Goal: Task Accomplishment & Management: Manage account settings

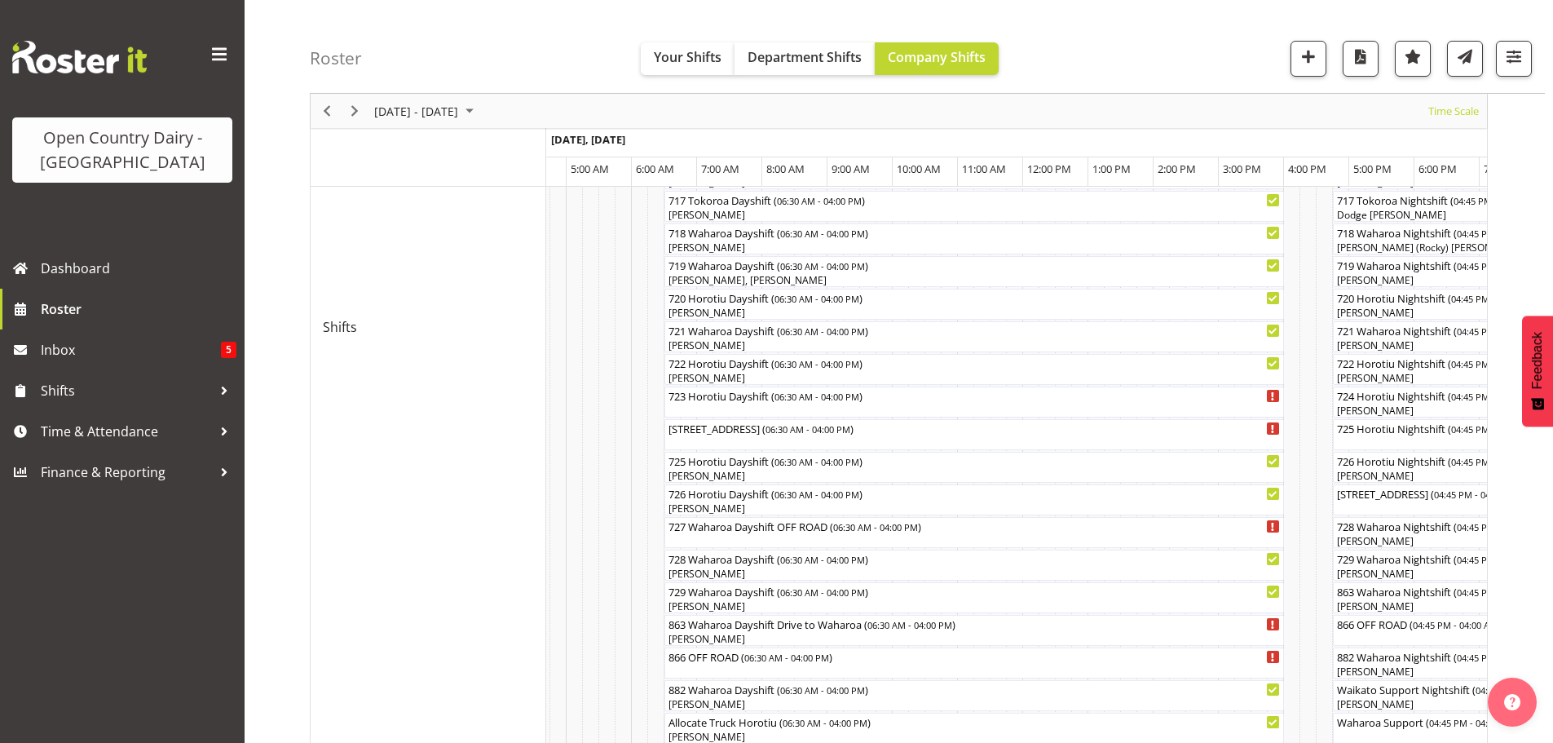
scroll to position [734, 0]
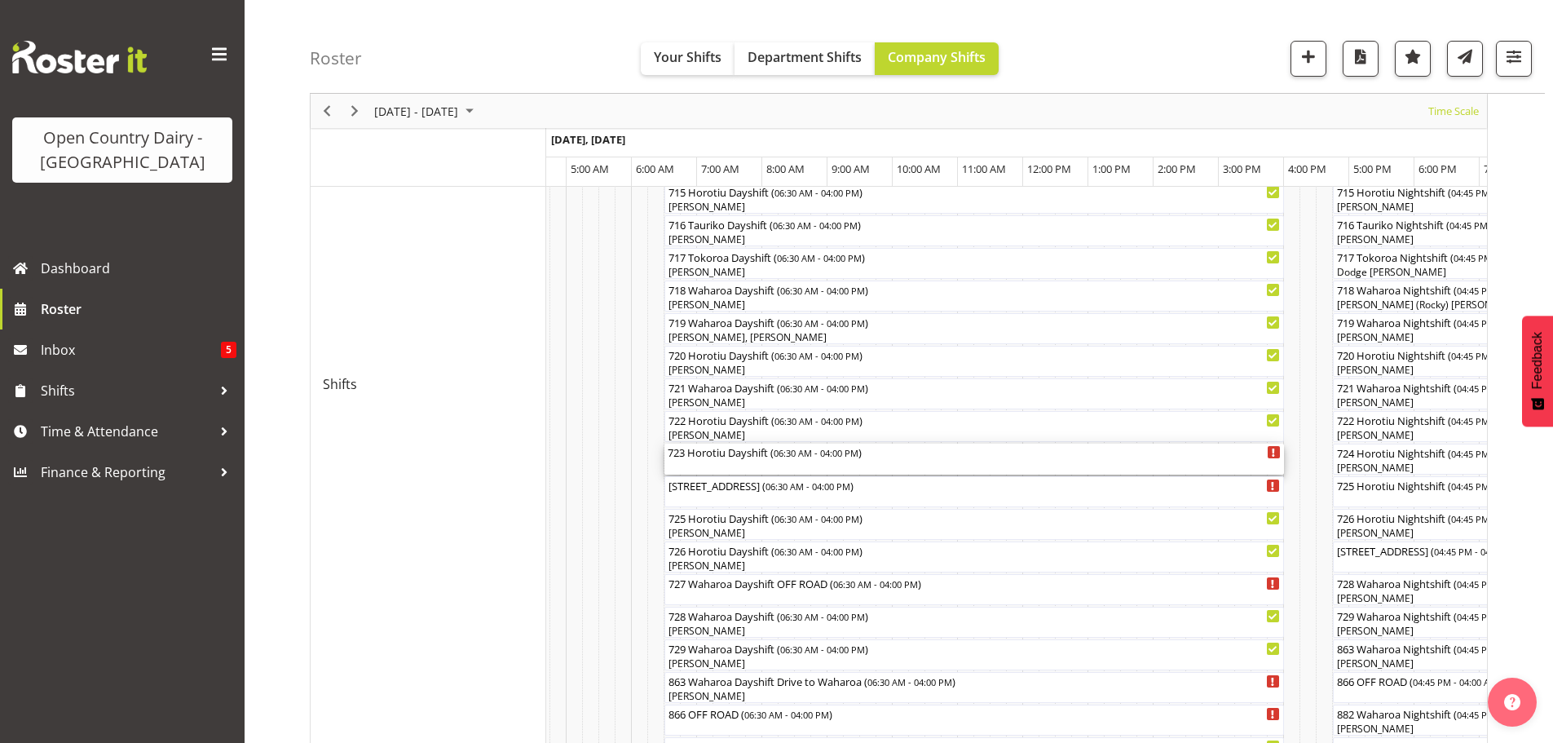
click at [704, 465] on div "723 Horotiu Dayshift ( 06:30 AM - 04:00 PM )" at bounding box center [974, 459] width 613 height 31
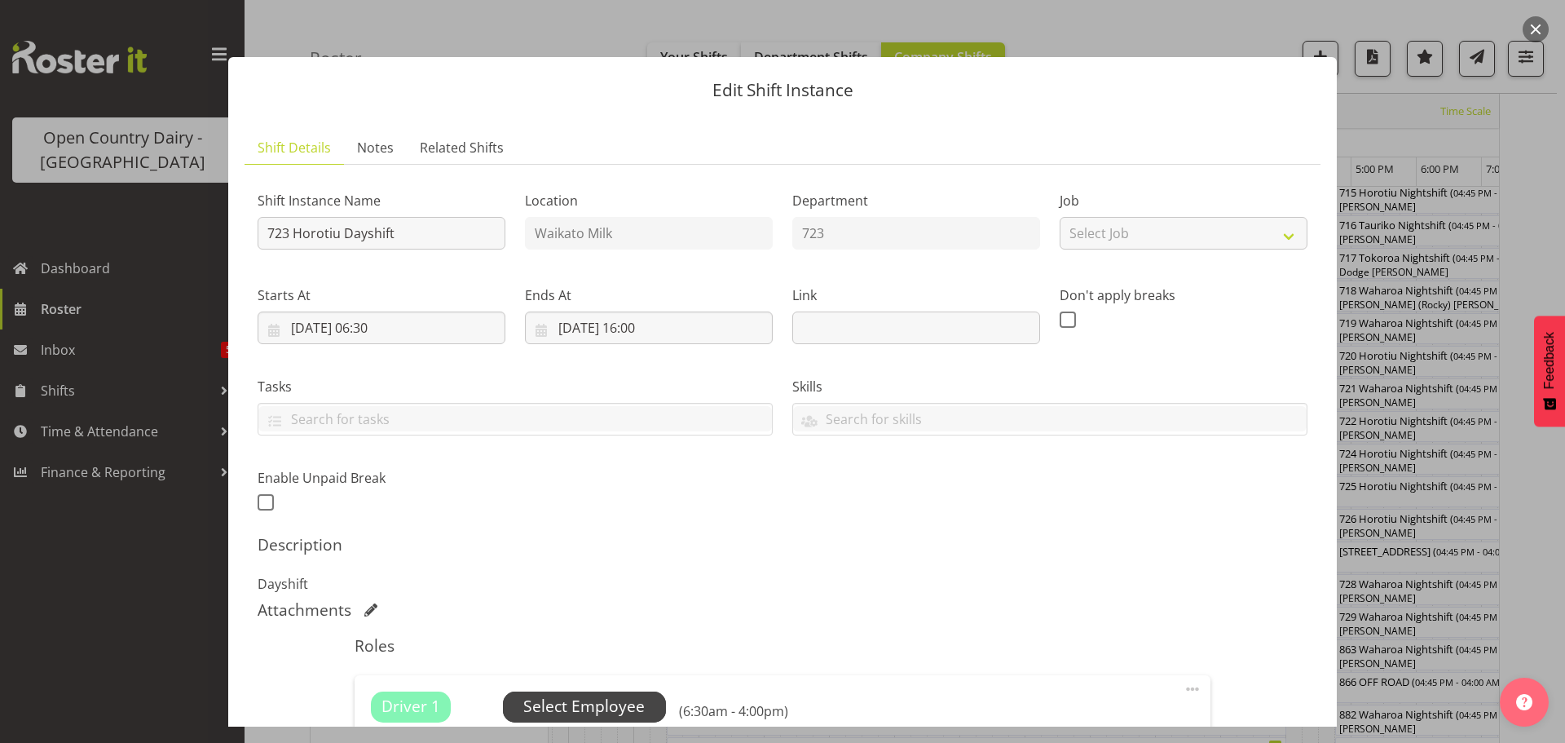
click at [589, 693] on span "Select Employee" at bounding box center [584, 706] width 163 height 31
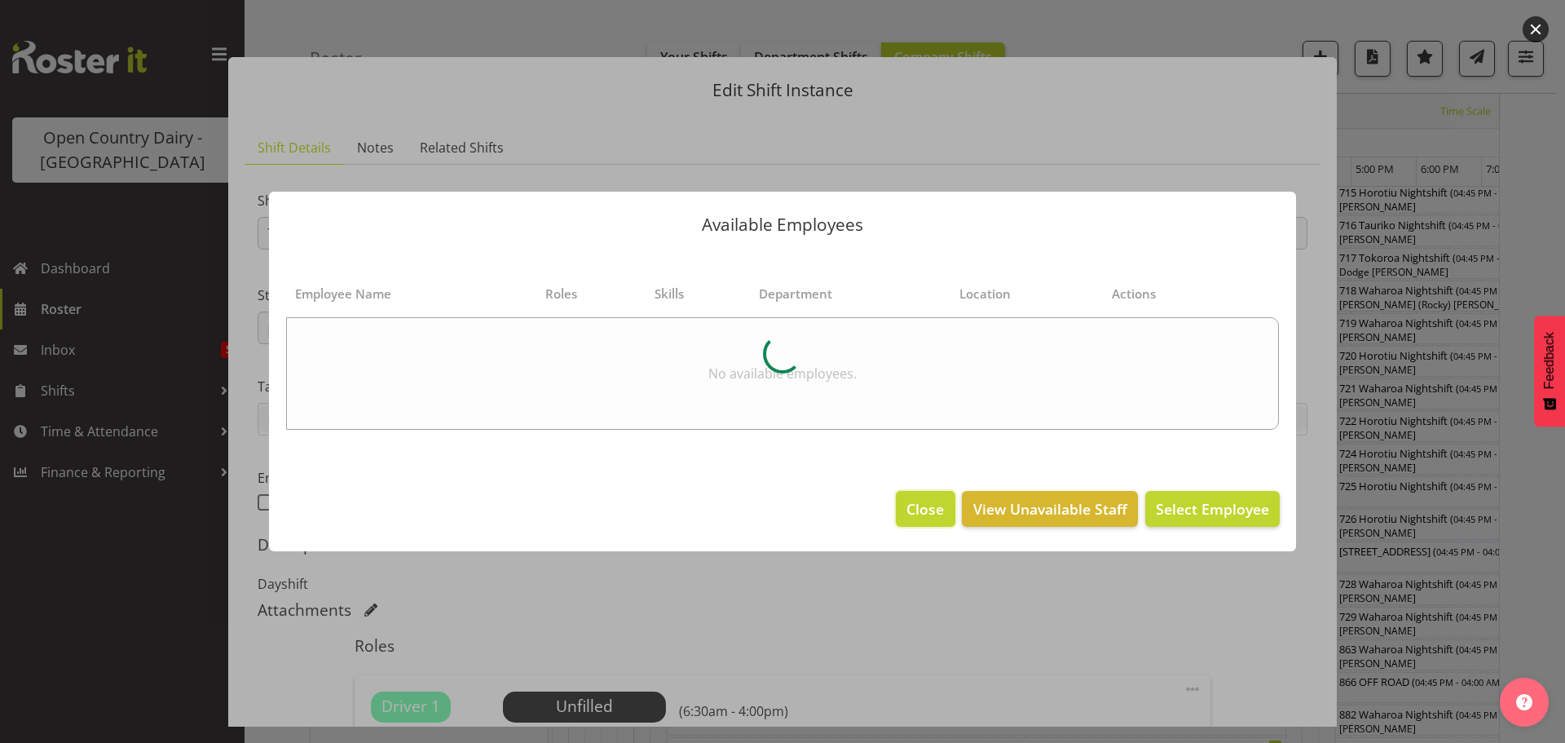
click at [918, 515] on span "Close" at bounding box center [926, 508] width 38 height 21
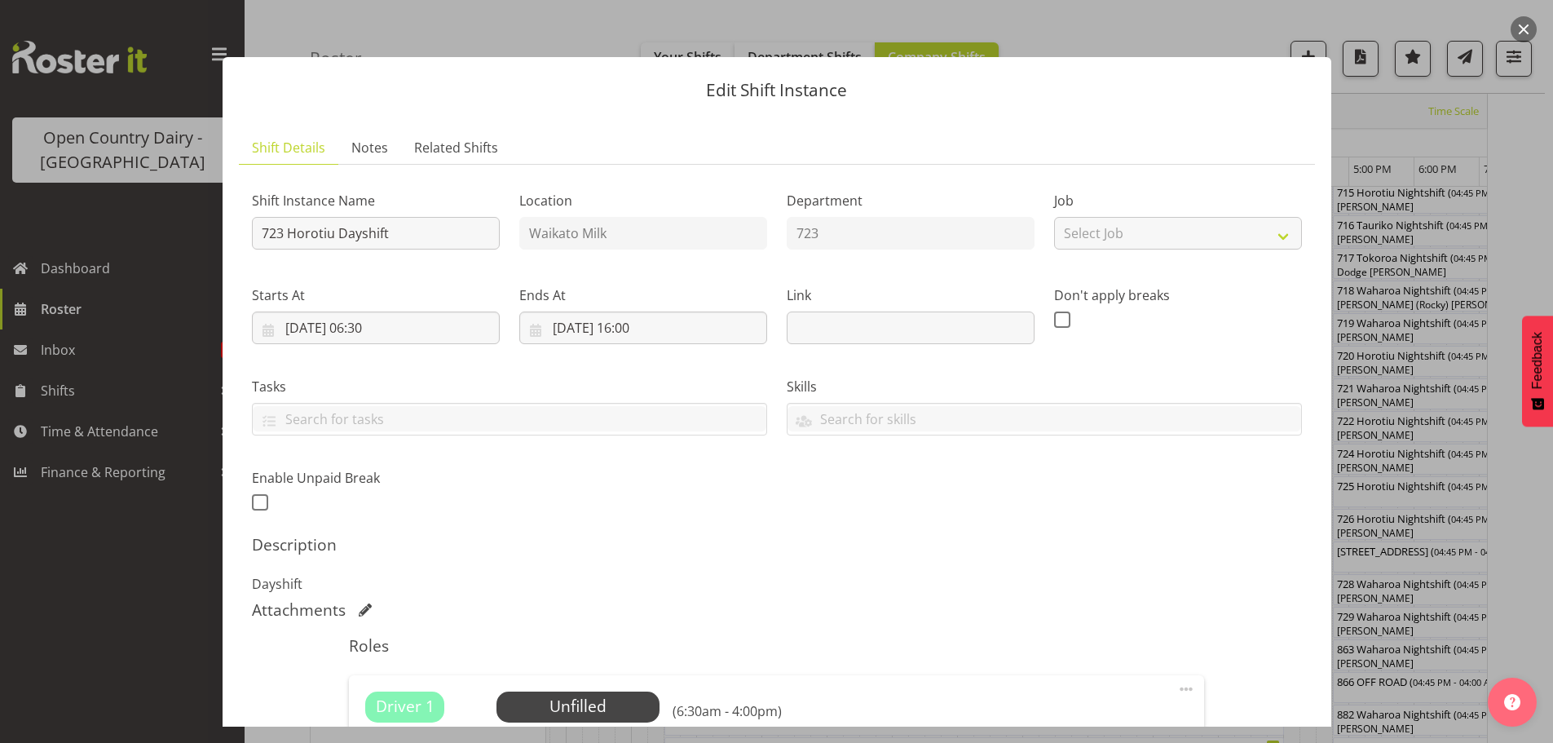
click at [143, 557] on div at bounding box center [776, 371] width 1553 height 743
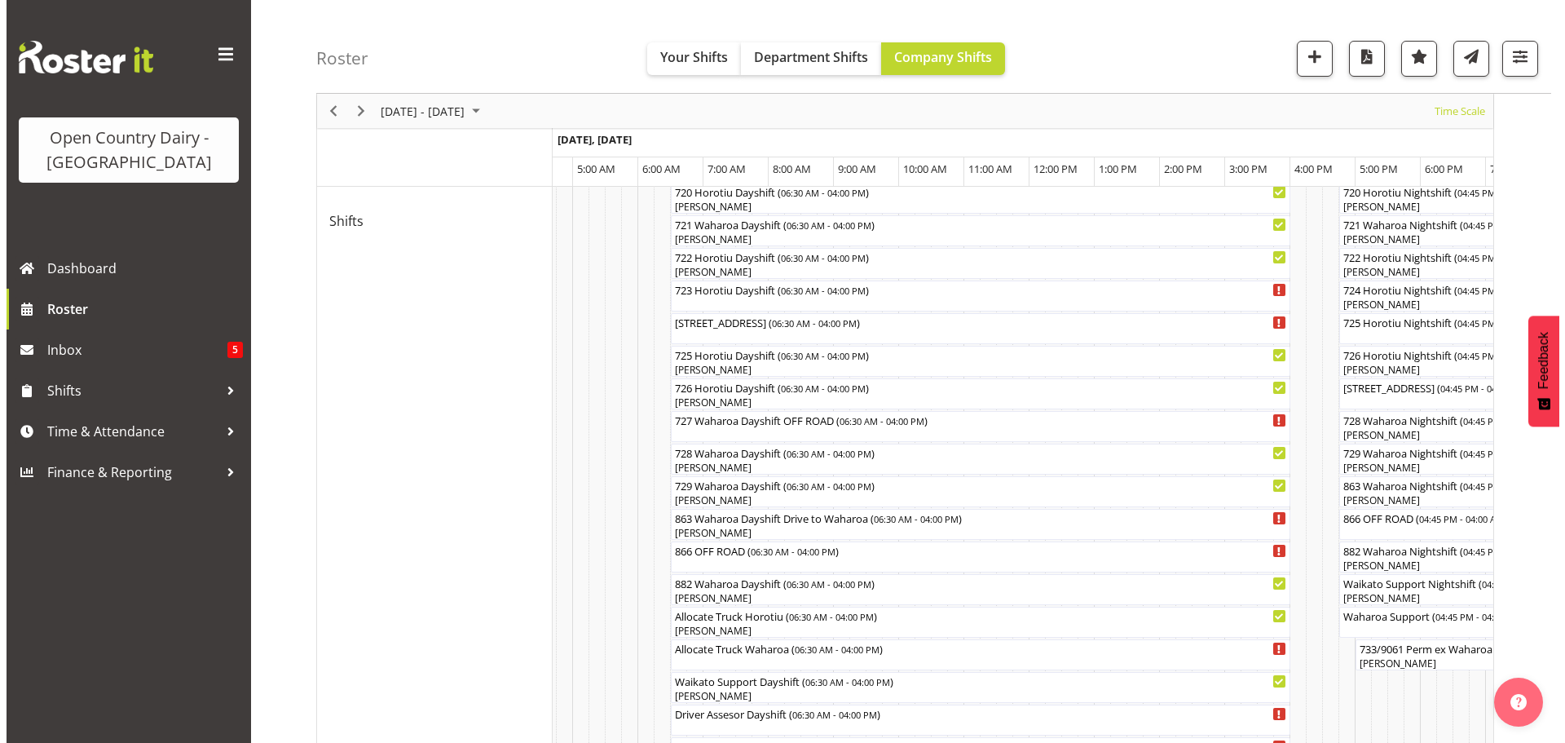
scroll to position [815, 0]
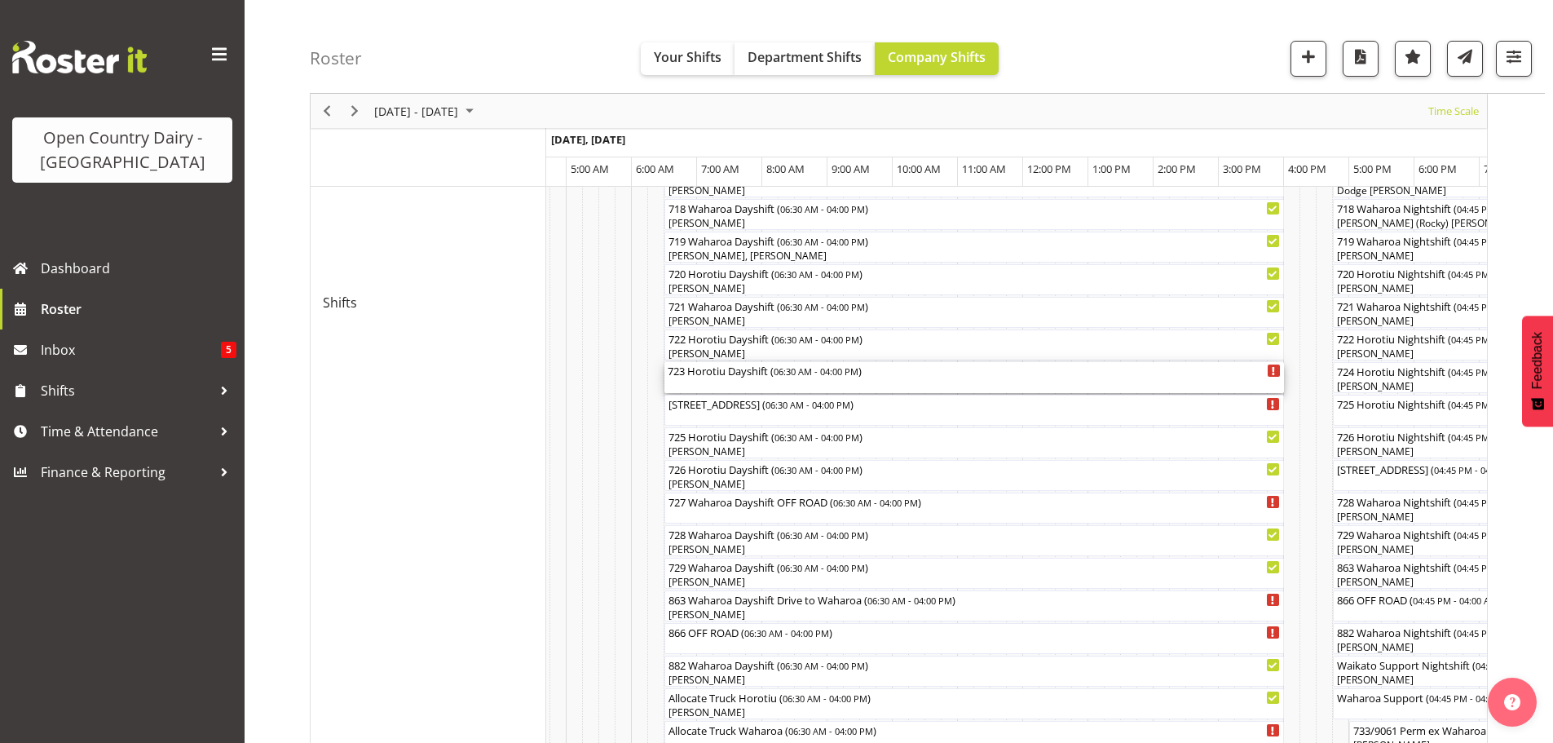
click at [678, 379] on div "723 Horotiu Dayshift ( 06:30 AM - 04:00 PM )" at bounding box center [974, 377] width 613 height 31
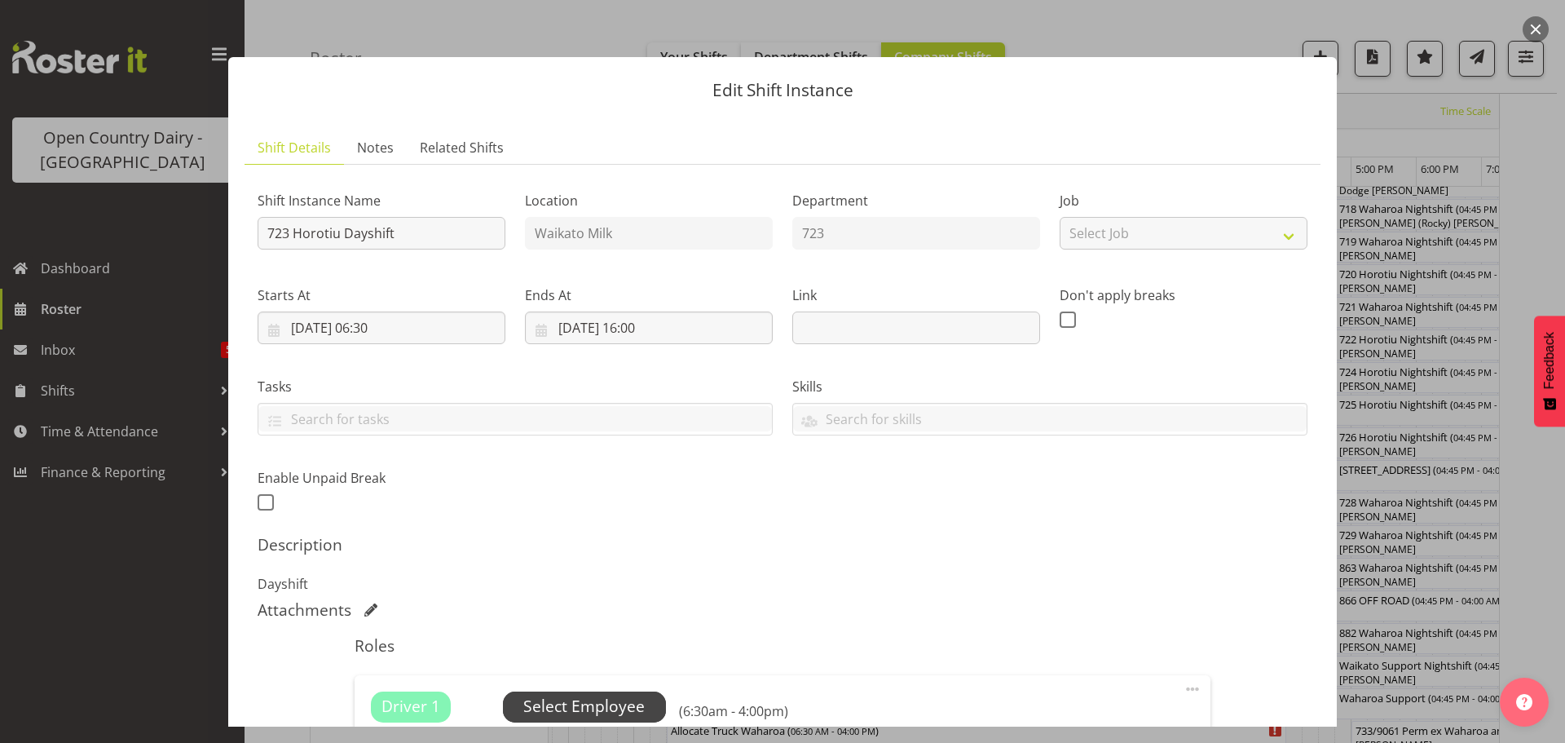
click at [596, 710] on span "Select Employee" at bounding box center [583, 707] width 121 height 24
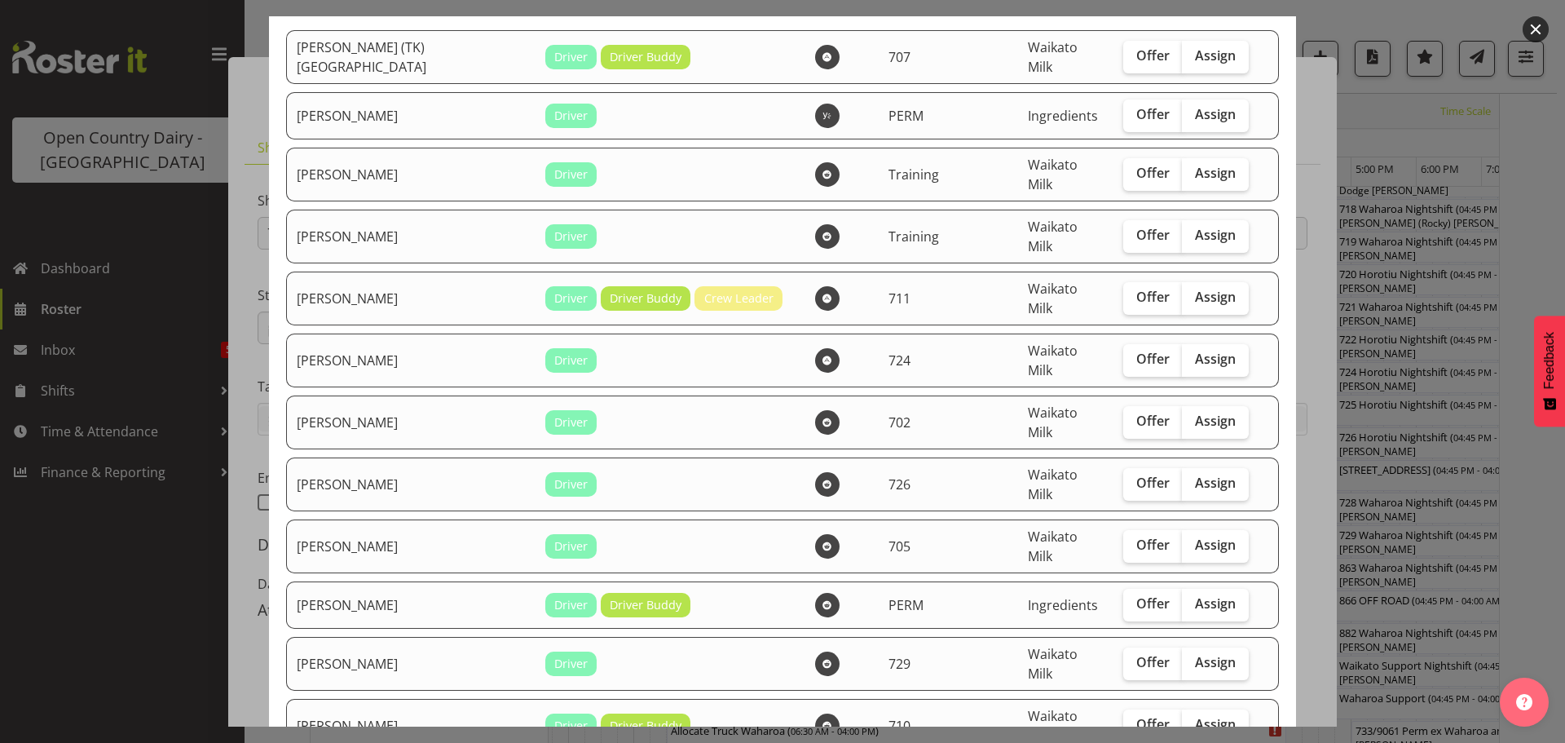
scroll to position [163, 0]
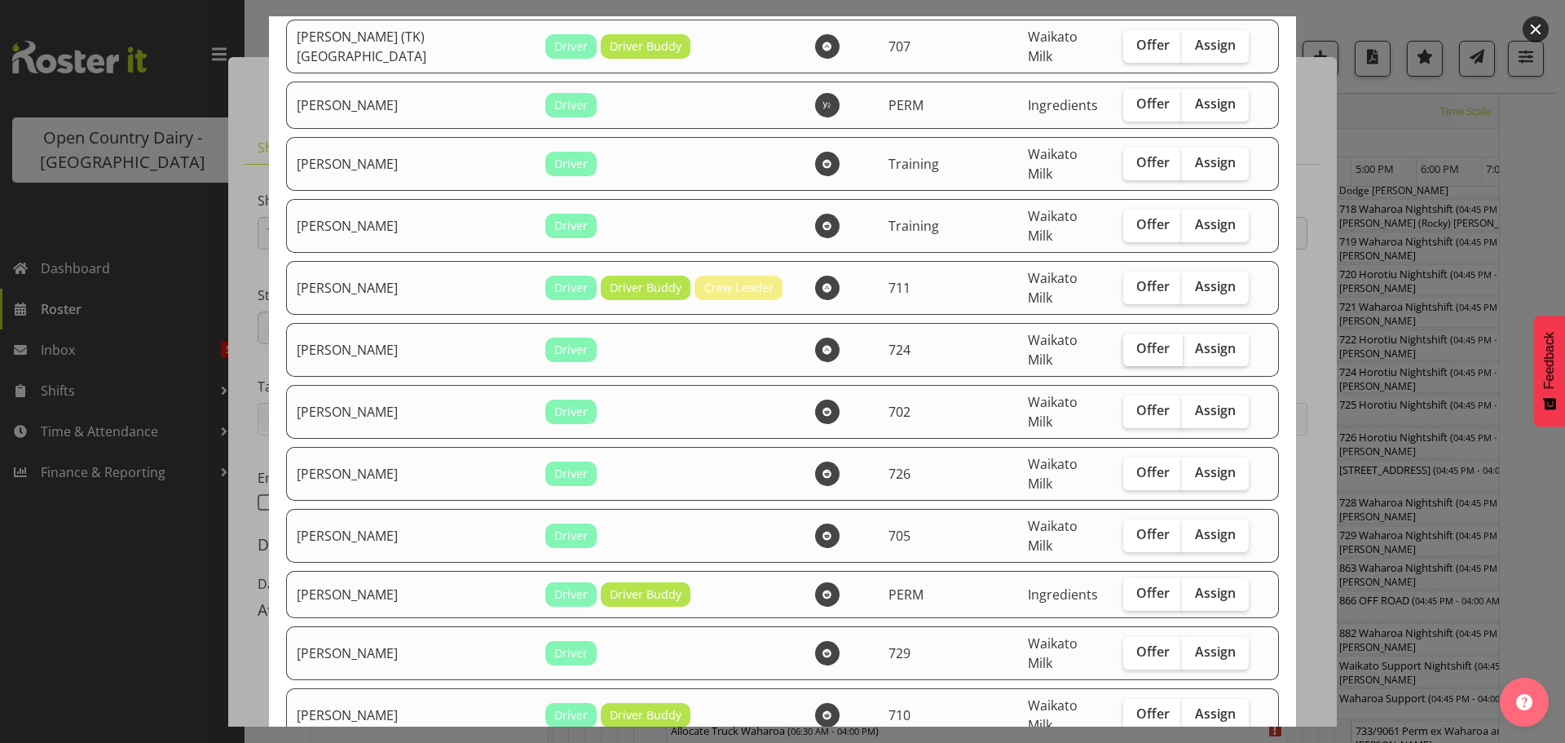
drag, startPoint x: 1110, startPoint y: 318, endPoint x: 1101, endPoint y: 323, distance: 10.2
click at [1137, 340] on span "Offer" at bounding box center [1153, 348] width 33 height 16
click at [1123, 343] on input "Offer" at bounding box center [1128, 348] width 11 height 11
checkbox input "true"
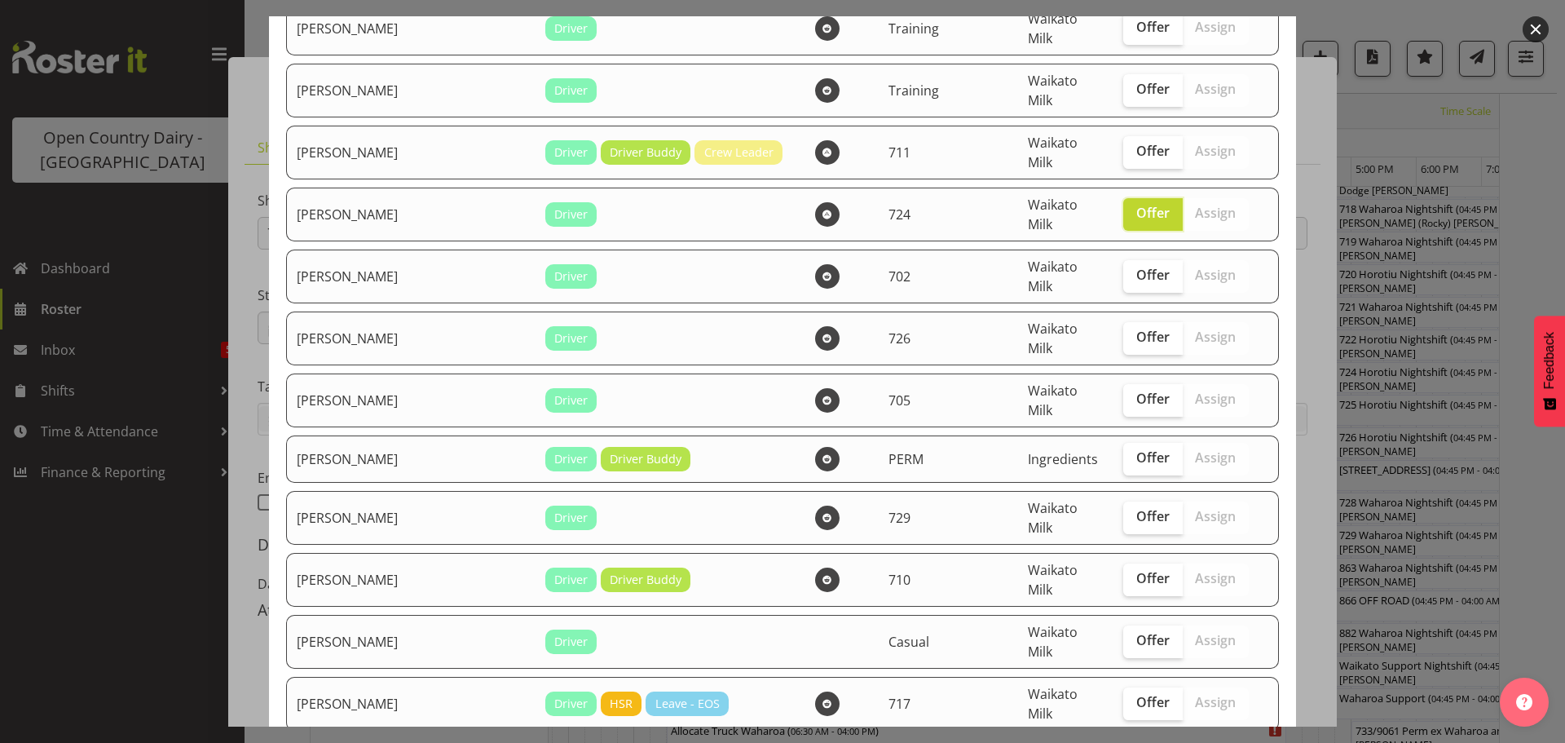
scroll to position [326, 0]
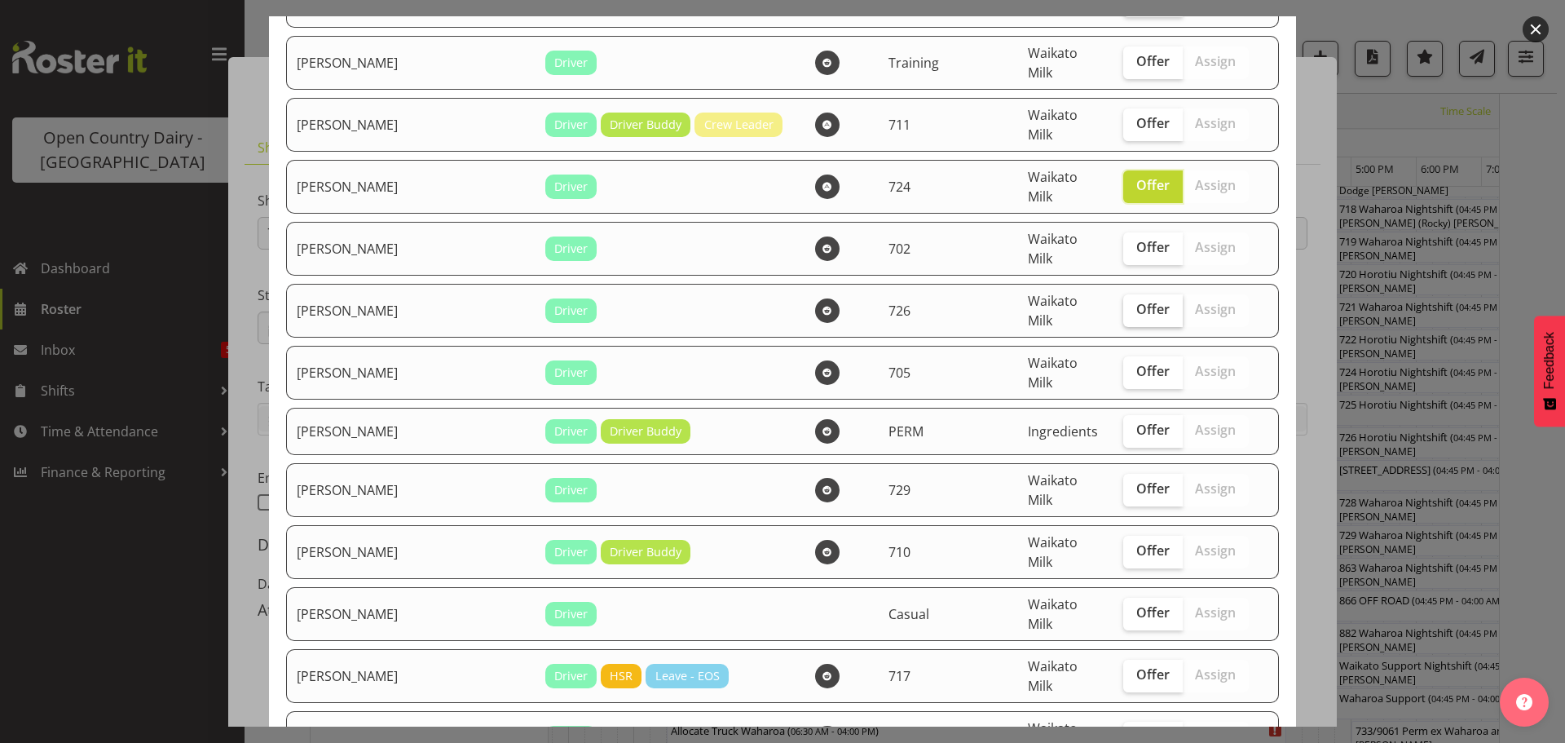
click at [1137, 301] on span "Offer" at bounding box center [1153, 309] width 33 height 16
click at [1123, 304] on input "Offer" at bounding box center [1128, 309] width 11 height 11
checkbox input "true"
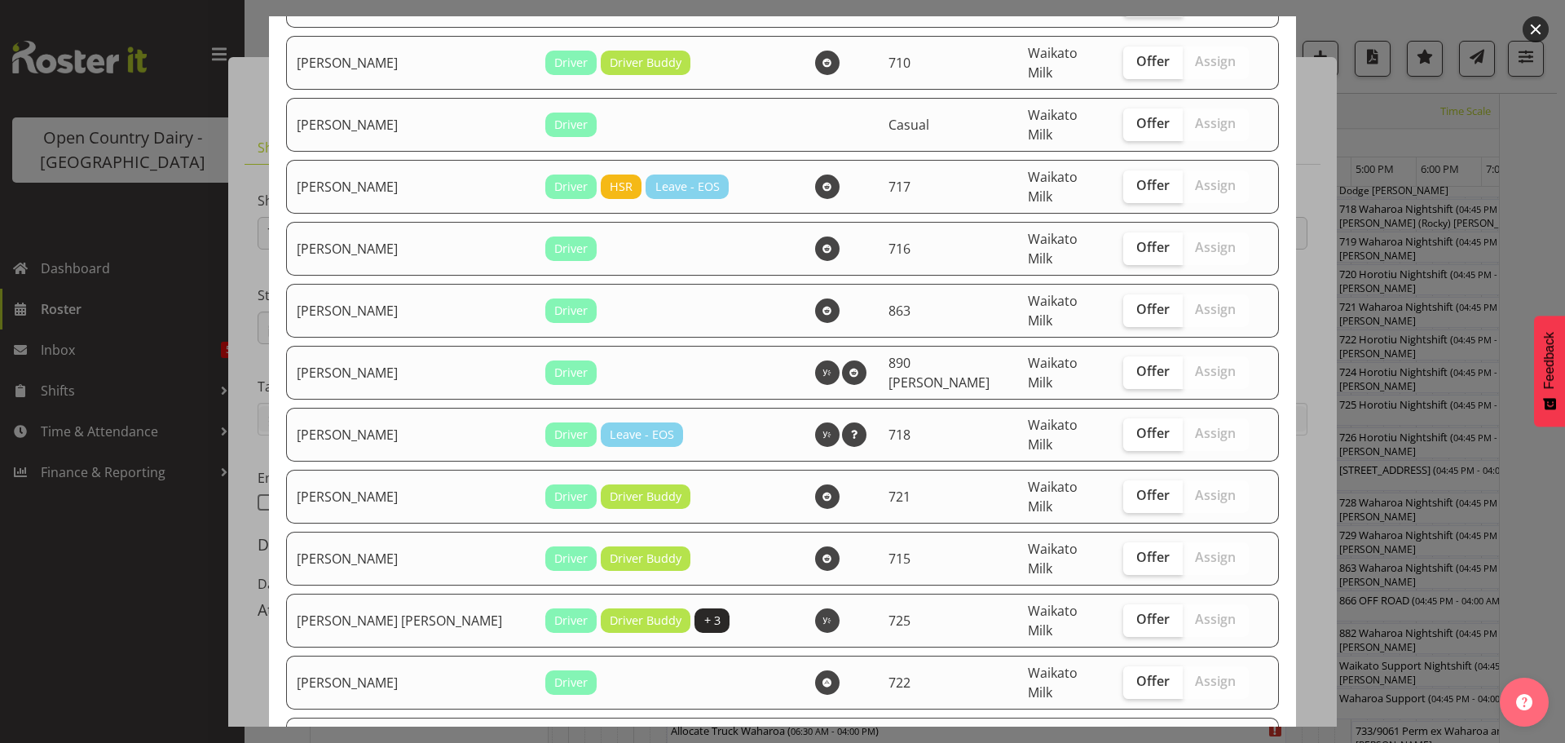
scroll to position [897, 0]
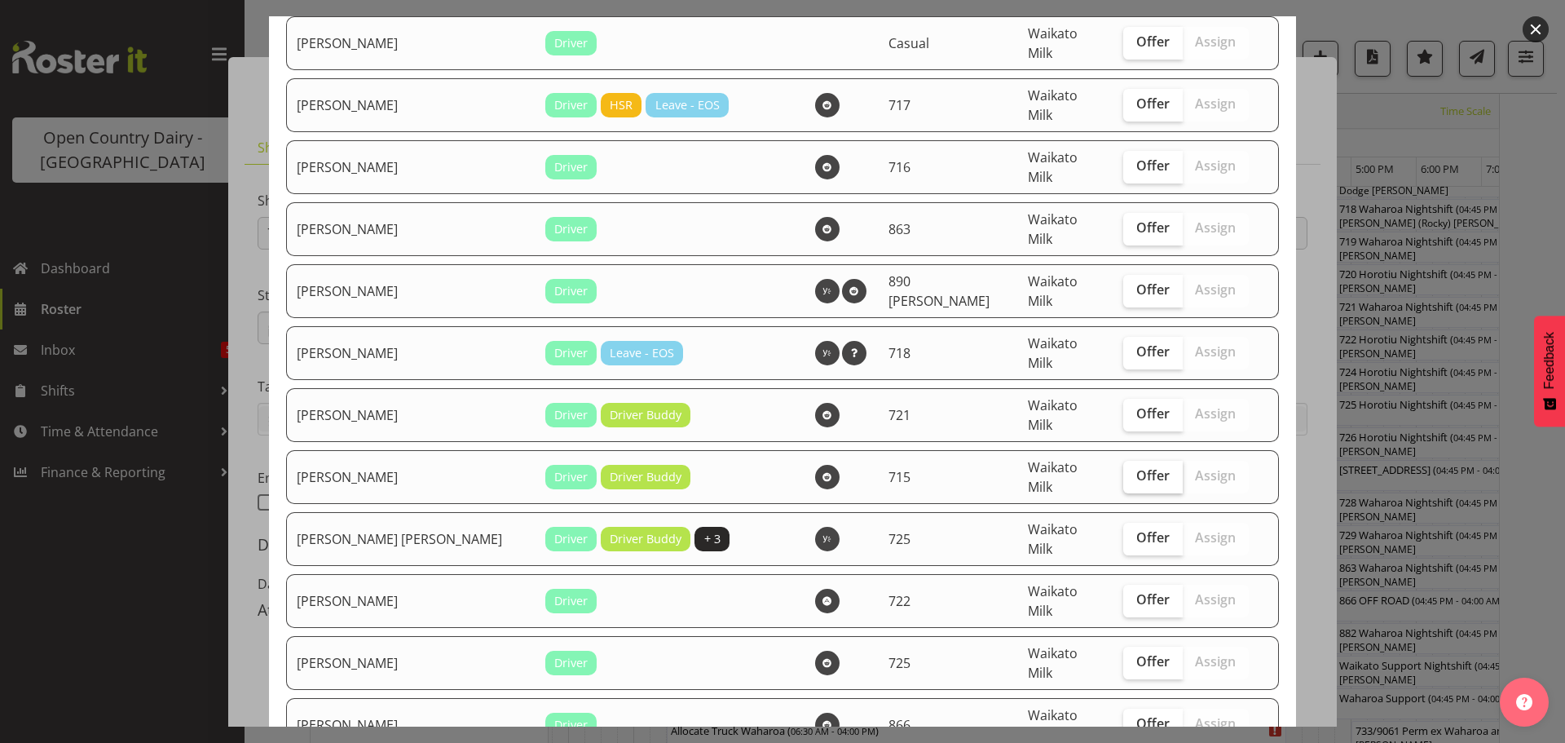
click at [1137, 467] on span "Offer" at bounding box center [1153, 475] width 33 height 16
click at [1123, 470] on input "Offer" at bounding box center [1128, 475] width 11 height 11
checkbox input "true"
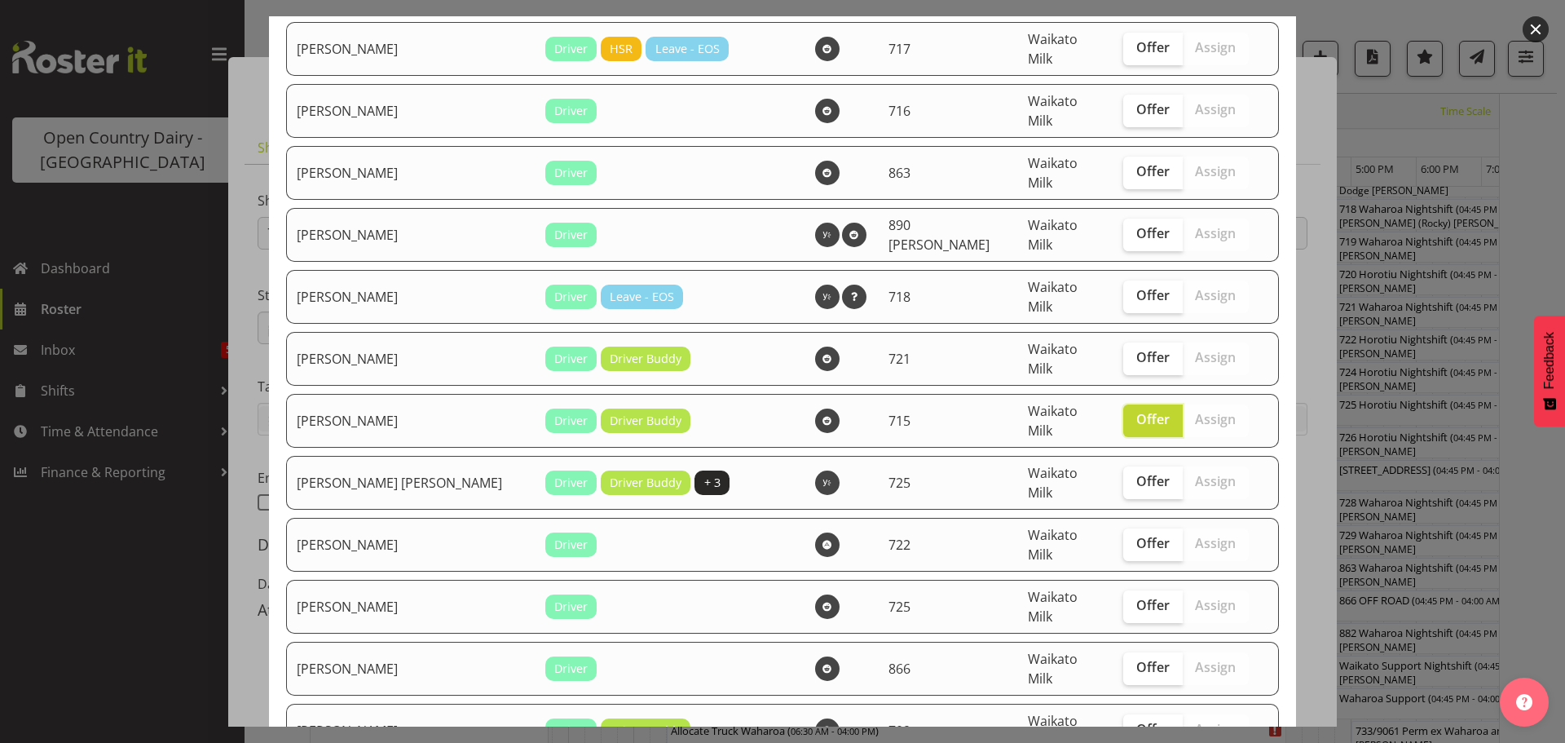
scroll to position [978, 0]
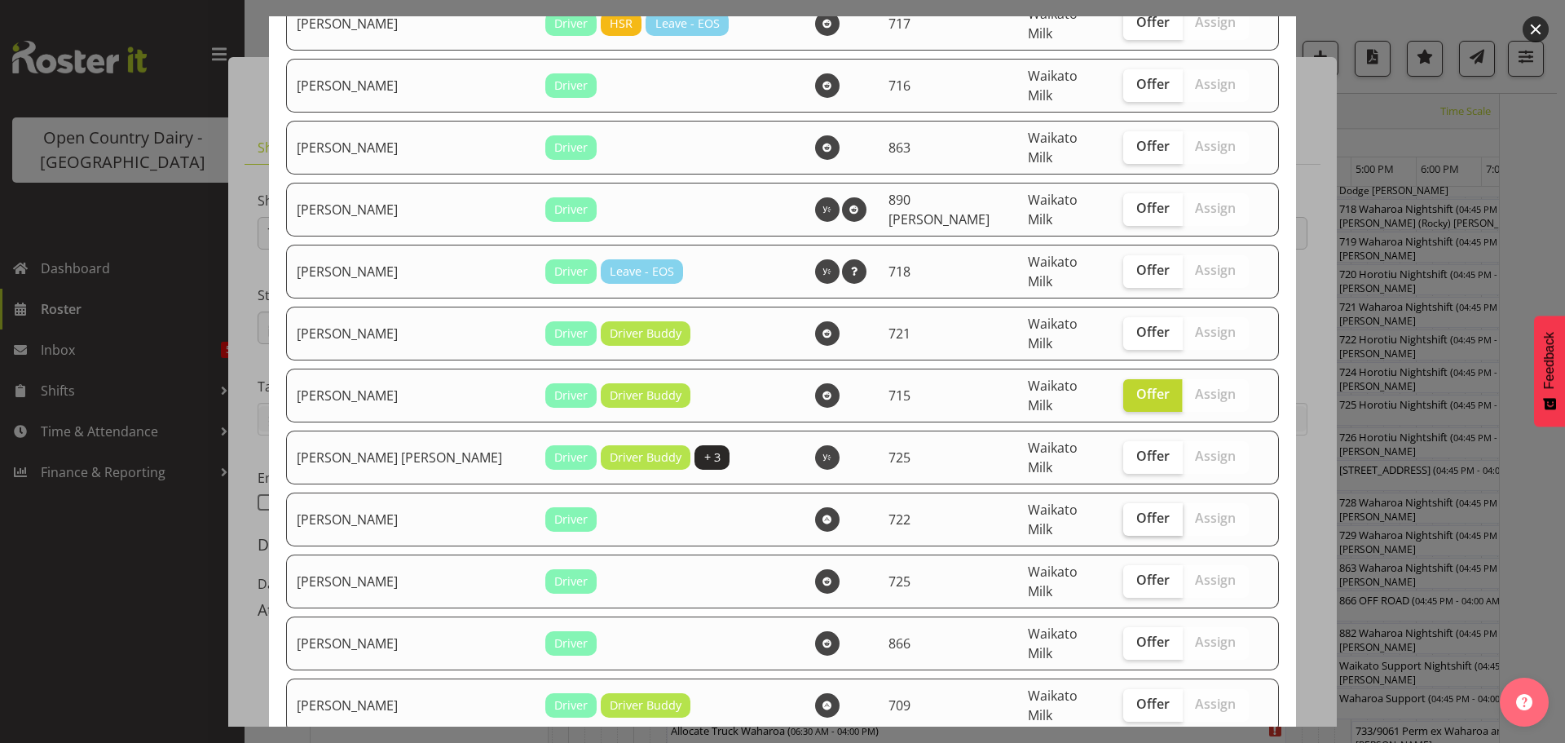
click at [1137, 510] on span "Offer" at bounding box center [1153, 518] width 33 height 16
click at [1123, 513] on input "Offer" at bounding box center [1128, 518] width 11 height 11
checkbox input "true"
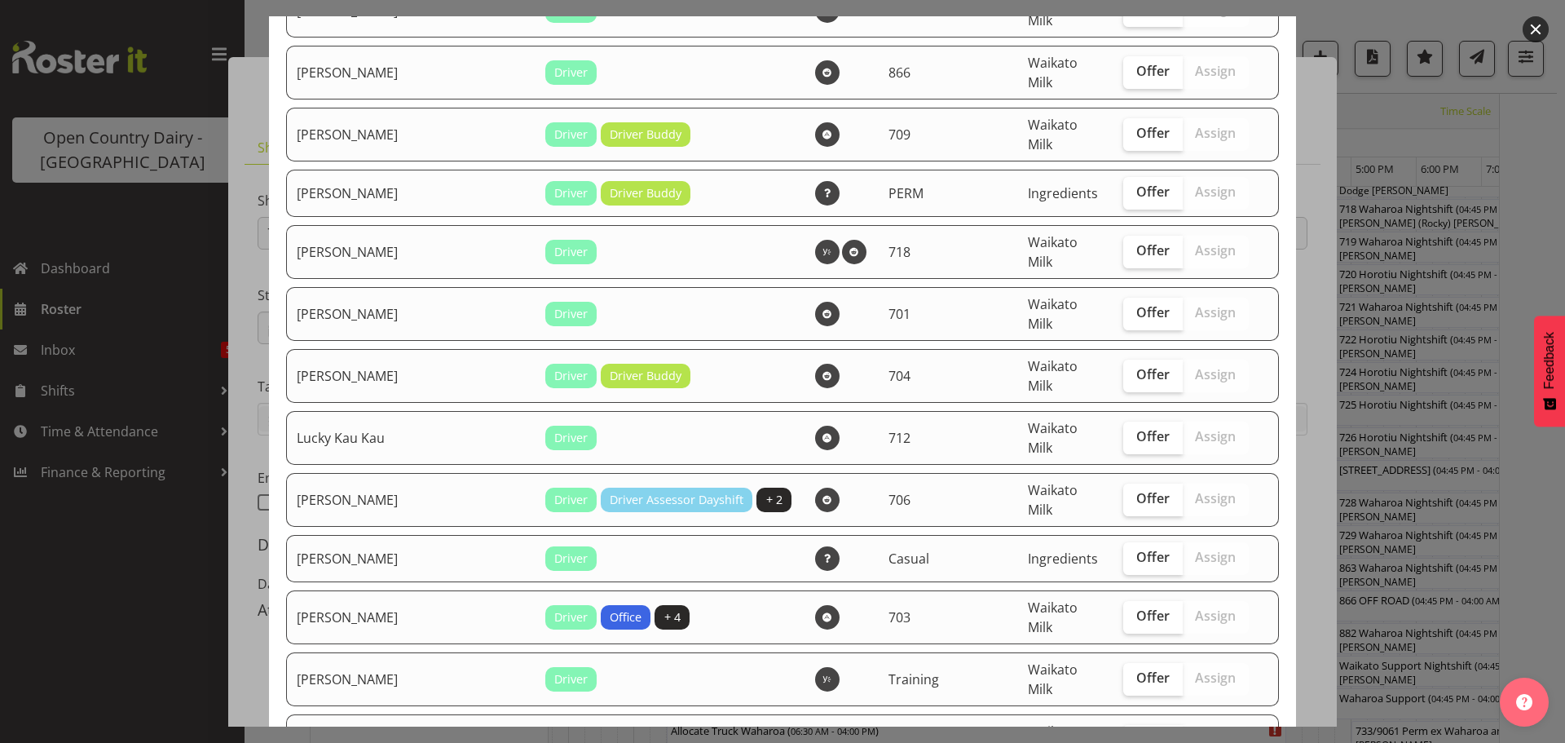
scroll to position [1631, 0]
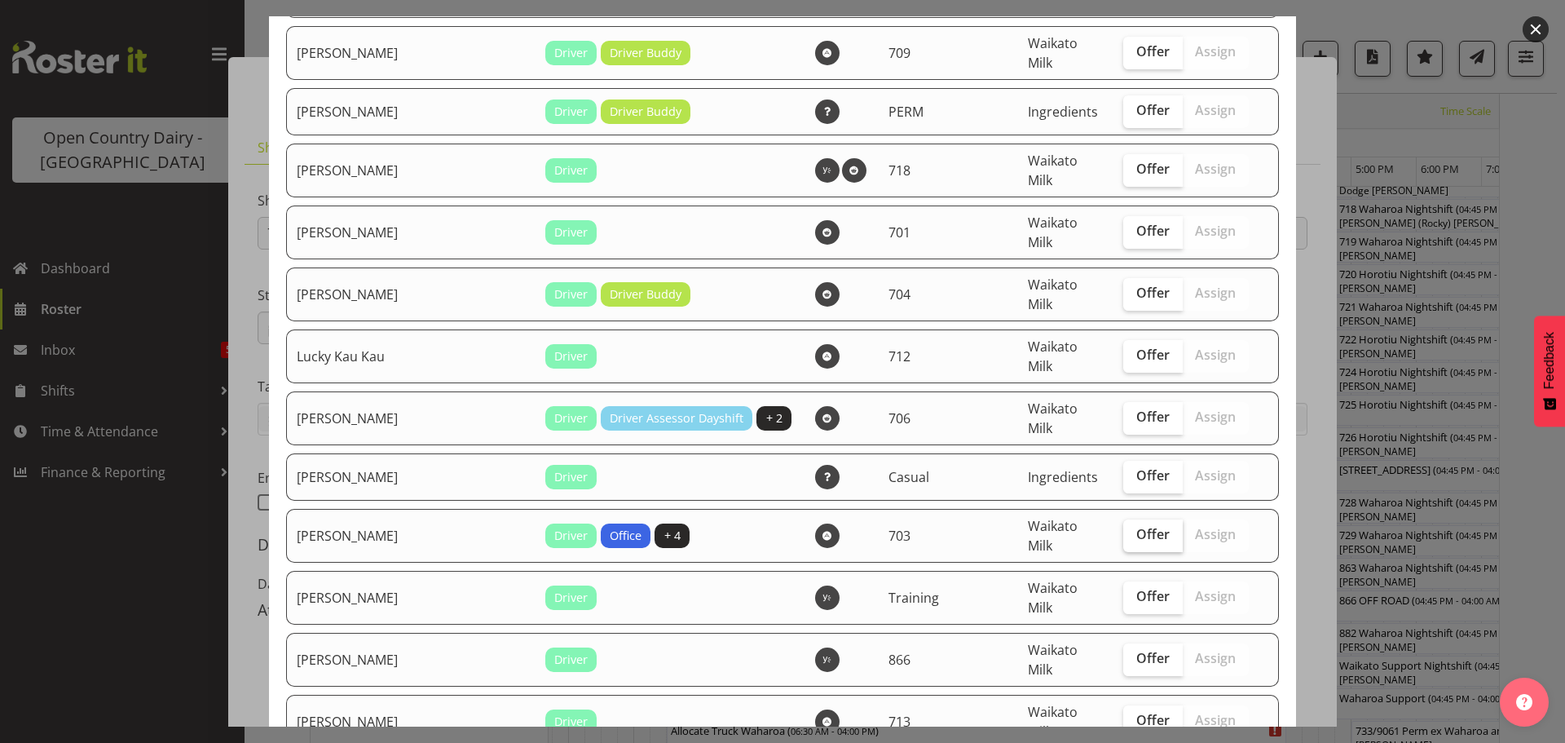
click at [1137, 526] on span "Offer" at bounding box center [1153, 534] width 33 height 16
click at [1123, 529] on input "Offer" at bounding box center [1128, 534] width 11 height 11
checkbox input "true"
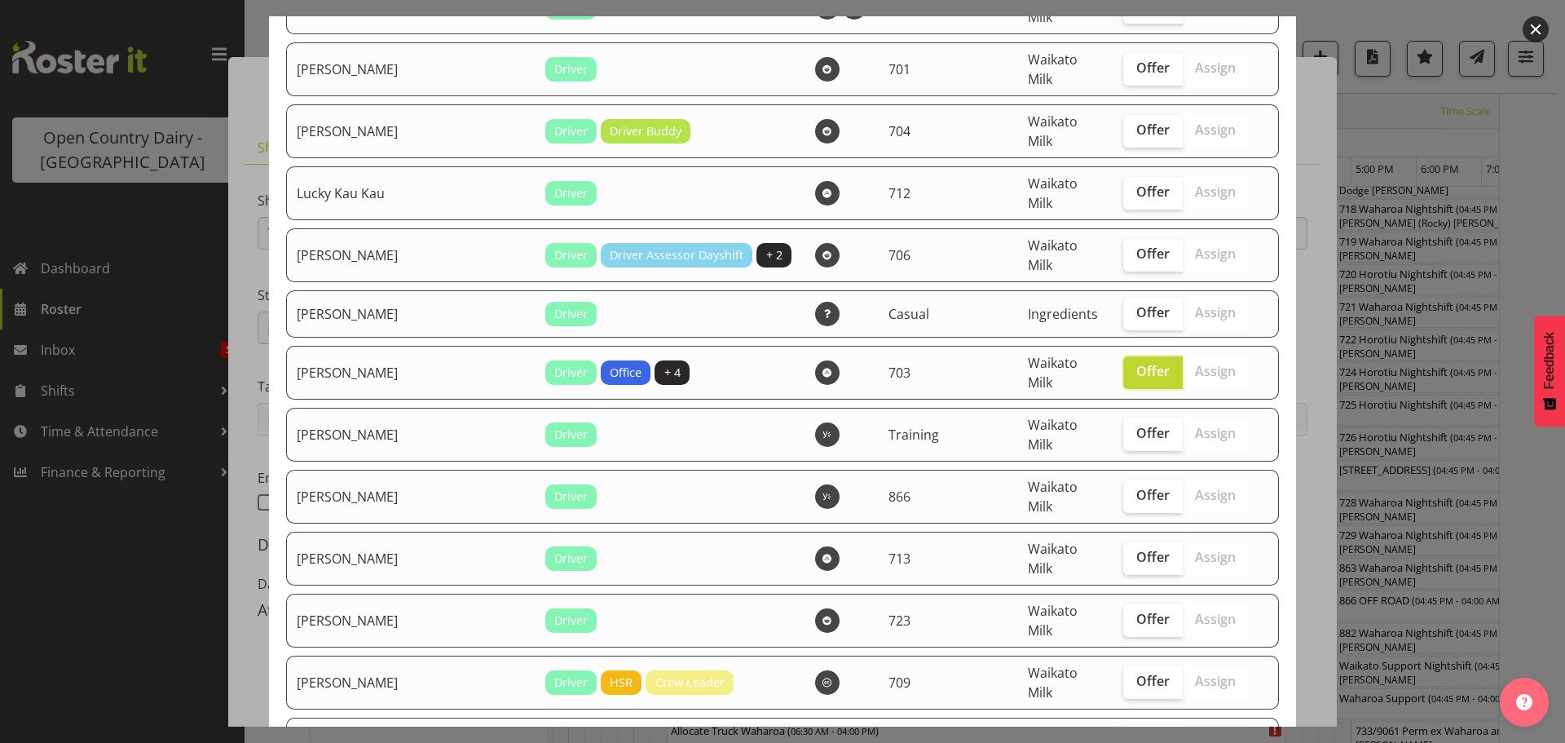
scroll to position [1875, 0]
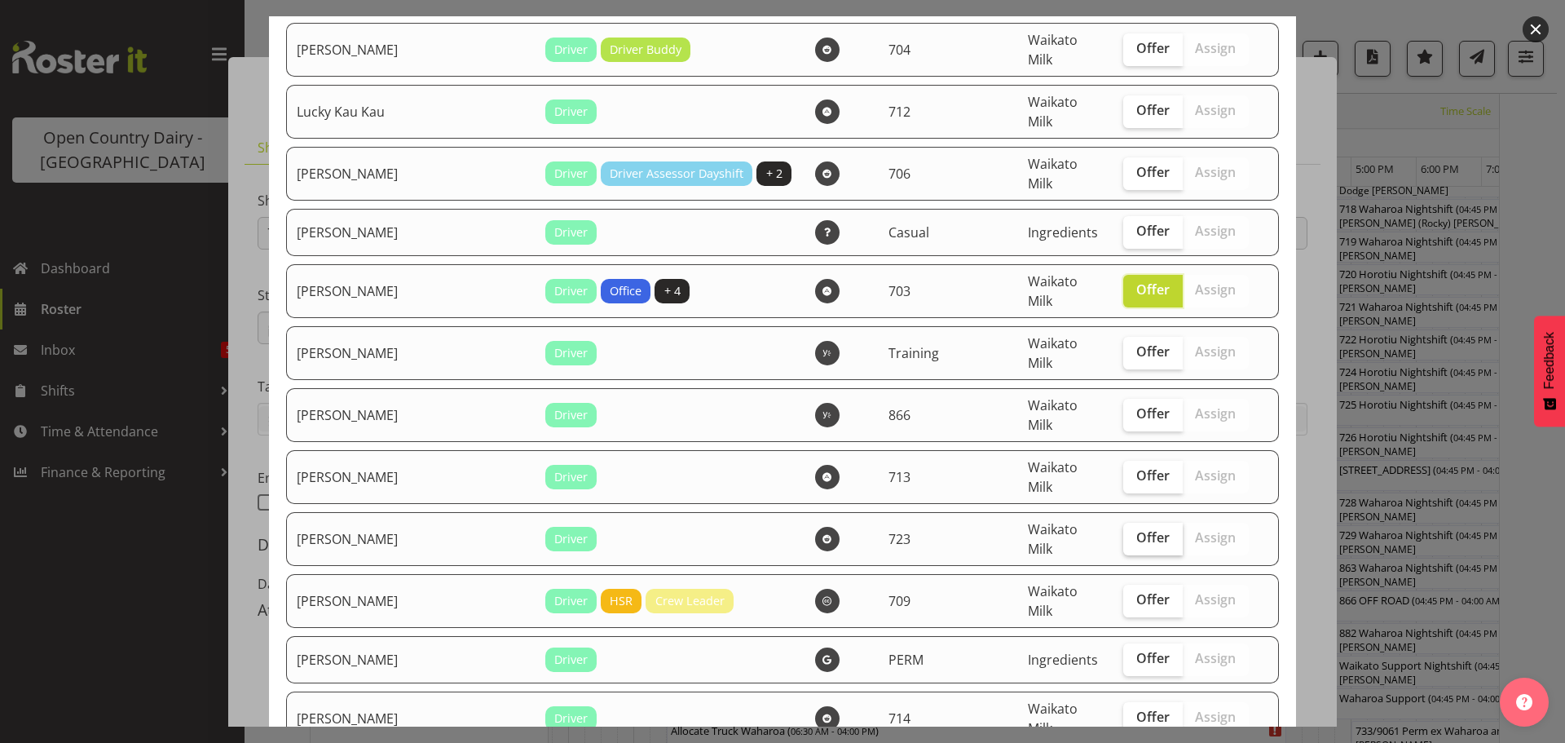
click at [1137, 529] on span "Offer" at bounding box center [1153, 537] width 33 height 16
click at [1123, 532] on input "Offer" at bounding box center [1128, 537] width 11 height 11
checkbox input "true"
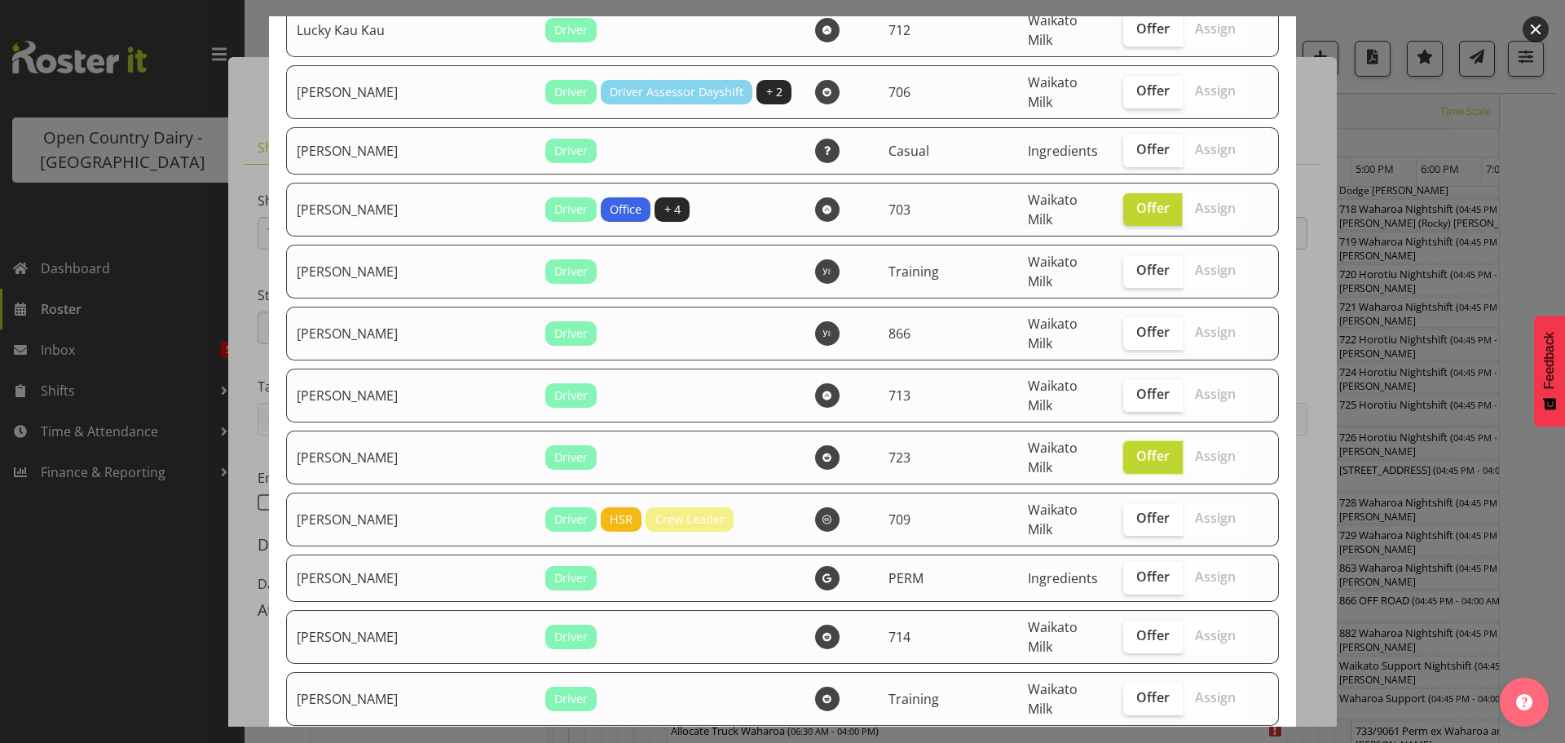
scroll to position [2009, 0]
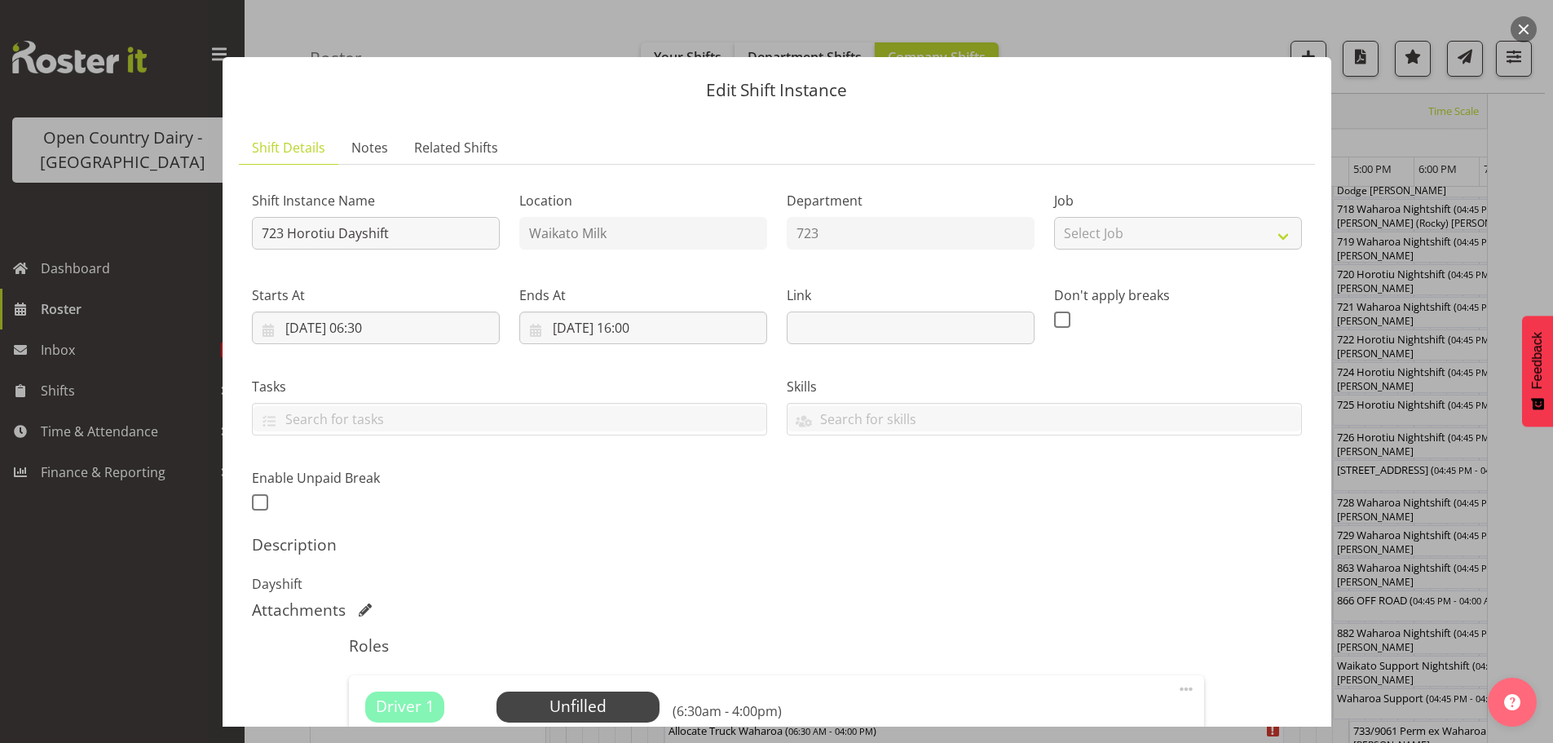
click at [86, 608] on div at bounding box center [776, 371] width 1553 height 743
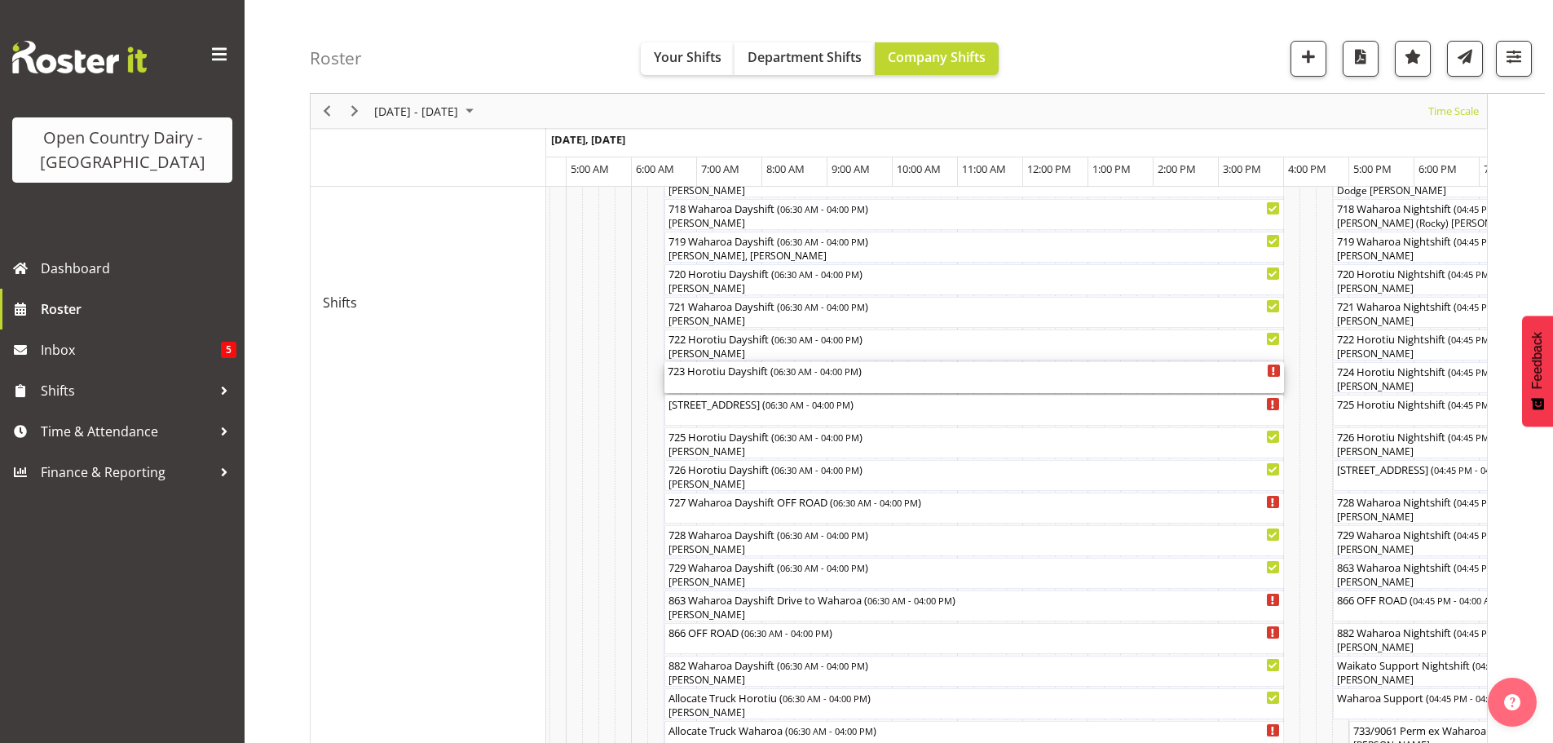
click at [739, 382] on div "723 Horotiu Dayshift ( 06:30 AM - 04:00 PM )" at bounding box center [974, 377] width 613 height 31
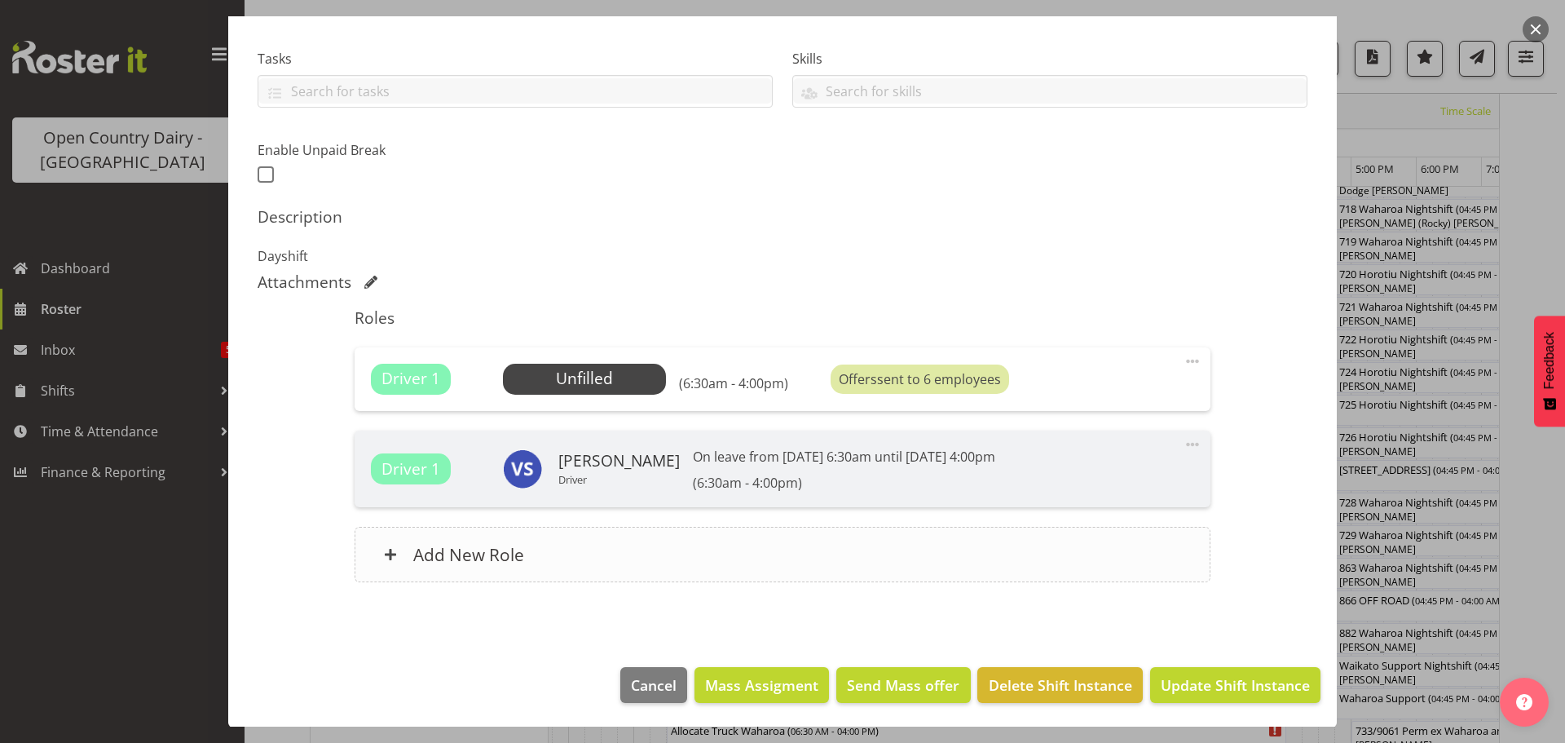
scroll to position [329, 0]
click at [1242, 689] on span "Update Shift Instance" at bounding box center [1235, 683] width 149 height 21
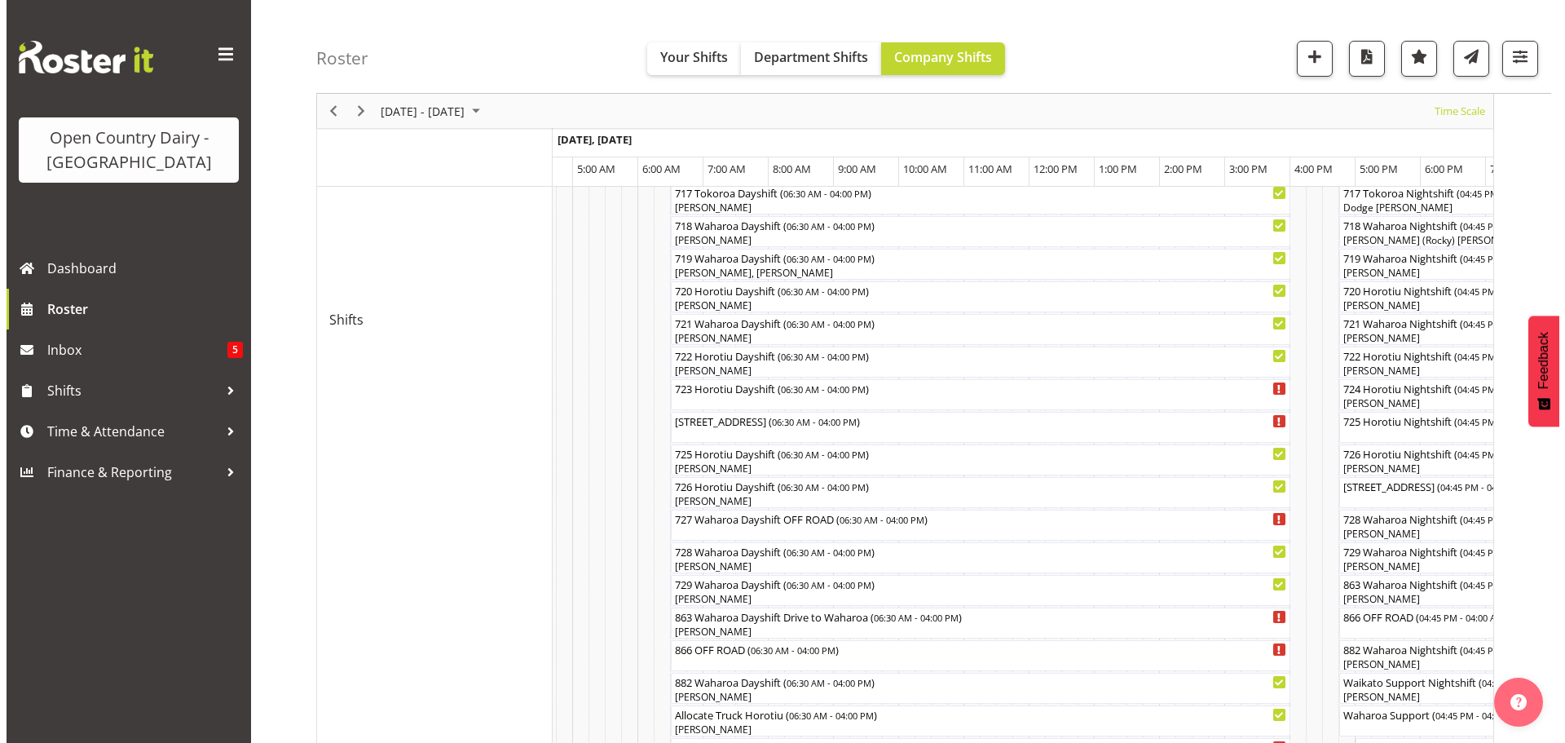
scroll to position [897, 0]
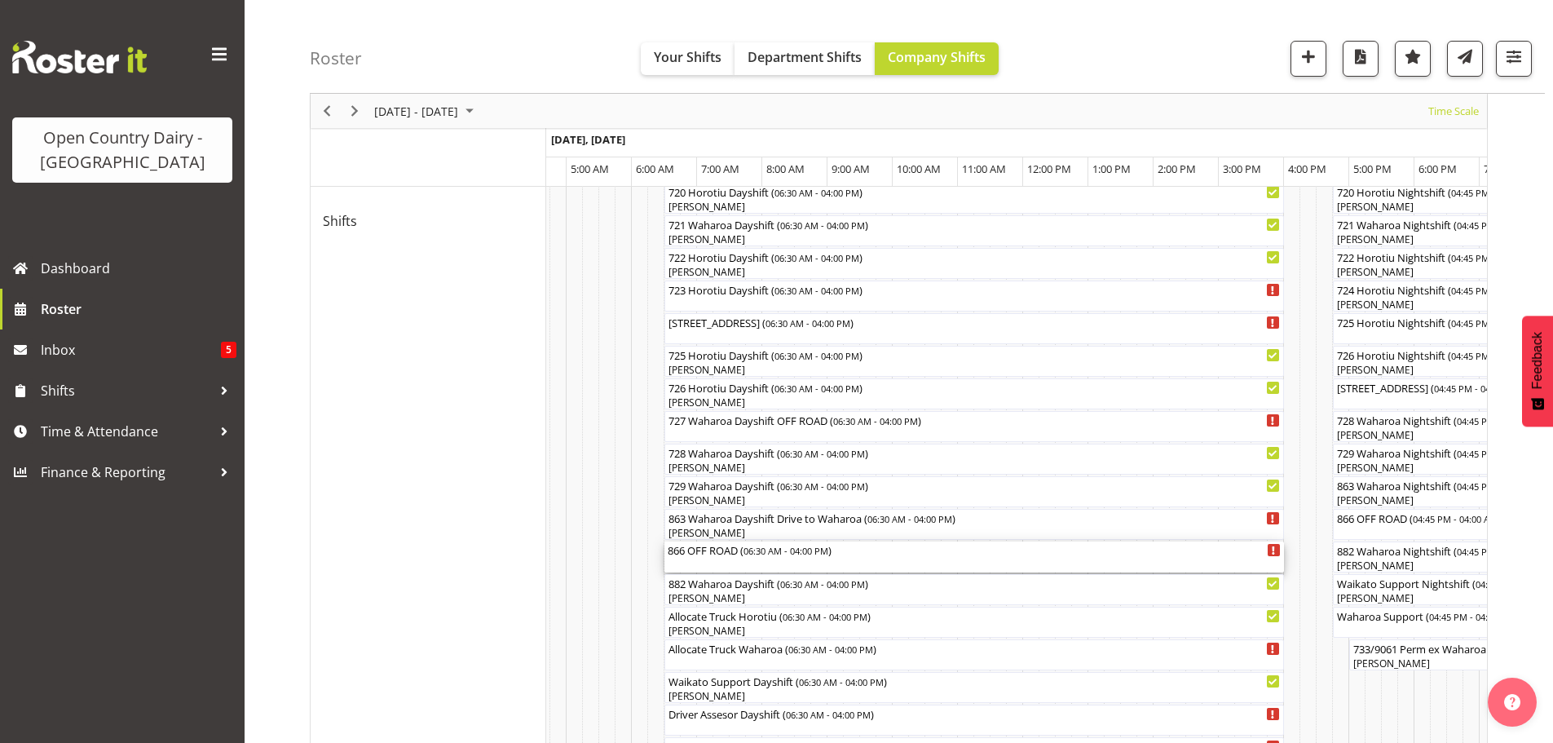
click at [716, 555] on div "866 OFF ROAD ( 06:30 AM - 04:00 PM )" at bounding box center [974, 549] width 613 height 16
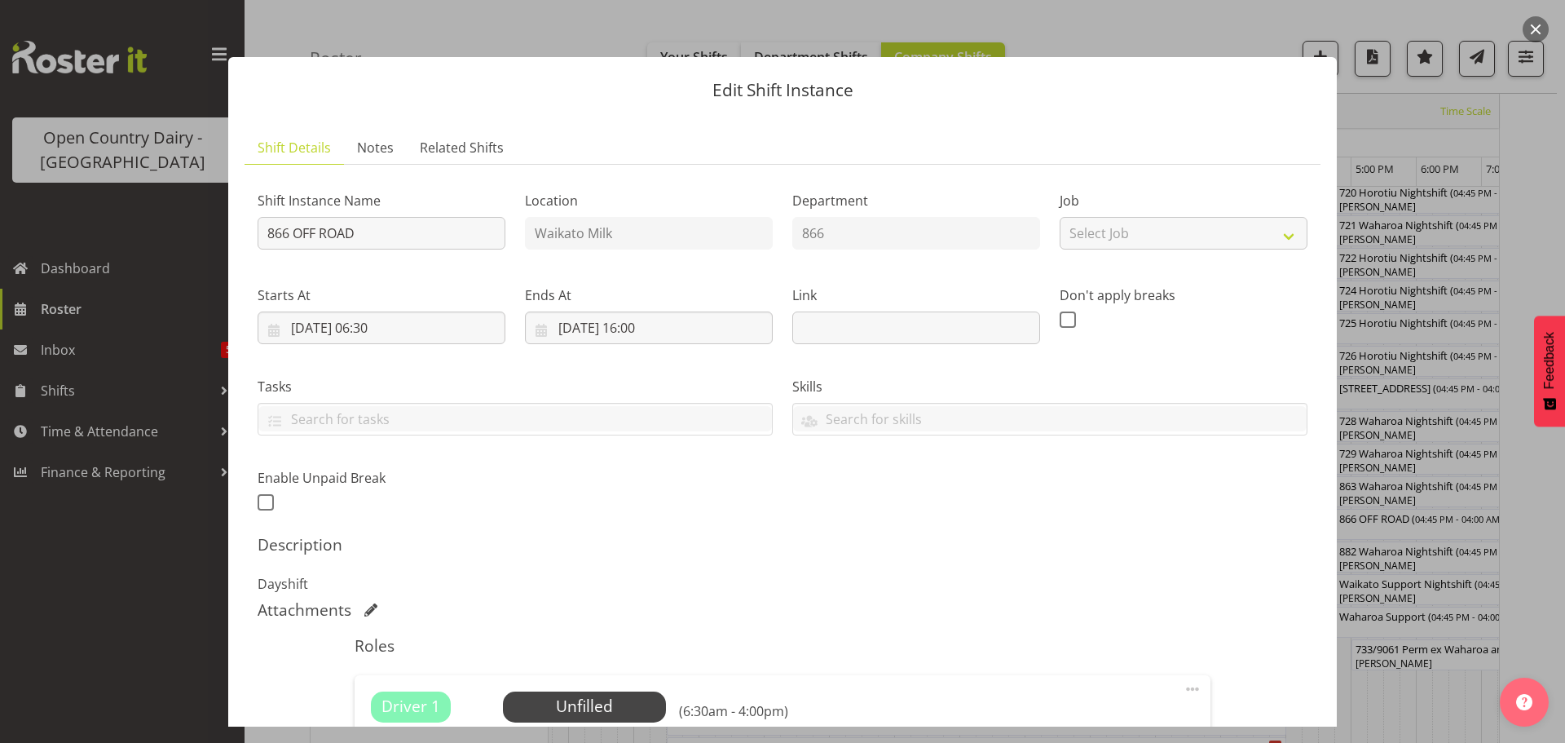
click at [842, 501] on div "Shift Instance Name 866 OFF ROAD Location Waikato Milk Department 866 Job Selec…" at bounding box center [783, 346] width 1070 height 357
click at [377, 236] on input "866 OFF ROAD" at bounding box center [382, 233] width 248 height 33
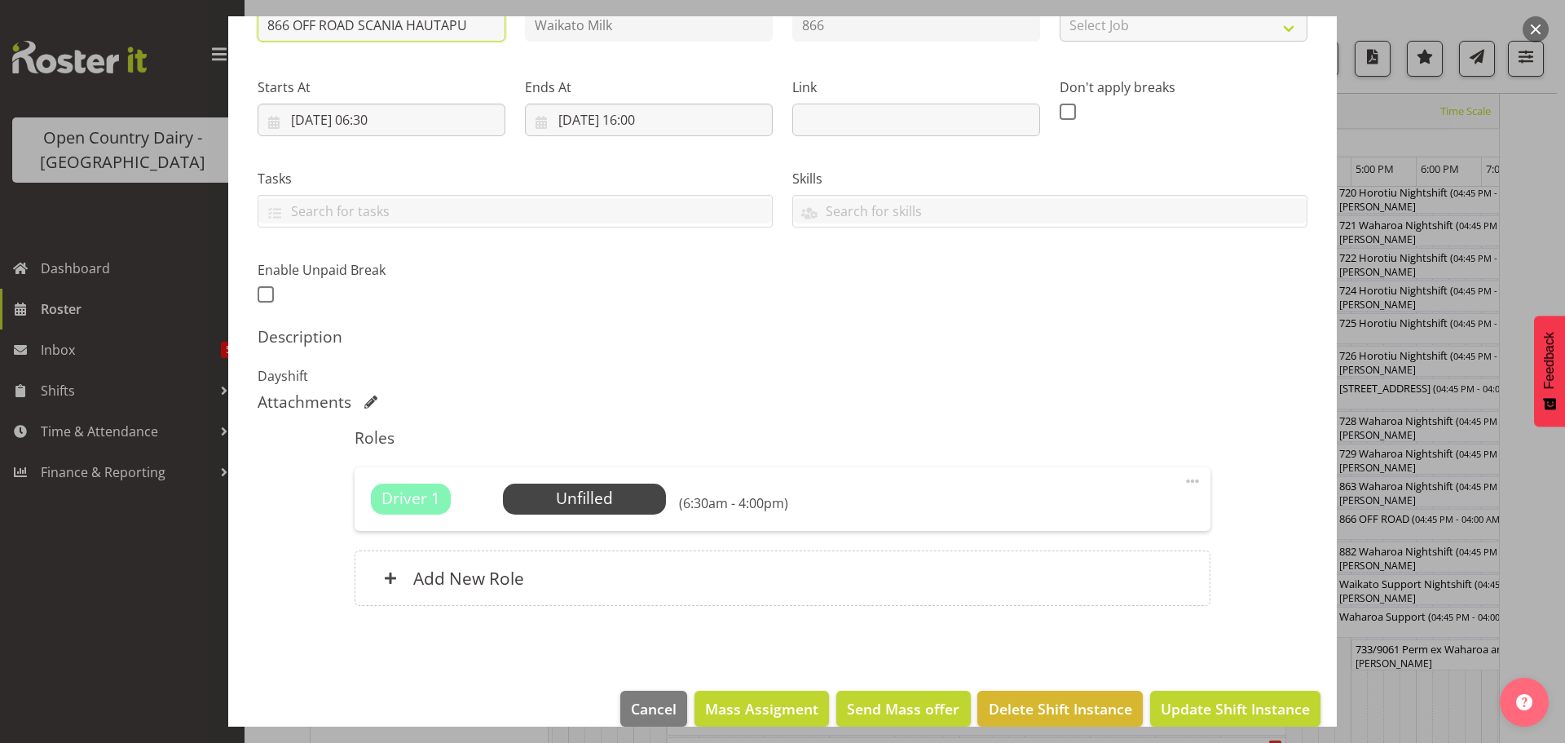
scroll to position [232, 0]
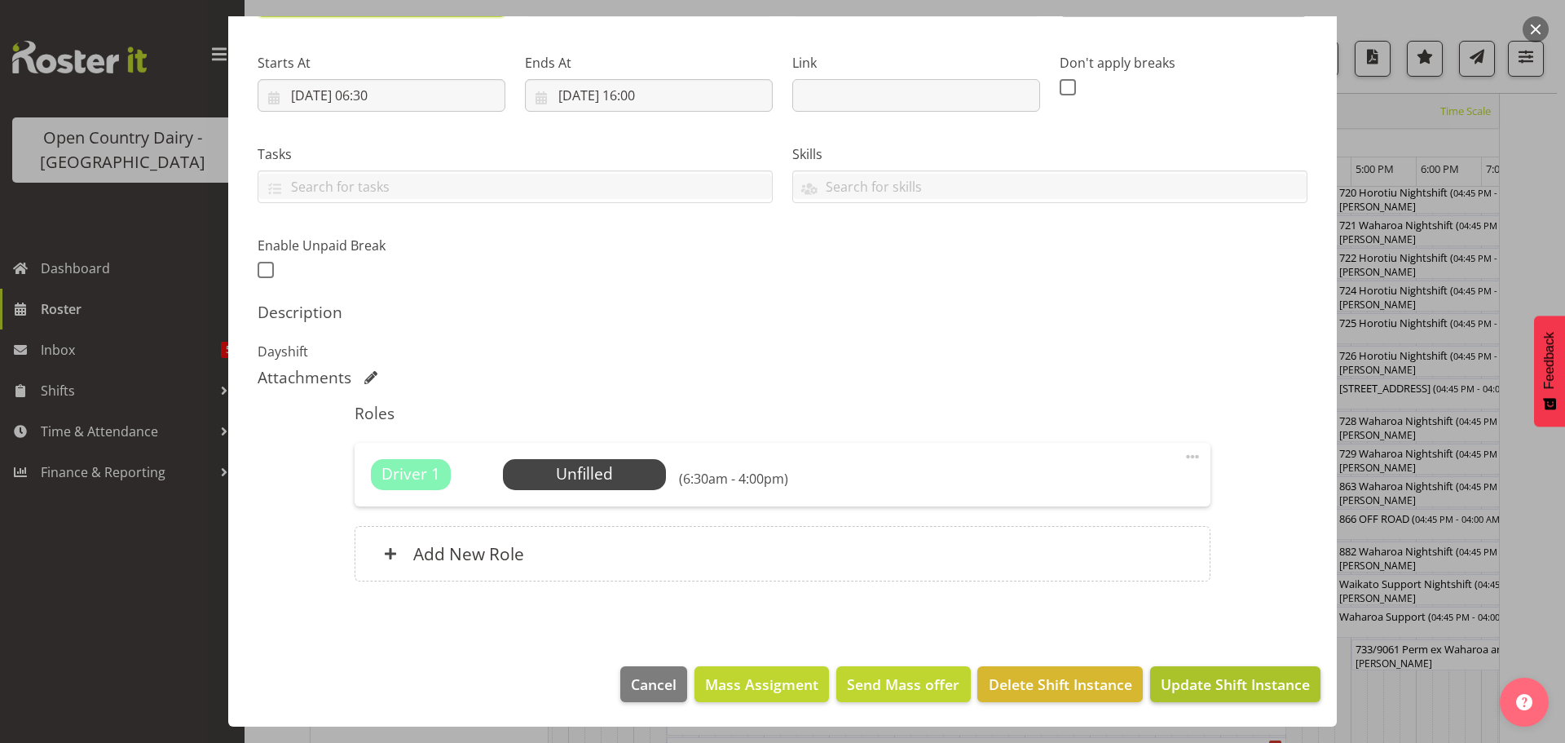
type input "866 OFF ROAD SCANIA HAUTAPU"
click at [1243, 690] on span "Update Shift Instance" at bounding box center [1235, 683] width 149 height 21
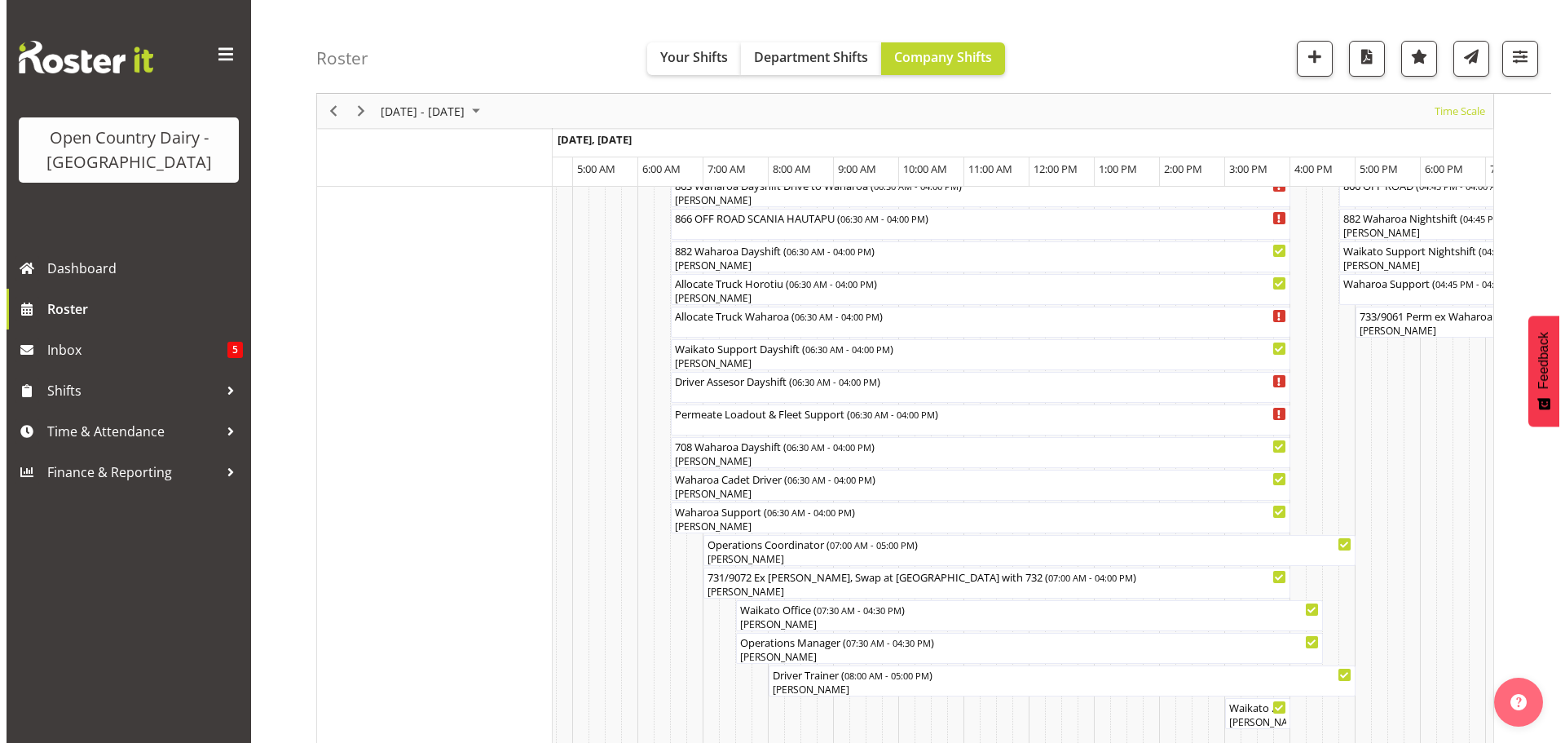
scroll to position [1205, 0]
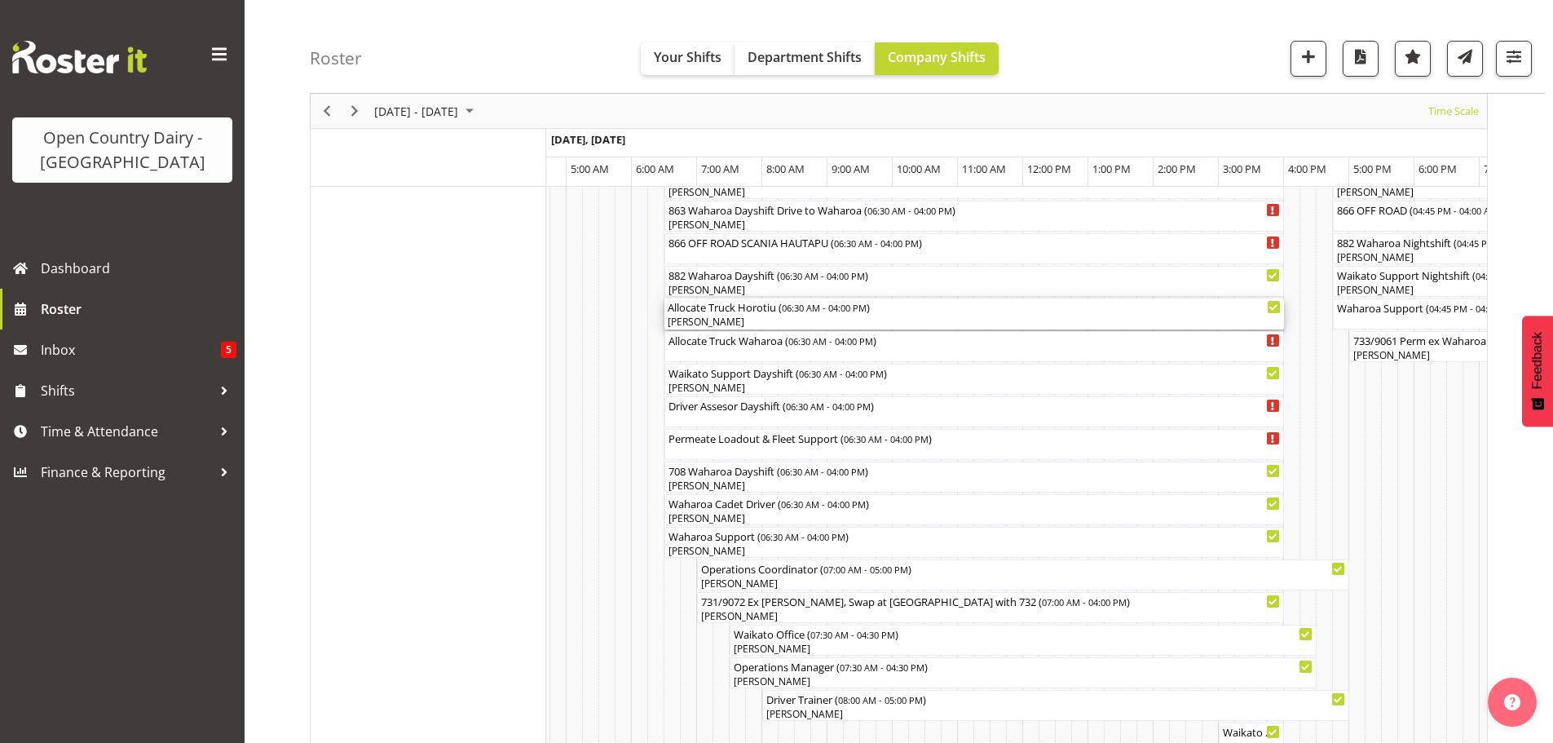
click at [699, 316] on div "[PERSON_NAME]" at bounding box center [974, 322] width 613 height 15
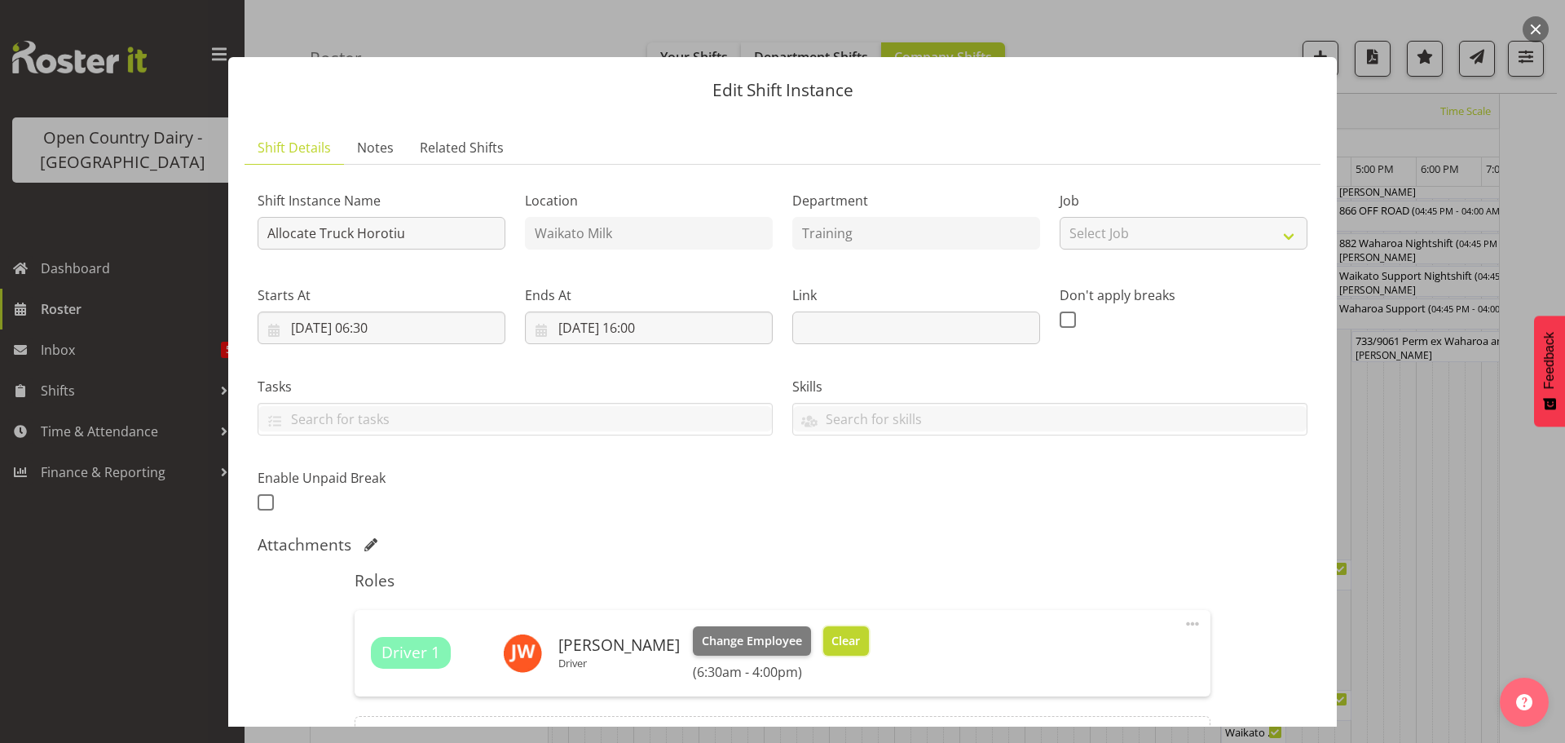
click at [832, 632] on span "Clear" at bounding box center [846, 641] width 29 height 18
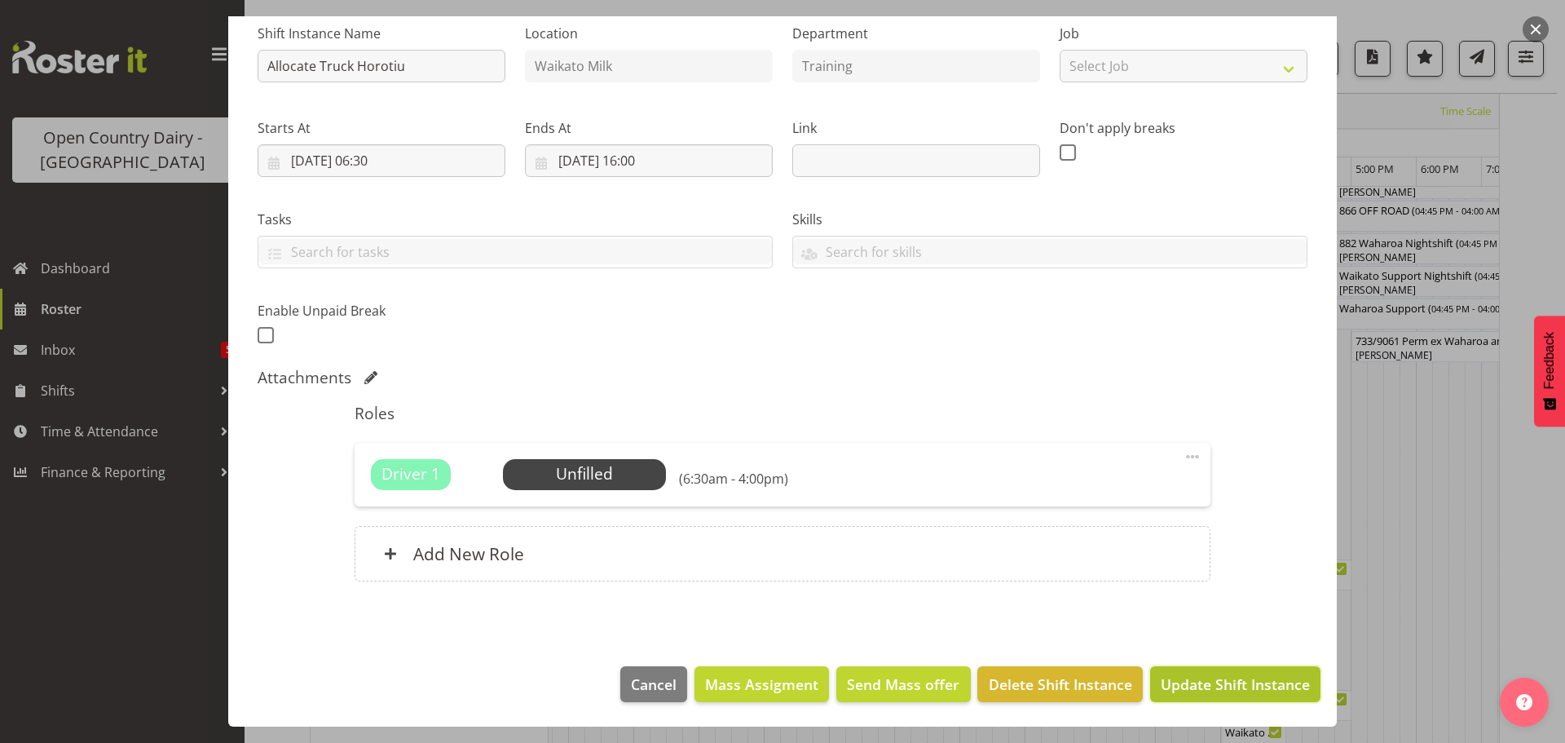
click at [1217, 686] on span "Update Shift Instance" at bounding box center [1235, 683] width 149 height 21
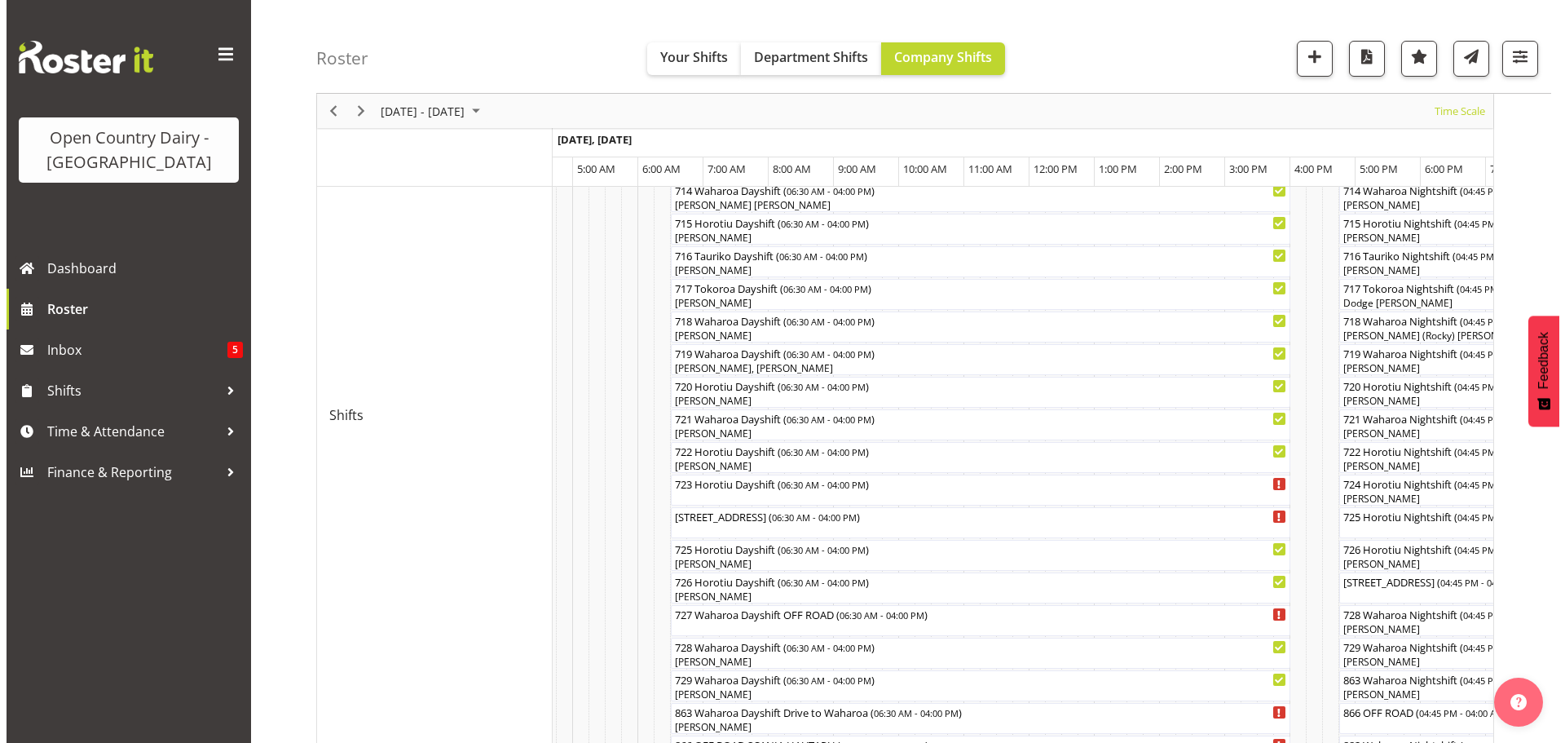
scroll to position [716, 0]
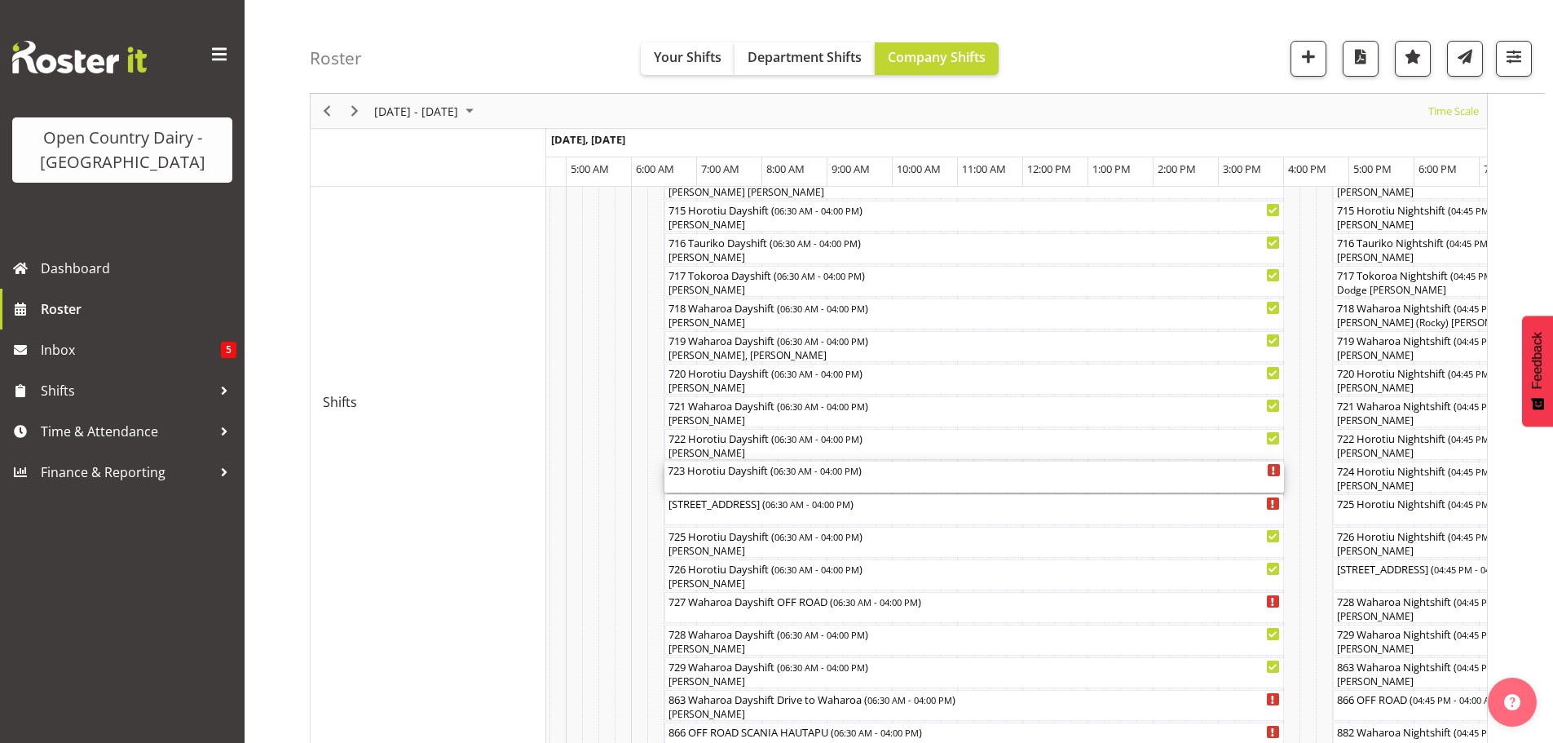
click at [697, 479] on div "723 Horotiu Dayshift ( 06:30 AM - 04:00 PM )" at bounding box center [974, 476] width 613 height 31
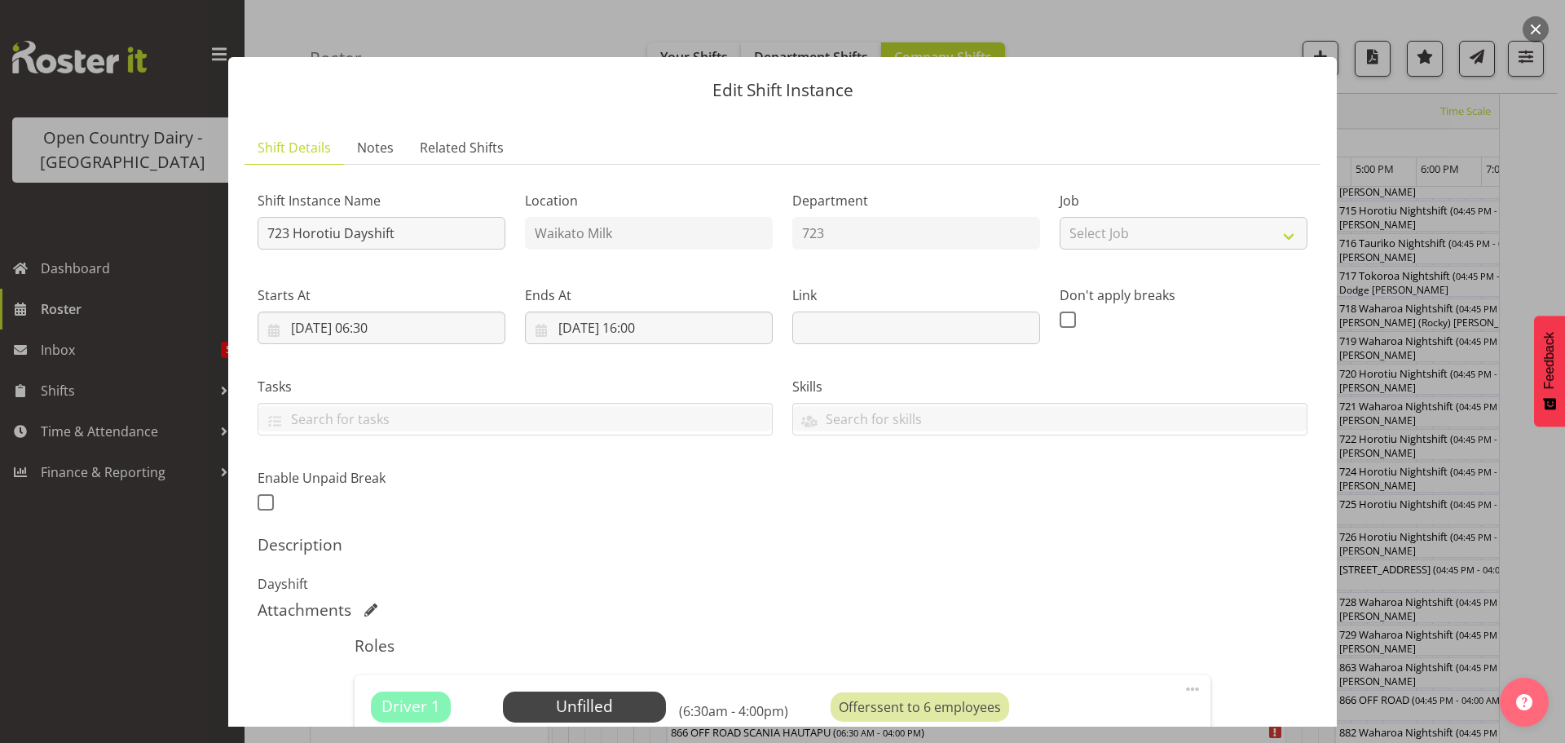
drag, startPoint x: 695, startPoint y: 479, endPoint x: 1001, endPoint y: 582, distance: 322.5
click at [1001, 582] on p "Dayshift" at bounding box center [783, 584] width 1050 height 20
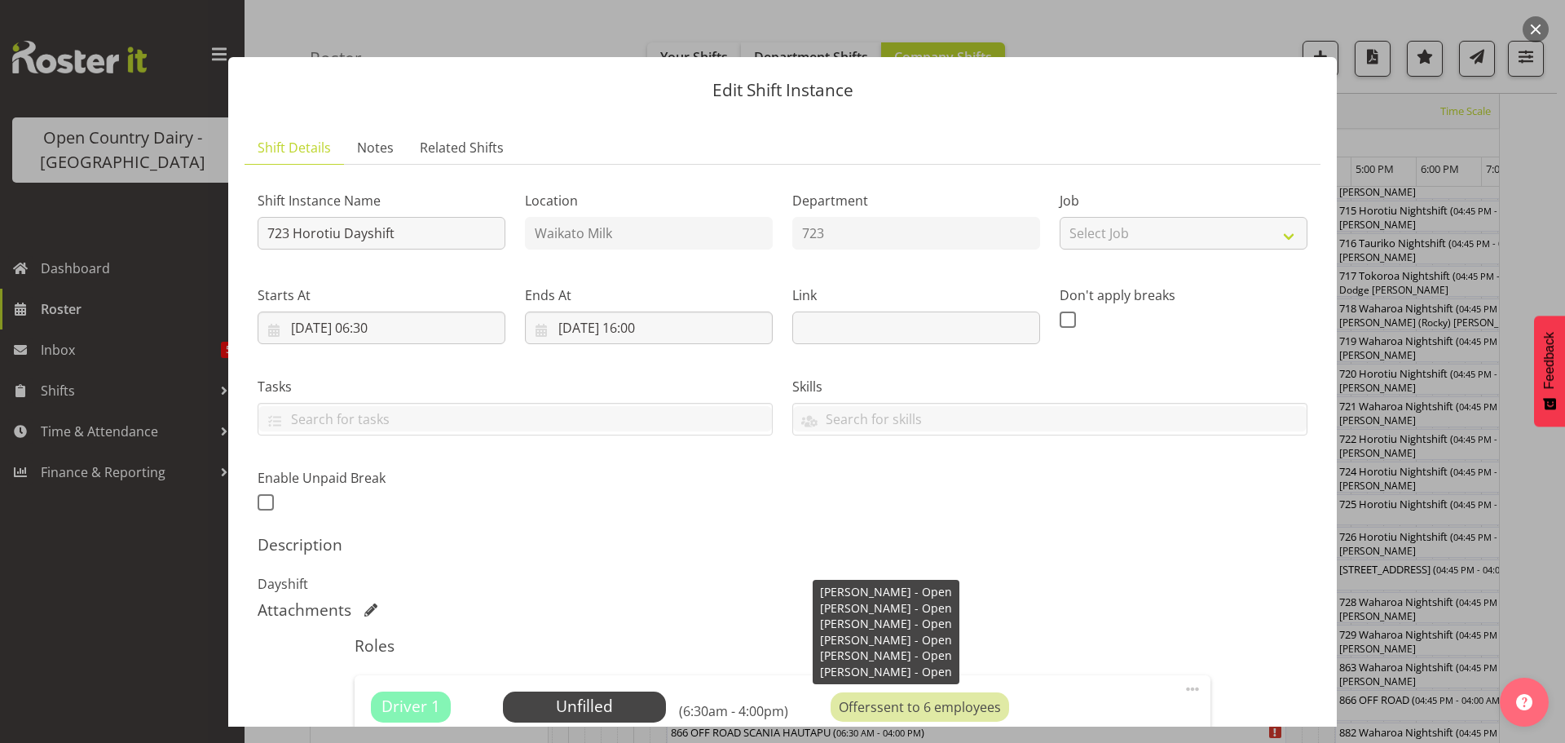
click at [918, 709] on div "Offers sent to 6 employees" at bounding box center [920, 706] width 179 height 29
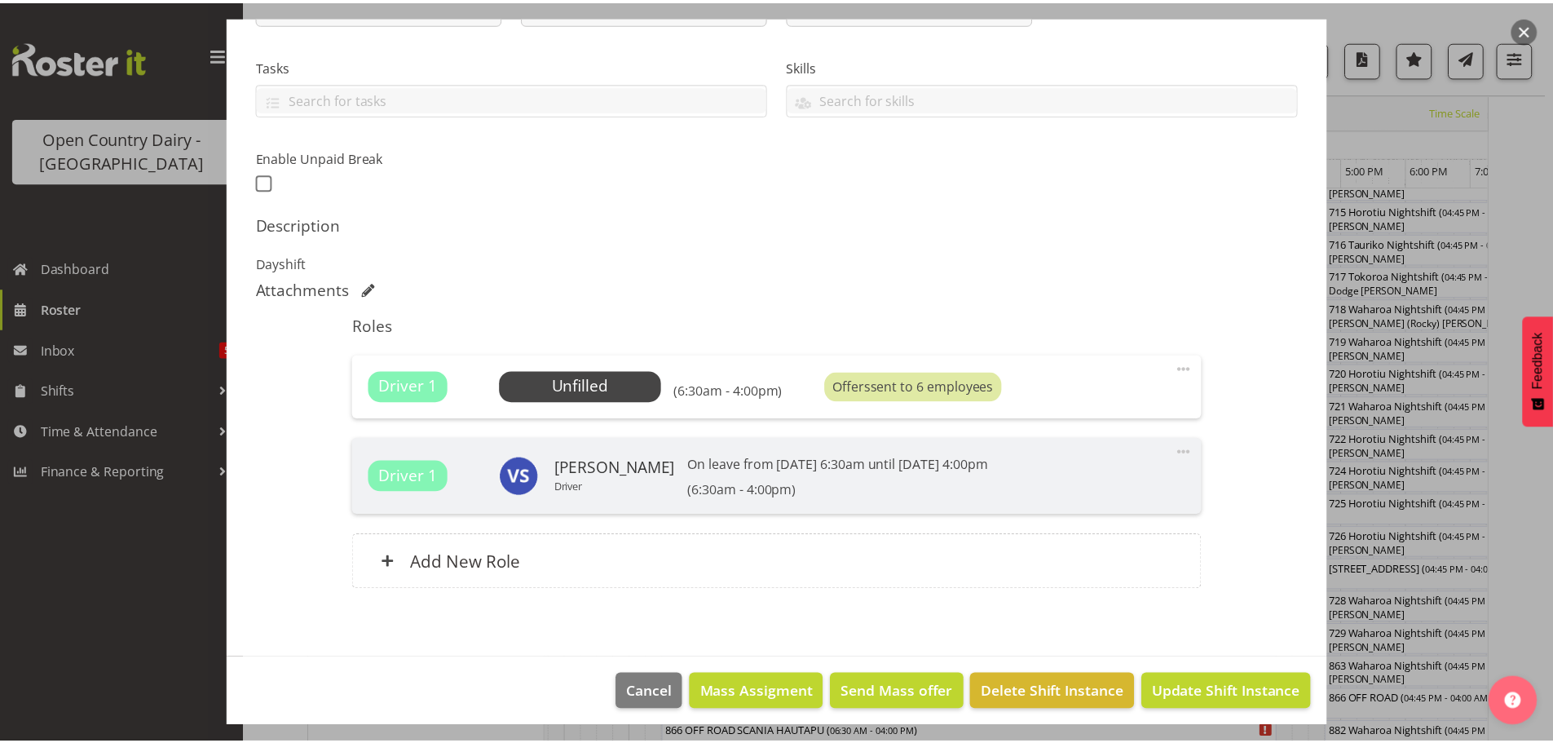
scroll to position [326, 0]
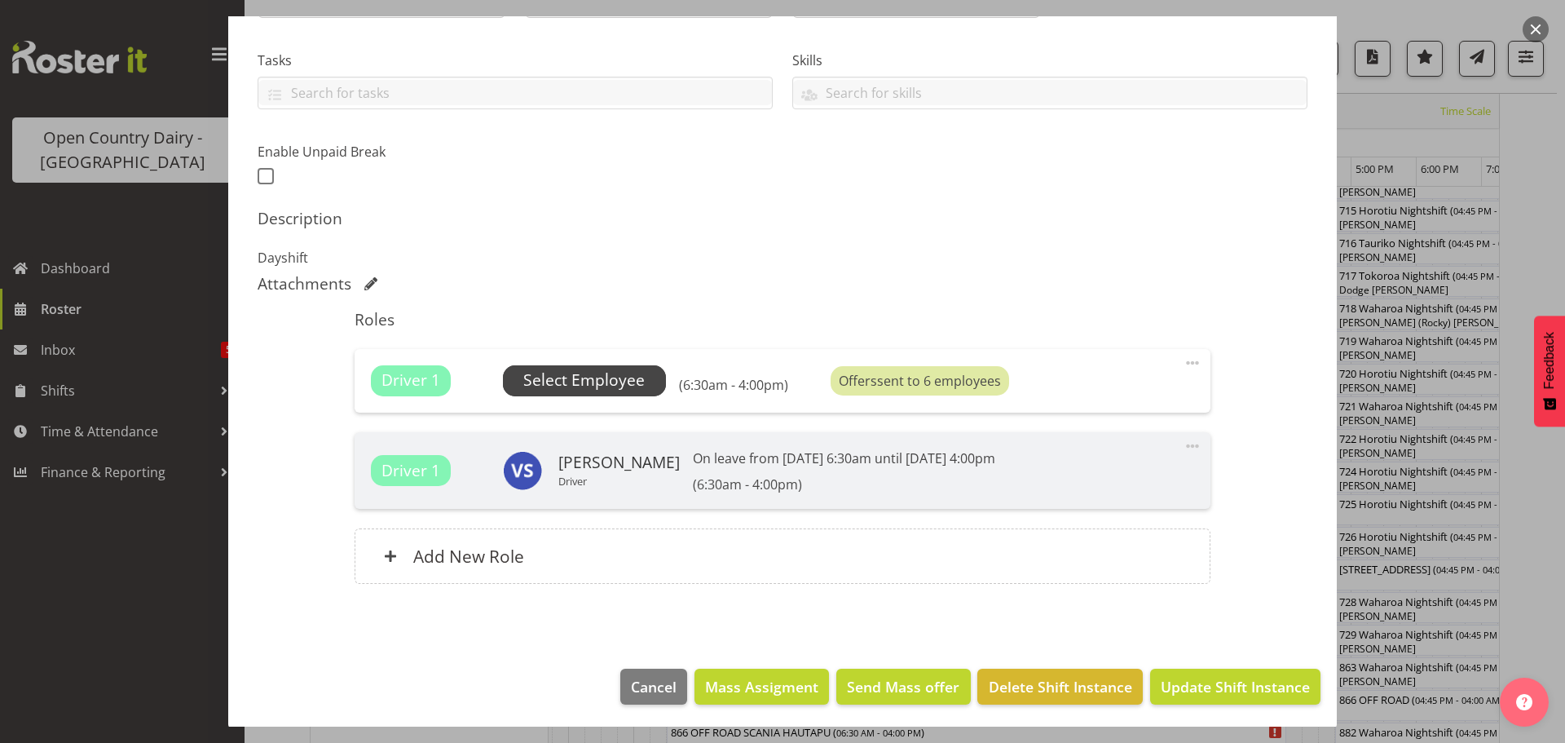
click at [613, 383] on span "Select Employee" at bounding box center [583, 381] width 121 height 24
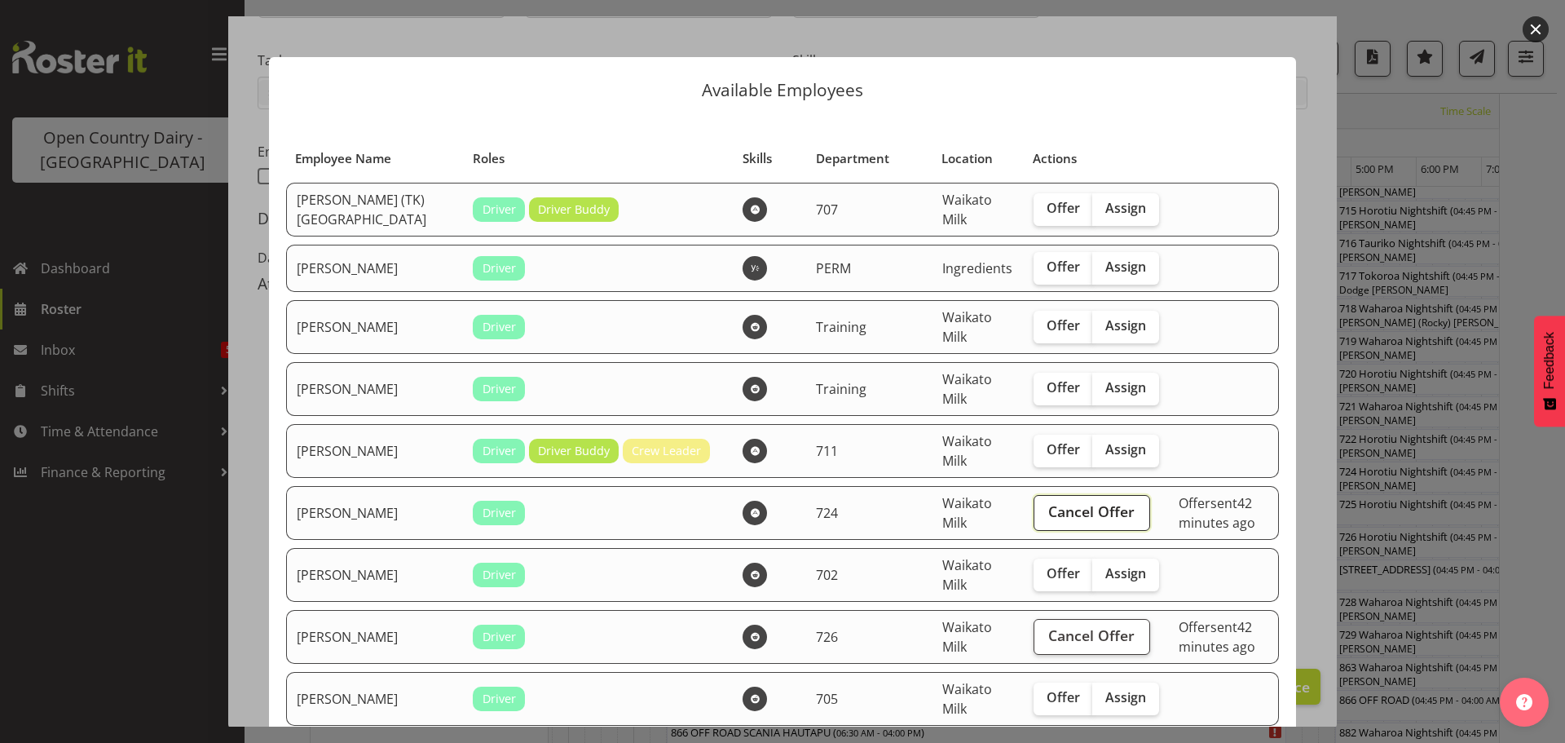
click at [1048, 503] on span "Cancel Offer" at bounding box center [1091, 511] width 86 height 21
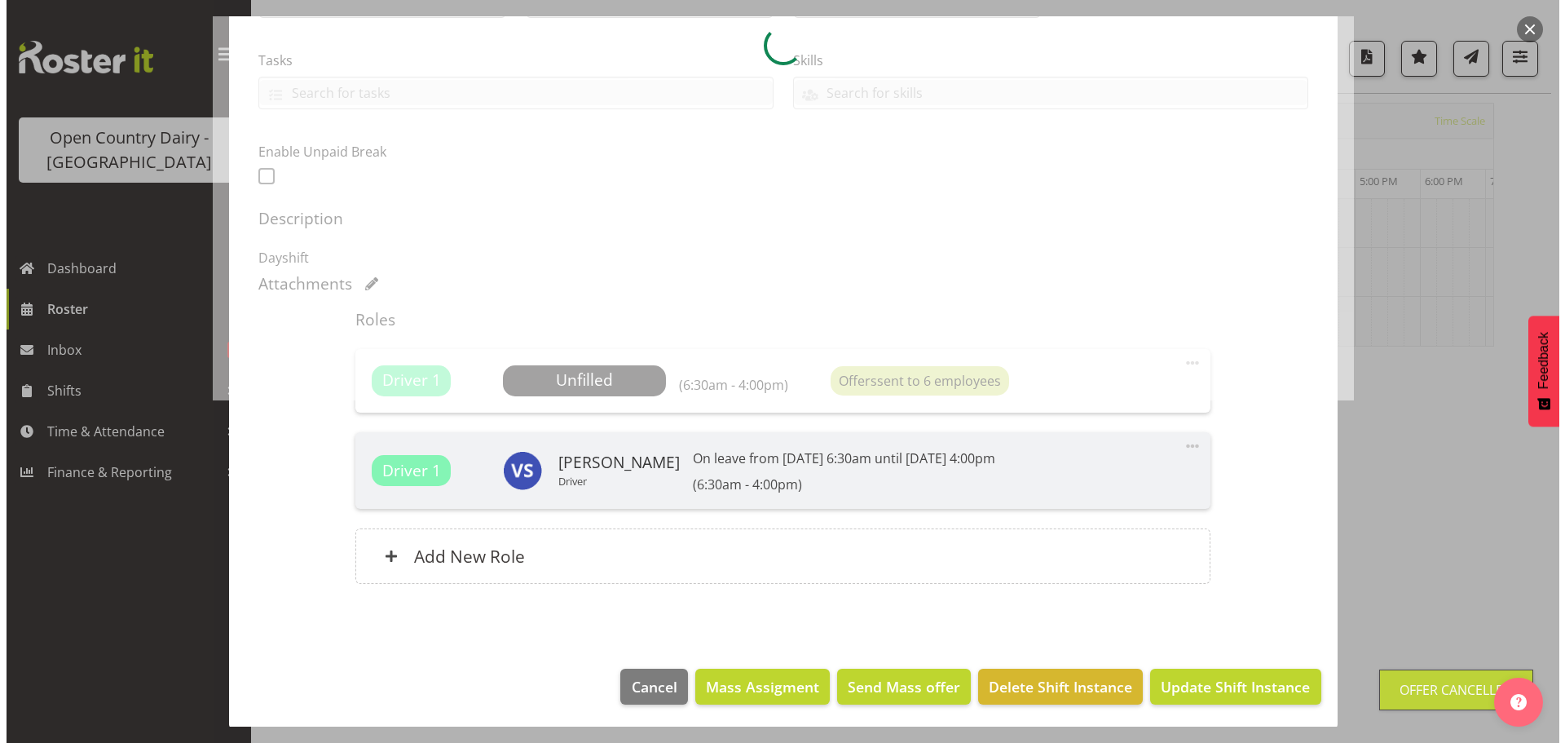
scroll to position [64, 0]
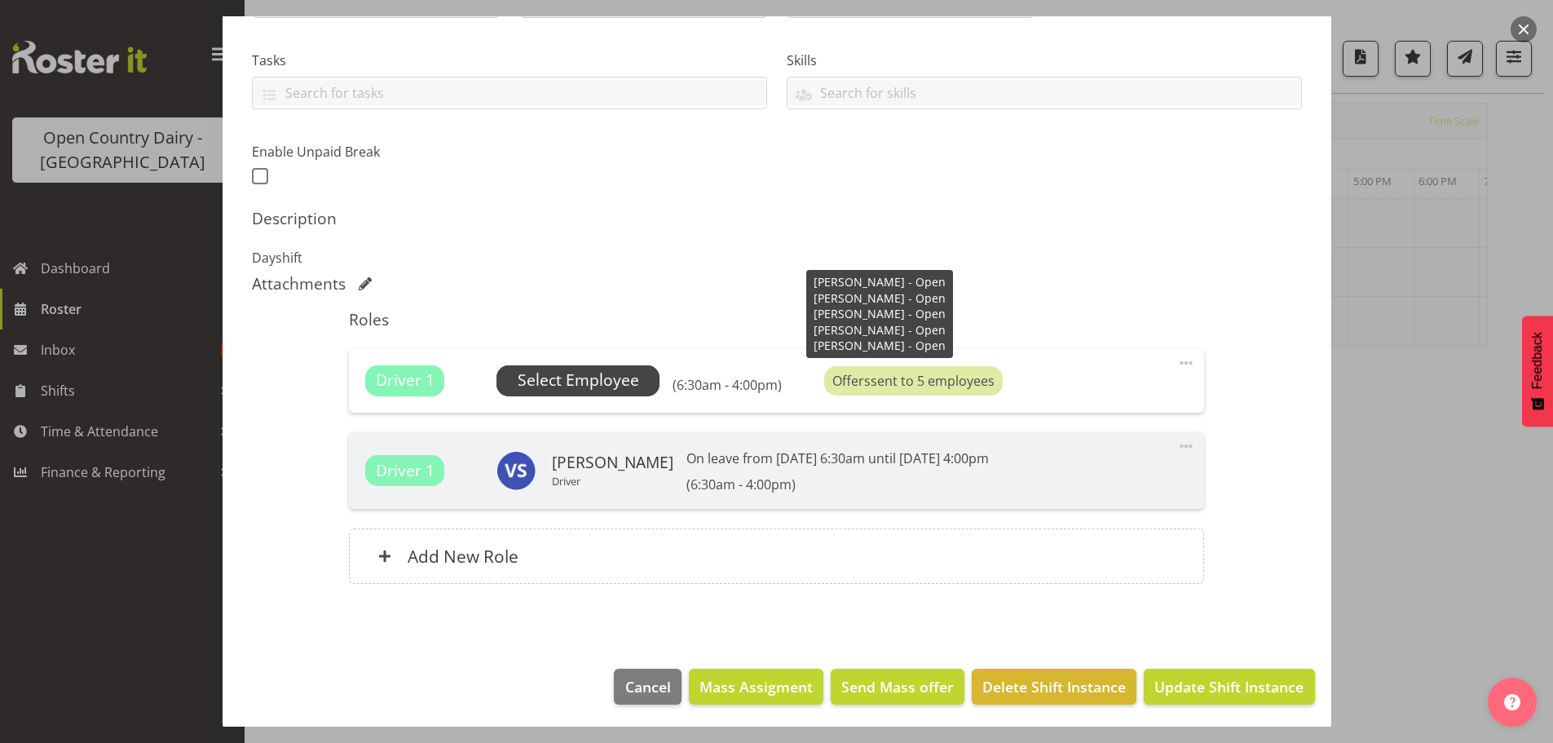
click at [630, 380] on span "Select Employee" at bounding box center [578, 381] width 121 height 24
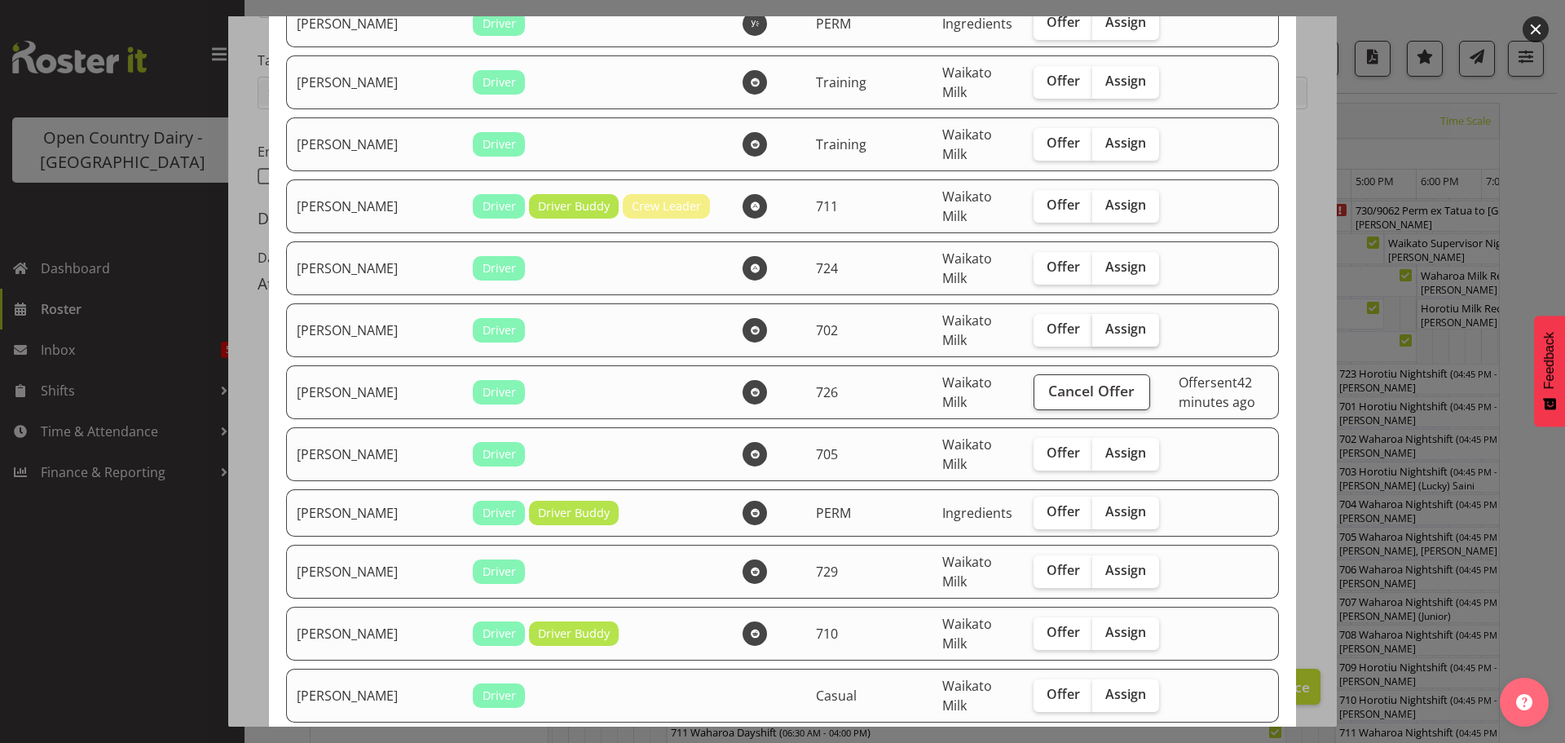
scroll to position [326, 0]
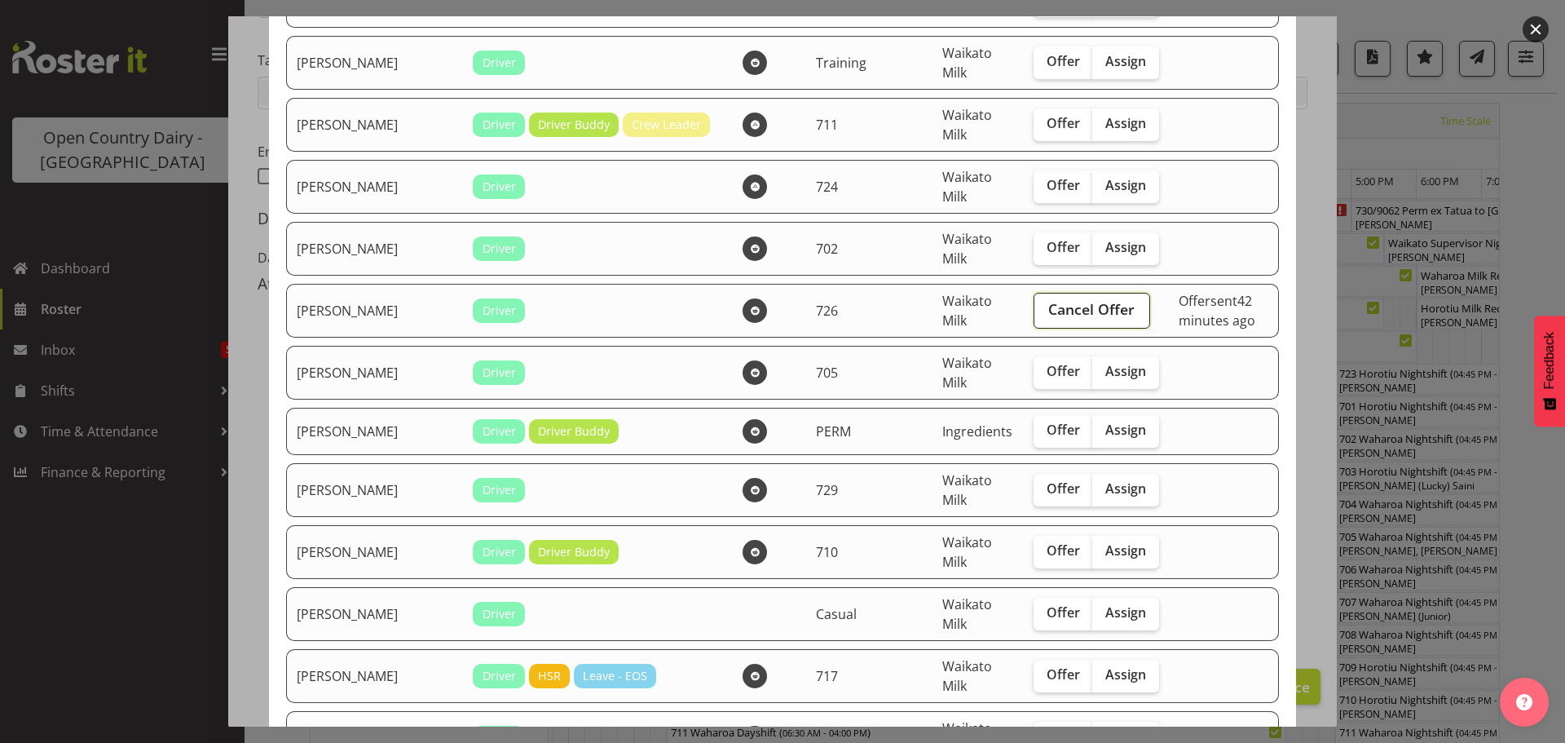
click at [1048, 311] on span "Cancel Offer" at bounding box center [1091, 308] width 86 height 21
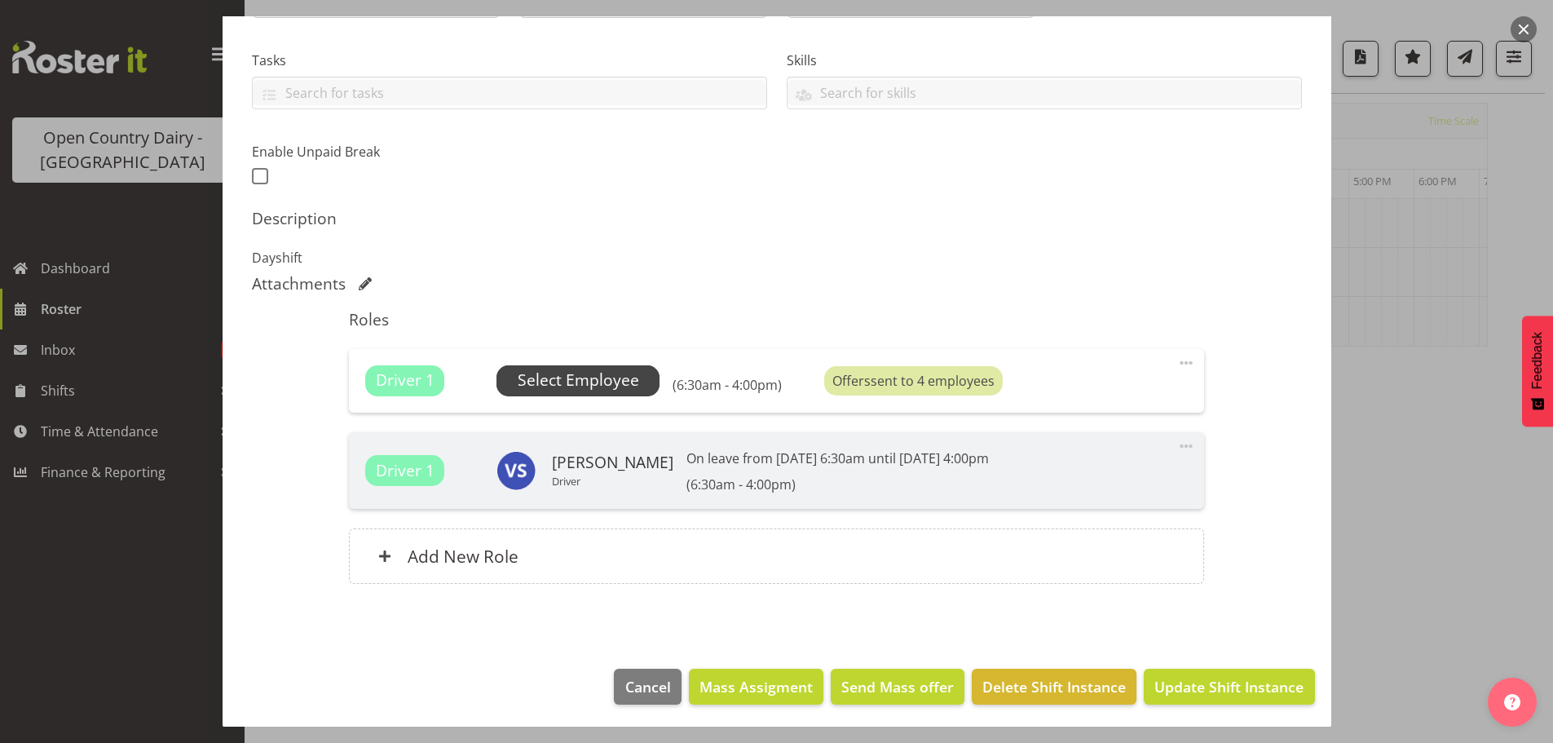
click at [627, 382] on span "Select Employee" at bounding box center [578, 381] width 121 height 24
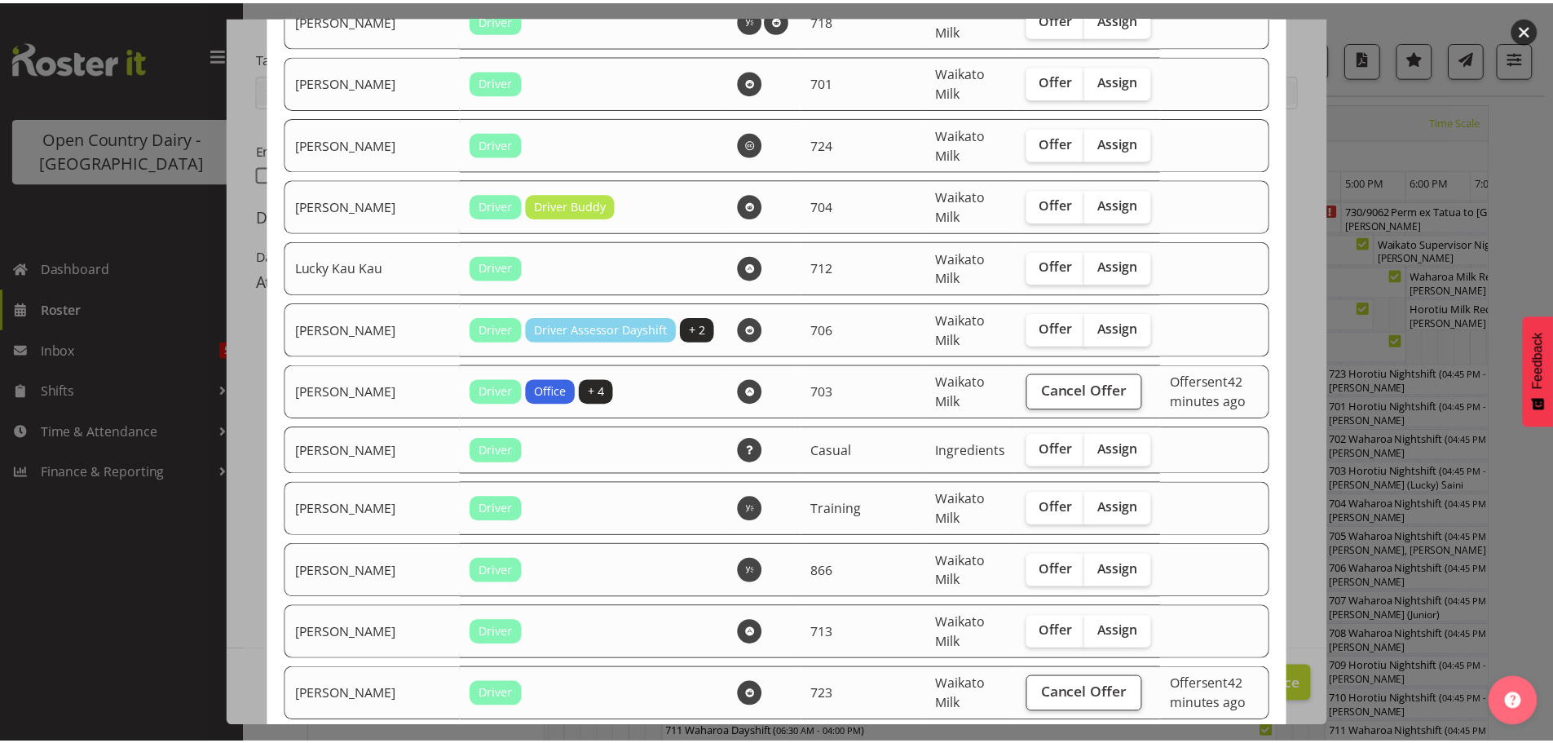
scroll to position [1794, 0]
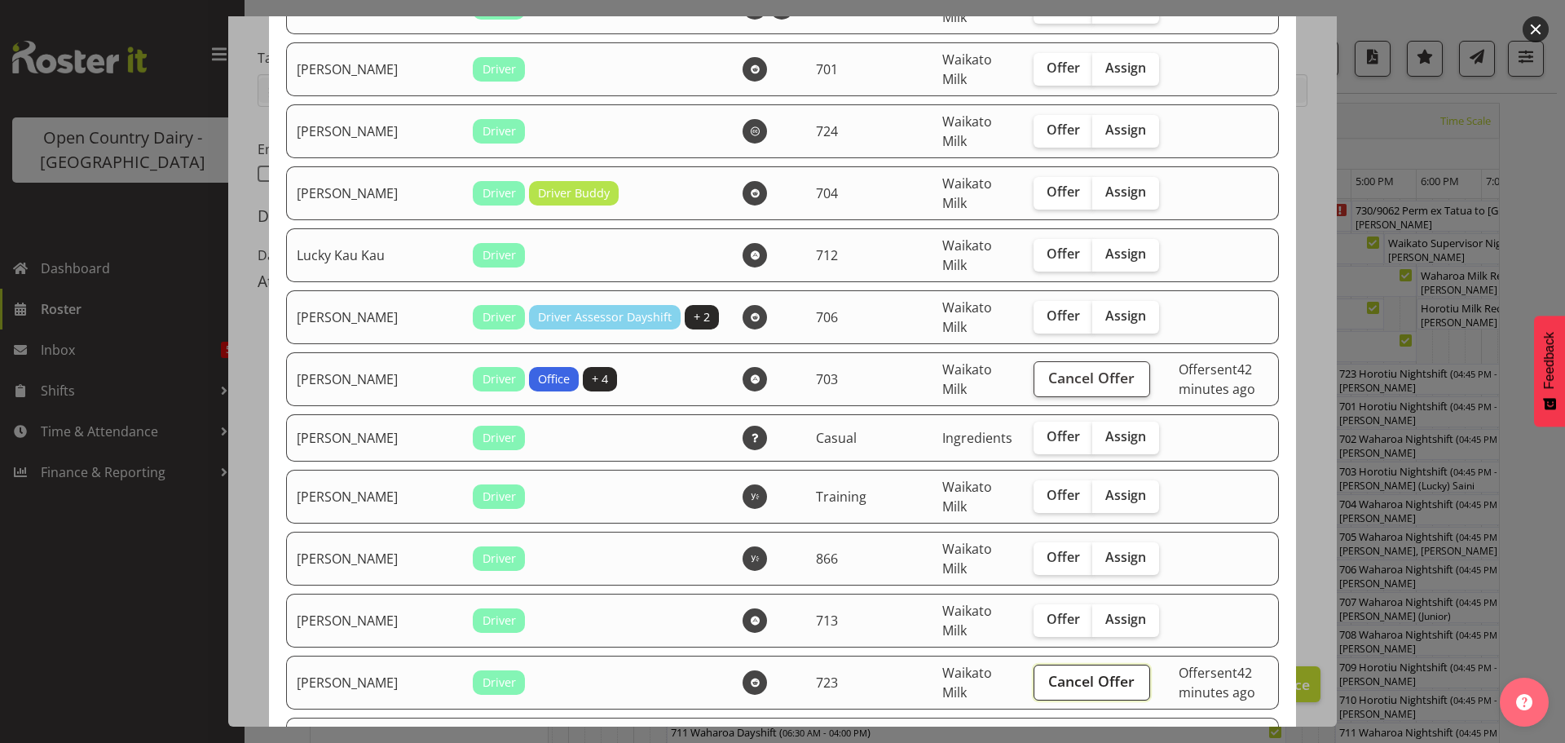
click at [1048, 674] on span "Cancel Offer" at bounding box center [1091, 680] width 86 height 21
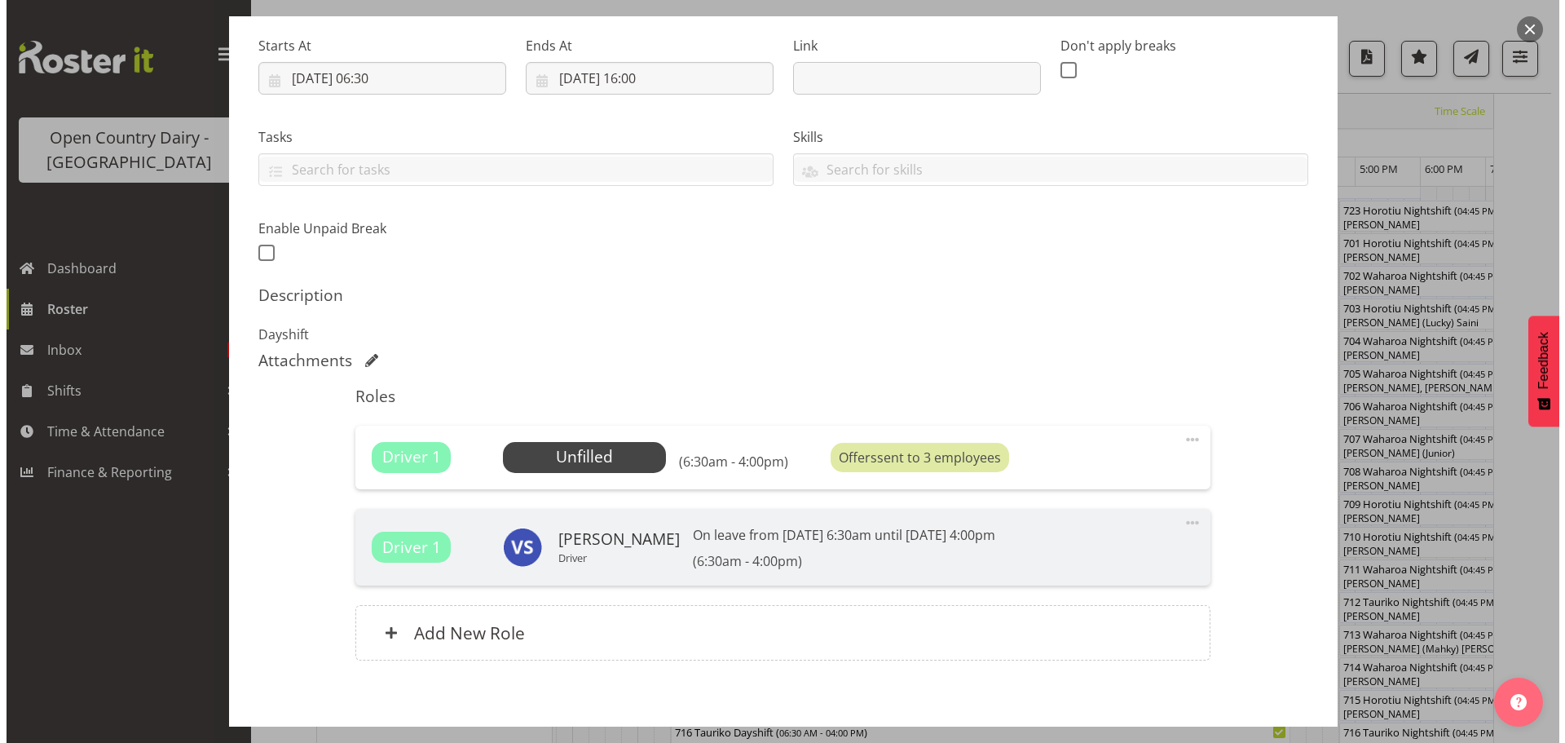
scroll to position [247, 0]
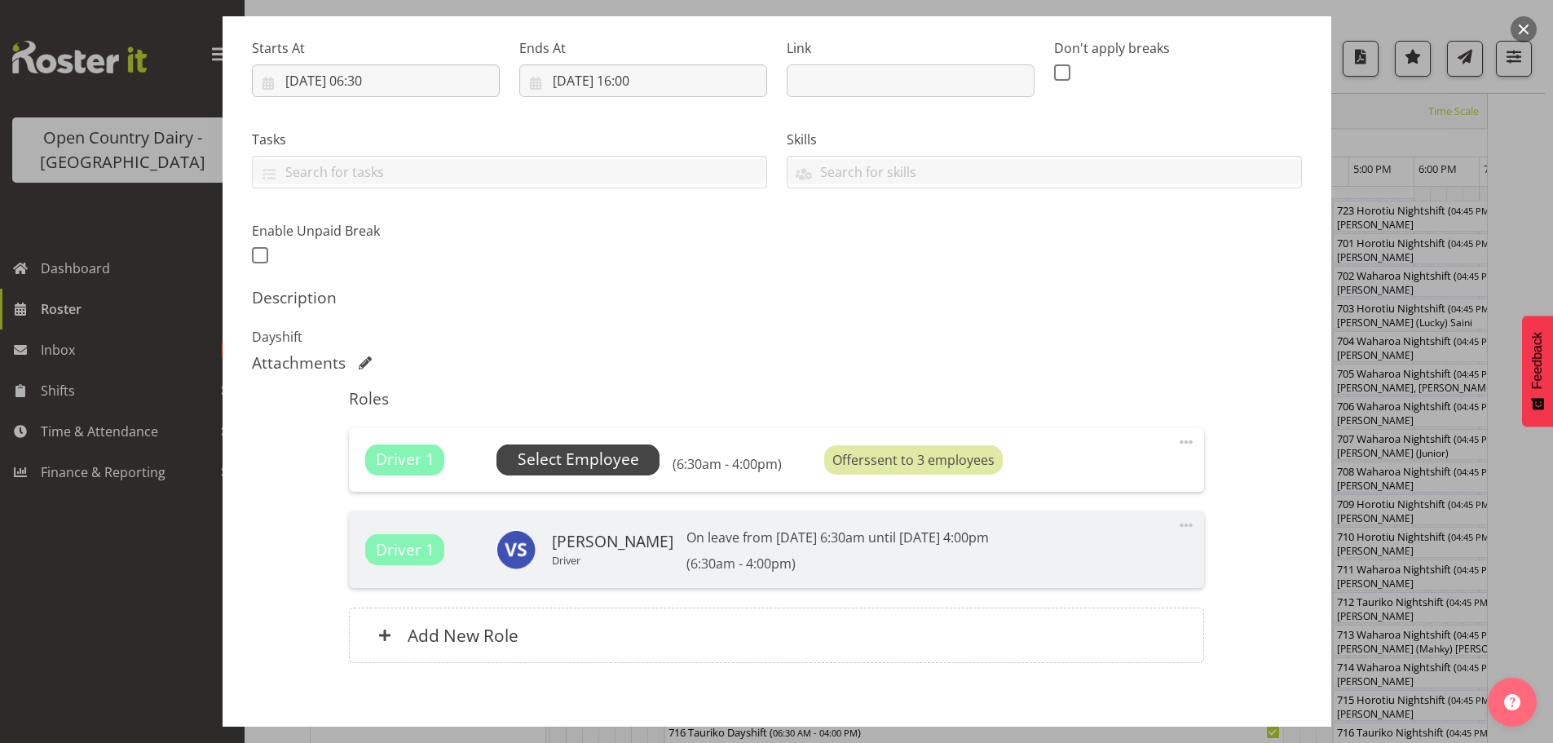
click at [619, 464] on span "Select Employee" at bounding box center [578, 460] width 121 height 24
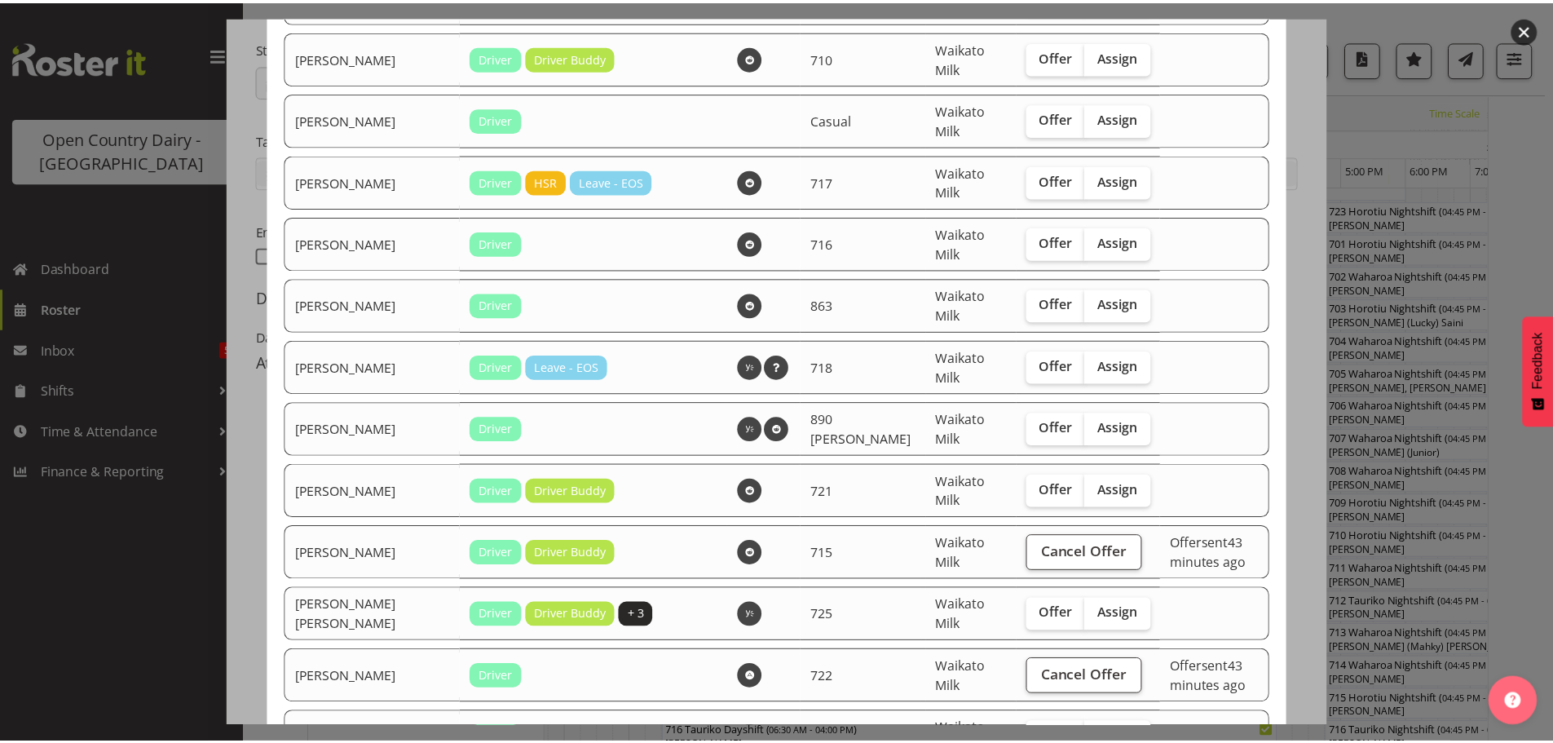
scroll to position [978, 0]
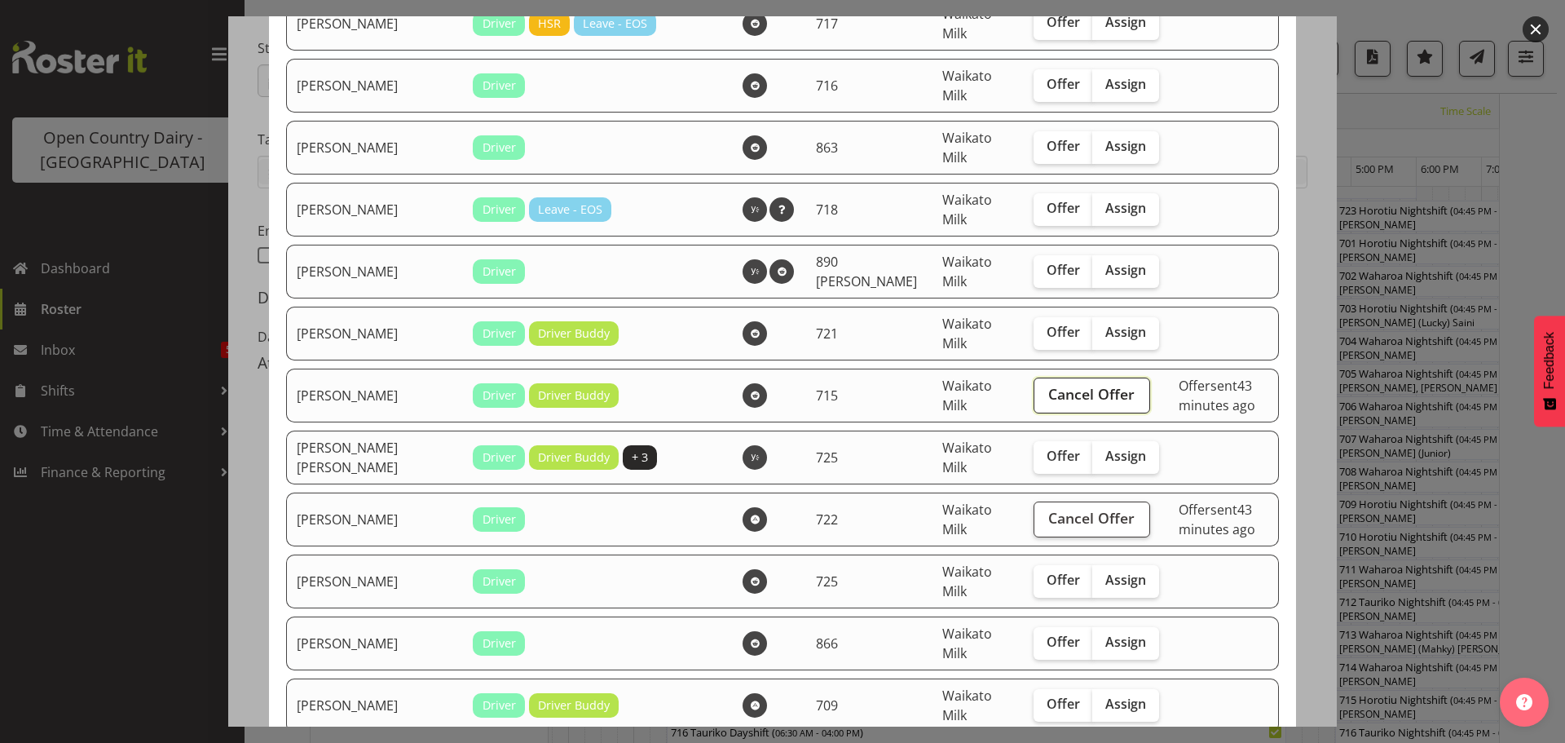
click at [1048, 395] on span "Cancel Offer" at bounding box center [1091, 393] width 86 height 21
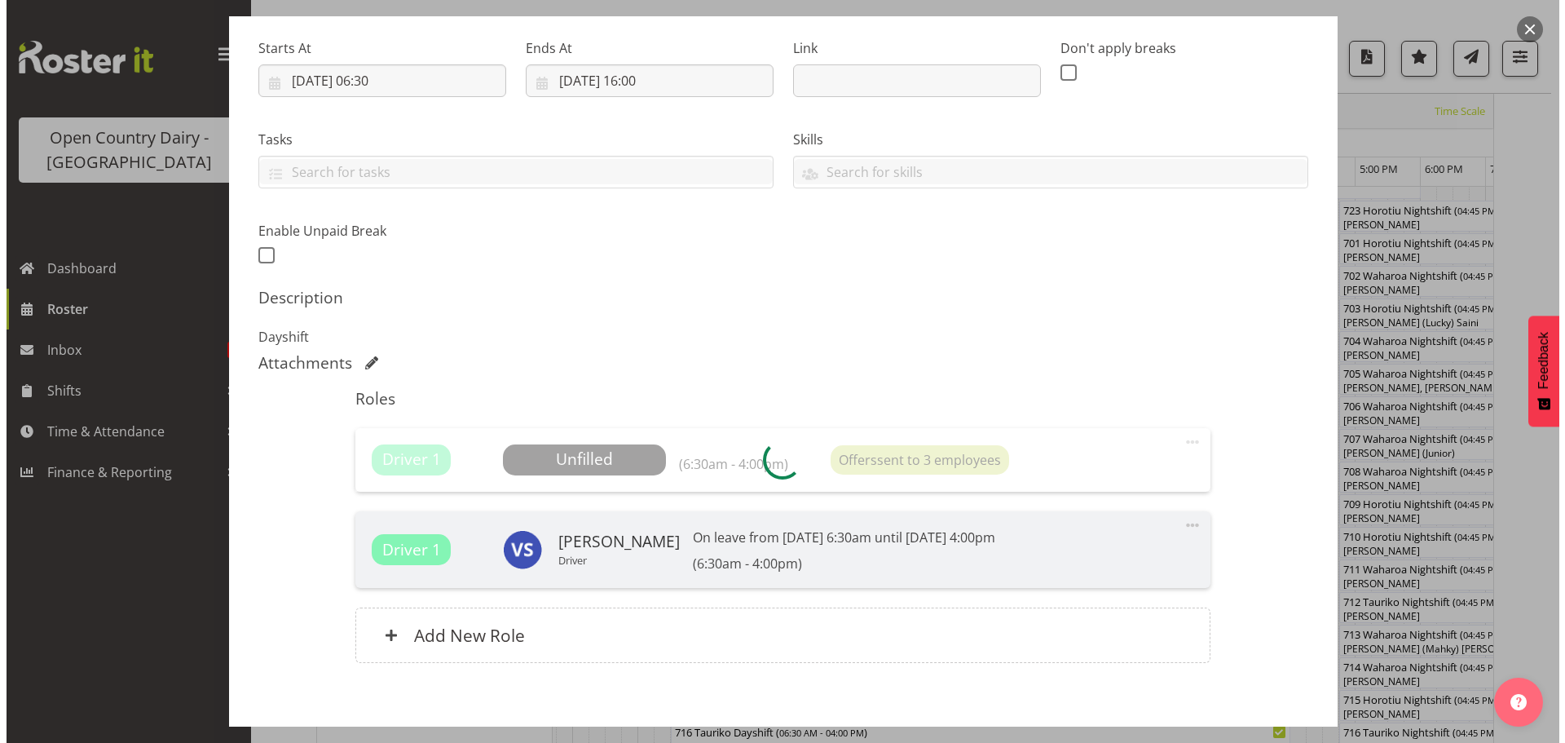
scroll to position [64, 0]
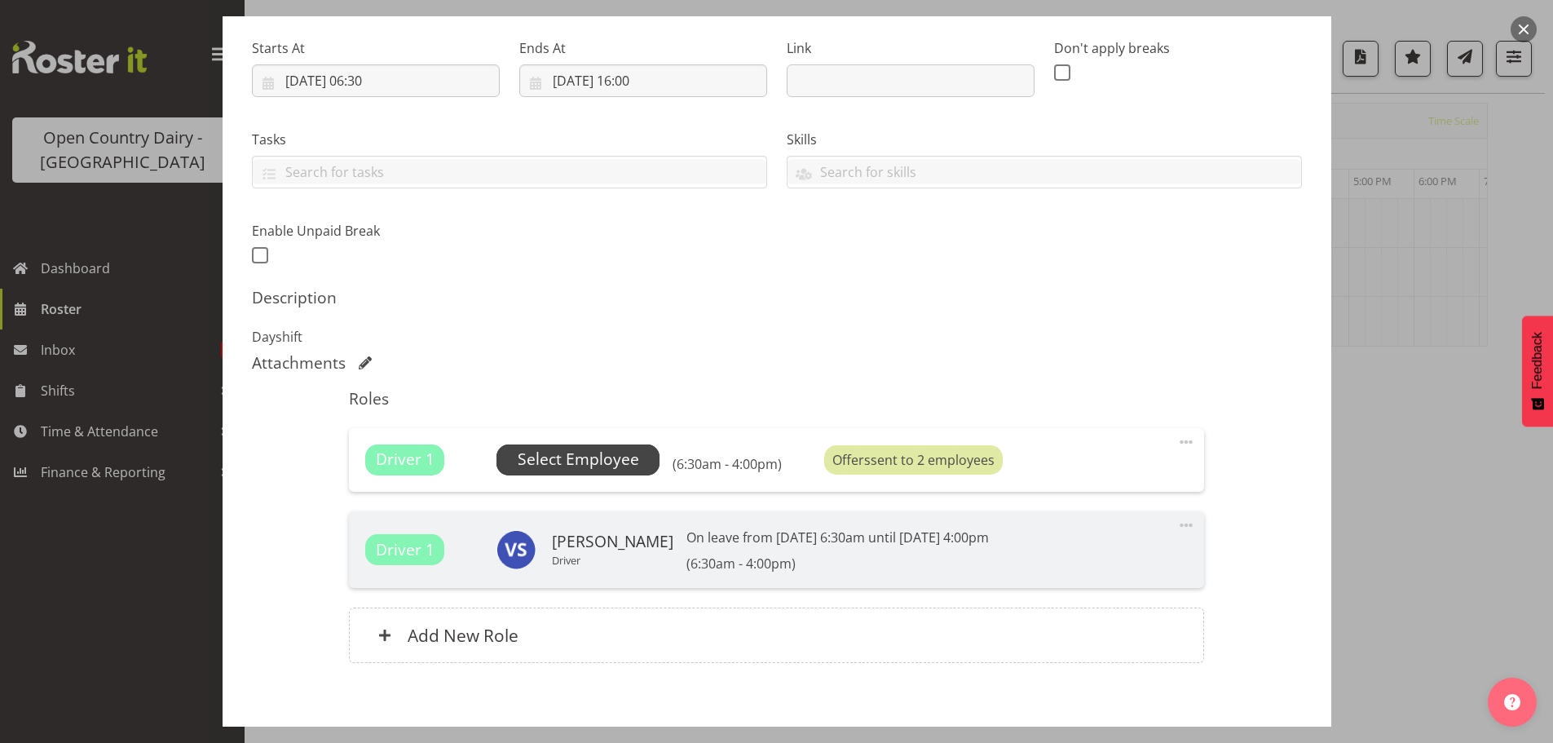
click at [594, 452] on span "Select Employee" at bounding box center [578, 460] width 121 height 24
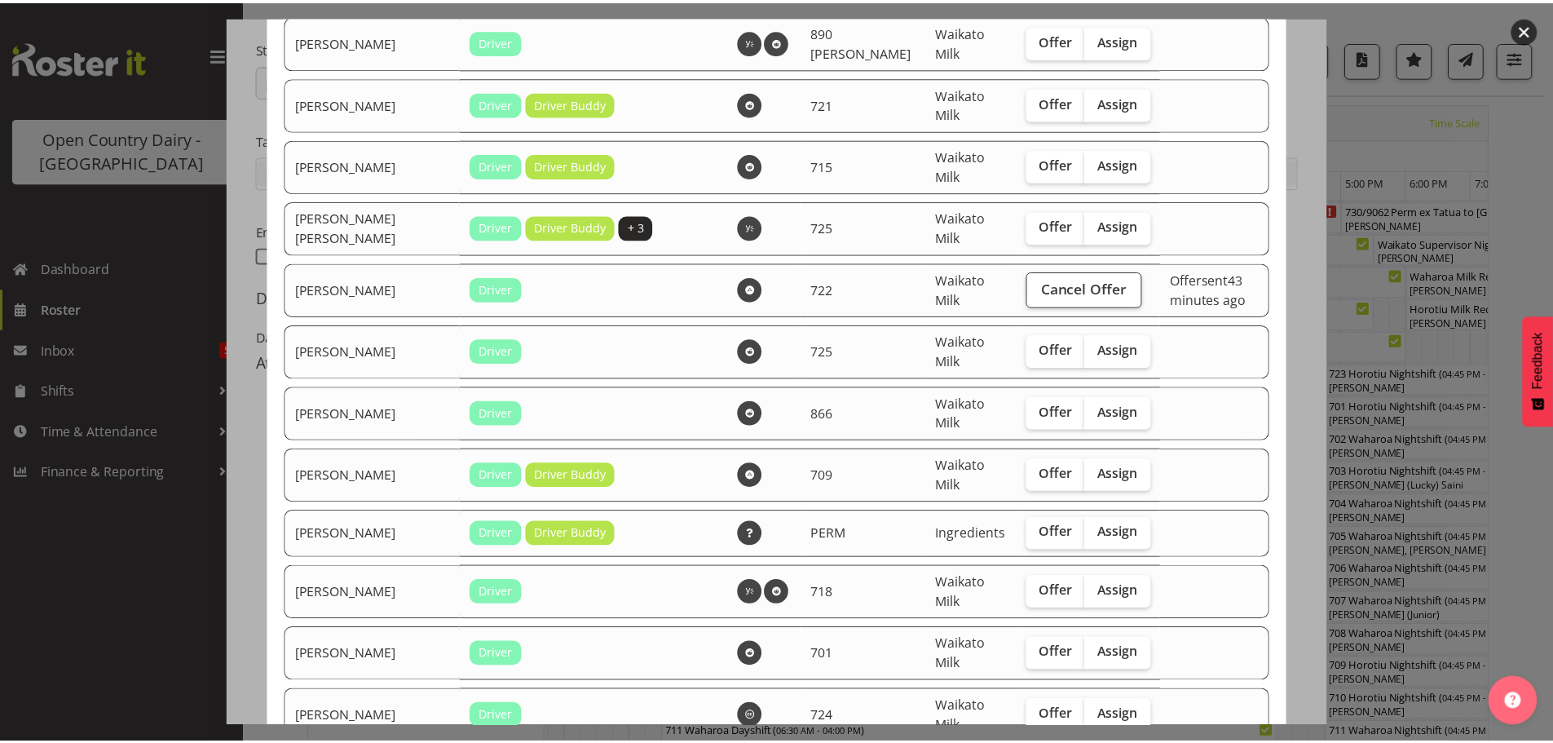
scroll to position [1223, 0]
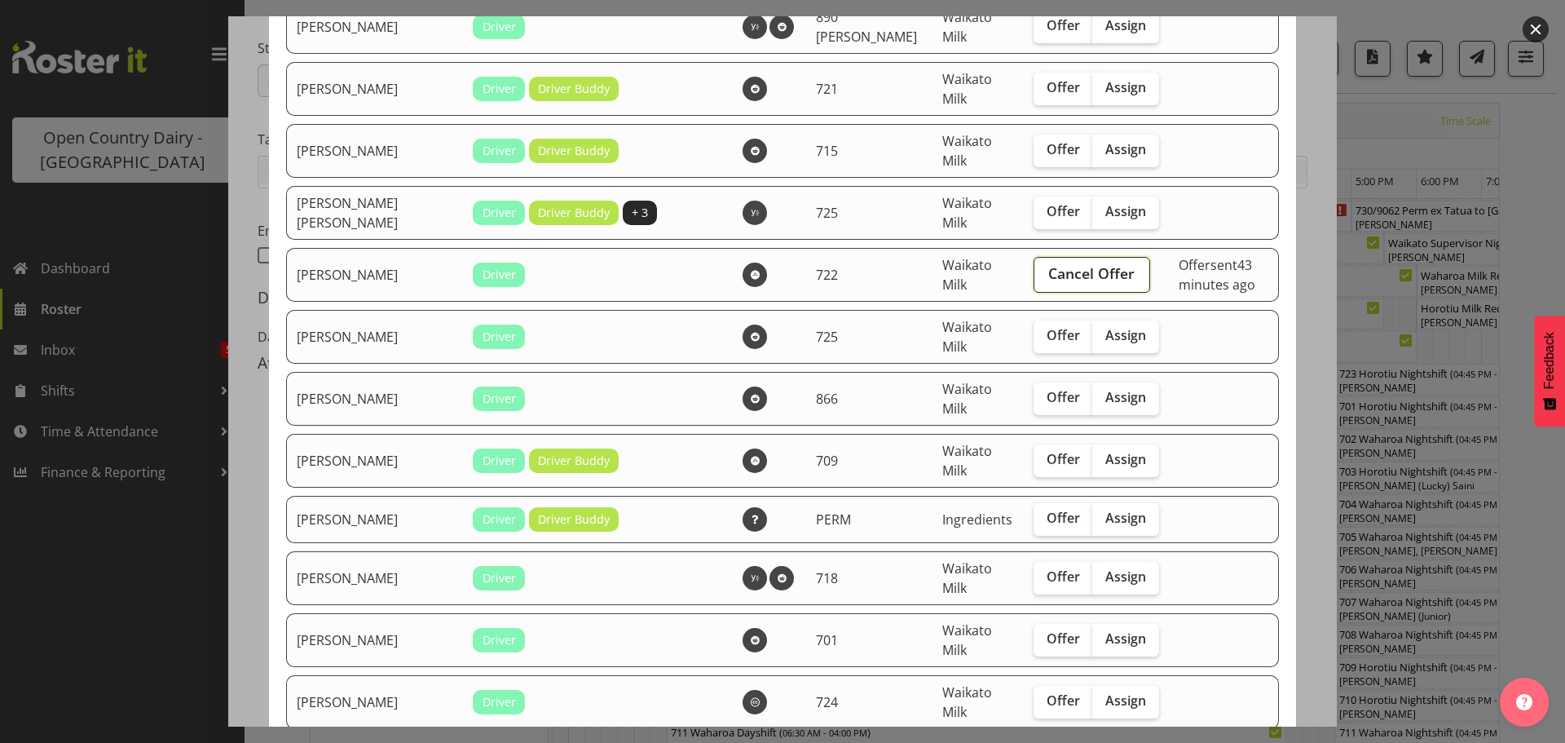
click at [1048, 279] on span "Cancel Offer" at bounding box center [1091, 273] width 86 height 21
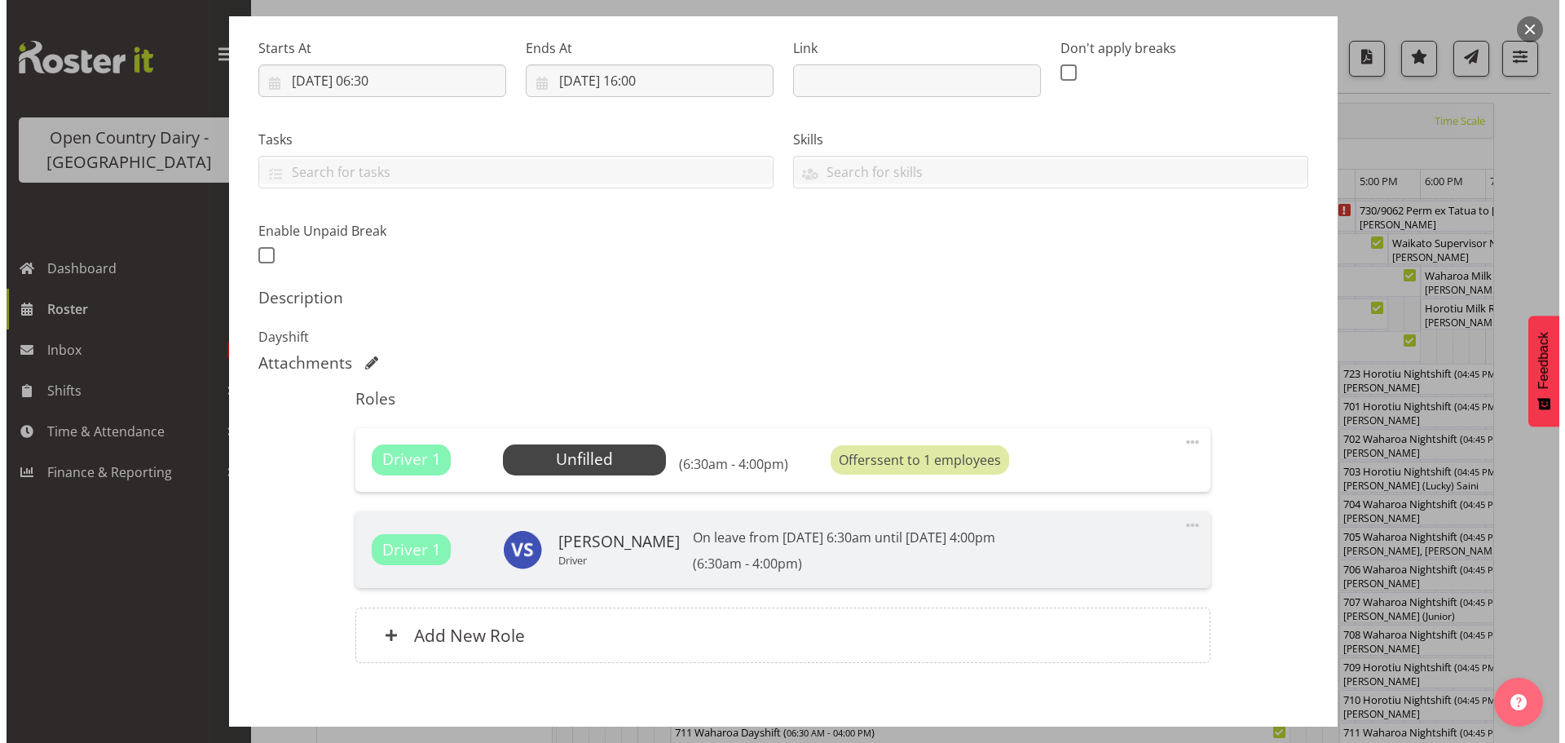
scroll to position [329, 0]
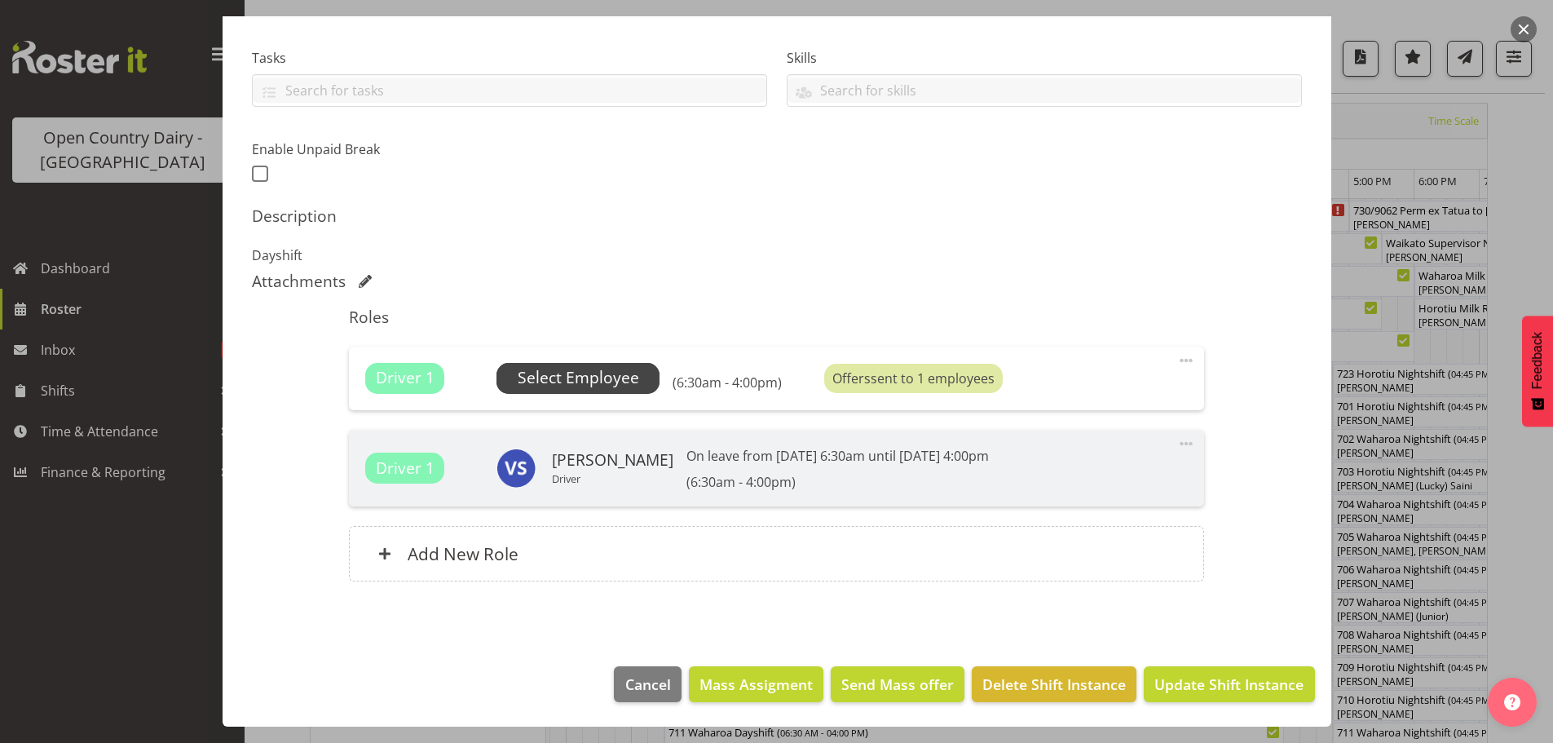
click at [590, 379] on span "Select Employee" at bounding box center [578, 378] width 121 height 24
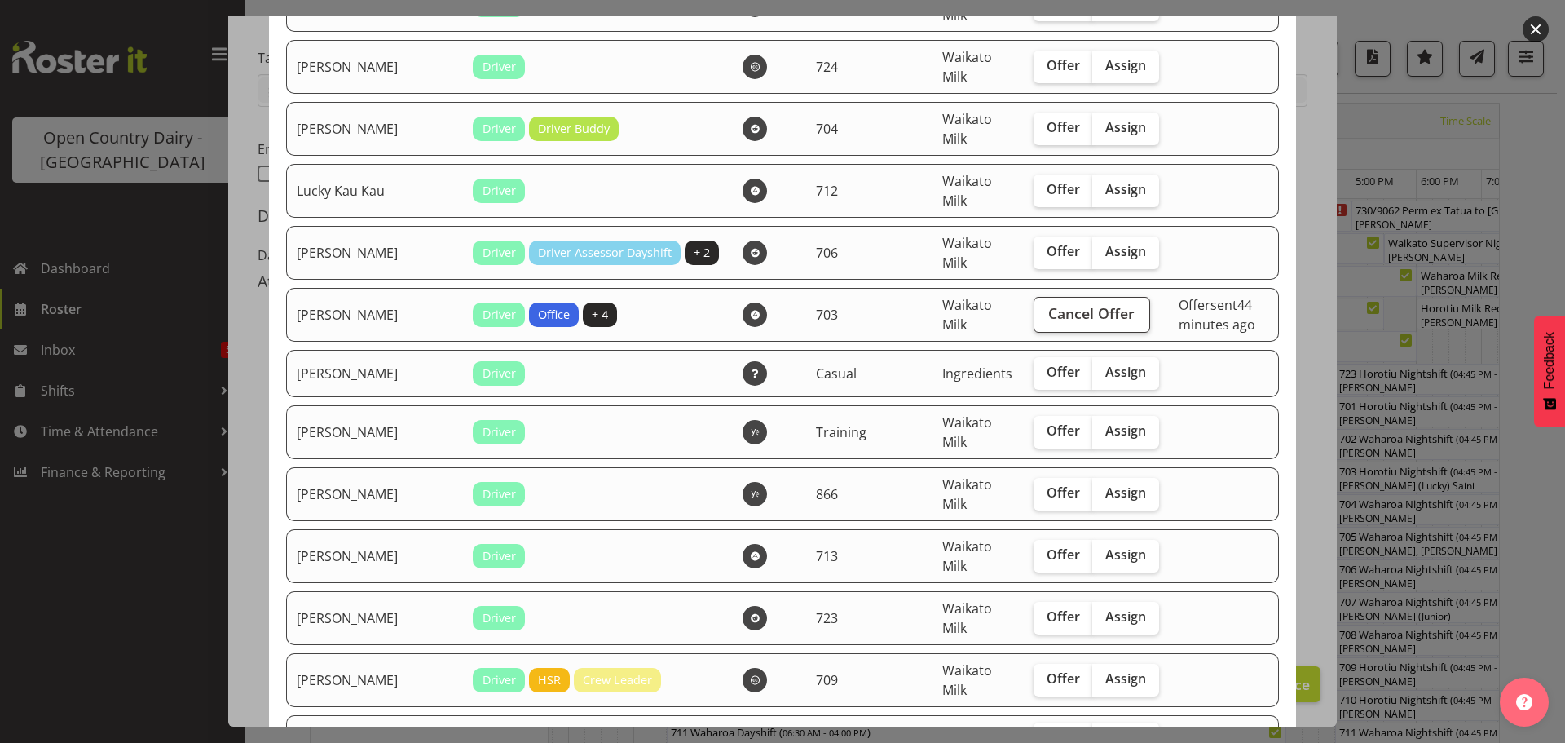
scroll to position [1957, 0]
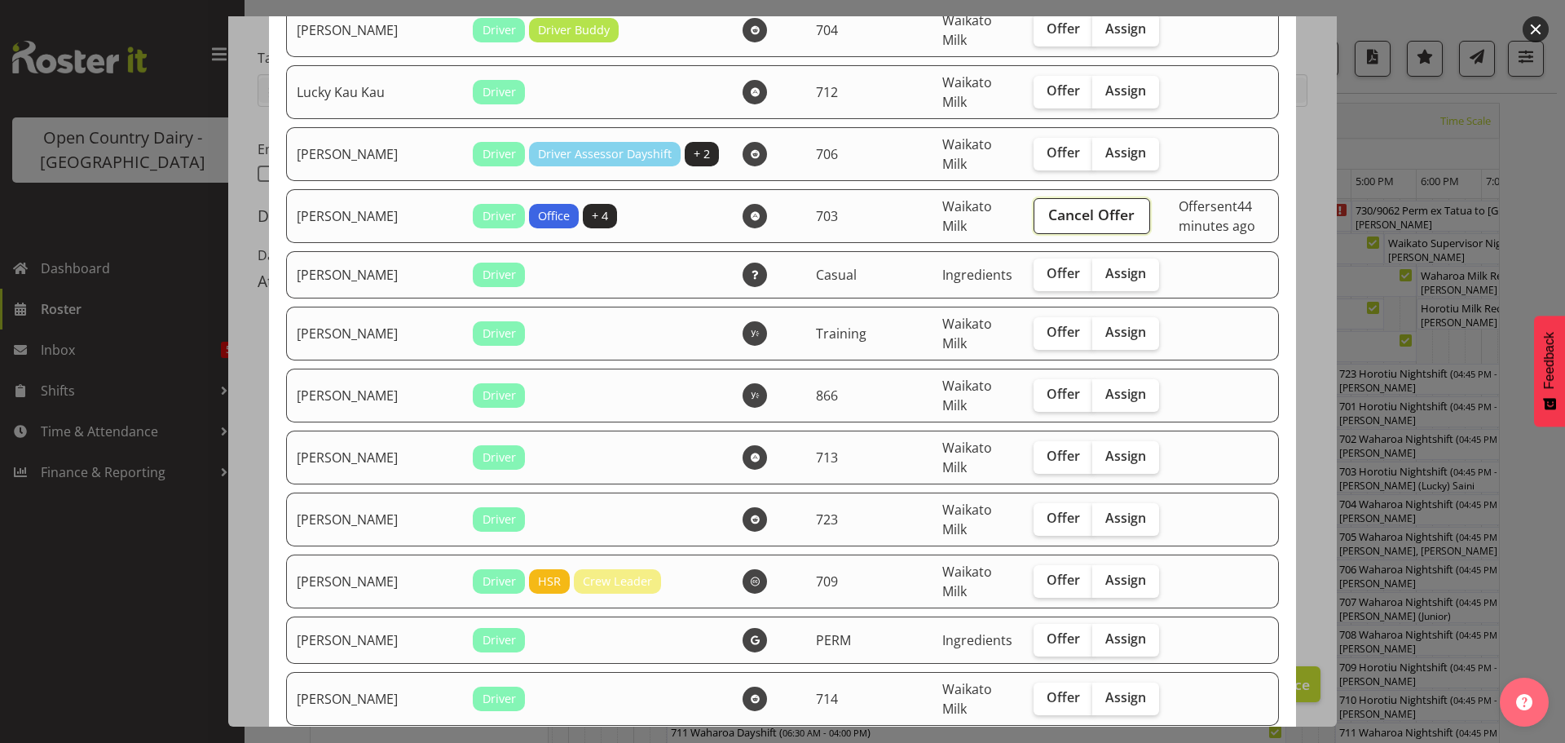
click at [1048, 224] on span "Cancel Offer" at bounding box center [1091, 214] width 86 height 21
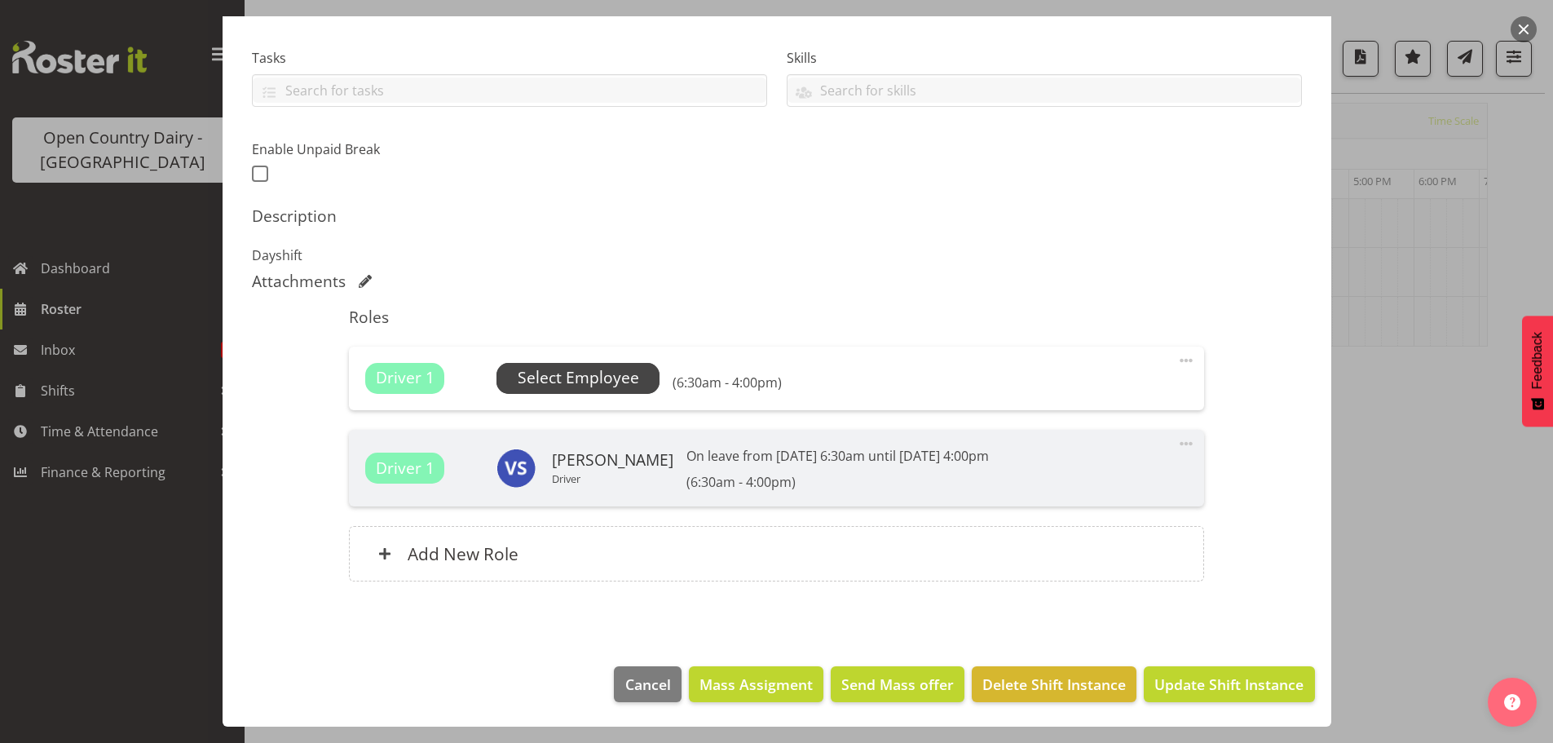
click at [614, 378] on span "Select Employee" at bounding box center [578, 378] width 121 height 24
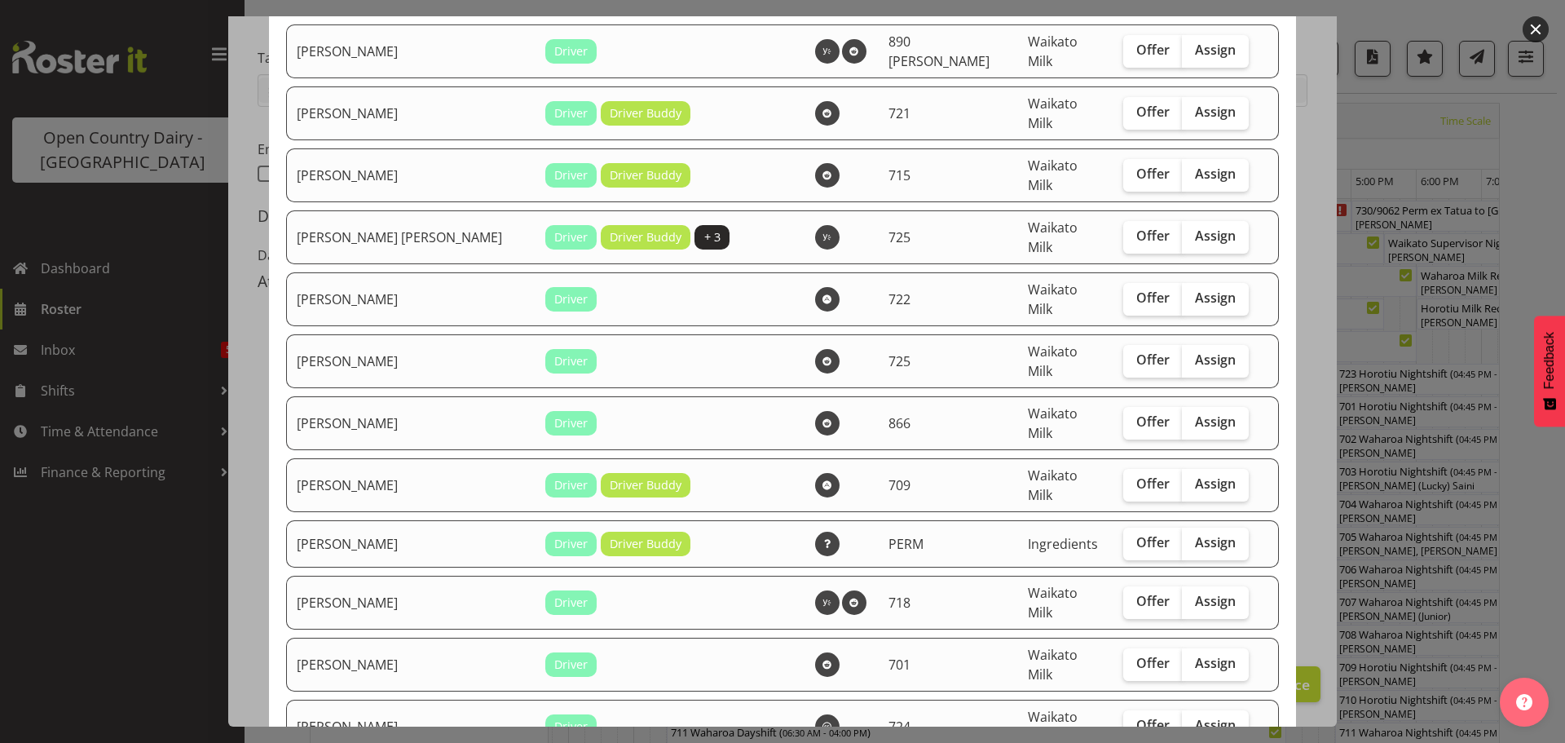
scroll to position [1223, 0]
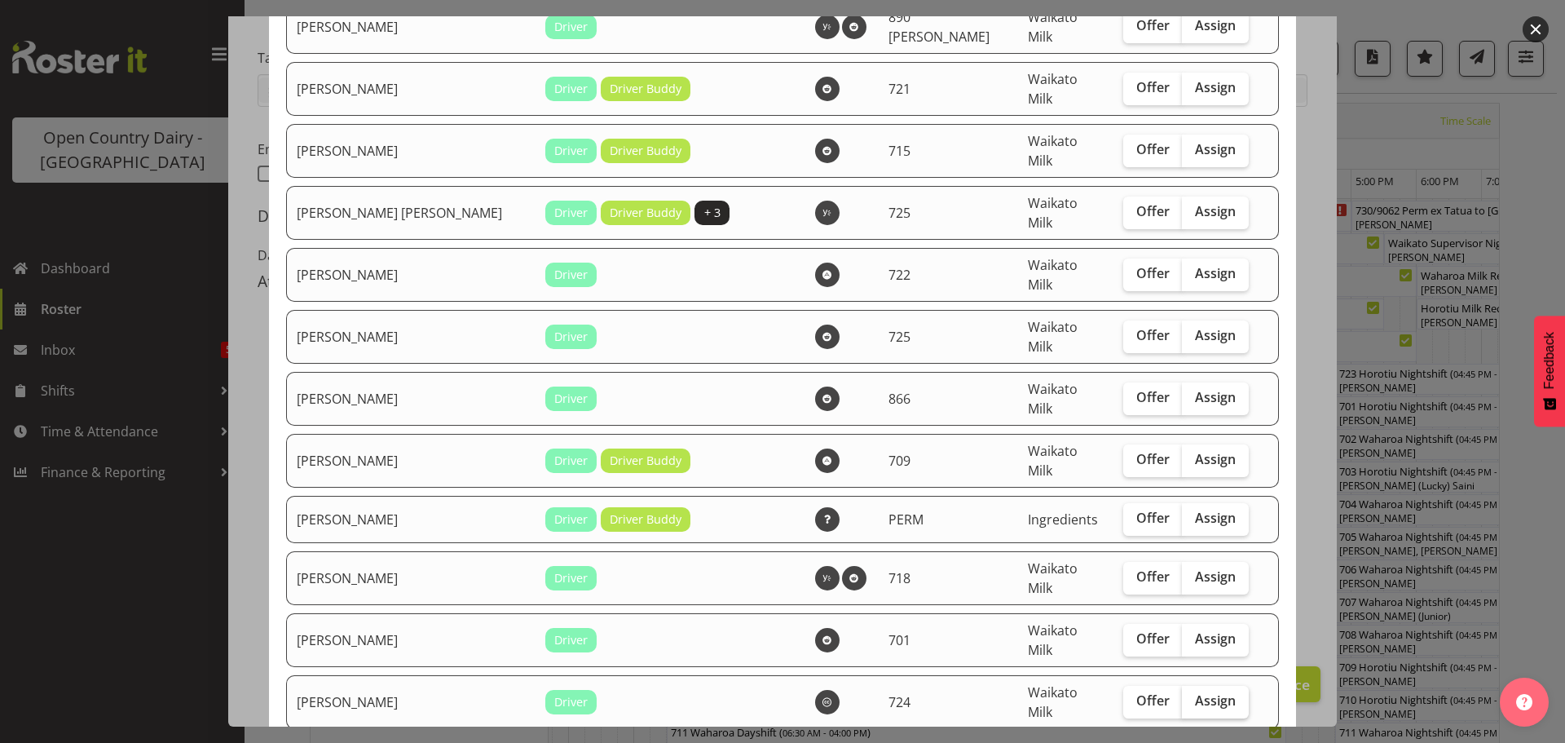
click at [1195, 692] on span "Assign" at bounding box center [1215, 700] width 41 height 16
click at [1182, 695] on input "Assign" at bounding box center [1187, 700] width 11 height 11
checkbox input "true"
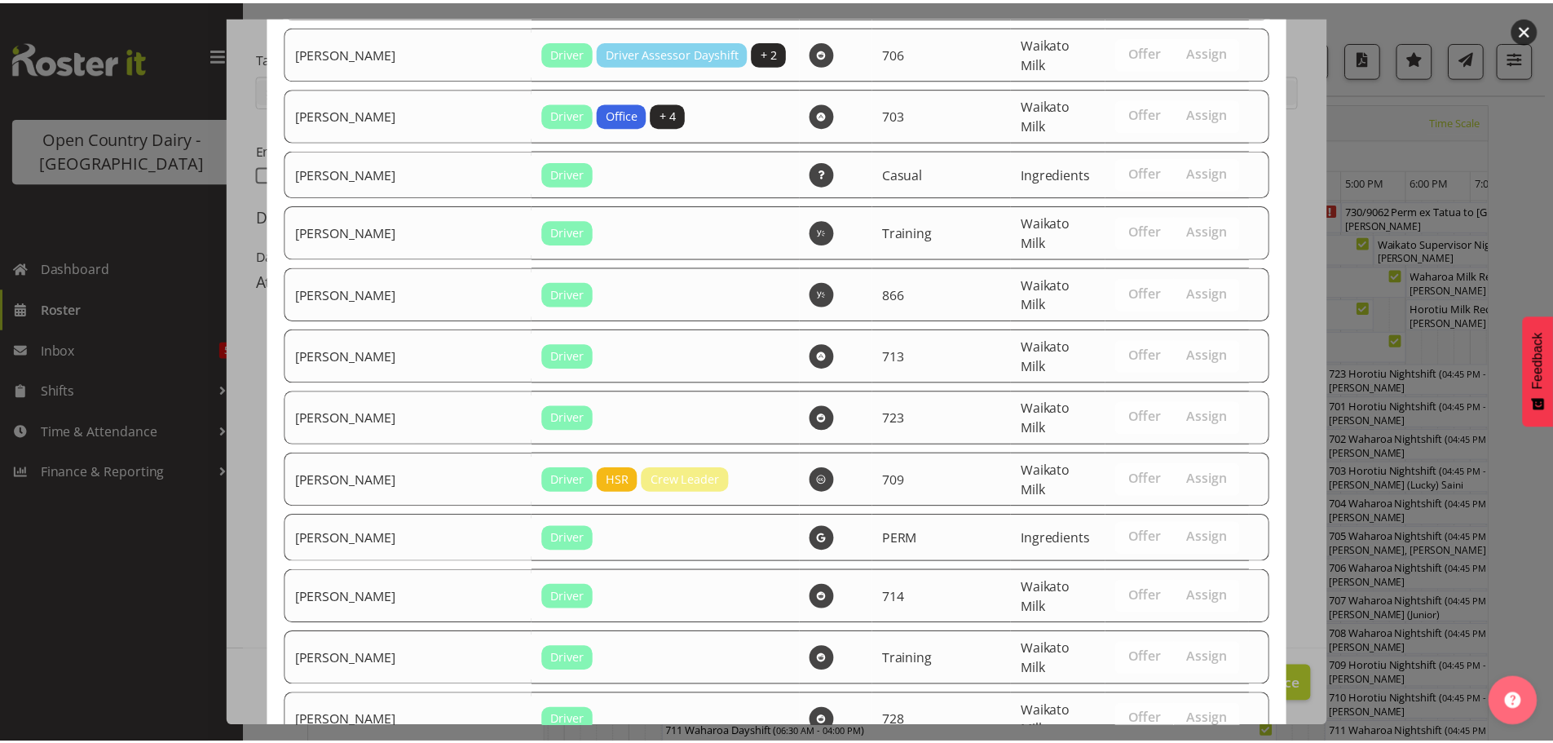
scroll to position [2064, 0]
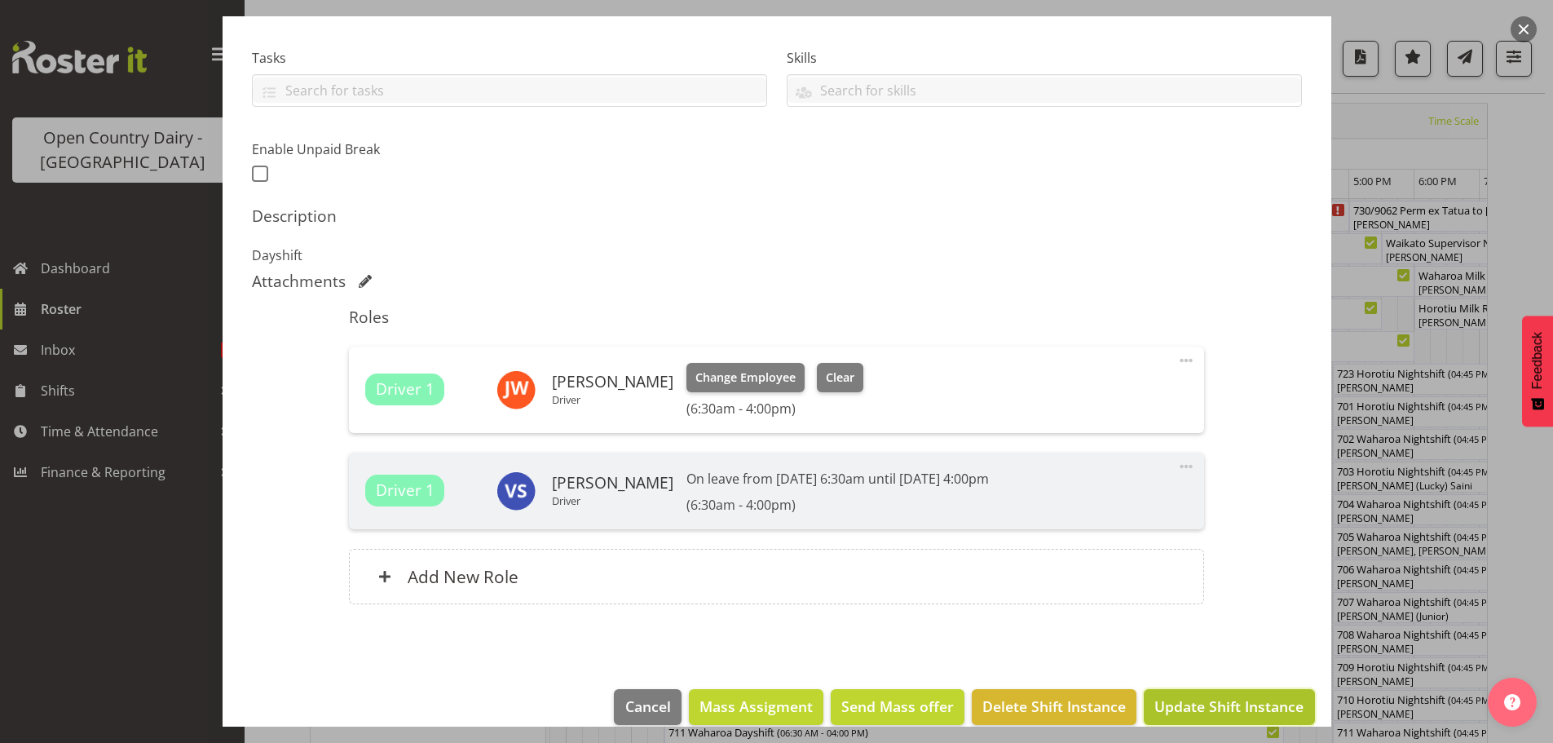
click at [1225, 705] on span "Update Shift Instance" at bounding box center [1228, 705] width 149 height 21
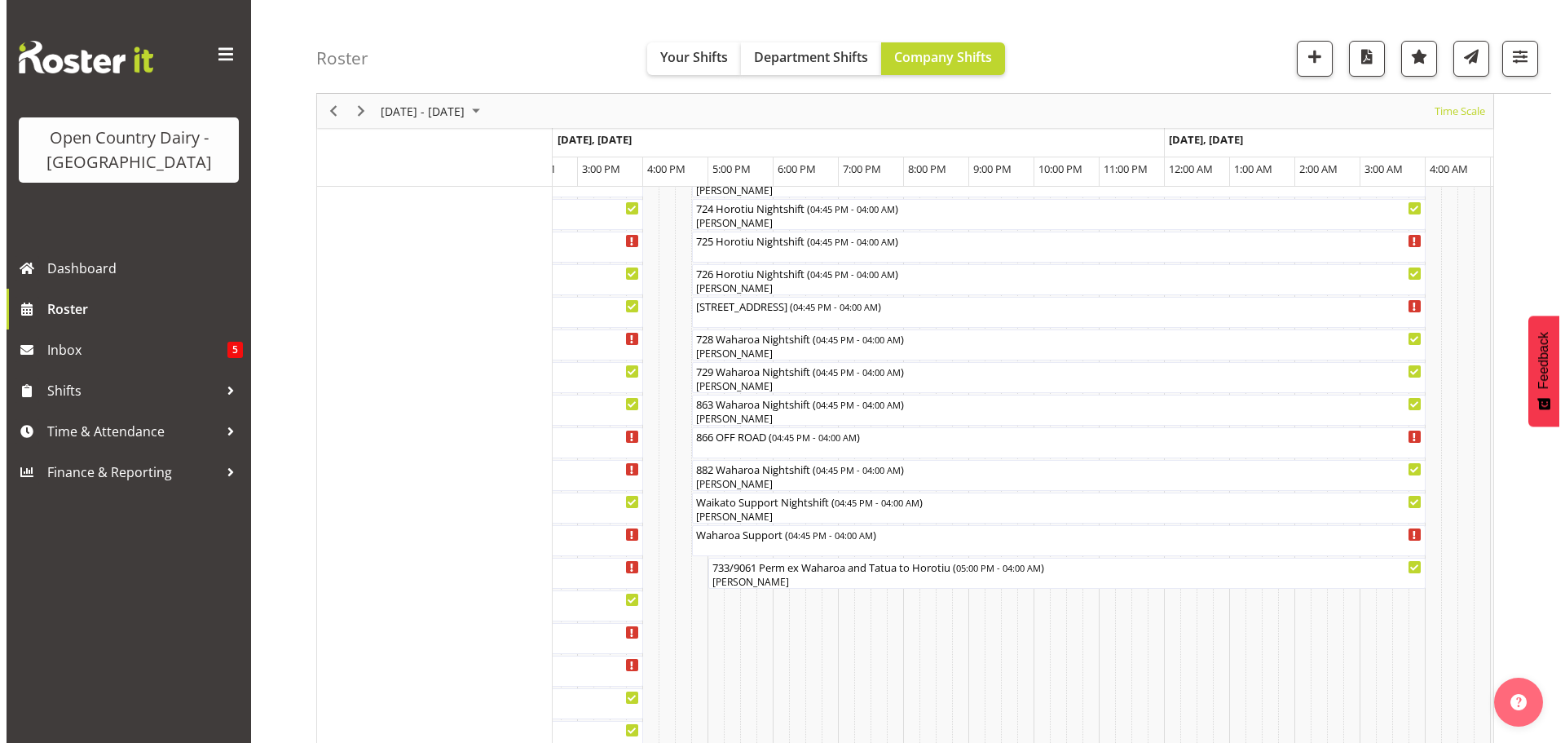
scroll to position [897, 0]
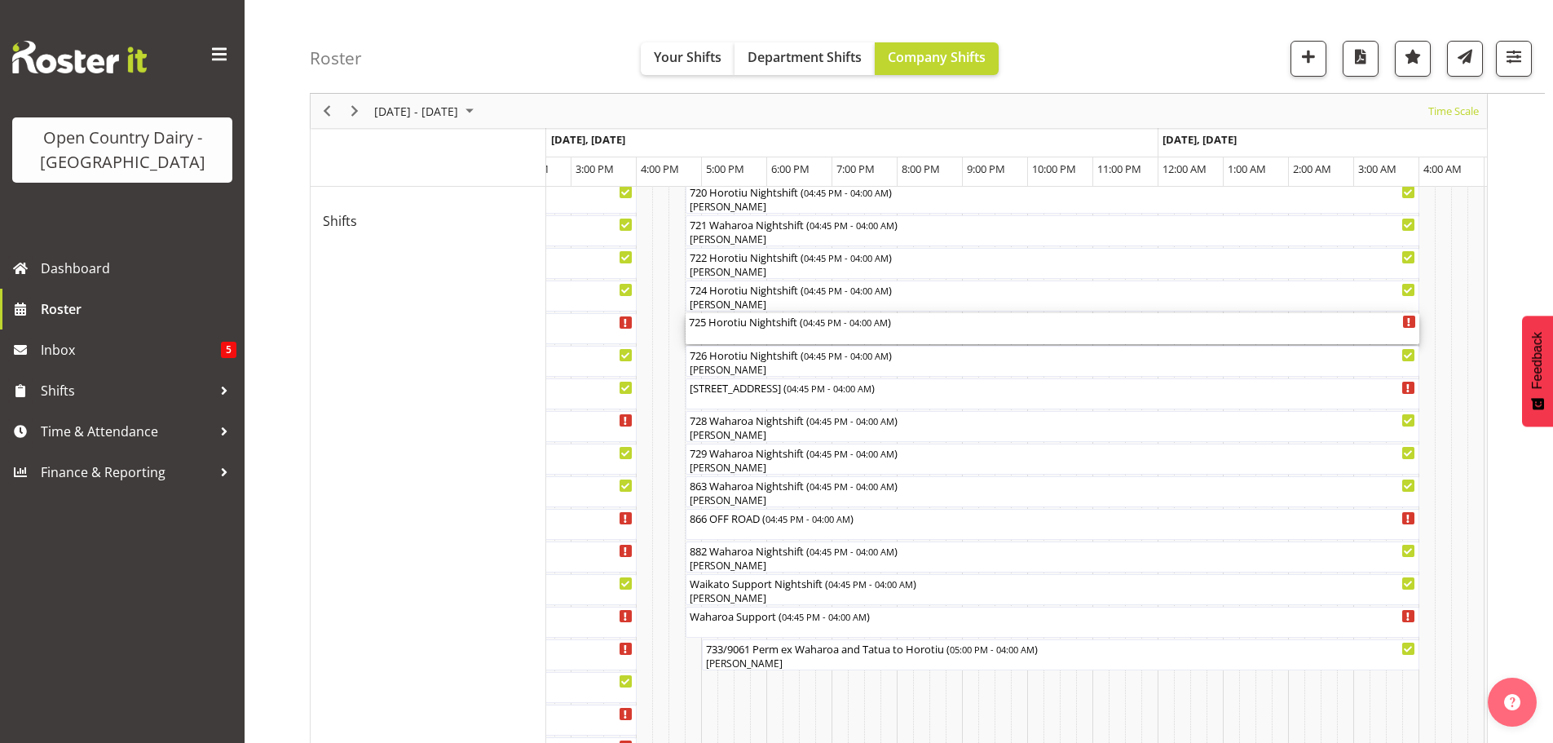
click at [704, 332] on div "725 Horotiu Nightshift ( 04:45 PM - 04:00 AM )" at bounding box center [1052, 328] width 727 height 31
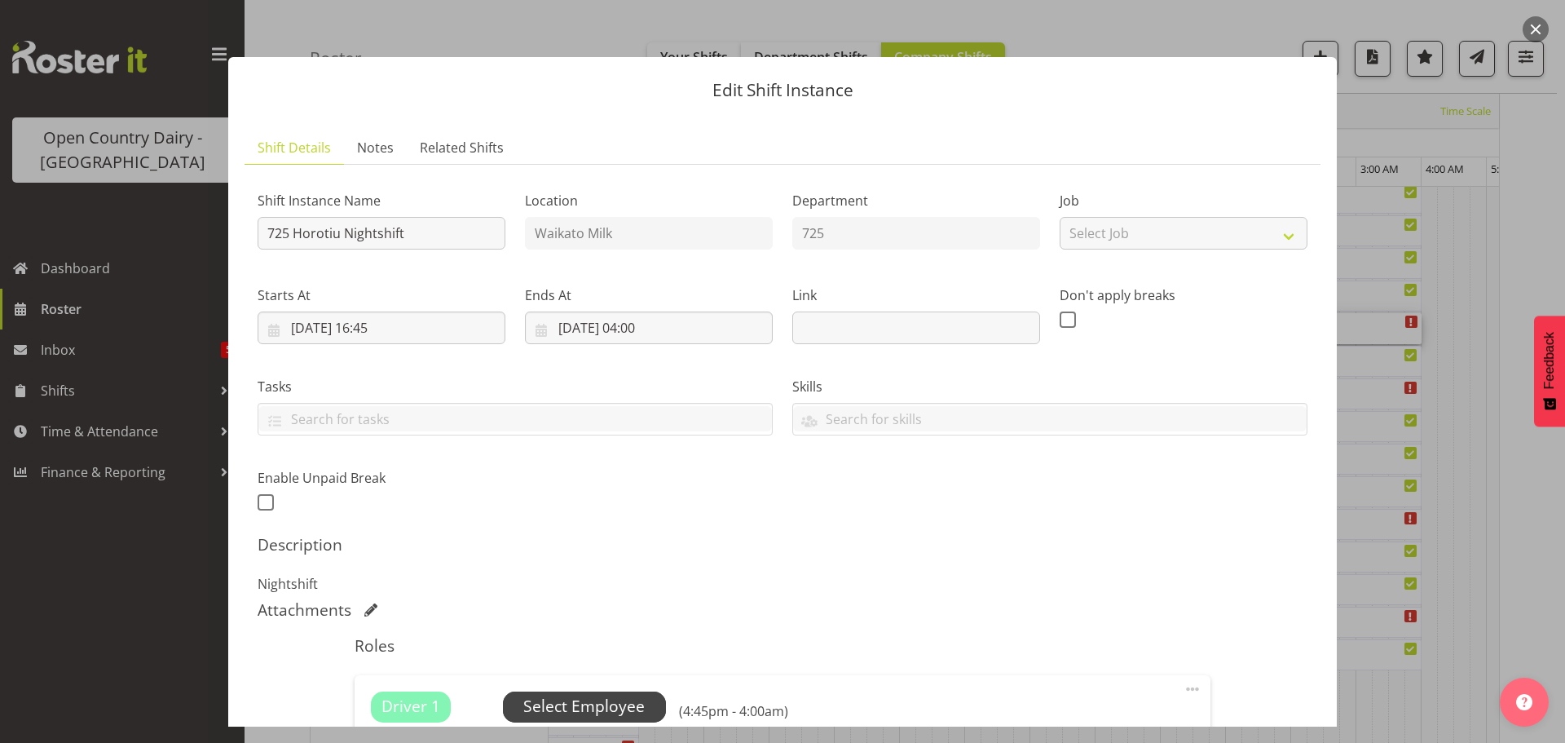
click at [611, 697] on span "Select Employee" at bounding box center [583, 707] width 121 height 24
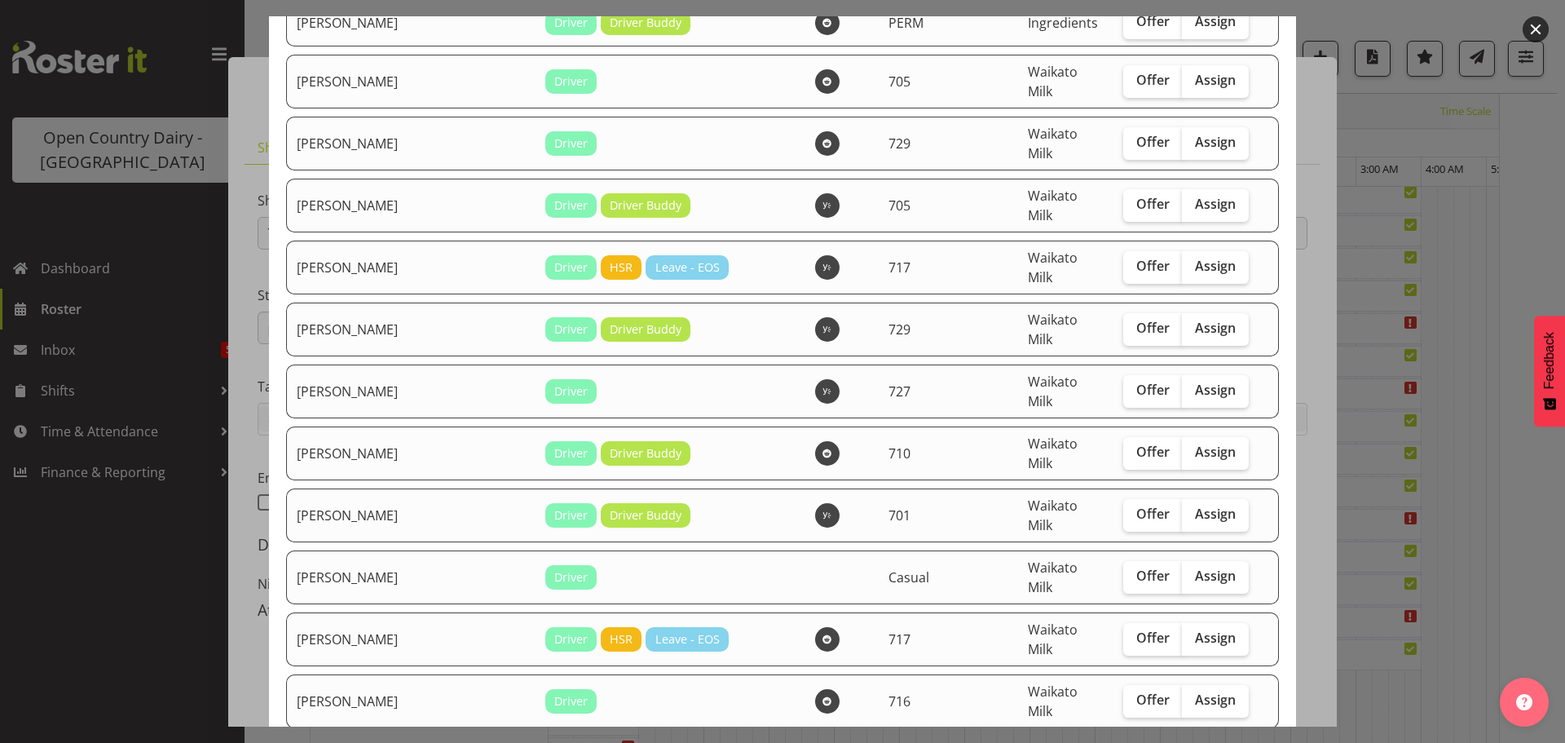
scroll to position [734, 0]
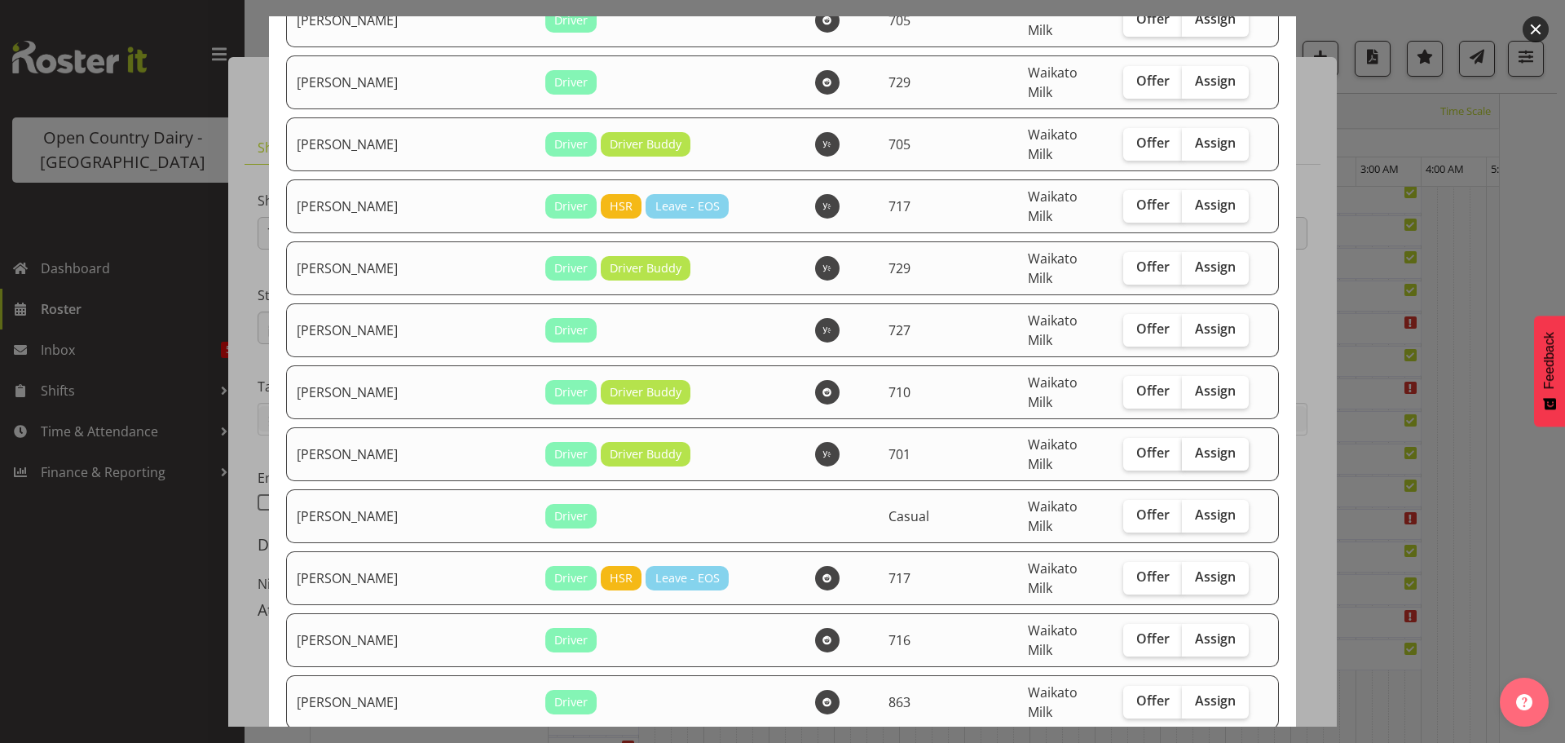
click at [1201, 444] on span "Assign" at bounding box center [1215, 452] width 41 height 16
click at [1193, 448] on input "Assign" at bounding box center [1187, 453] width 11 height 11
checkbox input "true"
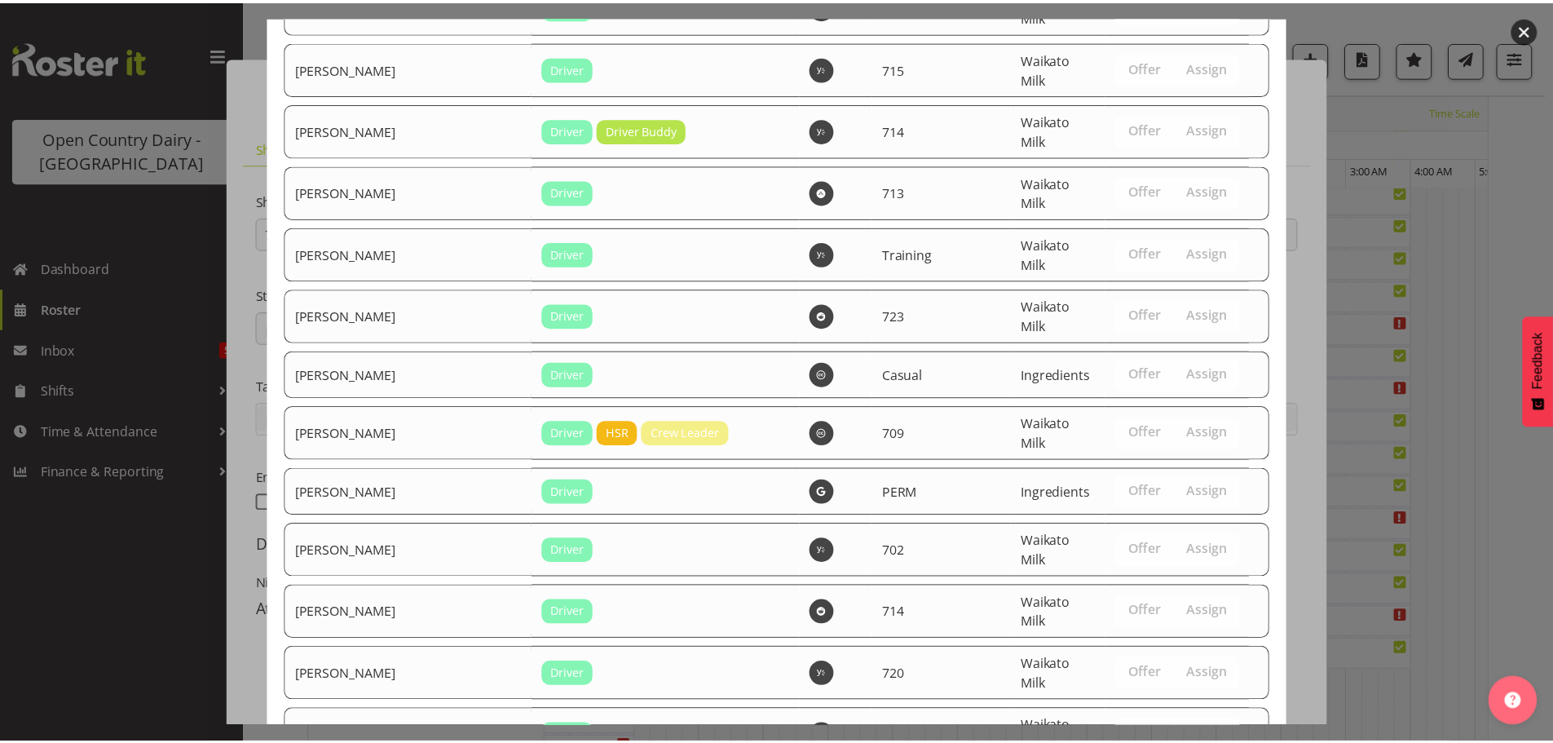
scroll to position [2951, 0]
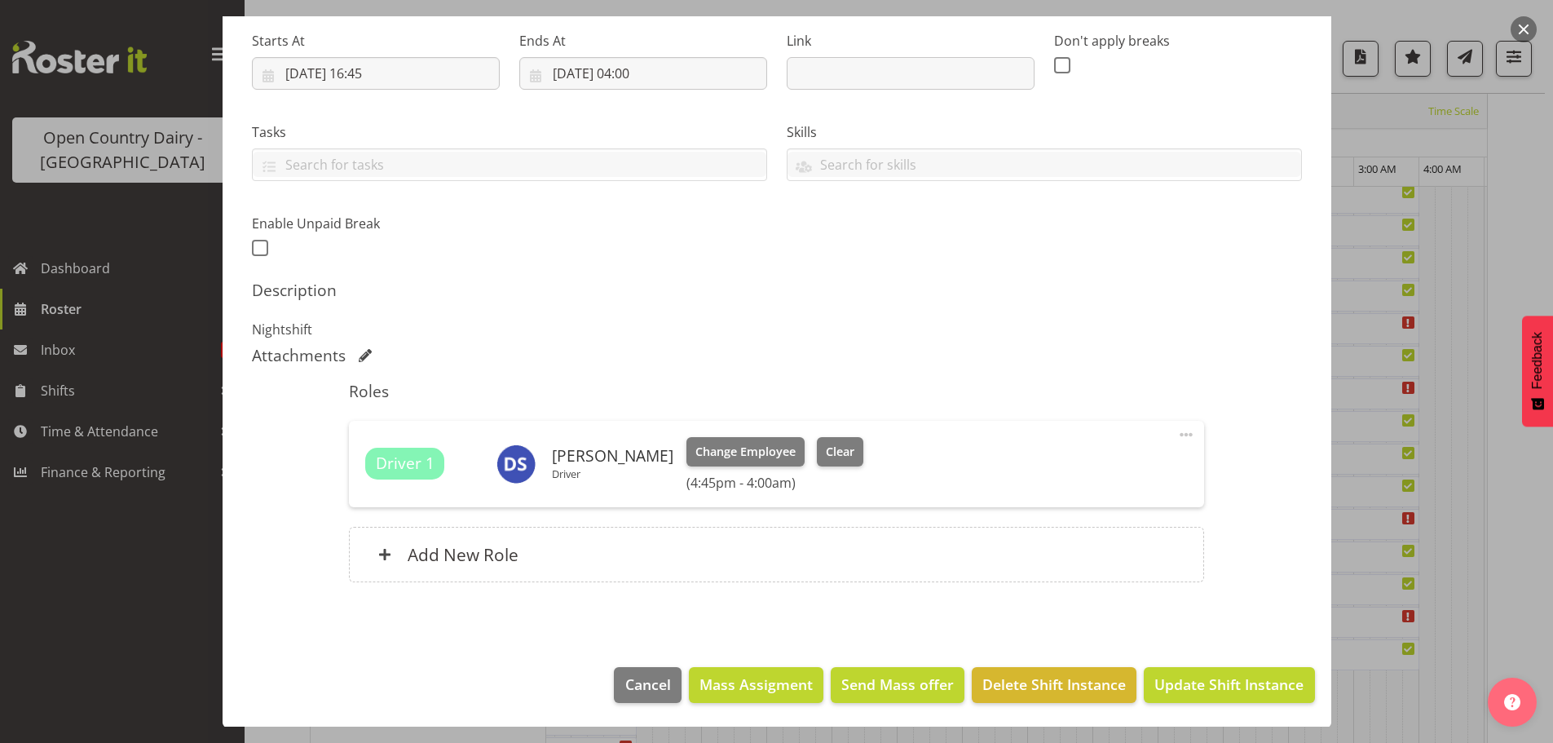
scroll to position [255, 0]
click at [1205, 673] on span "Update Shift Instance" at bounding box center [1228, 683] width 149 height 21
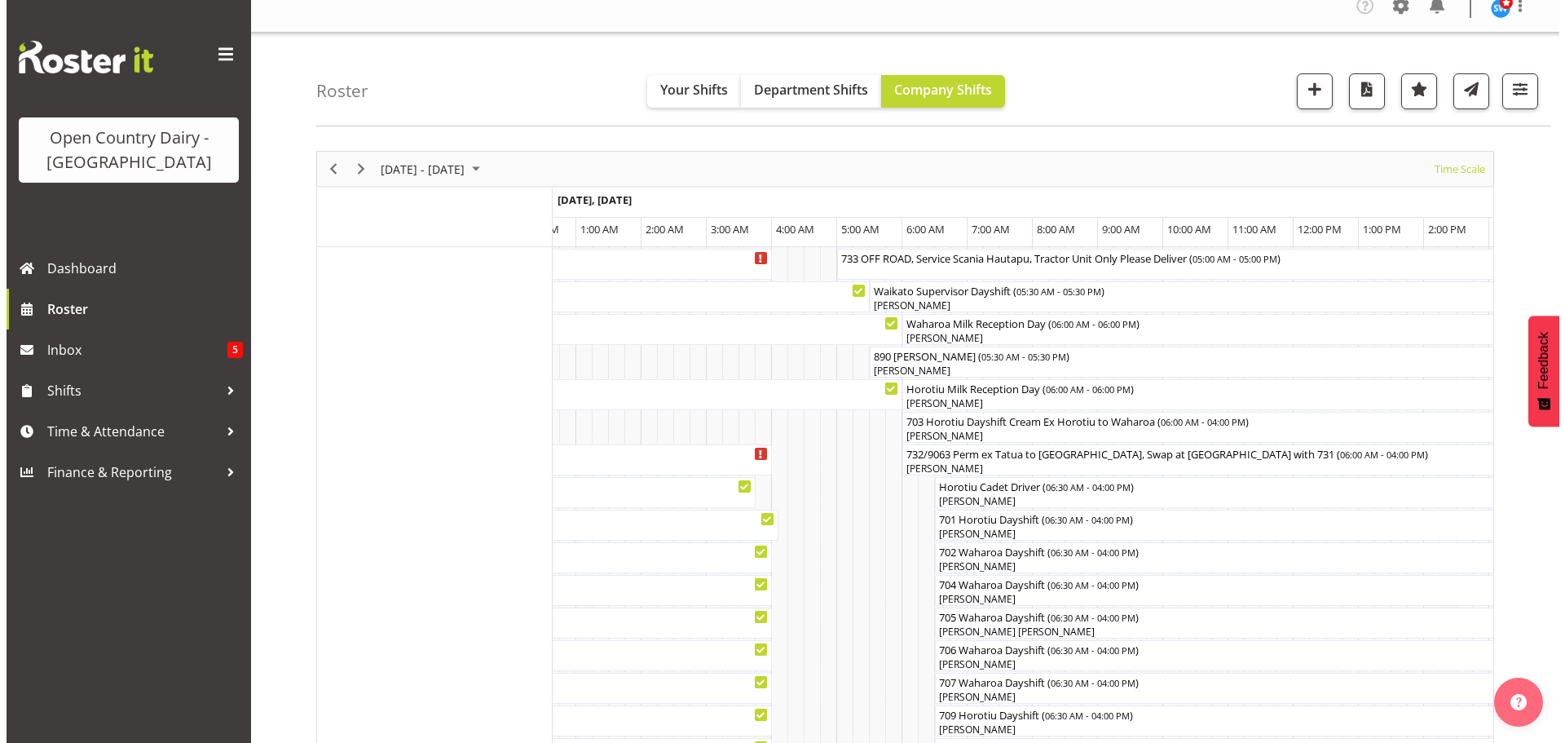
scroll to position [0, 0]
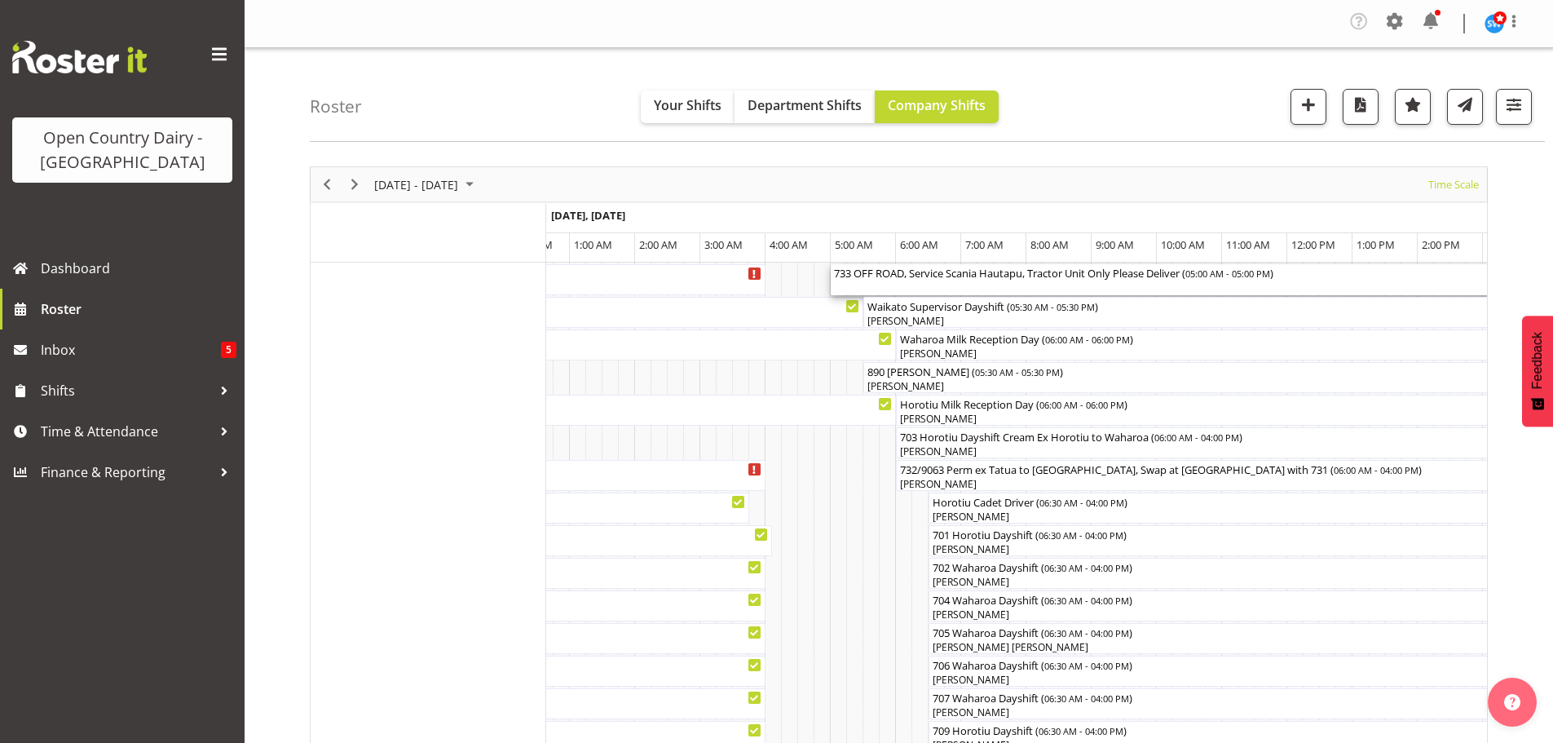
click at [874, 288] on div "733 OFF ROAD, Service Scania Hautapu, Tractor Unit Only Please Deliver ( 05:00 …" at bounding box center [1222, 279] width 776 height 31
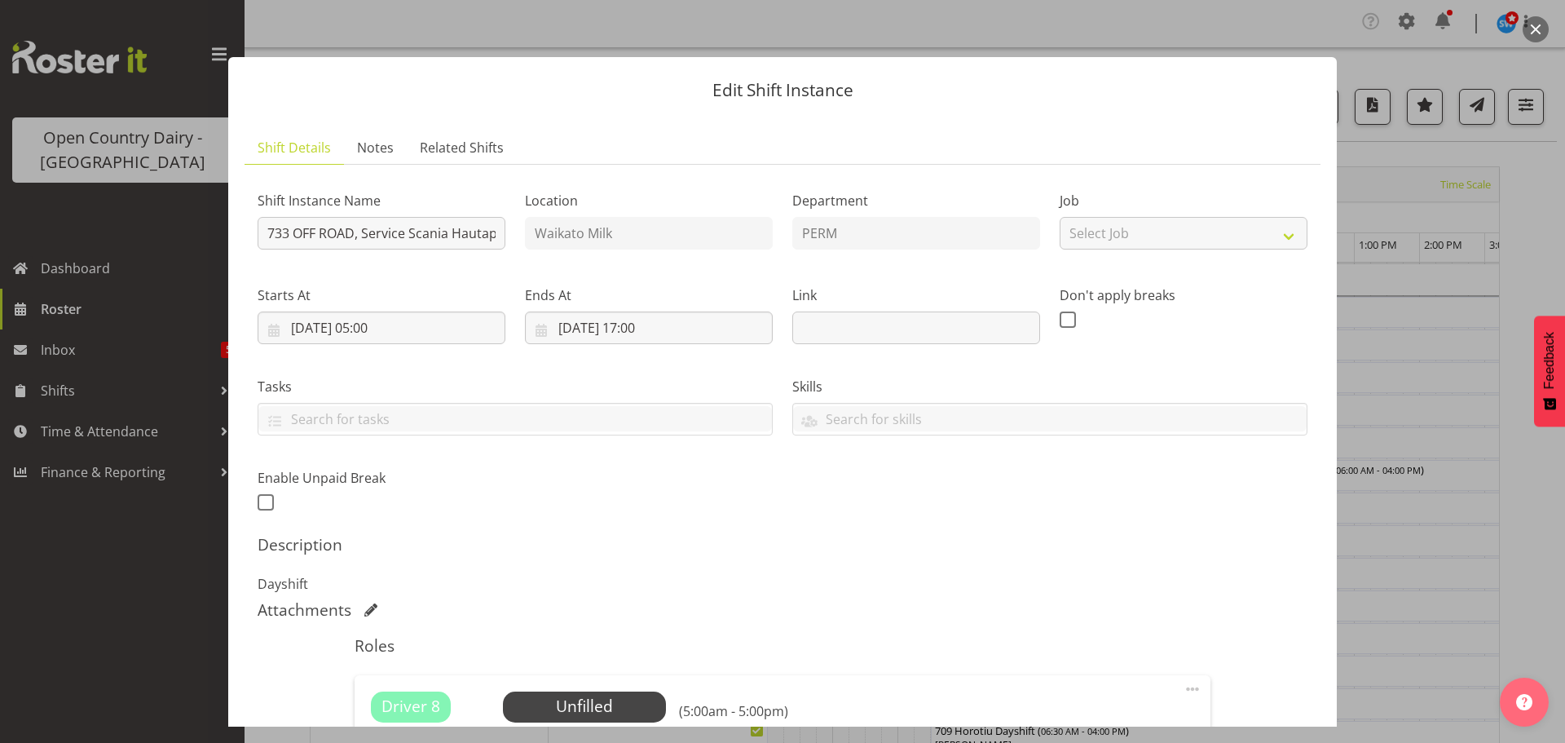
click at [964, 581] on p "Dayshift" at bounding box center [783, 584] width 1050 height 20
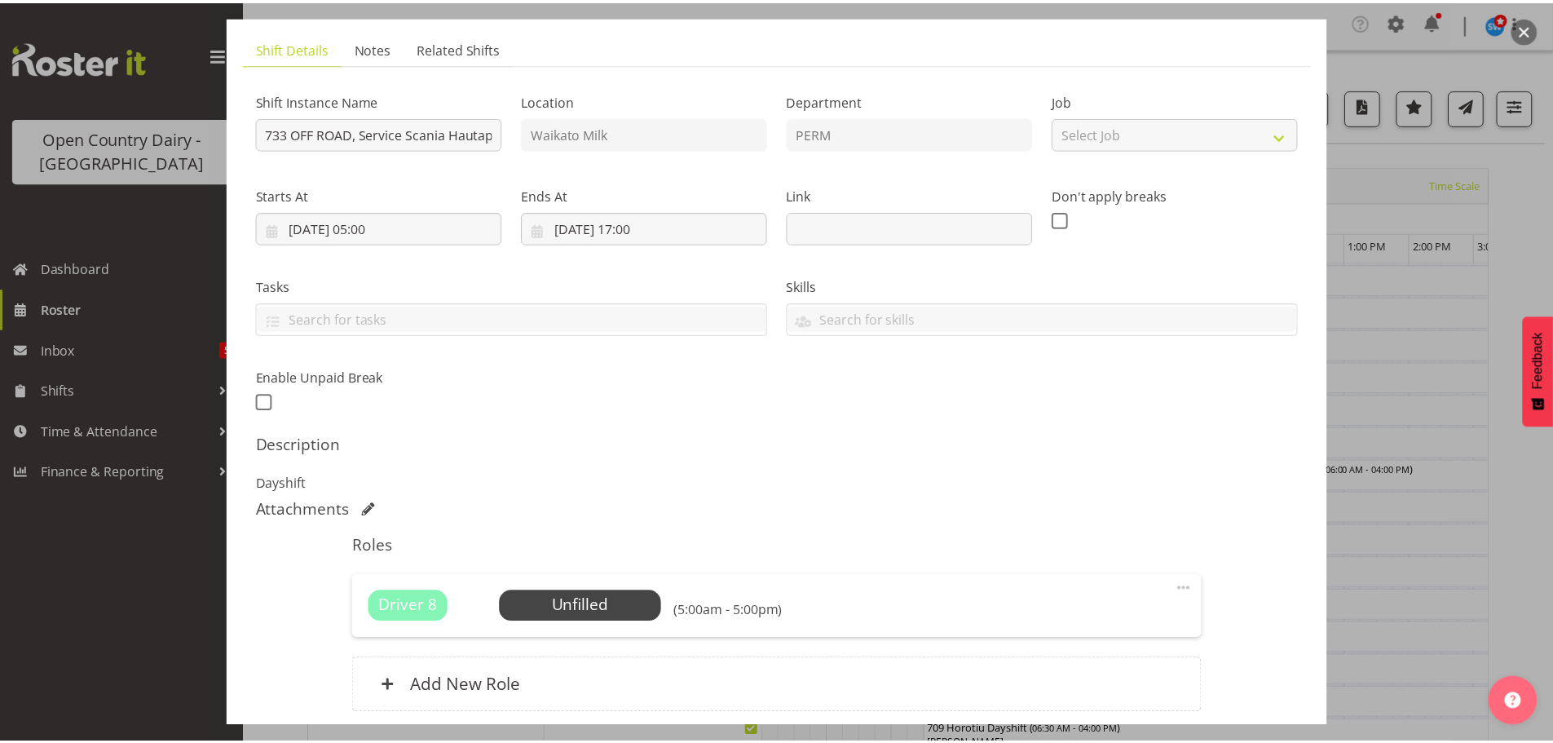
scroll to position [232, 0]
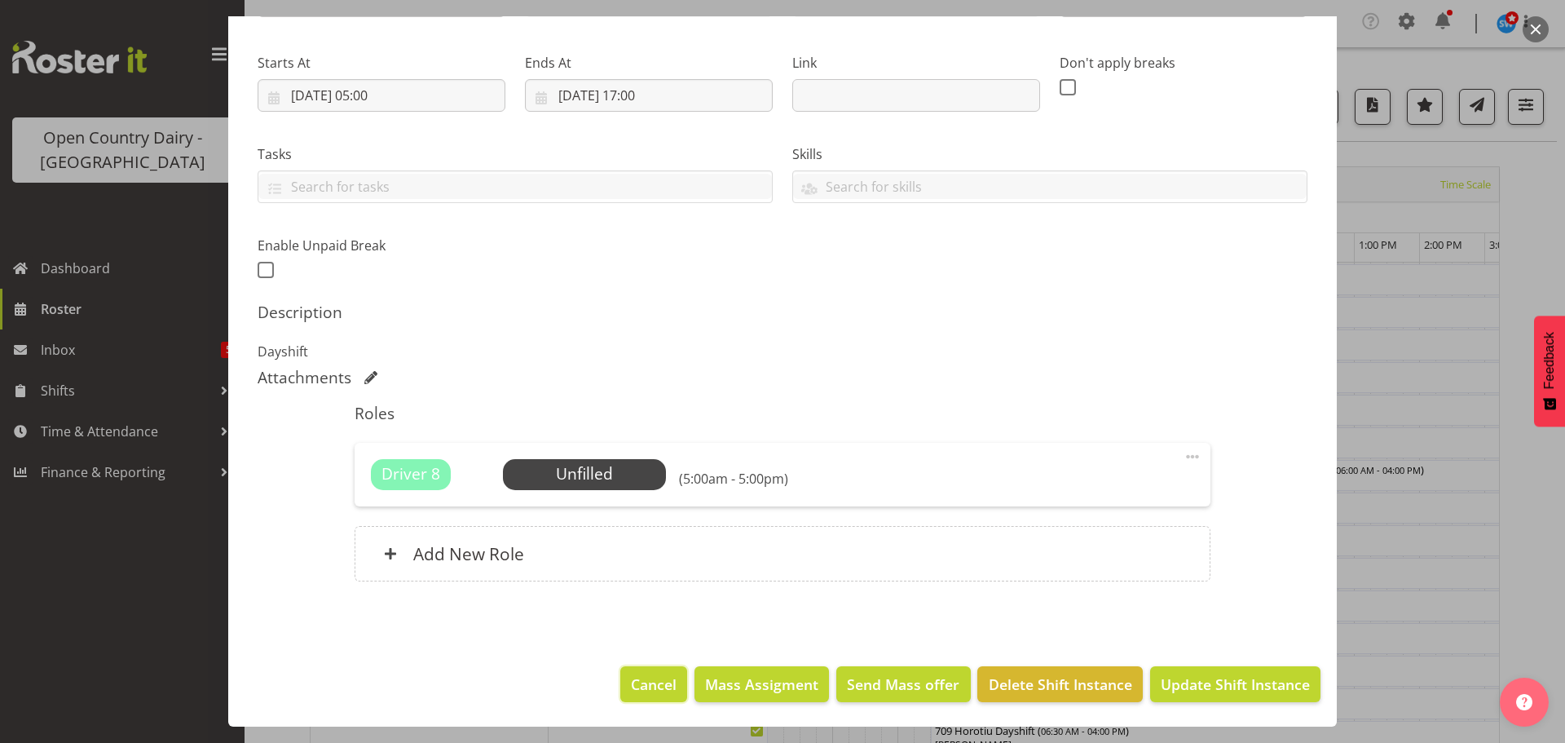
click at [631, 688] on span "Cancel" at bounding box center [654, 683] width 46 height 21
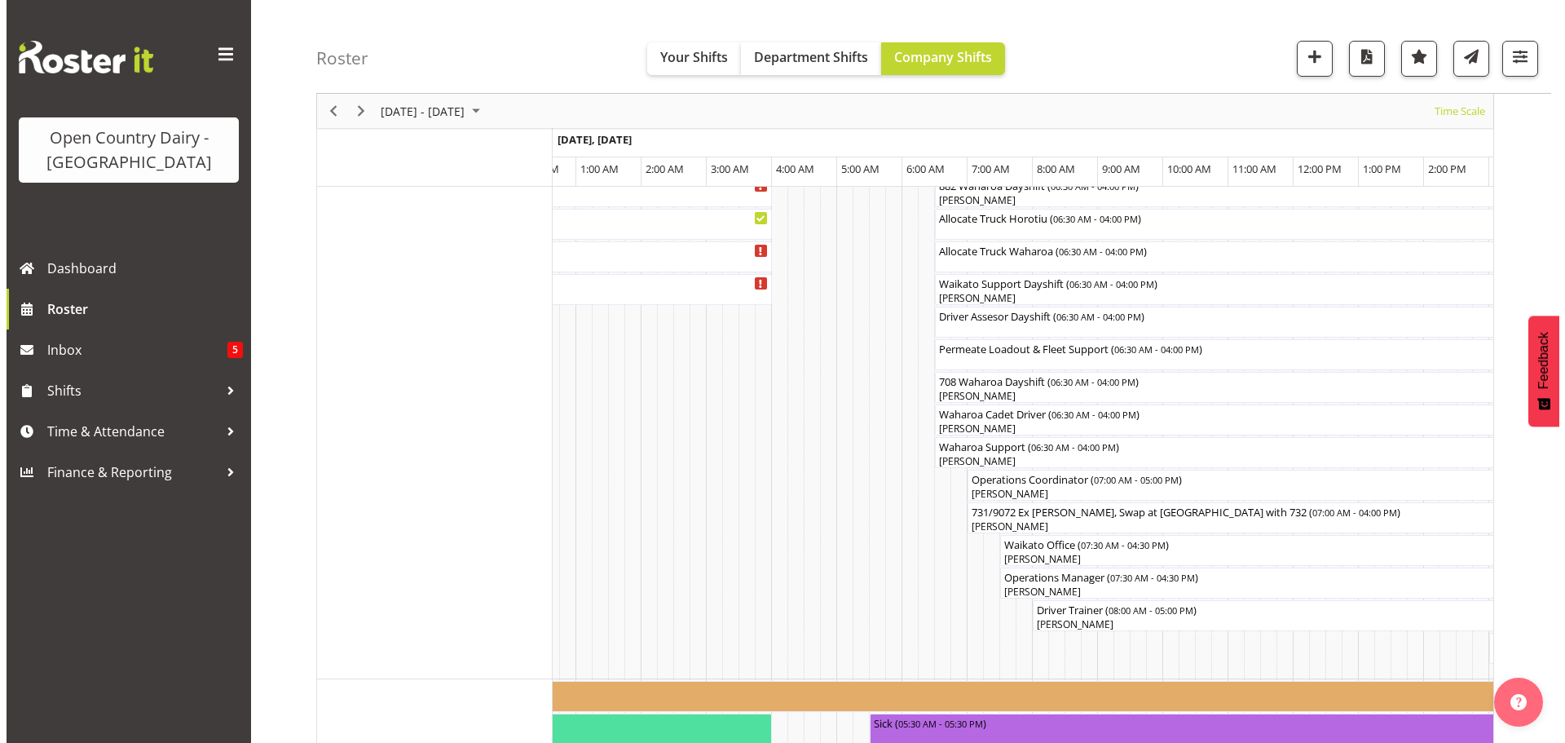
scroll to position [1304, 0]
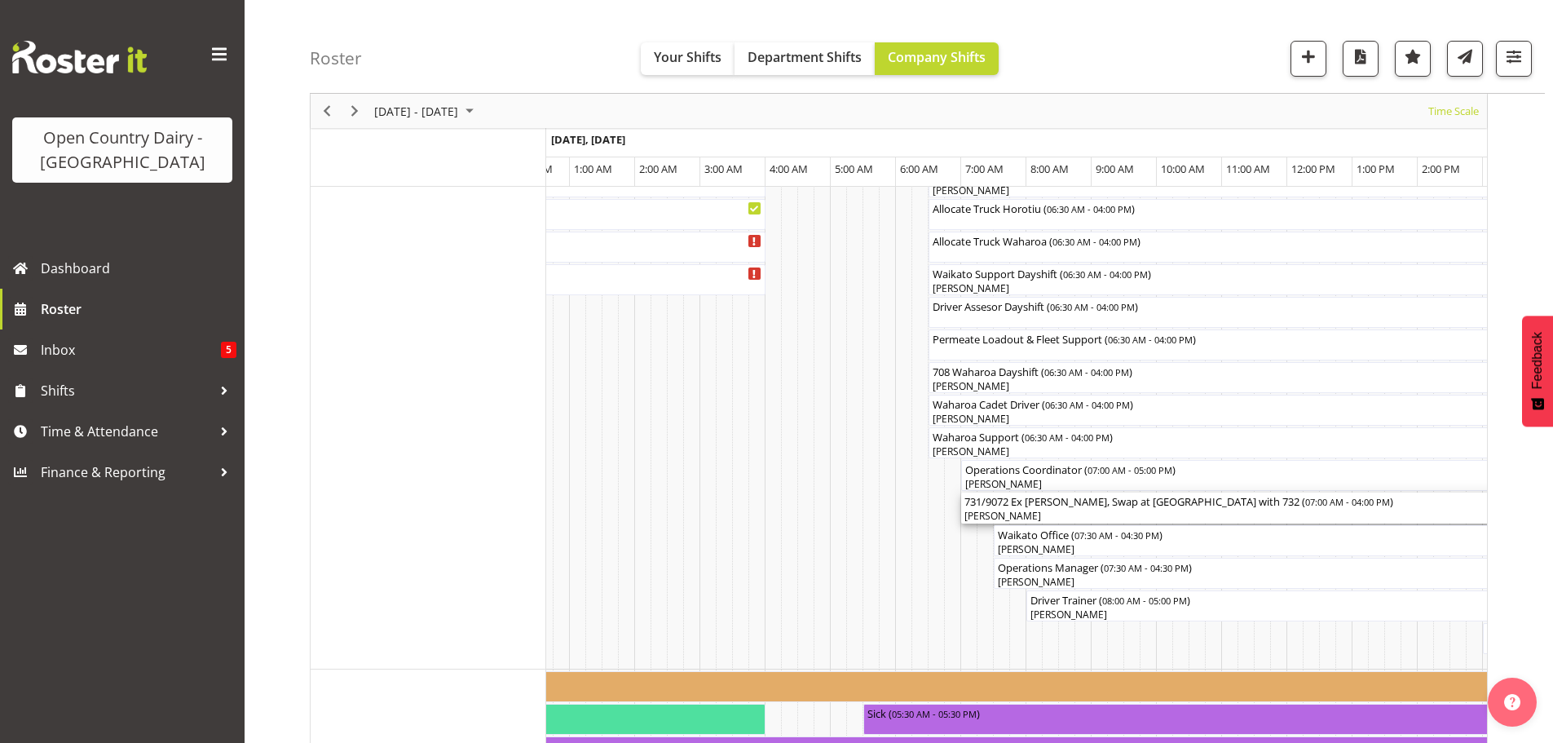
click at [1121, 507] on div "731/9072 Ex Wanganui, Swap at Turangi with 732 ( 07:00 AM - 04:00 PM )" at bounding box center [1254, 500] width 580 height 16
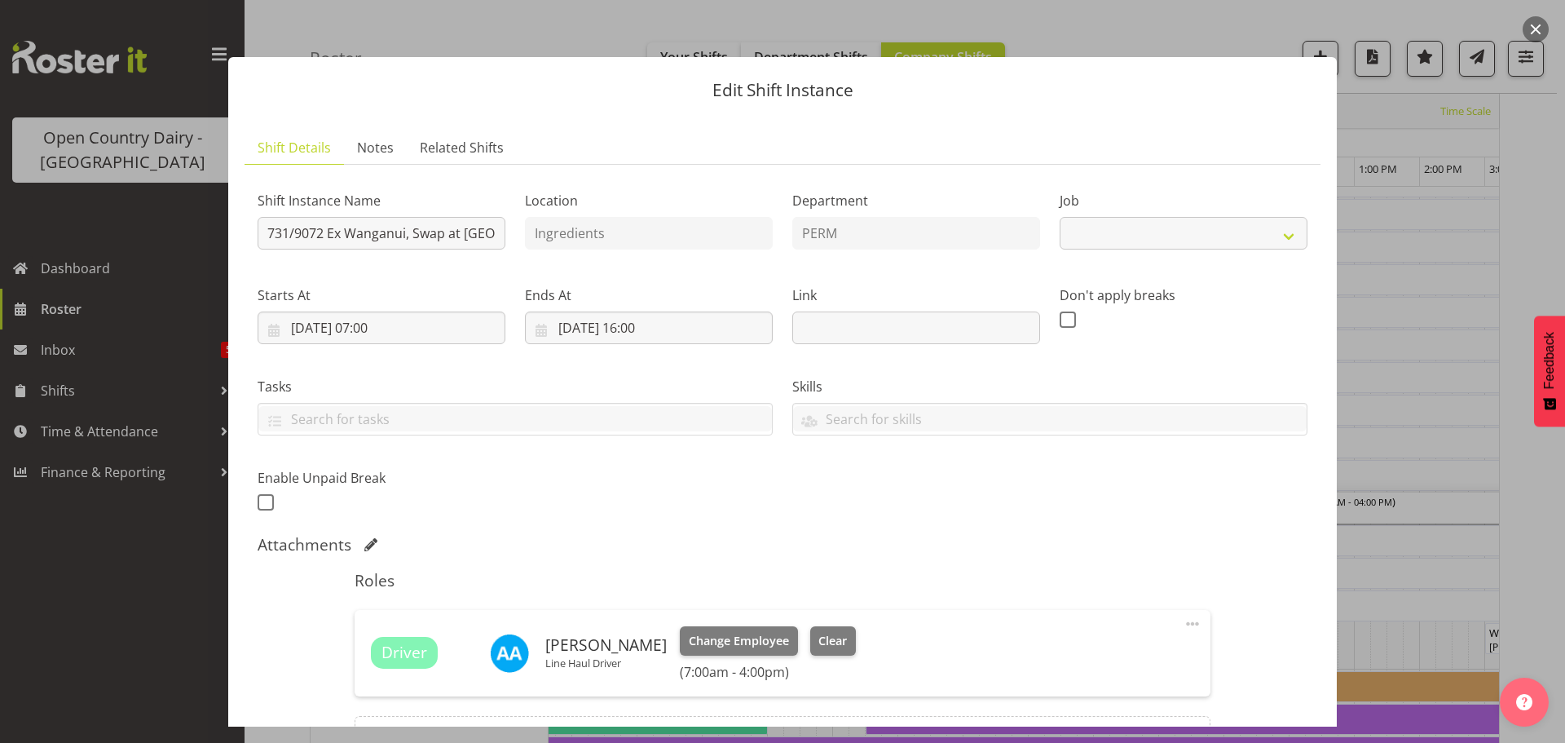
select select "9052"
drag, startPoint x: 328, startPoint y: 232, endPoint x: 558, endPoint y: 251, distance: 231.6
click at [558, 251] on div "Shift Instance Name 731/9072 Ex Wanganui, Swap at Turangi with 732 Location Ing…" at bounding box center [783, 346] width 1070 height 357
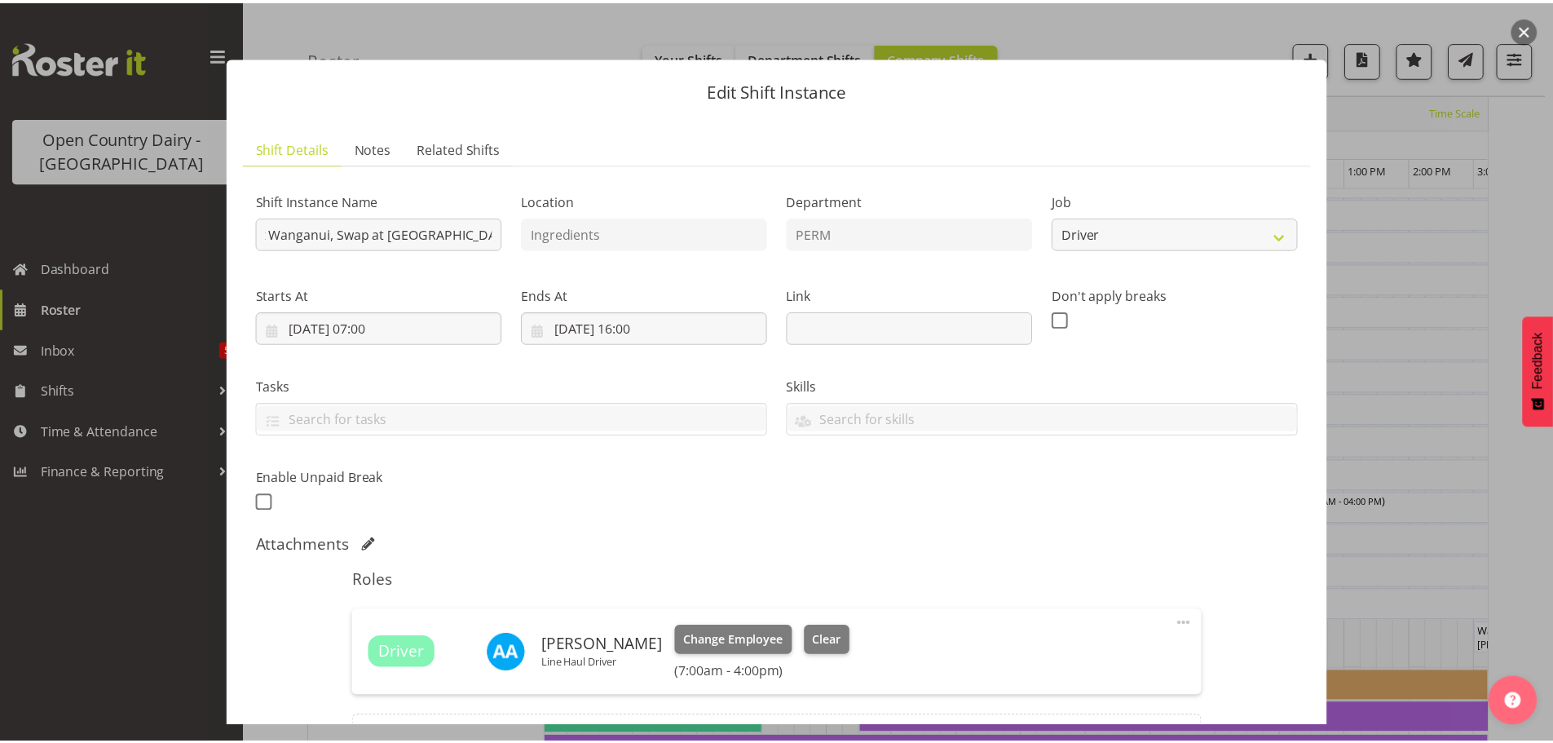
scroll to position [0, 0]
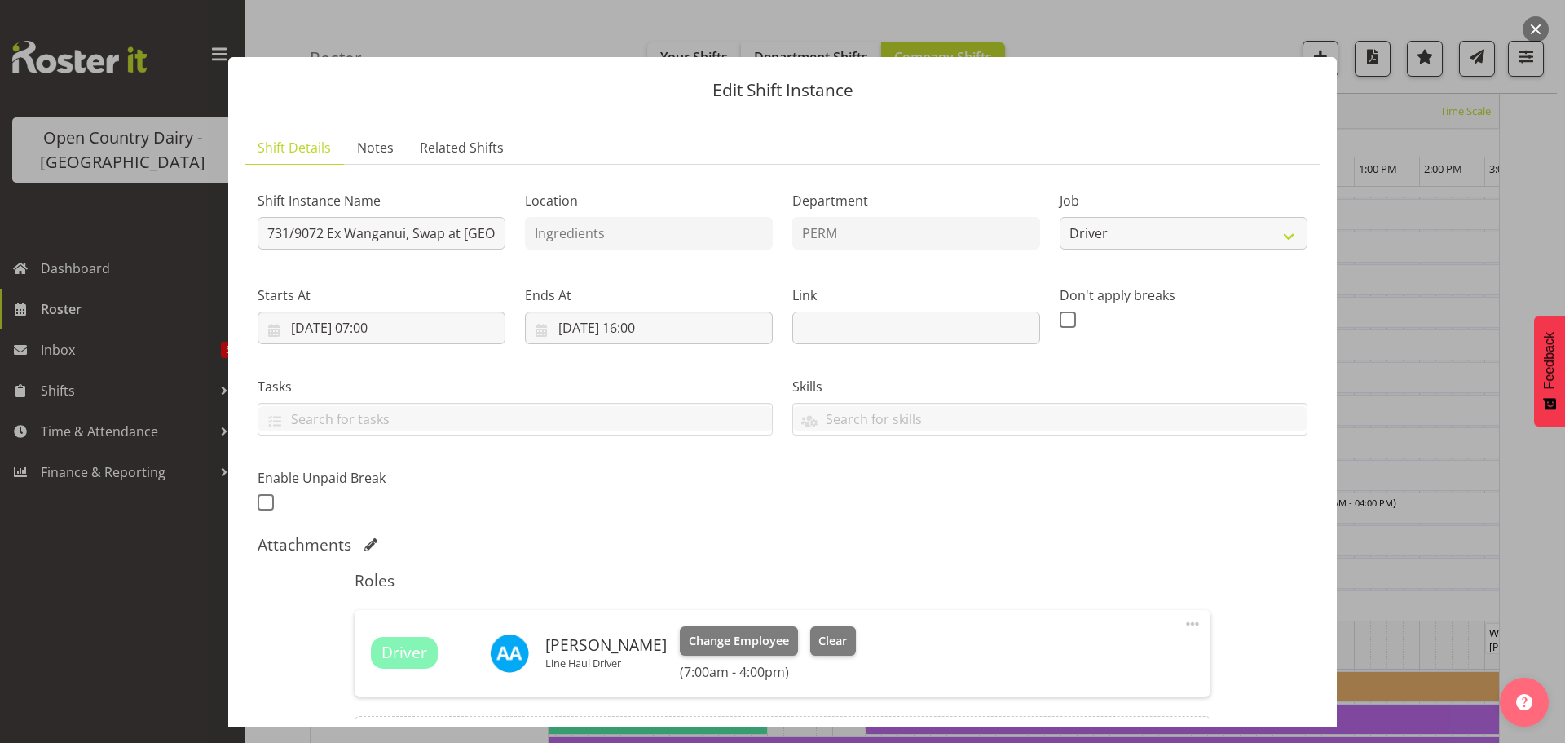
click at [1151, 552] on div "Attachments" at bounding box center [783, 545] width 1050 height 20
click at [191, 83] on div at bounding box center [782, 371] width 1565 height 743
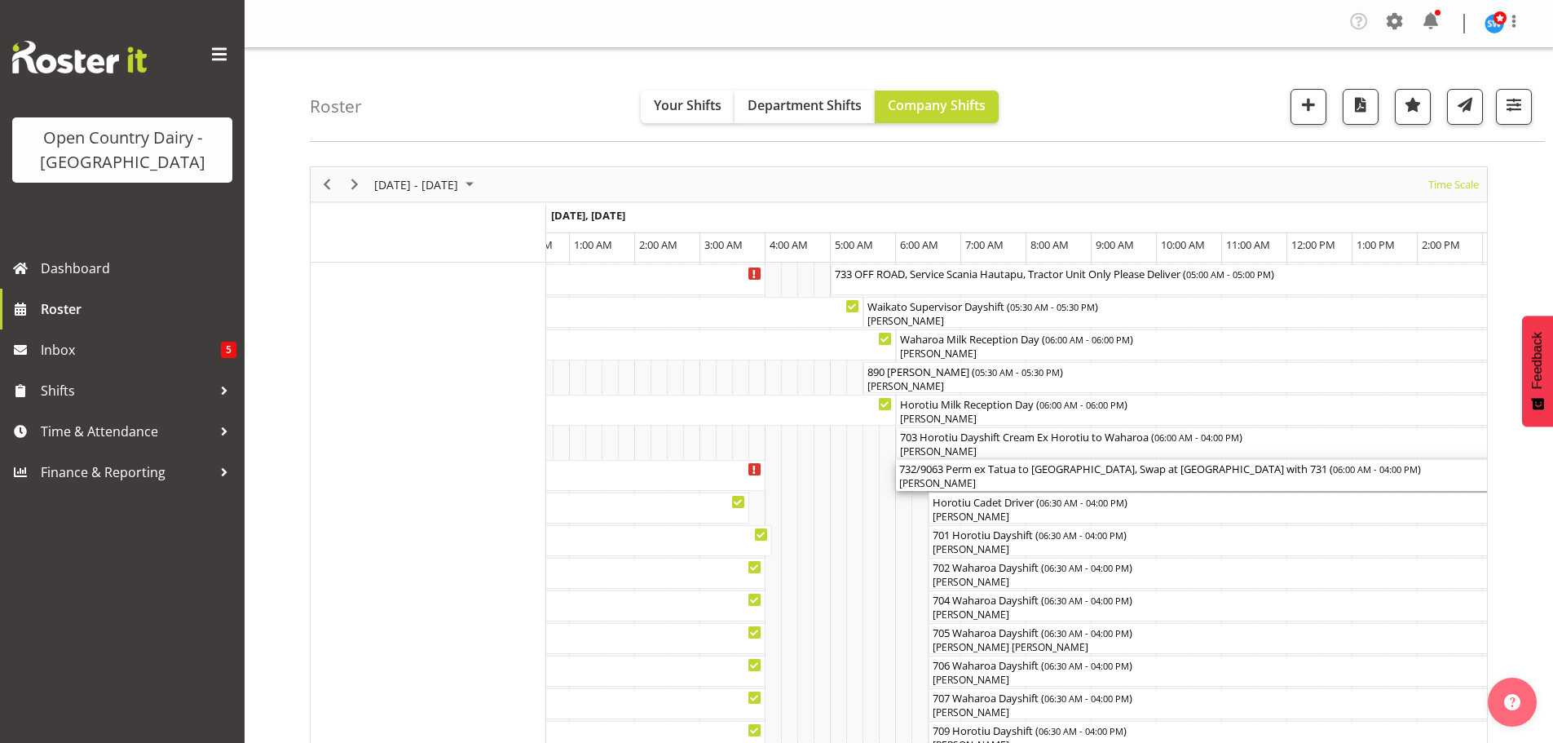
click at [995, 474] on div "732/9063 Perm ex Tatua to Wanganui, Swap at Turangi with 731 ( 06:00 AM - 04:00…" at bounding box center [1222, 468] width 646 height 16
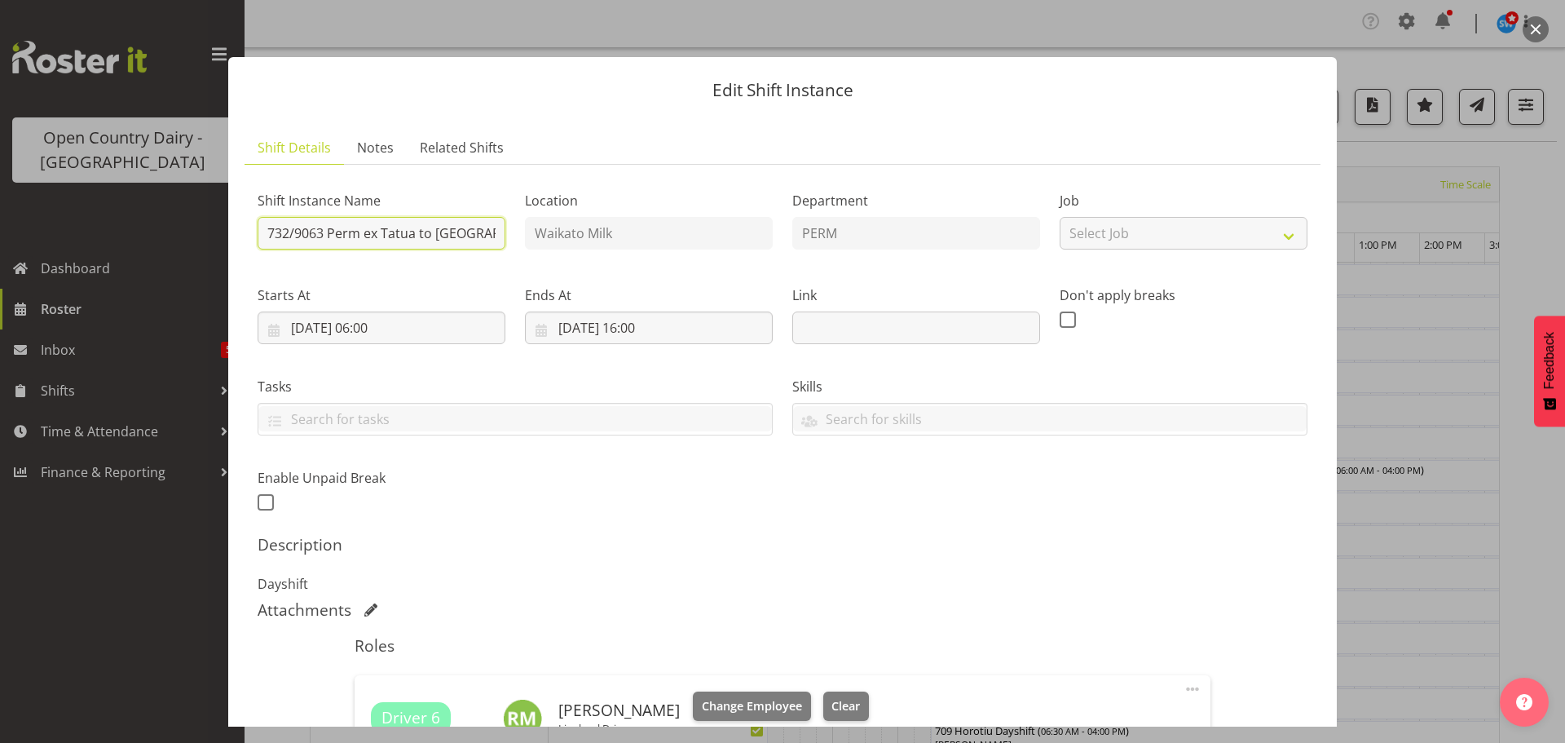
scroll to position [0, 163]
click at [526, 238] on div "Shift Instance Name 732/9063 Perm ex Tatua to Wanganui, Swap at Turangi with 73…" at bounding box center [783, 346] width 1070 height 357
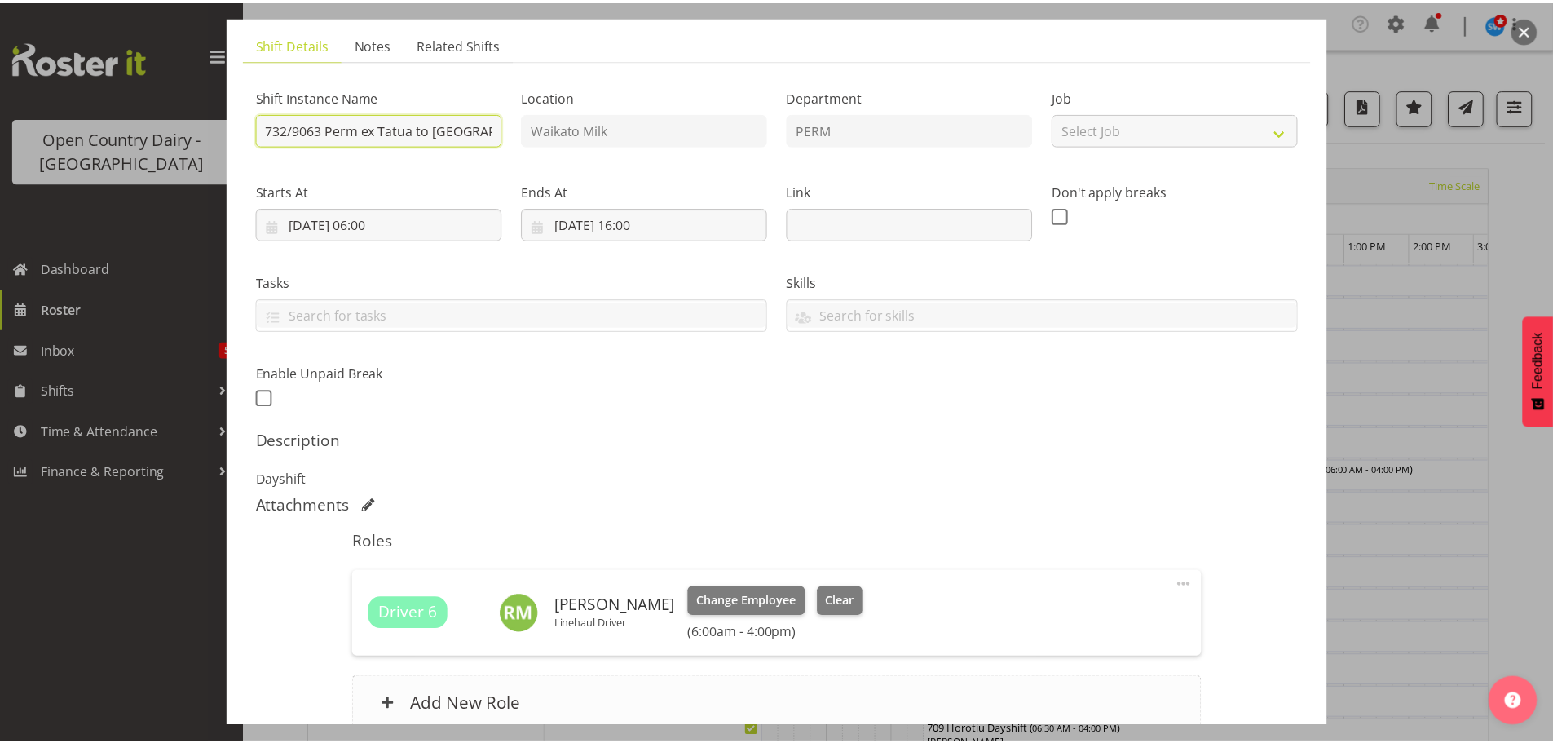
scroll to position [255, 0]
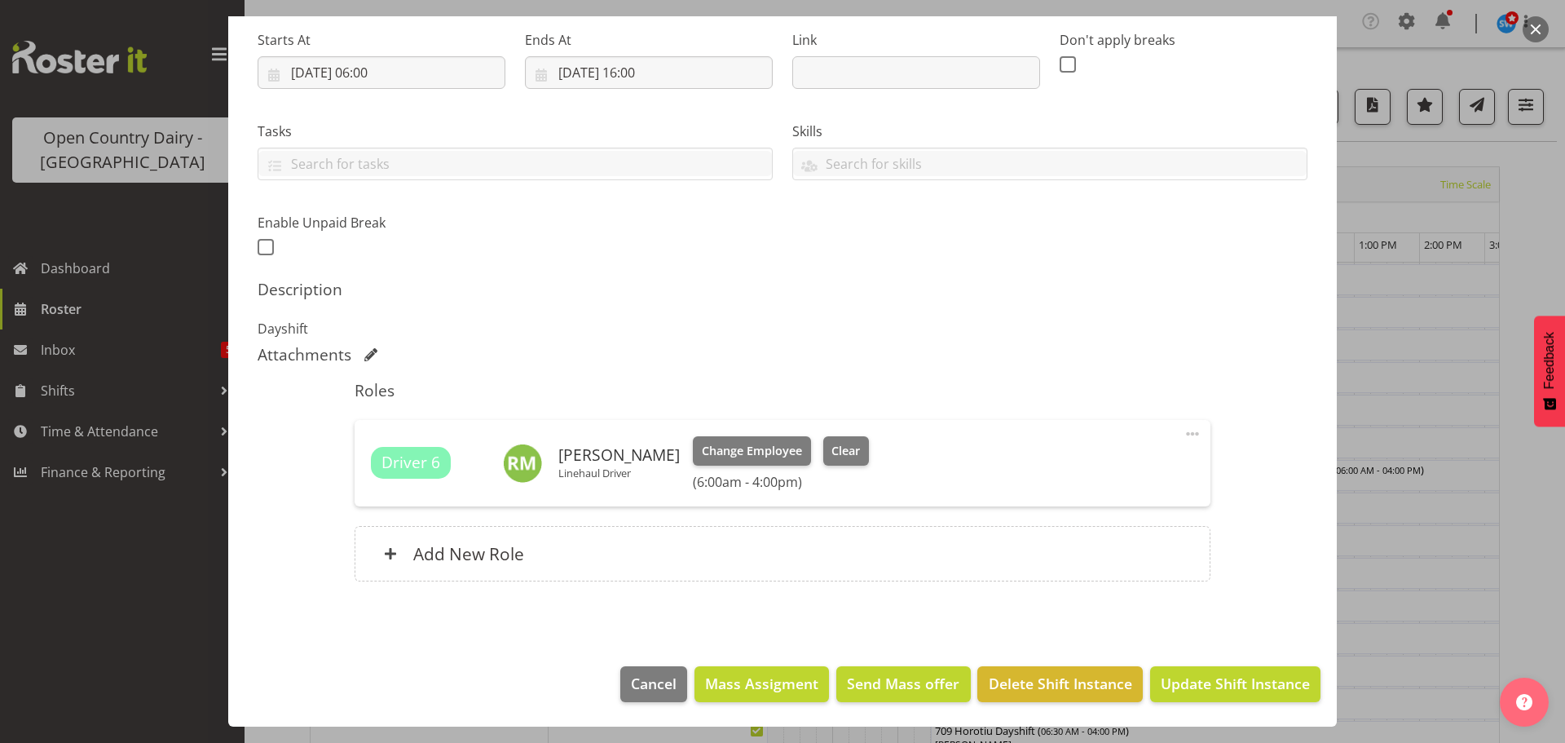
click at [333, 652] on footer "Cancel Mass Assigment Send Mass offer Delete Shift Instance Update Shift Instan…" at bounding box center [782, 688] width 1109 height 77
click at [139, 588] on div at bounding box center [782, 371] width 1565 height 743
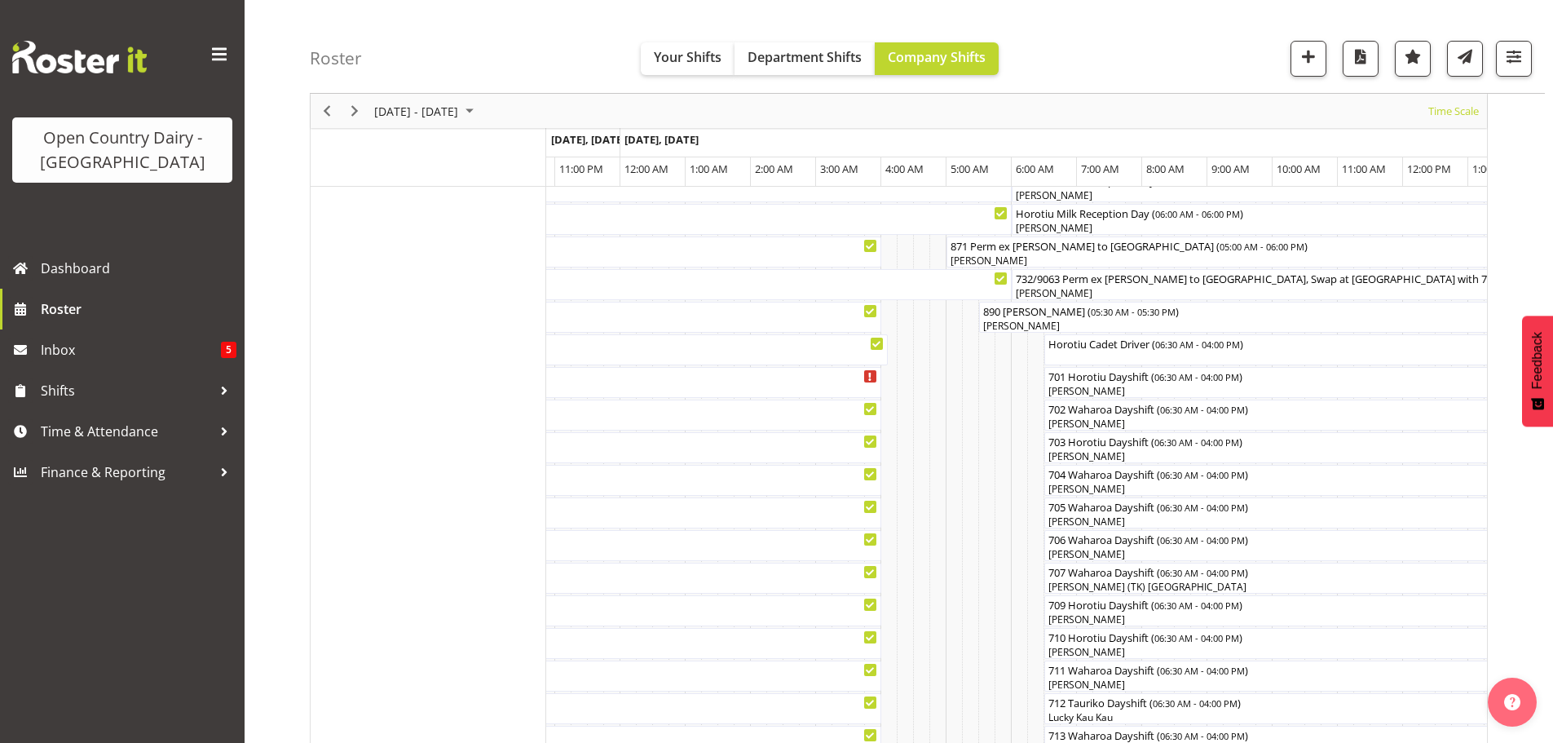
scroll to position [0, 0]
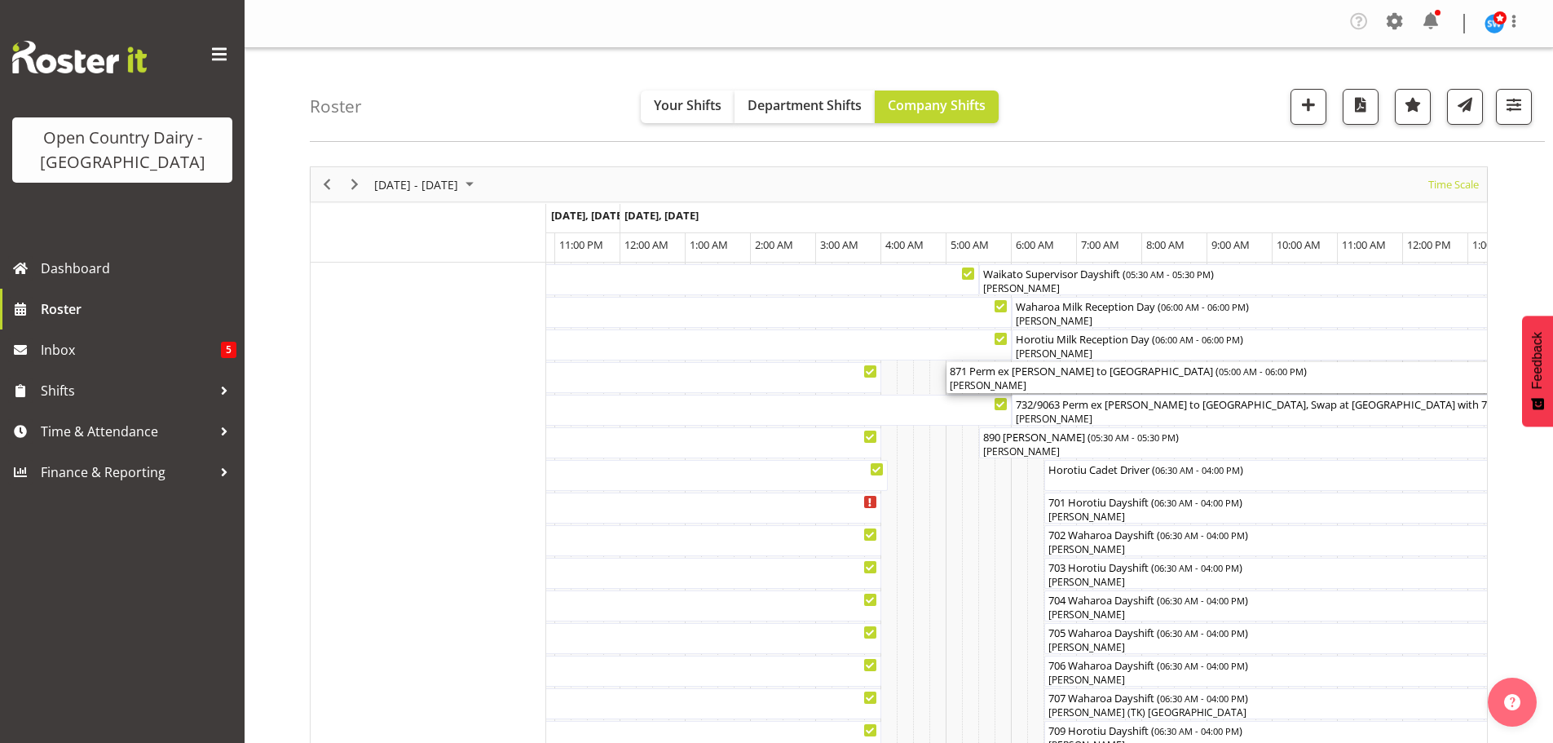
click at [1050, 380] on div "[PERSON_NAME]" at bounding box center [1370, 385] width 841 height 15
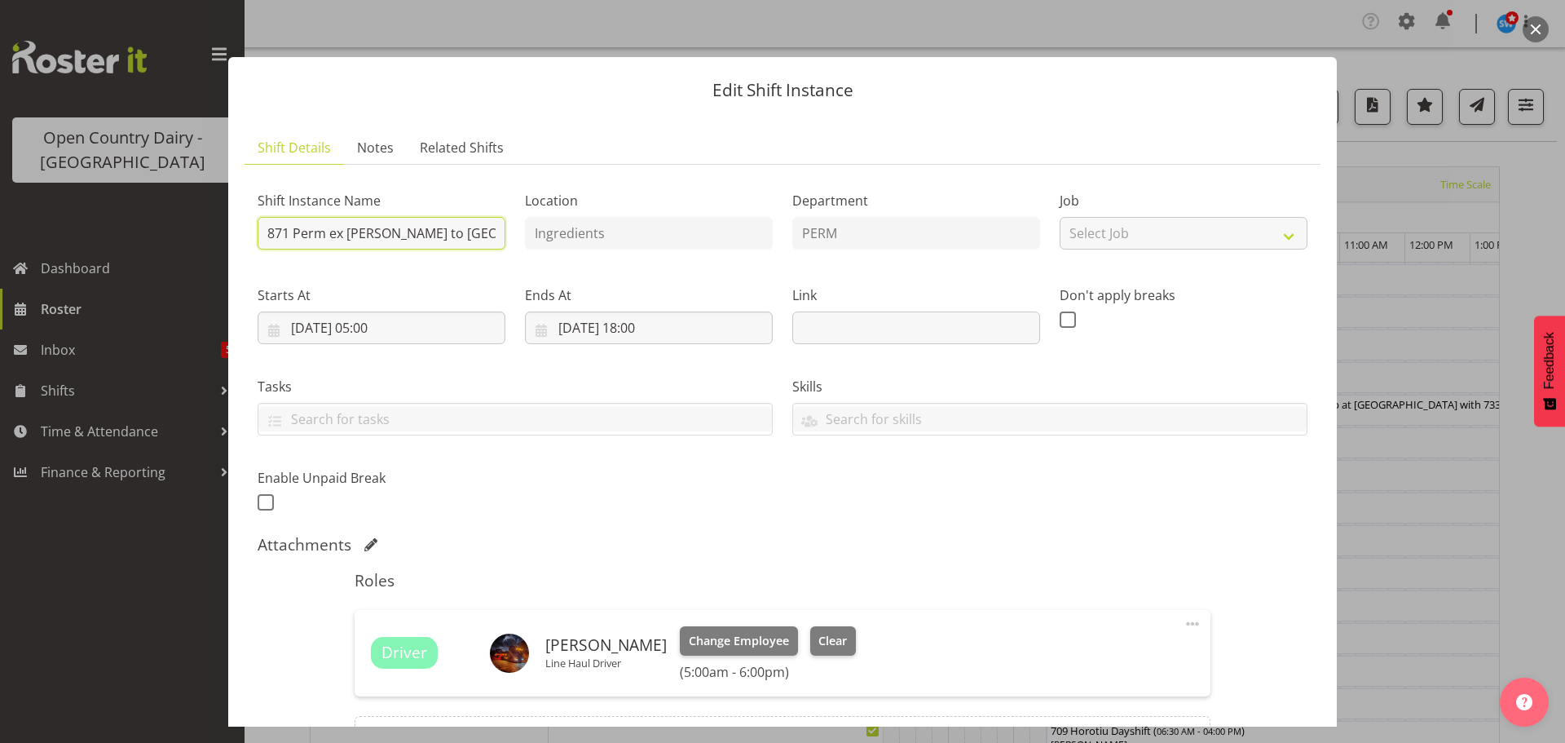
drag, startPoint x: 291, startPoint y: 233, endPoint x: 475, endPoint y: 233, distance: 183.4
click at [475, 233] on input "871 Perm ex Tatua to Wanganui" at bounding box center [382, 233] width 248 height 33
click at [152, 310] on div at bounding box center [782, 371] width 1565 height 743
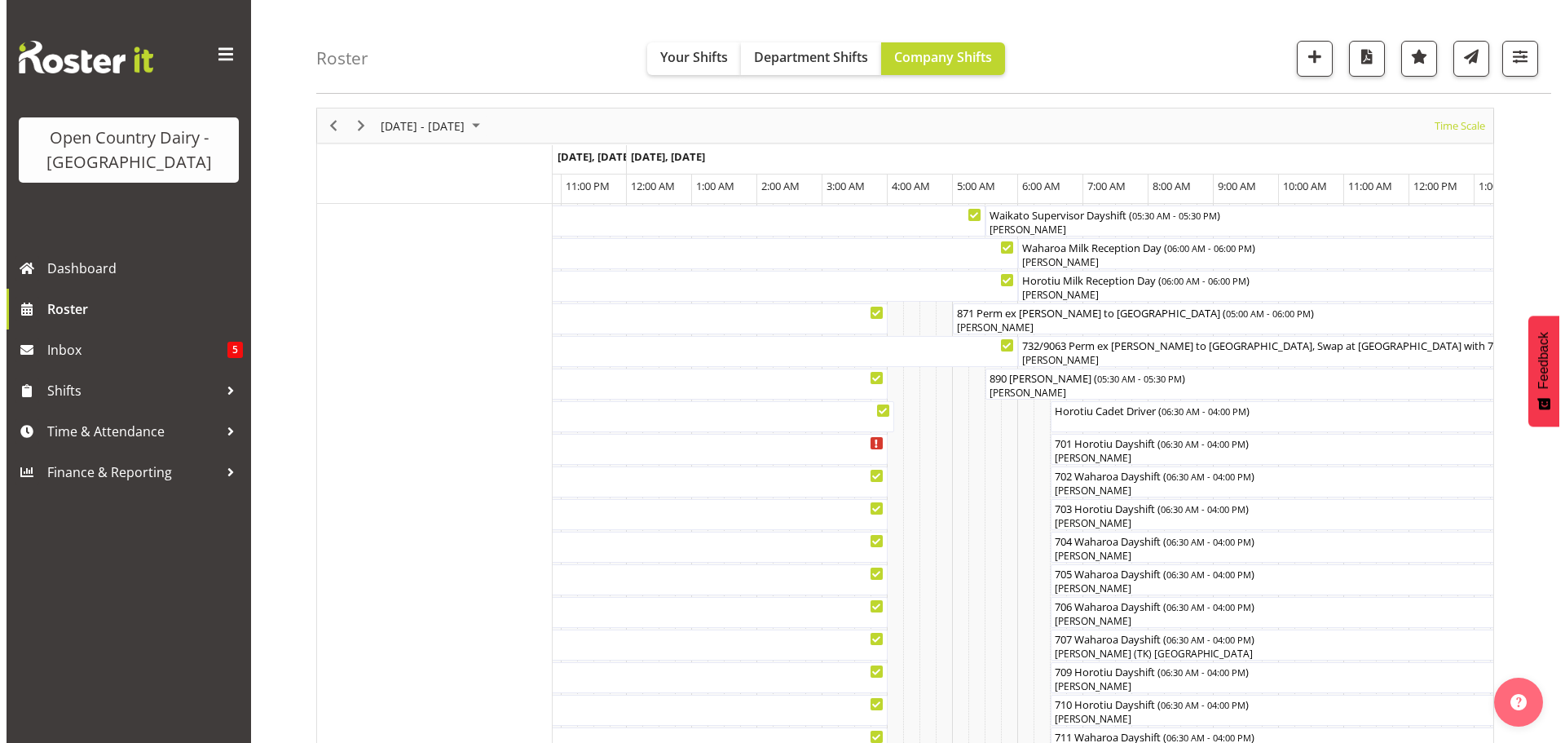
scroll to position [82, 0]
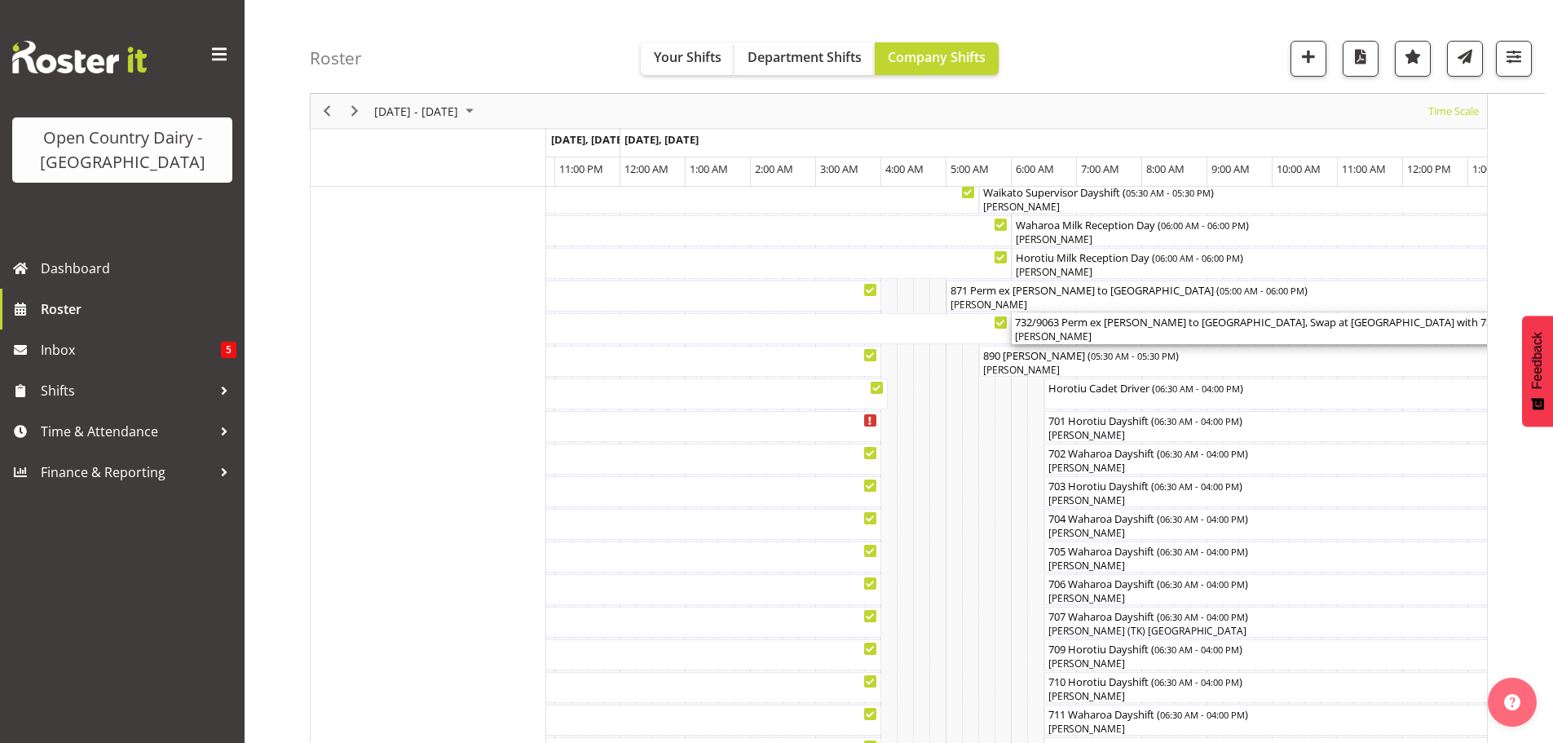
click at [1157, 334] on div "Simon Phillpott" at bounding box center [1338, 336] width 646 height 15
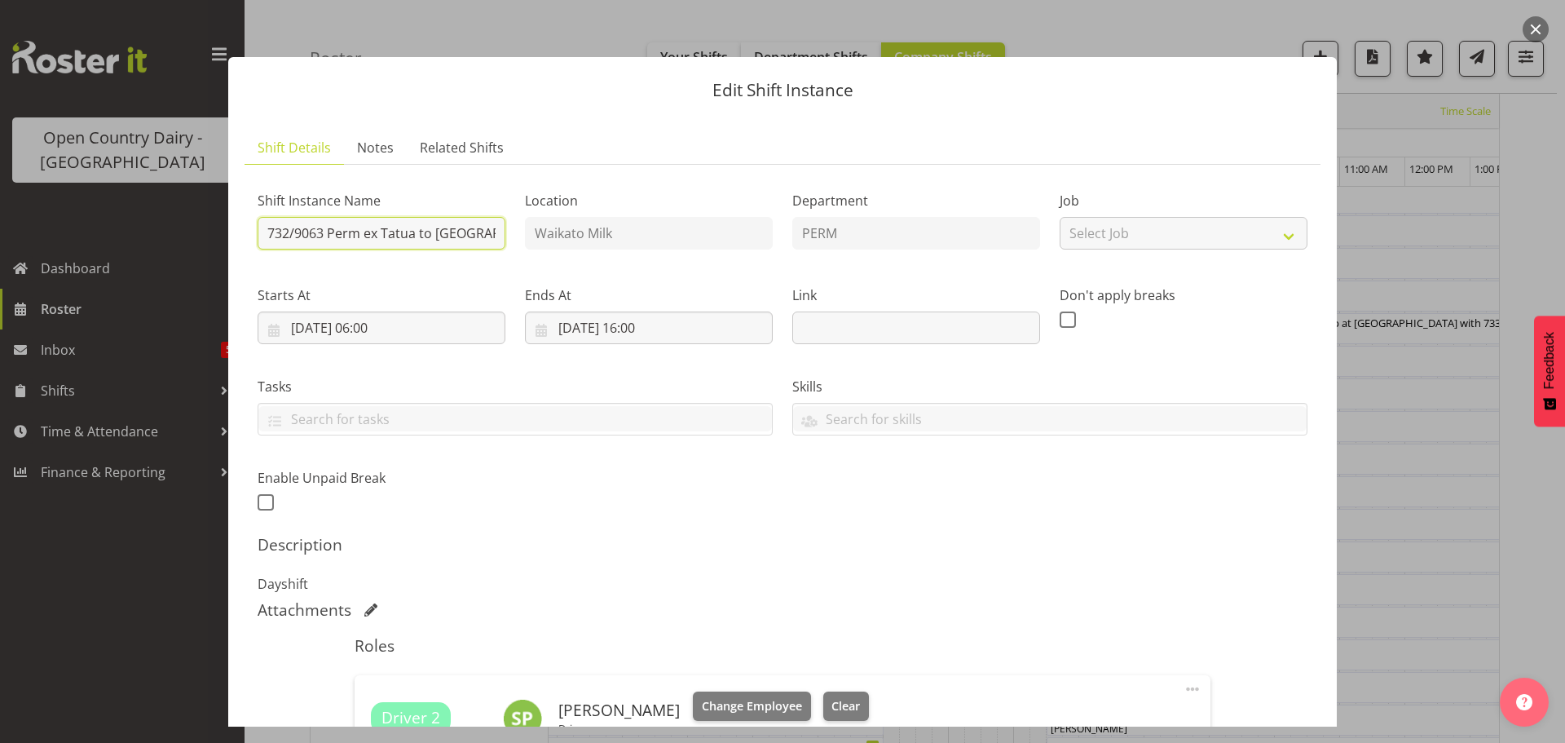
scroll to position [0, 163]
drag, startPoint x: 326, startPoint y: 232, endPoint x: 543, endPoint y: 269, distance: 220.0
click at [543, 269] on div "Shift Instance Name 732/9063 Perm ex Tatua to Wanganui, Swap at Turangi with 73…" at bounding box center [783, 346] width 1070 height 357
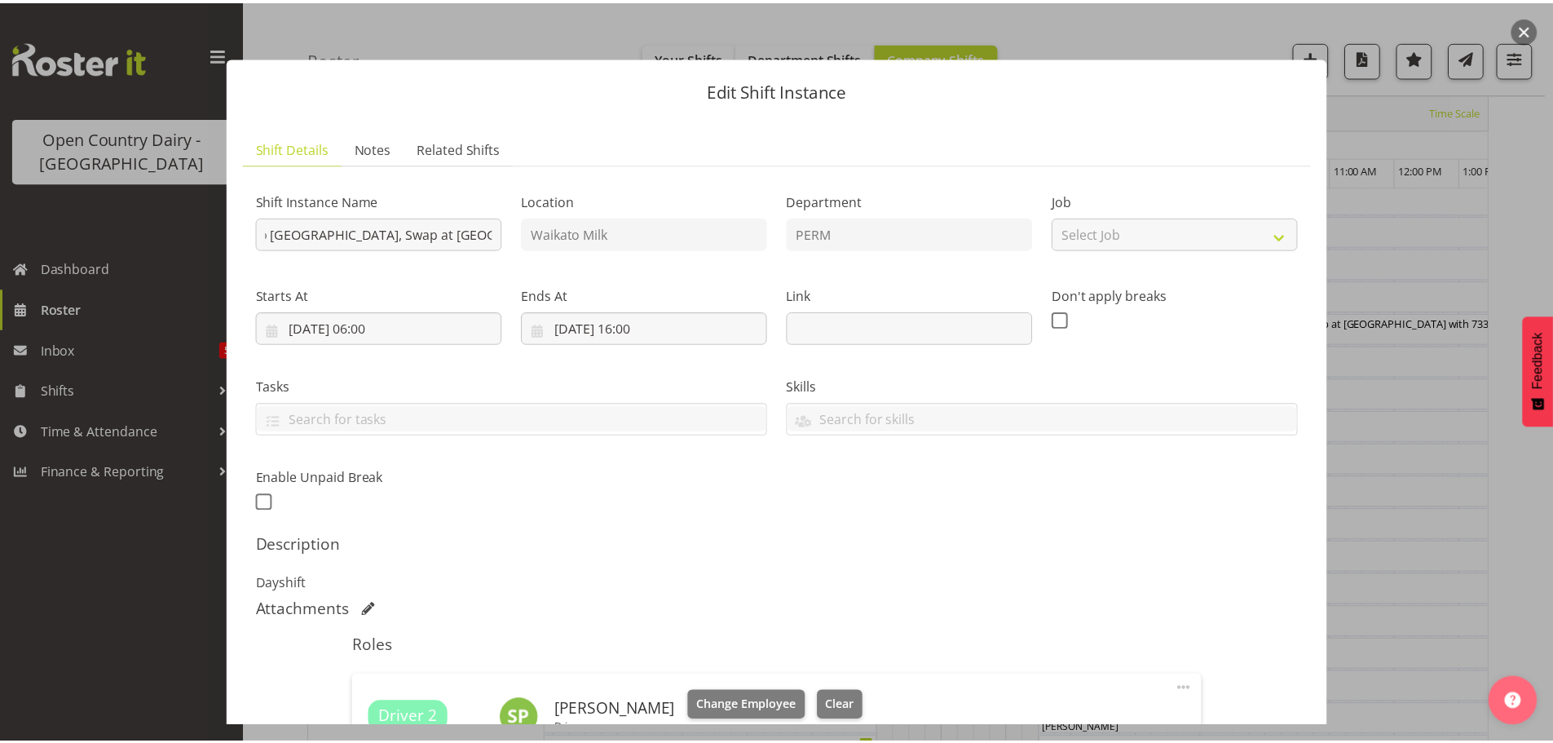
scroll to position [0, 0]
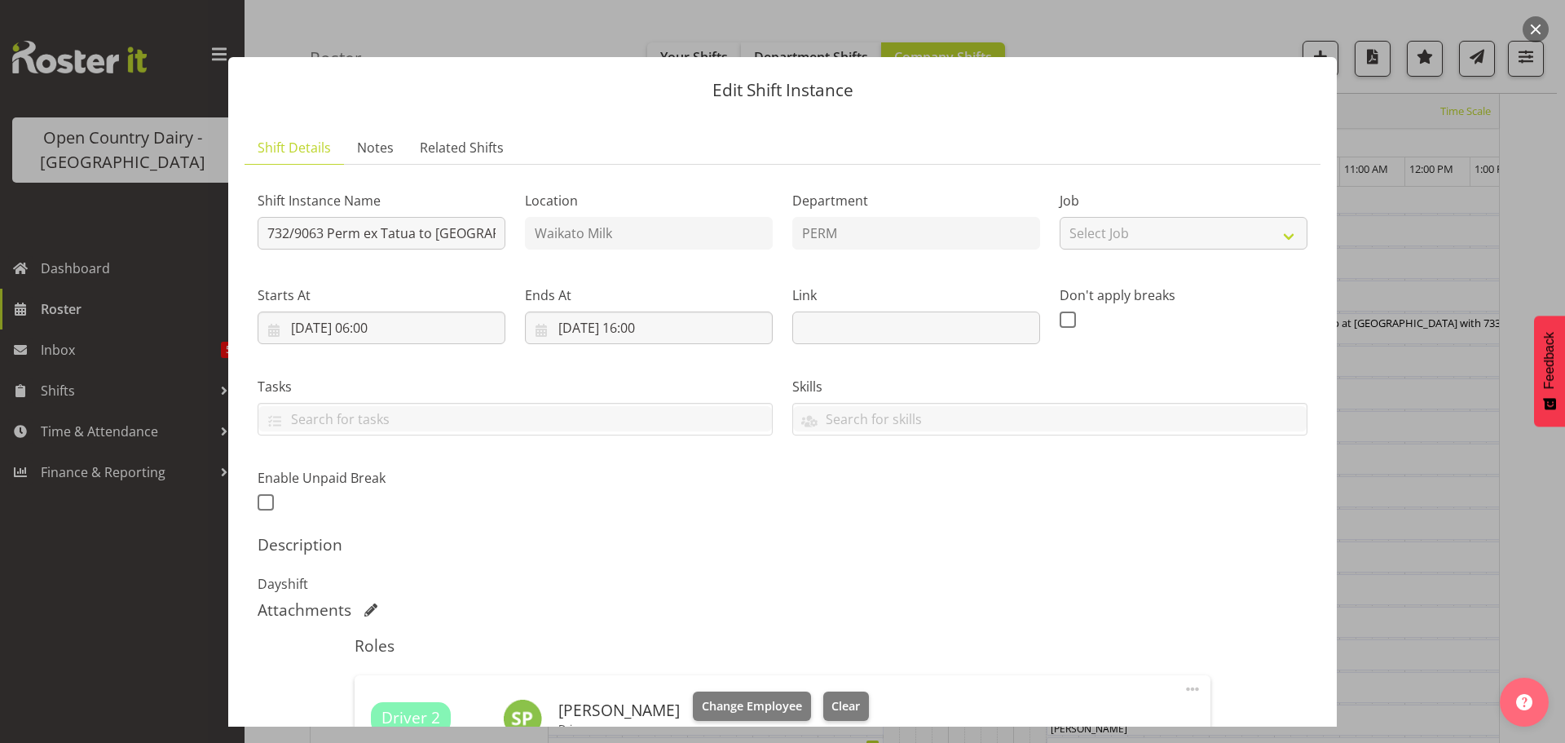
click at [157, 347] on div at bounding box center [782, 371] width 1565 height 743
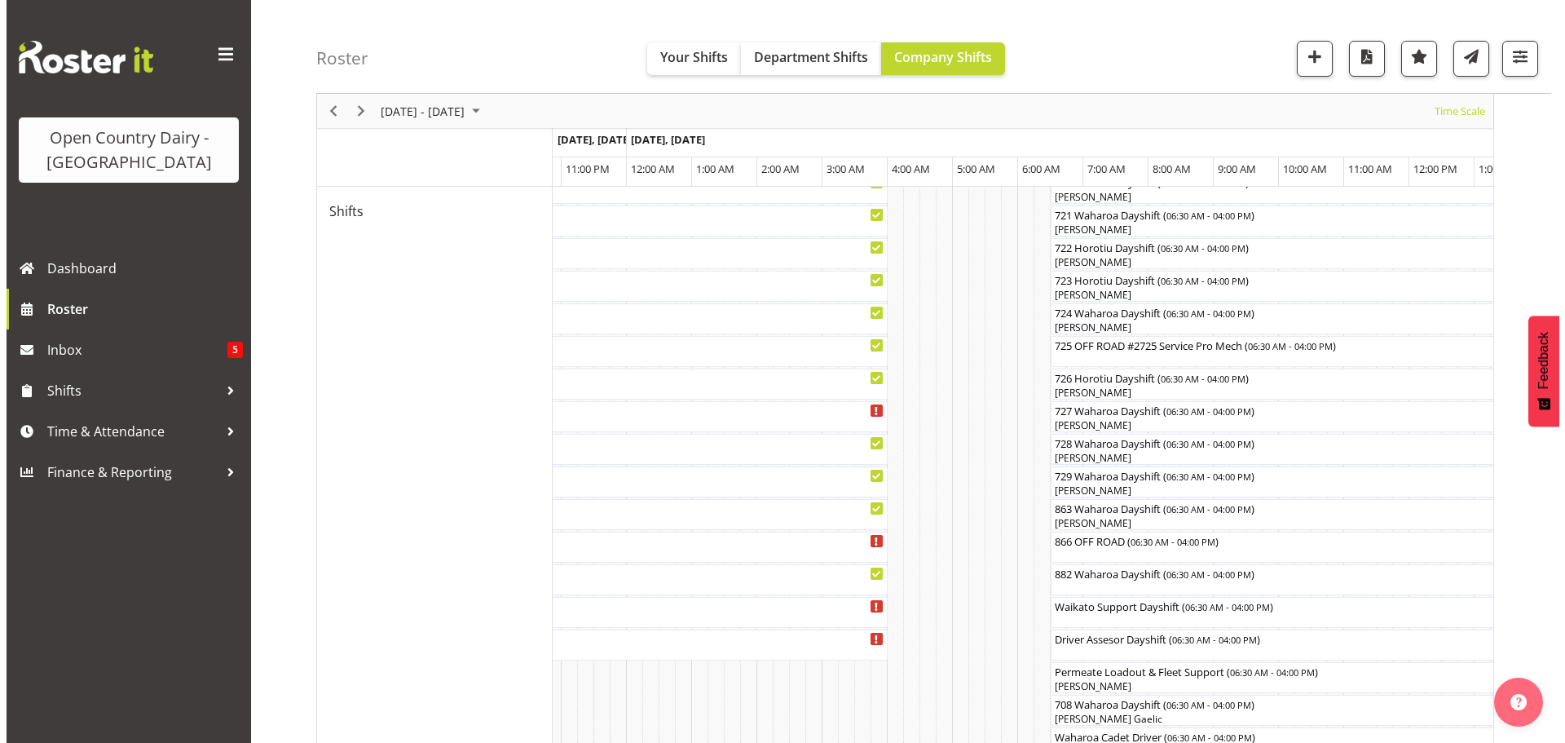
scroll to position [897, 0]
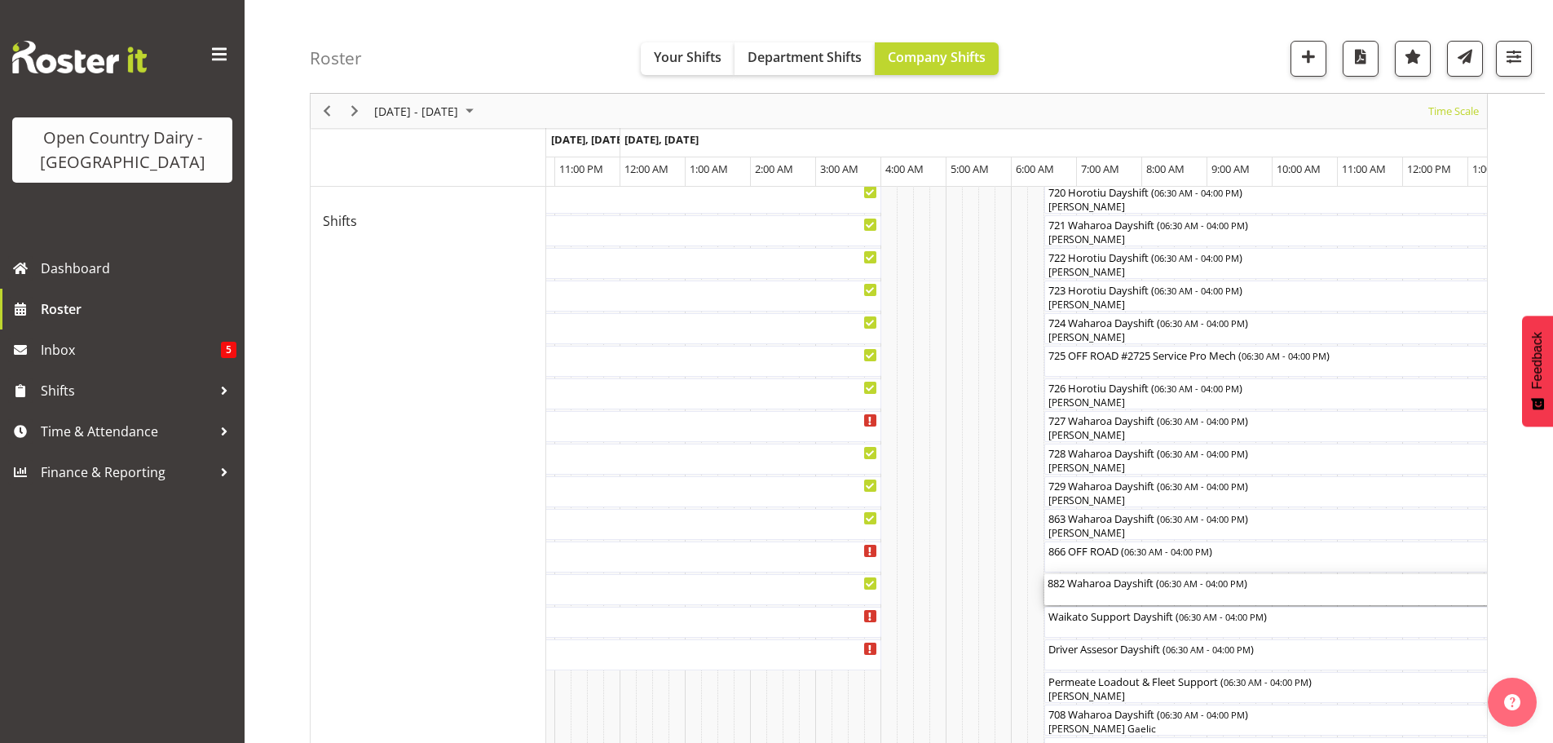
click at [1089, 595] on div "882 Waharoa Dayshift ( 06:30 AM - 04:00 PM )" at bounding box center [1354, 589] width 613 height 31
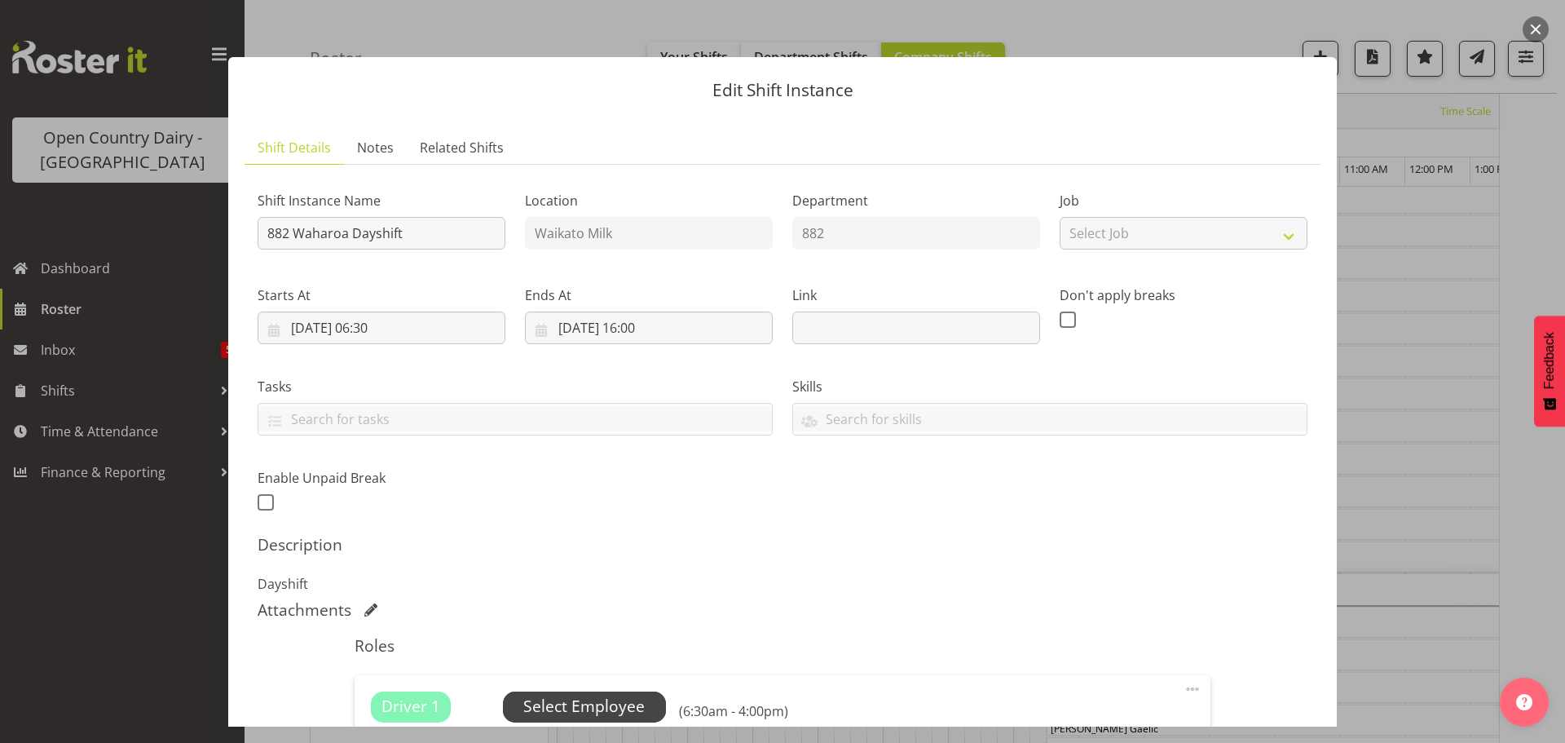
click at [585, 695] on span "Select Employee" at bounding box center [583, 707] width 121 height 24
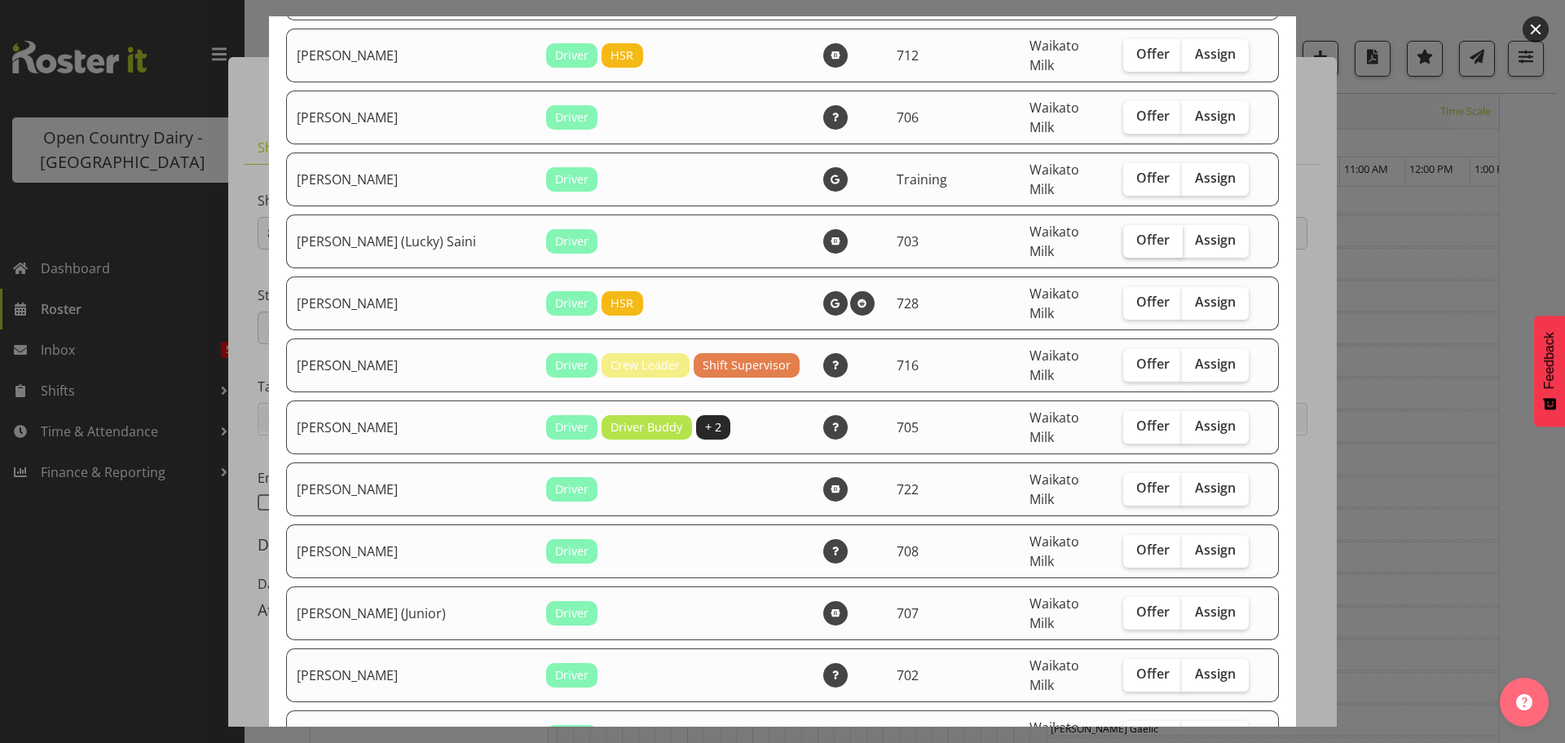
scroll to position [245, 0]
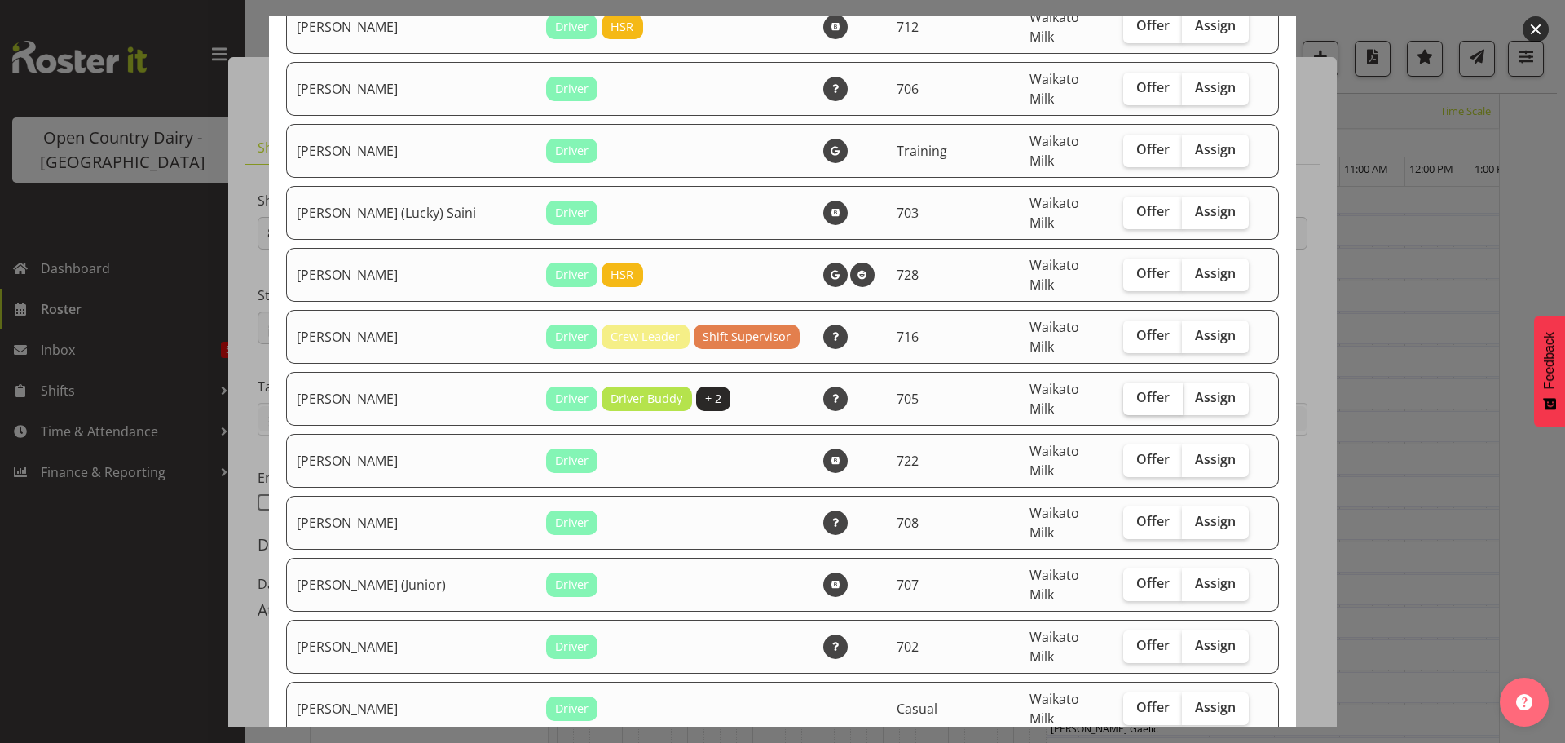
click at [1137, 389] on span "Offer" at bounding box center [1153, 397] width 33 height 16
click at [1123, 392] on input "Offer" at bounding box center [1128, 397] width 11 height 11
checkbox input "true"
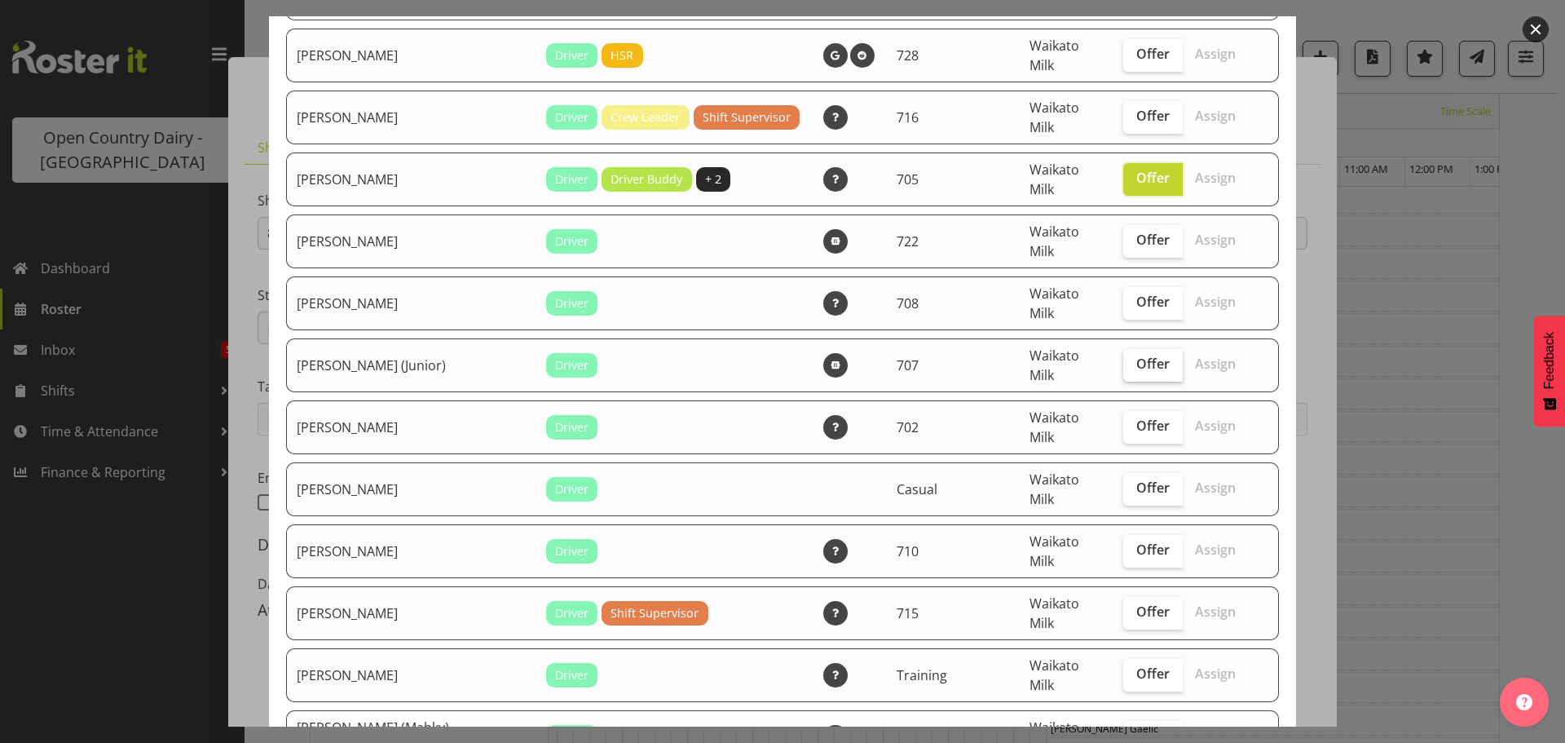
scroll to position [489, 0]
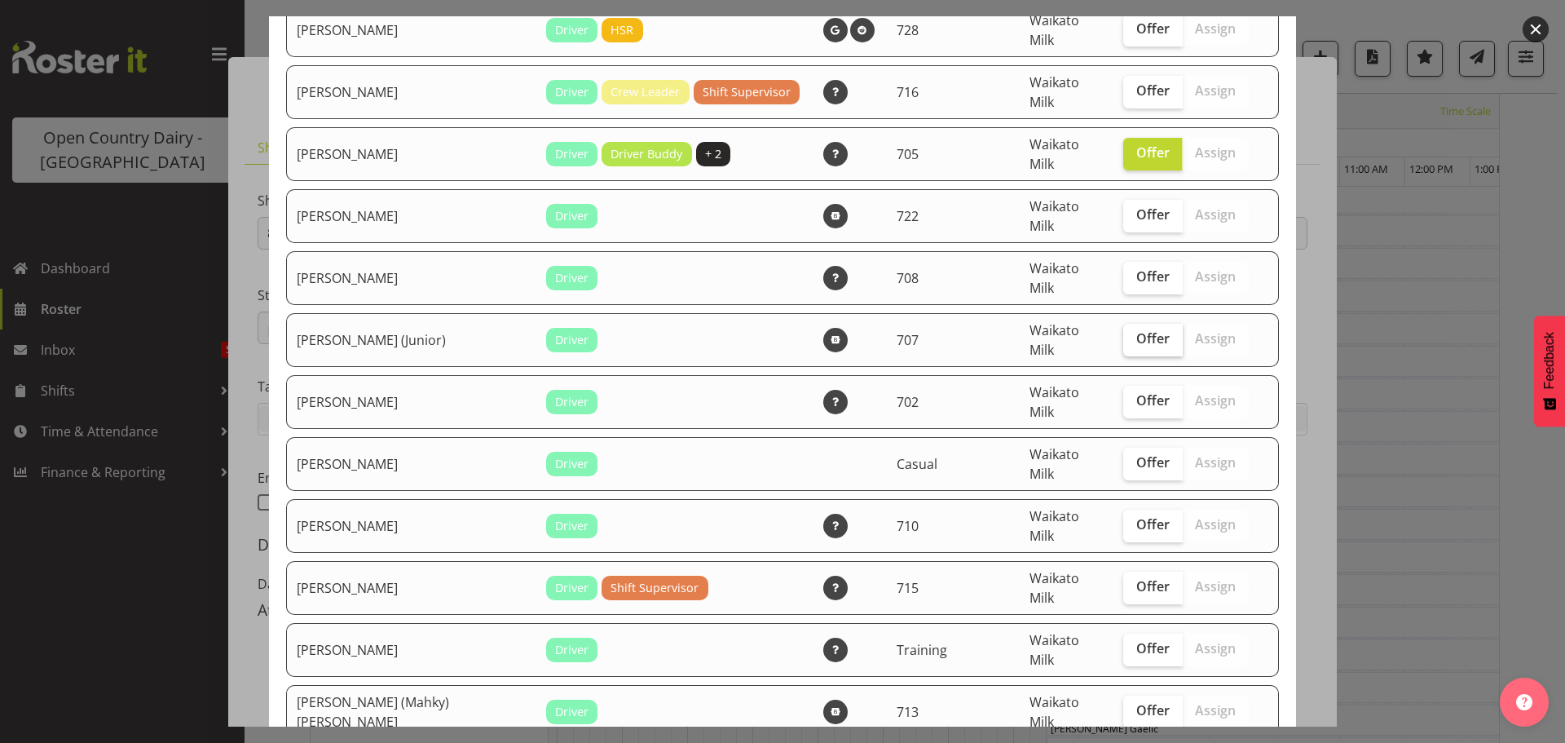
click at [1137, 330] on span "Offer" at bounding box center [1153, 338] width 33 height 16
click at [1131, 333] on input "Offer" at bounding box center [1128, 338] width 11 height 11
checkbox input "true"
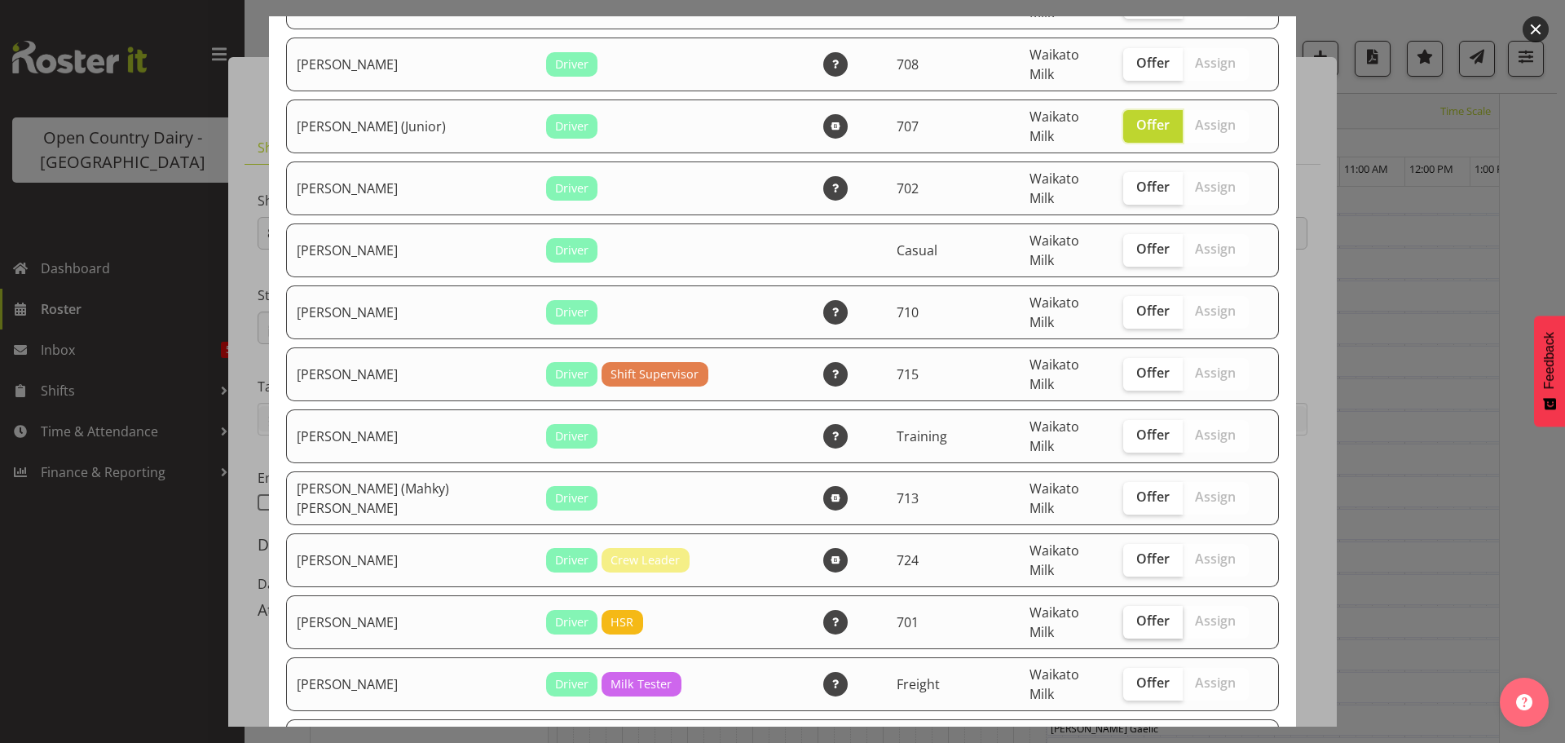
scroll to position [734, 0]
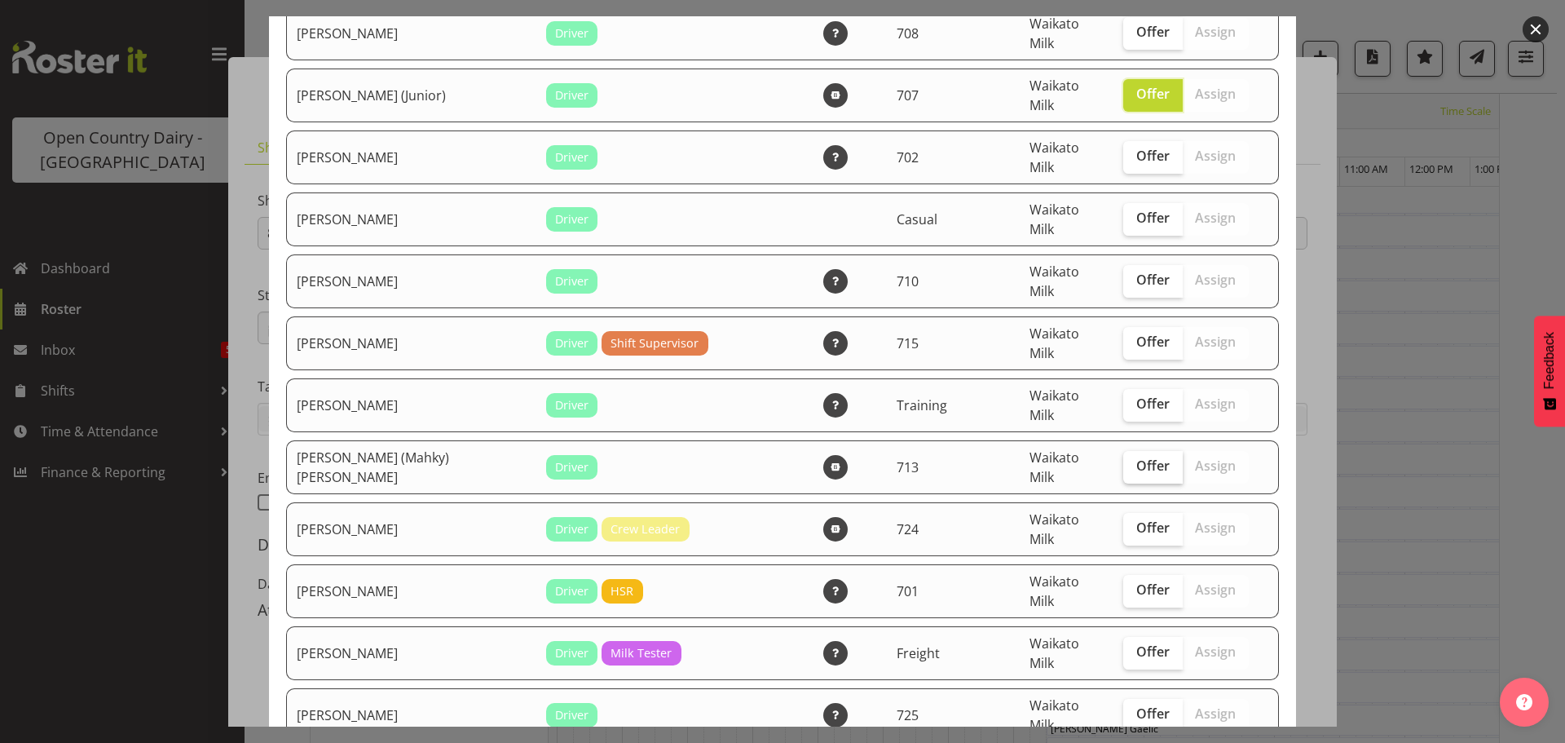
click at [1137, 457] on span "Offer" at bounding box center [1153, 465] width 33 height 16
click at [1128, 461] on input "Offer" at bounding box center [1128, 466] width 11 height 11
checkbox input "true"
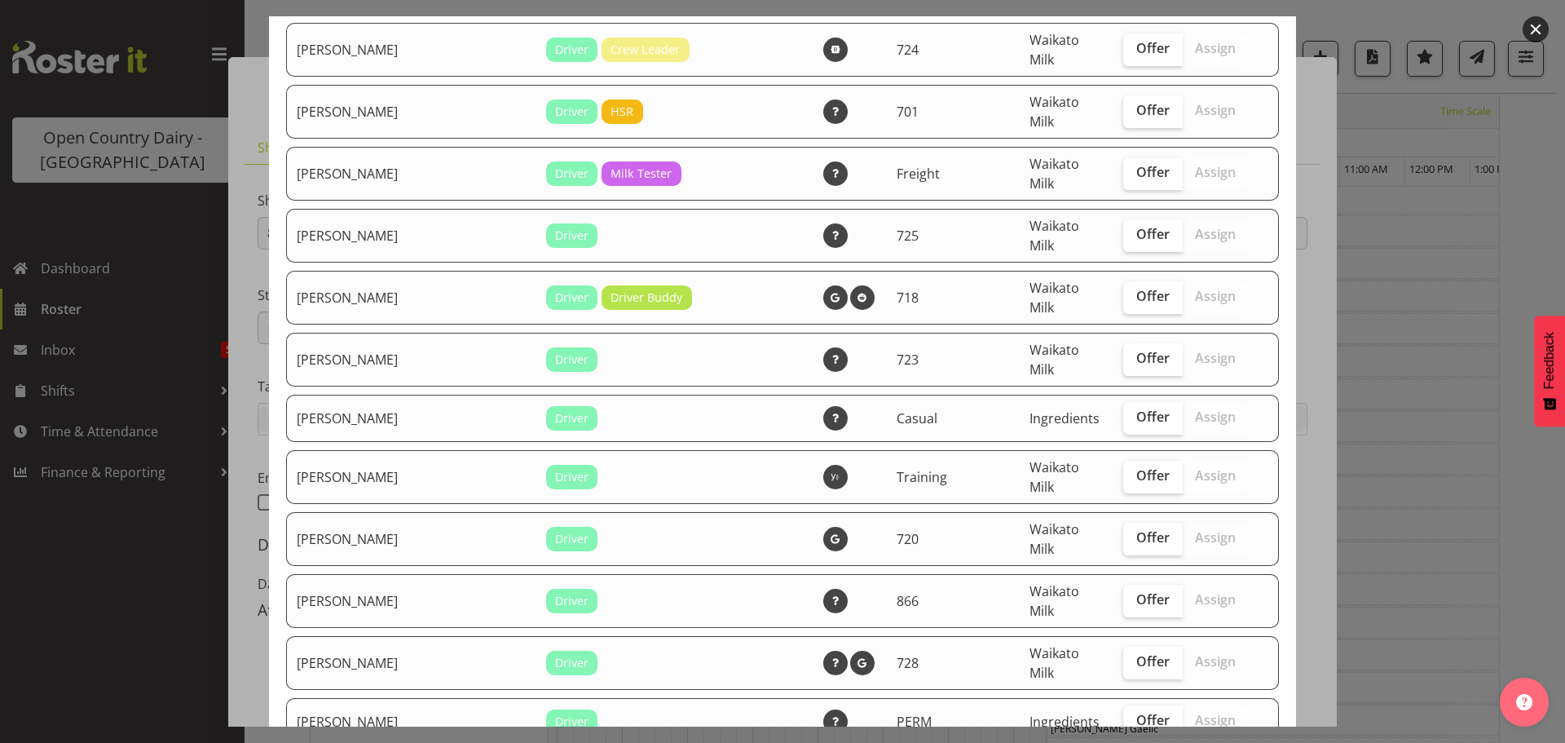
scroll to position [1223, 0]
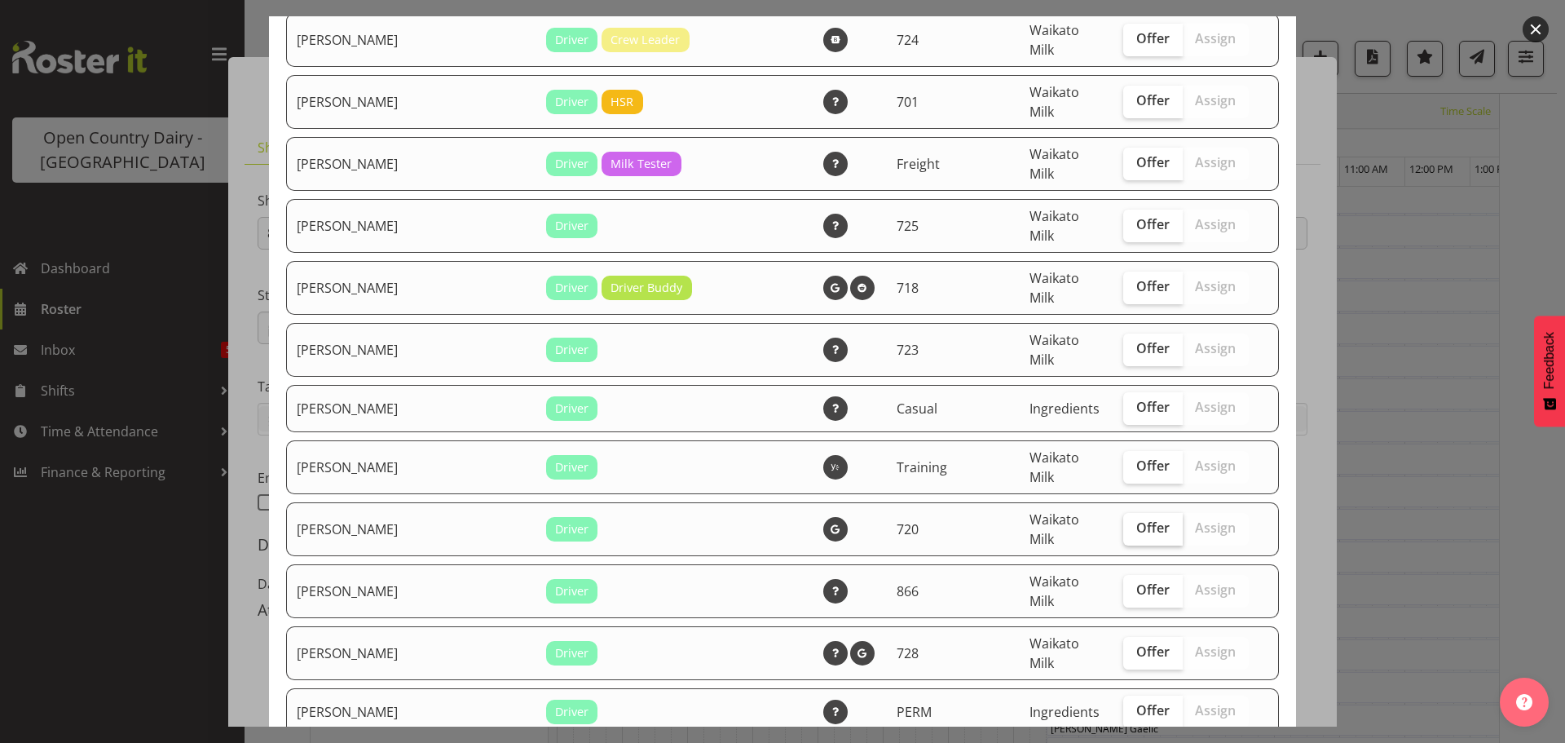
click at [1137, 519] on span "Offer" at bounding box center [1153, 527] width 33 height 16
click at [1123, 523] on input "Offer" at bounding box center [1128, 528] width 11 height 11
click at [1137, 519] on span "Offer" at bounding box center [1153, 527] width 33 height 16
click at [1125, 523] on input "Offer" at bounding box center [1128, 528] width 11 height 11
checkbox input "false"
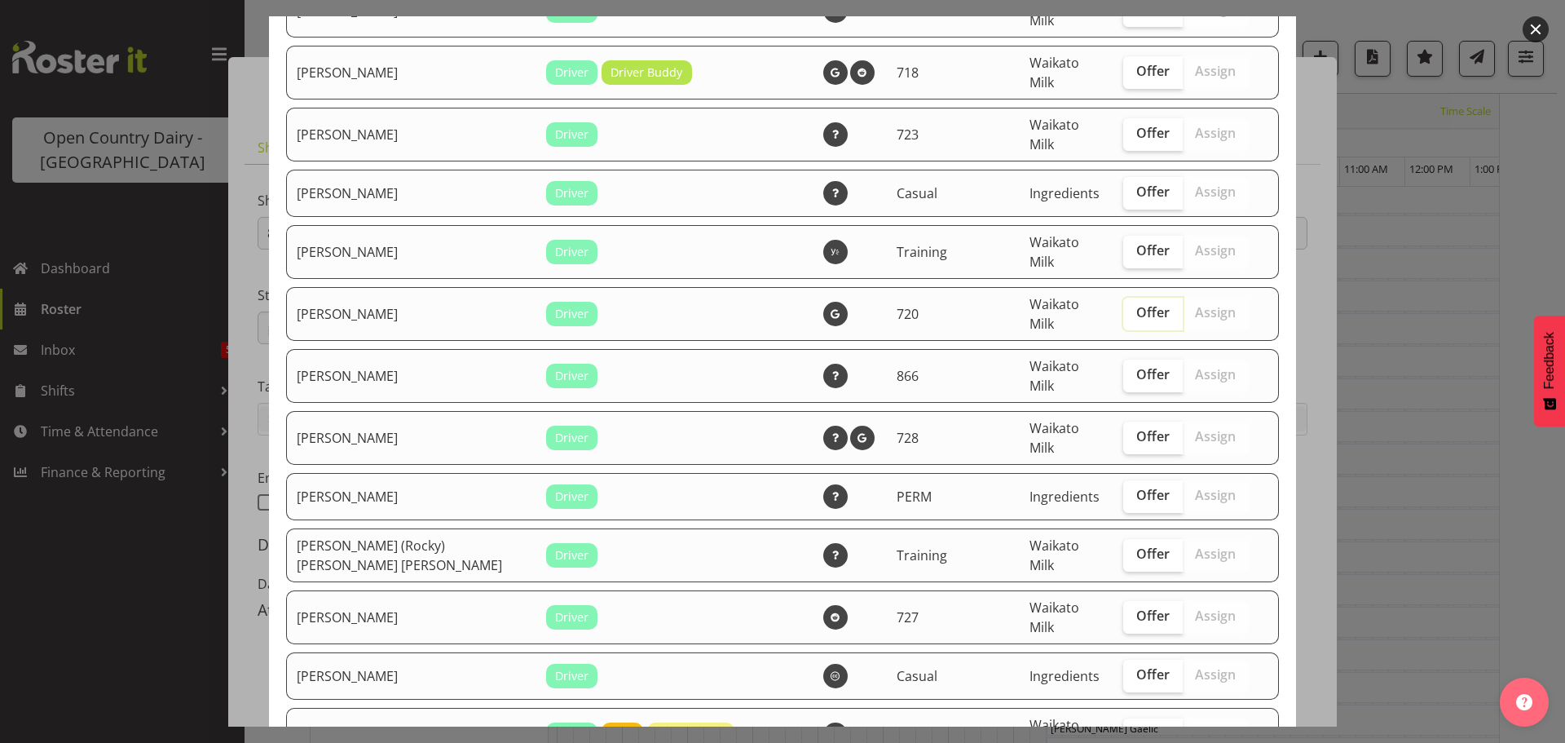
scroll to position [1468, 0]
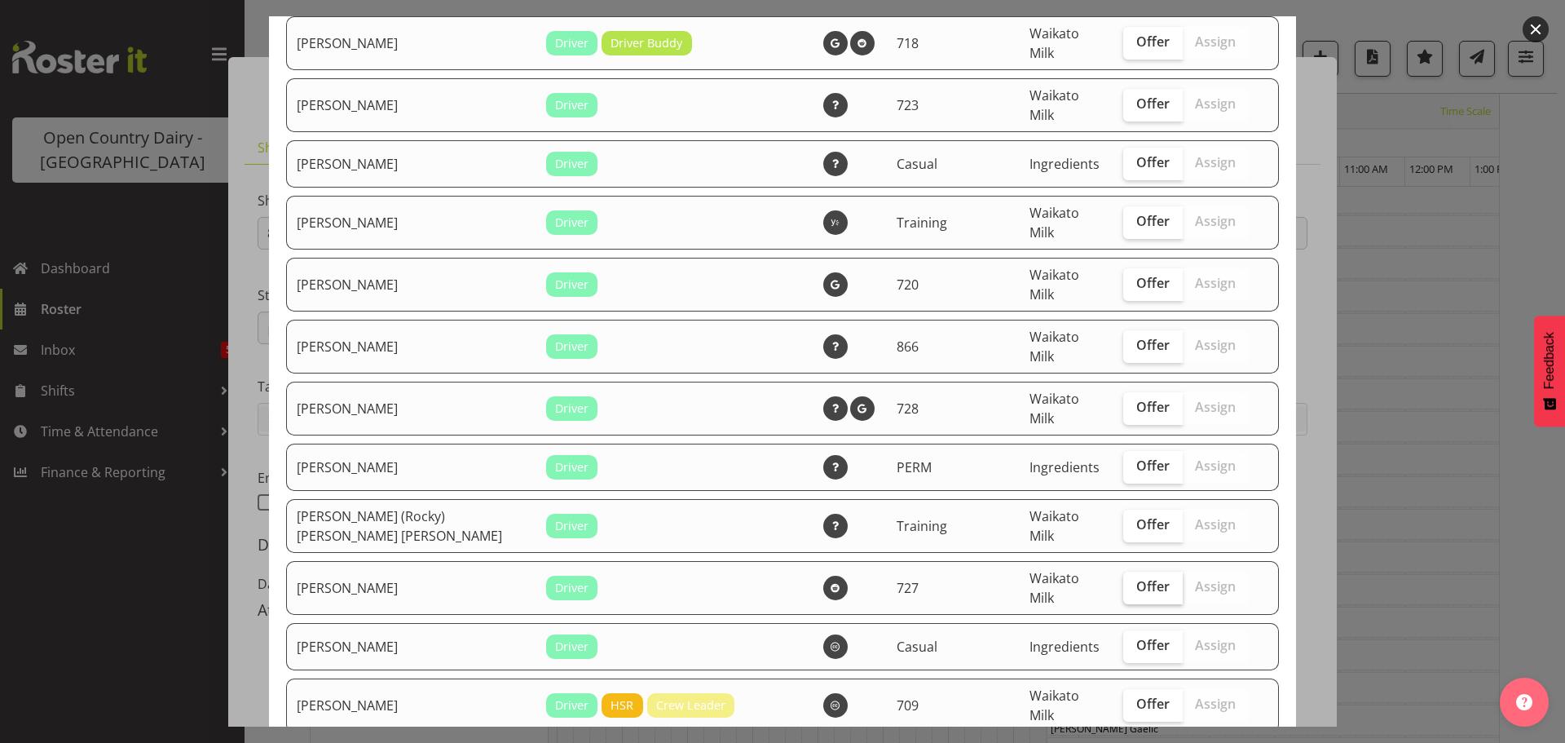
click at [1137, 578] on span "Offer" at bounding box center [1153, 586] width 33 height 16
click at [1128, 581] on input "Offer" at bounding box center [1128, 586] width 11 height 11
checkbox input "true"
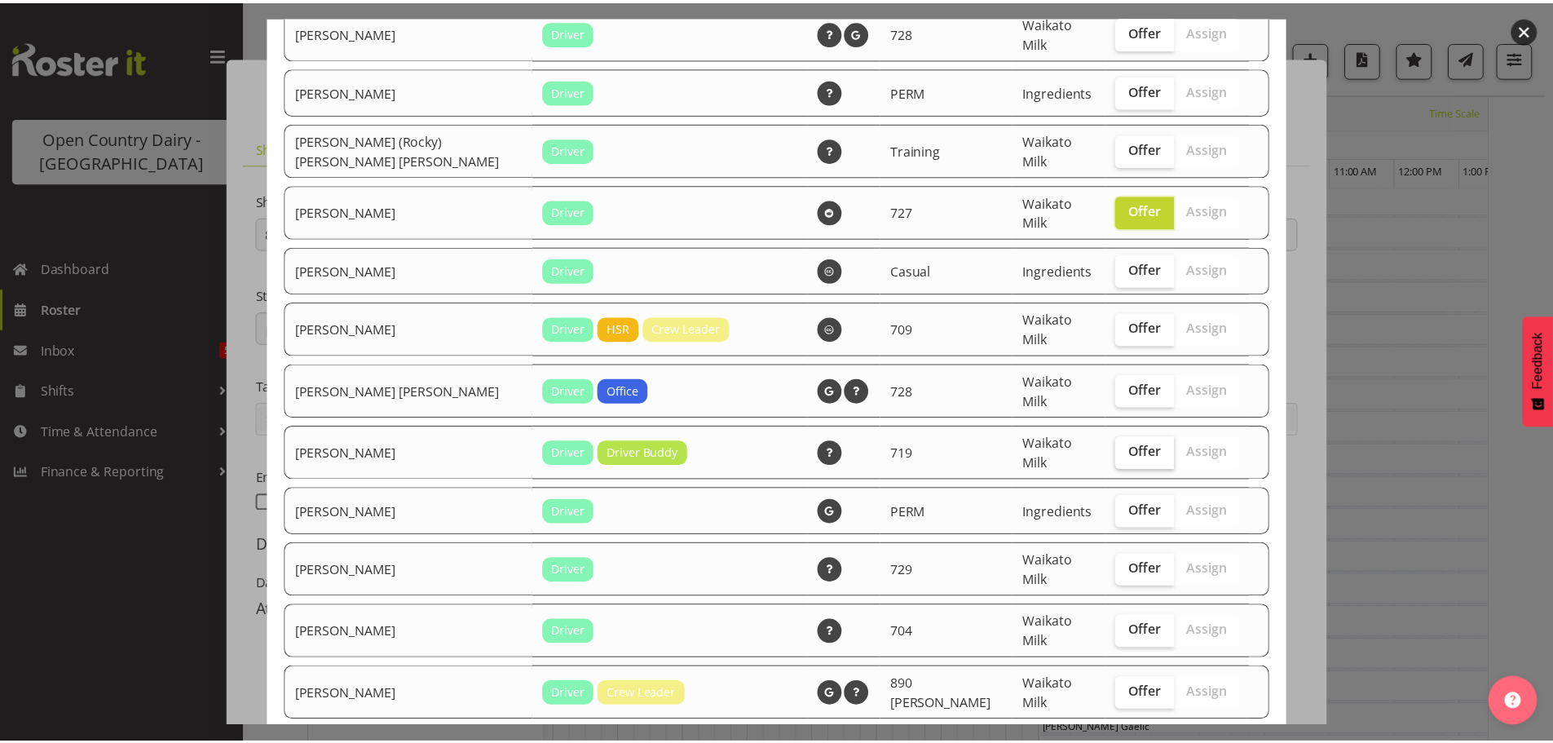
scroll to position [1875, 0]
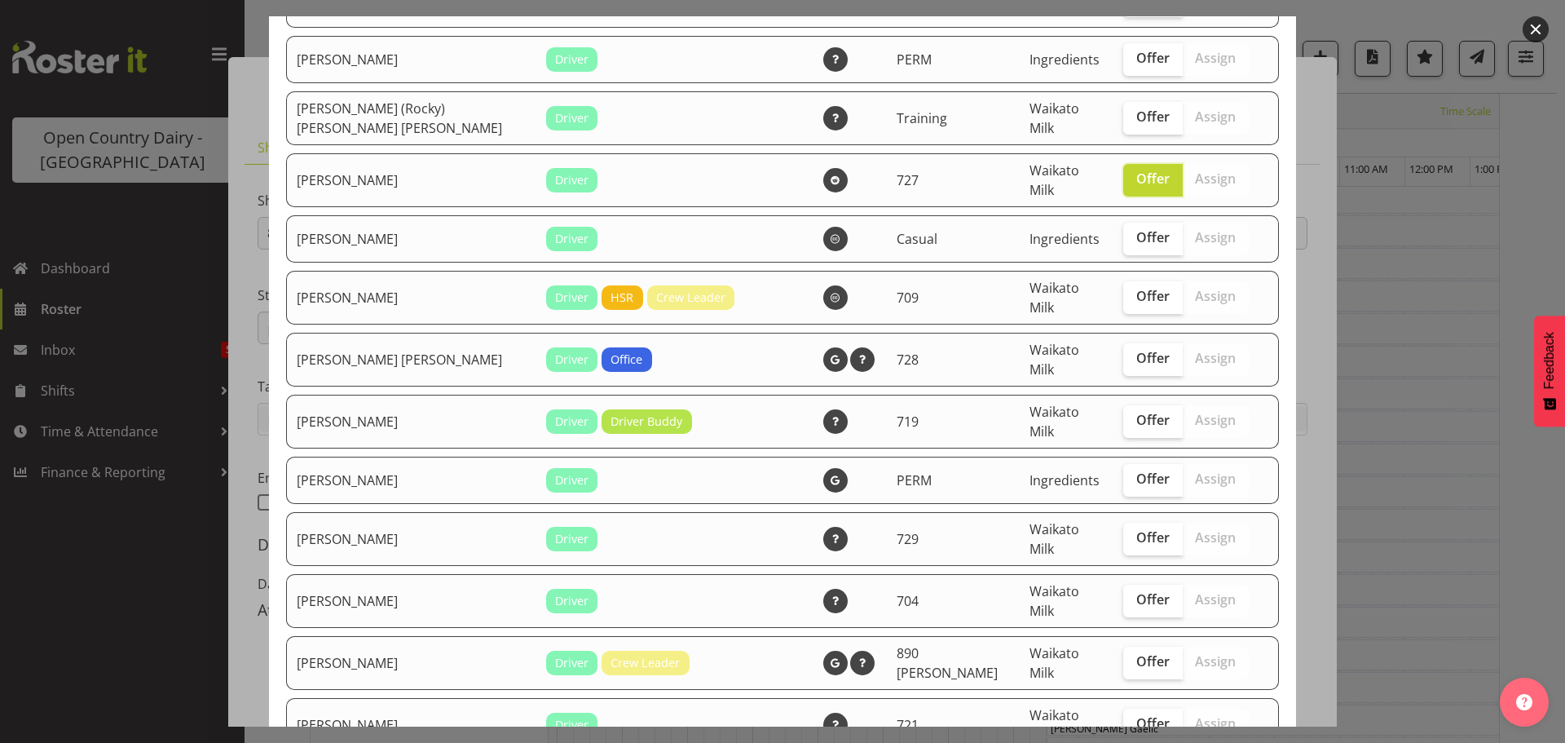
checkbox input "true"
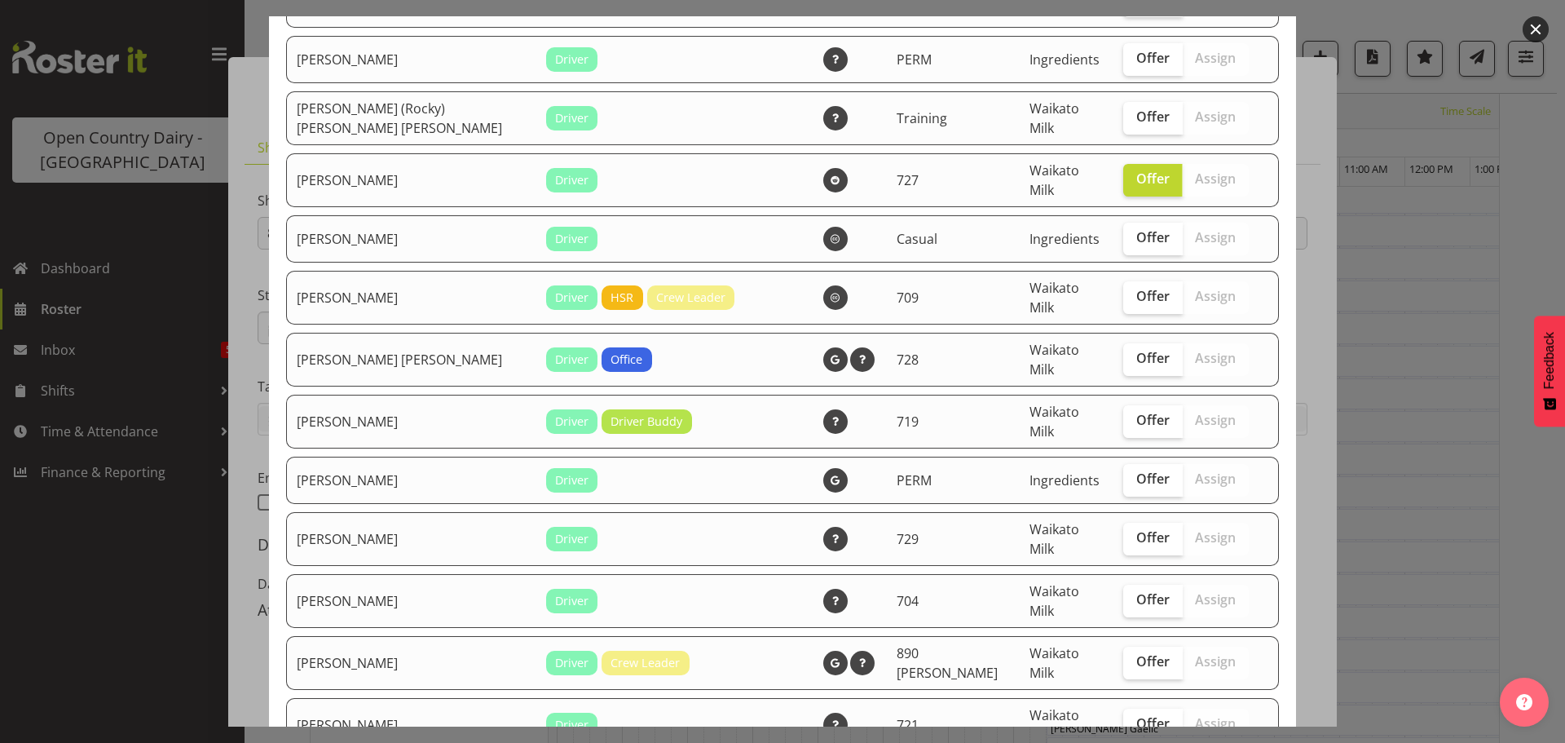
checkbox input "true"
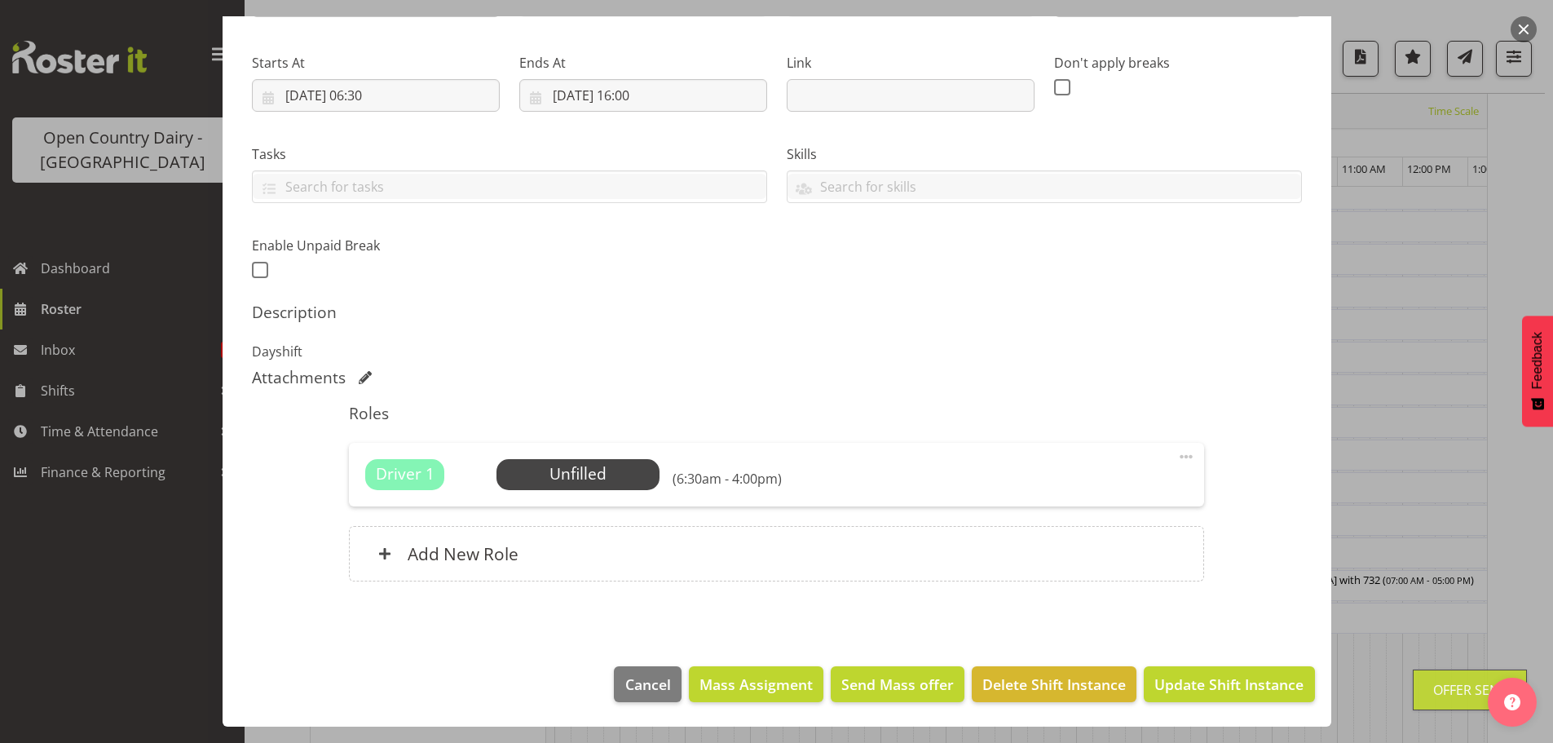
scroll to position [1223, 0]
click at [1234, 690] on span "Update Shift Instance" at bounding box center [1228, 683] width 149 height 21
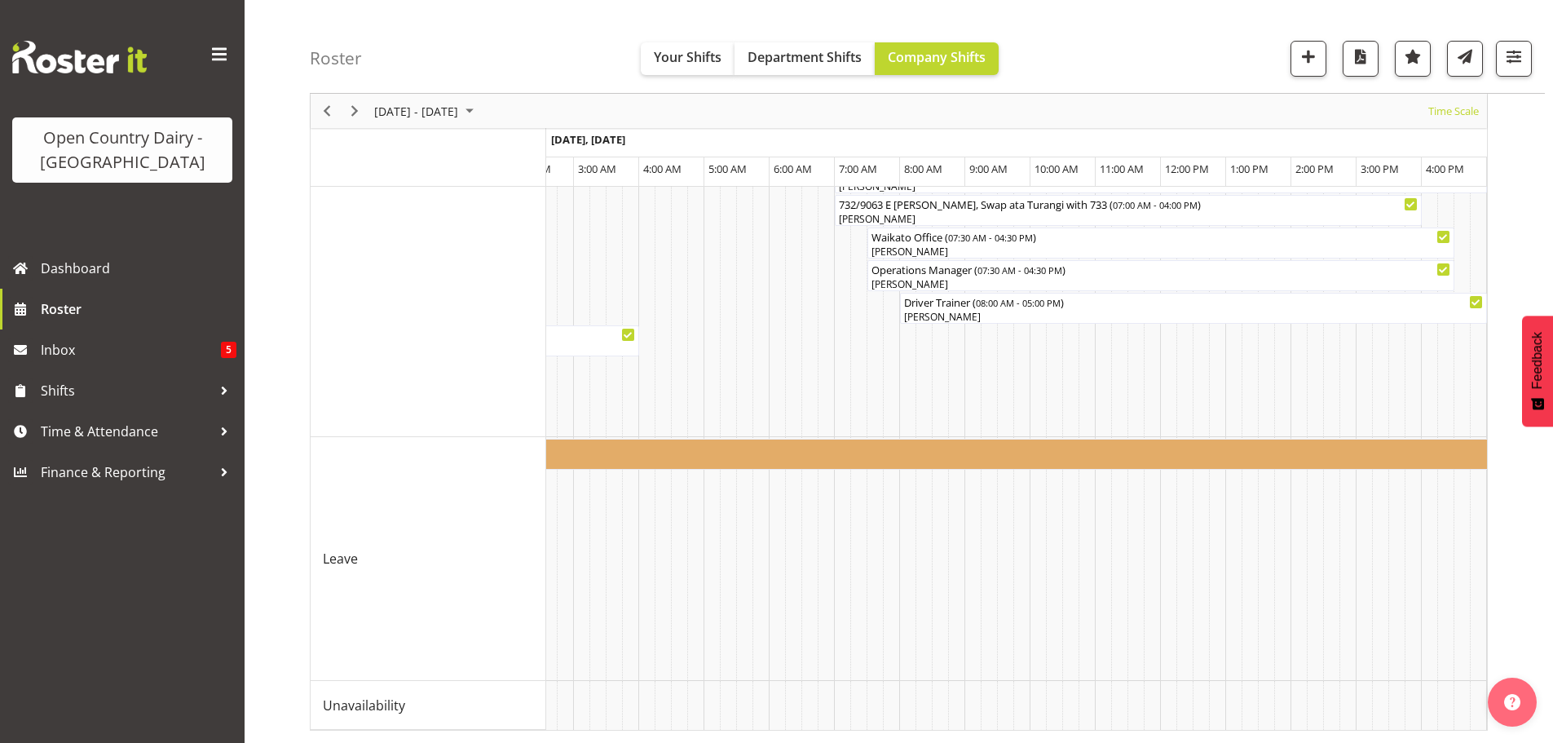
scroll to position [0, 6450]
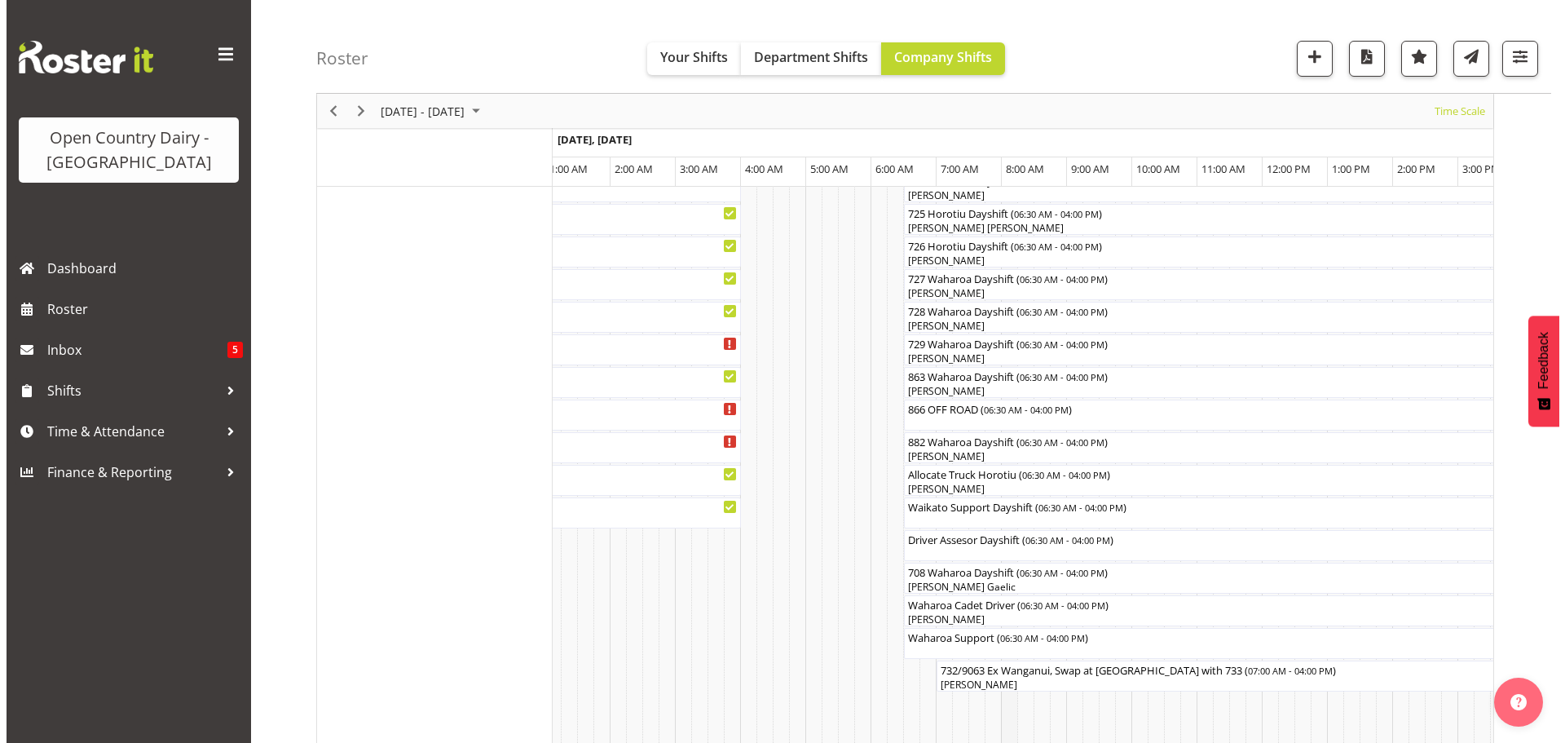
scroll to position [1141, 0]
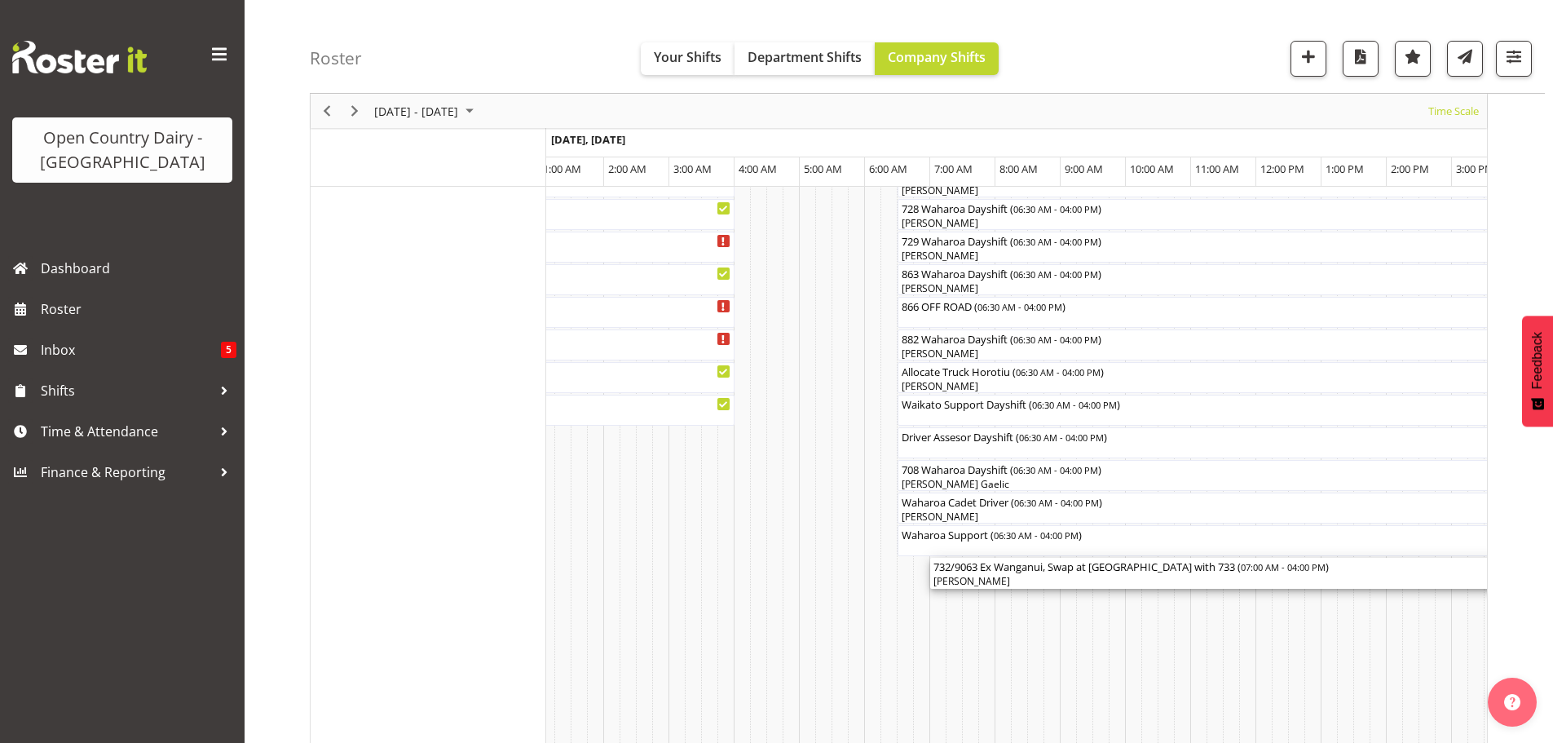
click at [1064, 576] on div "[PERSON_NAME]" at bounding box center [1224, 581] width 580 height 15
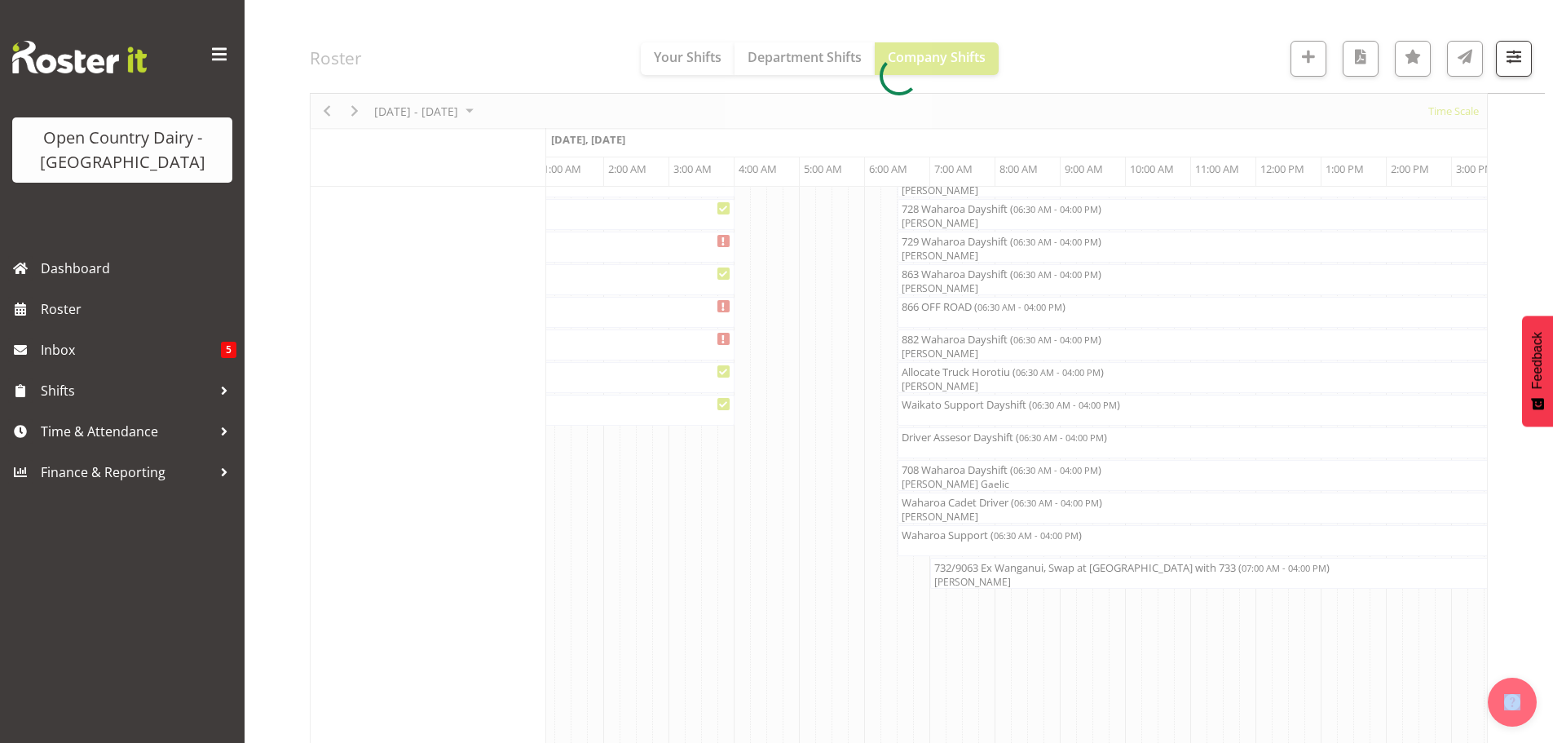
click at [1064, 576] on div at bounding box center [899, 75] width 1178 height 2101
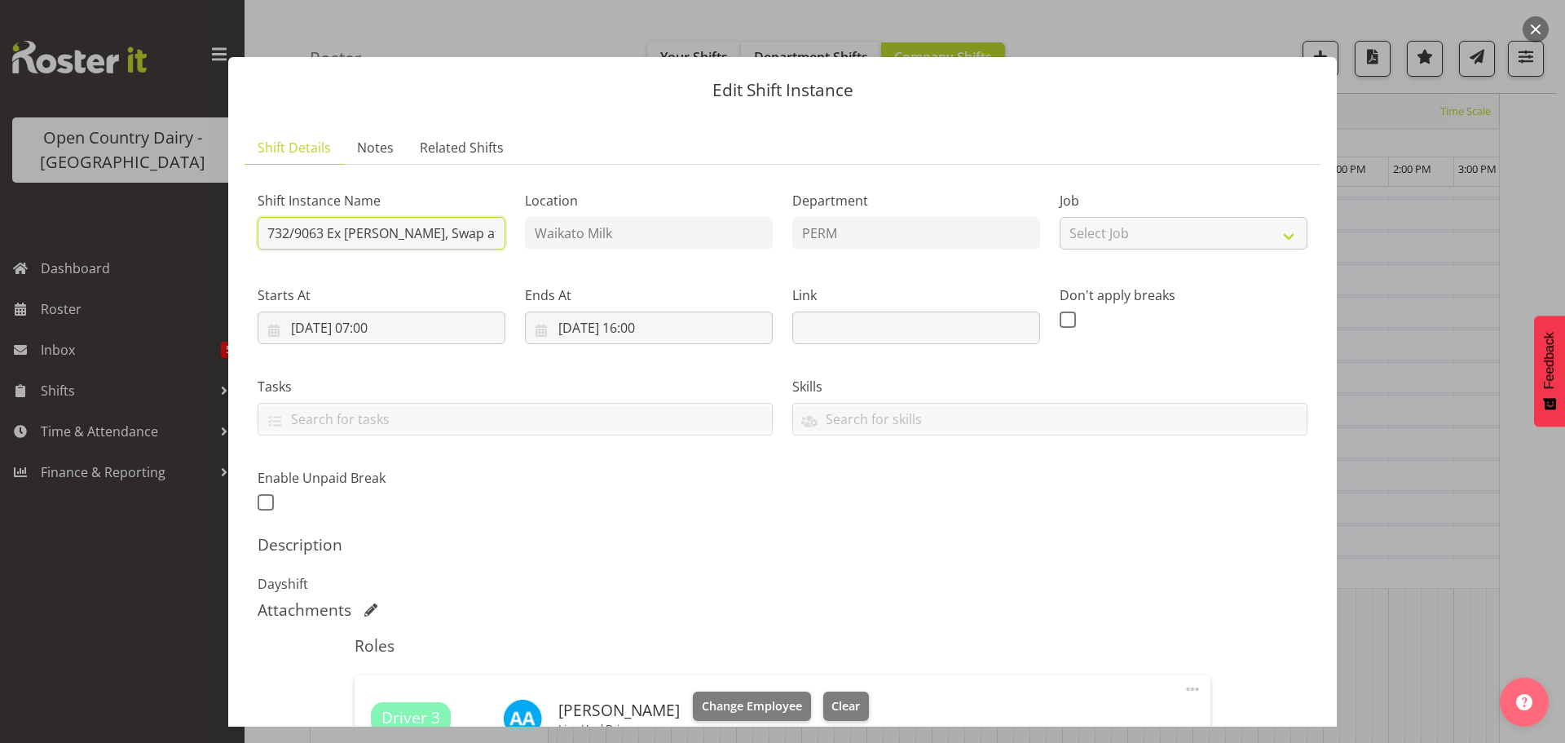
scroll to position [0, 73]
click at [562, 235] on div "Shift Instance Name 732/9063 Ex Wanganui, Swap at Turangi with 733 Location Wai…" at bounding box center [783, 346] width 1070 height 357
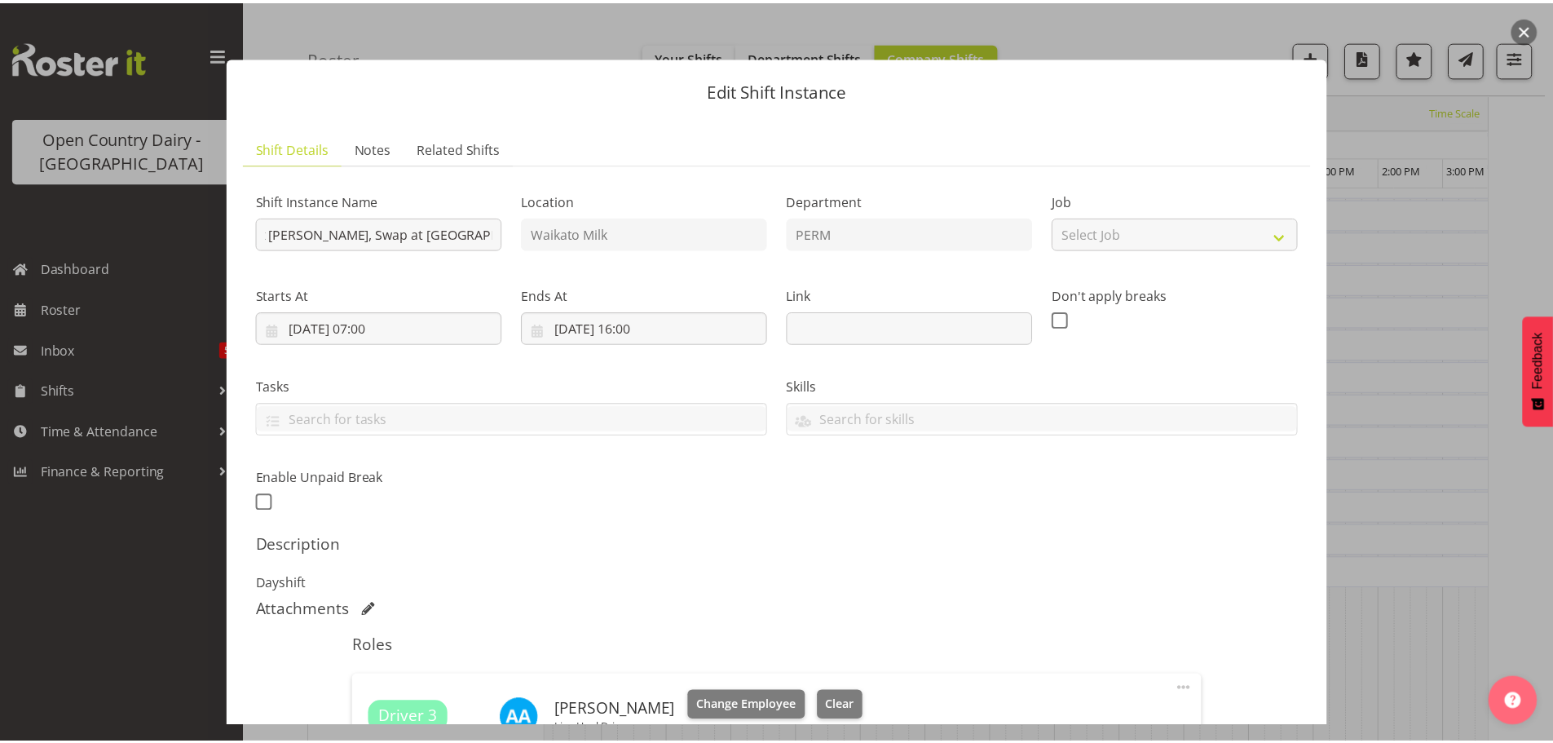
scroll to position [0, 0]
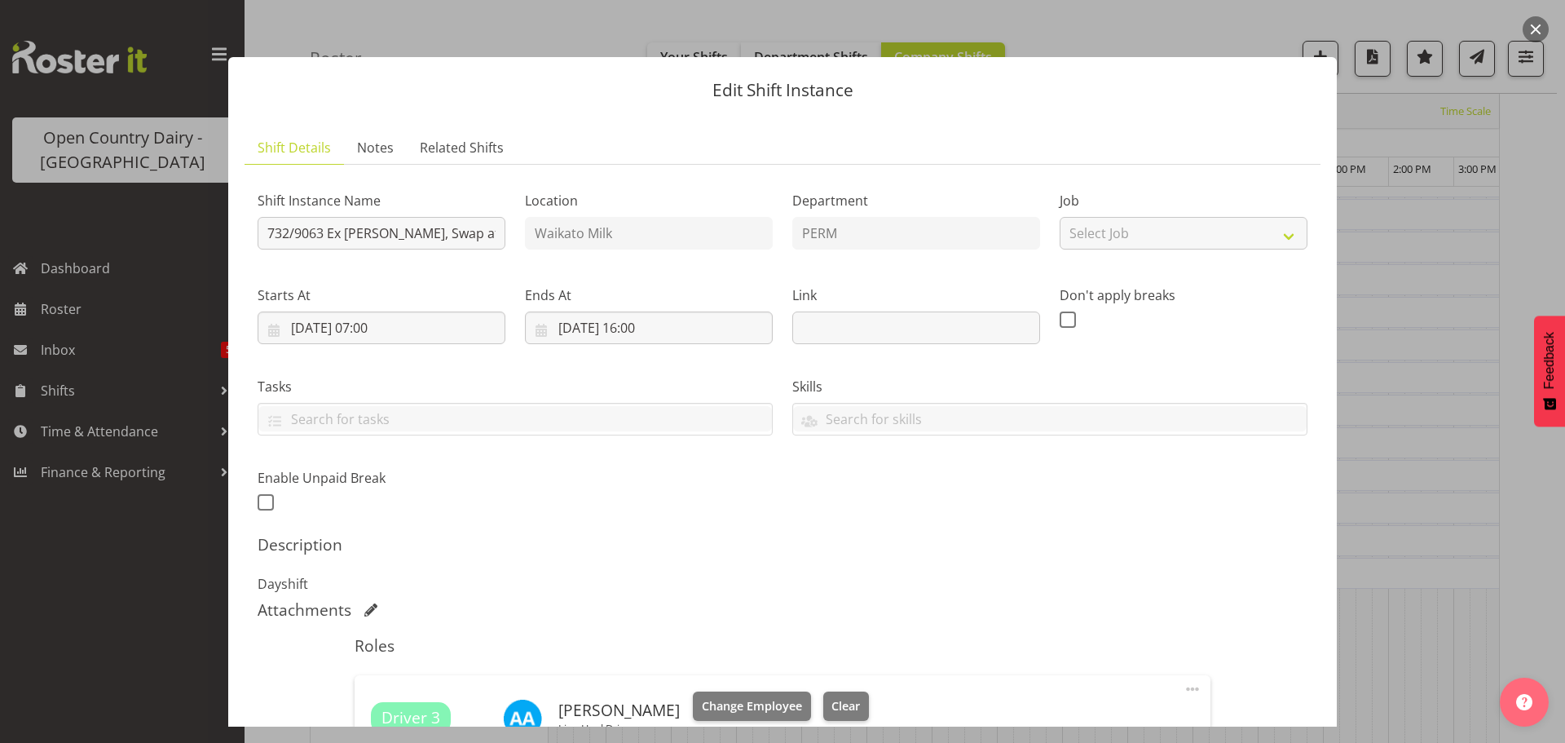
click at [149, 549] on div at bounding box center [782, 371] width 1565 height 743
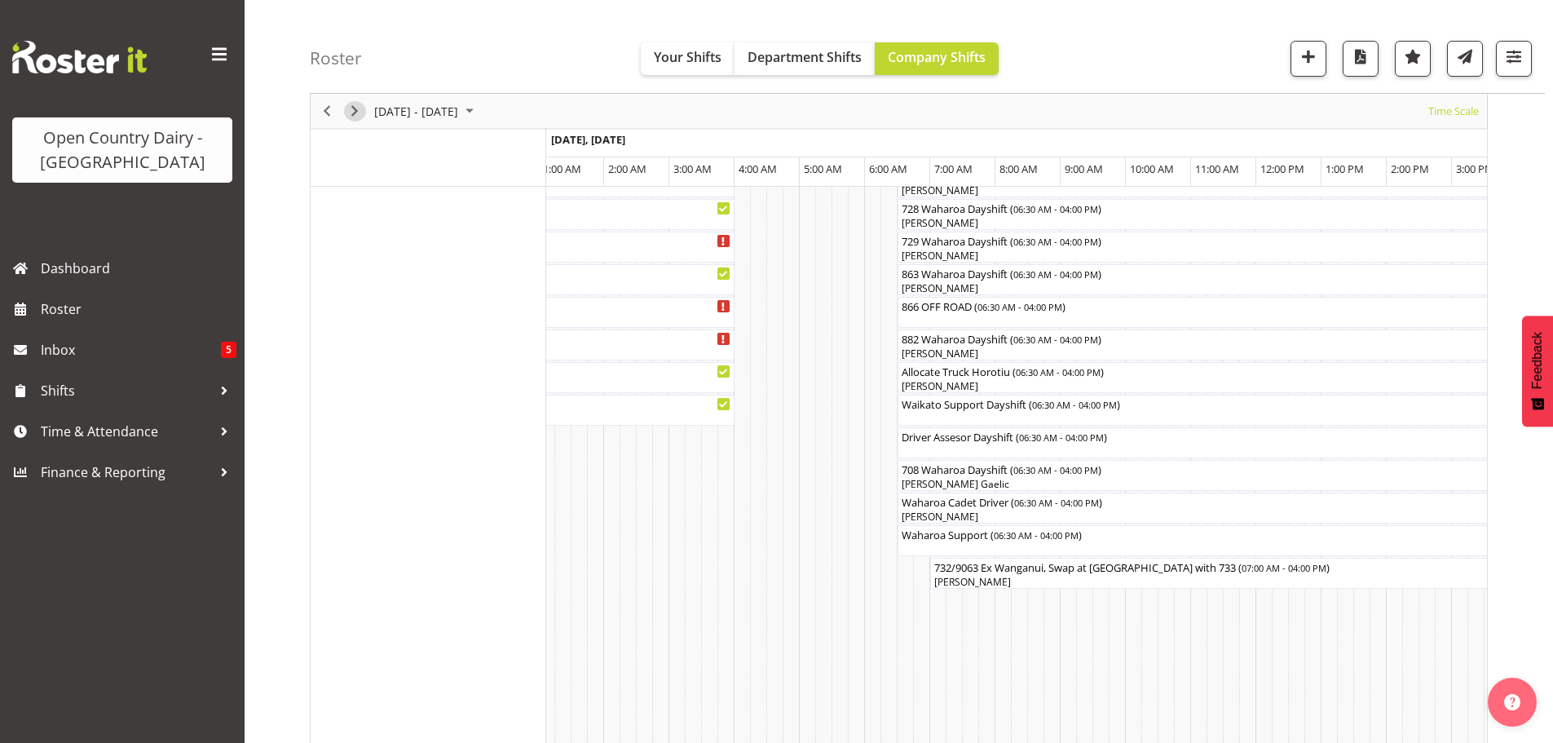
click at [360, 109] on span "Next" at bounding box center [355, 111] width 20 height 20
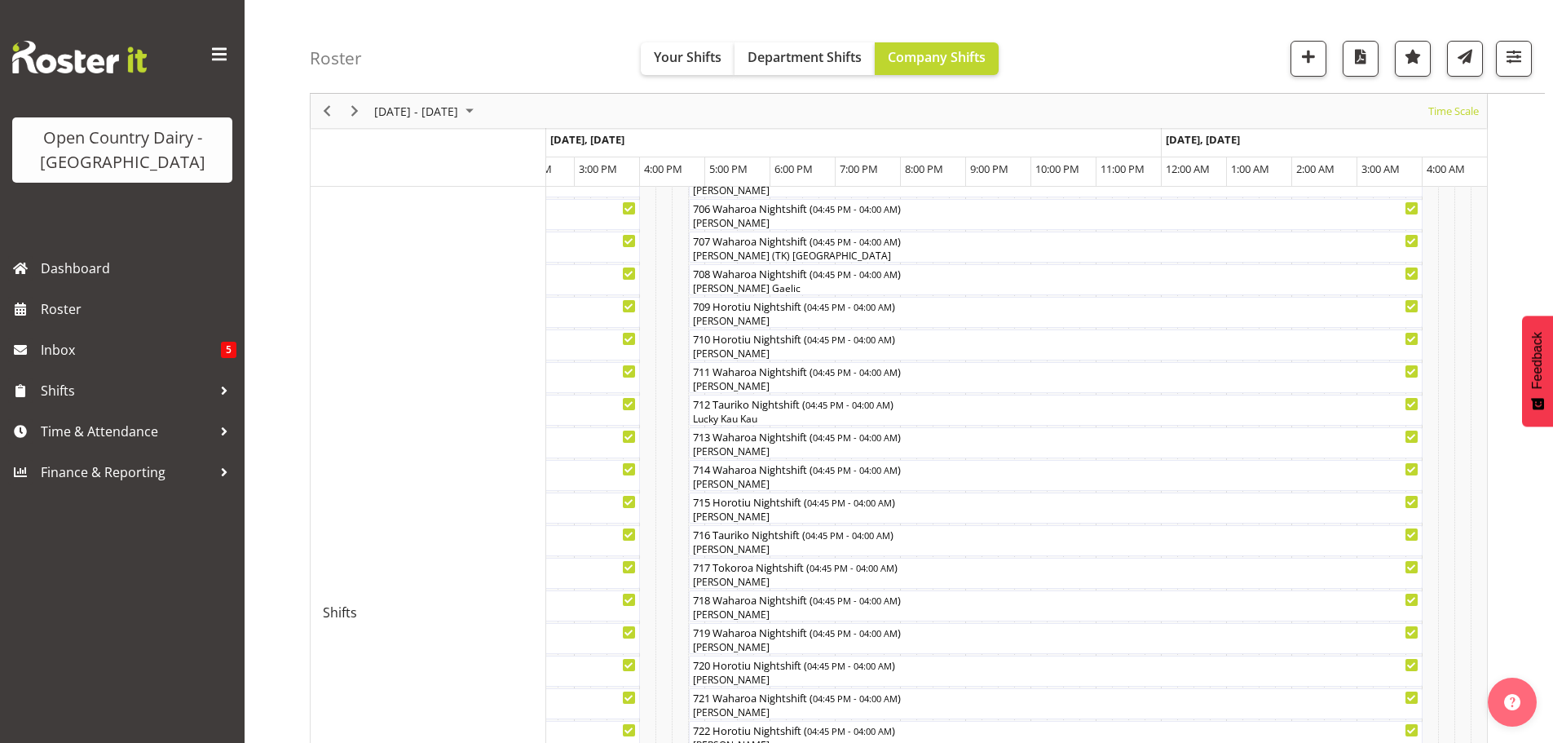
scroll to position [367, 0]
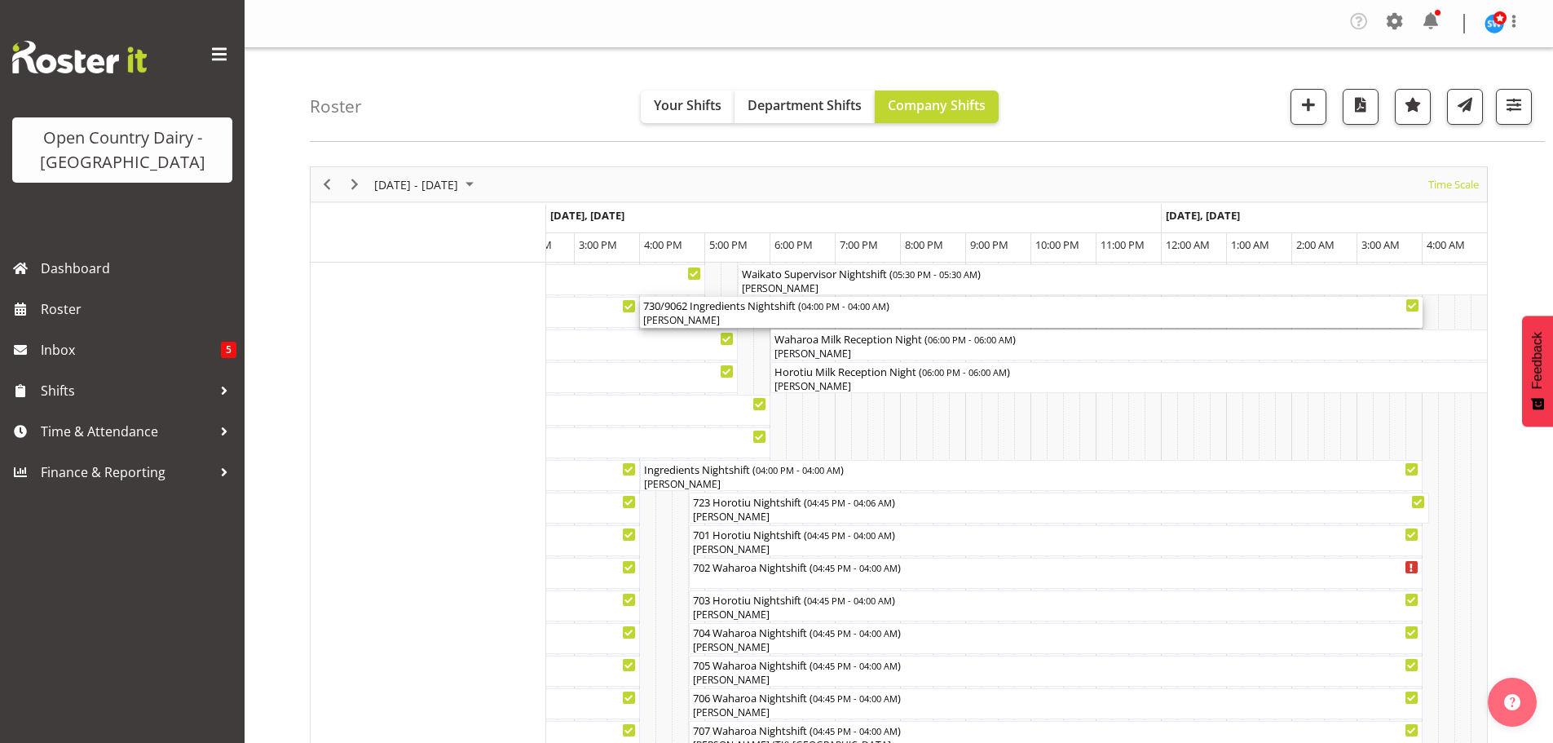
click at [729, 309] on div "730/9062 Ingredients Nightshift ( 04:00 PM - 04:00 AM )" at bounding box center [1031, 305] width 776 height 16
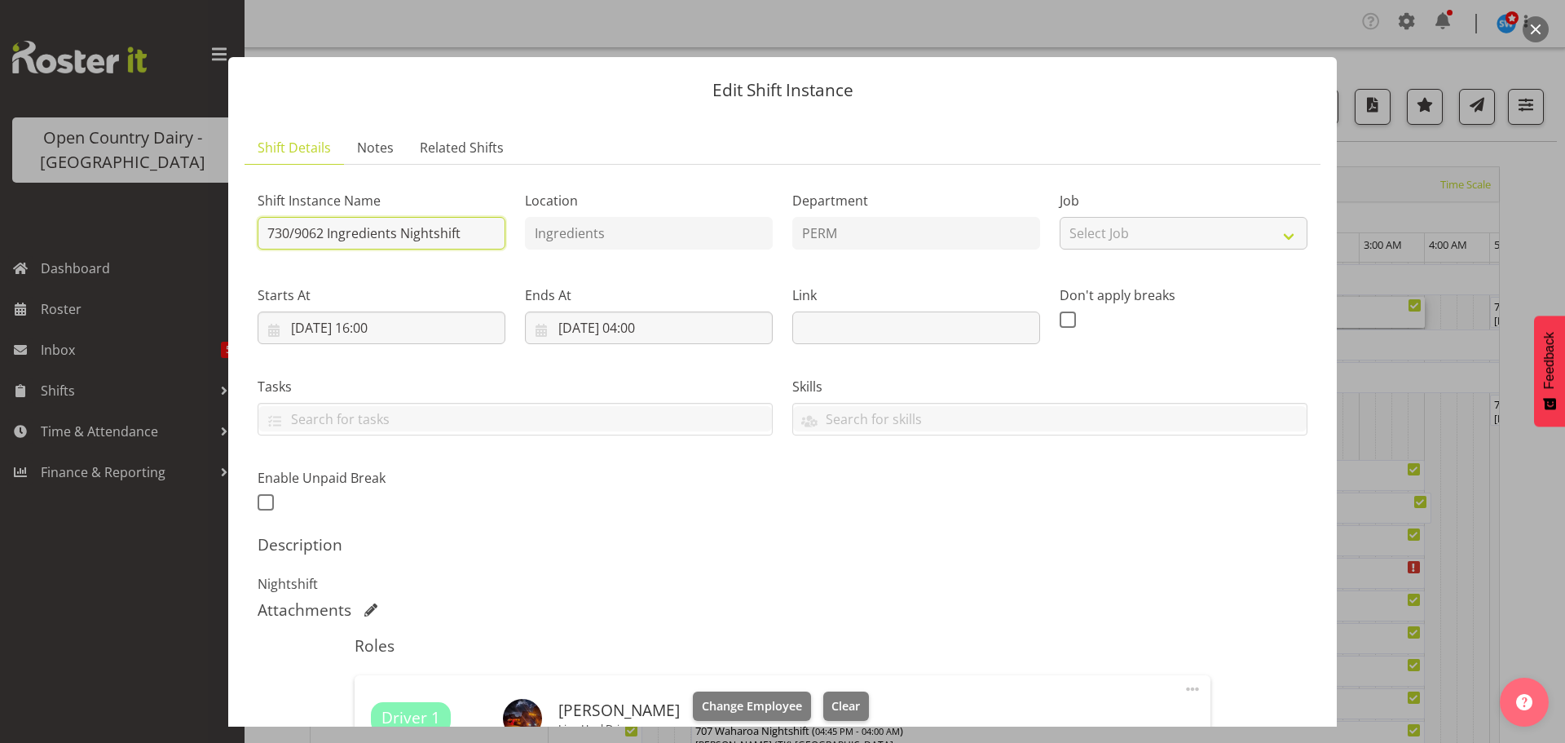
click at [371, 243] on input "730/9062 Ingredients Nightshift" at bounding box center [382, 233] width 248 height 33
drag, startPoint x: 327, startPoint y: 232, endPoint x: 461, endPoint y: 231, distance: 133.7
click at [461, 231] on input "730/9062 Ingredients Nightshift" at bounding box center [382, 233] width 248 height 33
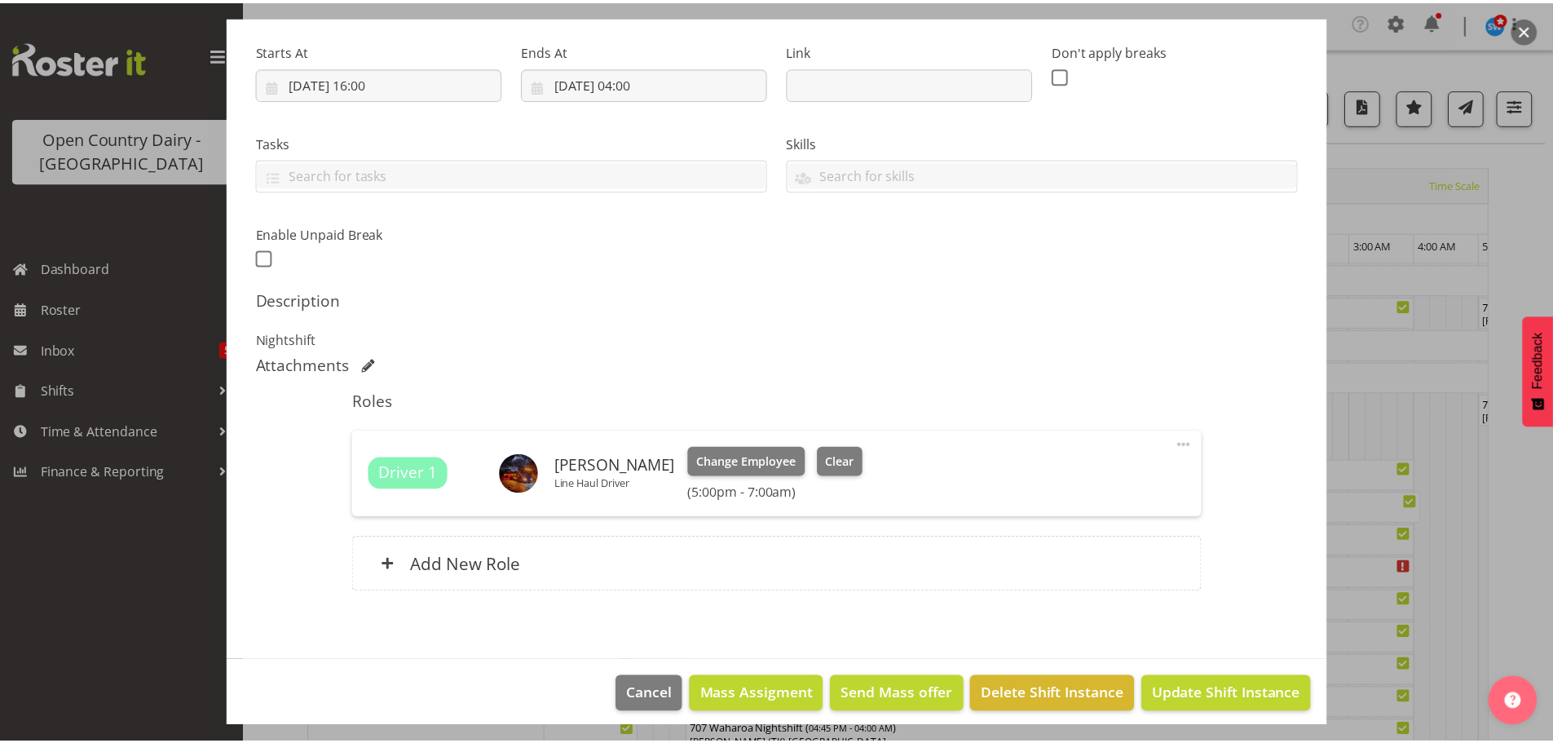
scroll to position [163, 0]
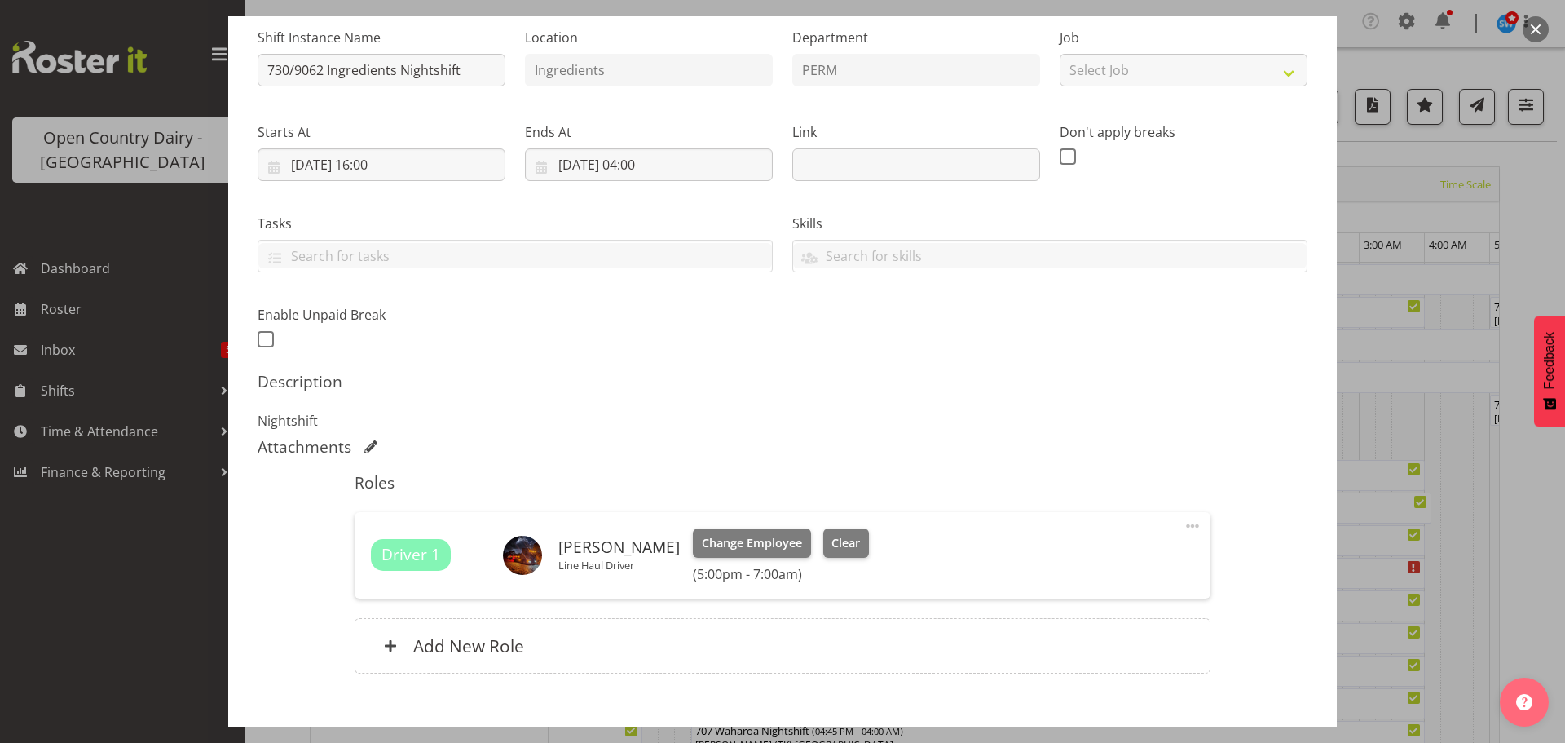
click at [142, 350] on div at bounding box center [782, 371] width 1565 height 743
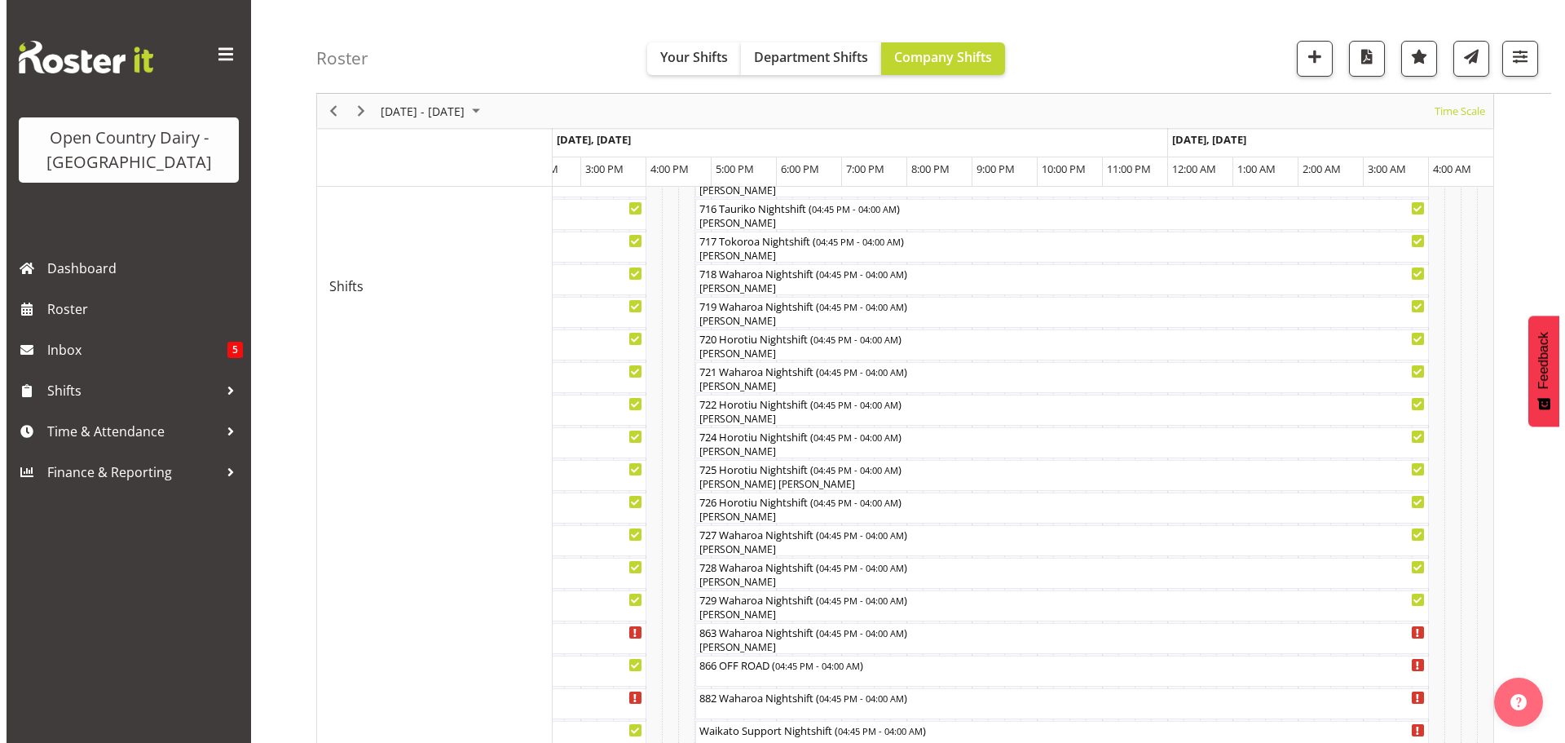
scroll to position [897, 0]
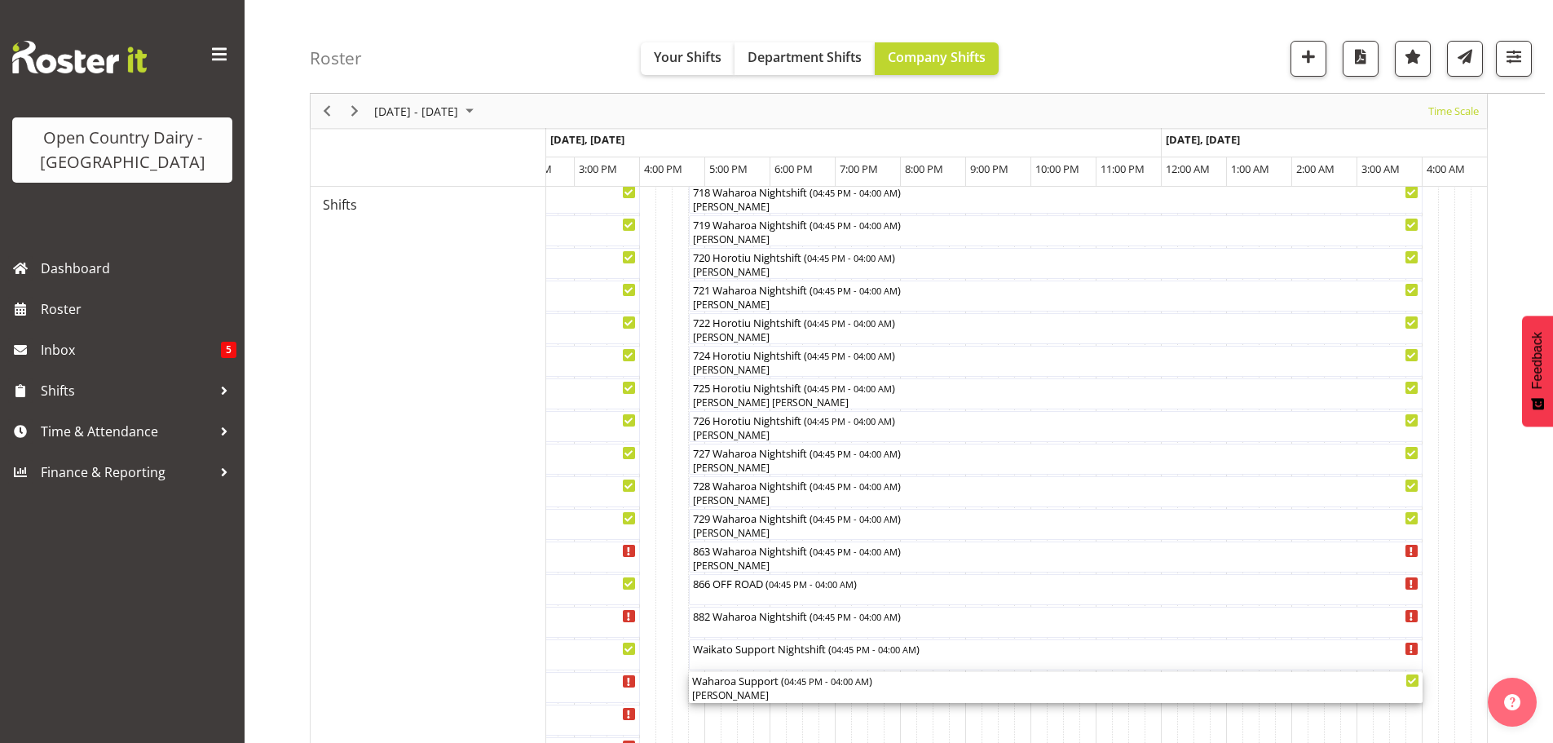
click at [731, 690] on div "[PERSON_NAME]" at bounding box center [1055, 695] width 727 height 15
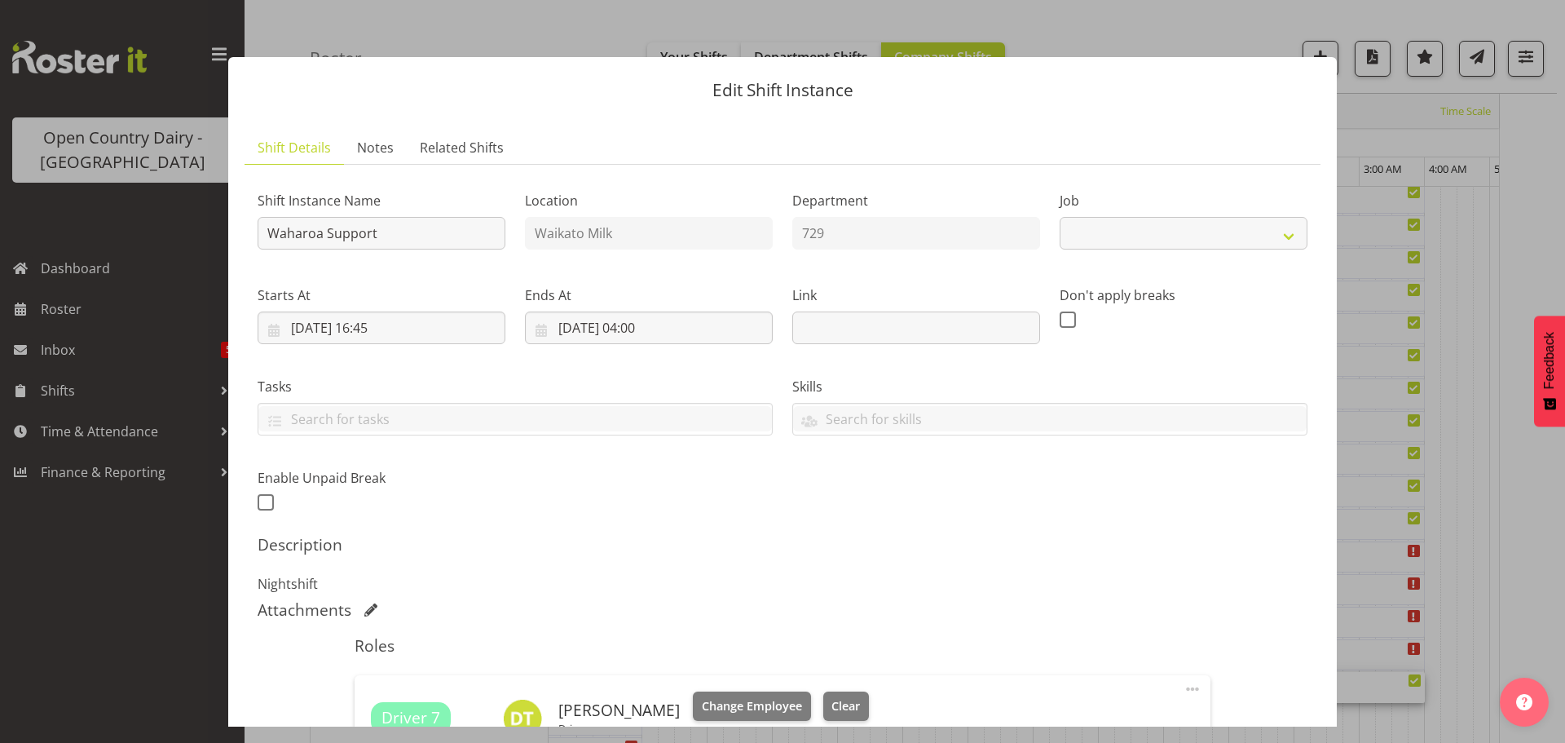
select select "9052"
click at [843, 703] on span "Clear" at bounding box center [846, 706] width 29 height 18
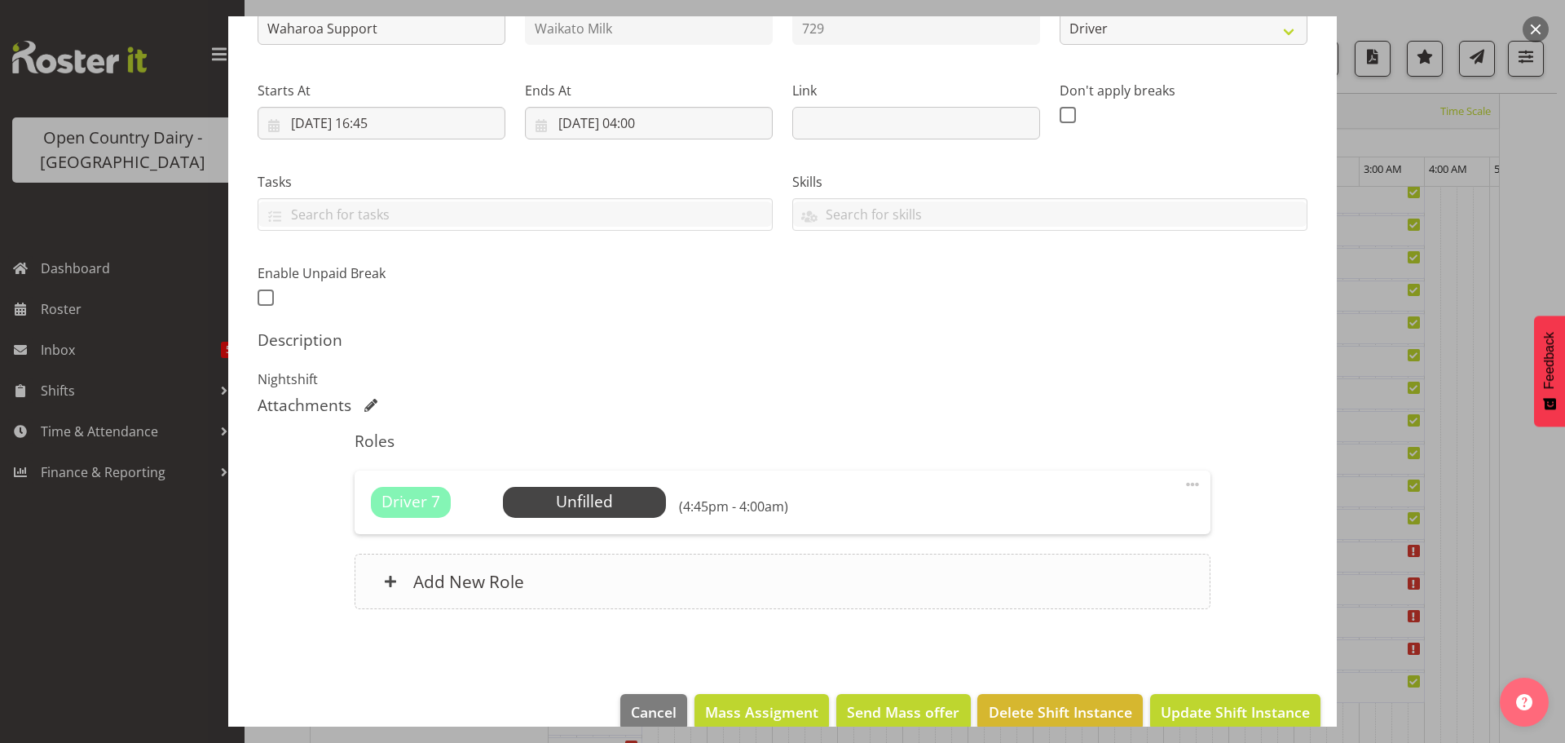
scroll to position [232, 0]
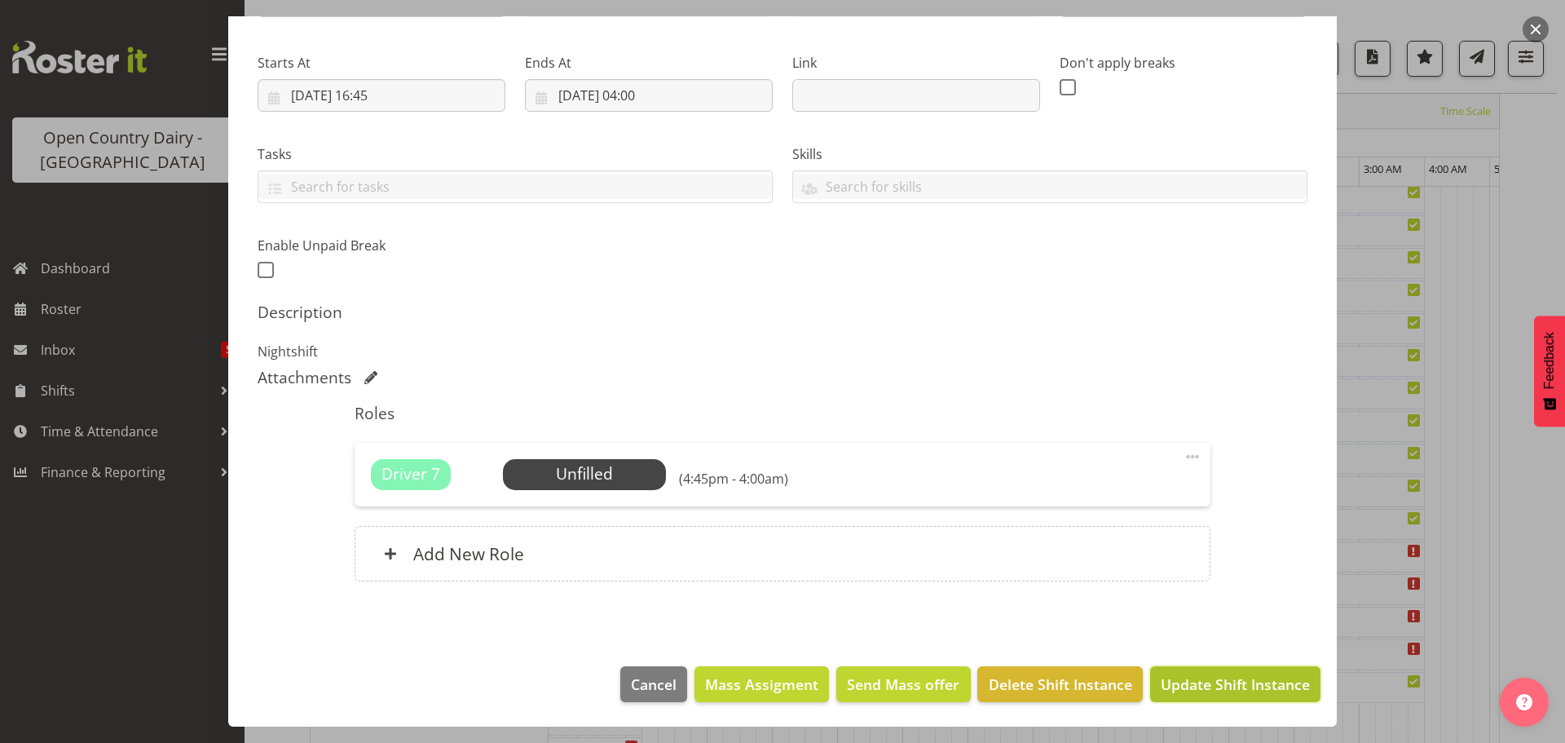
click at [1203, 680] on span "Update Shift Instance" at bounding box center [1235, 683] width 149 height 21
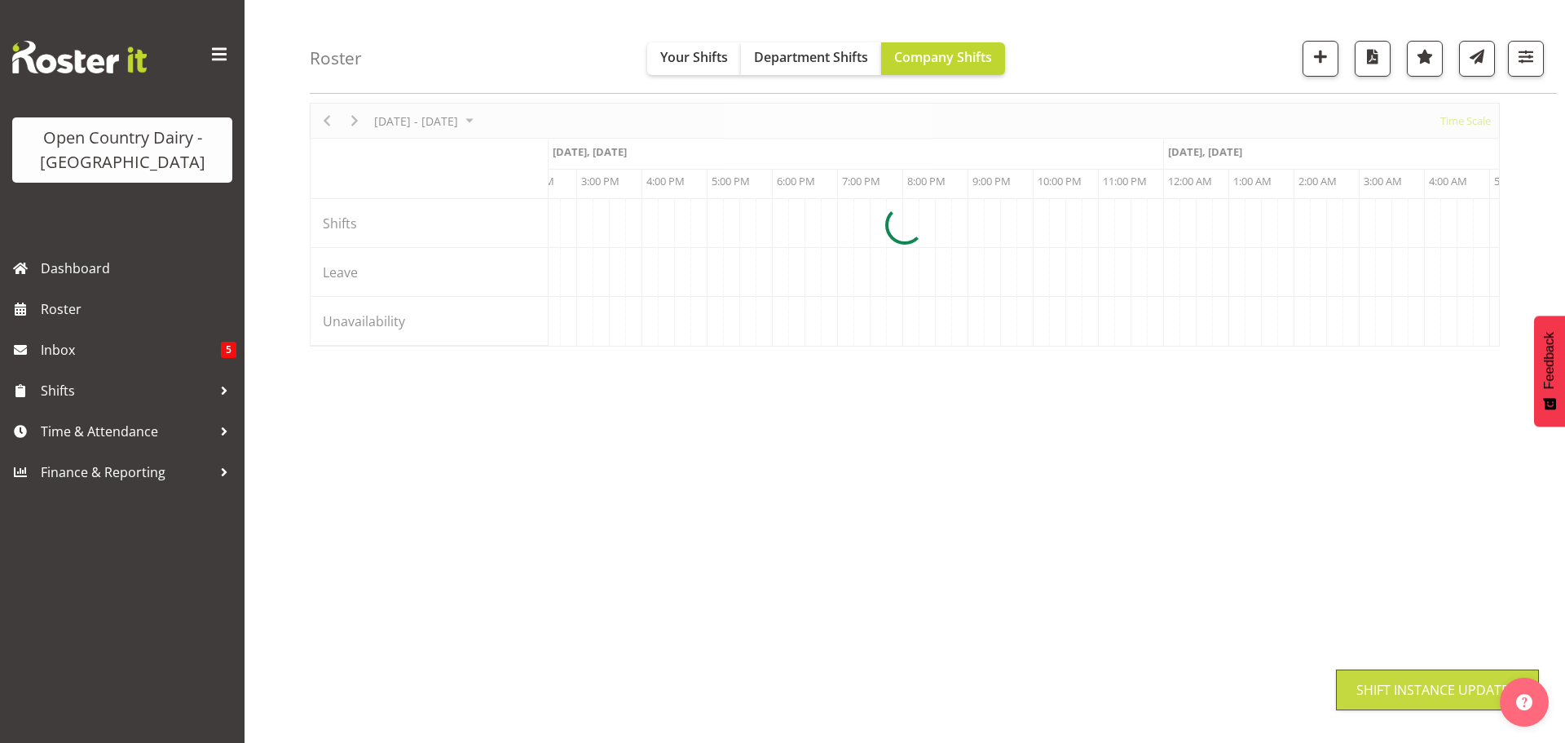
scroll to position [64, 0]
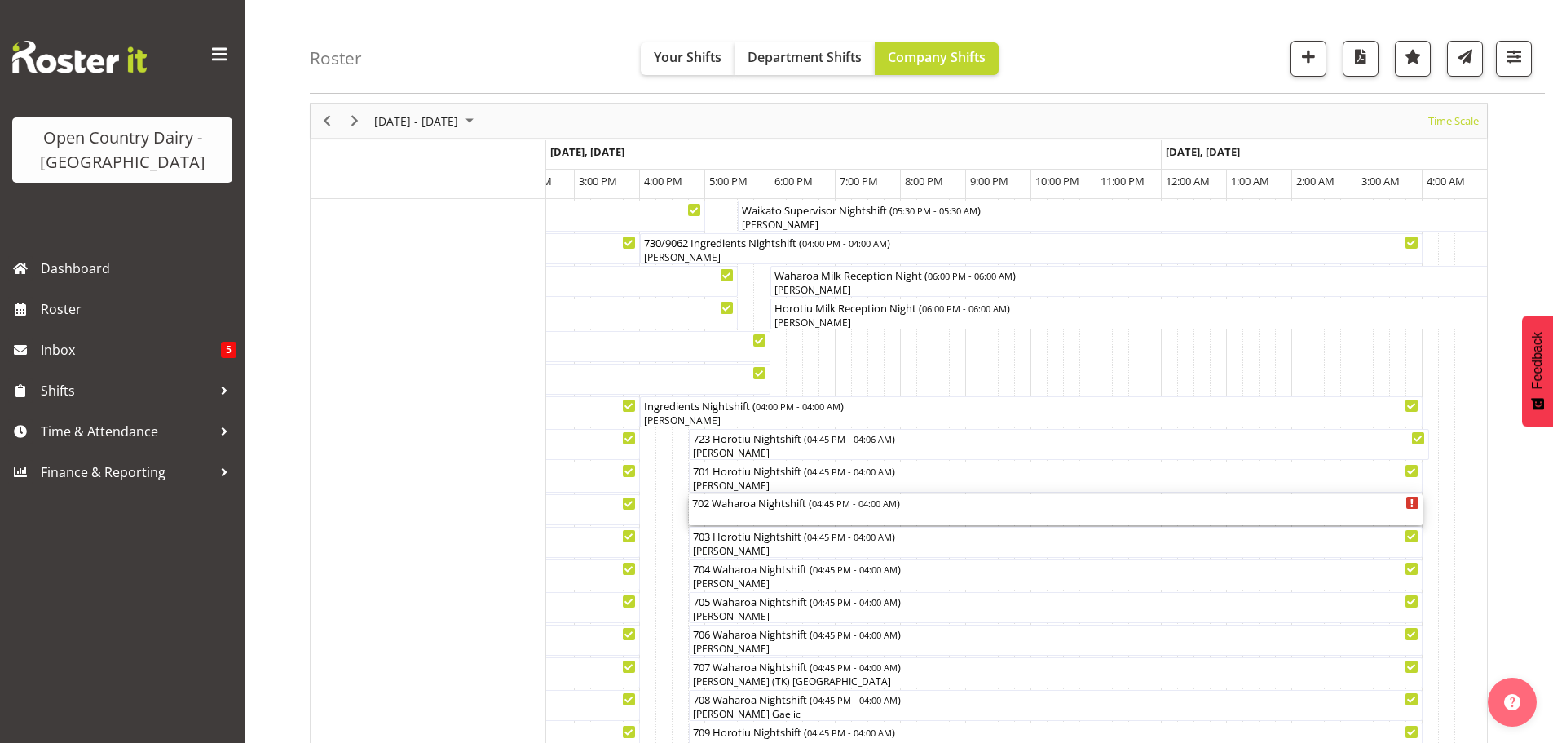
click at [733, 508] on div "702 Waharoa Nightshift ( 04:45 PM - 04:00 AM )" at bounding box center [1055, 502] width 727 height 16
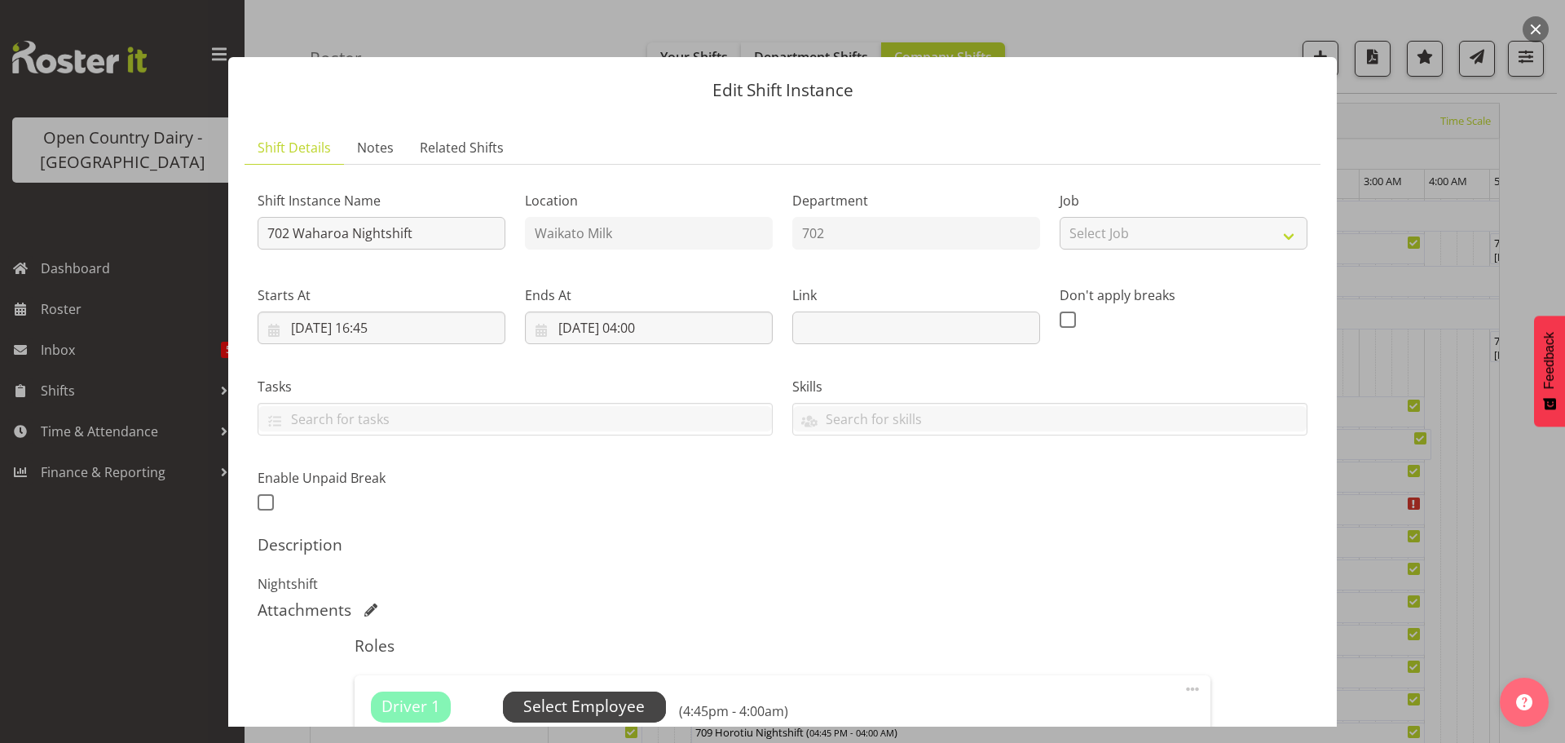
click at [570, 700] on span "Select Employee" at bounding box center [583, 707] width 121 height 24
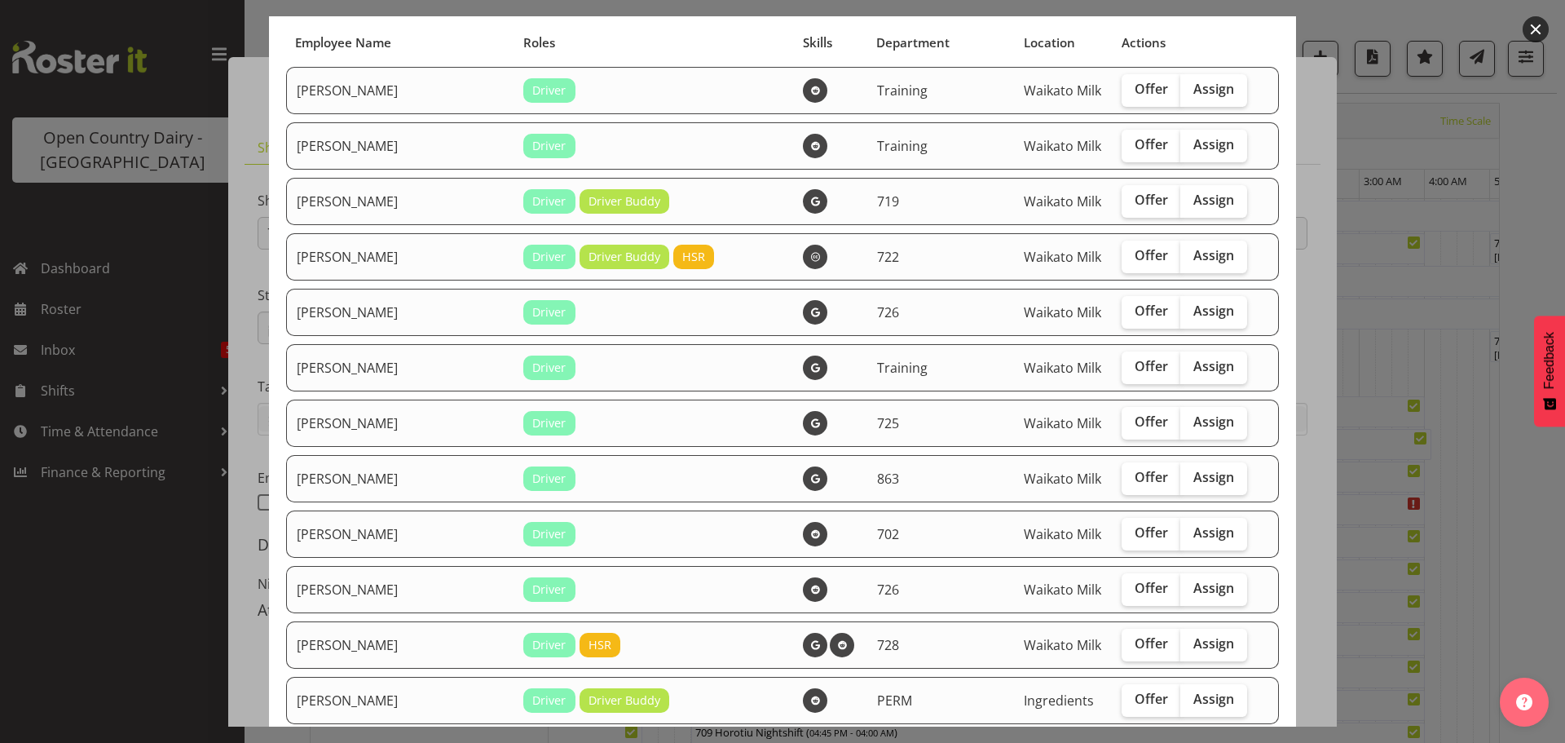
scroll to position [408, 0]
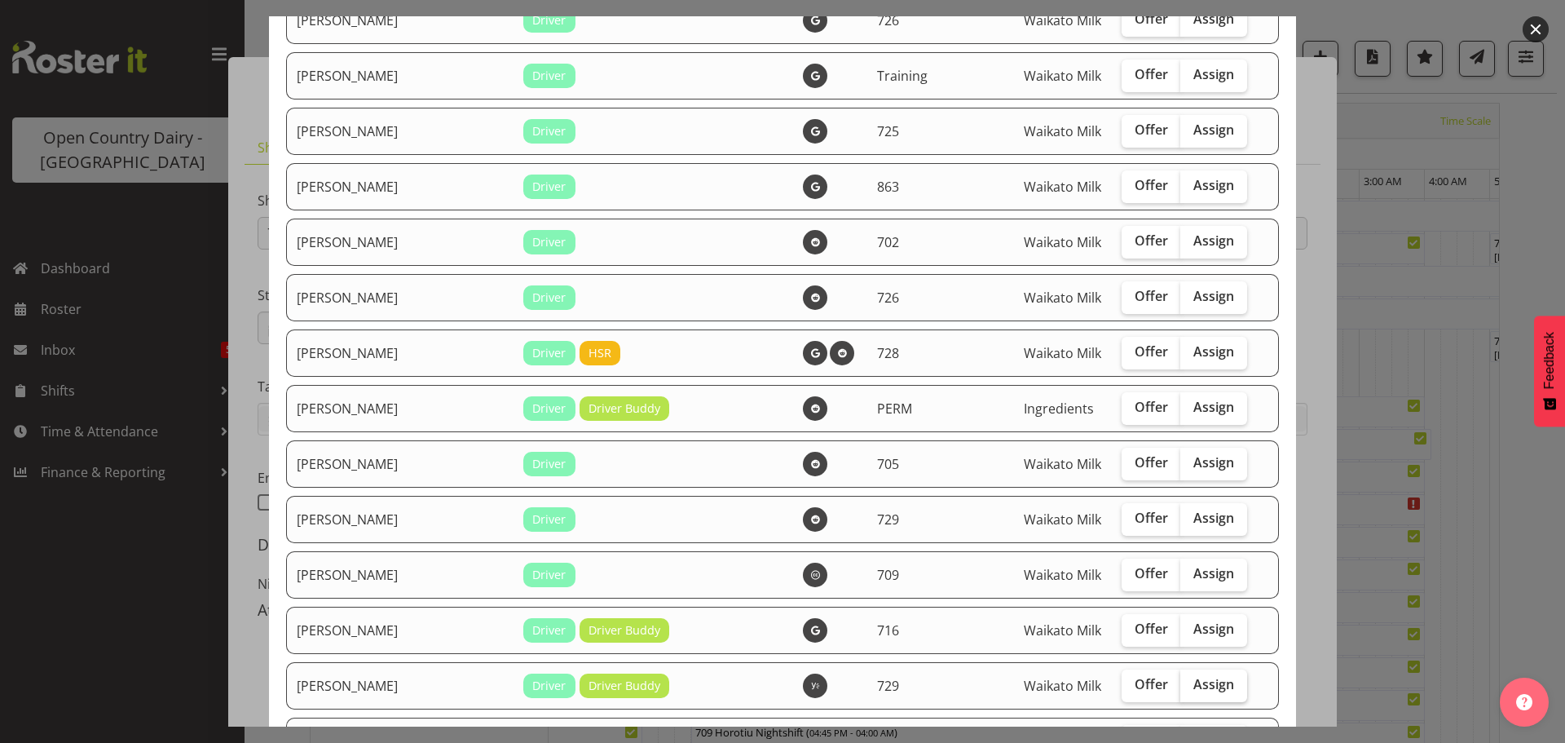
click at [1194, 684] on span "Assign" at bounding box center [1214, 684] width 41 height 16
click at [1183, 684] on input "Assign" at bounding box center [1186, 684] width 11 height 11
checkbox input "true"
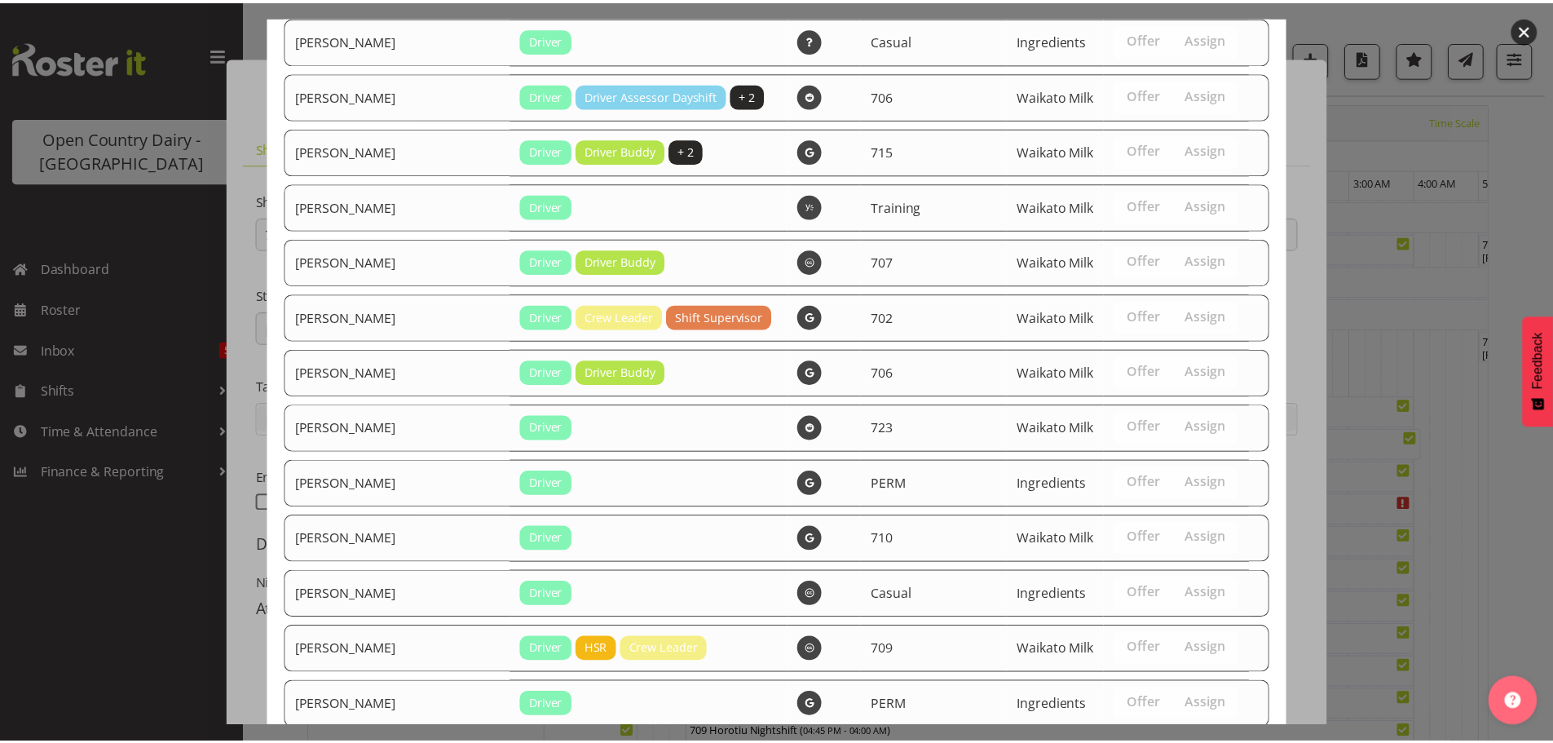
scroll to position [3173, 0]
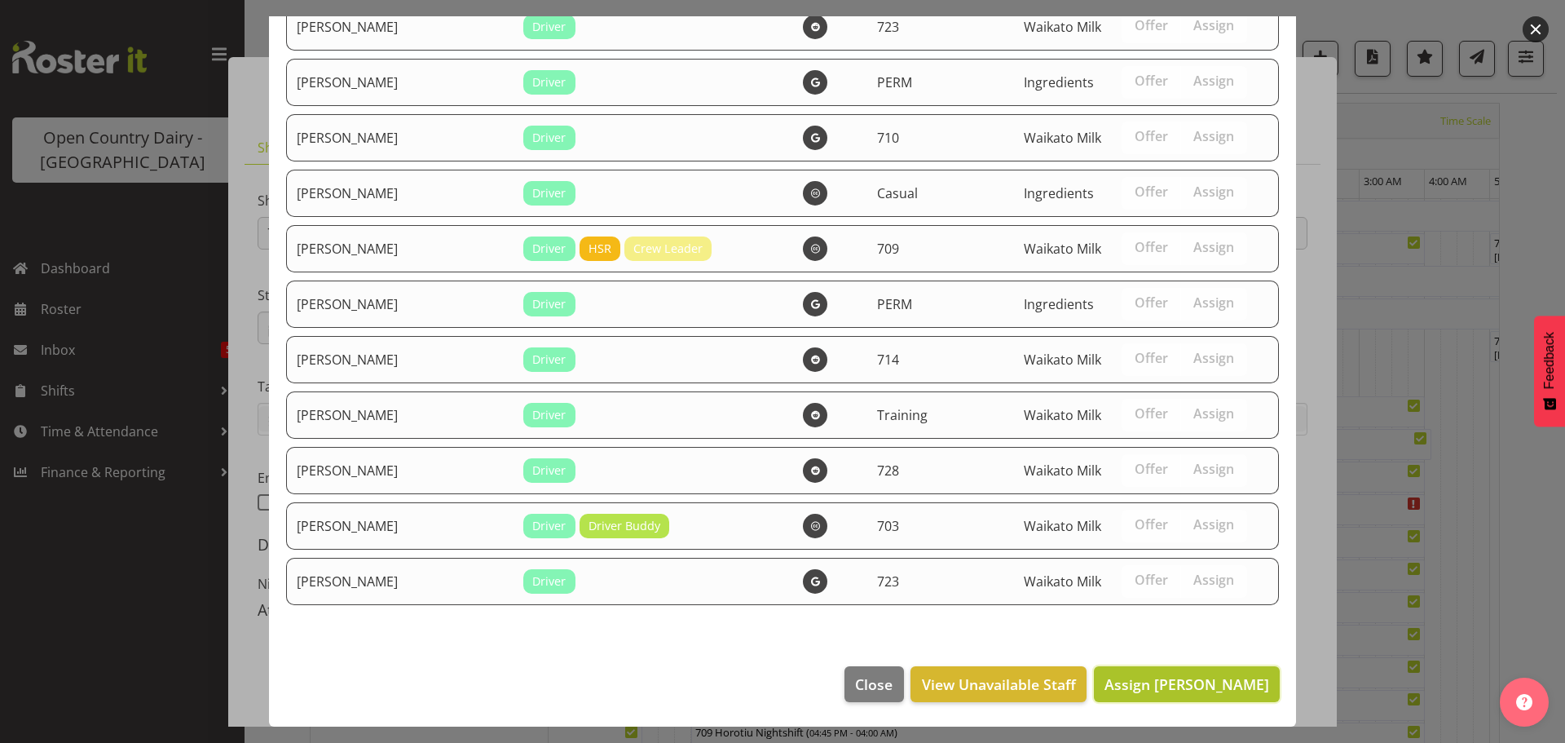
click at [1192, 679] on span "Assign Dave Trepels" at bounding box center [1187, 684] width 165 height 20
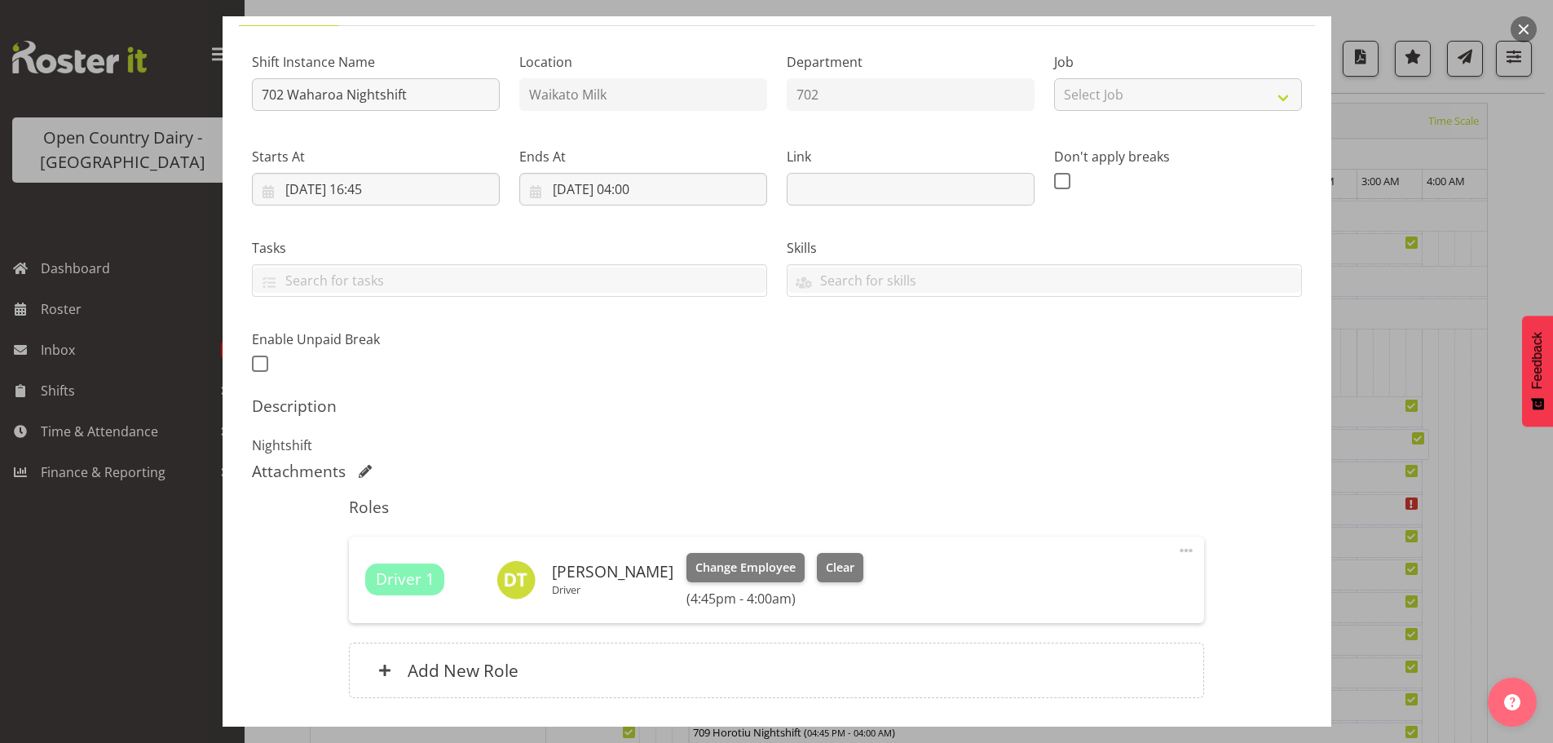
scroll to position [255, 0]
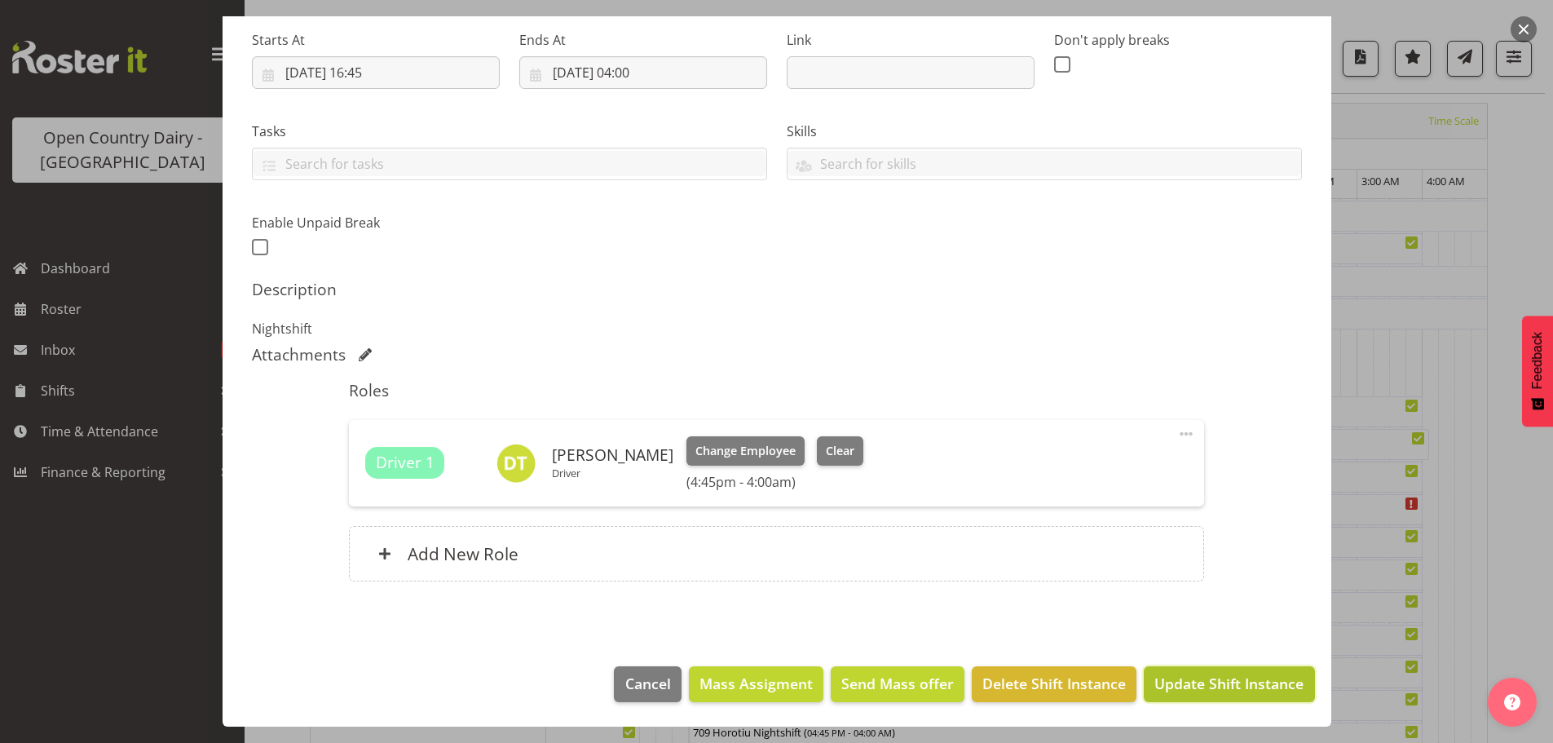
click at [1215, 680] on span "Update Shift Instance" at bounding box center [1228, 683] width 149 height 21
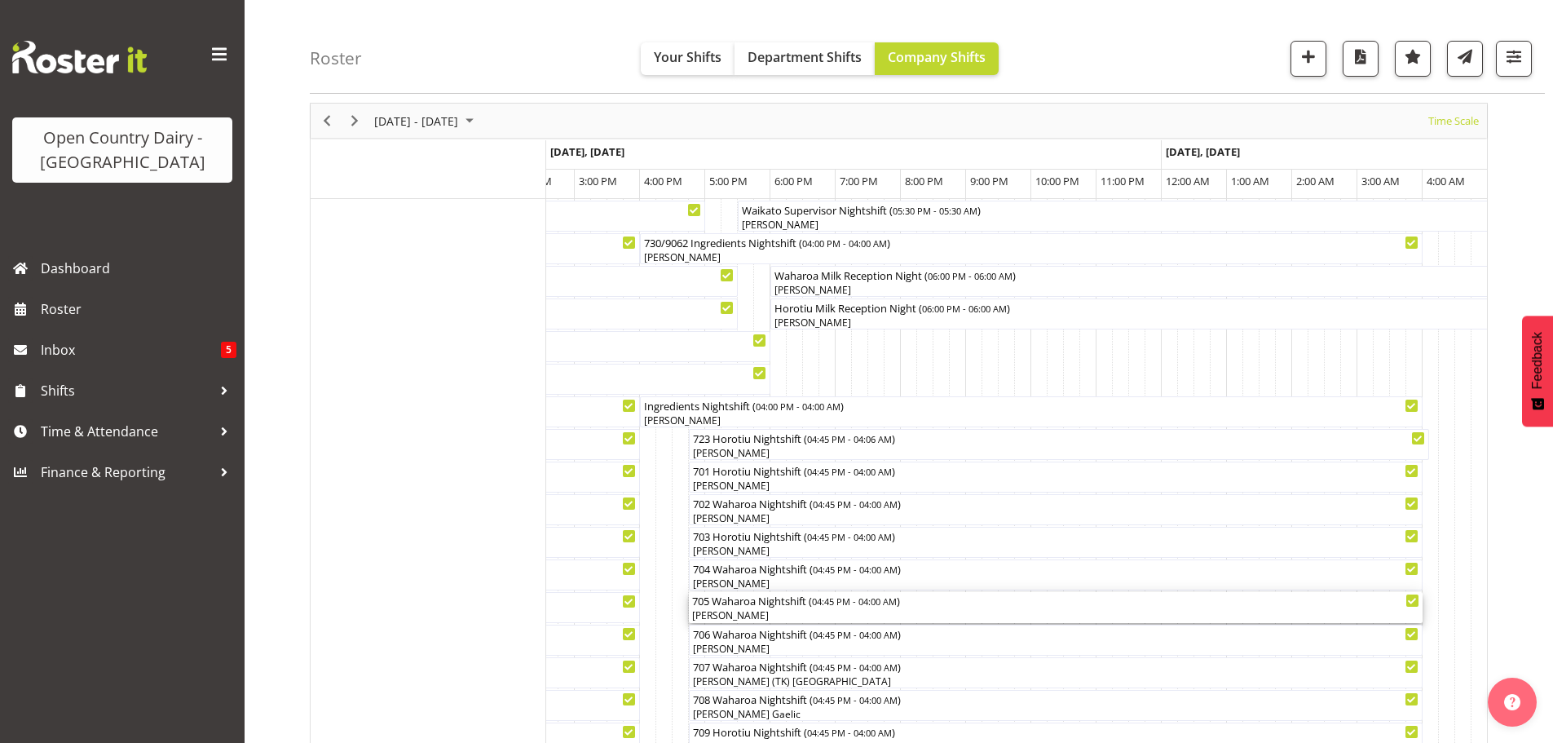
click at [1011, 622] on div "705 Waharoa Nightshift ( 04:45 PM - 04:00 AM ) Craig Cottam" at bounding box center [1056, 607] width 734 height 31
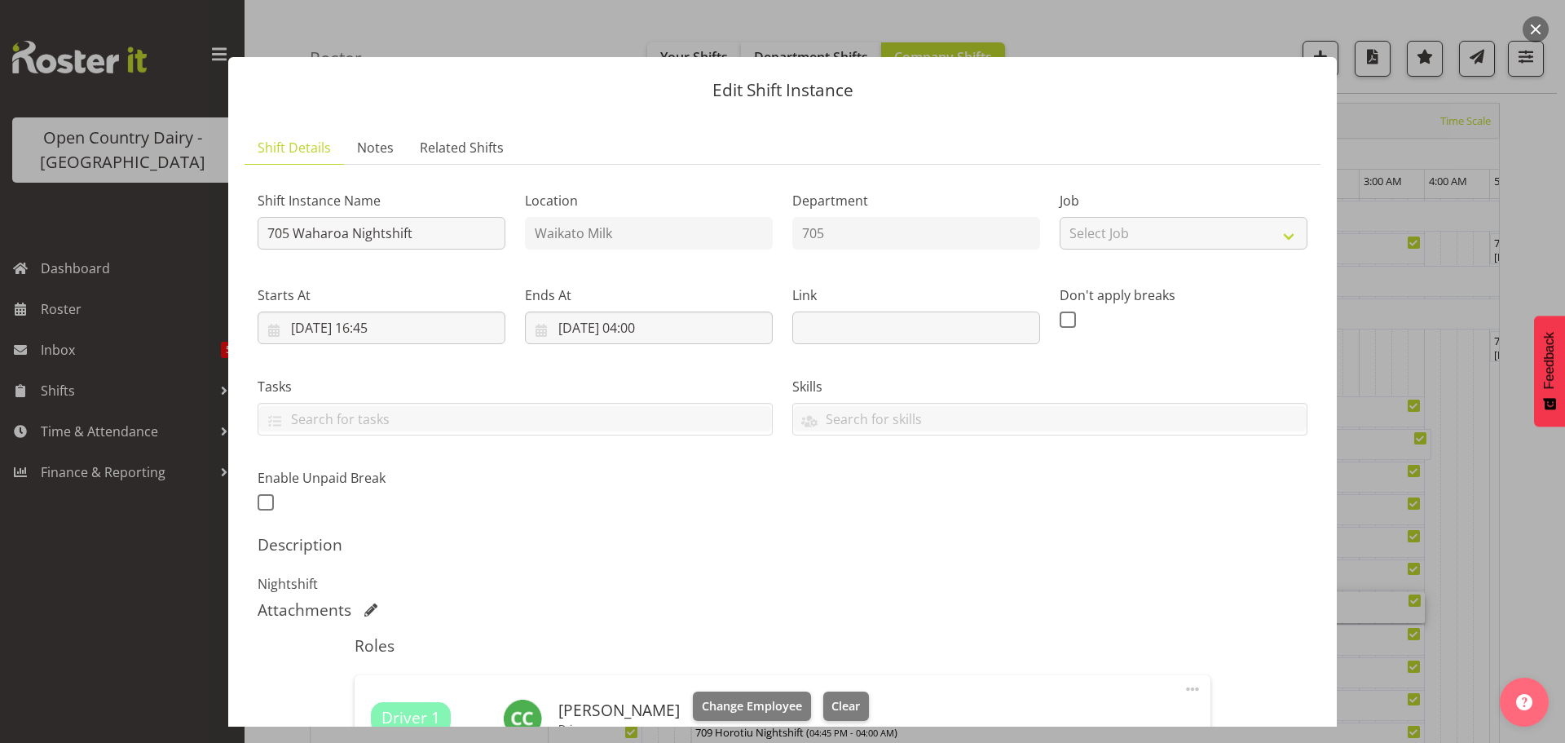
click at [190, 210] on div at bounding box center [782, 371] width 1565 height 743
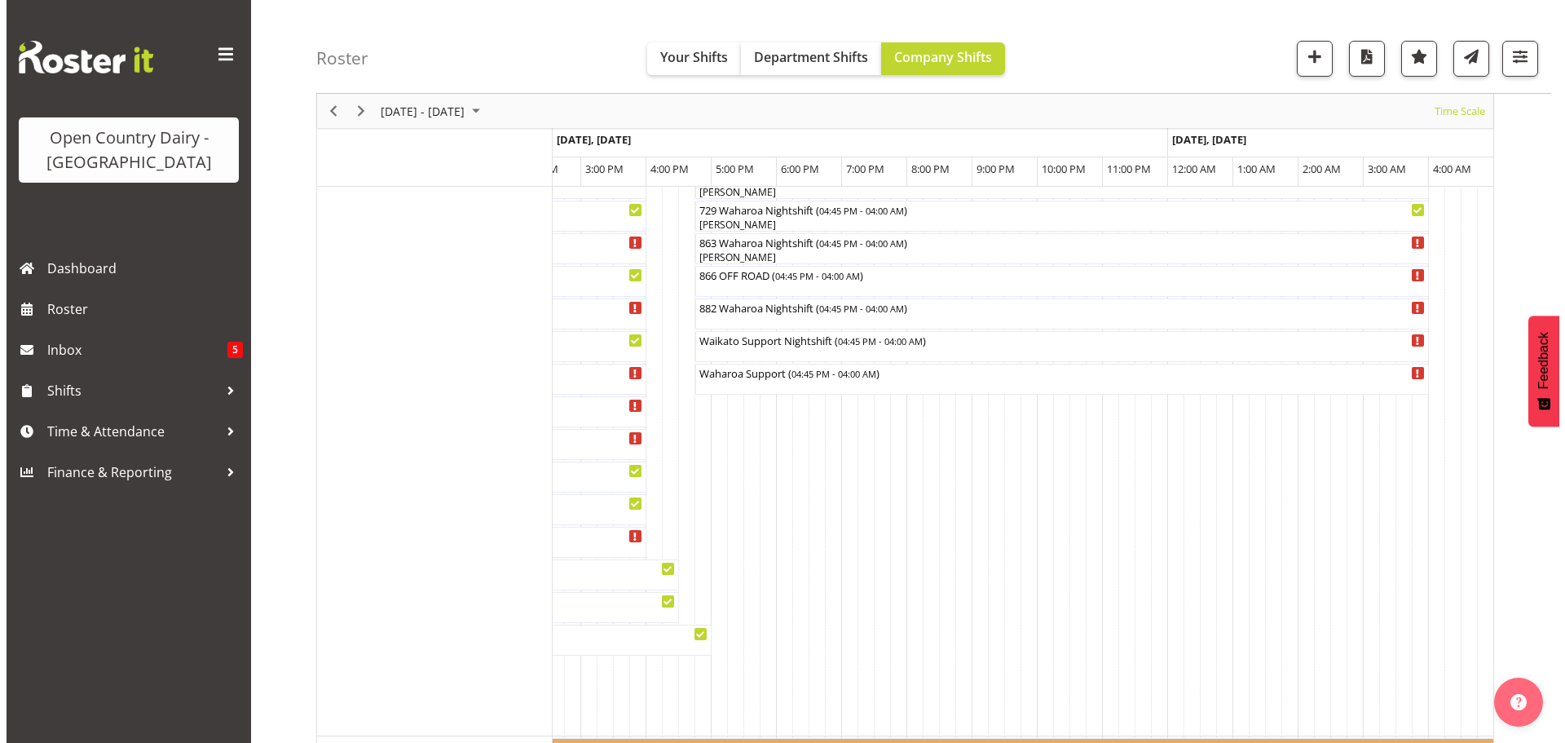
scroll to position [1141, 0]
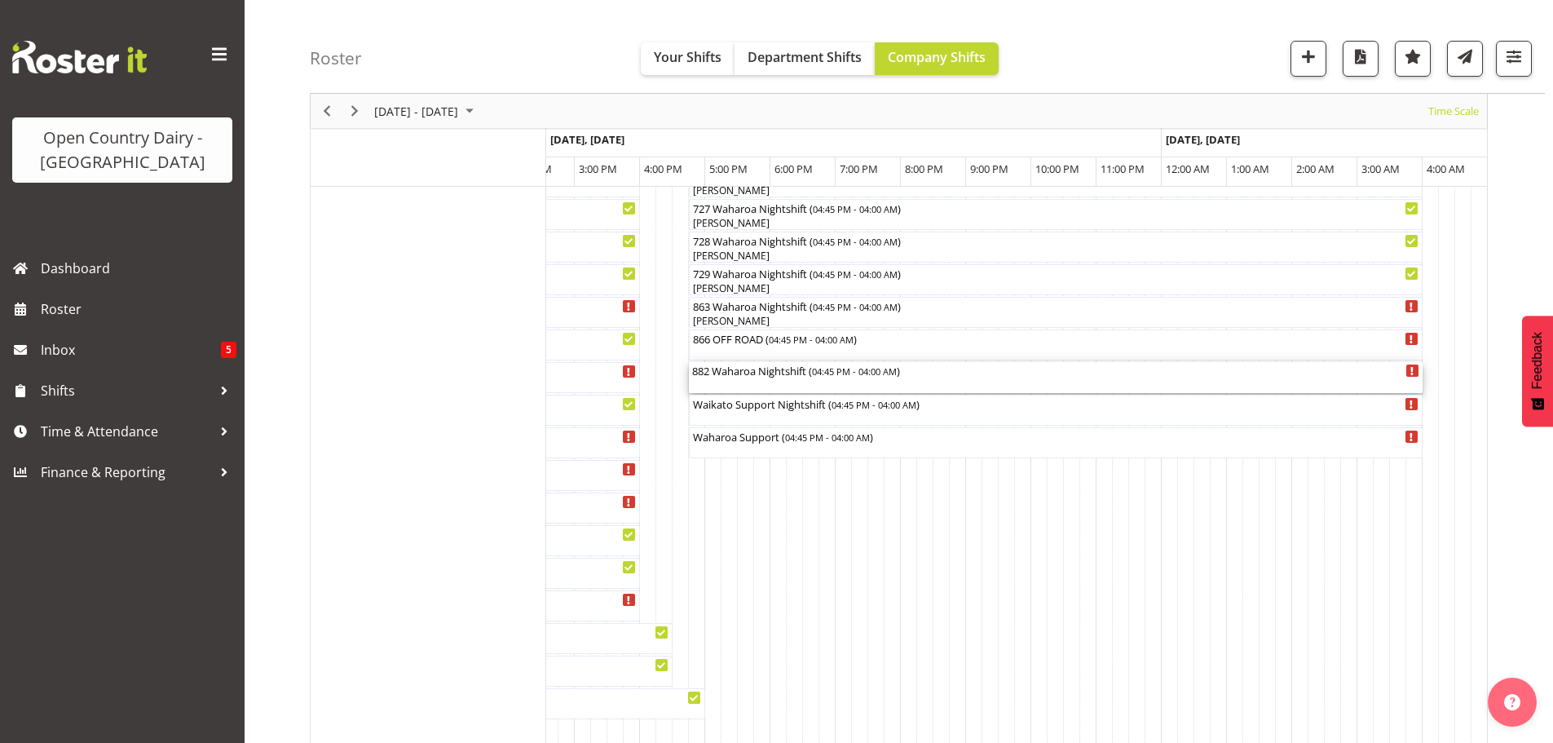
click at [721, 386] on div "882 Waharoa Nightshift ( 04:45 PM - 04:00 AM )" at bounding box center [1055, 377] width 727 height 31
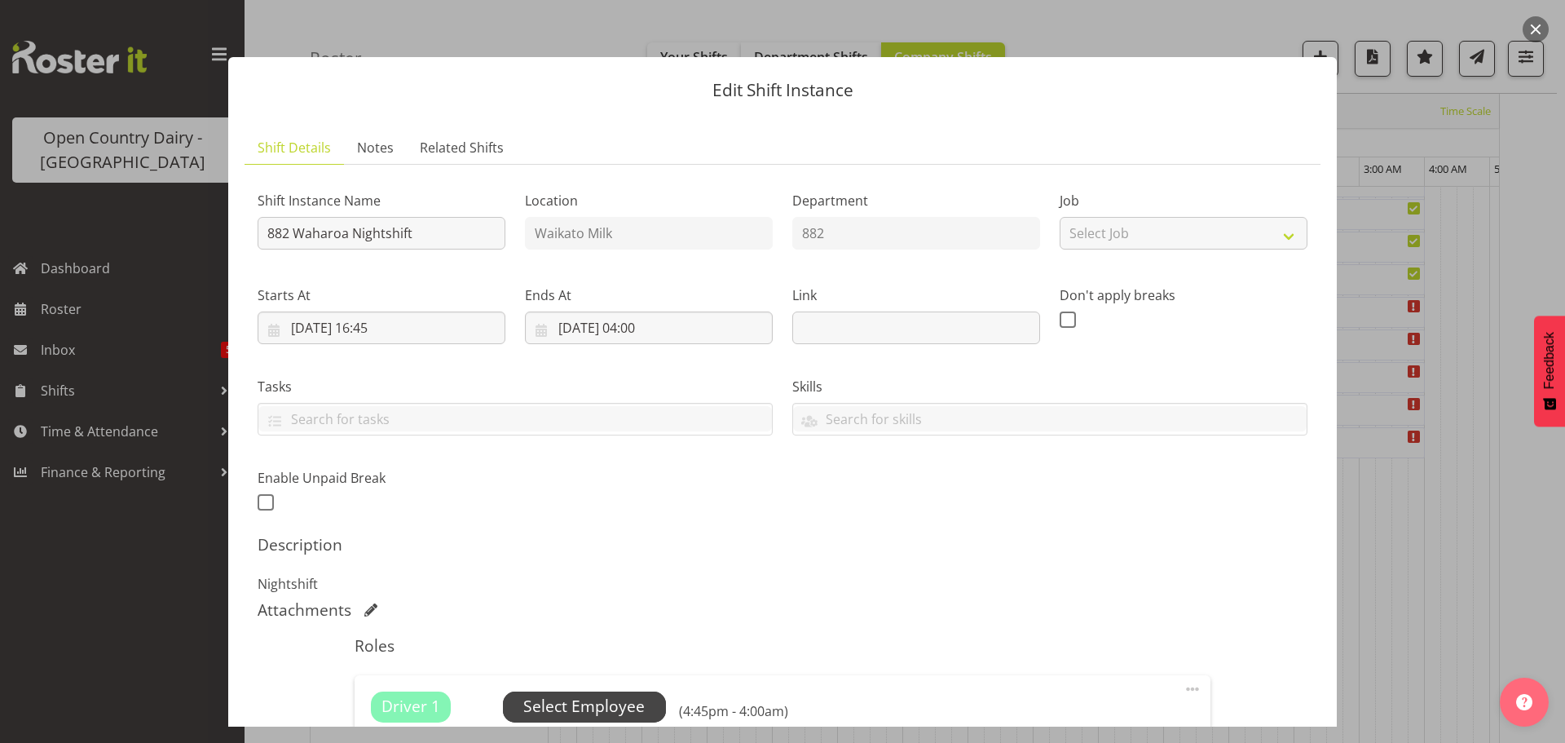
click at [597, 705] on span "Select Employee" at bounding box center [583, 707] width 121 height 24
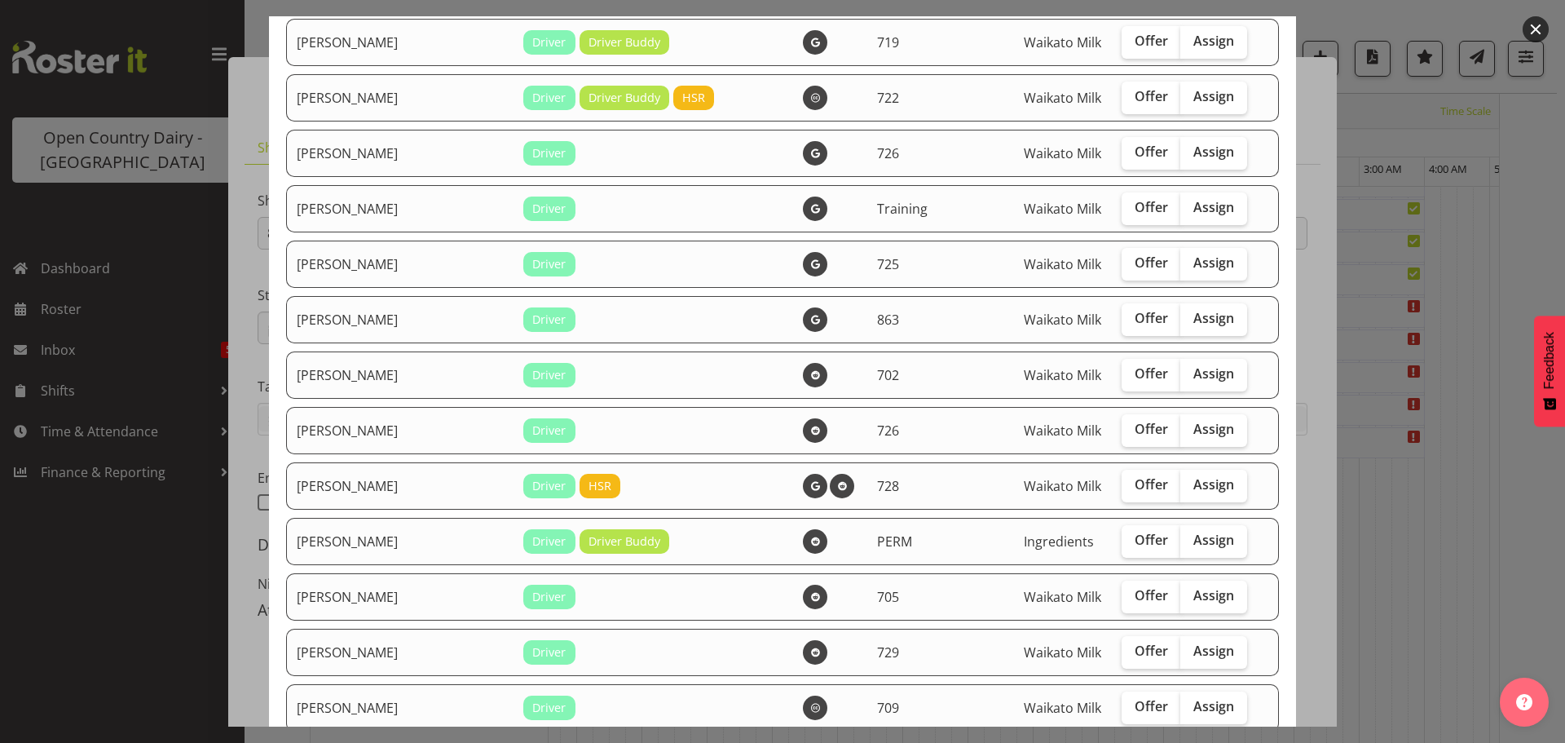
scroll to position [326, 0]
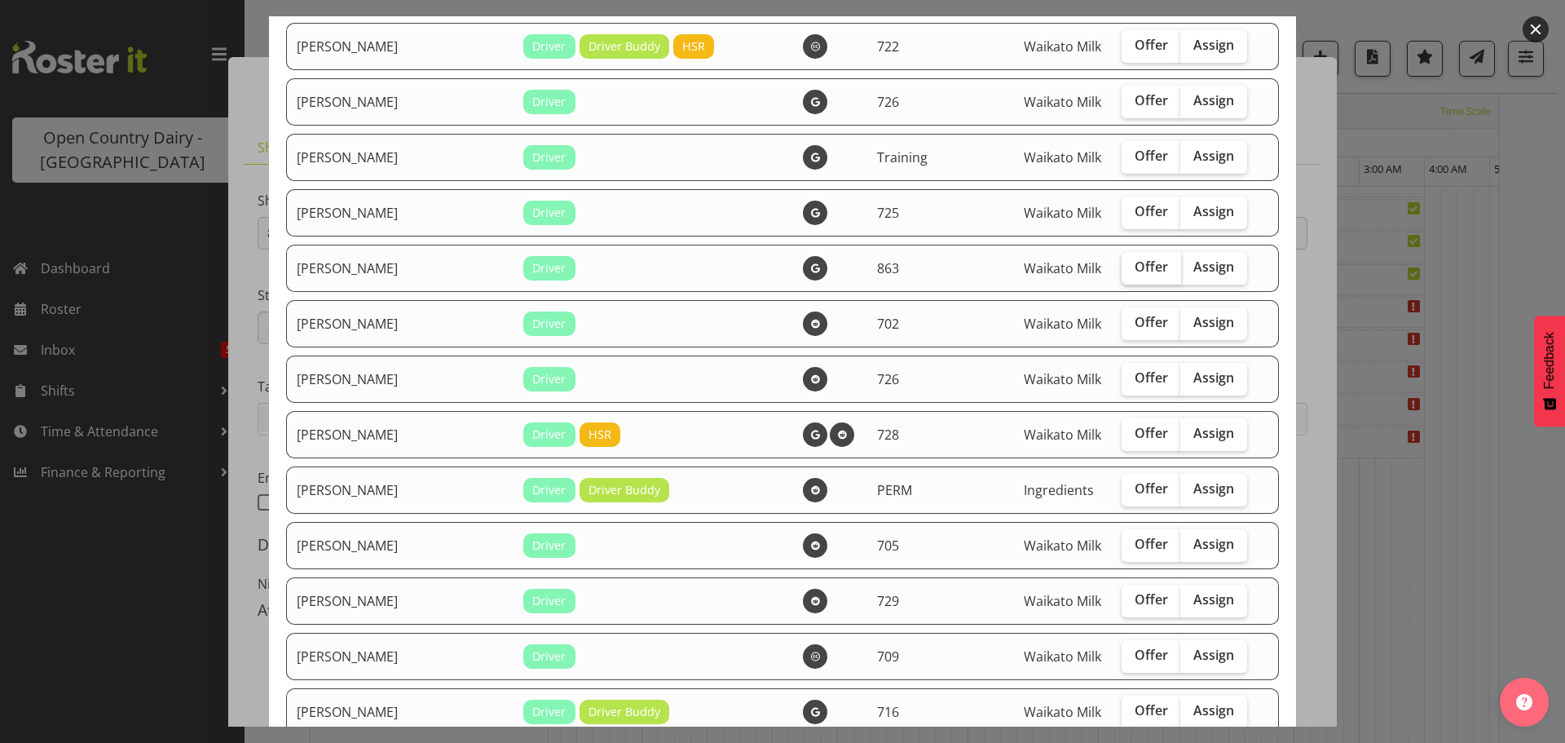
click at [1135, 271] on span "Offer" at bounding box center [1151, 266] width 33 height 16
click at [1122, 271] on input "Offer" at bounding box center [1127, 267] width 11 height 11
checkbox input "true"
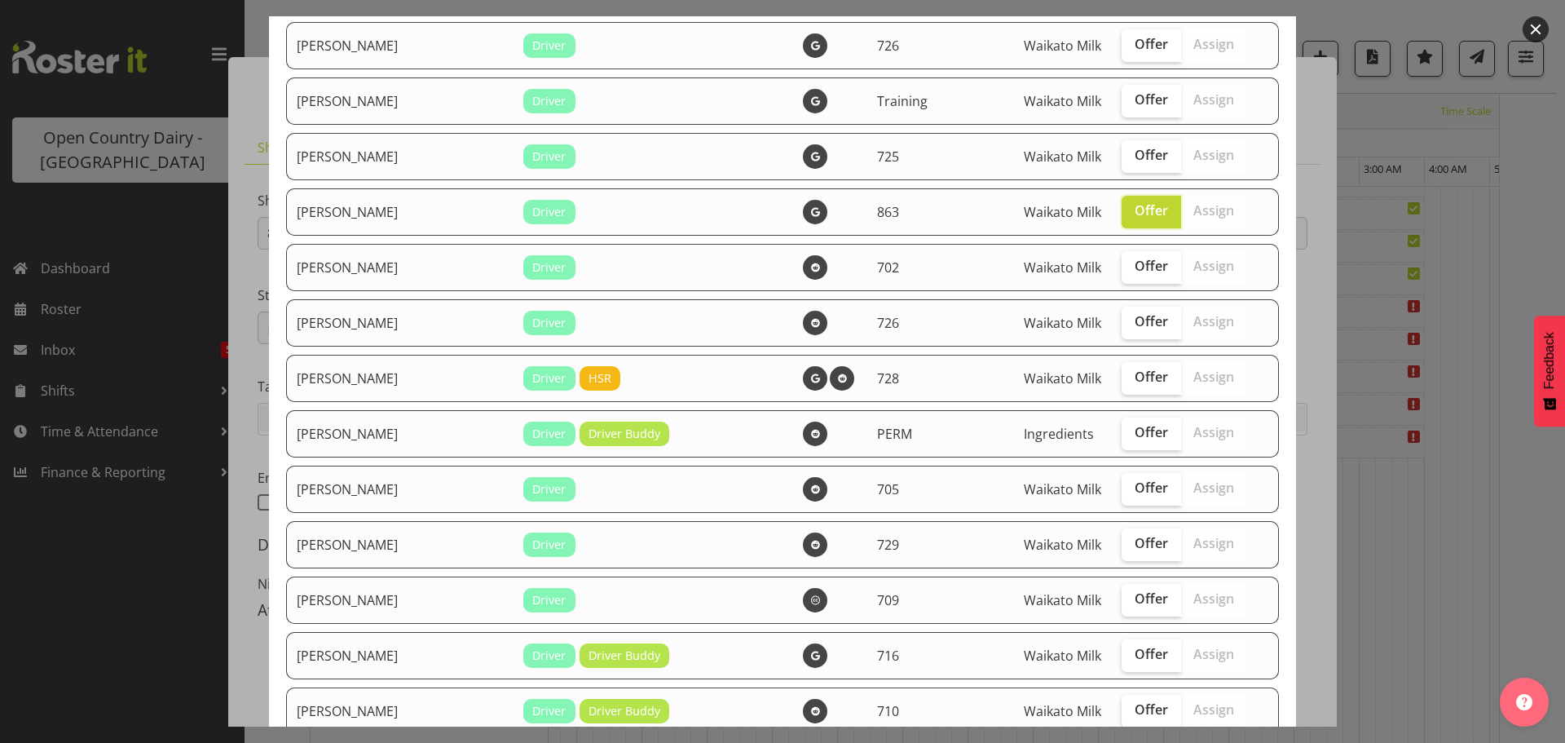
scroll to position [408, 0]
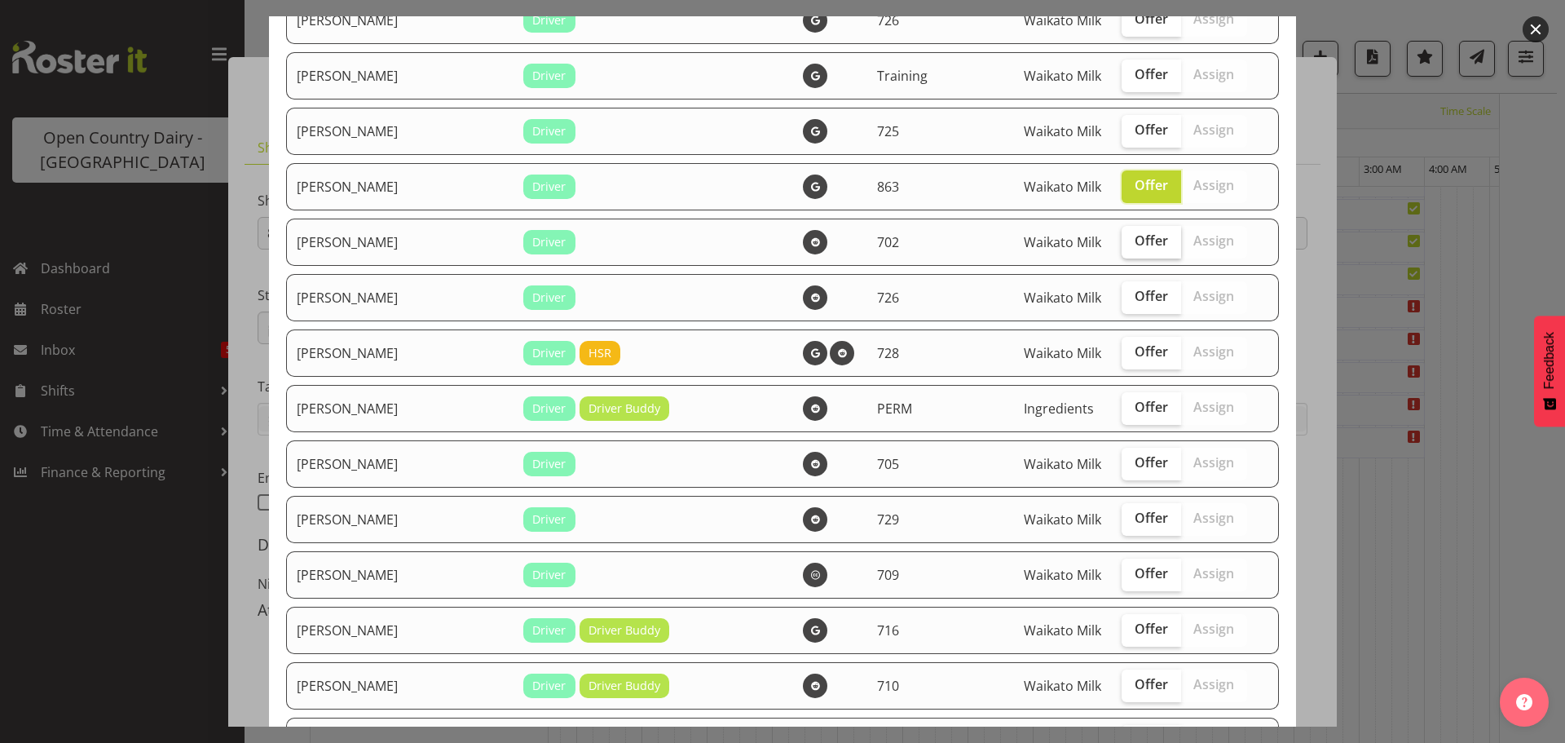
click at [1122, 249] on label "Offer" at bounding box center [1152, 242] width 60 height 33
click at [1122, 246] on input "Offer" at bounding box center [1127, 241] width 11 height 11
checkbox input "true"
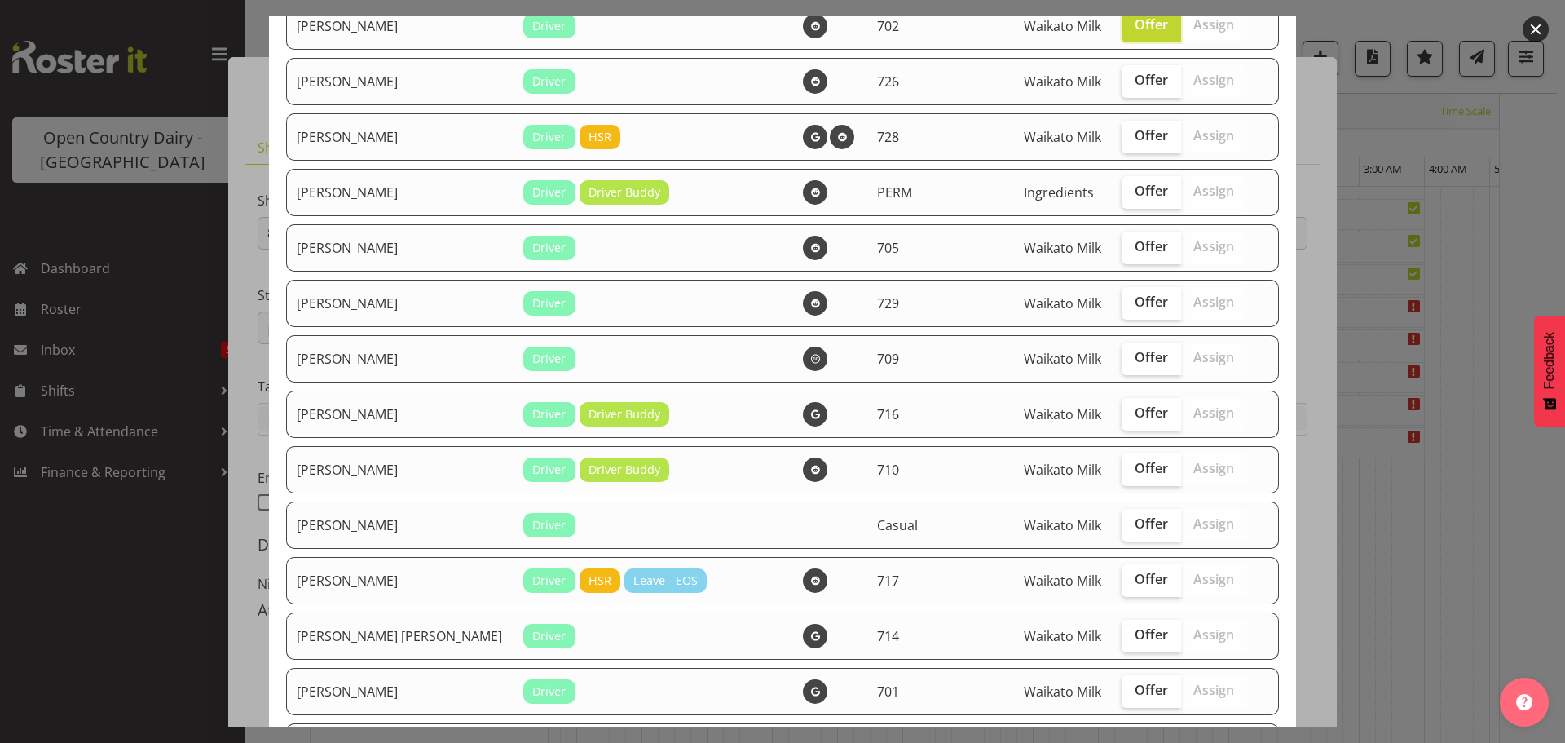
scroll to position [652, 0]
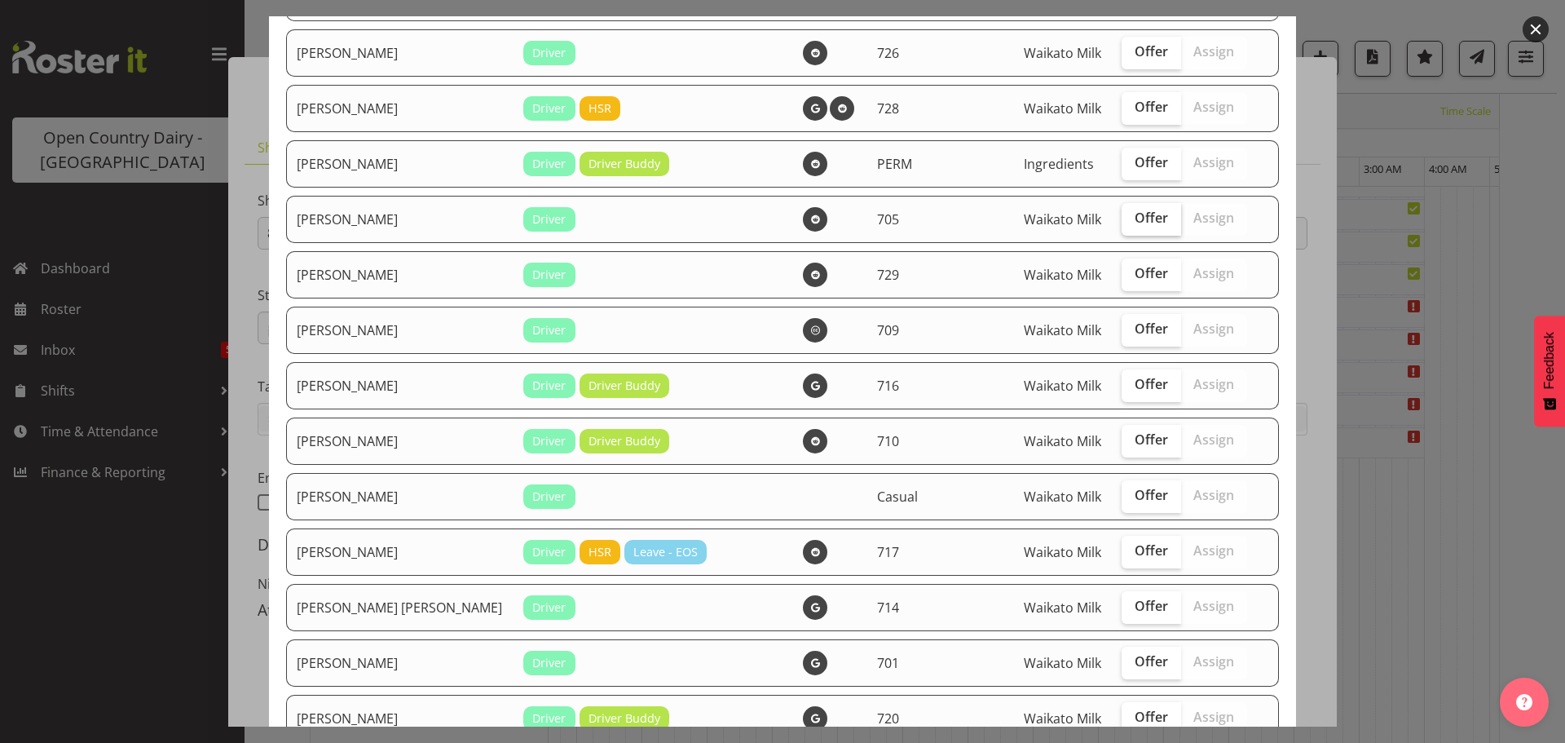
click at [1122, 227] on label "Offer" at bounding box center [1152, 219] width 60 height 33
click at [1122, 223] on input "Offer" at bounding box center [1127, 218] width 11 height 11
checkbox input "true"
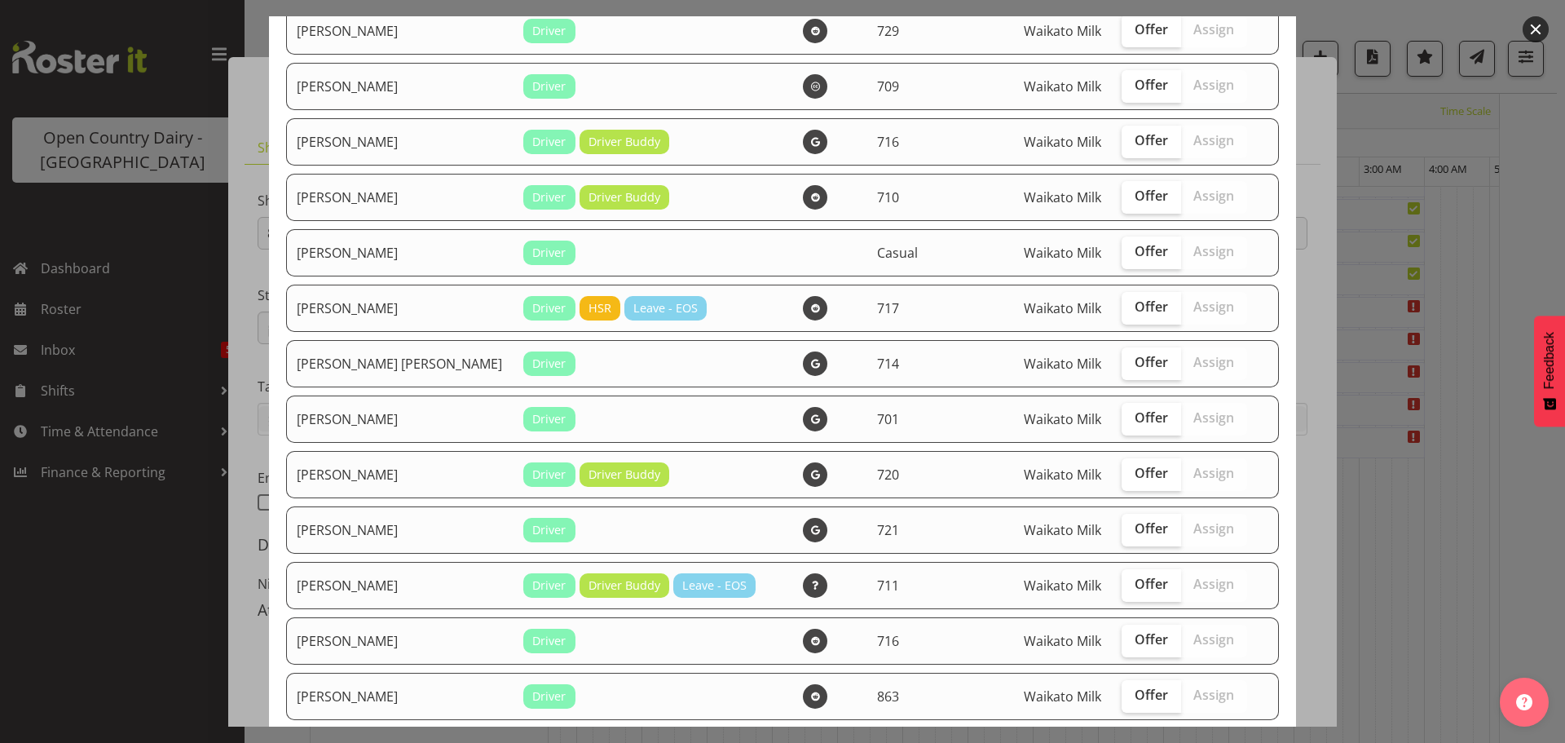
scroll to position [897, 0]
click at [1135, 304] on span "Offer" at bounding box center [1151, 306] width 33 height 16
click at [1122, 304] on input "Offer" at bounding box center [1127, 306] width 11 height 11
checkbox input "true"
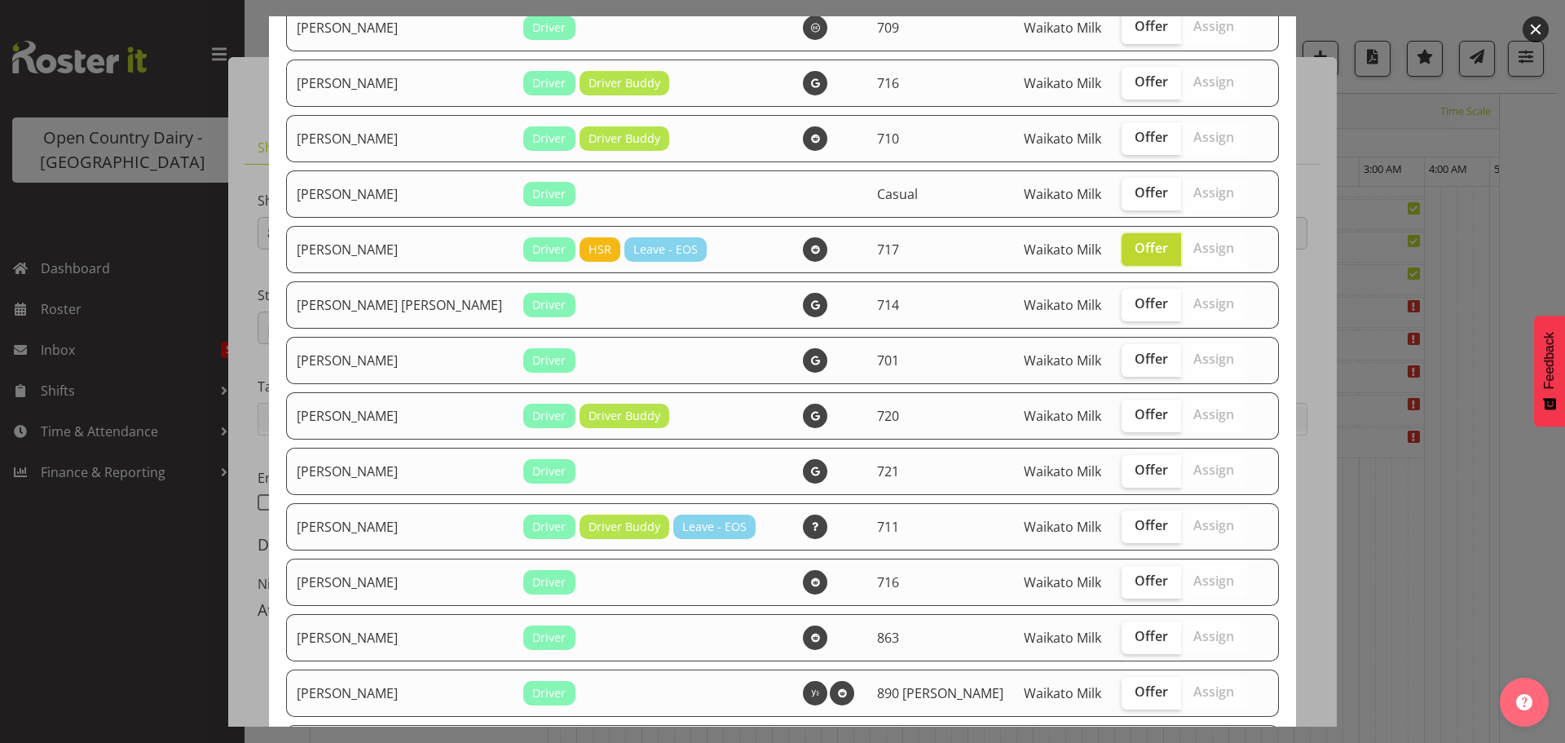
scroll to position [1060, 0]
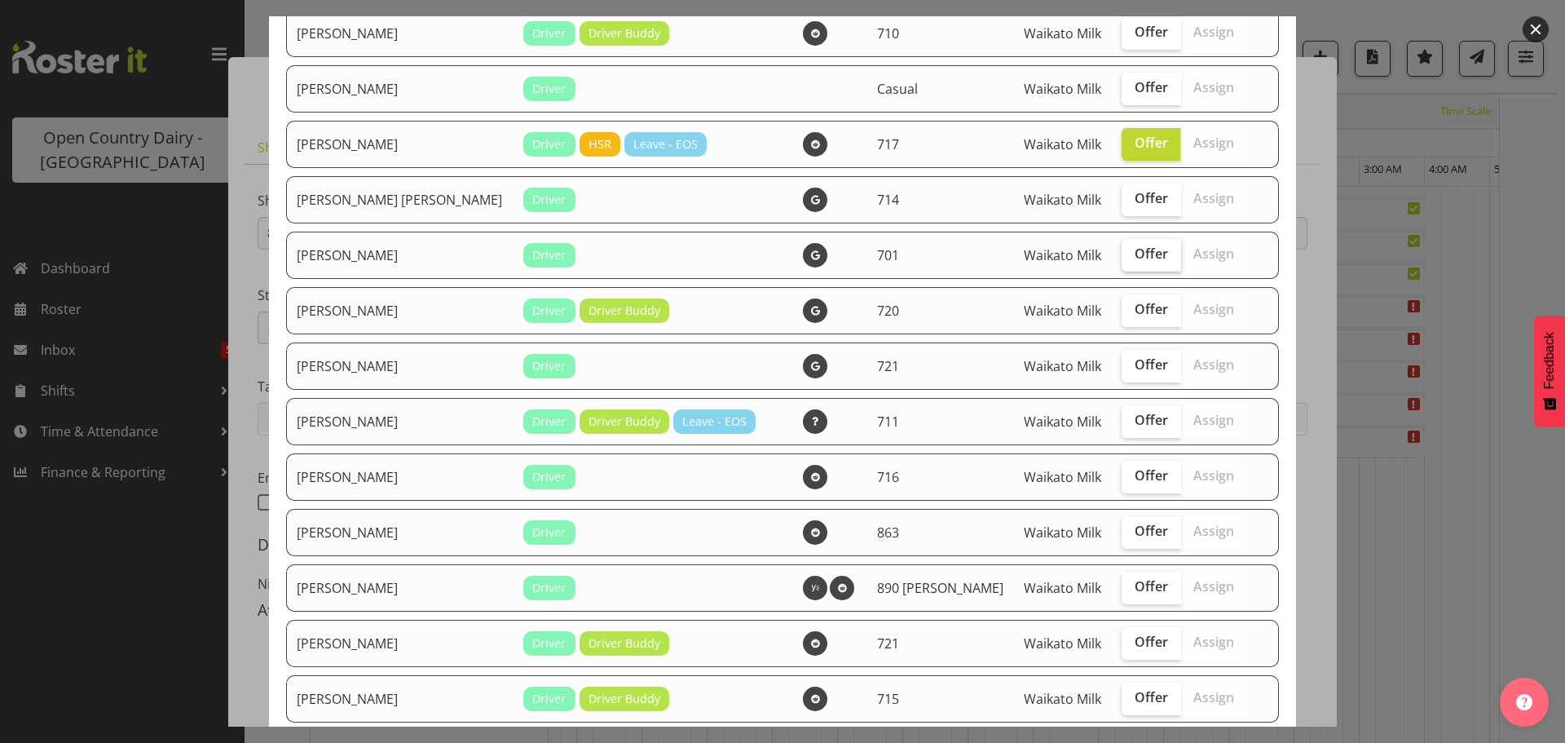
click at [1135, 258] on span "Offer" at bounding box center [1151, 253] width 33 height 16
click at [1122, 258] on input "Offer" at bounding box center [1127, 254] width 11 height 11
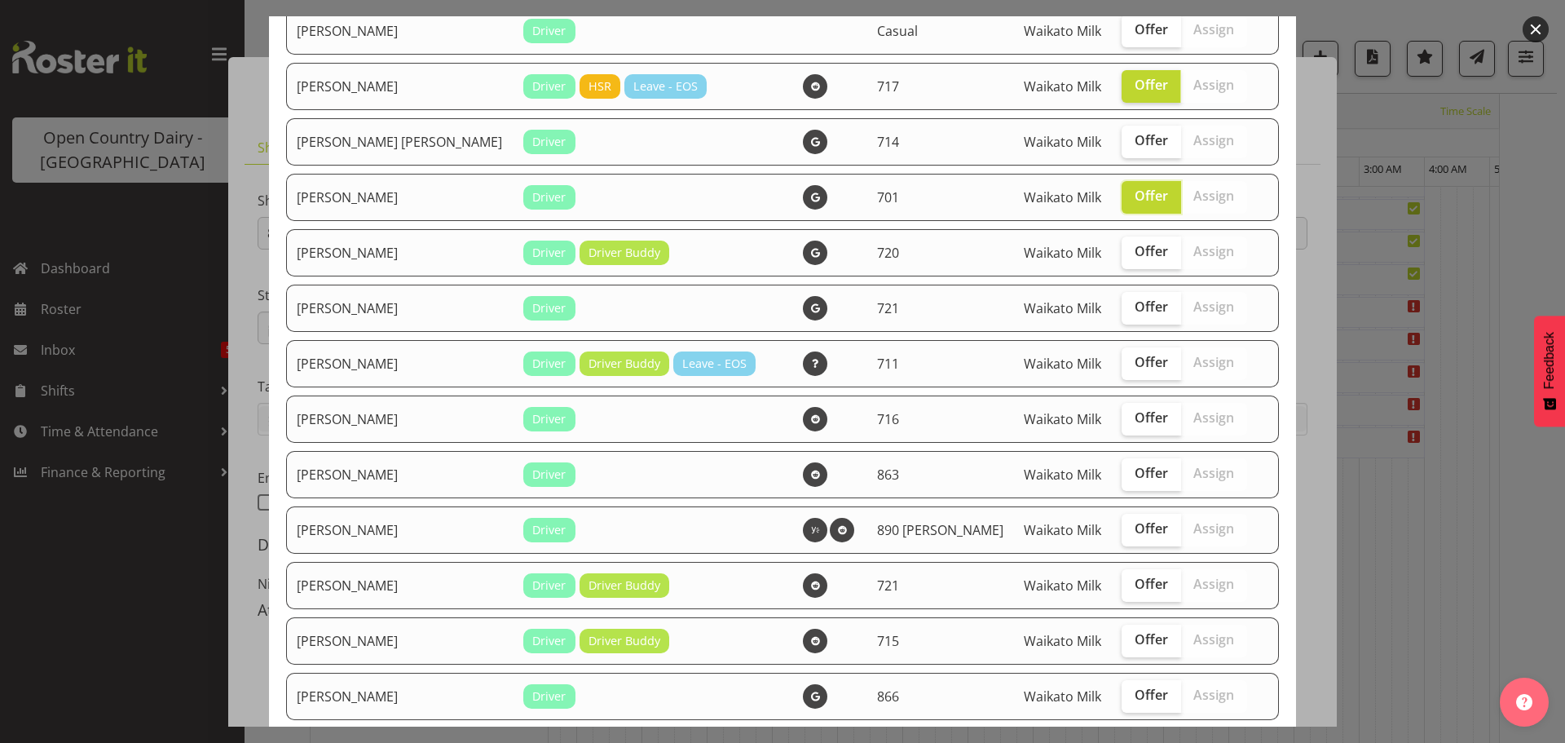
scroll to position [1141, 0]
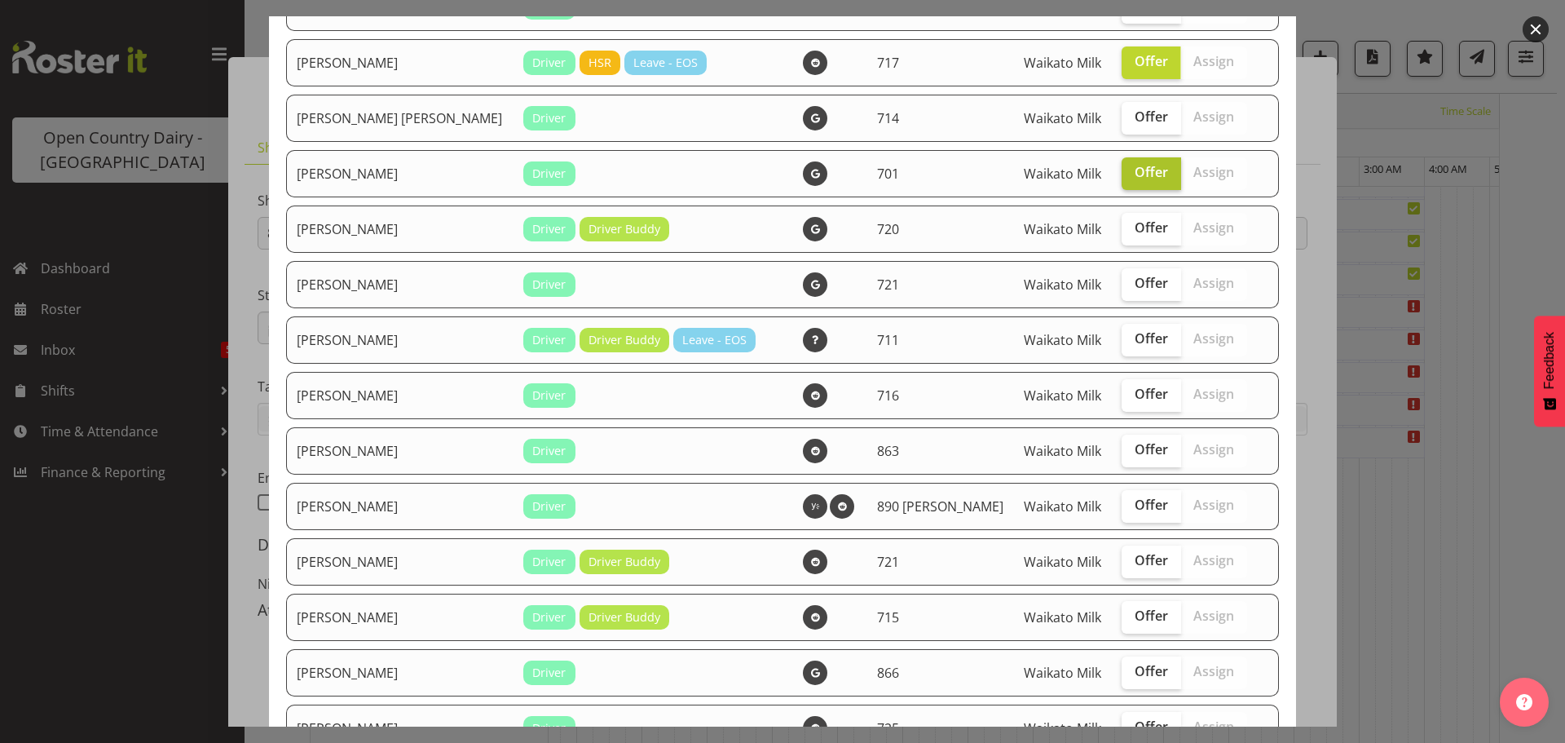
click at [1135, 172] on span "Offer" at bounding box center [1151, 172] width 33 height 16
click at [1122, 172] on input "Offer" at bounding box center [1127, 172] width 11 height 11
checkbox input "false"
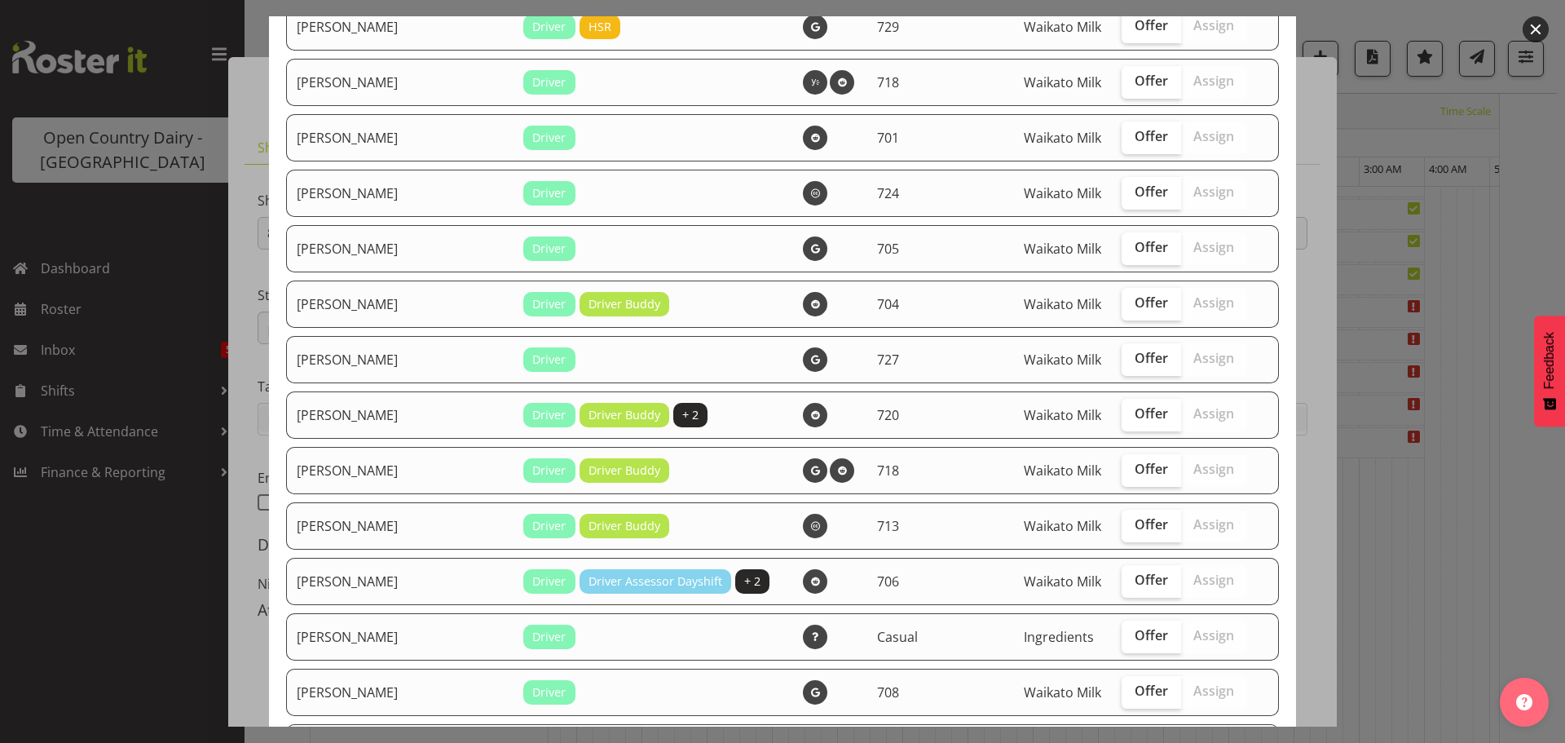
scroll to position [2201, 0]
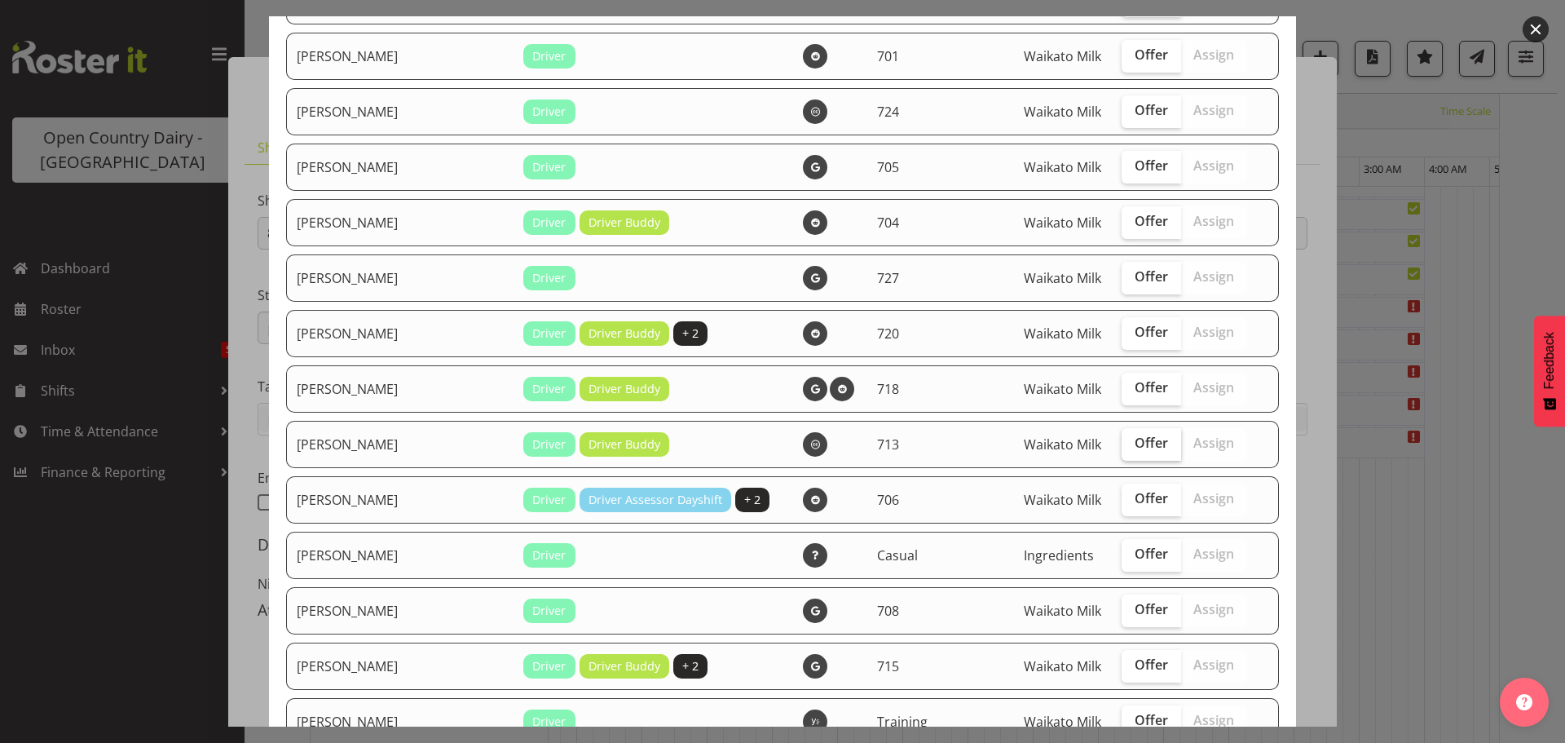
click at [1135, 448] on span "Offer" at bounding box center [1151, 443] width 33 height 16
click at [1122, 448] on input "Offer" at bounding box center [1127, 443] width 11 height 11
checkbox input "true"
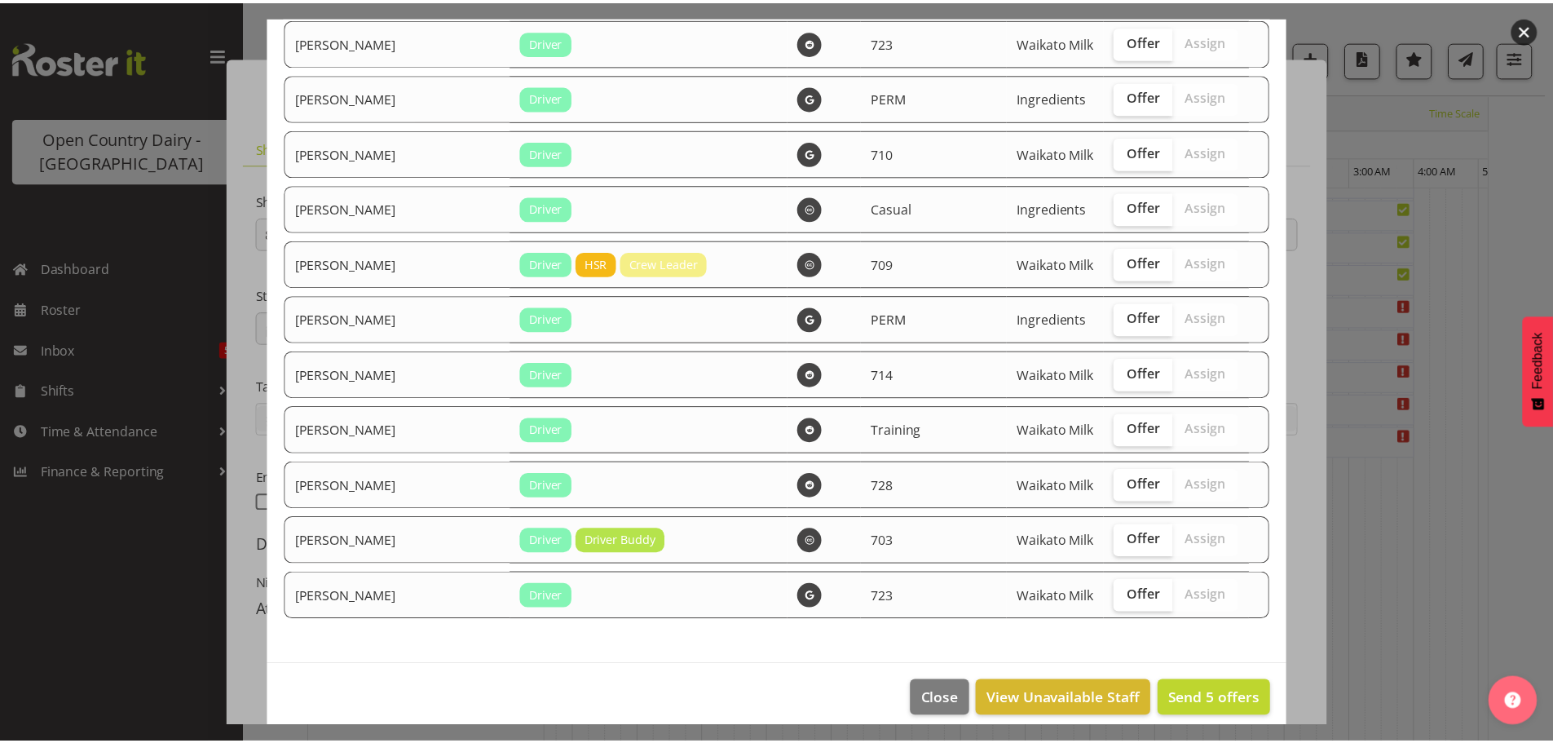
scroll to position [3118, 0]
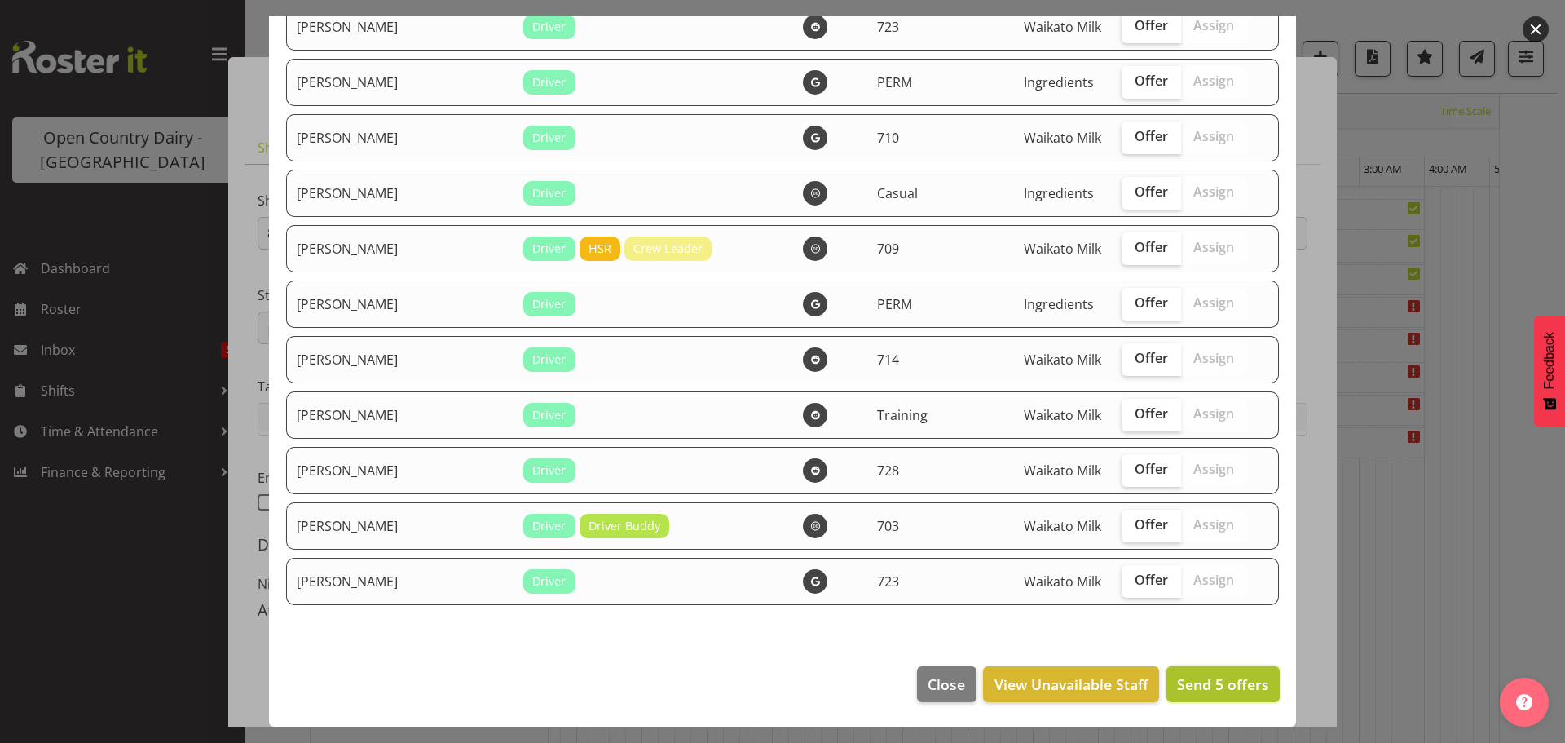
click at [1221, 671] on button "Send 5 offers" at bounding box center [1223, 684] width 113 height 36
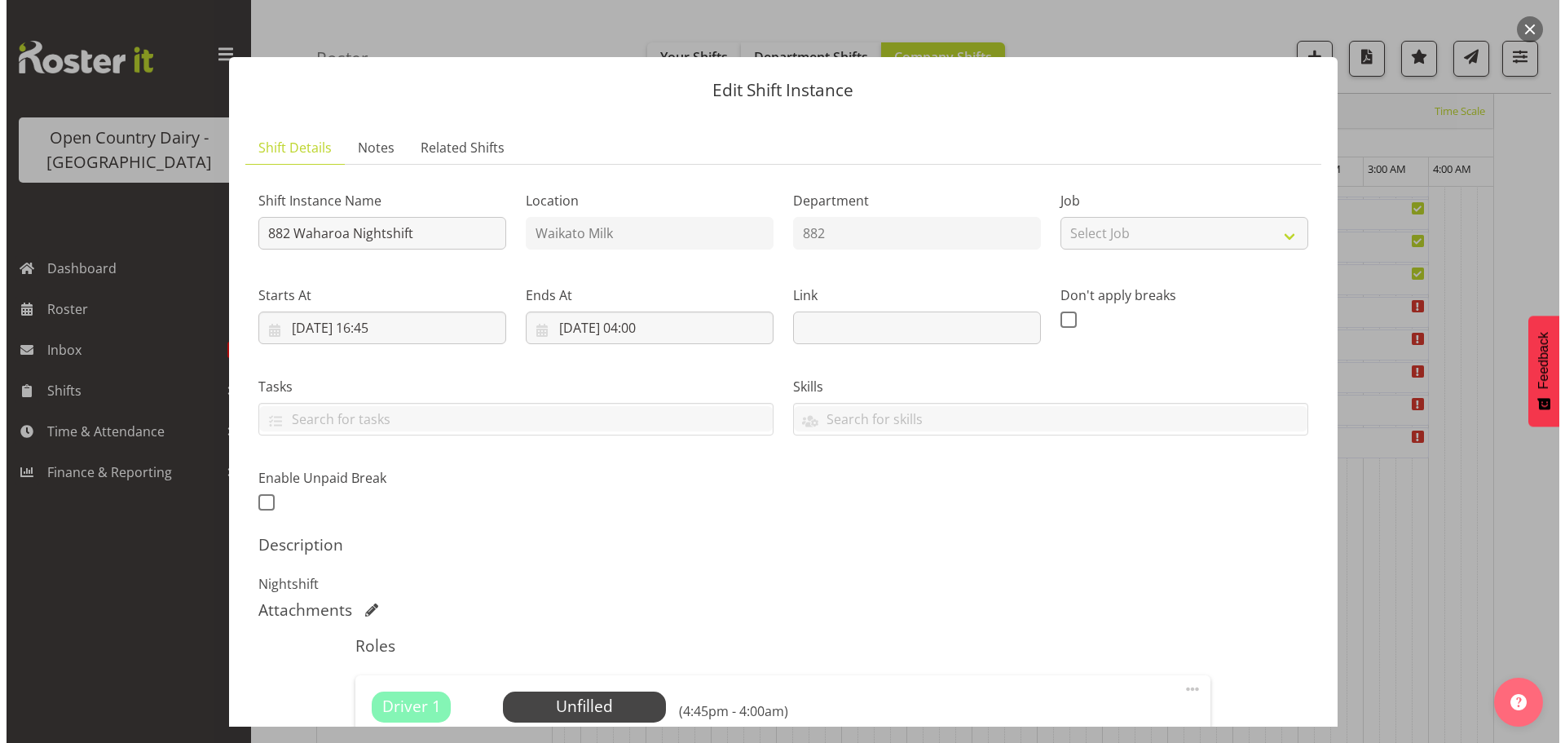
scroll to position [232, 0]
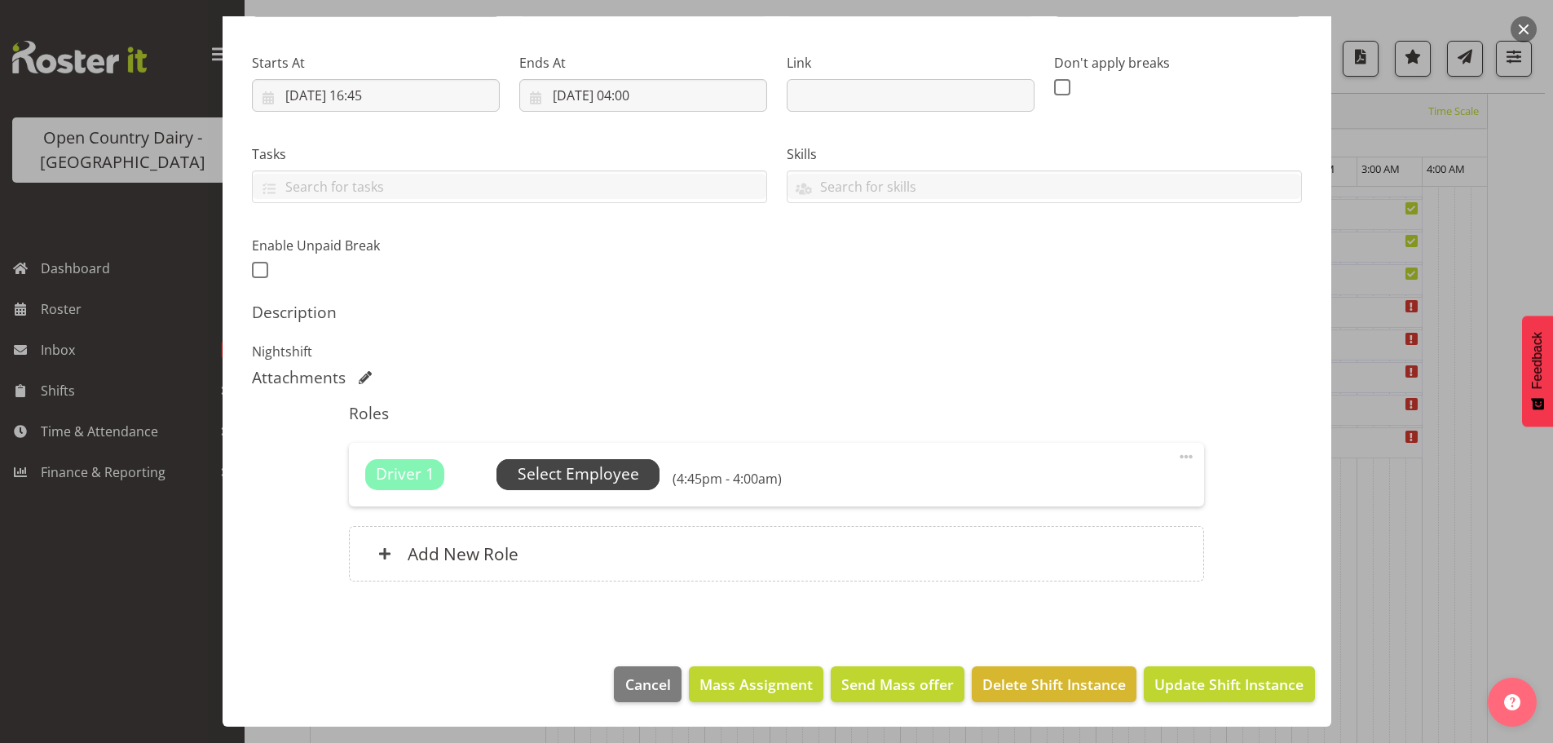
click at [576, 476] on span "Select Employee" at bounding box center [578, 474] width 121 height 24
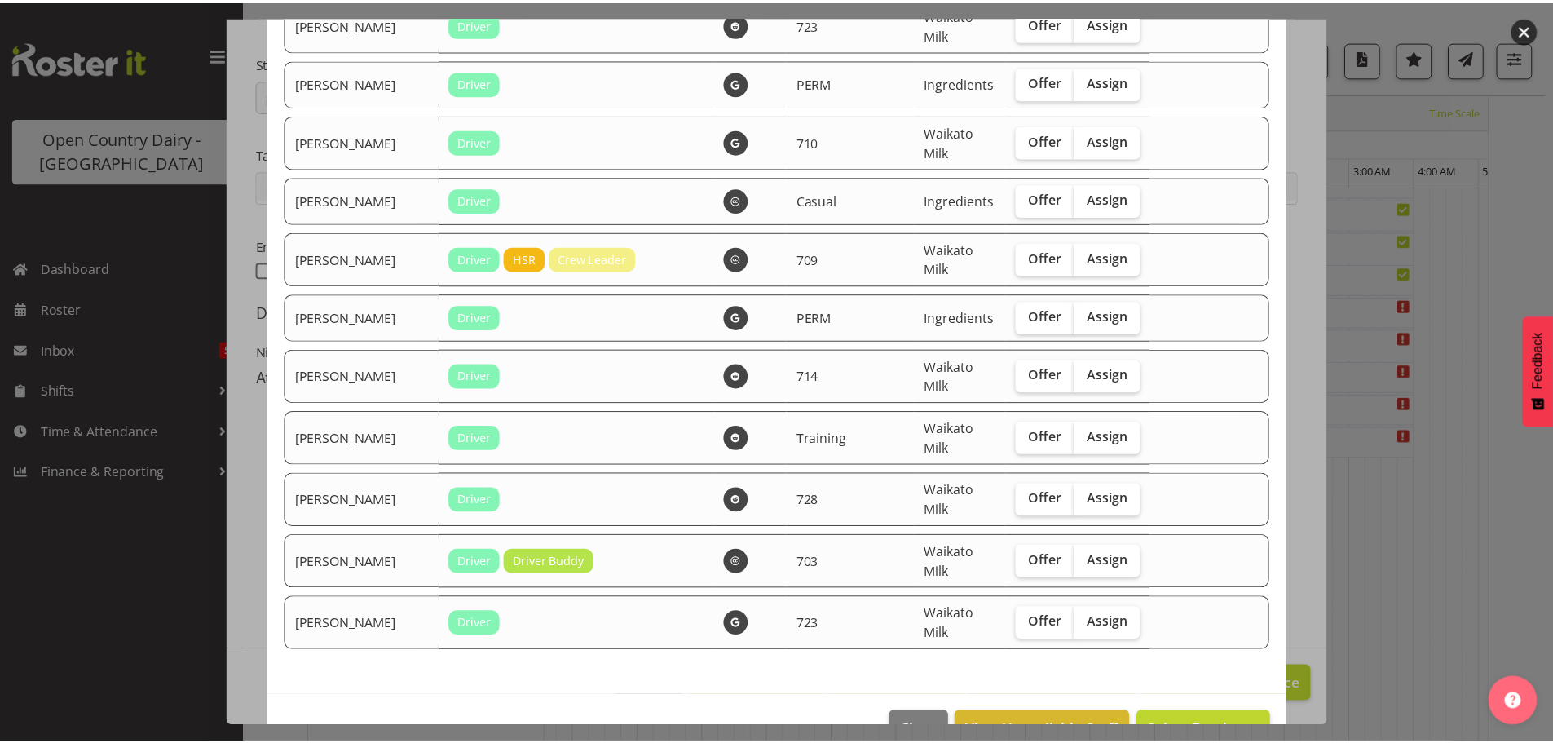
scroll to position [3496, 0]
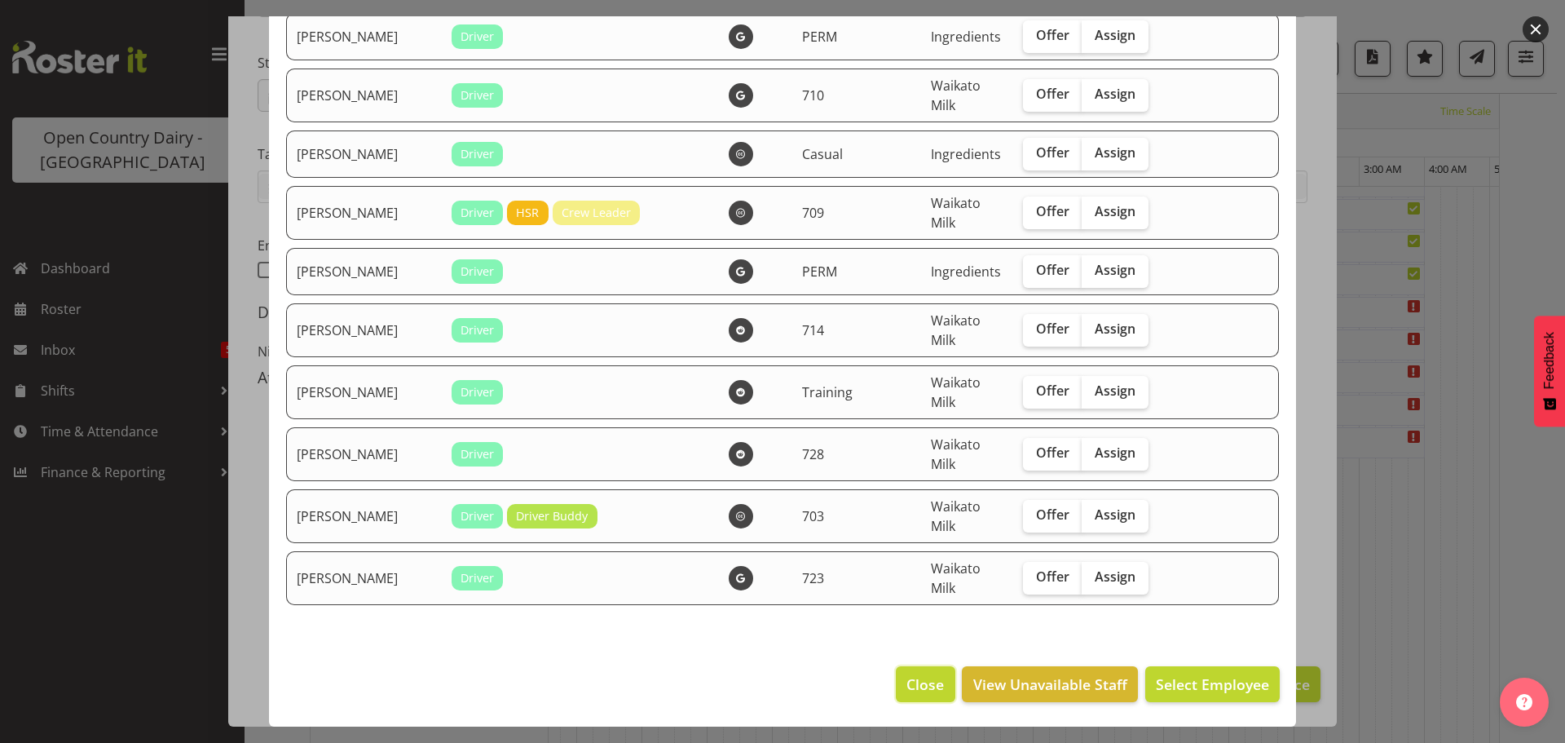
click at [896, 681] on button "Close" at bounding box center [925, 684] width 59 height 36
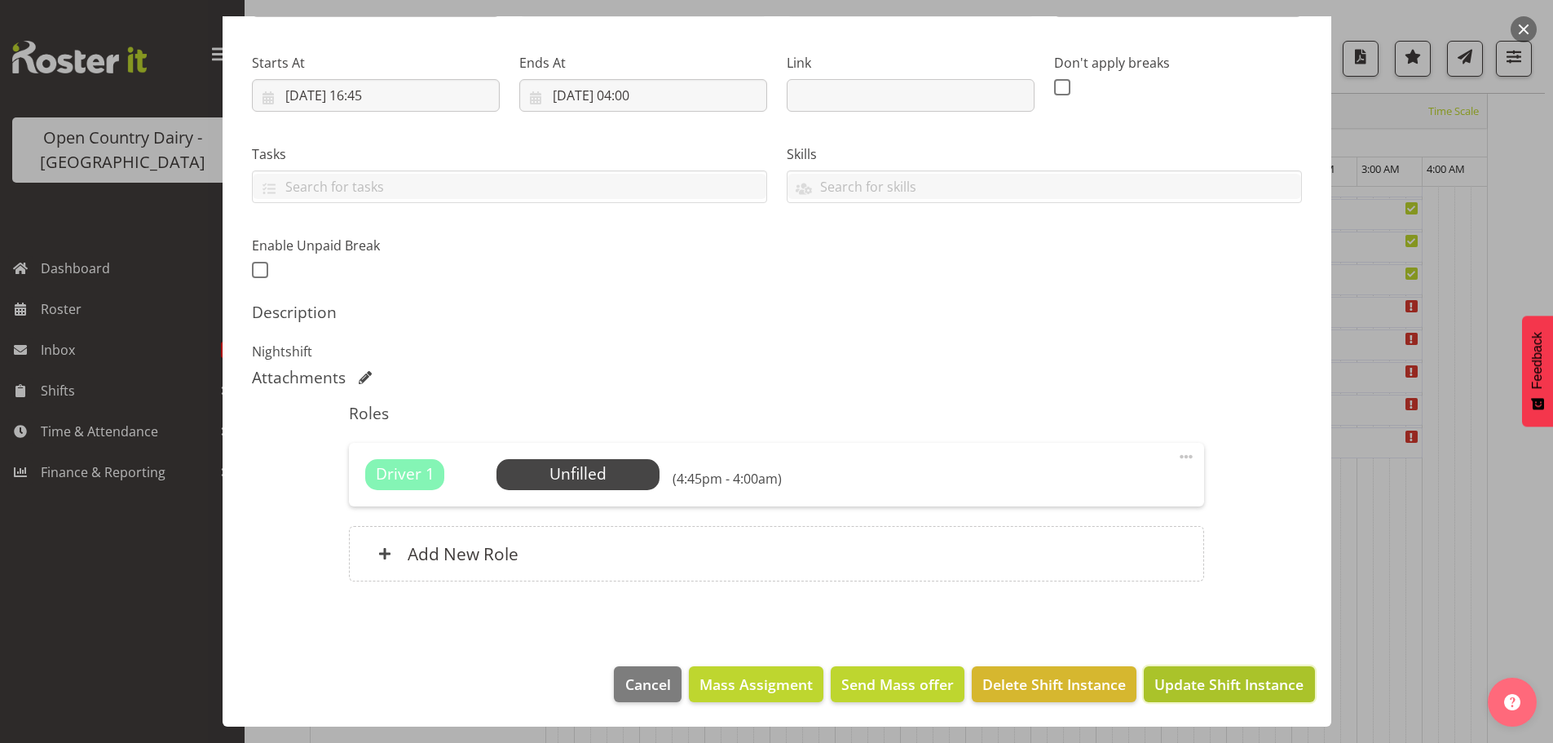
click at [1226, 683] on span "Update Shift Instance" at bounding box center [1228, 683] width 149 height 21
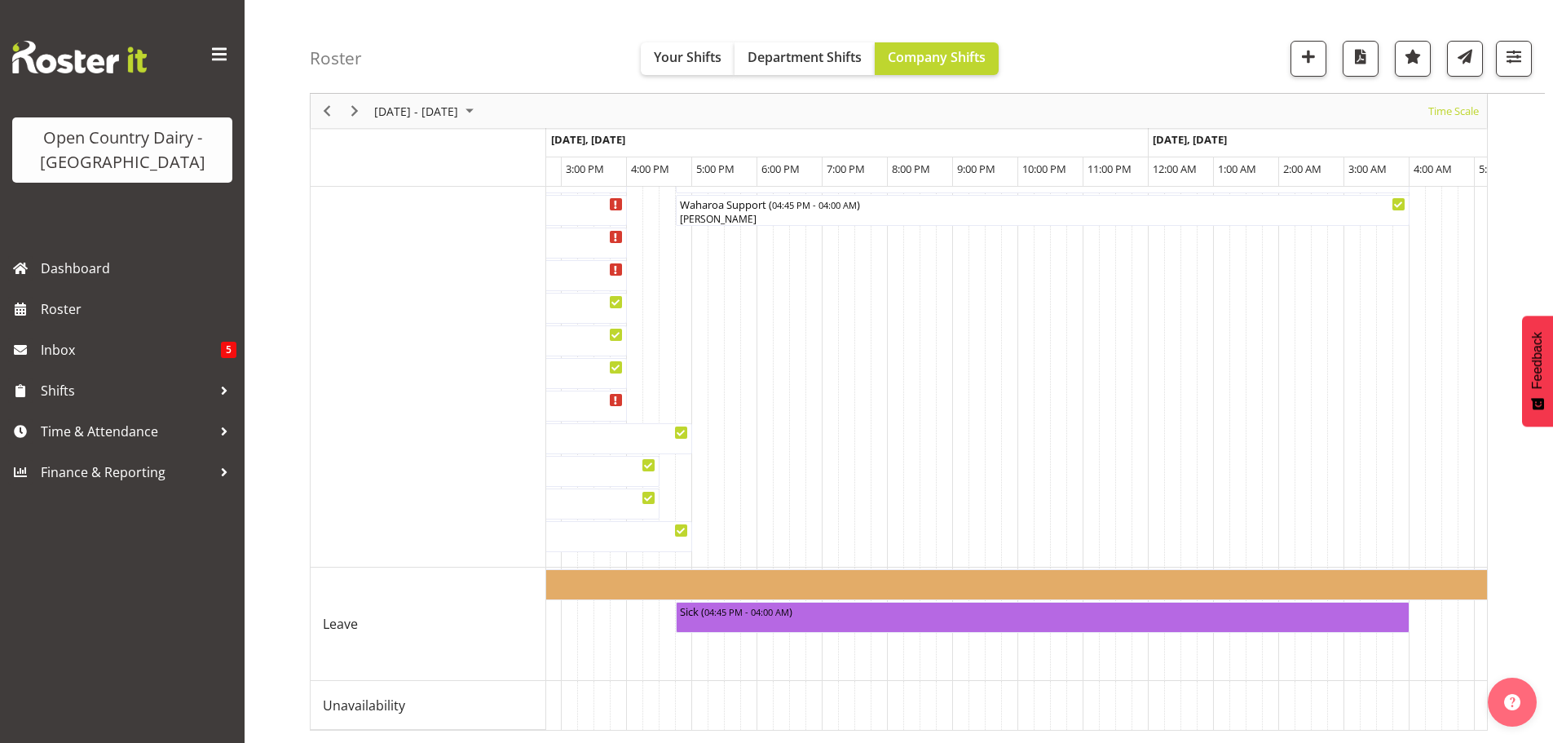
scroll to position [0, 2245]
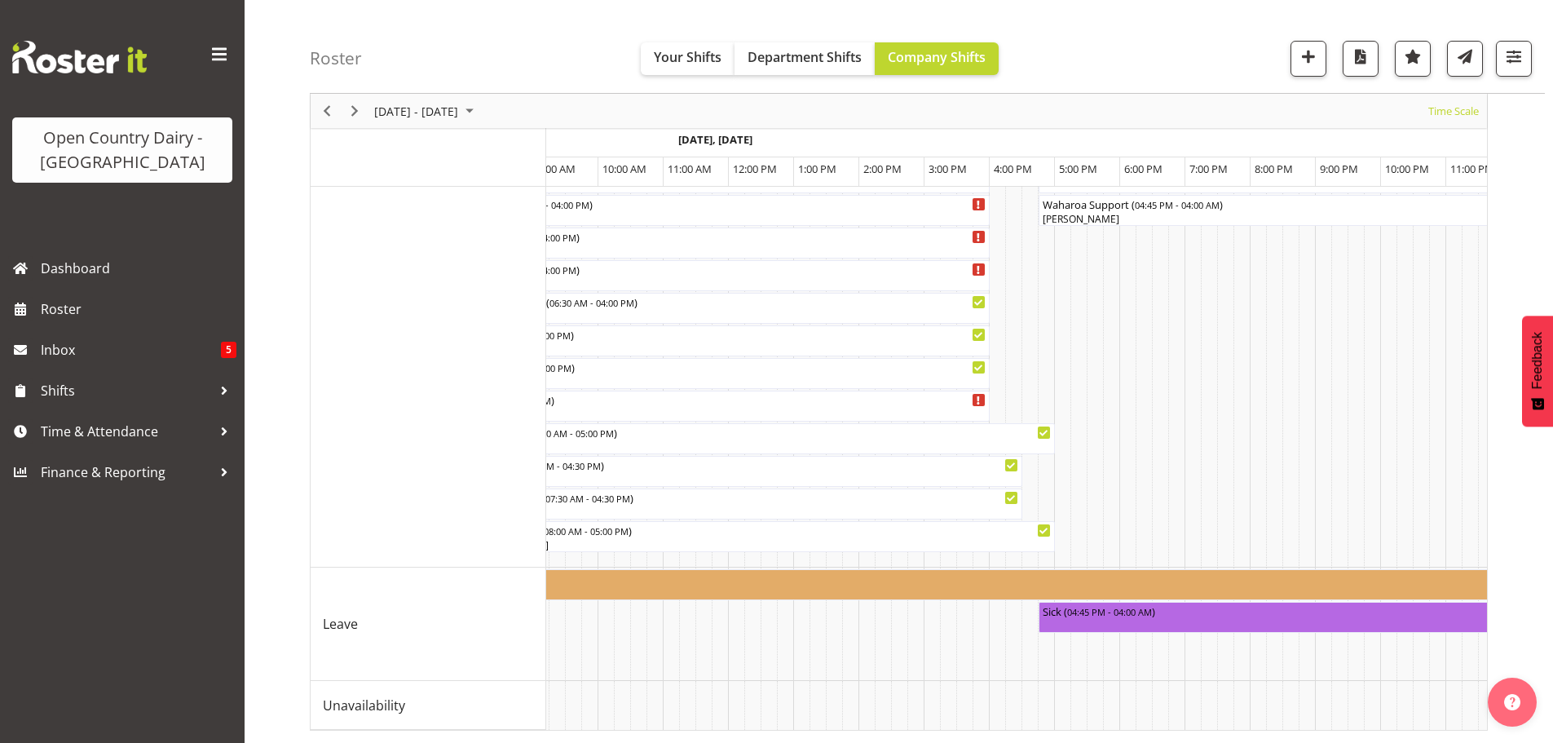
scroll to position [0, 2431]
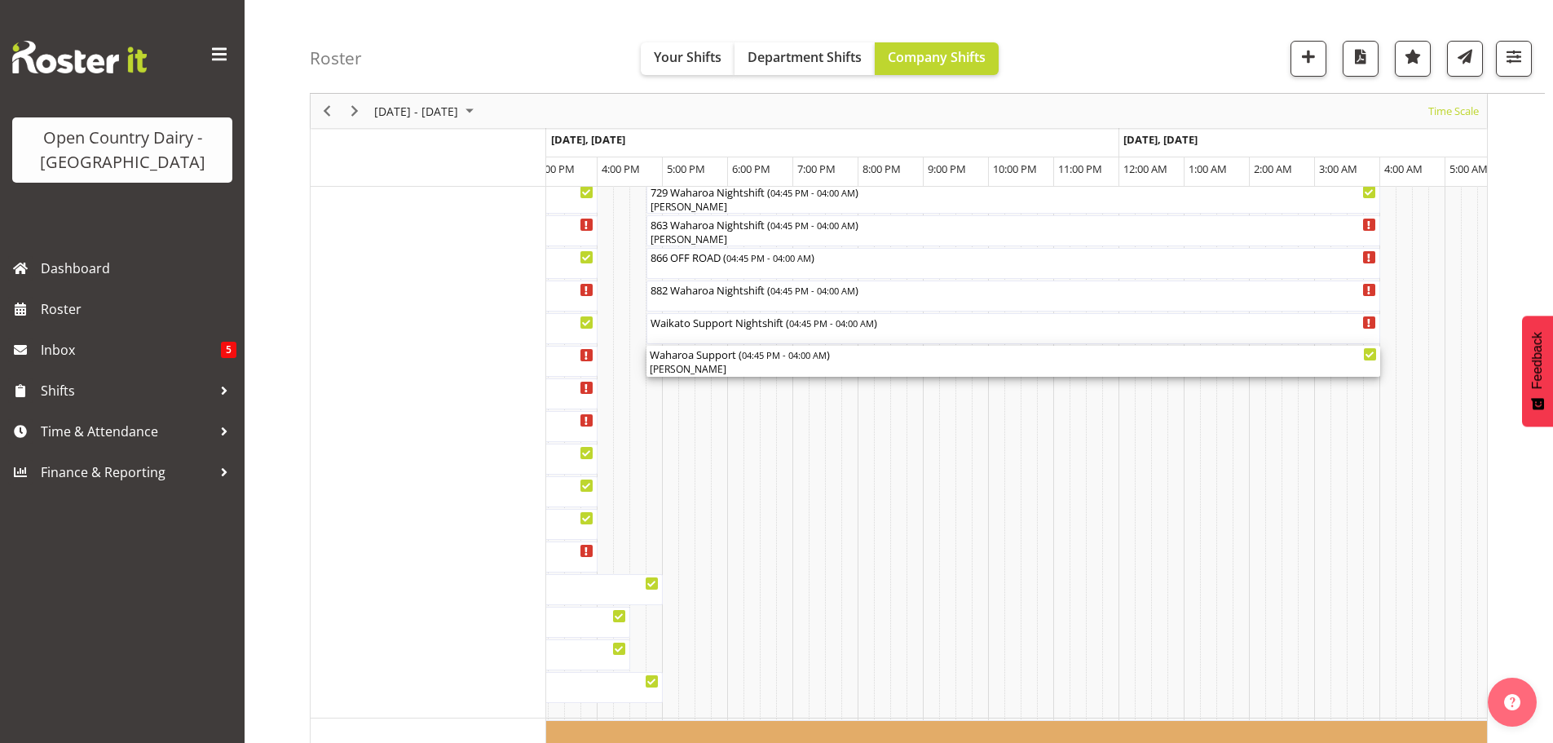
click at [692, 370] on div "[PERSON_NAME]" at bounding box center [1013, 369] width 727 height 15
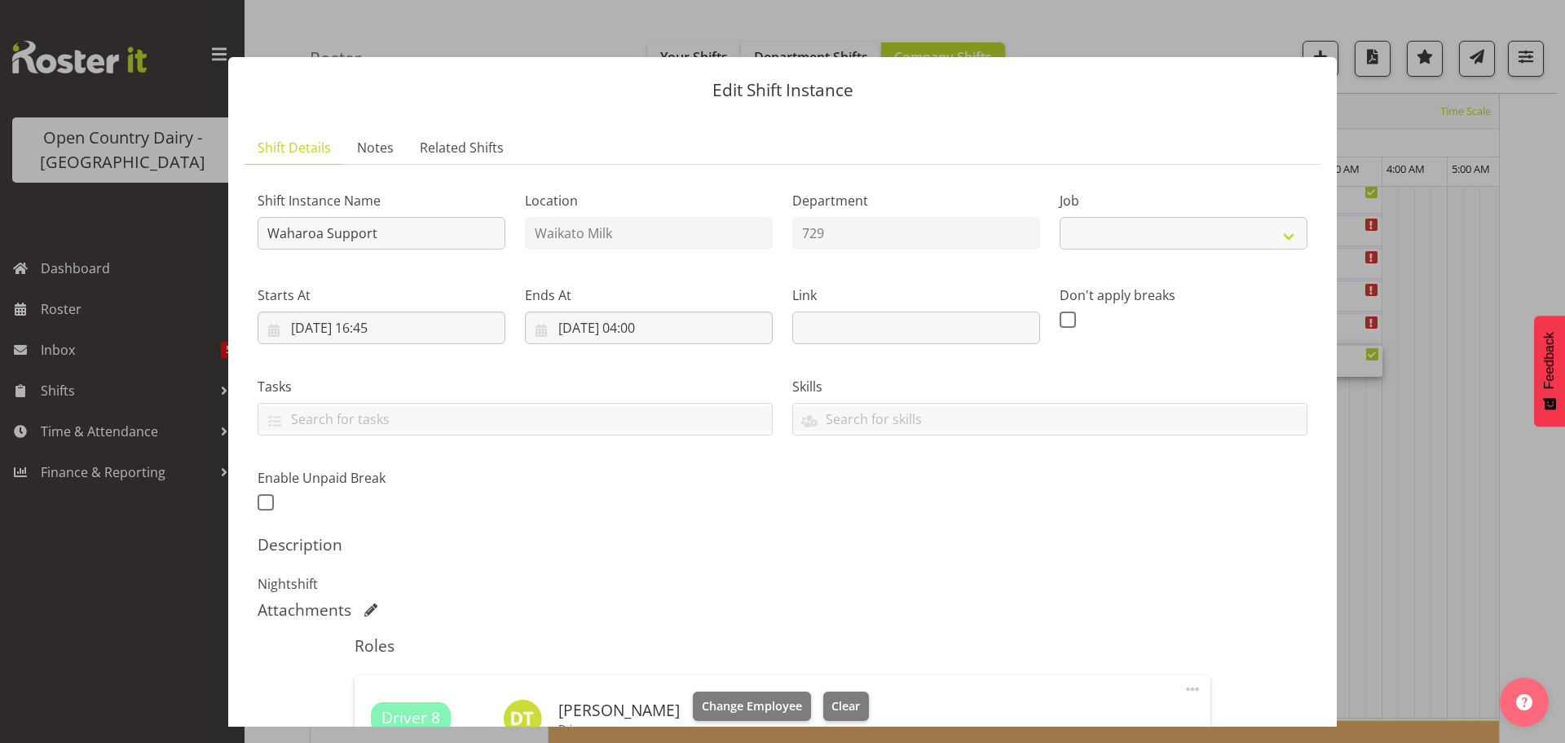
select select "9052"
click at [838, 711] on span "Clear" at bounding box center [846, 706] width 29 height 18
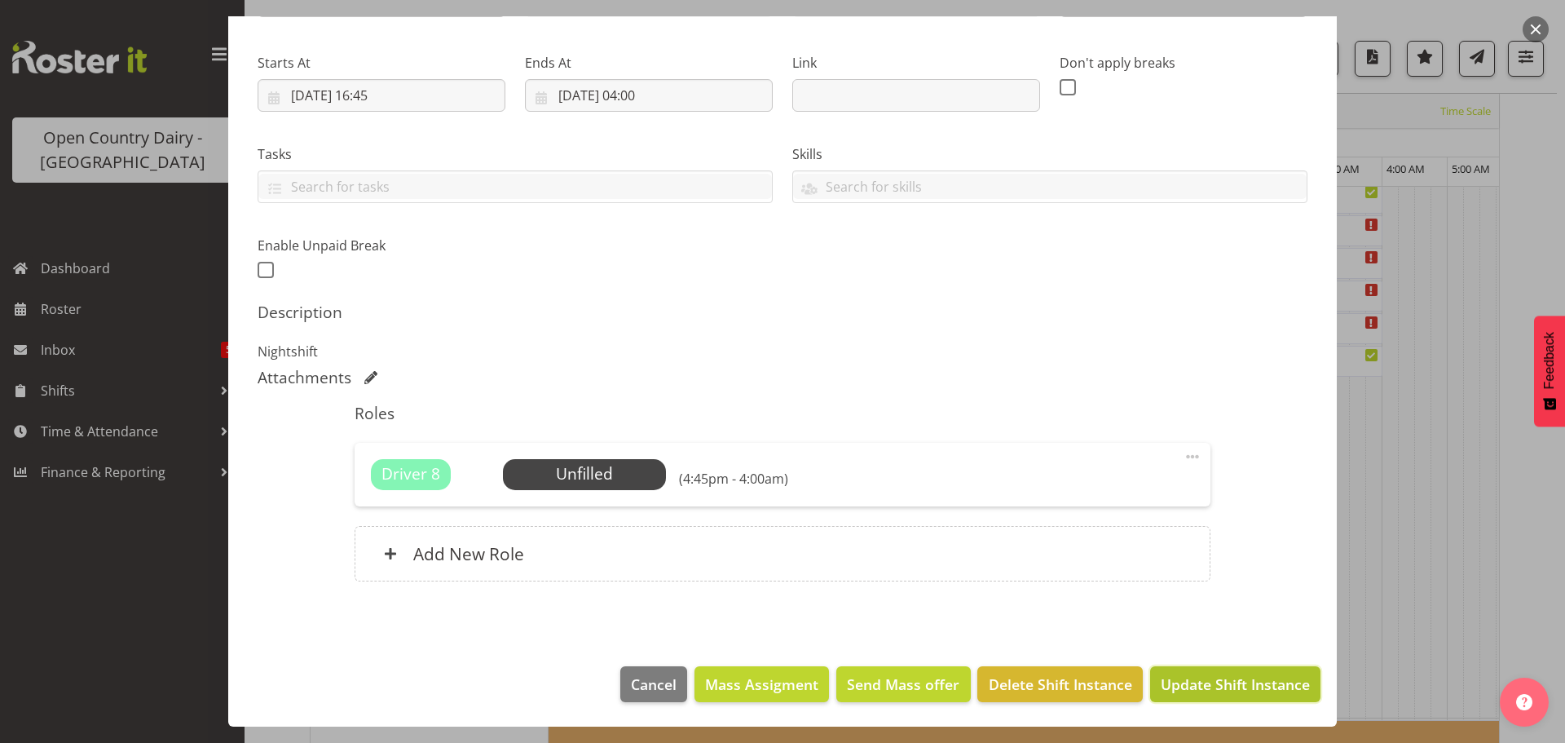
click at [1200, 682] on span "Update Shift Instance" at bounding box center [1235, 683] width 149 height 21
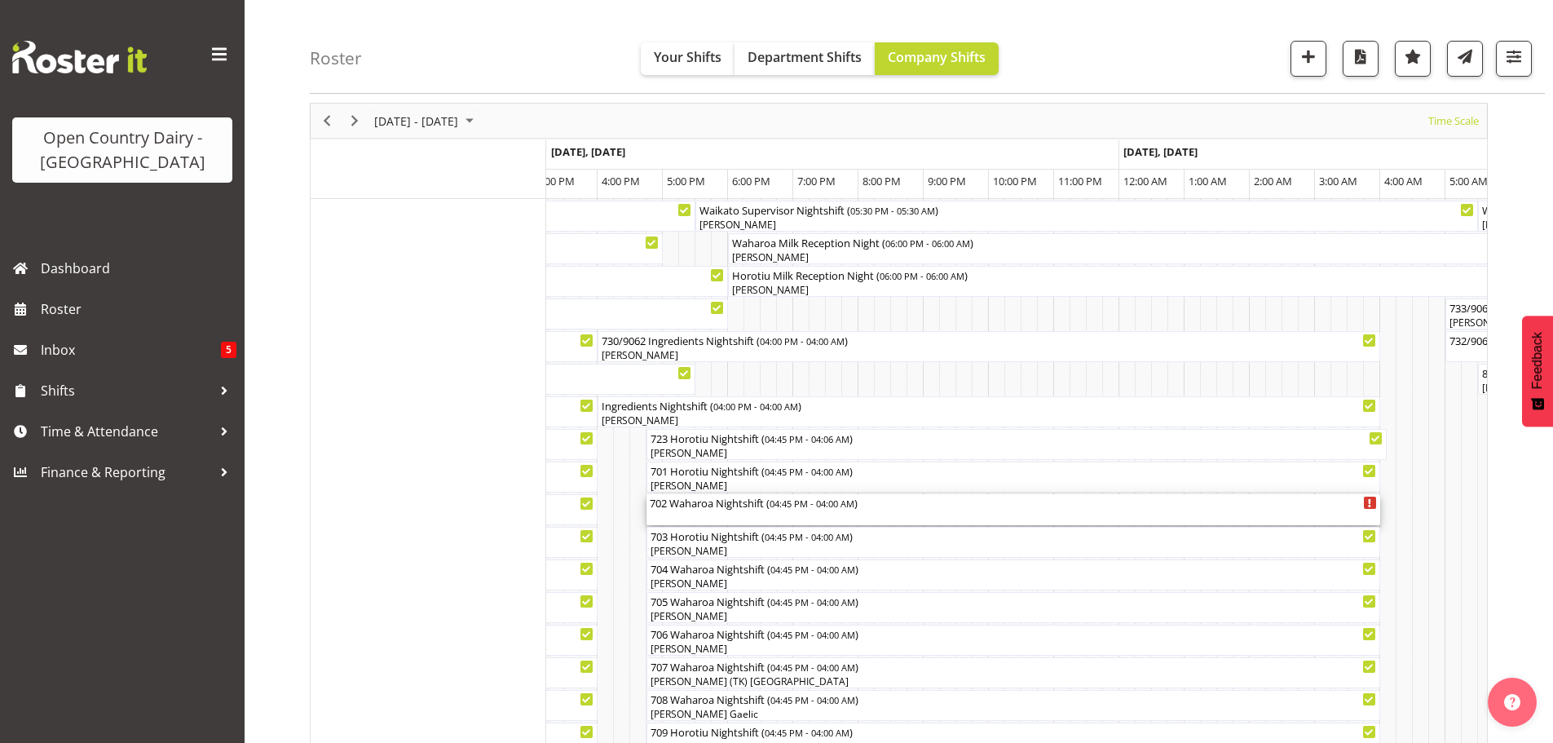
click at [707, 512] on div "702 Waharoa Nightshift ( 04:45 PM - 04:00 AM )" at bounding box center [1013, 509] width 727 height 31
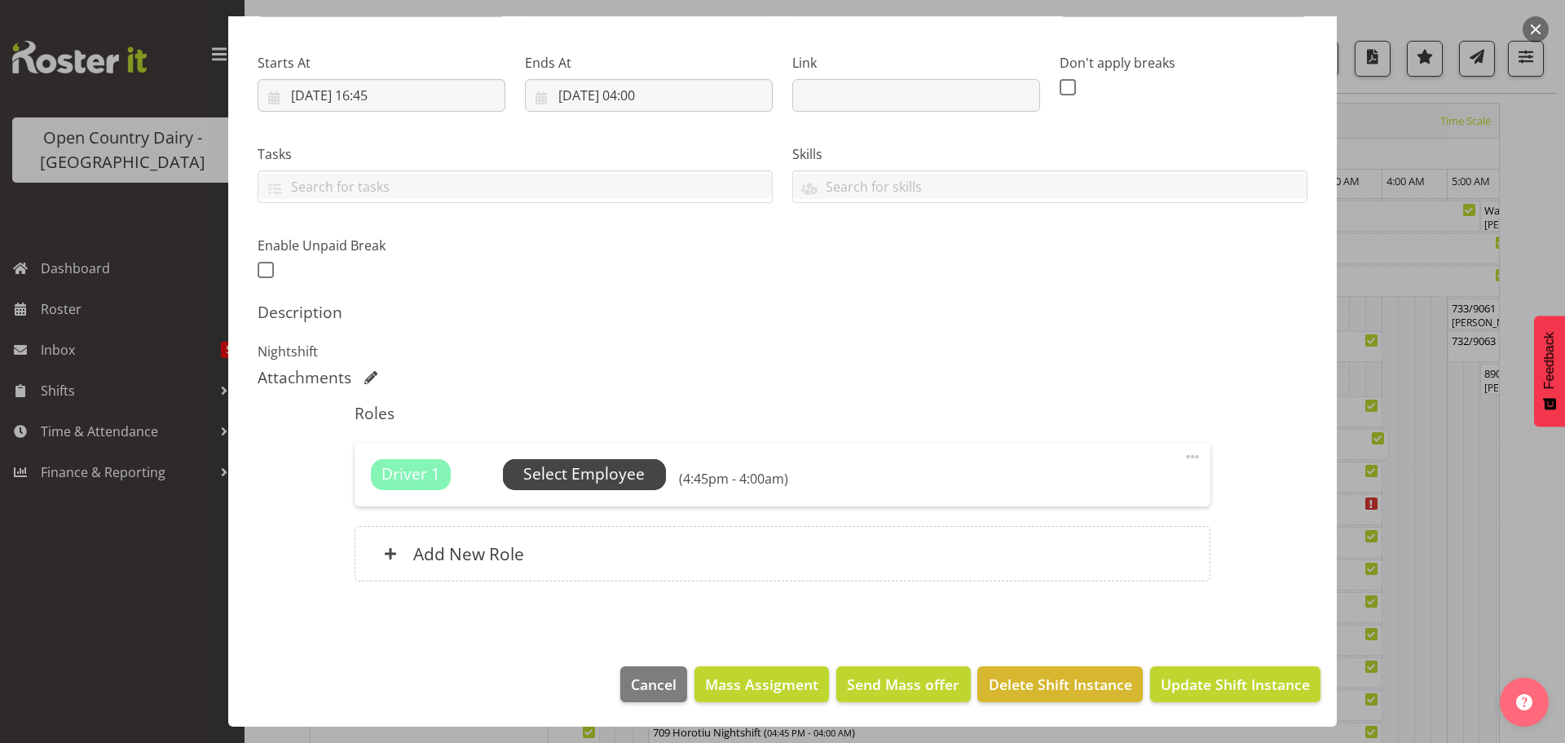
click at [607, 467] on span "Select Employee" at bounding box center [583, 474] width 121 height 24
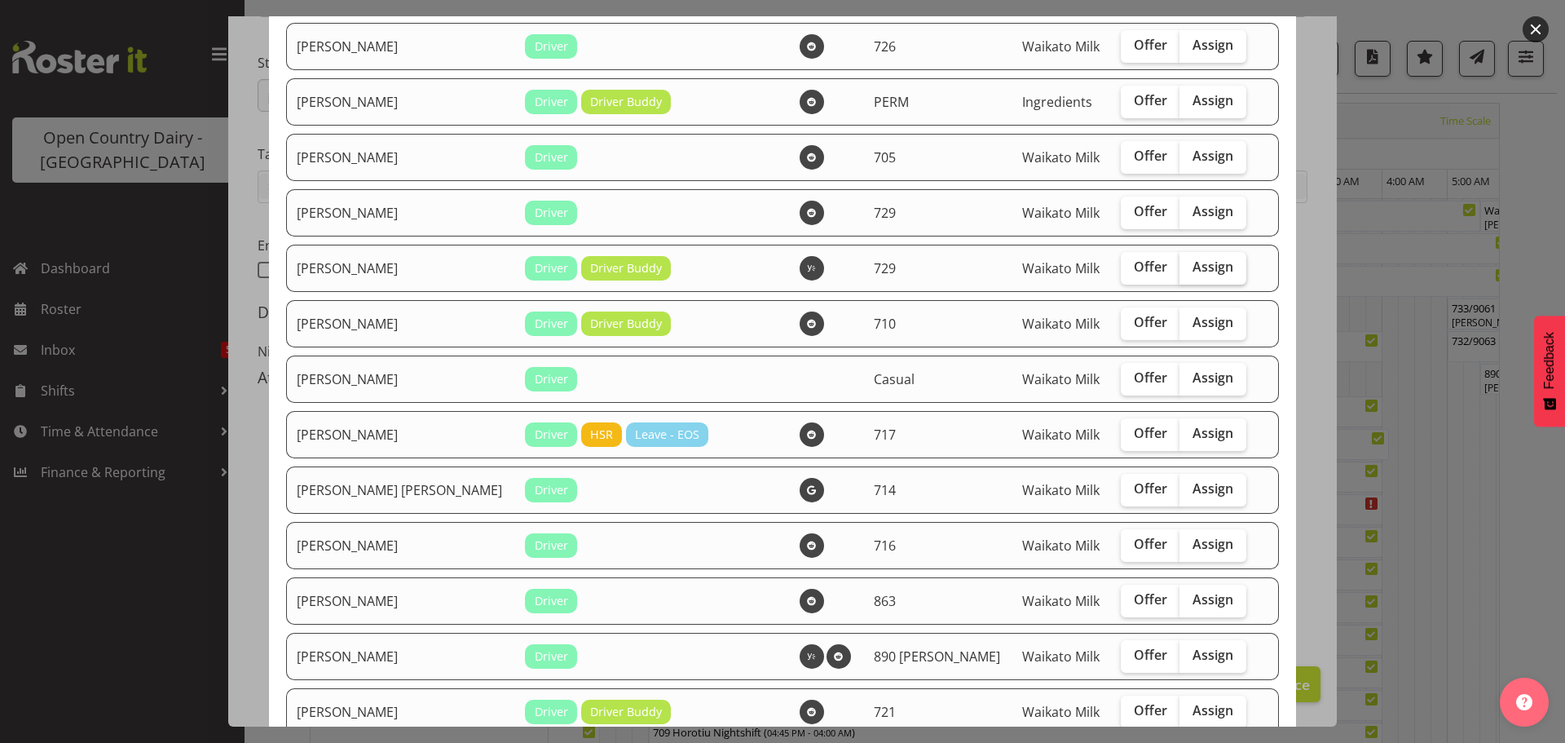
click at [1193, 269] on span "Assign" at bounding box center [1213, 266] width 41 height 16
click at [1180, 269] on input "Assign" at bounding box center [1185, 267] width 11 height 11
checkbox input "true"
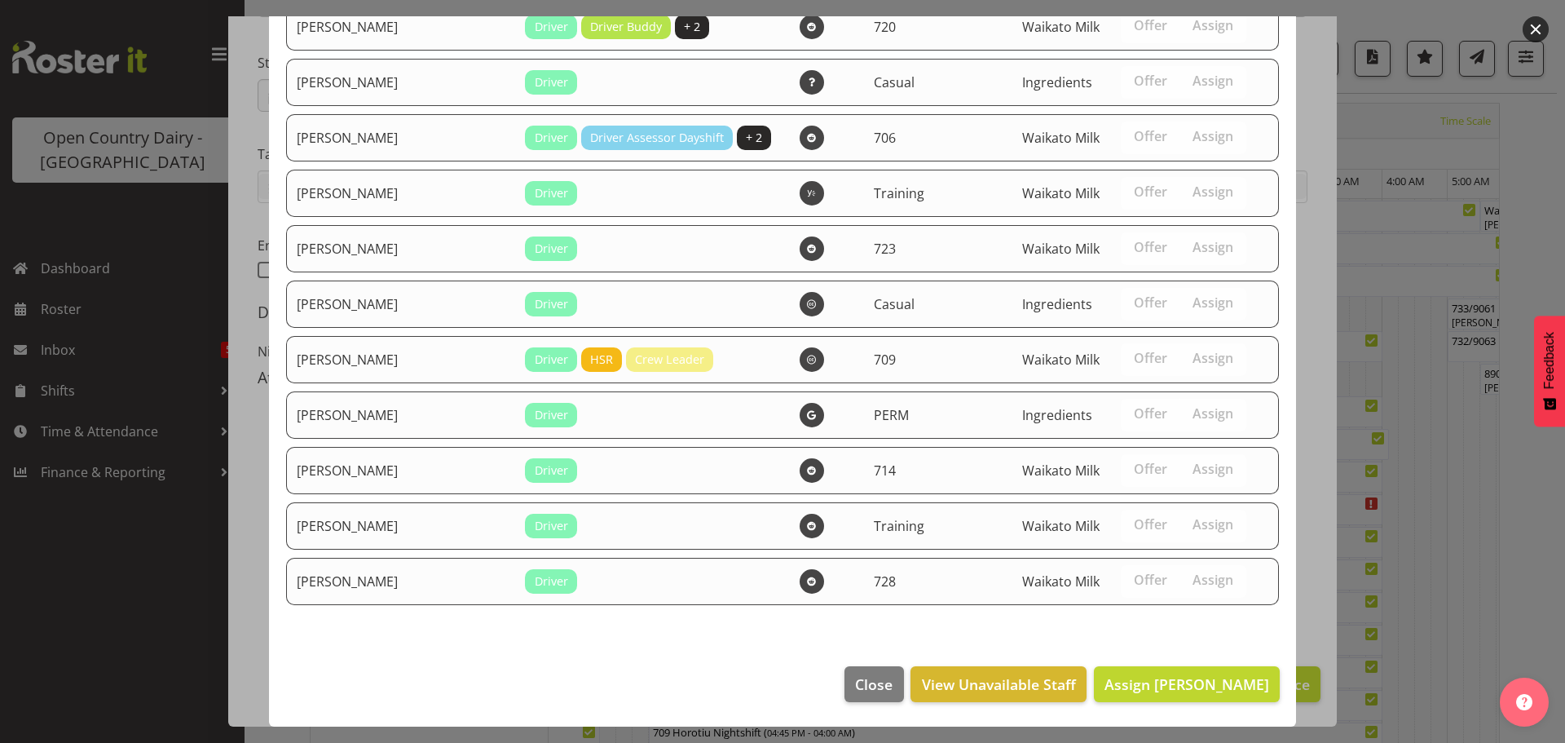
click at [1198, 663] on footer "Close View Unavailable Staff Assign Dave Trepels" at bounding box center [782, 688] width 1027 height 77
click at [1201, 678] on span "Assign Dave Trepels" at bounding box center [1187, 684] width 165 height 20
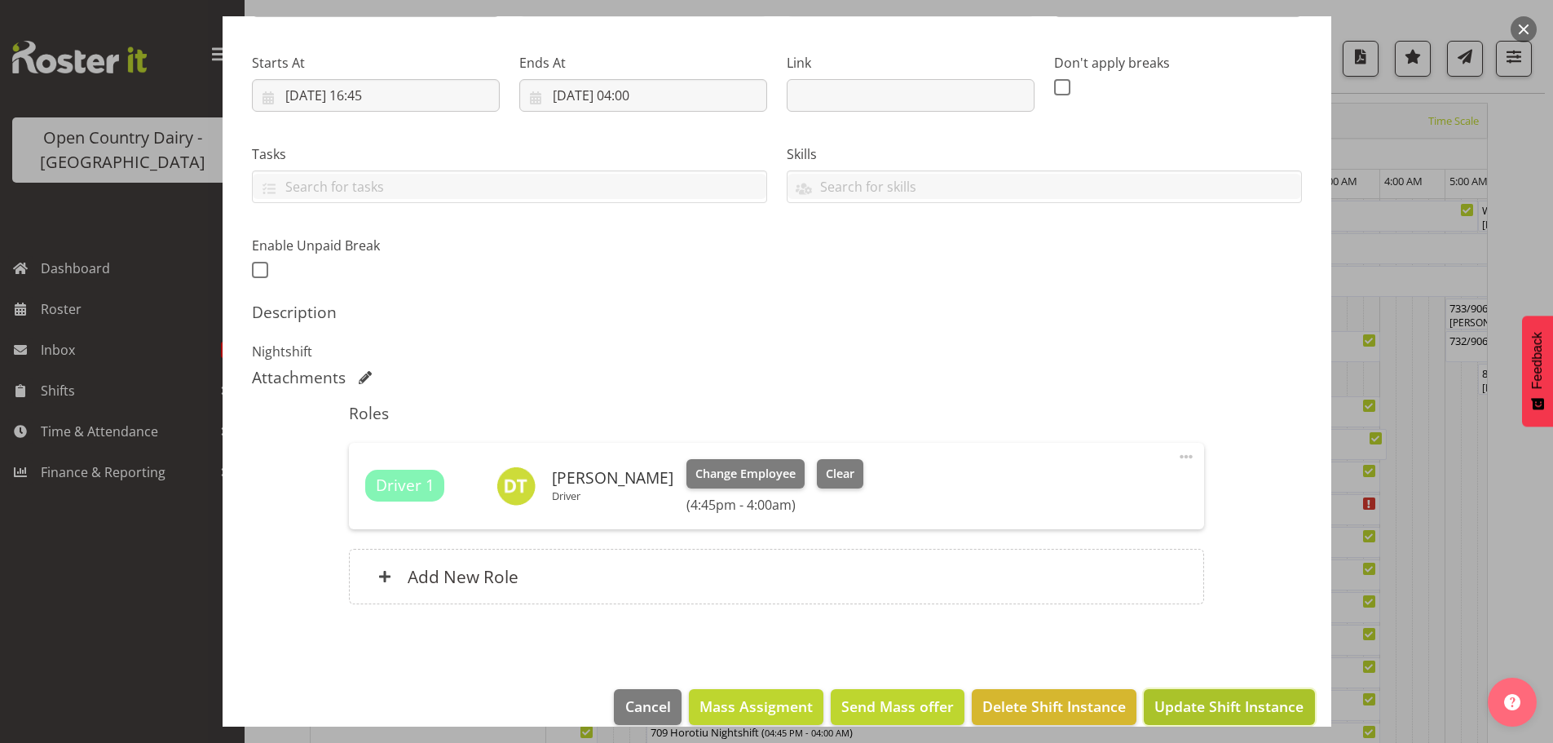
click at [1191, 702] on span "Update Shift Instance" at bounding box center [1228, 705] width 149 height 21
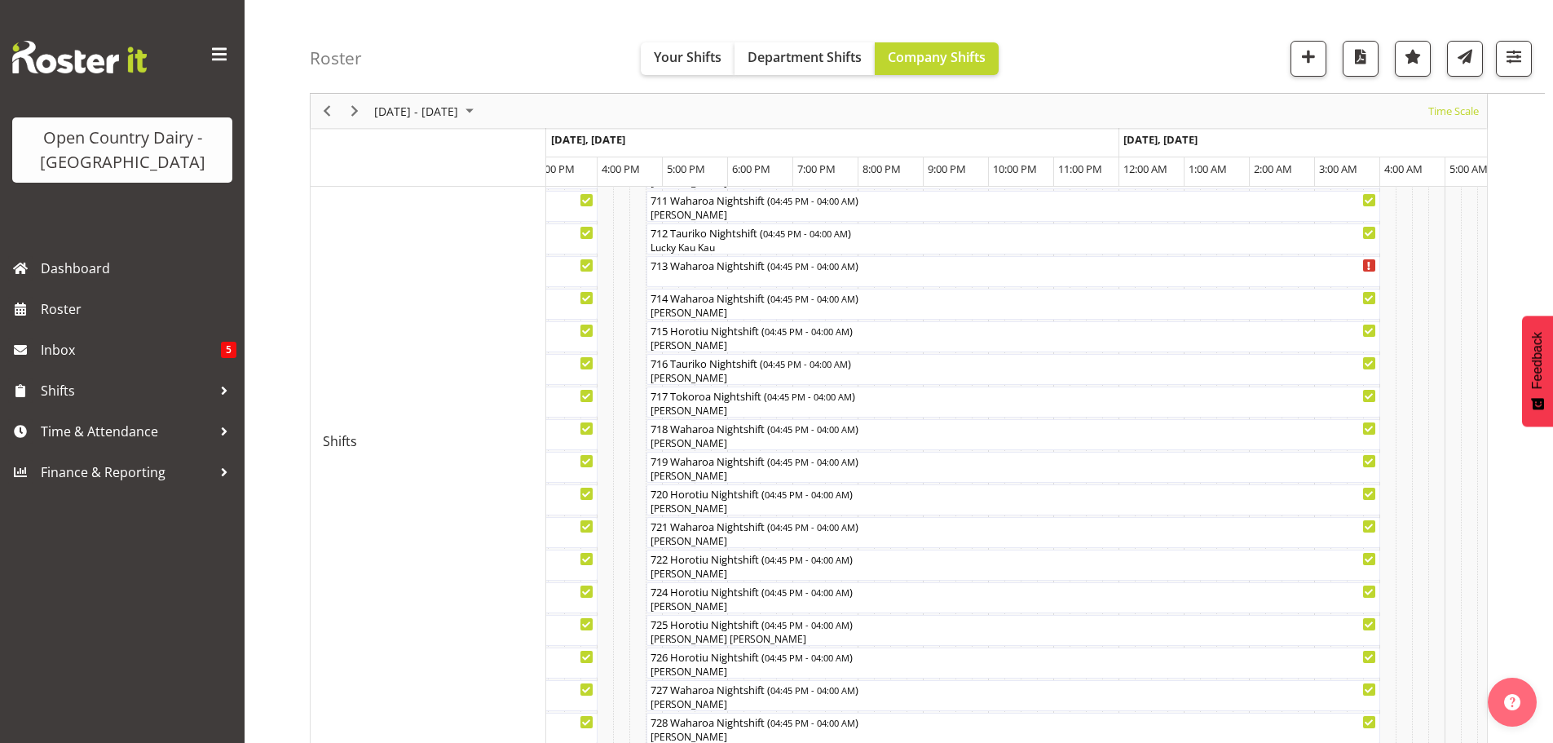
scroll to position [716, 0]
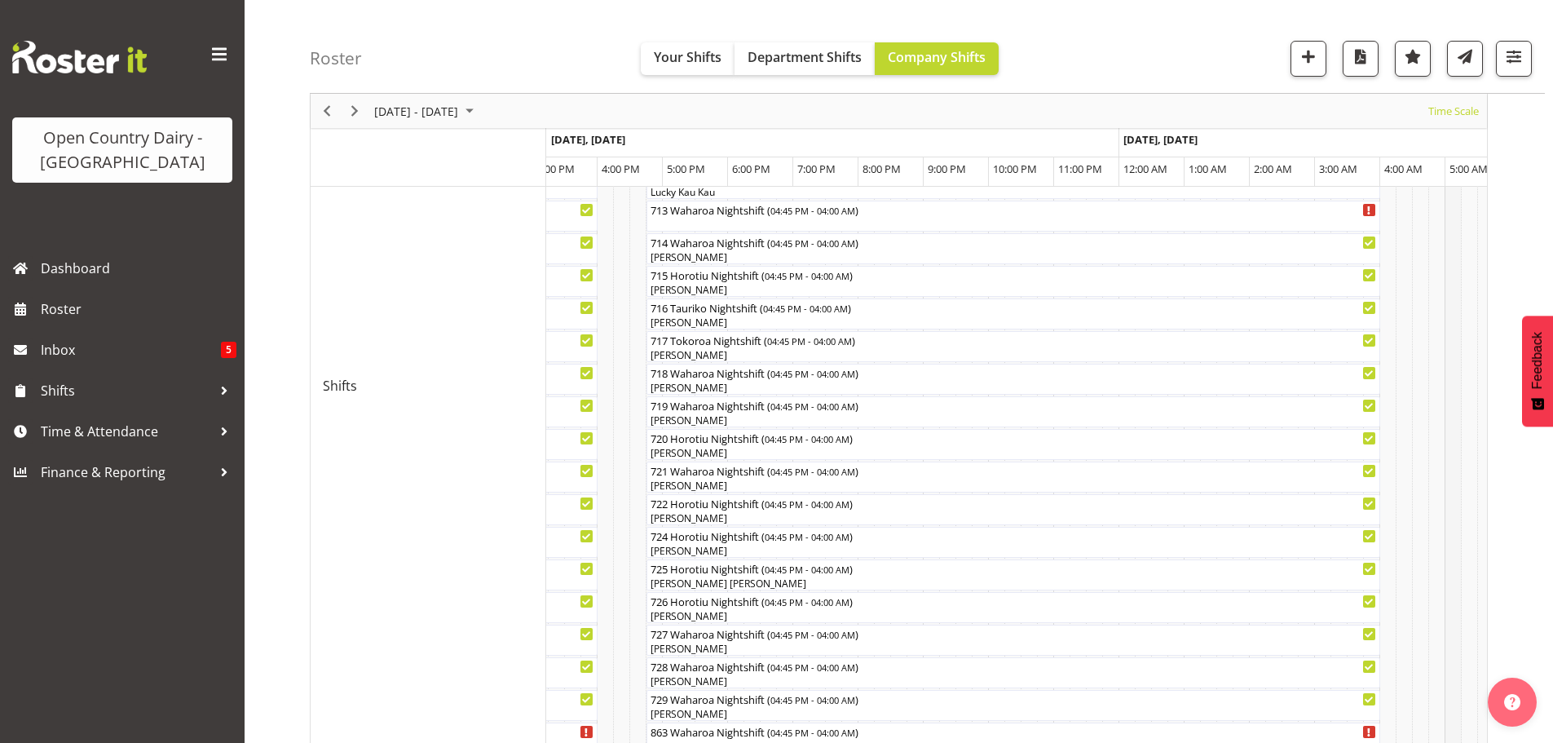
click at [1448, 479] on td "Timeline Week of September 15, 2025" at bounding box center [1453, 386] width 16 height 1679
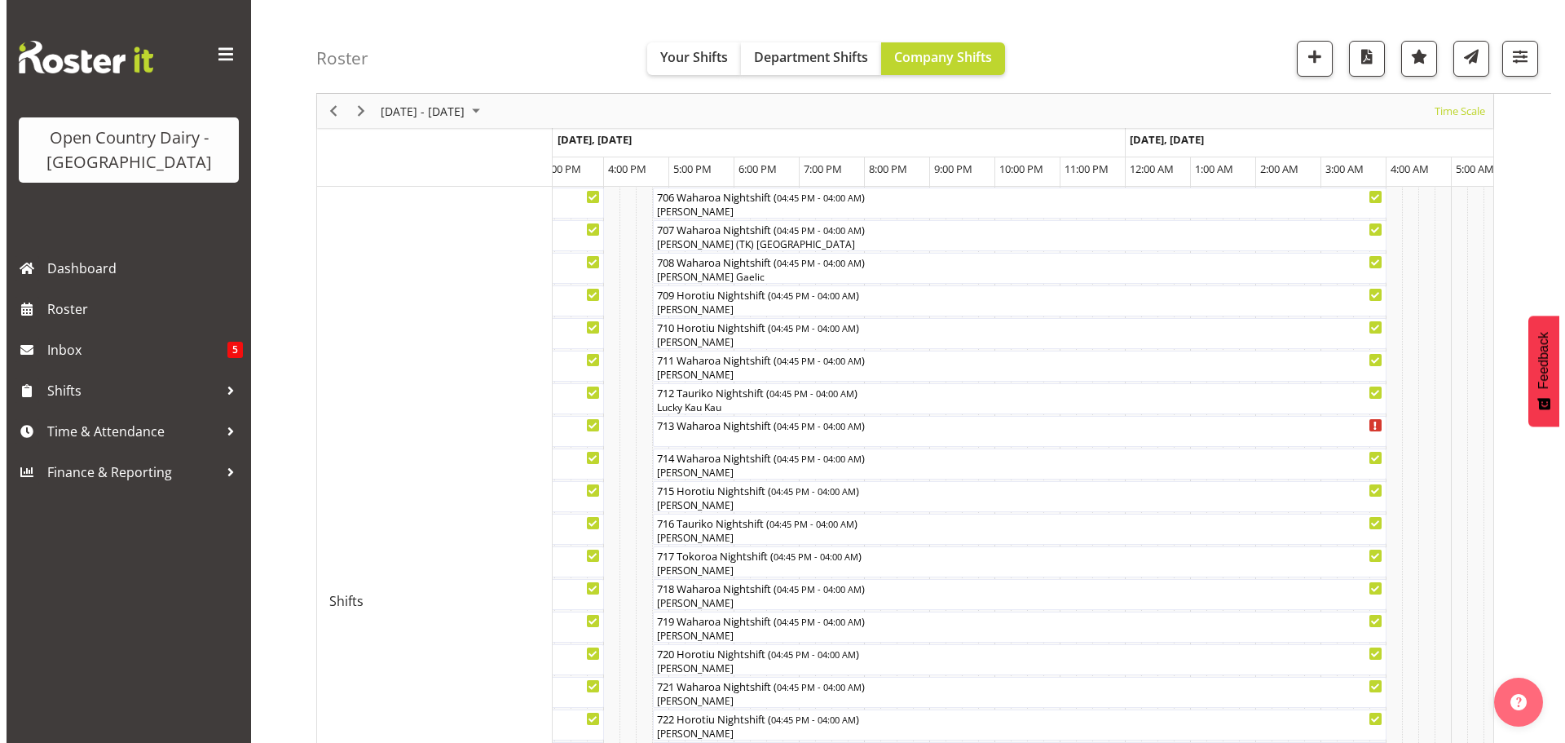
scroll to position [471, 0]
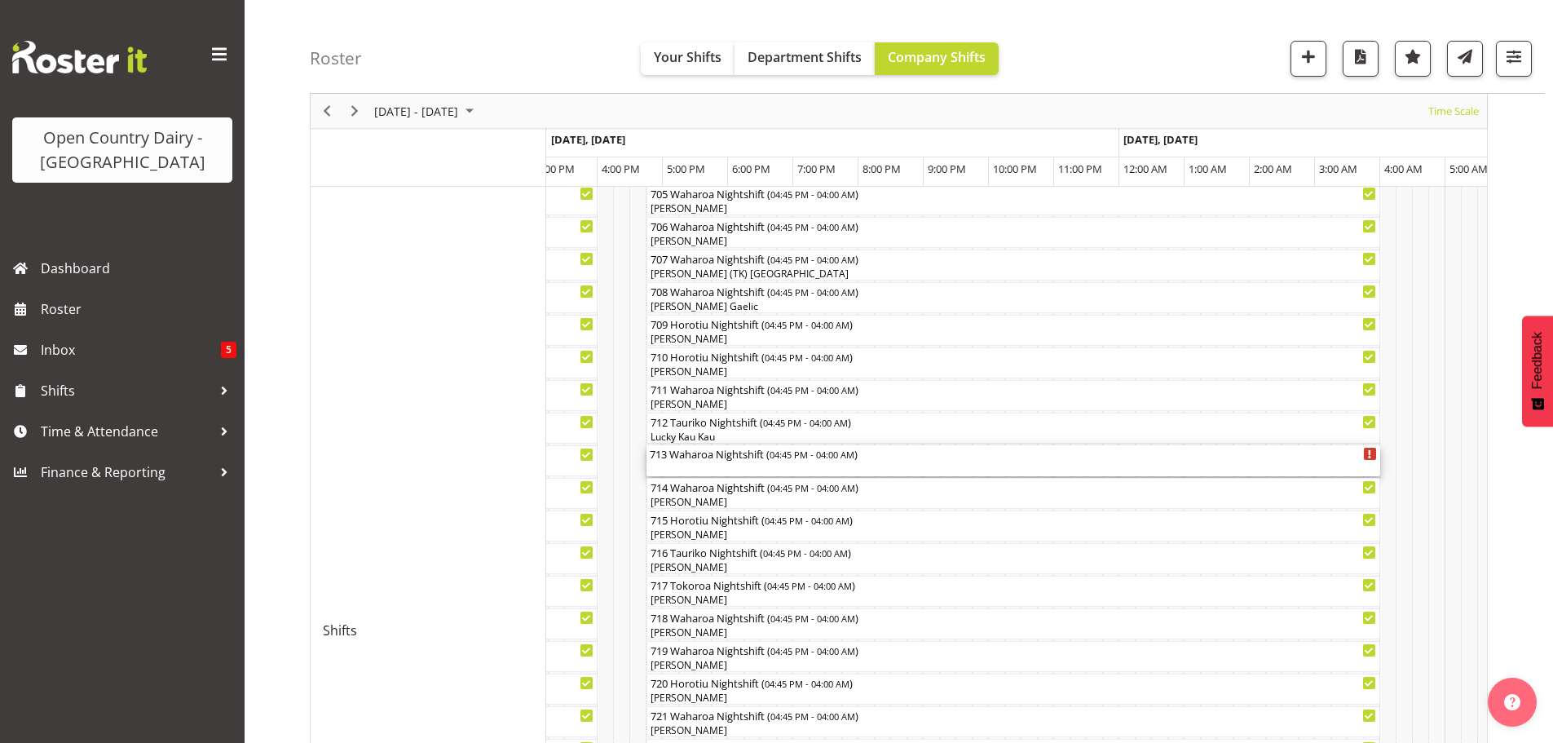
click at [700, 473] on div "713 Waharoa Nightshift ( 04:45 PM - 04:00 AM )" at bounding box center [1013, 460] width 727 height 31
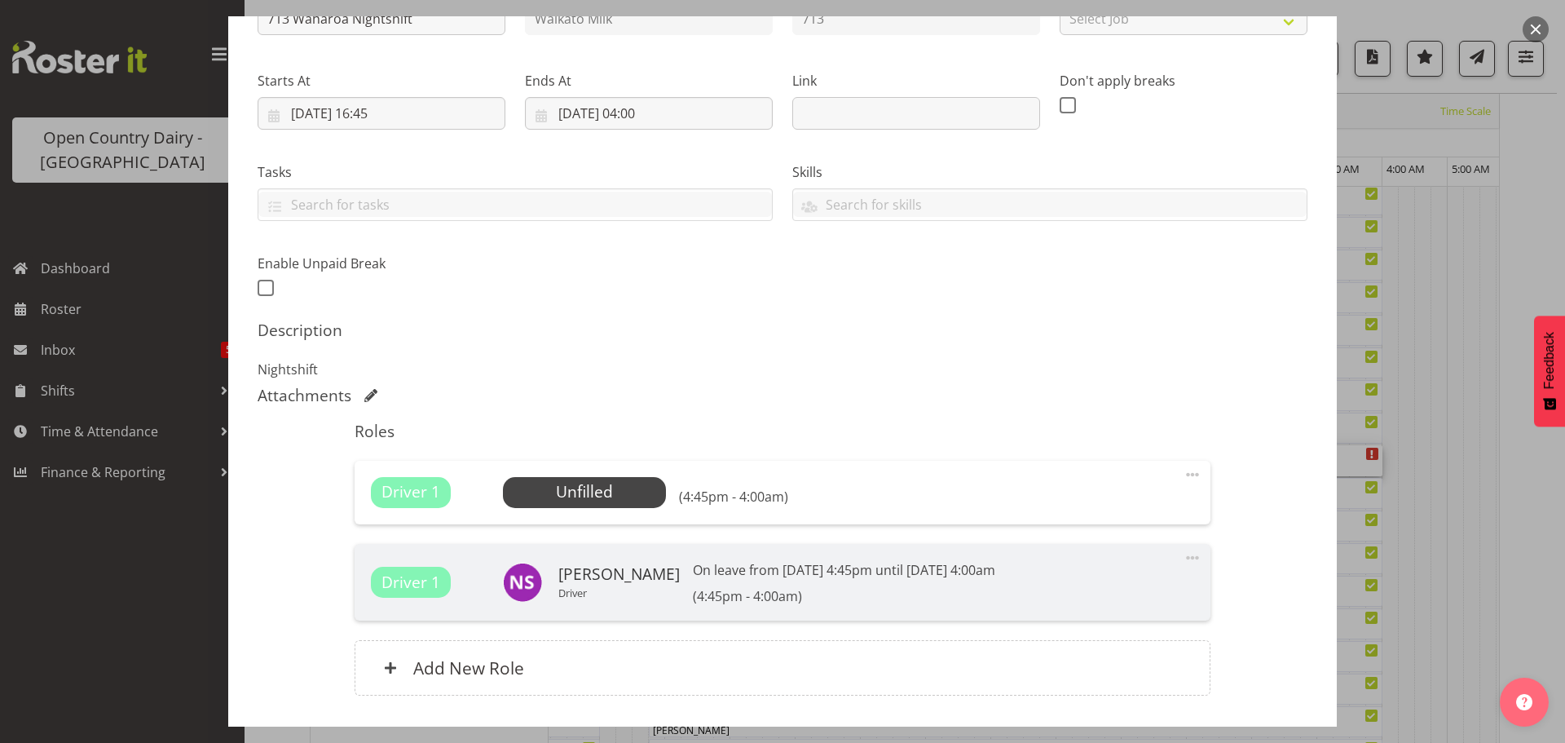
scroll to position [245, 0]
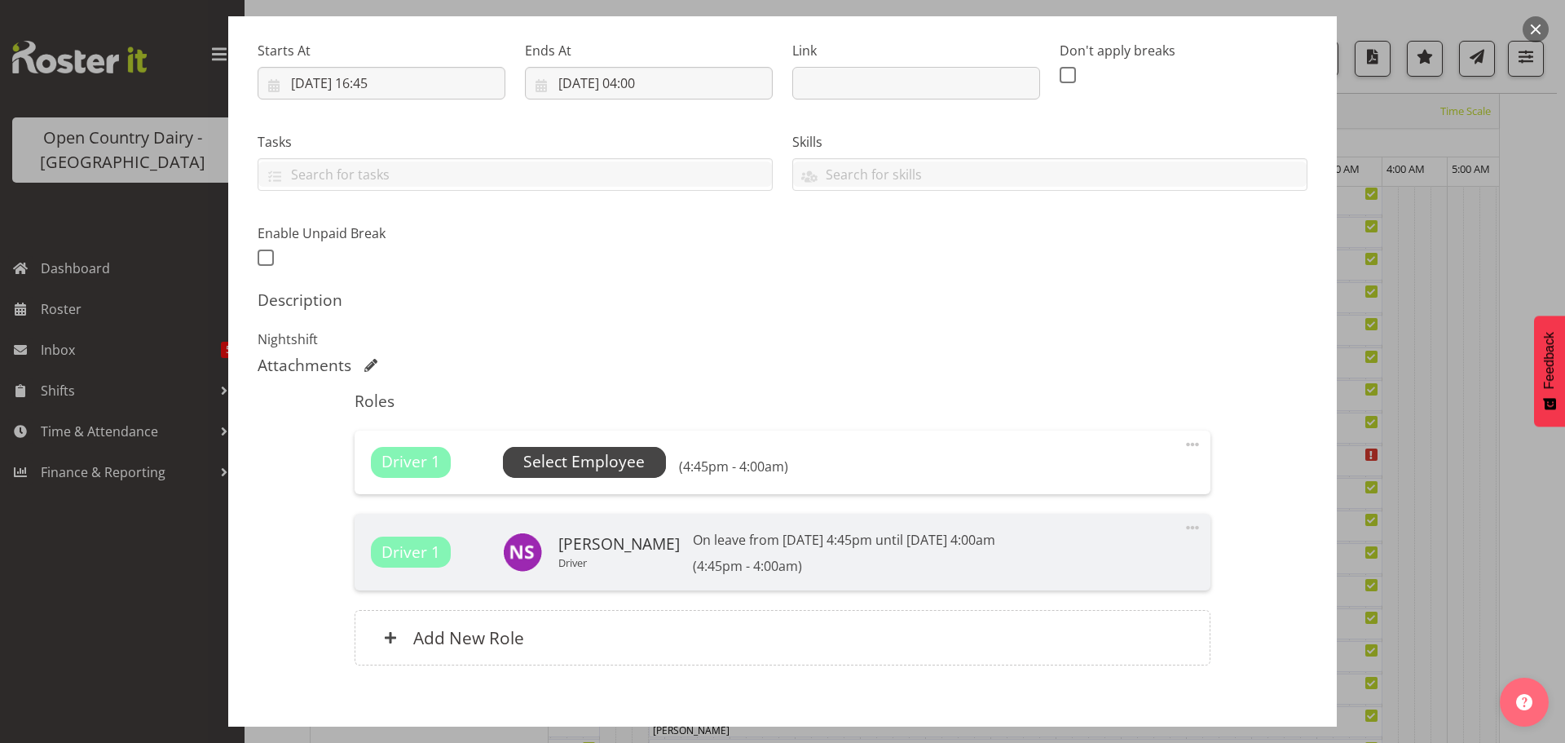
click at [594, 467] on span "Select Employee" at bounding box center [583, 462] width 121 height 24
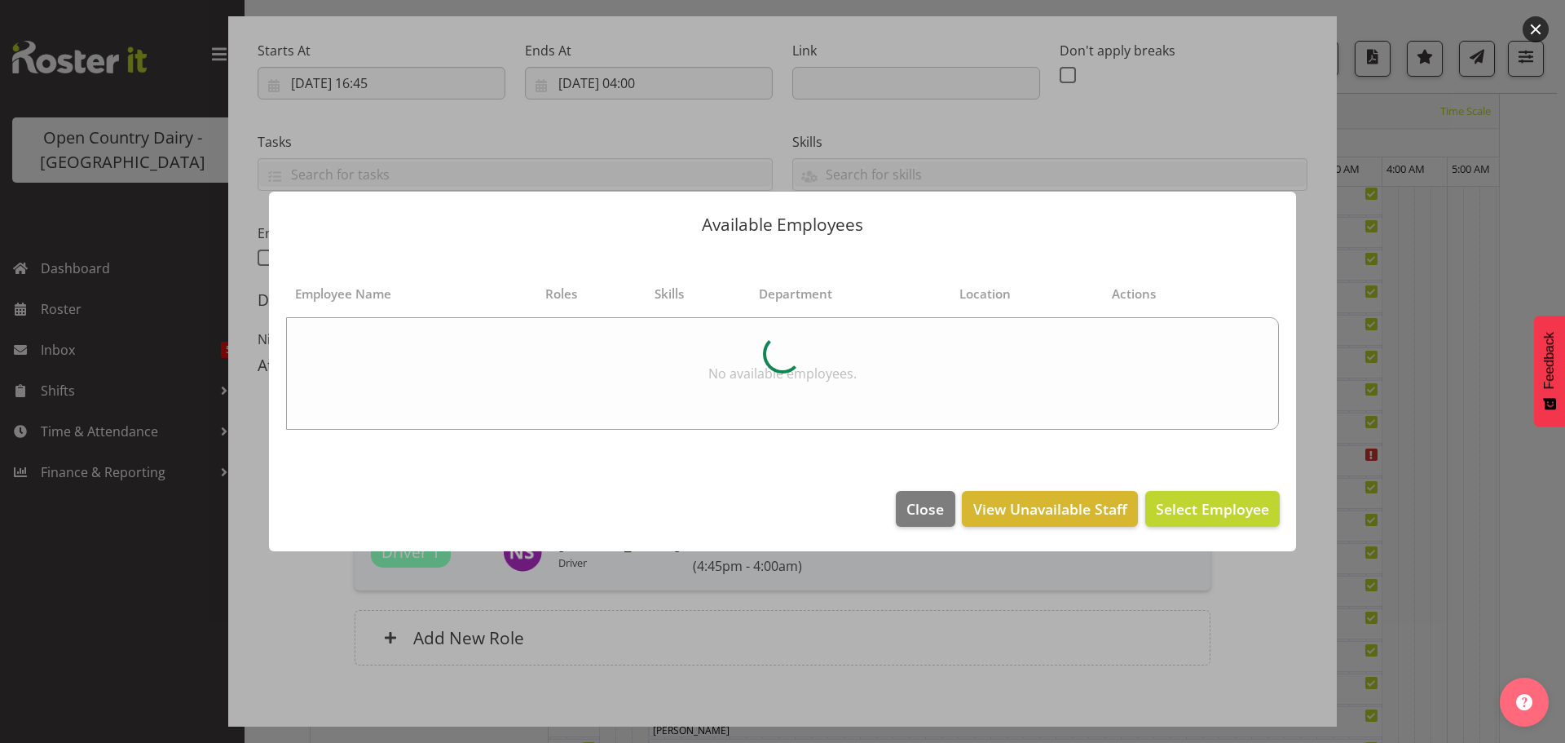
click at [297, 611] on div at bounding box center [782, 371] width 1565 height 743
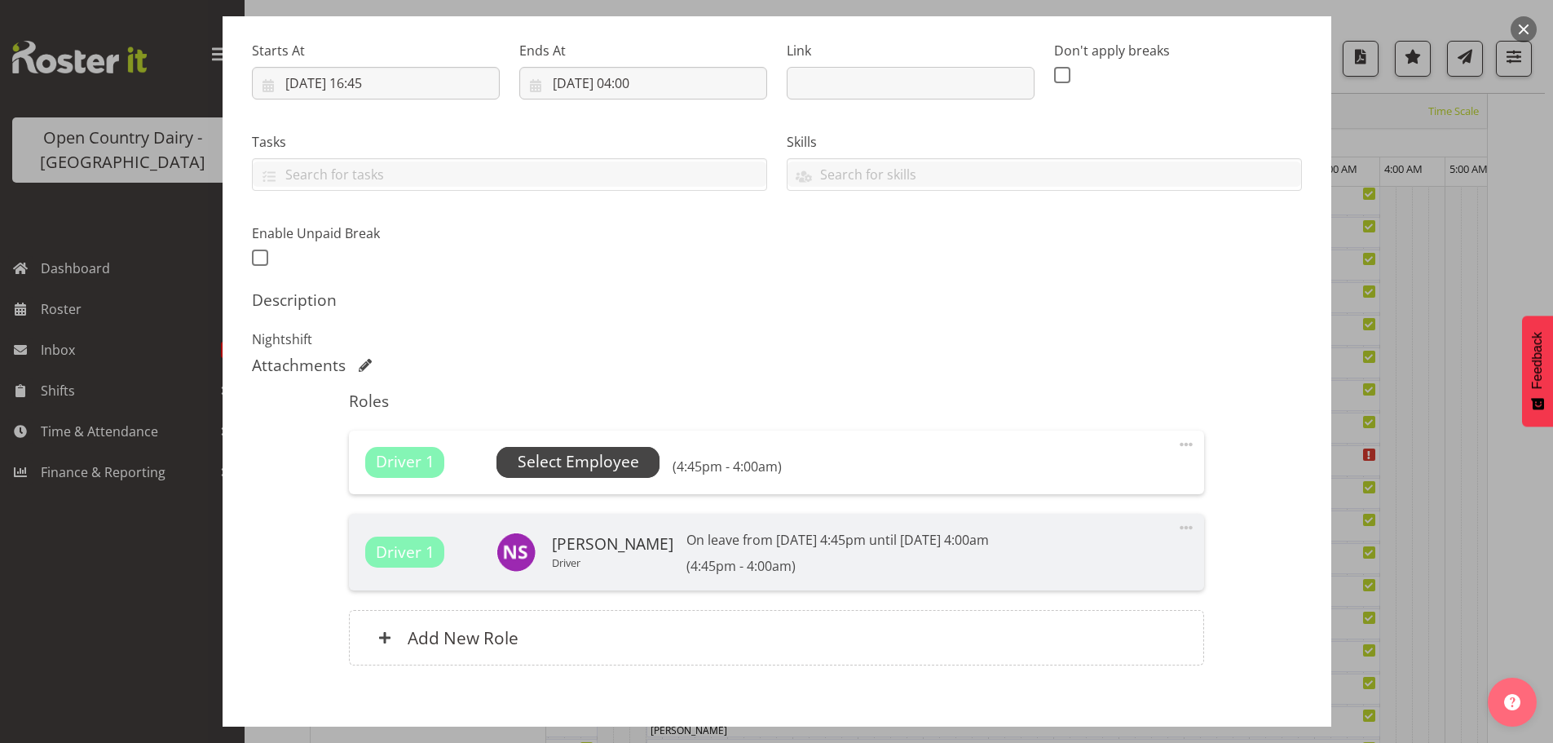
click at [613, 461] on span "Select Employee" at bounding box center [578, 462] width 121 height 24
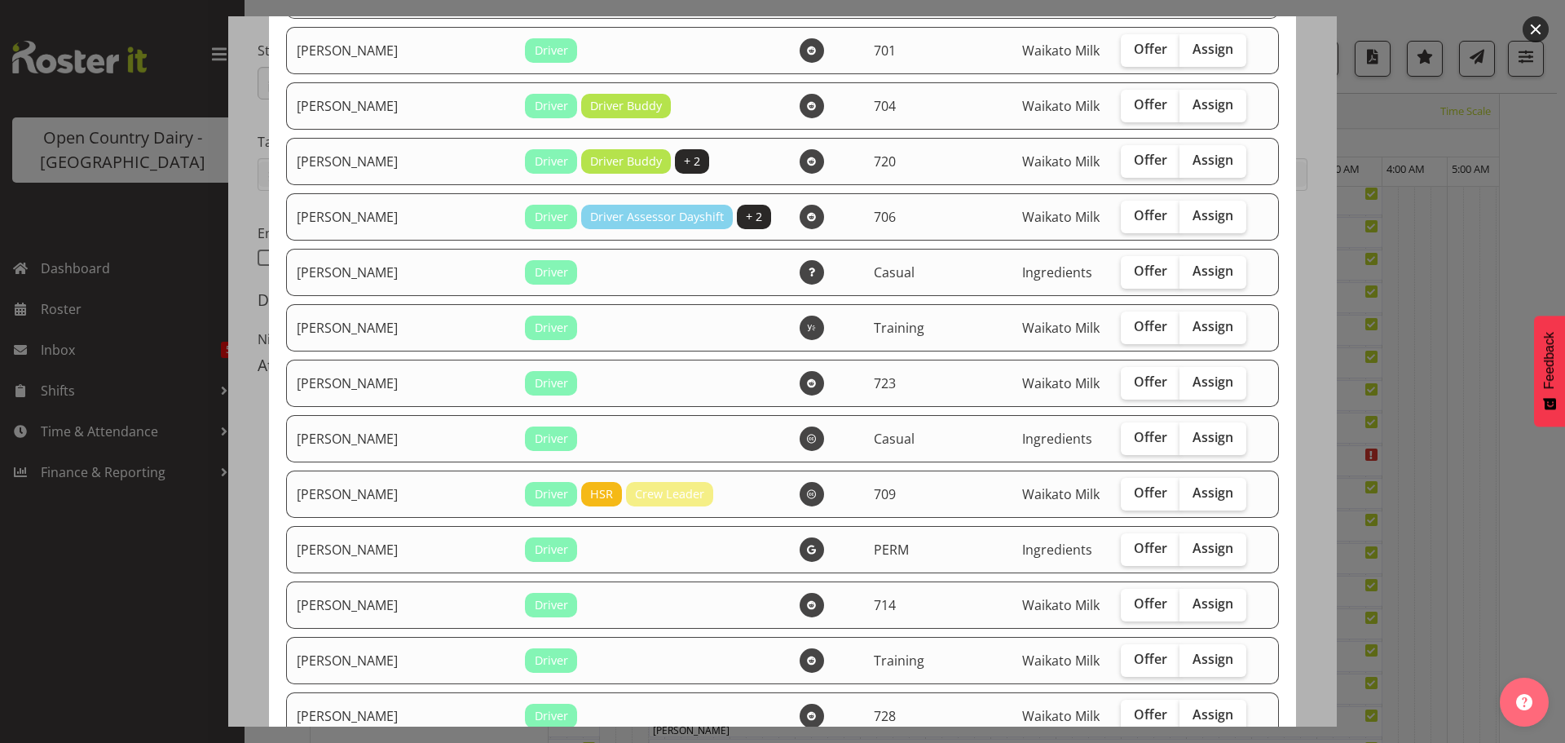
scroll to position [1386, 0]
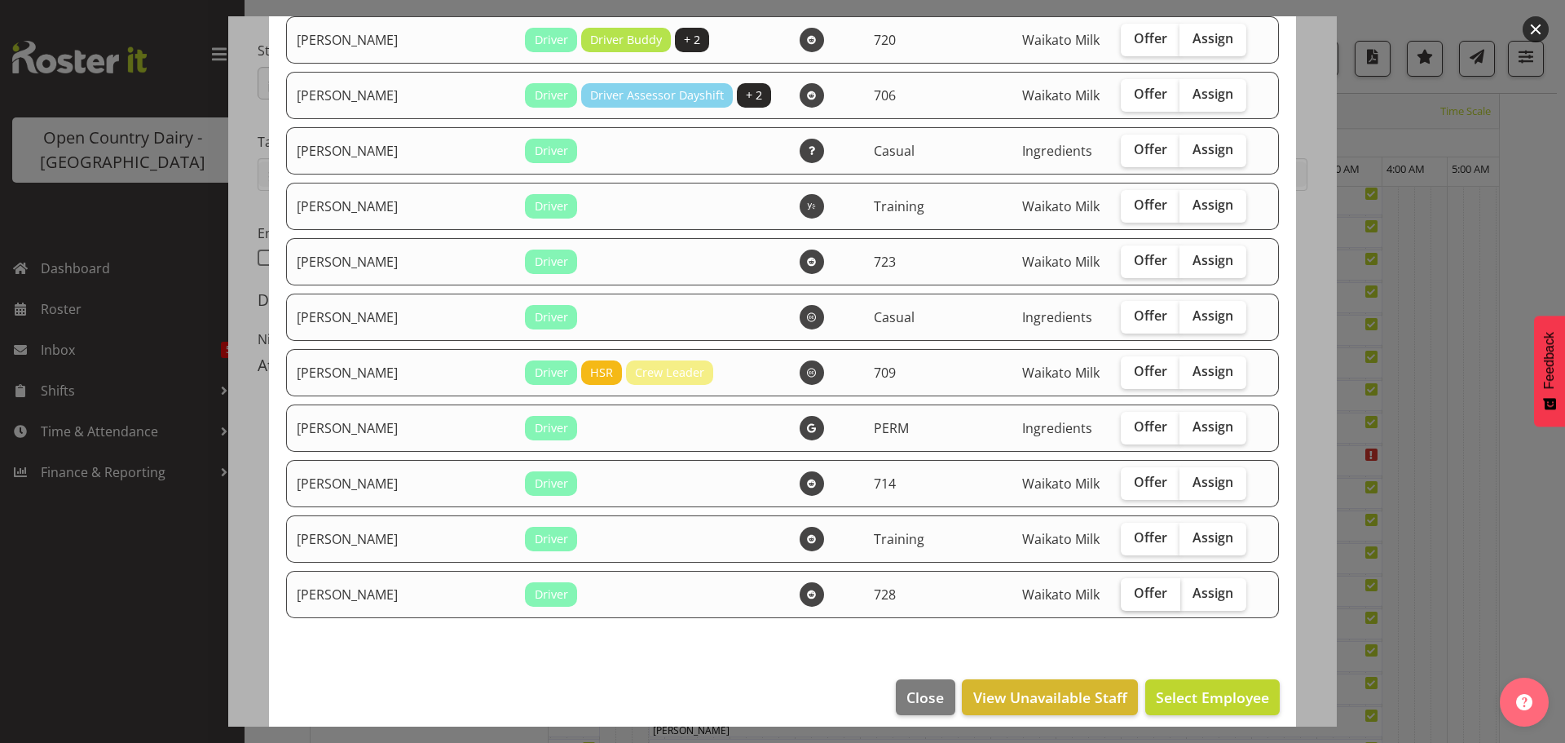
click at [1134, 597] on span "Offer" at bounding box center [1150, 593] width 33 height 16
click at [1121, 597] on input "Offer" at bounding box center [1126, 593] width 11 height 11
checkbox input "true"
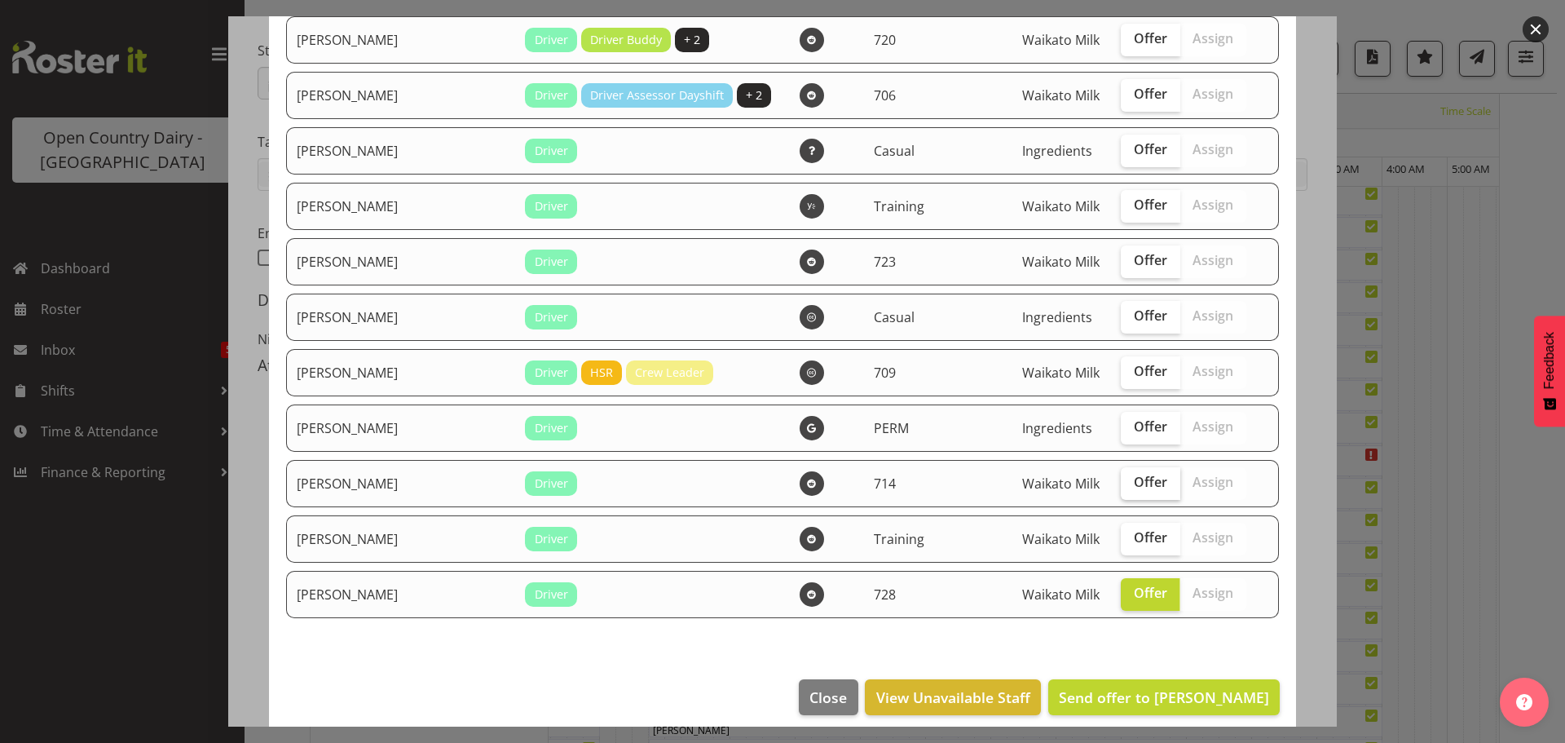
click at [1134, 479] on span "Offer" at bounding box center [1150, 482] width 33 height 16
click at [1121, 479] on input "Offer" at bounding box center [1126, 482] width 11 height 11
checkbox input "true"
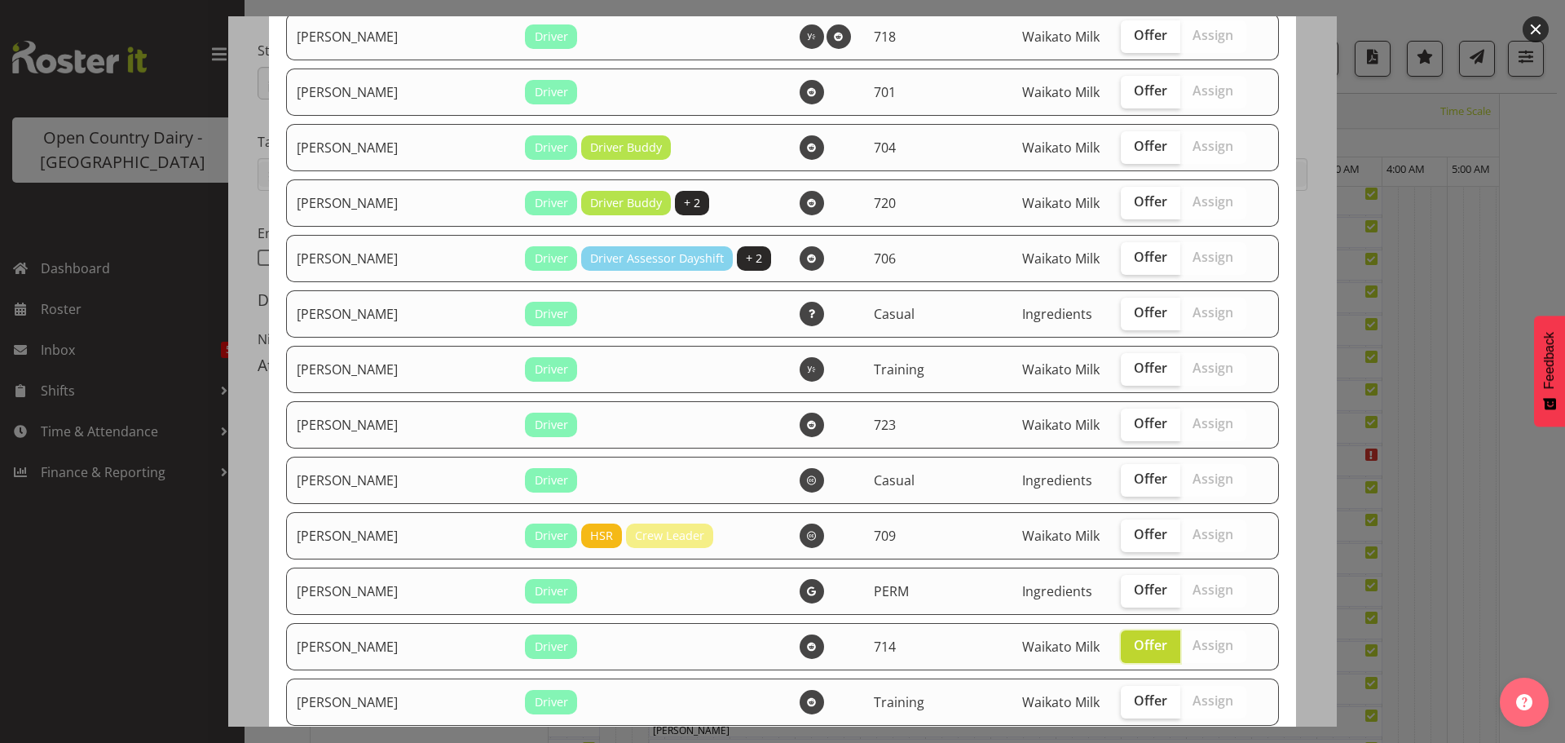
scroll to position [1141, 0]
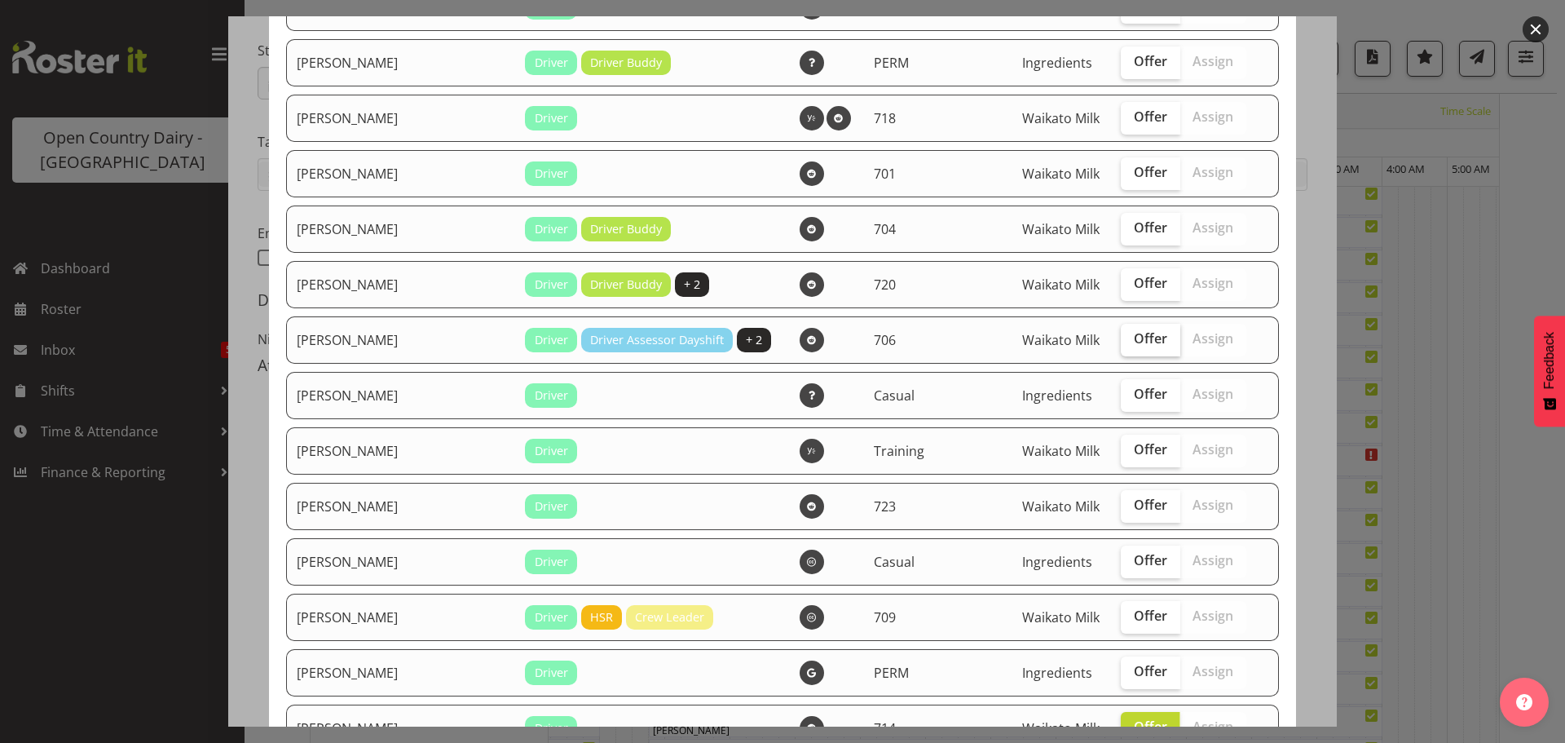
click at [1134, 336] on span "Offer" at bounding box center [1150, 338] width 33 height 16
click at [1121, 336] on input "Offer" at bounding box center [1126, 338] width 11 height 11
checkbox input "true"
click at [1134, 286] on span "Offer" at bounding box center [1150, 283] width 33 height 16
click at [1121, 286] on input "Offer" at bounding box center [1126, 283] width 11 height 11
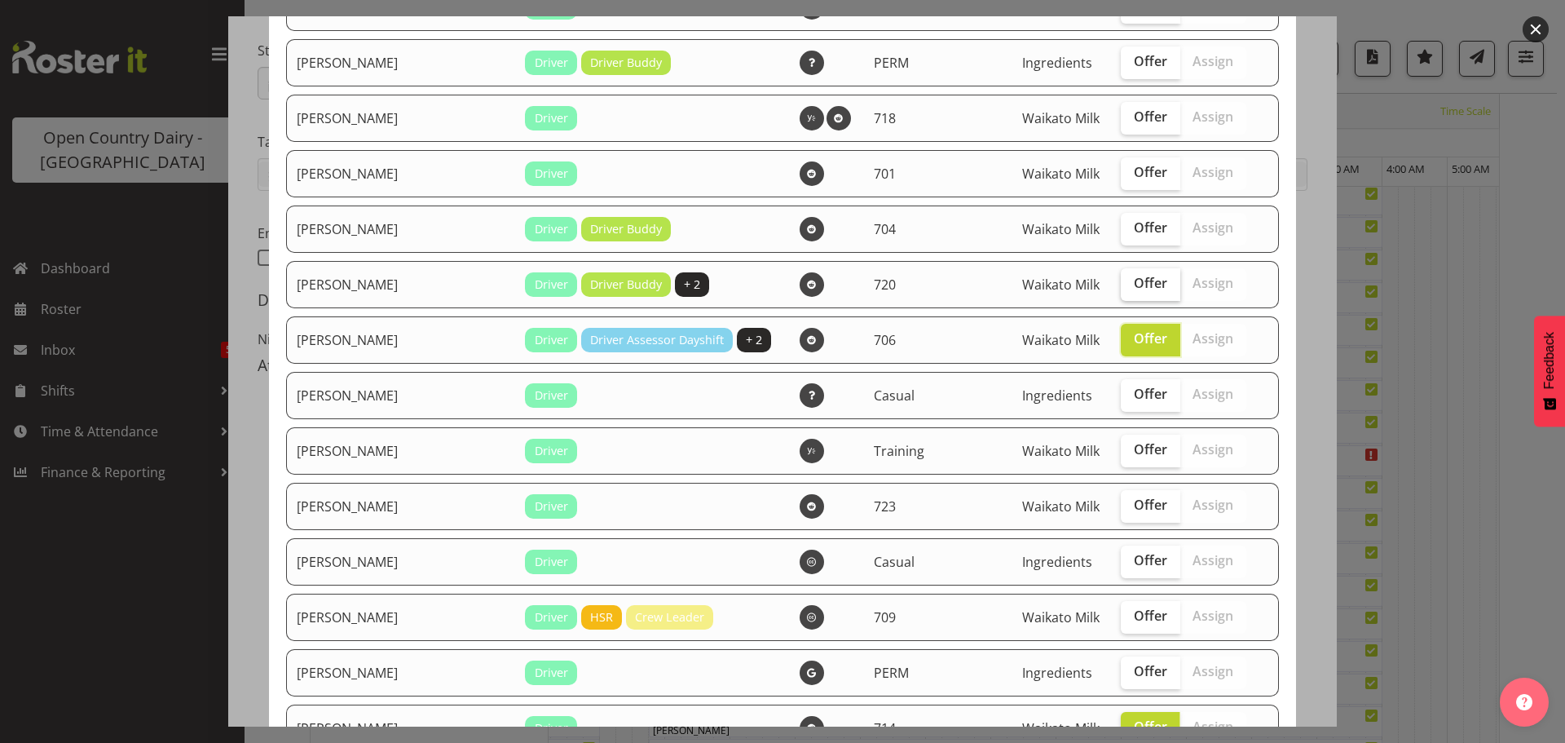
checkbox input "true"
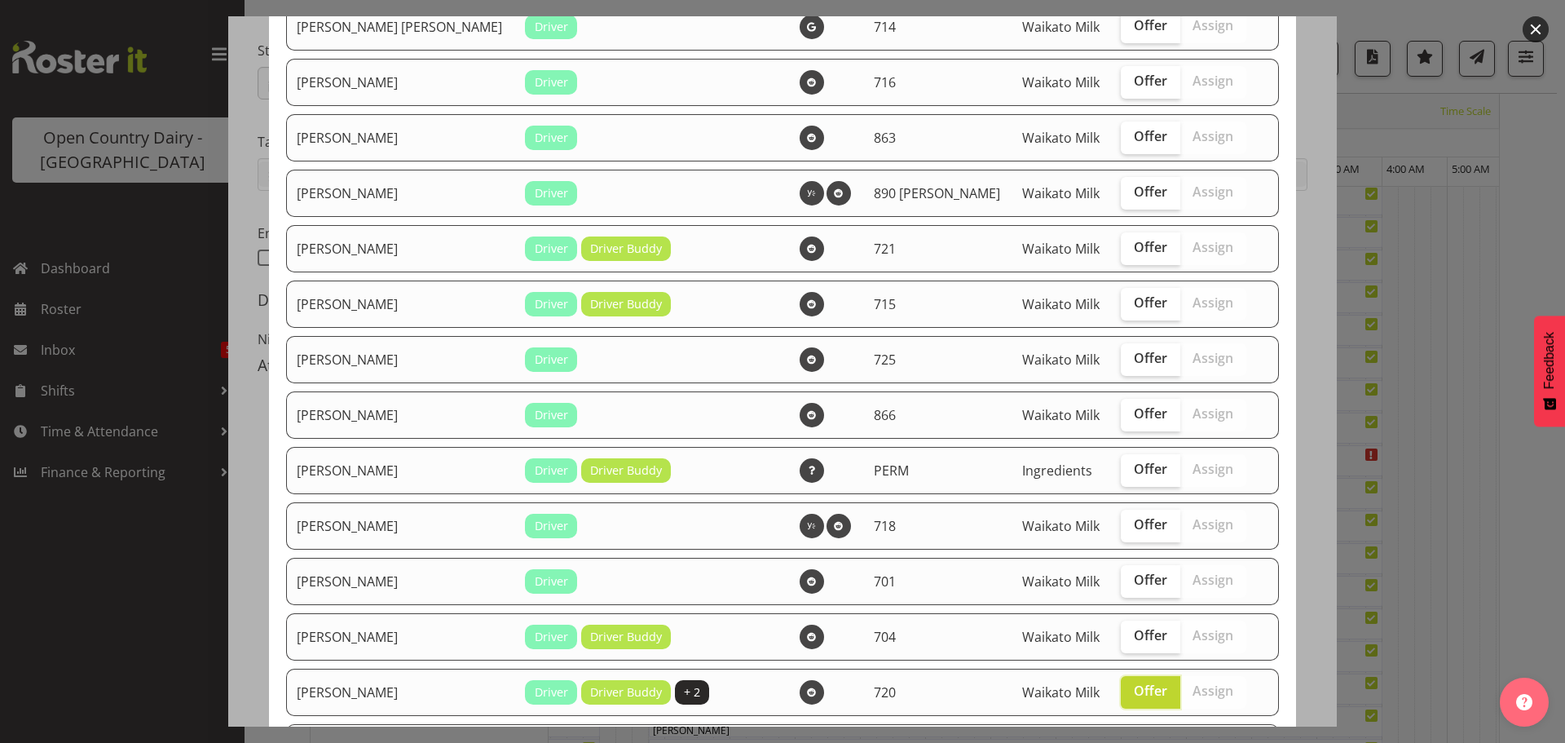
scroll to position [652, 0]
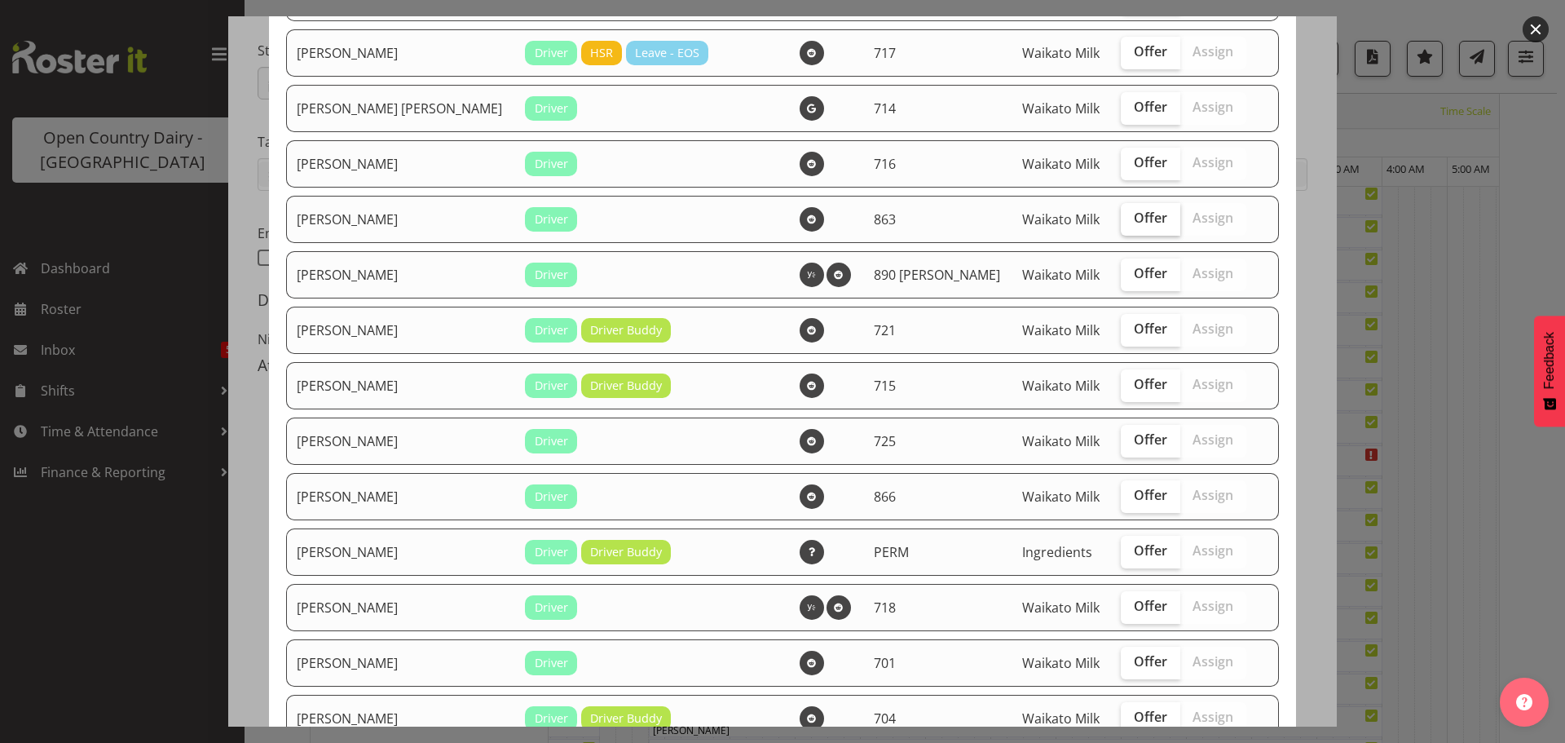
click at [1134, 218] on span "Offer" at bounding box center [1150, 218] width 33 height 16
click at [1121, 218] on input "Offer" at bounding box center [1126, 218] width 11 height 11
checkbox input "true"
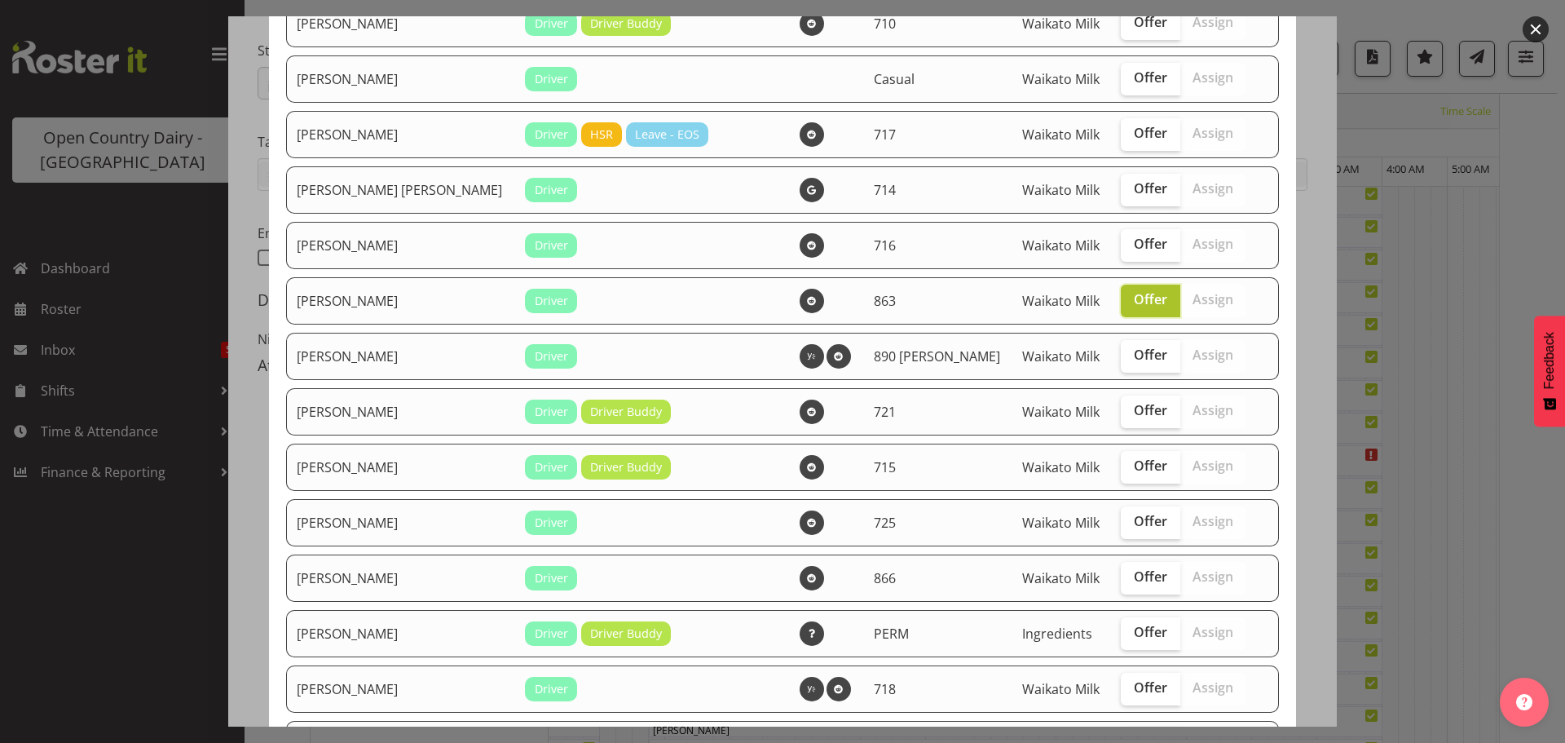
scroll to position [489, 0]
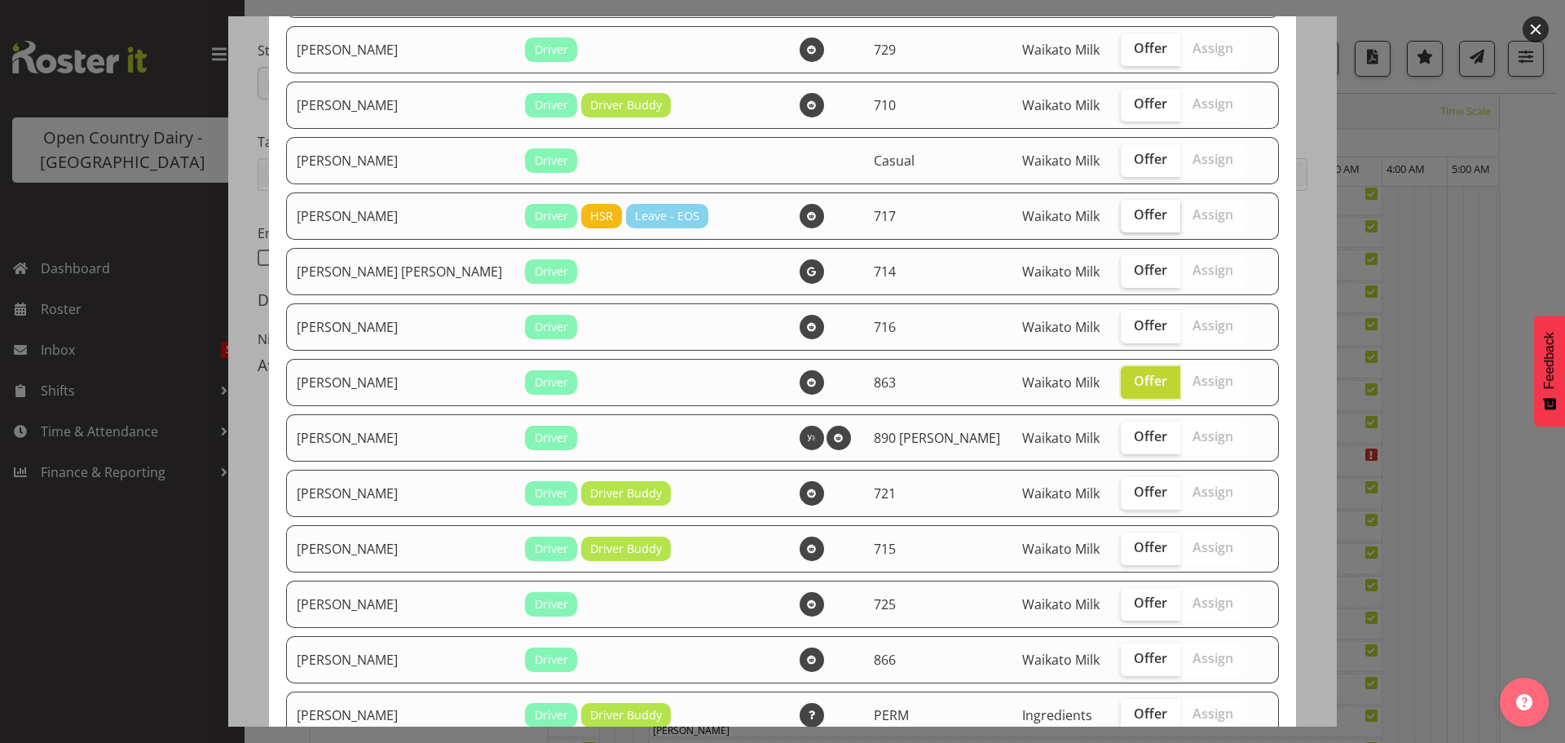
click at [1121, 225] on label "Offer" at bounding box center [1151, 216] width 60 height 33
click at [1121, 220] on input "Offer" at bounding box center [1126, 215] width 11 height 11
checkbox input "true"
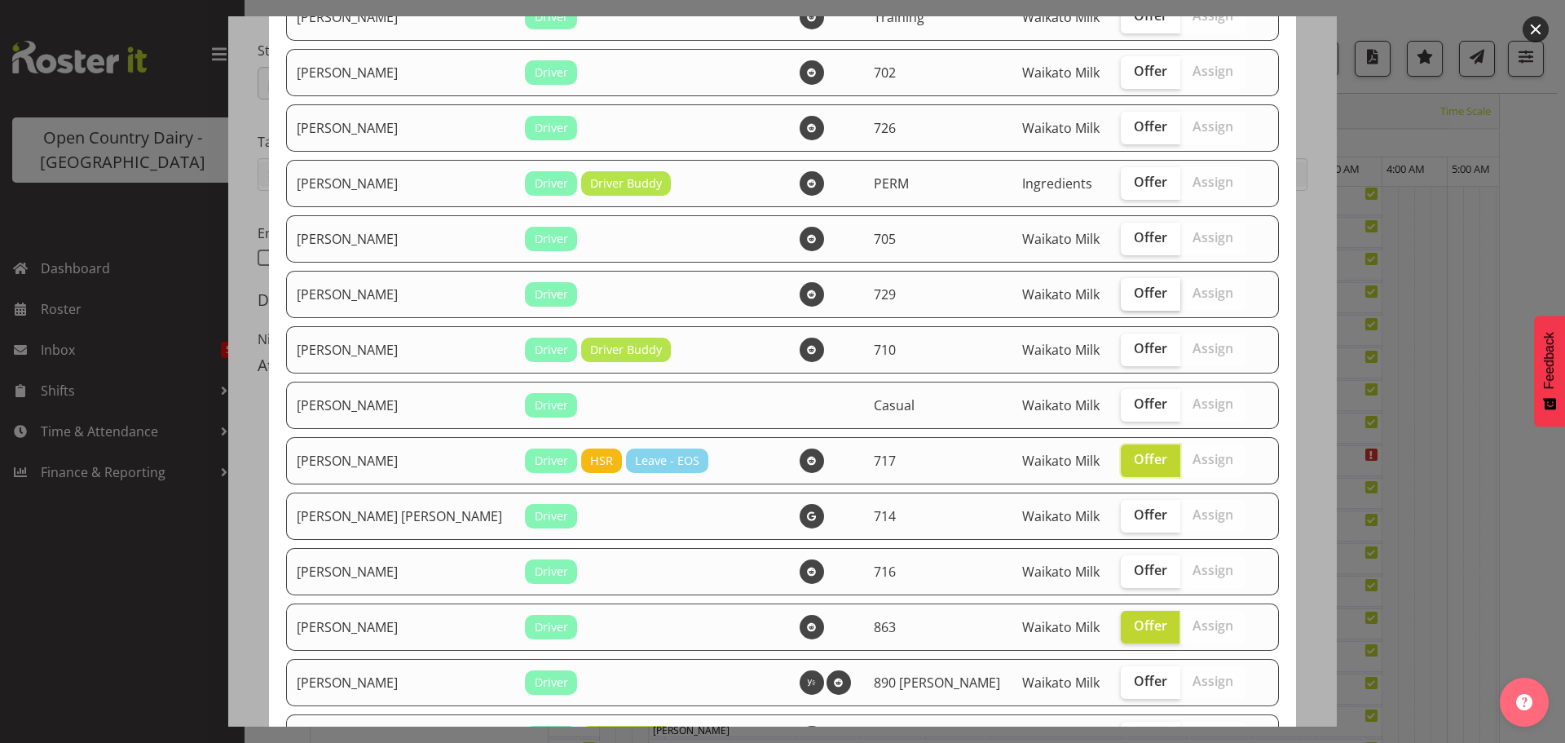
scroll to position [163, 0]
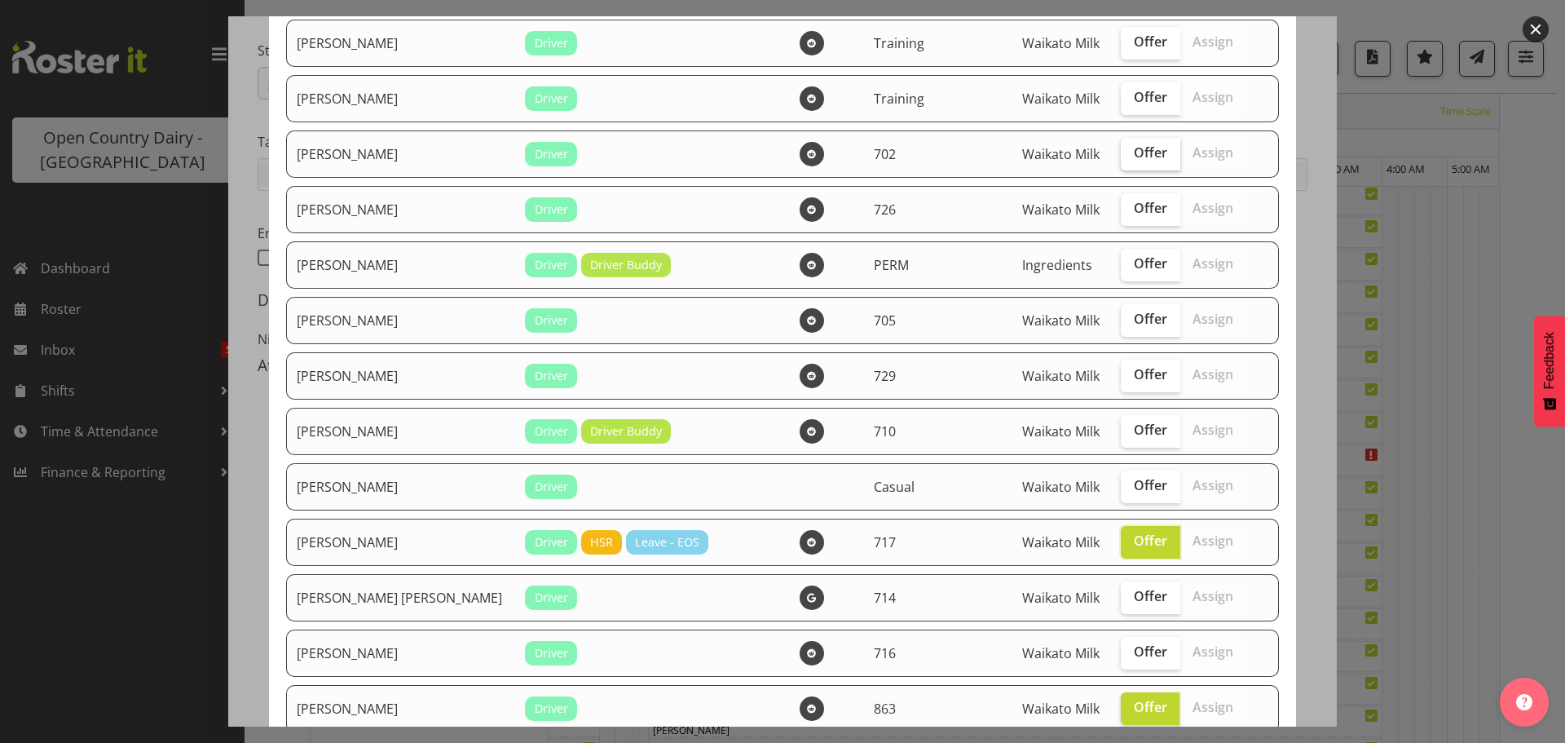
click at [1134, 160] on span "Offer" at bounding box center [1150, 152] width 33 height 16
click at [1121, 158] on input "Offer" at bounding box center [1126, 153] width 11 height 11
checkbox input "true"
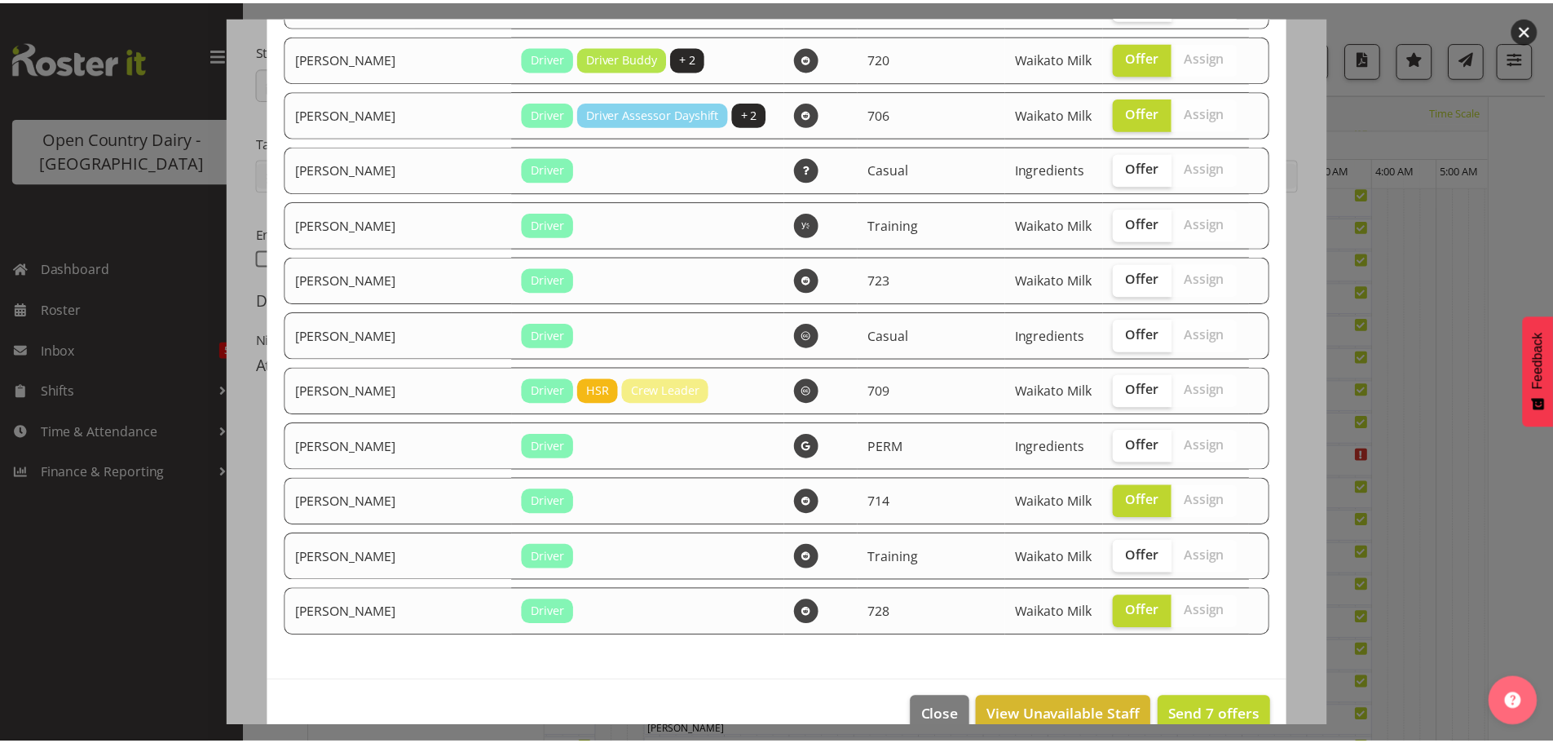
scroll to position [1399, 0]
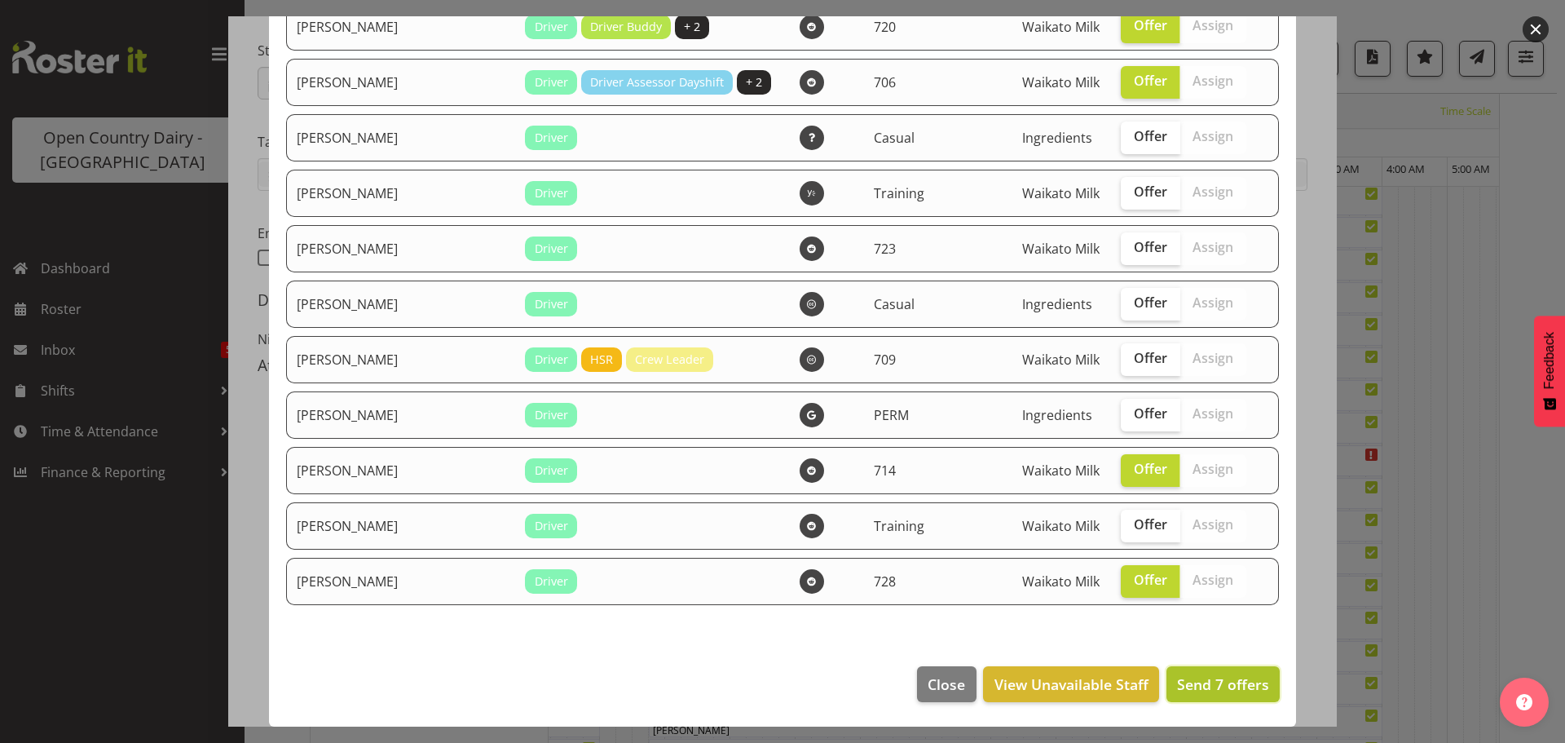
click at [1202, 680] on span "Send 7 offers" at bounding box center [1223, 684] width 92 height 20
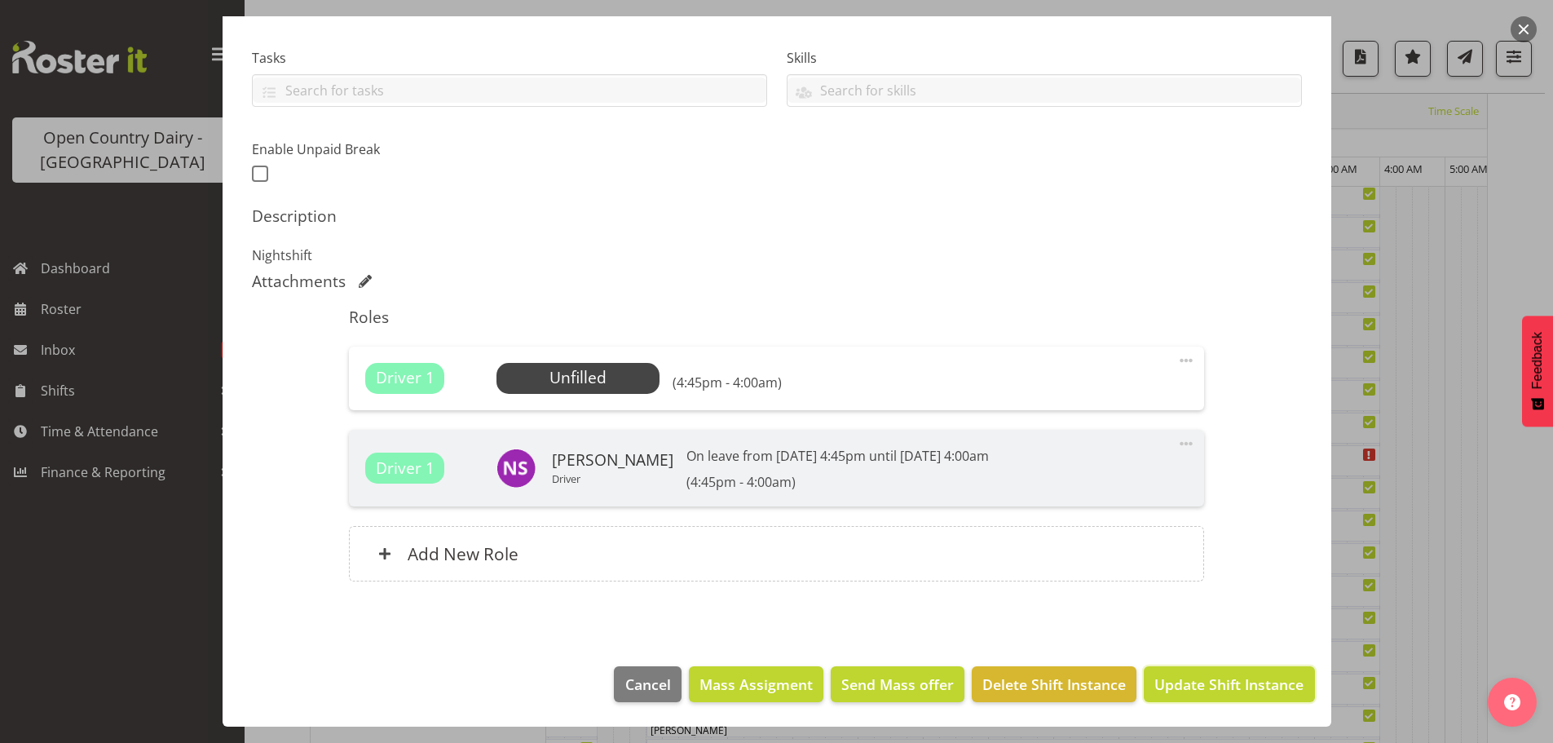
click at [1221, 676] on span "Update Shift Instance" at bounding box center [1228, 683] width 149 height 21
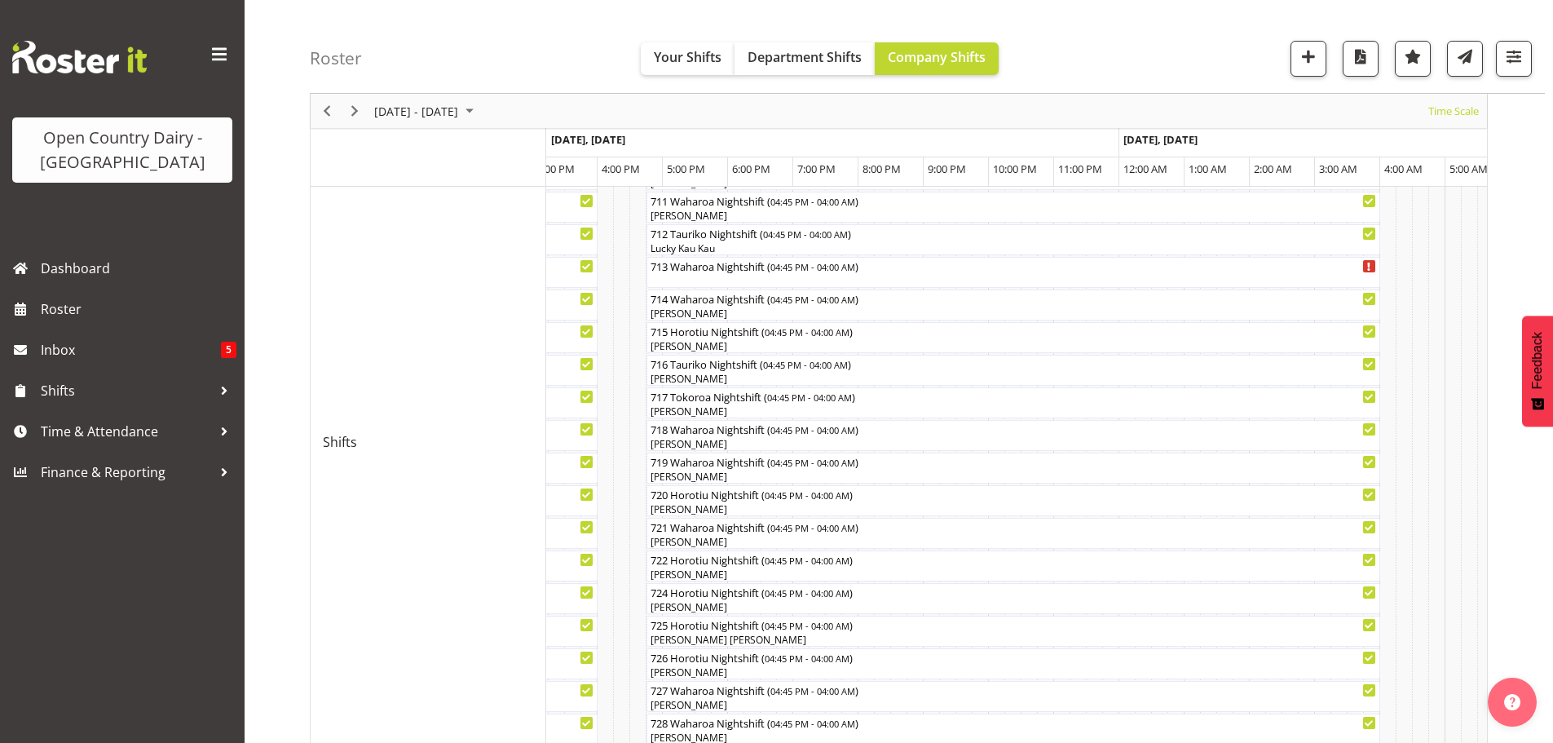
scroll to position [634, 0]
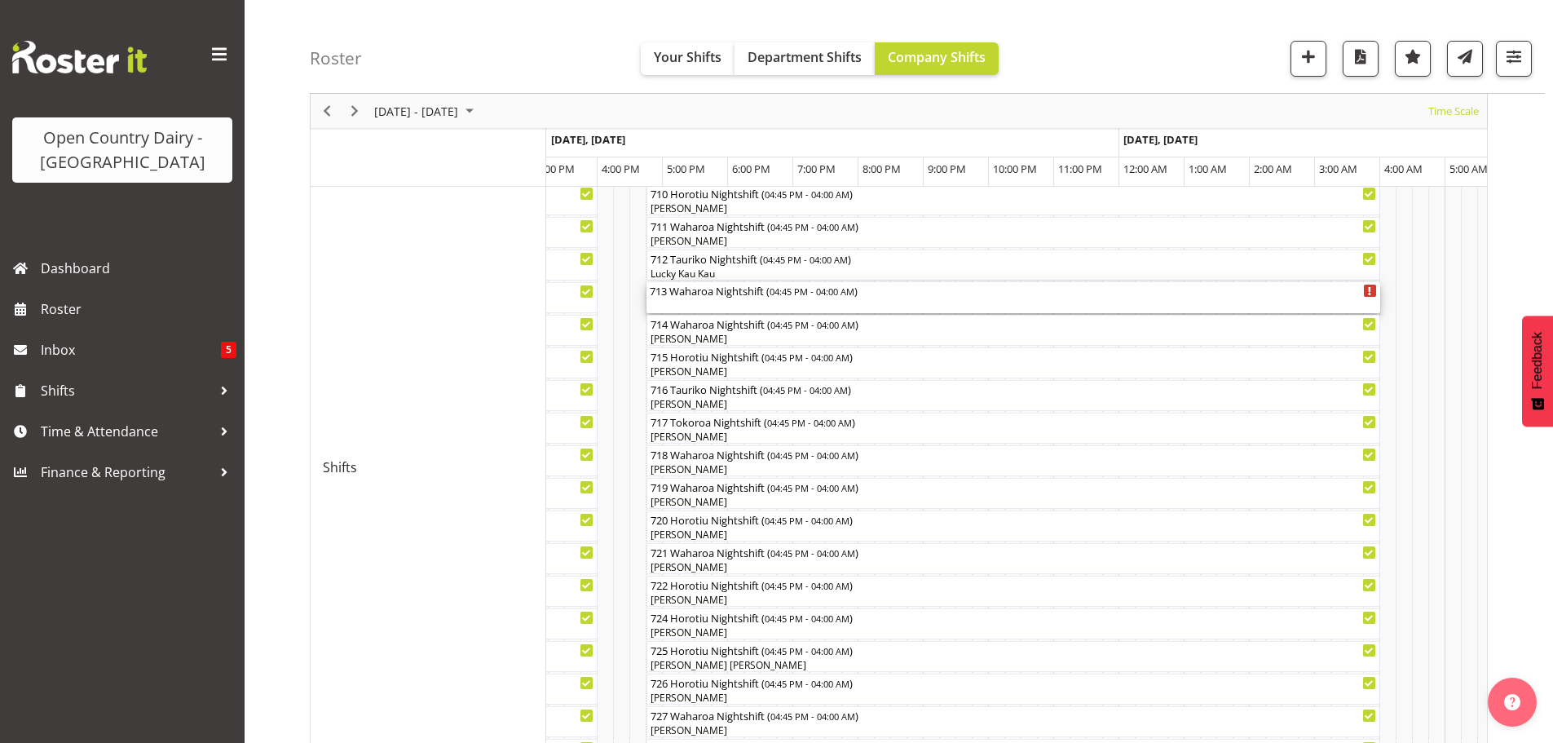
click at [671, 296] on div "713 Waharoa Nightshift ( 04:45 PM - 04:00 AM )" at bounding box center [1013, 290] width 727 height 16
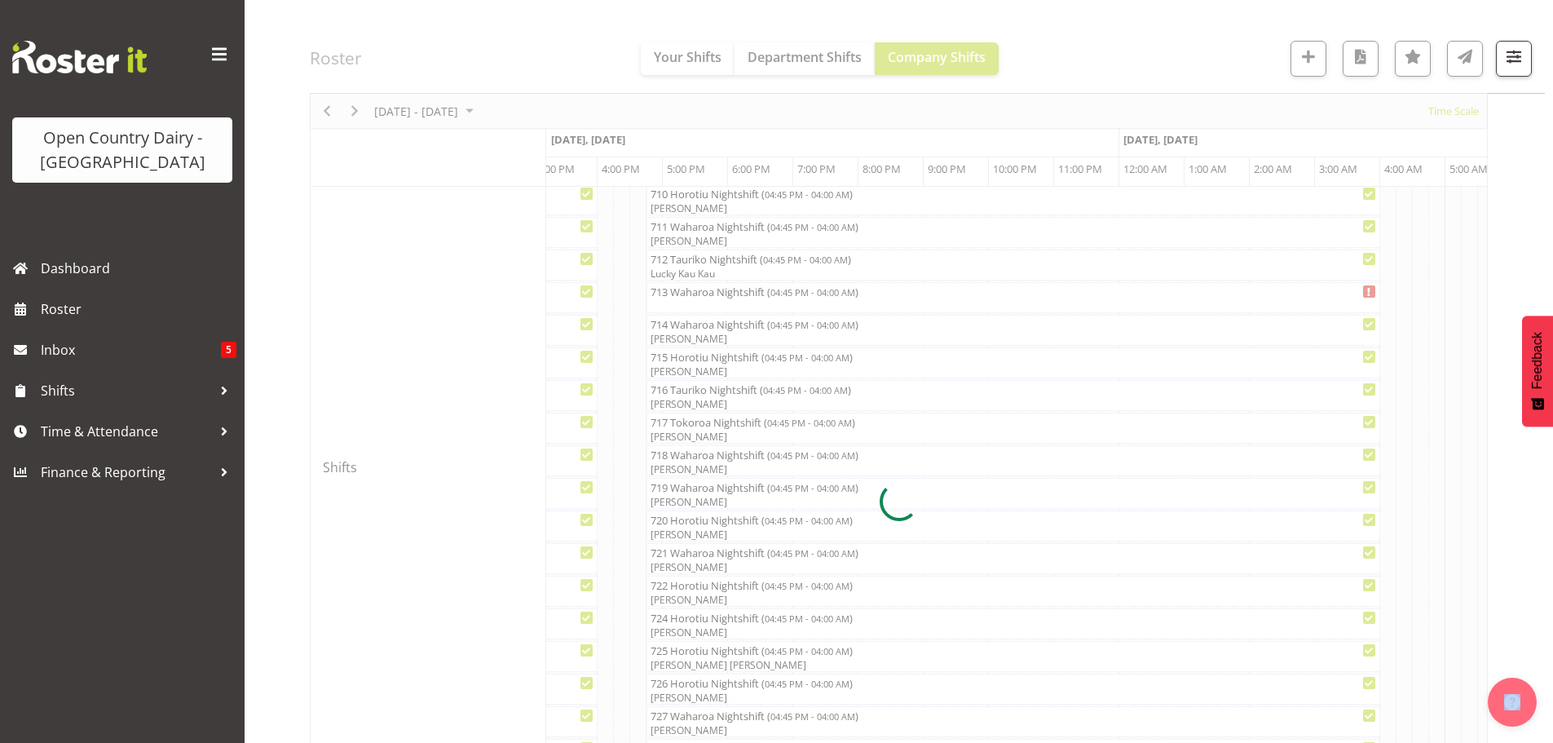
click at [671, 296] on div at bounding box center [899, 501] width 1178 height 1938
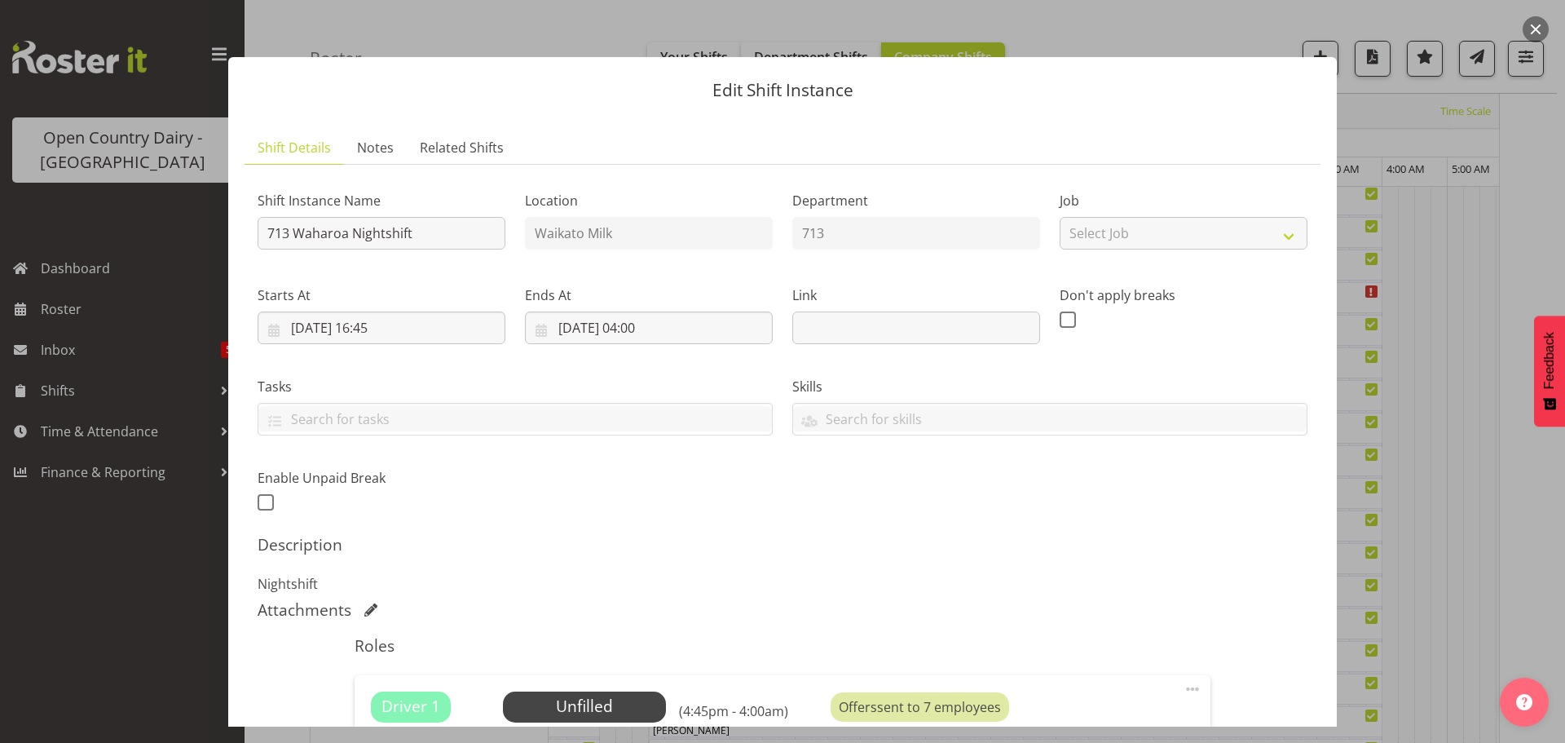
click at [1056, 570] on div "Description Nightshift" at bounding box center [783, 564] width 1050 height 59
click at [167, 502] on div at bounding box center [782, 371] width 1565 height 743
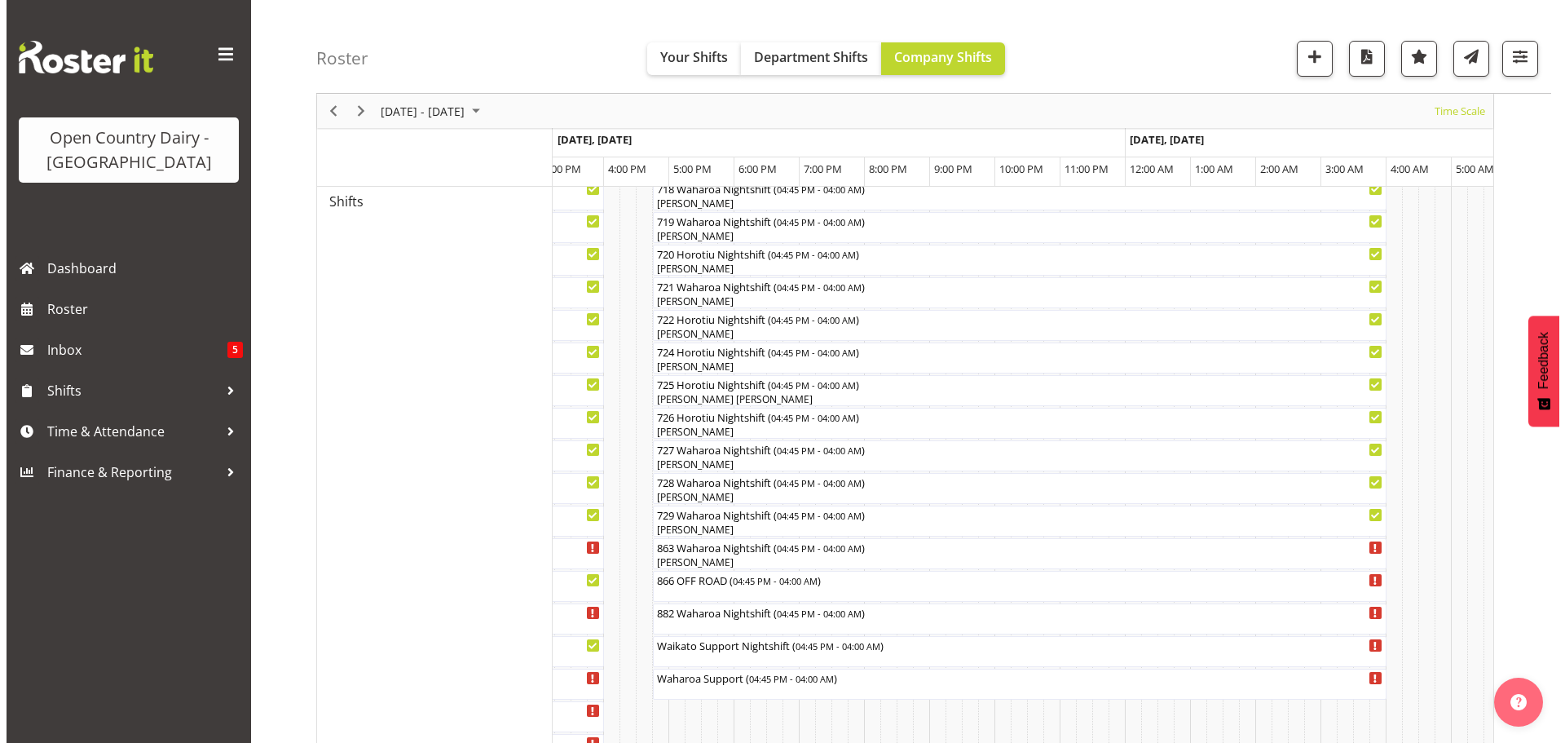
scroll to position [960, 0]
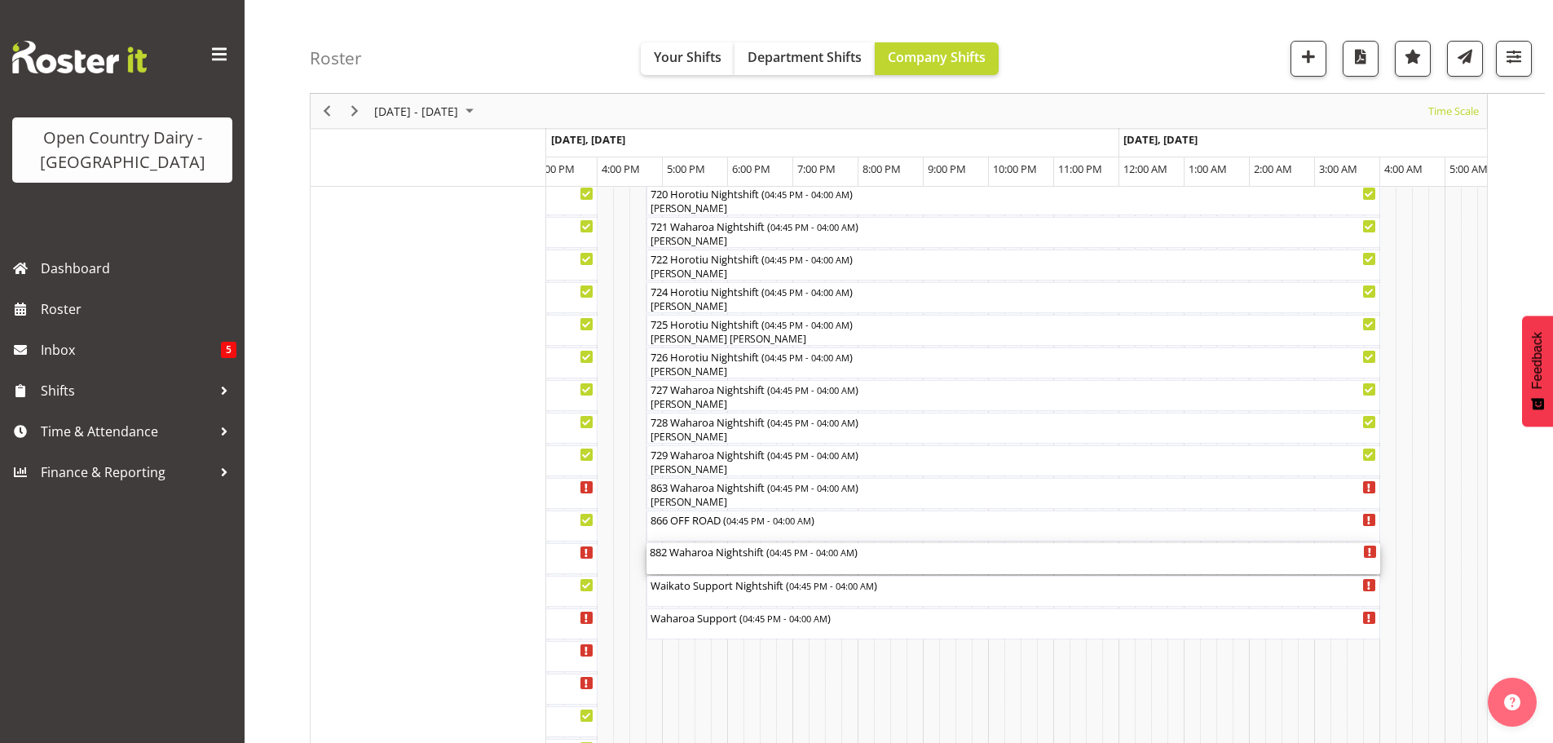
click at [684, 554] on div "882 Waharoa Nightshift ( 04:45 PM - 04:00 AM )" at bounding box center [1013, 551] width 727 height 16
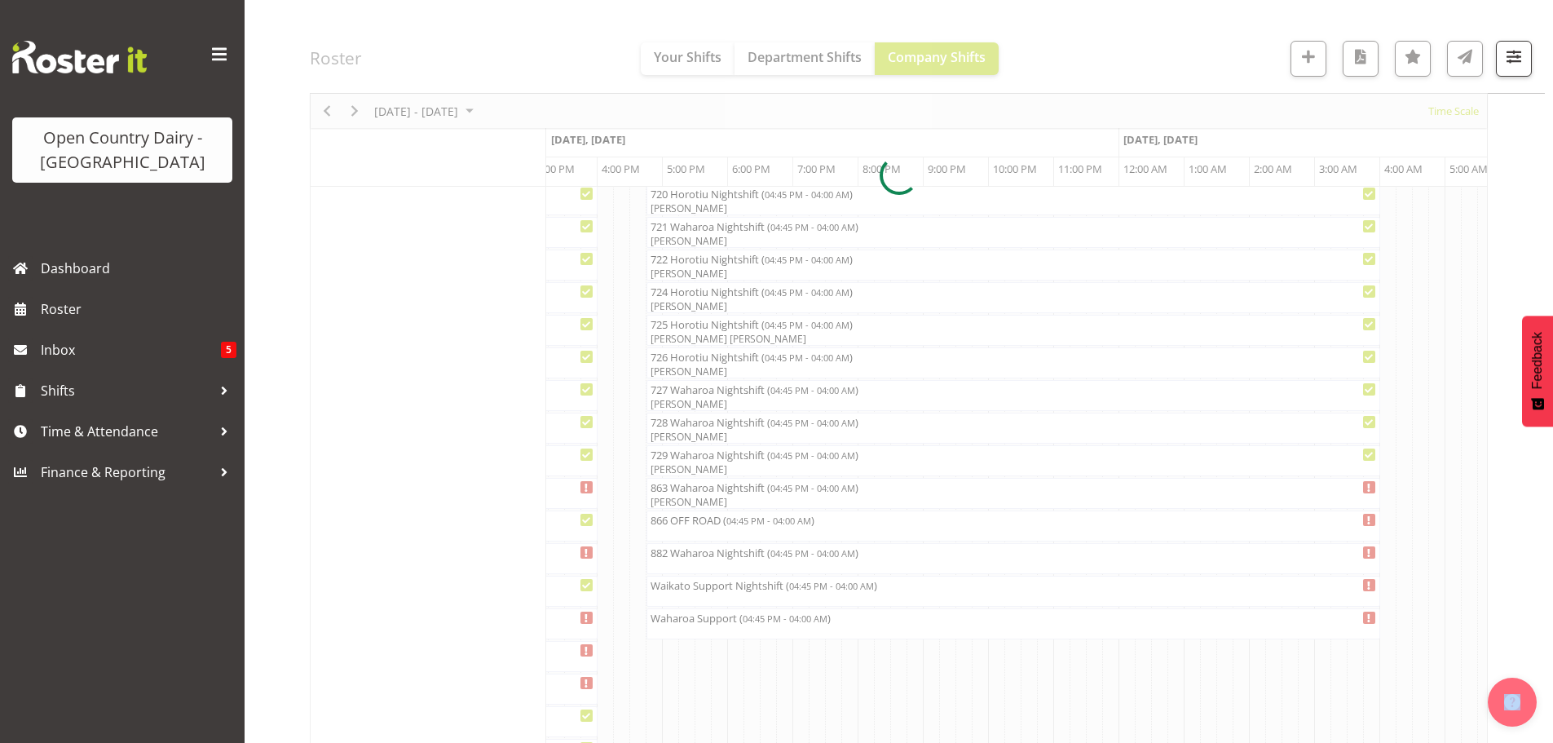
click at [684, 554] on div at bounding box center [899, 175] width 1178 height 1938
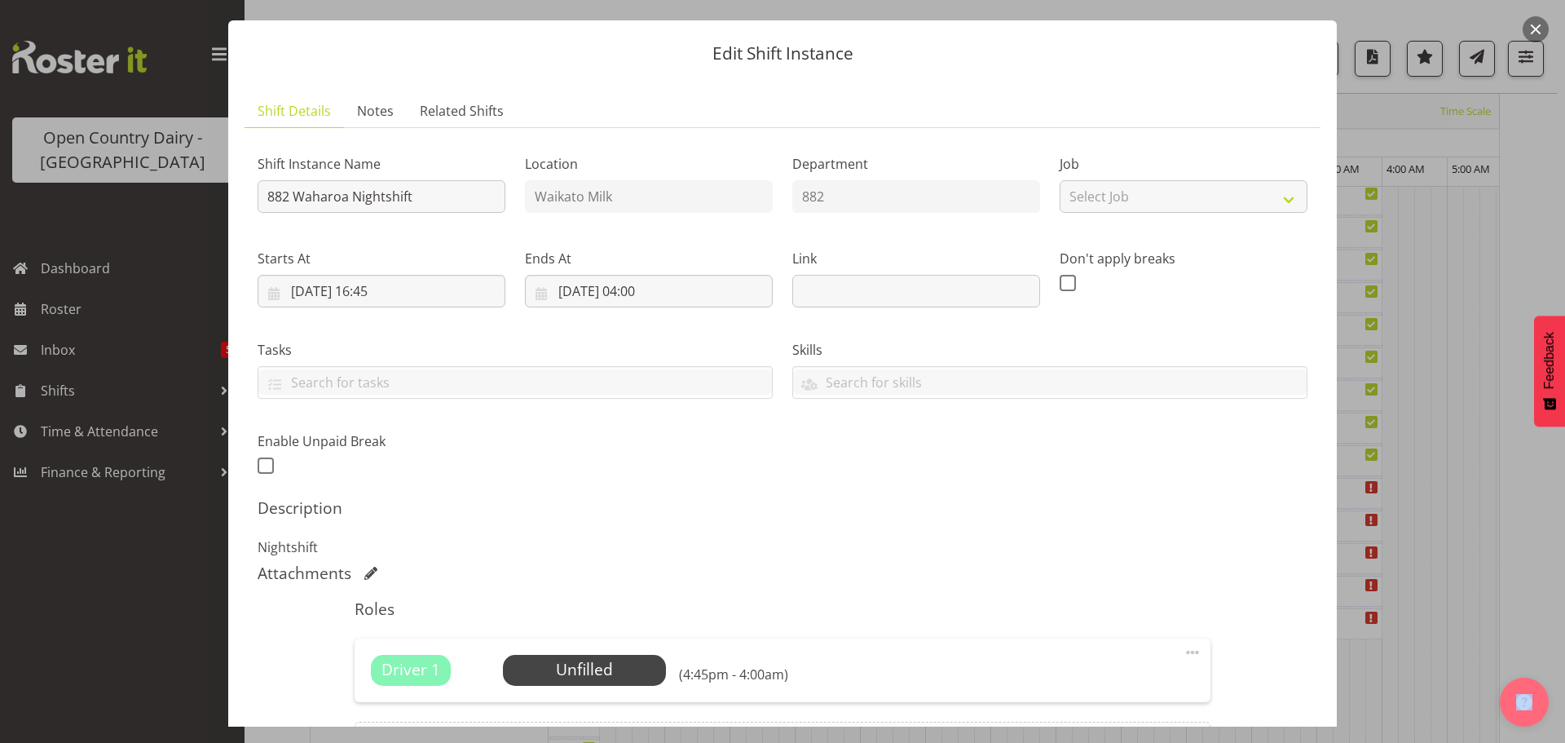
scroll to position [163, 0]
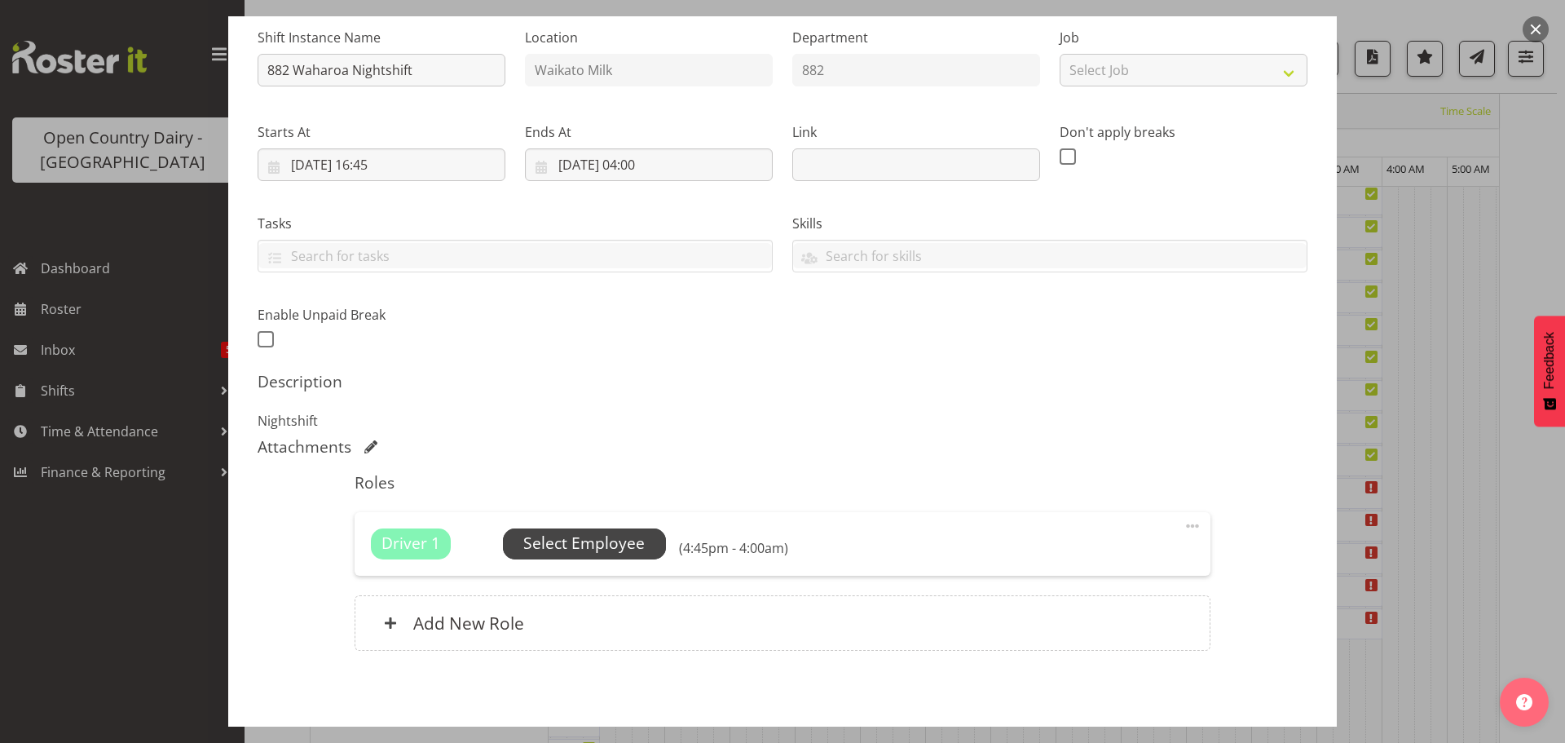
click at [595, 544] on span "Select Employee" at bounding box center [583, 544] width 121 height 24
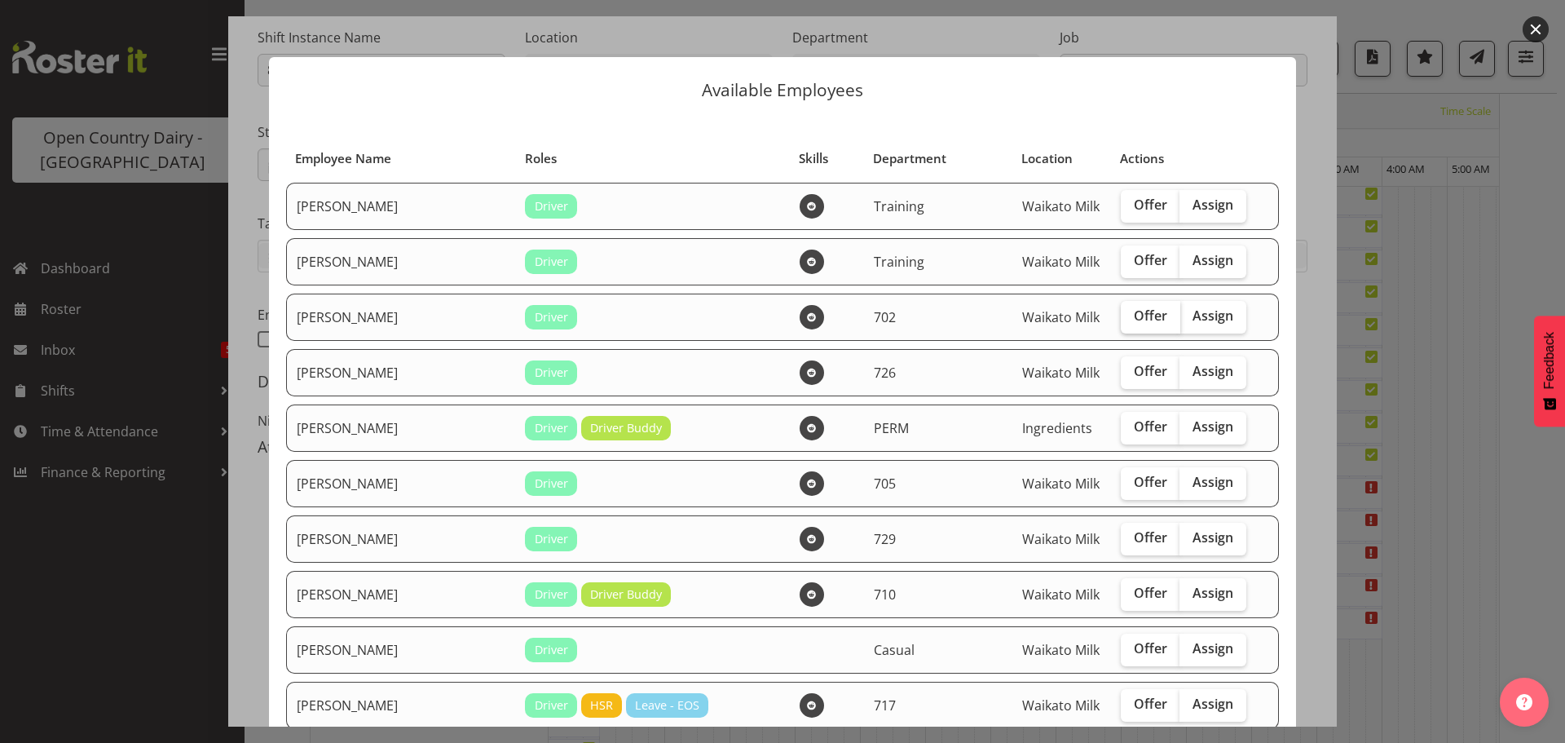
click at [1134, 316] on span "Offer" at bounding box center [1150, 315] width 33 height 16
click at [1121, 316] on input "Offer" at bounding box center [1126, 316] width 11 height 11
checkbox input "true"
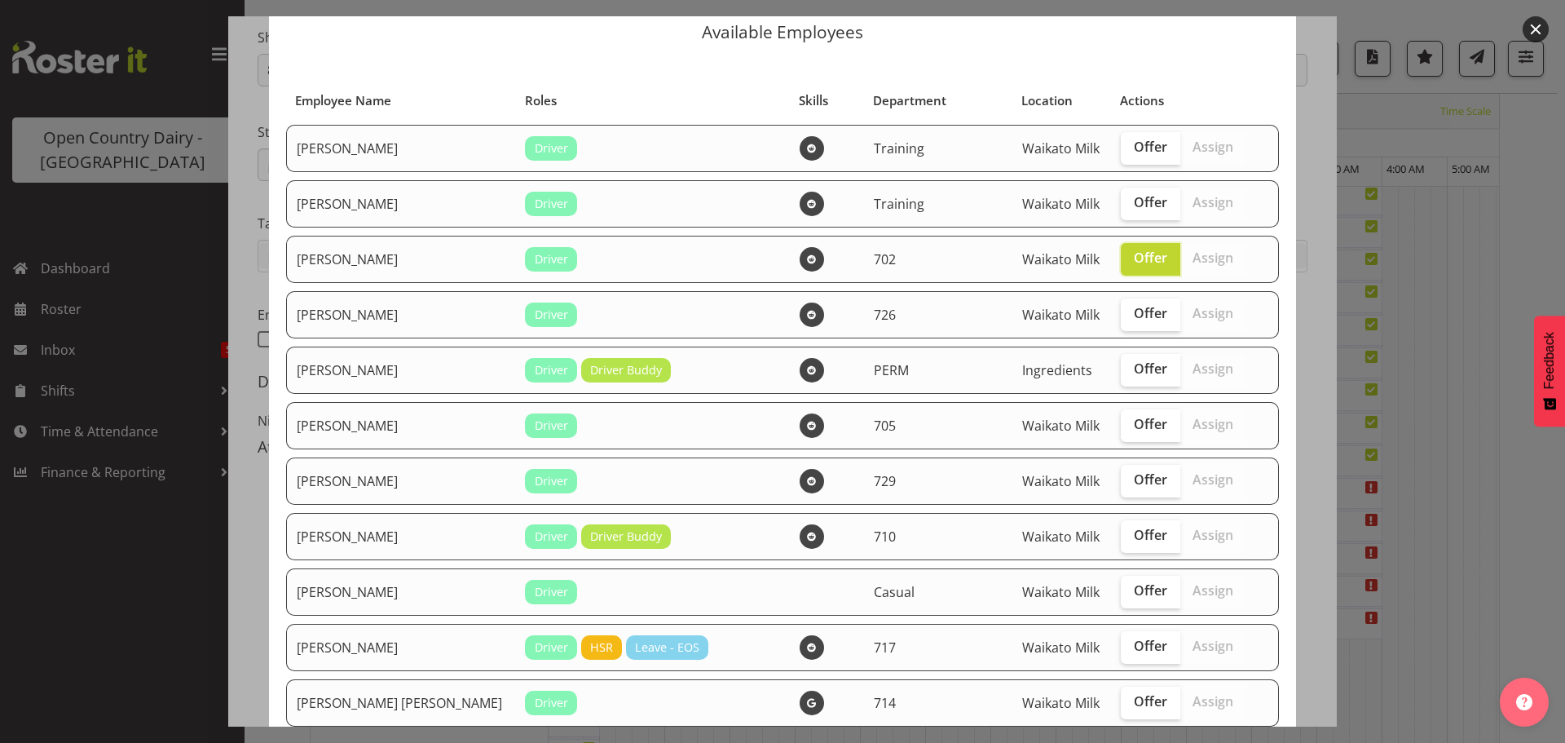
scroll to position [82, 0]
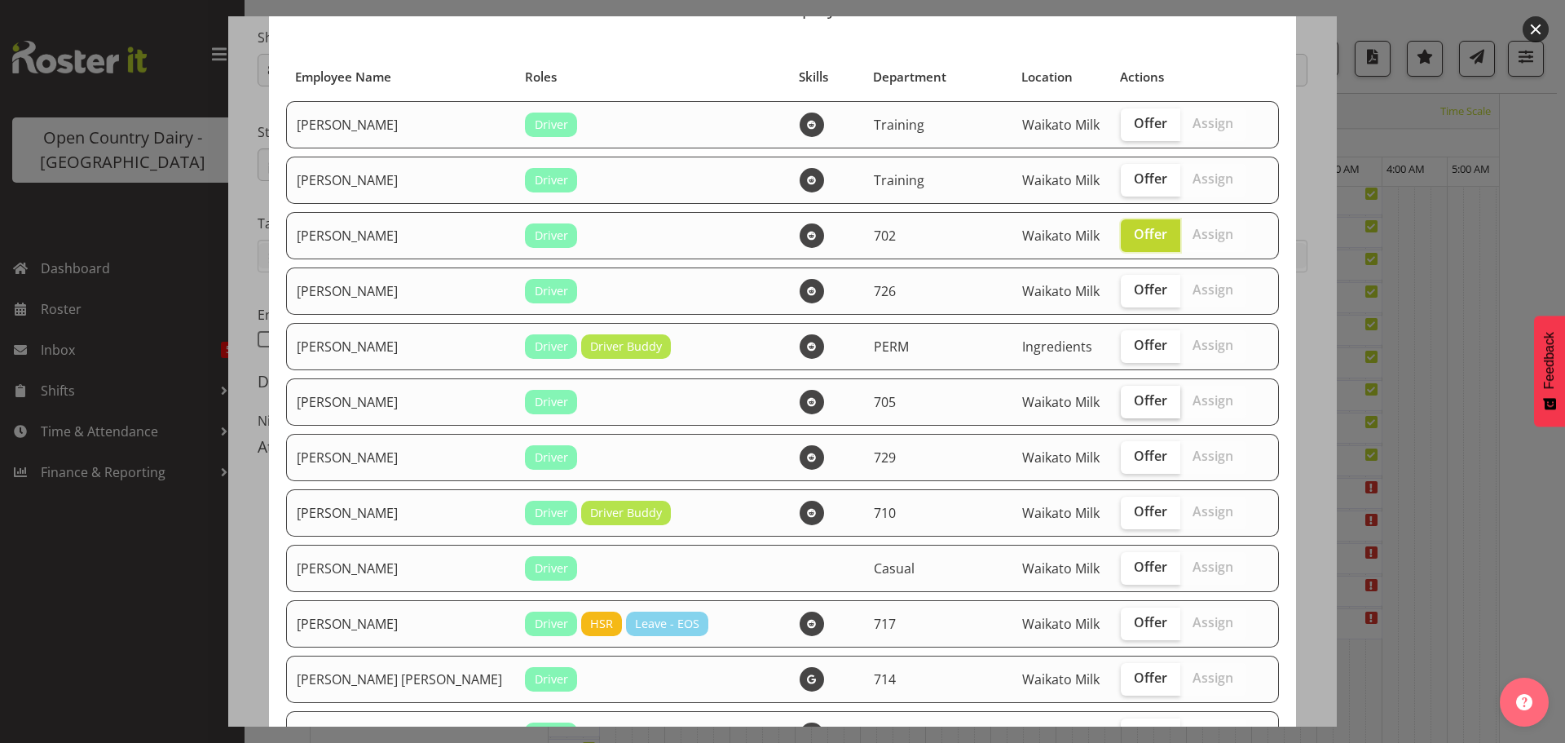
click at [1134, 402] on span "Offer" at bounding box center [1150, 400] width 33 height 16
click at [1121, 402] on input "Offer" at bounding box center [1126, 400] width 11 height 11
checkbox input "true"
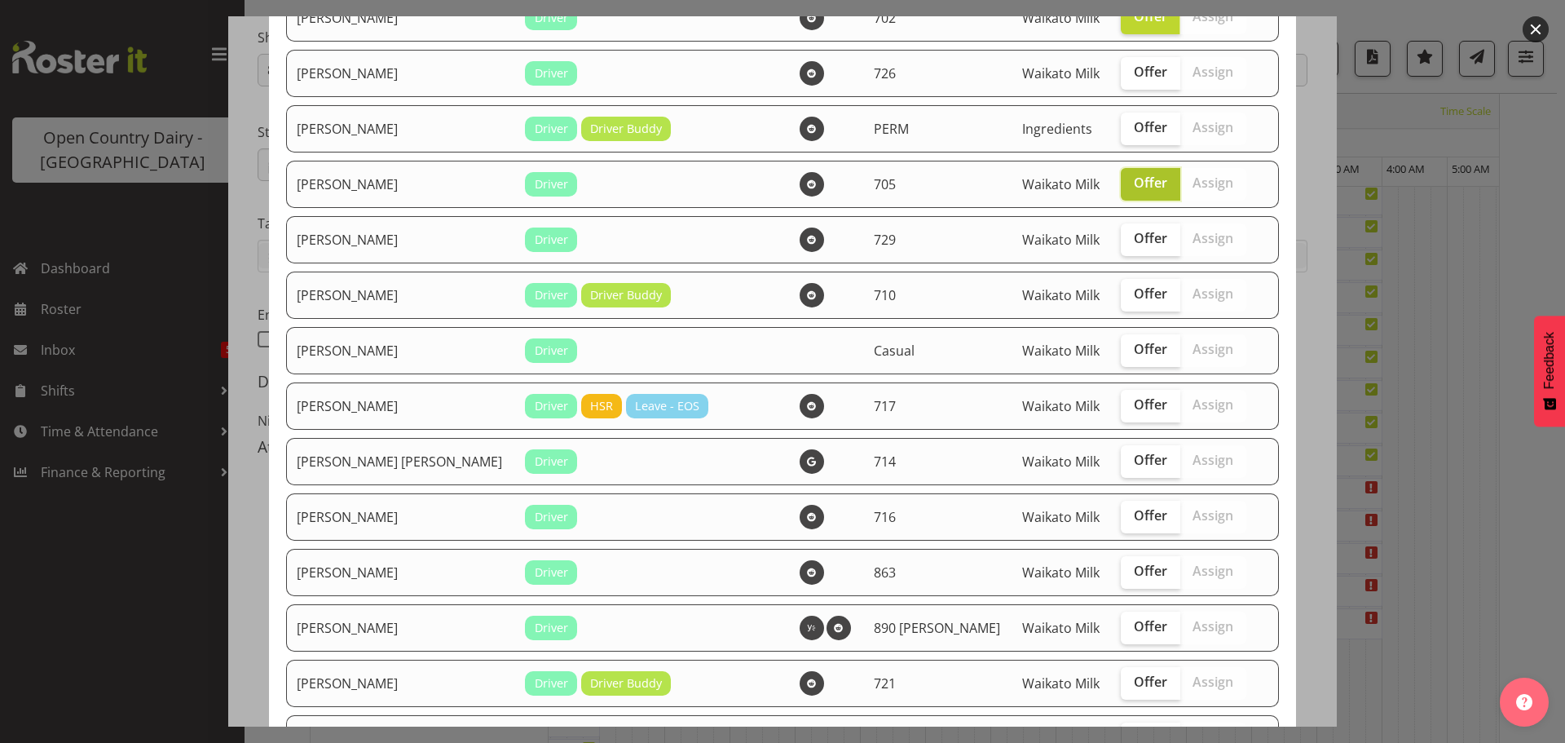
scroll to position [326, 0]
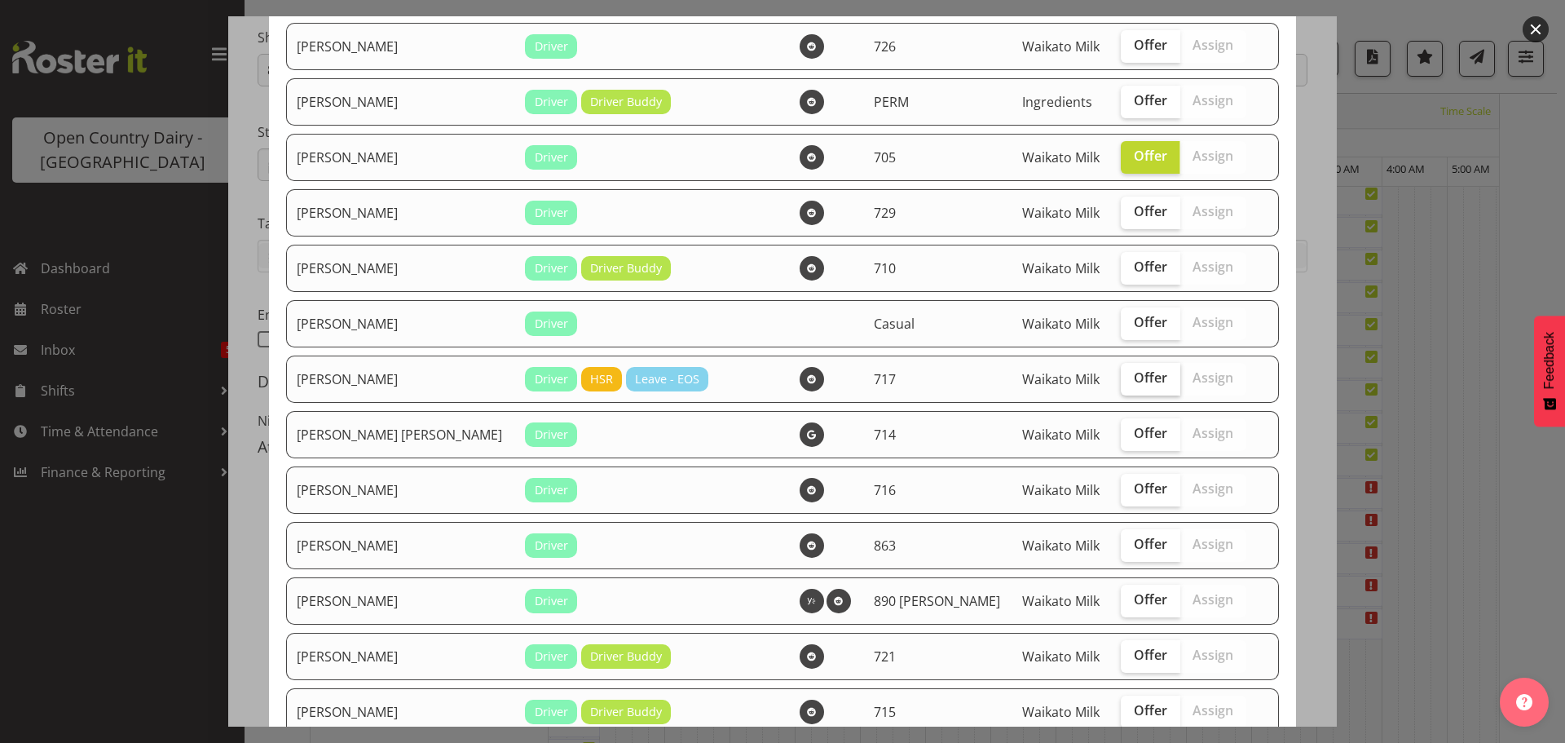
click at [1134, 385] on span "Offer" at bounding box center [1150, 377] width 33 height 16
click at [1121, 383] on input "Offer" at bounding box center [1126, 378] width 11 height 11
checkbox input "true"
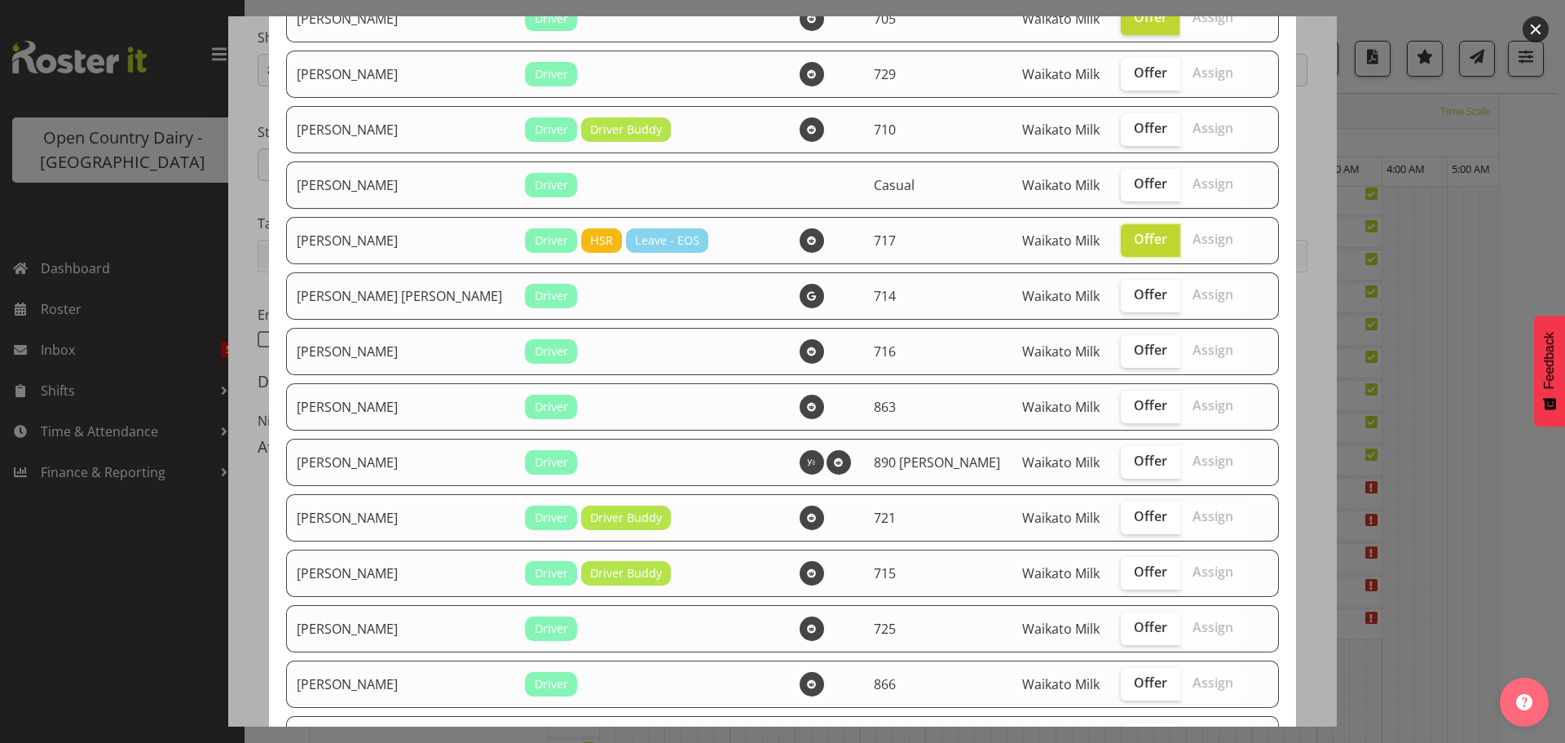
scroll to position [489, 0]
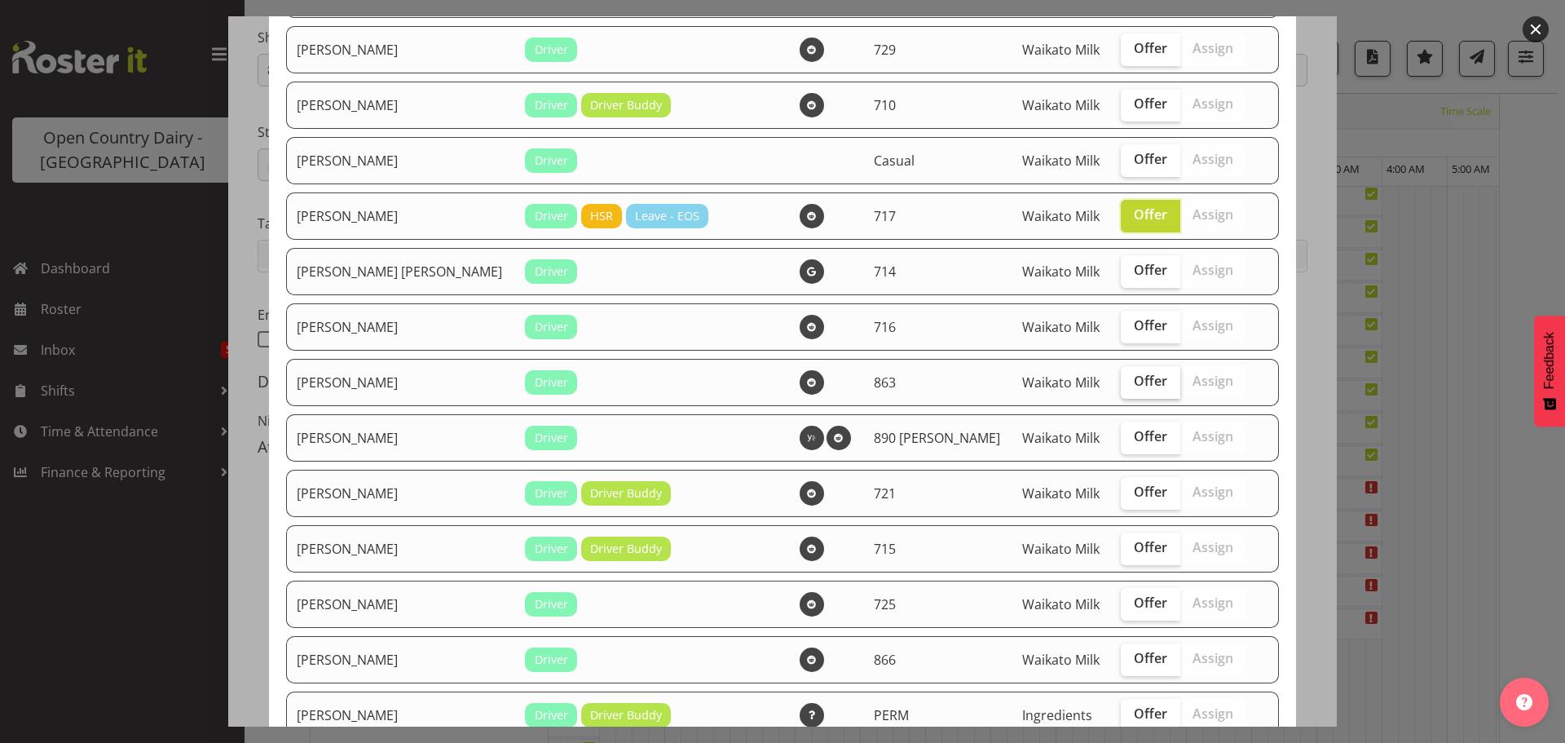
click at [1134, 377] on span "Offer" at bounding box center [1150, 381] width 33 height 16
click at [1122, 377] on input "Offer" at bounding box center [1126, 381] width 11 height 11
checkbox input "true"
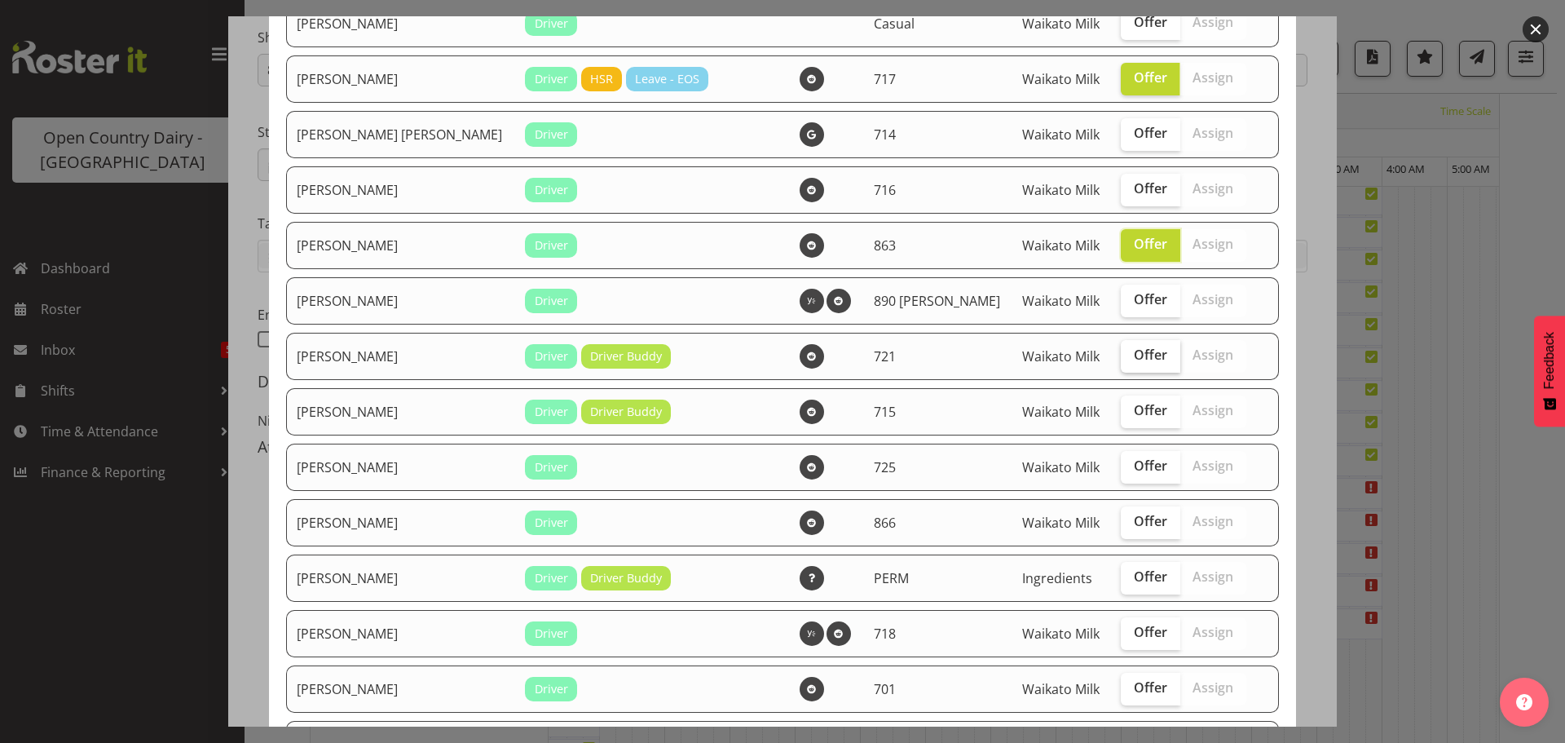
scroll to position [652, 0]
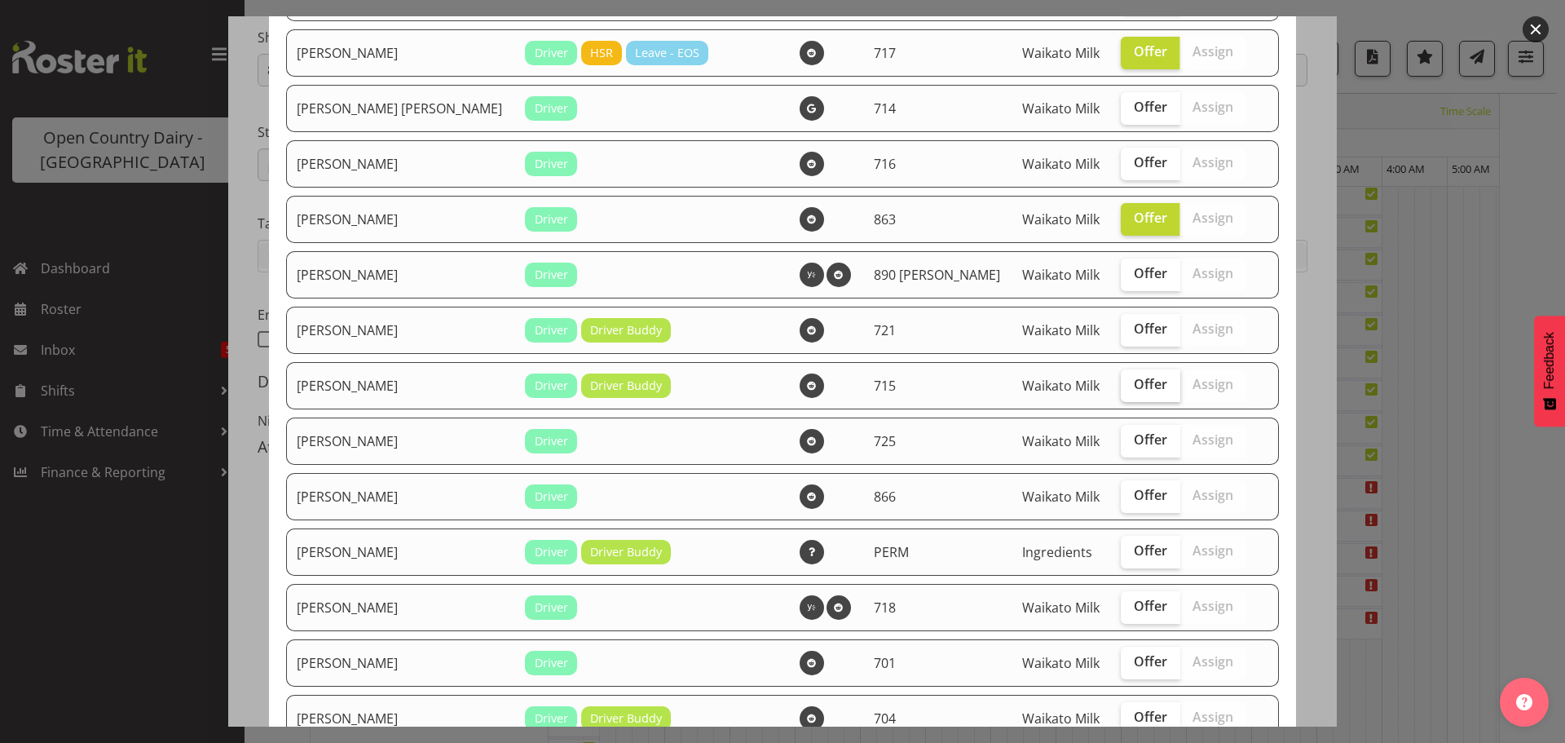
click at [1134, 384] on span "Offer" at bounding box center [1150, 384] width 33 height 16
click at [1121, 384] on input "Offer" at bounding box center [1126, 384] width 11 height 11
checkbox input "true"
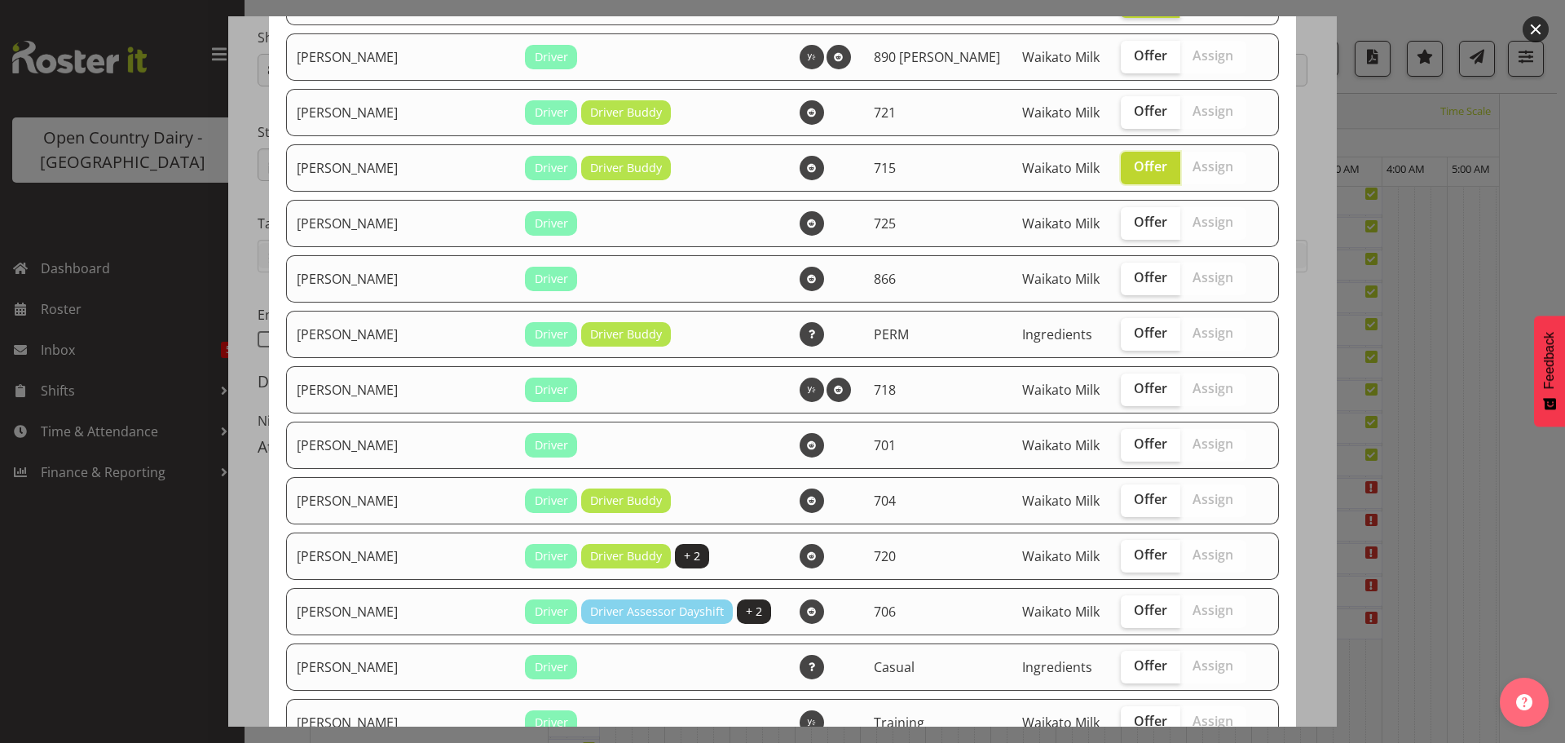
scroll to position [897, 0]
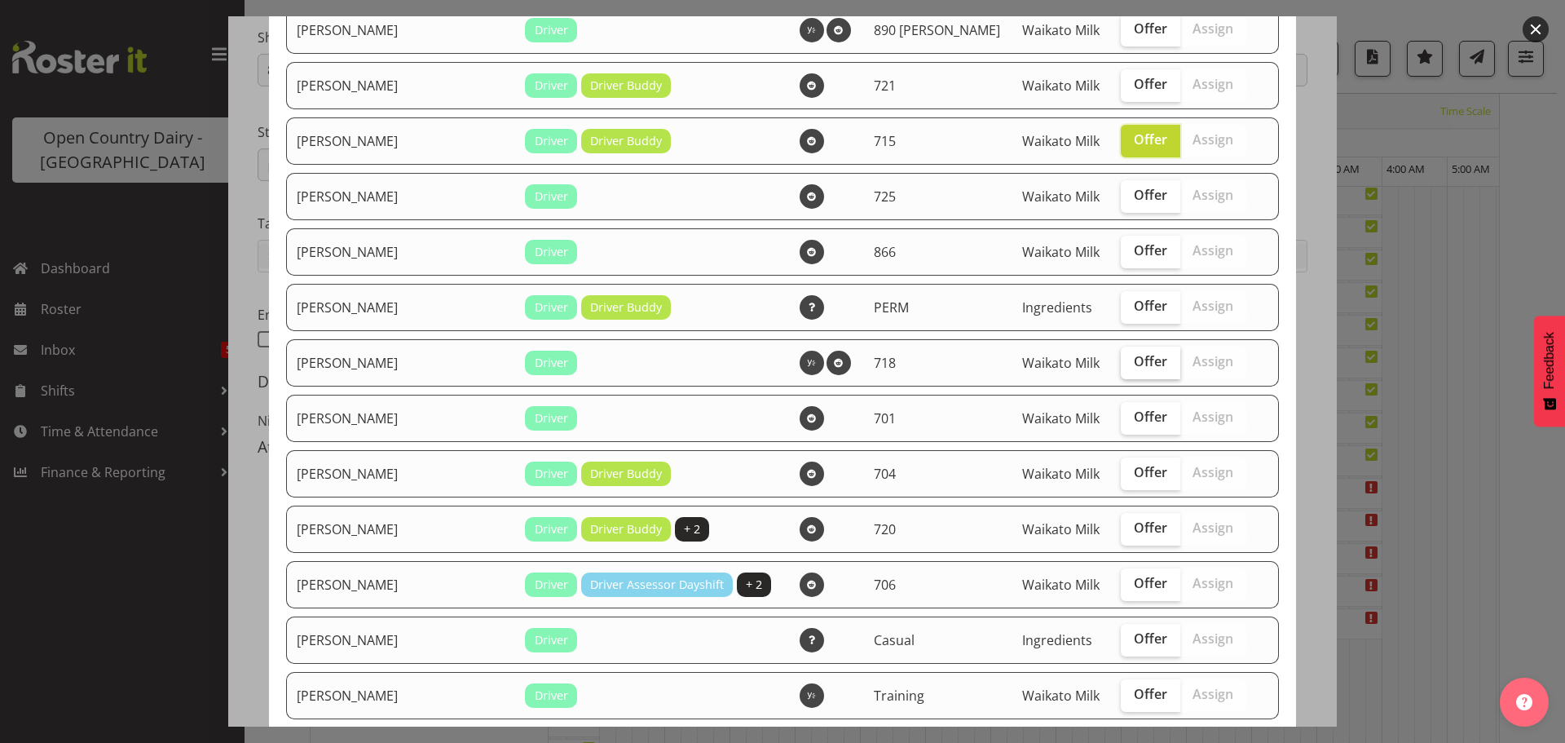
click at [1134, 369] on span "Offer" at bounding box center [1150, 361] width 33 height 16
click at [1121, 367] on input "Offer" at bounding box center [1126, 361] width 11 height 11
checkbox input "true"
click at [1134, 475] on span "Offer" at bounding box center [1150, 472] width 33 height 16
click at [1121, 475] on input "Offer" at bounding box center [1126, 472] width 11 height 11
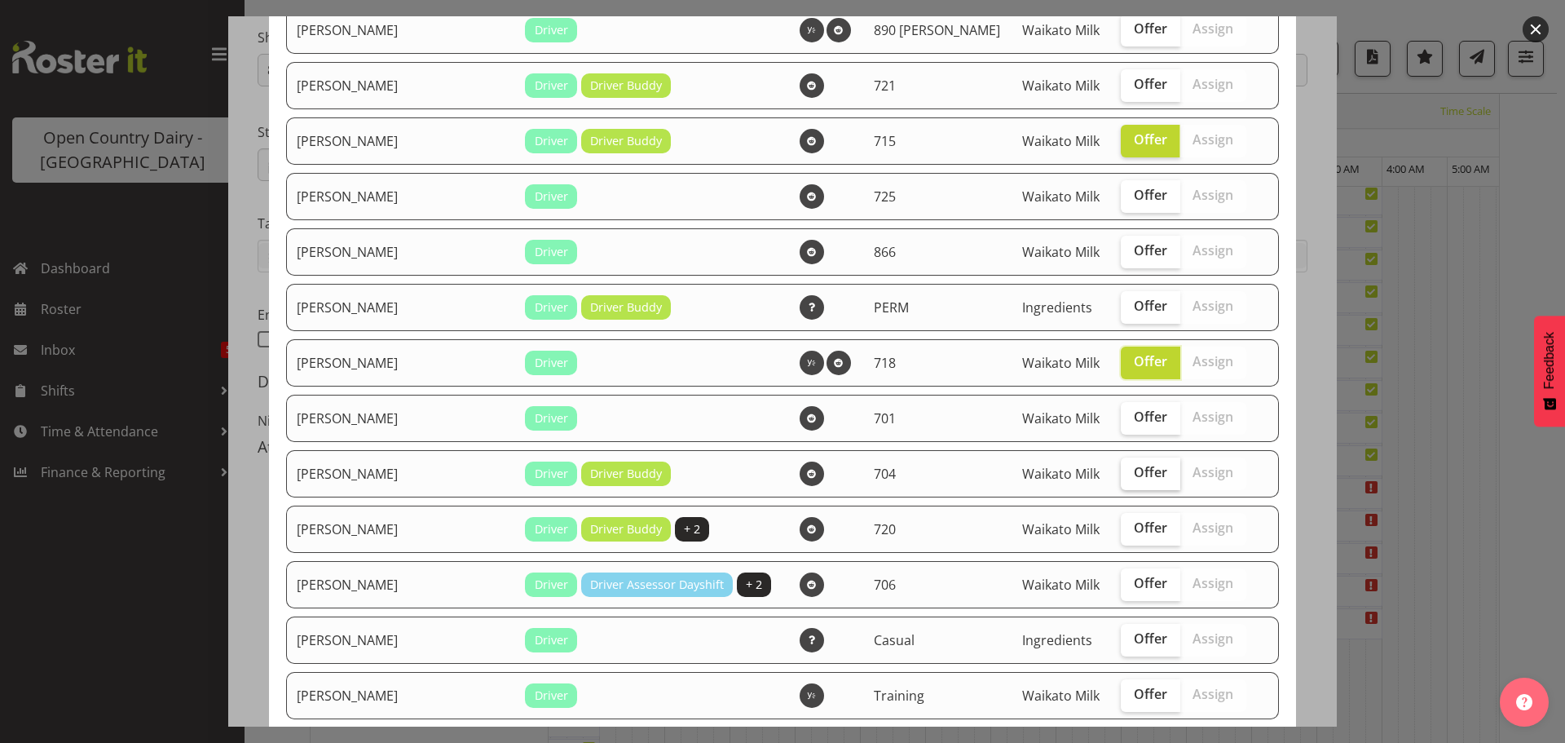
checkbox input "true"
click at [1134, 531] on span "Offer" at bounding box center [1150, 527] width 33 height 16
click at [1121, 531] on input "Offer" at bounding box center [1126, 528] width 11 height 11
checkbox input "true"
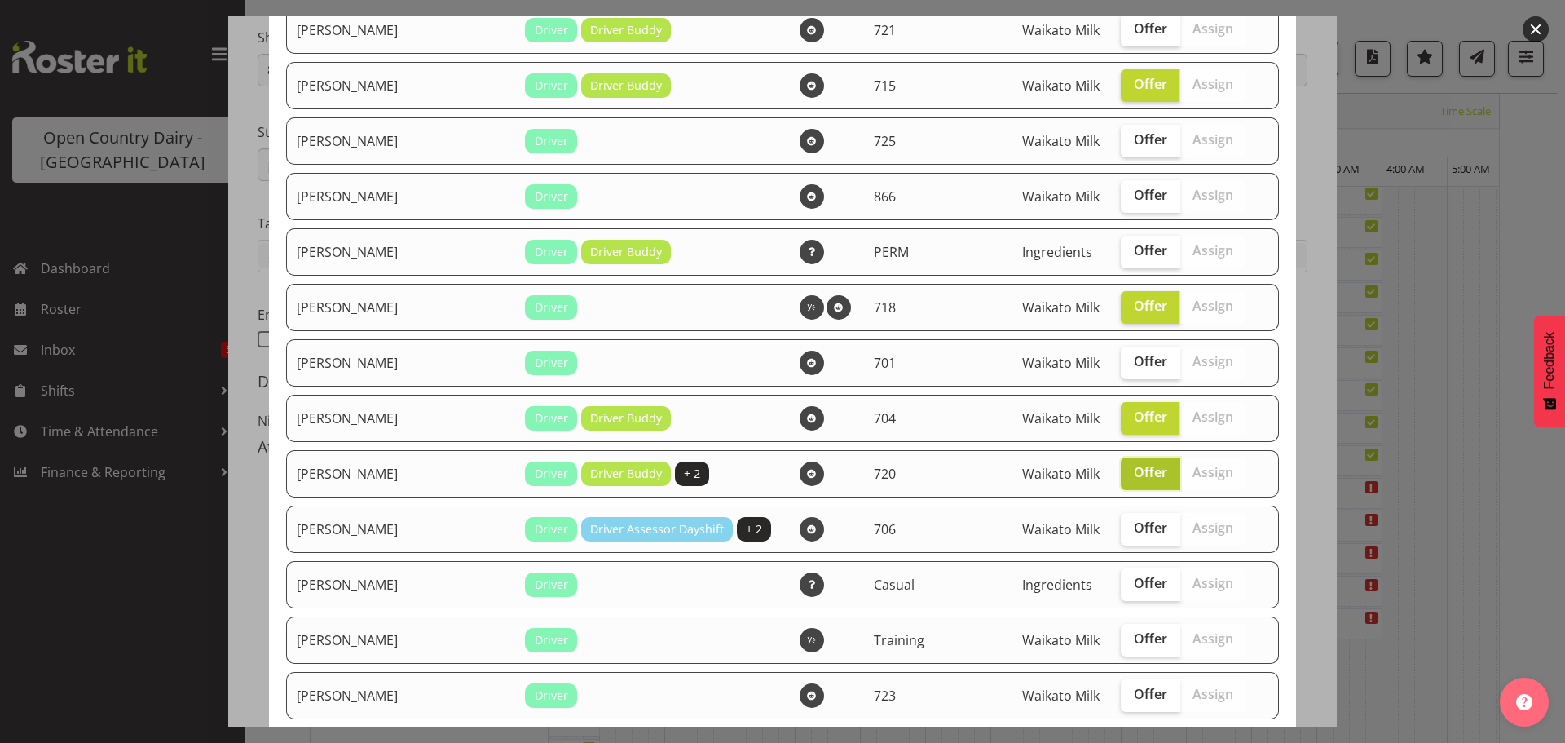
scroll to position [978, 0]
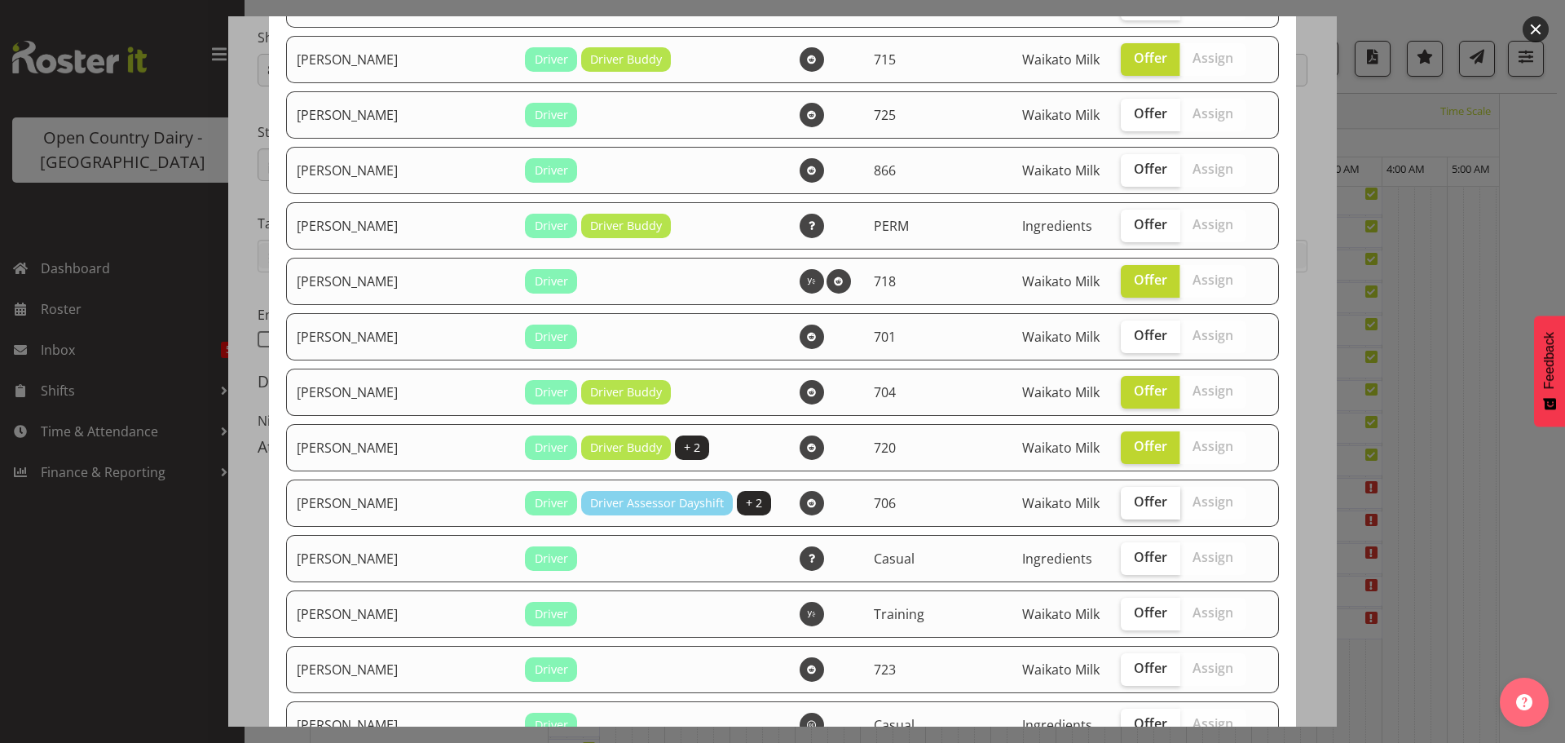
click at [1134, 507] on span "Offer" at bounding box center [1150, 501] width 33 height 16
click at [1122, 507] on input "Offer" at bounding box center [1126, 502] width 11 height 11
checkbox input "true"
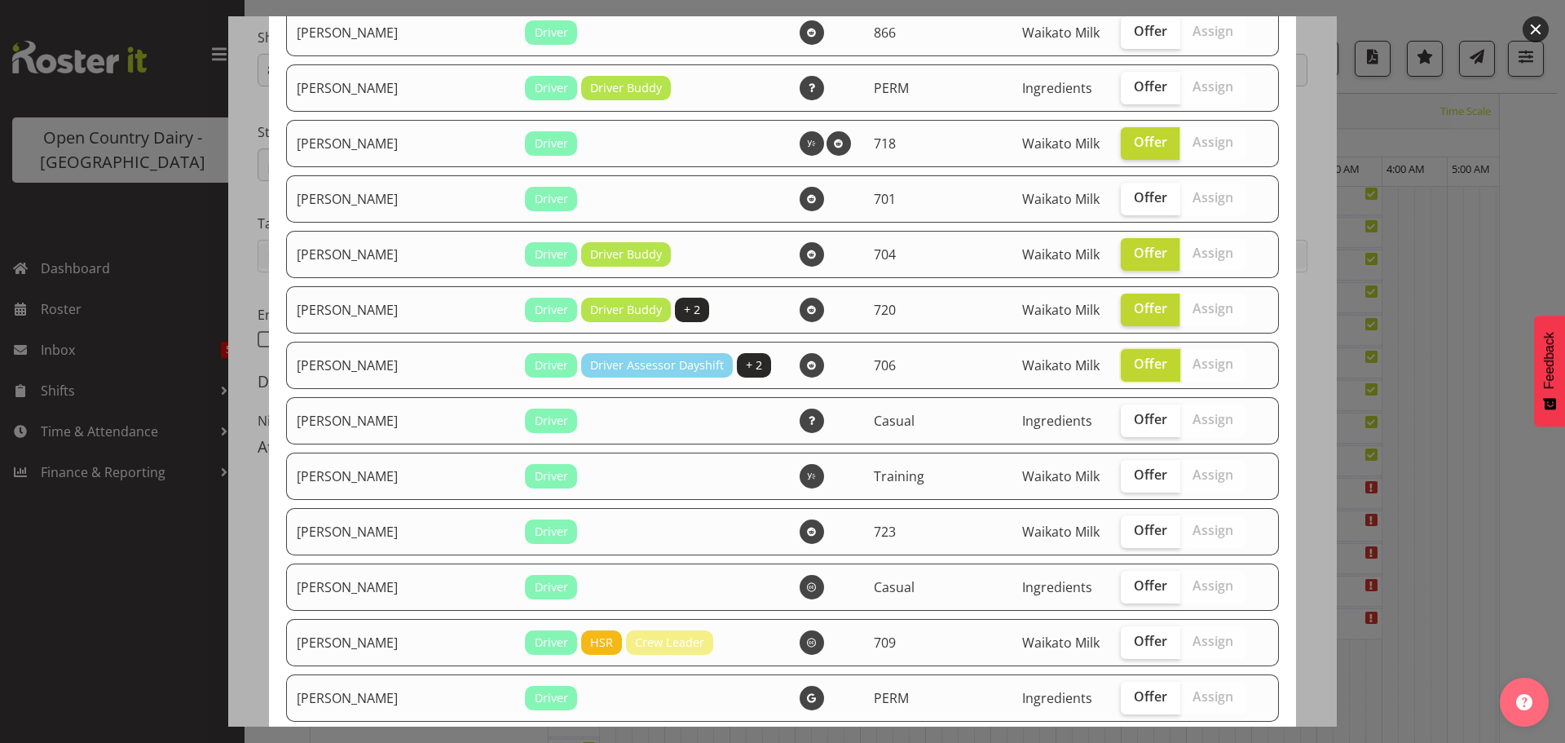
scroll to position [1141, 0]
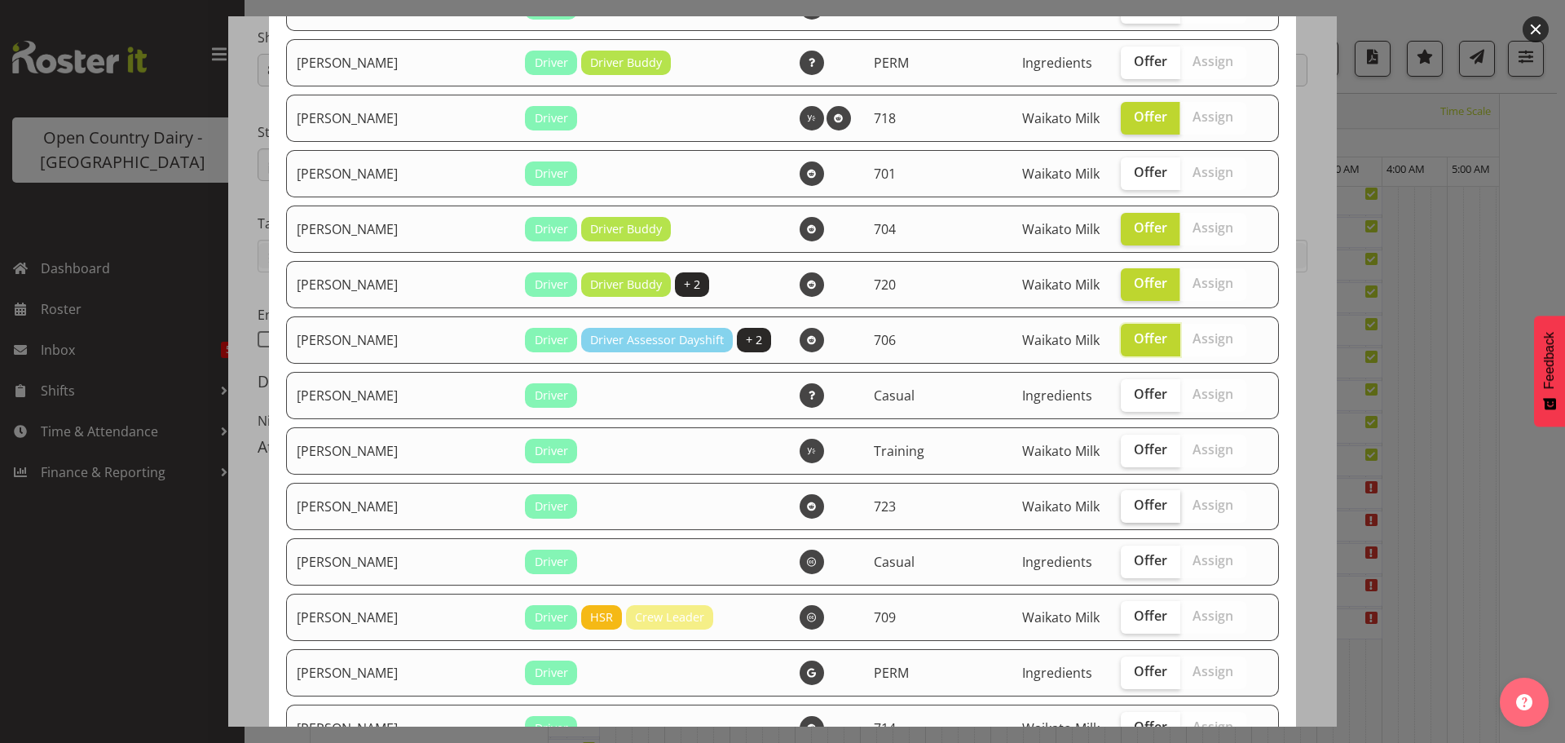
click at [1134, 510] on span "Offer" at bounding box center [1150, 505] width 33 height 16
click at [1121, 510] on input "Offer" at bounding box center [1126, 505] width 11 height 11
checkbox input "true"
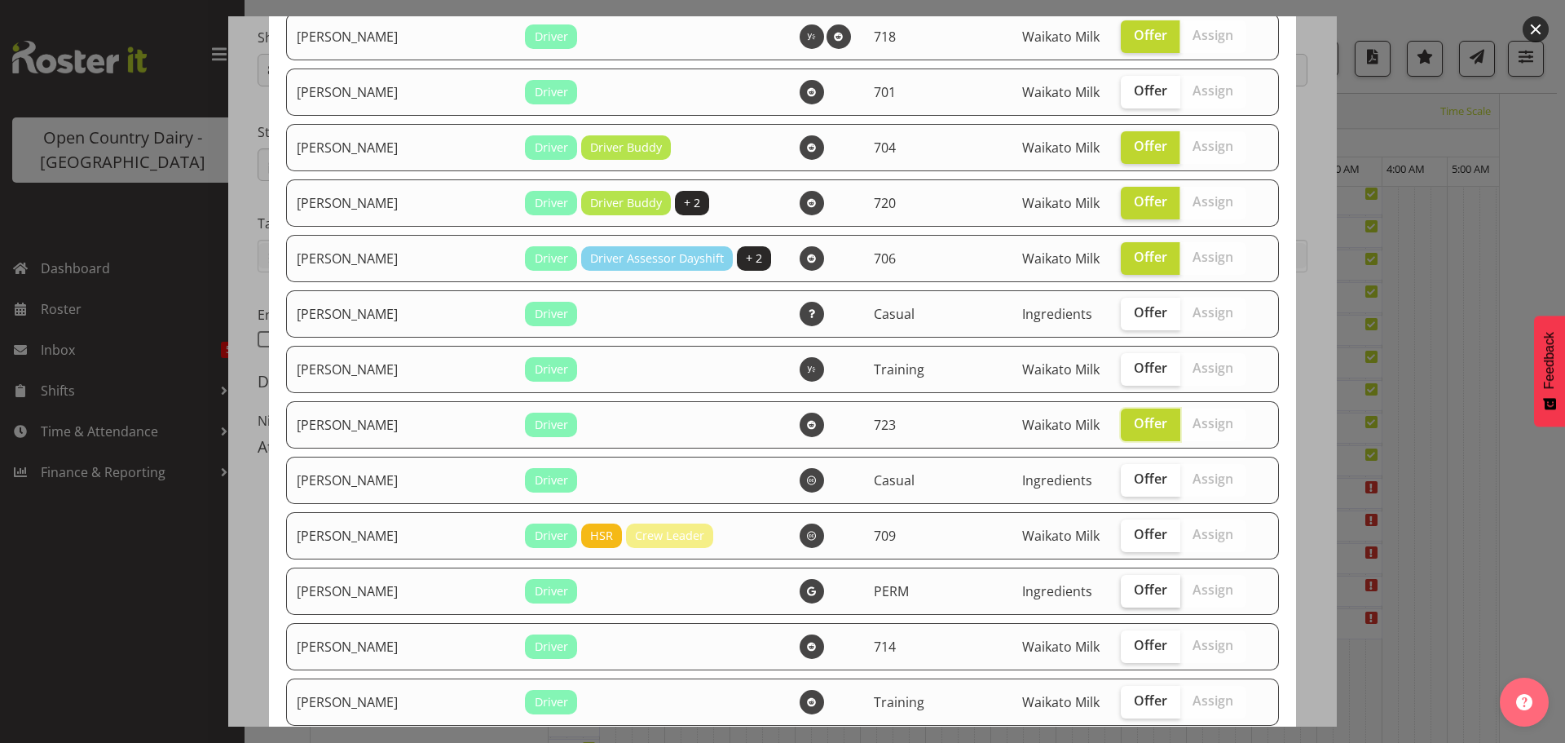
scroll to position [1304, 0]
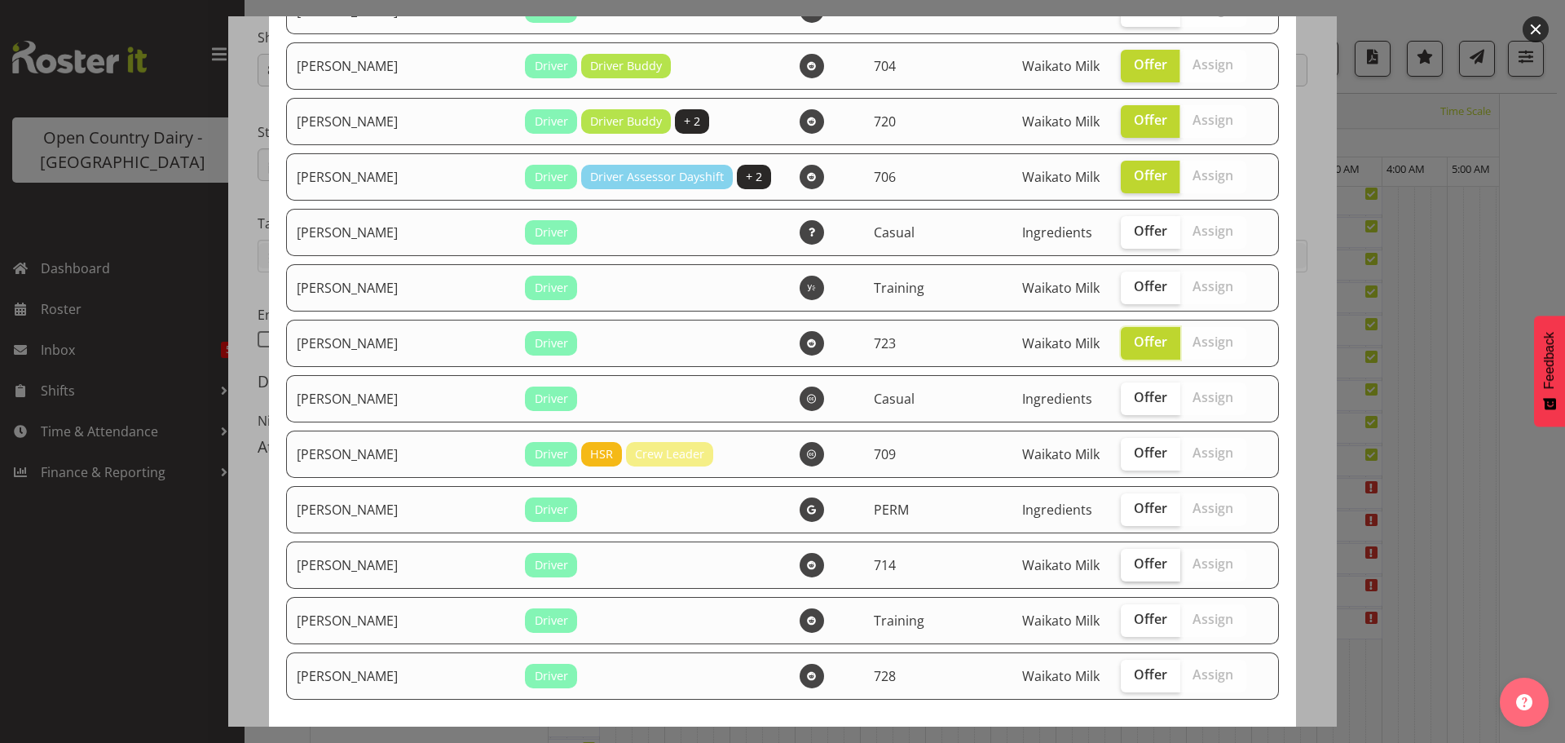
click at [1134, 561] on span "Offer" at bounding box center [1150, 563] width 33 height 16
click at [1121, 561] on input "Offer" at bounding box center [1126, 563] width 11 height 11
checkbox input "true"
click at [1134, 672] on span "Offer" at bounding box center [1150, 674] width 33 height 16
click at [1121, 672] on input "Offer" at bounding box center [1126, 674] width 11 height 11
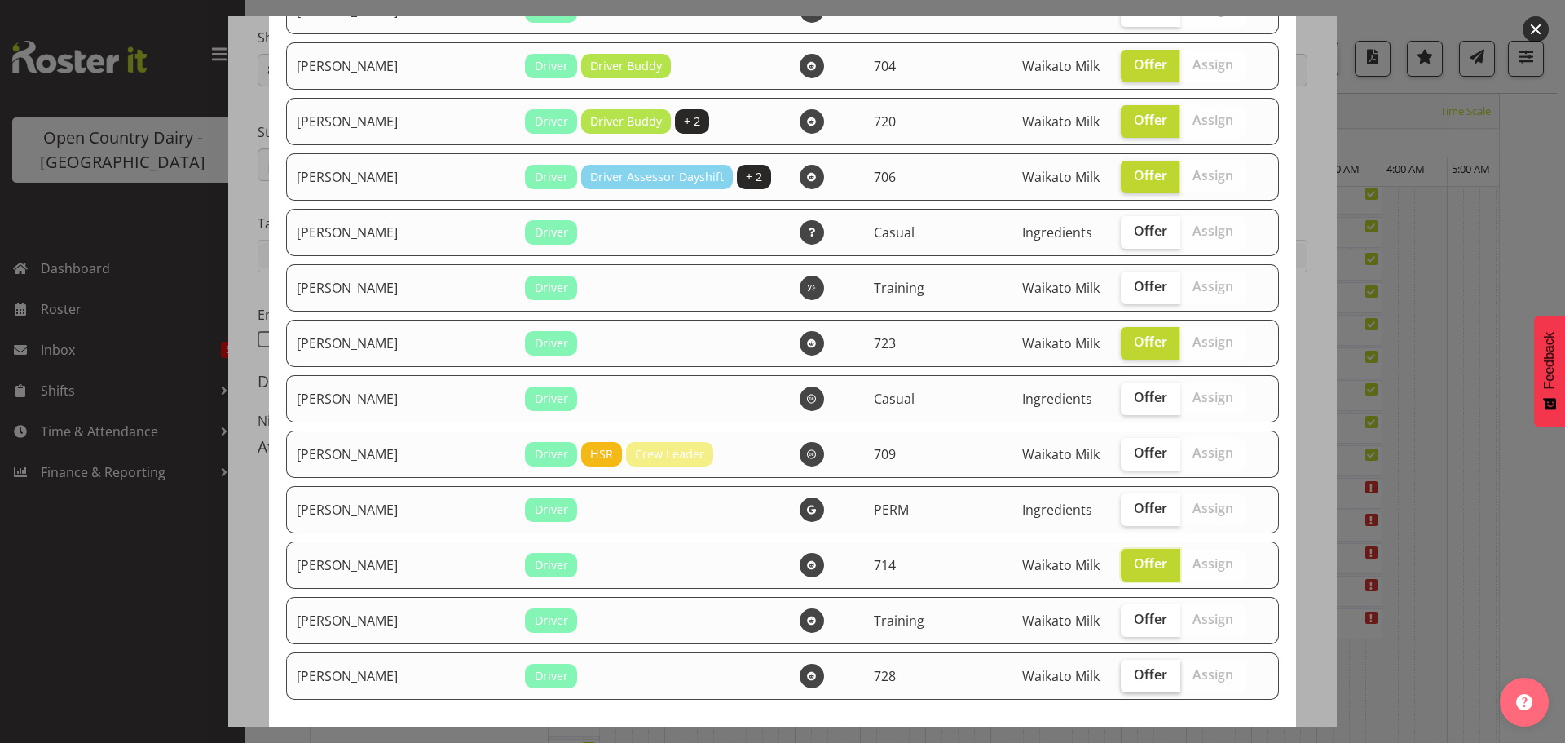
checkbox input "true"
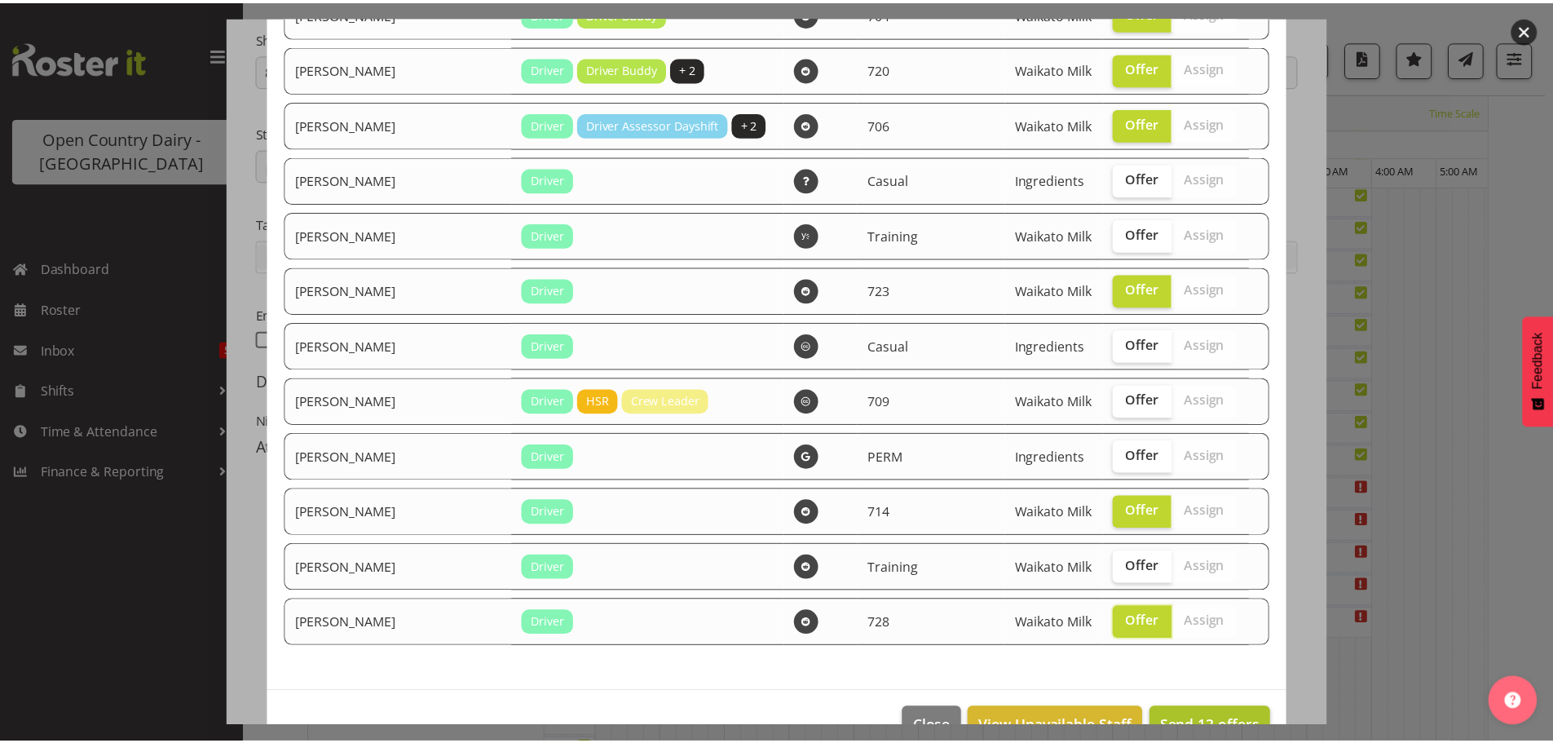
scroll to position [1399, 0]
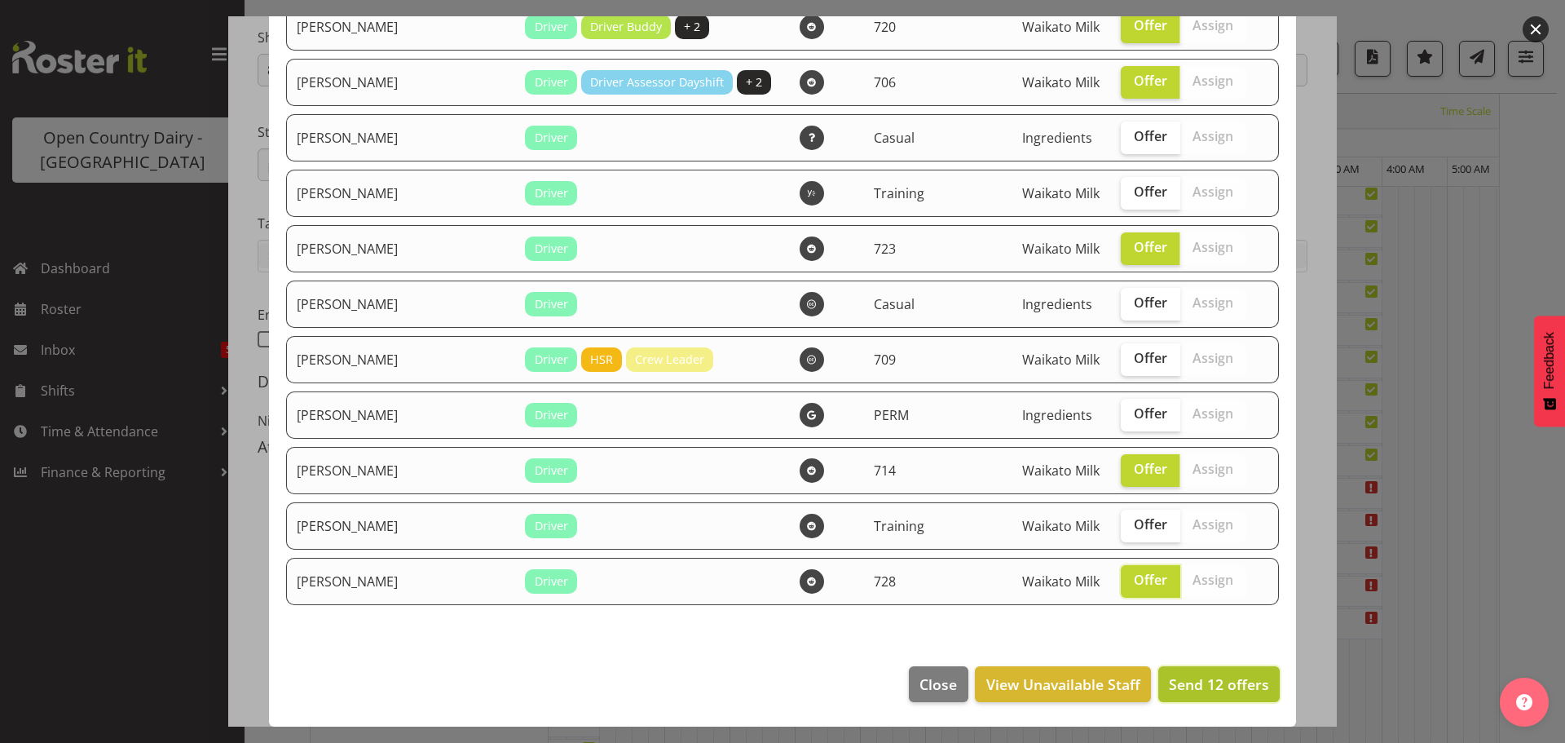
click at [1198, 677] on span "Send 12 offers" at bounding box center [1219, 684] width 100 height 20
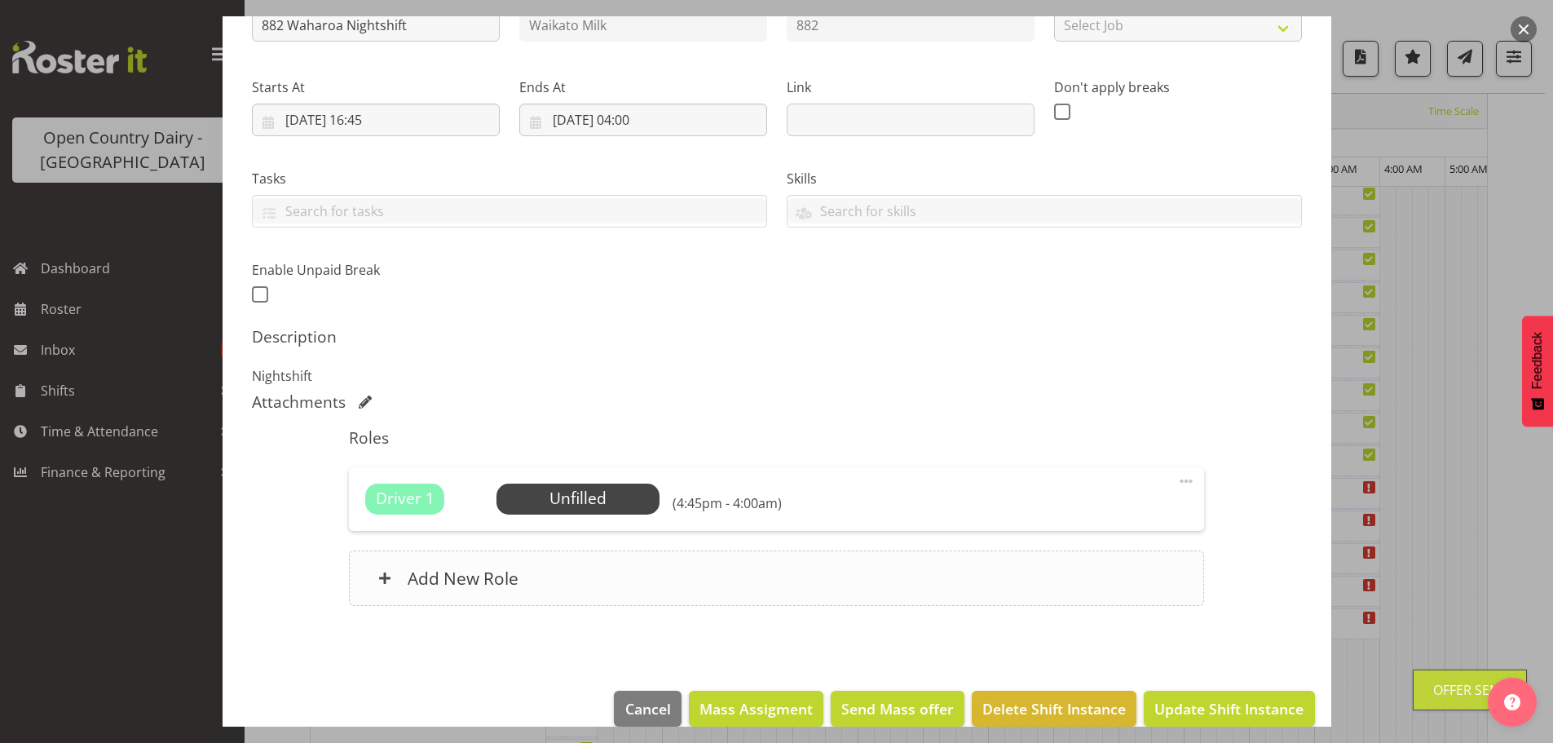
scroll to position [232, 0]
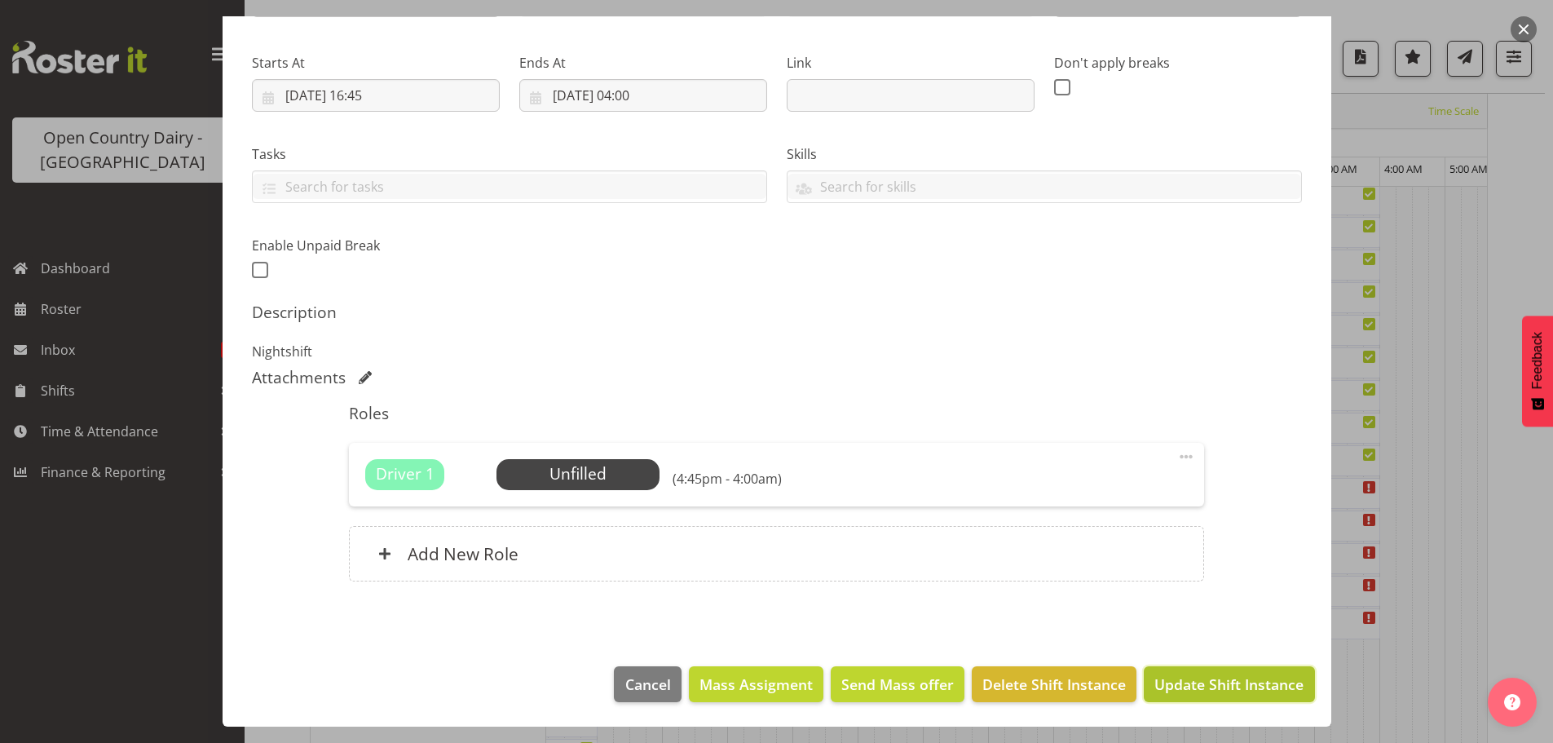
click at [1199, 679] on span "Update Shift Instance" at bounding box center [1228, 683] width 149 height 21
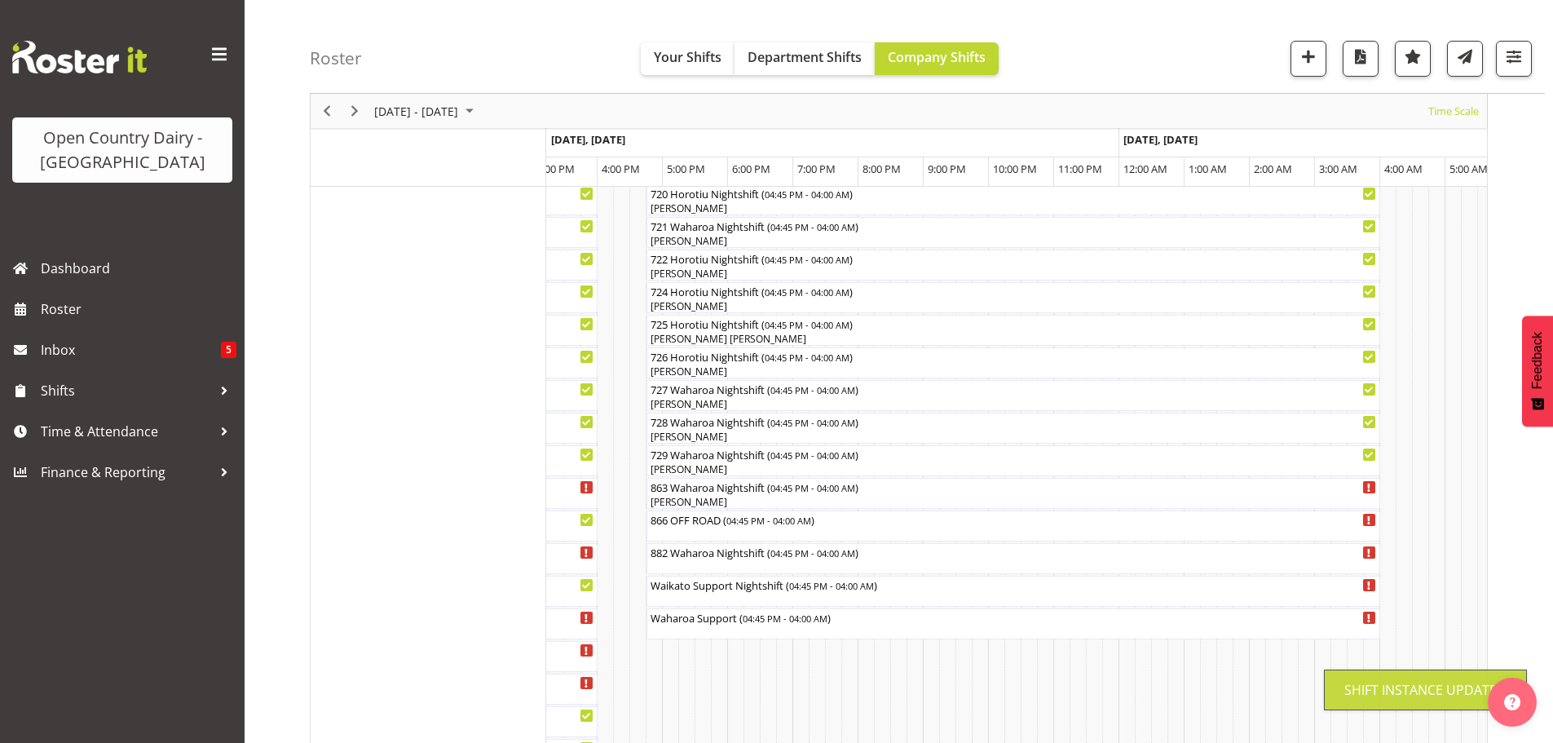
scroll to position [64, 0]
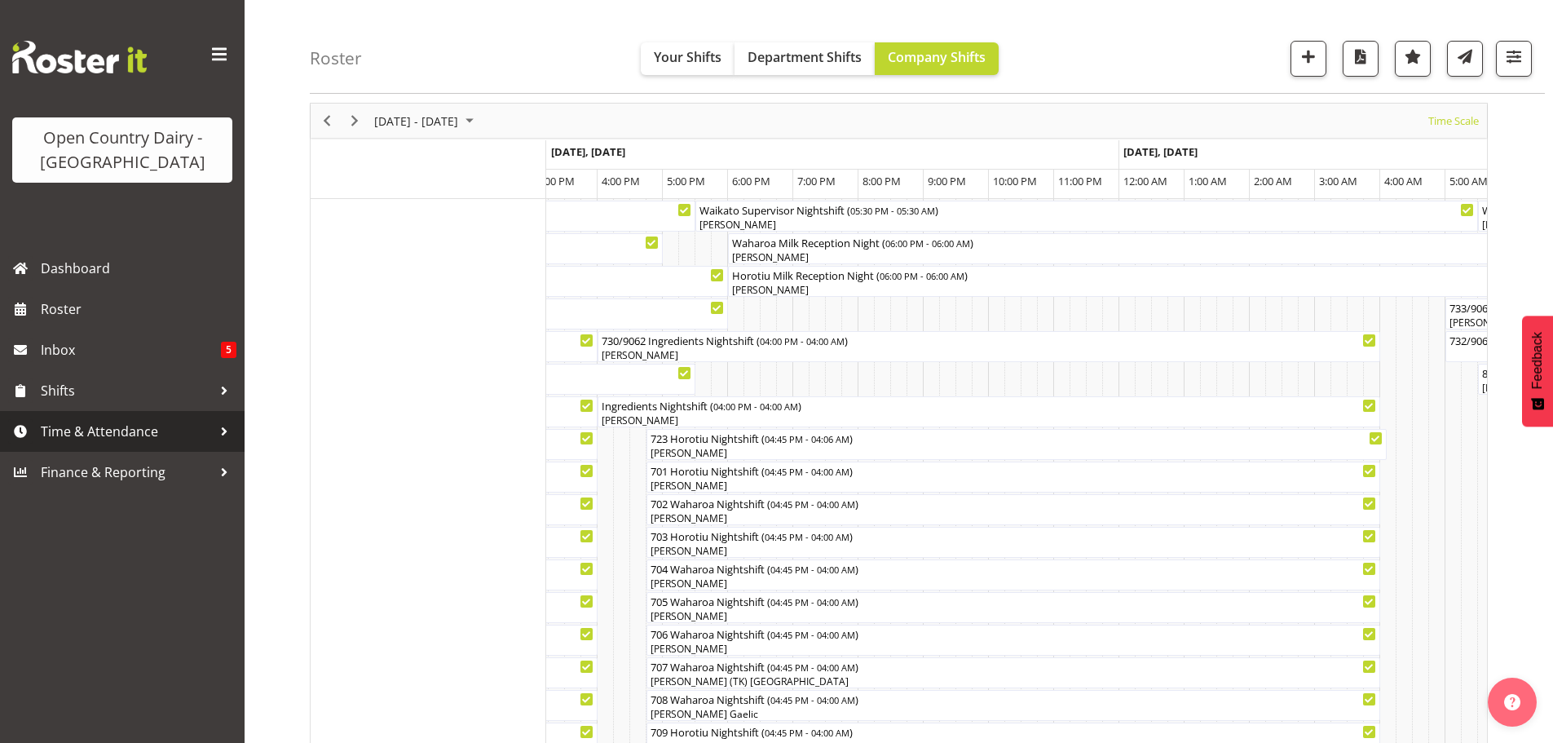
click at [122, 434] on span "Time & Attendance" at bounding box center [126, 431] width 171 height 24
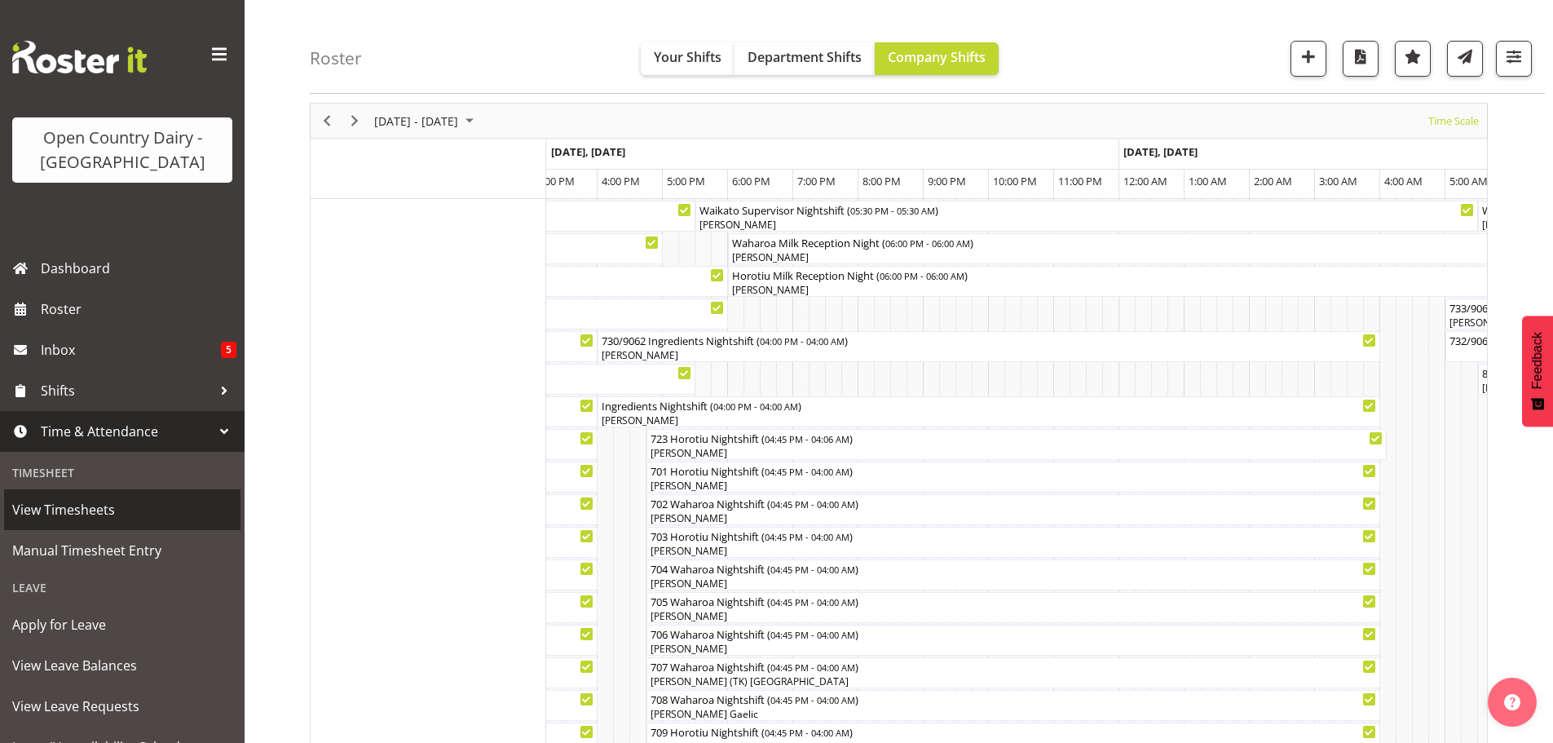
click at [100, 520] on span "View Timesheets" at bounding box center [122, 509] width 220 height 24
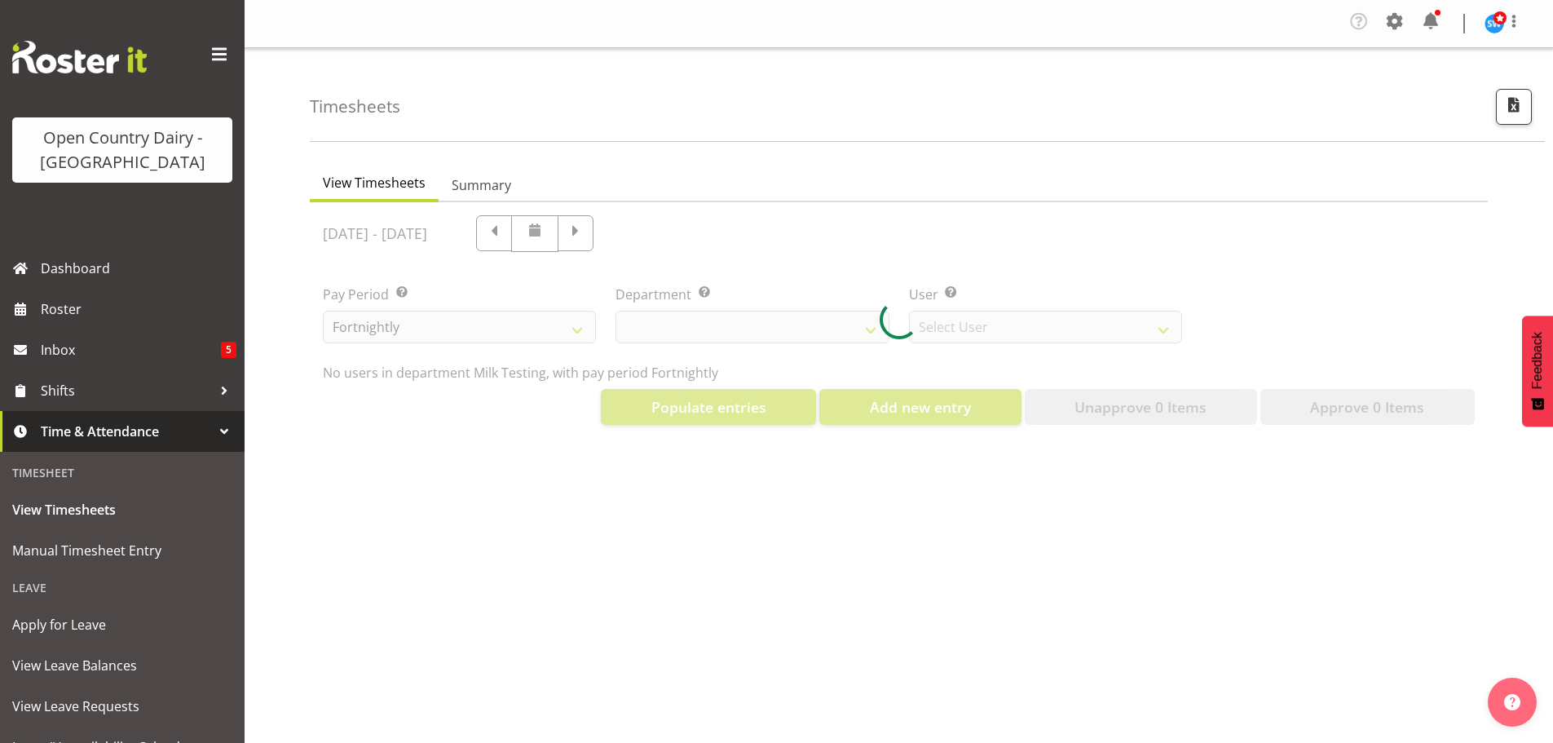
select select "733"
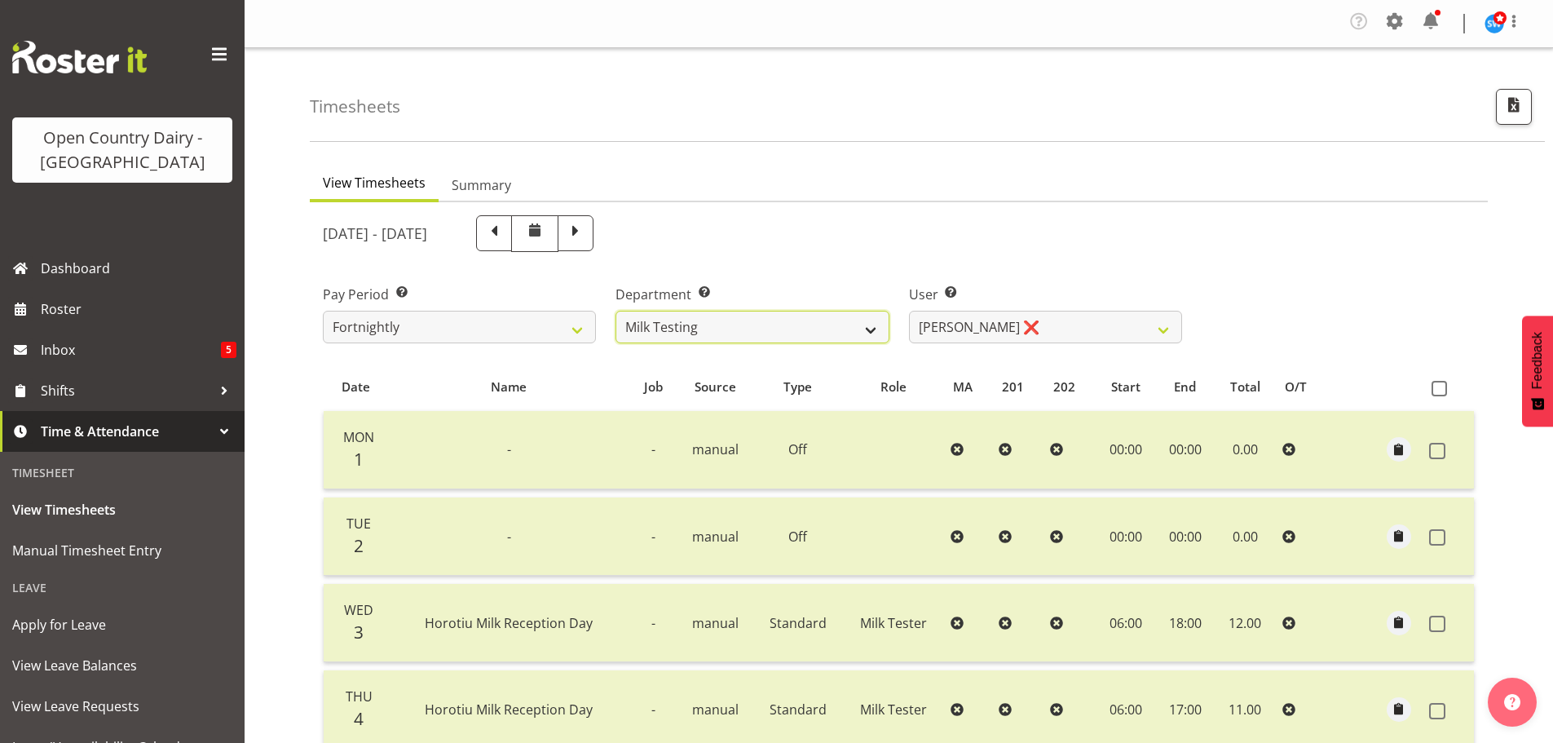
click at [878, 333] on select "701 702 703 704 705 706 707 708 709 710 711 712 713 714 715 716 717 718 719 720" at bounding box center [752, 327] width 273 height 33
click at [1166, 333] on select "[PERSON_NAME] ❌ [PERSON_NAME] ❌ [PERSON_NAME] ✔ [PERSON_NAME] ✔ [PERSON_NAME] ✔…" at bounding box center [1045, 327] width 273 height 33
select select "7392"
click at [909, 311] on select "[PERSON_NAME] ❌ [PERSON_NAME] ❌ [PERSON_NAME] ✔ [PERSON_NAME] ✔ [PERSON_NAME] ✔…" at bounding box center [1045, 327] width 273 height 33
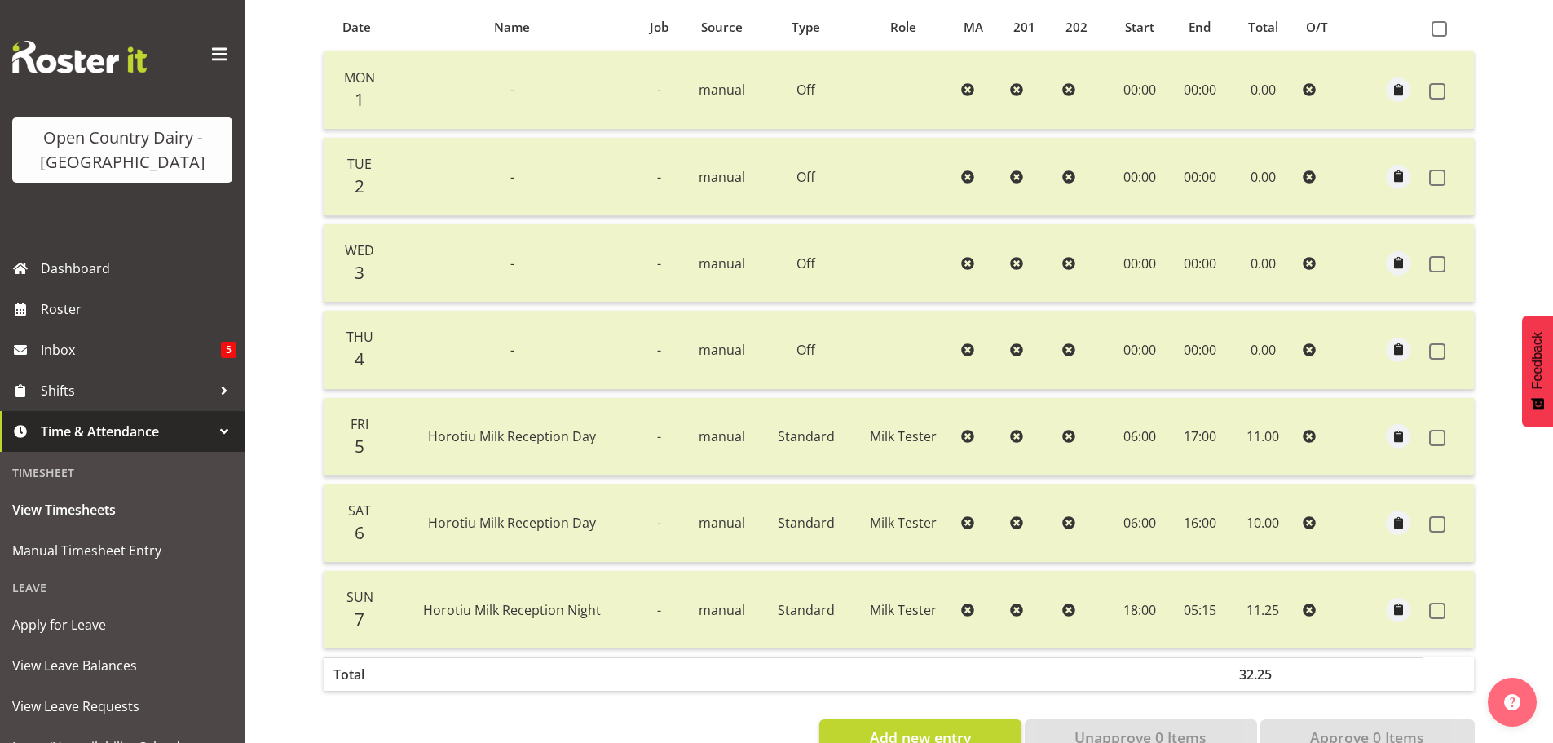
scroll to position [165, 0]
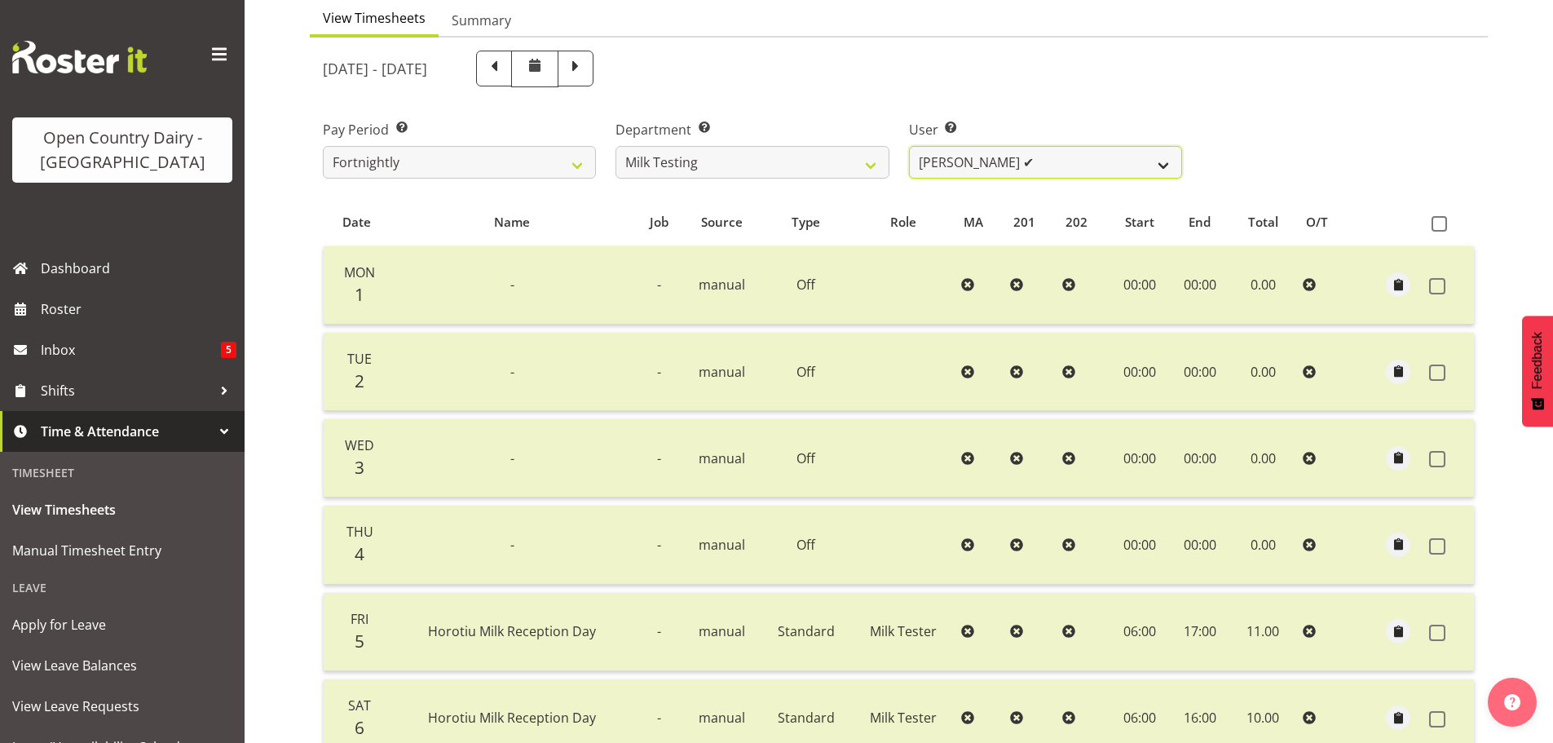
click at [1168, 164] on select "[PERSON_NAME] ❌ [PERSON_NAME] ❌ [PERSON_NAME] ✔ [PERSON_NAME] ✔ [PERSON_NAME] ✔…" at bounding box center [1045, 162] width 273 height 33
click at [878, 163] on select "701 702 703 704 705 706 707 708 709 710 711 712 713 714 715 716 717 718 719 720" at bounding box center [752, 162] width 273 height 33
select select "874"
click at [616, 146] on select "701 702 703 704 705 706 707 708 709 710 711 712 713 714 715 716 717 718 719 720" at bounding box center [752, 162] width 273 height 33
select select "8178"
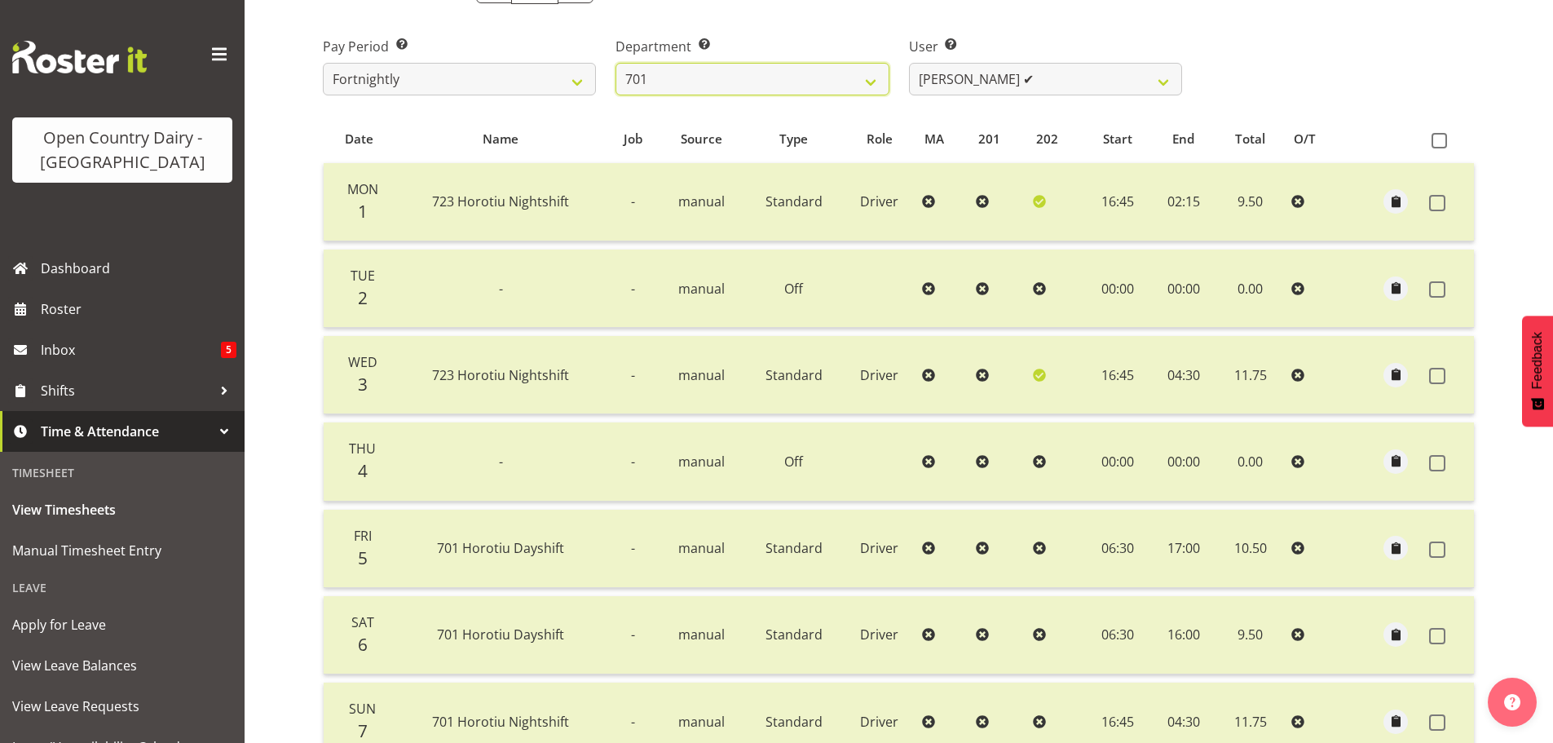
scroll to position [246, 0]
click at [1157, 86] on select "[PERSON_NAME] ✔ [PERSON_NAME] ❌ [PERSON_NAME] ❌ [PERSON_NAME] ✔" at bounding box center [1045, 80] width 273 height 33
click at [872, 80] on select "701 702 703 704 705 706 707 708 709 710 711 712 713 714 715 716 717 718 719 720" at bounding box center [752, 80] width 273 height 33
click at [616, 64] on select "701 702 703 704 705 706 707 708 709 710 711 712 713 714 715 716 717 718 719 720" at bounding box center [752, 80] width 273 height 33
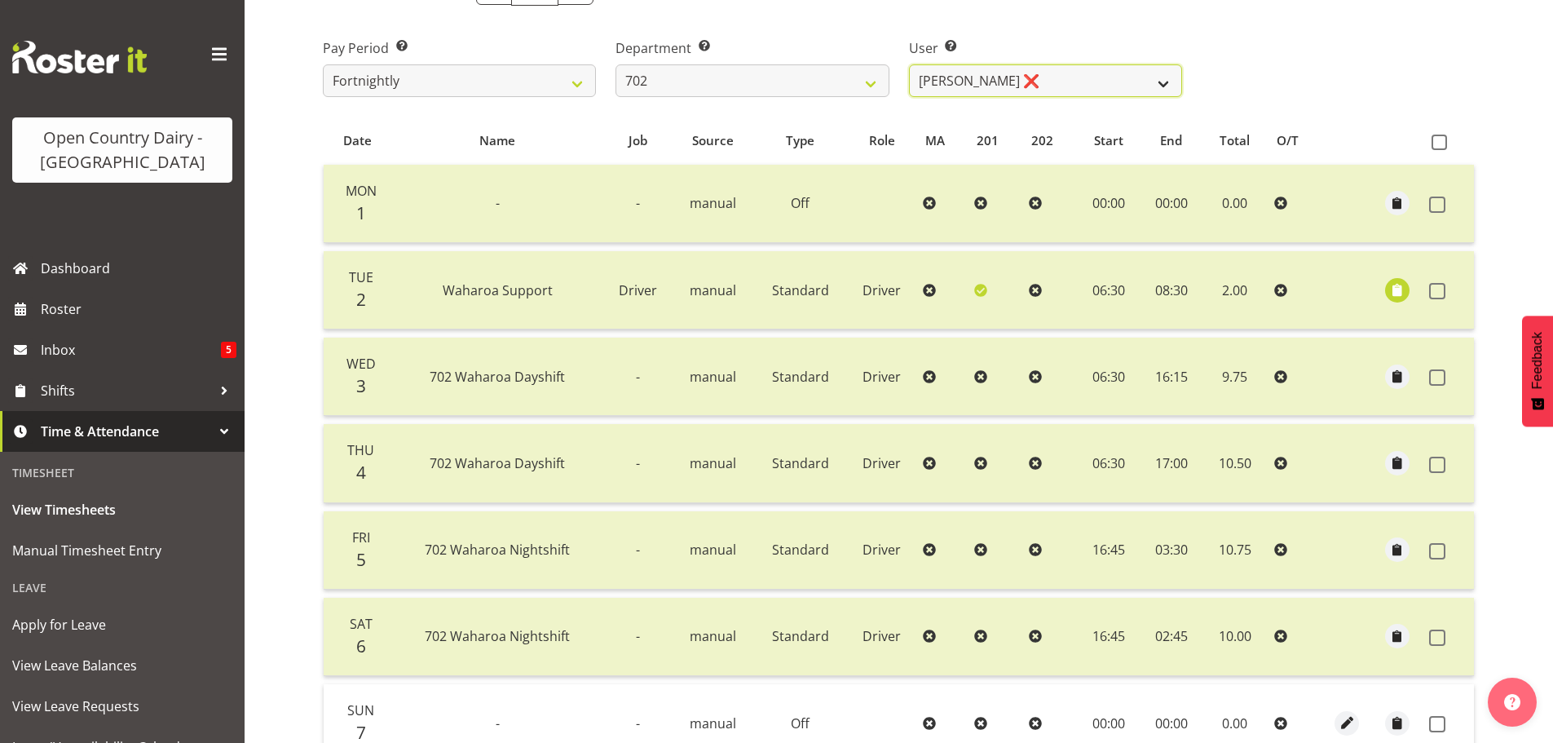
click at [1163, 80] on select "[PERSON_NAME] ❌ [PERSON_NAME] ✔ [PERSON_NAME] ❌ [PERSON_NAME] ✔" at bounding box center [1045, 80] width 273 height 33
click at [876, 84] on select "701 702 703 704 705 706 707 708 709 710 711 712 713 714 715 716 717 718 719 720" at bounding box center [752, 80] width 273 height 33
click at [616, 64] on select "701 702 703 704 705 706 707 708 709 710 711 712 713 714 715 716 717 718 719 720" at bounding box center [752, 80] width 273 height 33
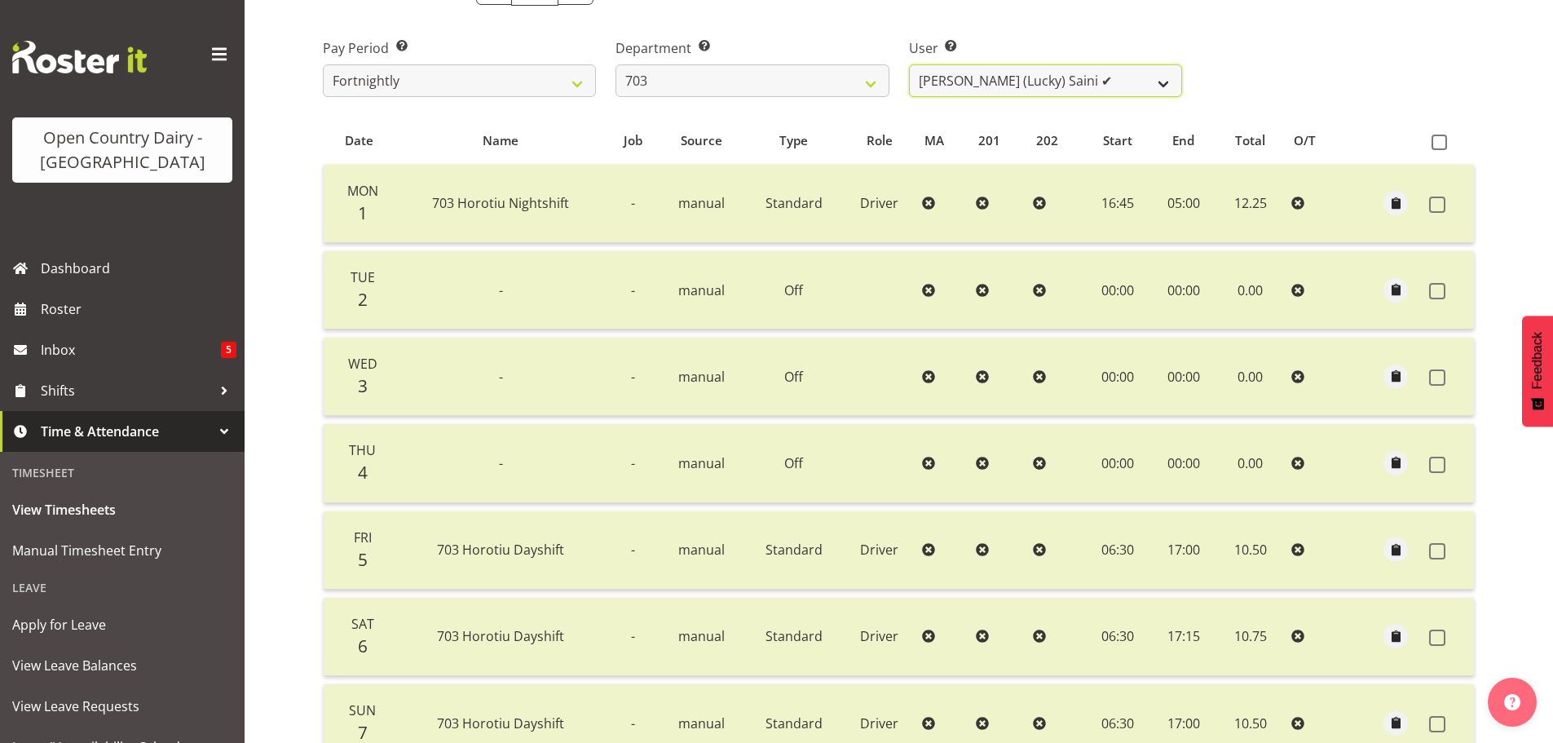
click at [1162, 85] on select "[PERSON_NAME] (Lucky) Saini ✔ [PERSON_NAME] ❌ [PERSON_NAME] ✔" at bounding box center [1045, 80] width 273 height 33
click at [870, 85] on select "701 702 703 704 705 706 707 708 709 710 711 712 713 714 715 716 717 718 719 720" at bounding box center [752, 80] width 273 height 33
click at [867, 95] on select "701 702 703 704 705 706 707 708 709 710 711 712 713 714 715 716 717 718 719 720" at bounding box center [752, 80] width 273 height 33
select select "717"
click at [616, 64] on select "701 702 703 704 705 706 707 708 709 710 711 712 713 714 715 716 717 718 719 720" at bounding box center [752, 80] width 273 height 33
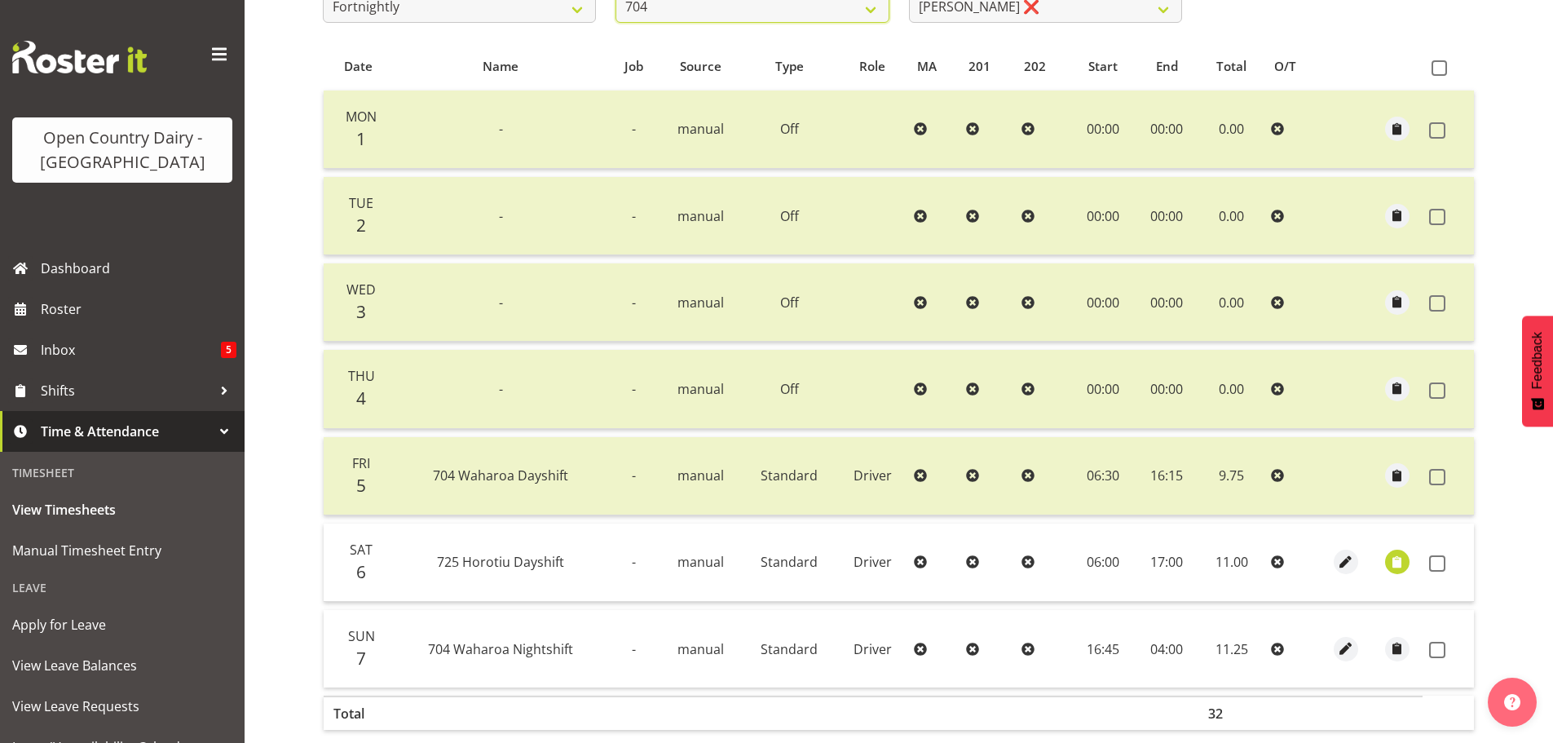
scroll to position [409, 0]
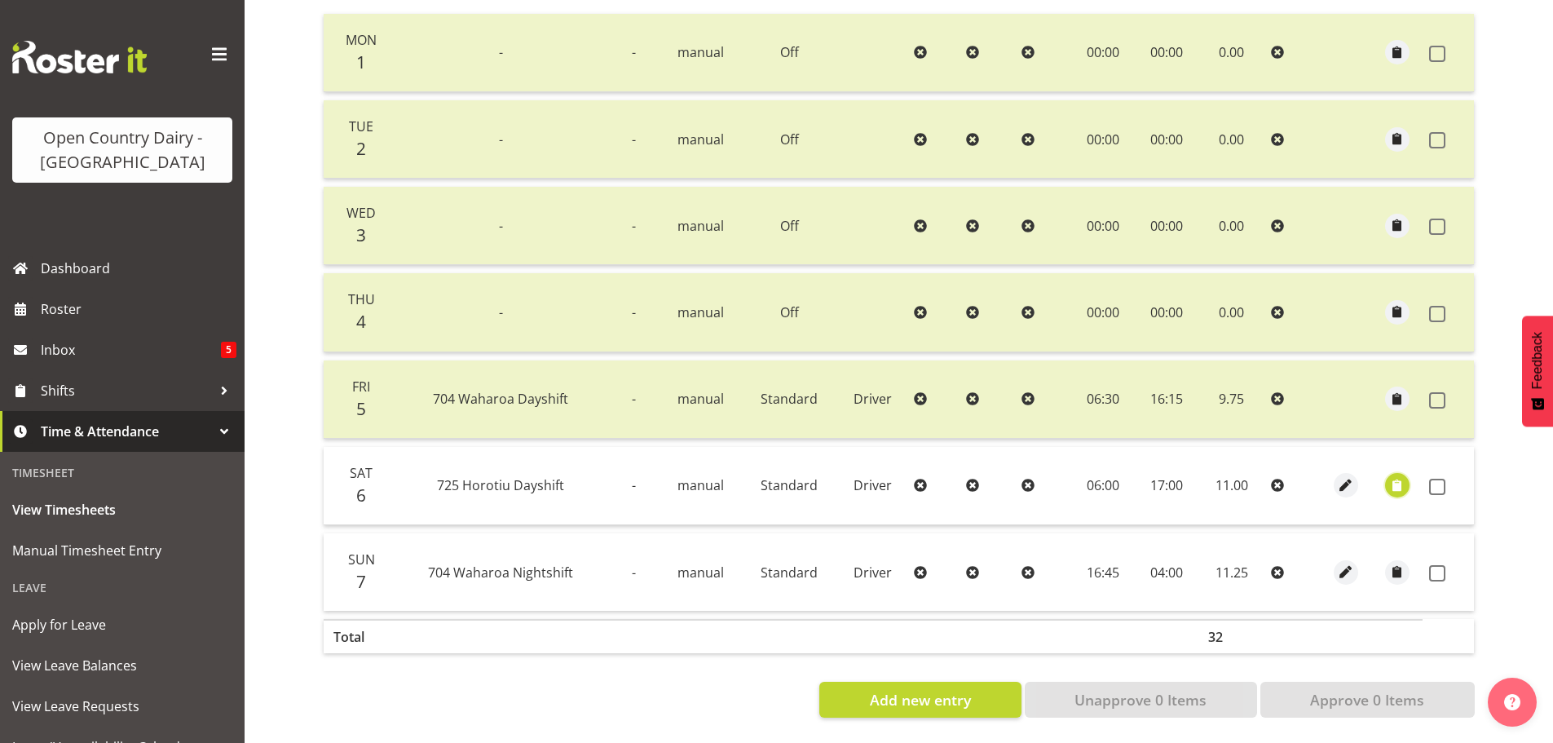
click at [1394, 477] on span "button" at bounding box center [1397, 485] width 19 height 19
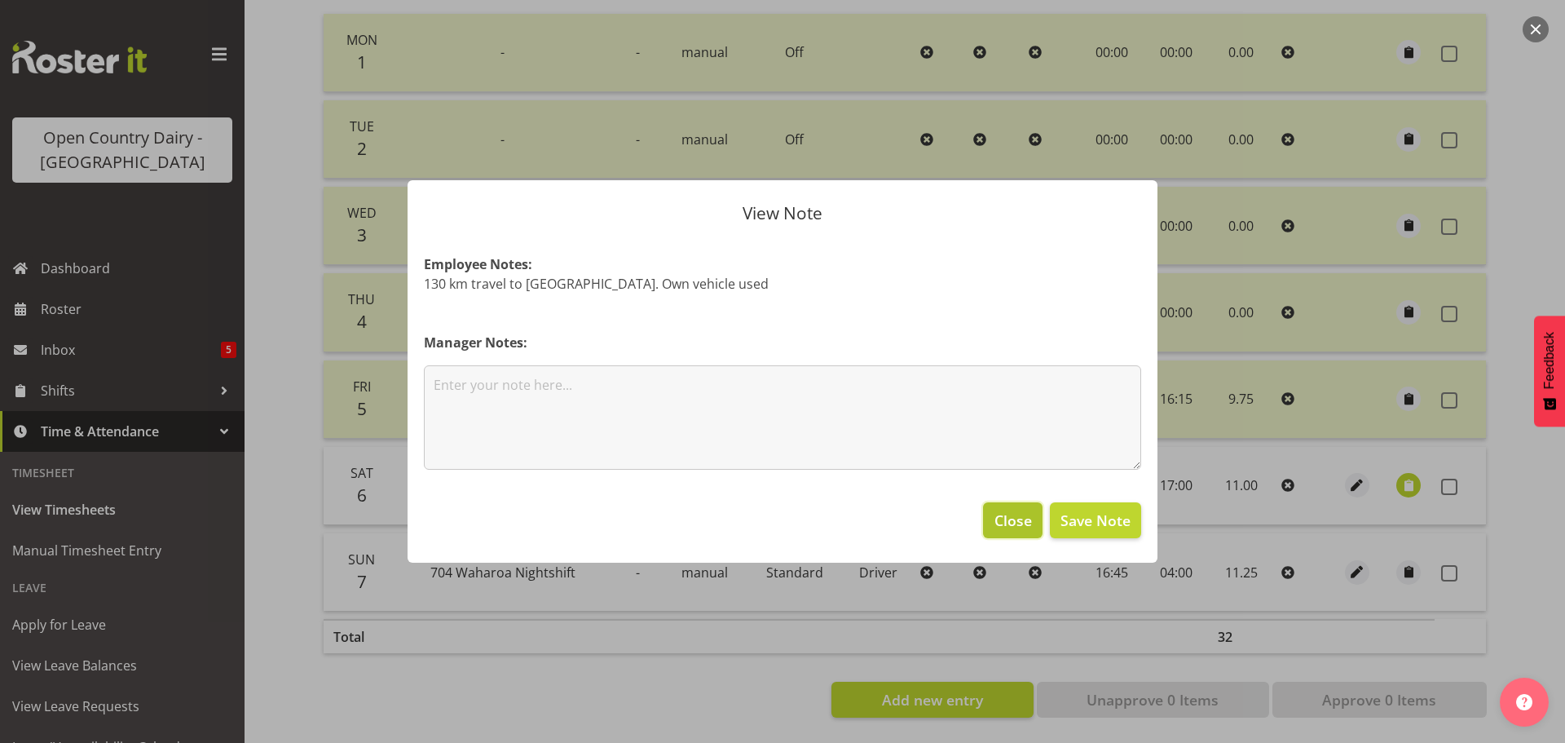
click at [1019, 525] on span "Close" at bounding box center [1014, 520] width 38 height 21
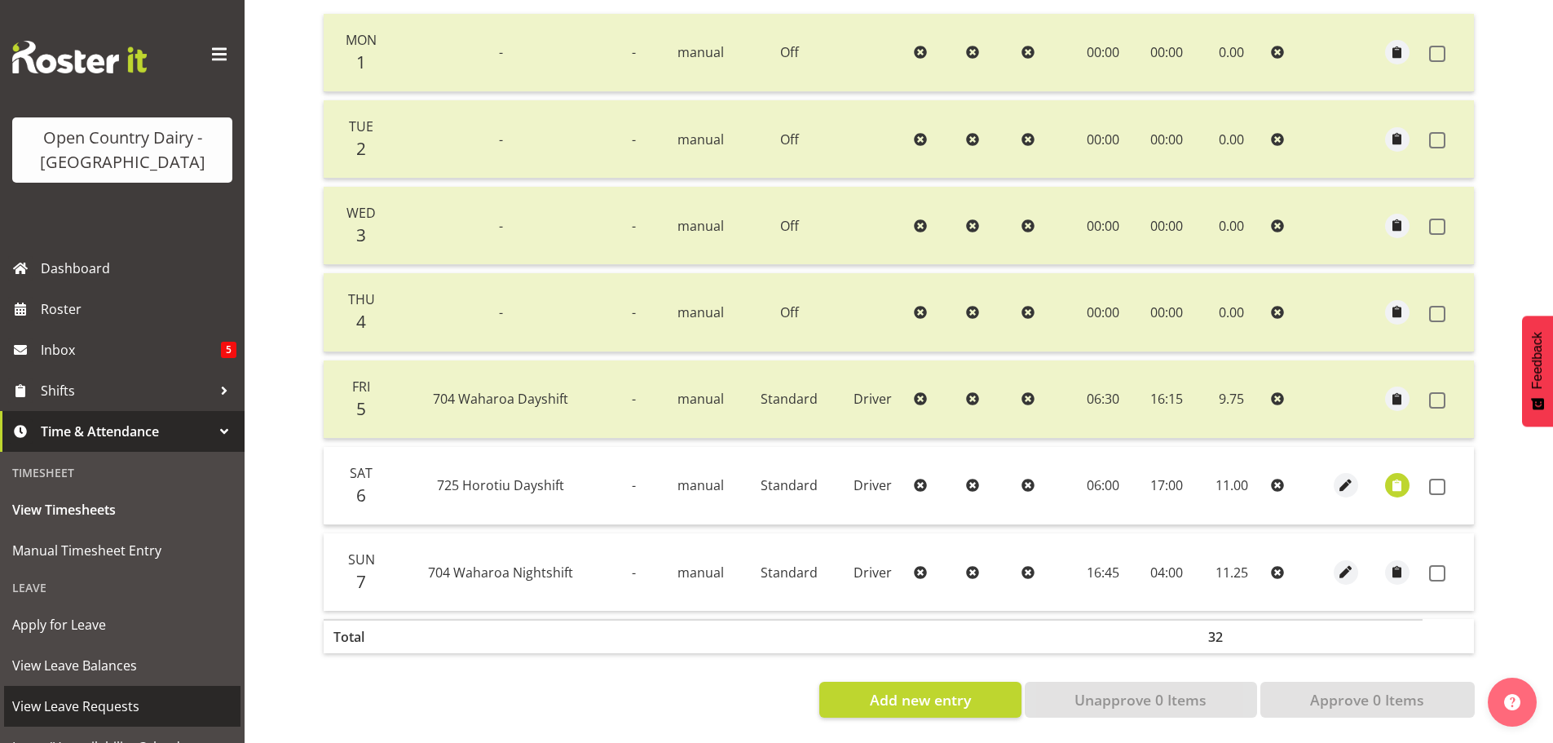
click at [80, 713] on span "View Leave Requests" at bounding box center [122, 706] width 220 height 24
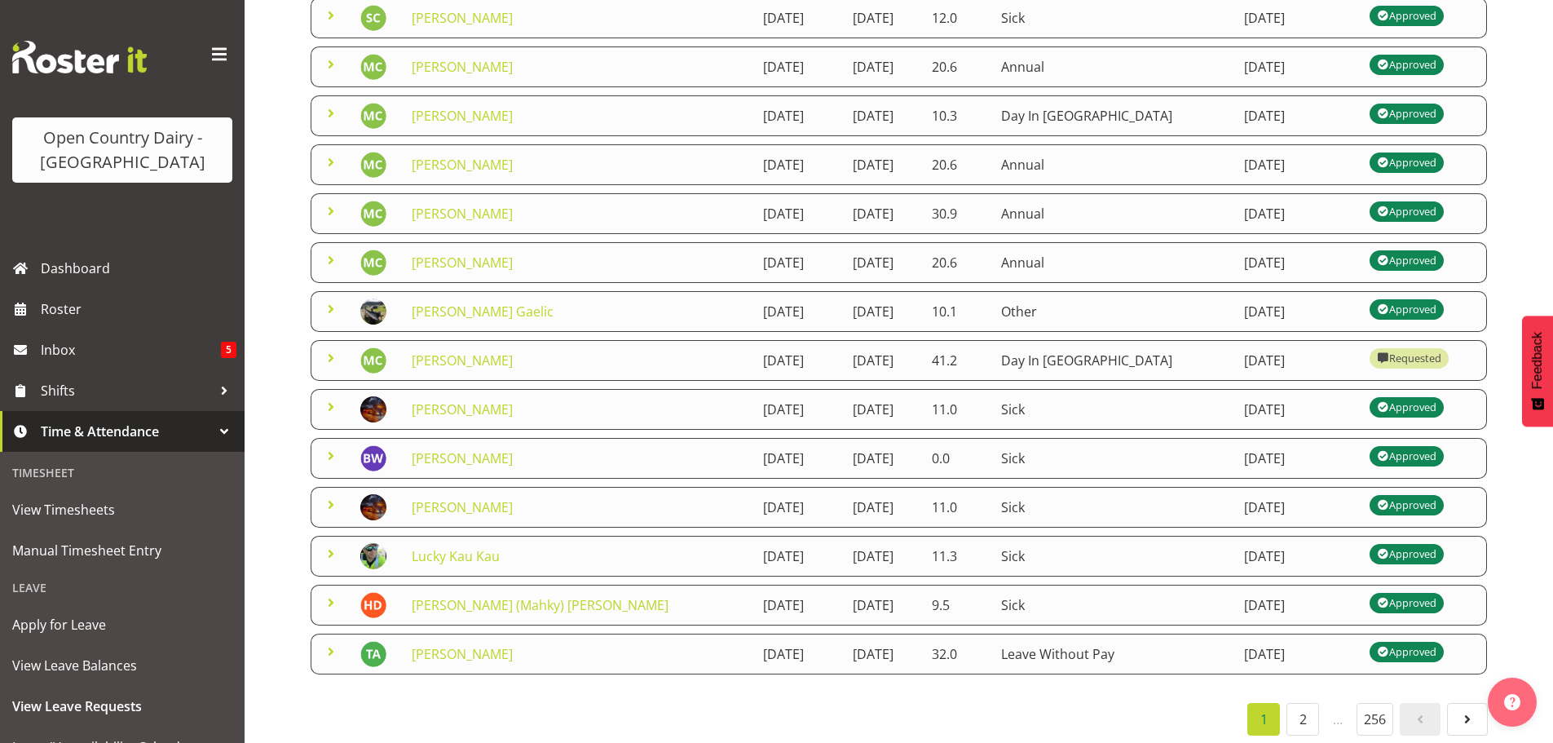
scroll to position [306, 0]
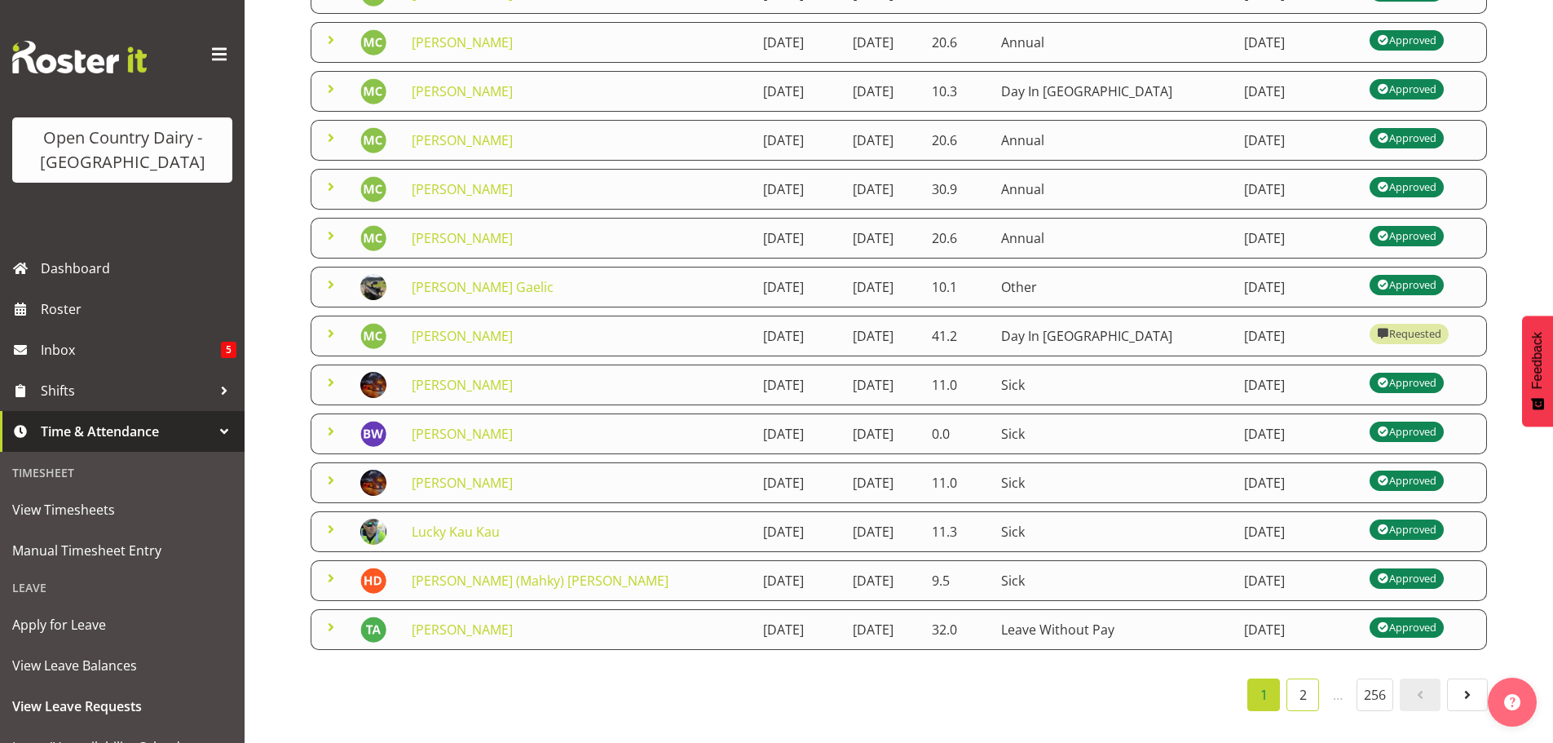
click at [1304, 686] on link "2" at bounding box center [1303, 694] width 33 height 33
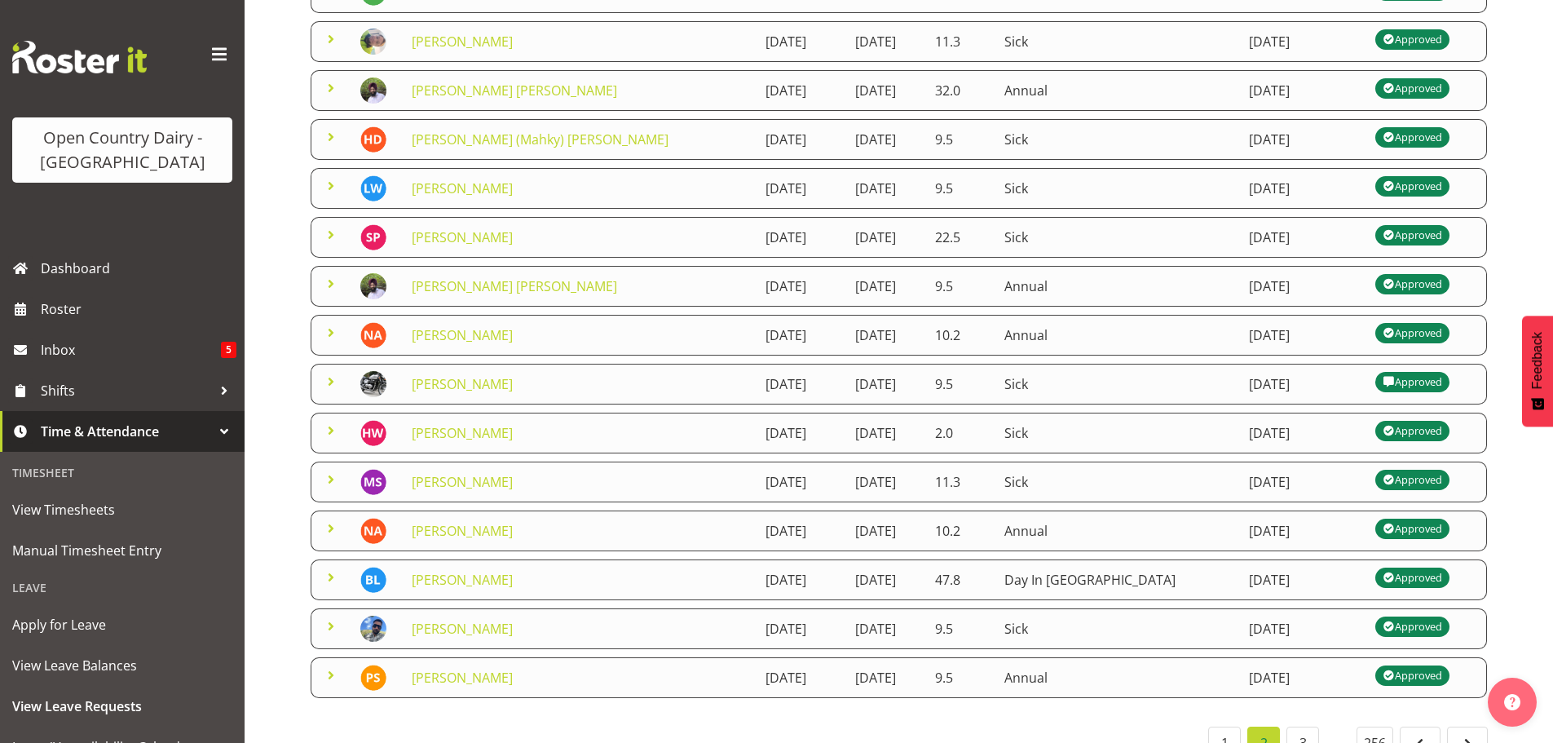
scroll to position [143, 0]
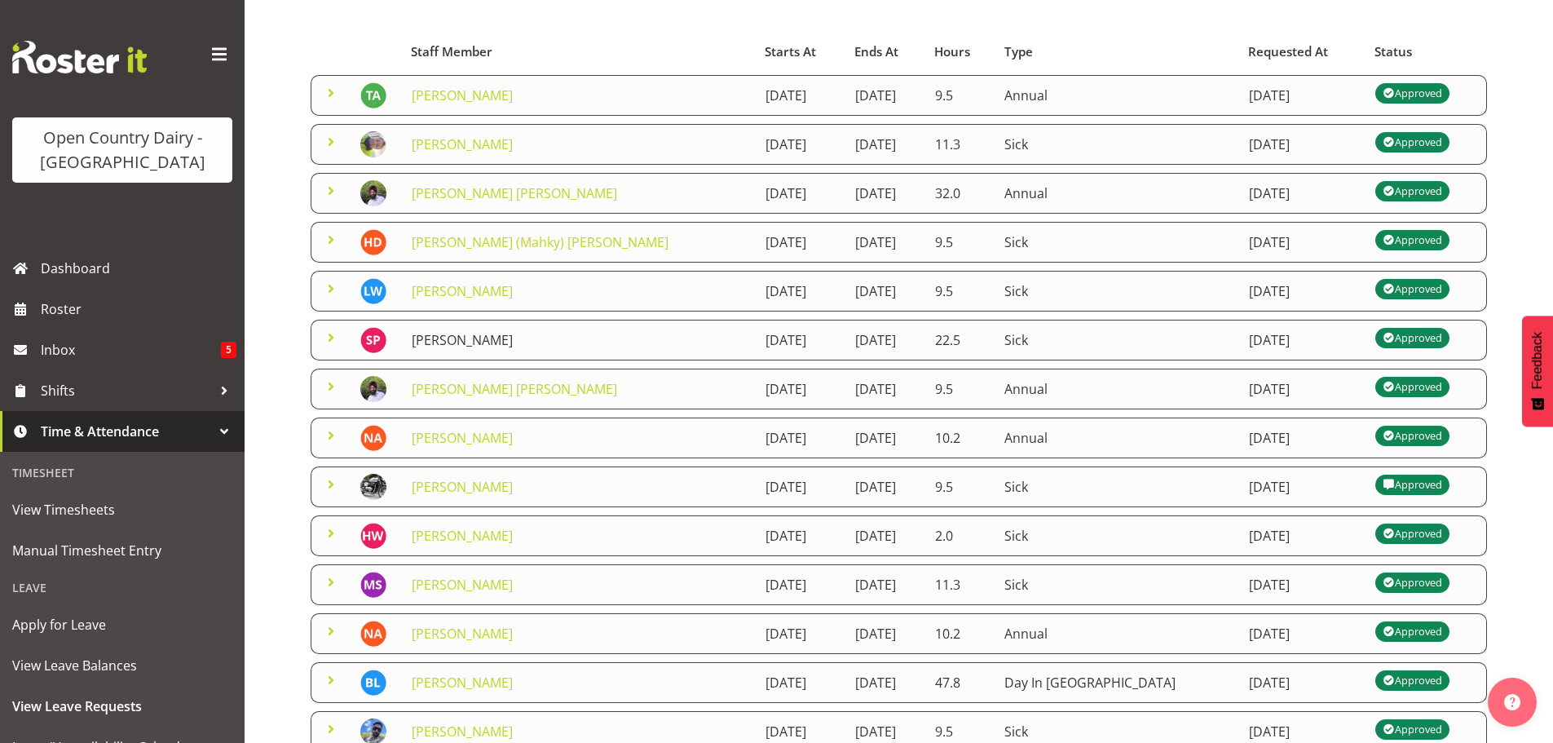
click at [484, 340] on link "[PERSON_NAME]" at bounding box center [462, 340] width 101 height 18
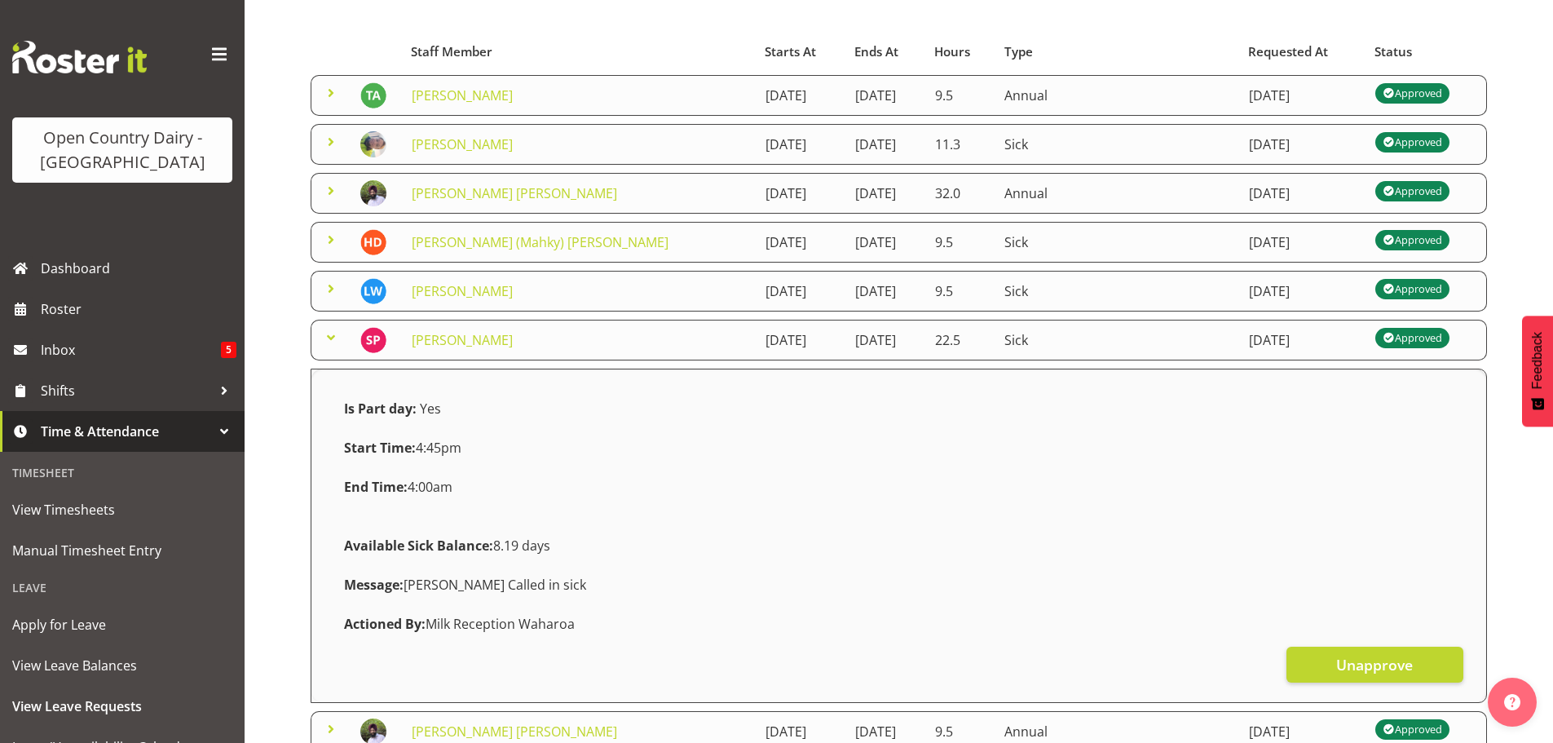
click at [284, 365] on div "Leave Requests Search Search for a particular employee Status All Approved Requ…" at bounding box center [899, 570] width 1309 height 1331
click at [330, 334] on span at bounding box center [331, 338] width 20 height 20
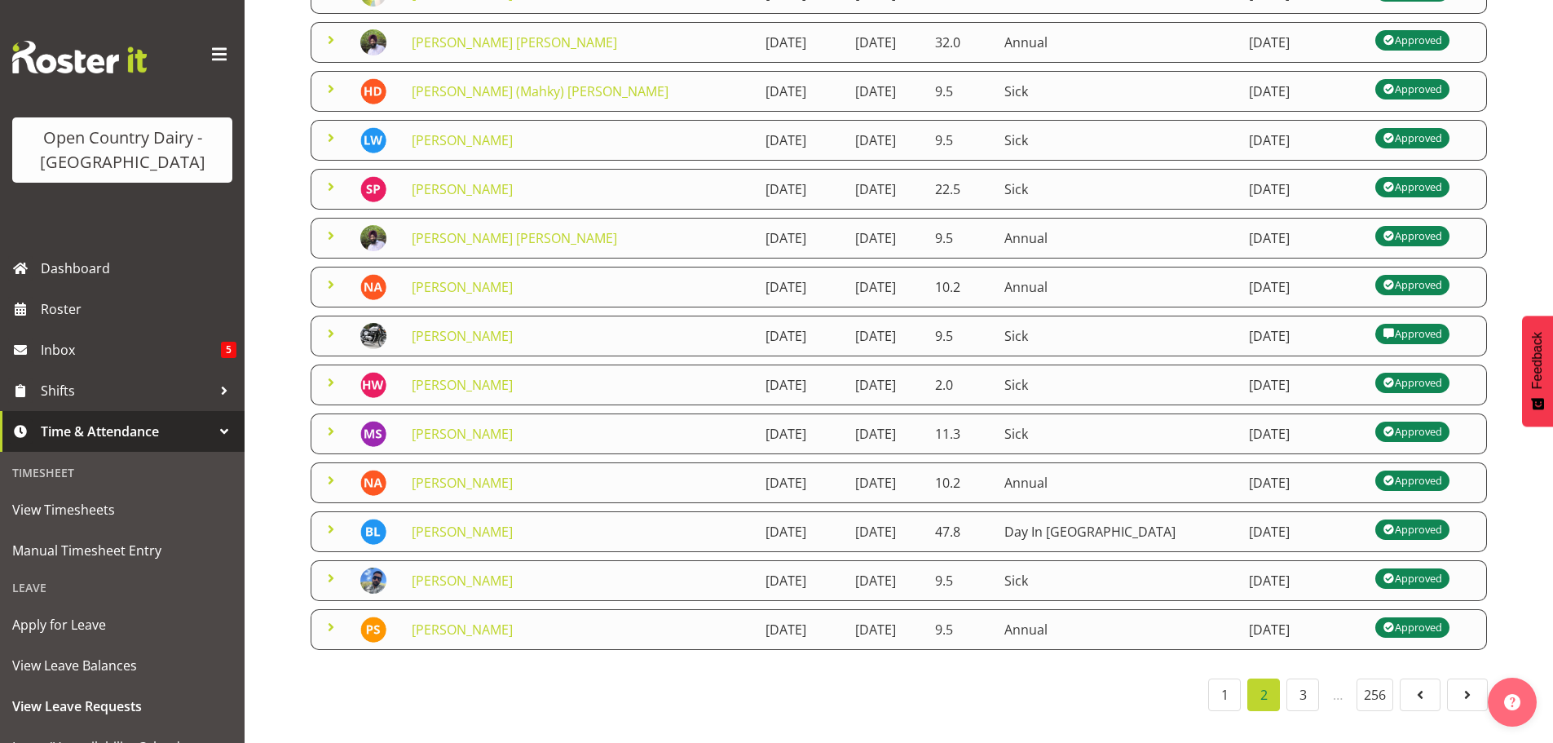
scroll to position [306, 0]
click at [1226, 691] on link "1" at bounding box center [1224, 694] width 33 height 33
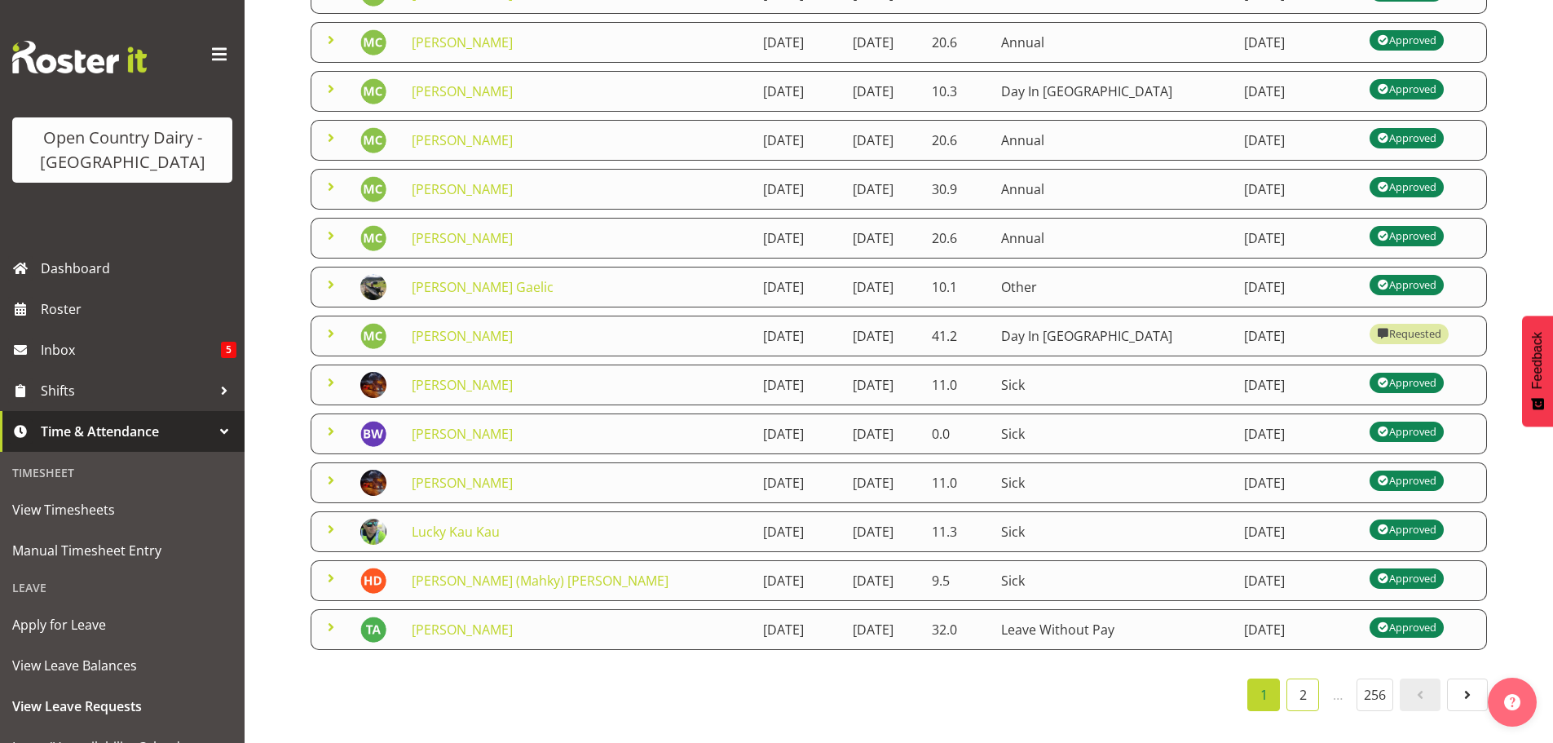
click at [1296, 687] on link "2" at bounding box center [1303, 694] width 33 height 33
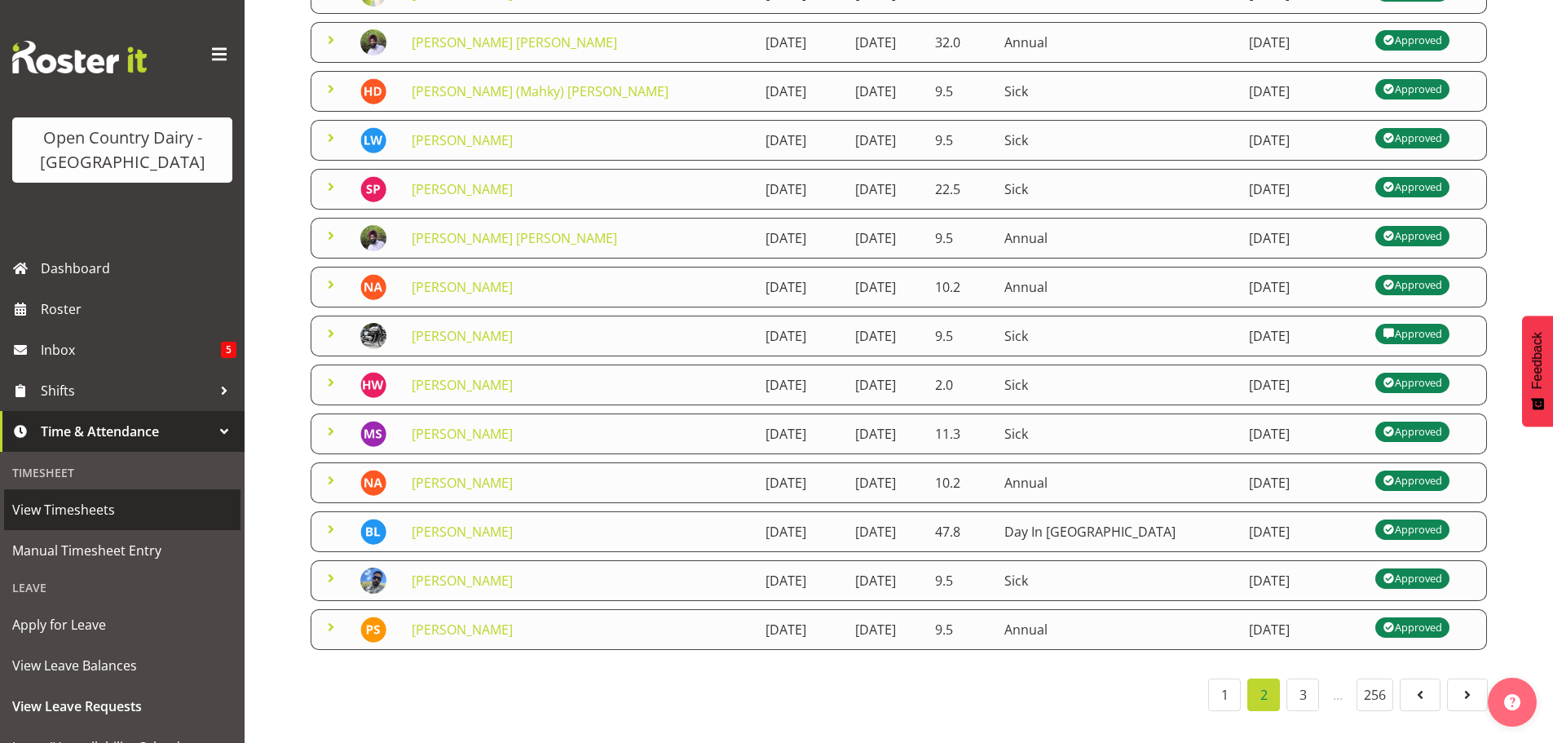
click at [92, 512] on span "View Timesheets" at bounding box center [122, 509] width 220 height 24
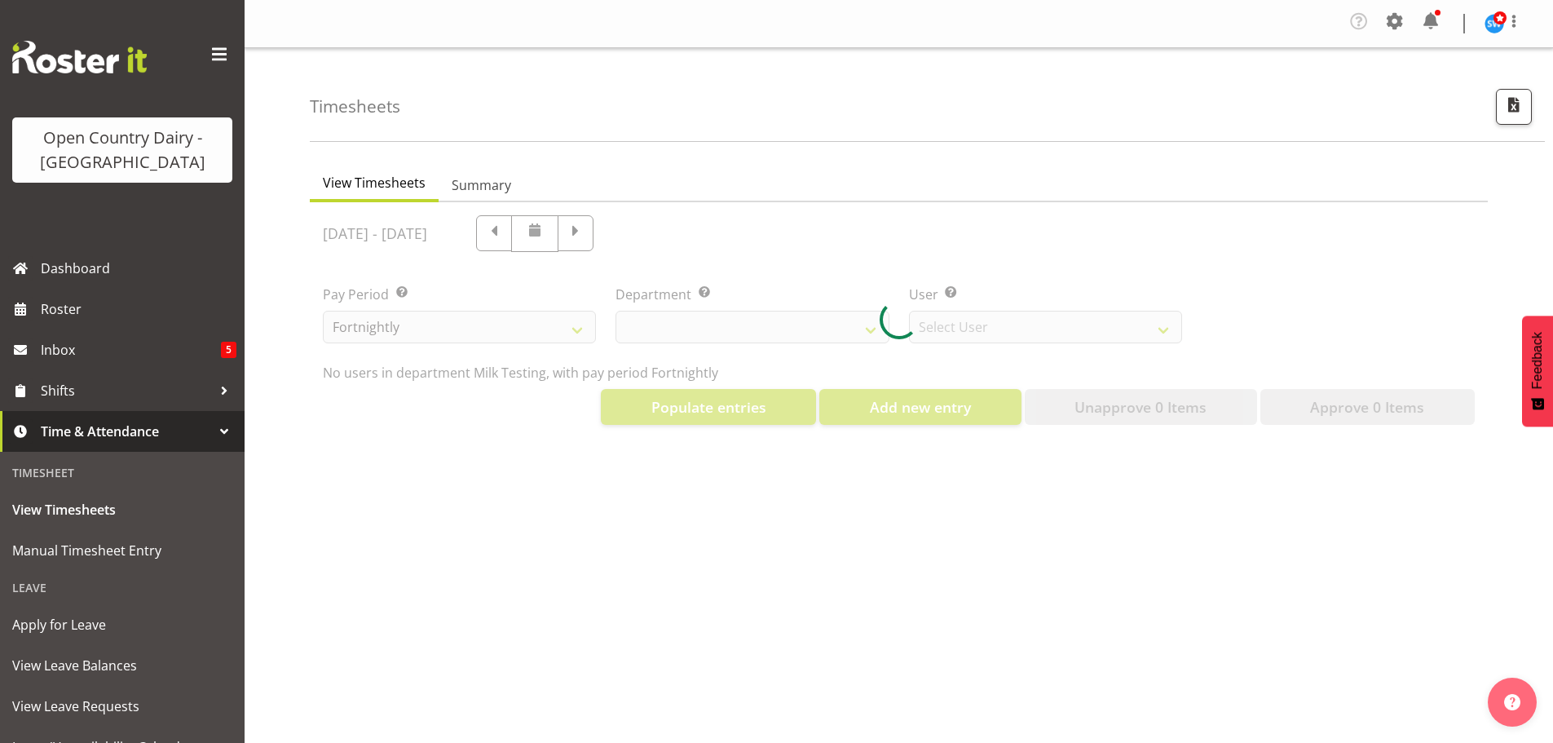
select select "733"
select select "7414"
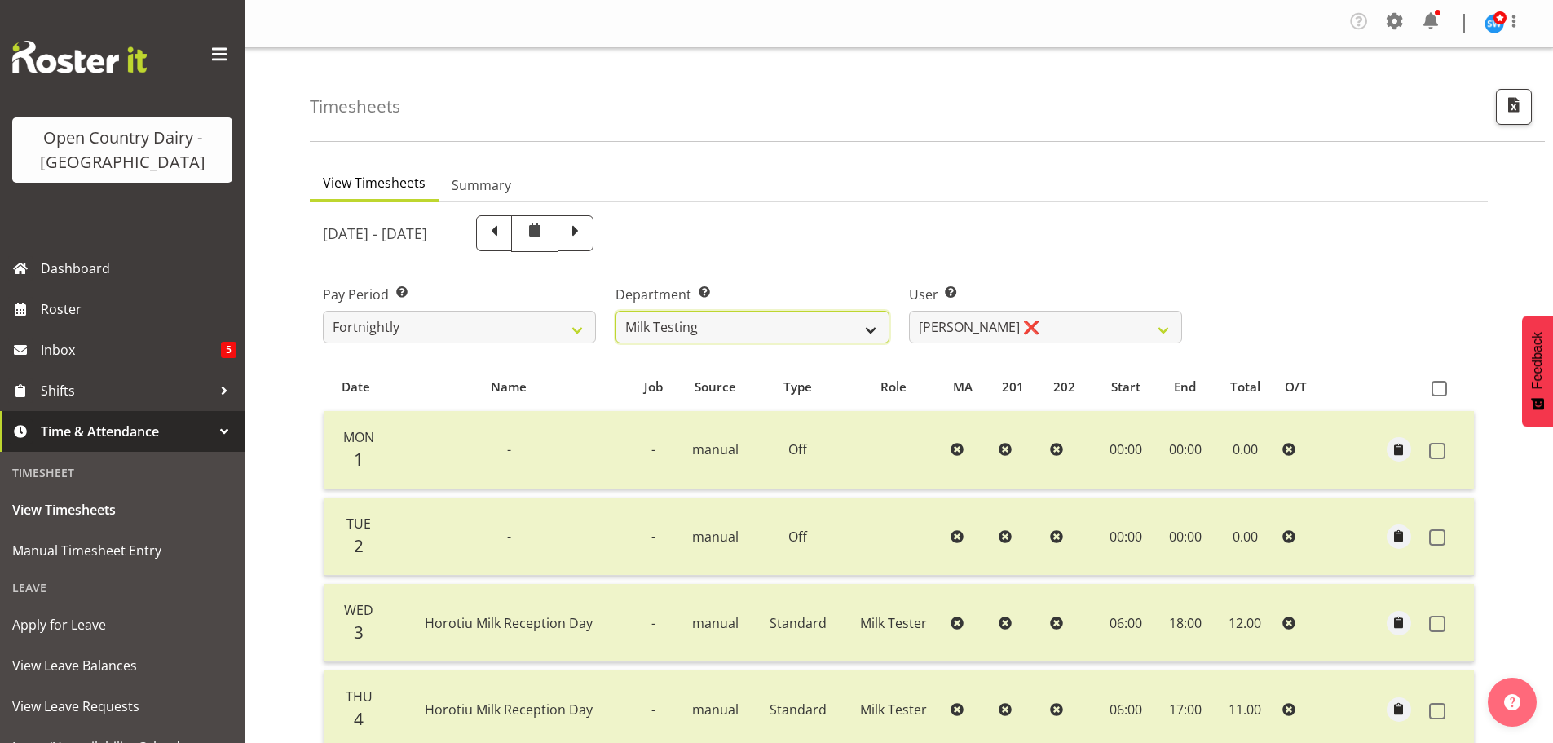
click at [875, 332] on select "701 702 703 704 705 706 707 708 709 710 711 712 713 714 715 716 717 718 719 720" at bounding box center [752, 327] width 273 height 33
select select "717"
click at [616, 311] on select "701 702 703 704 705 706 707 708 709 710 711 712 713 714 715 716 717 718 719 720" at bounding box center [752, 327] width 273 height 33
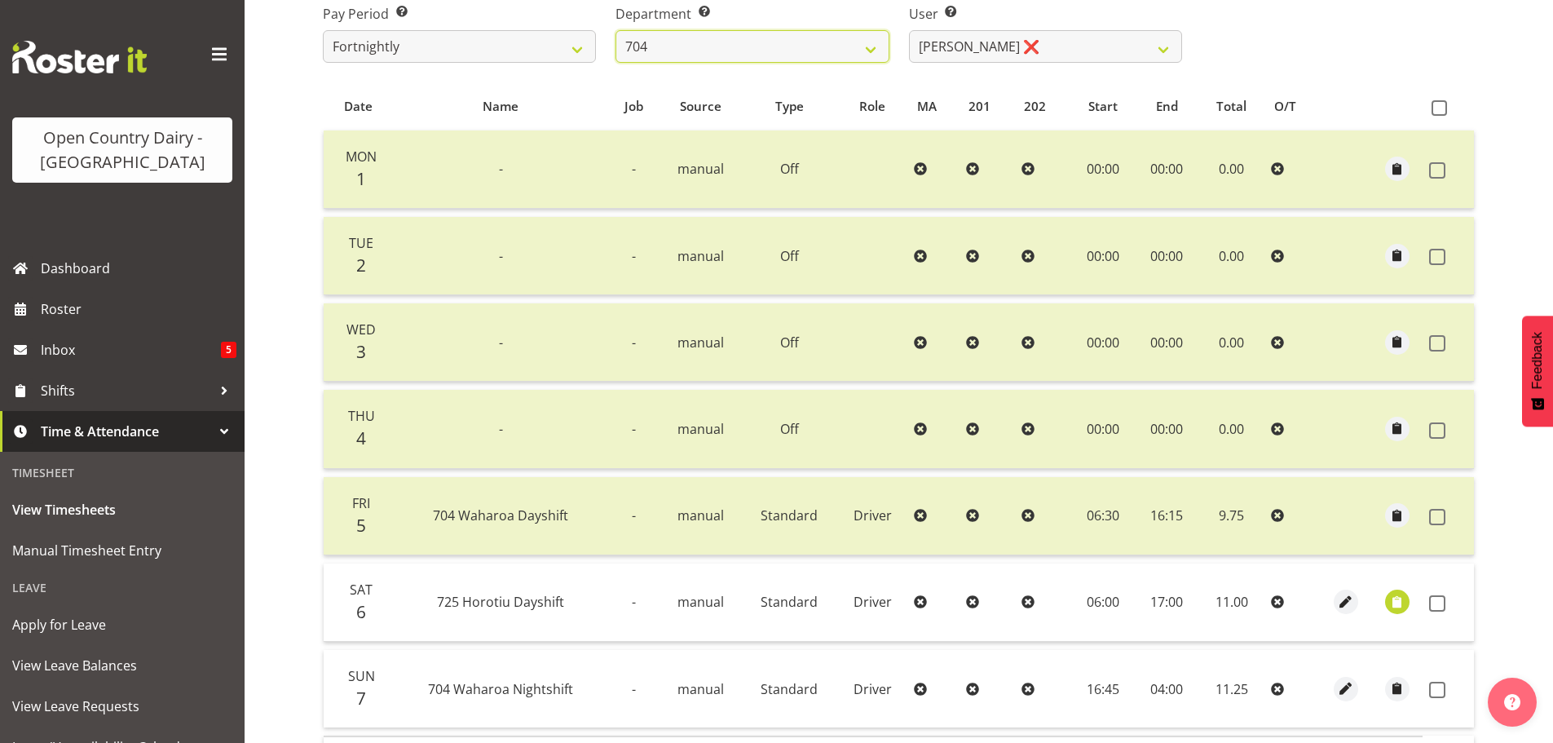
scroll to position [326, 0]
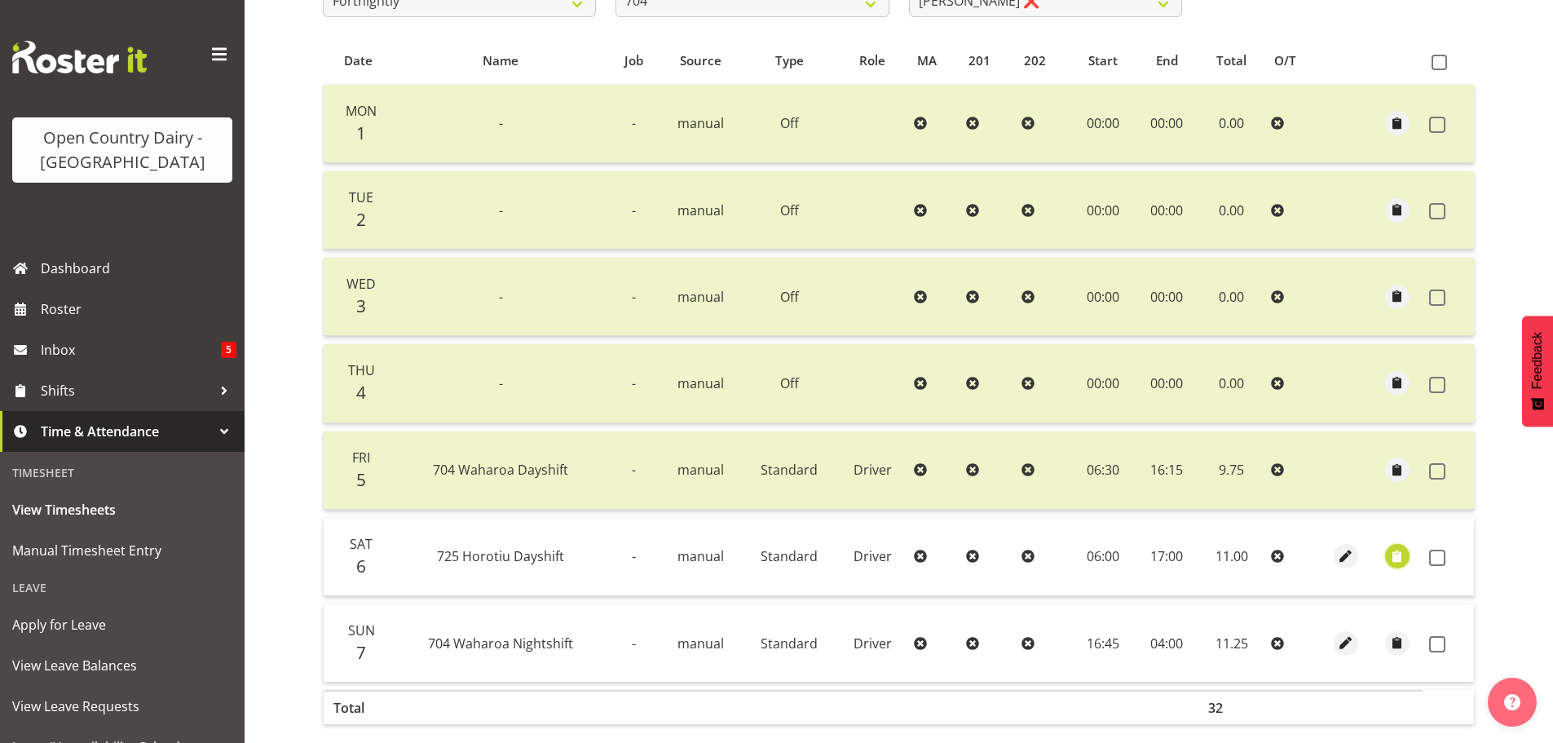
click at [1393, 561] on span "button" at bounding box center [1397, 556] width 19 height 19
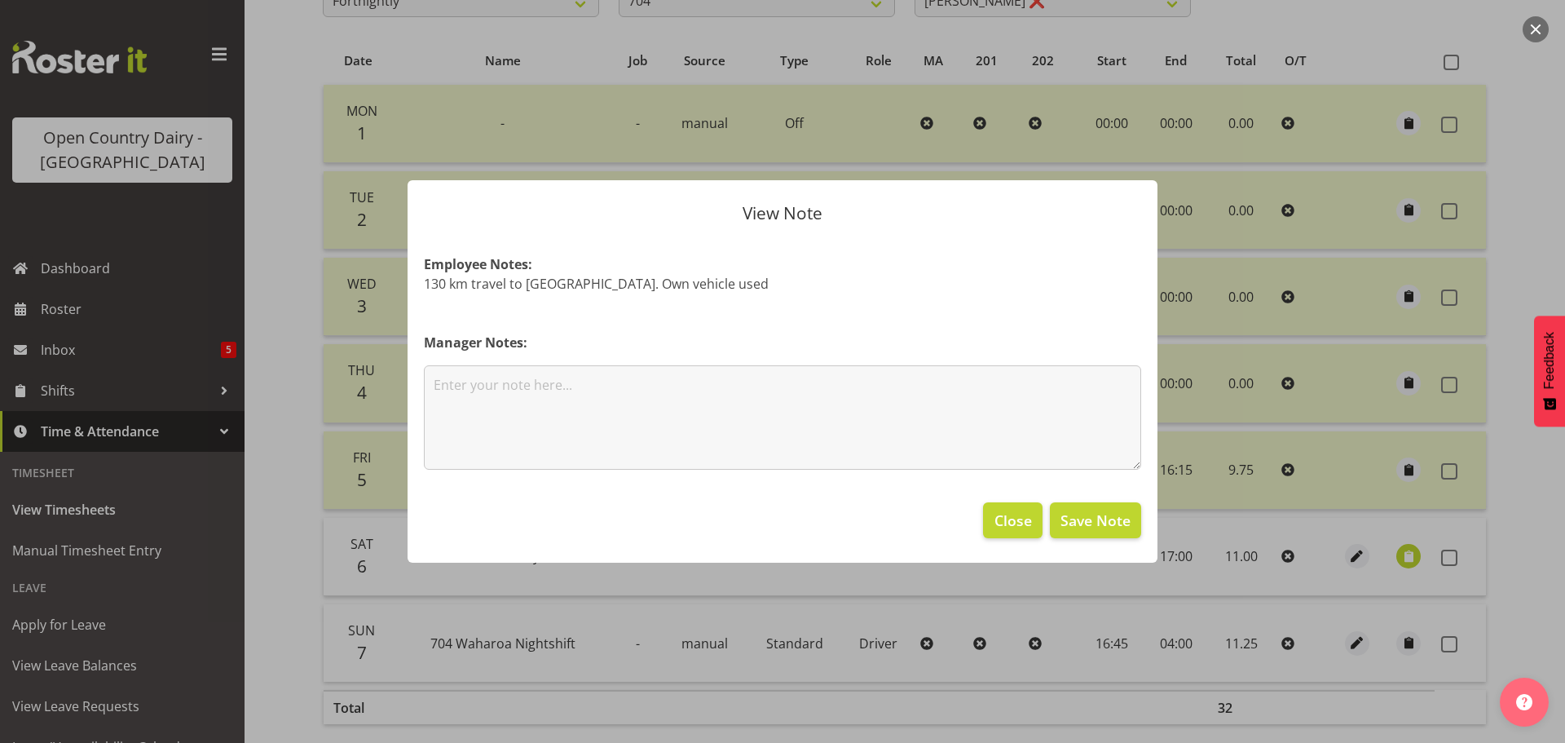
click at [1428, 576] on div at bounding box center [782, 371] width 1565 height 743
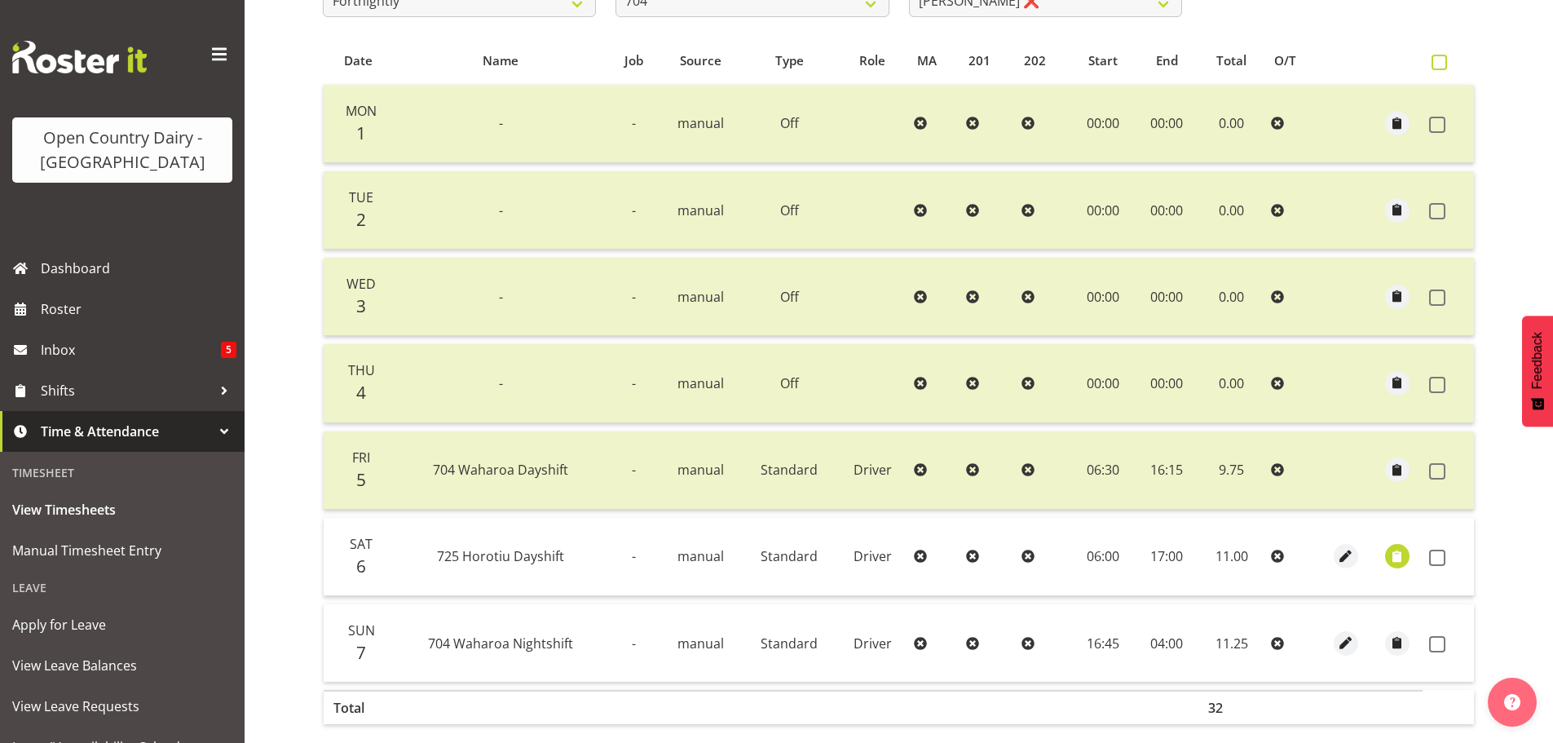
click at [1437, 66] on span at bounding box center [1439, 62] width 15 height 15
click at [1437, 66] on input "checkbox" at bounding box center [1437, 62] width 11 height 11
checkbox input "true"
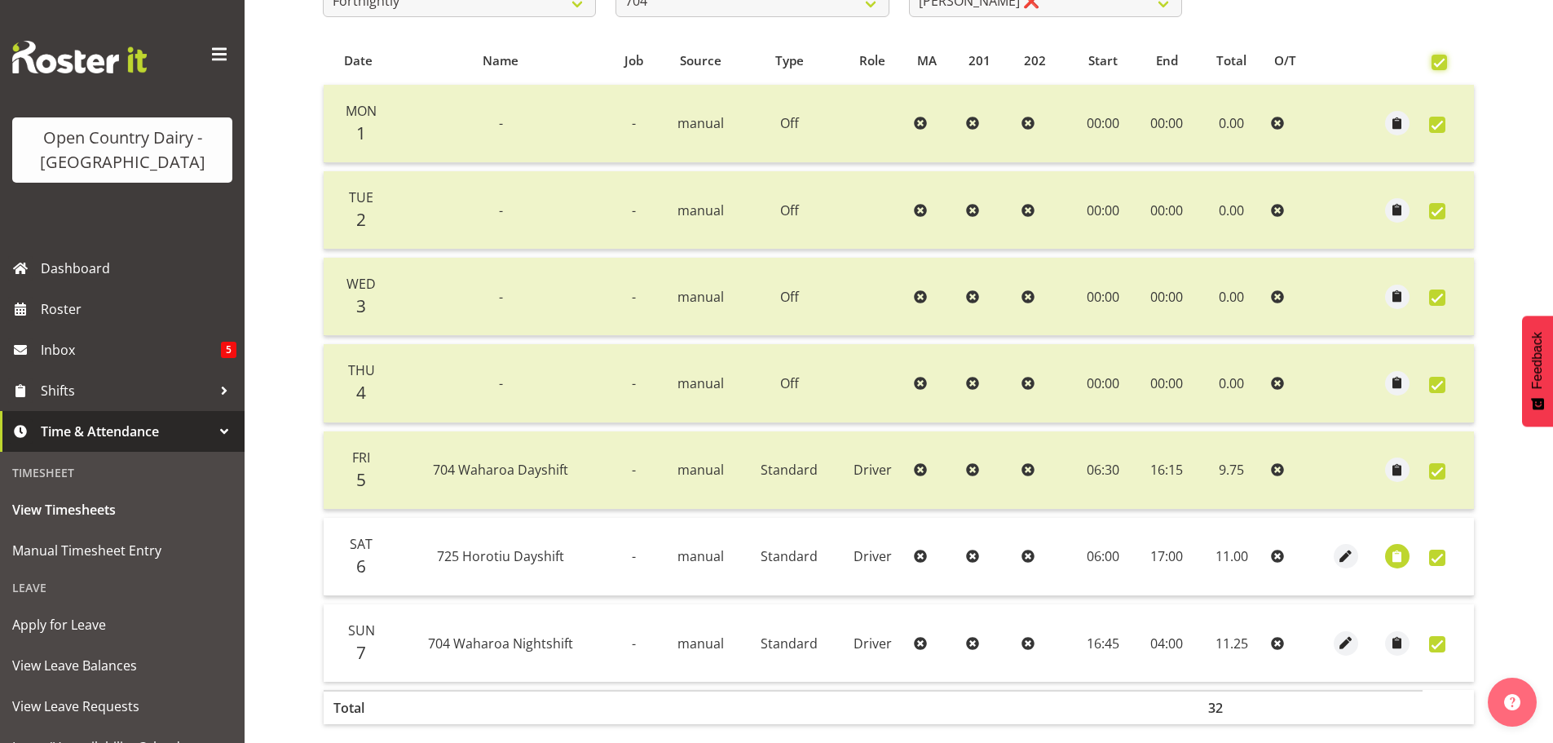
checkbox input "true"
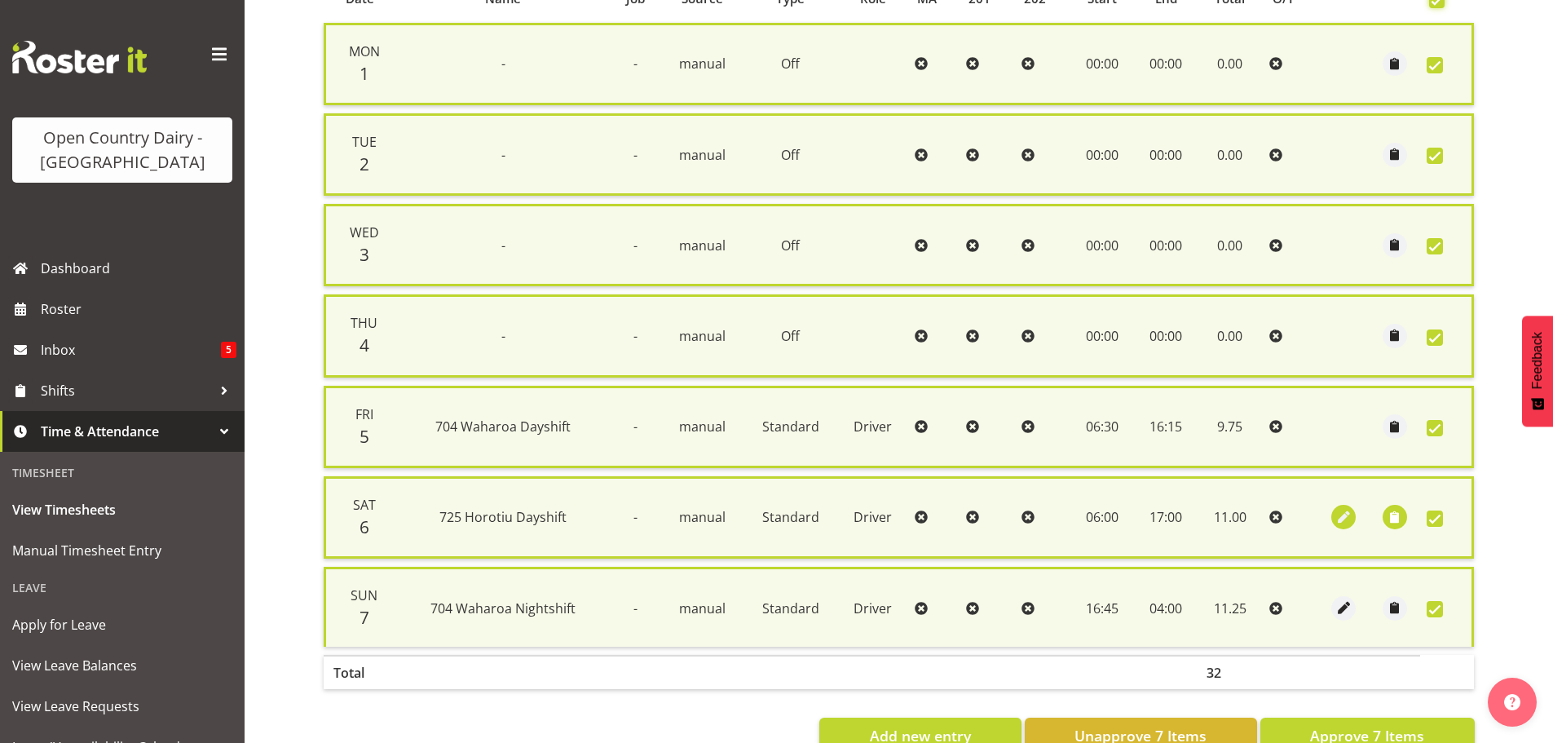
scroll to position [436, 0]
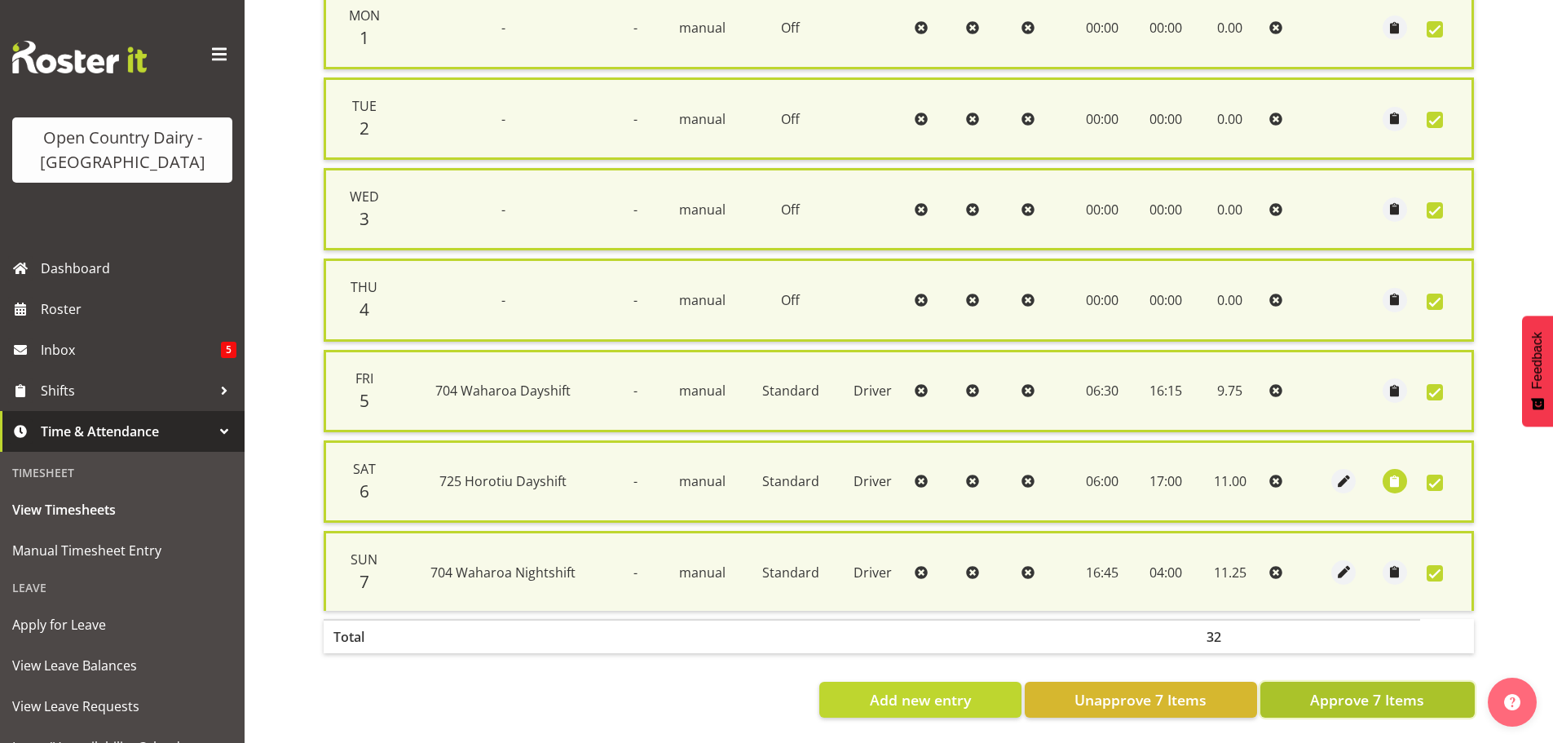
click at [1398, 695] on span "Approve 7 Items" at bounding box center [1367, 699] width 114 height 21
checkbox input "false"
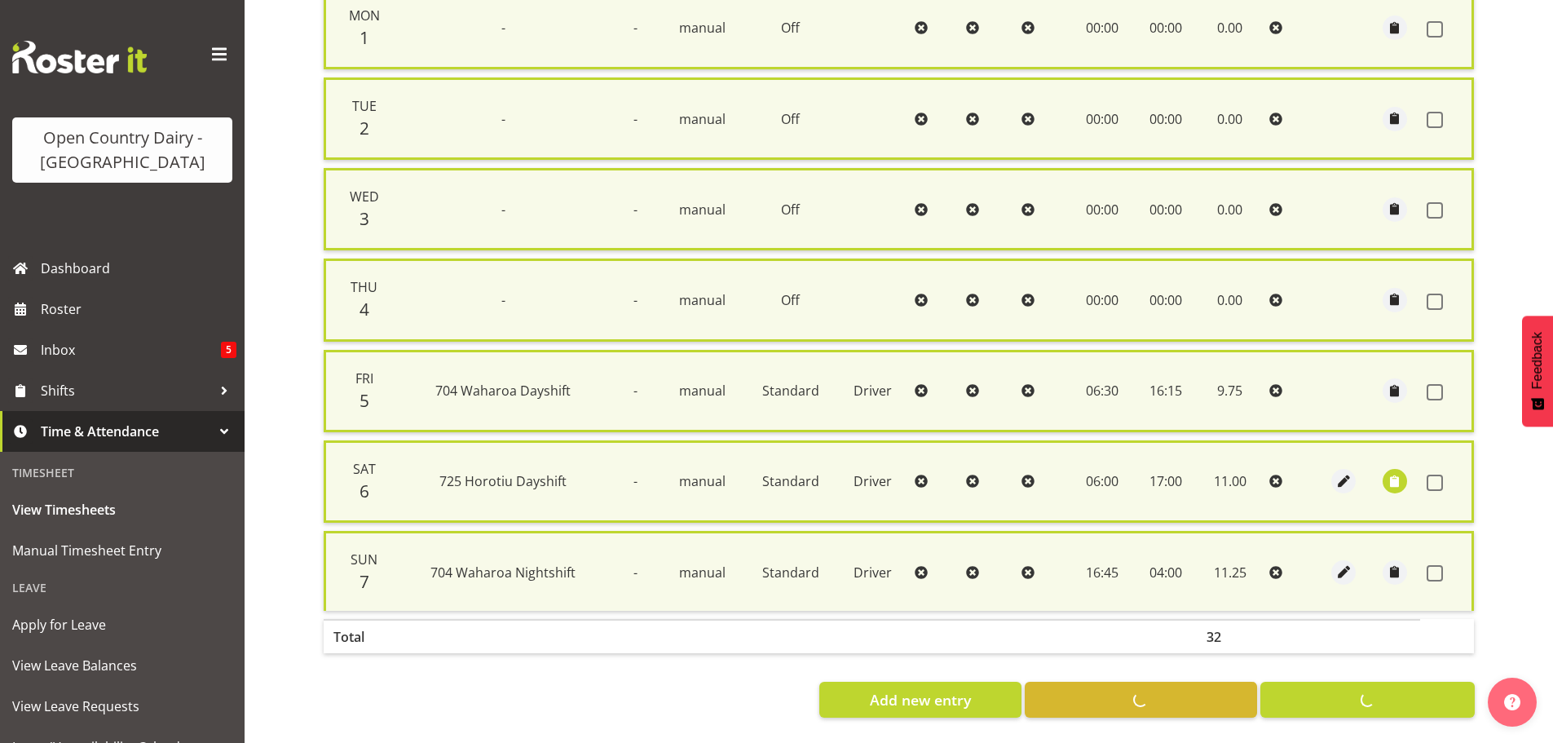
checkbox input "false"
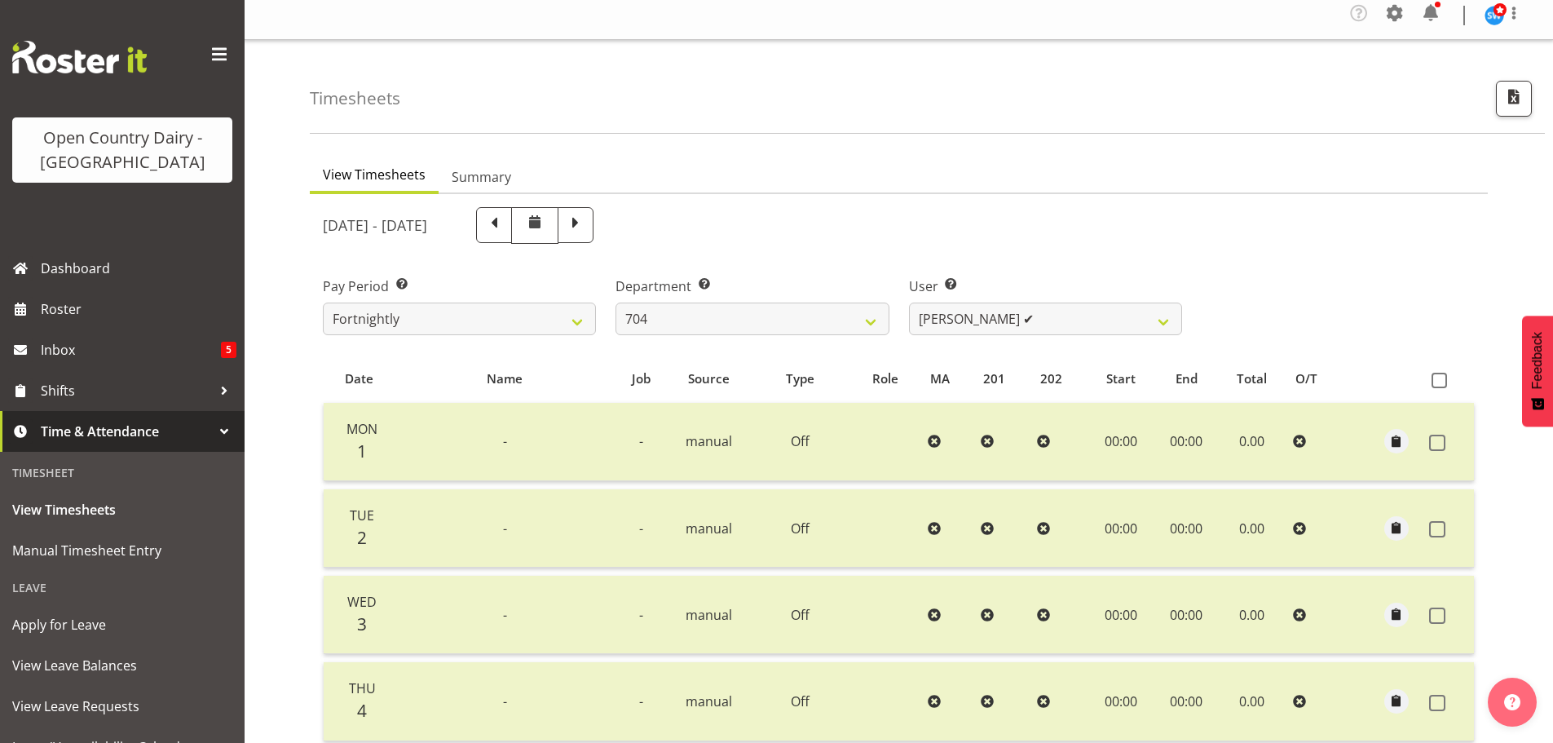
scroll to position [2, 0]
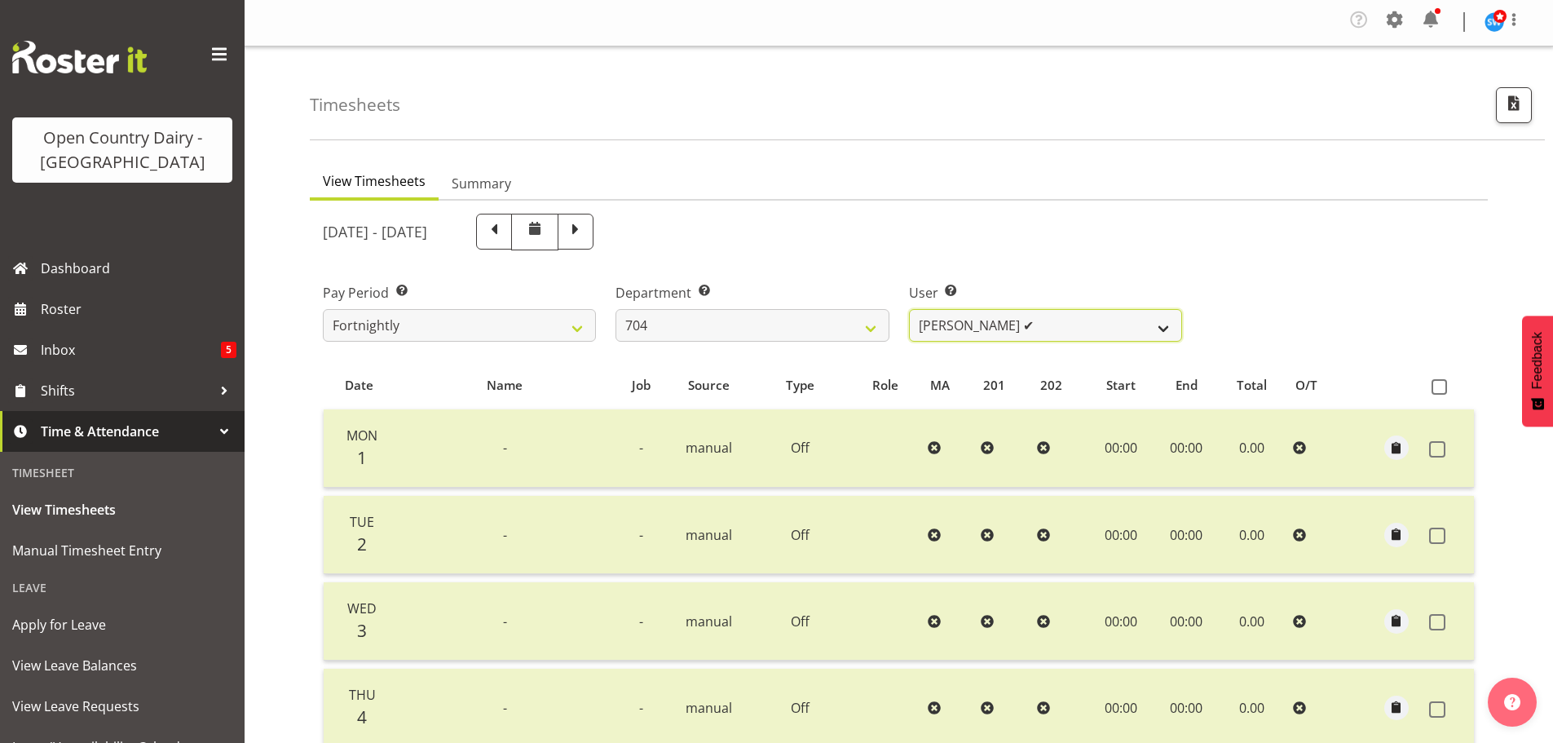
click at [1162, 327] on select "[PERSON_NAME] ✔ [PERSON_NAME] ❌ [PERSON_NAME] ✔" at bounding box center [1045, 325] width 273 height 33
click at [866, 325] on select "701 702 703 704 705 706 707 708 709 710 711 712 713 714 715 716 717 718 719 720" at bounding box center [752, 325] width 273 height 33
select select "714"
click at [616, 309] on select "701 702 703 704 705 706 707 708 709 710 711 712 713 714 715 716 717 718 719 720" at bounding box center [752, 325] width 273 height 33
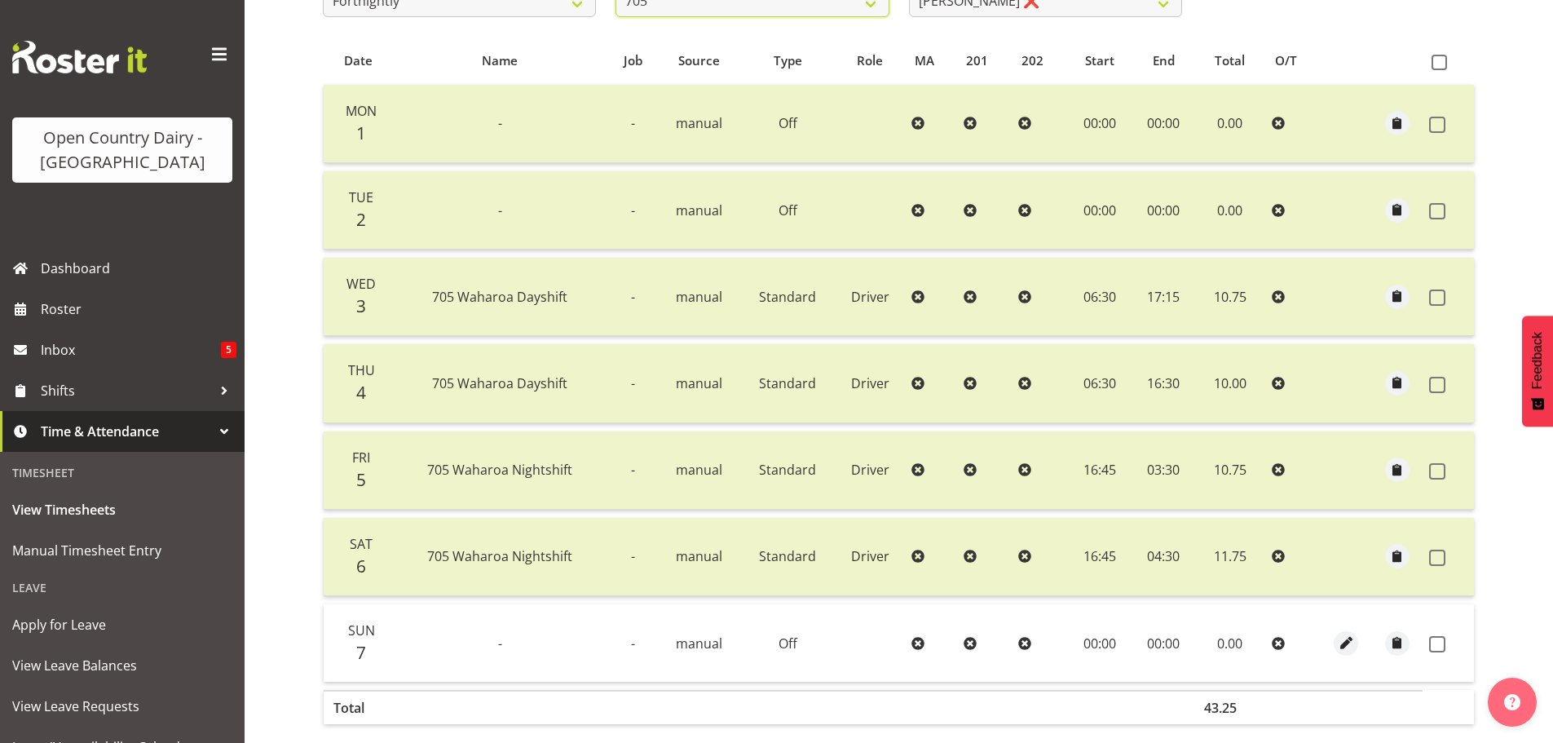
scroll to position [328, 0]
click at [1439, 63] on span at bounding box center [1439, 60] width 15 height 15
click at [1439, 63] on input "checkbox" at bounding box center [1437, 60] width 11 height 11
checkbox input "true"
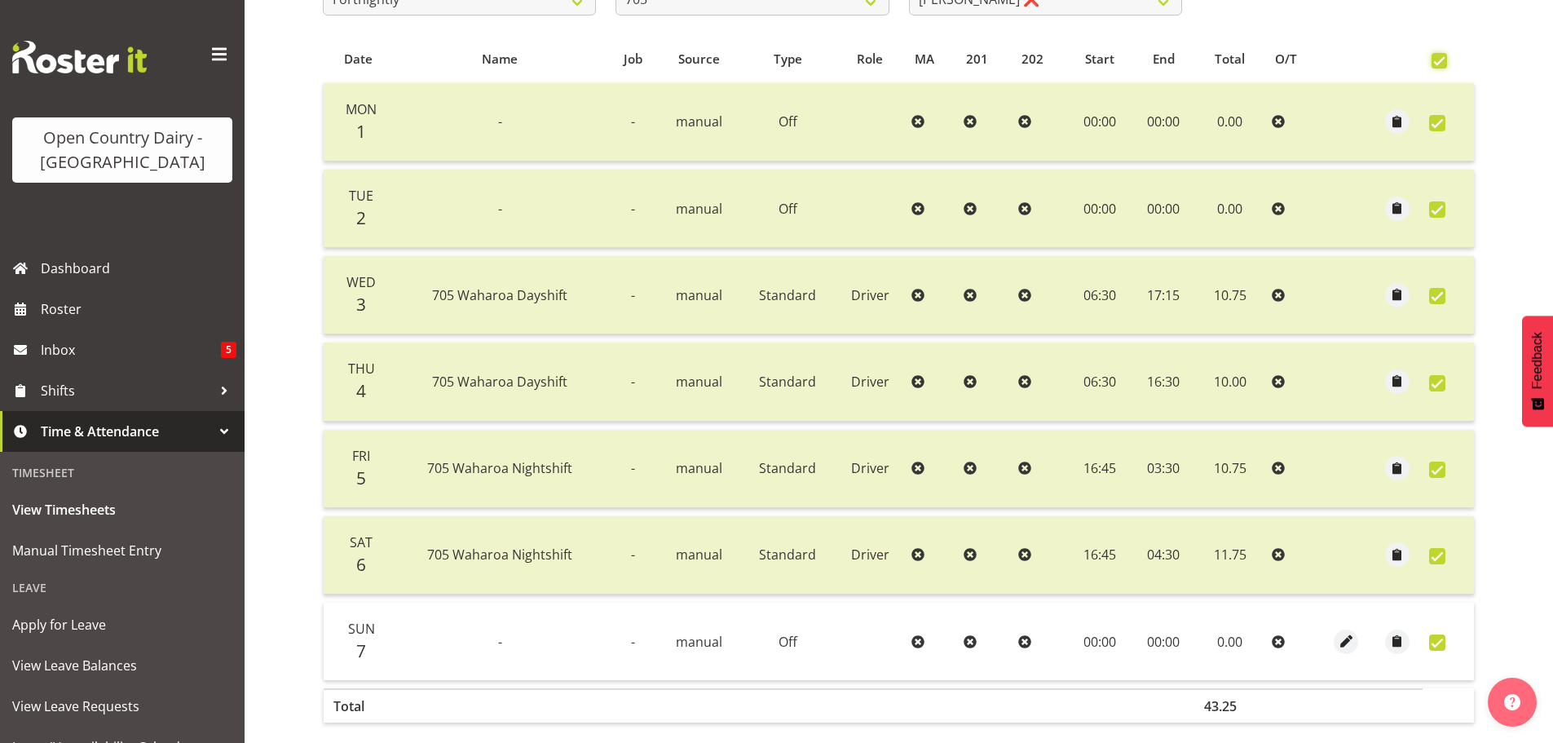
checkbox input "true"
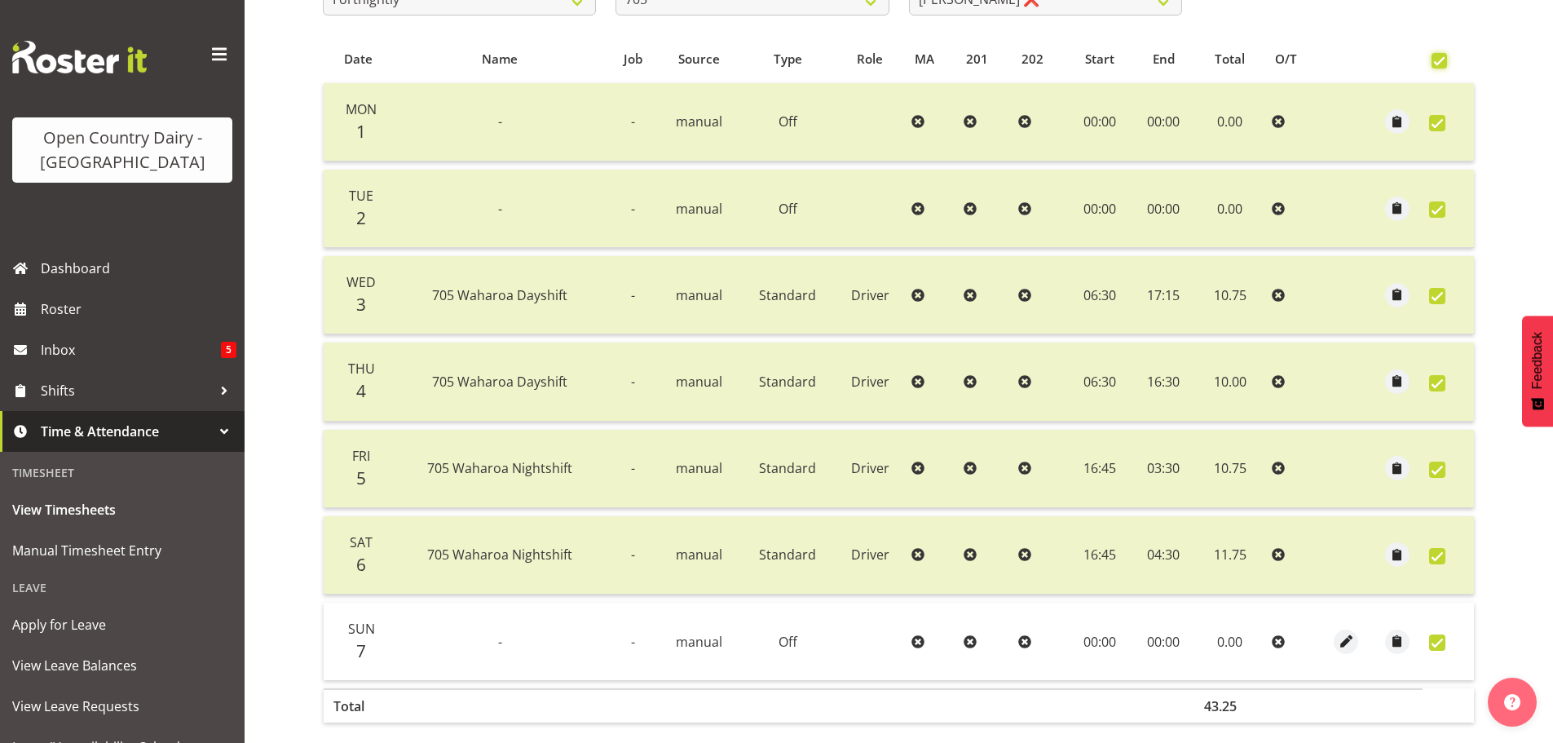
checkbox input "true"
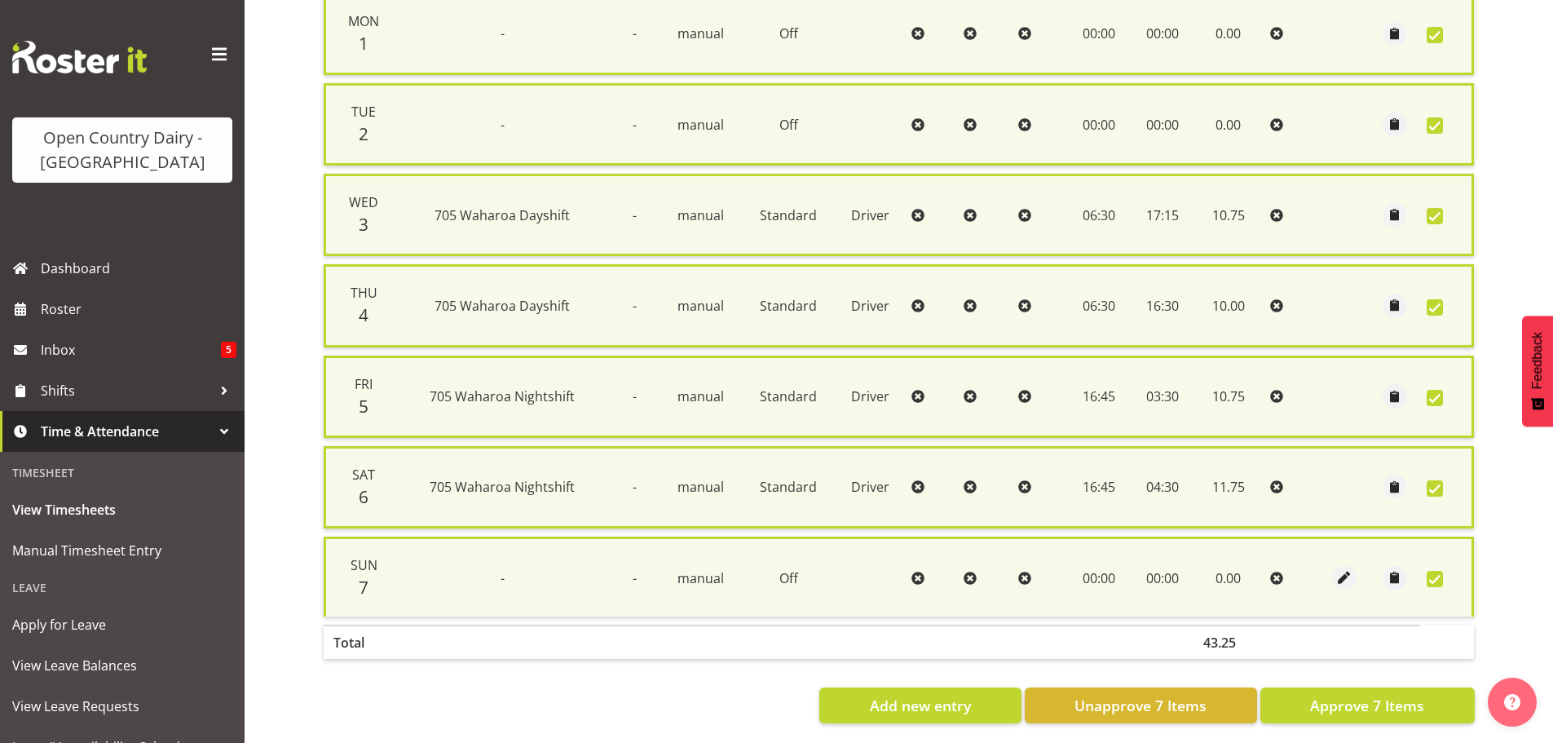
scroll to position [436, 0]
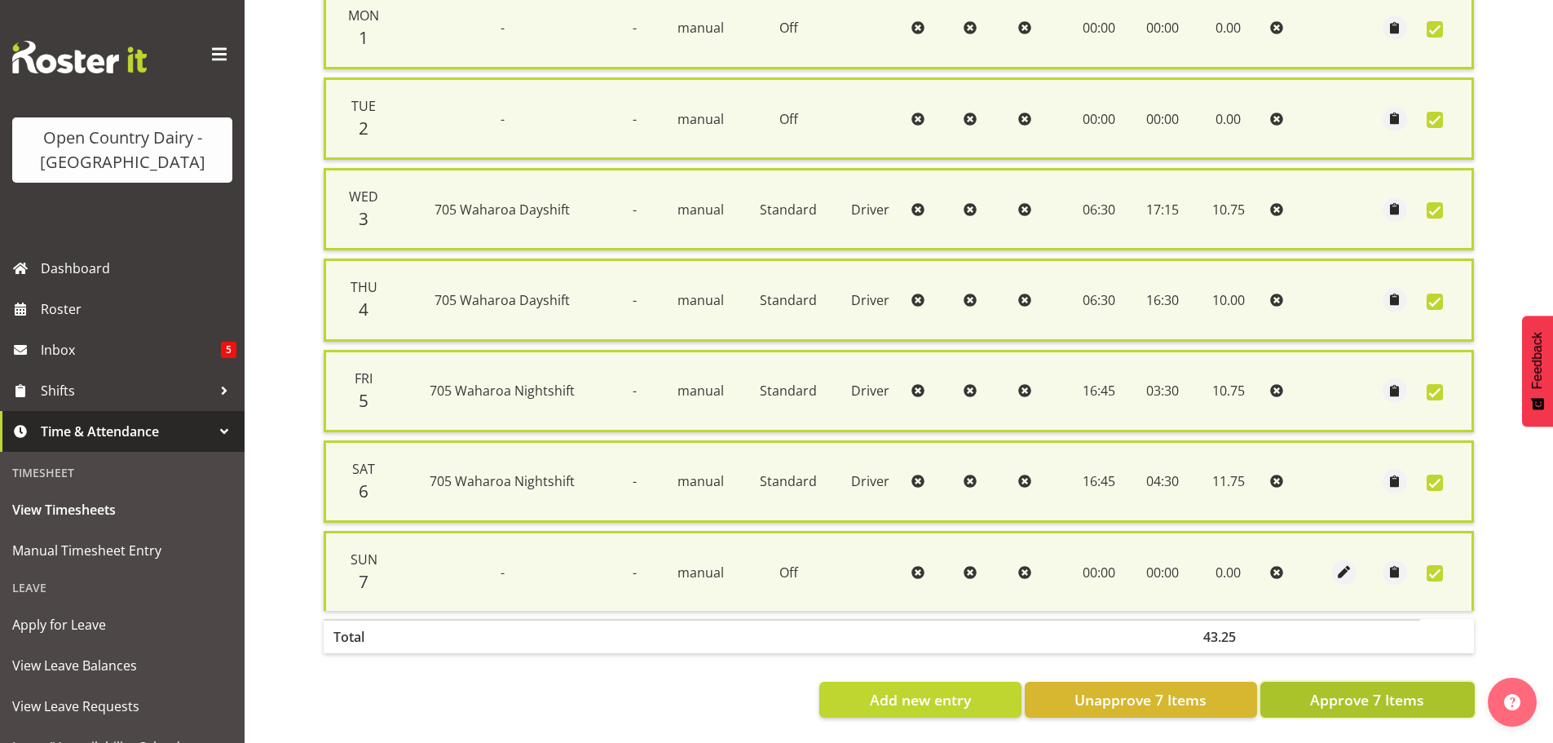
click at [1362, 689] on span "Approve 7 Items" at bounding box center [1367, 699] width 114 height 21
checkbox input "false"
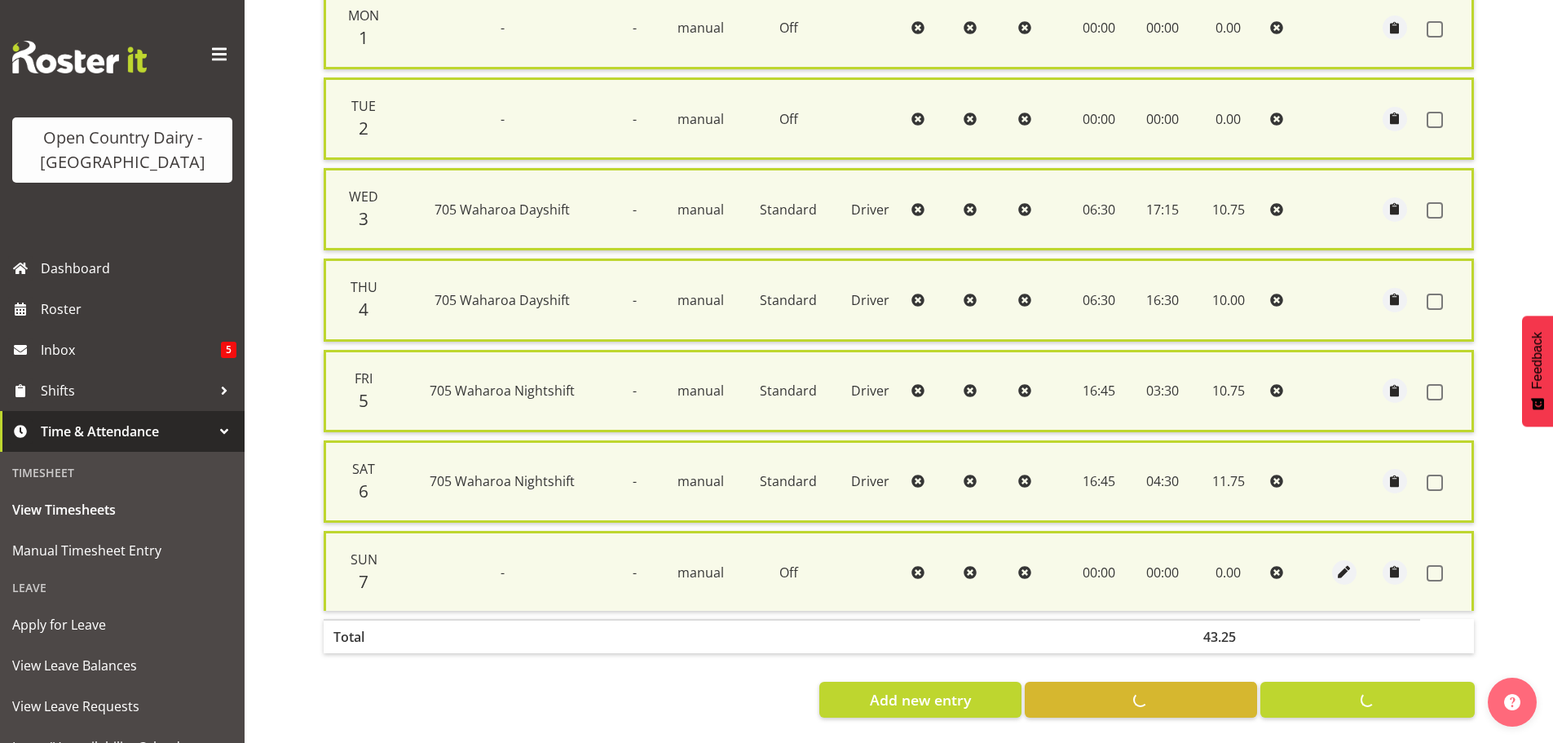
checkbox input "false"
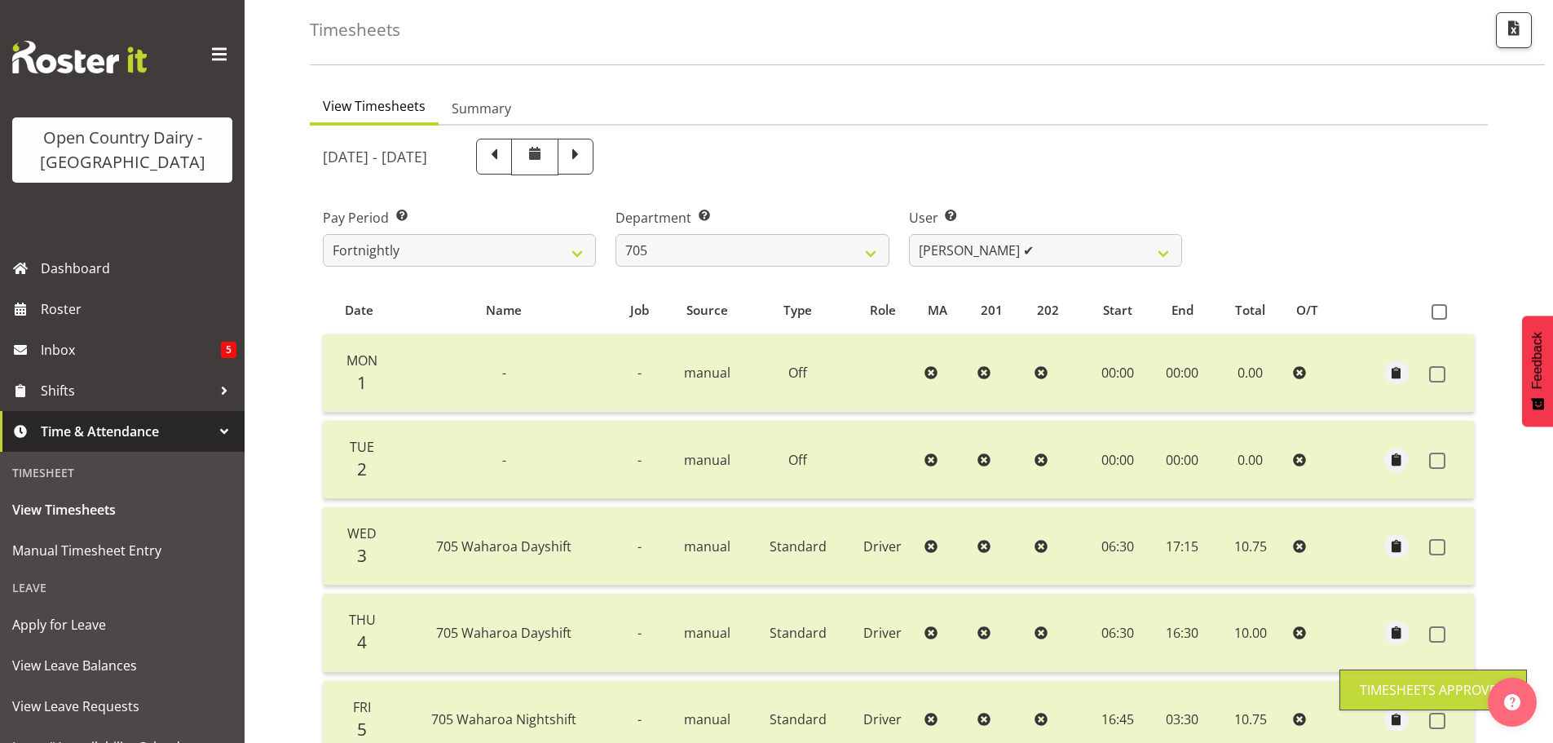
scroll to position [2, 0]
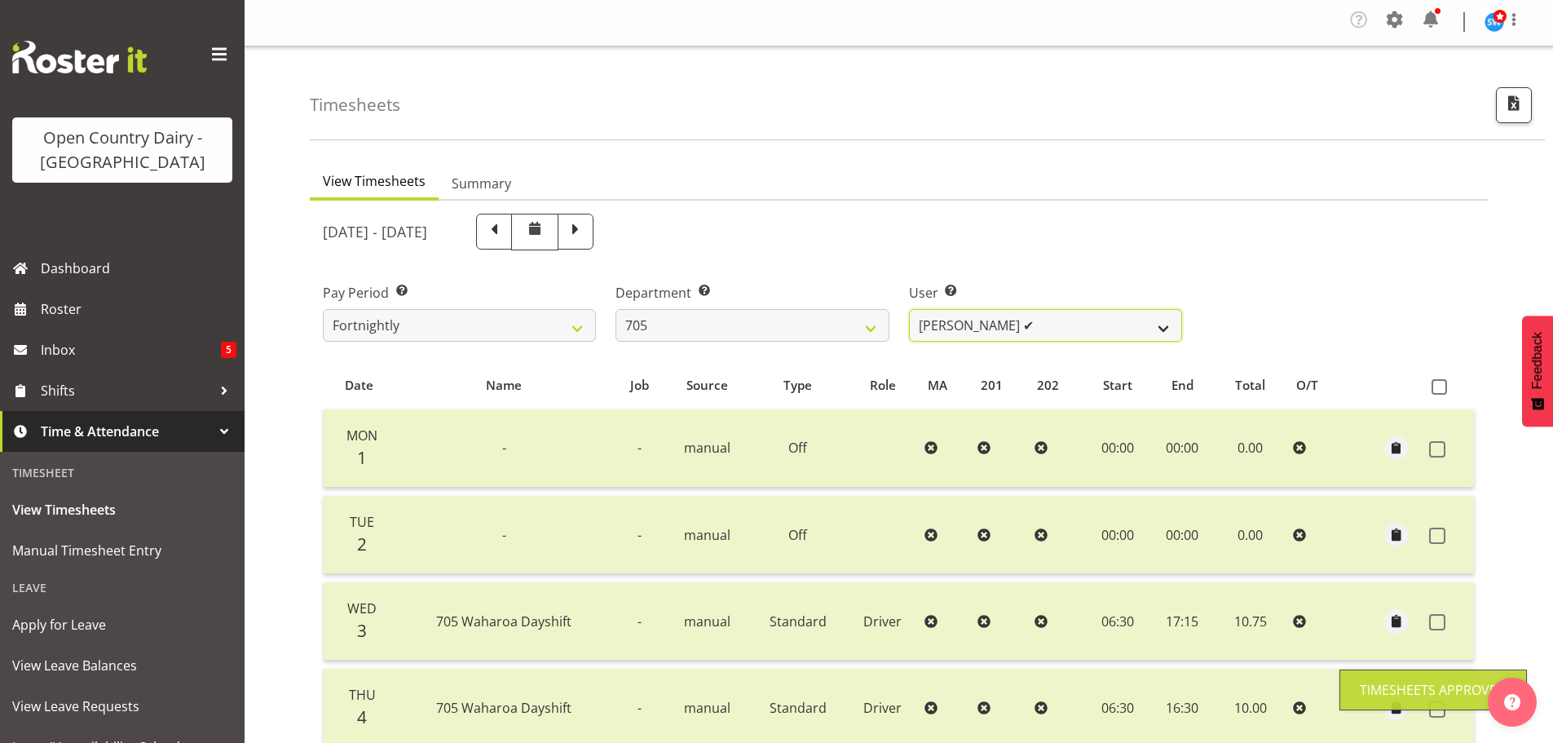
click at [1166, 325] on select "[PERSON_NAME] ✔ [PERSON_NAME] ✔ [PERSON_NAME] ✔ [PERSON_NAME] ❌" at bounding box center [1045, 325] width 273 height 33
select select "8257"
click at [909, 309] on select "[PERSON_NAME] ✔ [PERSON_NAME] ✔ [PERSON_NAME] ✔ [PERSON_NAME] ❌" at bounding box center [1045, 325] width 273 height 33
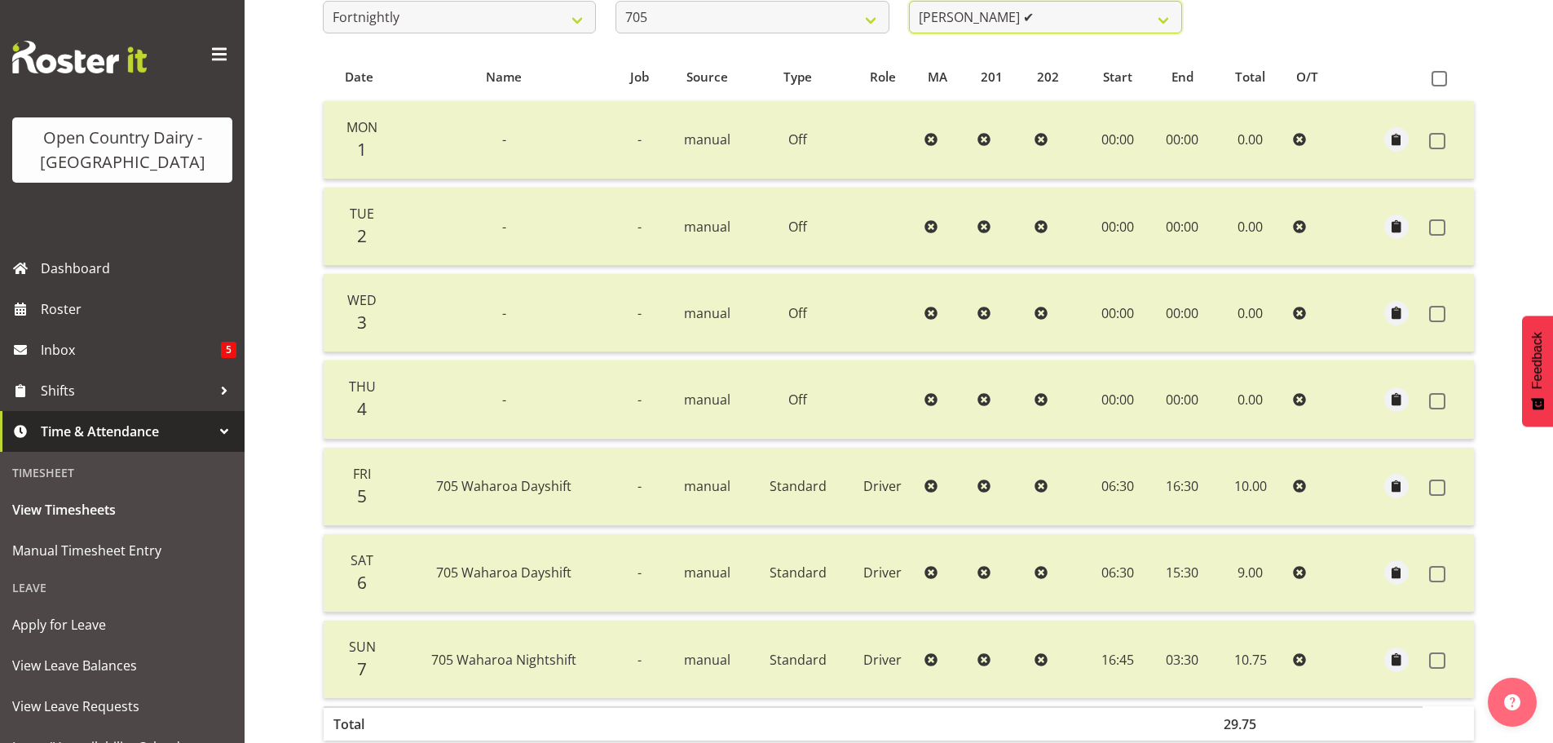
scroll to position [165, 0]
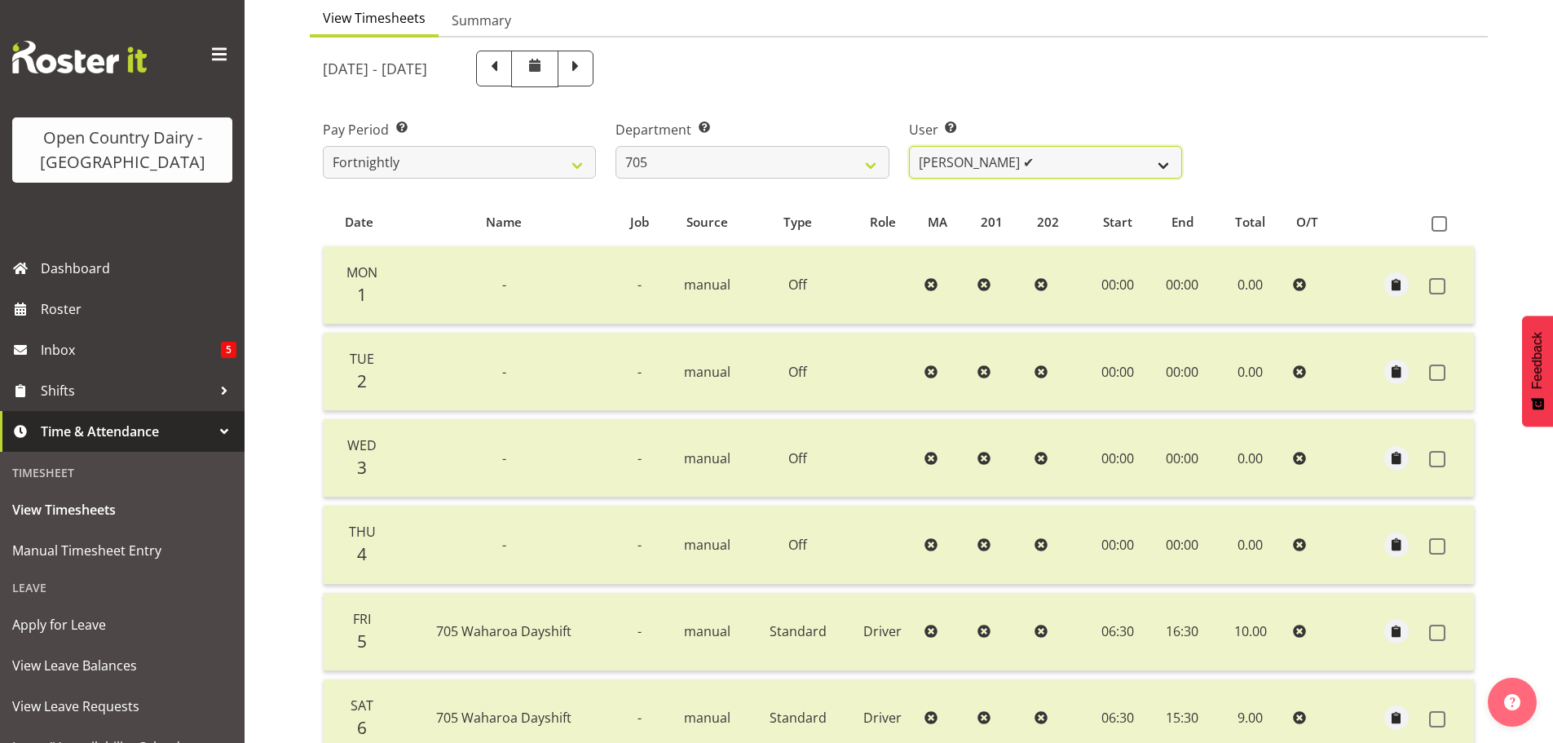
click at [1159, 166] on select "[PERSON_NAME] ✔ [PERSON_NAME] ✔ [PERSON_NAME] ✔ [PERSON_NAME] ❌" at bounding box center [1045, 162] width 273 height 33
click at [871, 170] on select "701 702 703 704 705 706 707 708 709 710 711 712 713 714 715 716 717 718 719 720" at bounding box center [752, 162] width 273 height 33
select select "721"
click at [616, 146] on select "701 702 703 704 705 706 707 708 709 710 711 712 713 714 715 716 717 718 719 720" at bounding box center [752, 162] width 273 height 33
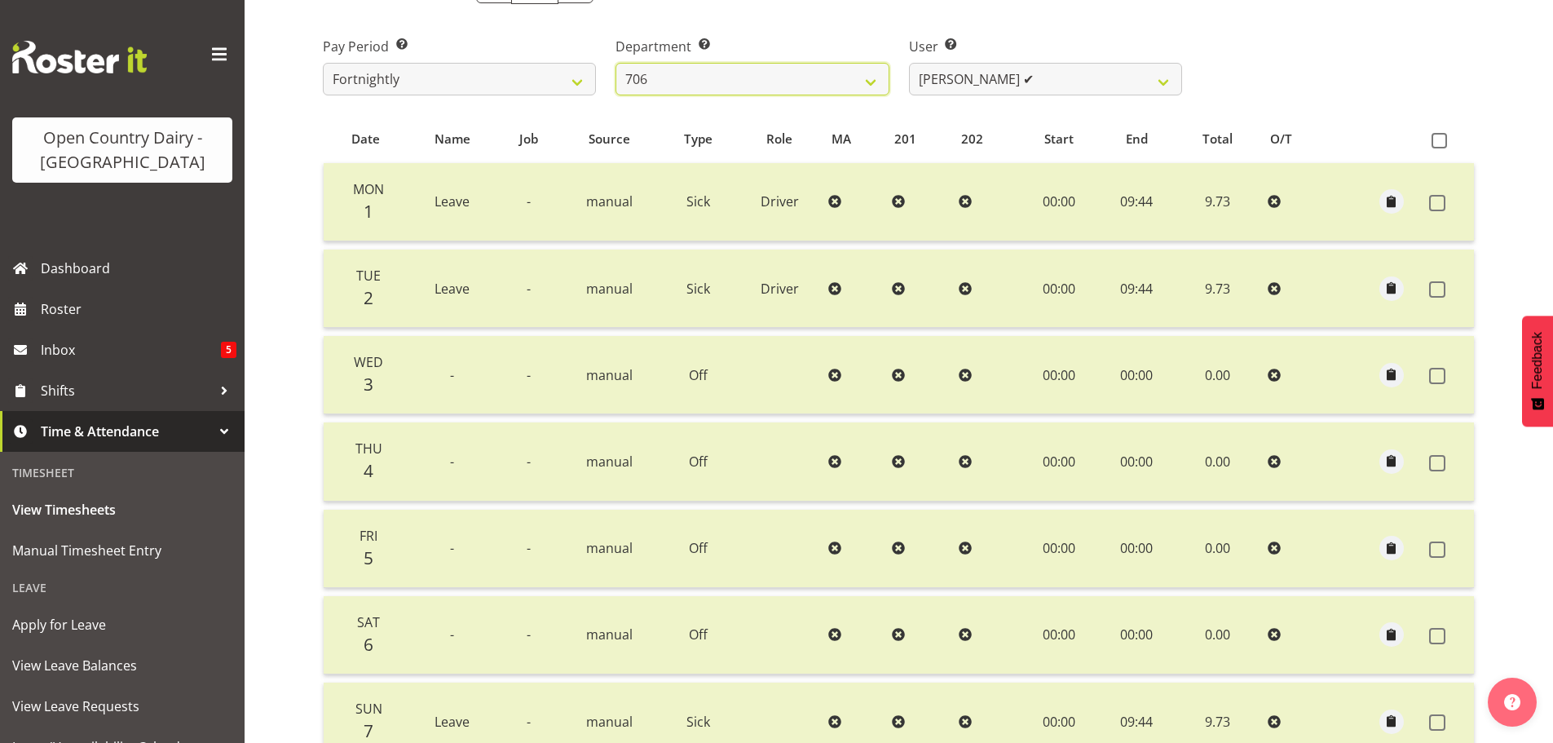
scroll to position [246, 0]
click at [1168, 86] on select "[PERSON_NAME] ✔ [PERSON_NAME] ✔ [PERSON_NAME] ❌ [PERSON_NAME] ❌" at bounding box center [1045, 80] width 273 height 33
select select "10389"
click at [909, 64] on select "[PERSON_NAME] ✔ [PERSON_NAME] ✔ [PERSON_NAME] ❌ [PERSON_NAME] ❌" at bounding box center [1045, 80] width 273 height 33
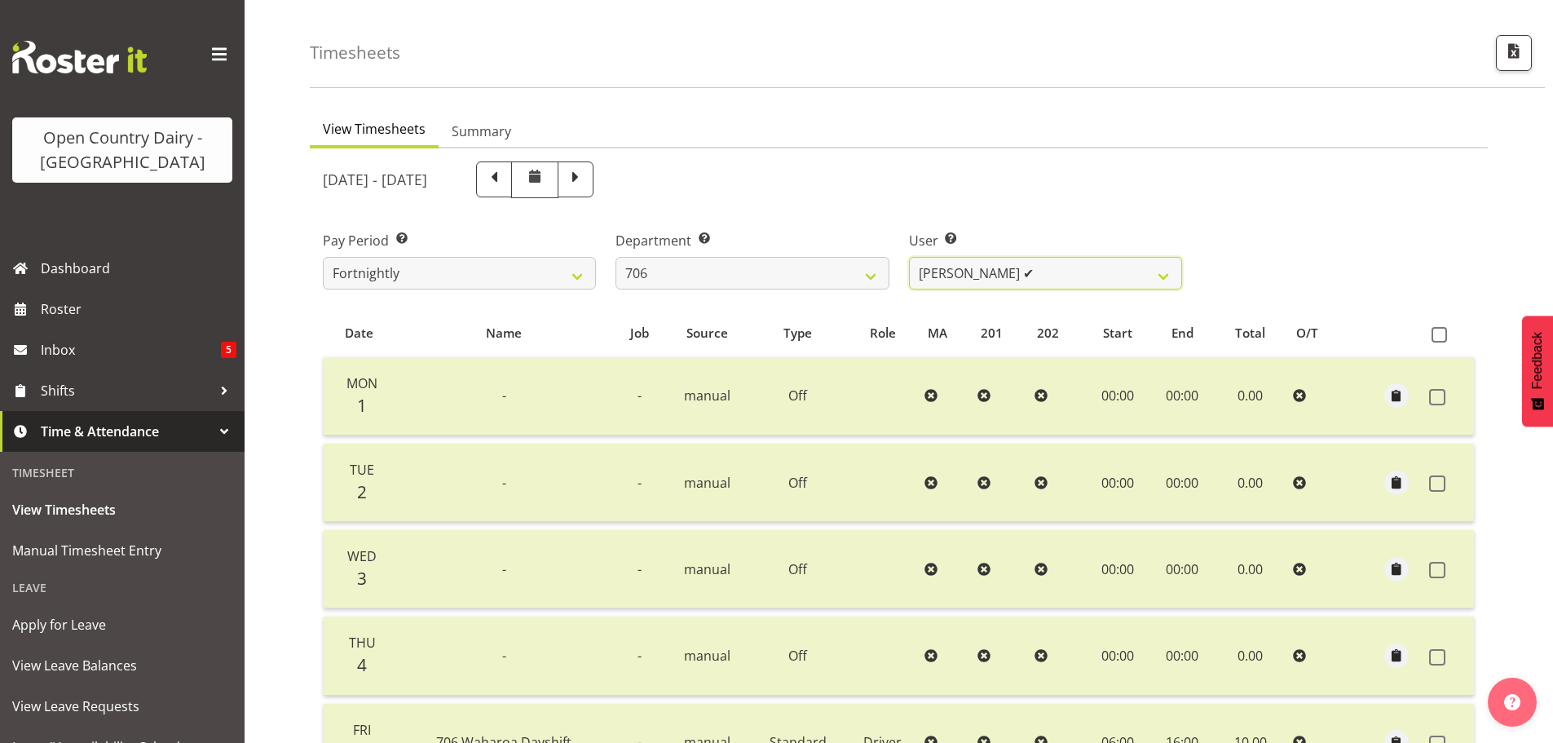
scroll to position [0, 0]
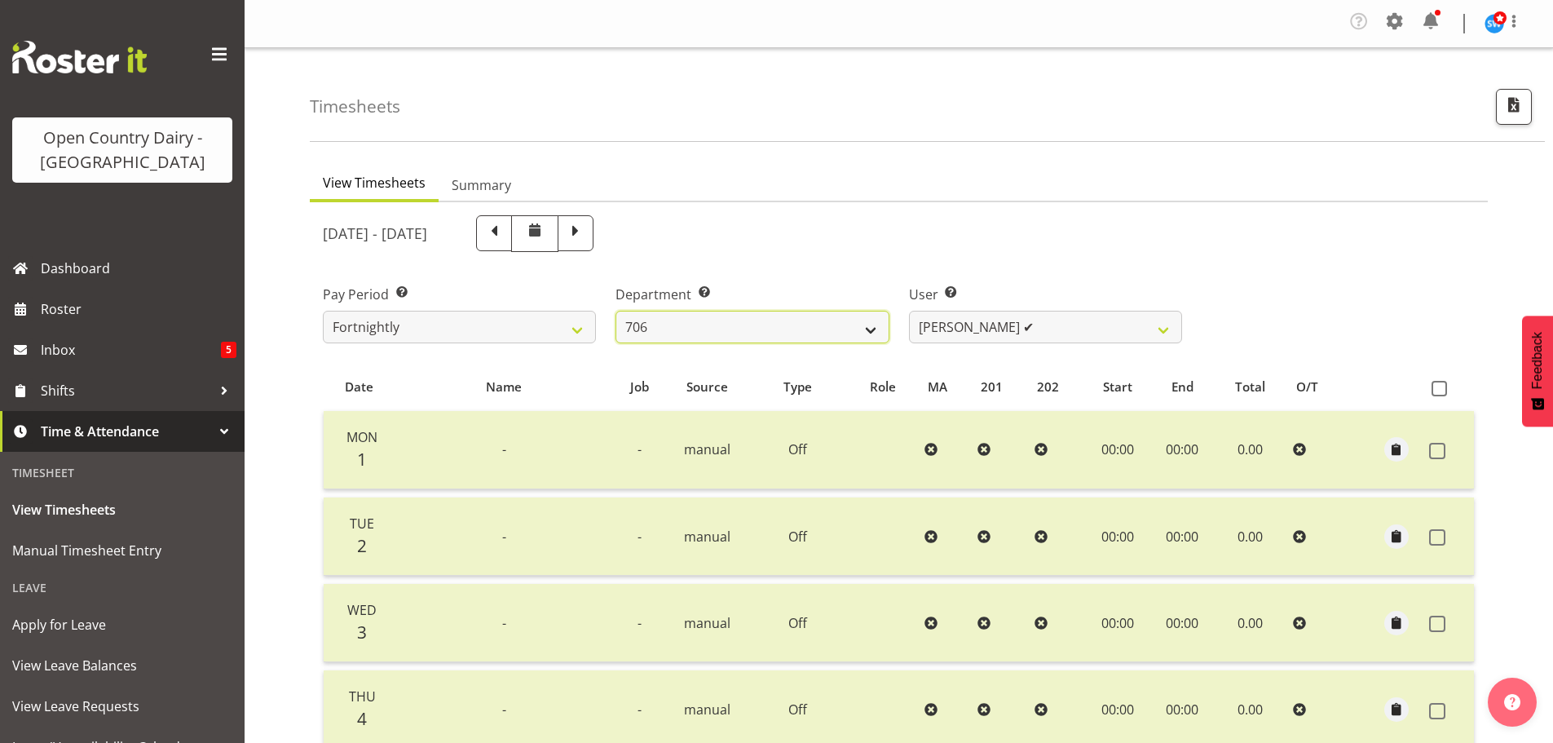
click at [867, 332] on select "701 702 703 704 705 706 707 708 709 710 711 712 713 714 715 716 717 718 719 720" at bounding box center [752, 327] width 273 height 33
select select "811"
click at [616, 311] on select "701 702 703 704 705 706 707 708 709 710 711 712 713 714 715 716 717 718 719 720" at bounding box center [752, 327] width 273 height 33
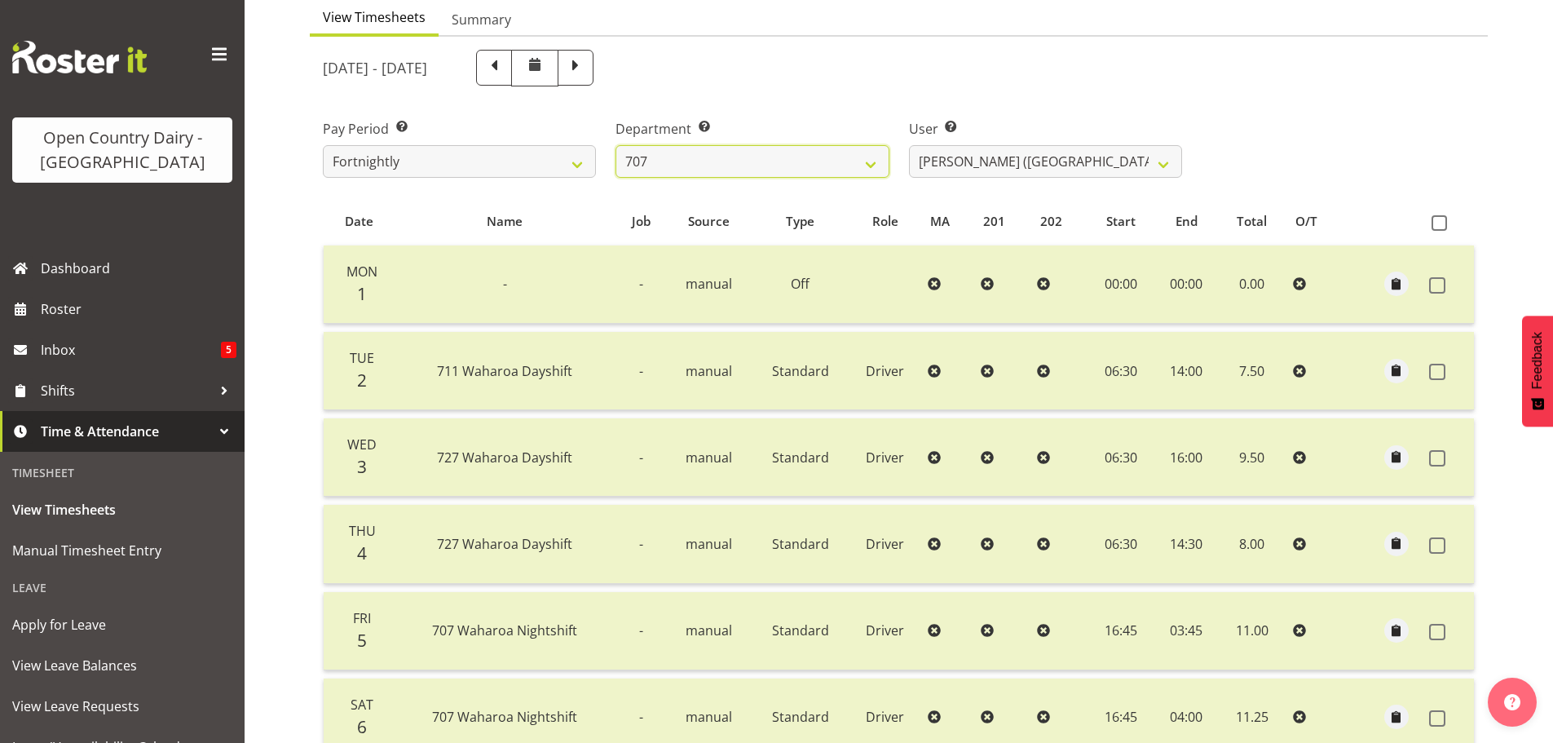
scroll to position [165, 0]
click at [1163, 169] on select "[PERSON_NAME] (TK) Bedford ✔ [PERSON_NAME] (Junior) ✔ [PERSON_NAME] ✔" at bounding box center [1045, 162] width 273 height 33
select select "11706"
click at [909, 146] on select "[PERSON_NAME] (TK) Bedford ✔ [PERSON_NAME] (Junior) ✔ [PERSON_NAME] ✔" at bounding box center [1045, 162] width 273 height 33
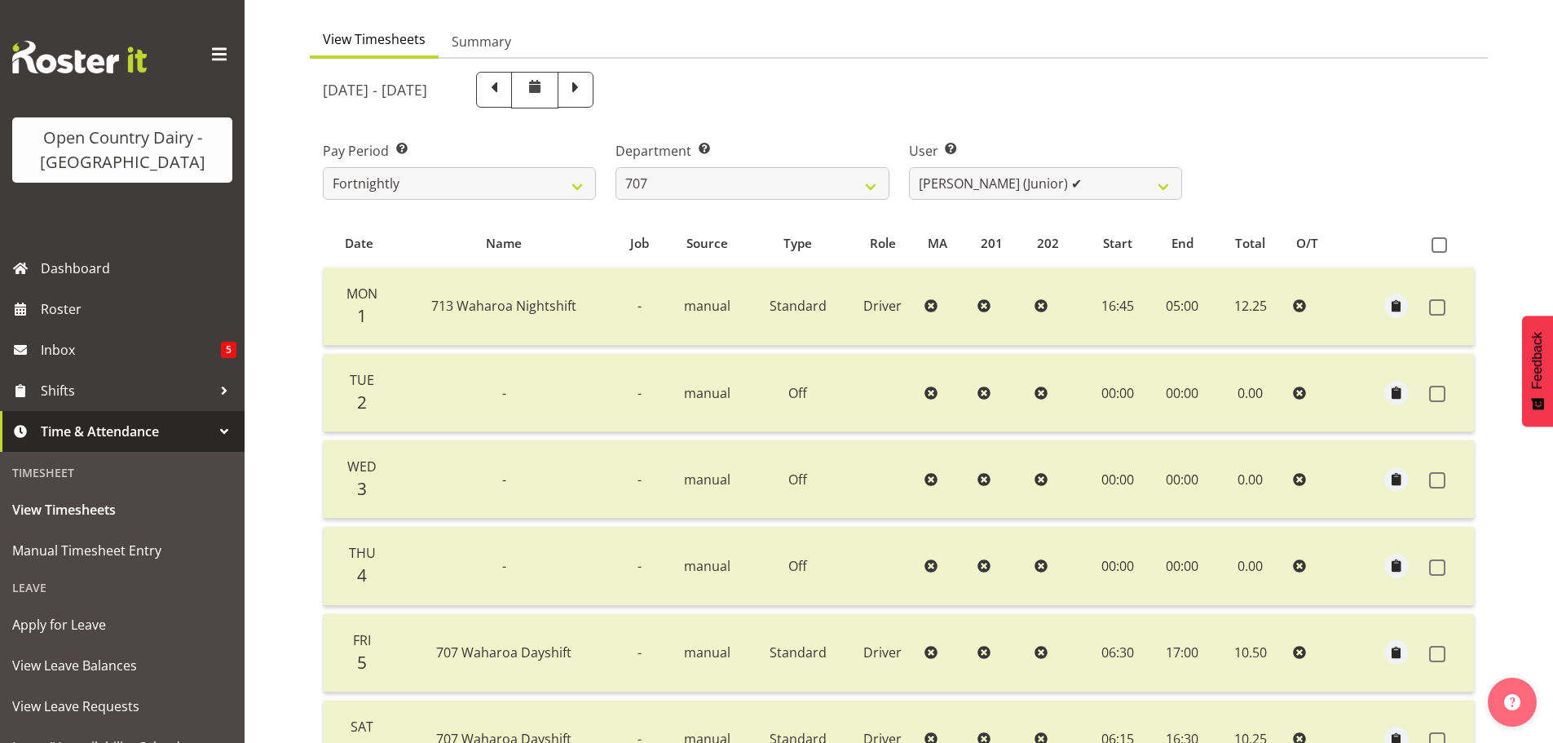
scroll to position [83, 0]
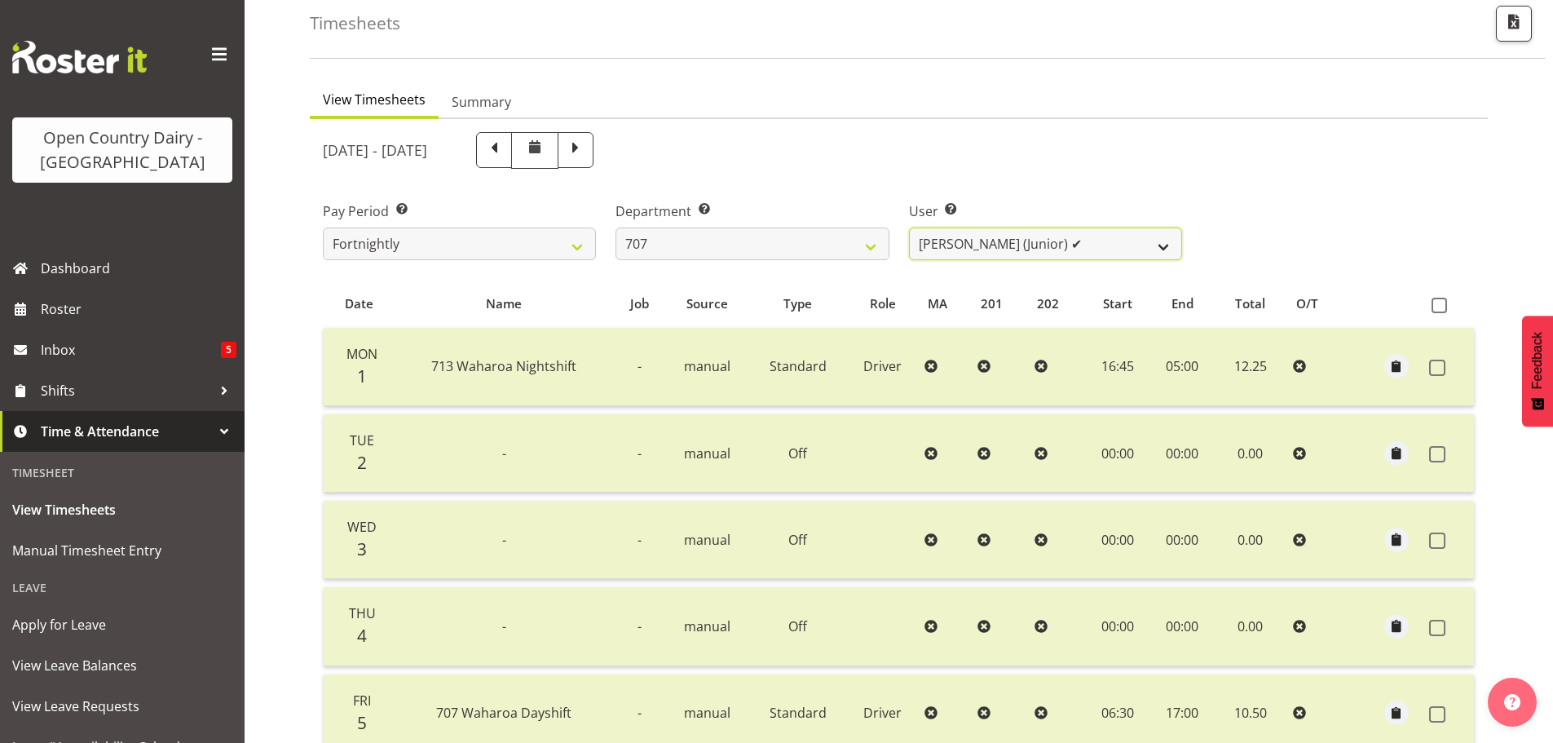
click at [1161, 241] on select "[PERSON_NAME] (TK) Bedford ✔ [PERSON_NAME] (Junior) ✔ [PERSON_NAME] ✔" at bounding box center [1045, 243] width 273 height 33
click at [871, 246] on select "701 702 703 704 705 706 707 708 709 710 711 712 713 714 715 716 717 718 719 720" at bounding box center [752, 243] width 273 height 33
select select "762"
click at [616, 227] on select "701 702 703 704 705 706 707 708 709 710 711 712 713 714 715 716 717 718 719 720" at bounding box center [752, 243] width 273 height 33
select select "11587"
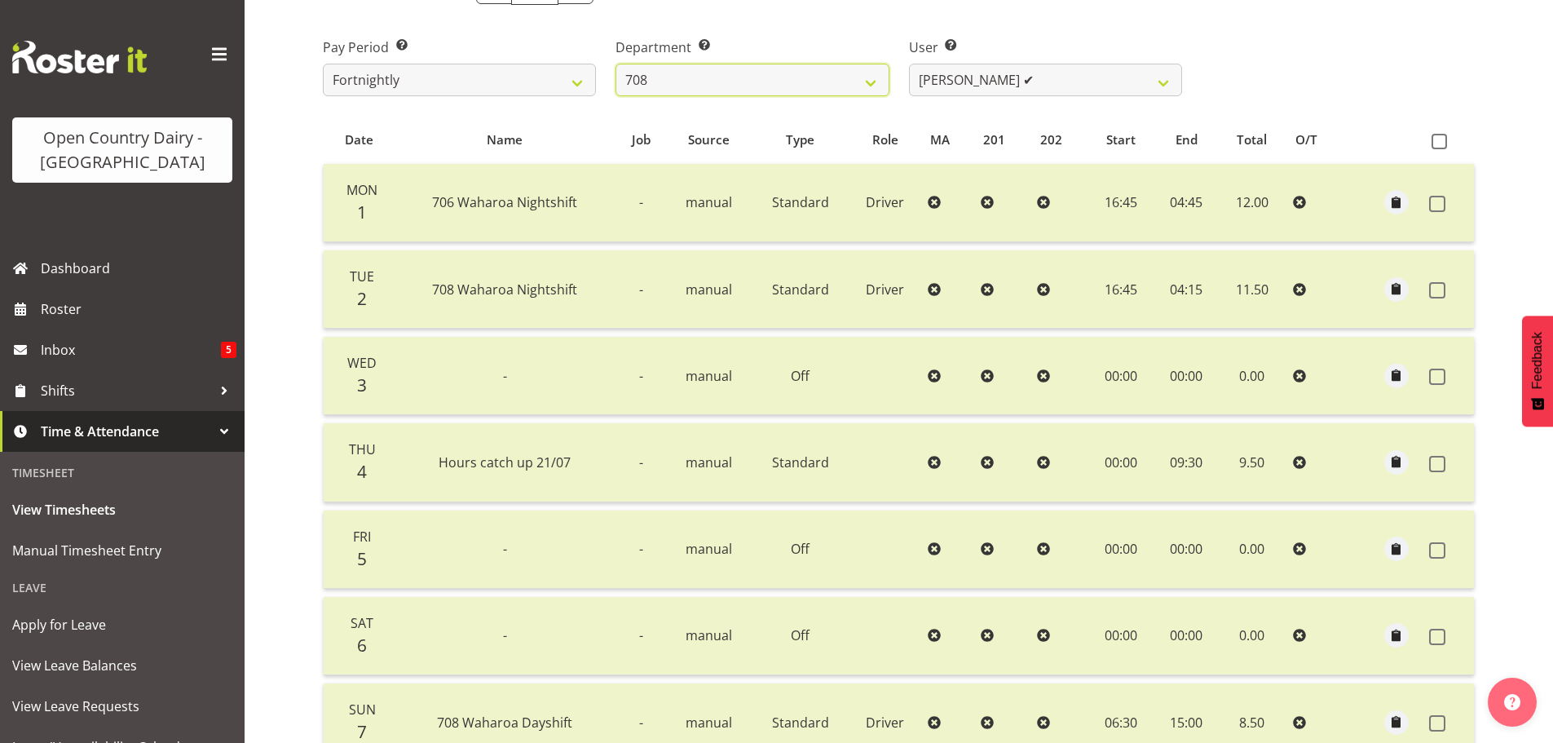
scroll to position [246, 0]
click at [1164, 86] on select "[PERSON_NAME] ✔ [PERSON_NAME] ❌" at bounding box center [1045, 80] width 273 height 33
click at [871, 84] on select "701 702 703 704 705 706 707 708 709 710 711 712 713 714 715 716 717 718 719 720" at bounding box center [752, 80] width 273 height 33
select select "735"
click at [616, 64] on select "701 702 703 704 705 706 707 708 709 710 711 712 713 714 715 716 717 718 719 720" at bounding box center [752, 80] width 273 height 33
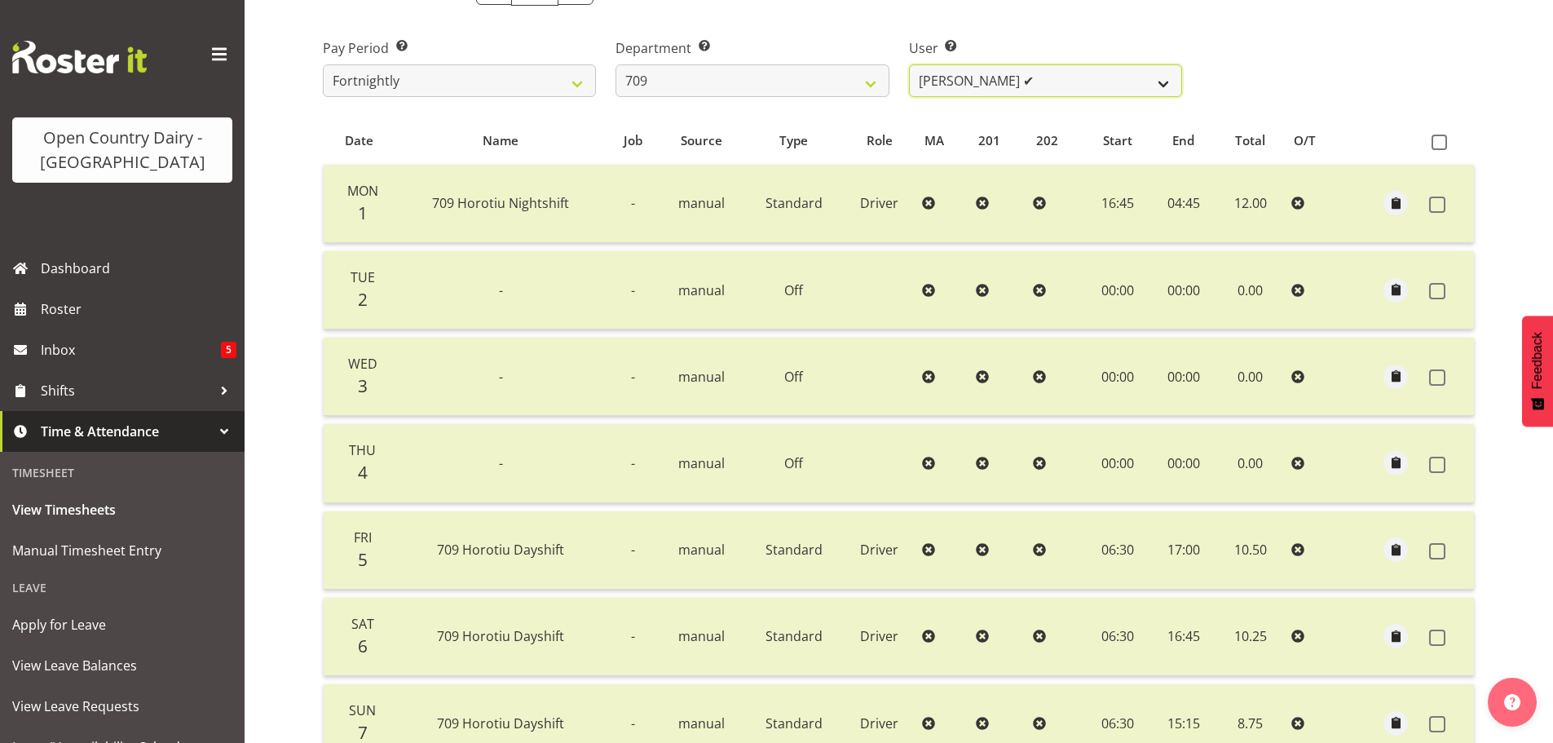
click at [1161, 77] on select "[PERSON_NAME] ✔ [PERSON_NAME] ✔ [PERSON_NAME] ❌ [PERSON_NAME] ✔" at bounding box center [1045, 80] width 273 height 33
select select "9989"
click at [909, 64] on select "[PERSON_NAME] ✔ [PERSON_NAME] ✔ [PERSON_NAME] ❌ [PERSON_NAME] ✔" at bounding box center [1045, 80] width 273 height 33
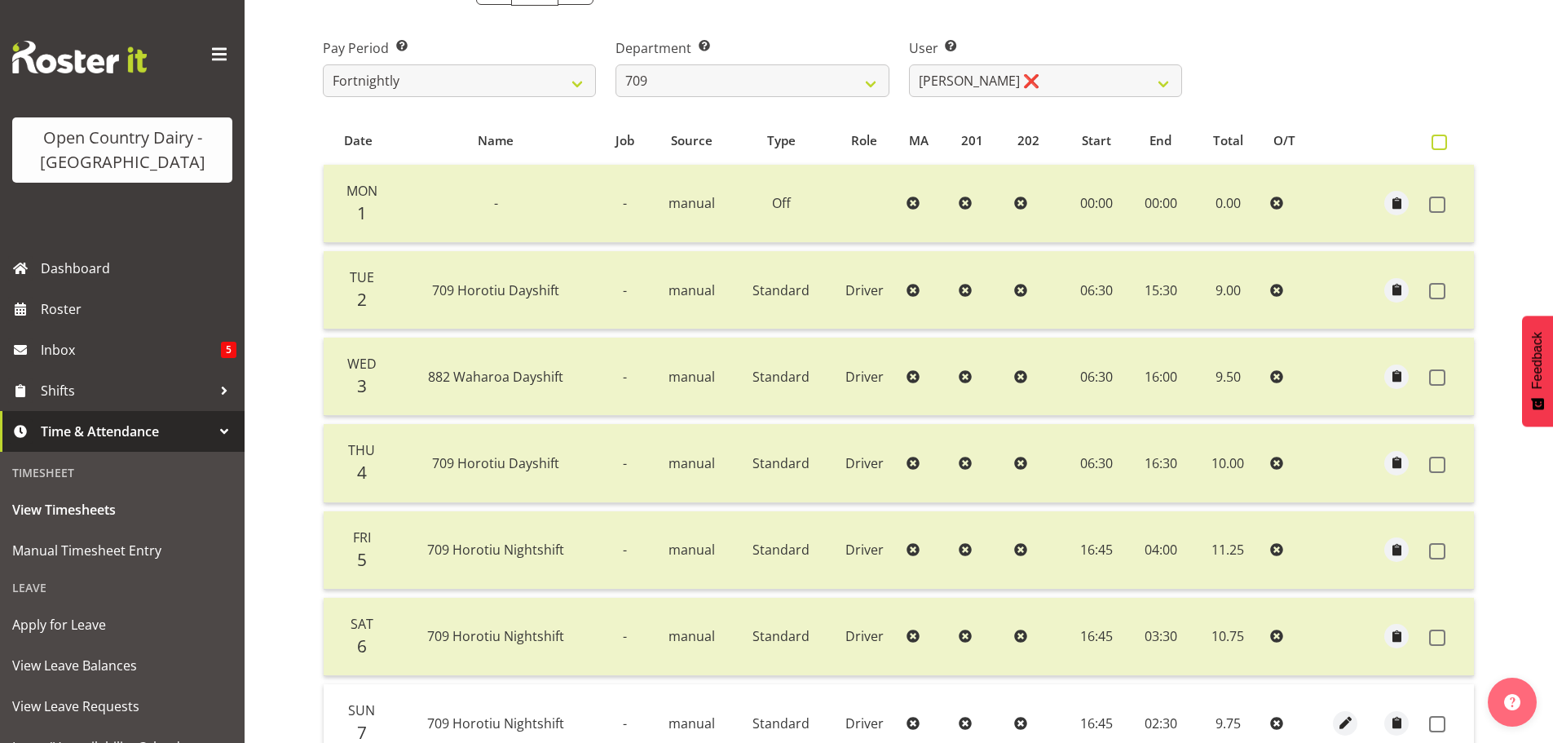
click at [1435, 142] on span at bounding box center [1439, 142] width 15 height 15
click at [1435, 142] on input "checkbox" at bounding box center [1437, 142] width 11 height 11
checkbox input "true"
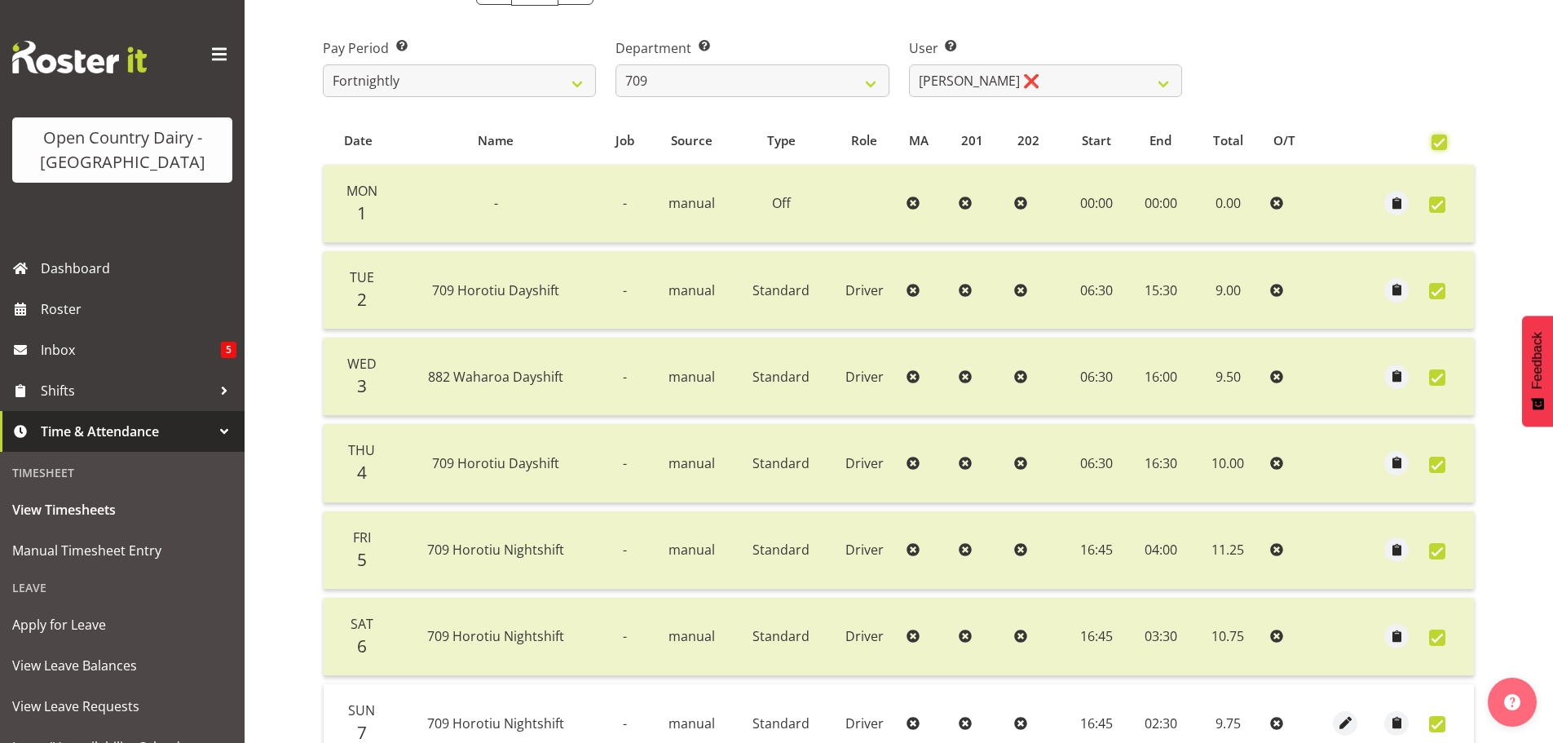
checkbox input "true"
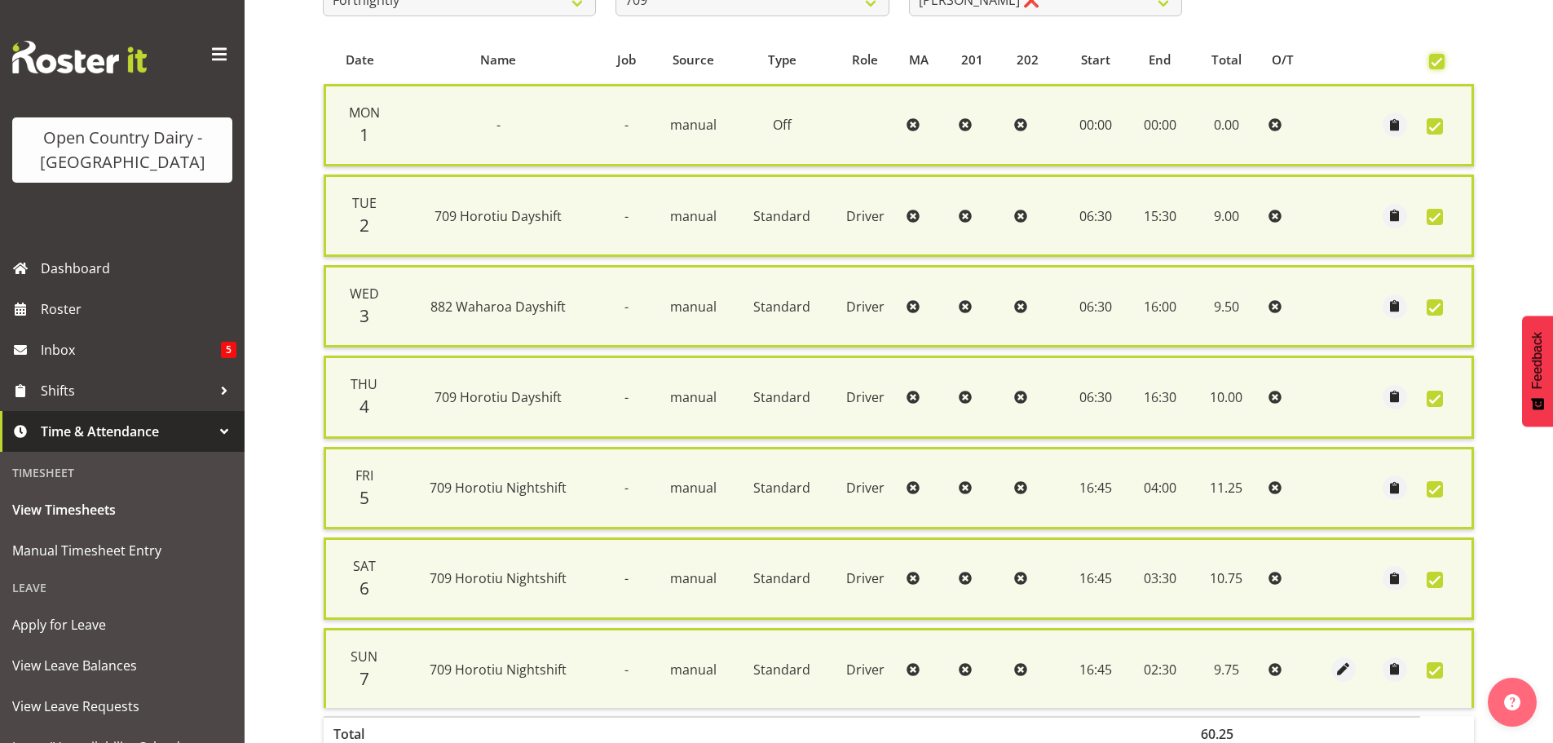
scroll to position [436, 0]
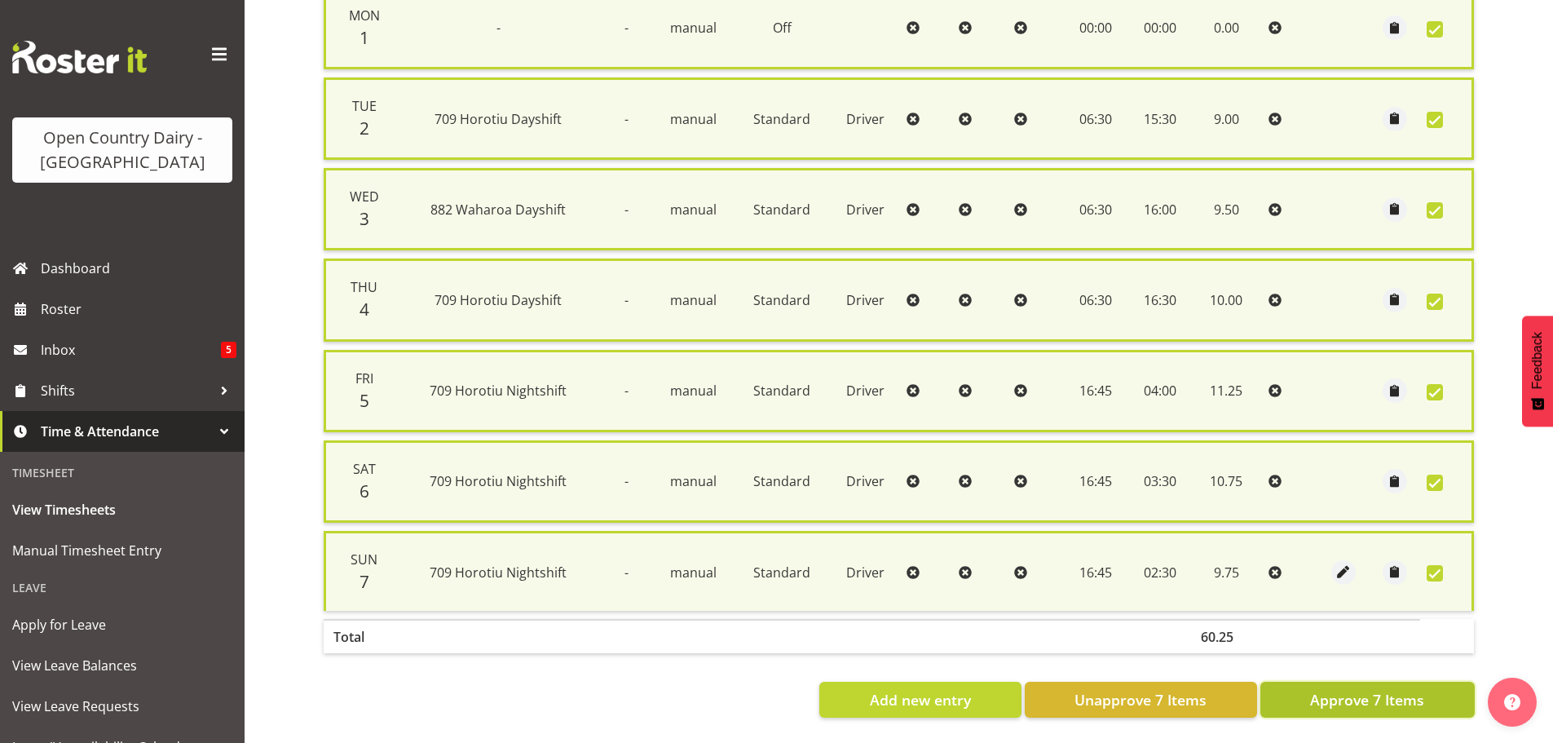
click at [1366, 689] on span "Approve 7 Items" at bounding box center [1367, 699] width 114 height 21
checkbox input "false"
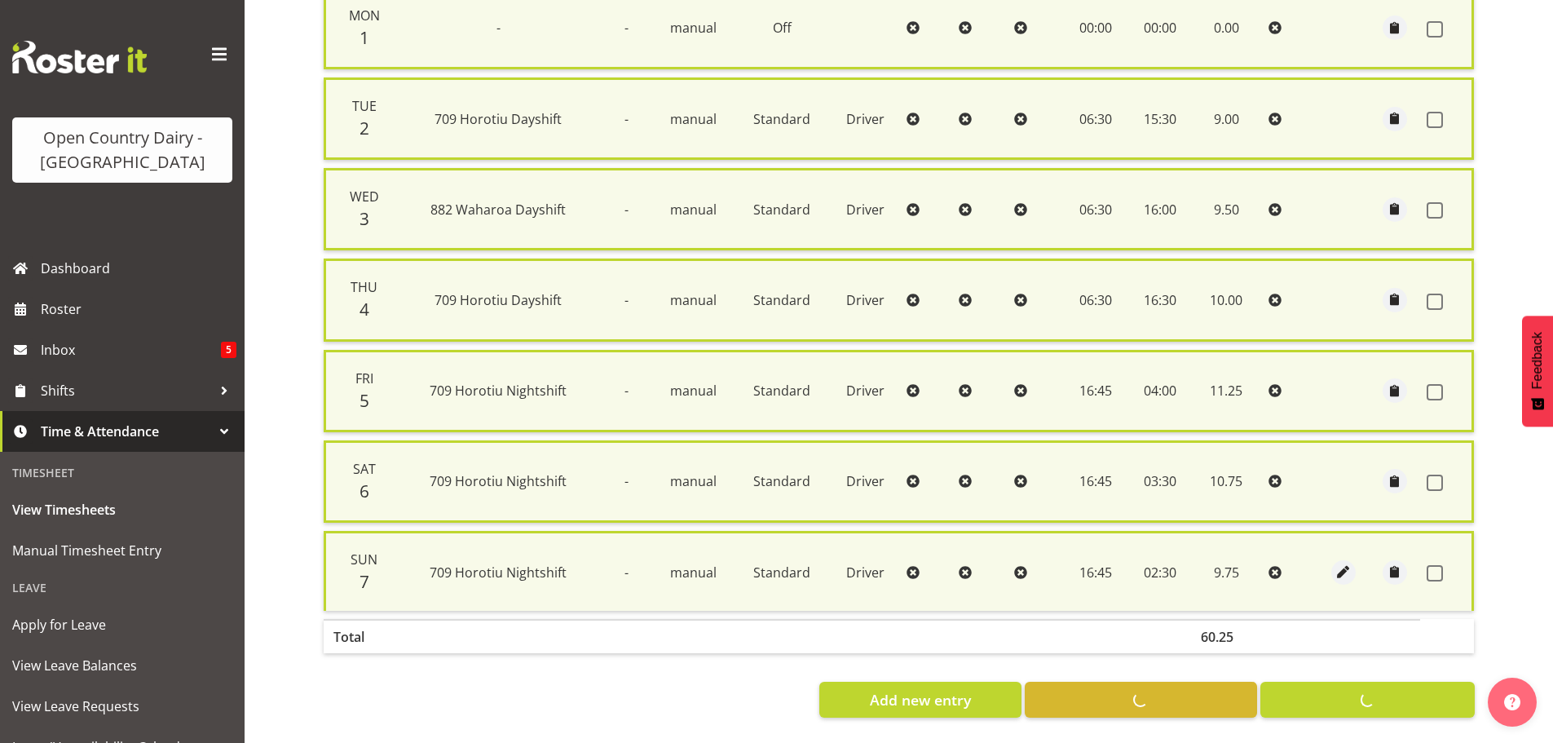
checkbox input "false"
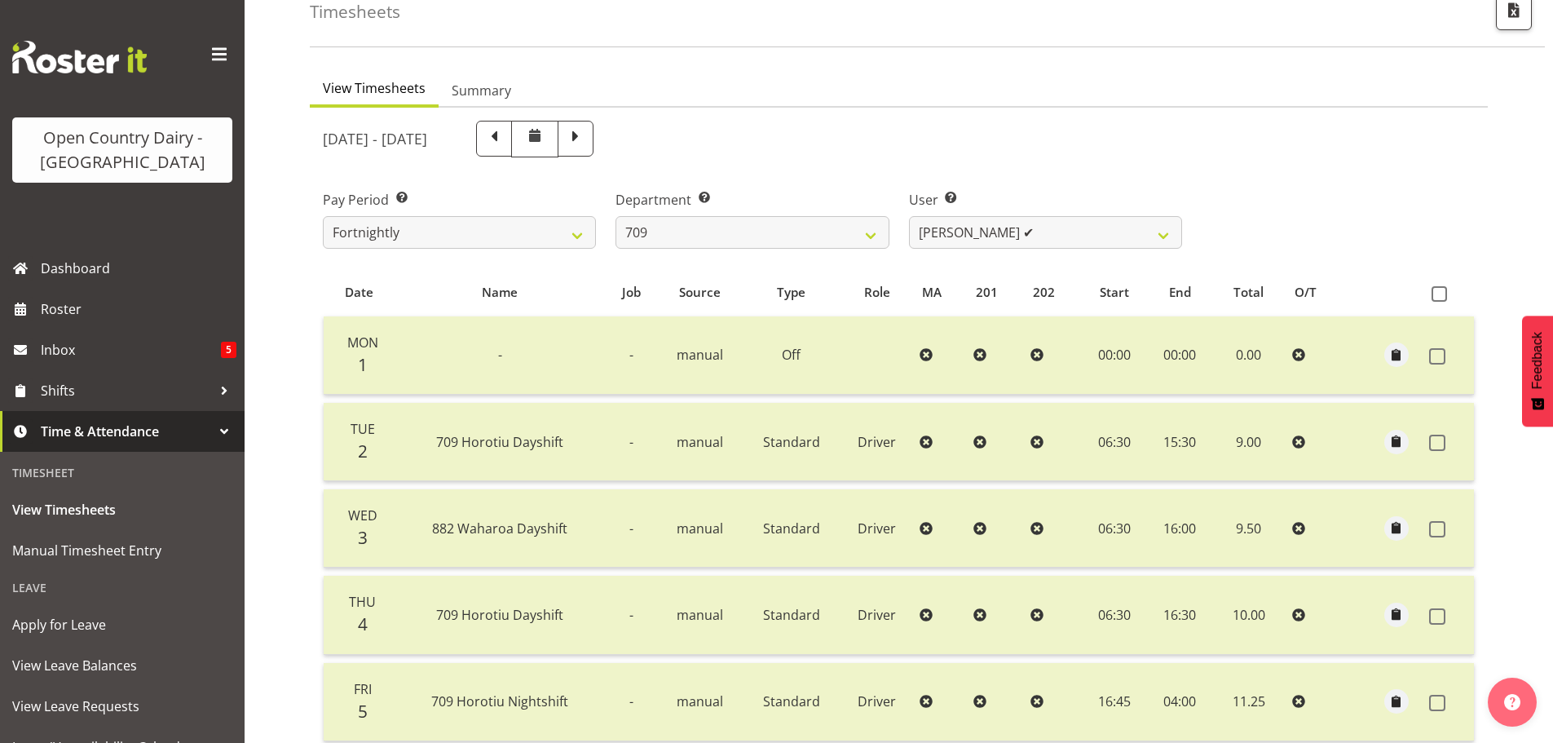
scroll to position [2, 0]
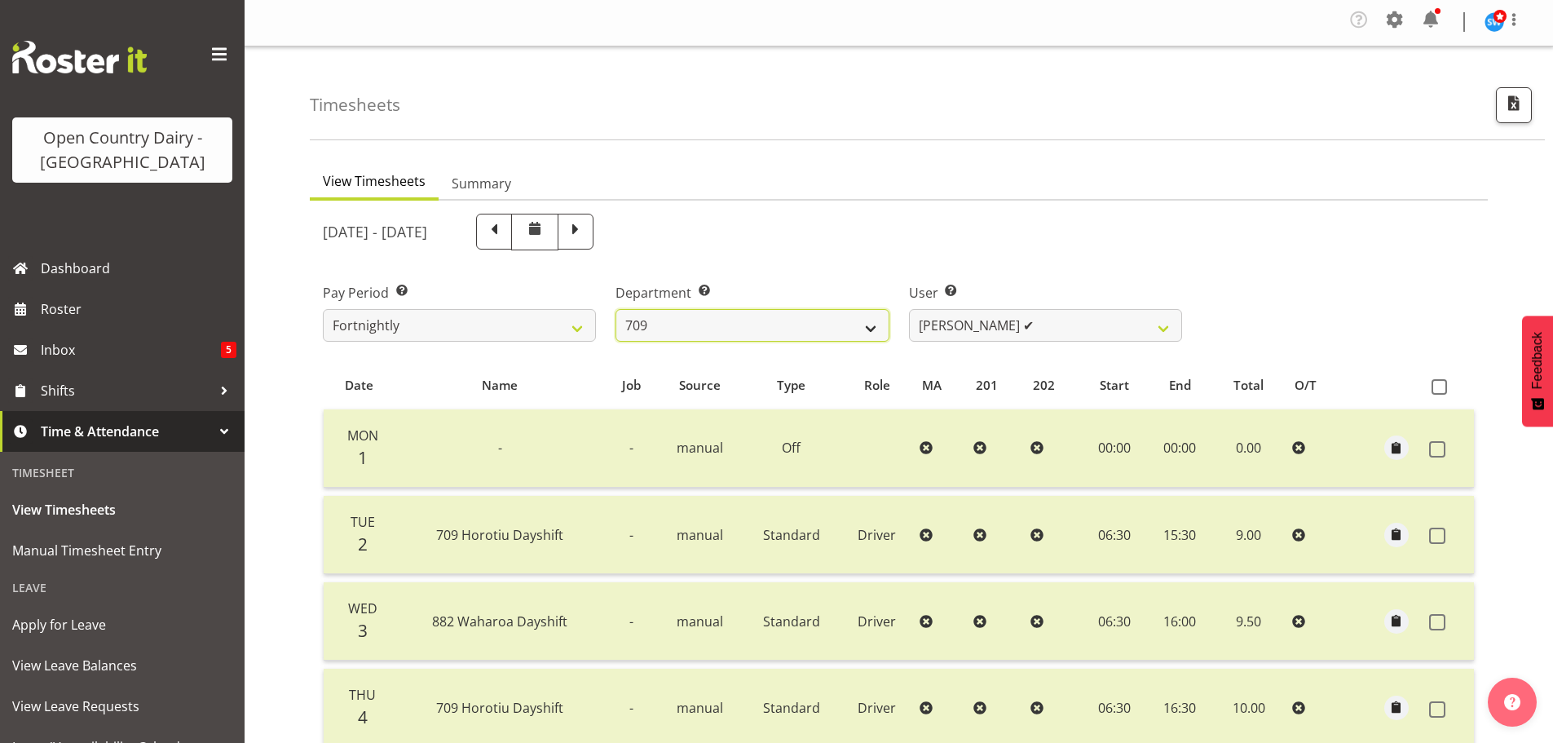
click at [872, 333] on select "701 702 703 704 705 706 707 708 709 710 711 712 713 714 715 716 717 718 719 720" at bounding box center [752, 325] width 273 height 33
select select "875"
click at [616, 309] on select "701 702 703 704 705 706 707 708 709 710 711 712 713 714 715 716 717 718 719 720" at bounding box center [752, 325] width 273 height 33
select select "10971"
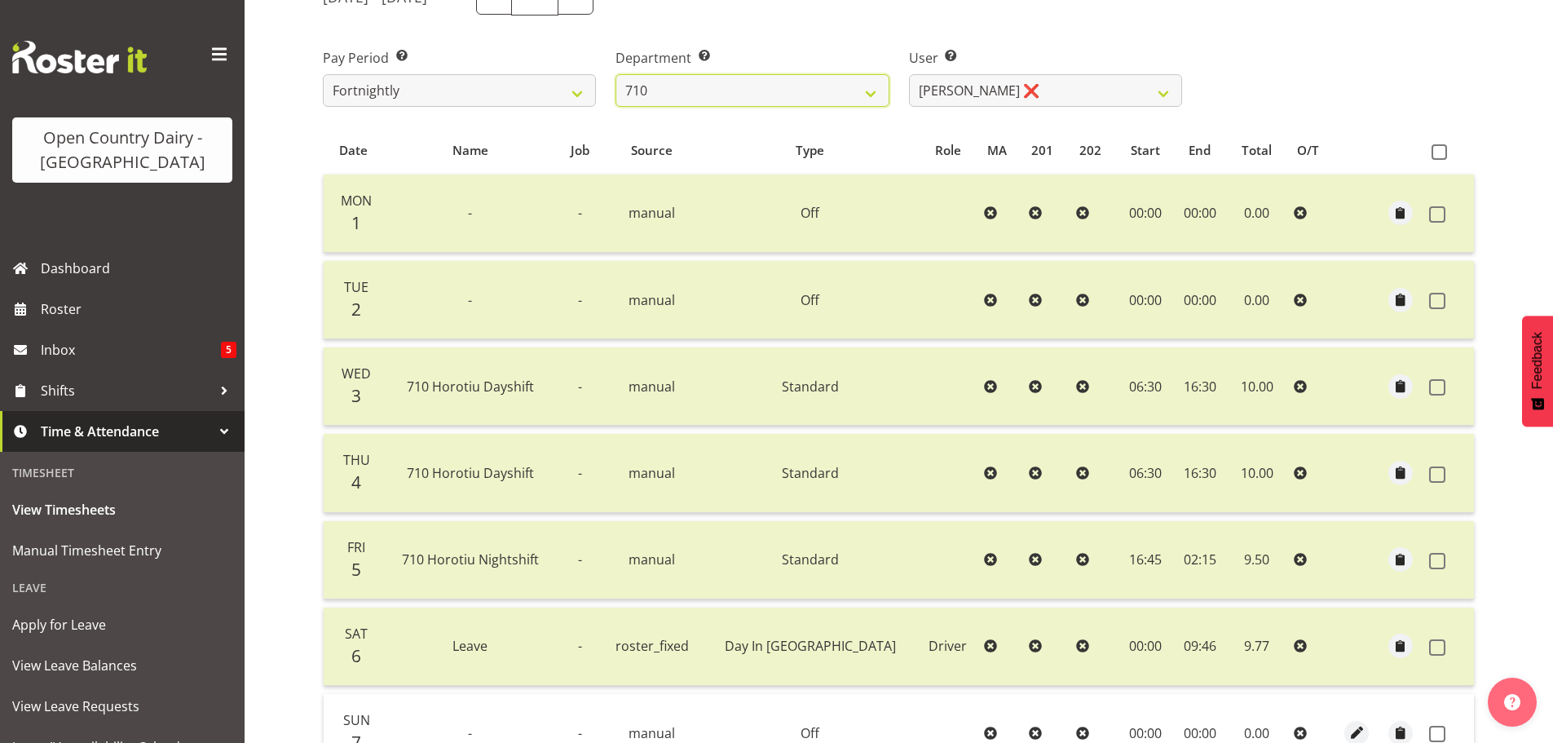
scroll to position [328, 0]
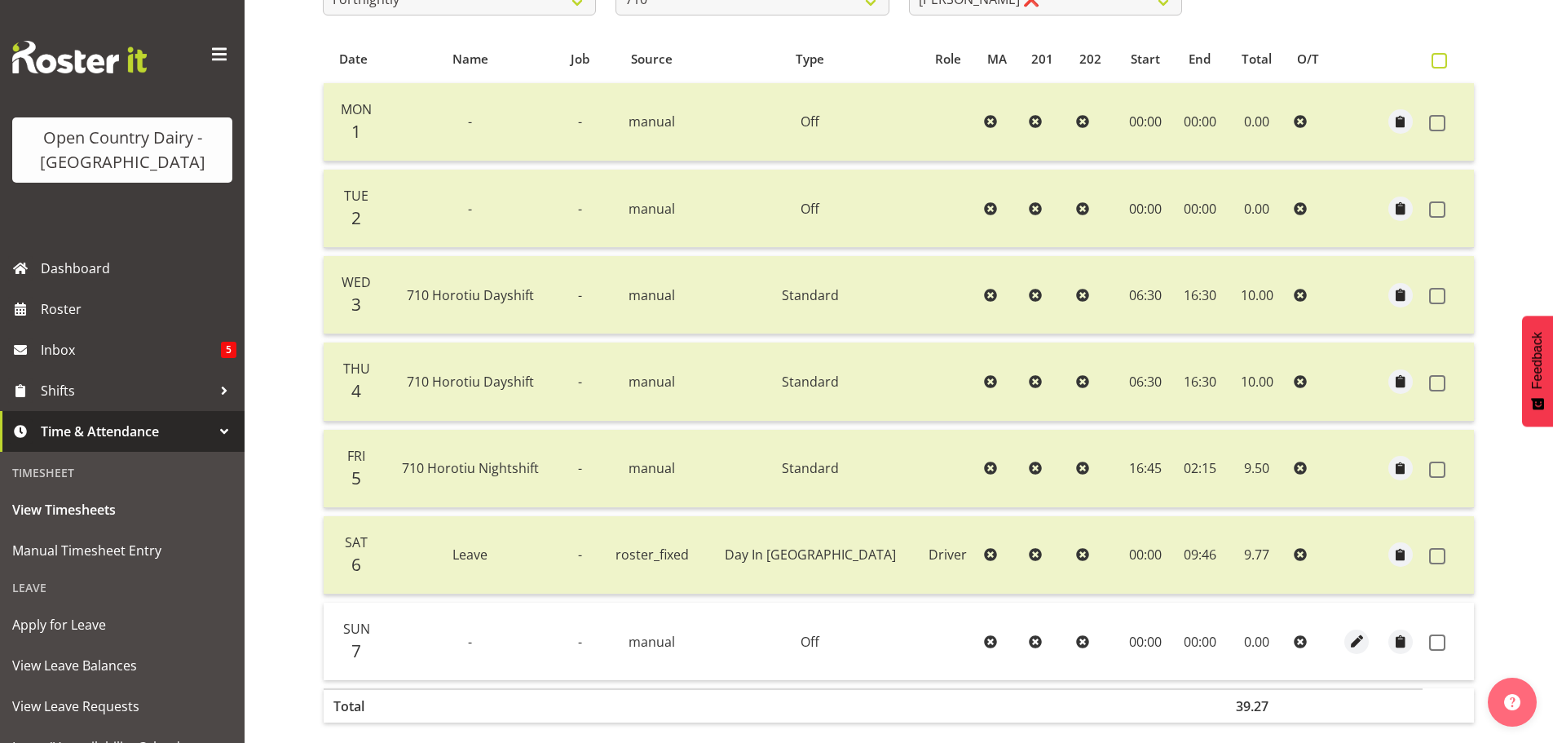
click at [1442, 61] on span at bounding box center [1439, 60] width 15 height 15
click at [1442, 61] on input "checkbox" at bounding box center [1437, 60] width 11 height 11
checkbox input "true"
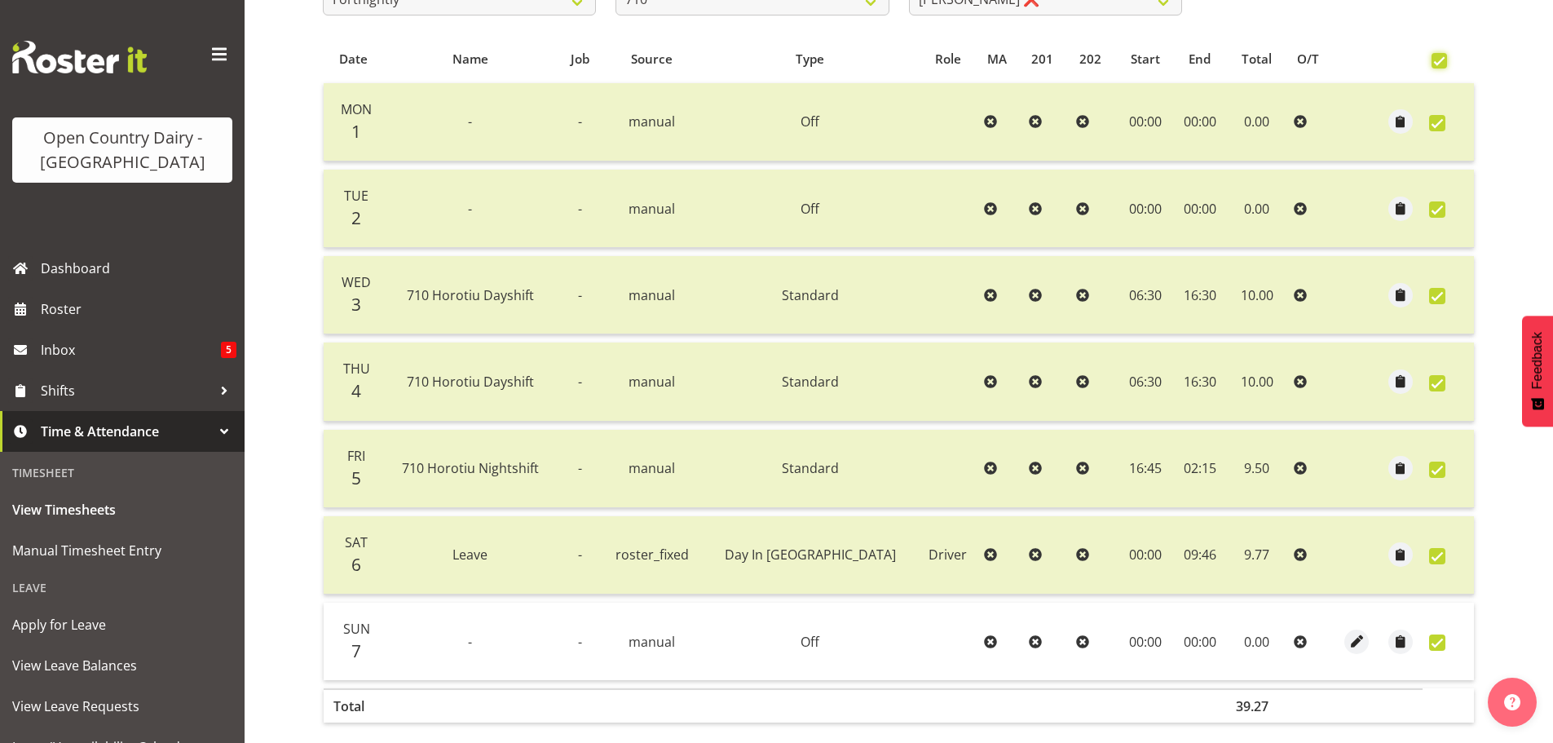
checkbox input "true"
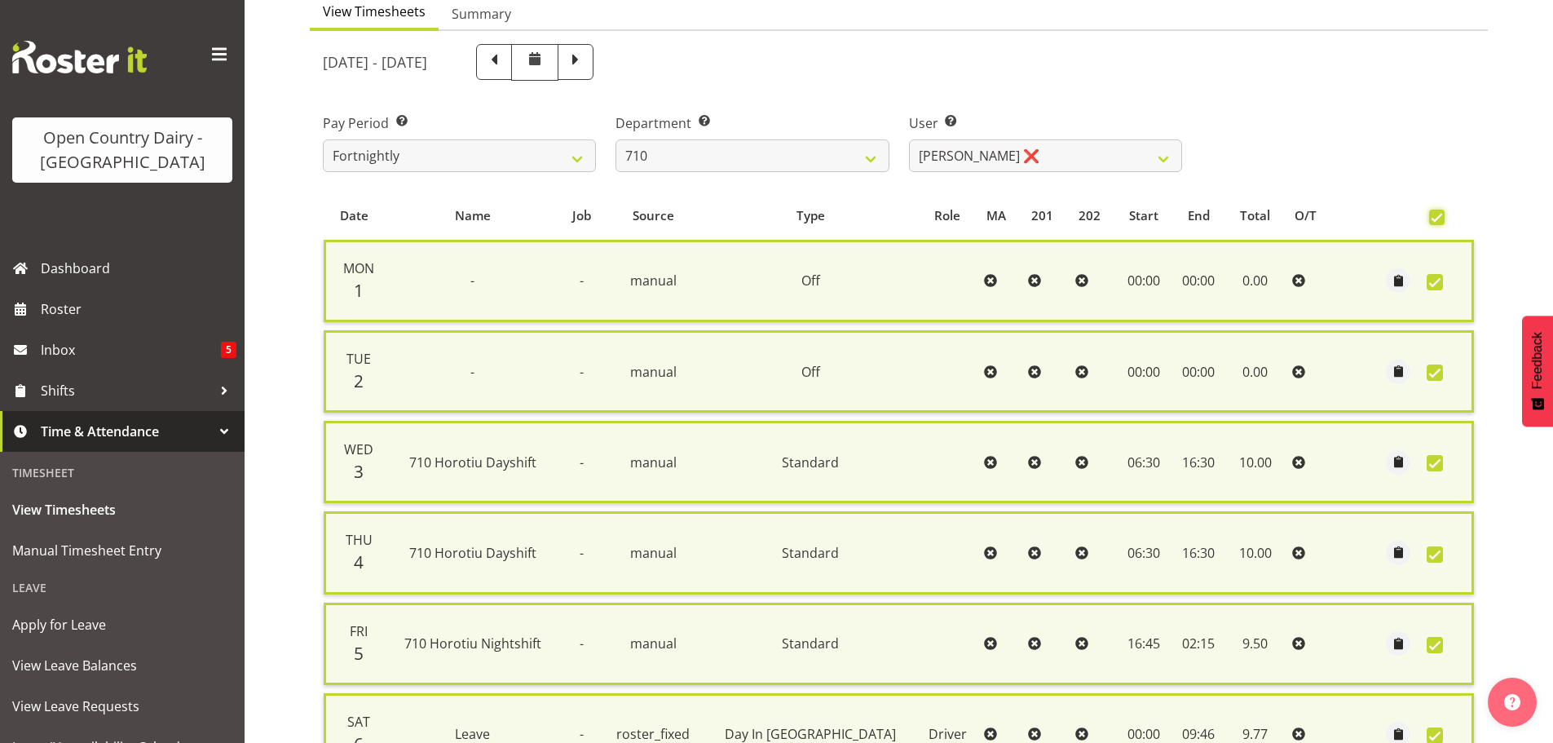
scroll to position [436, 0]
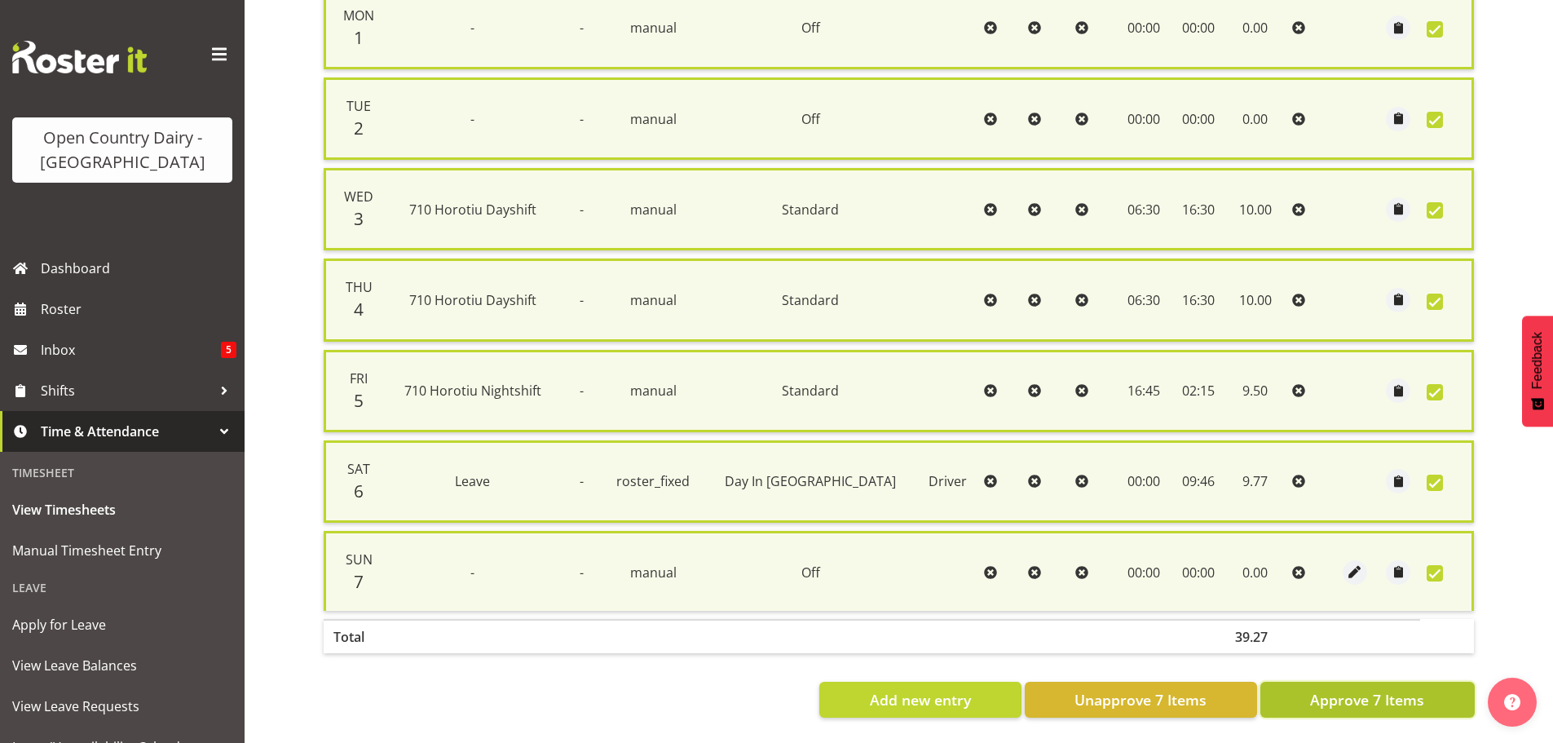
click at [1362, 689] on span "Approve 7 Items" at bounding box center [1367, 699] width 114 height 21
checkbox input "false"
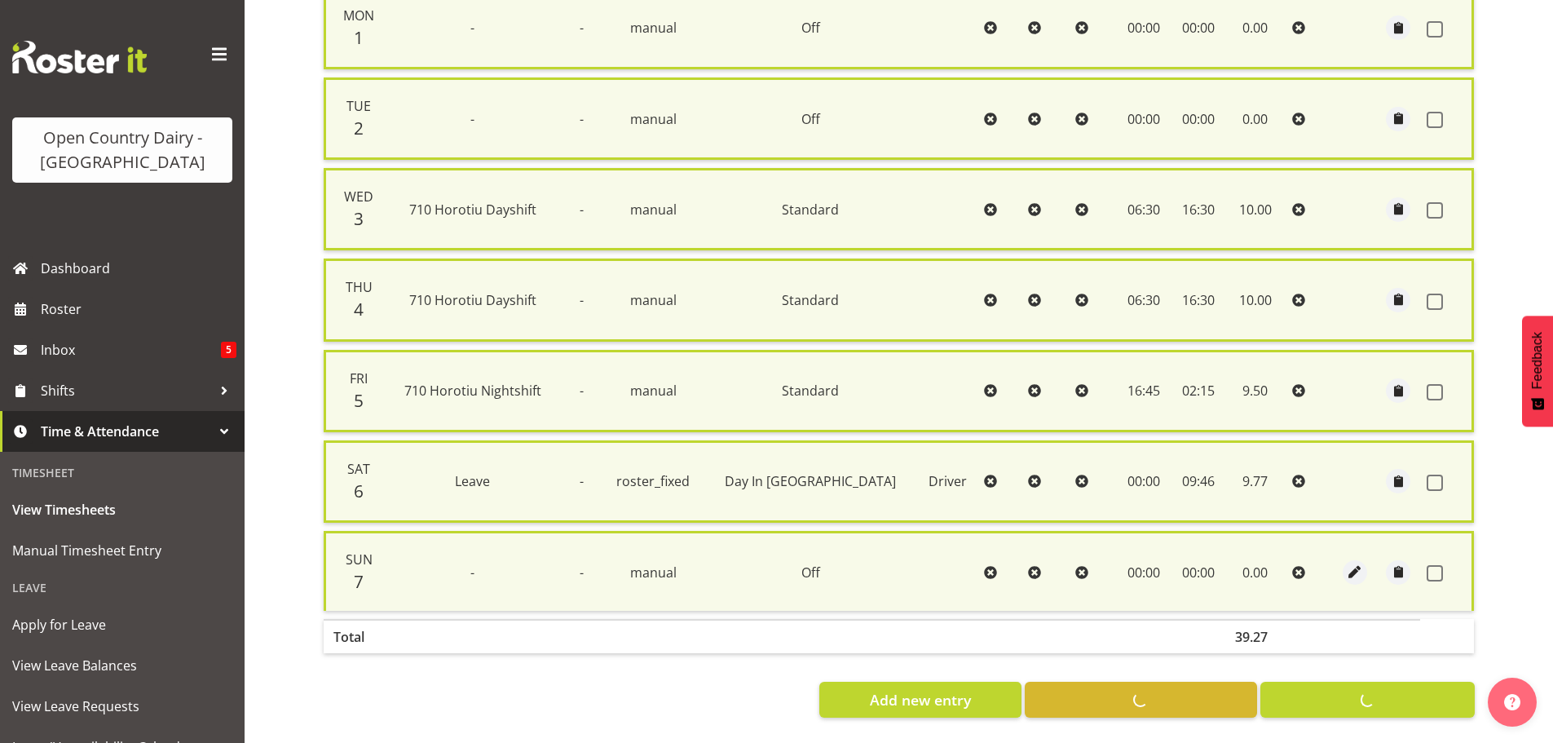
checkbox input "false"
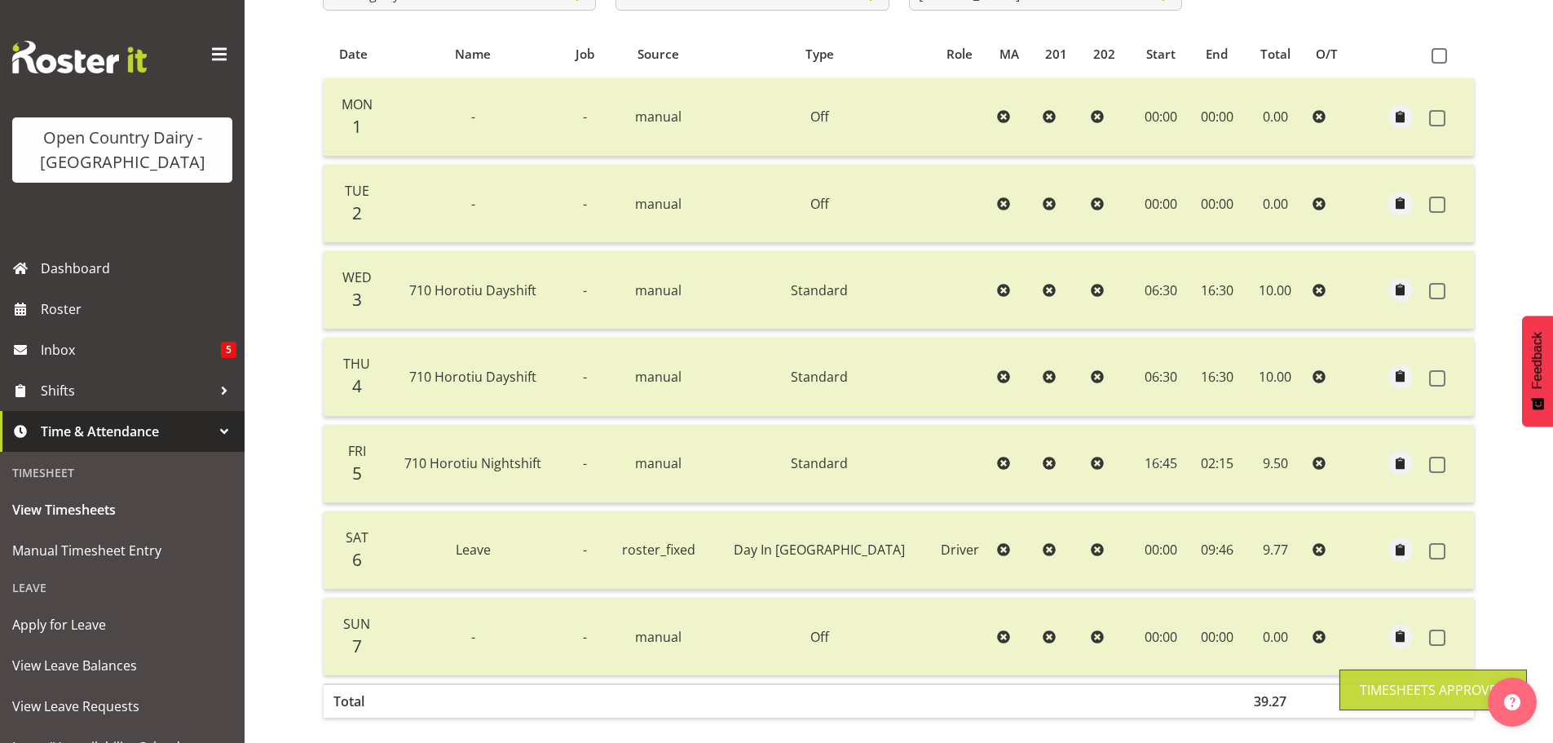
scroll to position [246, 0]
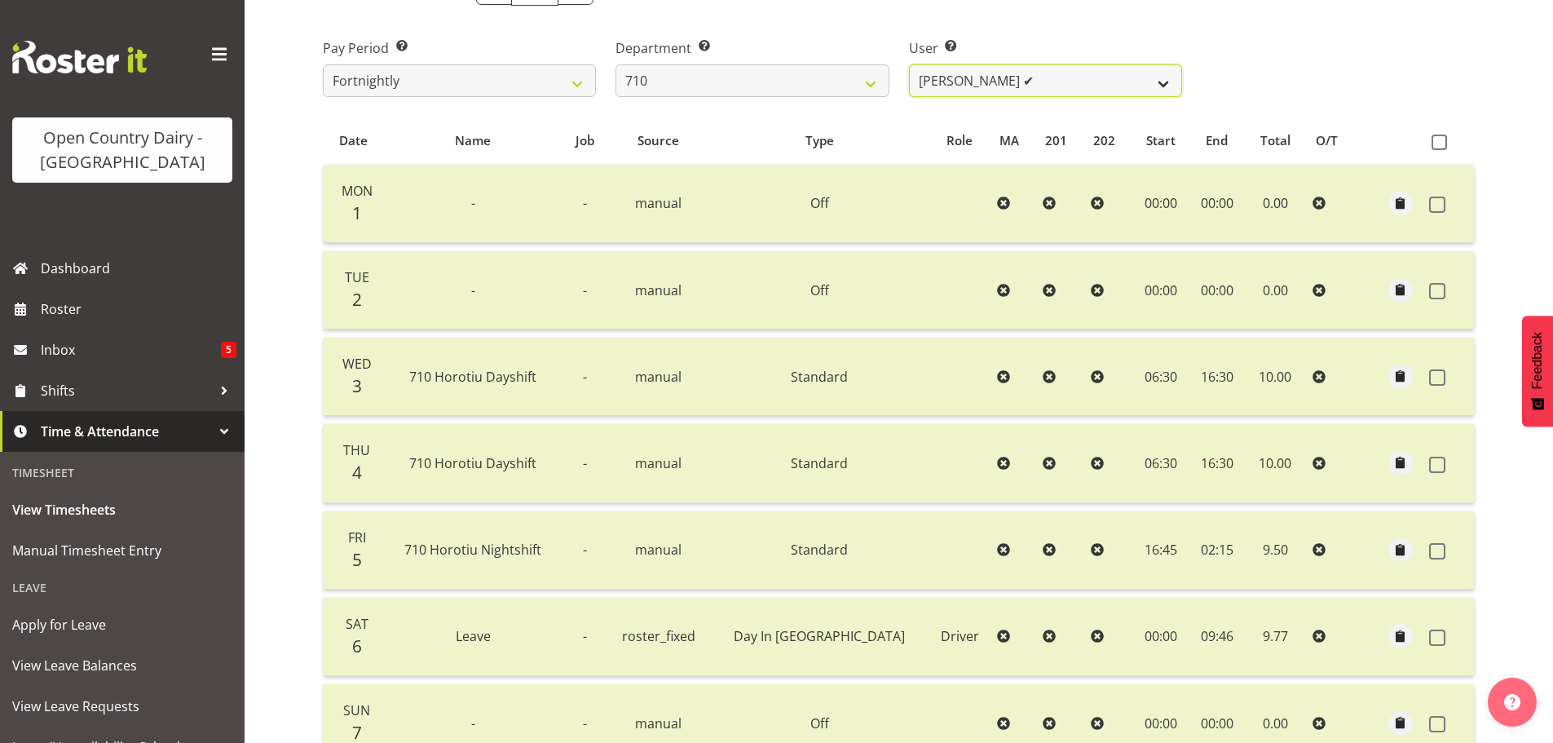
click at [1156, 82] on select "[PERSON_NAME] ✔ [PERSON_NAME] ✔ [PERSON_NAME] ❌ [PERSON_NAME] ❌" at bounding box center [1045, 80] width 273 height 33
select select "10216"
click at [909, 64] on select "[PERSON_NAME] ✔ [PERSON_NAME] ✔ [PERSON_NAME] ❌ [PERSON_NAME] ❌" at bounding box center [1045, 80] width 273 height 33
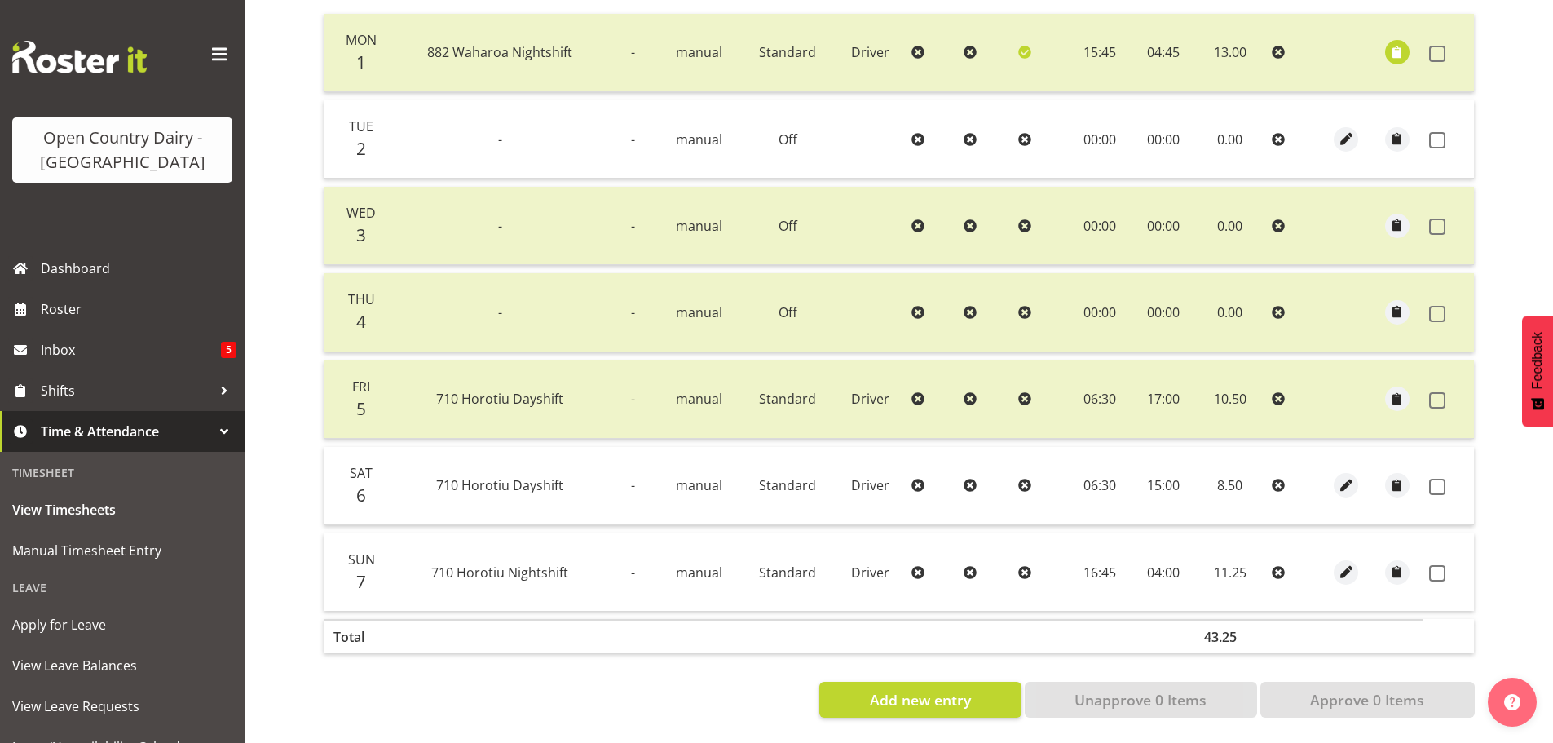
scroll to position [409, 0]
click at [1396, 43] on span "button" at bounding box center [1397, 52] width 19 height 19
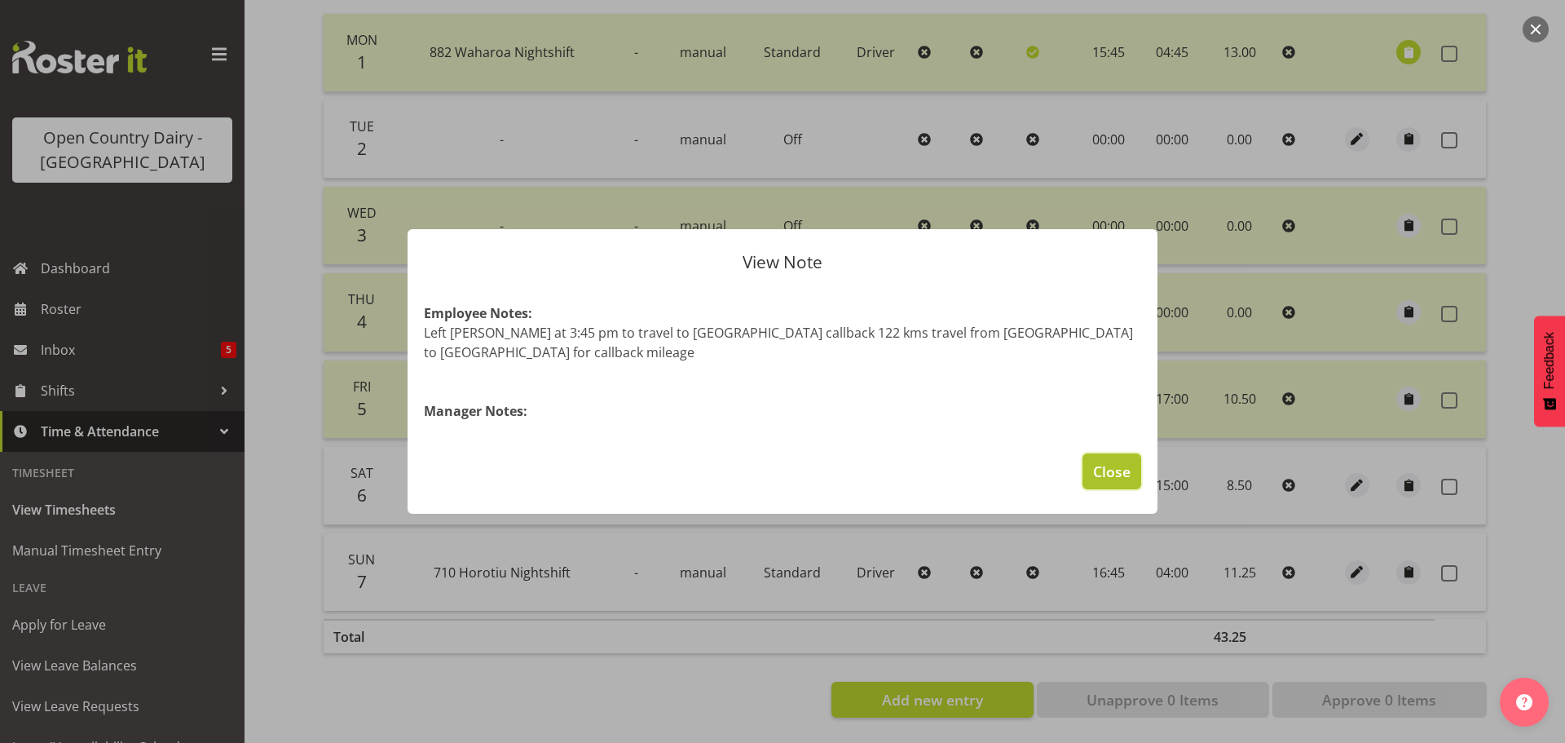
click at [1115, 462] on span "Close" at bounding box center [1112, 471] width 38 height 21
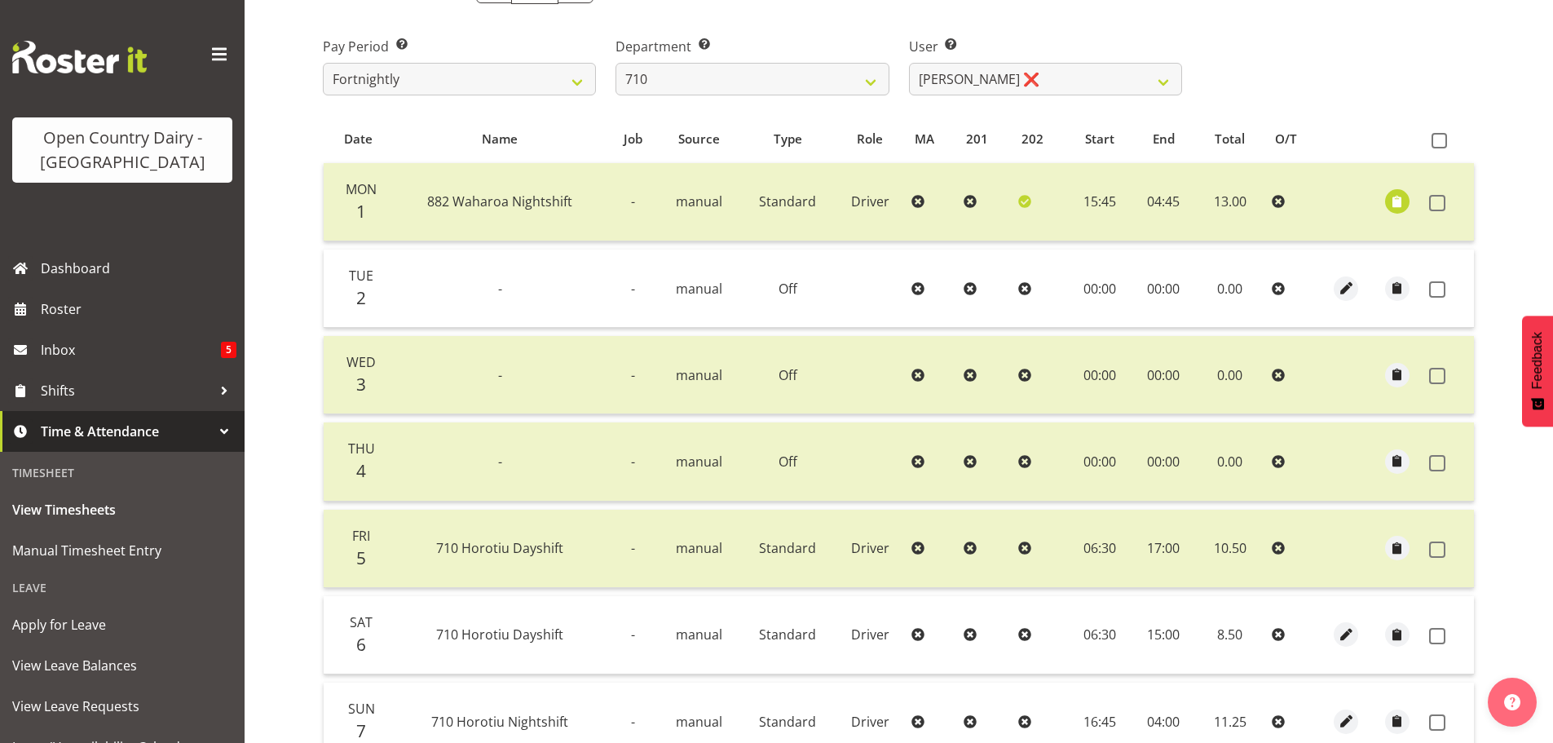
scroll to position [246, 0]
click at [1442, 144] on span at bounding box center [1439, 142] width 15 height 15
click at [1442, 144] on input "checkbox" at bounding box center [1437, 142] width 11 height 11
checkbox input "true"
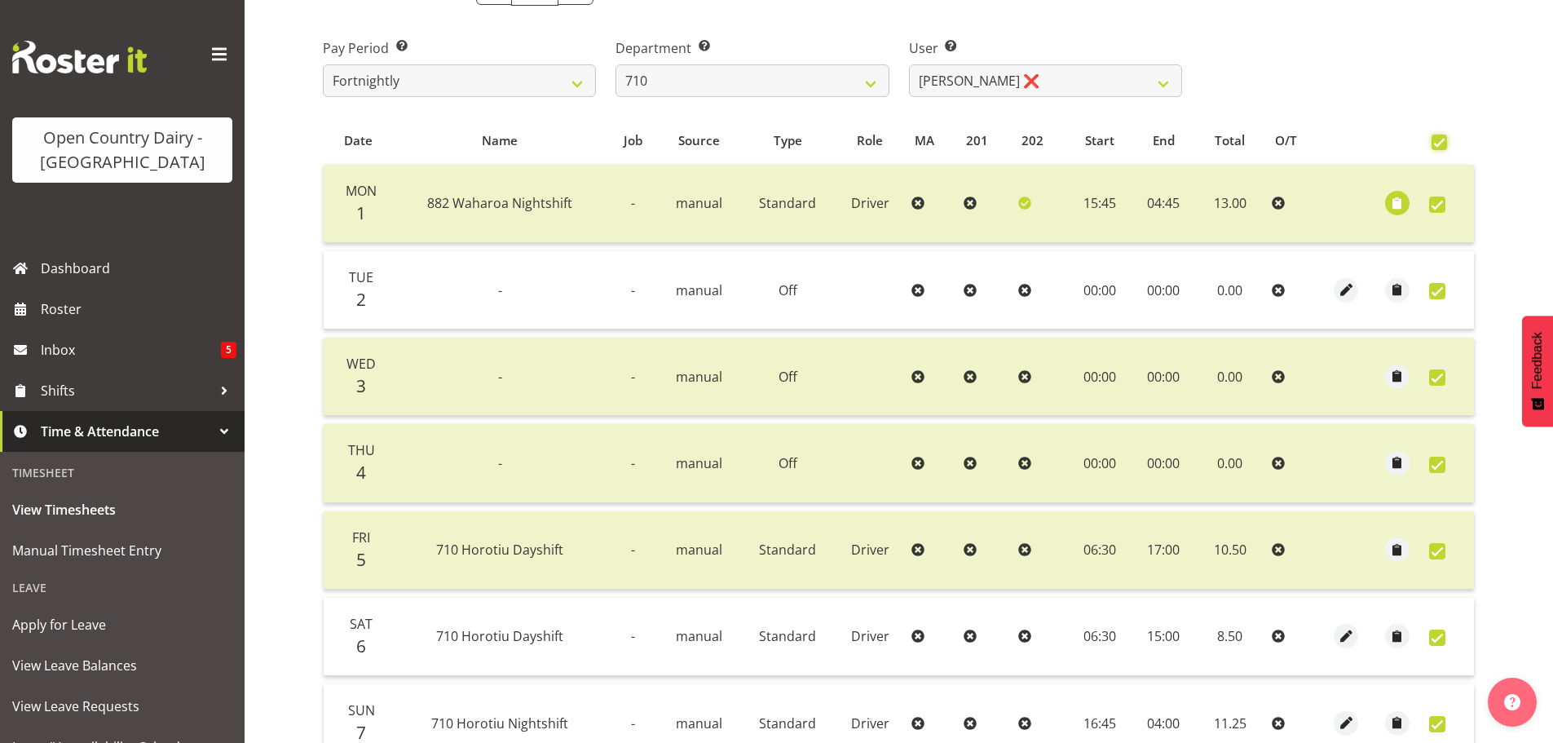
checkbox input "true"
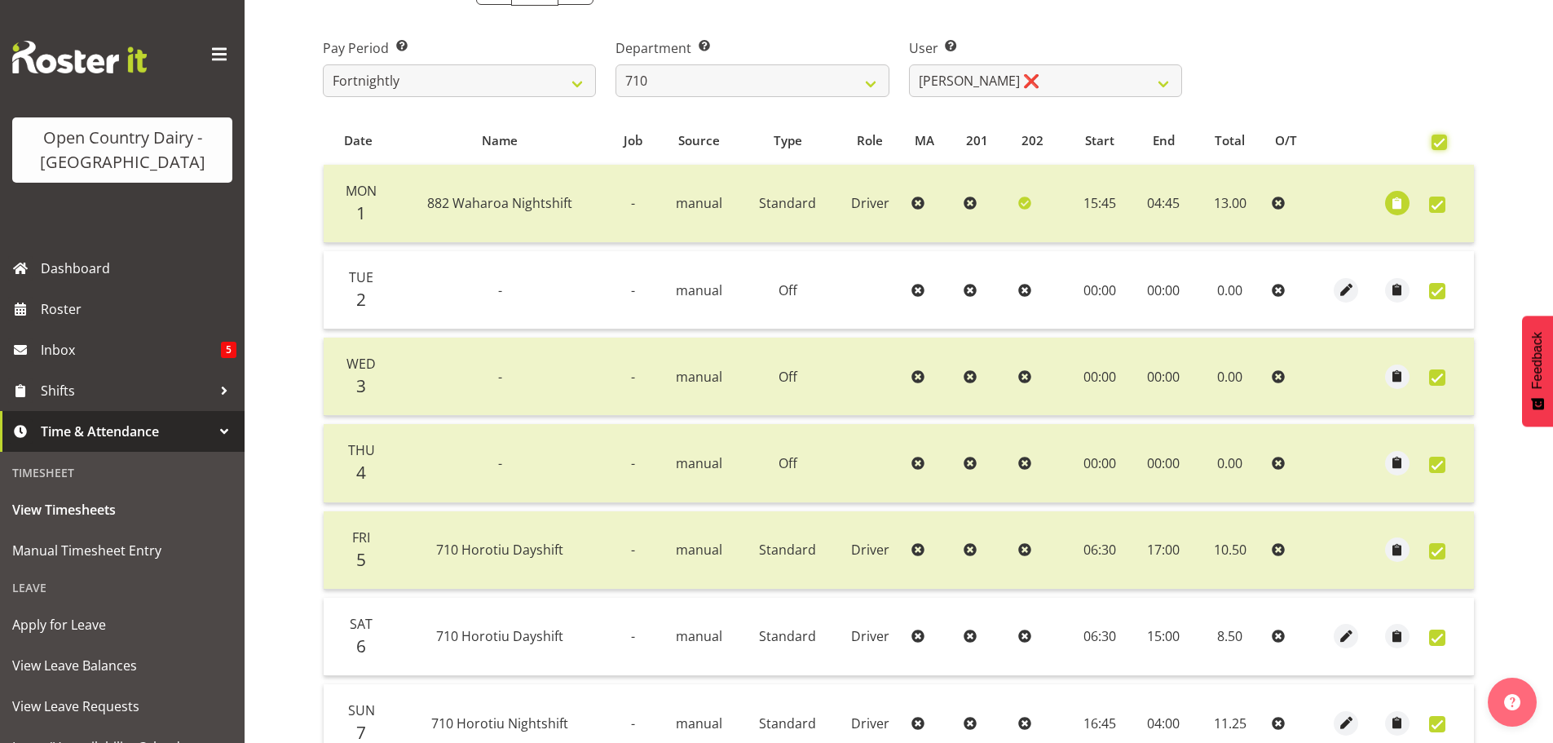
checkbox input "true"
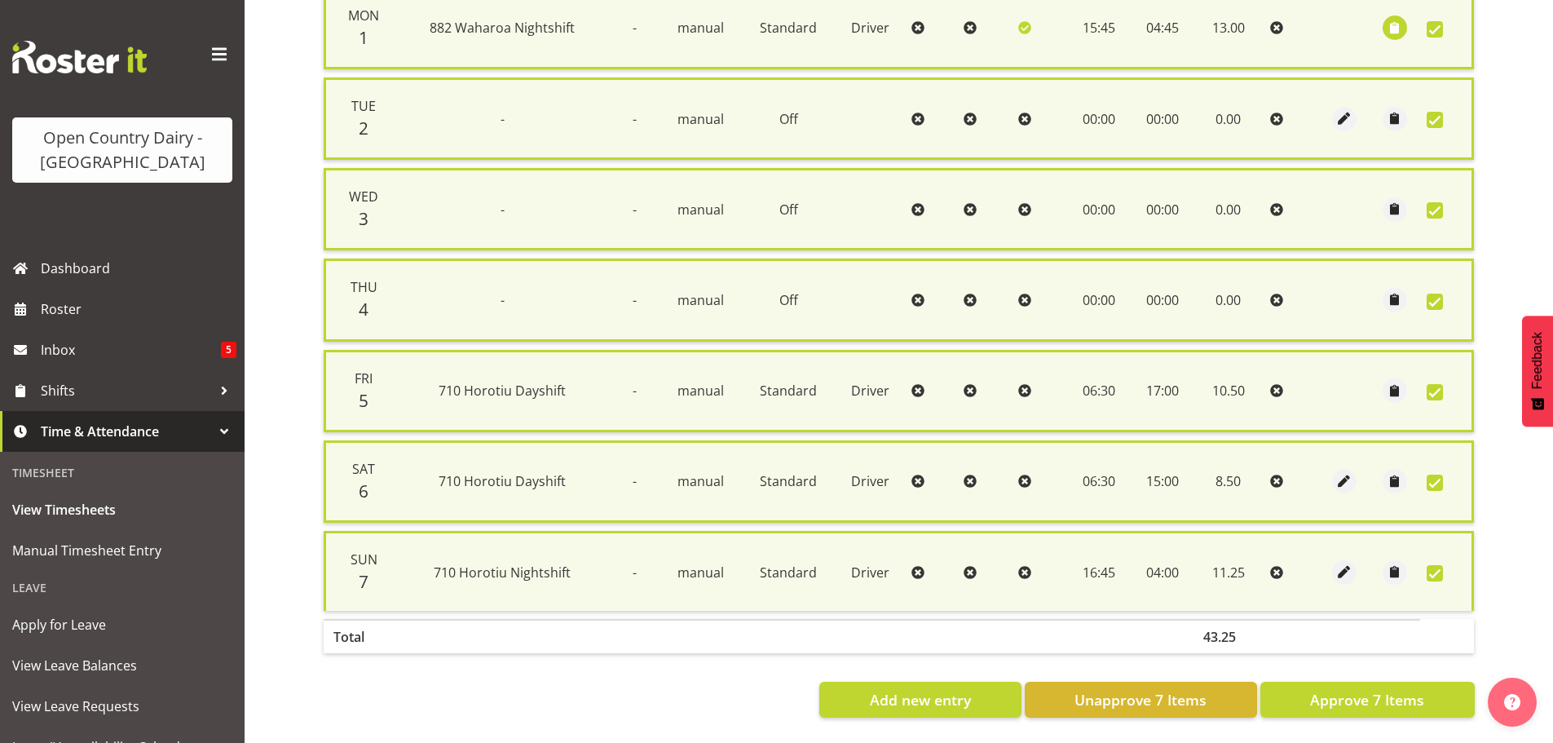
scroll to position [436, 0]
click at [1388, 689] on span "Approve 7 Items" at bounding box center [1367, 699] width 114 height 21
checkbox input "false"
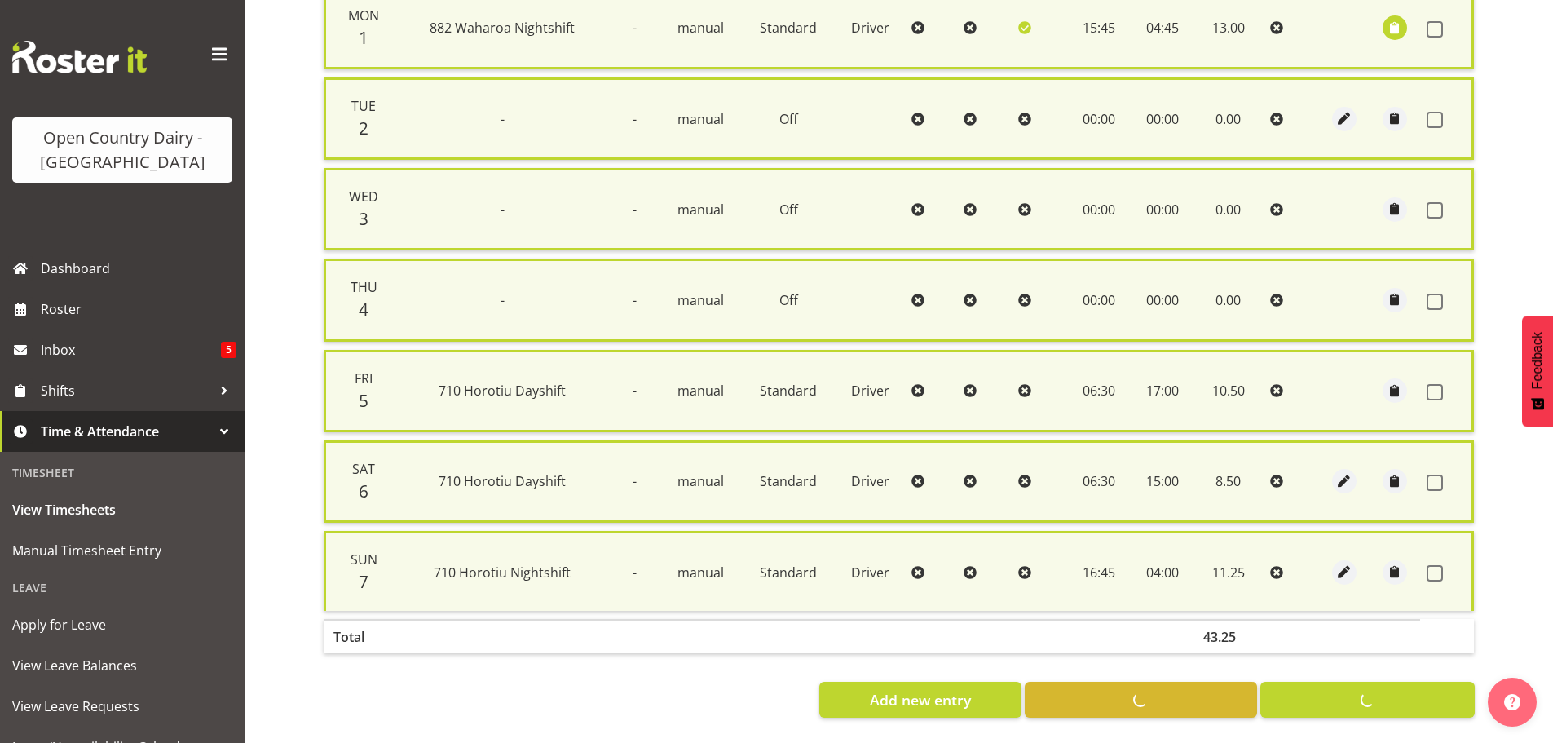
checkbox input "false"
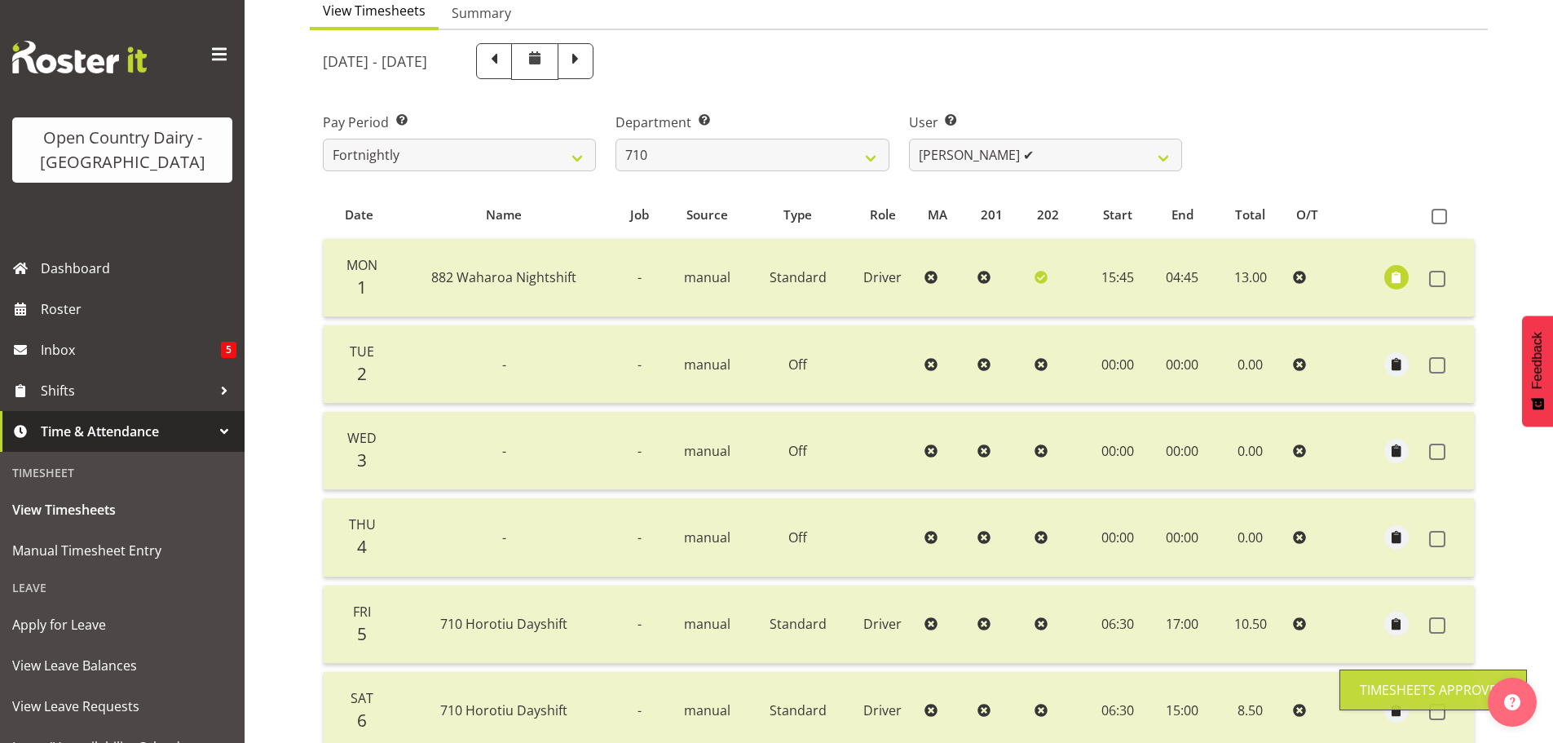
scroll to position [165, 0]
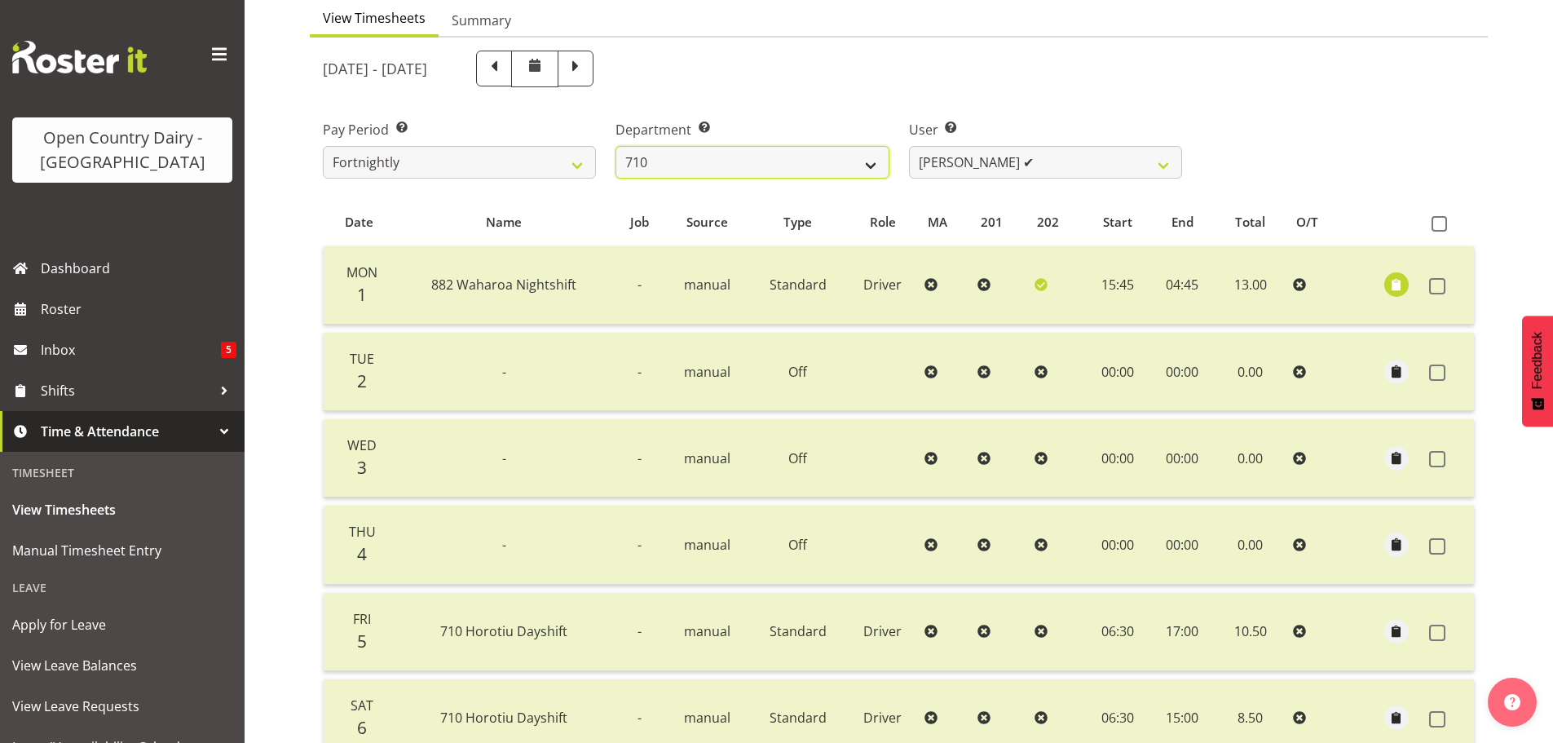
click at [865, 164] on select "701 702 703 704 705 706 707 708 709 710 711 712 713 714 715 716 717 718 719 720" at bounding box center [752, 162] width 273 height 33
select select "832"
click at [616, 146] on select "701 702 703 704 705 706 707 708 709 710 711 712 713 714 715 716 717 718 719 720" at bounding box center [752, 162] width 273 height 33
select select "8167"
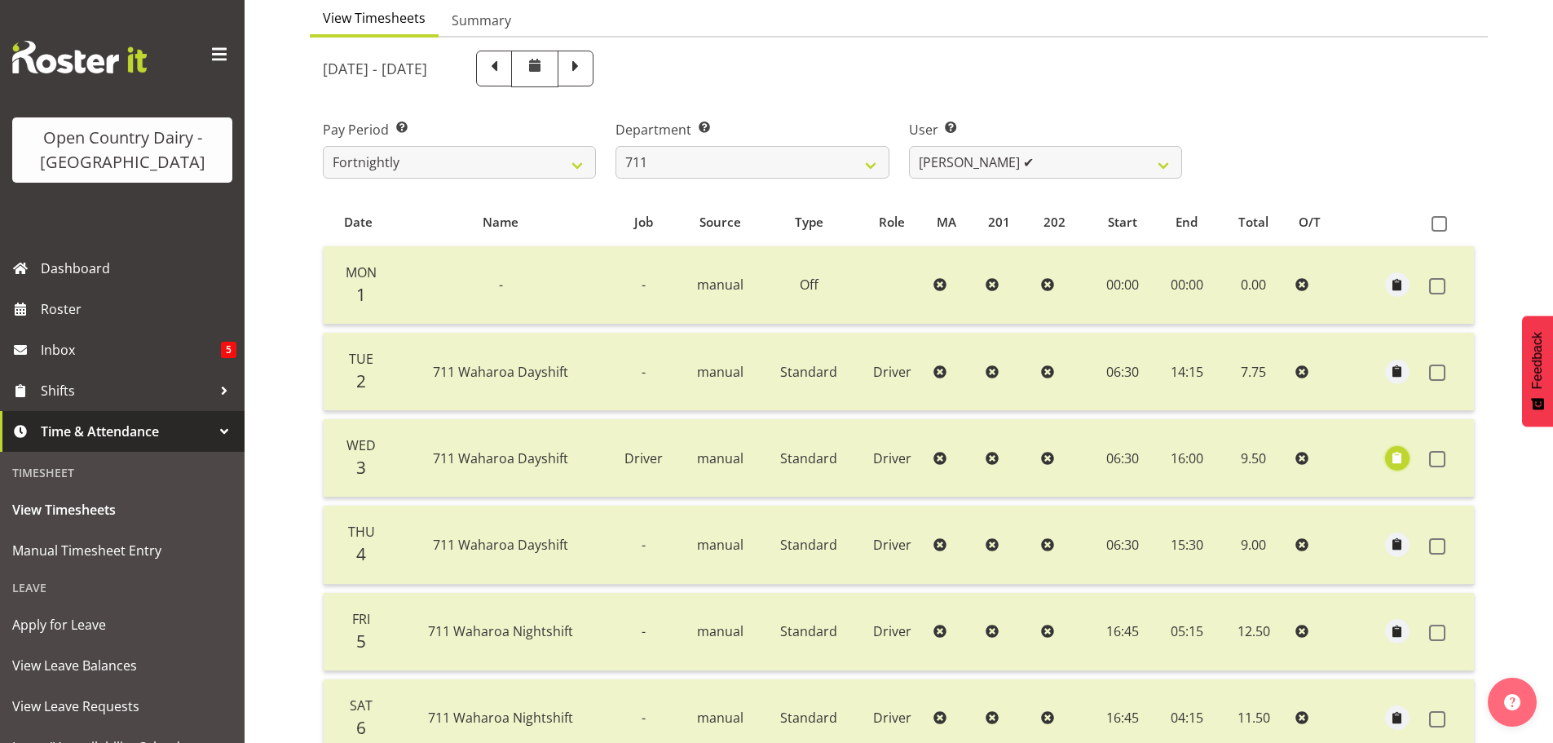
click at [1396, 456] on span "button" at bounding box center [1397, 457] width 19 height 19
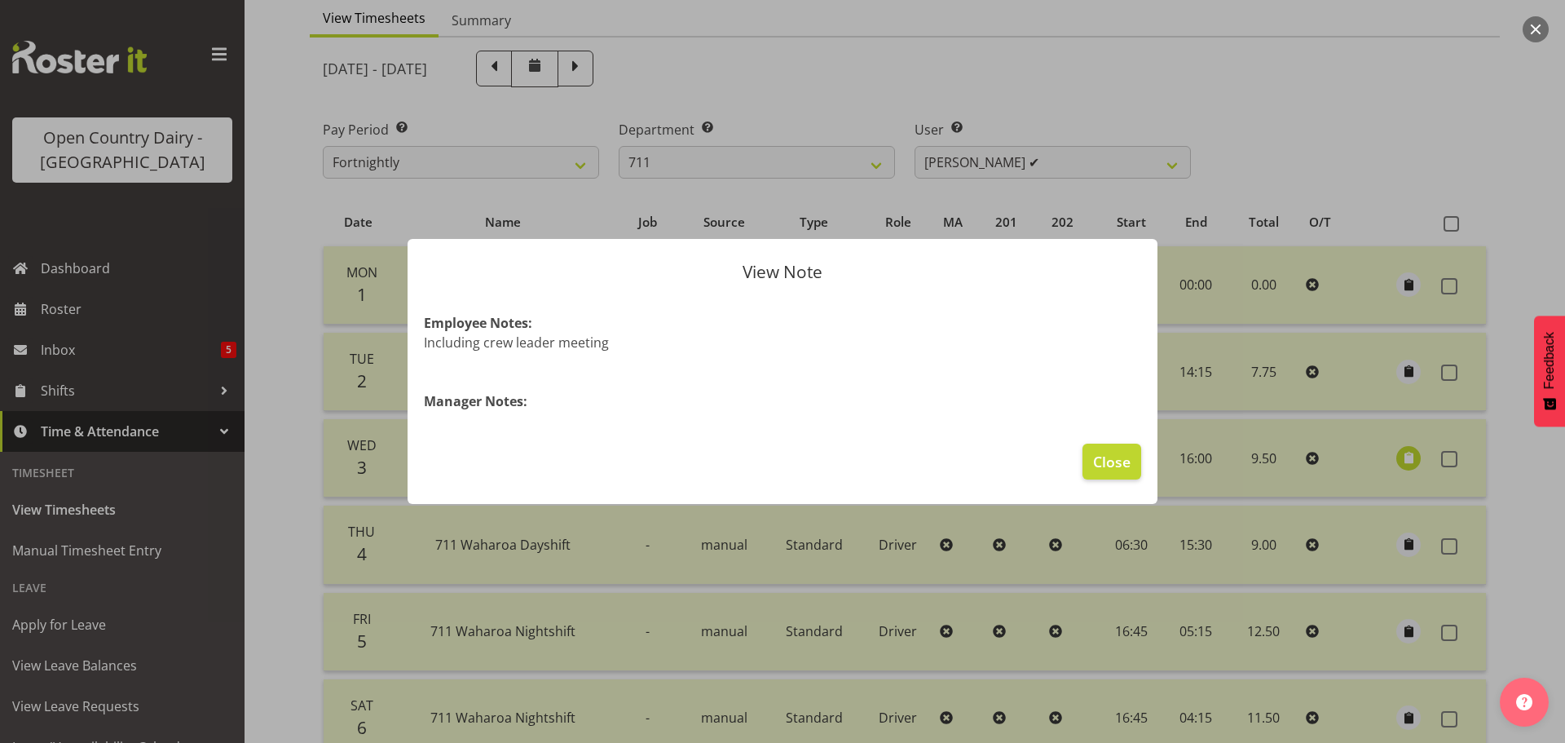
click at [1289, 121] on div at bounding box center [782, 371] width 1565 height 743
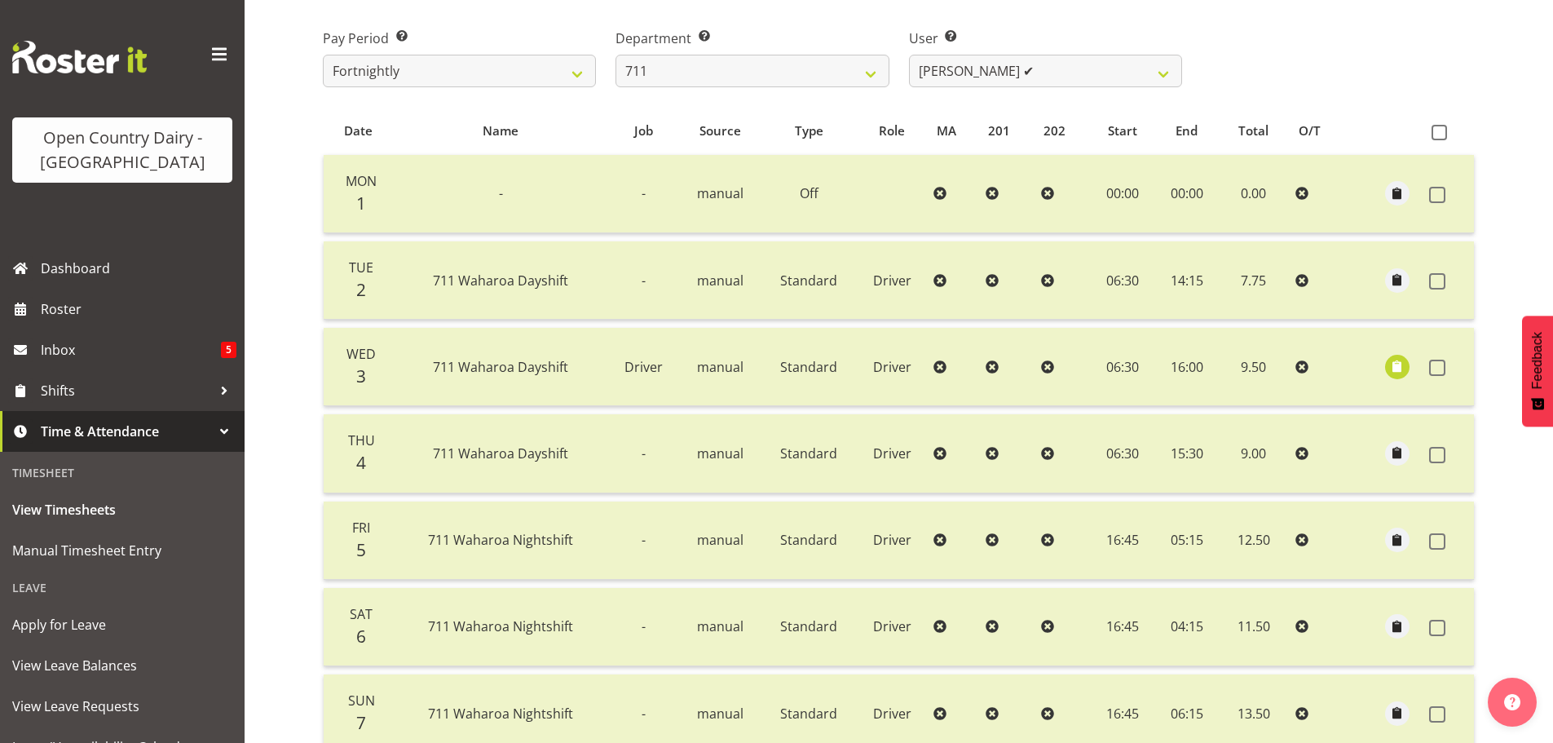
scroll to position [246, 0]
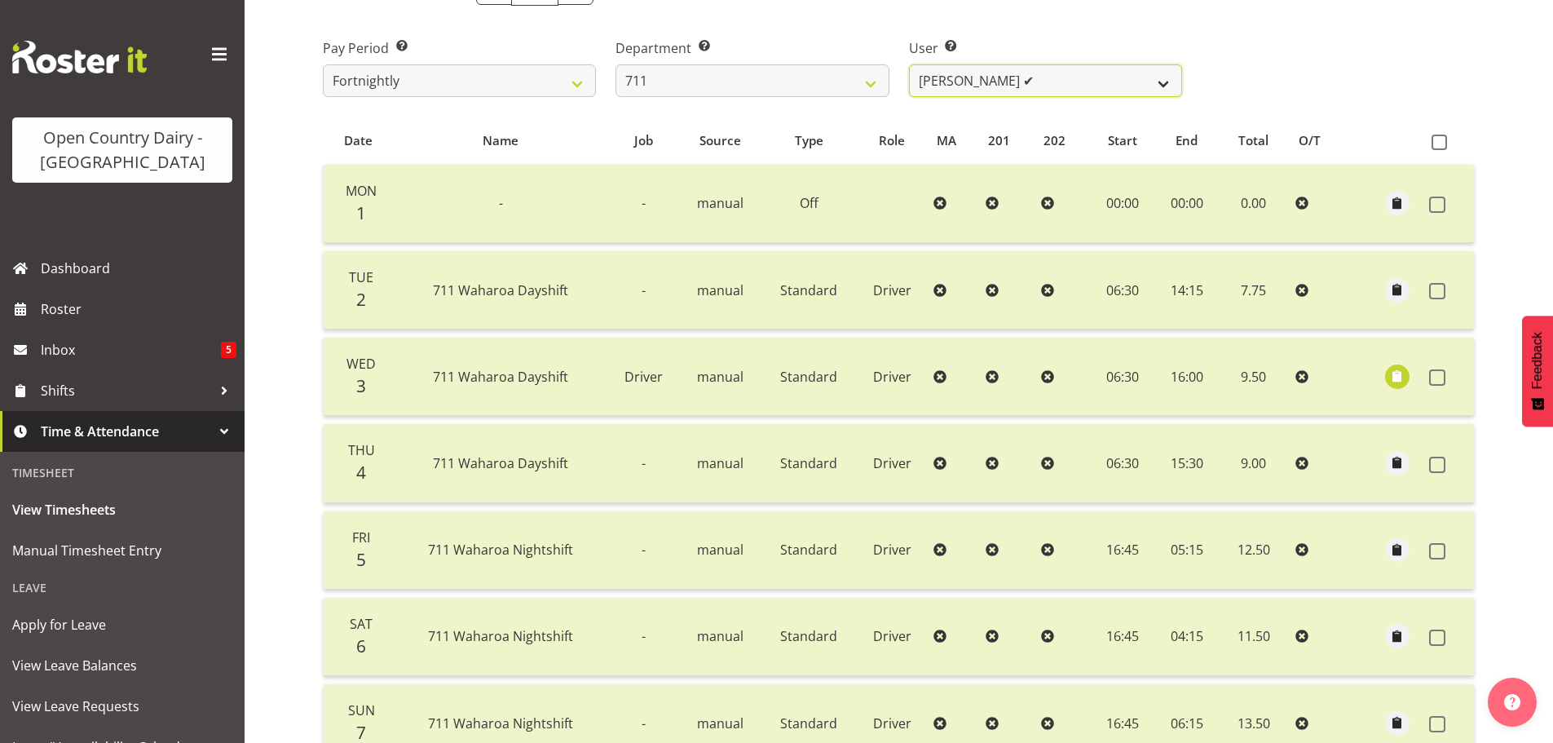
click at [1163, 85] on select "[PERSON_NAME] ✔ [PERSON_NAME] ✔ [PERSON_NAME] ✔" at bounding box center [1045, 80] width 273 height 33
click at [876, 90] on select "701 702 703 704 705 706 707 708 709 710 711 712 713 714 715 716 717 718 719 720" at bounding box center [752, 80] width 273 height 33
select select "822"
click at [616, 64] on select "701 702 703 704 705 706 707 708 709 710 711 712 713 714 715 716 717 718 719 720" at bounding box center [752, 80] width 273 height 33
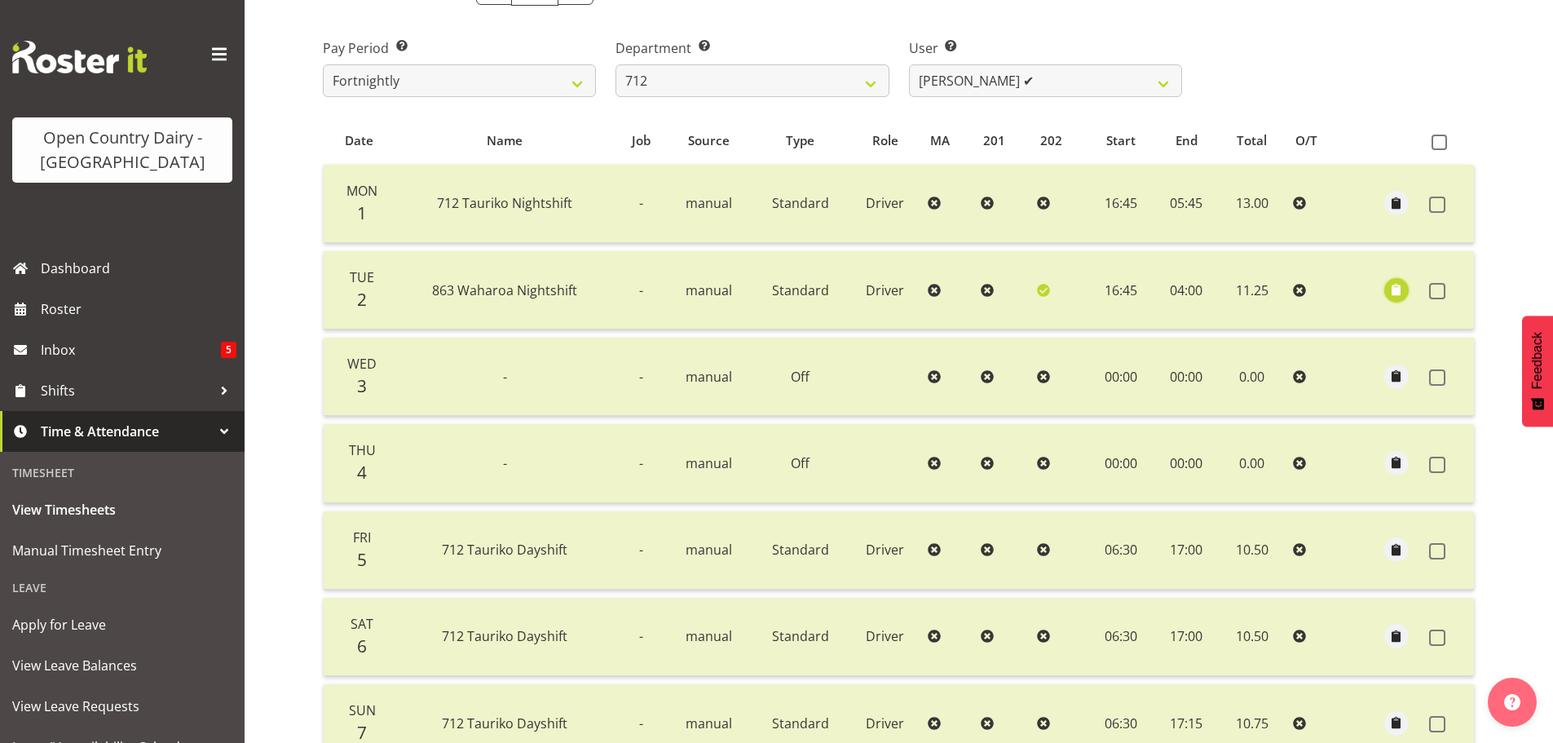
click at [1397, 290] on span "button" at bounding box center [1397, 289] width 19 height 19
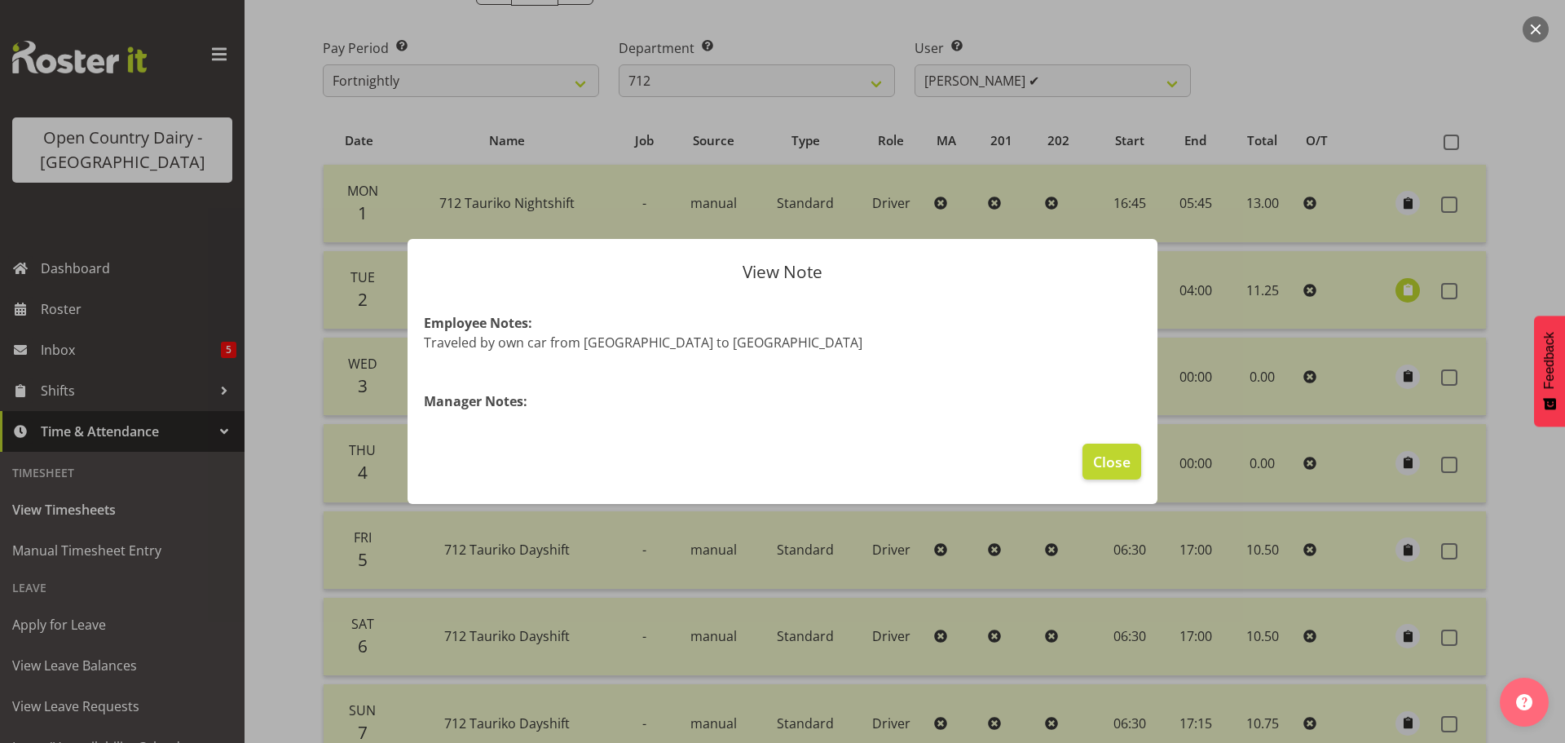
click at [1271, 117] on div at bounding box center [782, 371] width 1565 height 743
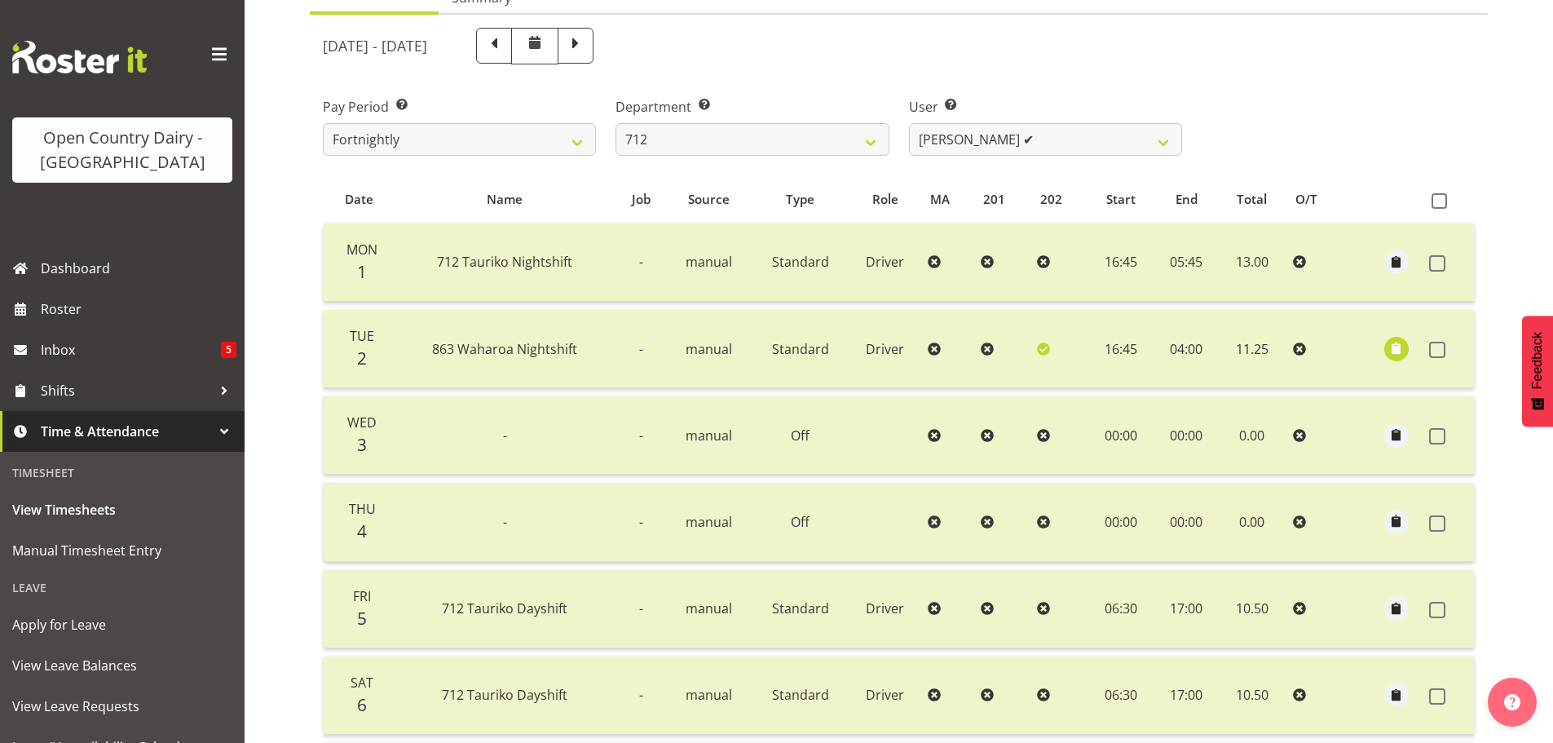
scroll to position [165, 0]
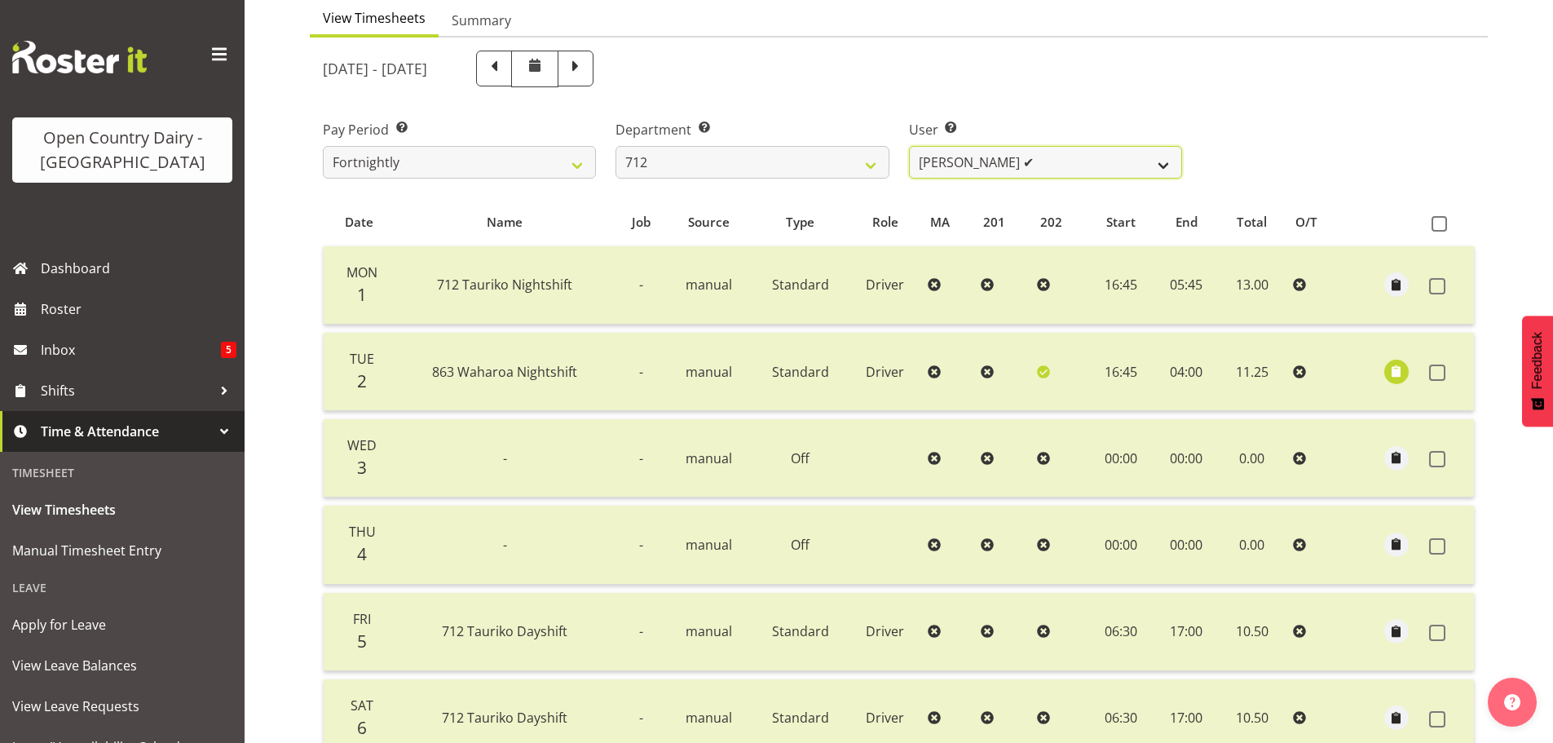
click at [1161, 161] on select "[PERSON_NAME] ✔ [PERSON_NAME] ❌ Lucky Kau Kau ❌" at bounding box center [1045, 162] width 273 height 33
select select "8250"
click at [909, 146] on select "[PERSON_NAME] ✔ [PERSON_NAME] ❌ Lucky Kau Kau ❌" at bounding box center [1045, 162] width 273 height 33
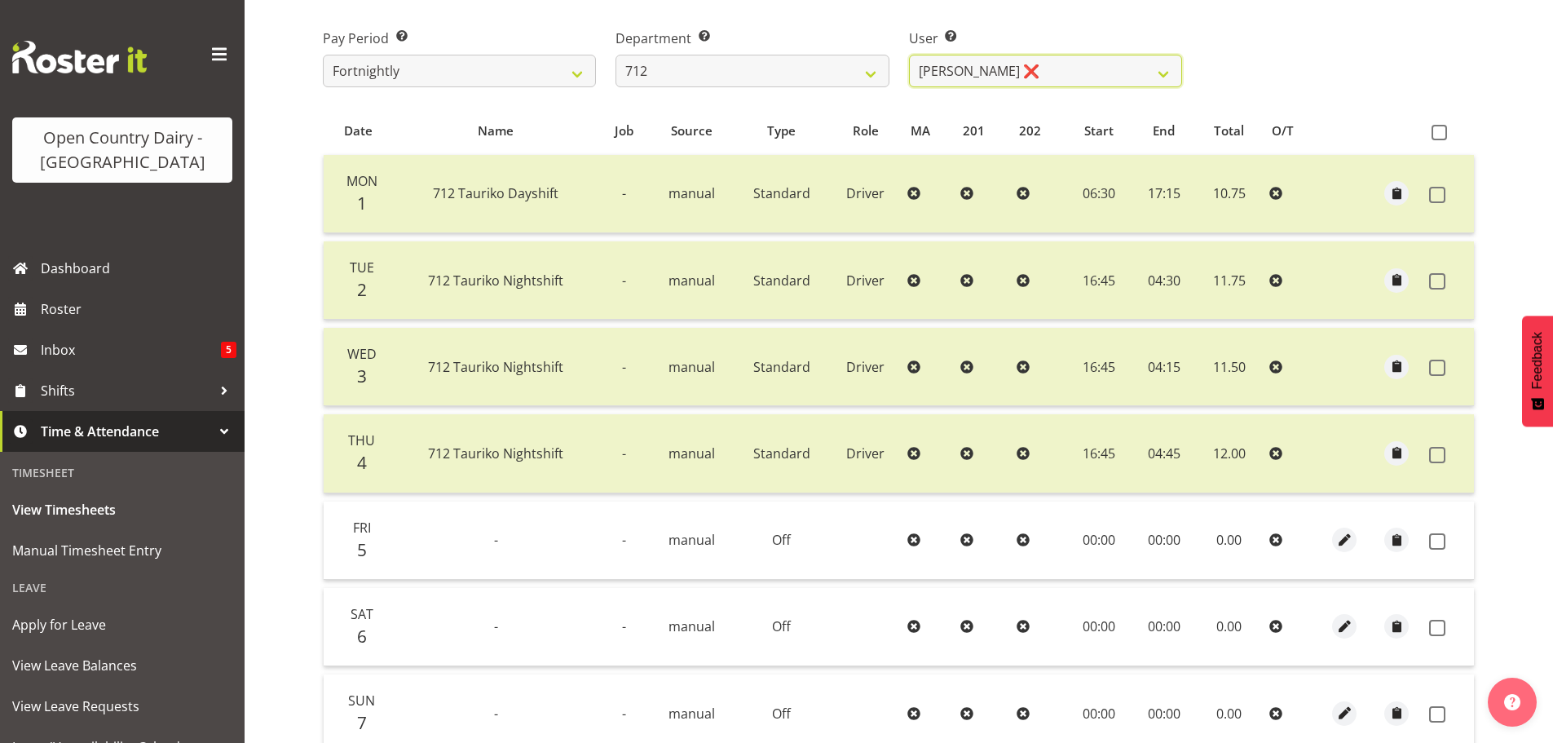
scroll to position [246, 0]
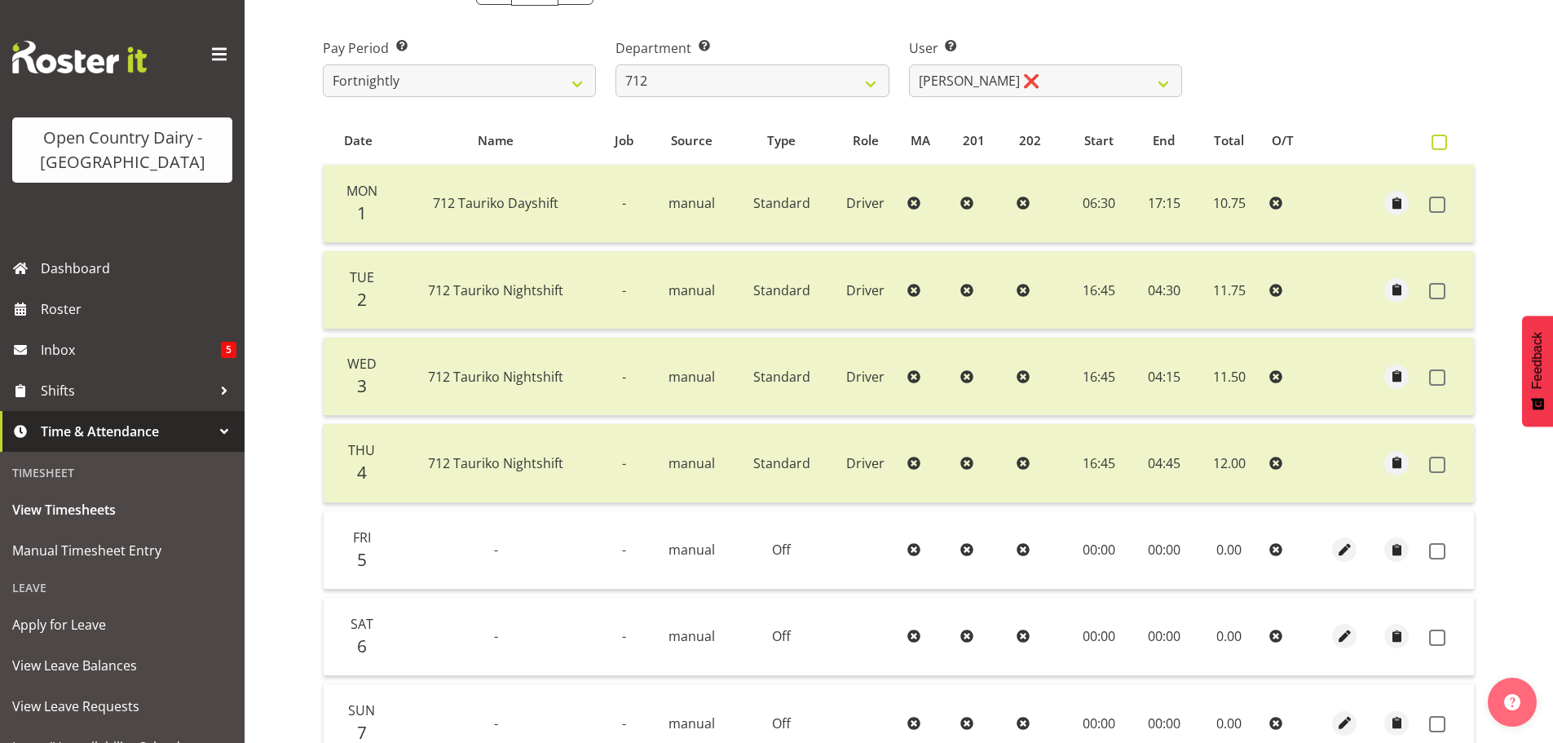
click at [1440, 144] on span at bounding box center [1439, 142] width 15 height 15
click at [1440, 144] on input "checkbox" at bounding box center [1437, 142] width 11 height 11
checkbox input "true"
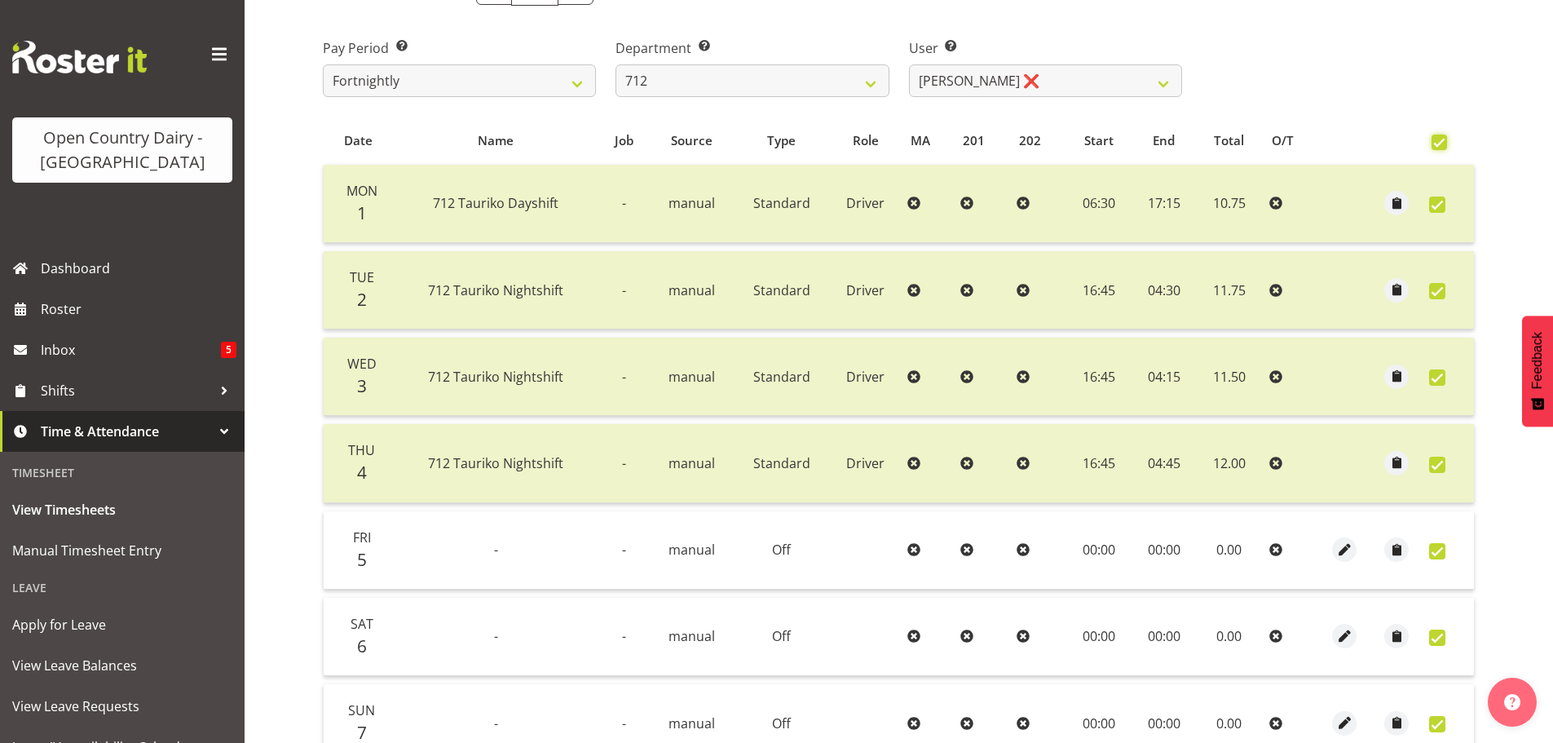
checkbox input "true"
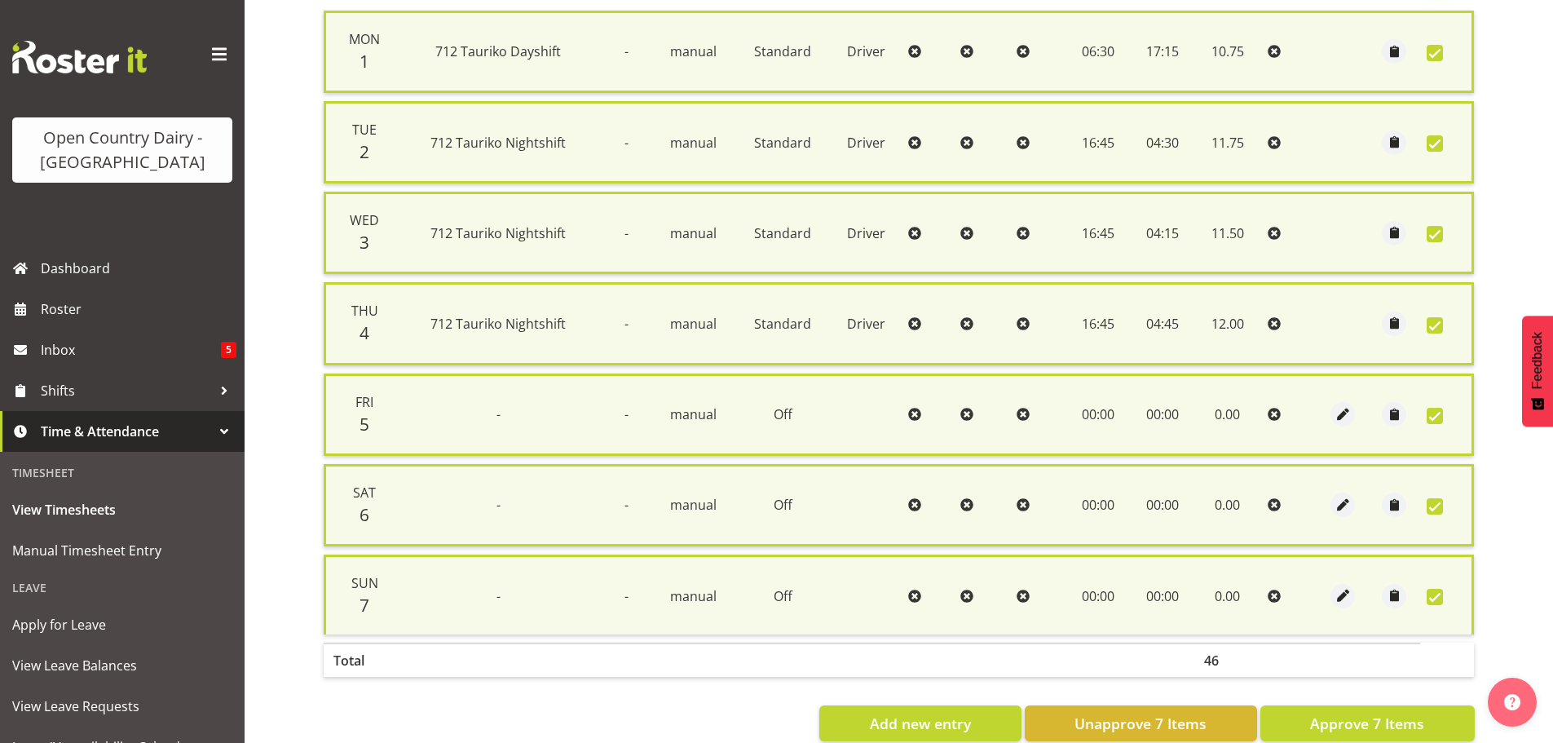
scroll to position [436, 0]
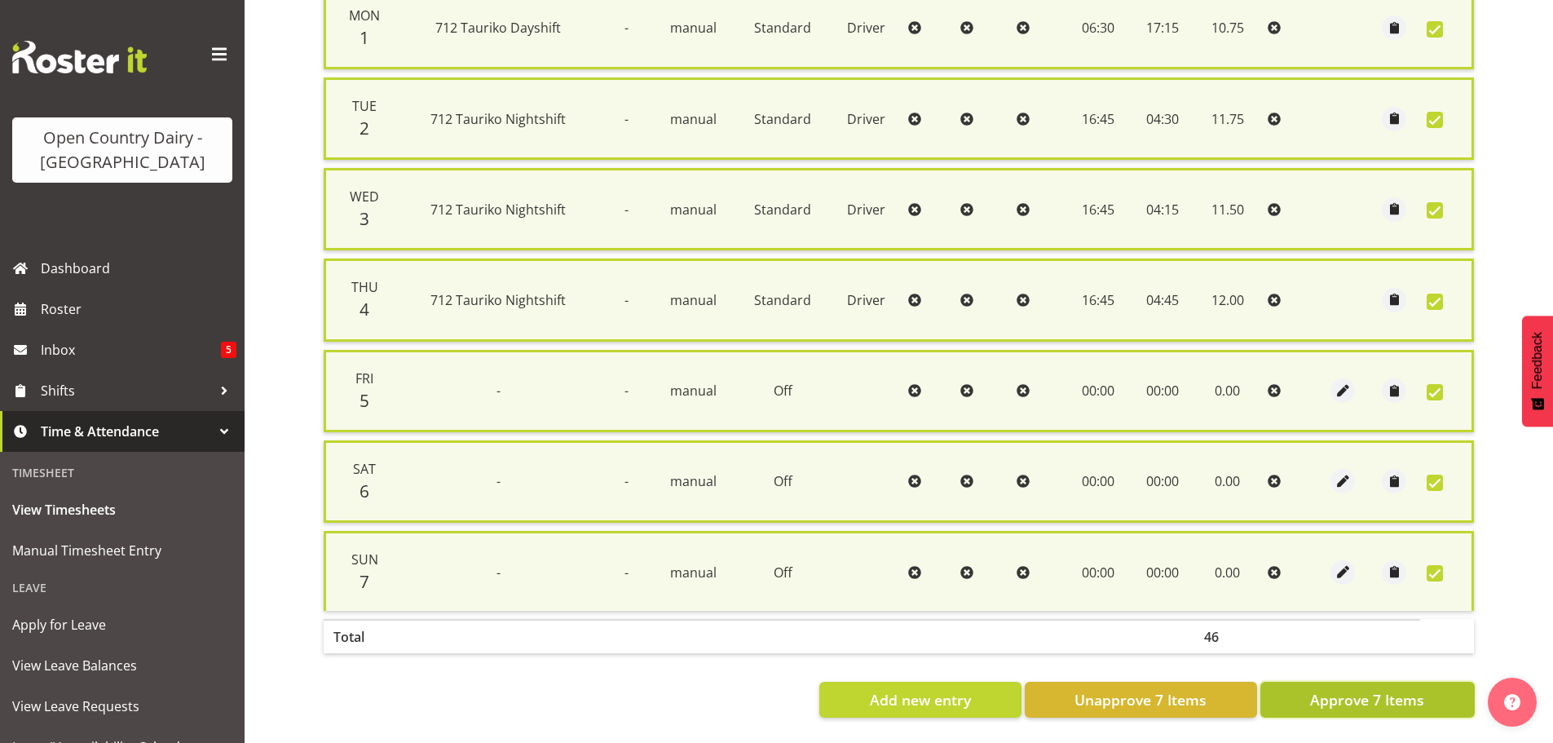
click at [1373, 689] on span "Approve 7 Items" at bounding box center [1367, 699] width 114 height 21
checkbox input "false"
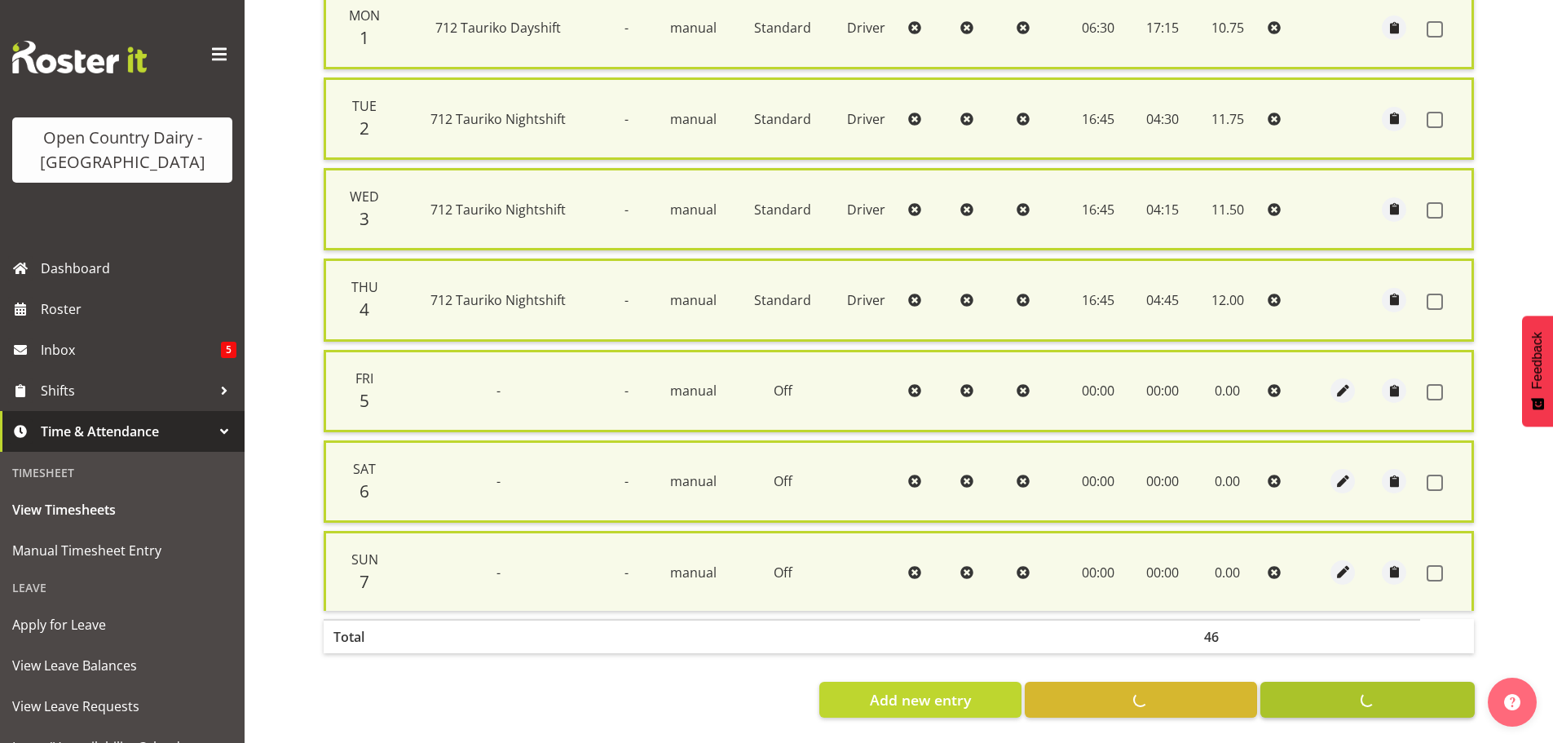
checkbox input "false"
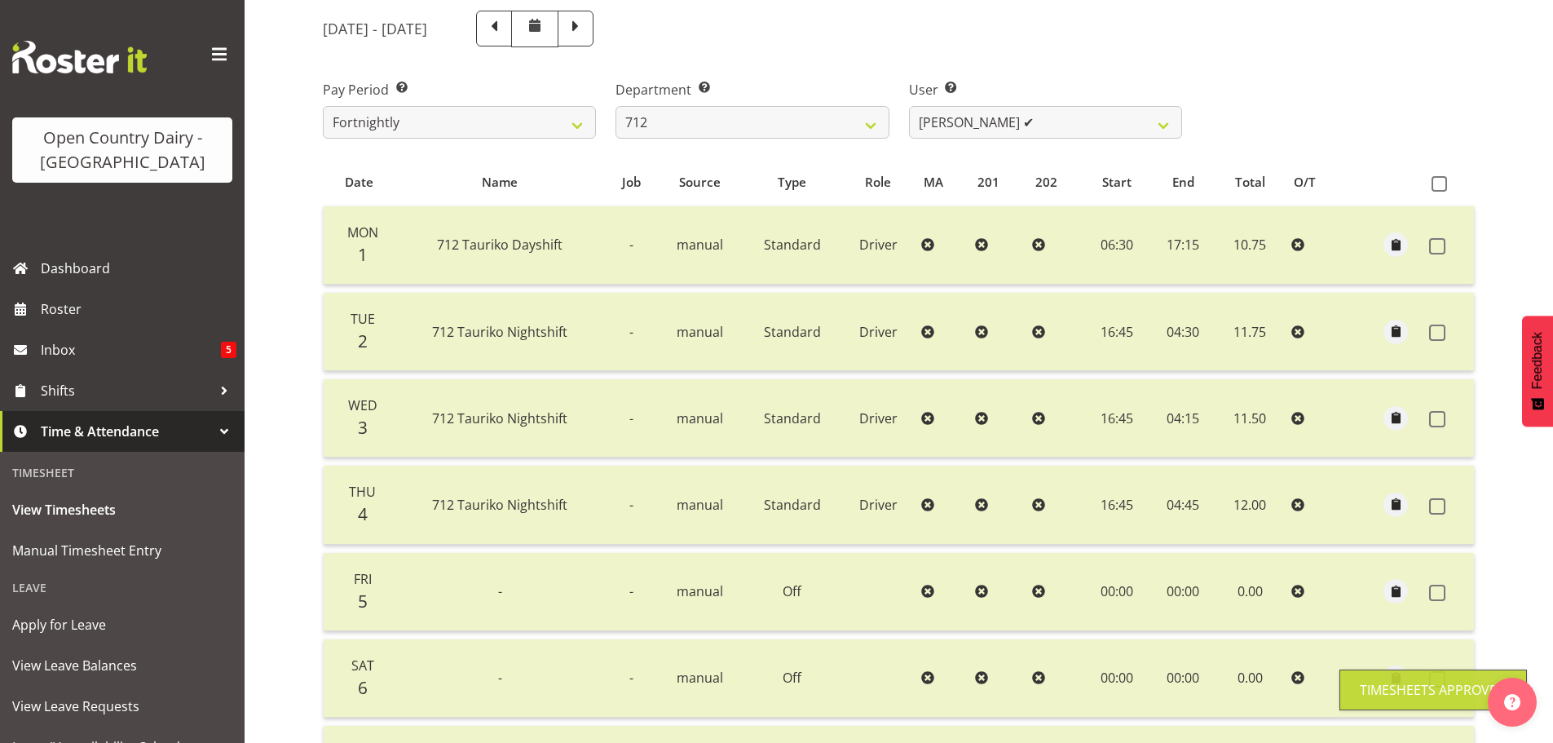
scroll to position [165, 0]
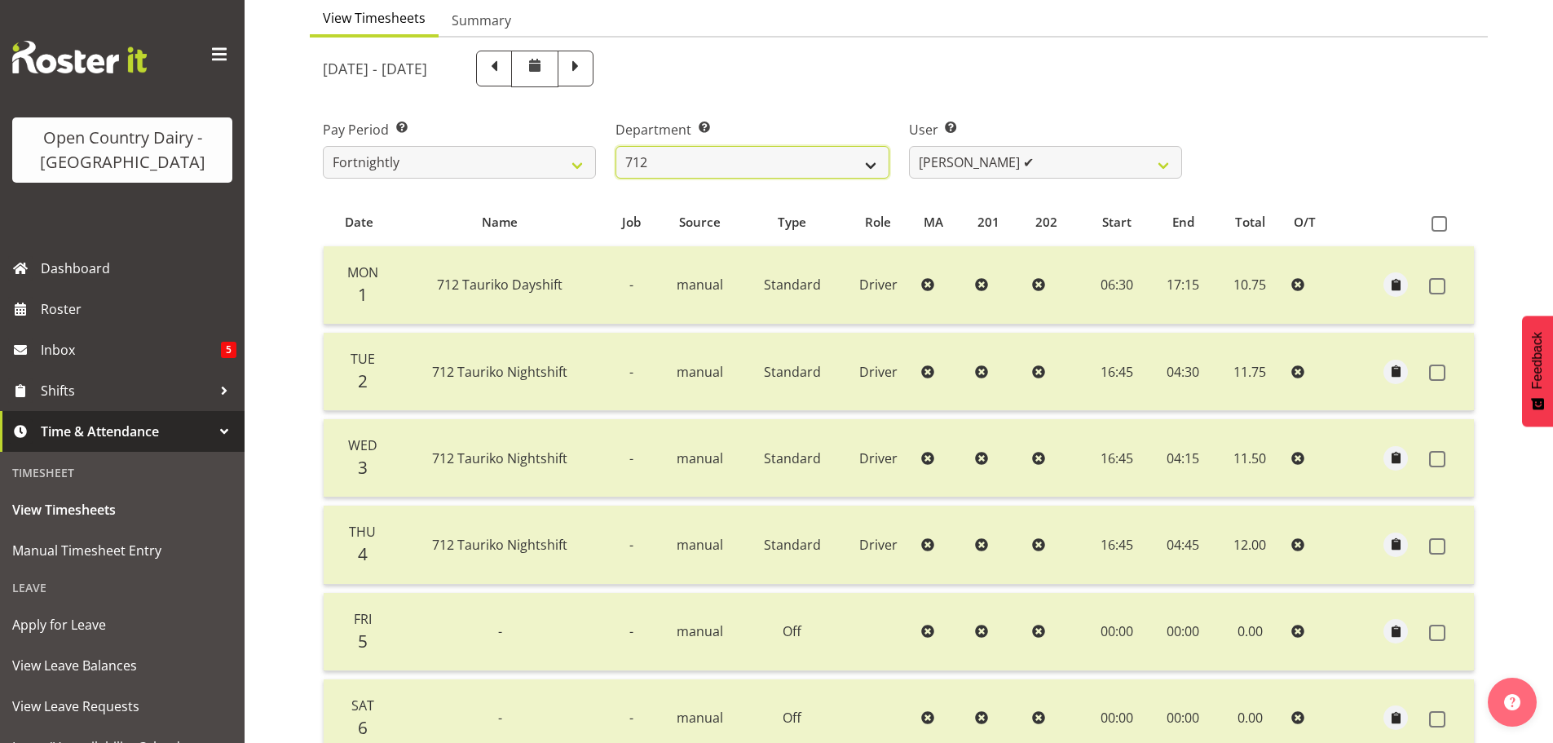
click at [871, 161] on select "701 702 703 704 705 706 707 708 709 710 711 712 713 714 715 716 717 718 719 720" at bounding box center [752, 162] width 273 height 33
select select "716"
click at [616, 146] on select "701 702 703 704 705 706 707 708 709 710 711 712 713 714 715 716 717 718 719 720" at bounding box center [752, 162] width 273 height 33
select select "10098"
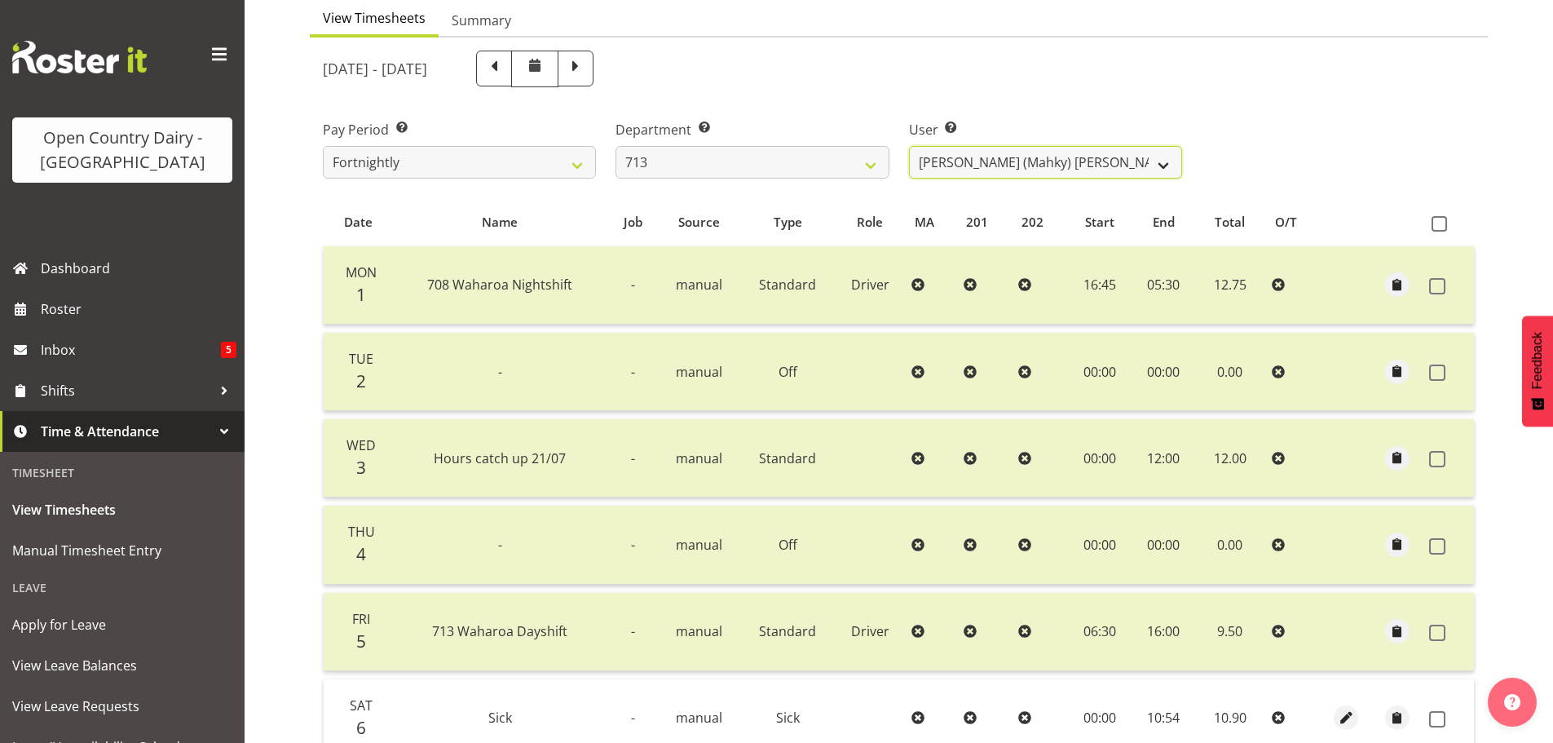
click at [1171, 164] on select "[PERSON_NAME] (Mahky) [PERSON_NAME] ❌ [PERSON_NAME] ❌ [PERSON_NAME] ✔" at bounding box center [1045, 162] width 273 height 33
click at [1066, 161] on select "[PERSON_NAME] (Mahky) [PERSON_NAME] ❌ [PERSON_NAME] ❌ [PERSON_NAME] ✔" at bounding box center [1045, 162] width 273 height 33
click at [1067, 161] on select "[PERSON_NAME] (Mahky) [PERSON_NAME] ❌ [PERSON_NAME] ❌ [PERSON_NAME] ✔" at bounding box center [1045, 162] width 273 height 33
click at [909, 146] on select "[PERSON_NAME] (Mahky) [PERSON_NAME] ❌ [PERSON_NAME] ❌ [PERSON_NAME] ✔" at bounding box center [1045, 162] width 273 height 33
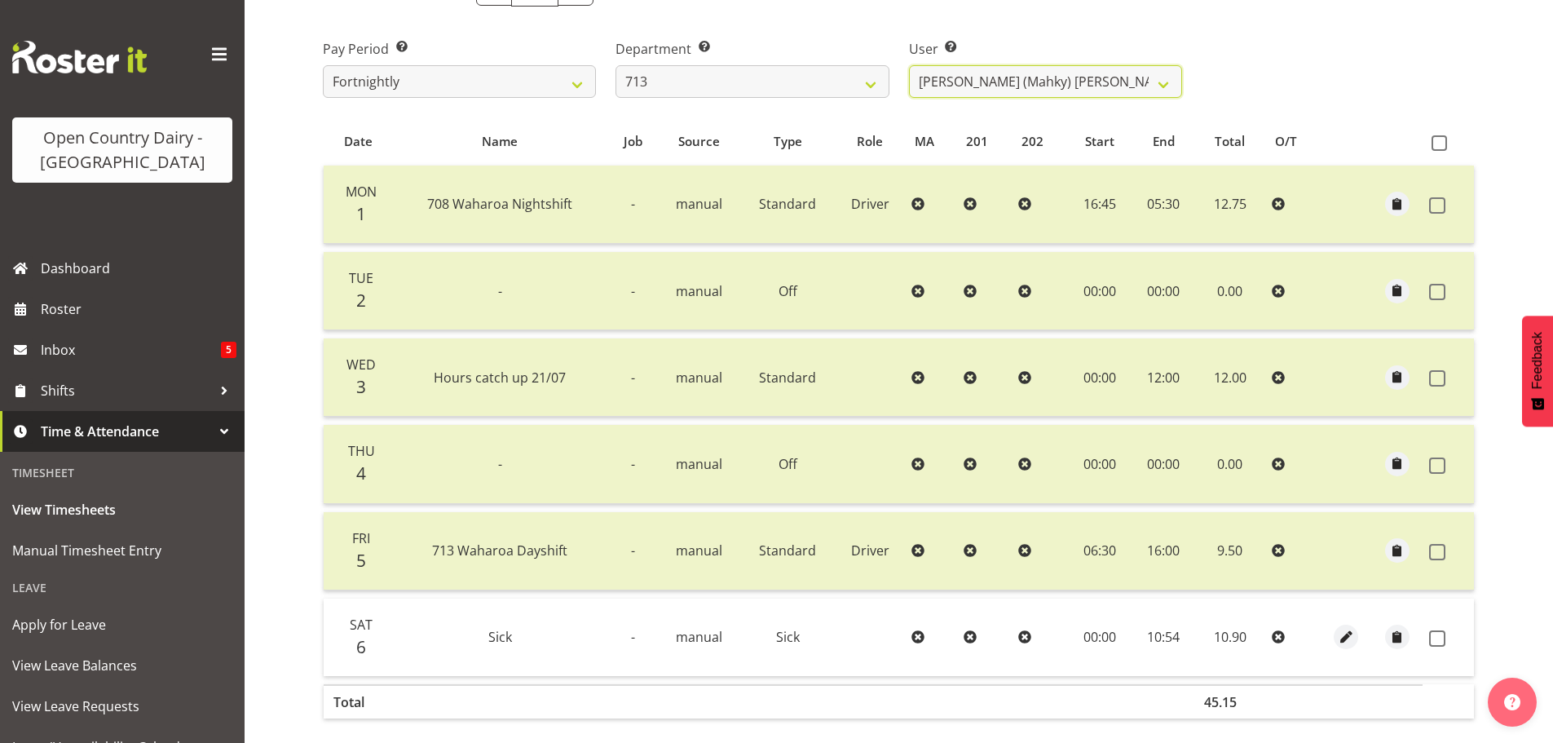
scroll to position [323, 0]
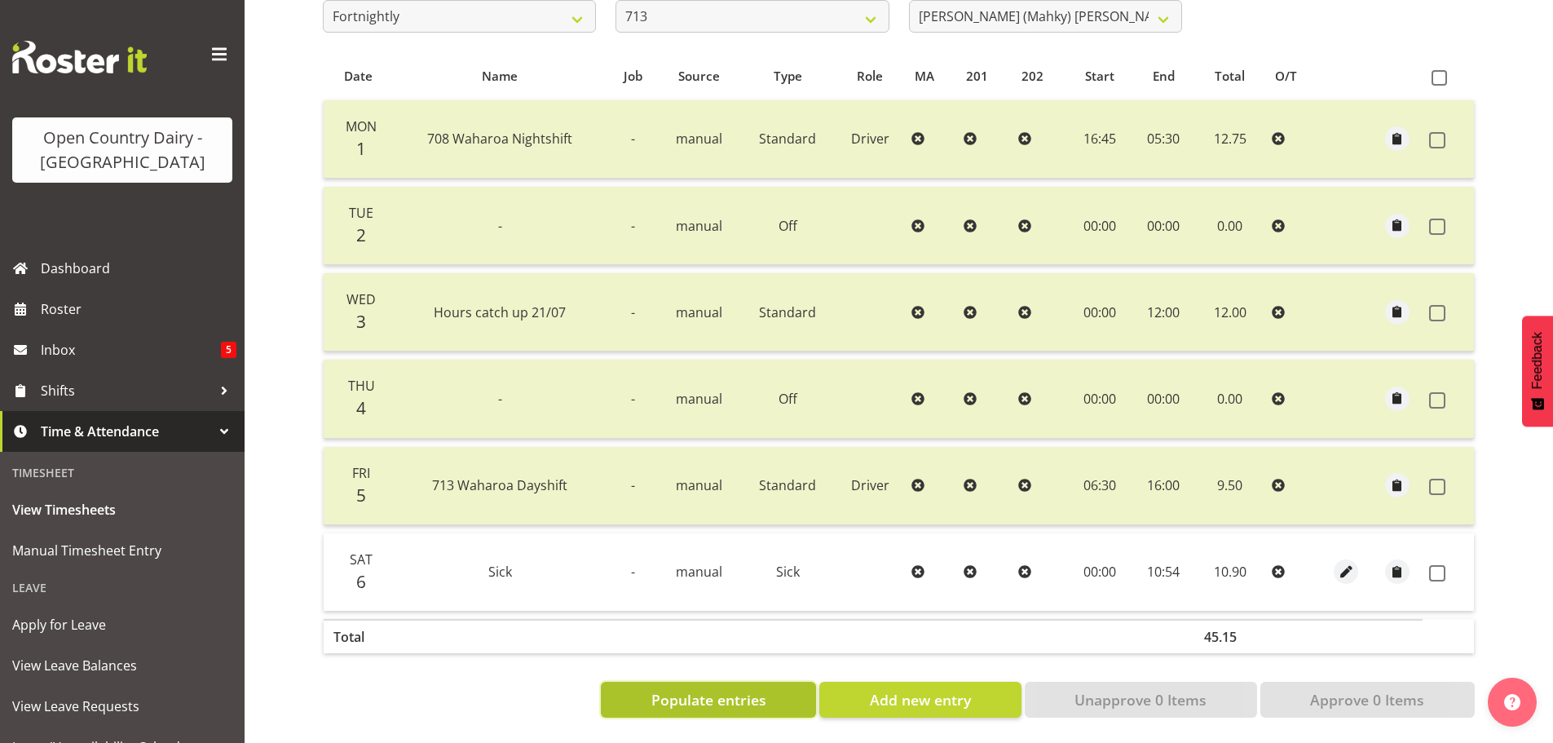
click at [706, 693] on span "Populate entries" at bounding box center [708, 699] width 115 height 21
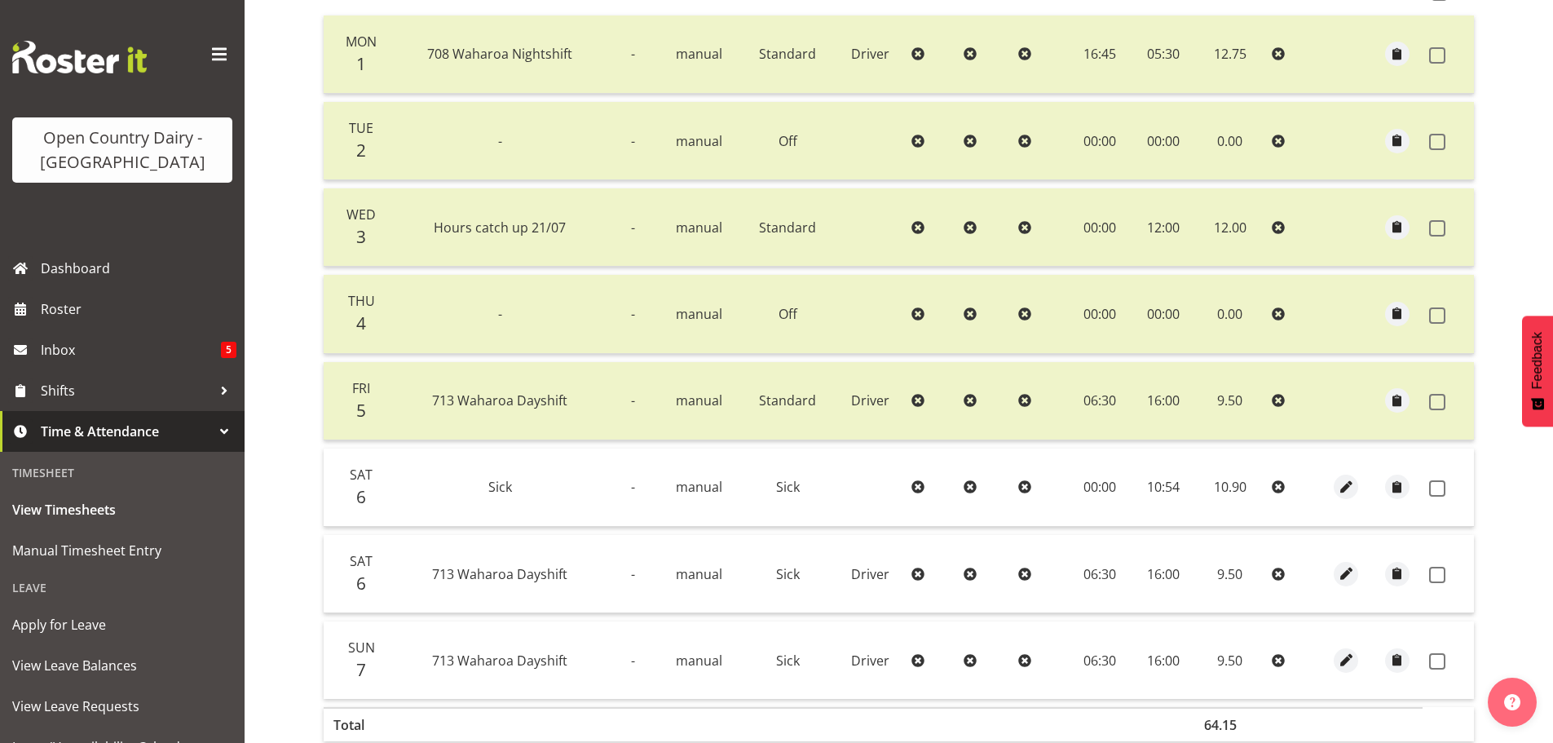
scroll to position [496, 0]
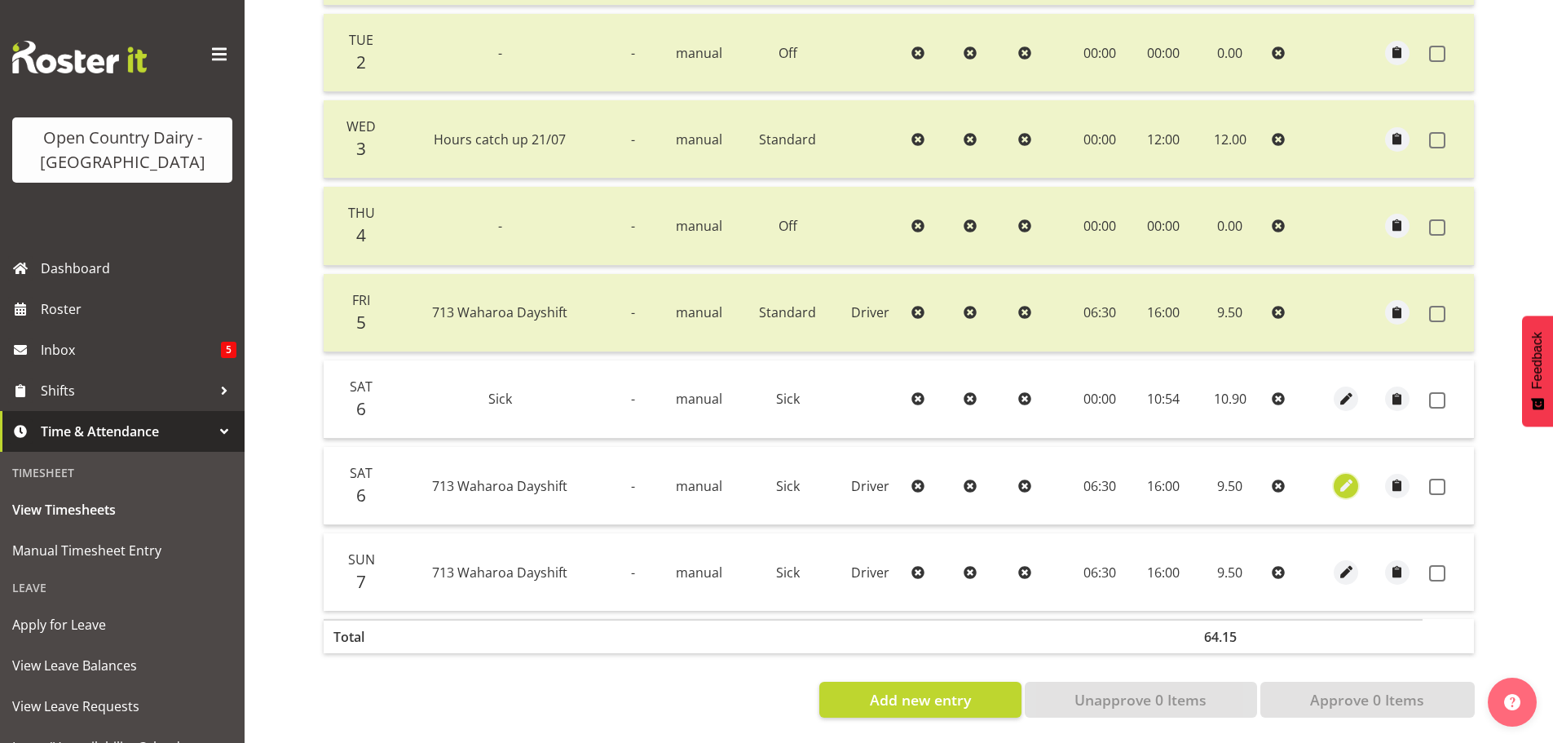
click at [1346, 476] on span "button" at bounding box center [1346, 485] width 19 height 19
select select "Sick"
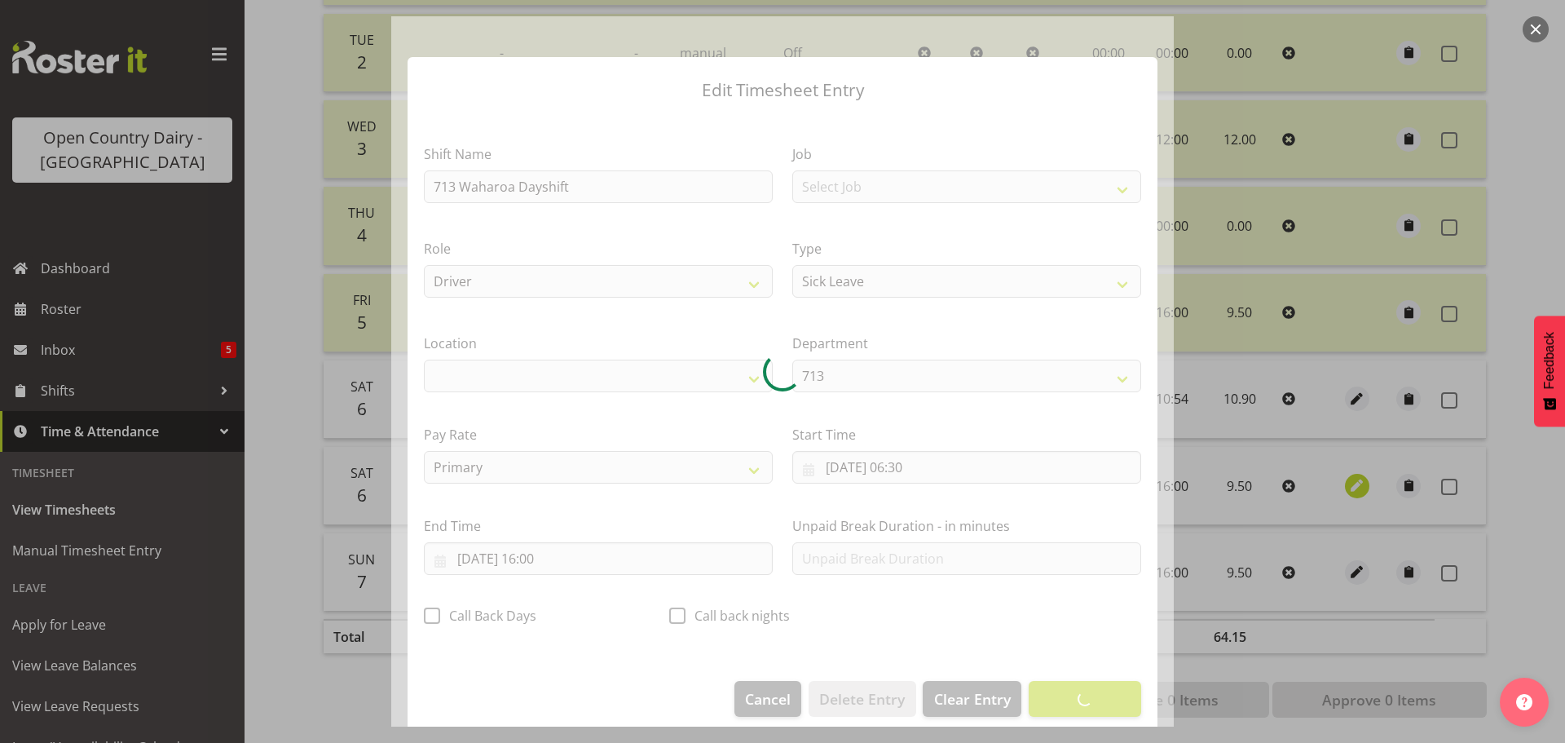
select select "1054"
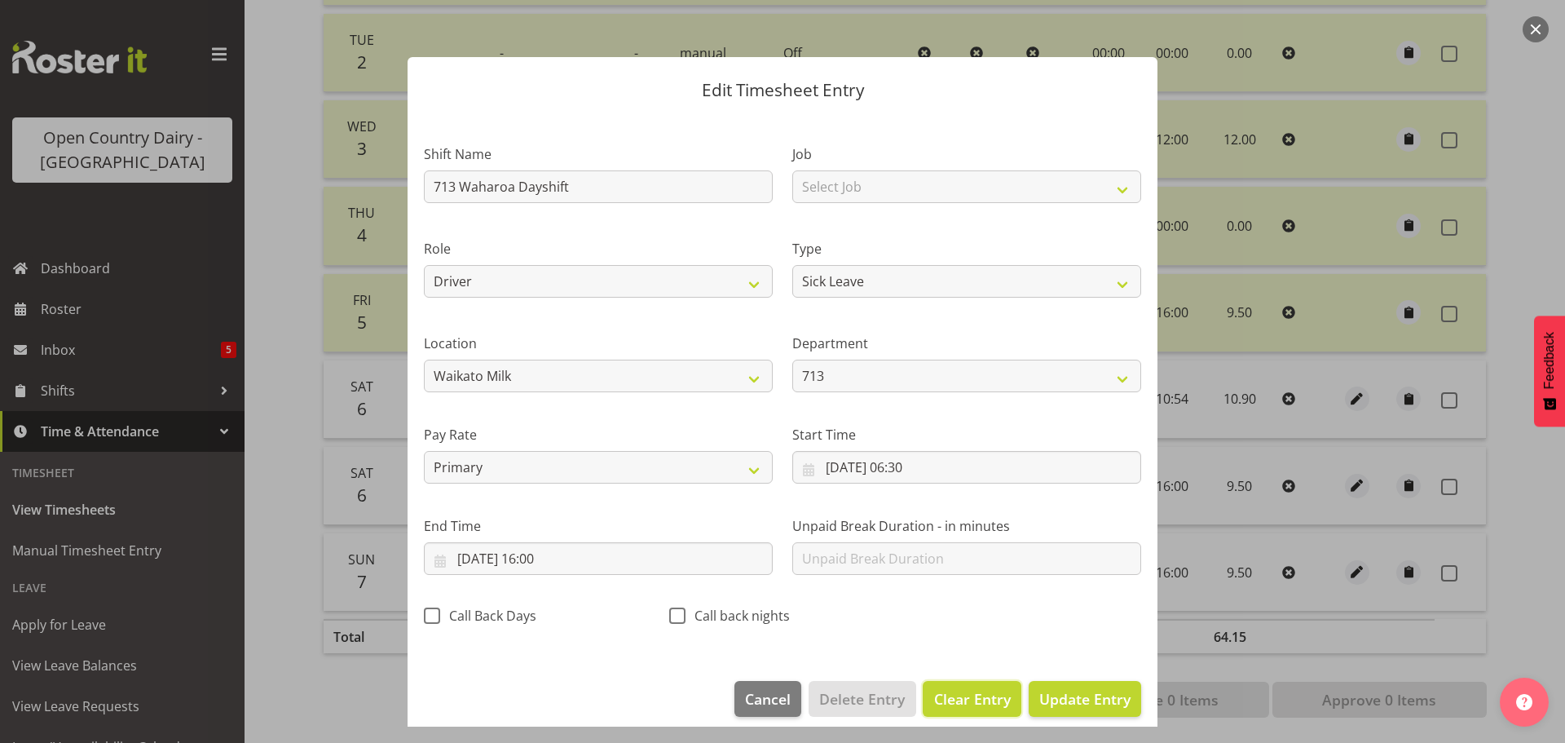
click at [947, 706] on span "Clear Entry" at bounding box center [972, 698] width 77 height 21
select select "Off"
type input "0"
select select
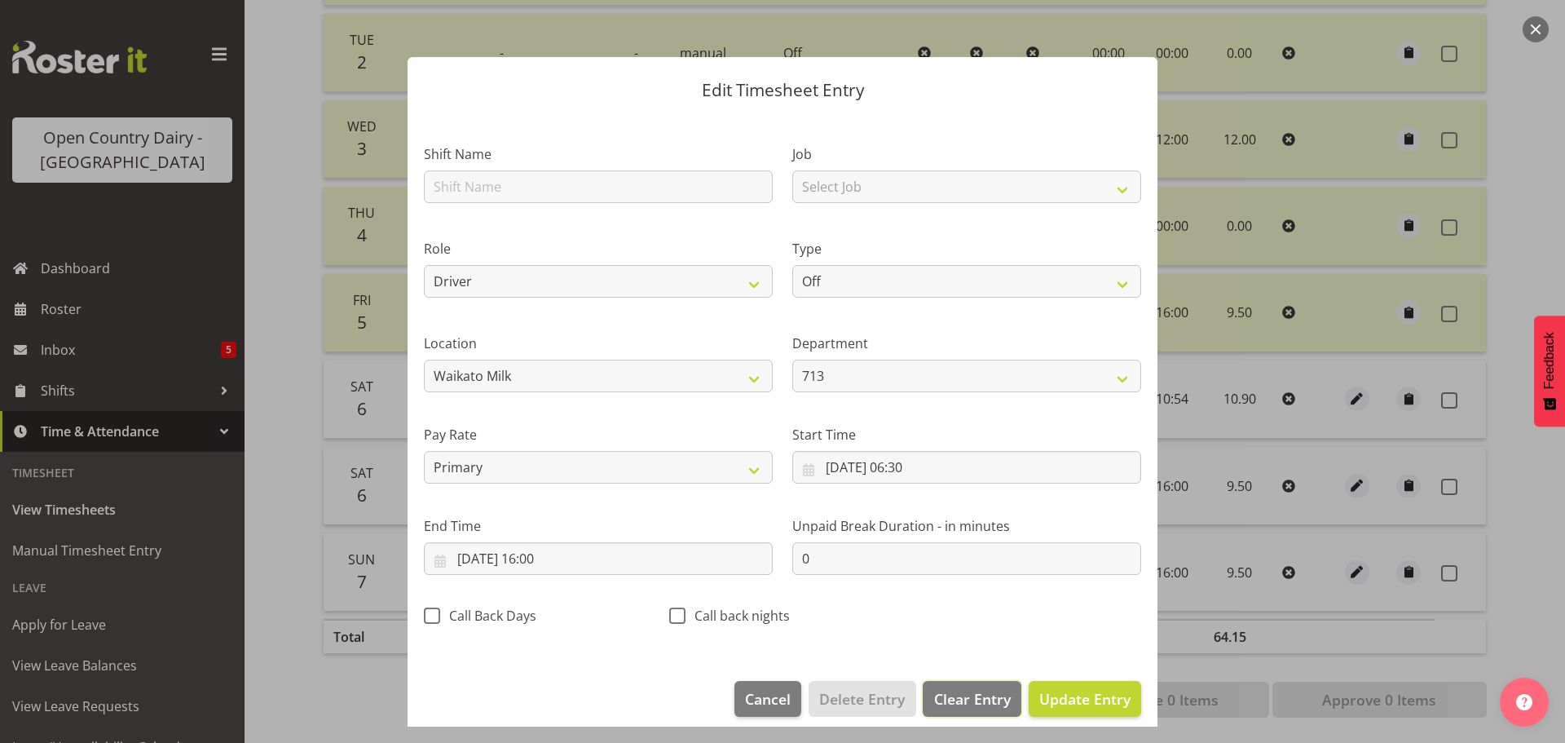
select select
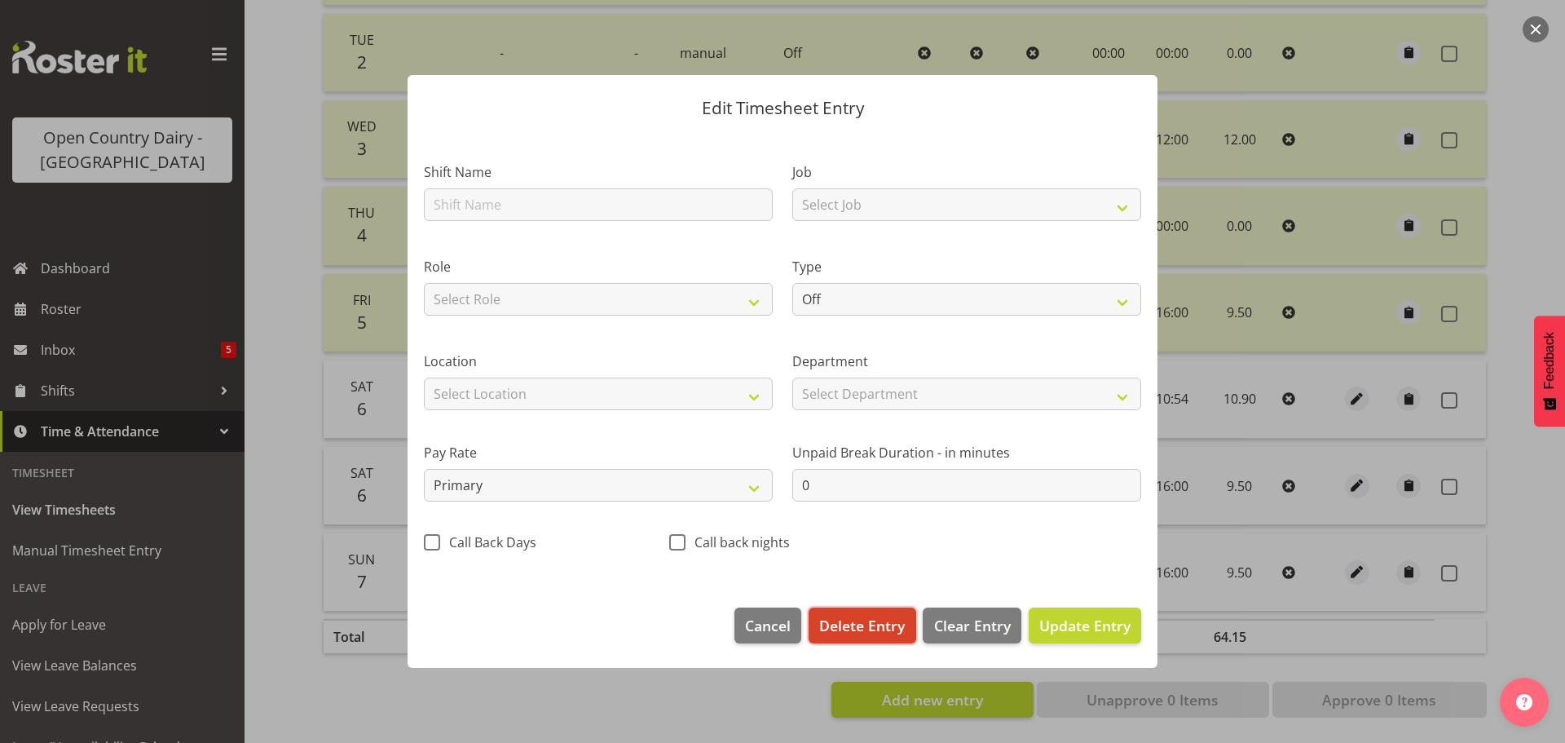
click at [867, 637] on button "Delete Entry" at bounding box center [862, 625] width 107 height 36
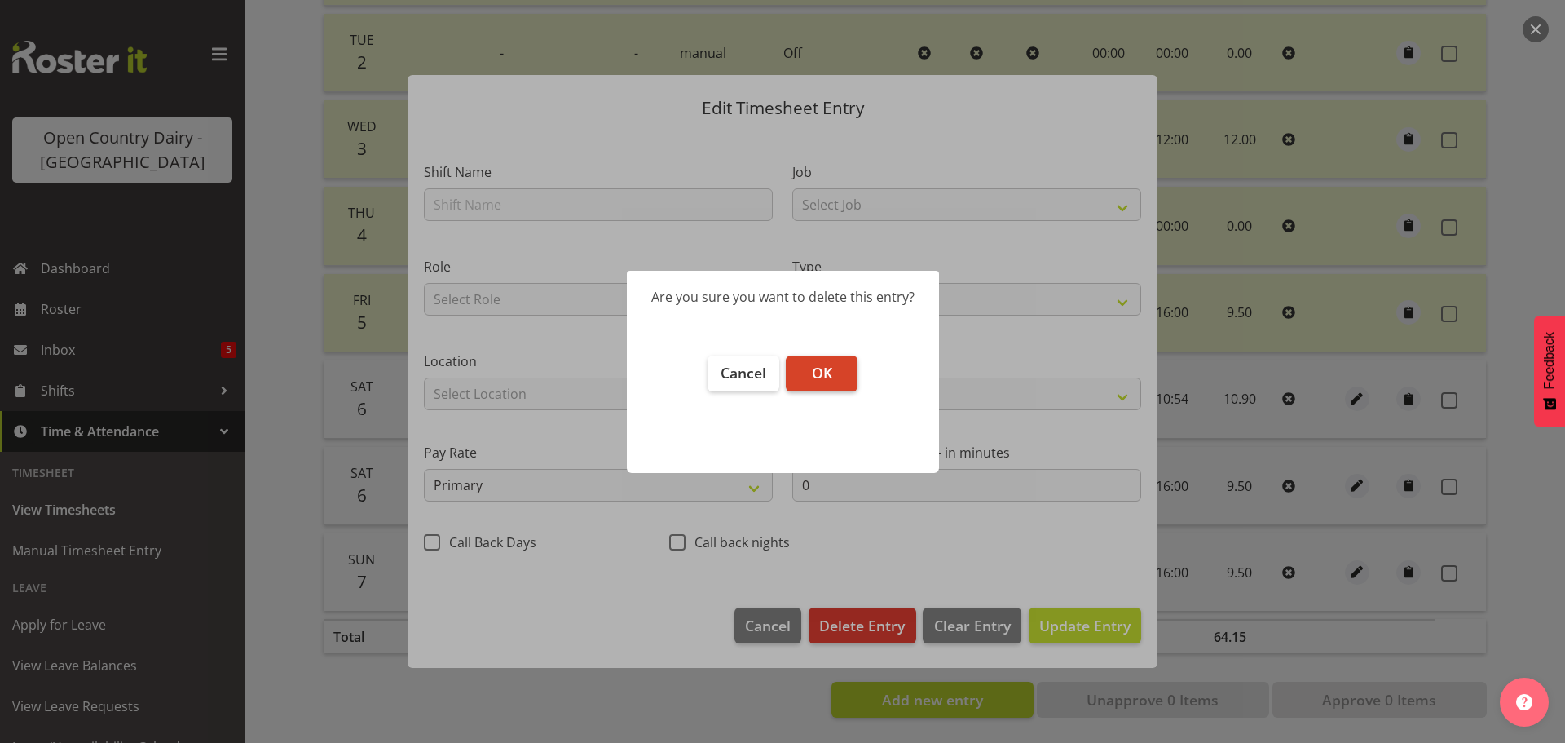
click at [807, 375] on button "OK" at bounding box center [822, 373] width 72 height 36
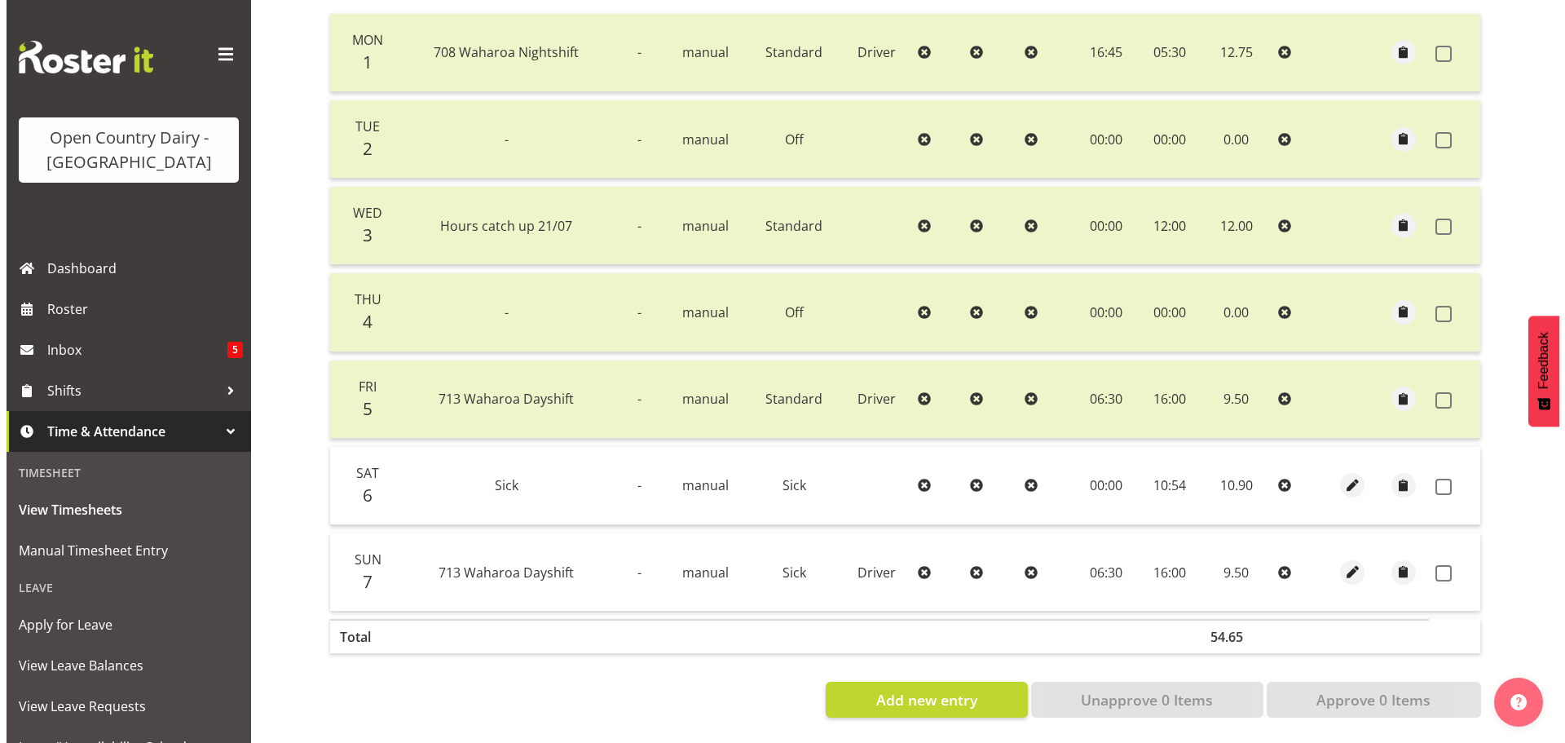
scroll to position [408, 0]
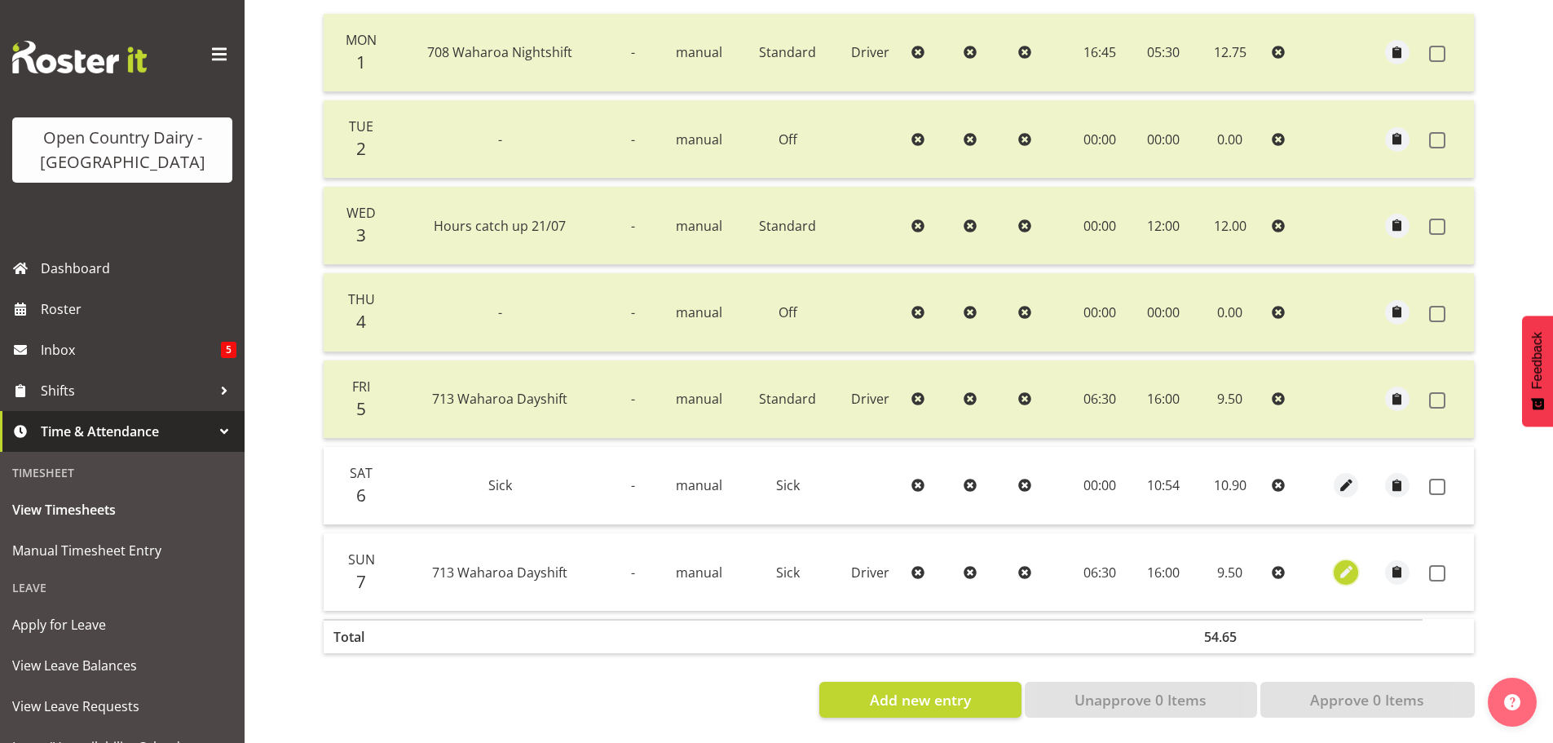
click at [1340, 563] on span "button" at bounding box center [1346, 572] width 19 height 19
select select "Sick"
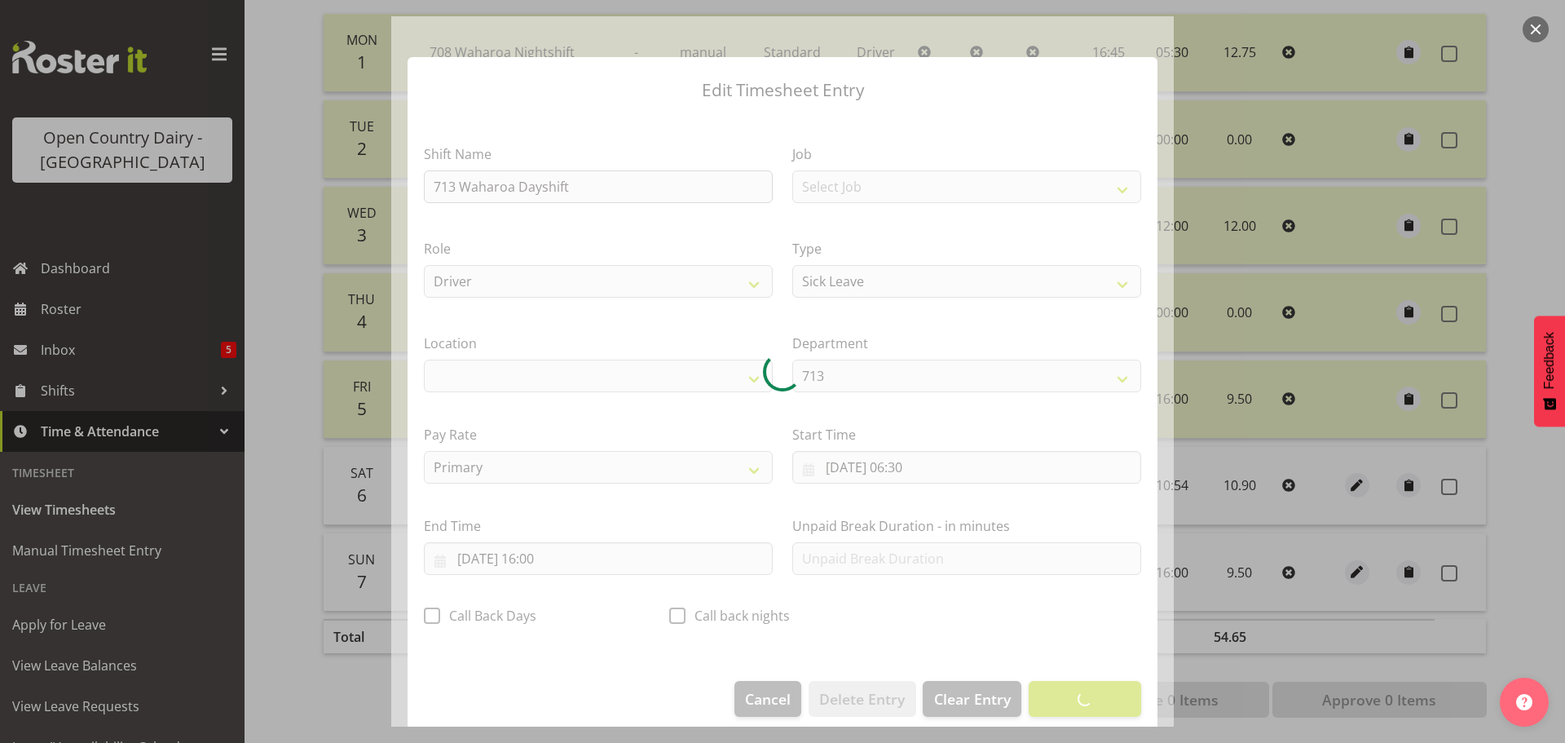
select select "1054"
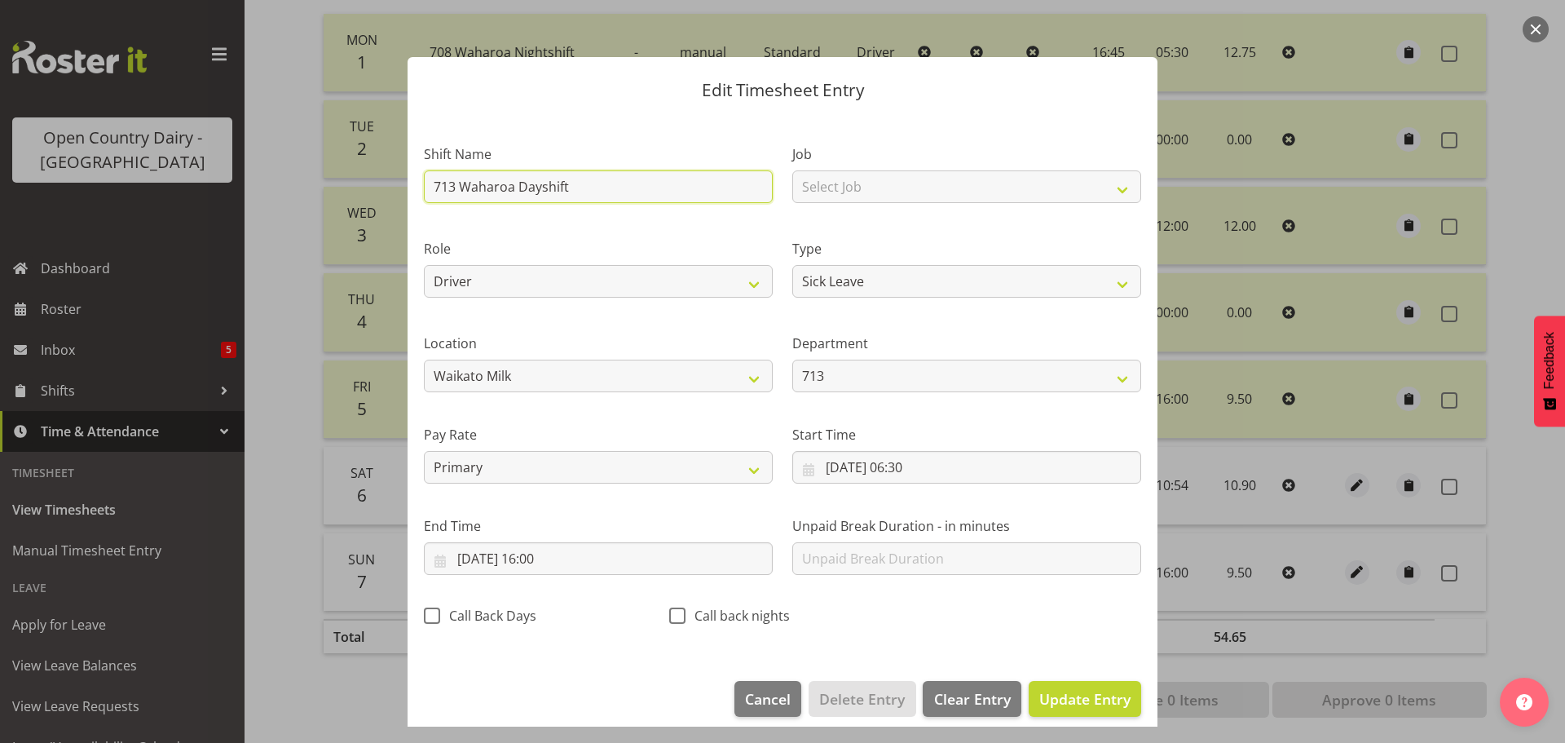
click at [576, 190] on input "713 Waharoa Dayshift" at bounding box center [598, 186] width 349 height 33
drag, startPoint x: 573, startPoint y: 187, endPoint x: 382, endPoint y: 206, distance: 191.8
click at [382, 206] on div "Edit Timesheet Entry Shift Name 713 Waharoa Dayshift Job Select Job Driver Driv…" at bounding box center [782, 371] width 1565 height 743
type input "Sick"
click at [1062, 695] on span "Update Entry" at bounding box center [1085, 699] width 91 height 20
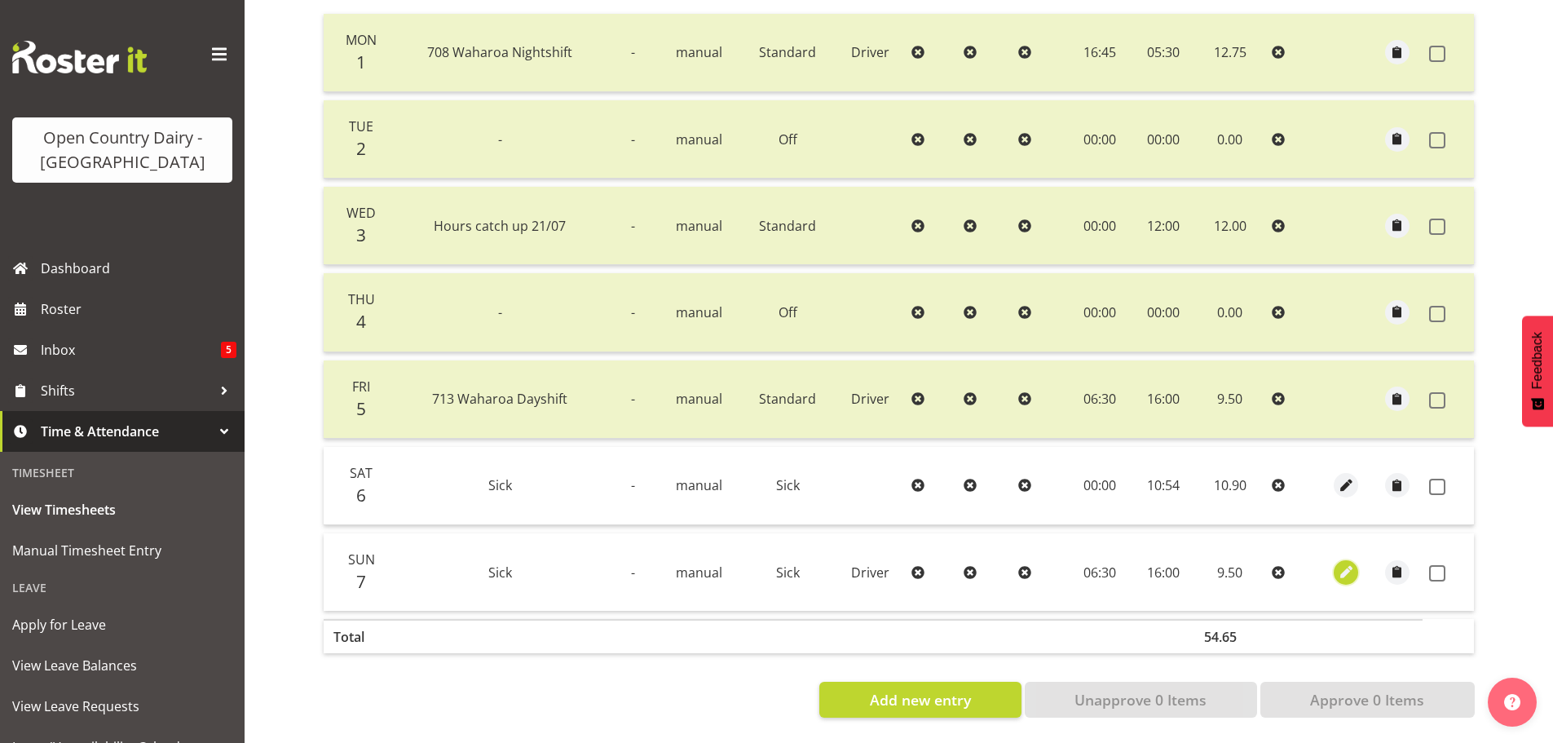
click at [1338, 563] on span "button" at bounding box center [1346, 572] width 19 height 19
select select "Sick"
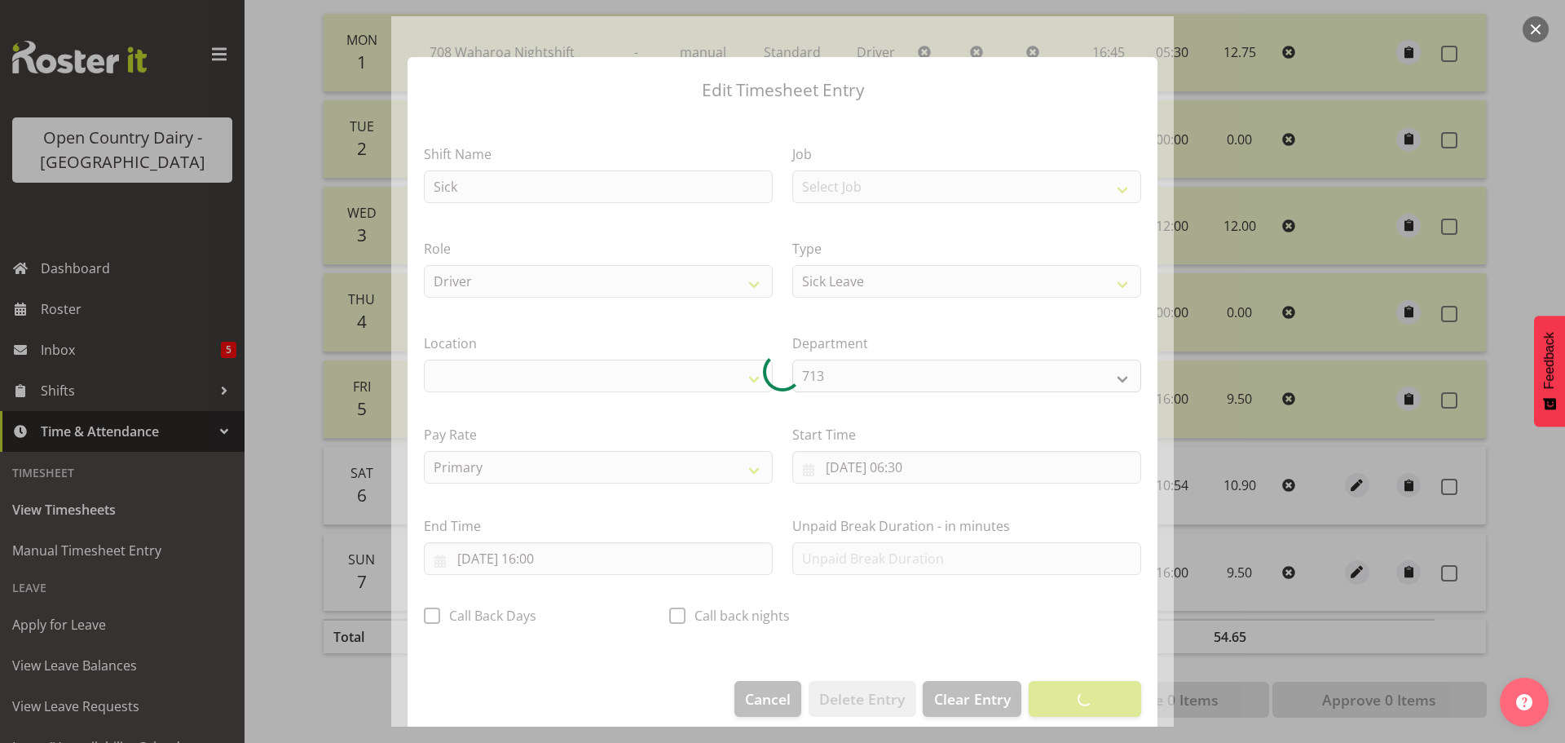
select select "1054"
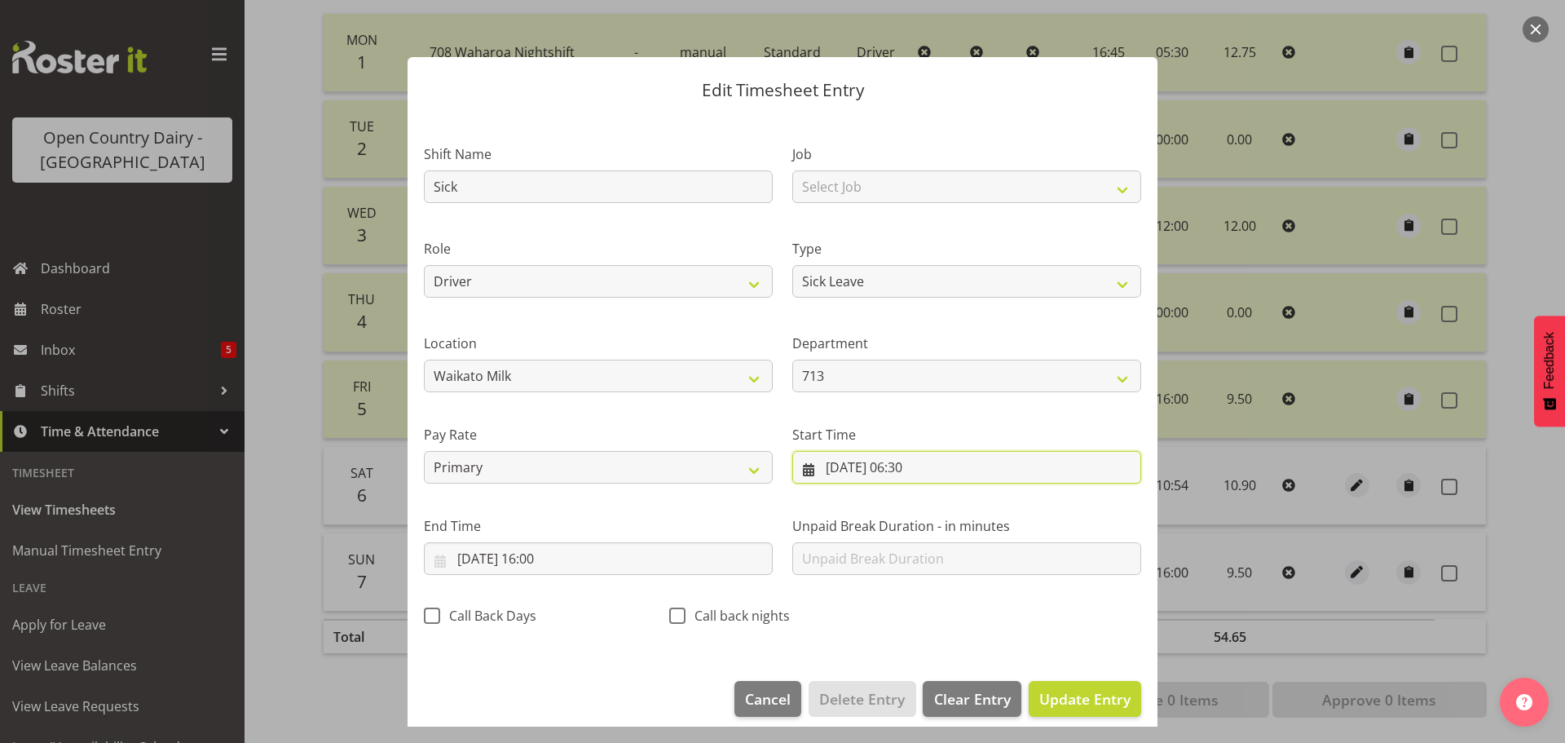
click at [877, 462] on input "[DATE] 06:30" at bounding box center [966, 467] width 349 height 33
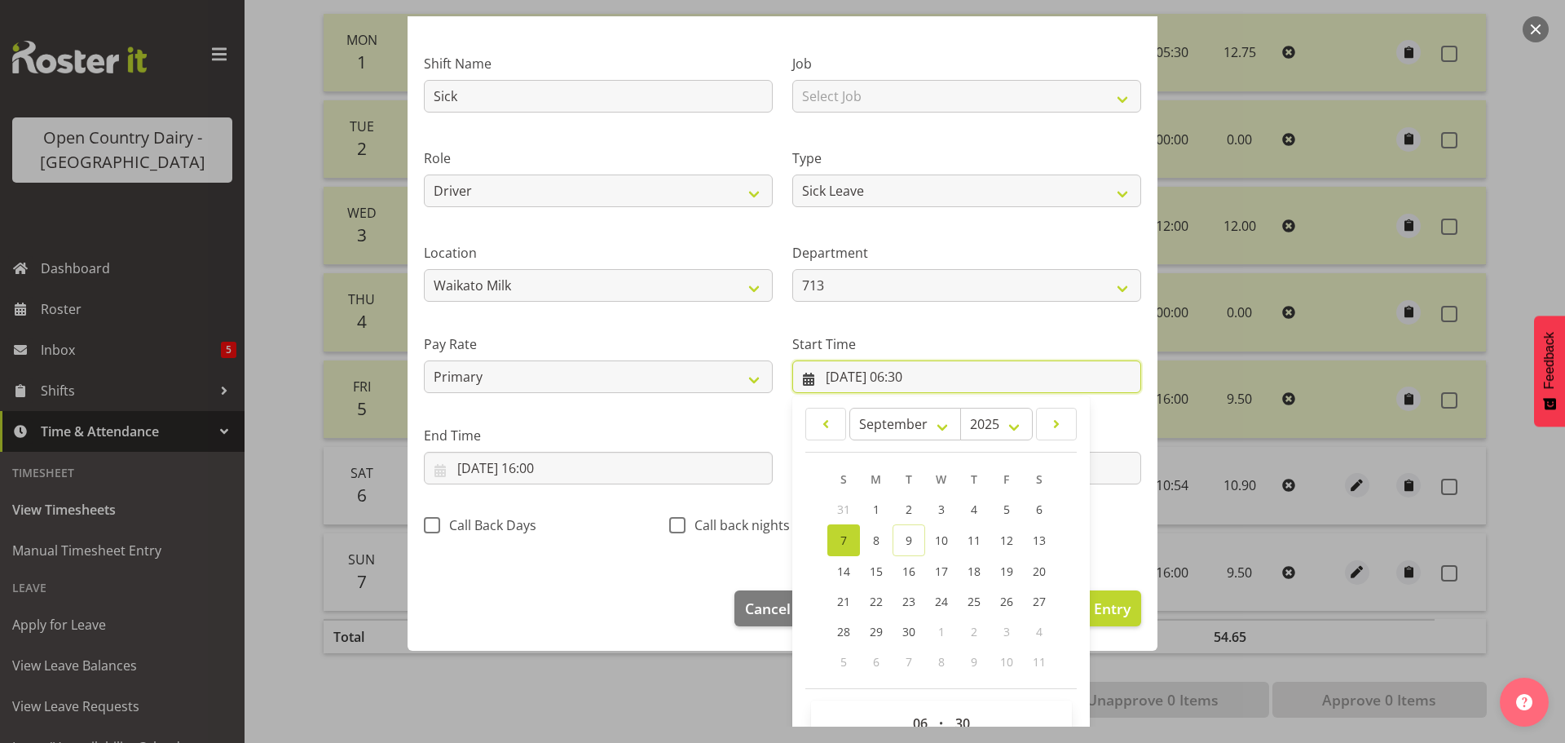
scroll to position [130, 0]
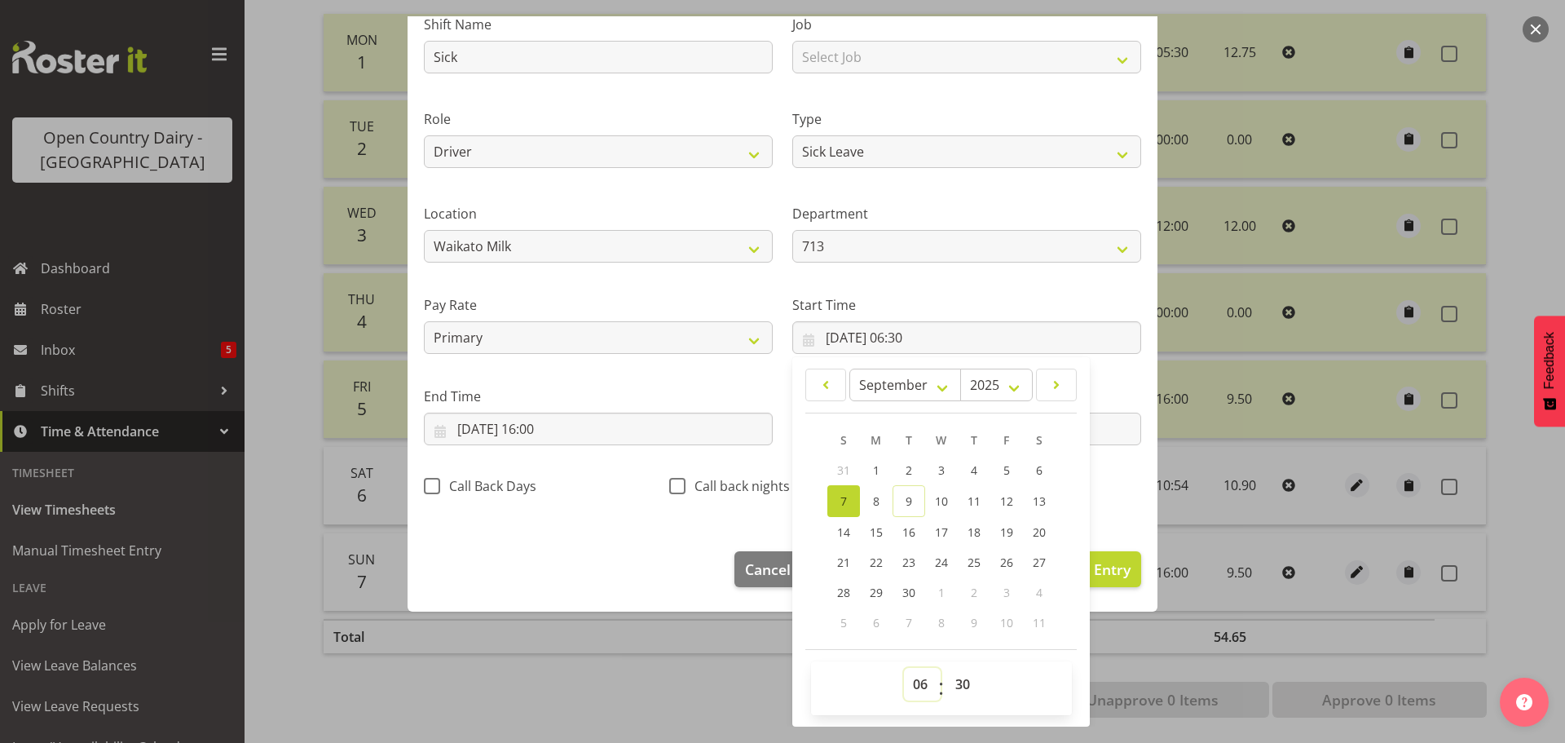
click at [916, 683] on select "00 01 02 03 04 05 06 07 08 09 10 11 12 13 14 15 16 17 18 19 20 21 22 23" at bounding box center [922, 684] width 37 height 33
select select "0"
click at [904, 668] on select "00 01 02 03 04 05 06 07 08 09 10 11 12 13 14 15 16 17 18 19 20 21 22 23" at bounding box center [922, 684] width 37 height 33
type input "[DATE] 00:30"
click at [957, 682] on select "00 01 02 03 04 05 06 07 08 09 10 11 12 13 14 15 16 17 18 19 20 21 22 23 24 25 2…" at bounding box center [965, 684] width 37 height 33
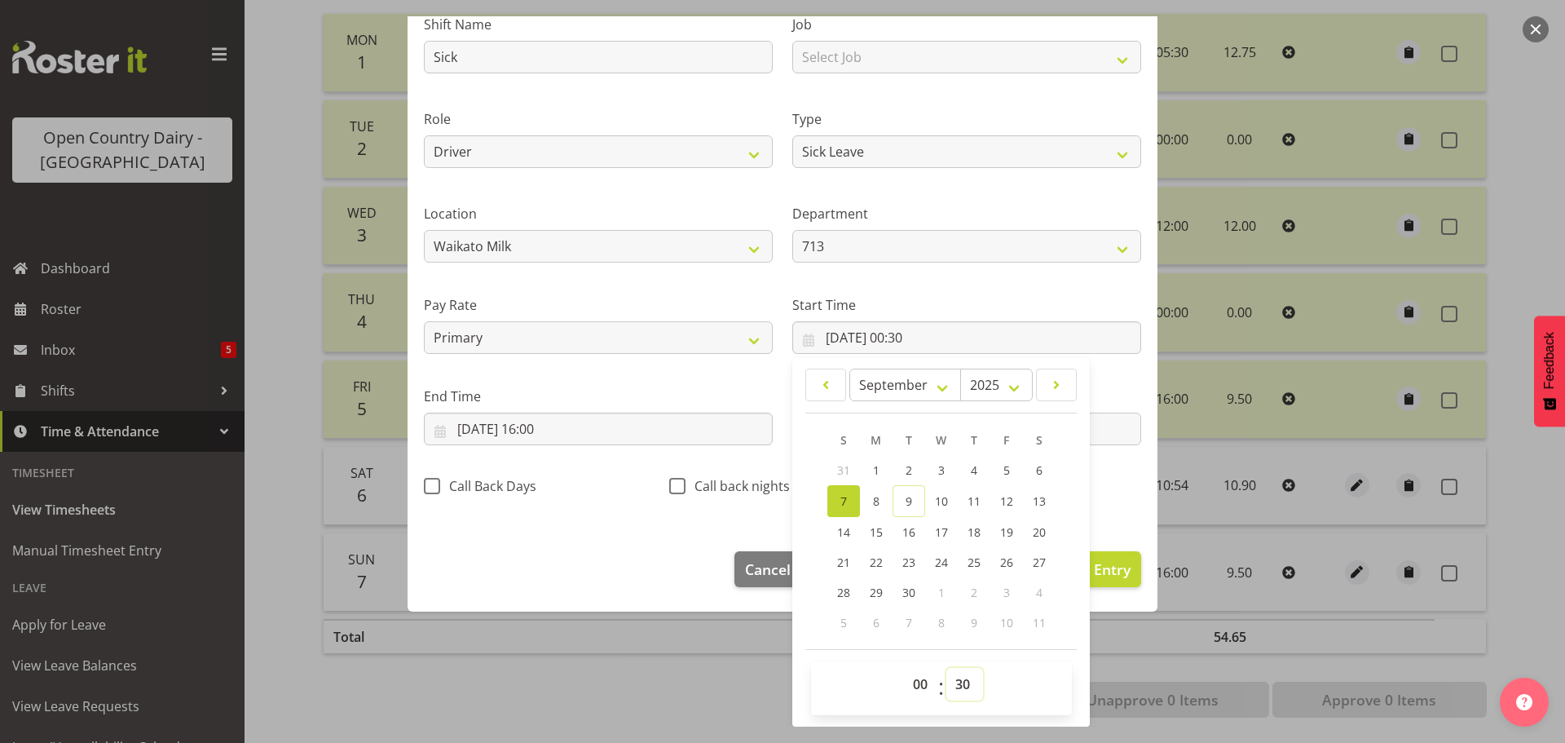
select select "0"
click at [947, 668] on select "00 01 02 03 04 05 06 07 08 09 10 11 12 13 14 15 16 17 18 19 20 21 22 23 24 25 2…" at bounding box center [965, 684] width 37 height 33
type input "[DATE] 00:00"
click at [703, 679] on div "Edit Timesheet Entry Shift Name Sick Job Select Job Driver Driver supervisor Su…" at bounding box center [782, 371] width 783 height 710
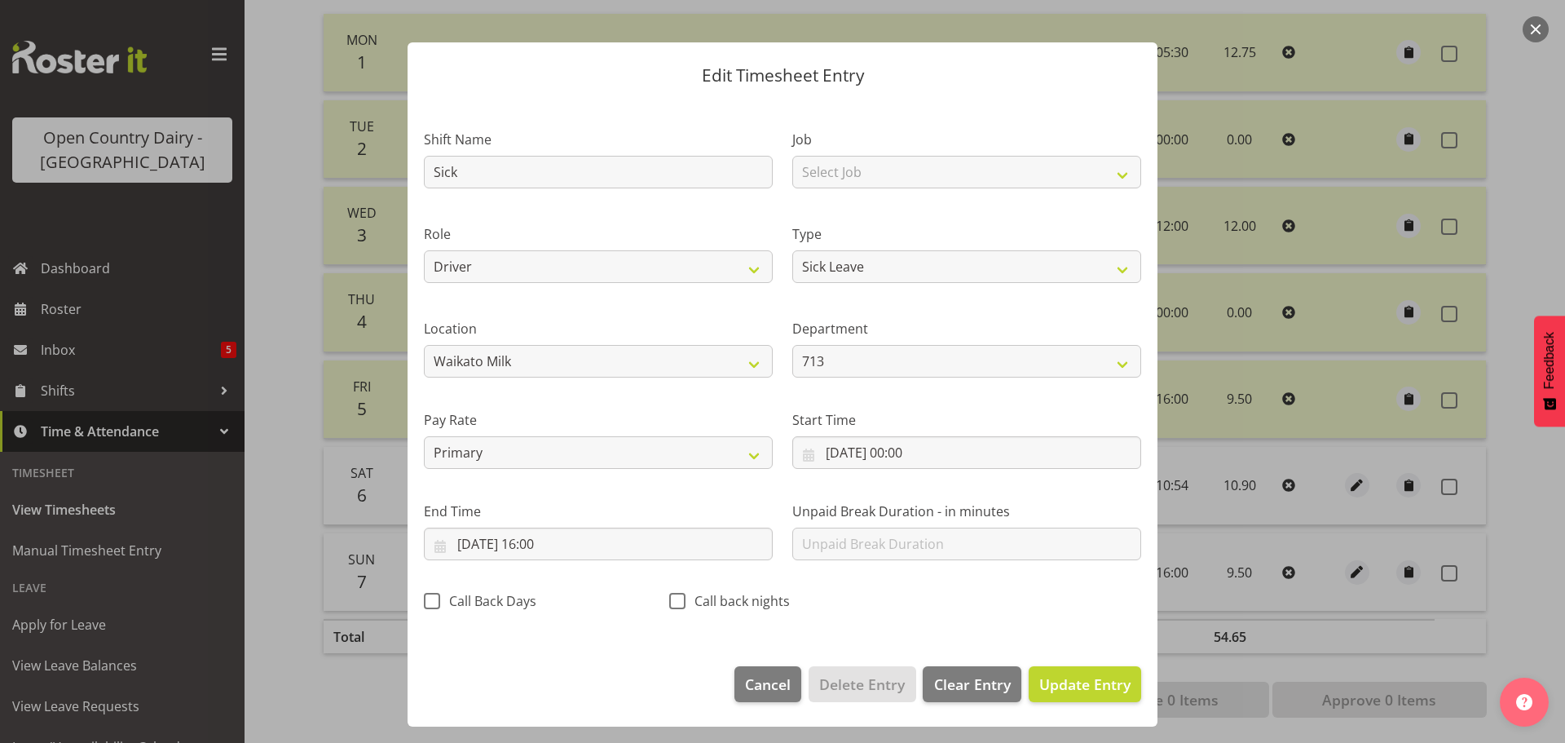
scroll to position [15, 0]
click at [556, 544] on input "[DATE] 16:00" at bounding box center [598, 543] width 349 height 33
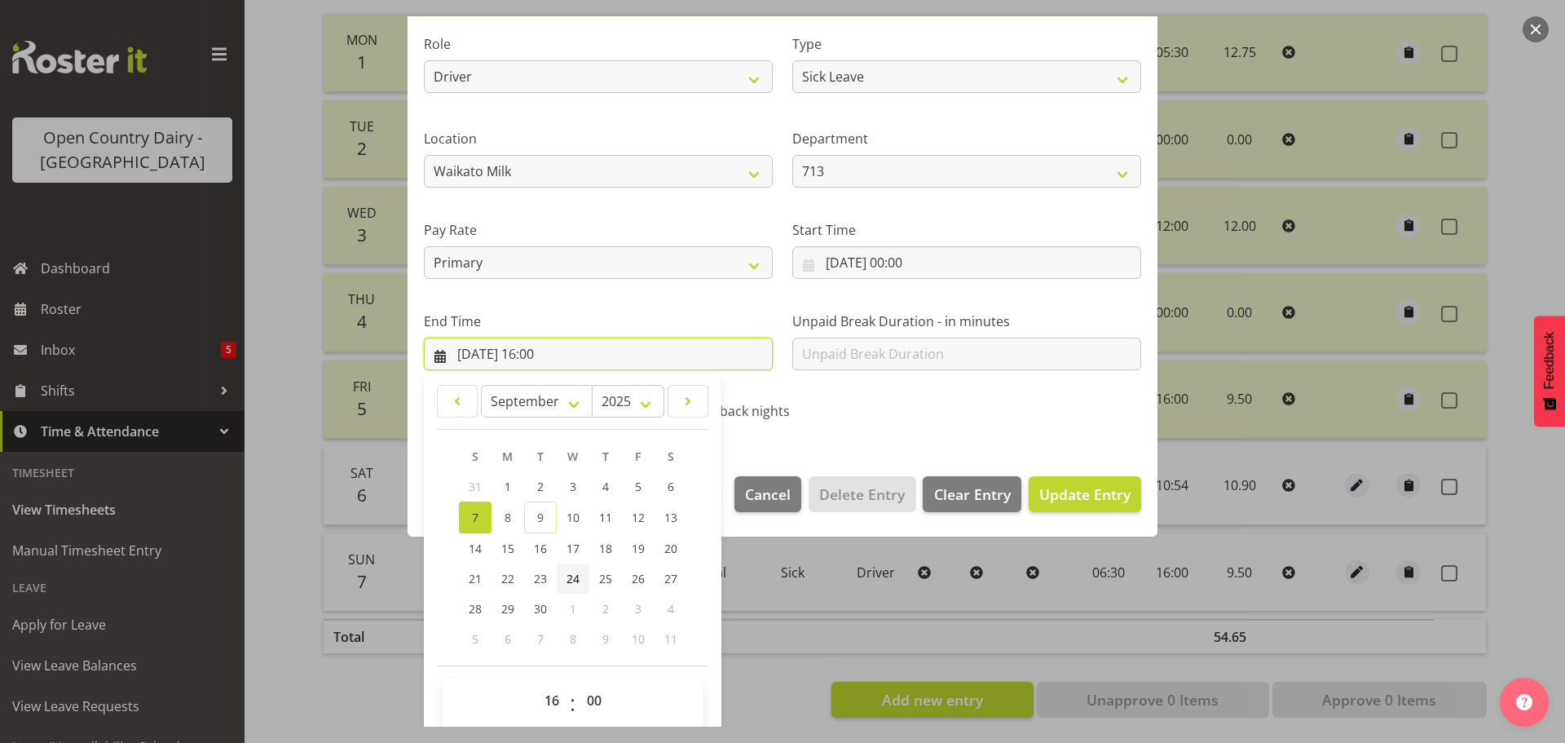
scroll to position [221, 0]
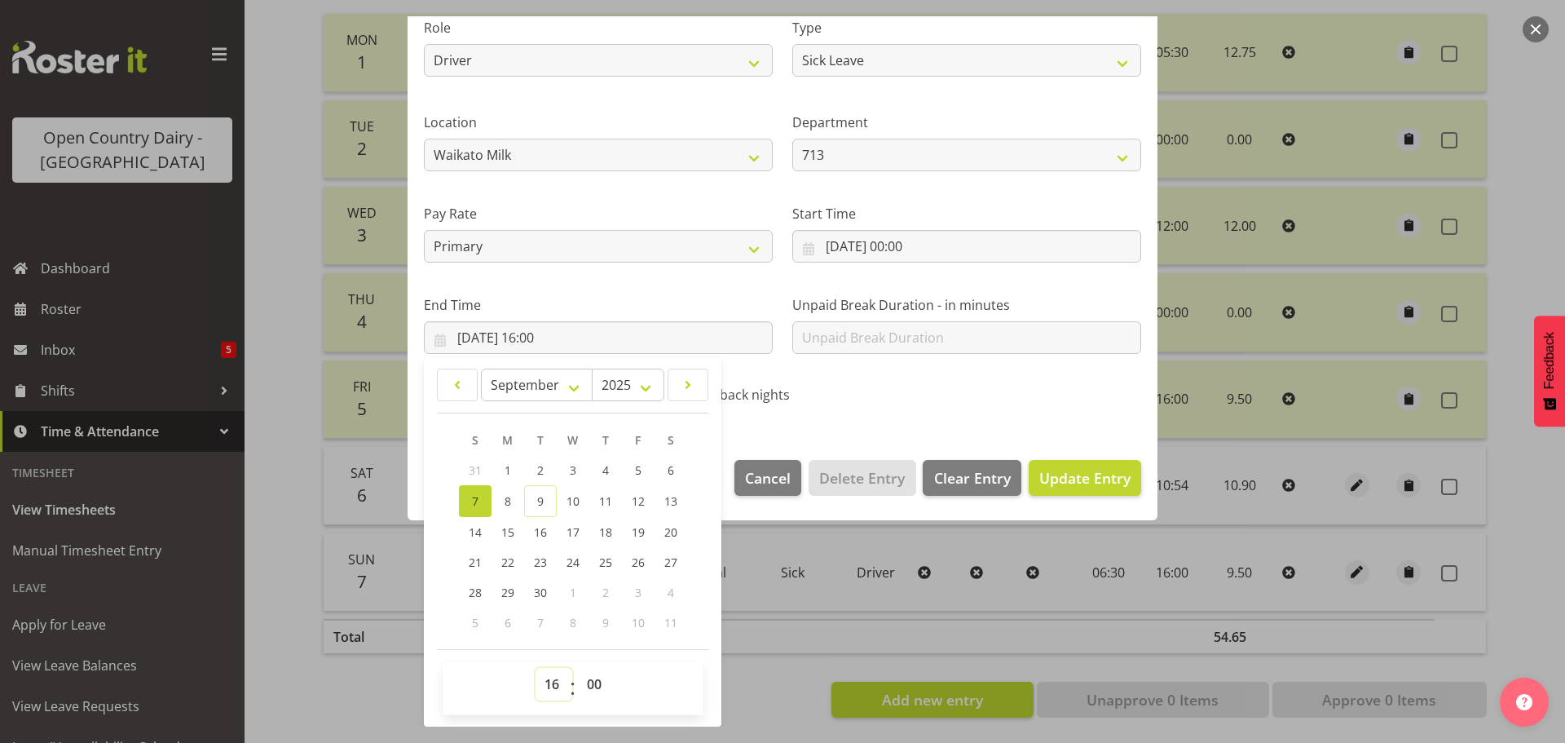
click at [558, 682] on select "00 01 02 03 04 05 06 07 08 09 10 11 12 13 14 15 16 17 18 19 20 21 22 23" at bounding box center [554, 684] width 37 height 33
select select "10"
click at [536, 668] on select "00 01 02 03 04 05 06 07 08 09 10 11 12 13 14 15 16 17 18 19 20 21 22 23" at bounding box center [554, 684] width 37 height 33
type input "[DATE] 10:00"
click at [591, 683] on select "00 01 02 03 04 05 06 07 08 09 10 11 12 13 14 15 16 17 18 19 20 21 22 23 24 25 2…" at bounding box center [596, 684] width 37 height 33
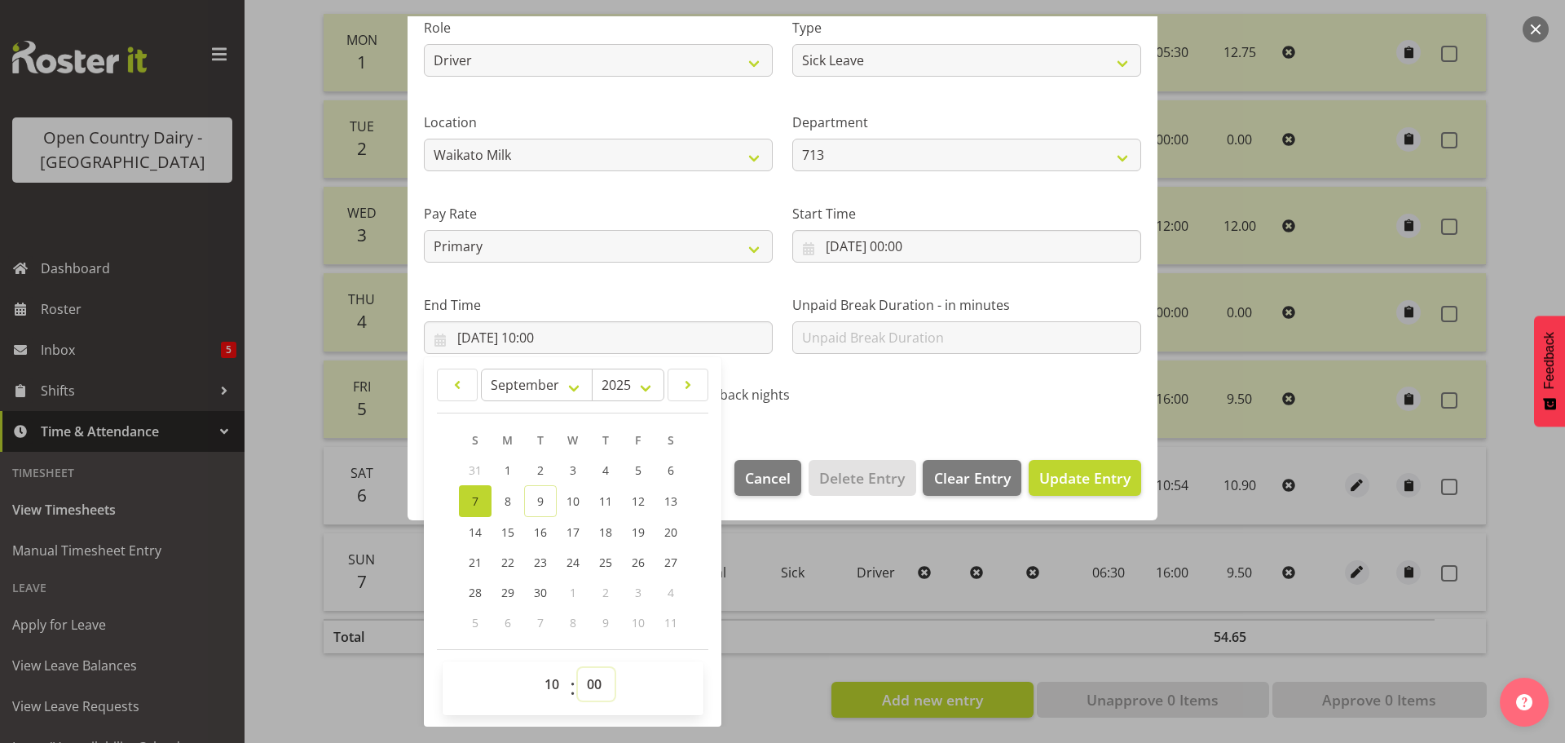
select select "54"
click at [578, 668] on select "00 01 02 03 04 05 06 07 08 09 10 11 12 13 14 15 16 17 18 19 20 21 22 23 24 25 2…" at bounding box center [596, 684] width 37 height 33
type input "[DATE] 10:54"
click at [1080, 481] on span "Update Entry" at bounding box center [1085, 478] width 91 height 20
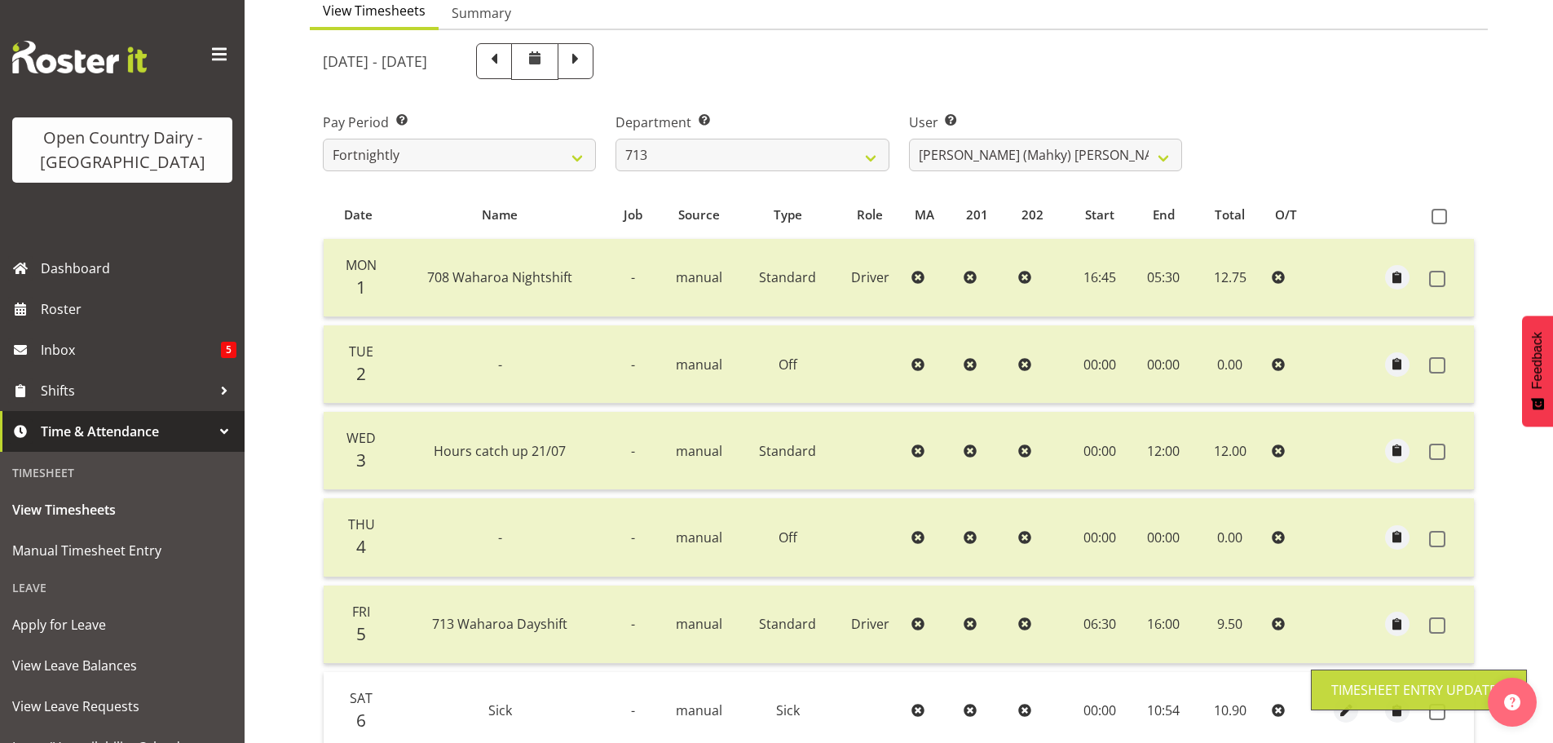
scroll to position [82, 0]
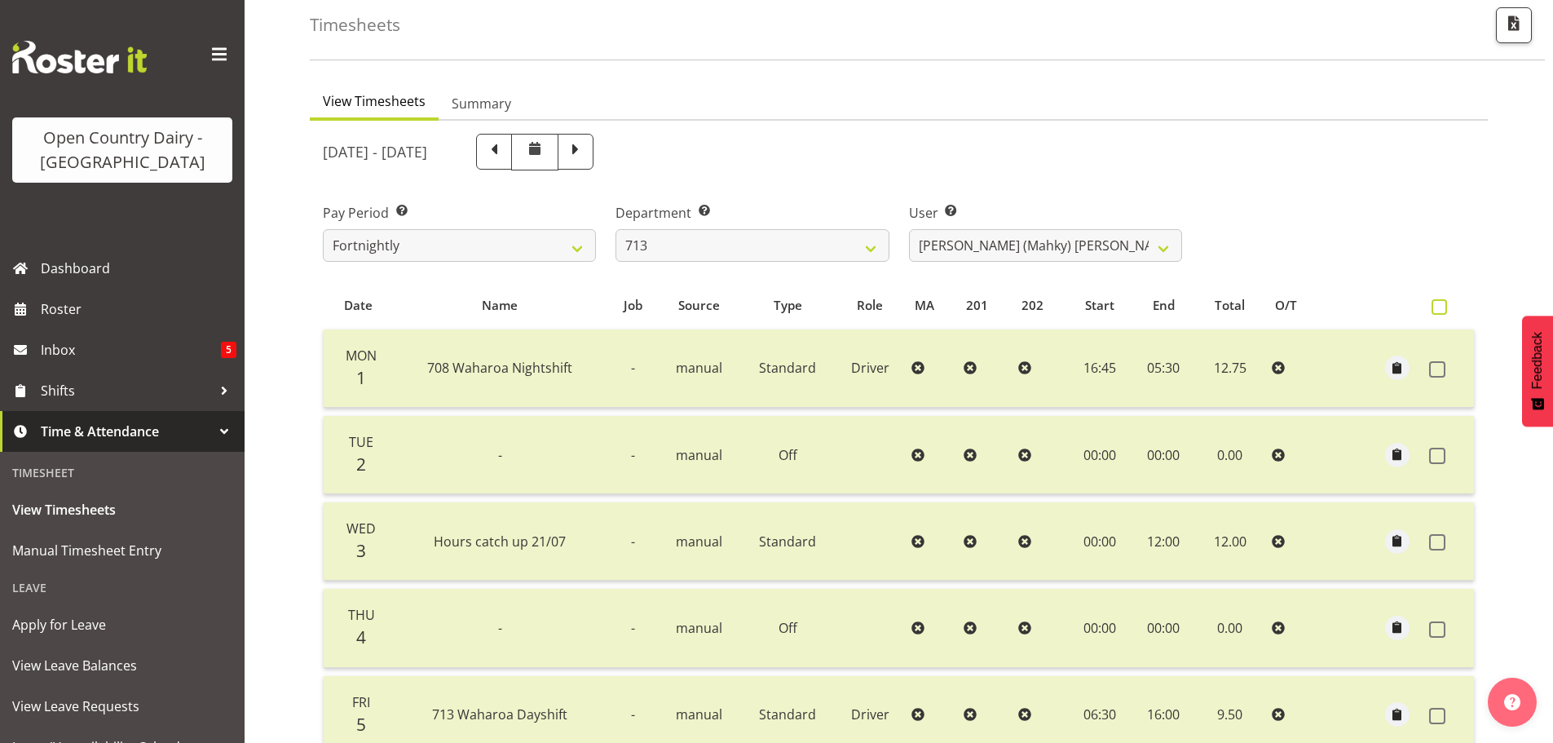
click at [1437, 307] on span at bounding box center [1439, 306] width 15 height 15
click at [1437, 307] on input "checkbox" at bounding box center [1437, 307] width 11 height 11
checkbox input "true"
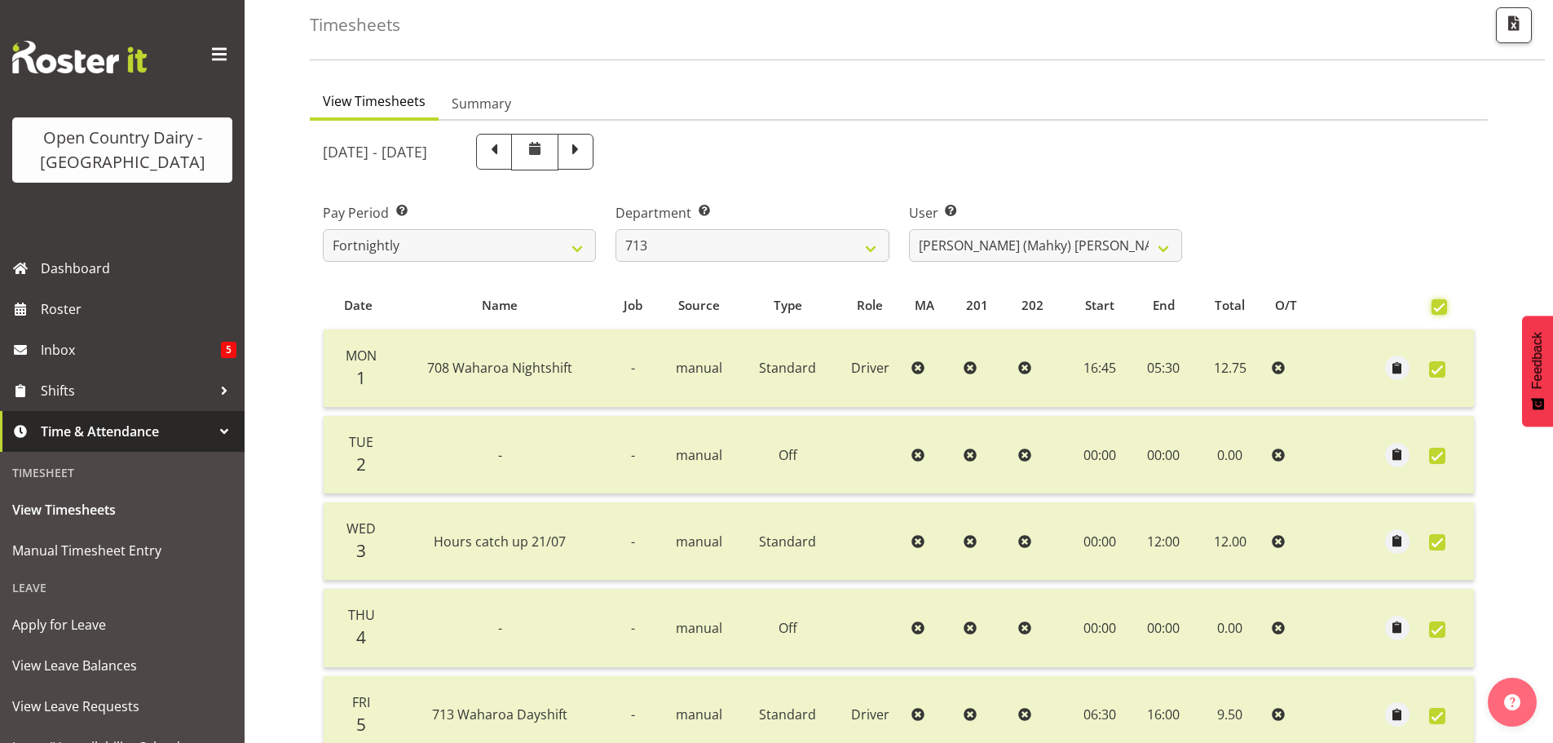
checkbox input "true"
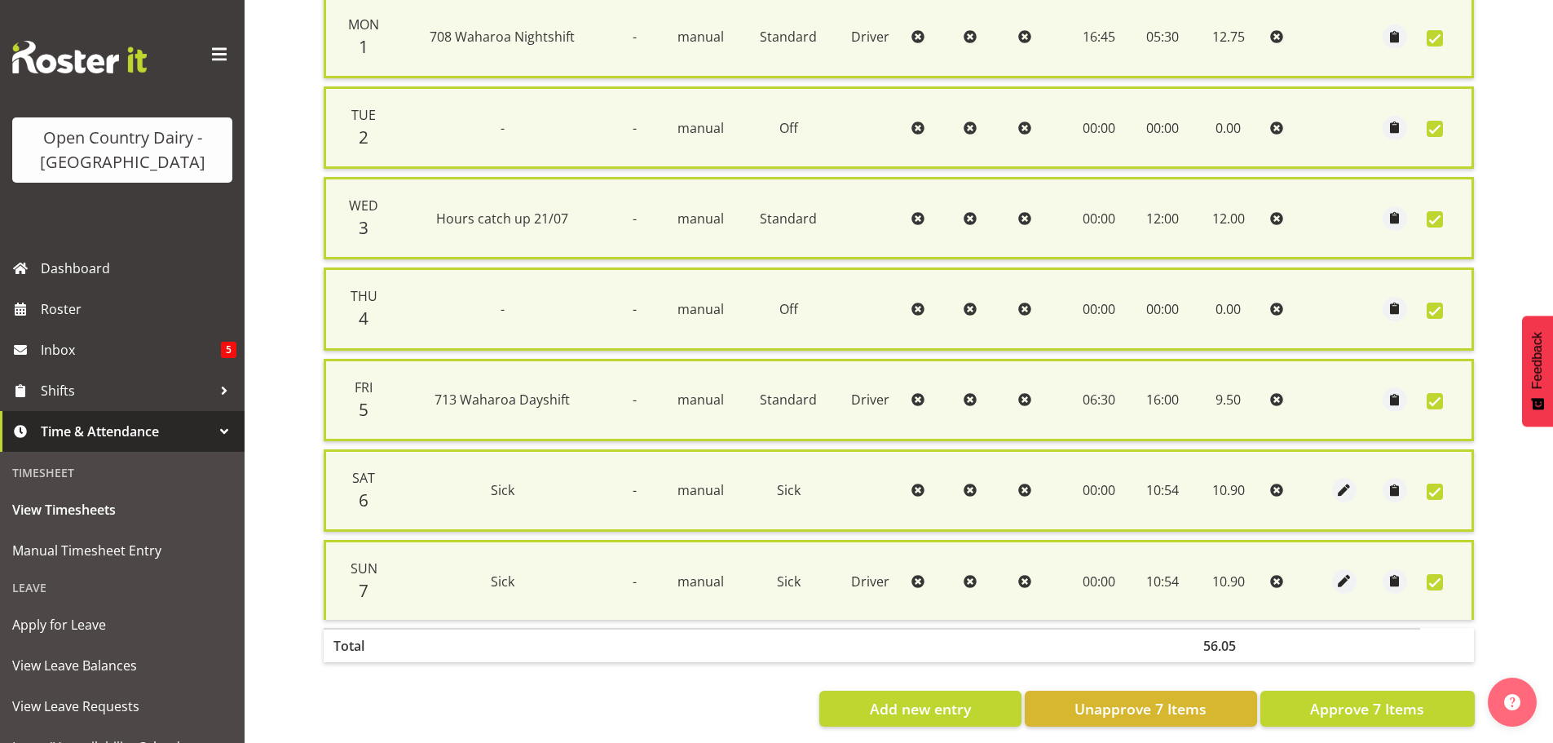
scroll to position [436, 0]
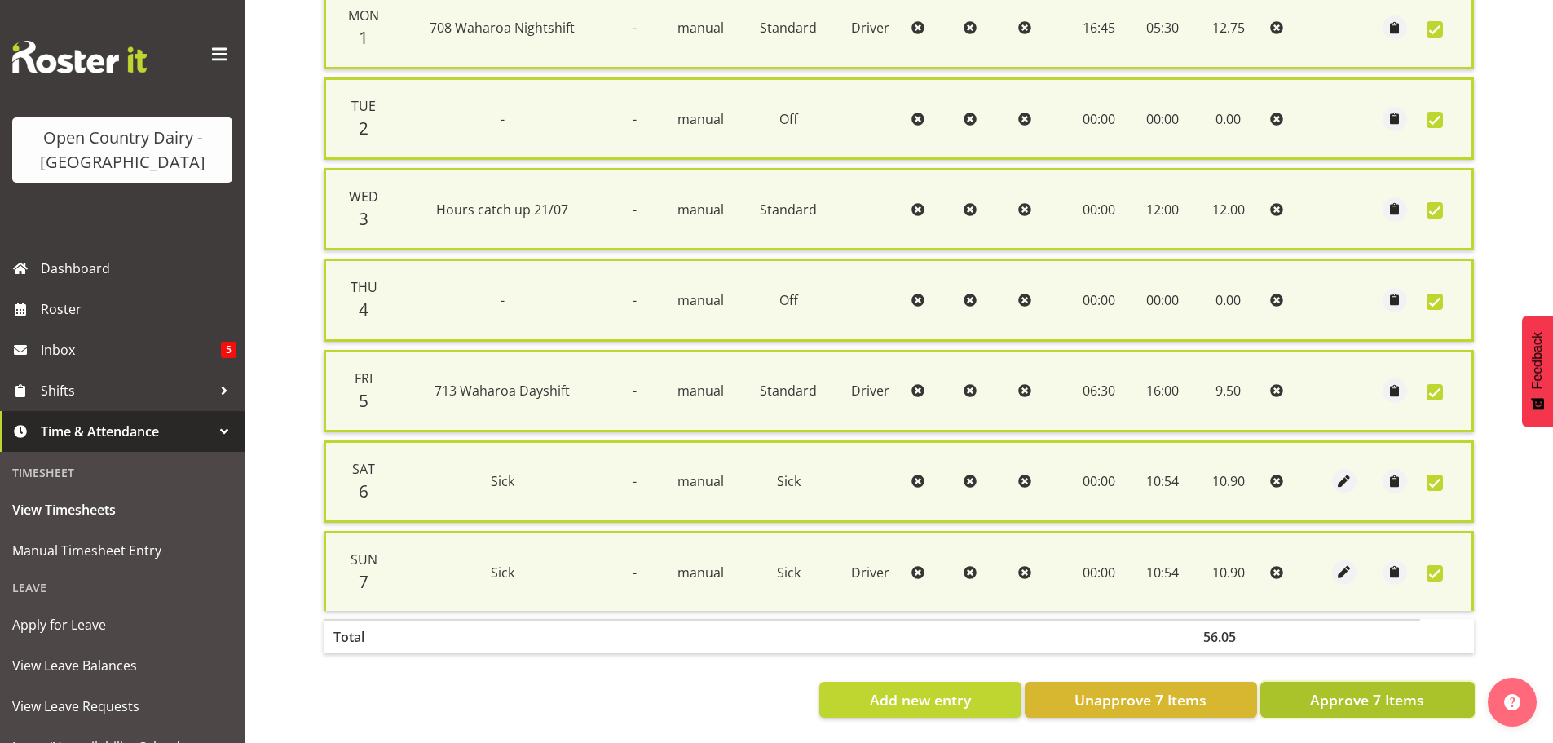
click at [1374, 689] on span "Approve 7 Items" at bounding box center [1367, 699] width 114 height 21
checkbox input "false"
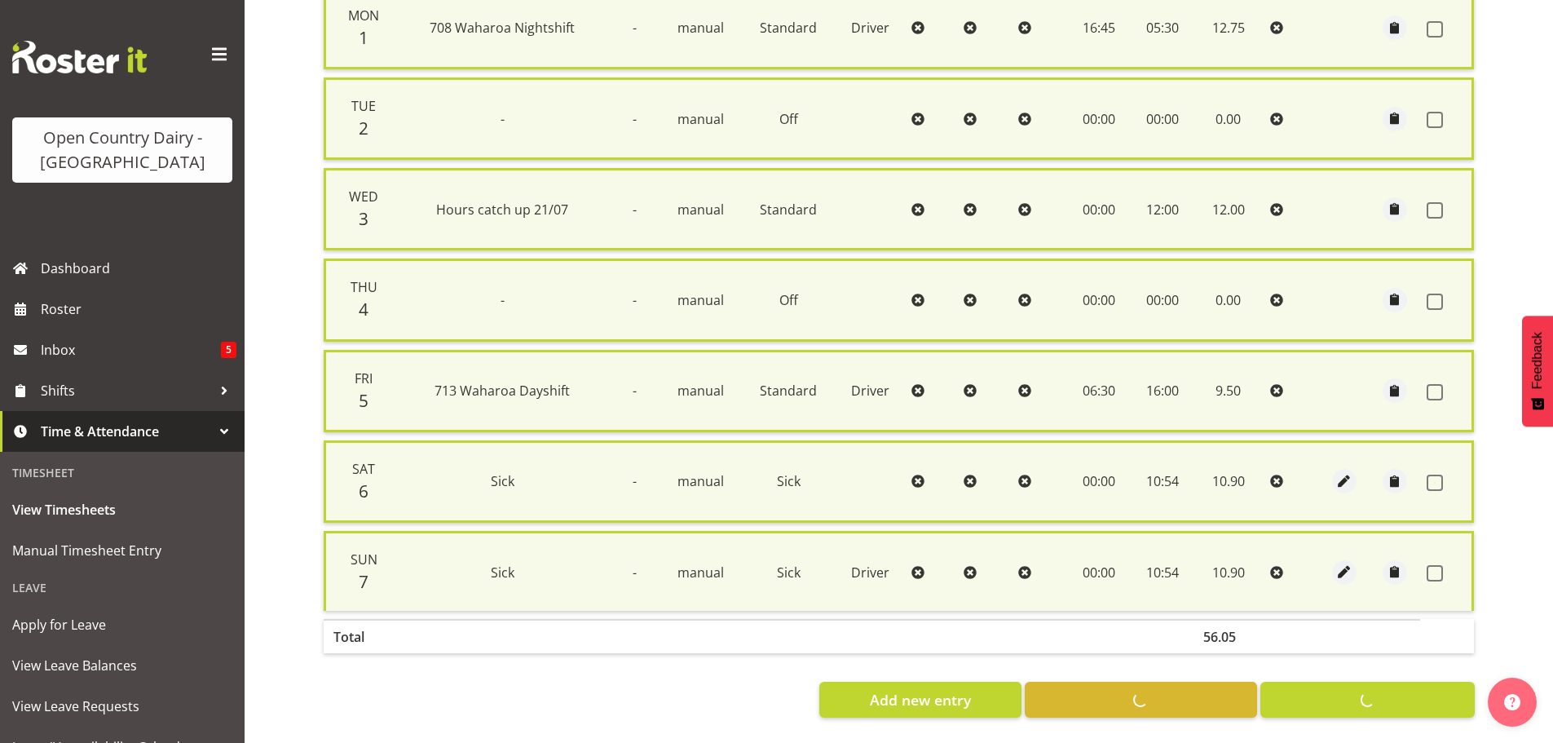
checkbox input "false"
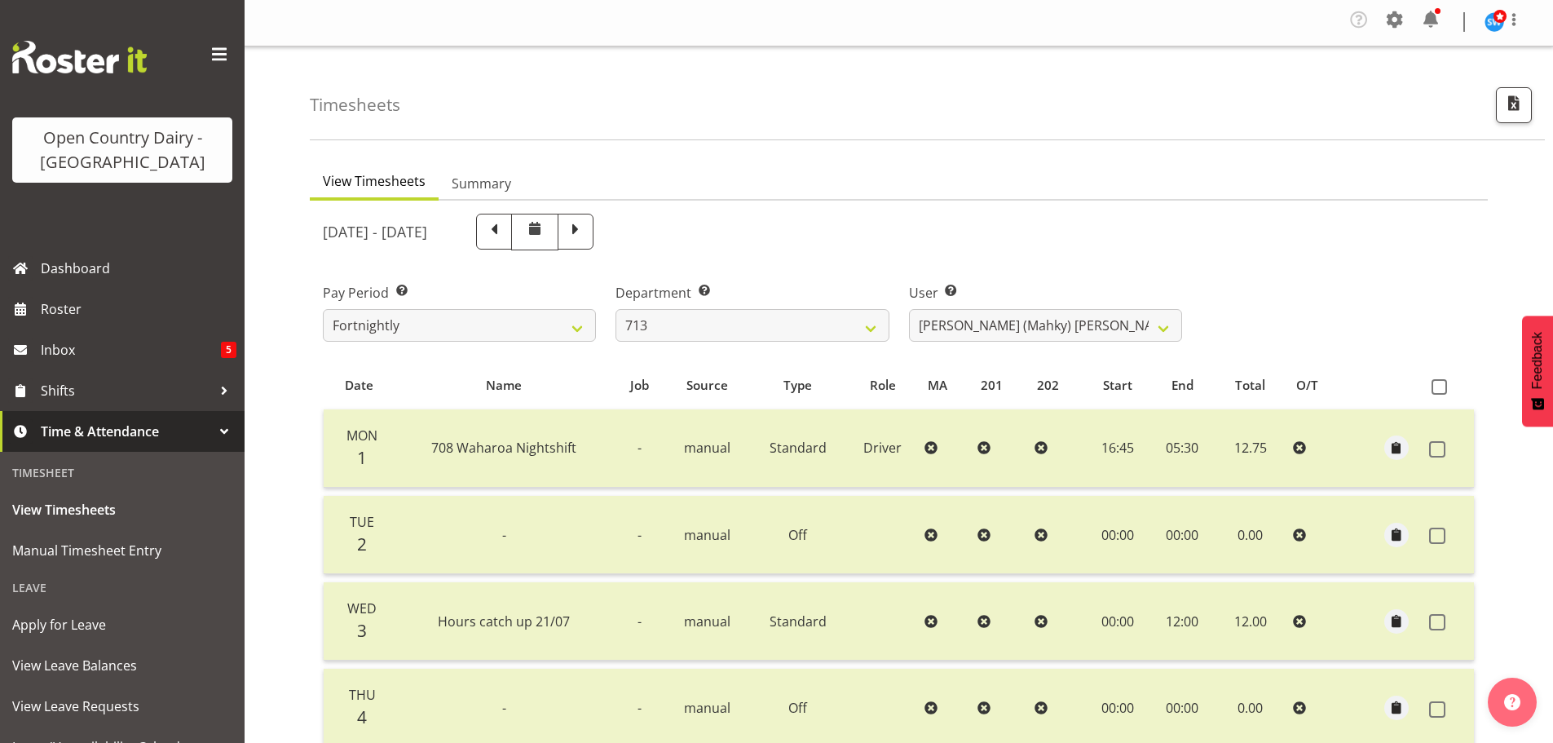
scroll to position [0, 0]
click at [1168, 327] on select "[PERSON_NAME] (Mahky) [PERSON_NAME] ✔ [PERSON_NAME] ❌ [PERSON_NAME] ✔" at bounding box center [1045, 327] width 273 height 33
click at [872, 325] on select "701 702 703 704 705 706 707 708 709 710 711 712 713 714 715 716 717 718 719 720" at bounding box center [752, 327] width 273 height 33
select select "805"
click at [616, 311] on select "701 702 703 704 705 706 707 708 709 710 711 712 713 714 715 716 717 718 719 720" at bounding box center [752, 327] width 273 height 33
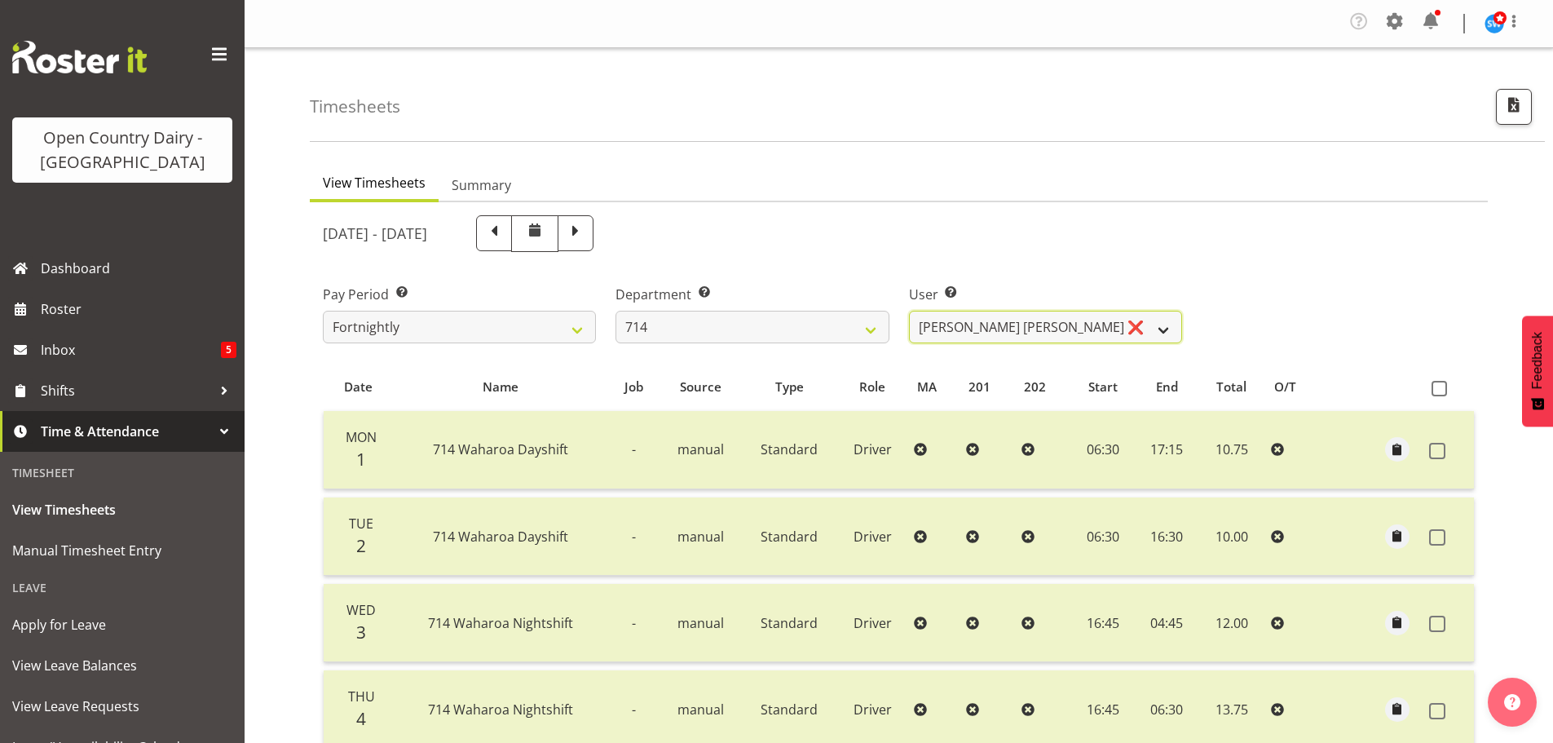
click at [1163, 331] on select "[PERSON_NAME] [PERSON_NAME] ❌ [PERSON_NAME] ❌ [PERSON_NAME] ❌ [PERSON_NAME] Gae…" at bounding box center [1045, 327] width 273 height 33
select select "10982"
click at [909, 311] on select "[PERSON_NAME] [PERSON_NAME] ❌ [PERSON_NAME] ❌ [PERSON_NAME] ❌ [PERSON_NAME] Gae…" at bounding box center [1045, 327] width 273 height 33
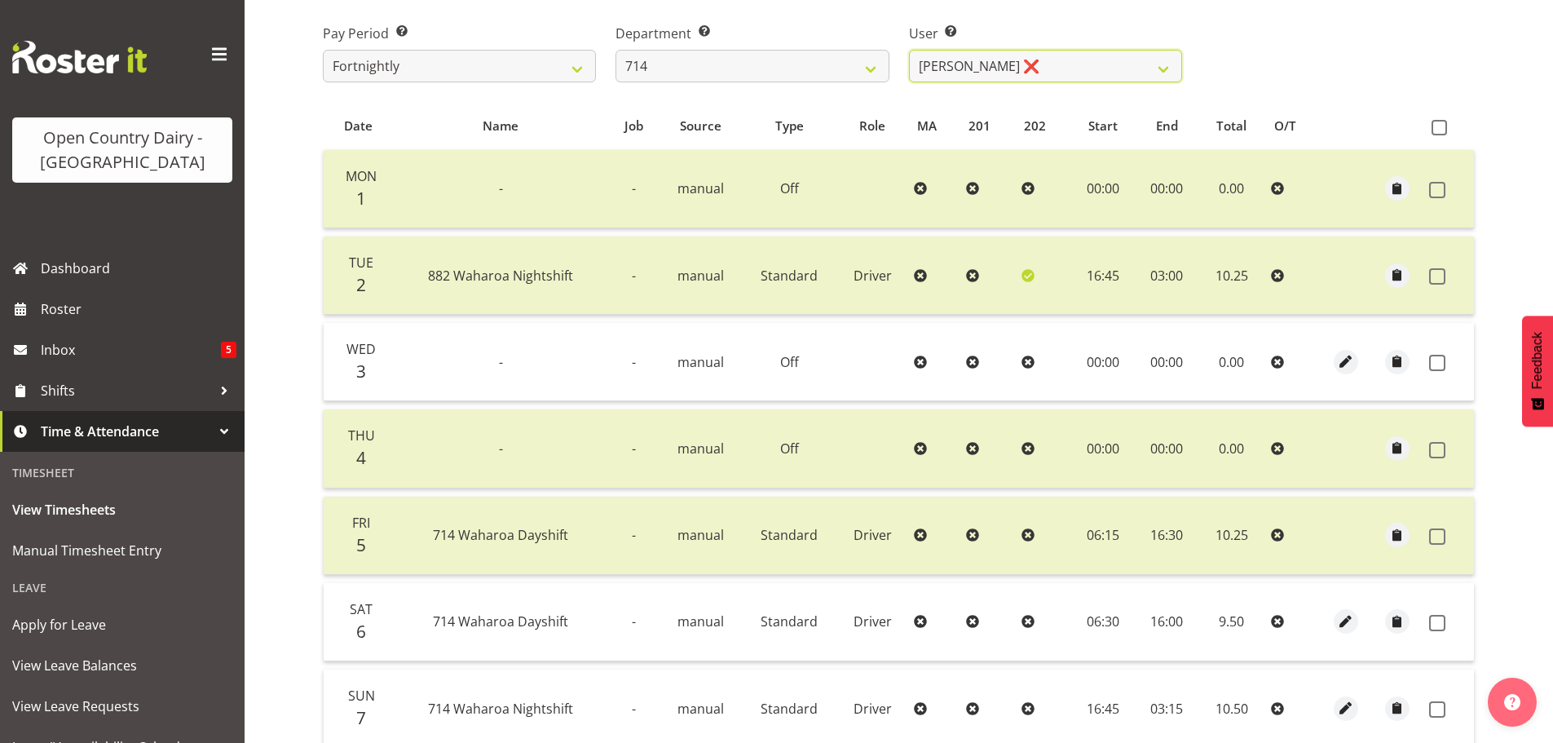
scroll to position [246, 0]
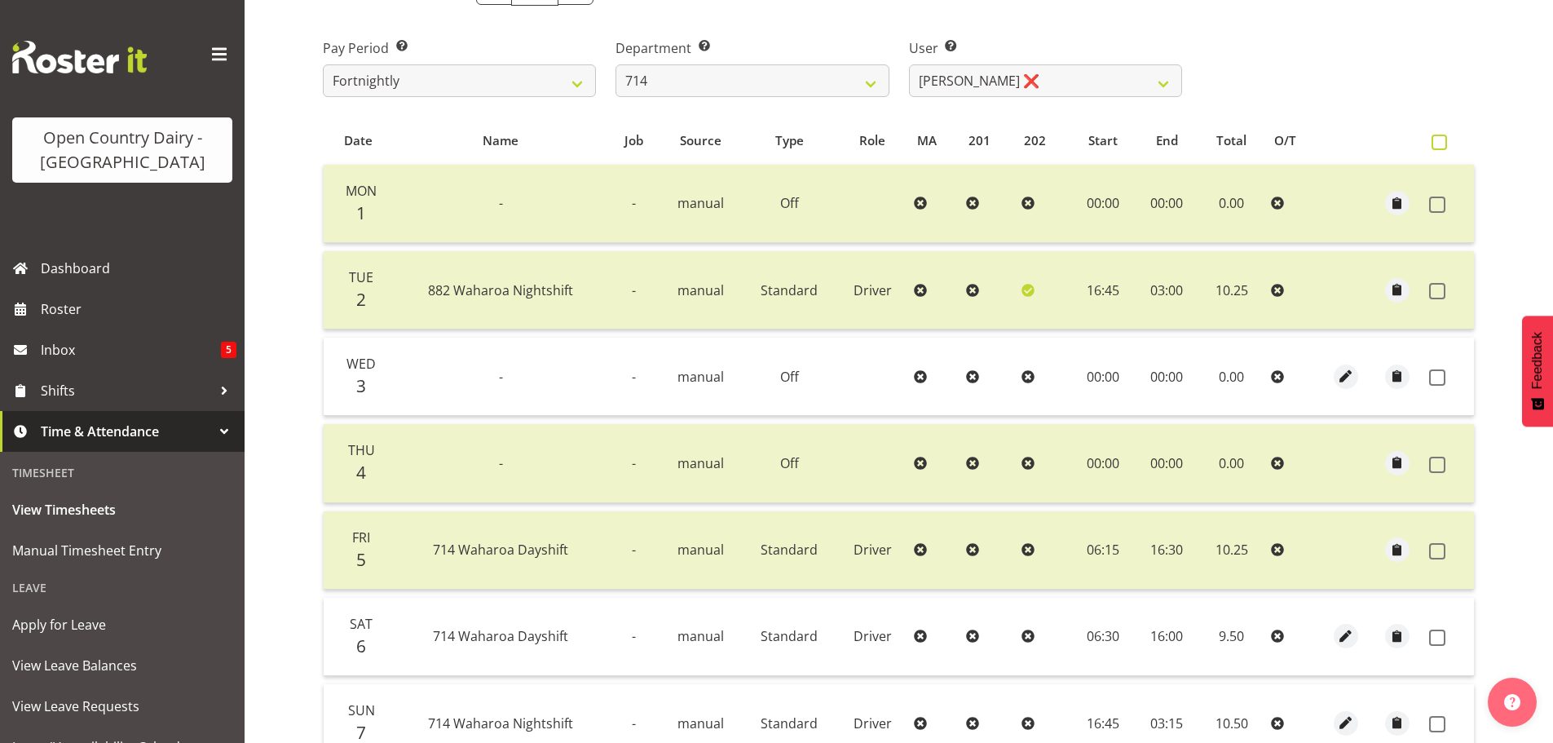
click at [1434, 143] on span at bounding box center [1439, 142] width 15 height 15
click at [1434, 143] on input "checkbox" at bounding box center [1437, 142] width 11 height 11
checkbox input "true"
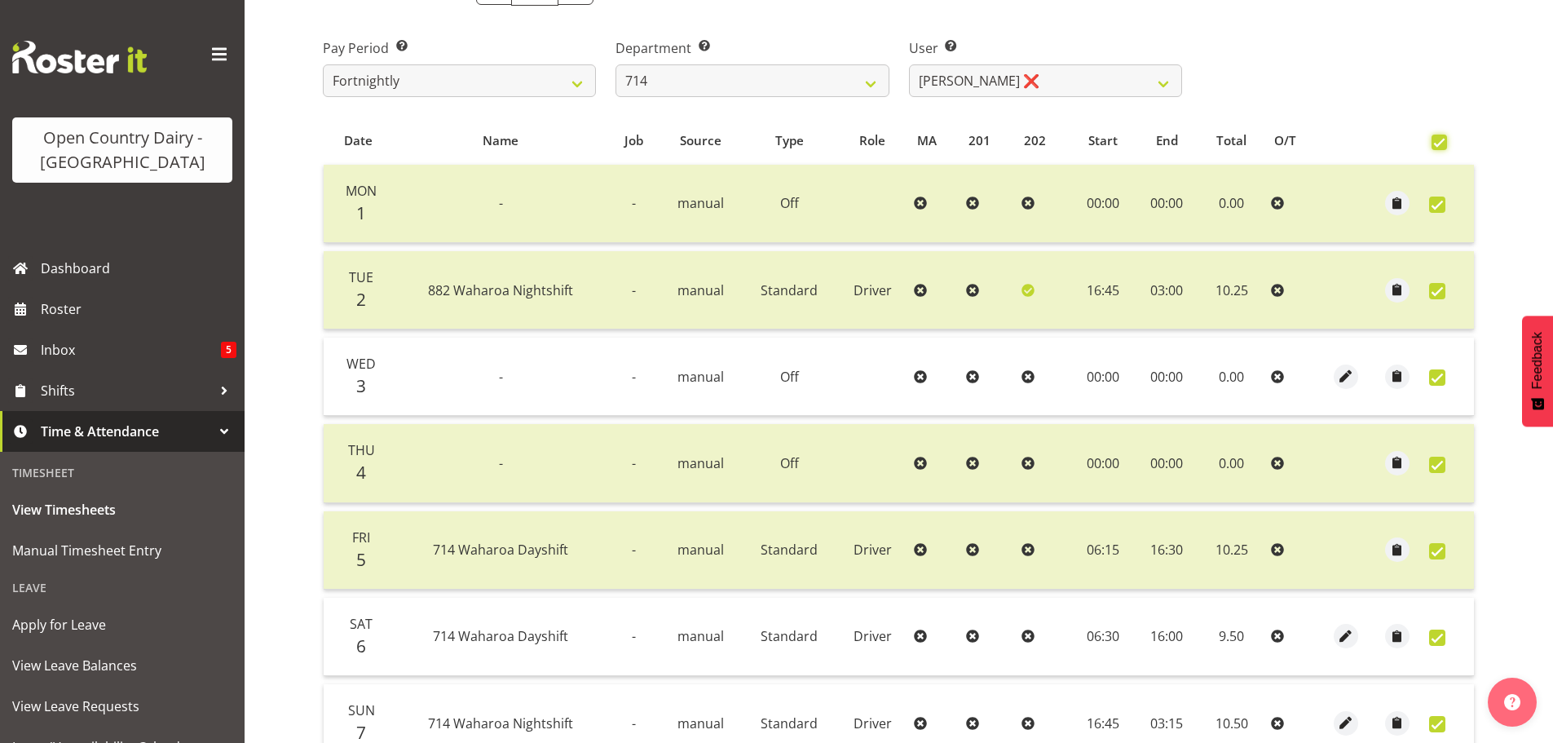
checkbox input "true"
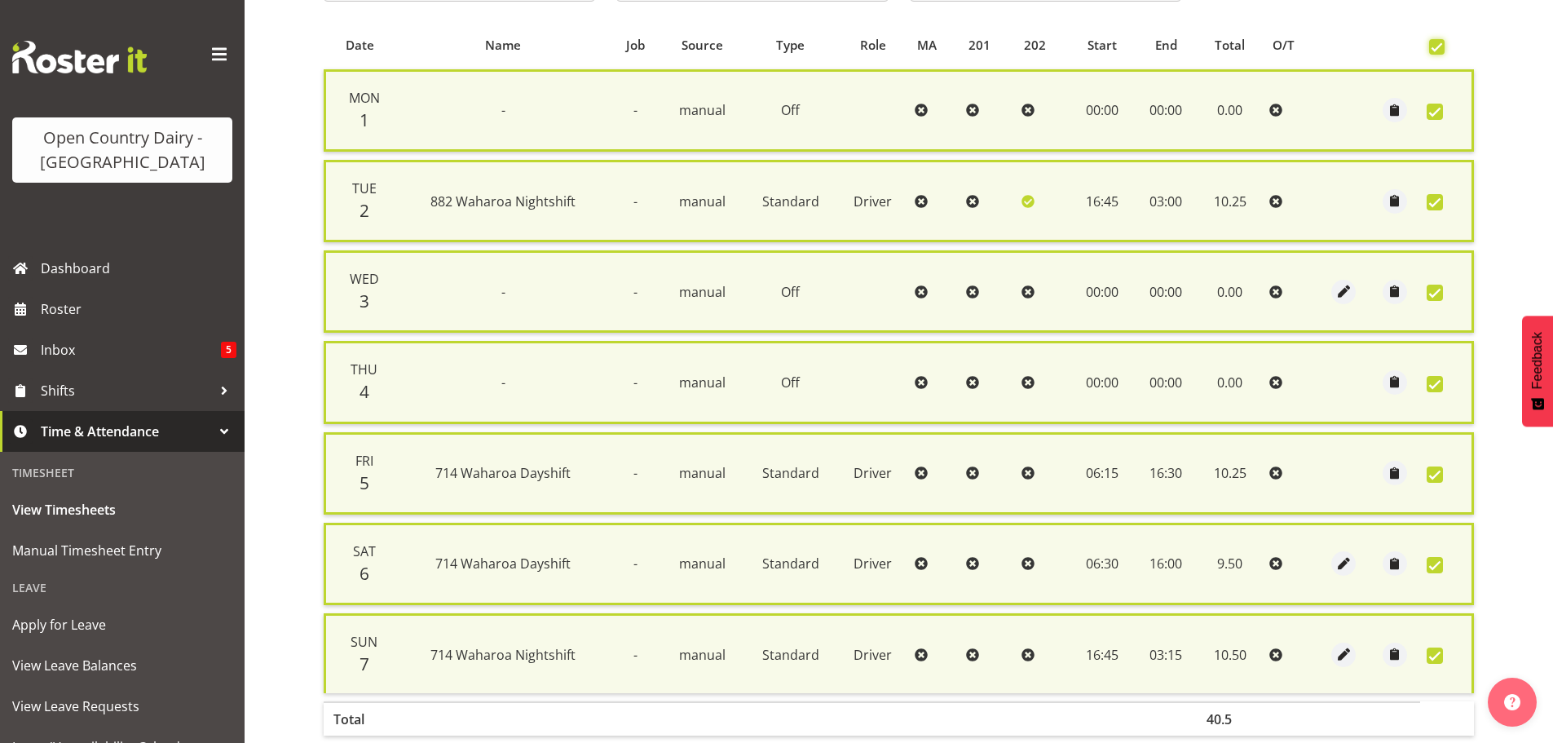
scroll to position [436, 0]
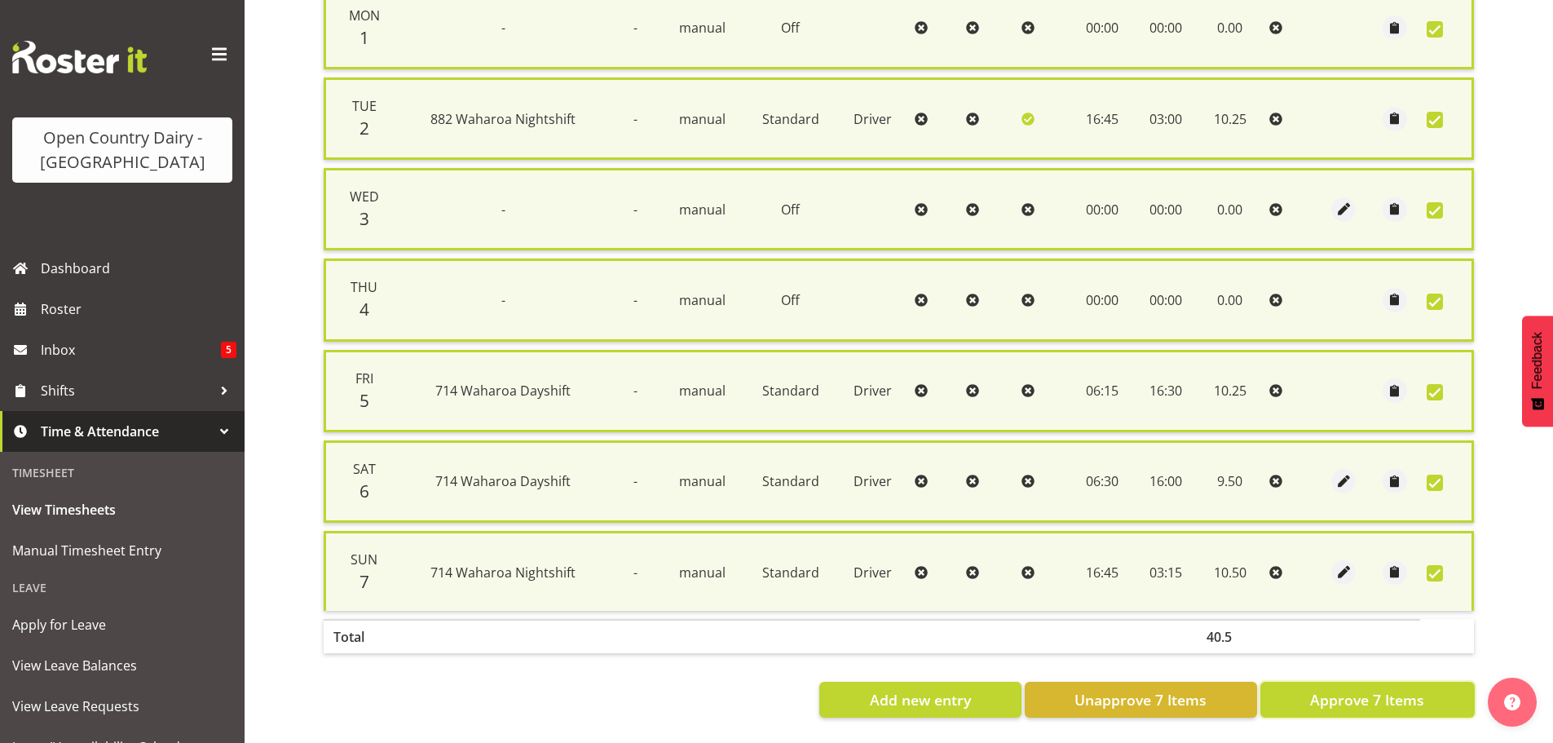
click at [1383, 689] on span "Approve 7 Items" at bounding box center [1367, 699] width 114 height 21
checkbox input "false"
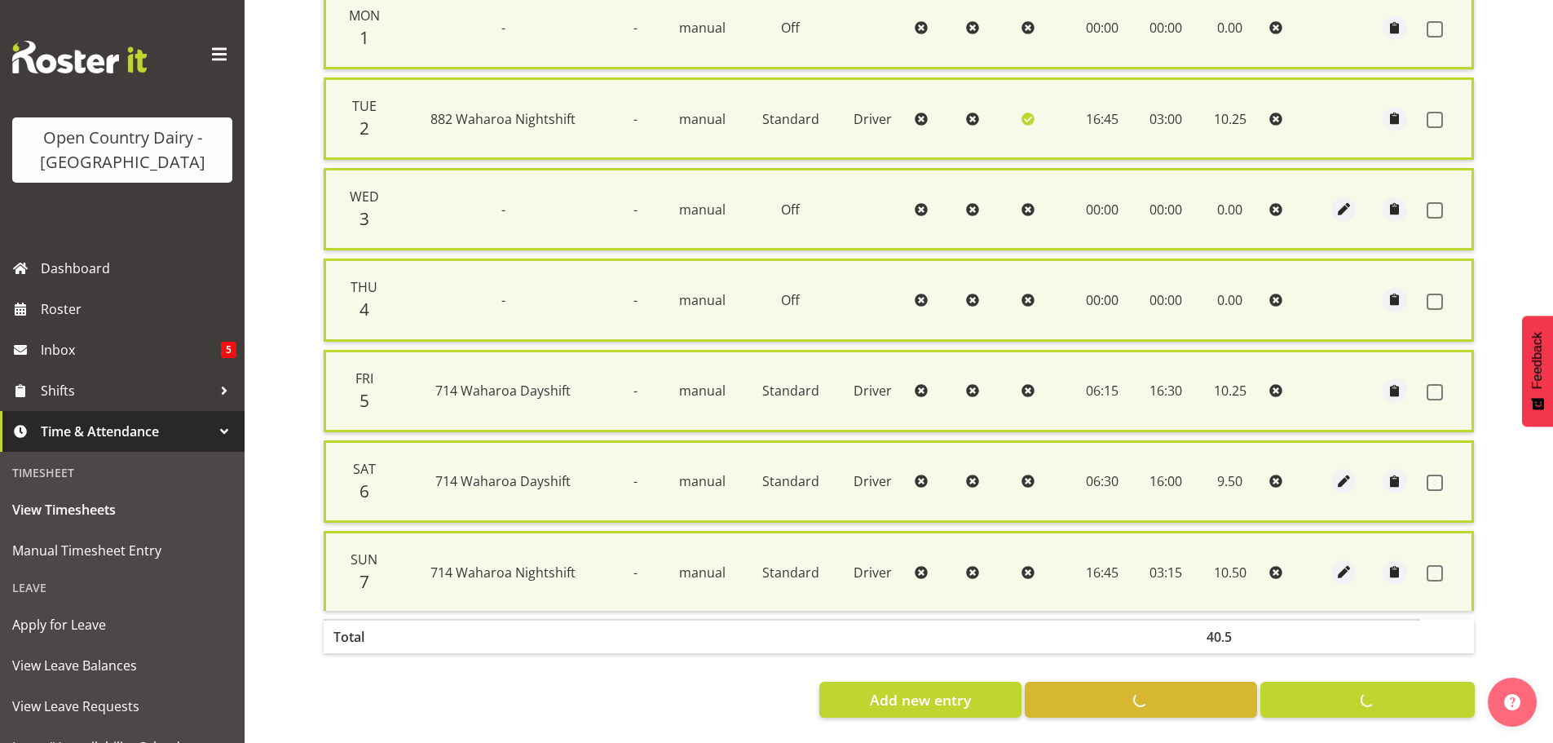
checkbox input "false"
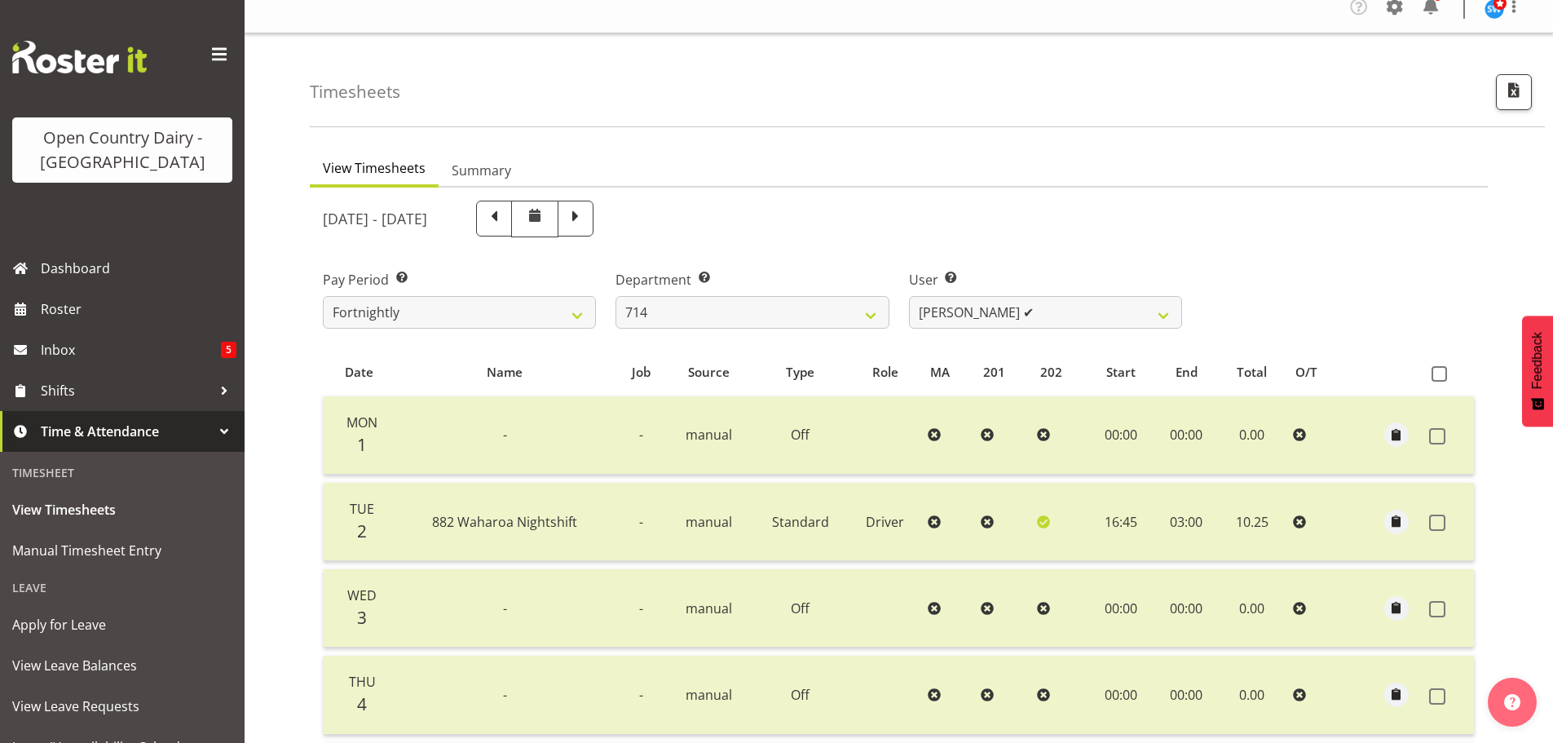
scroll to position [2, 0]
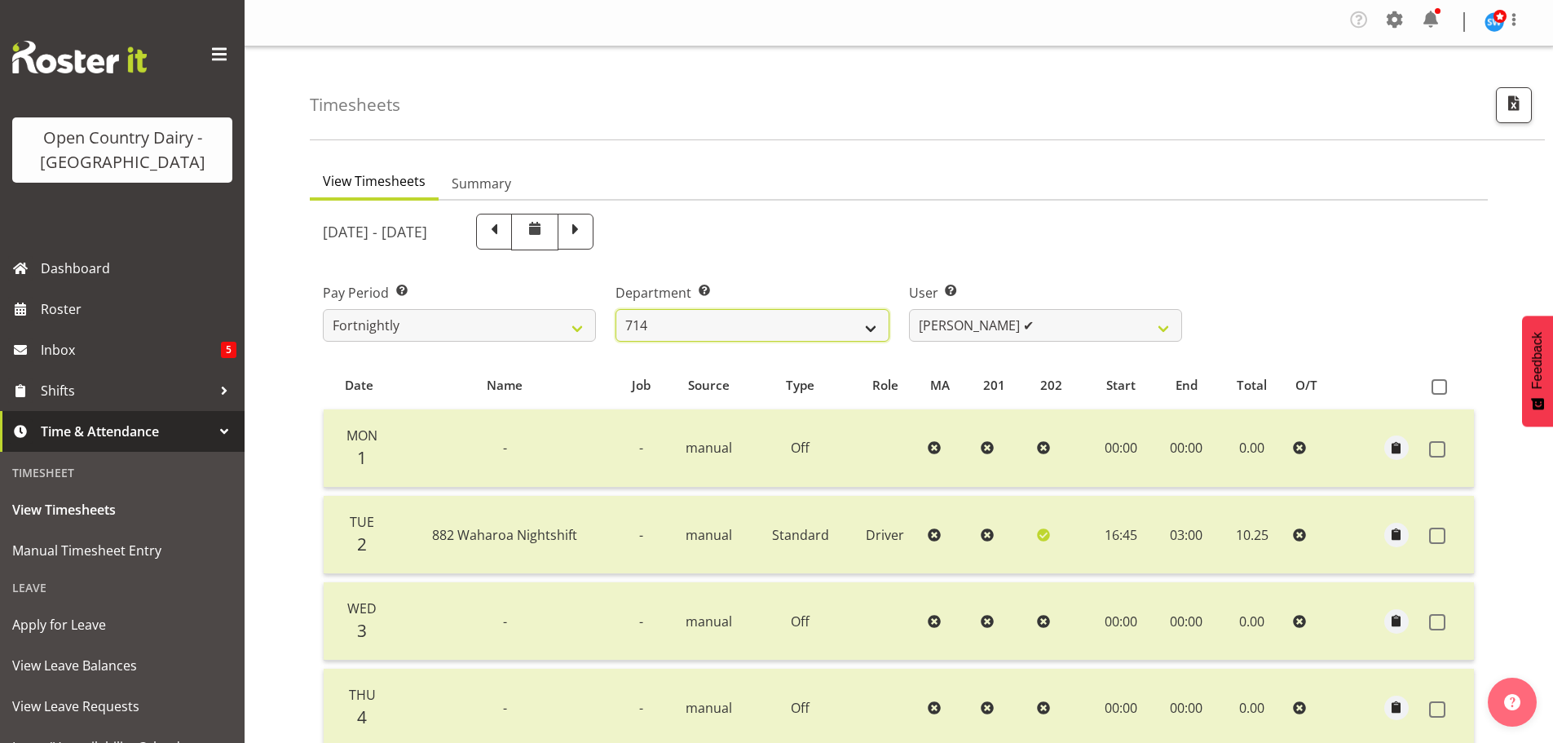
click at [870, 331] on select "701 702 703 704 705 706 707 708 709 710 711 712 713 714 715 716 717 718 719 720" at bounding box center [752, 325] width 273 height 33
select select "820"
click at [616, 309] on select "701 702 703 704 705 706 707 708 709 710 711 712 713 714 715 716 717 718 719 720" at bounding box center [752, 325] width 273 height 33
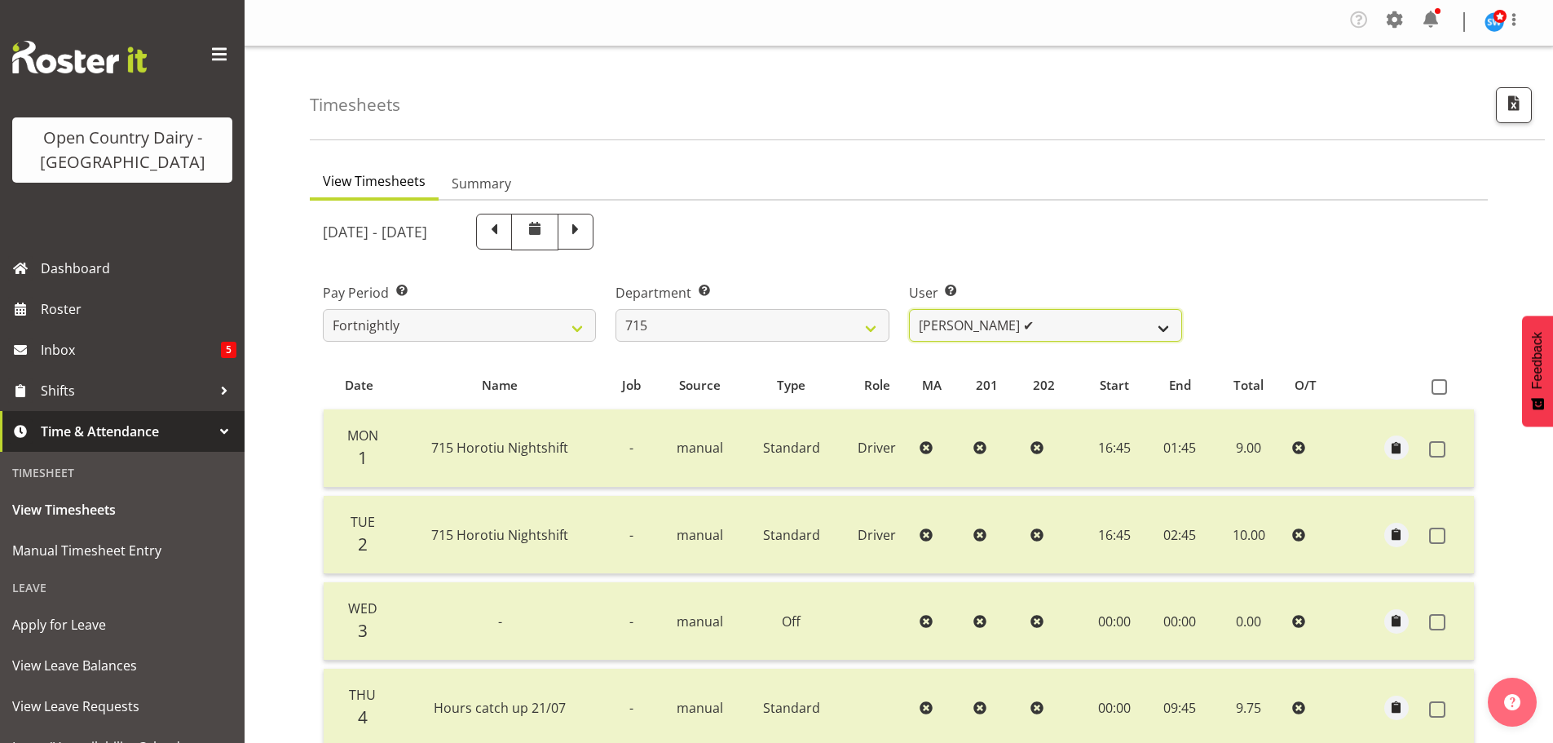
click at [1168, 330] on select "[PERSON_NAME] ✔ [PERSON_NAME] ❌ [PERSON_NAME] ❌ [PERSON_NAME] ❌" at bounding box center [1045, 325] width 273 height 33
select select "8499"
click at [909, 309] on select "[PERSON_NAME] ✔ [PERSON_NAME] ❌ [PERSON_NAME] ❌ [PERSON_NAME] ❌" at bounding box center [1045, 325] width 273 height 33
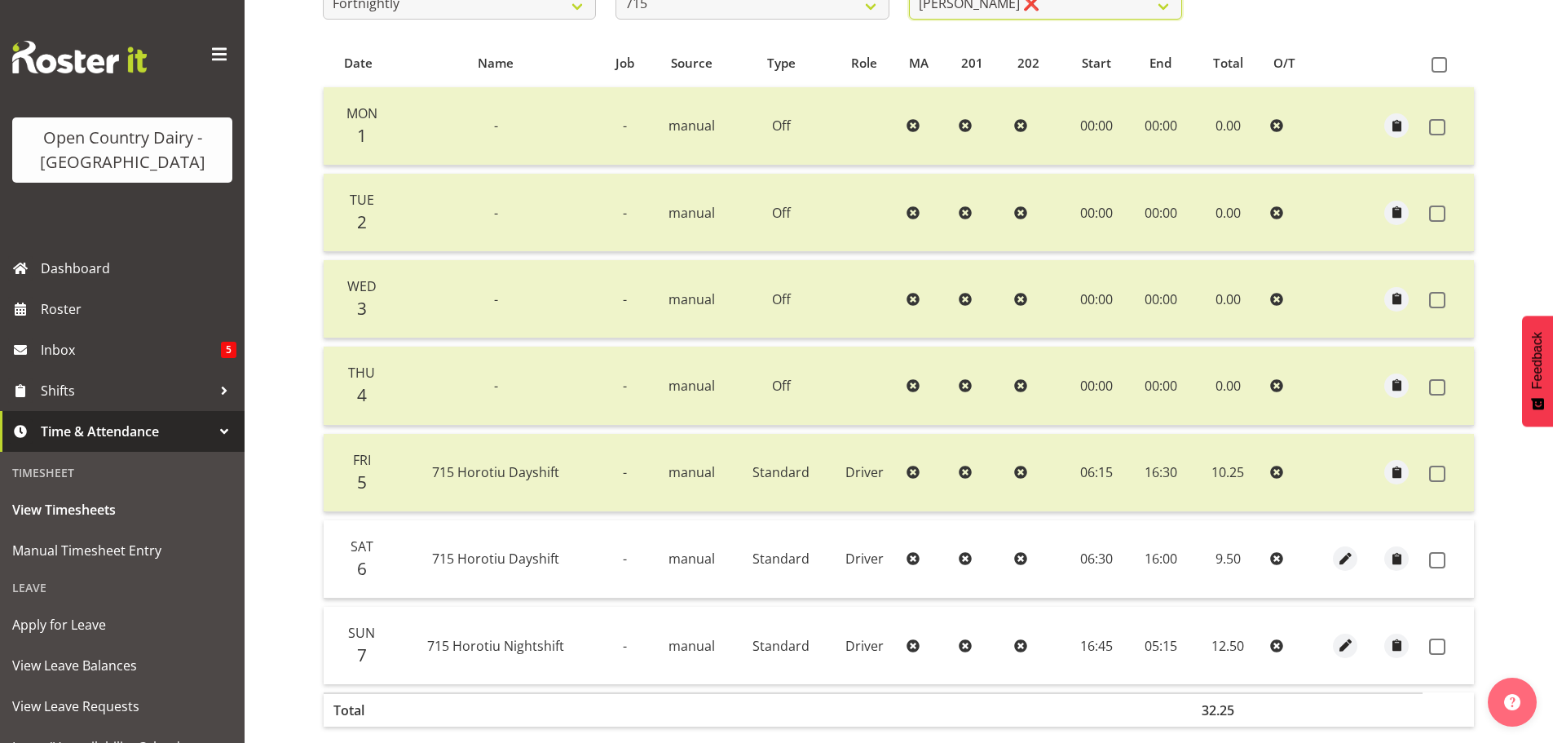
scroll to position [328, 0]
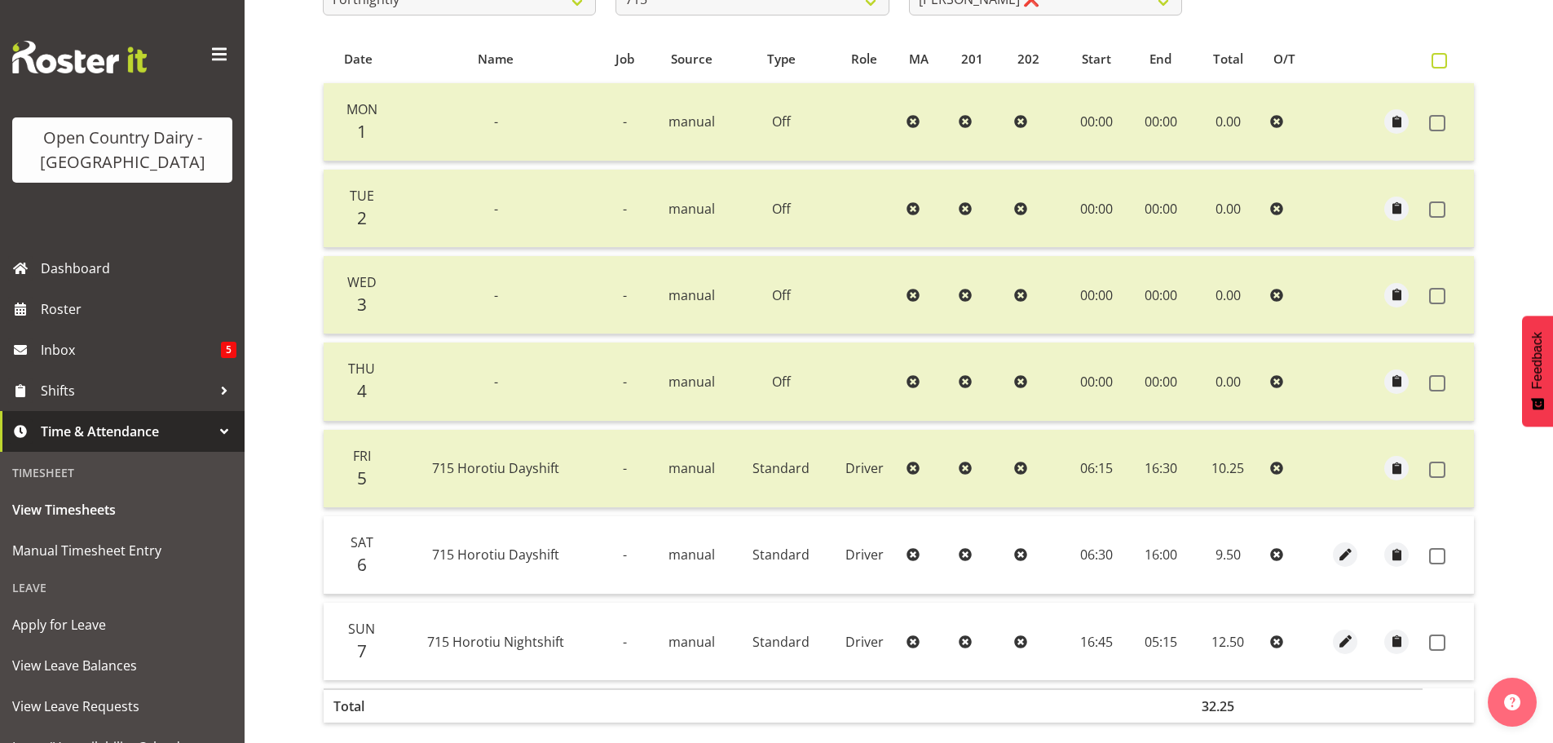
click at [1435, 63] on span at bounding box center [1439, 60] width 15 height 15
click at [1435, 63] on input "checkbox" at bounding box center [1437, 60] width 11 height 11
checkbox input "true"
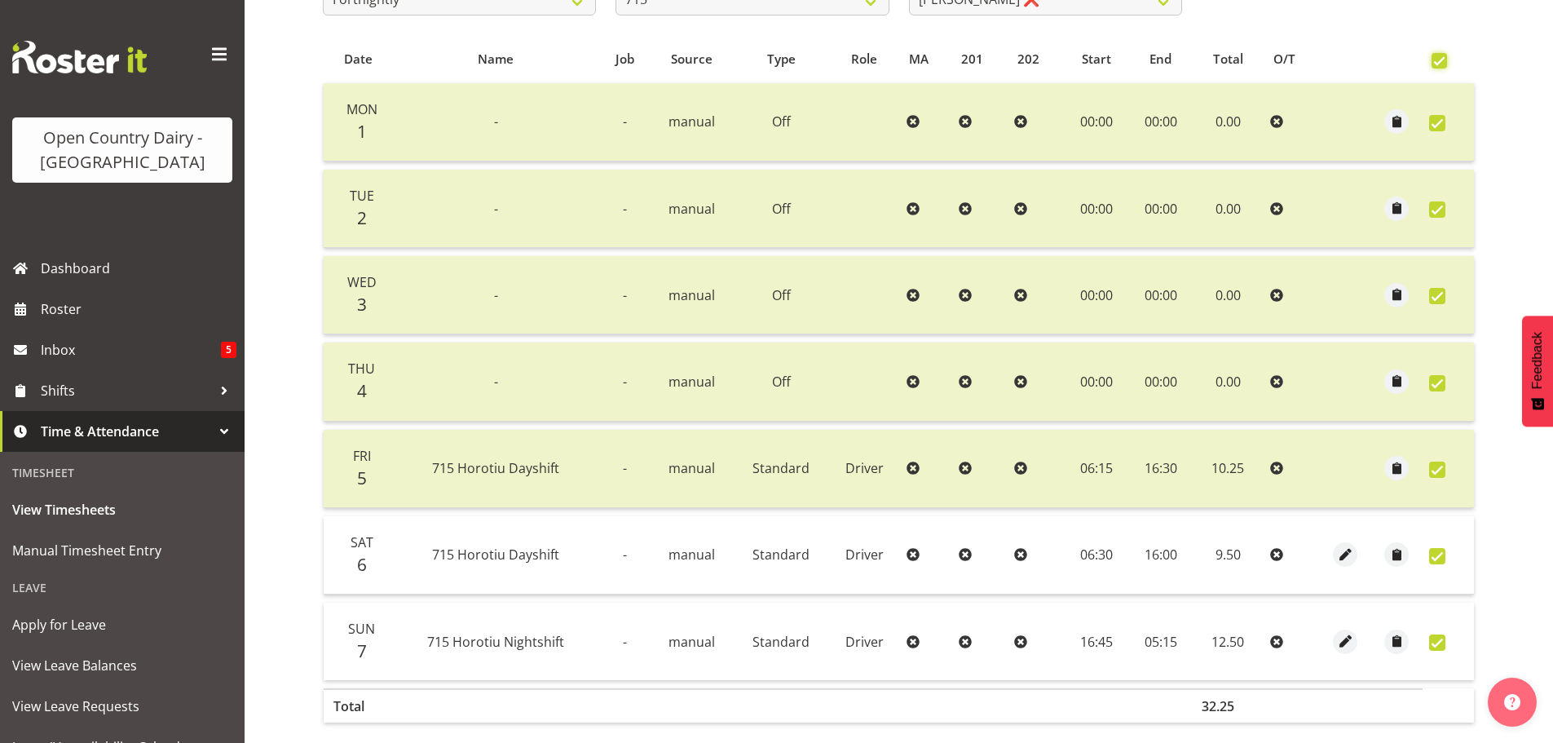
checkbox input "true"
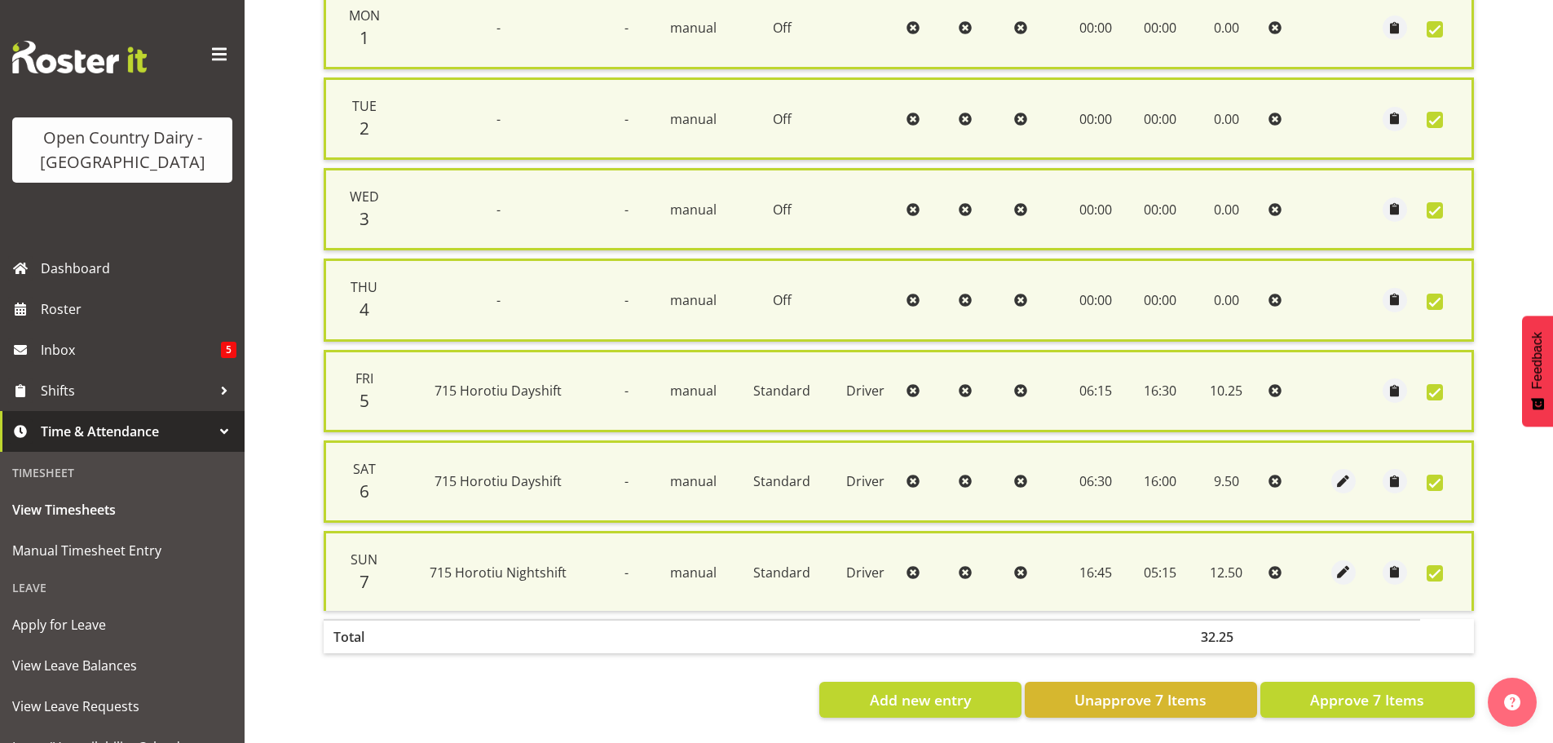
scroll to position [436, 0]
click at [1391, 689] on span "Approve 7 Items" at bounding box center [1367, 699] width 114 height 21
checkbox input "false"
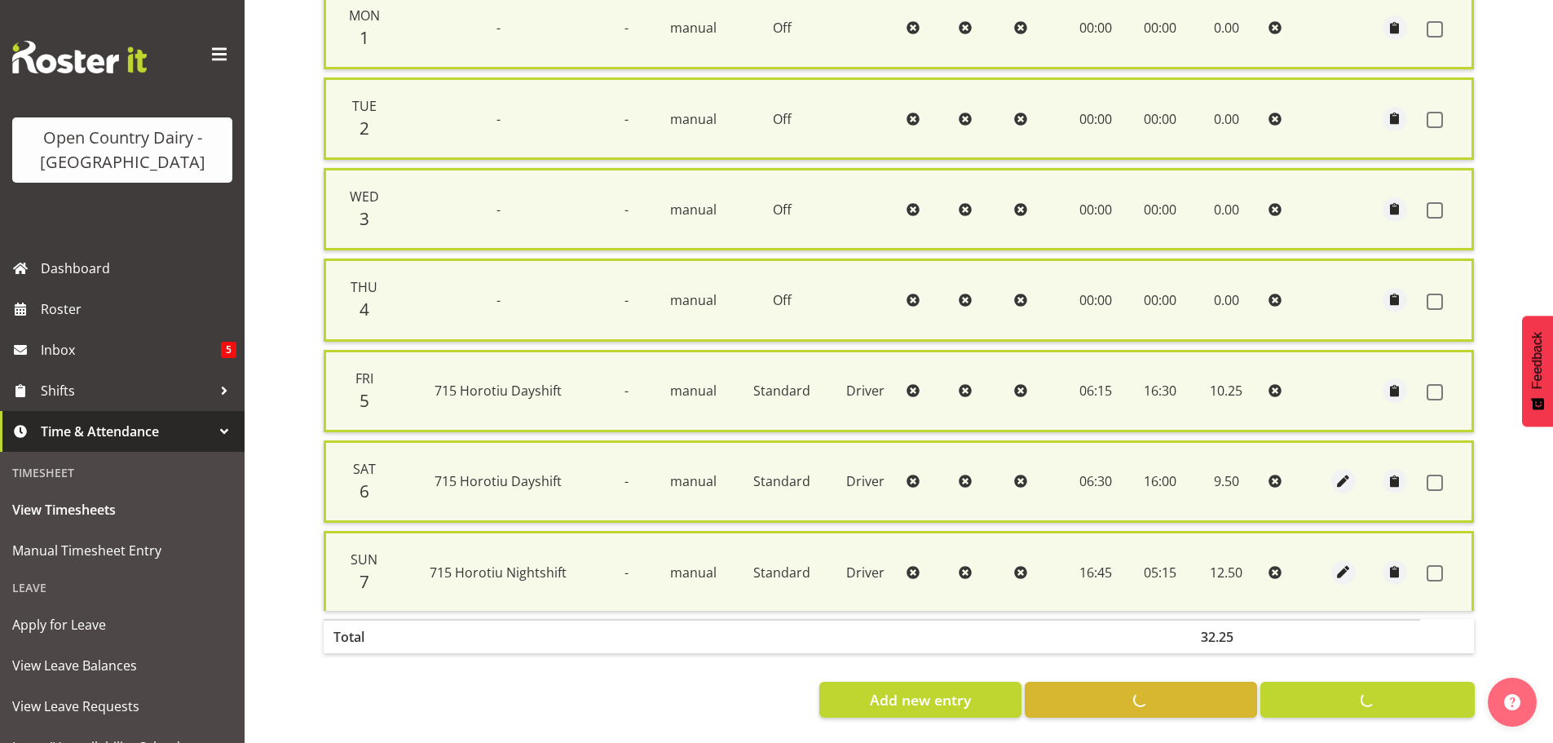
checkbox input "false"
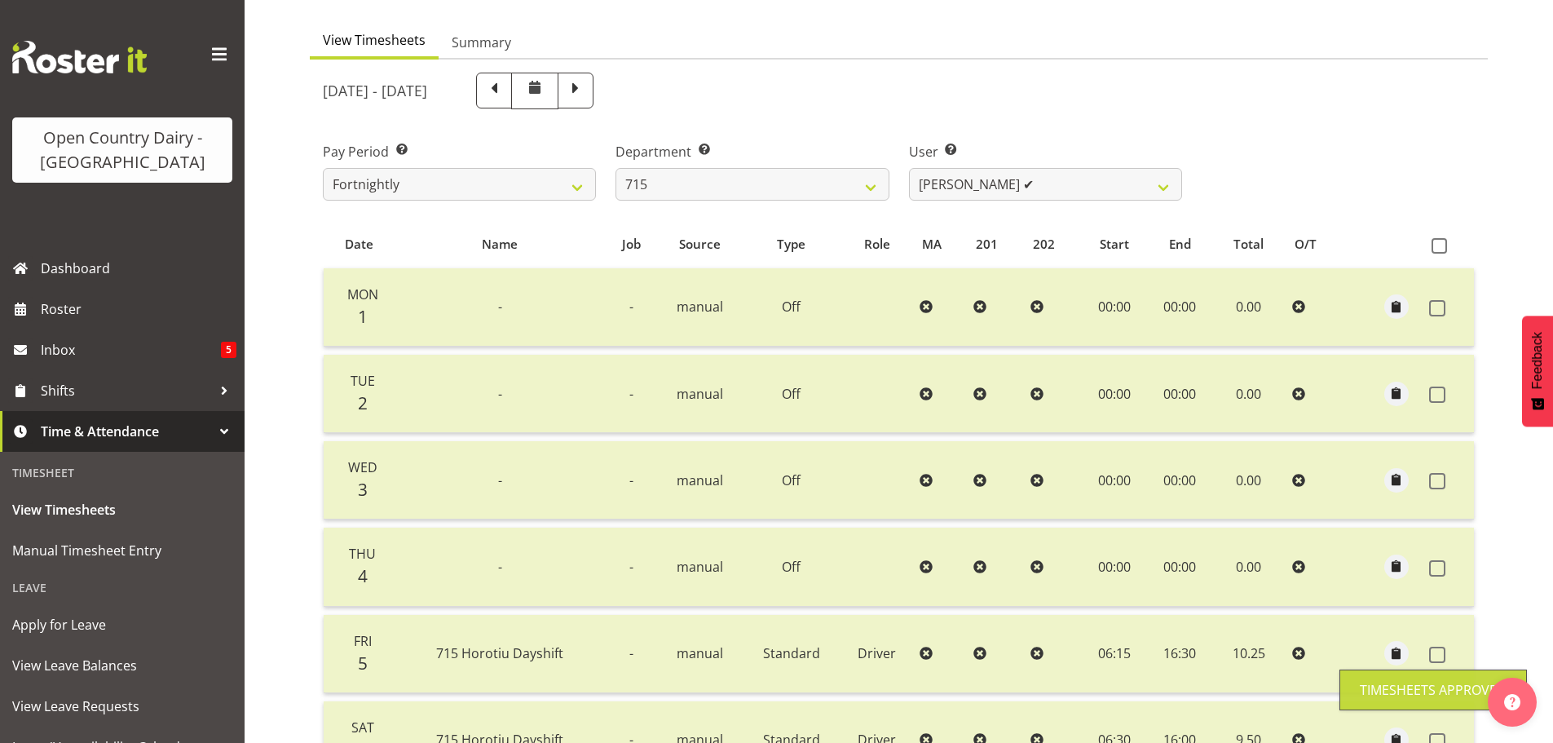
scroll to position [0, 0]
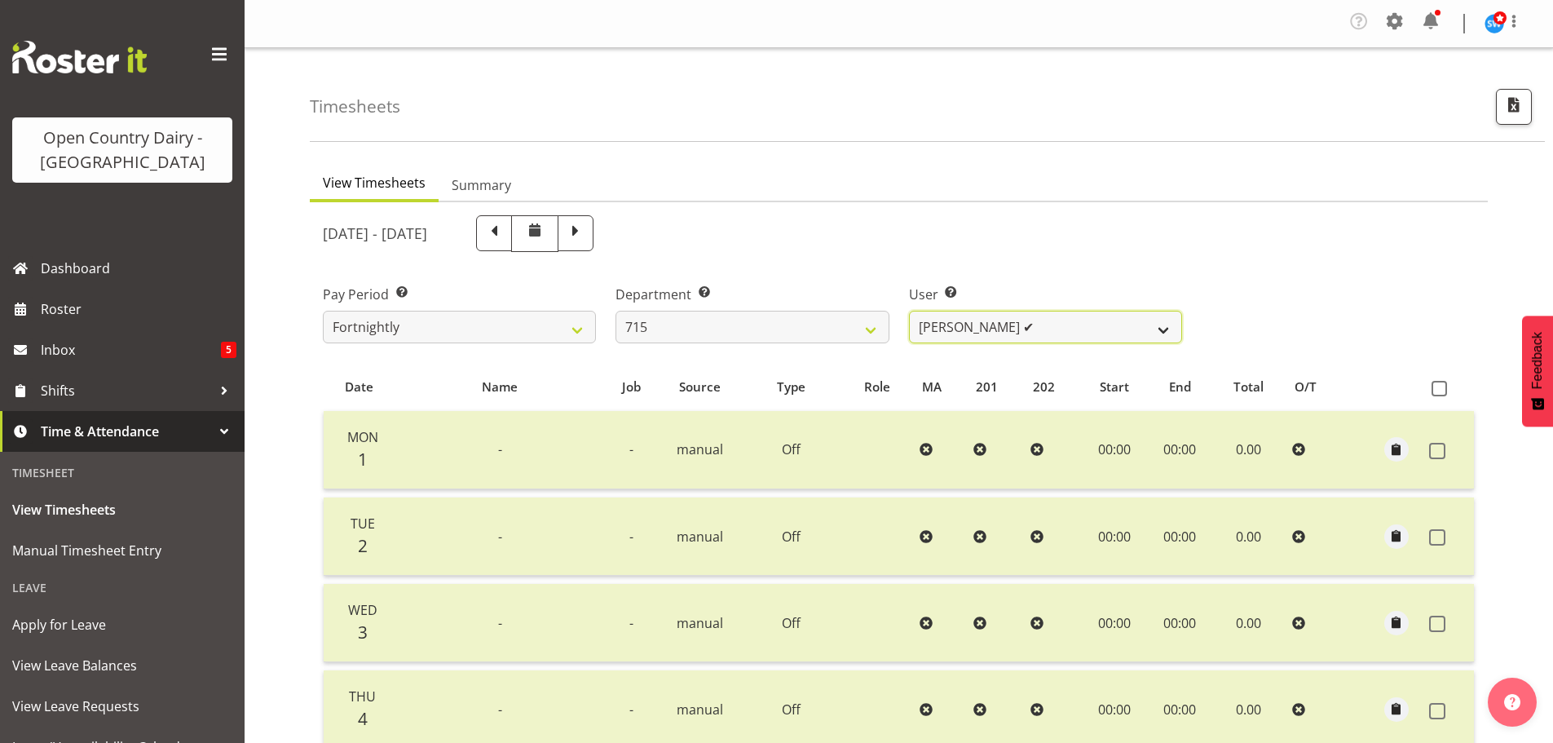
drag, startPoint x: 1163, startPoint y: 328, endPoint x: 1158, endPoint y: 336, distance: 10.0
click at [1163, 328] on select "[PERSON_NAME] ✔ [PERSON_NAME] ❌ [PERSON_NAME] ❌ [PERSON_NAME] ✔" at bounding box center [1045, 327] width 273 height 33
click at [865, 332] on select "701 702 703 704 705 706 707 708 709 710 711 712 713 714 715 716 717 718 719 720" at bounding box center [752, 327] width 273 height 33
select select "754"
click at [616, 311] on select "701 702 703 704 705 706 707 708 709 710 711 712 713 714 715 716 717 718 719 720" at bounding box center [752, 327] width 273 height 33
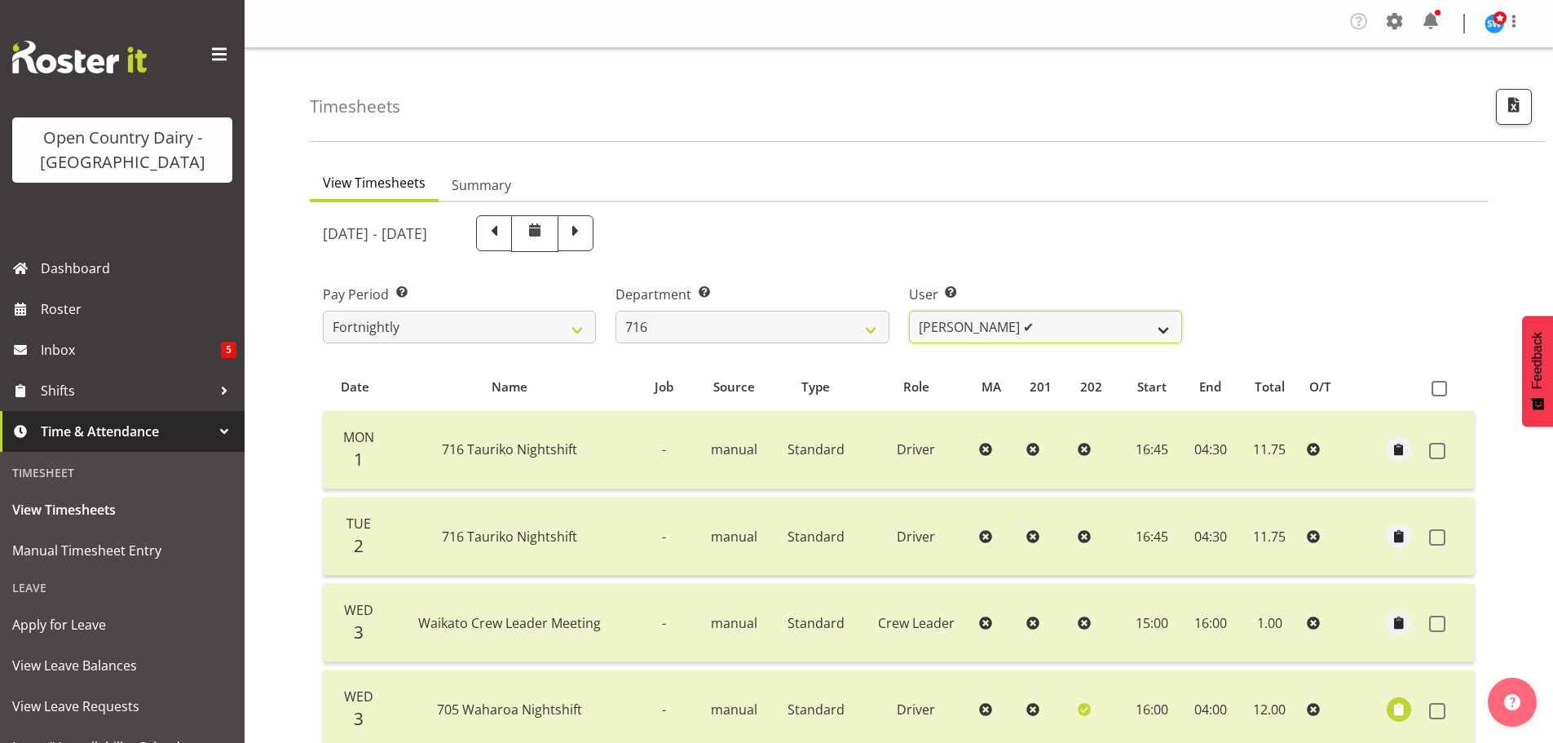
click at [1168, 328] on select "[PERSON_NAME] ✔ [PERSON_NAME] ❌ [PERSON_NAME] ❌ [PERSON_NAME]" at bounding box center [1045, 327] width 273 height 33
select select "10336"
click at [909, 311] on select "[PERSON_NAME] ✔ [PERSON_NAME] ❌ [PERSON_NAME] ❌ [PERSON_NAME]" at bounding box center [1045, 327] width 273 height 33
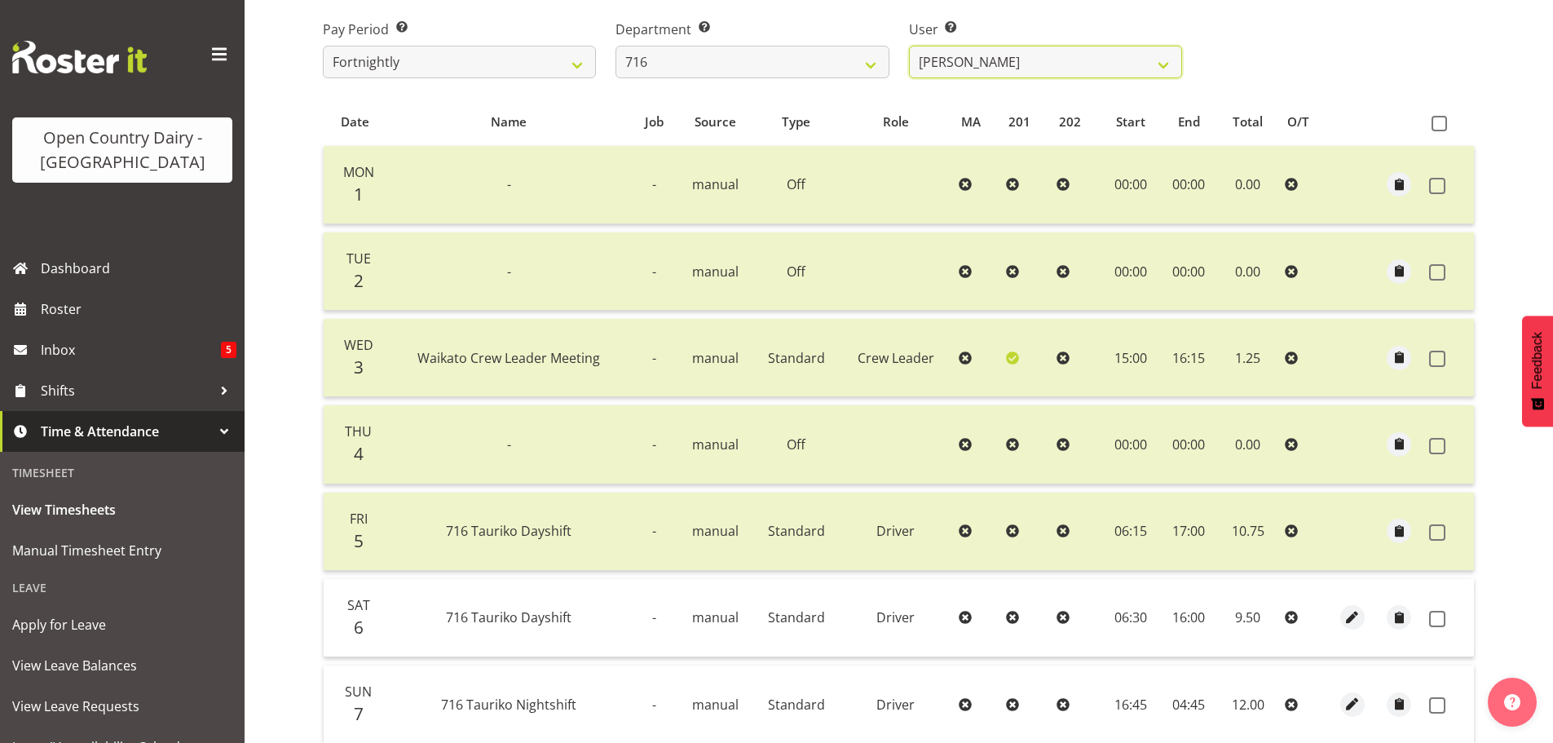
scroll to position [246, 0]
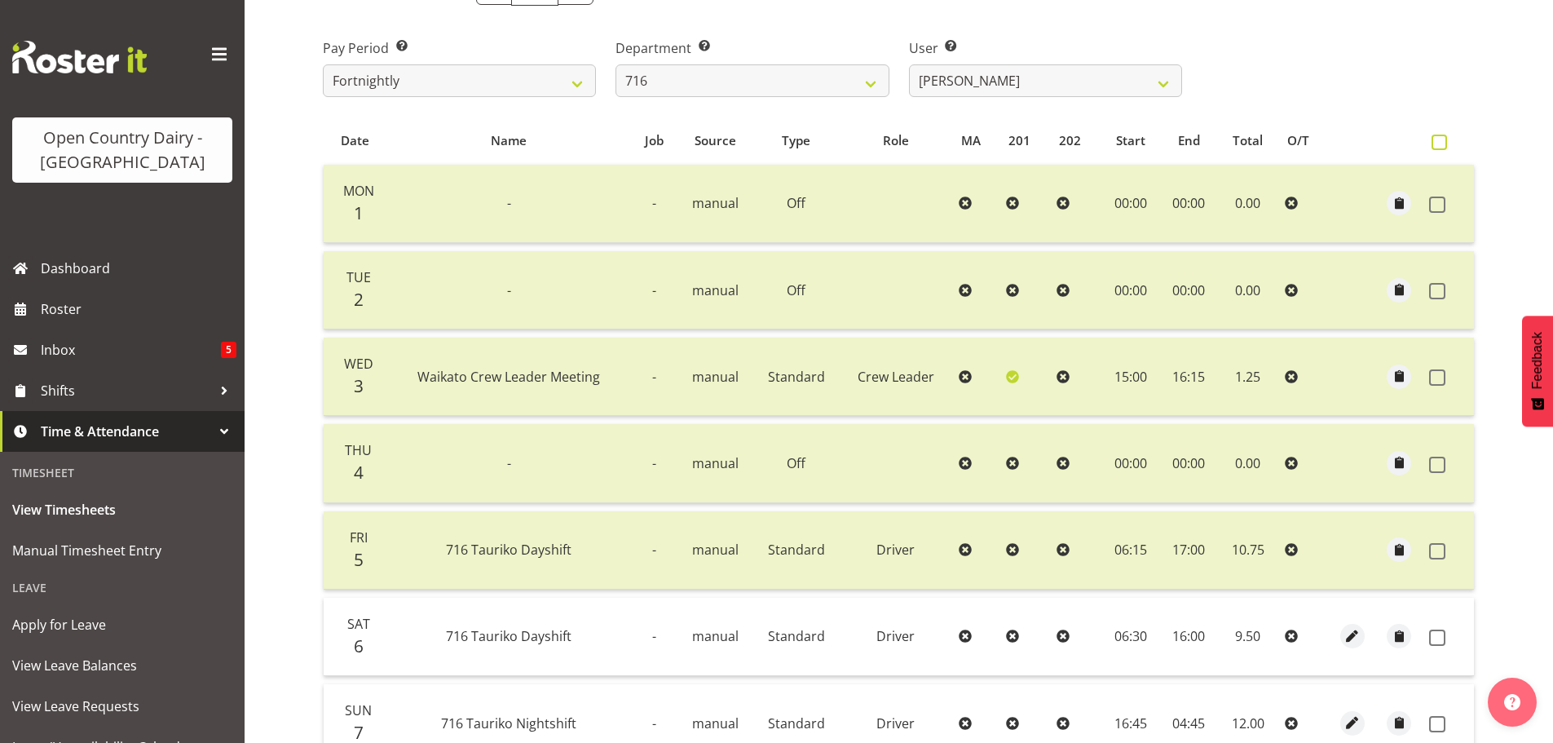
click at [1436, 143] on span at bounding box center [1439, 142] width 15 height 15
click at [1436, 143] on input "checkbox" at bounding box center [1437, 142] width 11 height 11
checkbox input "true"
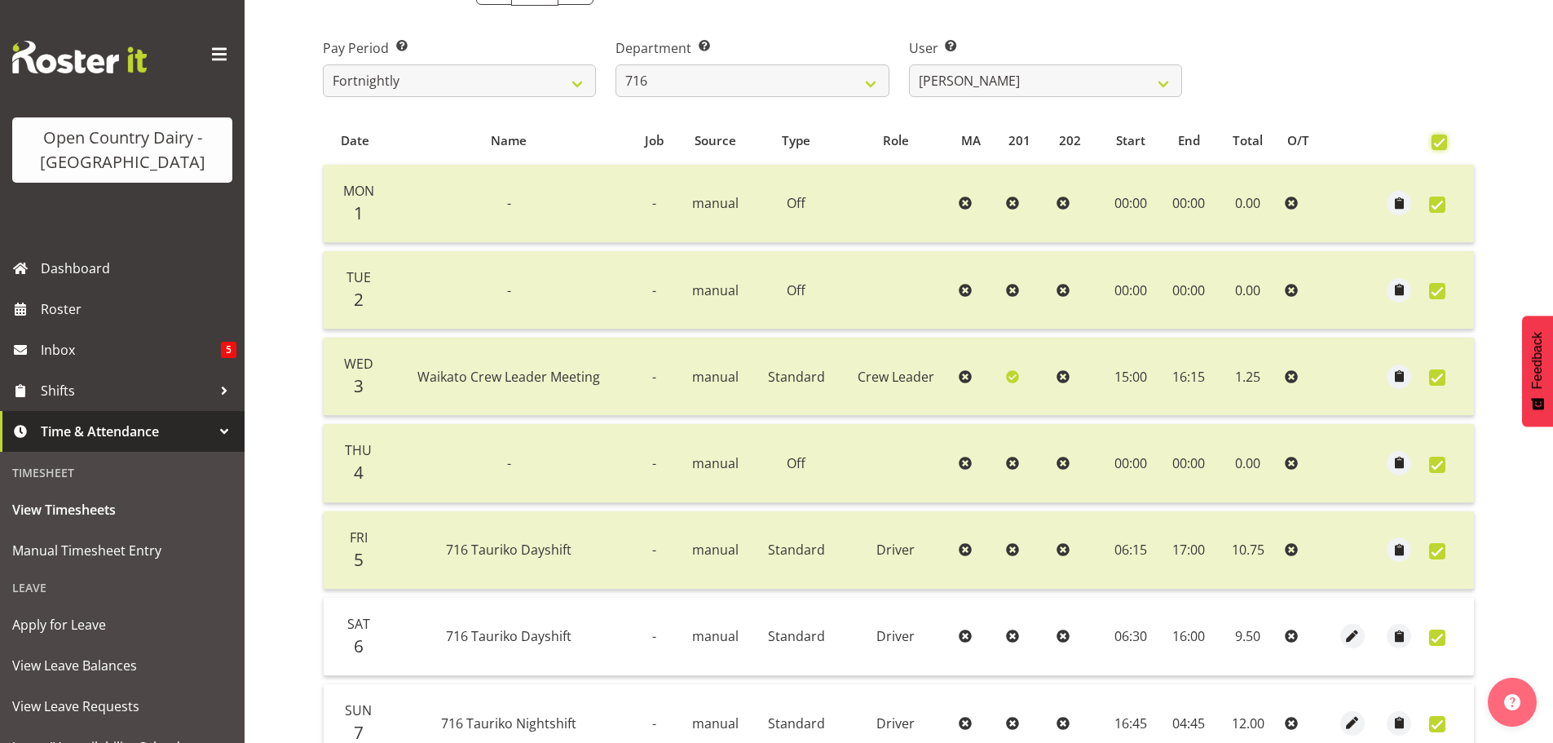
checkbox input "true"
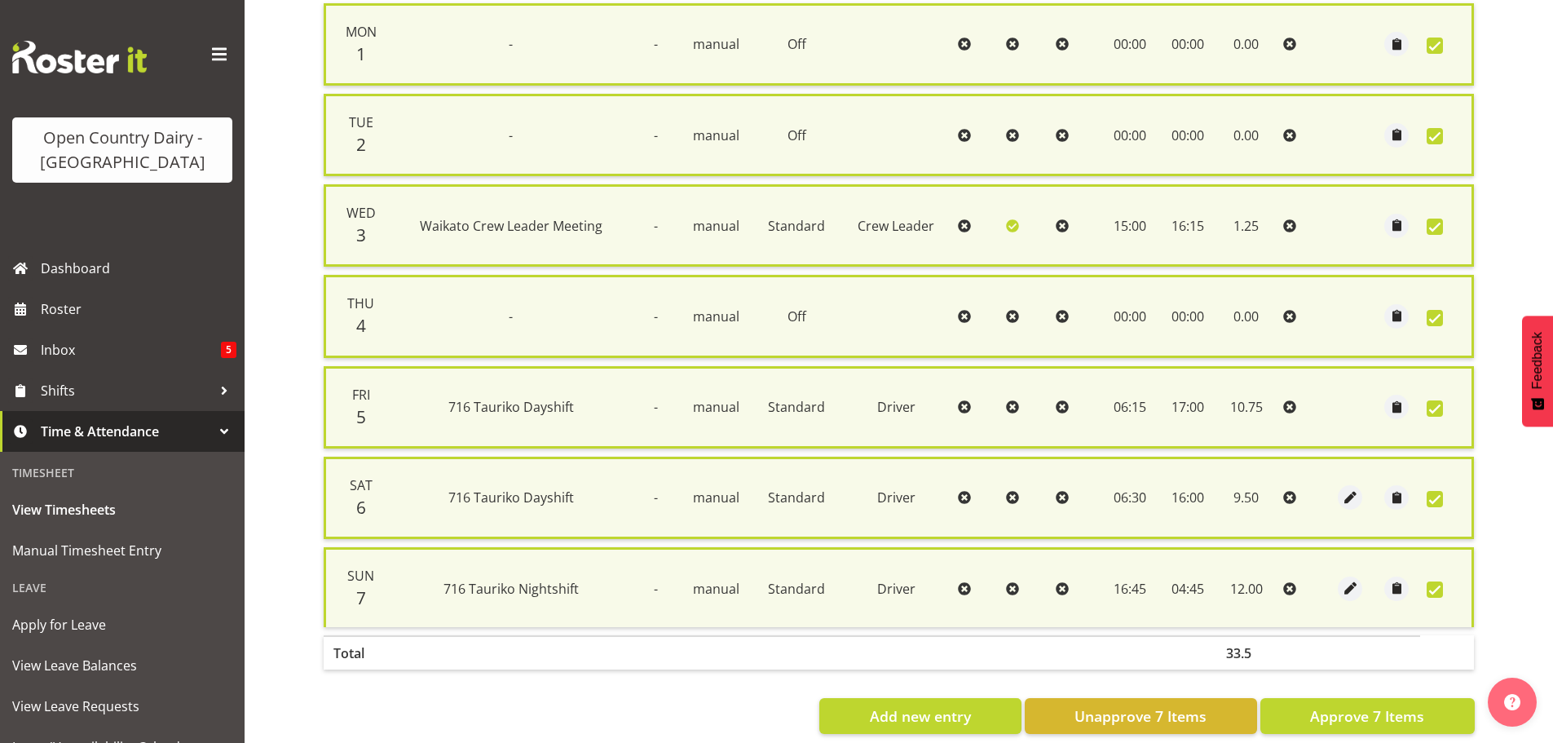
scroll to position [436, 0]
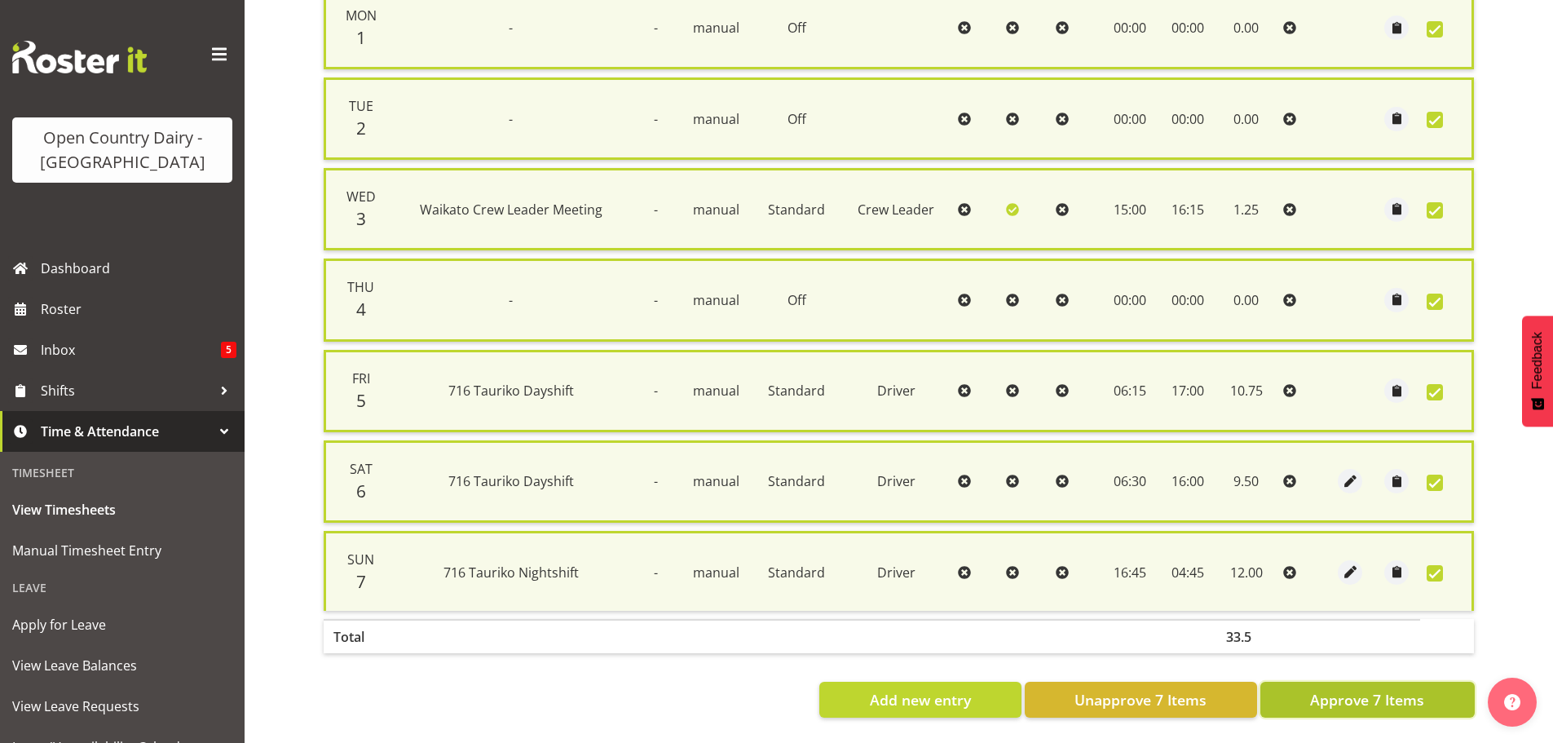
click at [1381, 689] on span "Approve 7 Items" at bounding box center [1367, 699] width 114 height 21
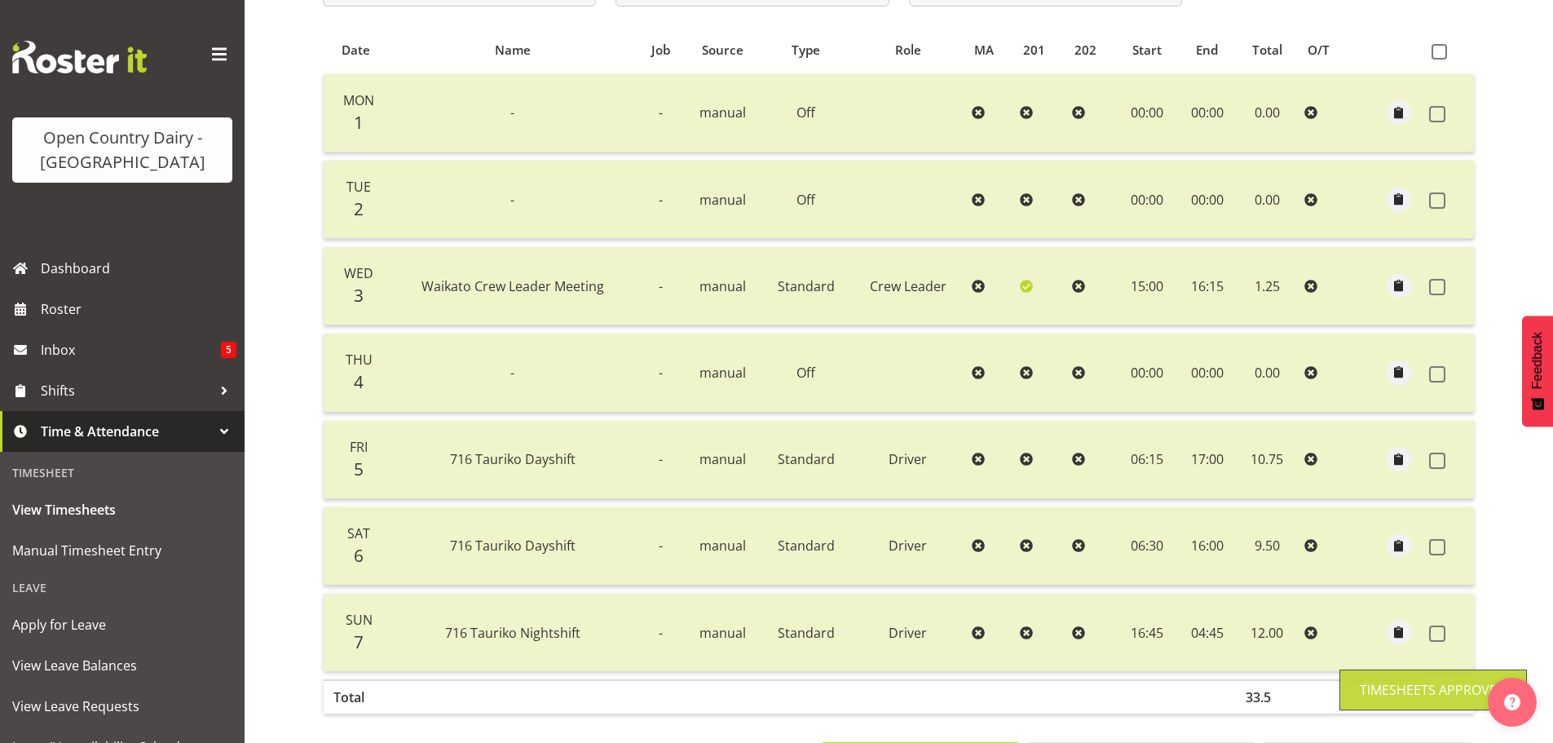
scroll to position [83, 0]
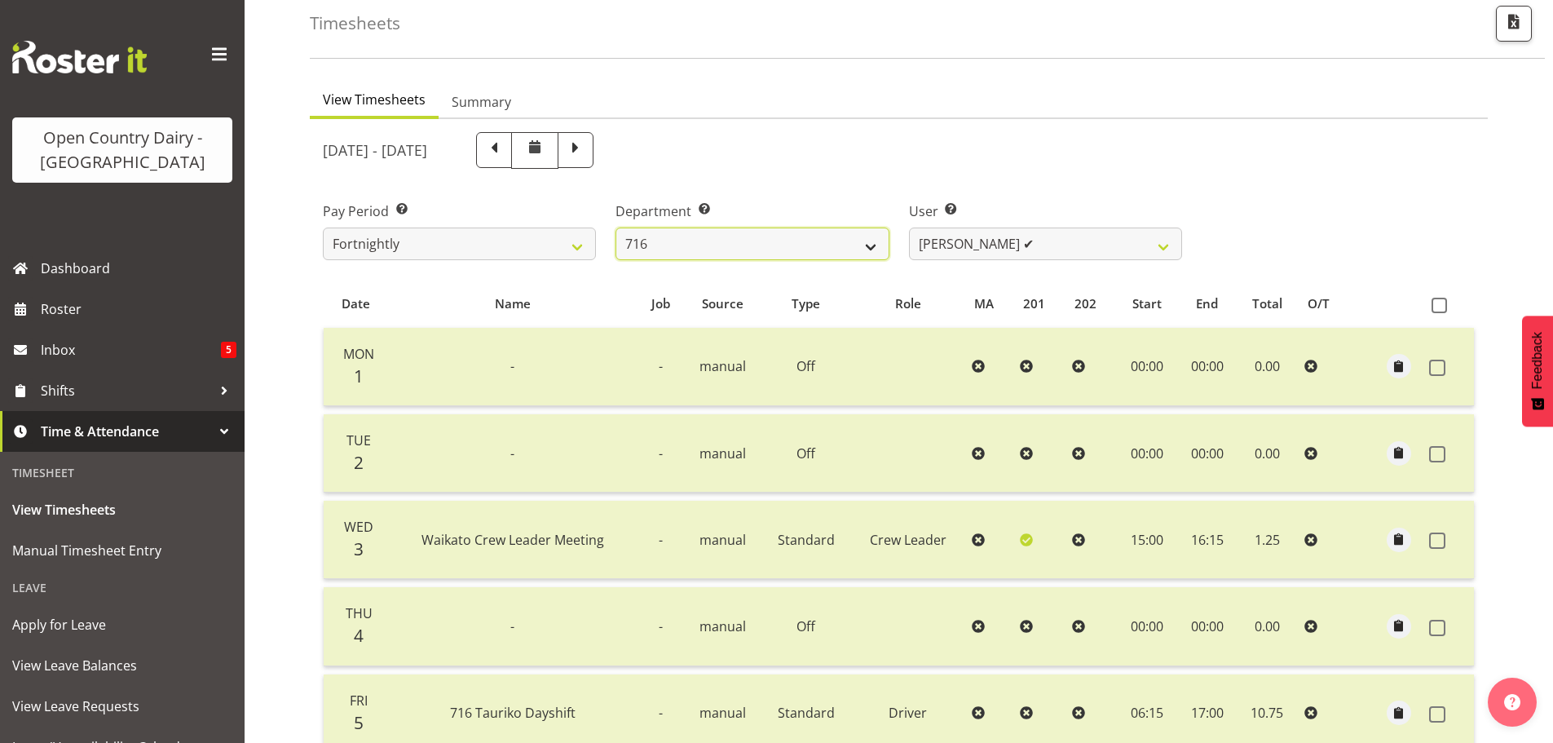
click at [872, 246] on select "701 702 703 704 705 706 707 708 709 710 711 712 713 714 715 716 717 718 719 720" at bounding box center [752, 243] width 273 height 33
click at [616, 227] on select "701 702 703 704 705 706 707 708 709 710 711 712 713 714 715 716 717 718 719 720" at bounding box center [752, 243] width 273 height 33
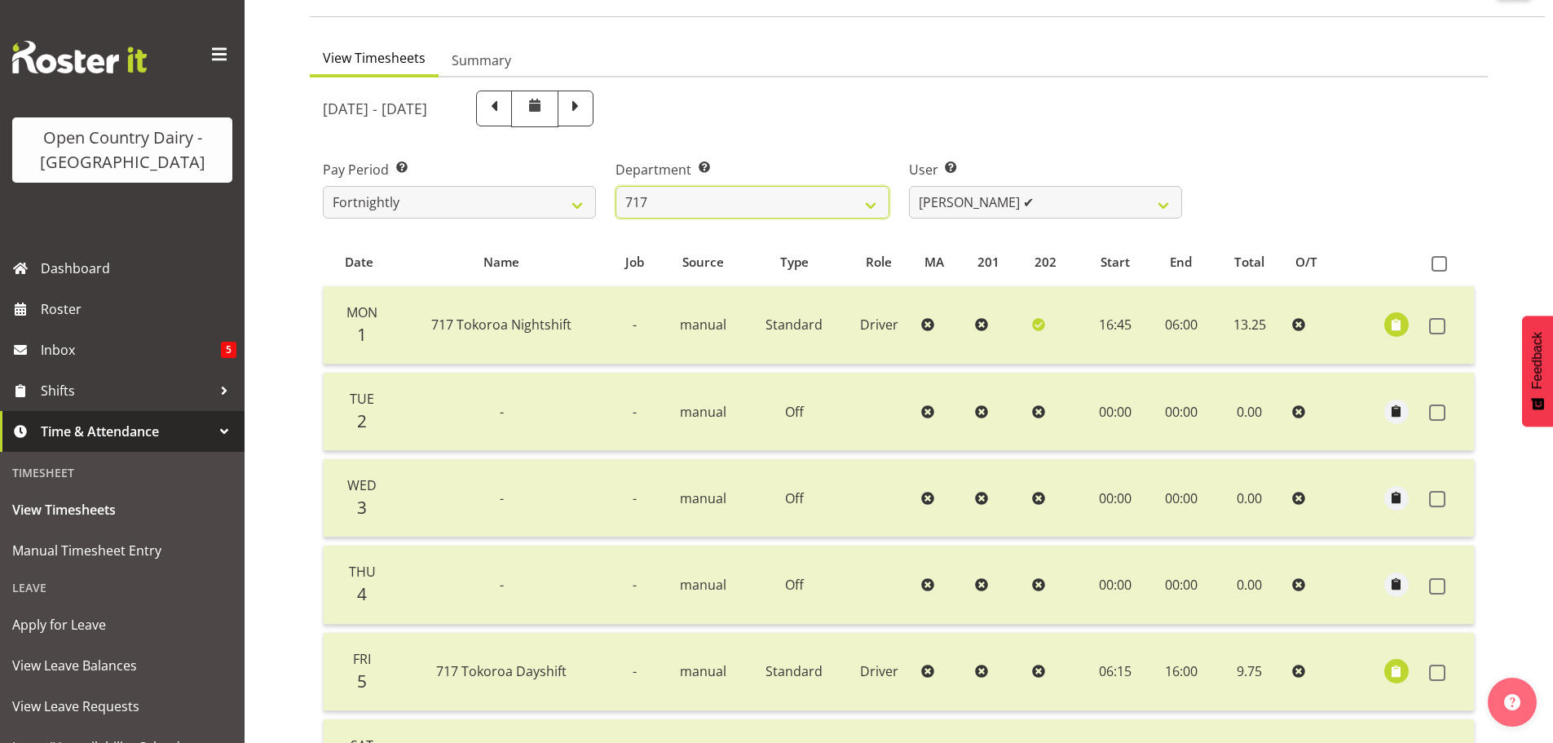
scroll to position [165, 0]
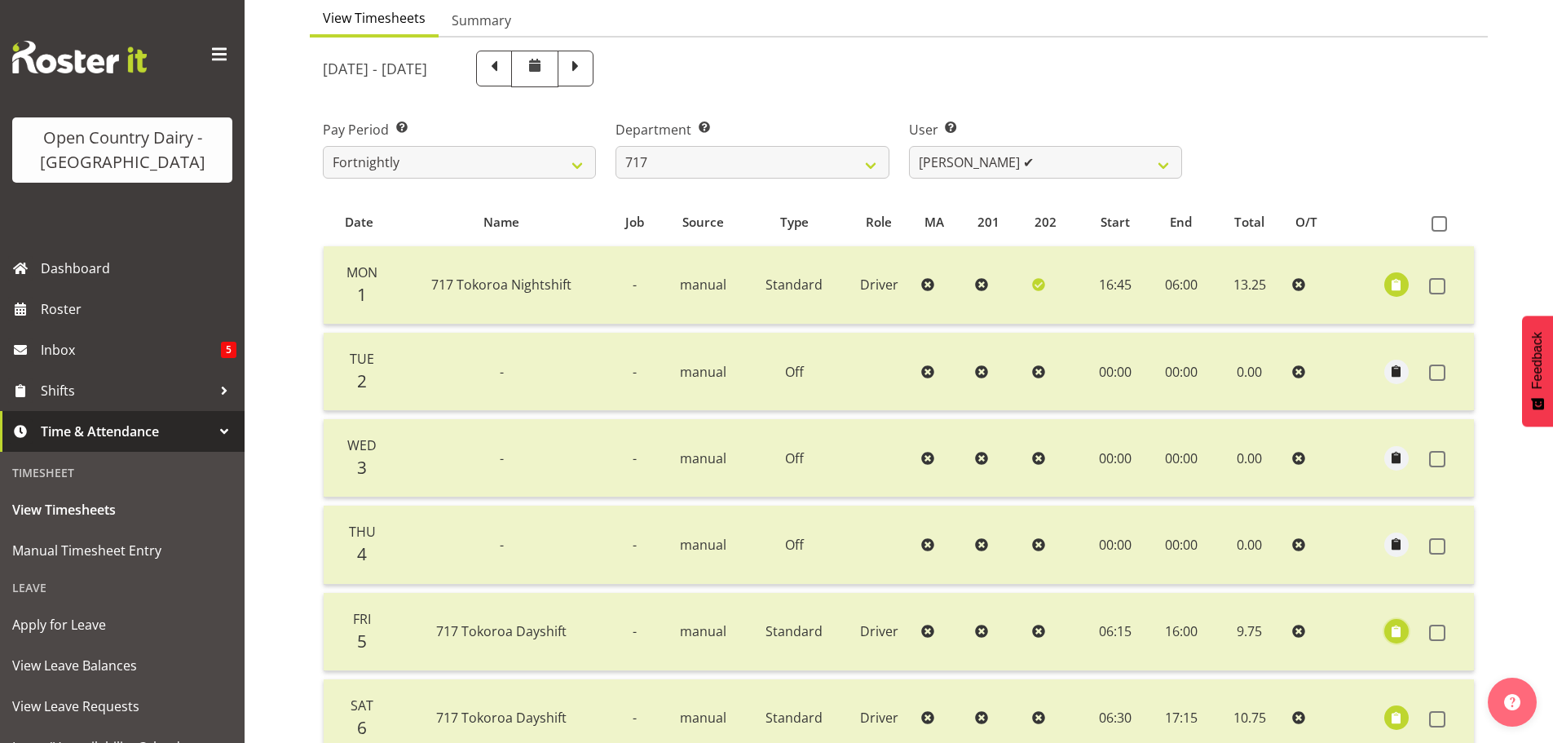
click at [1402, 629] on span "button" at bounding box center [1397, 631] width 19 height 19
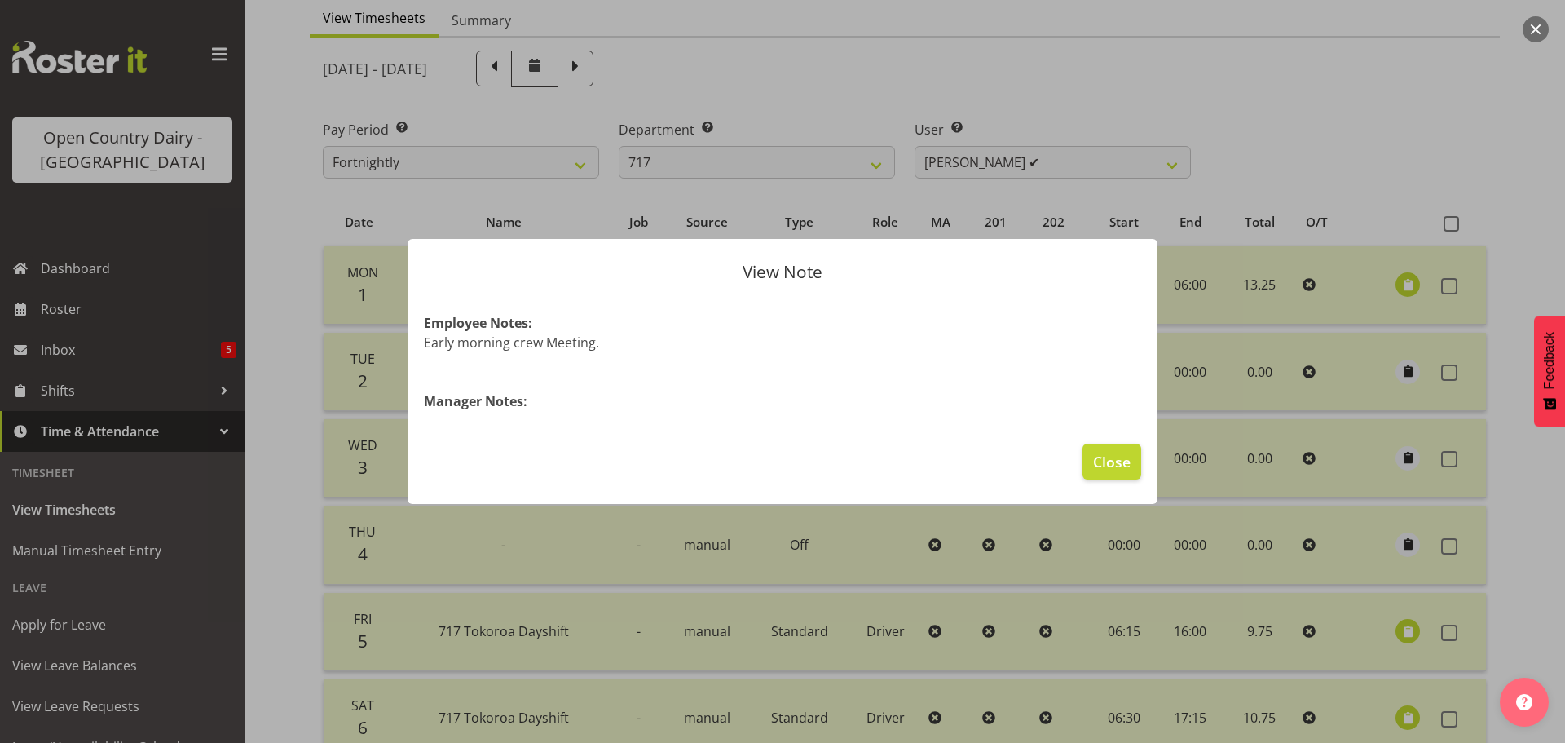
click at [1413, 715] on div at bounding box center [782, 371] width 1565 height 743
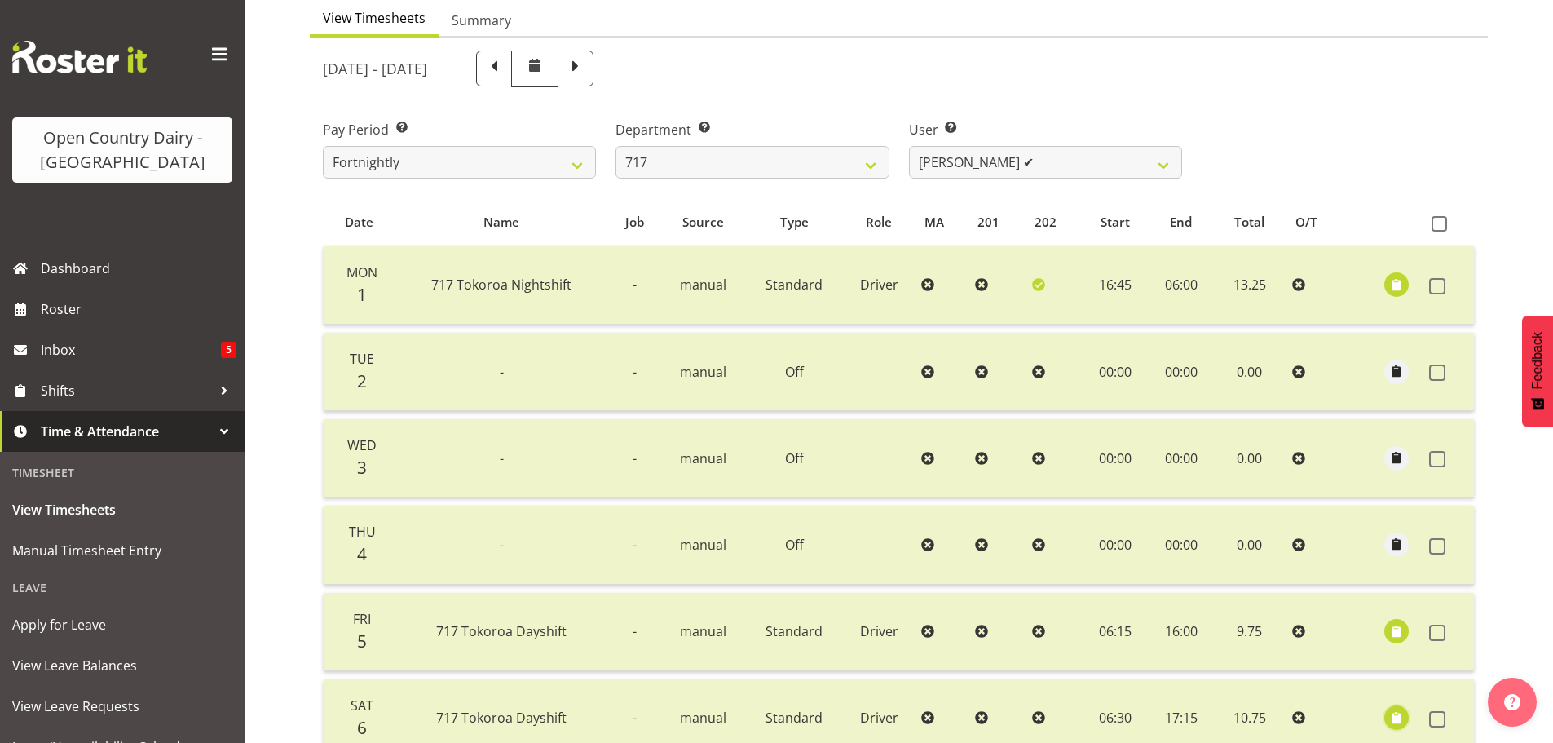
click at [1400, 725] on span "button" at bounding box center [1397, 717] width 19 height 19
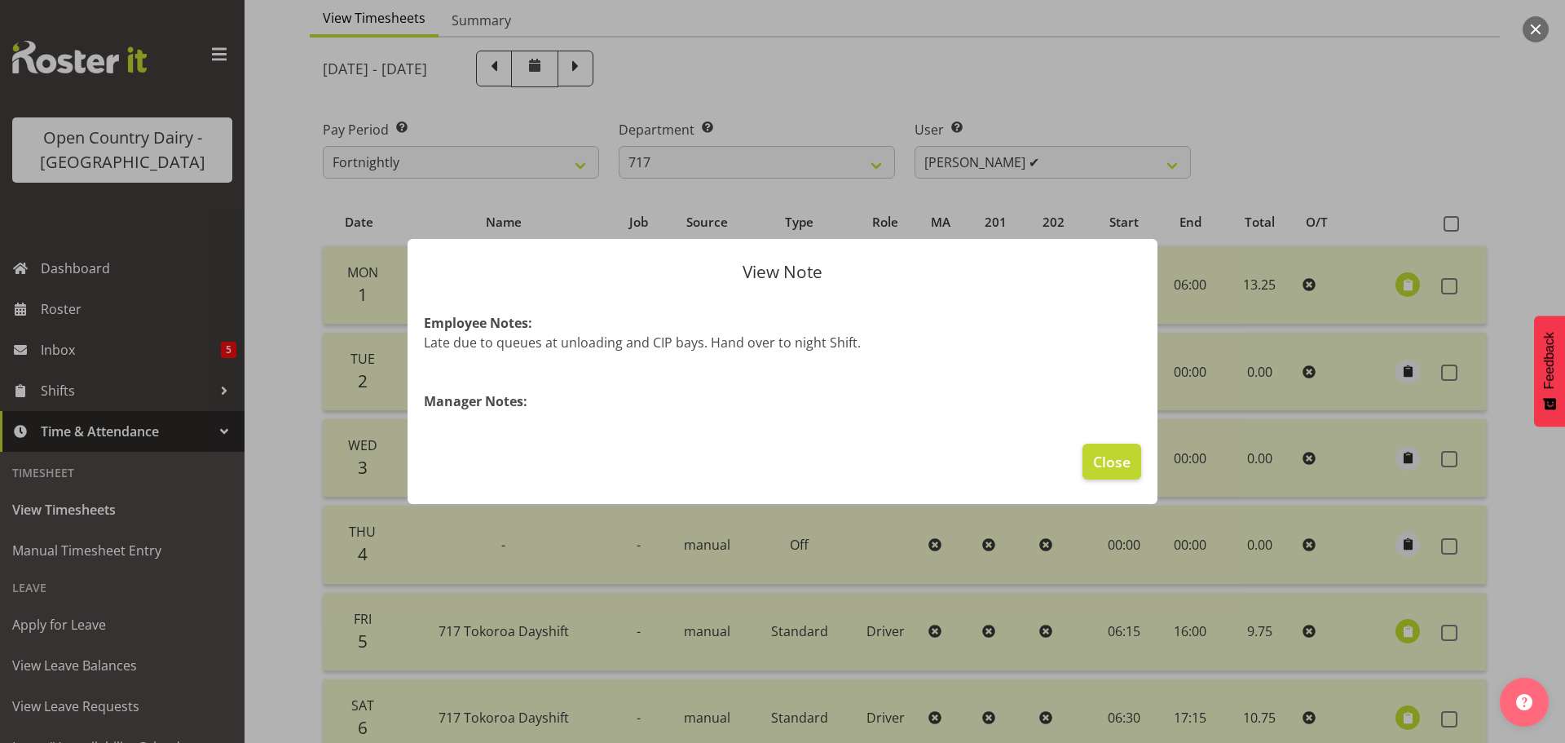
click at [1406, 284] on div at bounding box center [782, 371] width 1565 height 743
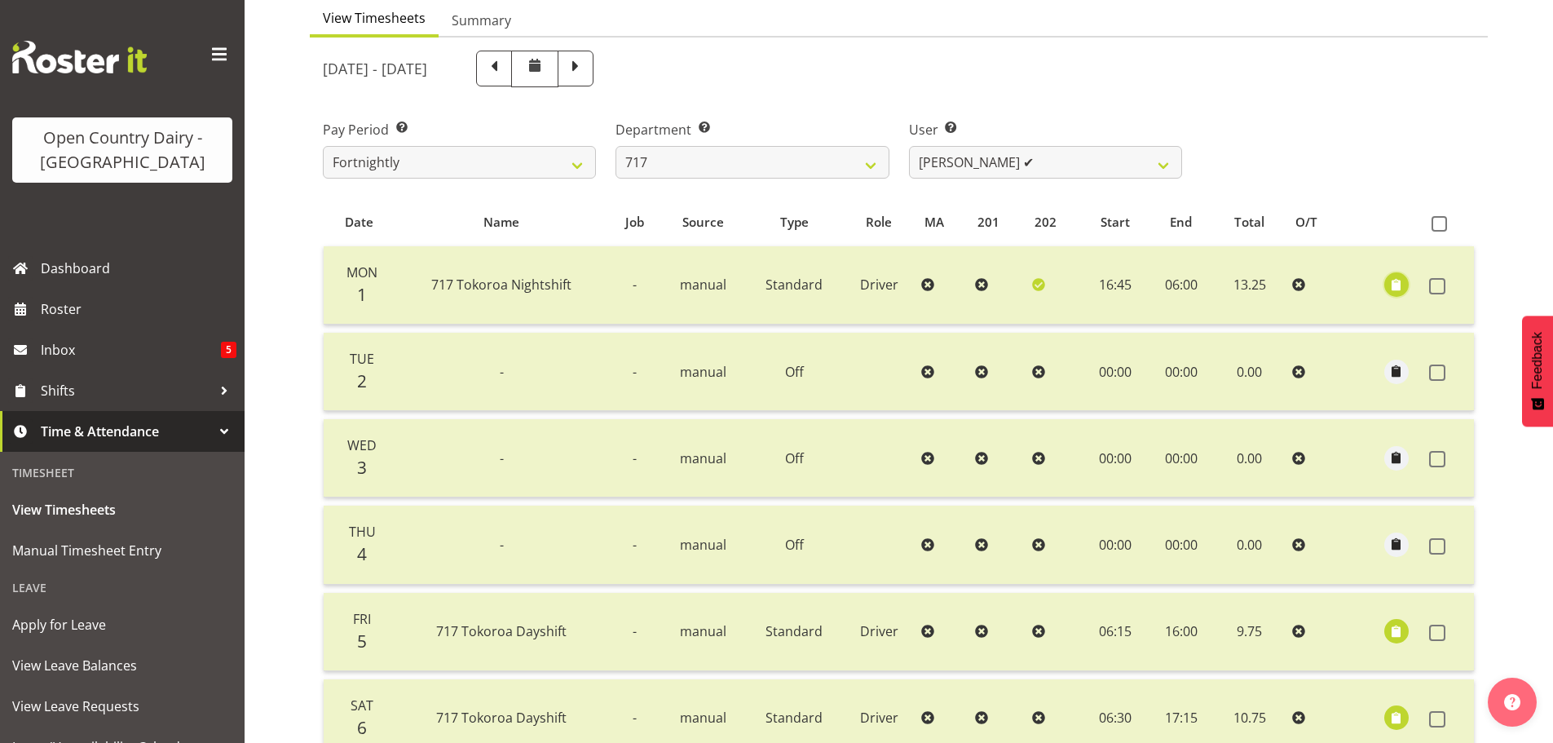
click at [1406, 284] on button "button" at bounding box center [1396, 284] width 24 height 24
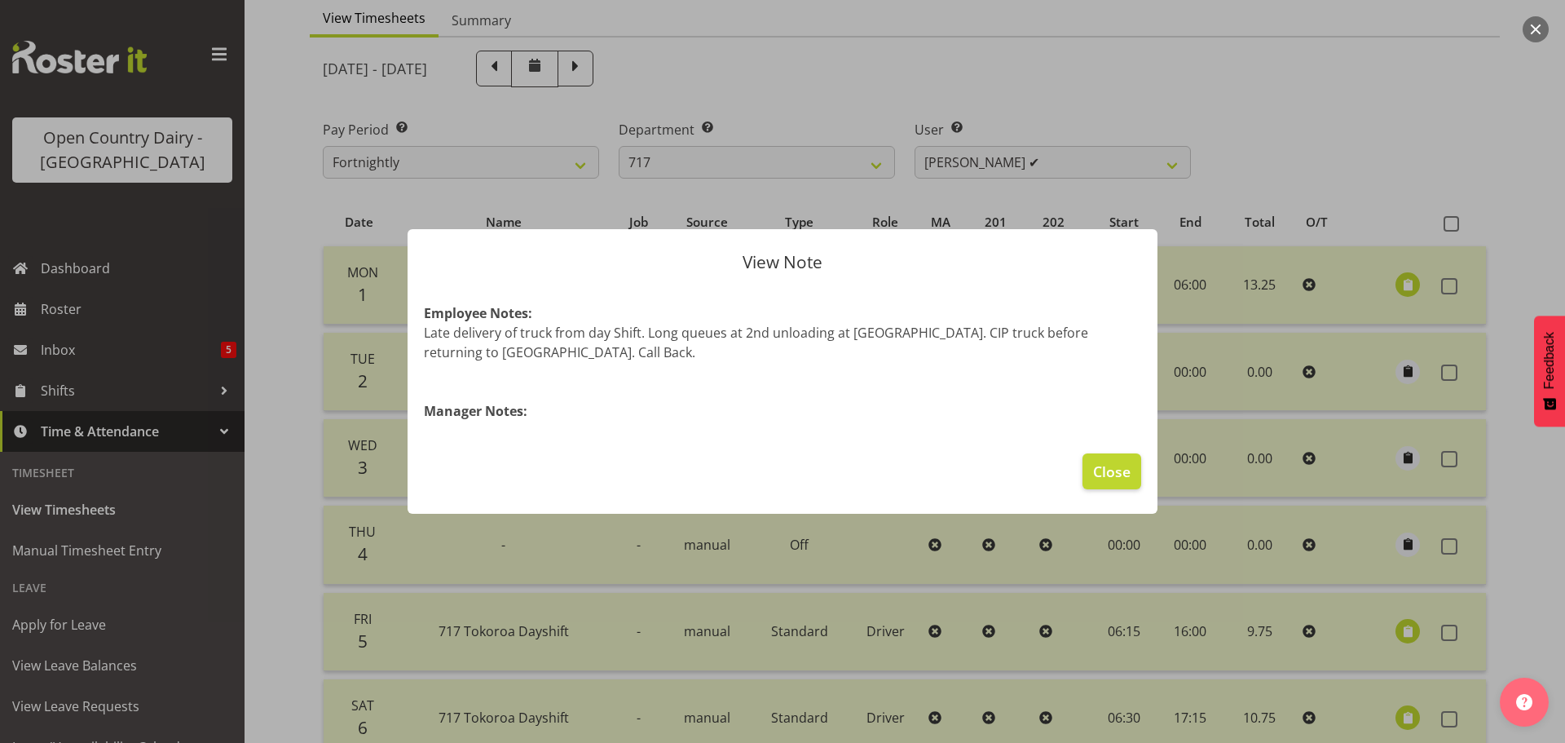
click at [1354, 180] on div at bounding box center [782, 371] width 1565 height 743
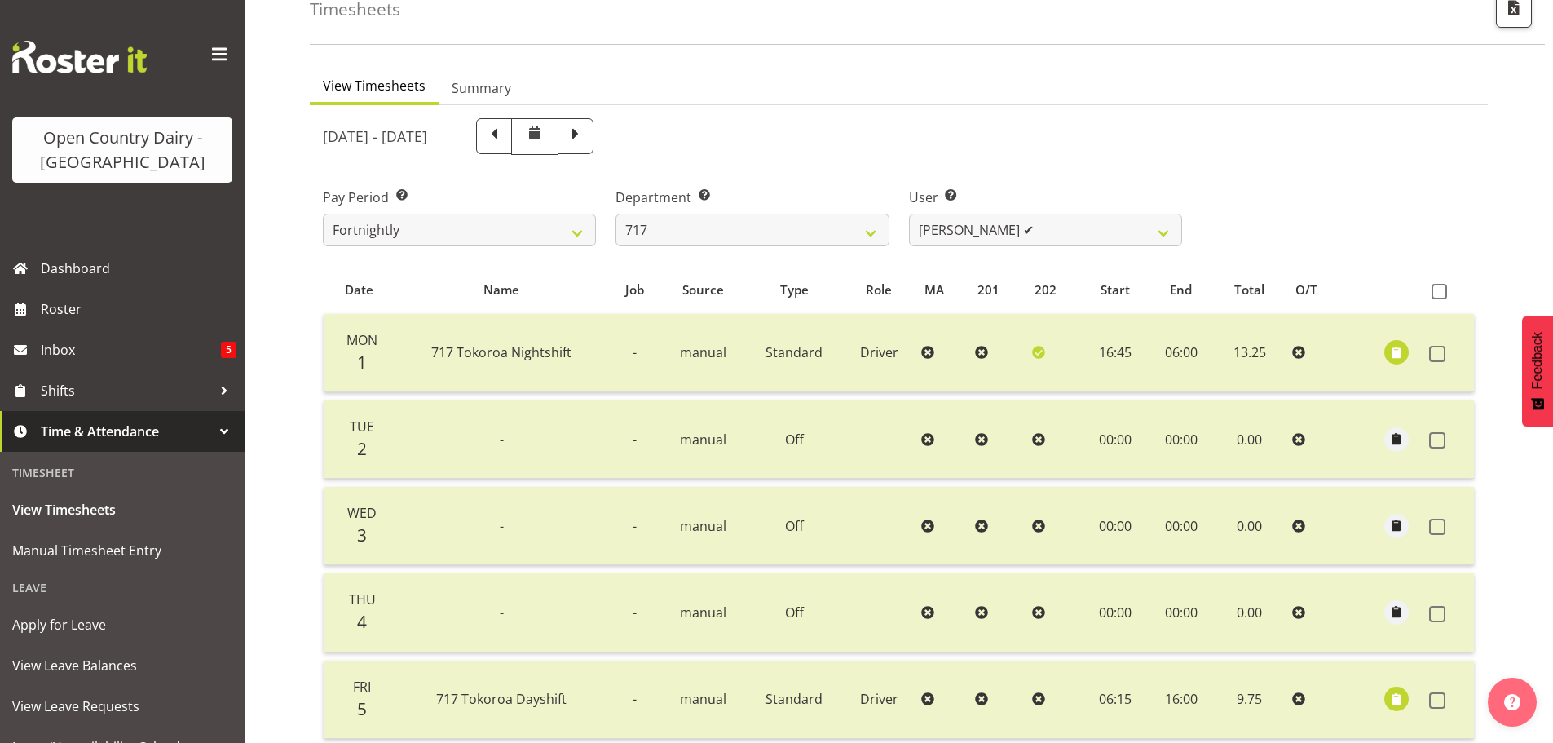
scroll to position [83, 0]
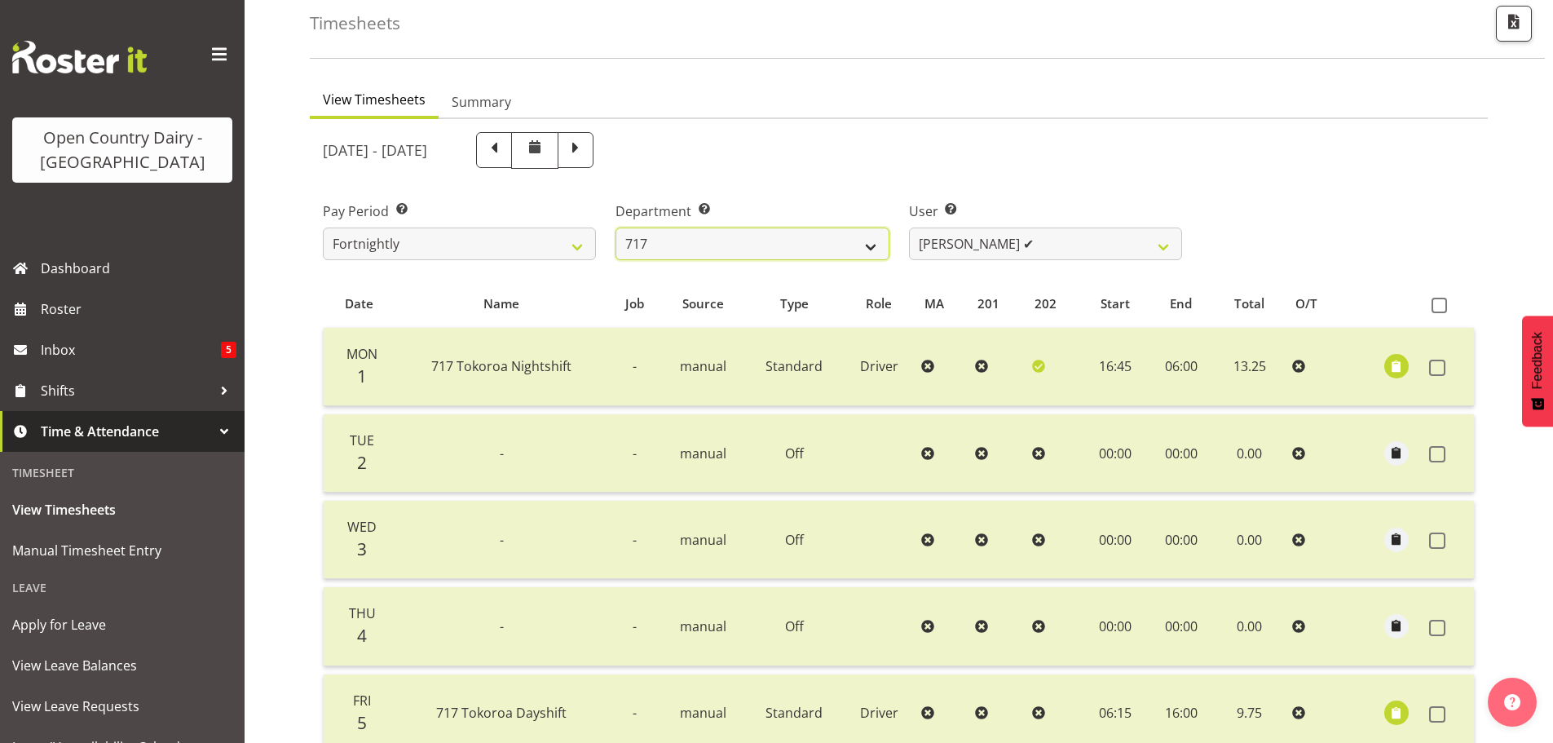
click at [872, 246] on select "701 702 703 704 705 706 707 708 709 710 711 712 713 714 715 716 717 718 719 720" at bounding box center [752, 243] width 273 height 33
click at [616, 227] on select "701 702 703 704 705 706 707 708 709 710 711 712 713 714 715 716 717 718 719 720" at bounding box center [752, 243] width 273 height 33
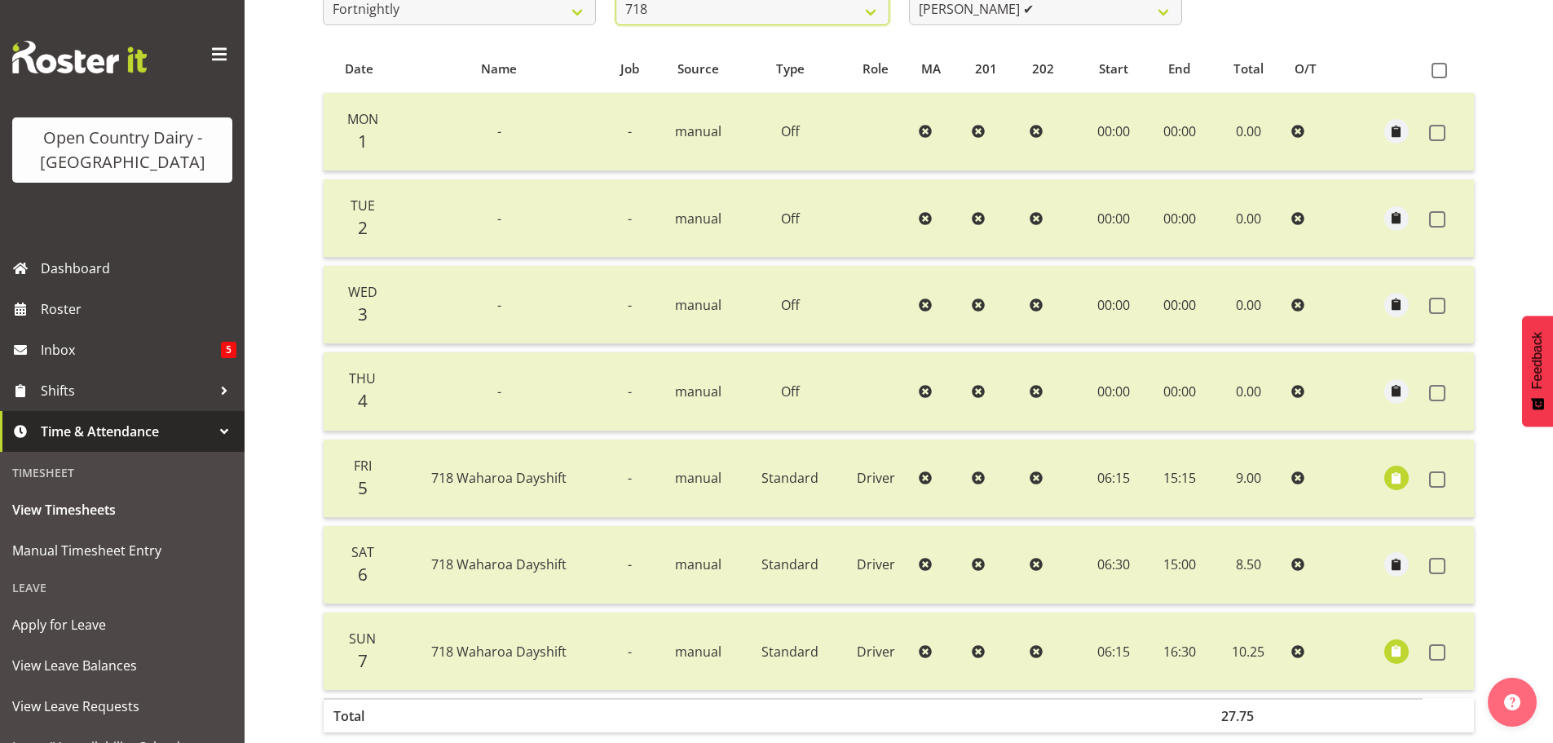
scroll to position [328, 0]
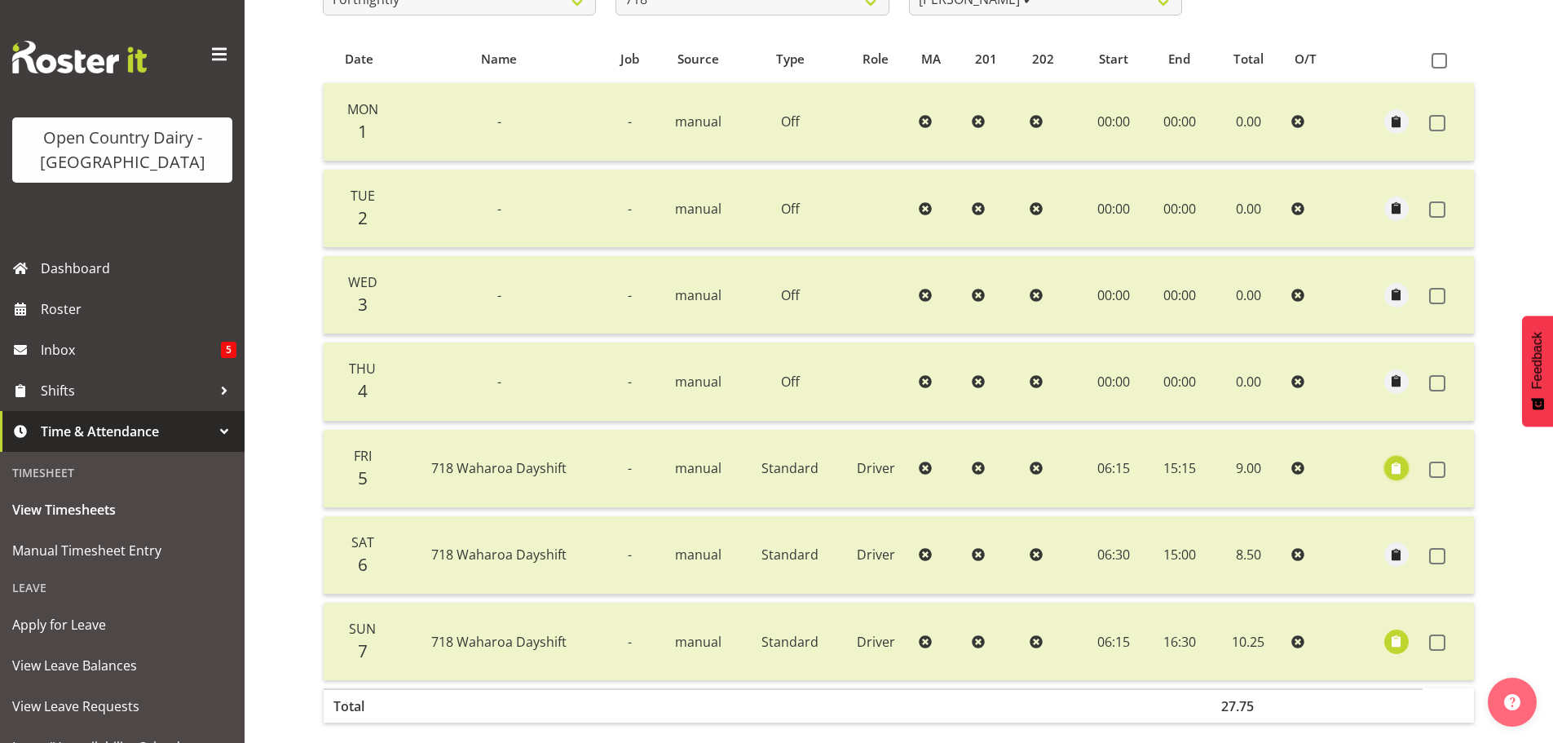
click at [1395, 470] on span "button" at bounding box center [1396, 468] width 19 height 19
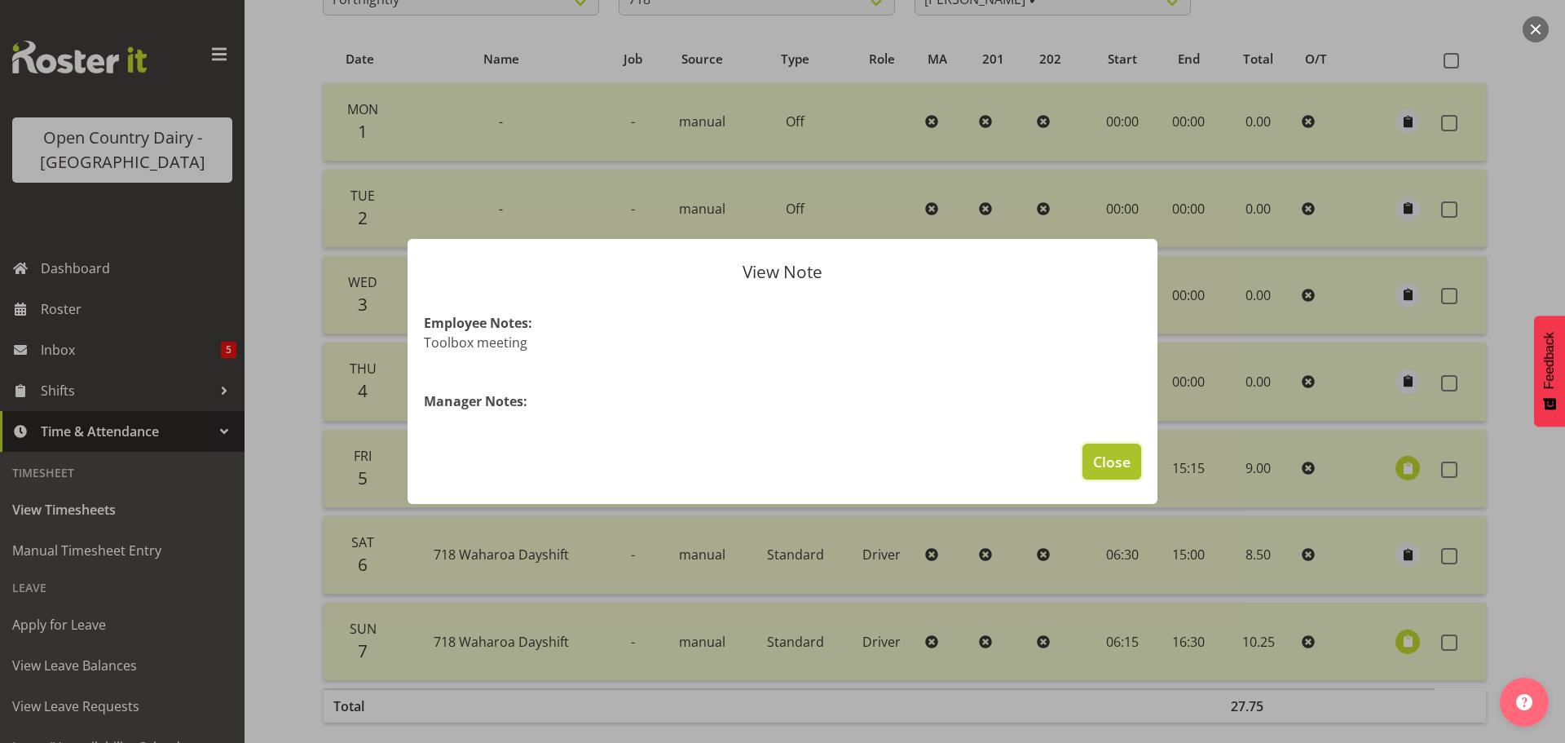
click at [1106, 459] on span "Close" at bounding box center [1112, 461] width 38 height 21
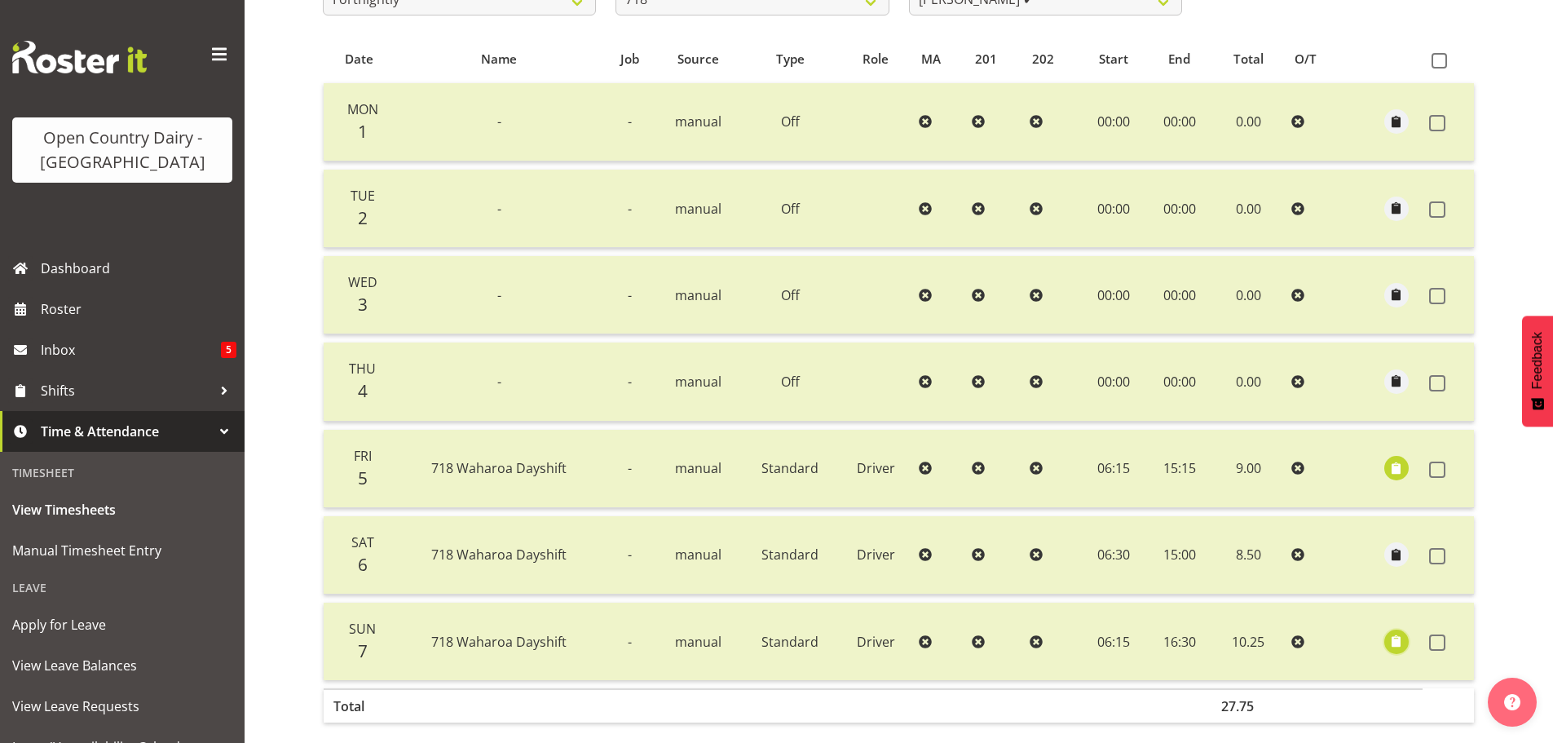
click at [1400, 639] on span "button" at bounding box center [1396, 641] width 19 height 19
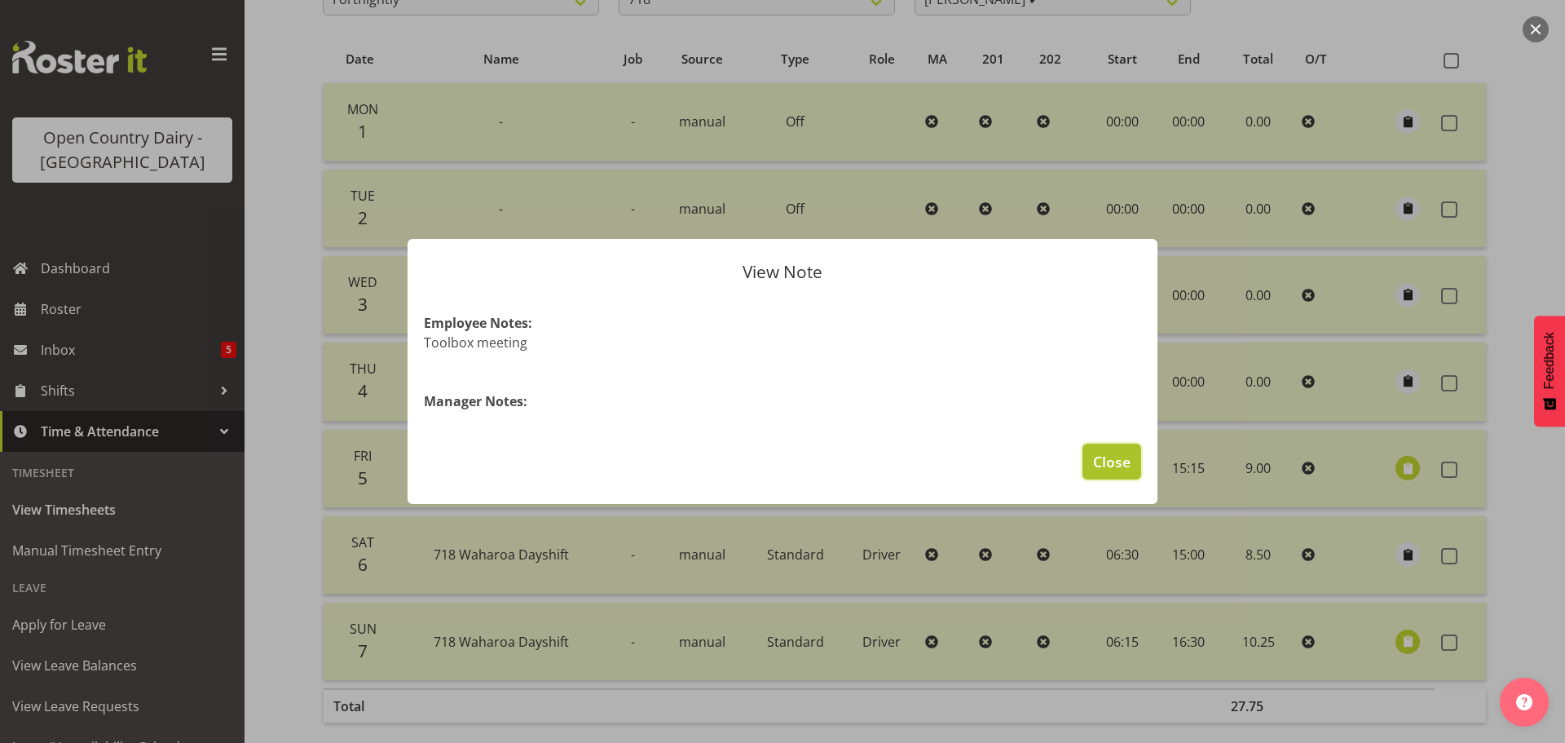
click at [1119, 471] on span "Close" at bounding box center [1112, 461] width 38 height 21
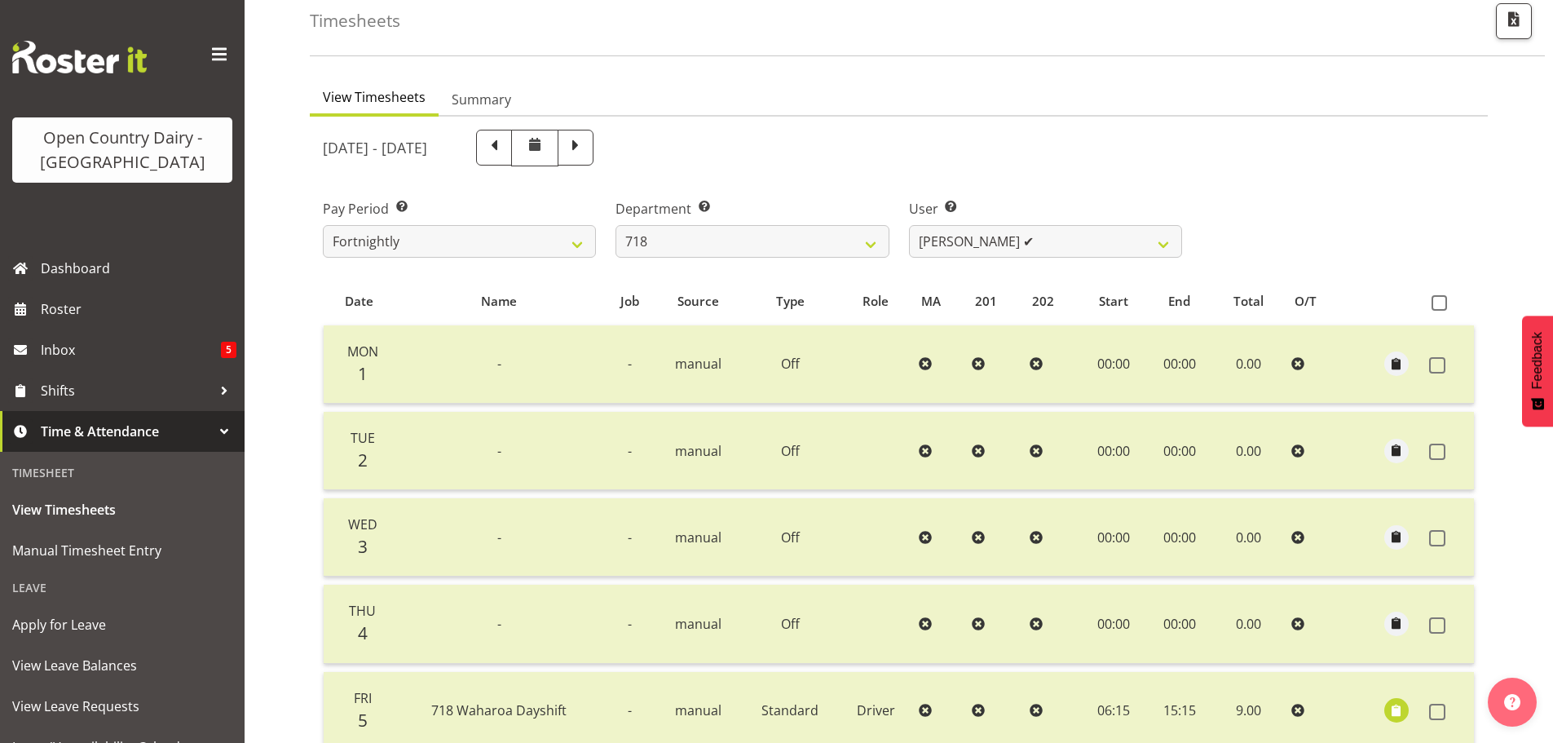
scroll to position [2, 0]
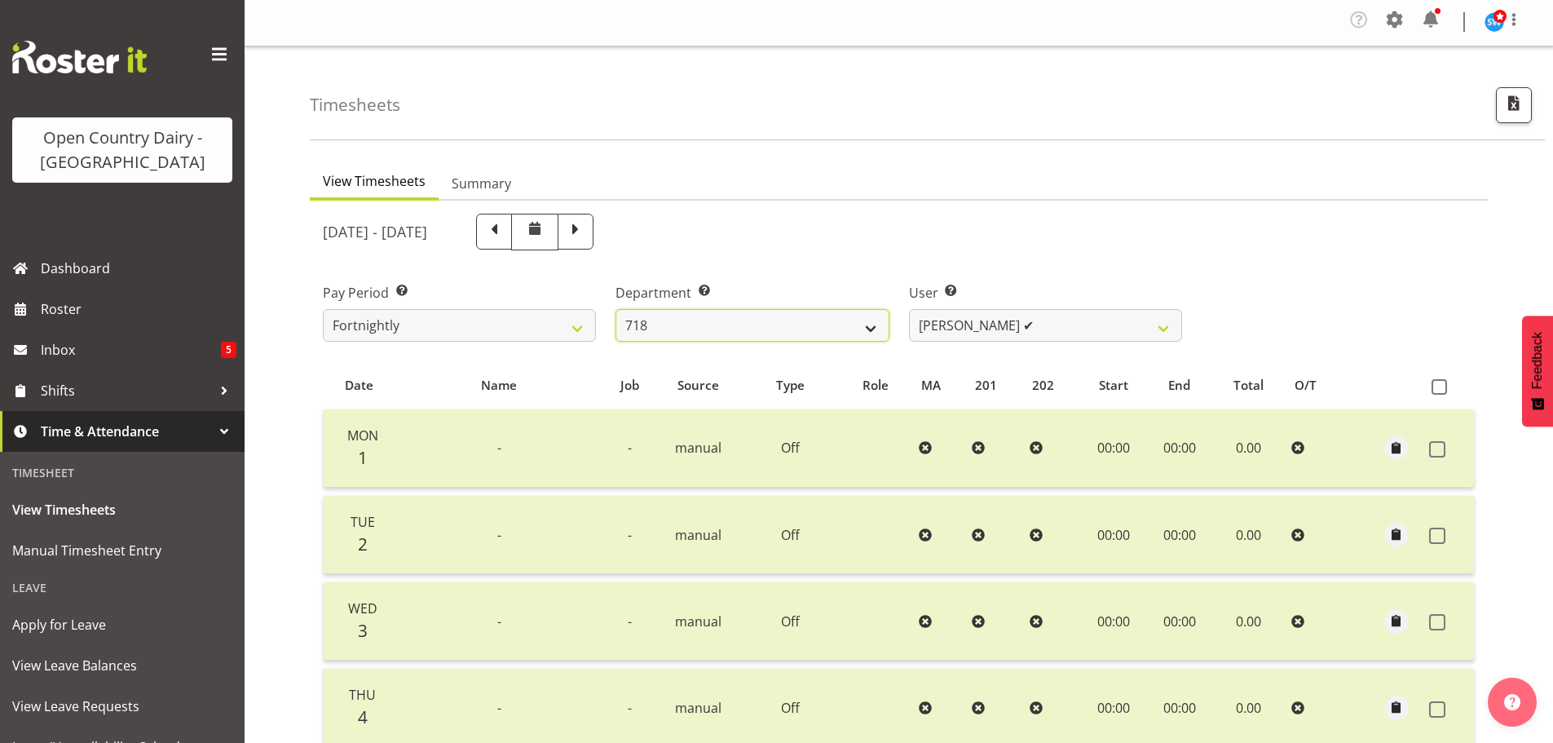
click at [872, 329] on select "701 702 703 704 705 706 707 708 709 710 711 712 713 714 715 716 717 718 719 720" at bounding box center [752, 325] width 273 height 33
click at [616, 309] on select "701 702 703 704 705 706 707 708 709 710 711 712 713 714 715 716 717 718 719 720" at bounding box center [752, 325] width 273 height 33
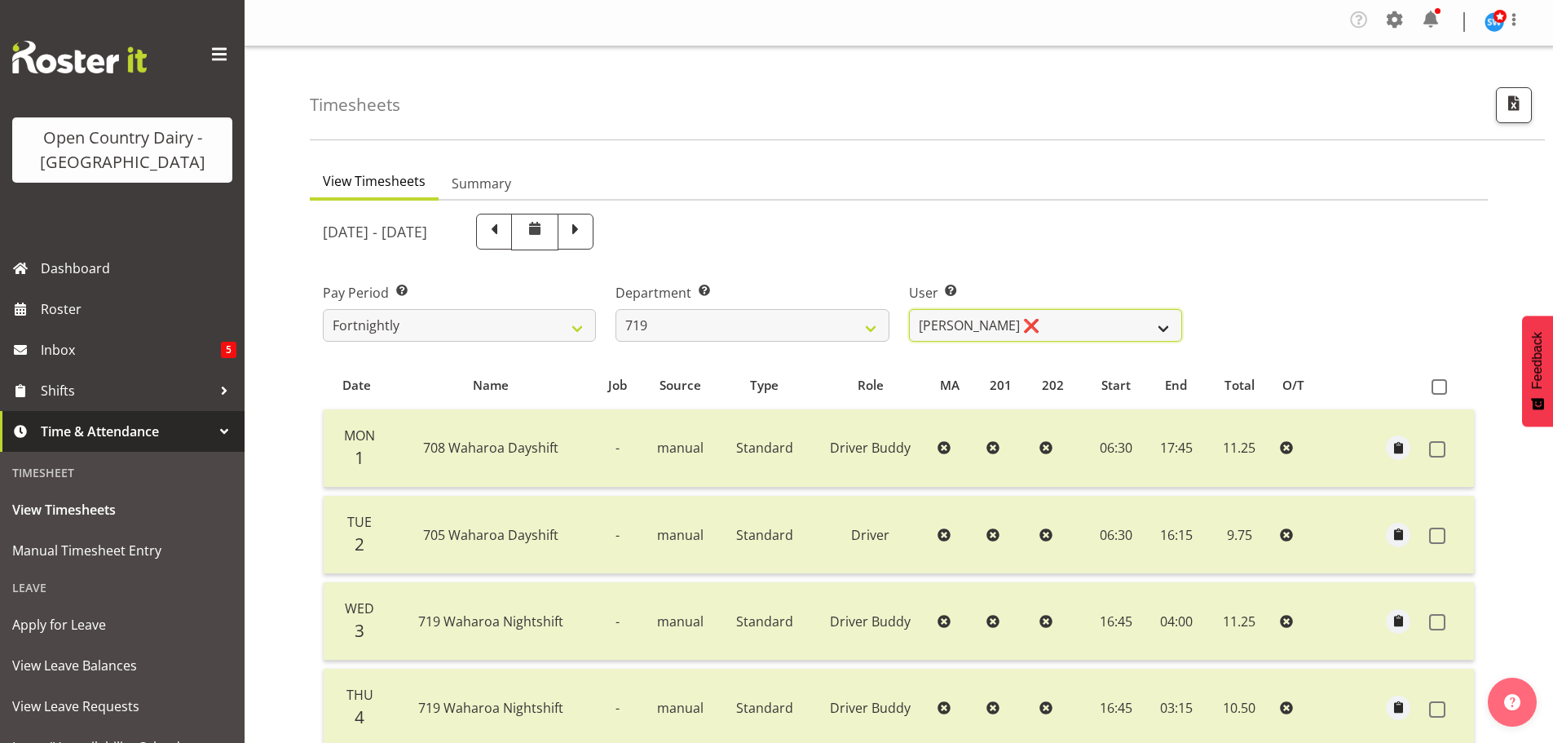
click at [1161, 324] on select "[PERSON_NAME] ❌ [PERSON_NAME] ❌ [PERSON_NAME] ✔" at bounding box center [1045, 325] width 273 height 33
click at [909, 309] on select "[PERSON_NAME] ❌ [PERSON_NAME] ❌ [PERSON_NAME] ✔" at bounding box center [1045, 325] width 273 height 33
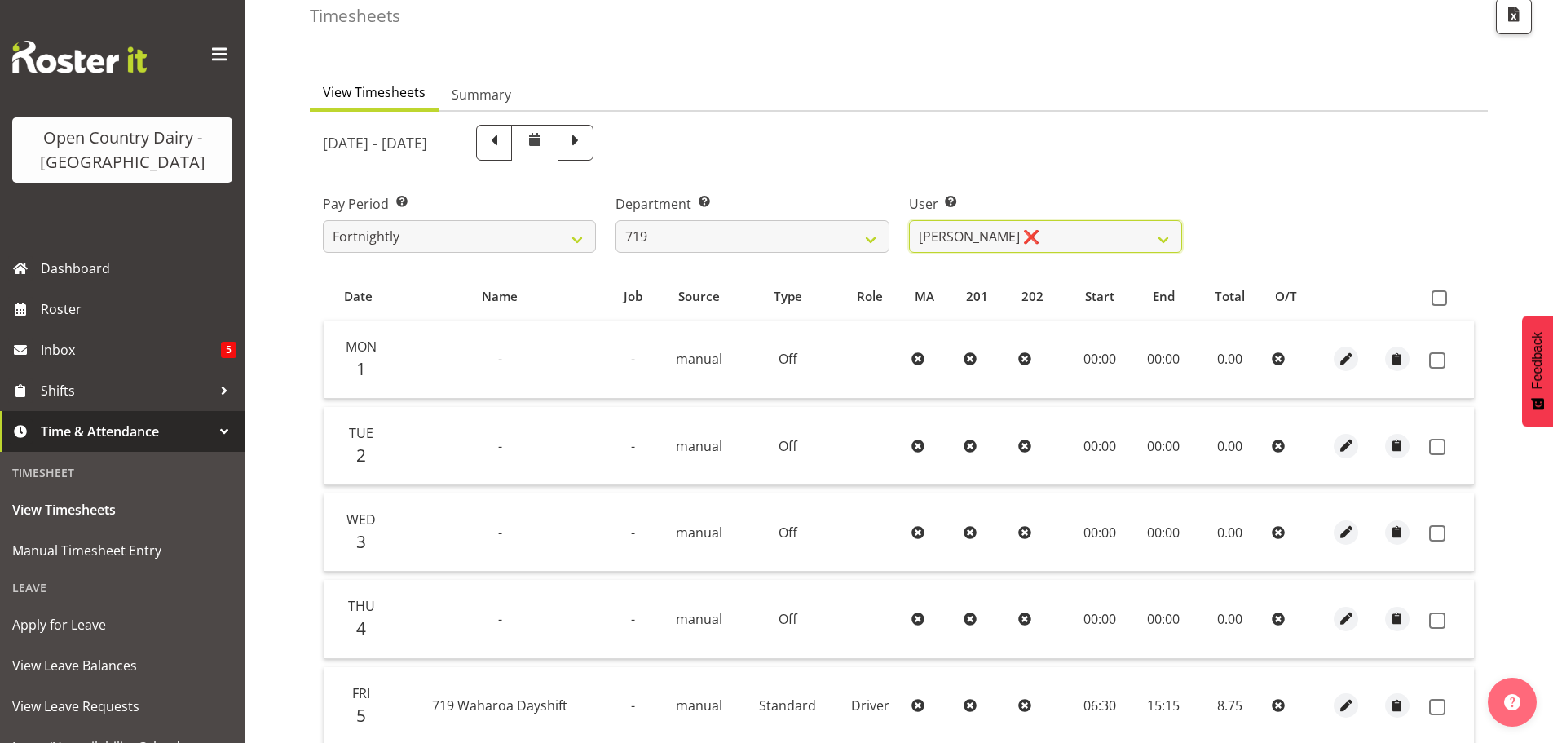
scroll to position [328, 0]
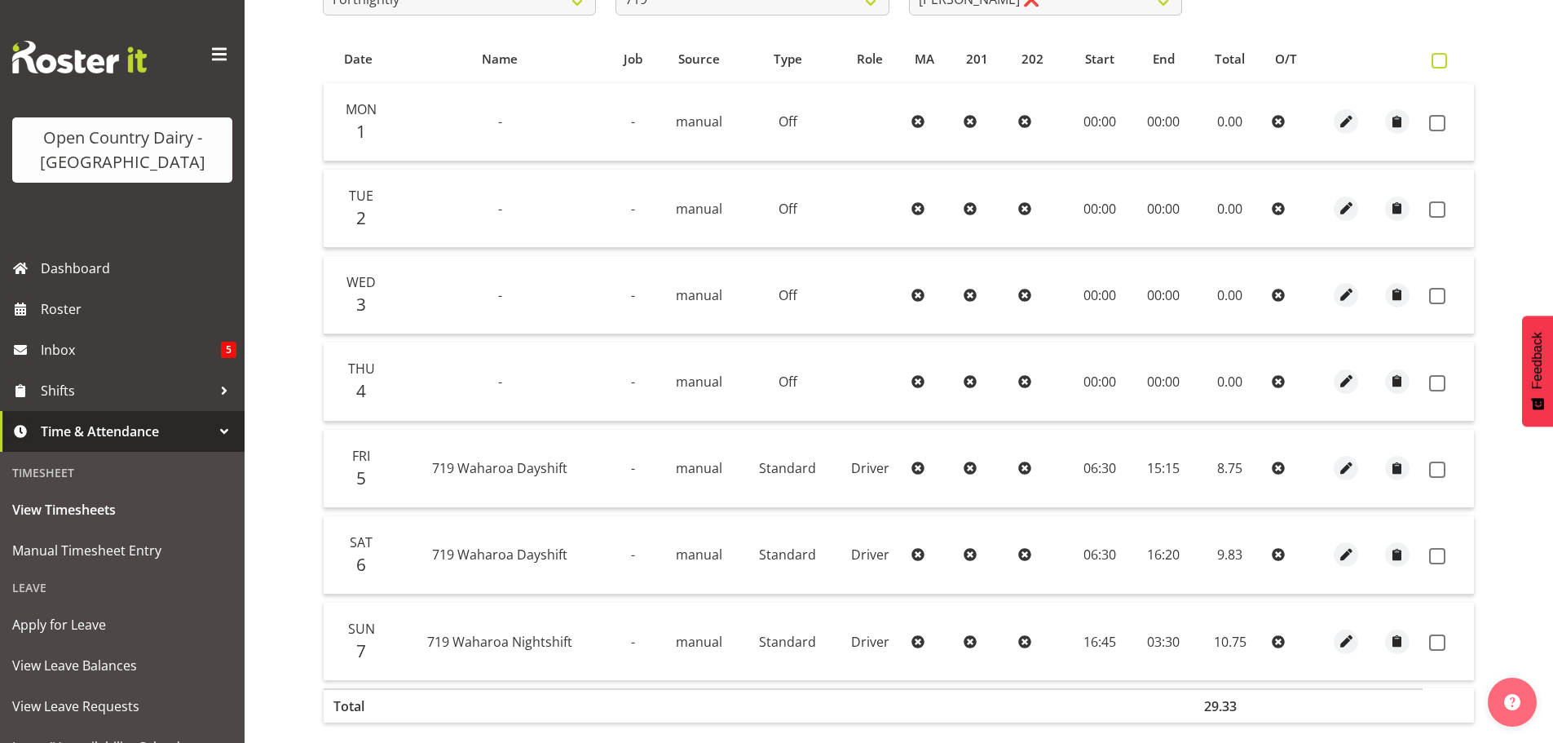
click at [1438, 64] on span at bounding box center [1439, 60] width 15 height 15
click at [1438, 64] on input "checkbox" at bounding box center [1437, 60] width 11 height 11
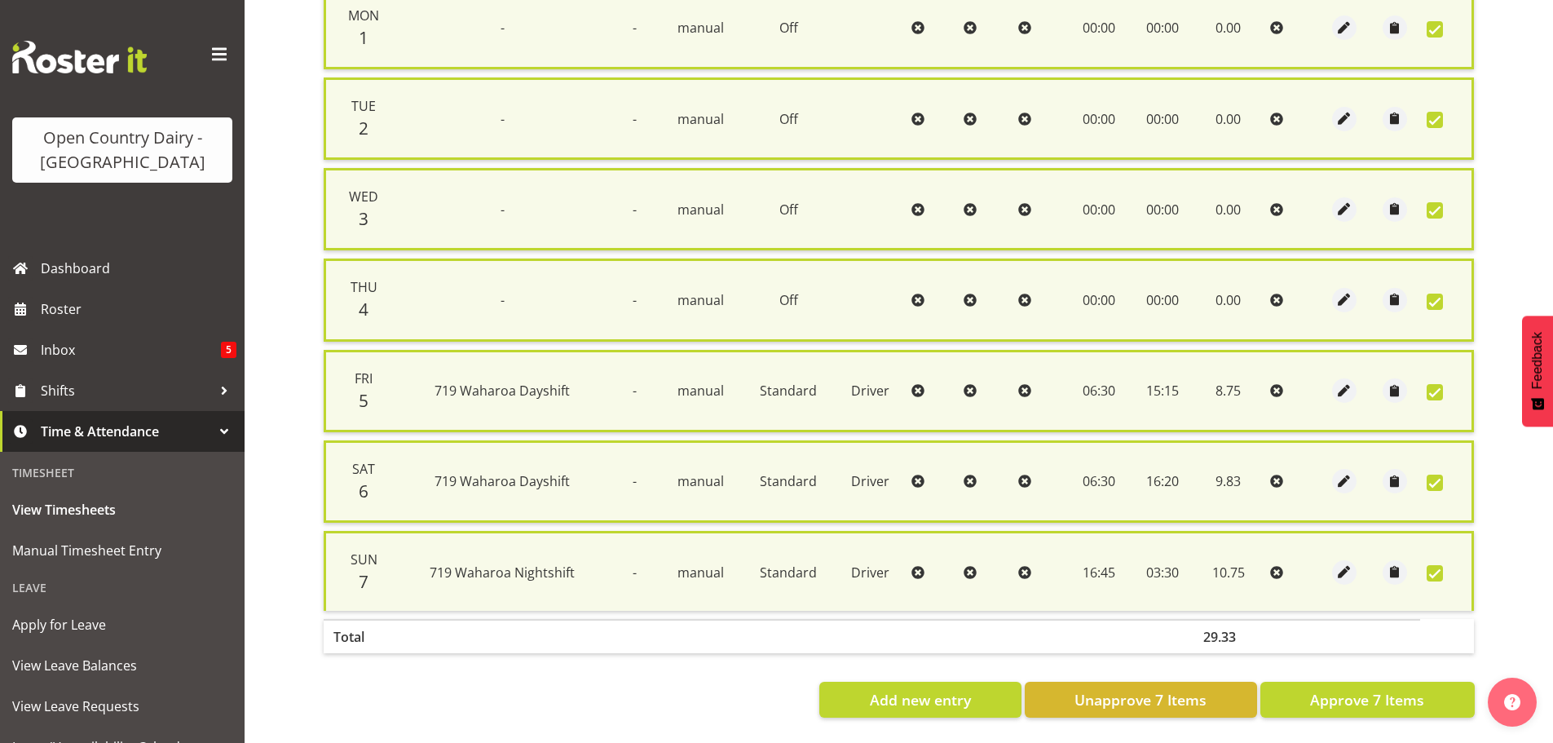
scroll to position [436, 0]
click at [1382, 689] on span "Approve 7 Items" at bounding box center [1367, 699] width 114 height 21
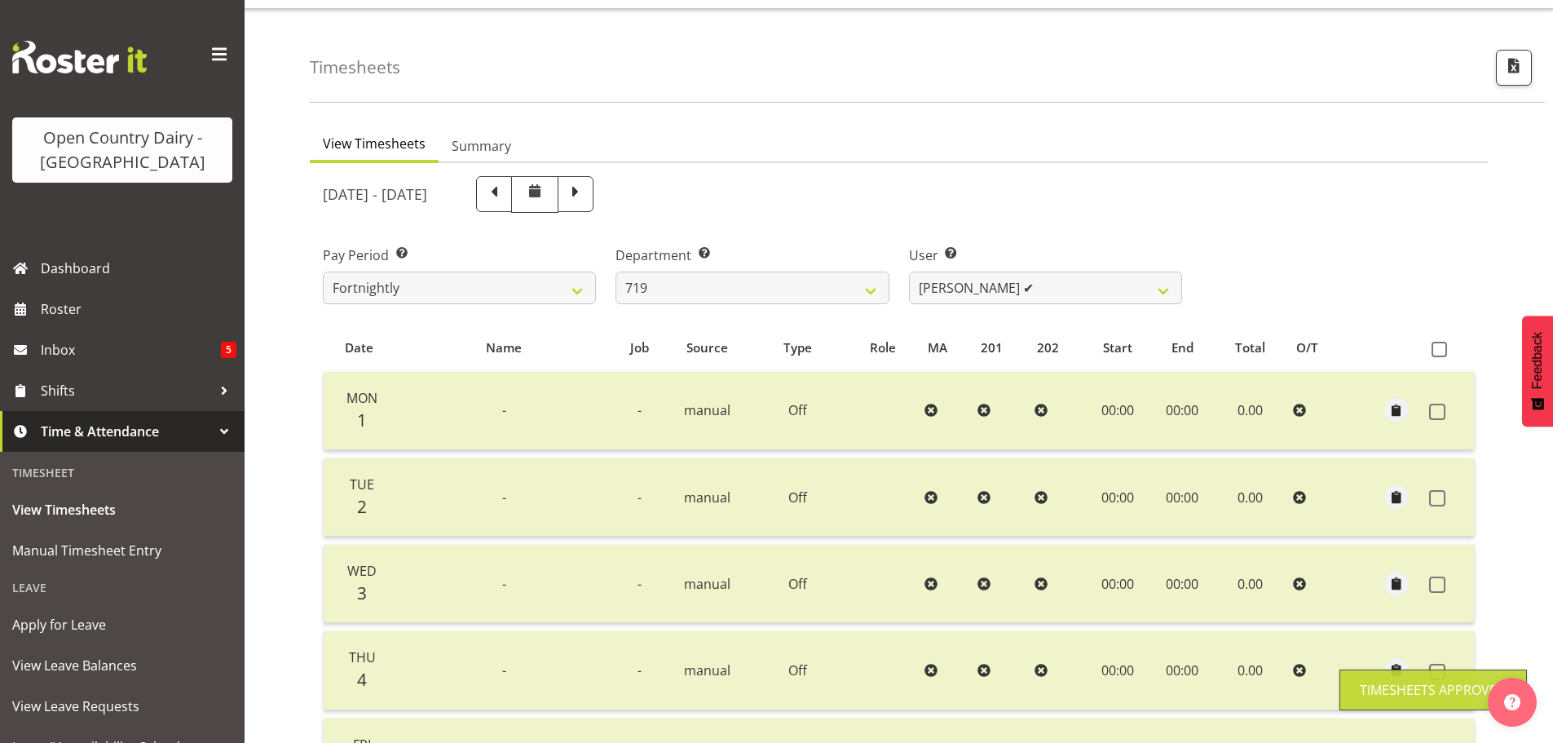
scroll to position [0, 0]
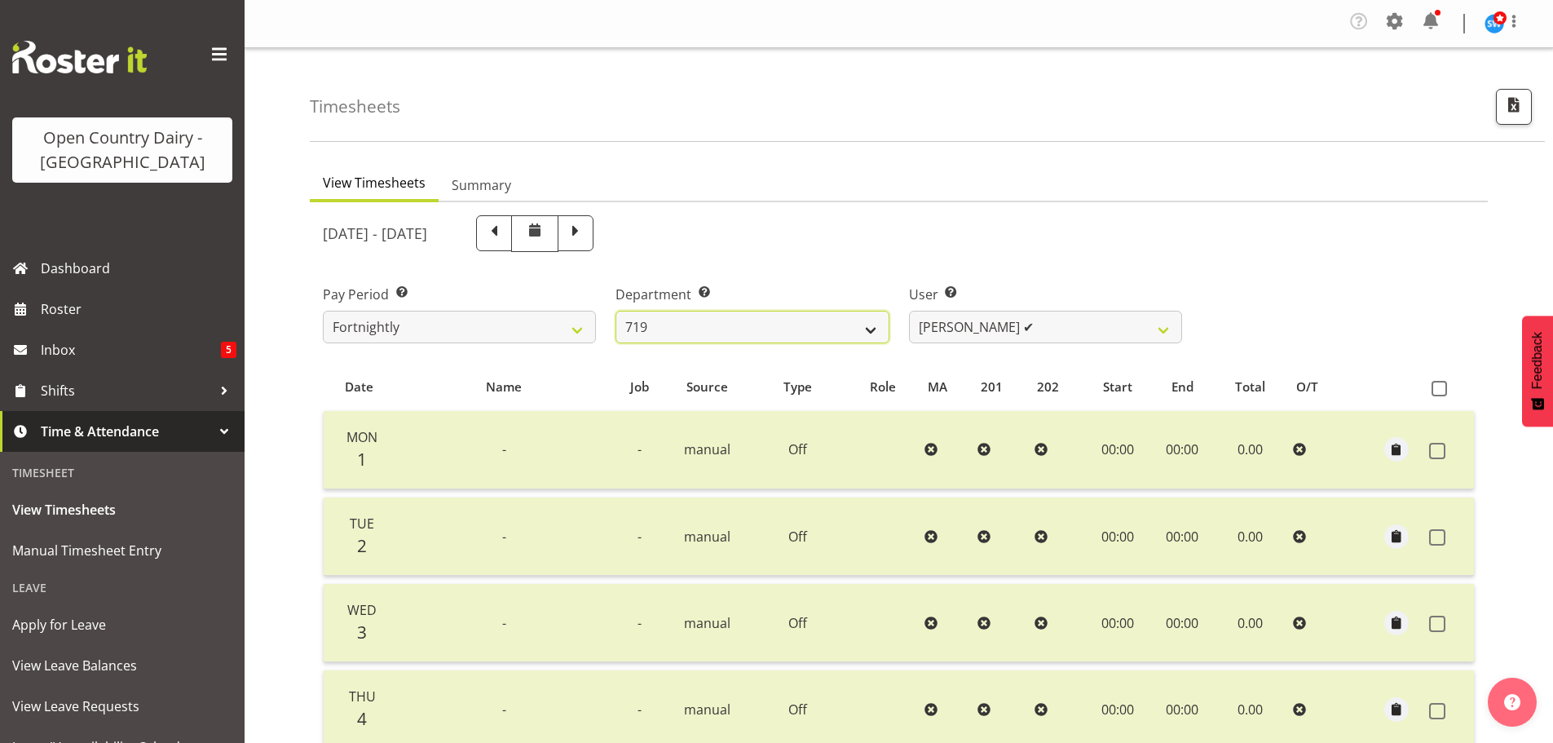
click at [867, 334] on select "701 702 703 704 705 706 707 708 709 710 711 712 713 714 715 716 717 718 719 720" at bounding box center [752, 327] width 273 height 33
click at [616, 311] on select "701 702 703 704 705 706 707 708 709 710 711 712 713 714 715 716 717 718 719 720" at bounding box center [752, 327] width 273 height 33
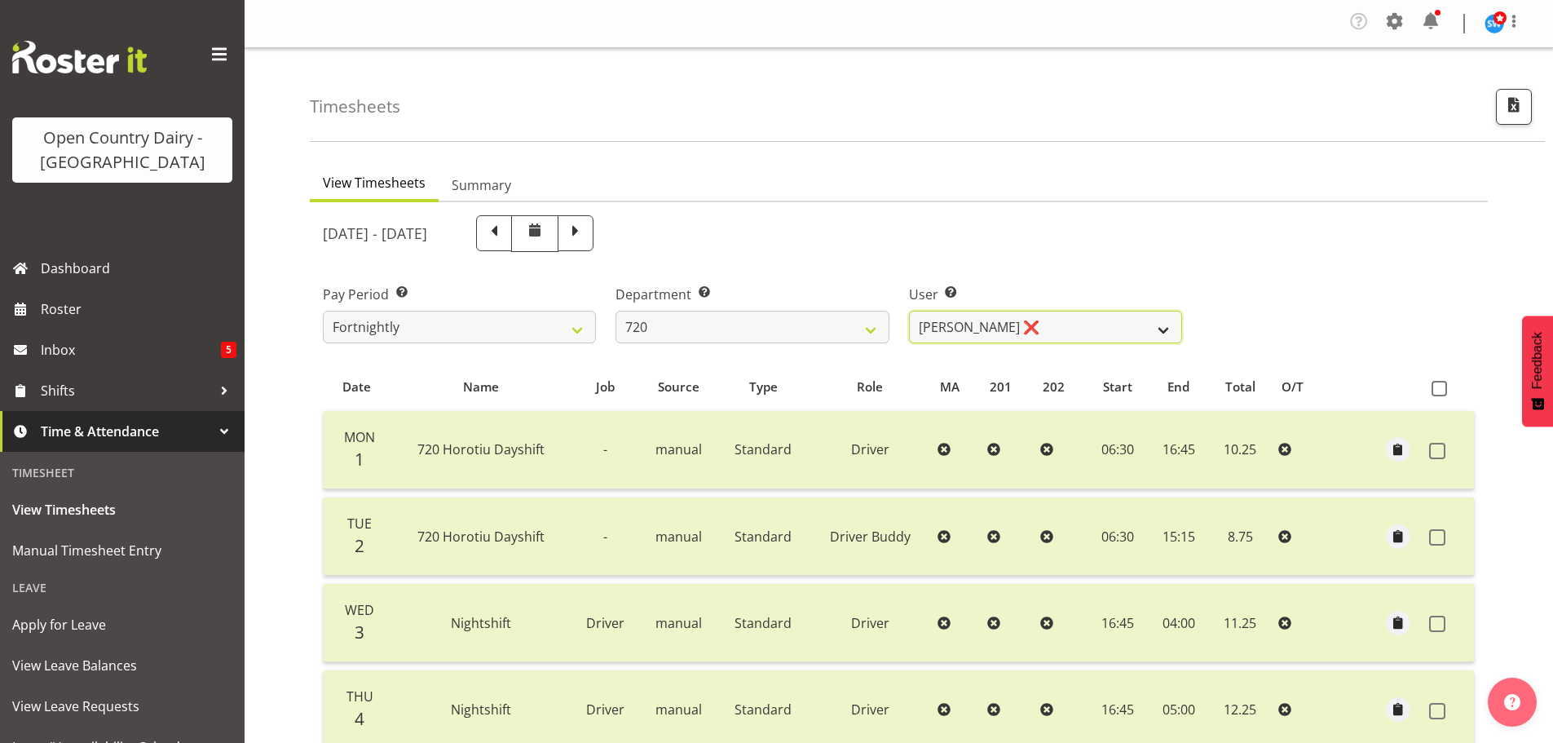
click at [1164, 331] on select "[PERSON_NAME] ❌ [PERSON_NAME] ❌ [PERSON_NAME] ✔ [PERSON_NAME] ❌" at bounding box center [1045, 327] width 273 height 33
click at [909, 311] on select "[PERSON_NAME] ❌ [PERSON_NAME] ❌ [PERSON_NAME] ✔ [PERSON_NAME] ❌" at bounding box center [1045, 327] width 273 height 33
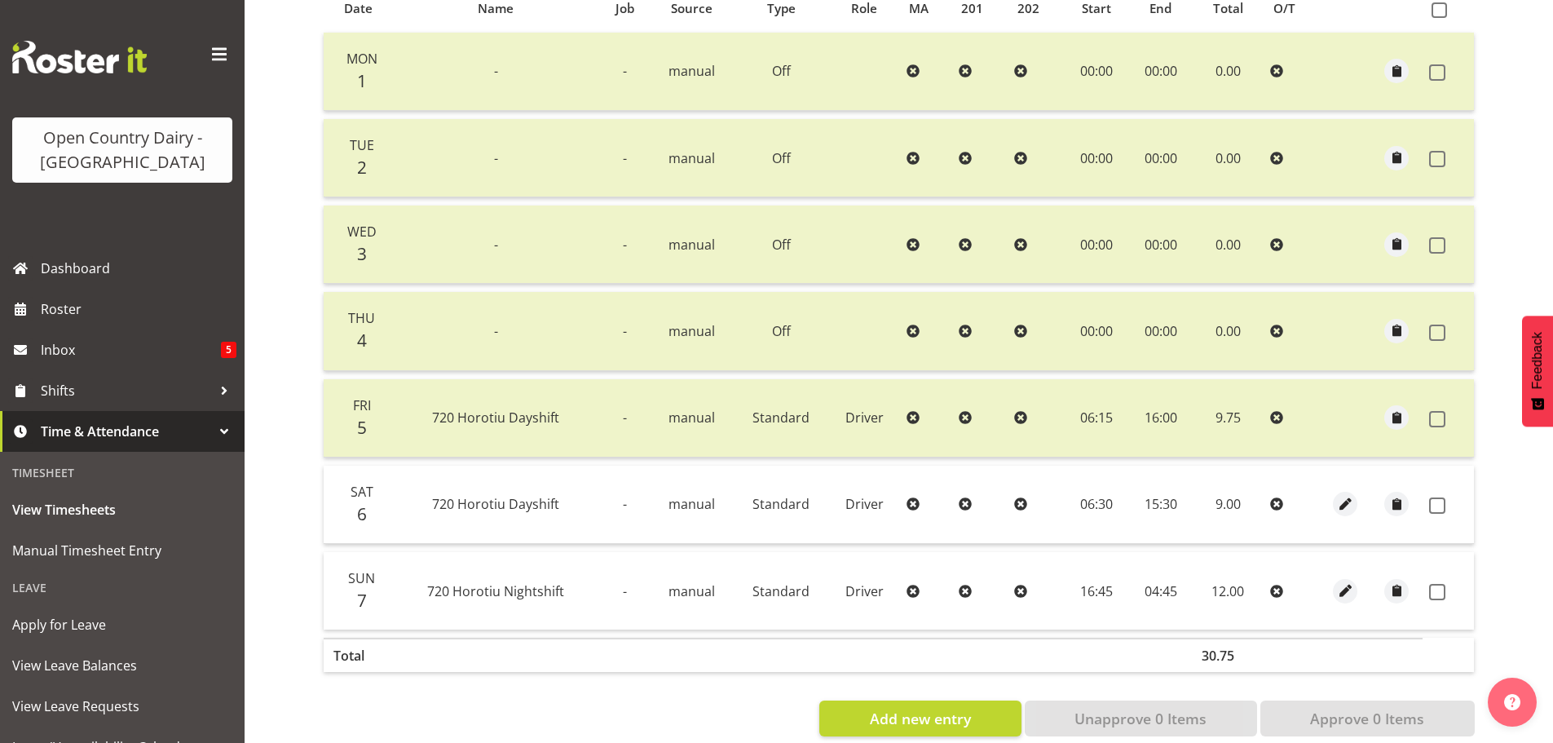
scroll to position [326, 0]
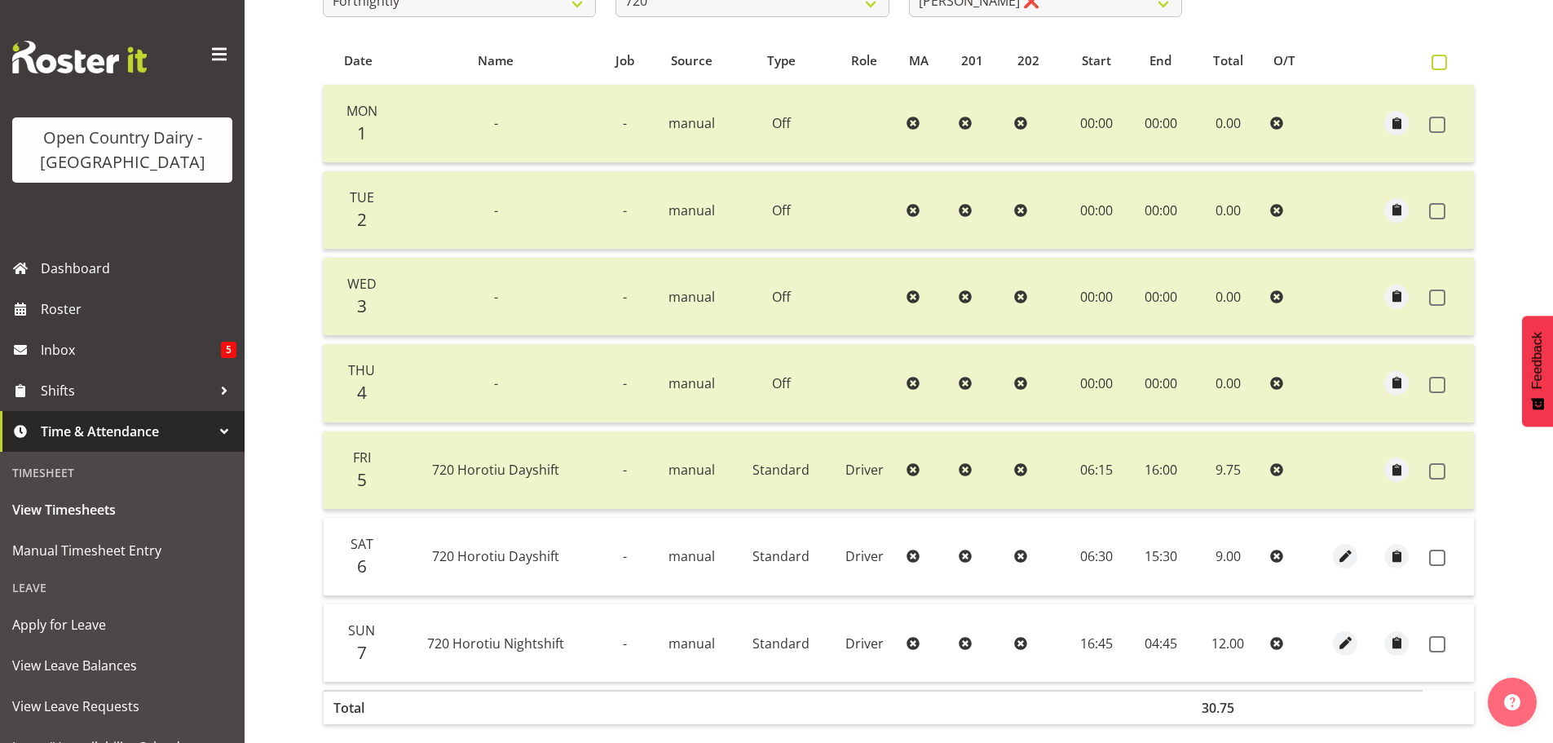
click at [1437, 68] on span at bounding box center [1439, 62] width 15 height 15
click at [1437, 68] on input "checkbox" at bounding box center [1437, 62] width 11 height 11
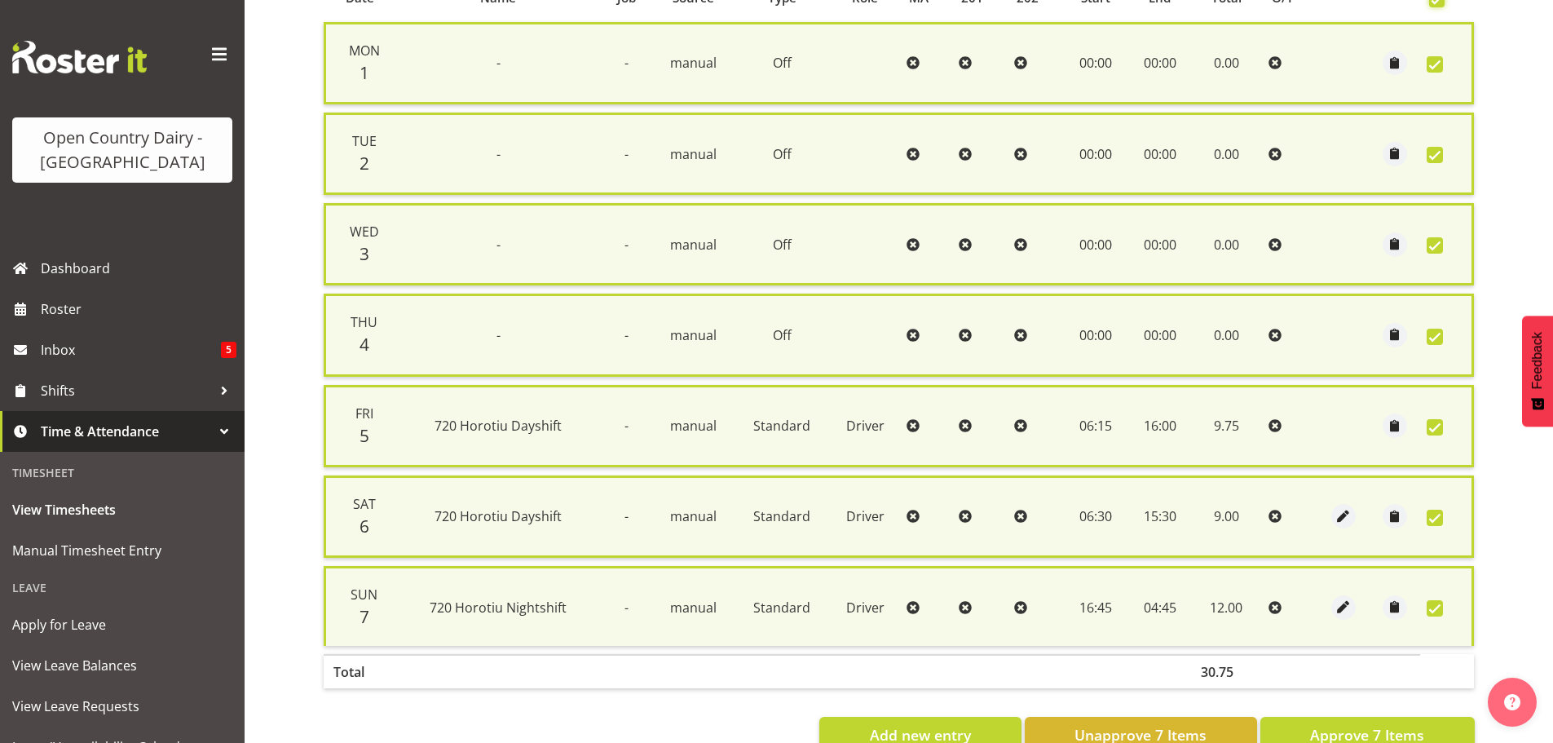
scroll to position [436, 0]
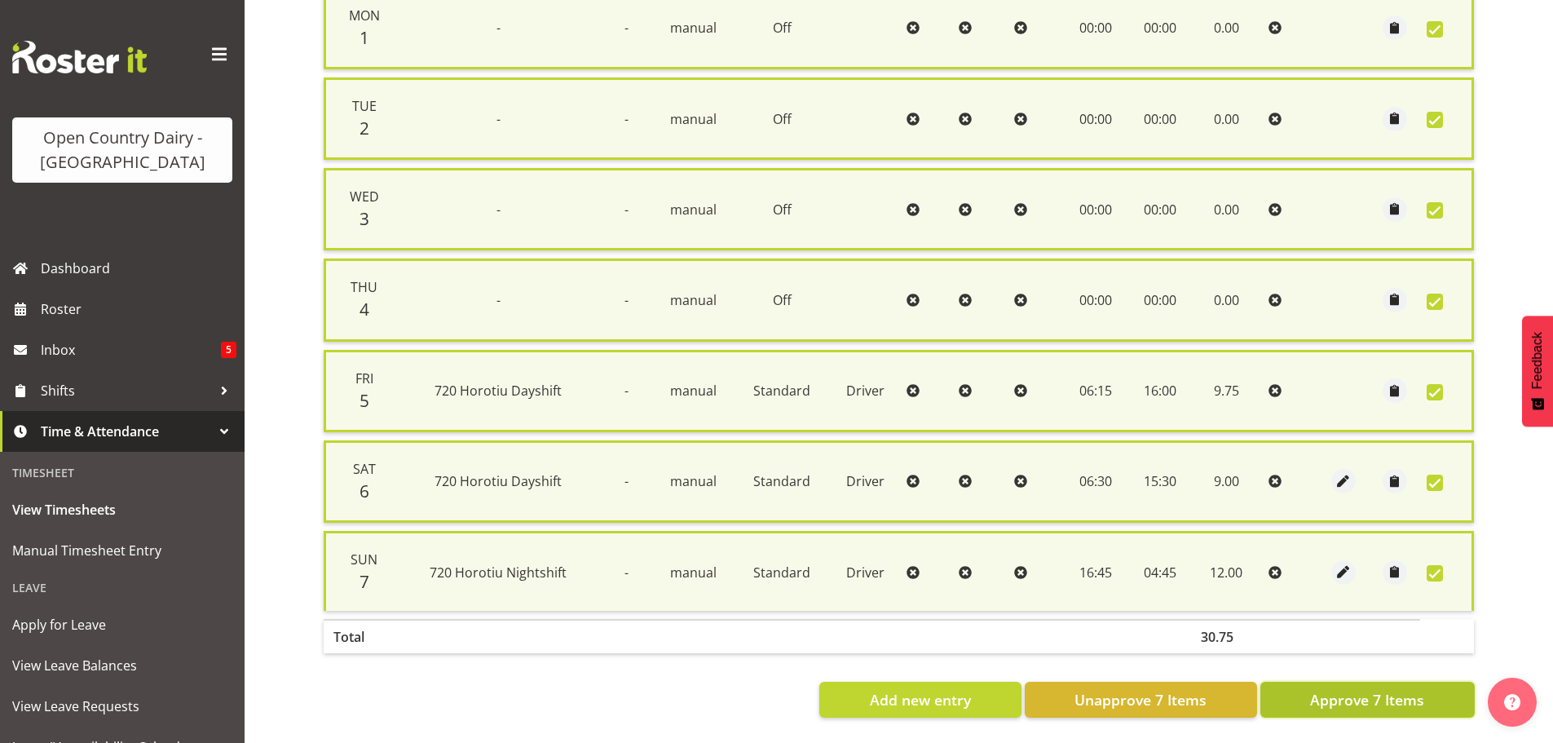
click at [1353, 689] on span "Approve 7 Items" at bounding box center [1367, 699] width 114 height 21
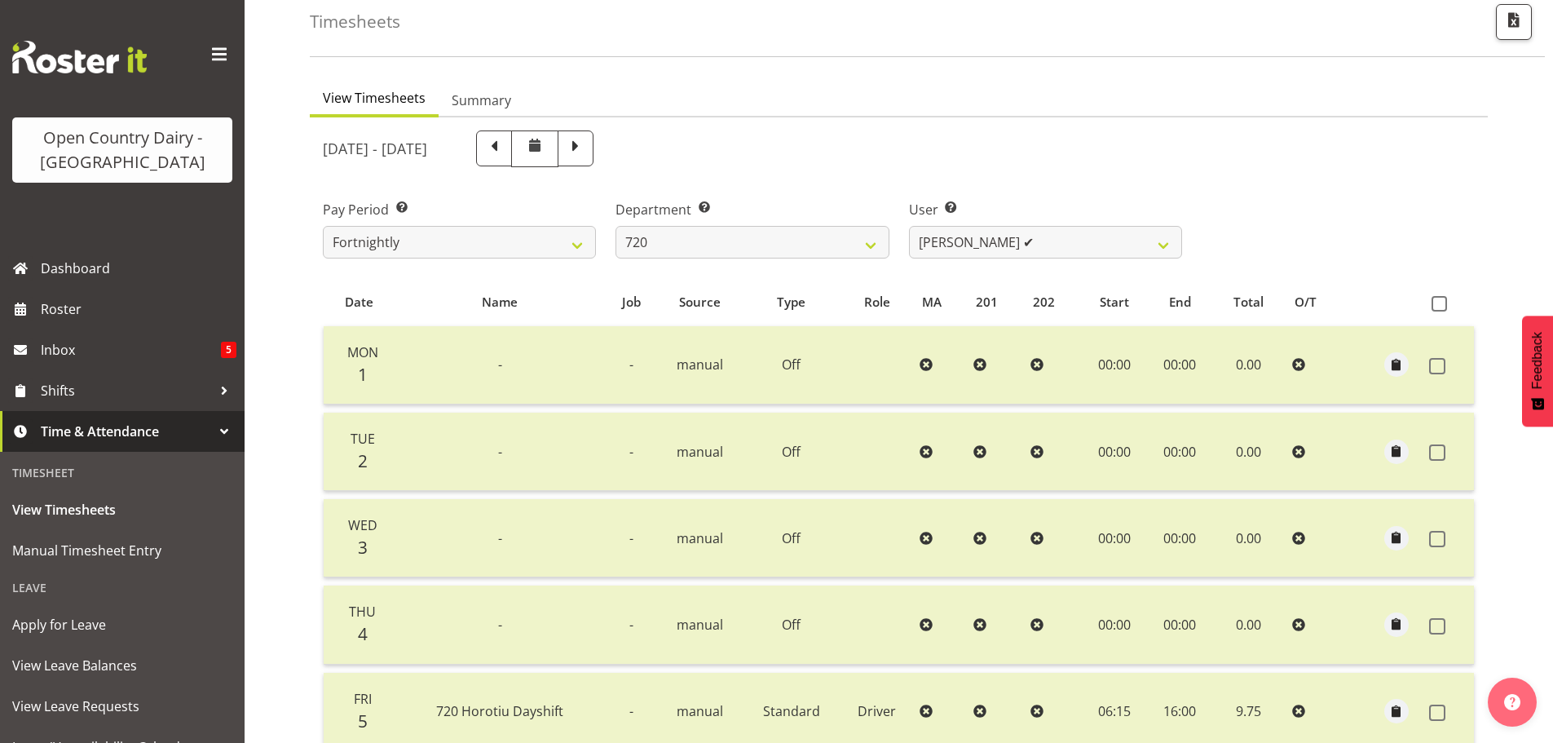
scroll to position [83, 0]
click at [1161, 250] on select "[PERSON_NAME] ❌ [PERSON_NAME] ❌ [PERSON_NAME] ✔ [PERSON_NAME] ✔" at bounding box center [1045, 243] width 273 height 33
click at [871, 246] on select "701 702 703 704 705 706 707 708 709 710 711 712 713 714 715 716 717 718 719 720" at bounding box center [752, 243] width 273 height 33
click at [616, 227] on select "701 702 703 704 705 706 707 708 709 710 711 712 713 714 715 716 717 718 719 720" at bounding box center [752, 243] width 273 height 33
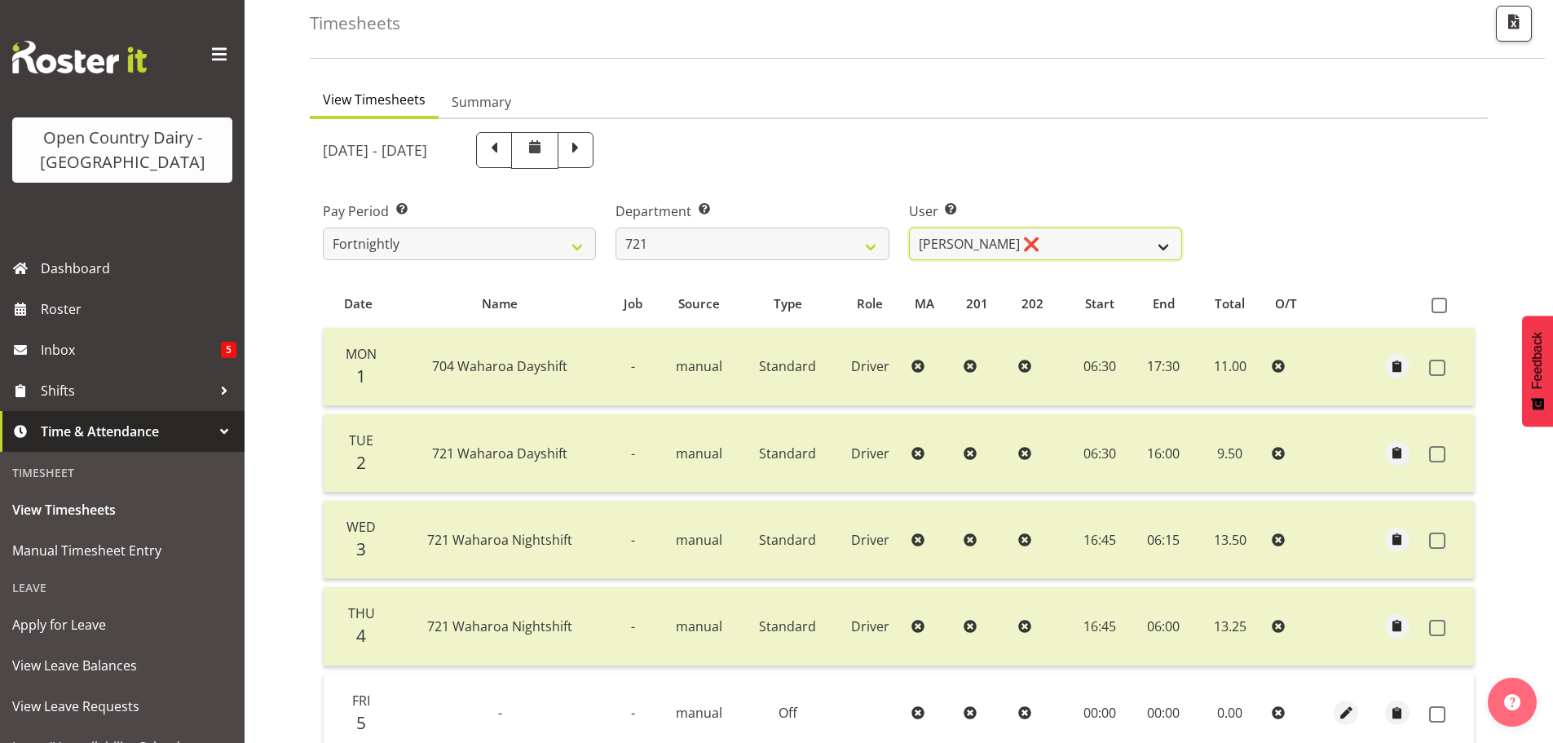
click at [1163, 244] on select "[PERSON_NAME] ❌ [PERSON_NAME] ❌ [PERSON_NAME] ✔" at bounding box center [1045, 243] width 273 height 33
click at [909, 227] on select "[PERSON_NAME] ❌ [PERSON_NAME] ❌ [PERSON_NAME] ✔" at bounding box center [1045, 243] width 273 height 33
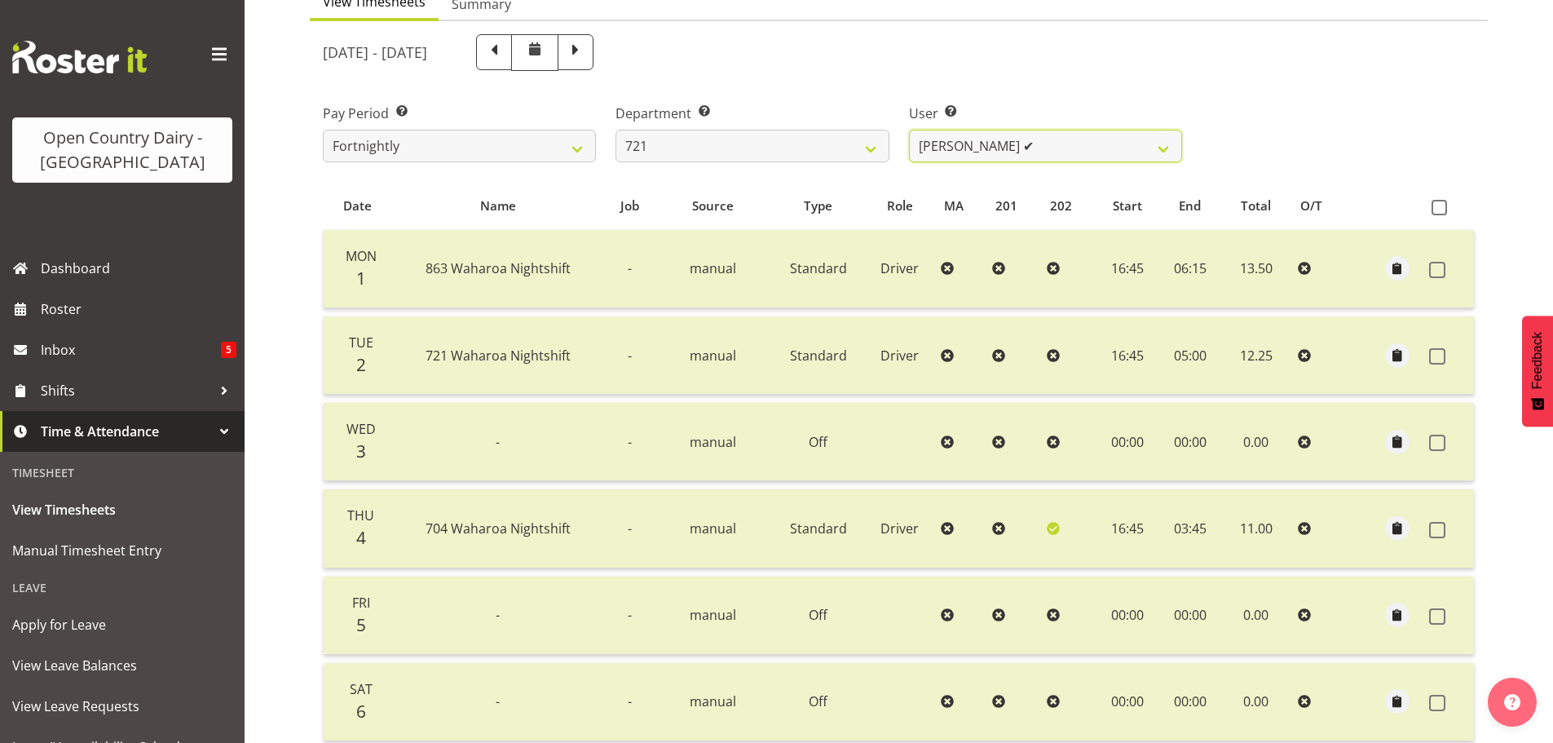
scroll to position [165, 0]
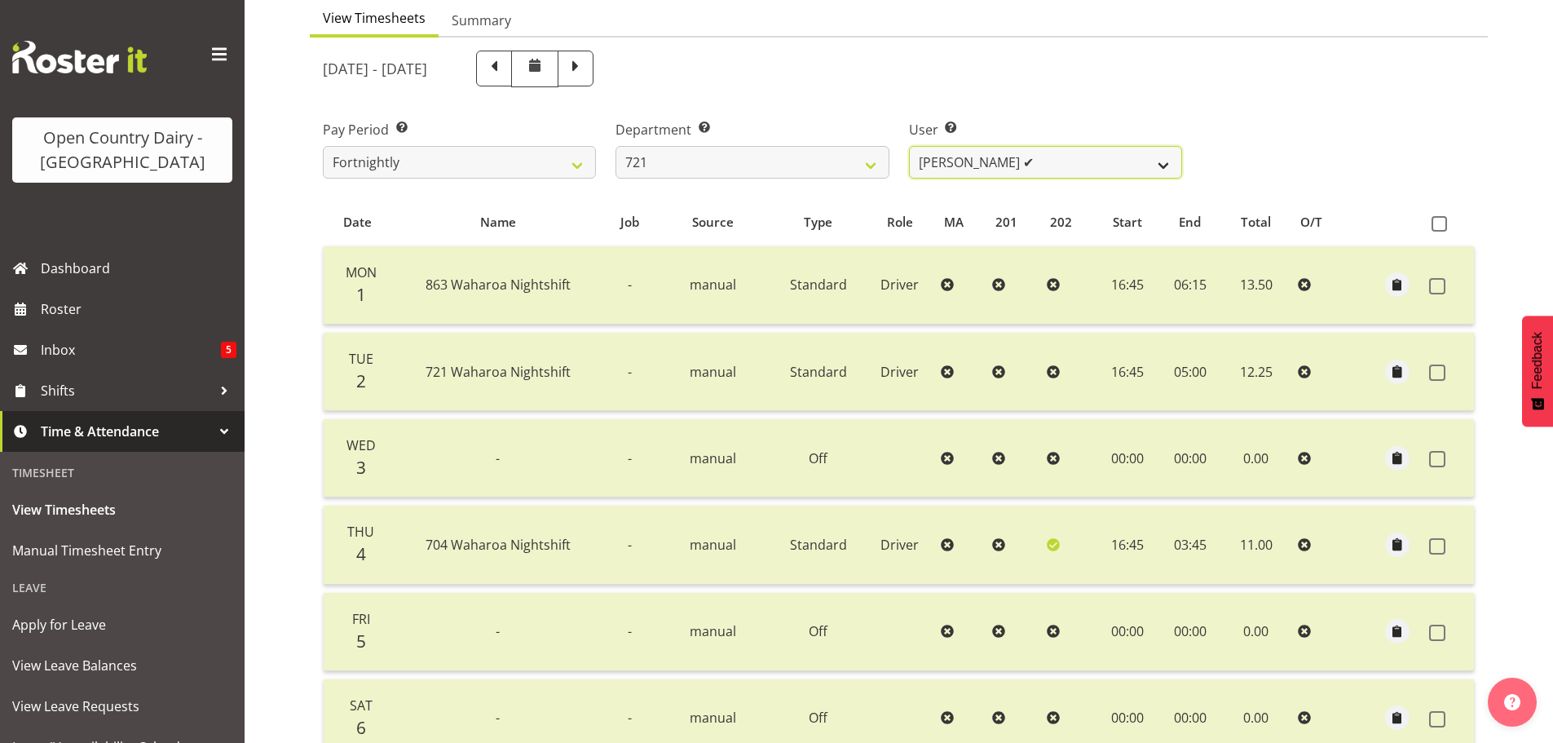
click at [1168, 167] on select "[PERSON_NAME] ❌ [PERSON_NAME] ❌ [PERSON_NAME] ✔" at bounding box center [1045, 162] width 273 height 33
click at [873, 168] on select "701 702 703 704 705 706 707 708 709 710 711 712 713 714 715 716 717 718 719 720" at bounding box center [752, 162] width 273 height 33
click at [616, 146] on select "701 702 703 704 705 706 707 708 709 710 711 712 713 714 715 716 717 718 719 720" at bounding box center [752, 162] width 273 height 33
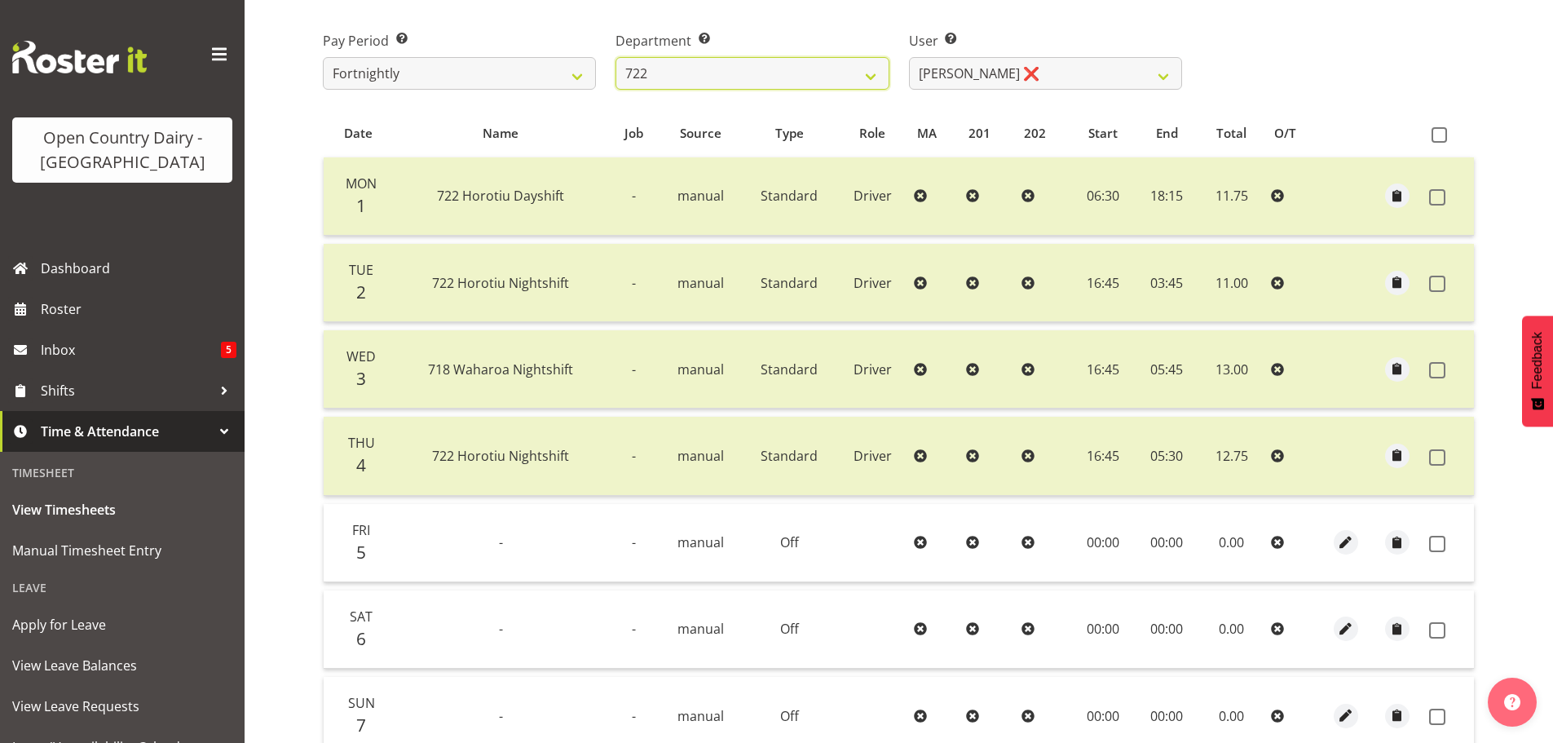
scroll to position [246, 0]
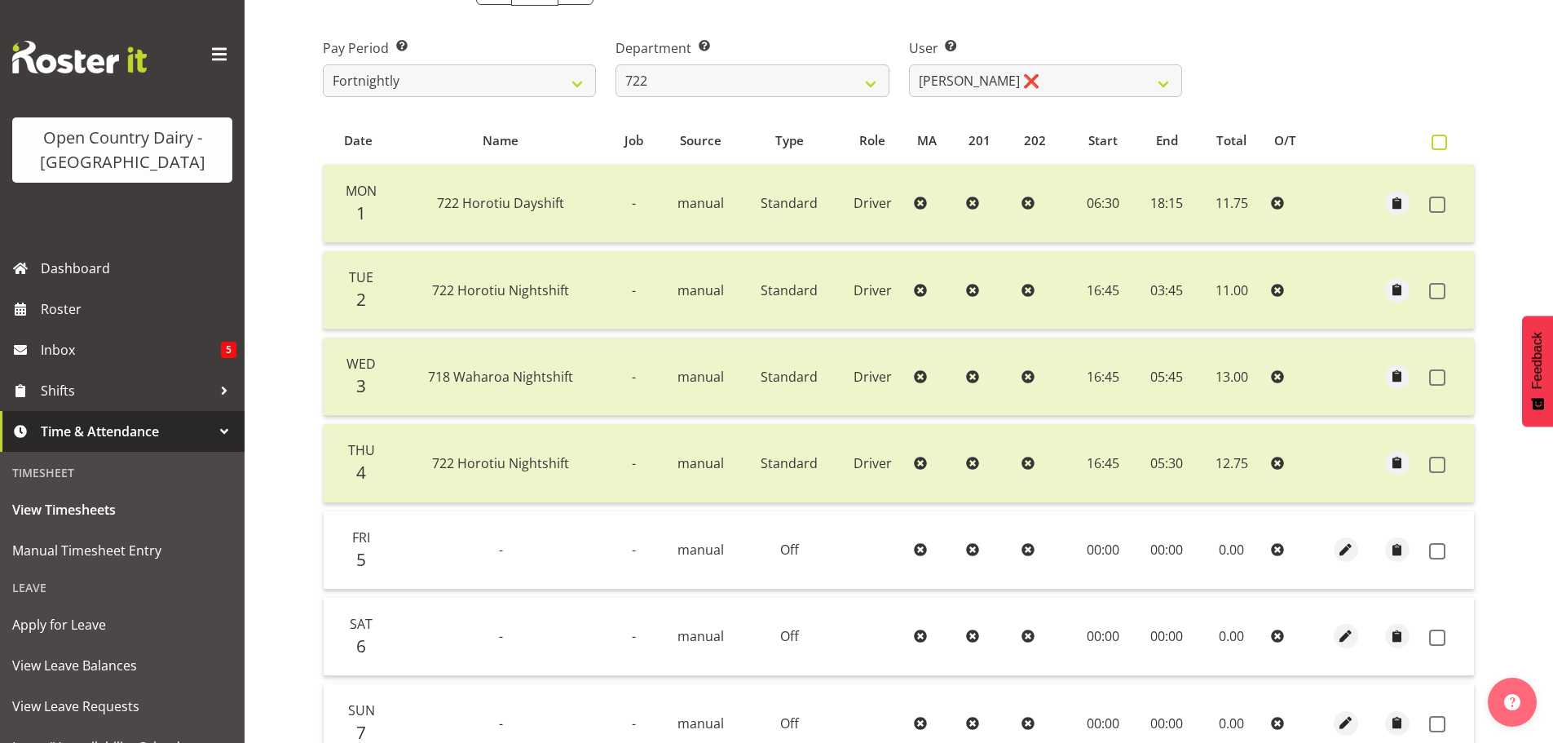
click at [1440, 147] on span at bounding box center [1439, 142] width 15 height 15
click at [1440, 147] on input "checkbox" at bounding box center [1437, 142] width 11 height 11
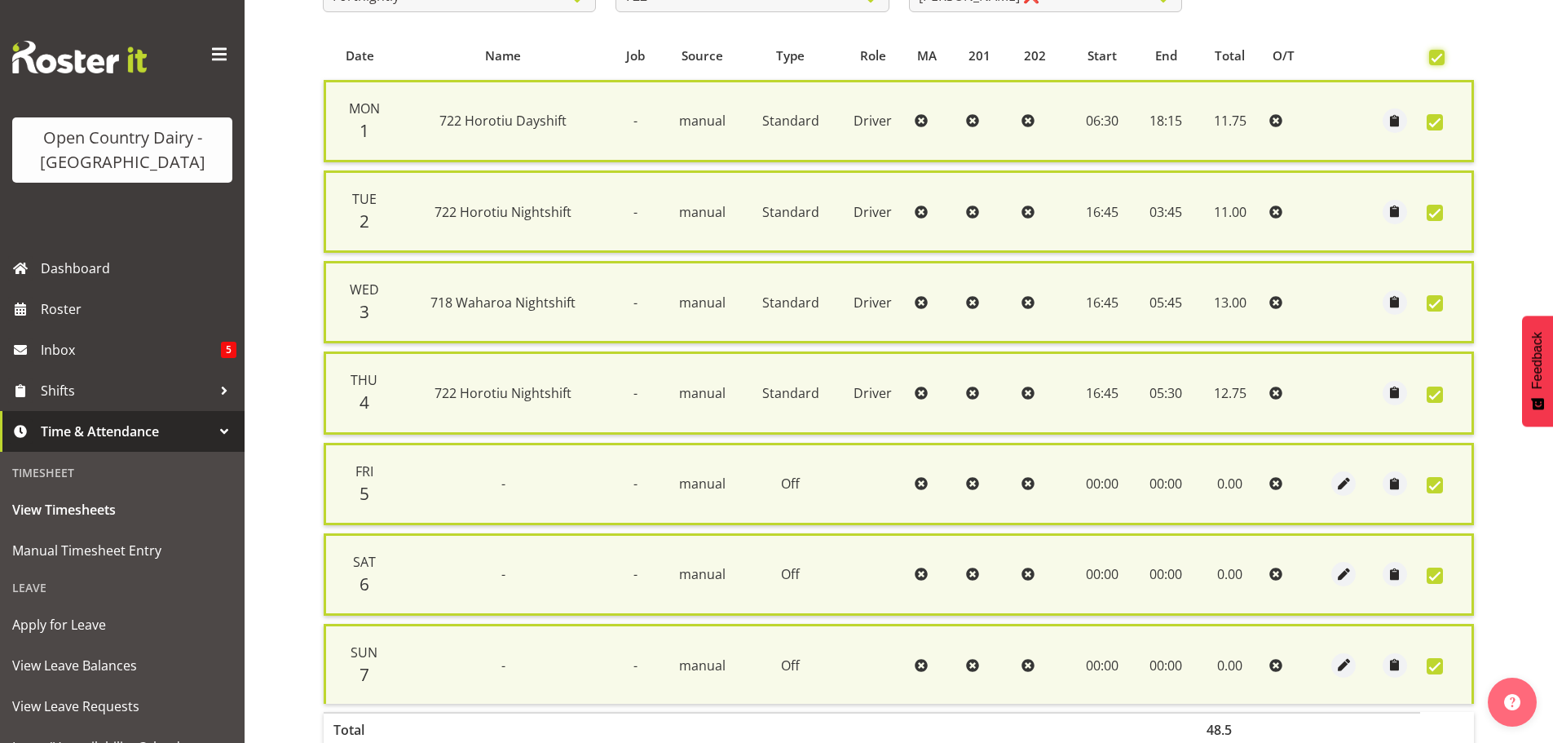
scroll to position [436, 0]
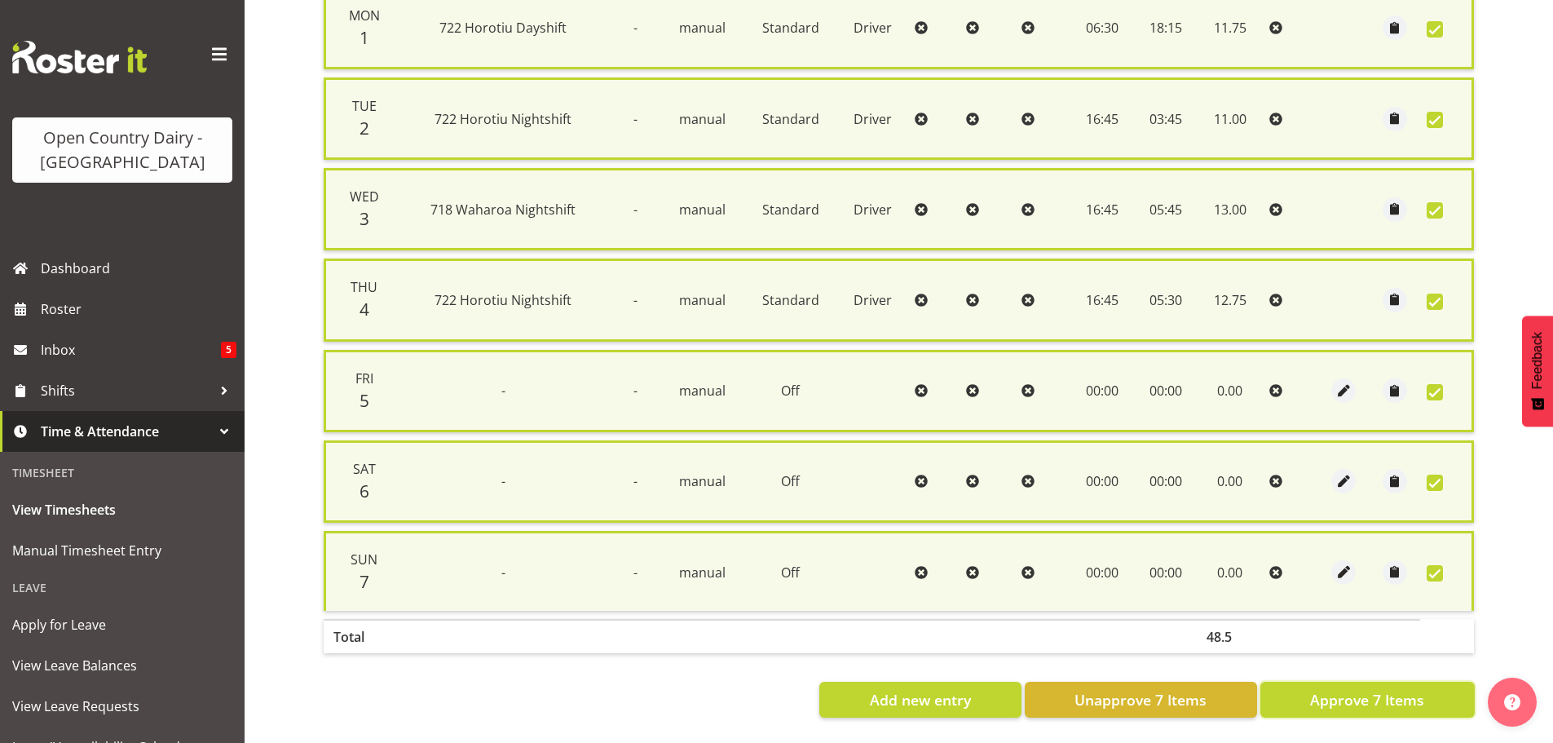
click at [1390, 689] on span "Approve 7 Items" at bounding box center [1367, 699] width 114 height 21
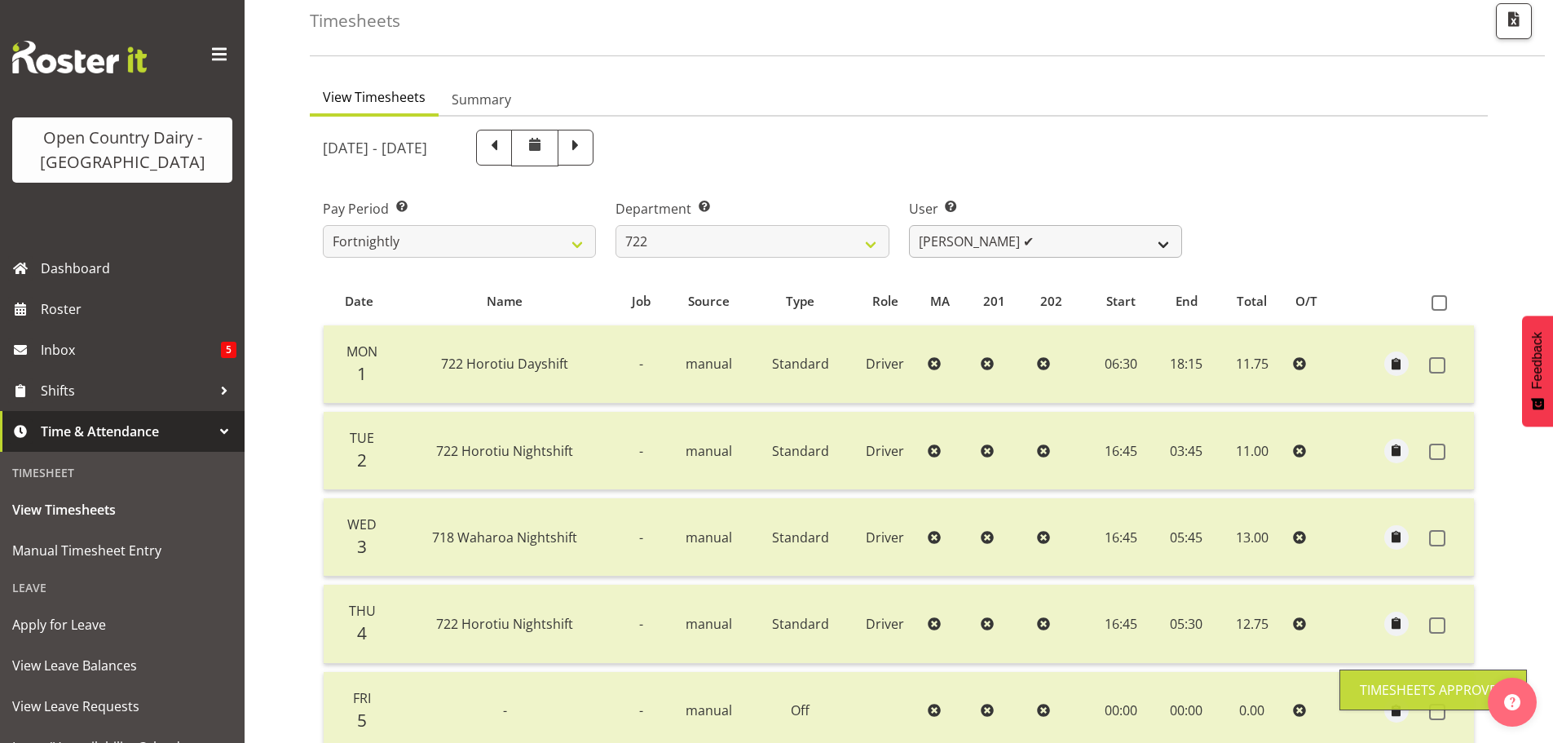
scroll to position [83, 0]
click at [1171, 245] on select "[PERSON_NAME] ✔ [PERSON_NAME] ✔ [PERSON_NAME] ❌" at bounding box center [1045, 243] width 273 height 33
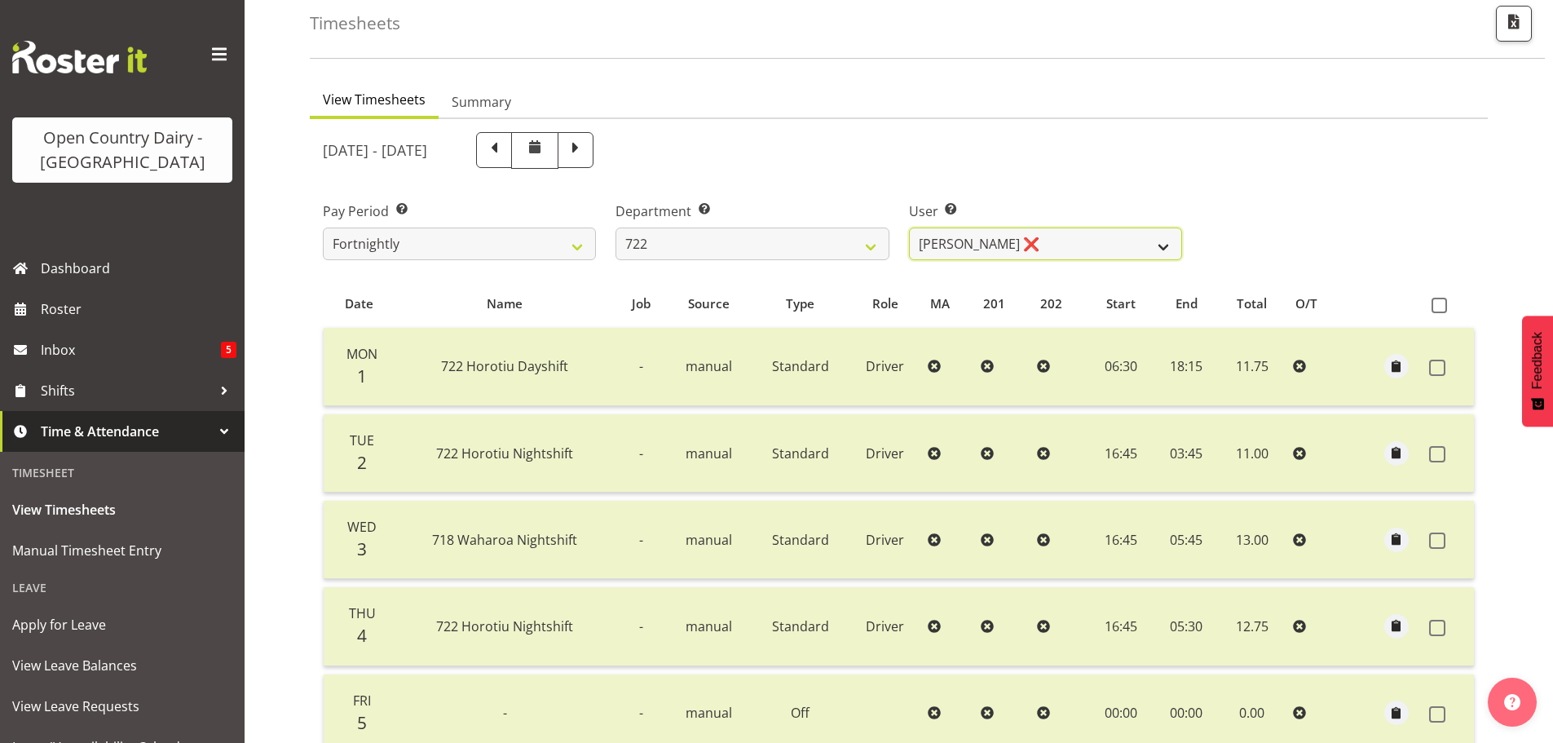
click at [909, 227] on select "[PERSON_NAME] ✔ [PERSON_NAME] ✔ [PERSON_NAME] ❌" at bounding box center [1045, 243] width 273 height 33
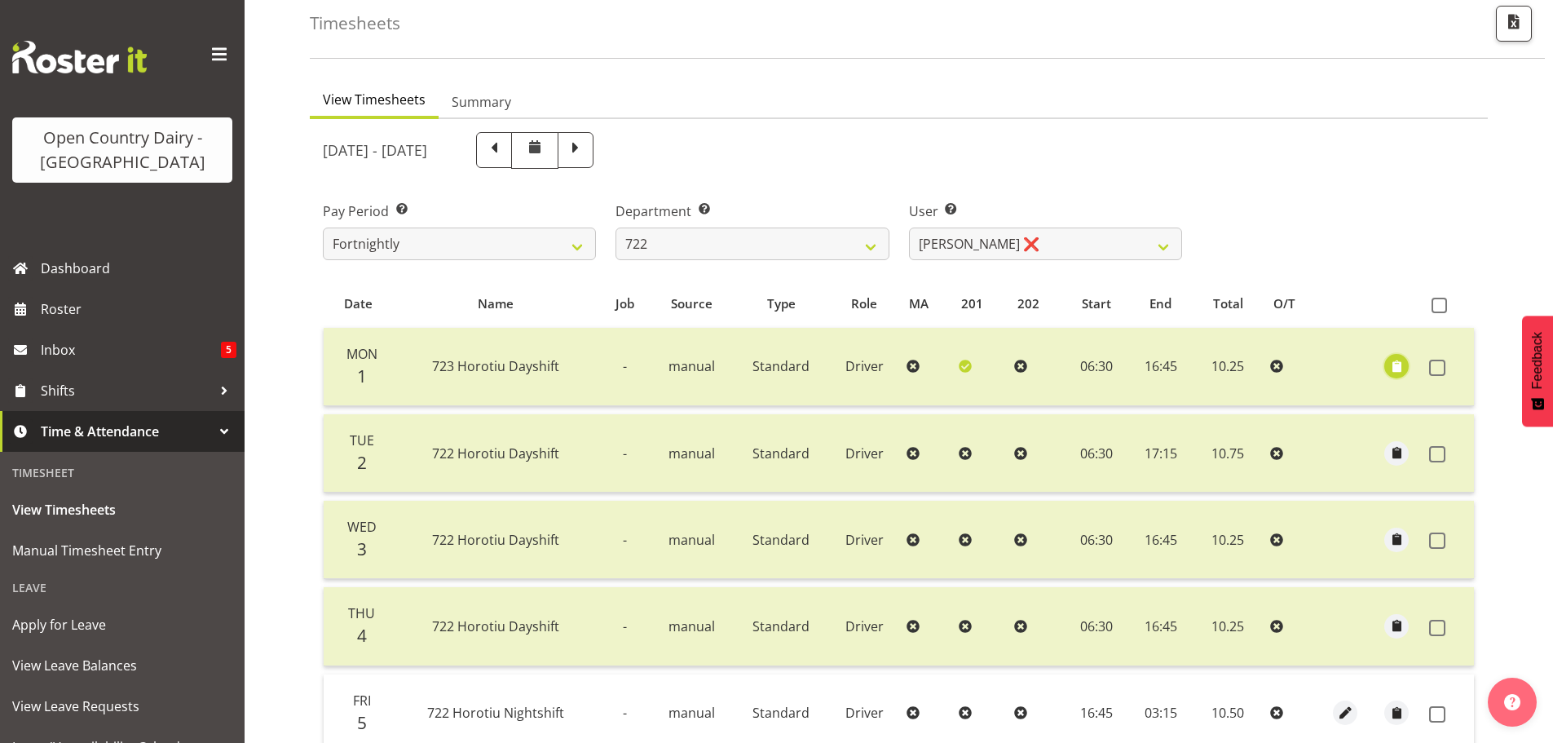
click at [1401, 369] on span "button" at bounding box center [1397, 366] width 19 height 19
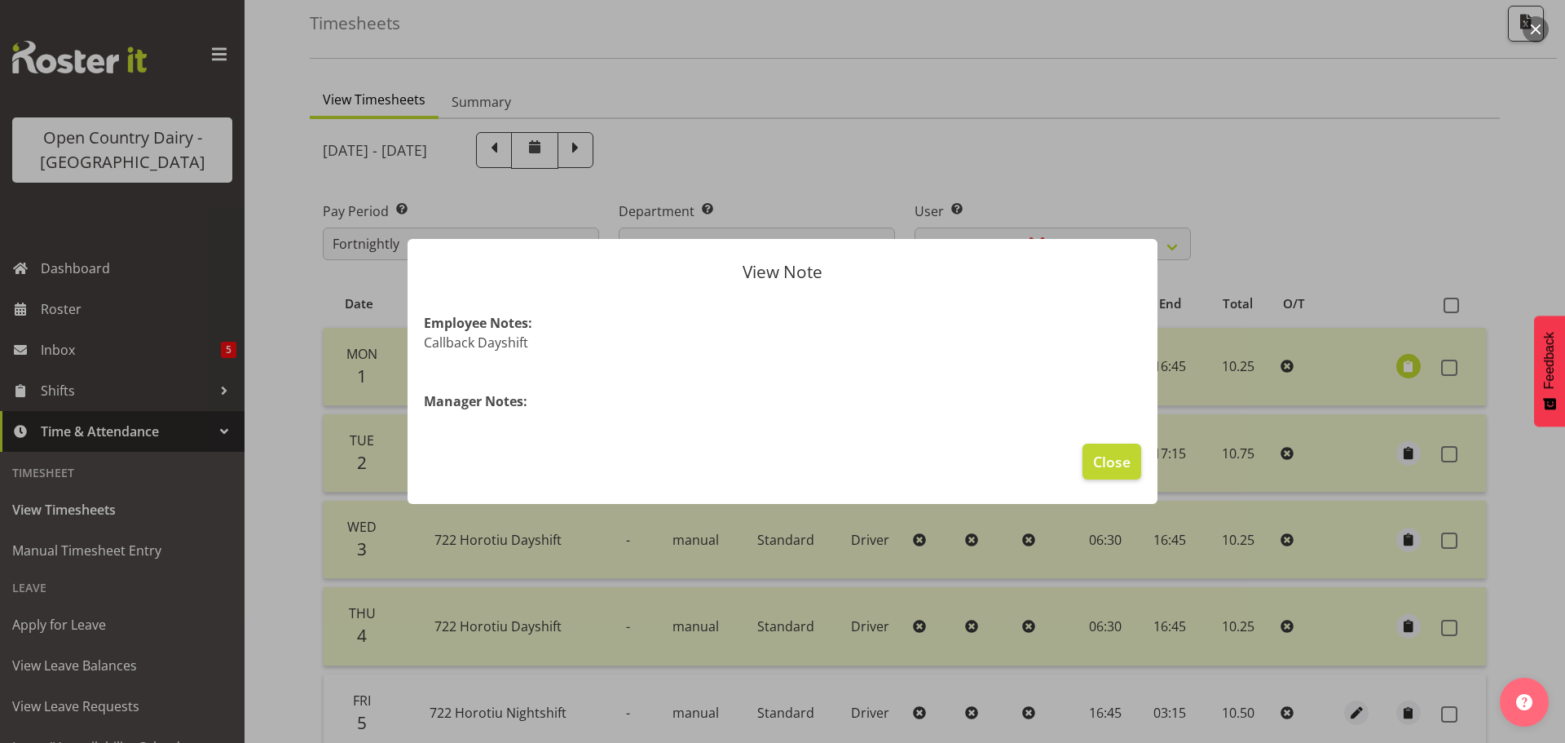
click at [1335, 240] on div at bounding box center [782, 371] width 1565 height 743
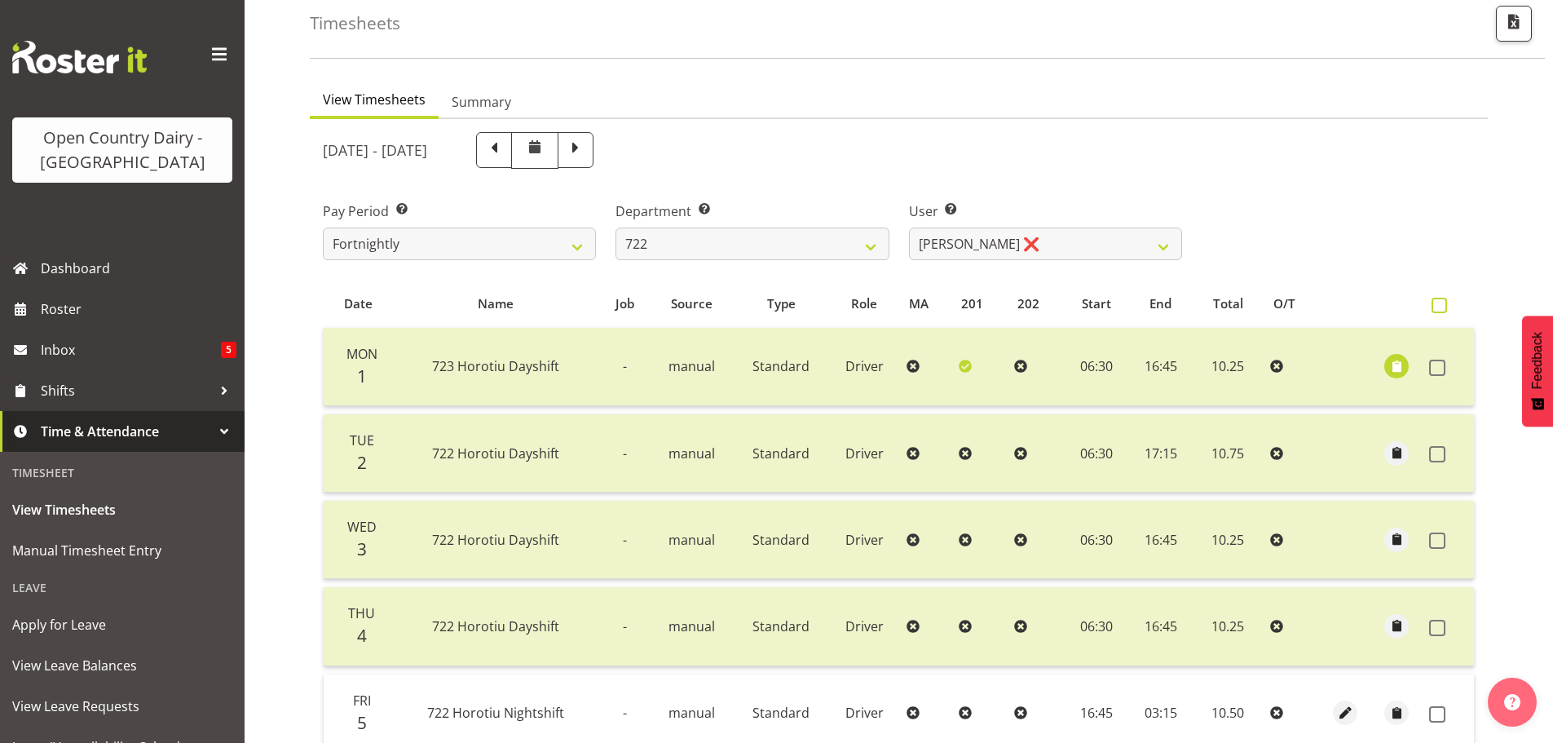
click at [1441, 307] on span at bounding box center [1439, 305] width 15 height 15
click at [1441, 307] on input "checkbox" at bounding box center [1437, 305] width 11 height 11
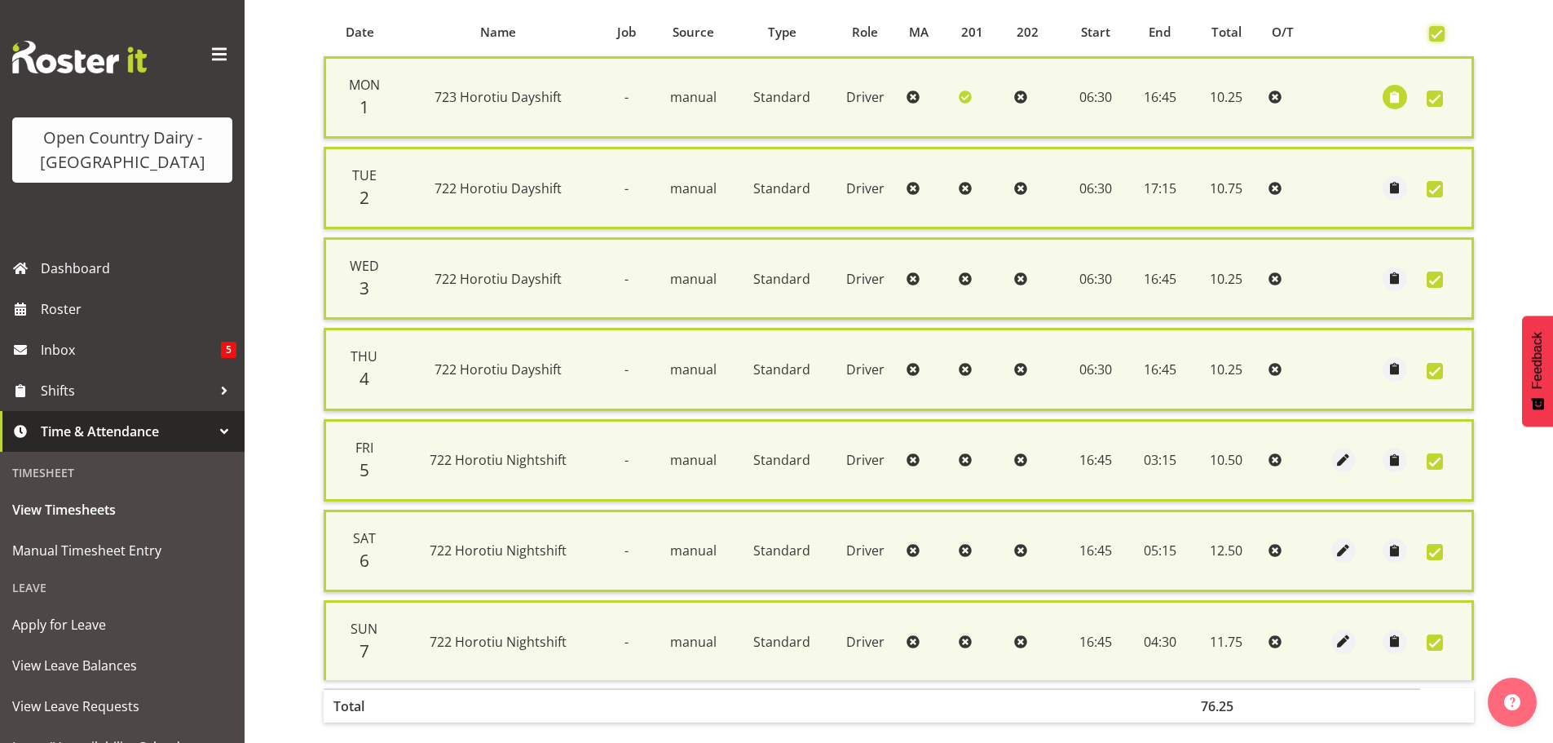
scroll to position [436, 0]
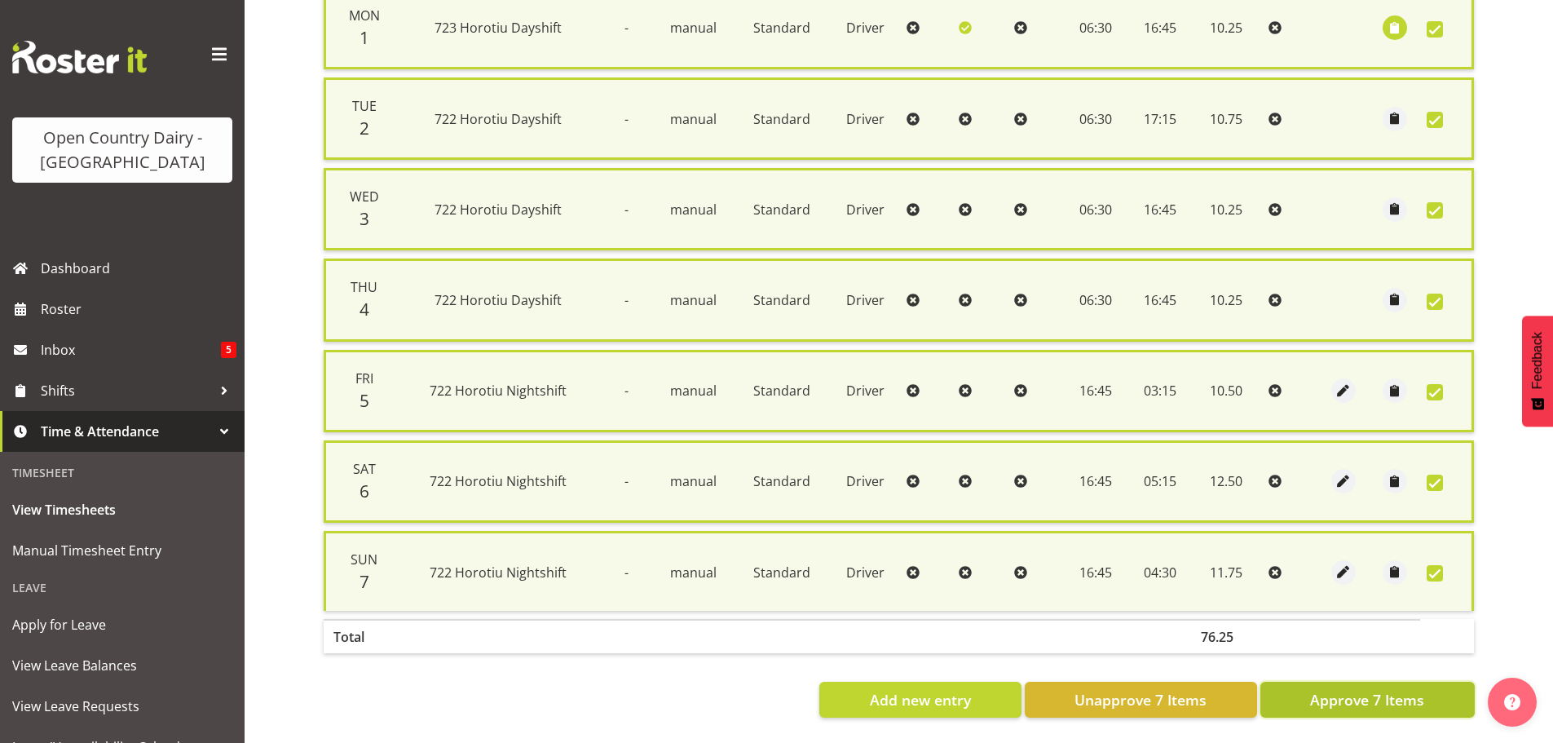
click at [1359, 689] on span "Approve 7 Items" at bounding box center [1367, 699] width 114 height 21
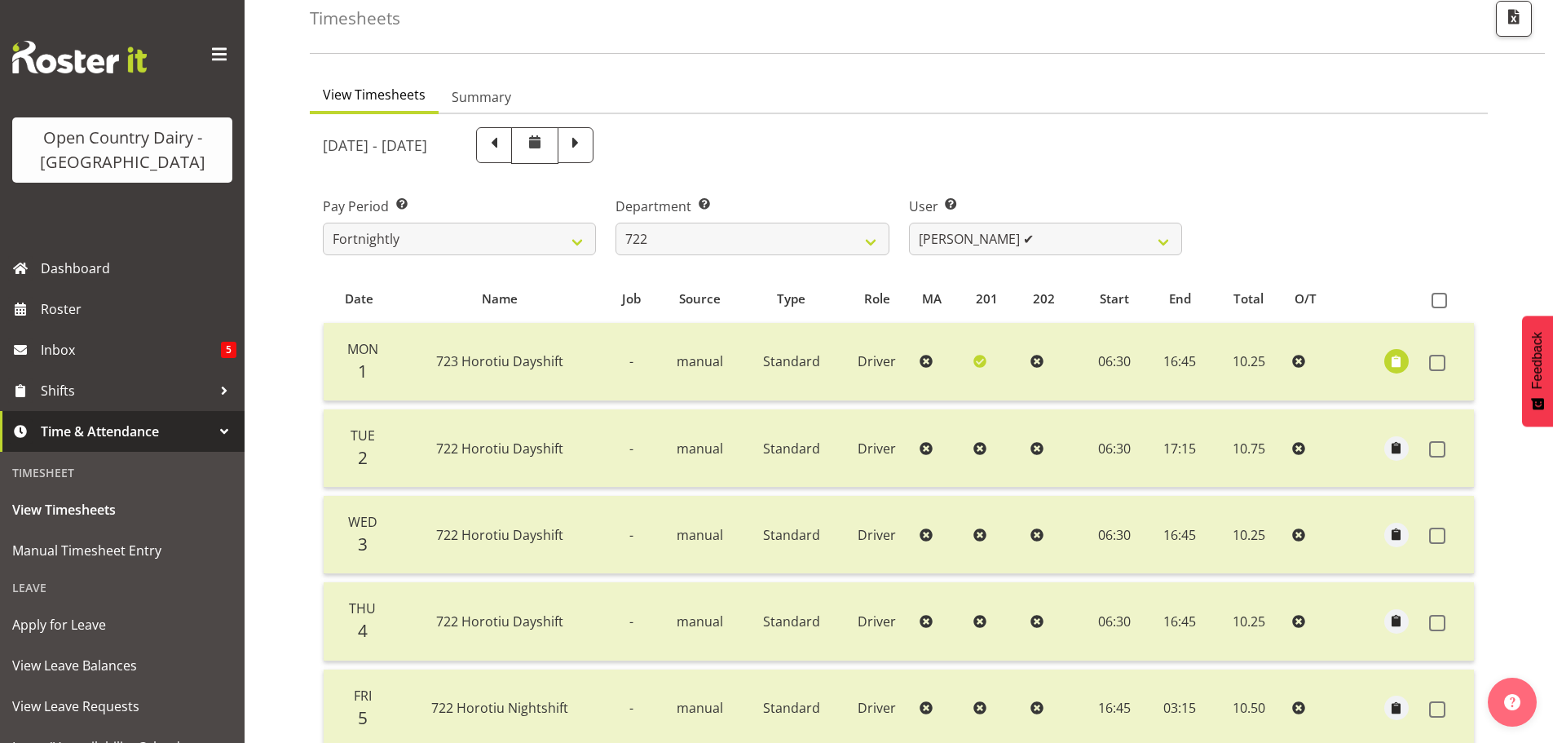
scroll to position [2, 0]
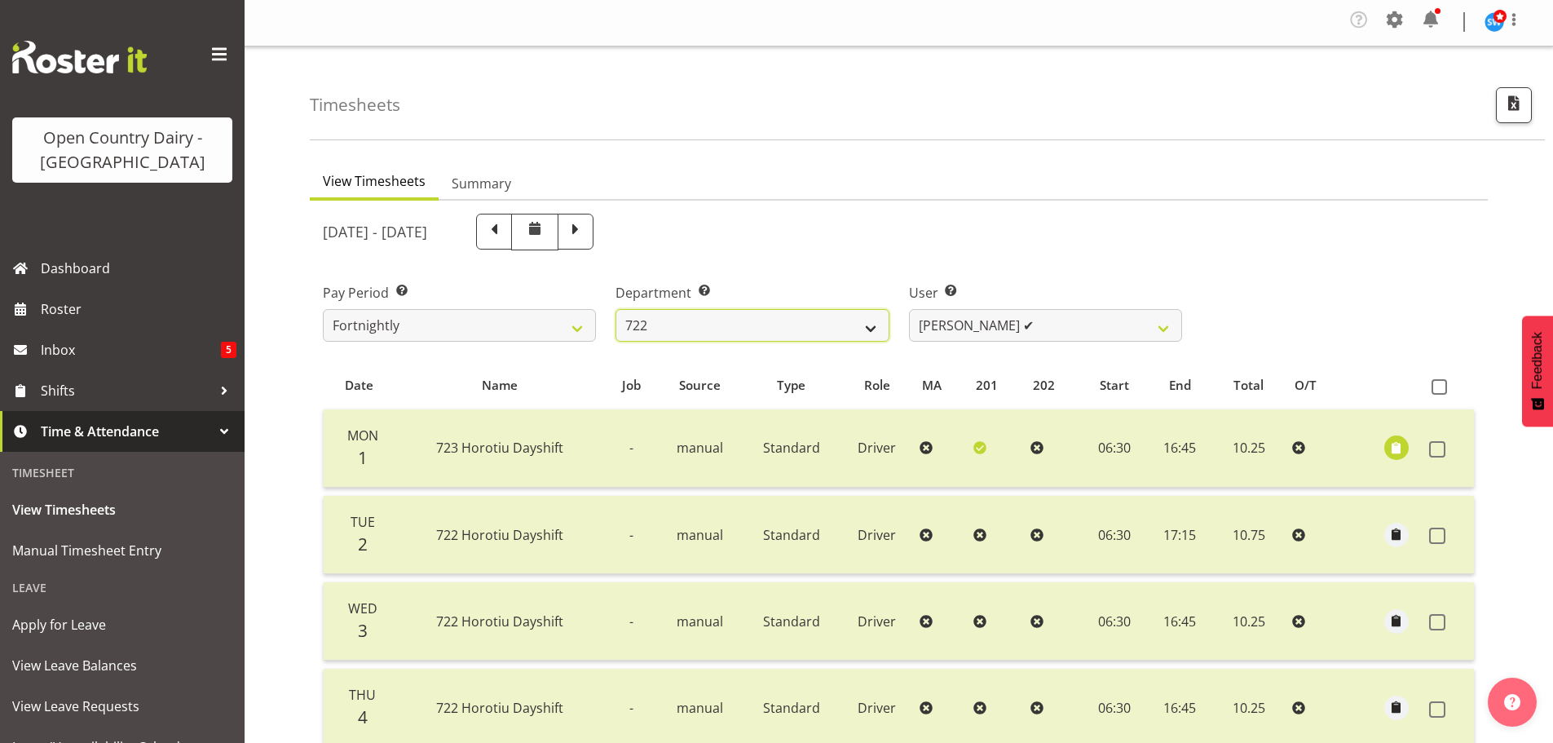
click at [865, 329] on select "701 702 703 704 705 706 707 708 709 710 711 712 713 714 715 716 717 718 719 720" at bounding box center [752, 325] width 273 height 33
click at [616, 309] on select "701 702 703 704 705 706 707 708 709 710 711 712 713 714 715 716 717 718 719 720" at bounding box center [752, 325] width 273 height 33
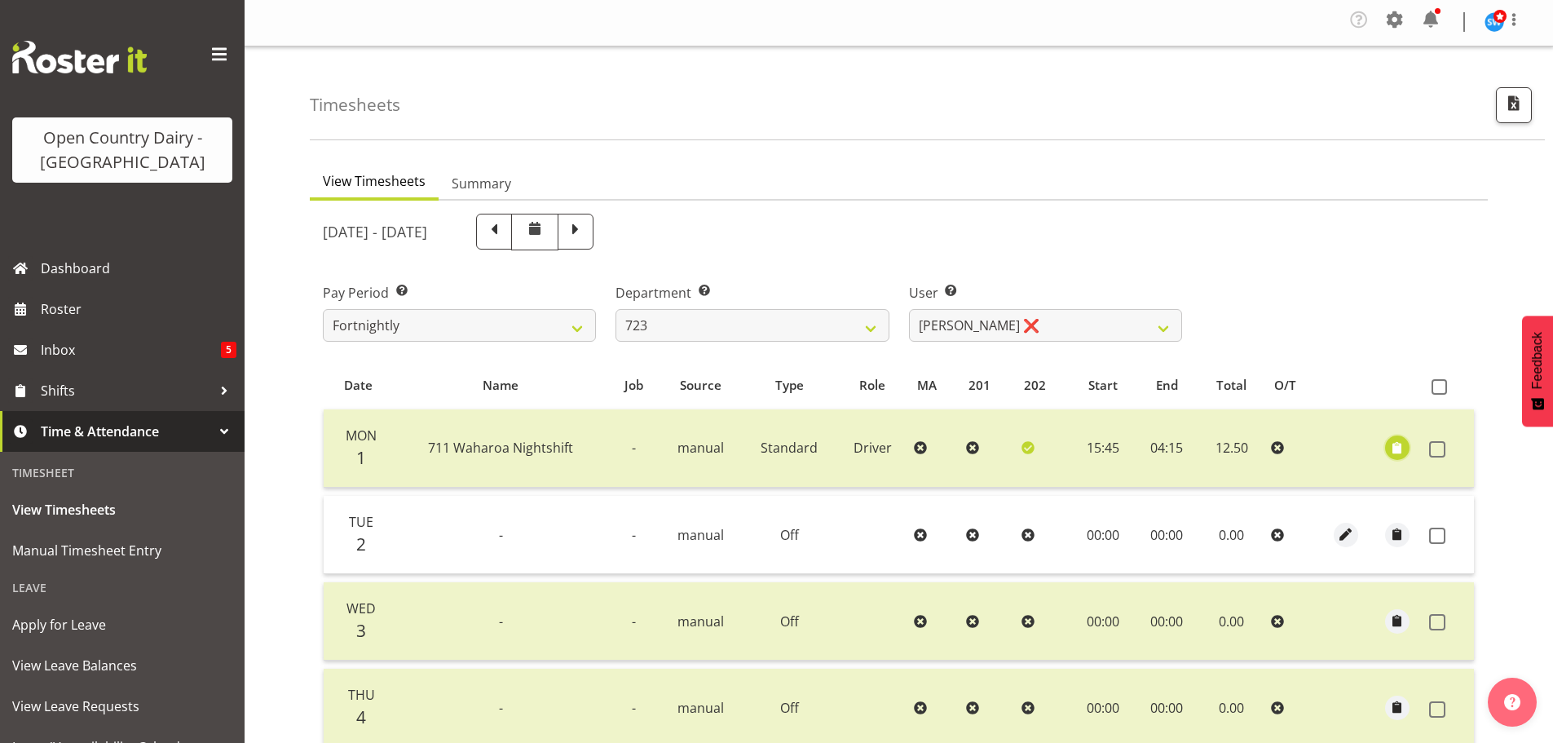
click at [1399, 448] on span "button" at bounding box center [1397, 448] width 19 height 19
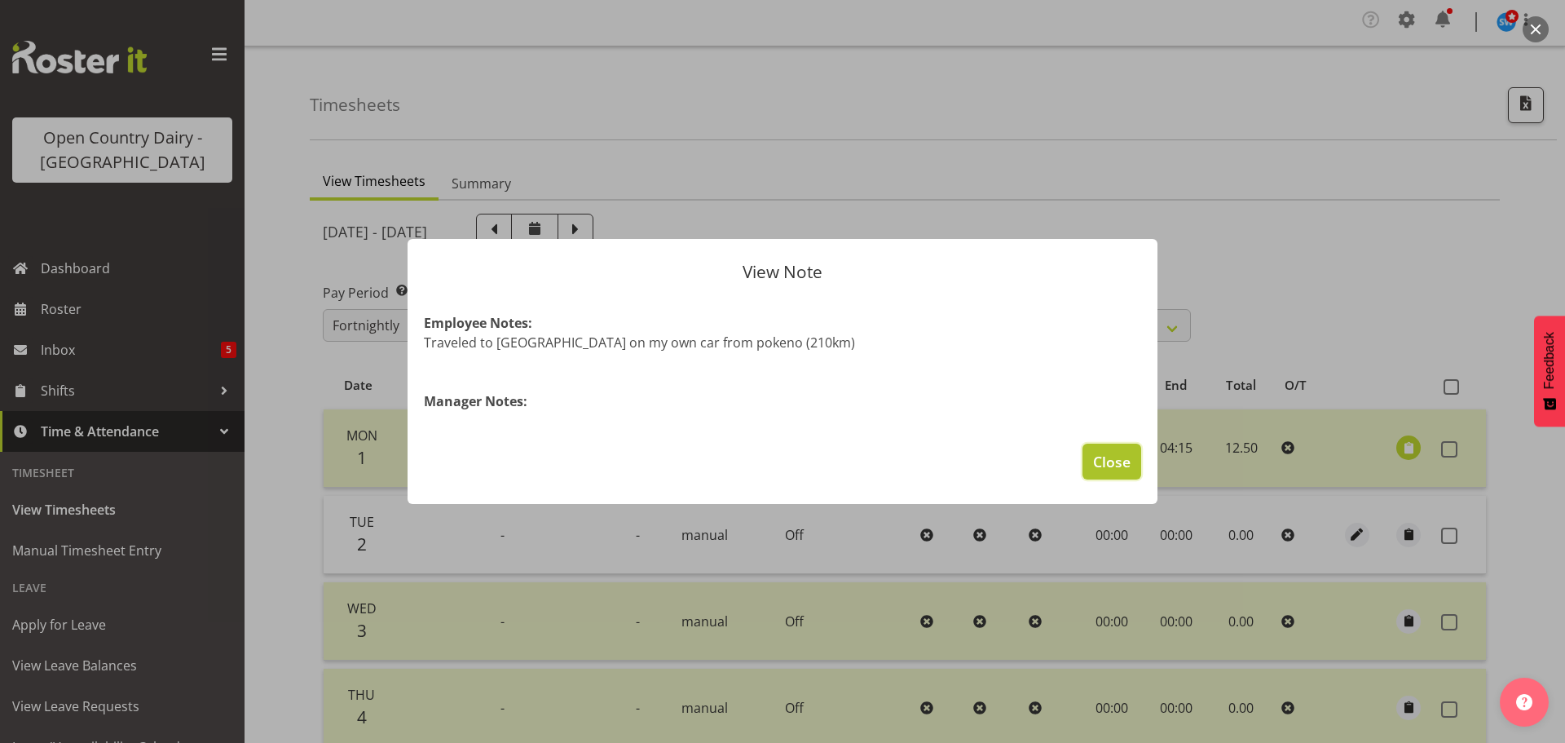
click at [1118, 462] on span "Close" at bounding box center [1112, 461] width 38 height 21
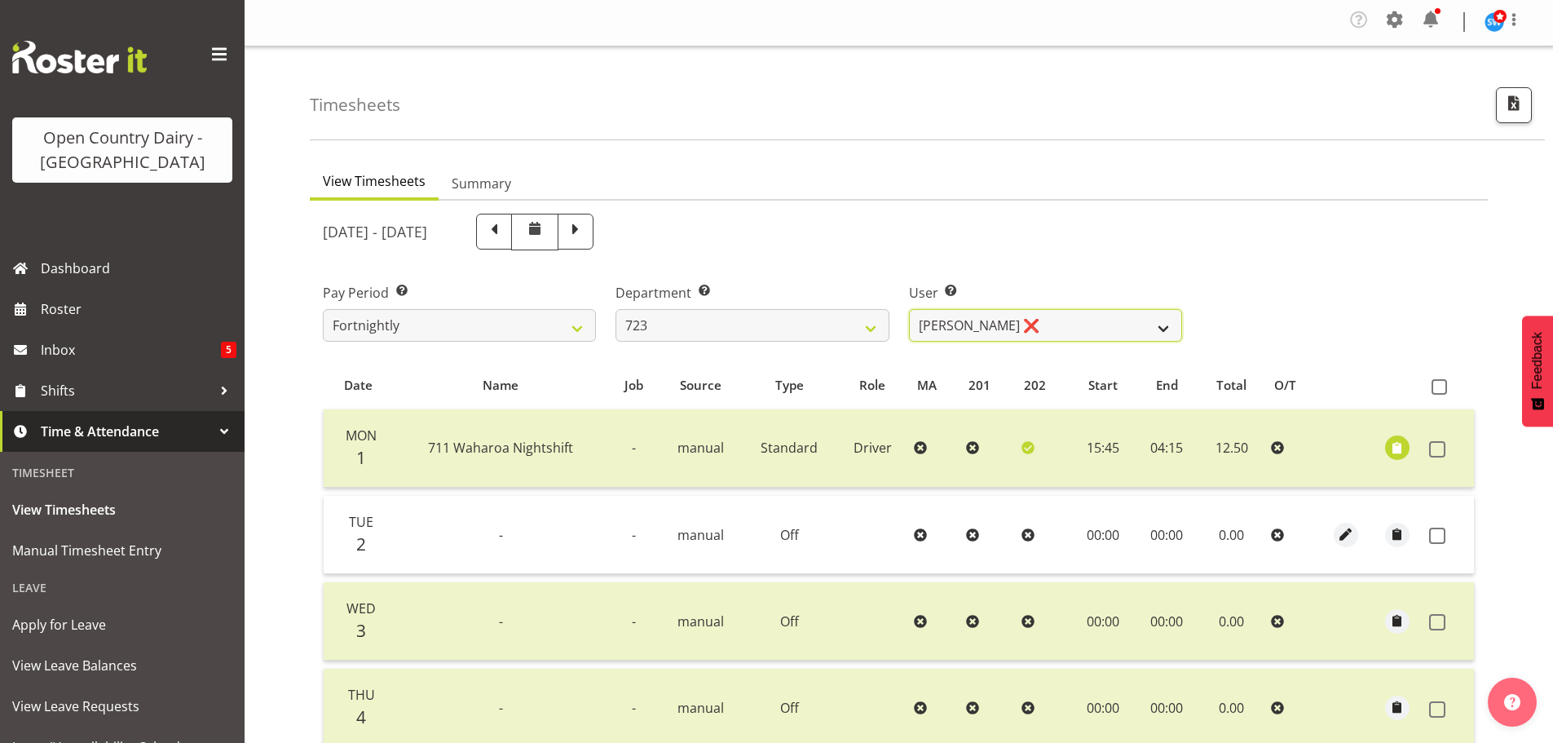
click at [1164, 329] on select "[PERSON_NAME] ❌ [PERSON_NAME] ✔ [PERSON_NAME] ❌ [PERSON_NAME] ❌" at bounding box center [1045, 325] width 273 height 33
click at [1252, 329] on div "Pay Period Select which pay period you would like to view. Fortnightly Departme…" at bounding box center [899, 305] width 1172 height 91
click at [1398, 449] on span "button" at bounding box center [1397, 448] width 19 height 19
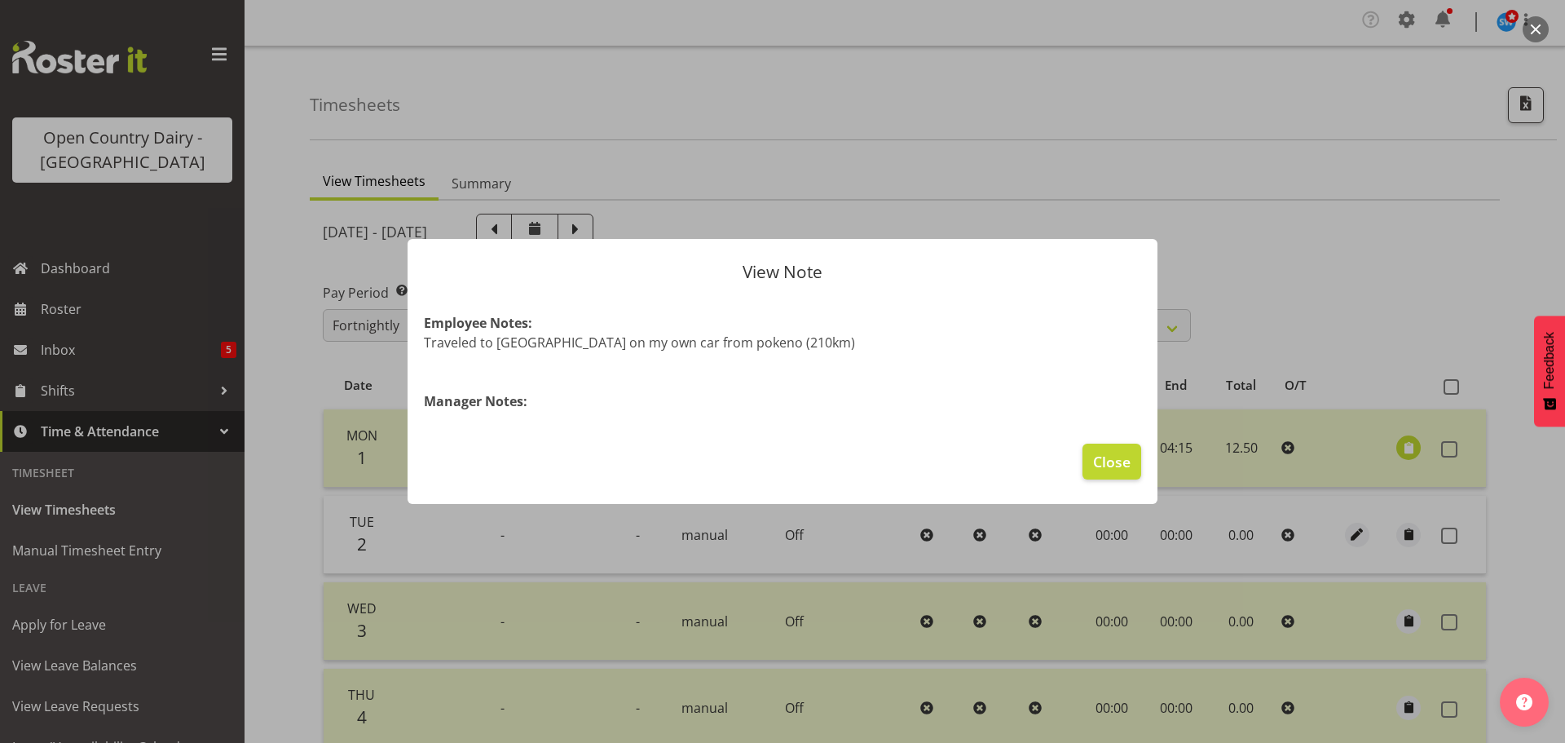
click at [1291, 341] on div at bounding box center [782, 371] width 1565 height 743
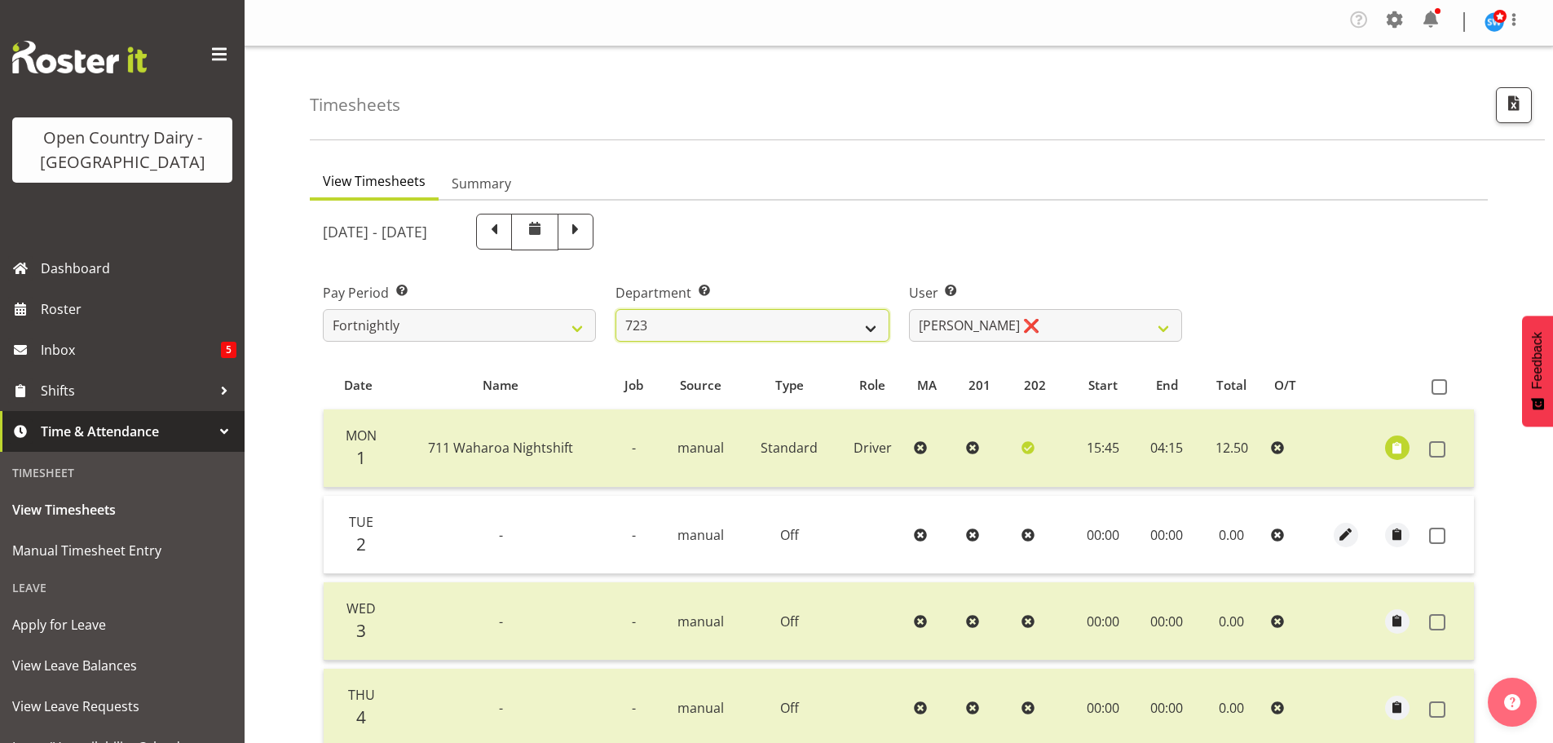
click at [850, 337] on select "701 702 703 704 705 706 707 708 709 710 711 712 713 714 715 716 717 718 719 720" at bounding box center [752, 325] width 273 height 33
click at [616, 309] on select "701 702 703 704 705 706 707 708 709 710 711 712 713 714 715 716 717 718 719 720" at bounding box center [752, 325] width 273 height 33
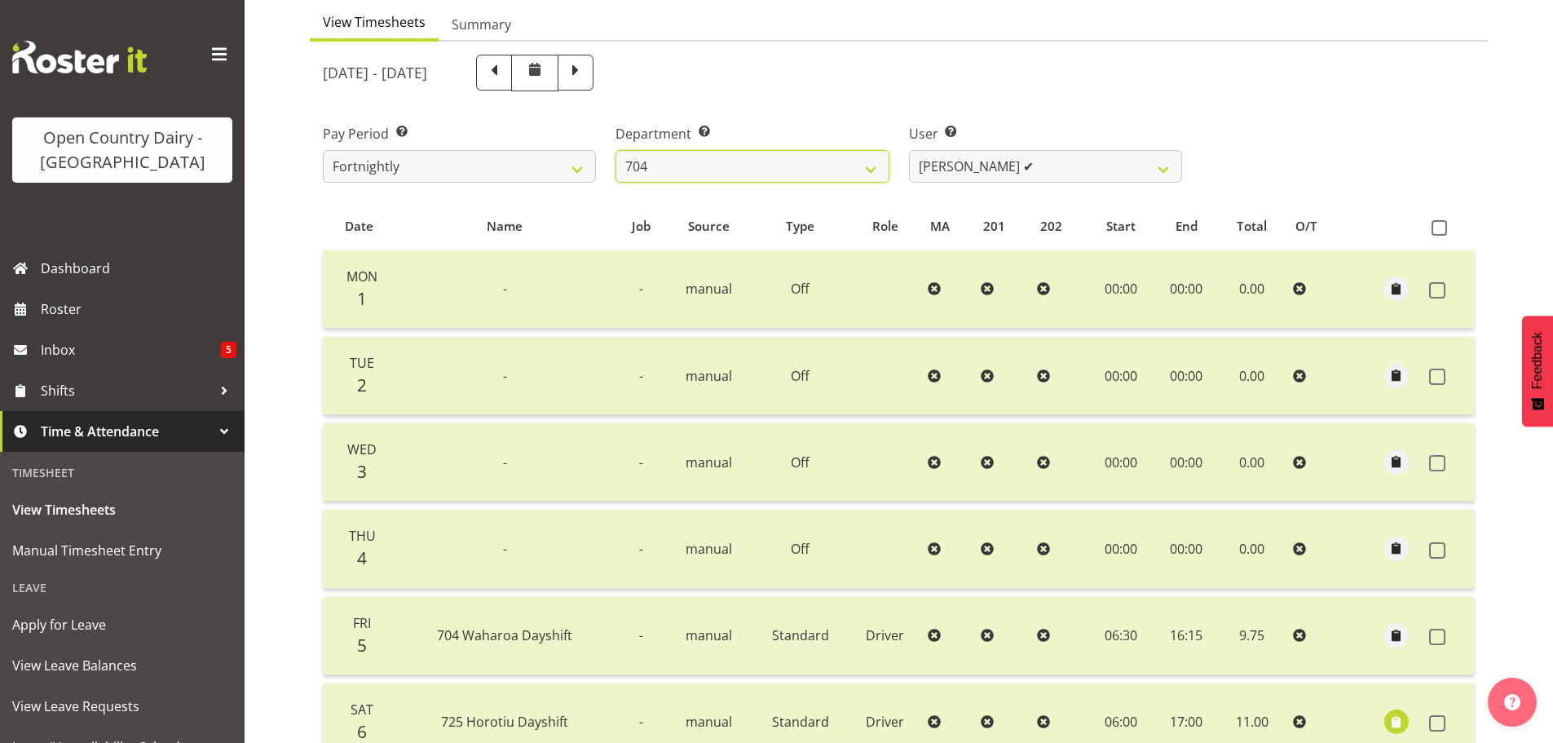
scroll to position [83, 0]
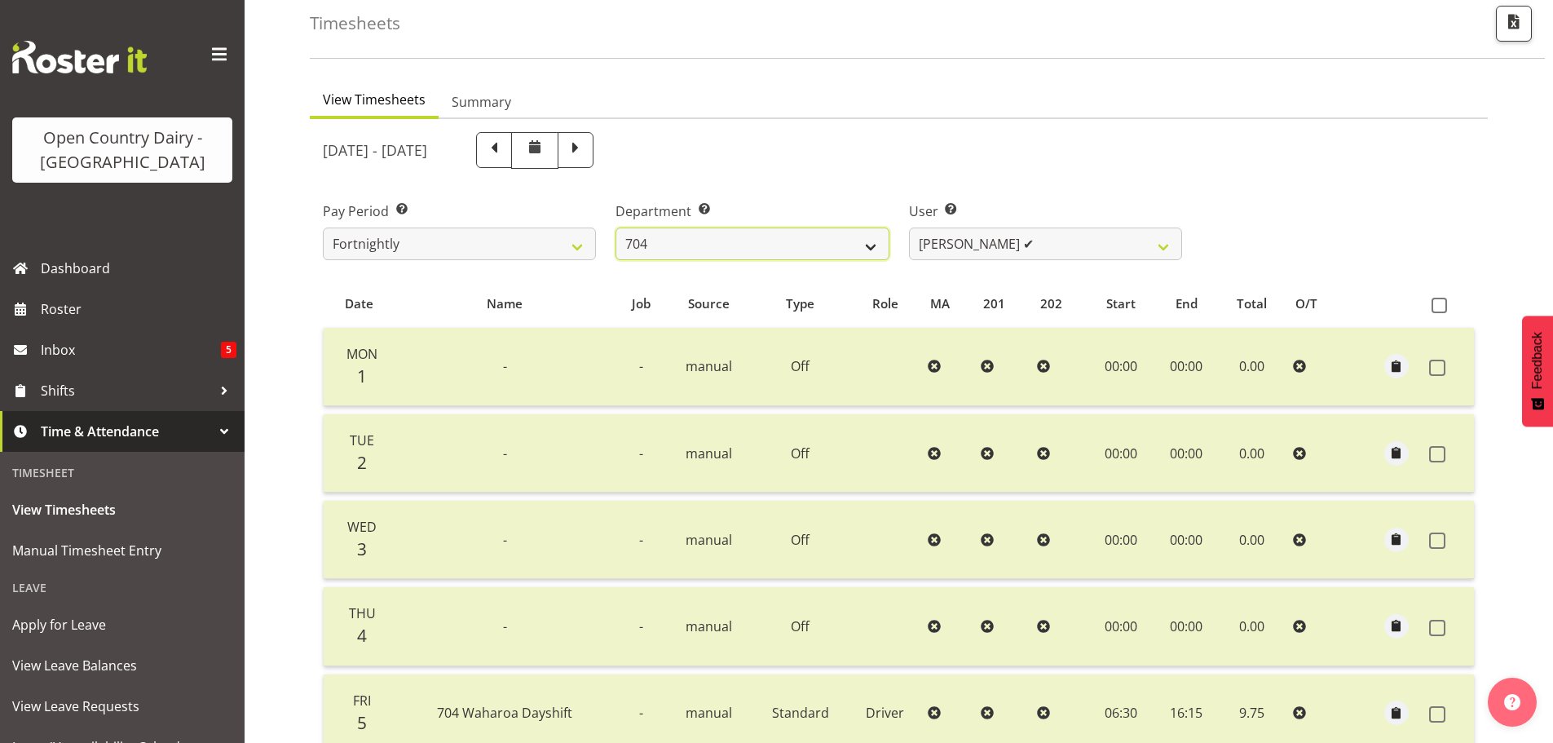
click at [870, 249] on select "701 702 703 704 705 706 707 708 709 710 711 712 713 714 715 716 717 718 719 720" at bounding box center [752, 243] width 273 height 33
click at [616, 227] on select "701 702 703 704 705 706 707 708 709 710 711 712 713 714 715 716 717 718 719 720" at bounding box center [752, 243] width 273 height 33
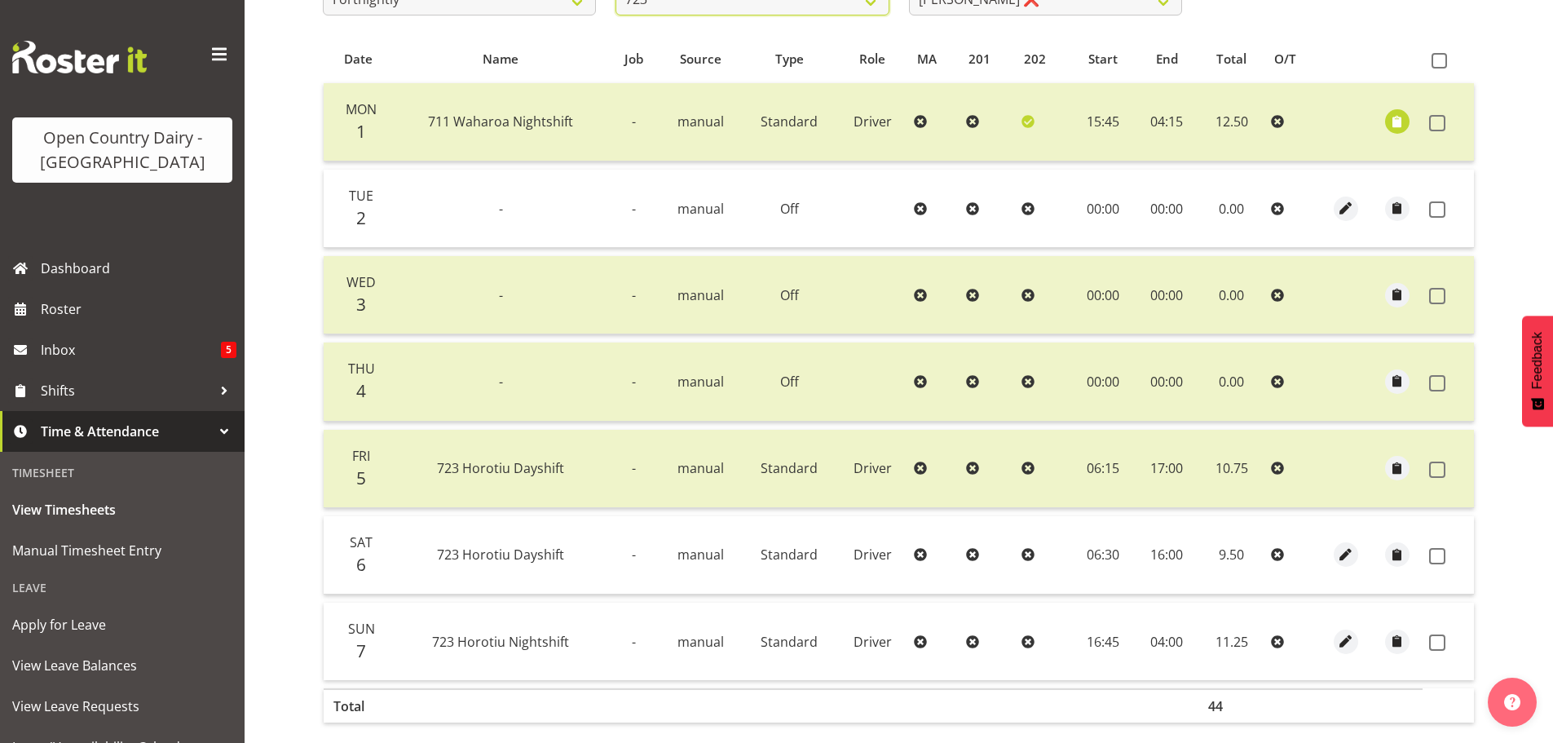
scroll to position [246, 0]
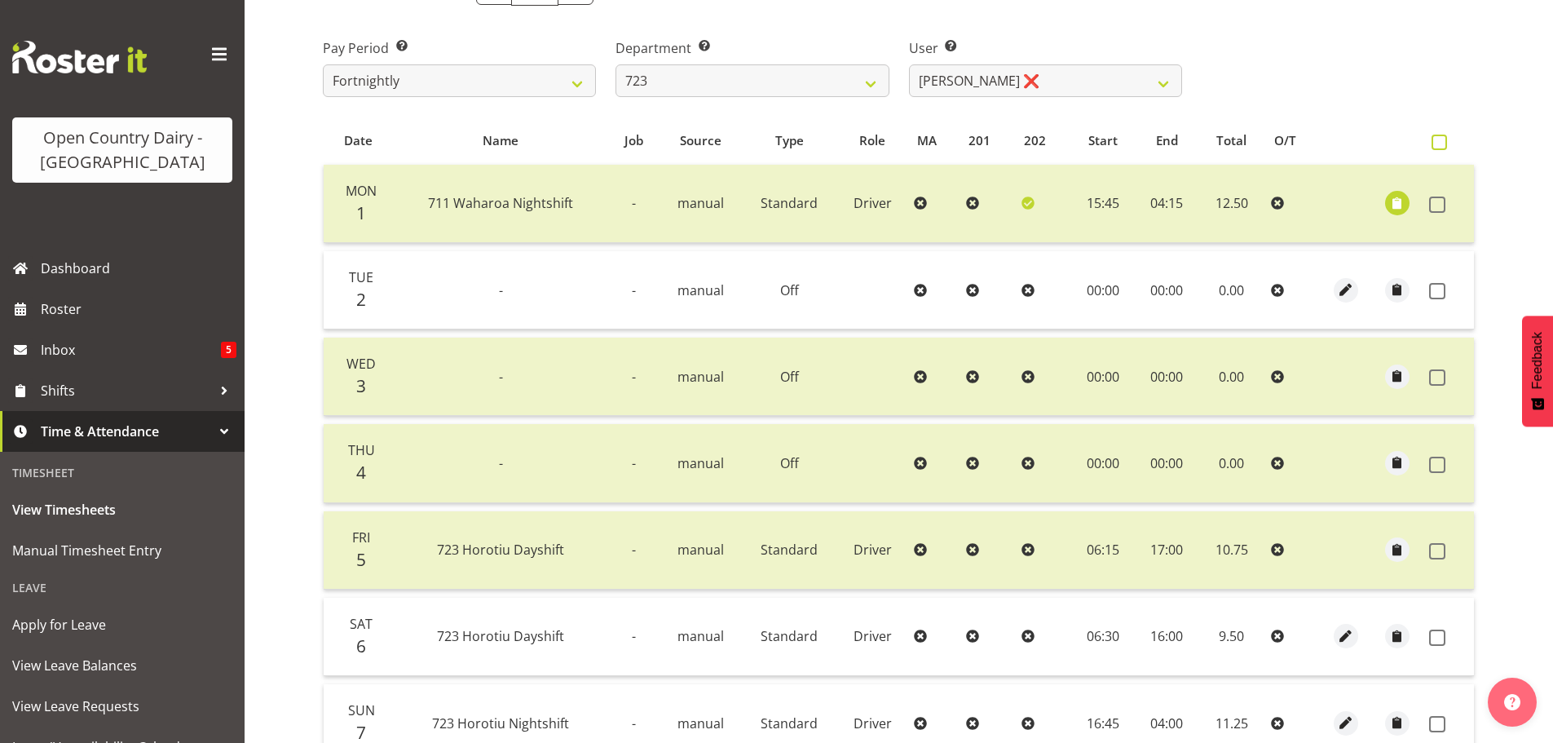
click at [1439, 144] on span at bounding box center [1439, 142] width 15 height 15
click at [1439, 144] on input "checkbox" at bounding box center [1437, 142] width 11 height 11
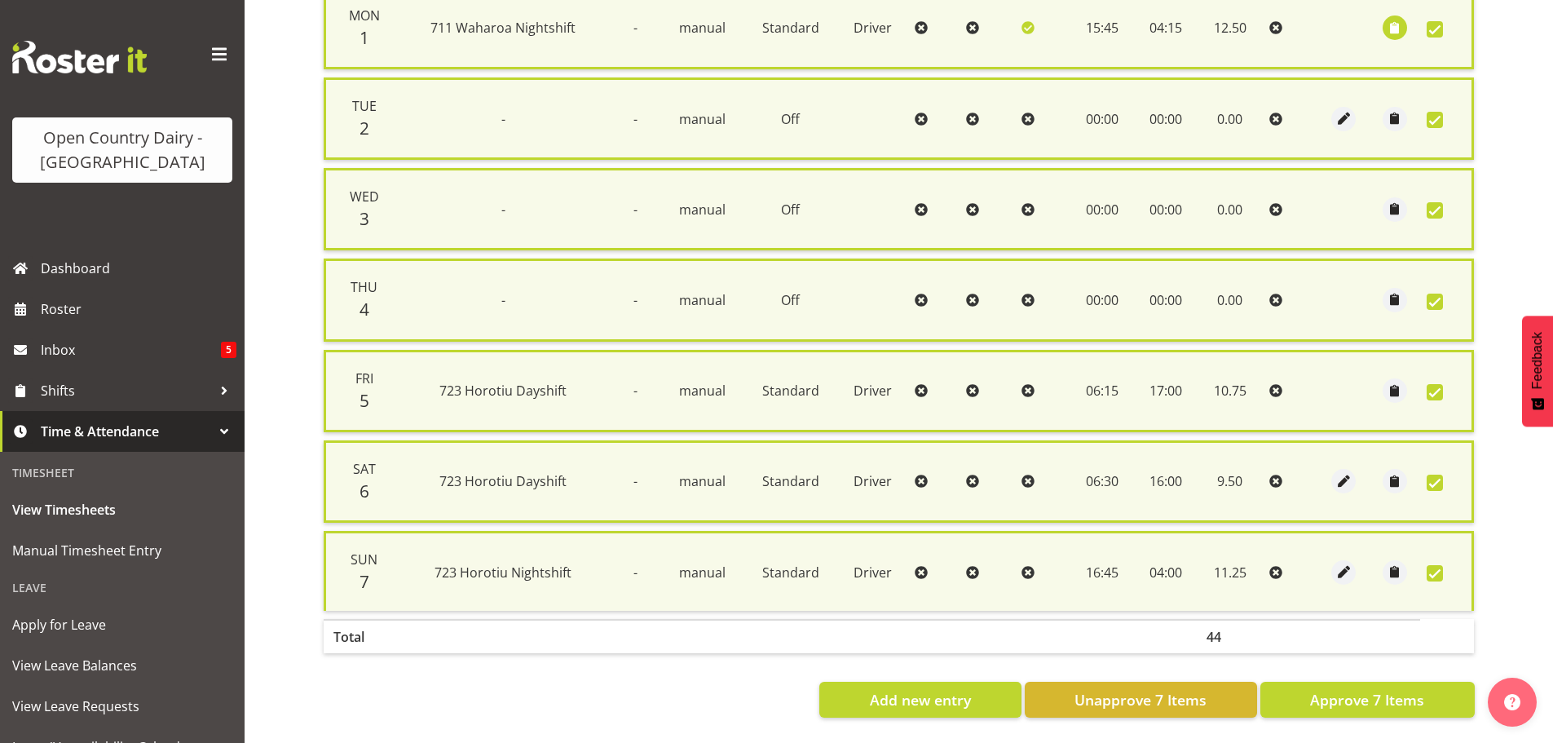
scroll to position [436, 0]
click at [1375, 696] on span "Approve 7 Items" at bounding box center [1367, 699] width 114 height 21
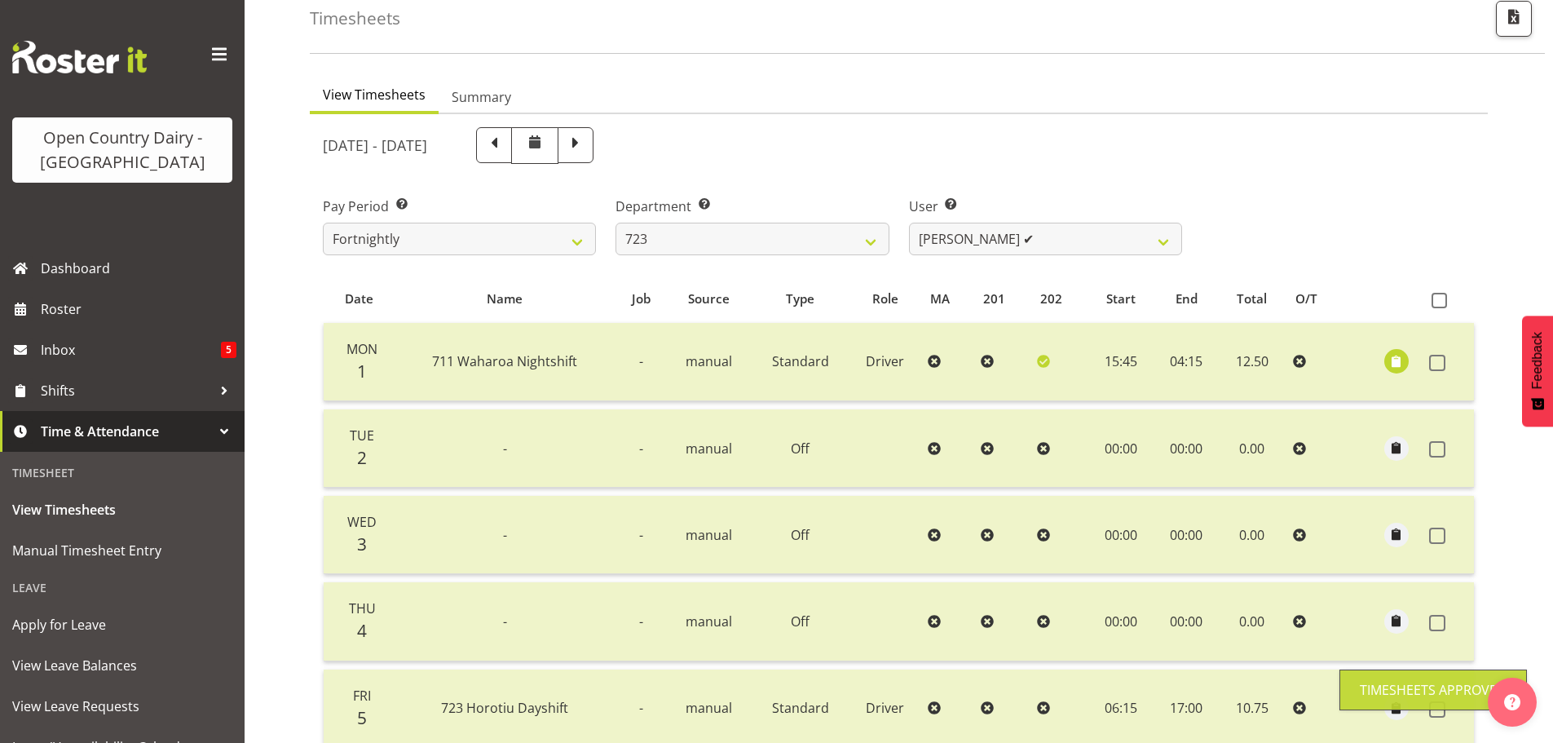
scroll to position [2, 0]
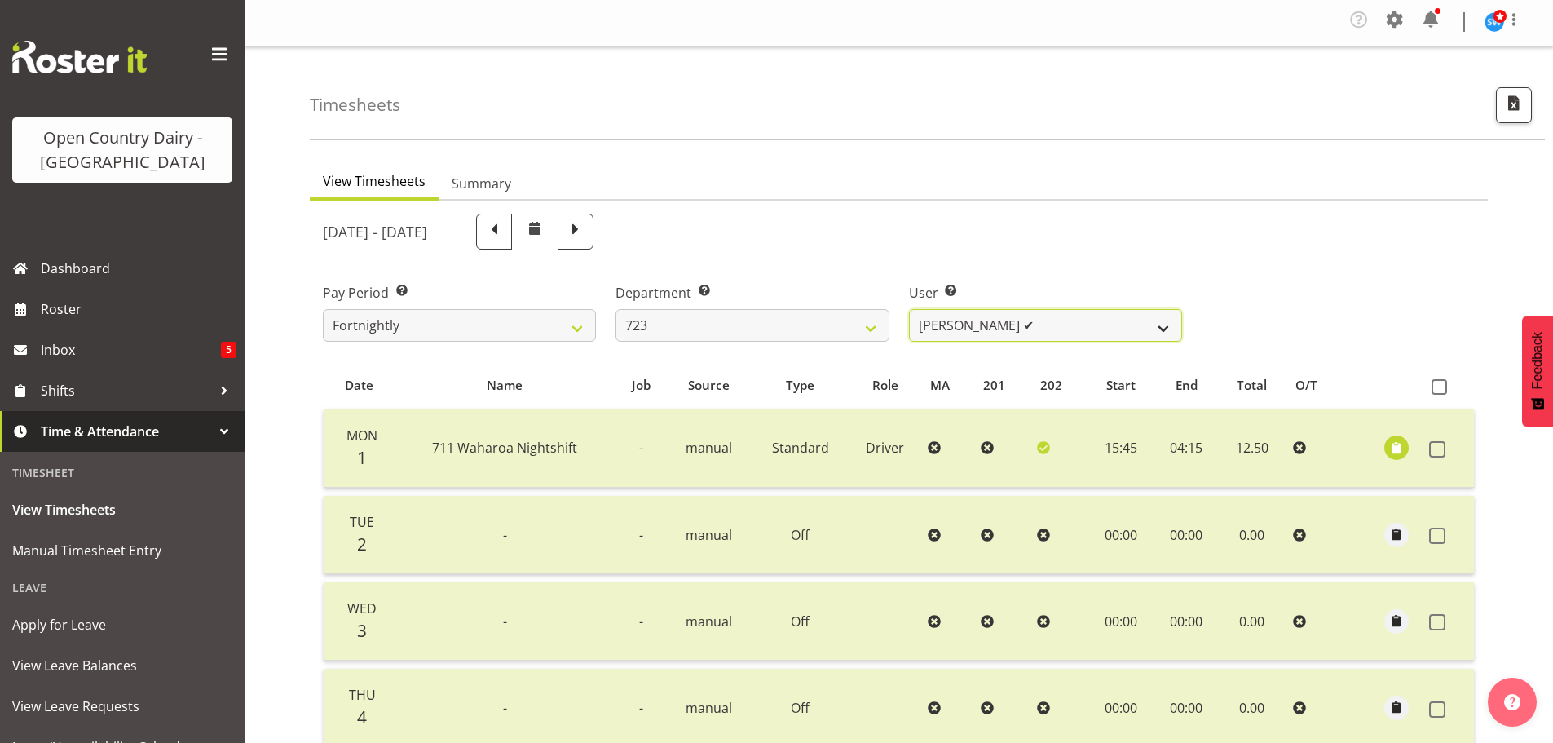
click at [1163, 328] on select "[PERSON_NAME] ✔ [PERSON_NAME] ✔ [PERSON_NAME] ❌ [PERSON_NAME] ❌" at bounding box center [1045, 325] width 273 height 33
click at [866, 327] on select "701 702 703 704 705 706 707 708 709 710 711 712 713 714 715 716 717 718 719 720" at bounding box center [752, 325] width 273 height 33
click at [616, 309] on select "701 702 703 704 705 706 707 708 709 710 711 712 713 714 715 716 717 718 719 720" at bounding box center [752, 325] width 273 height 33
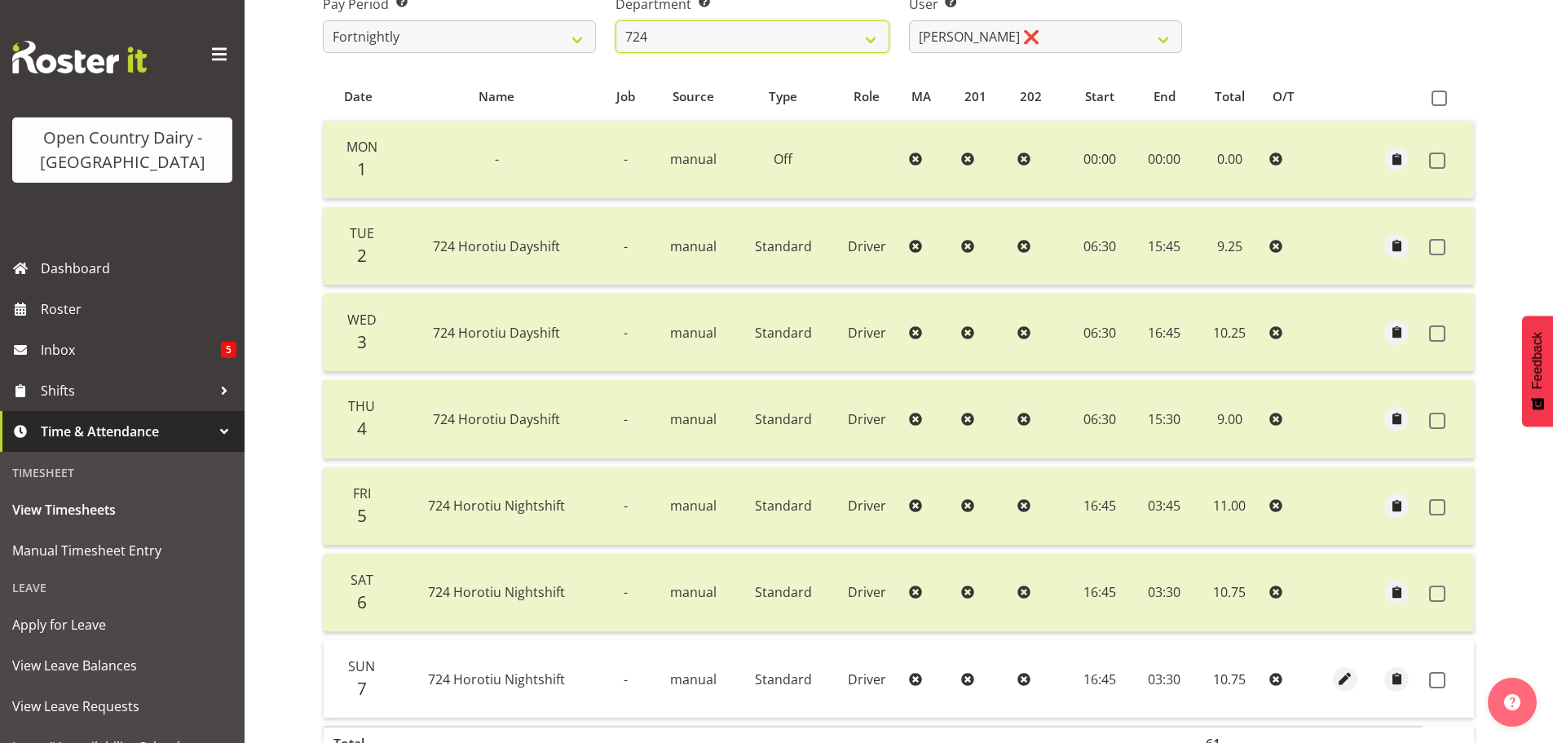
scroll to position [328, 0]
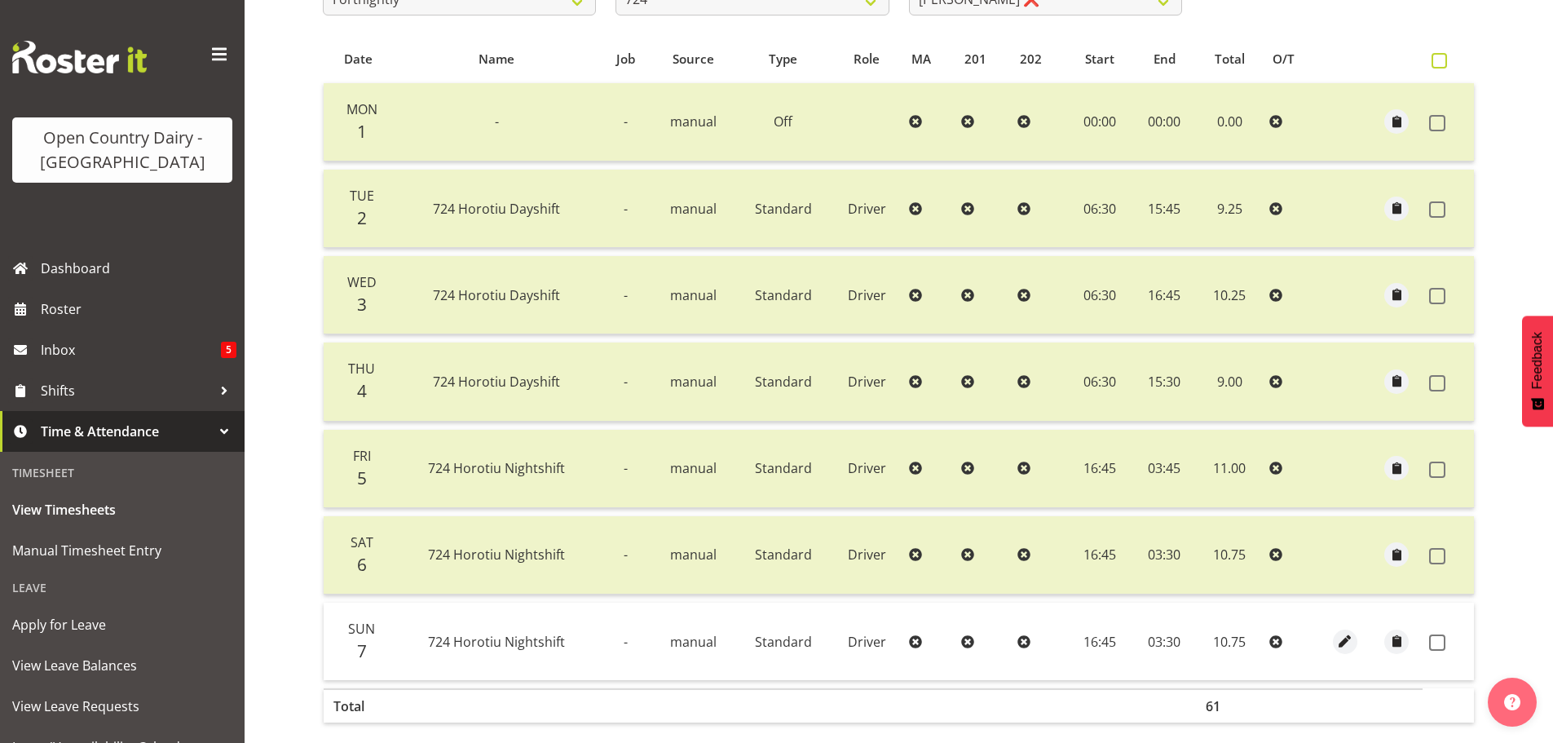
click at [1441, 64] on span at bounding box center [1439, 60] width 15 height 15
click at [1441, 64] on input "checkbox" at bounding box center [1437, 60] width 11 height 11
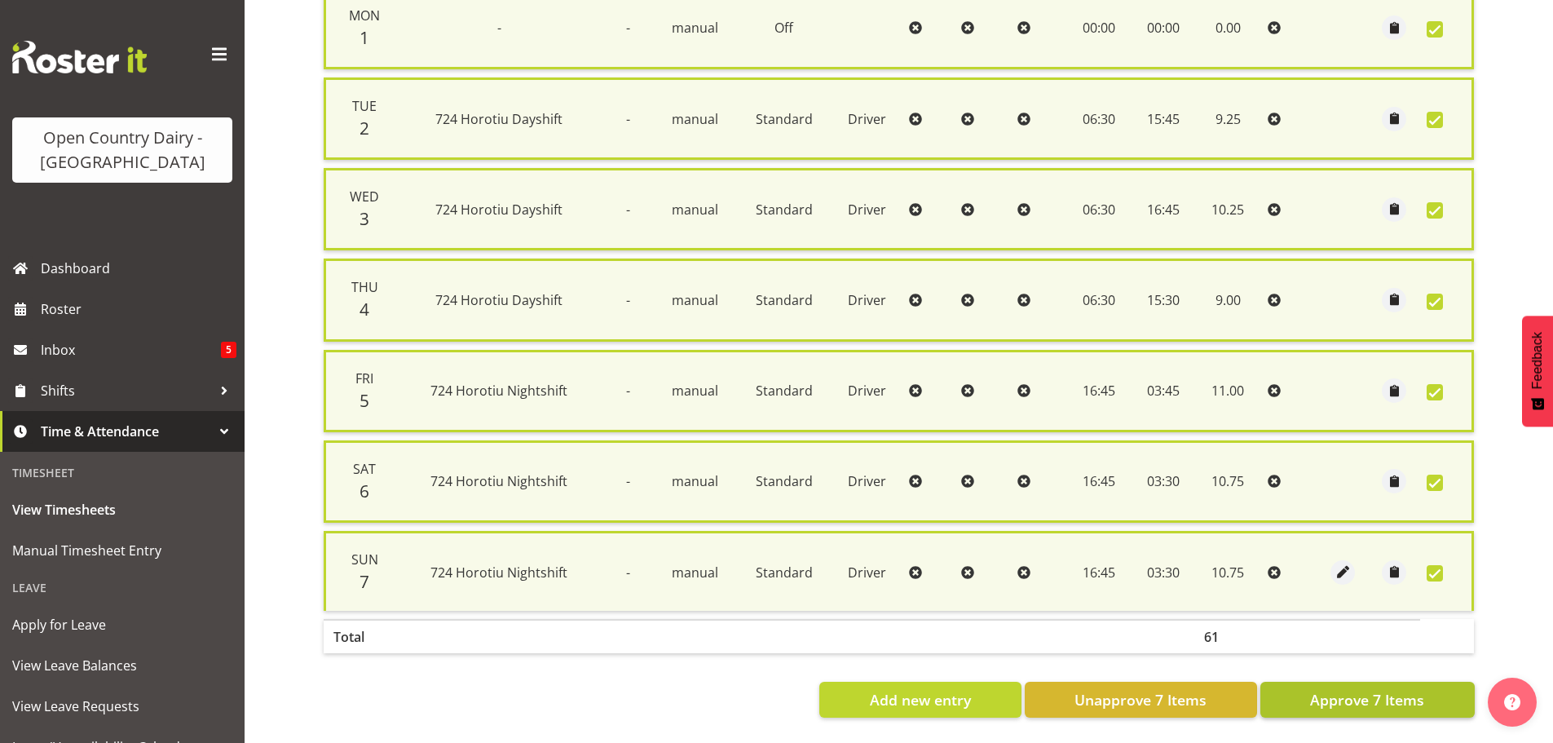
scroll to position [436, 0]
click at [1390, 689] on span "Approve 7 Items" at bounding box center [1367, 699] width 114 height 21
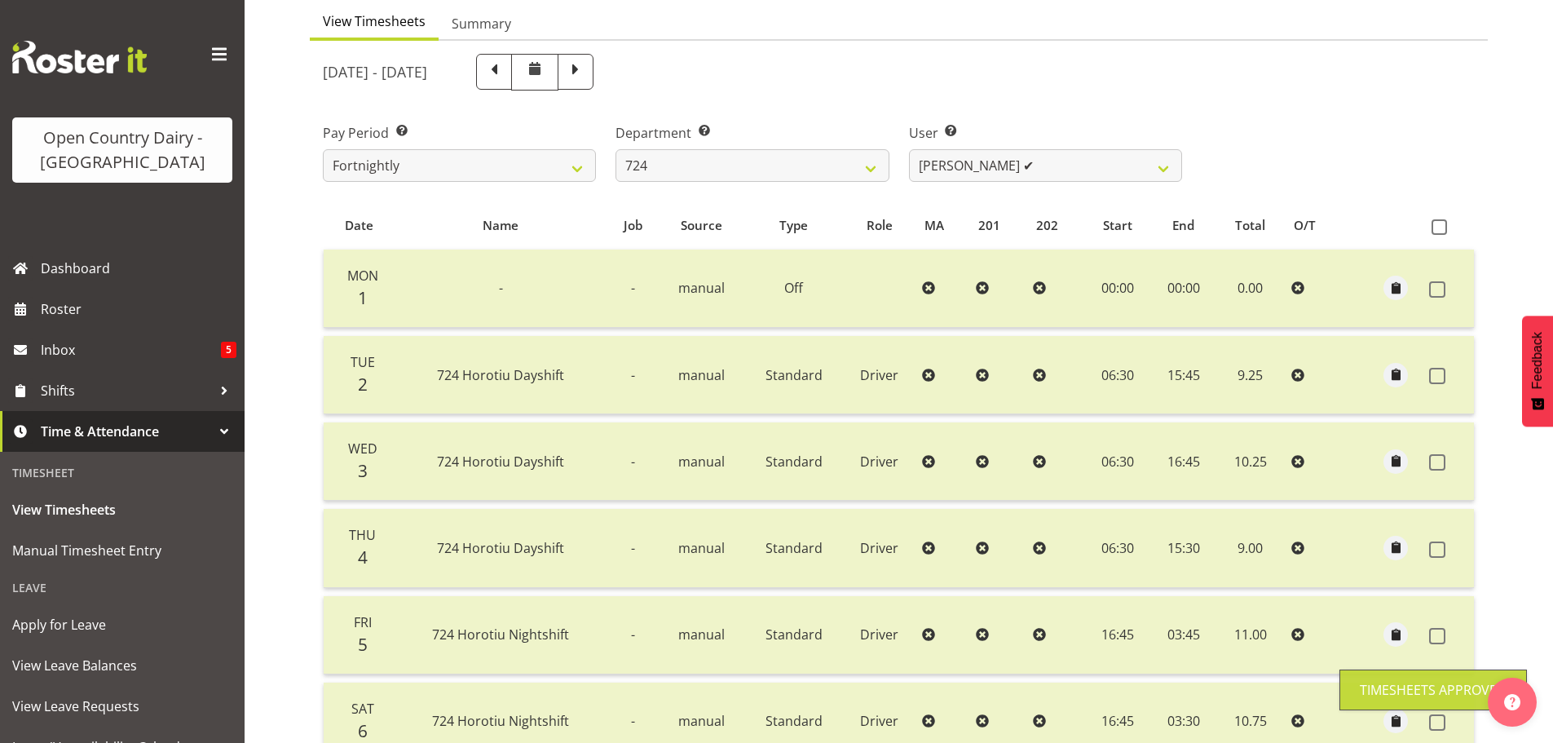
scroll to position [83, 0]
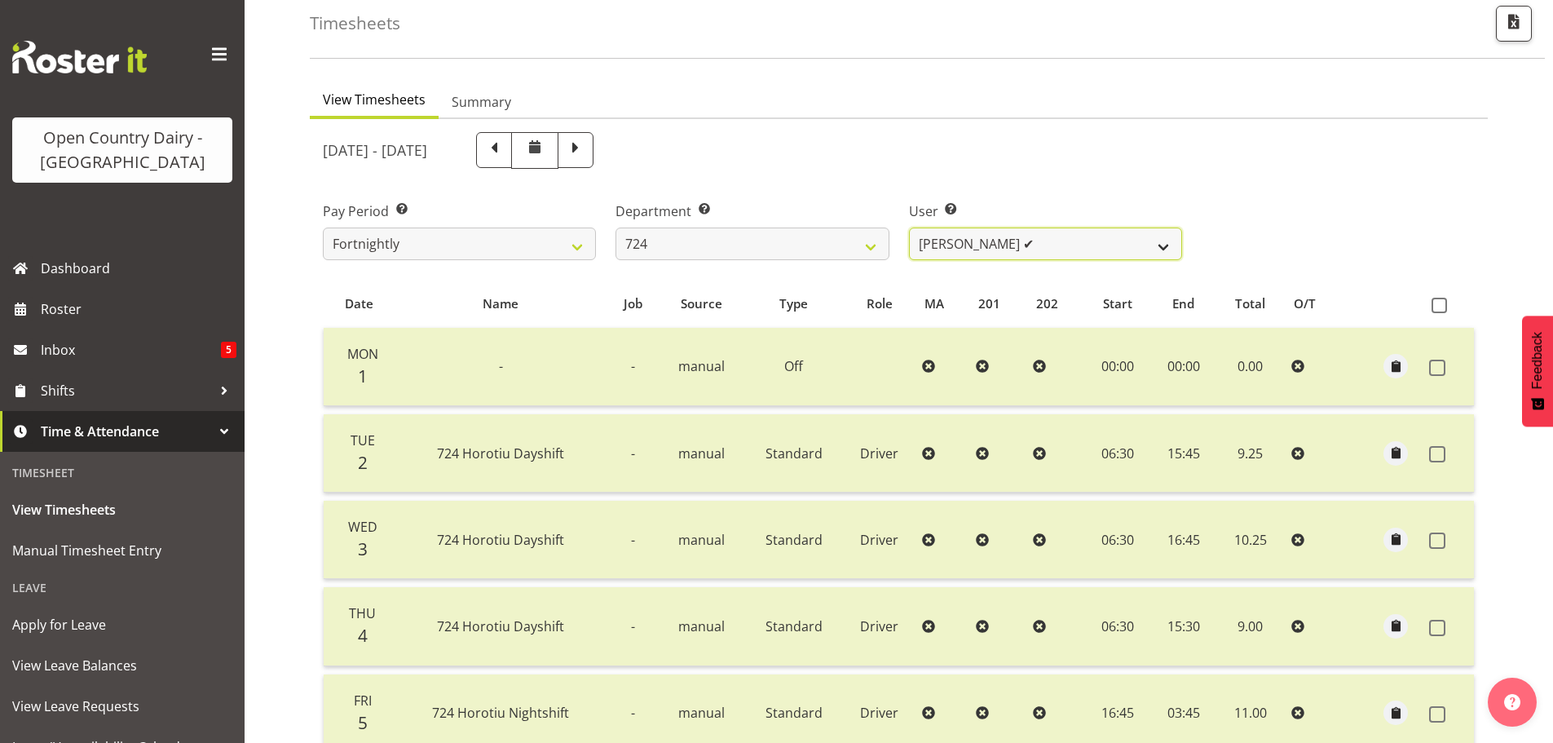
click at [1172, 245] on select "[PERSON_NAME] ✔ [PERSON_NAME] ✔ [PERSON_NAME] ❌" at bounding box center [1045, 243] width 273 height 33
click at [875, 249] on select "701 702 703 704 705 706 707 708 709 710 711 712 713 714 715 716 717 718 719 720" at bounding box center [752, 243] width 273 height 33
click at [616, 227] on select "701 702 703 704 705 706 707 708 709 710 711 712 713 714 715 716 717 718 719 720" at bounding box center [752, 243] width 273 height 33
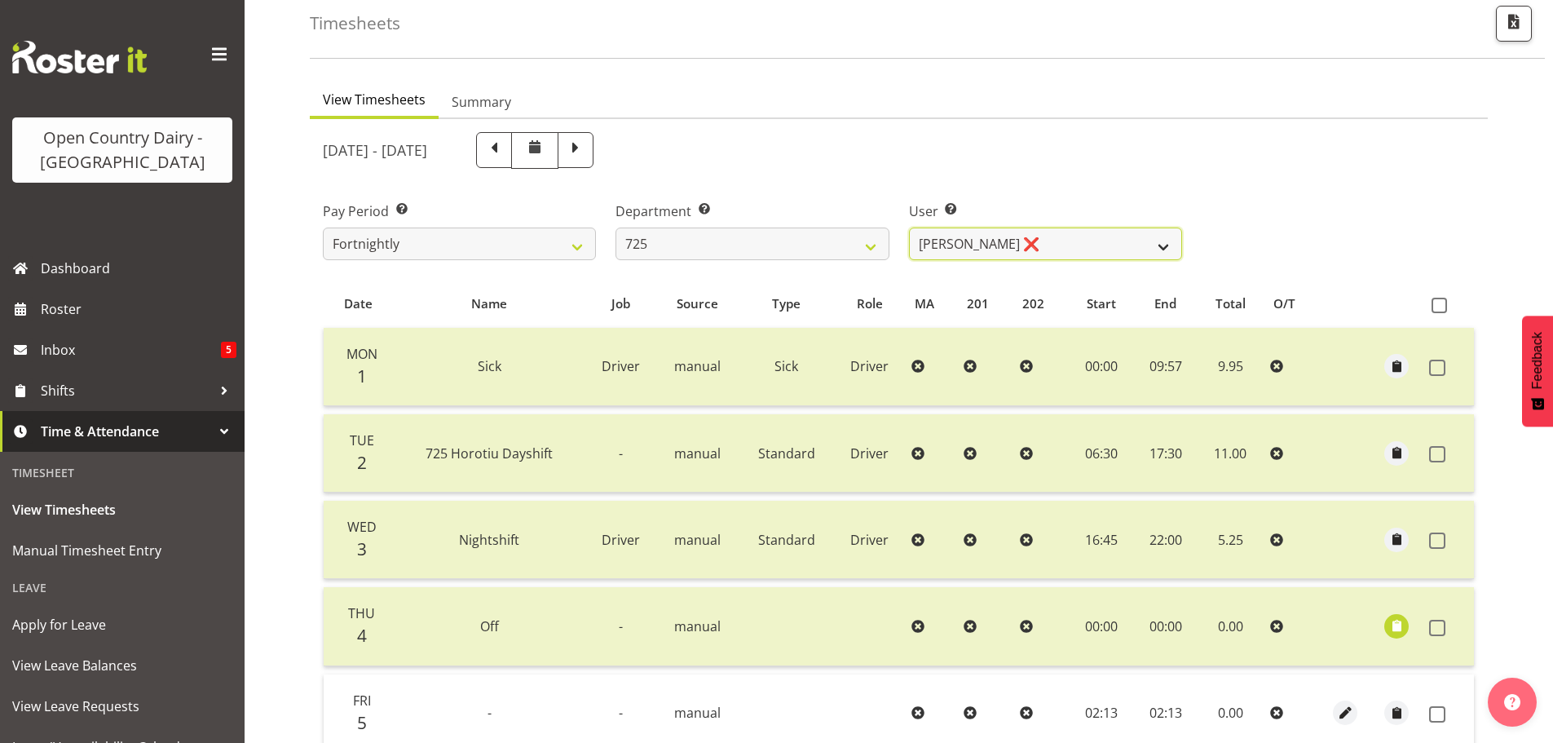
click at [1164, 247] on select "[PERSON_NAME] ❌ [PERSON_NAME] [PERSON_NAME] ❌ [PERSON_NAME] ❌ [PERSON_NAME] ✔" at bounding box center [1045, 243] width 273 height 33
click at [909, 227] on select "[PERSON_NAME] ❌ [PERSON_NAME] [PERSON_NAME] ❌ [PERSON_NAME] ❌ [PERSON_NAME] ✔" at bounding box center [1045, 243] width 273 height 33
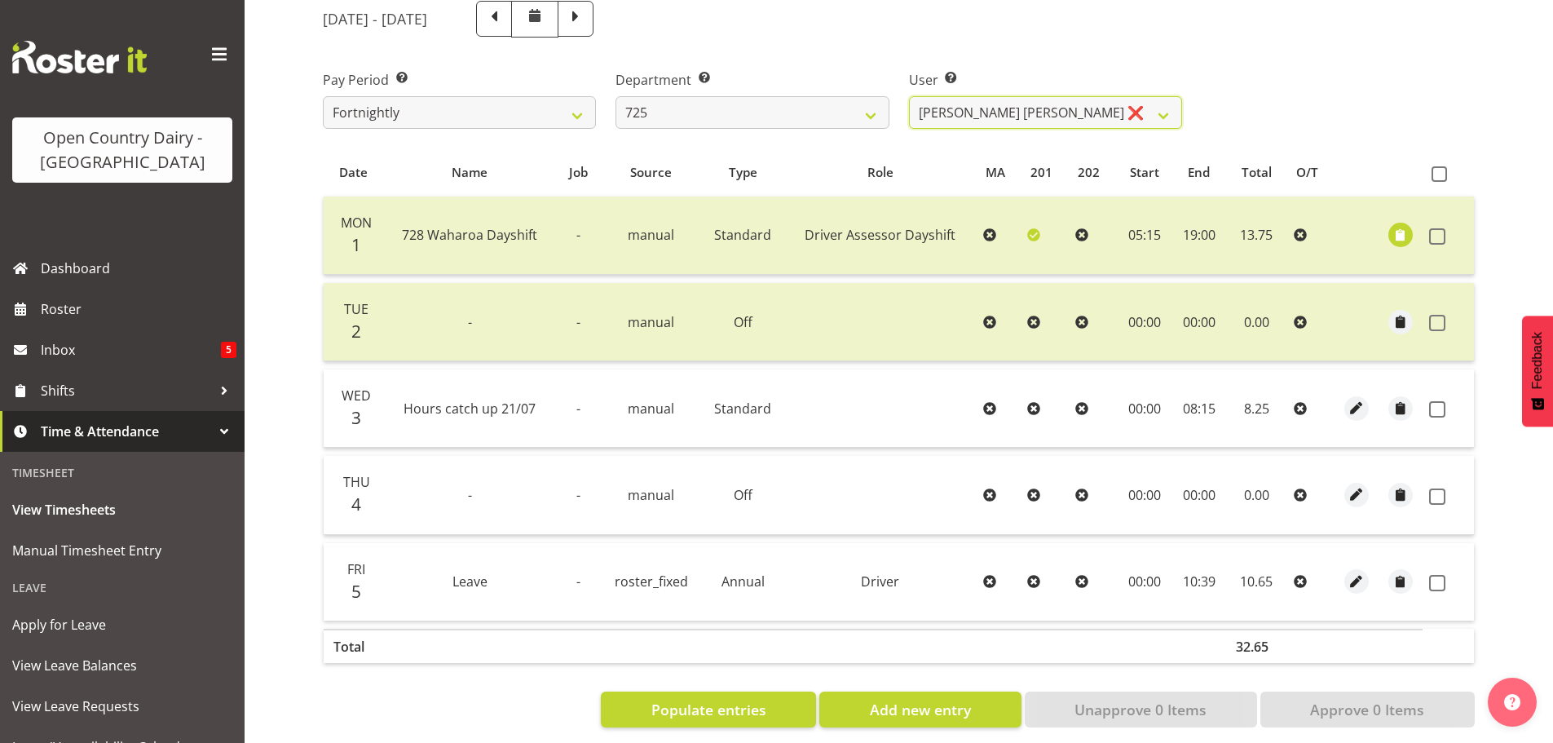
scroll to position [236, 0]
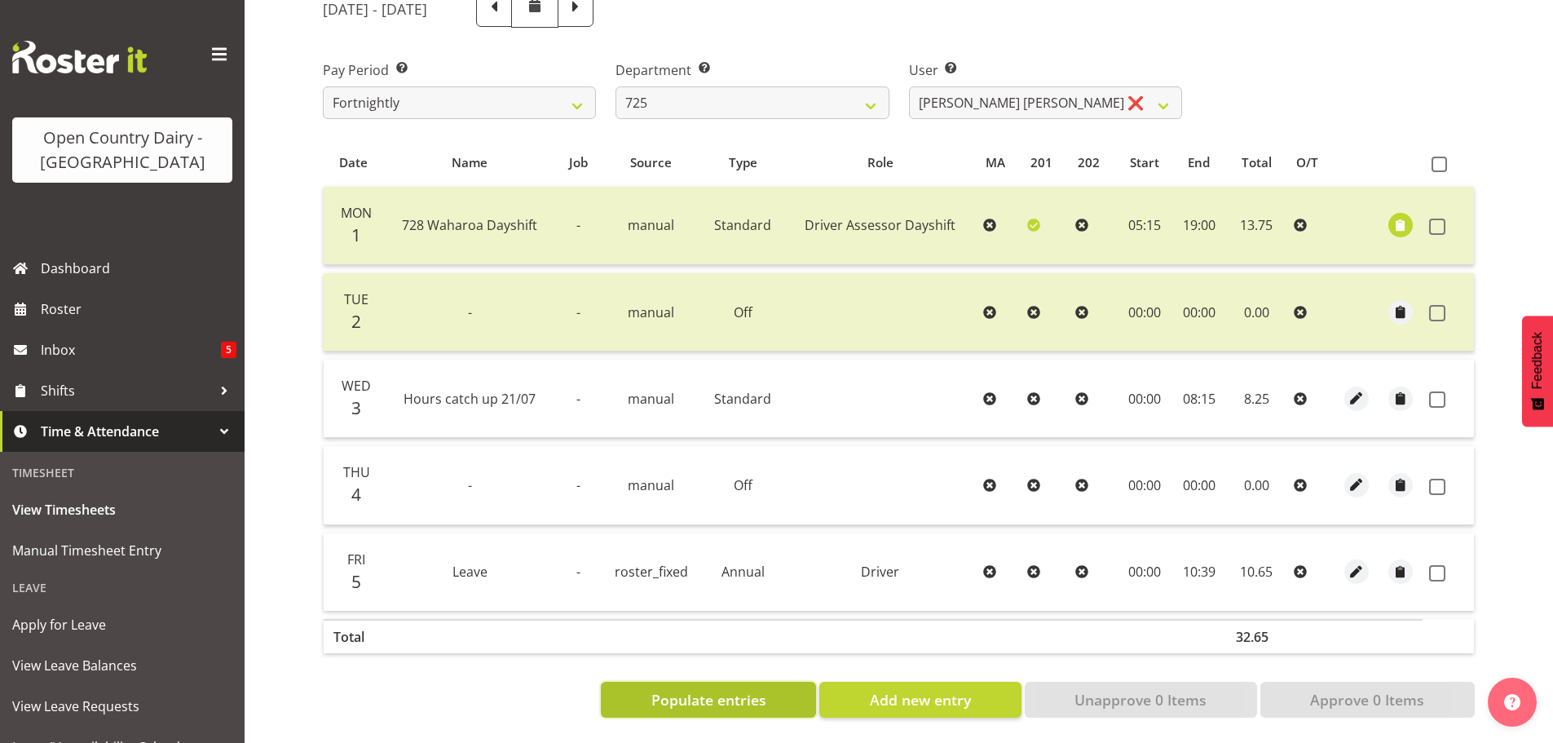
click at [721, 691] on span "Populate entries" at bounding box center [708, 699] width 115 height 21
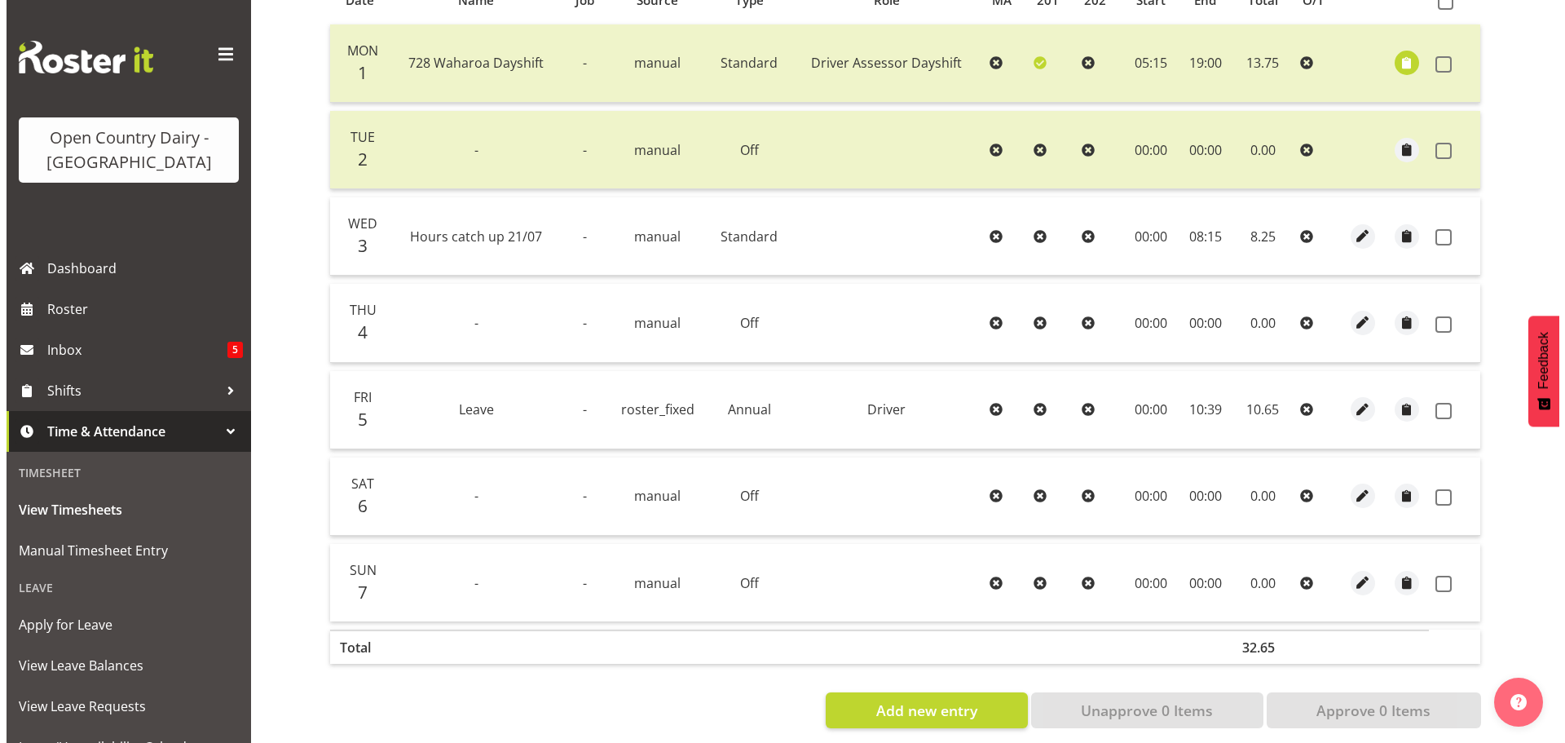
scroll to position [409, 0]
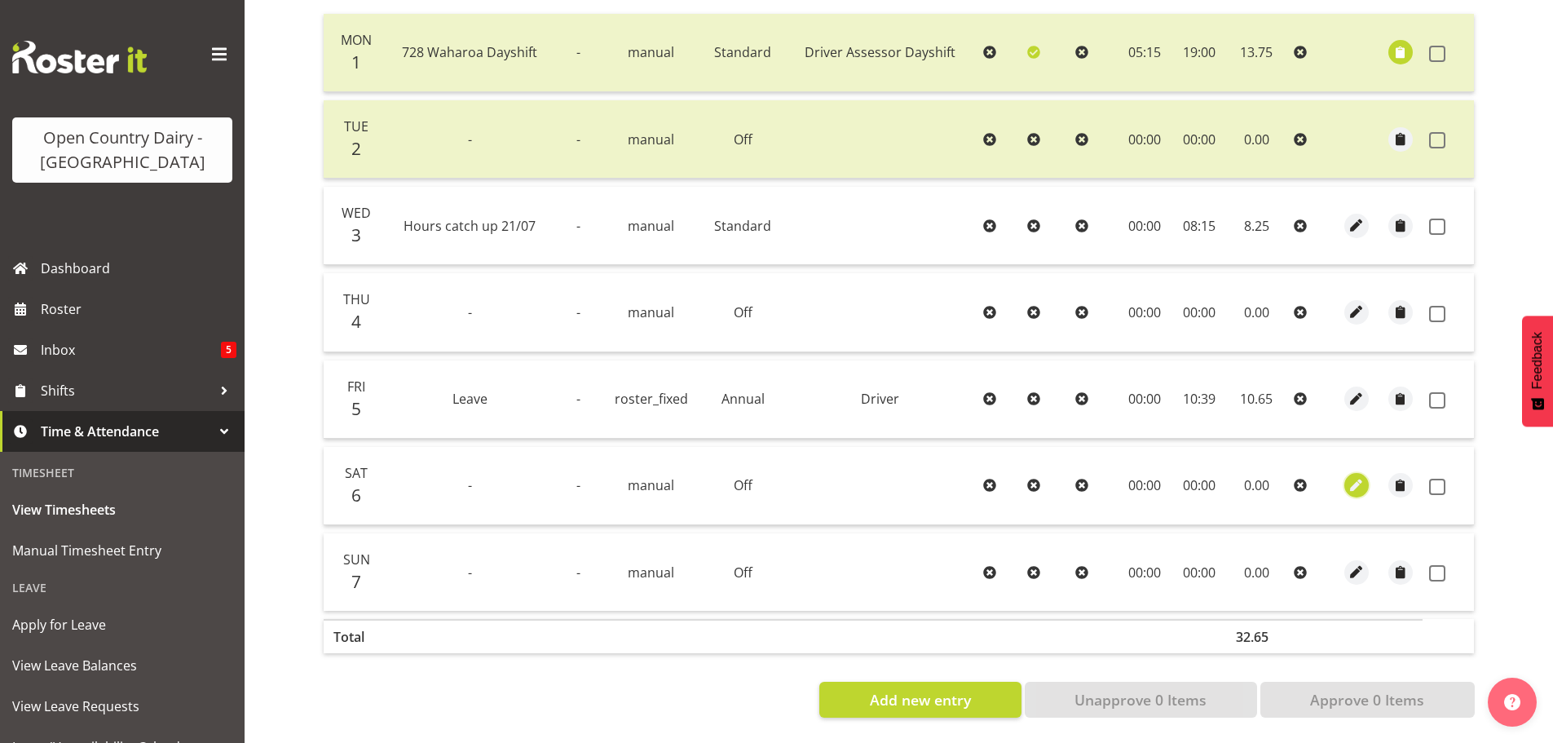
click at [1363, 481] on span "button" at bounding box center [1357, 485] width 19 height 19
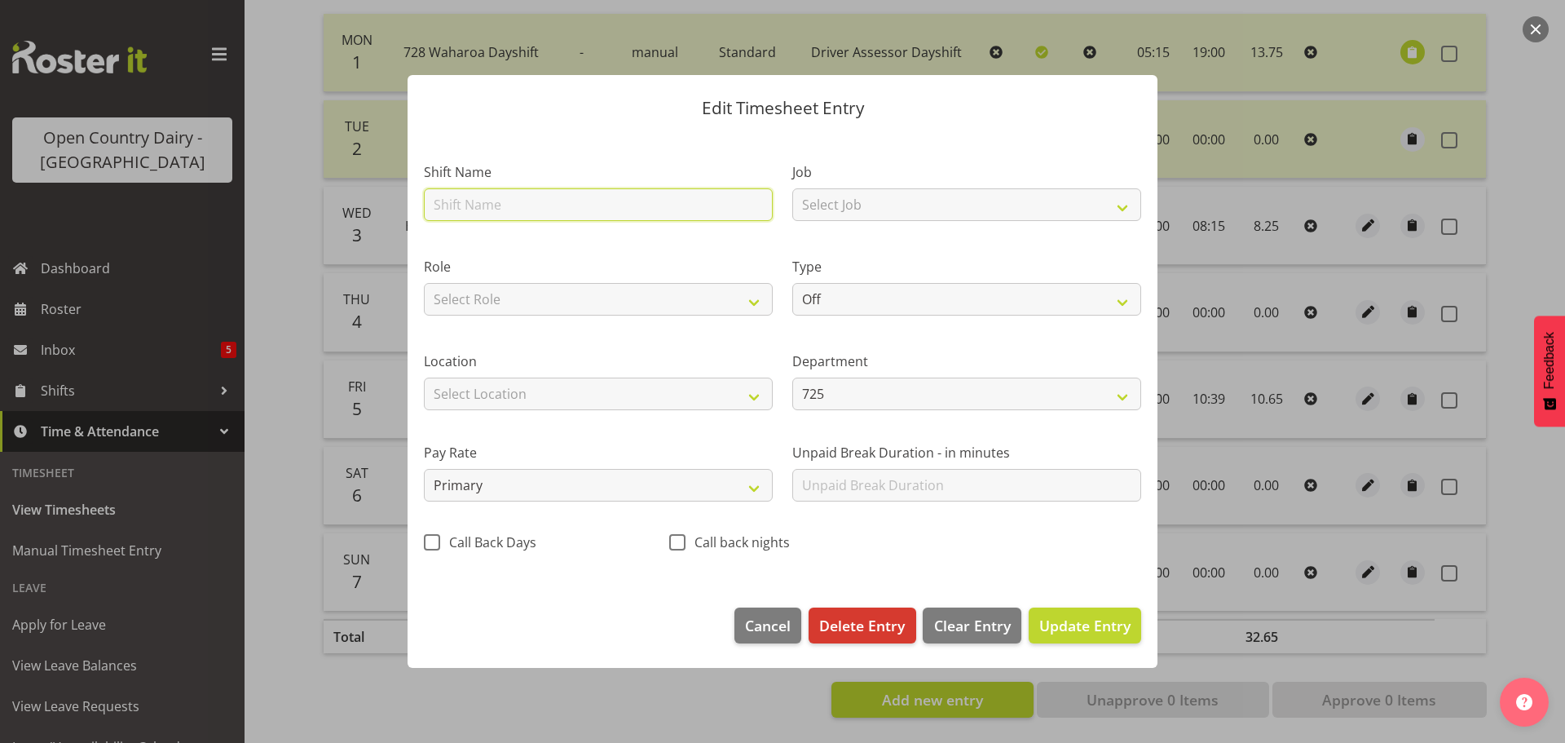
click at [517, 199] on input "text" at bounding box center [598, 204] width 349 height 33
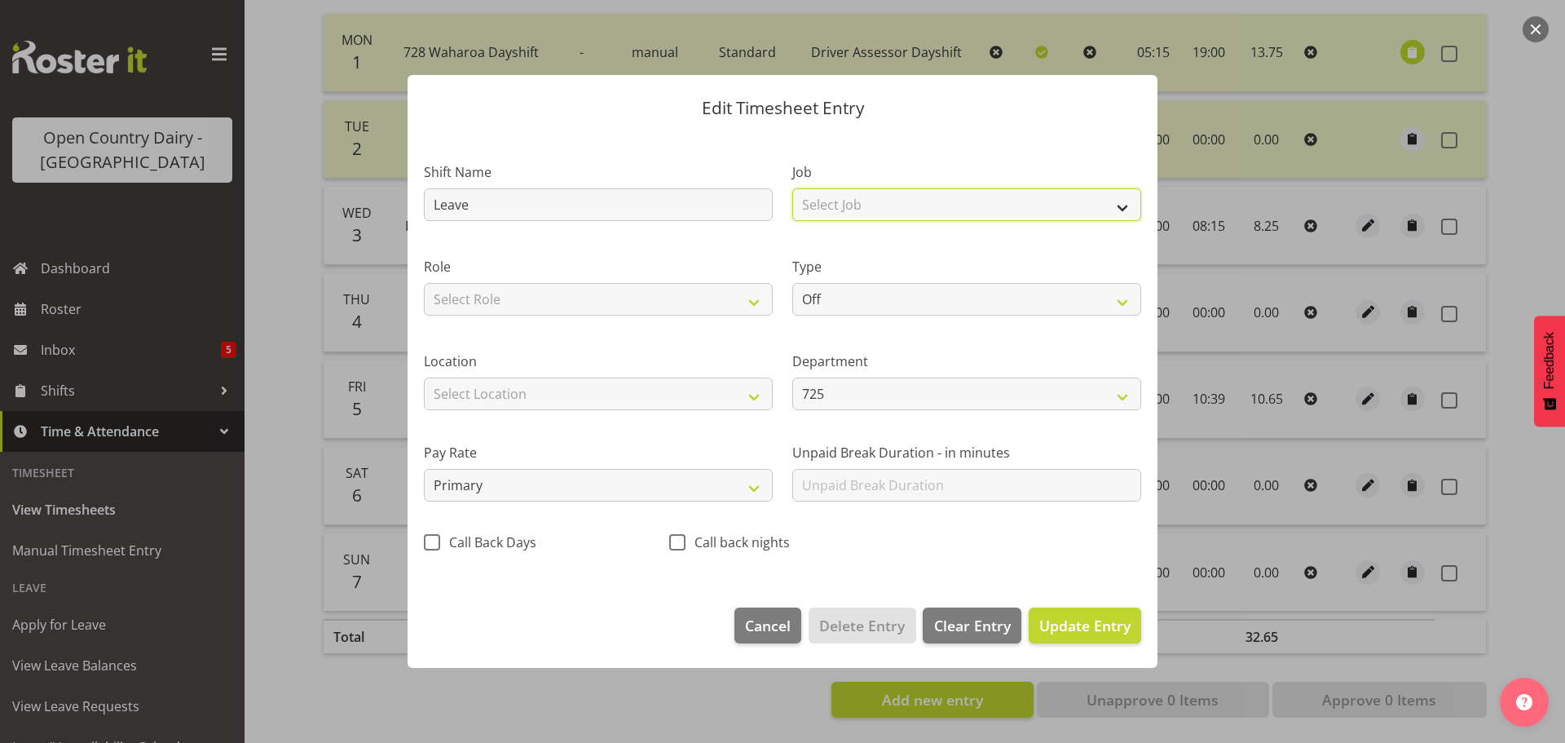
click at [1122, 212] on select "Select Job Driver Driver supervisor Support" at bounding box center [966, 204] width 349 height 33
click at [792, 188] on select "Select Job Driver Driver supervisor Support" at bounding box center [966, 204] width 349 height 33
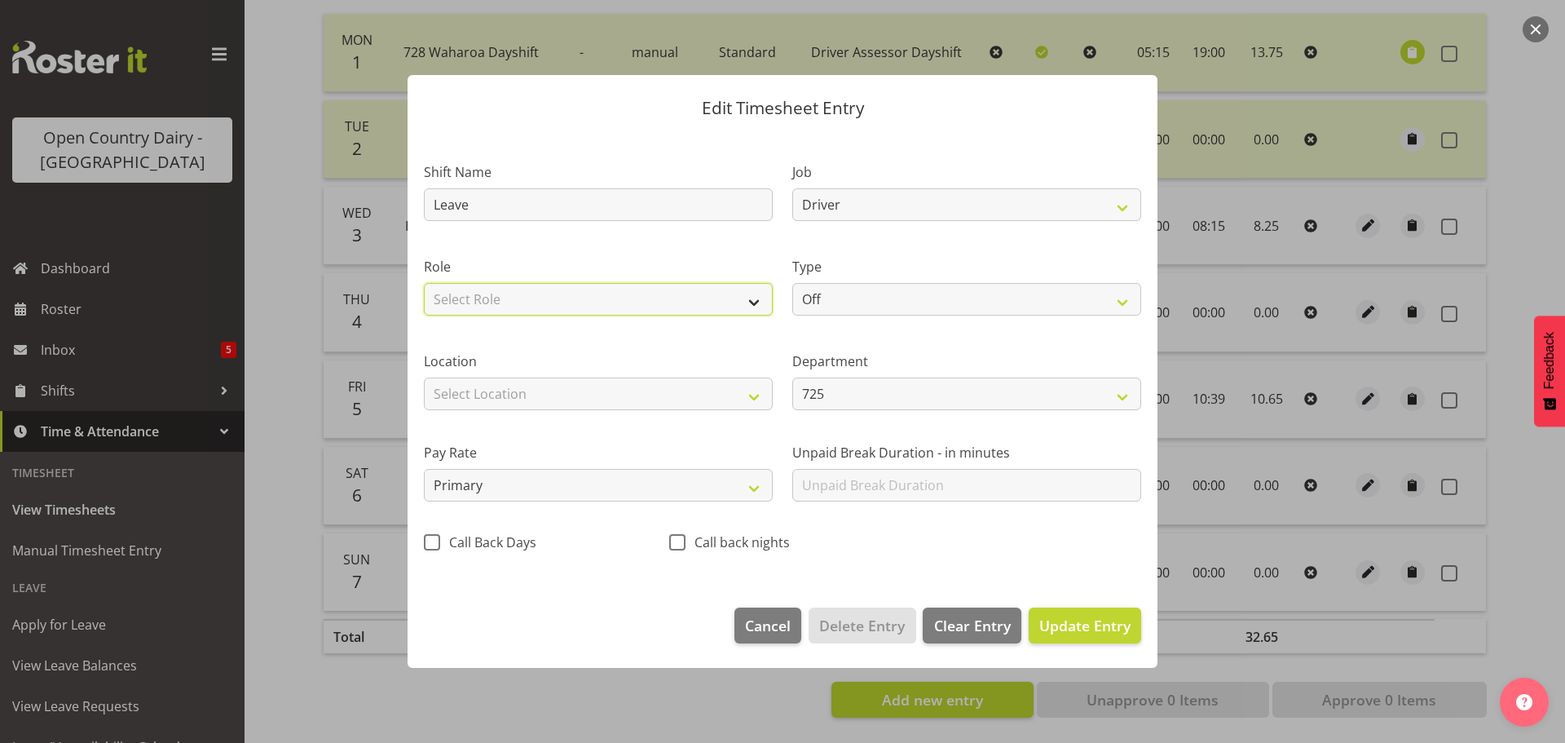
click at [753, 303] on select "Select Role Driver Driver Buddy Driver Assessor Dayshift Driver Assessor Nights…" at bounding box center [598, 299] width 349 height 33
click at [424, 283] on select "Select Role Driver Driver Buddy Driver Assessor Dayshift Driver Assessor Nights…" at bounding box center [598, 299] width 349 height 33
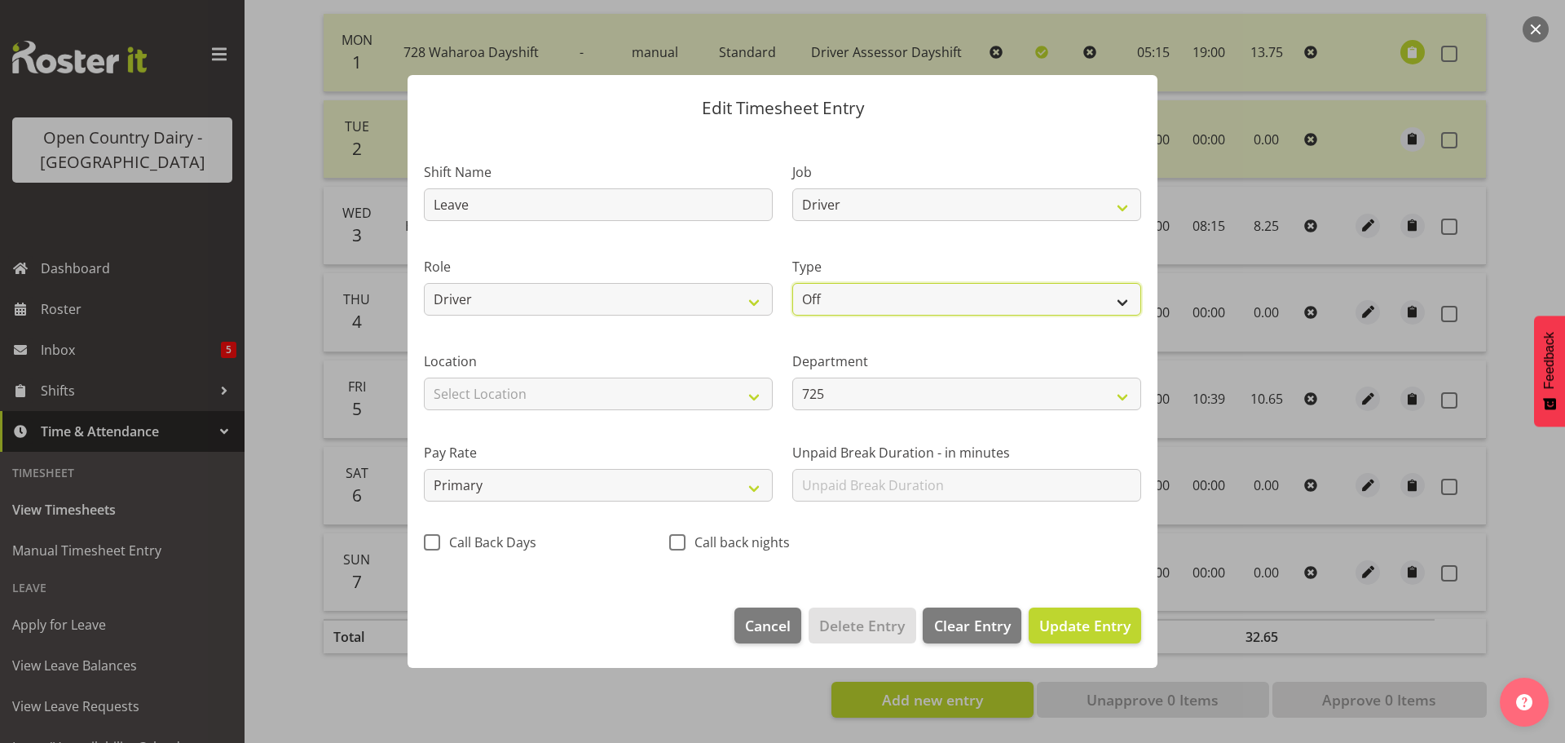
click at [1123, 304] on select "Off Standard Public Holiday Public Holiday (Worked) Day In Lieu Annual Leave Si…" at bounding box center [966, 299] width 349 height 33
click at [792, 283] on select "Off Standard Public Holiday Public Holiday (Worked) Day In Lieu Annual Leave Si…" at bounding box center [966, 299] width 349 height 33
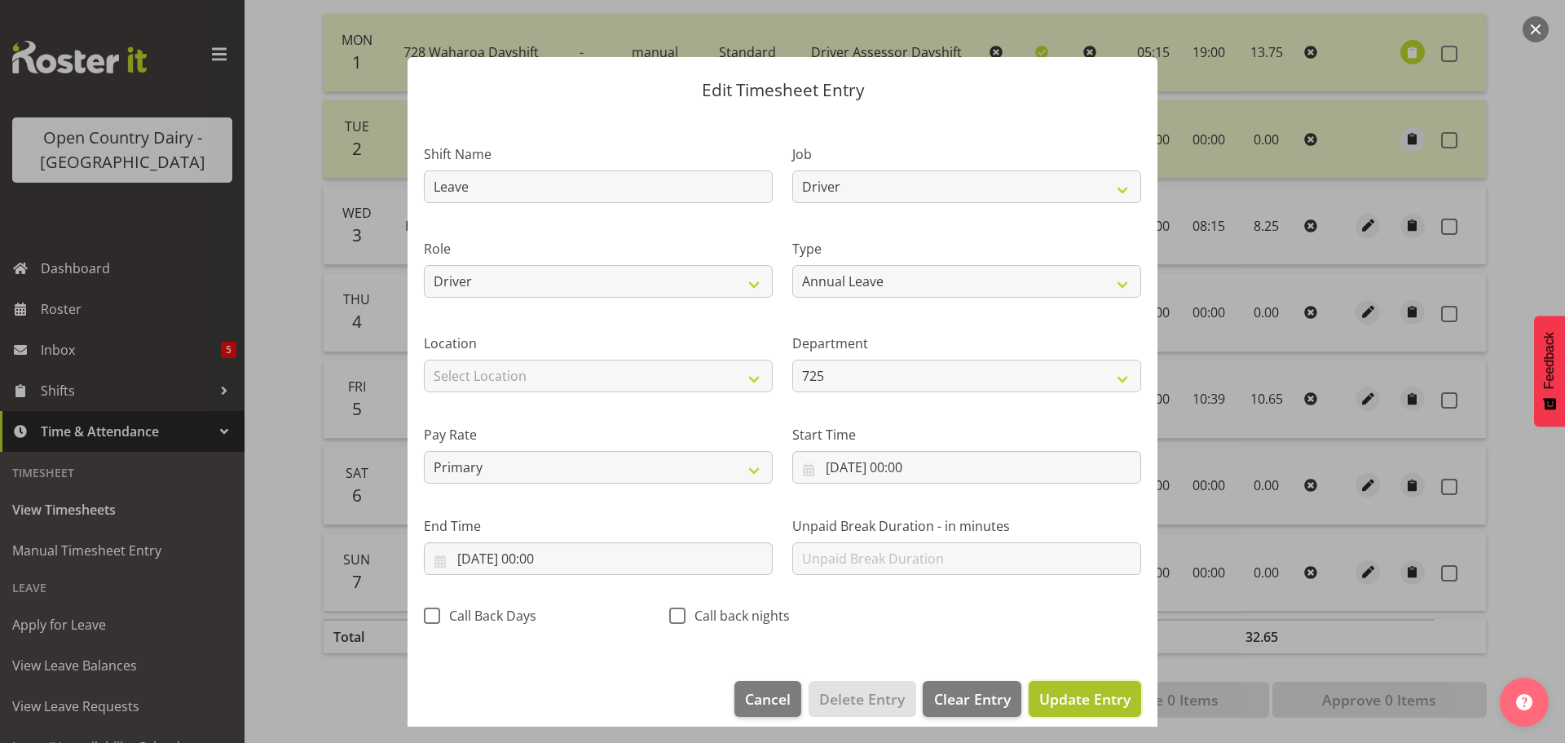
click at [1073, 690] on span "Update Entry" at bounding box center [1085, 699] width 91 height 20
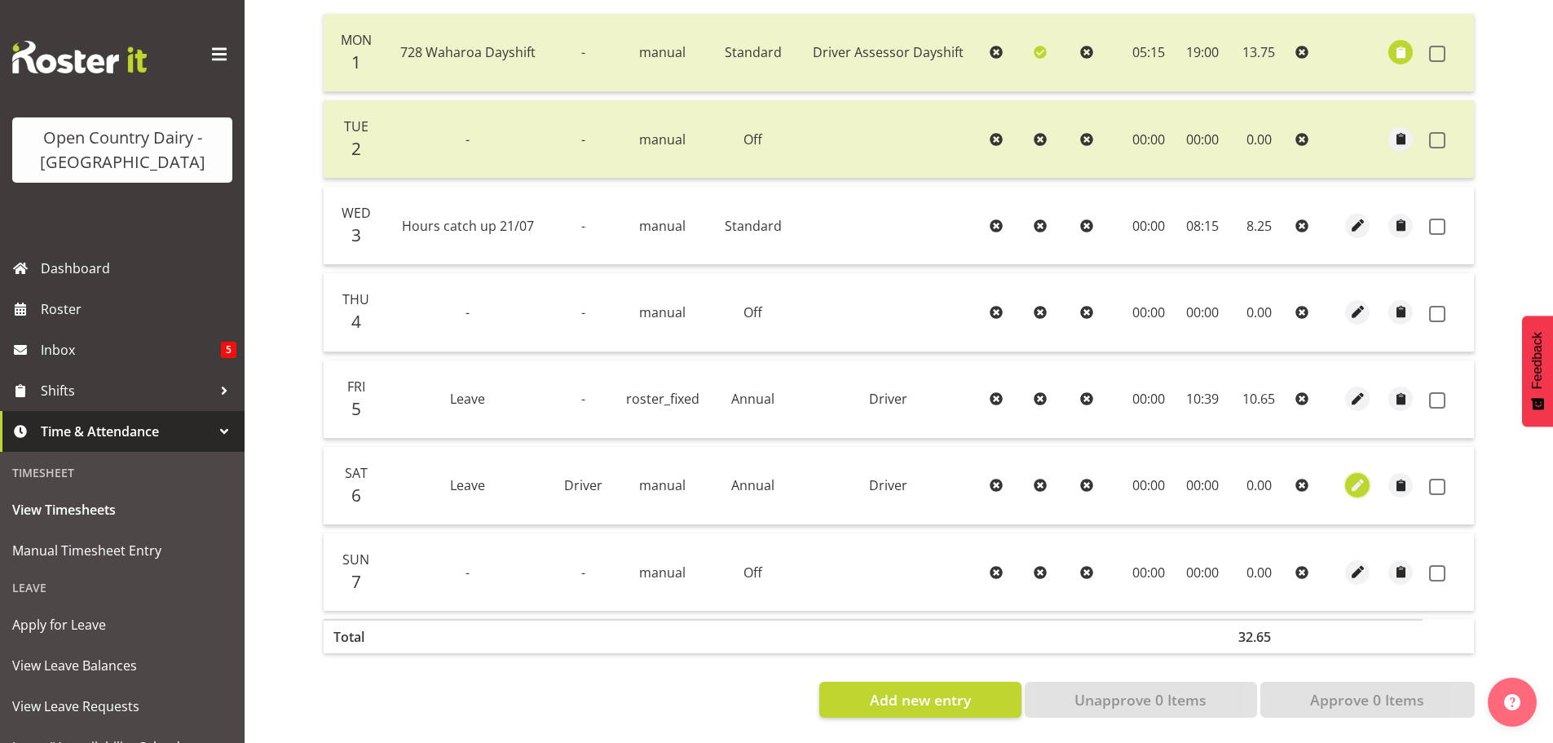
click at [1353, 476] on span "button" at bounding box center [1358, 485] width 19 height 19
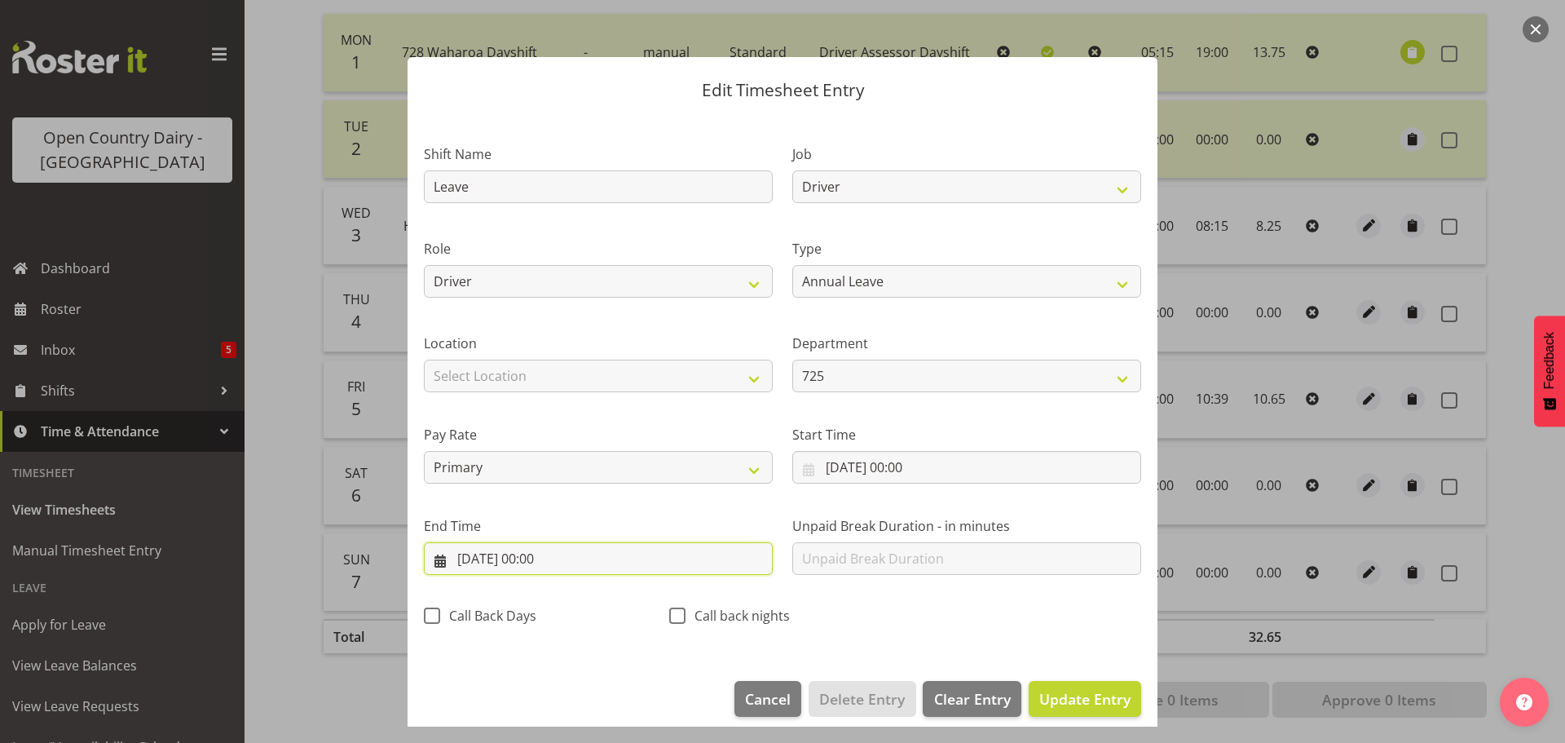
click at [545, 559] on input "[DATE] 00:00" at bounding box center [598, 558] width 349 height 33
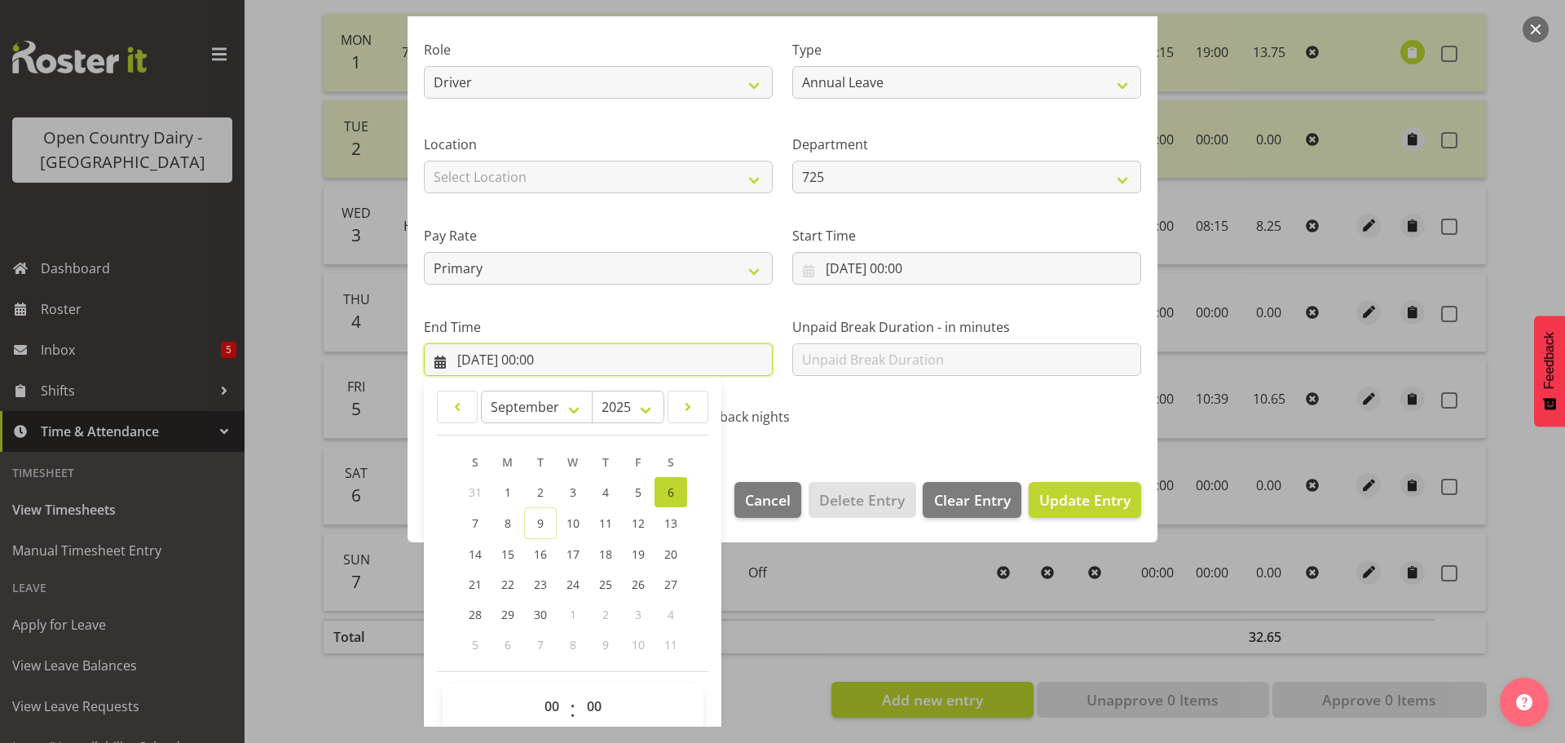
scroll to position [221, 0]
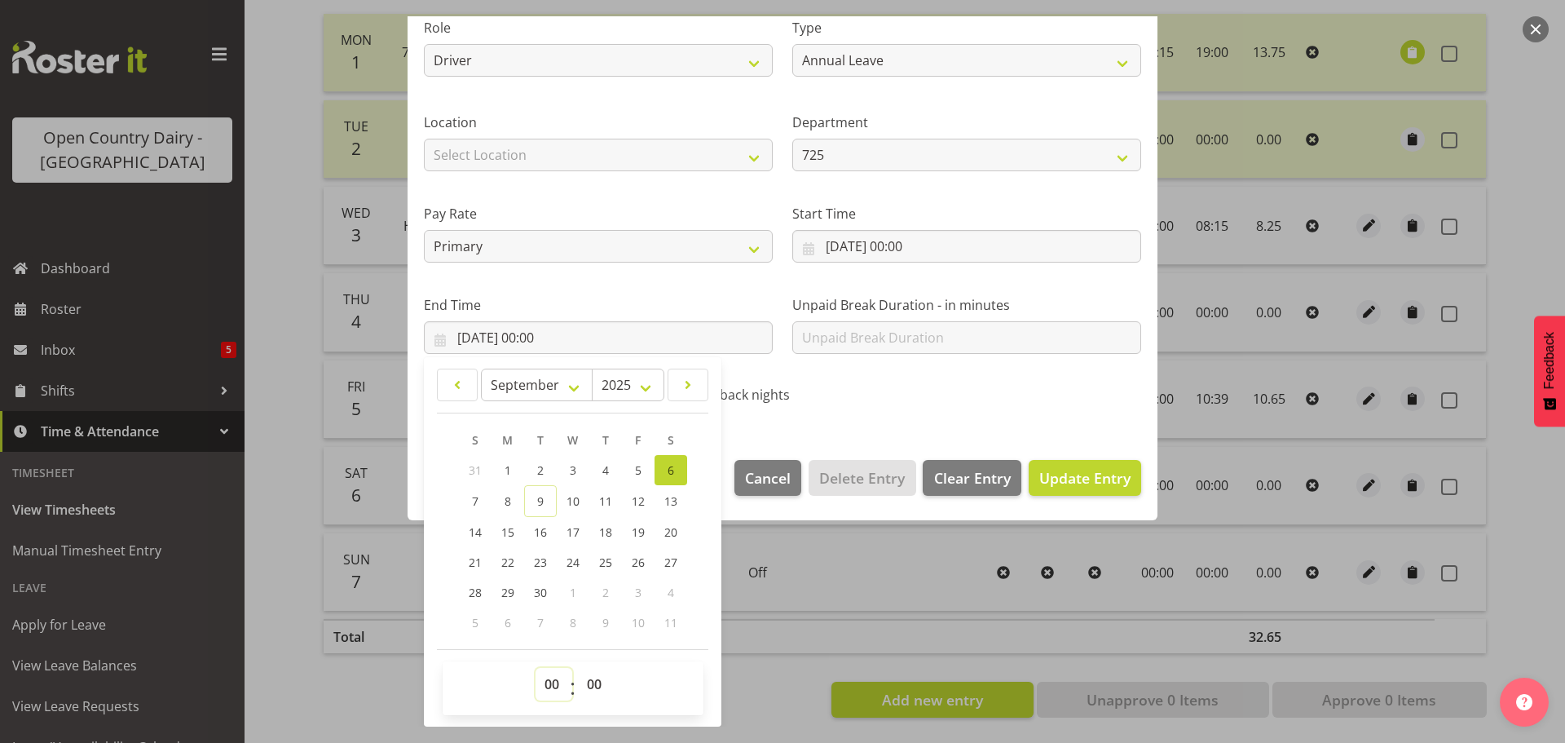
click at [566, 679] on select "00 01 02 03 04 05 06 07 08 09 10 11 12 13 14 15 16 17 18 19 20 21 22 23" at bounding box center [554, 684] width 37 height 33
click at [536, 668] on select "00 01 02 03 04 05 06 07 08 09 10 11 12 13 14 15 16 17 18 19 20 21 22 23" at bounding box center [554, 684] width 37 height 33
click at [595, 688] on select "00 01 02 03 04 05 06 07 08 09 10 11 12 13 14 15 16 17 18 19 20 21 22 23 24 25 2…" at bounding box center [596, 684] width 37 height 33
click at [578, 668] on select "00 01 02 03 04 05 06 07 08 09 10 11 12 13 14 15 16 17 18 19 20 21 22 23 24 25 2…" at bounding box center [596, 684] width 37 height 33
click at [1076, 476] on span "Update Entry" at bounding box center [1085, 478] width 91 height 20
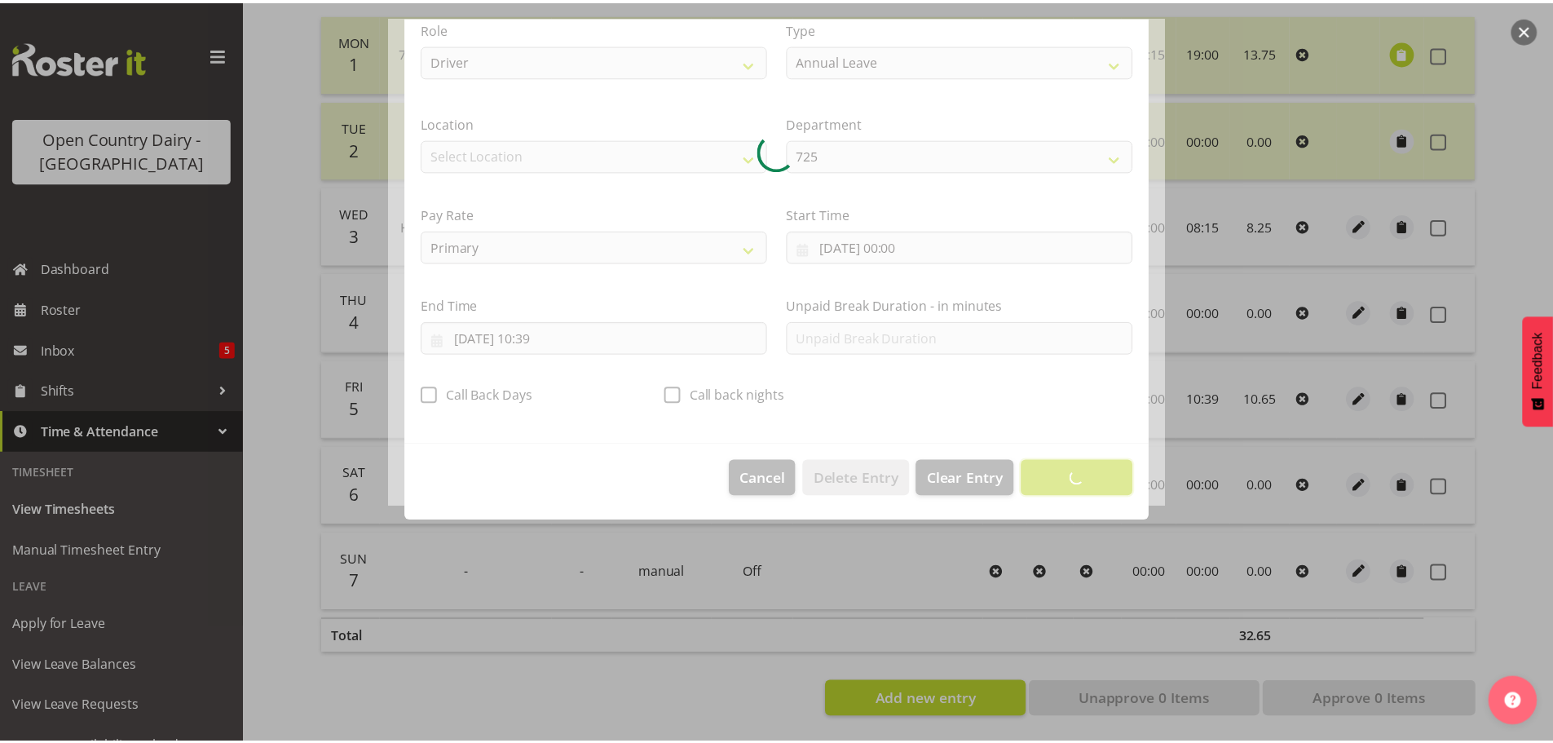
scroll to position [15, 0]
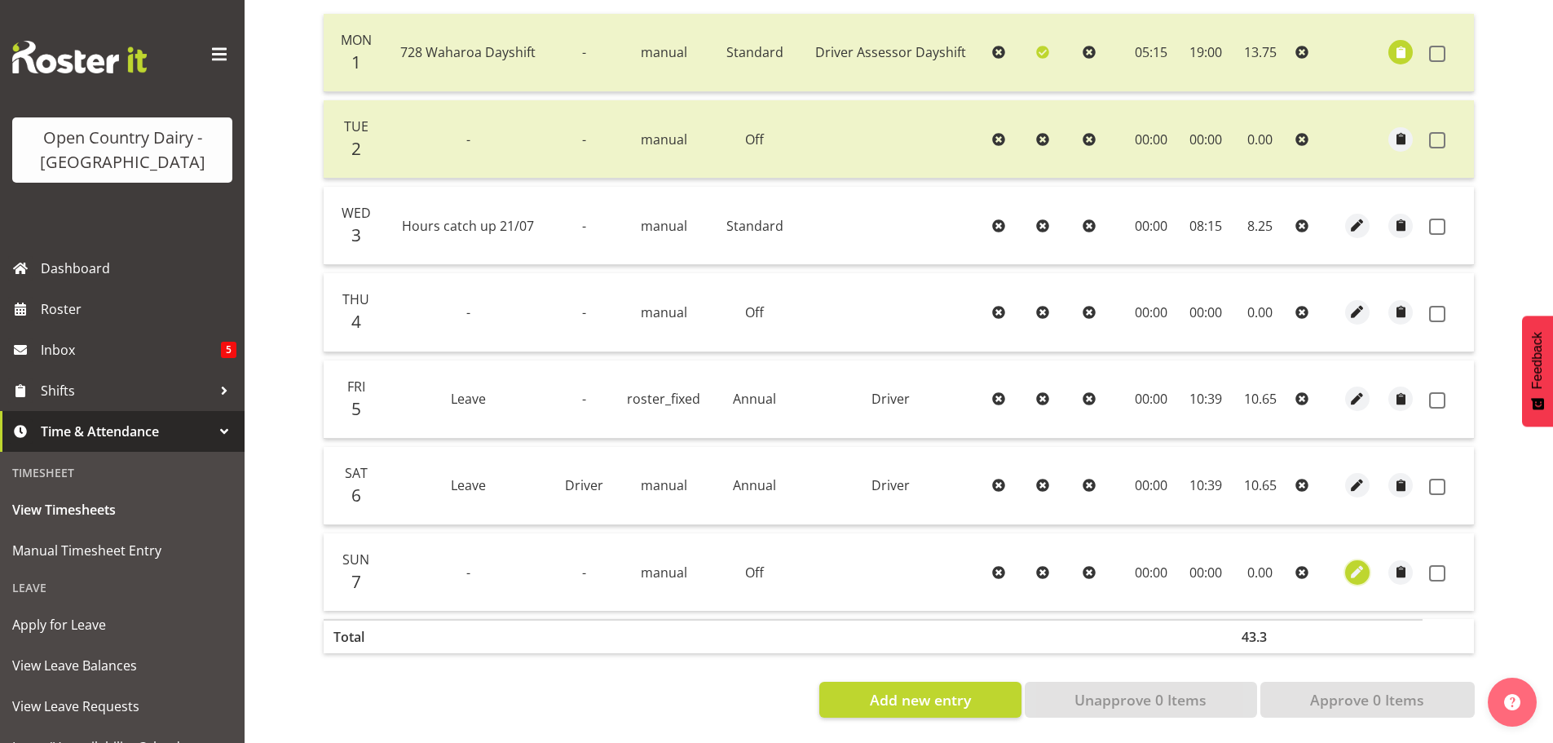
click at [1358, 563] on span "button" at bounding box center [1358, 572] width 19 height 19
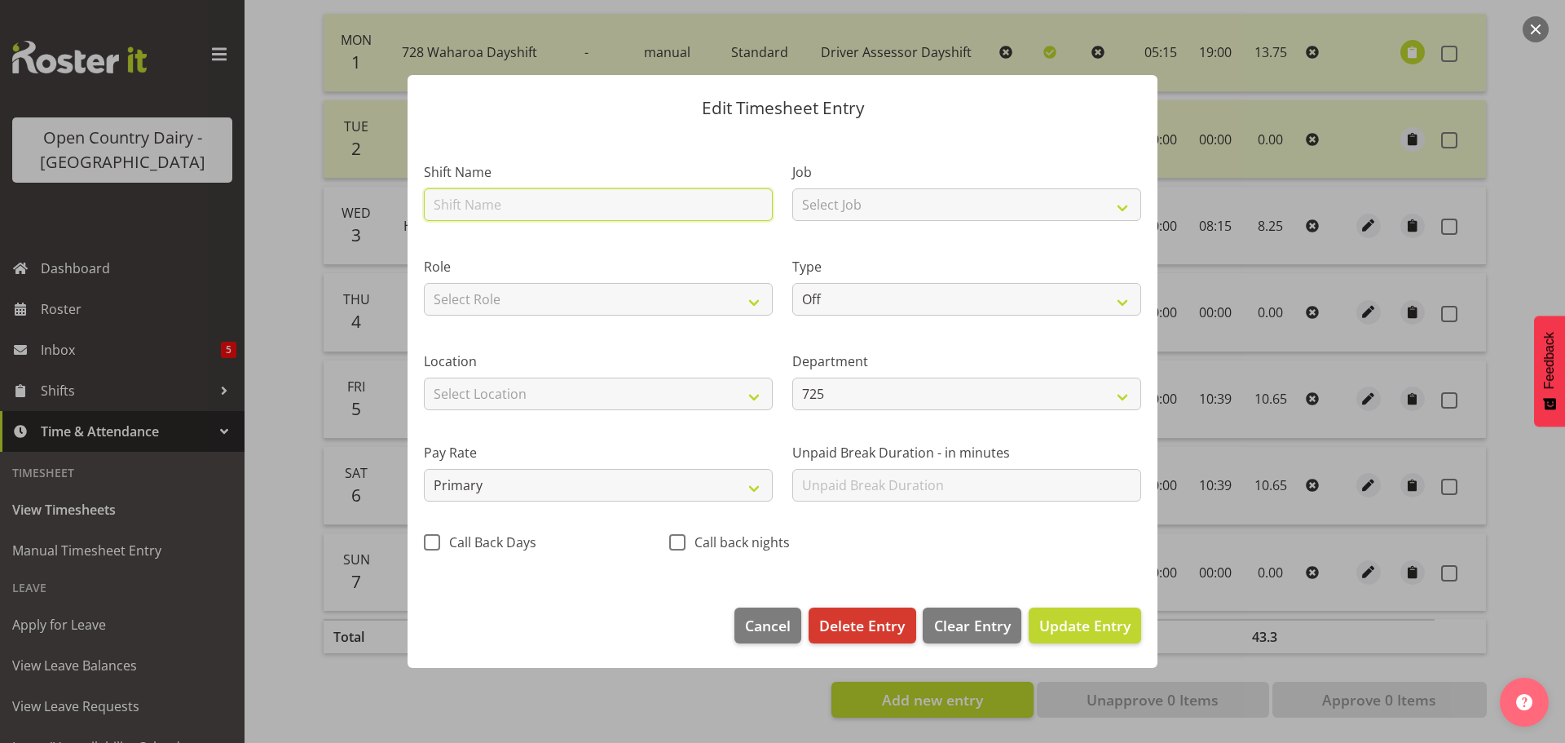
click at [488, 208] on input "text" at bounding box center [598, 204] width 349 height 33
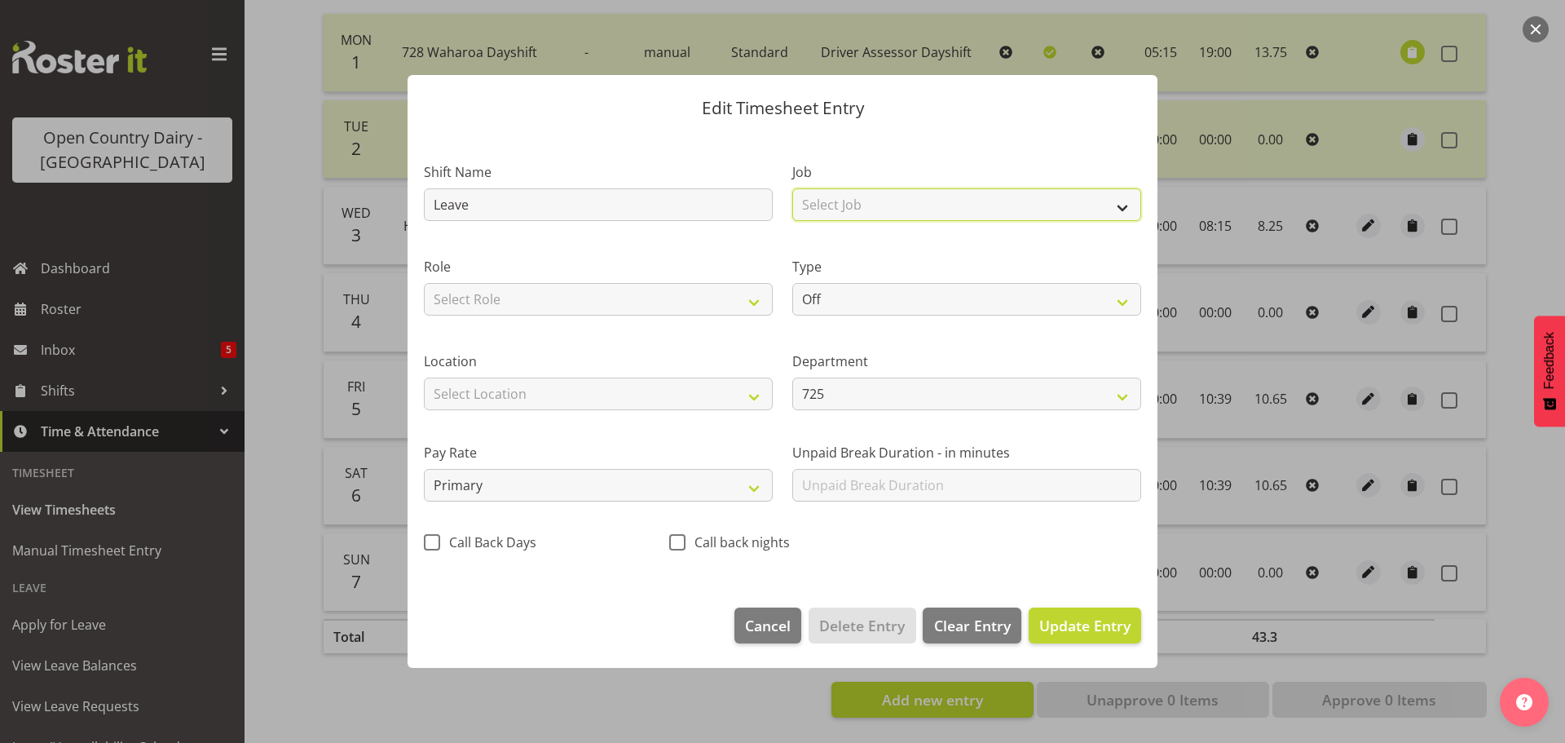
click at [1126, 205] on select "Select Job Driver Driver supervisor Support" at bounding box center [966, 204] width 349 height 33
click at [792, 188] on select "Select Job Driver Driver supervisor Support" at bounding box center [966, 204] width 349 height 33
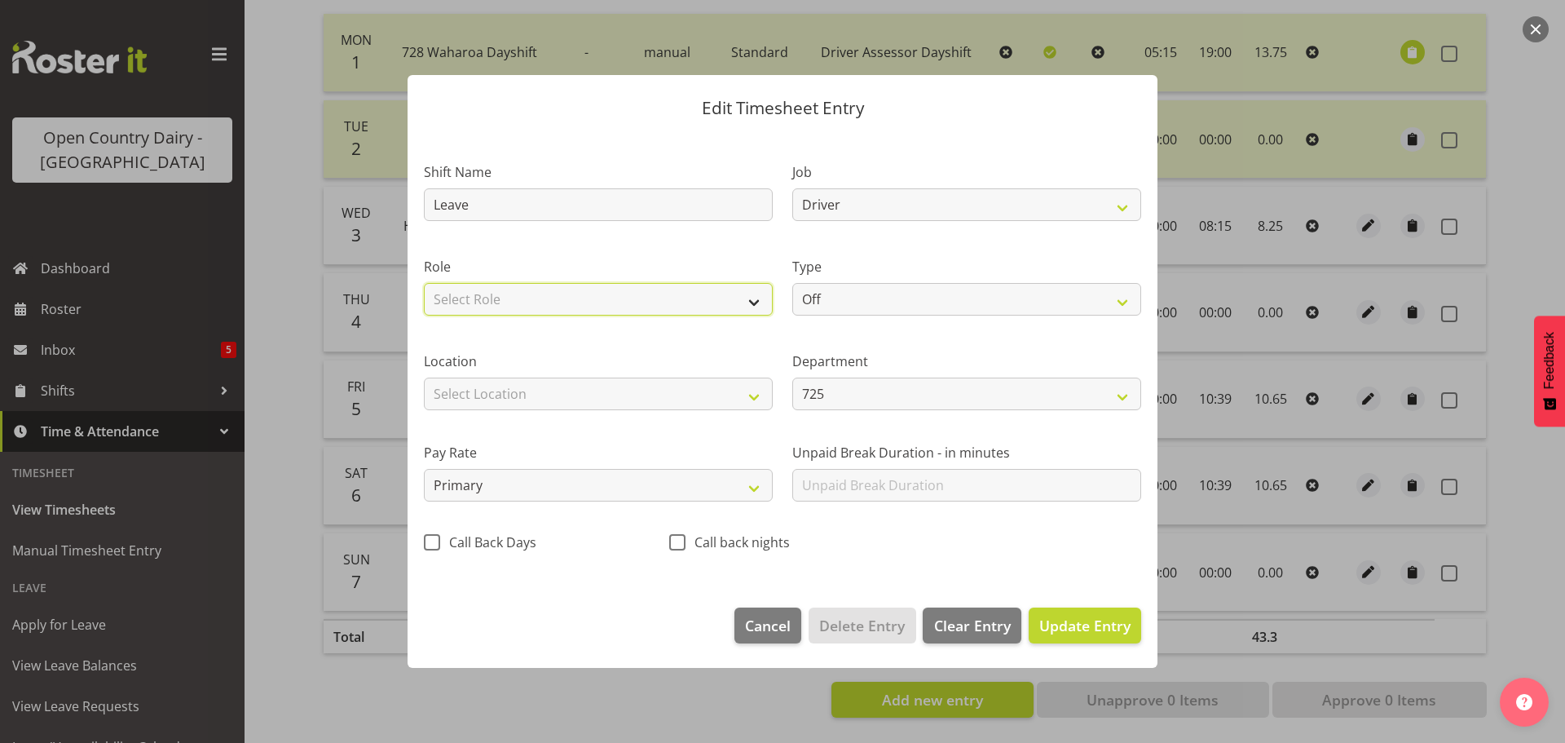
click at [757, 304] on select "Select Role Driver Driver Buddy Driver Assessor Dayshift Driver Assessor Nights…" at bounding box center [598, 299] width 349 height 33
click at [424, 283] on select "Select Role Driver Driver Buddy Driver Assessor Dayshift Driver Assessor Nights…" at bounding box center [598, 299] width 349 height 33
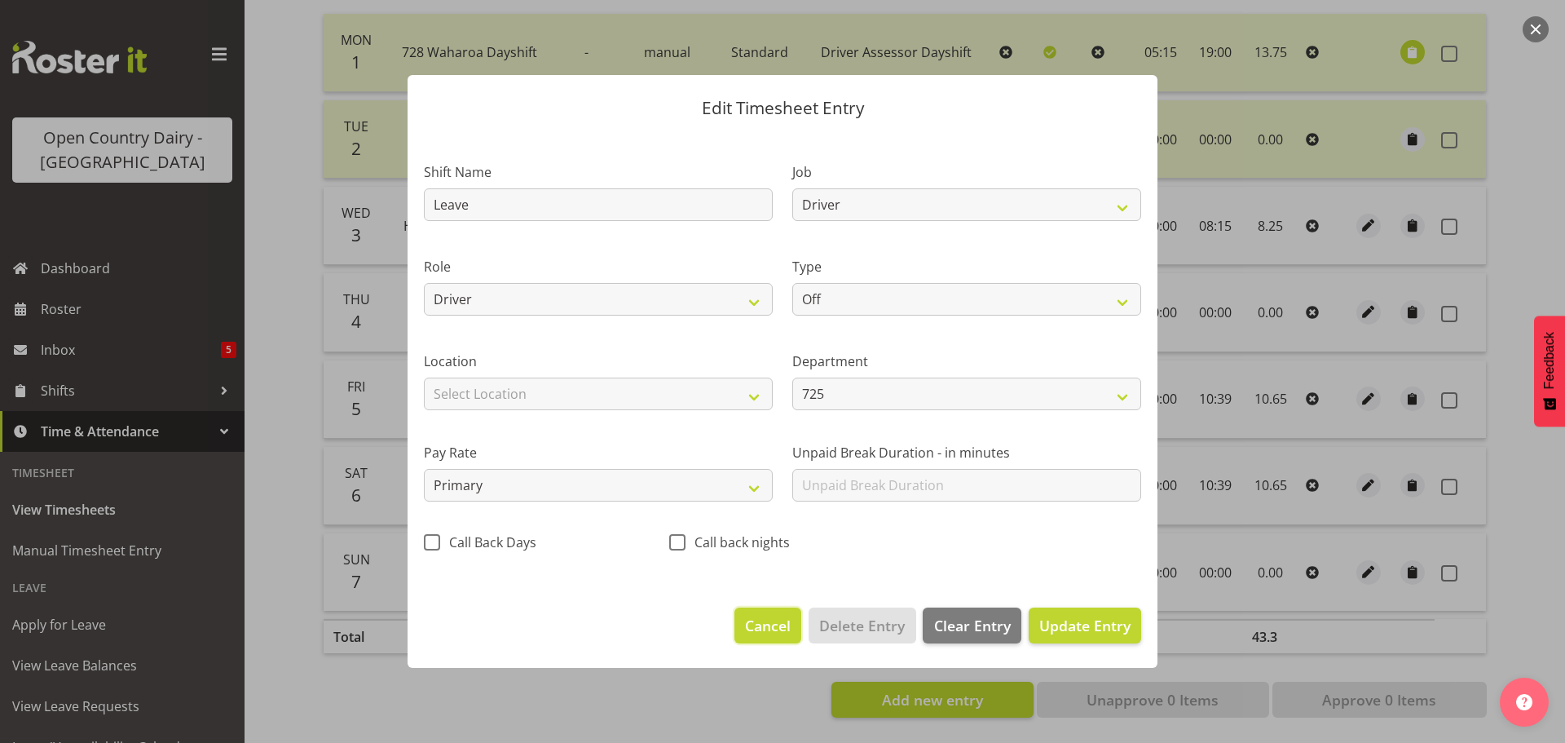
click at [760, 619] on span "Cancel" at bounding box center [768, 625] width 46 height 21
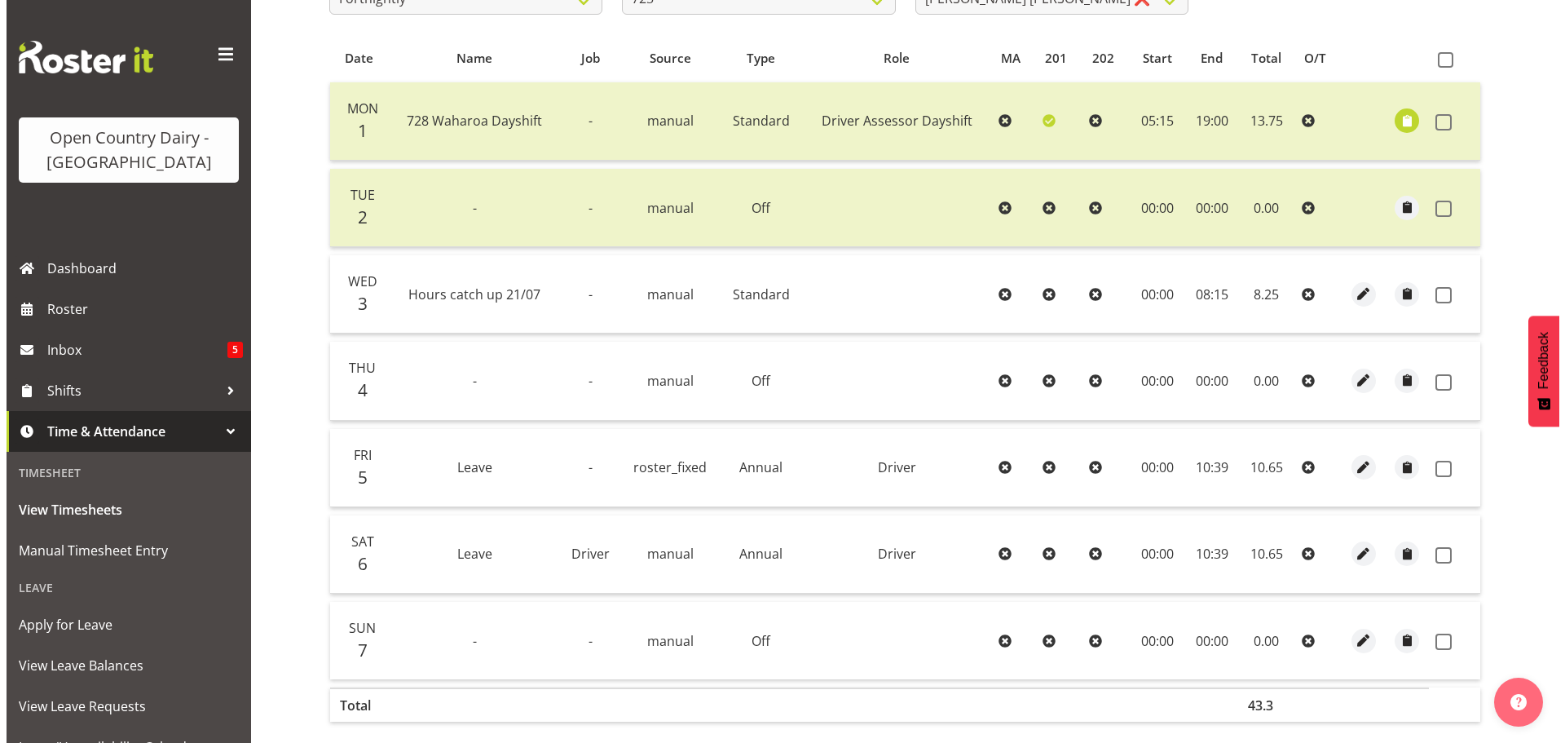
scroll to position [328, 0]
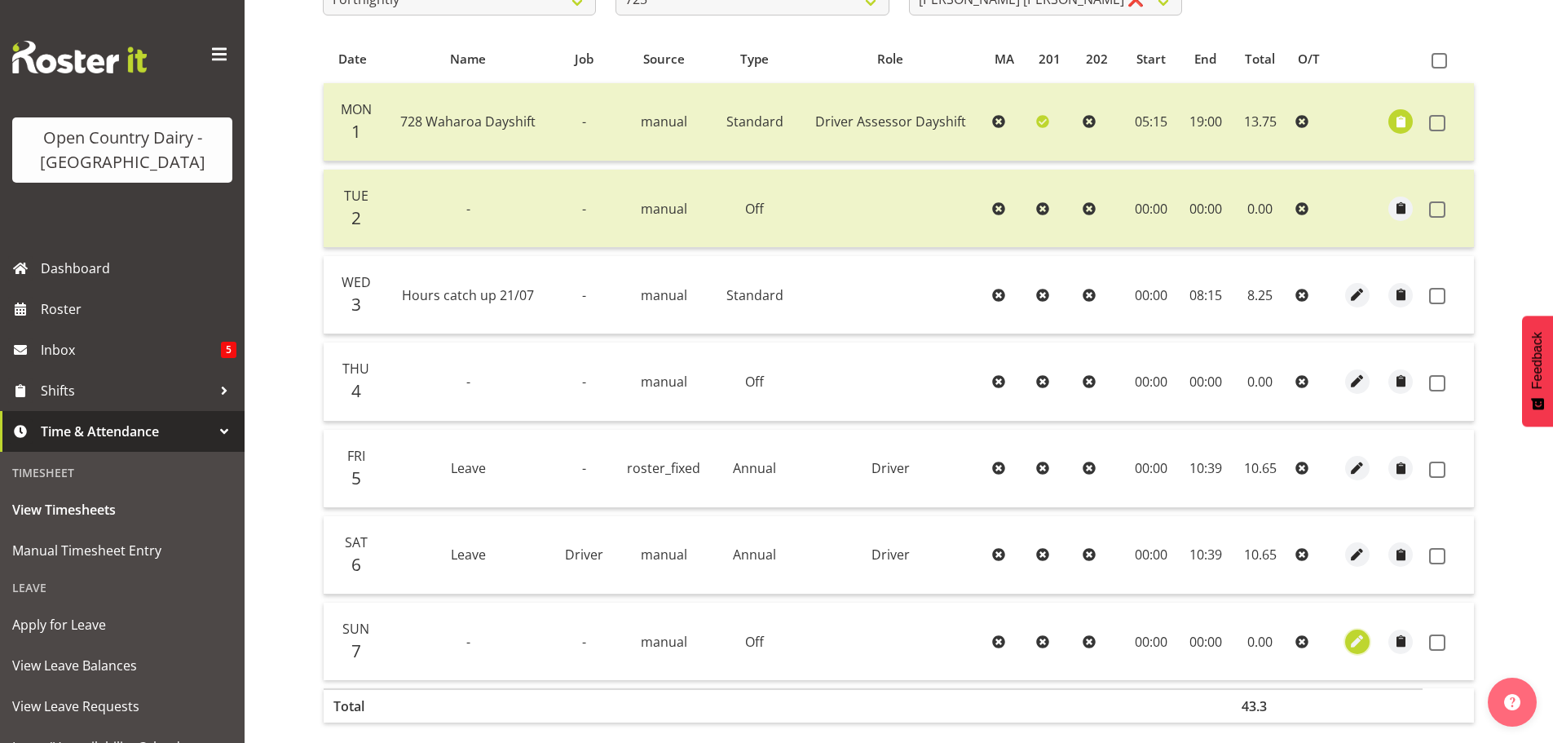
click at [1357, 644] on span "button" at bounding box center [1358, 641] width 19 height 19
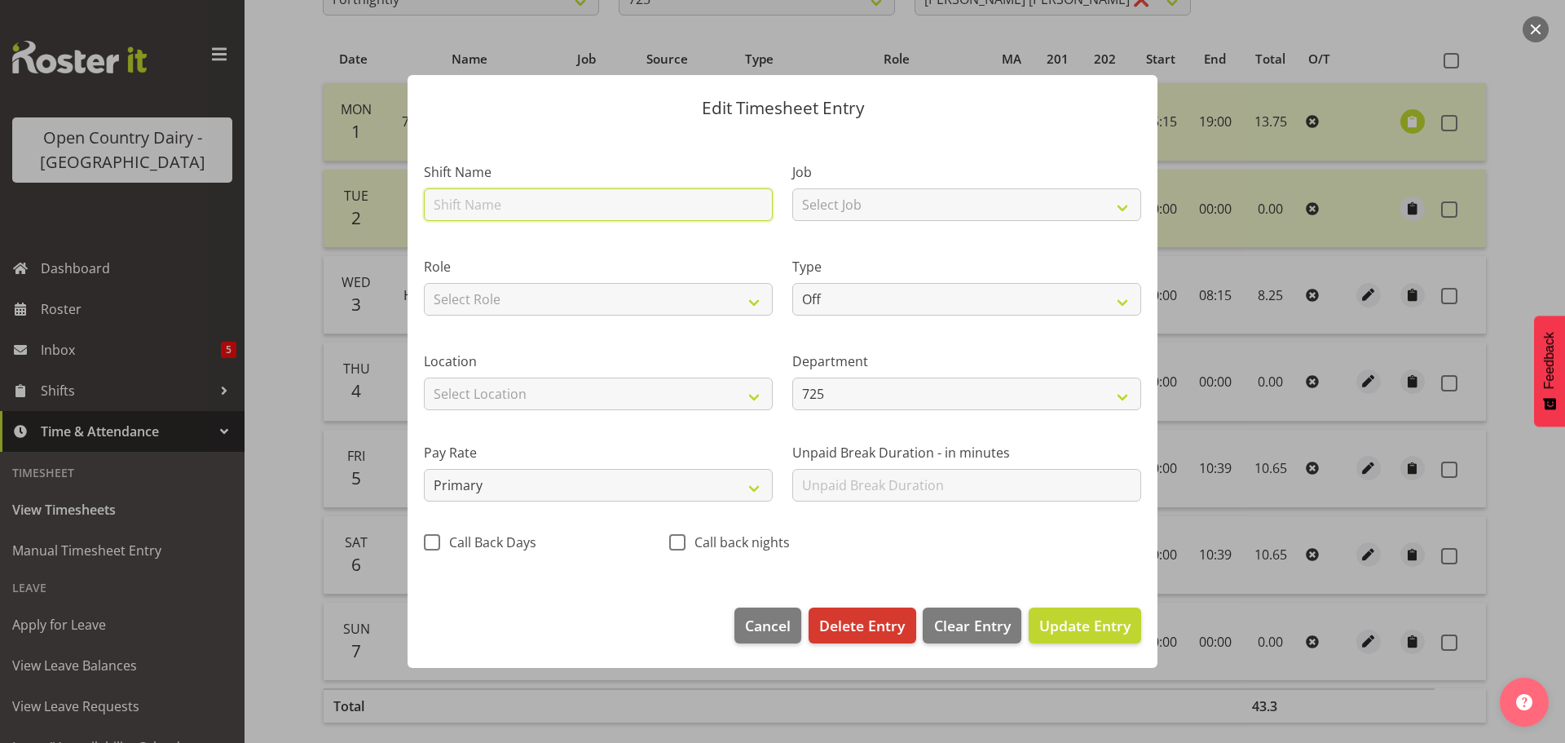
click at [668, 209] on input "text" at bounding box center [598, 204] width 349 height 33
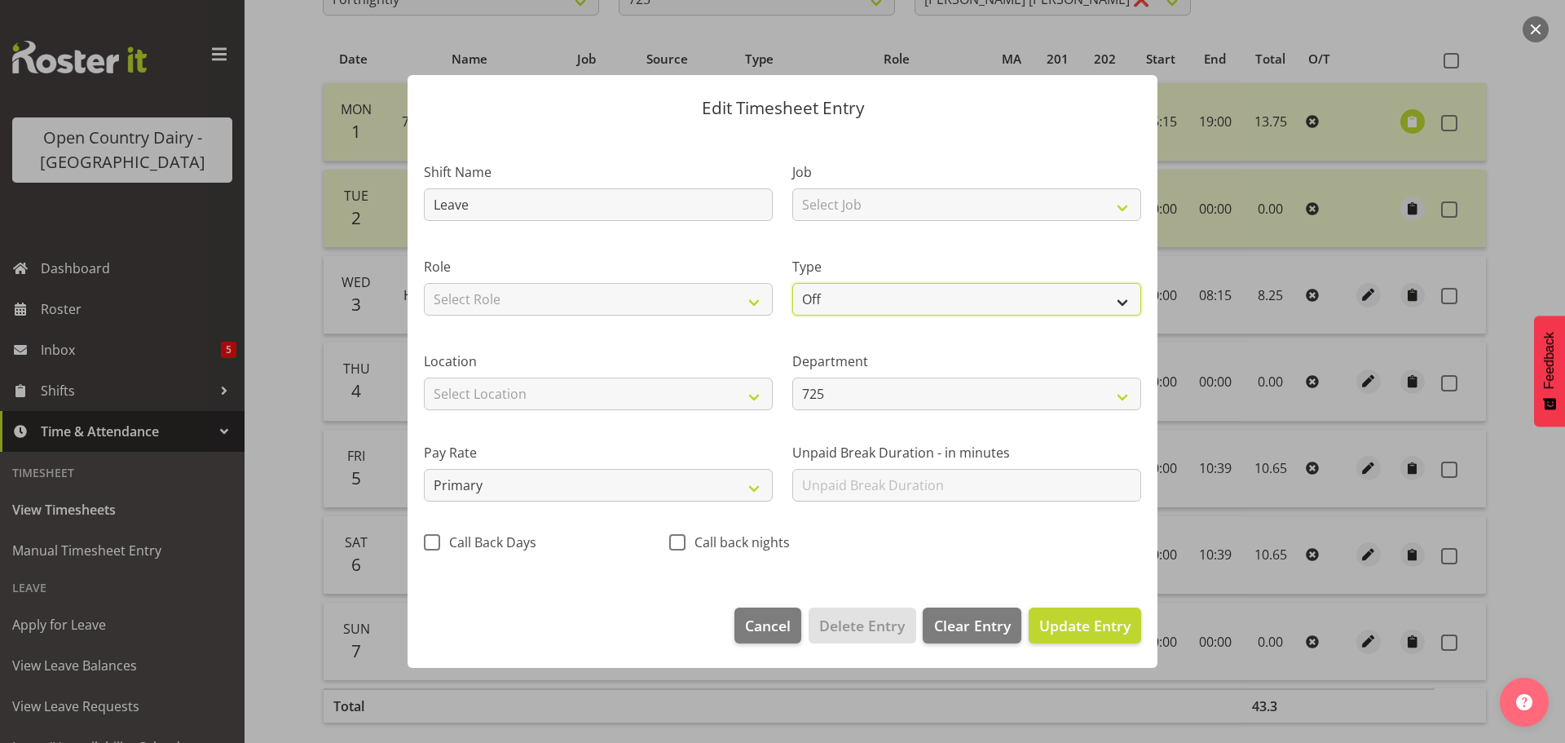
click at [1126, 307] on select "Off Standard Public Holiday Public Holiday (Worked) Day In Lieu Annual Leave Si…" at bounding box center [966, 299] width 349 height 33
click at [792, 283] on select "Off Standard Public Holiday Public Holiday (Worked) Day In Lieu Annual Leave Si…" at bounding box center [966, 299] width 349 height 33
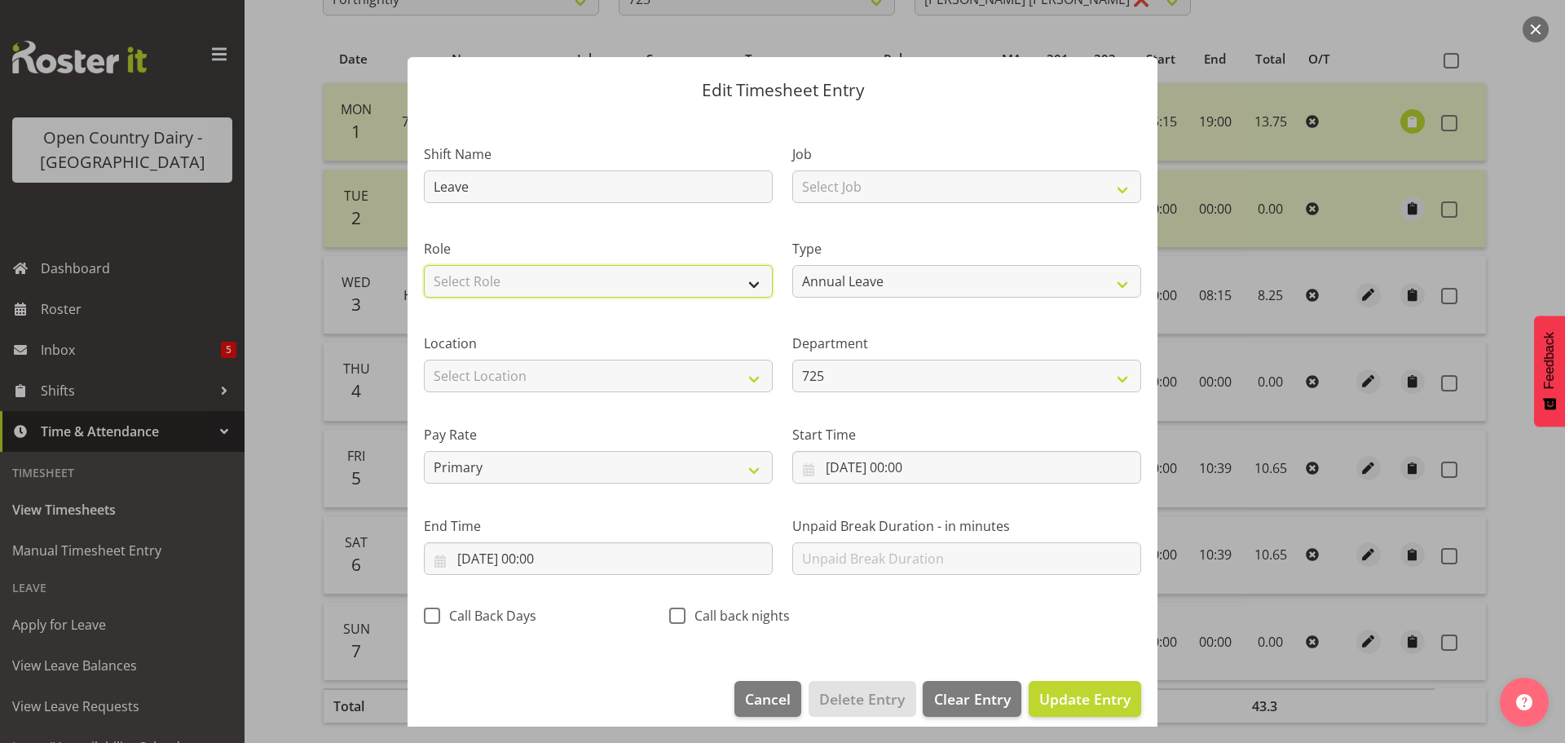
click at [750, 283] on select "Select Role Driver Driver Buddy Driver Assessor Dayshift Driver Assessor Nights…" at bounding box center [598, 281] width 349 height 33
click at [424, 265] on select "Select Role Driver Driver Buddy Driver Assessor Dayshift Driver Assessor Nights…" at bounding box center [598, 281] width 349 height 33
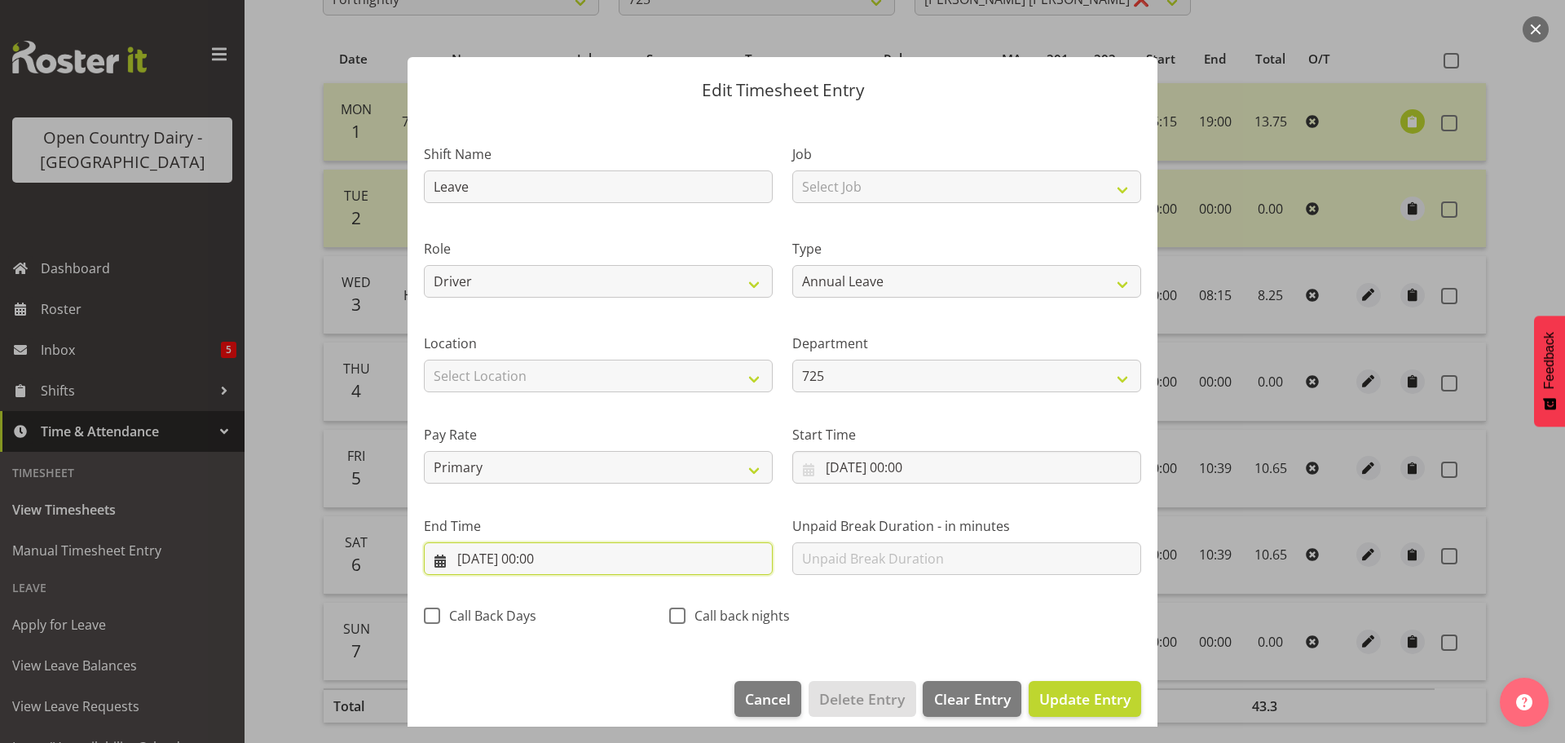
click at [540, 558] on input "[DATE] 00:00" at bounding box center [598, 558] width 349 height 33
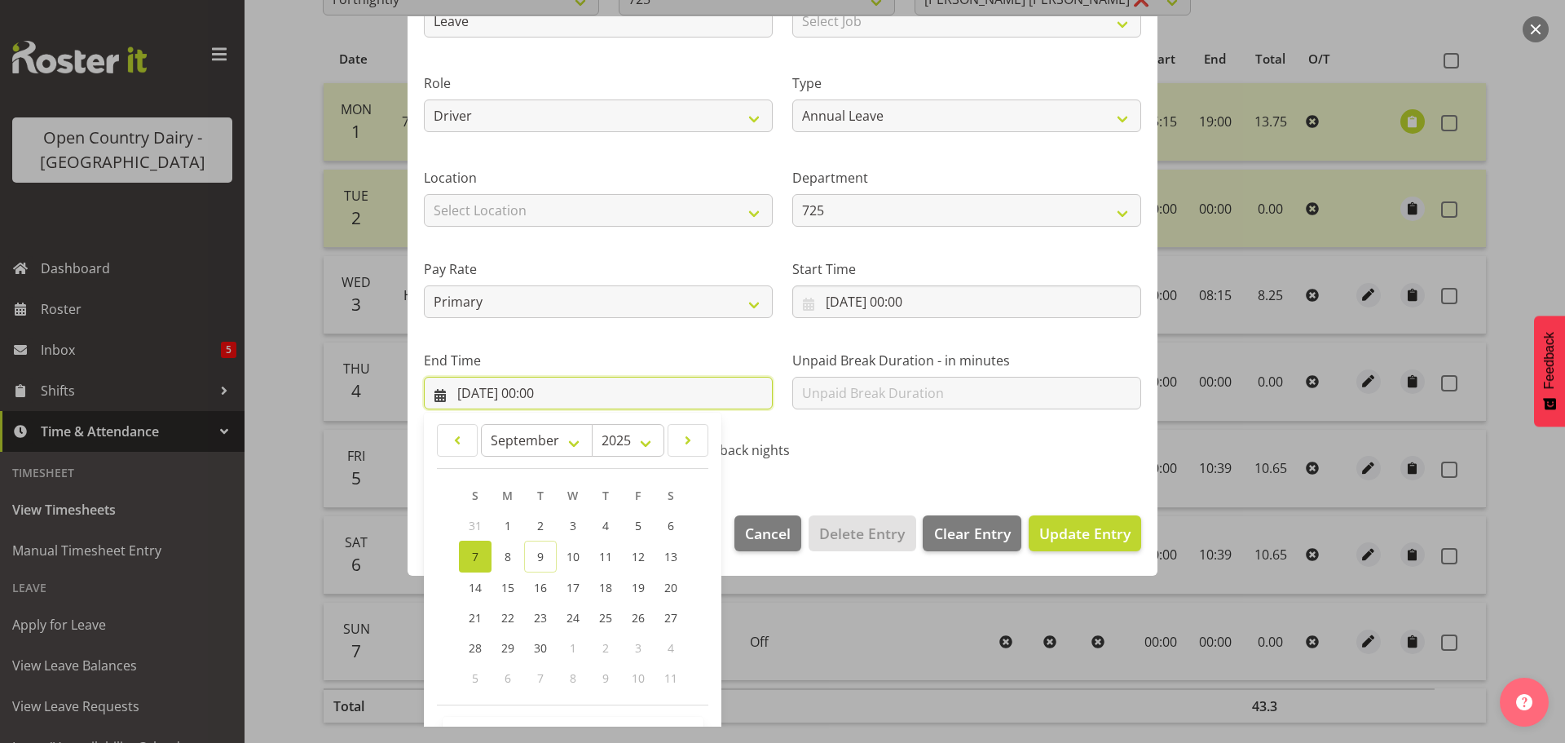
scroll to position [221, 0]
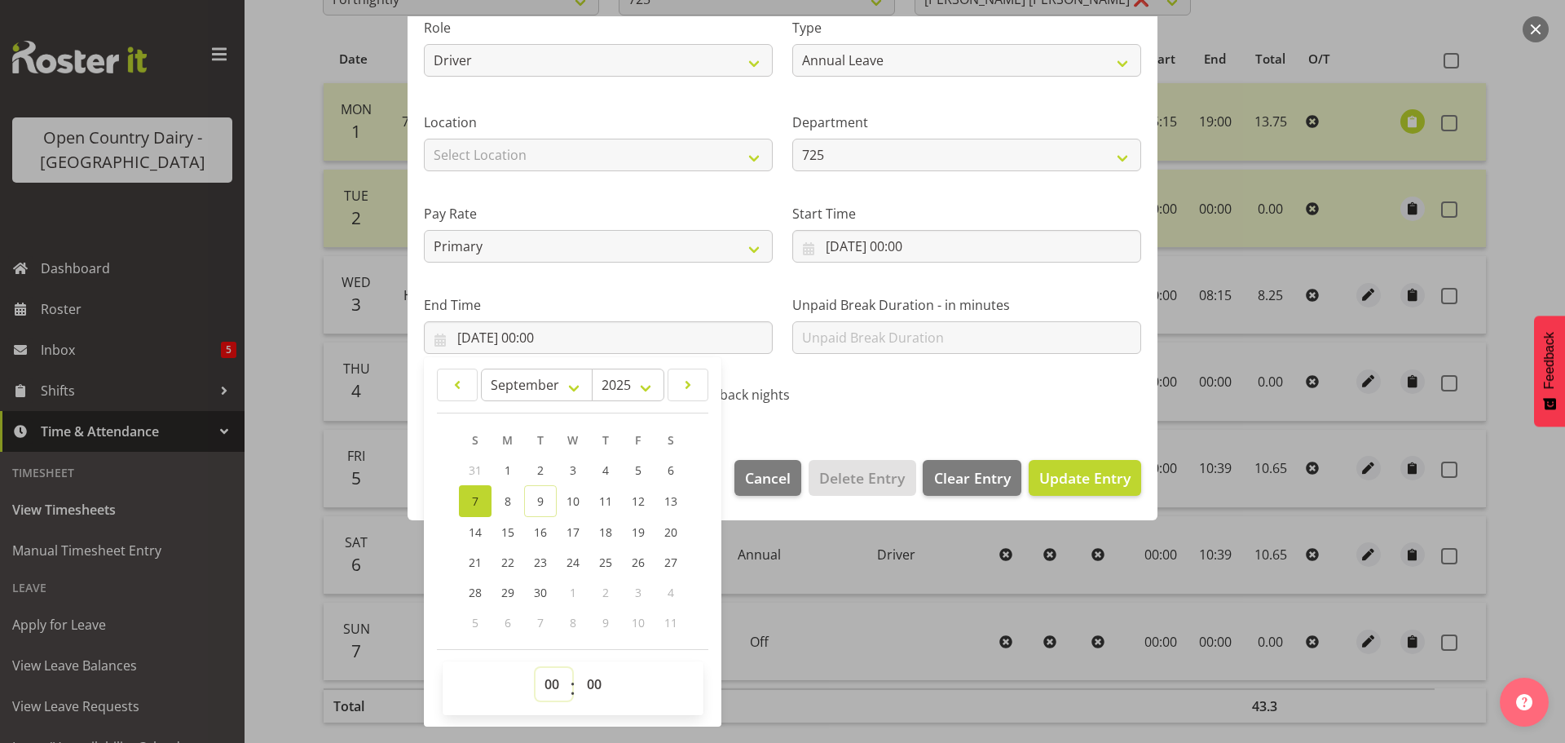
click at [550, 683] on select "00 01 02 03 04 05 06 07 08 09 10 11 12 13 14 15 16 17 18 19 20 21 22 23" at bounding box center [554, 684] width 37 height 33
click at [536, 668] on select "00 01 02 03 04 05 06 07 08 09 10 11 12 13 14 15 16 17 18 19 20 21 22 23" at bounding box center [554, 684] width 37 height 33
click at [590, 685] on select "00 01 02 03 04 05 06 07 08 09 10 11 12 13 14 15 16 17 18 19 20 21 22 23 24 25 2…" at bounding box center [596, 684] width 37 height 33
click at [578, 668] on select "00 01 02 03 04 05 06 07 08 09 10 11 12 13 14 15 16 17 18 19 20 21 22 23 24 25 2…" at bounding box center [596, 684] width 37 height 33
click at [708, 616] on div "S M T W T F S 31 1 2 3 4 5 6 7 8 9 10 11 12 13 14 15 16 17 18 19 20 21 22 23 24…" at bounding box center [572, 531] width 271 height 213
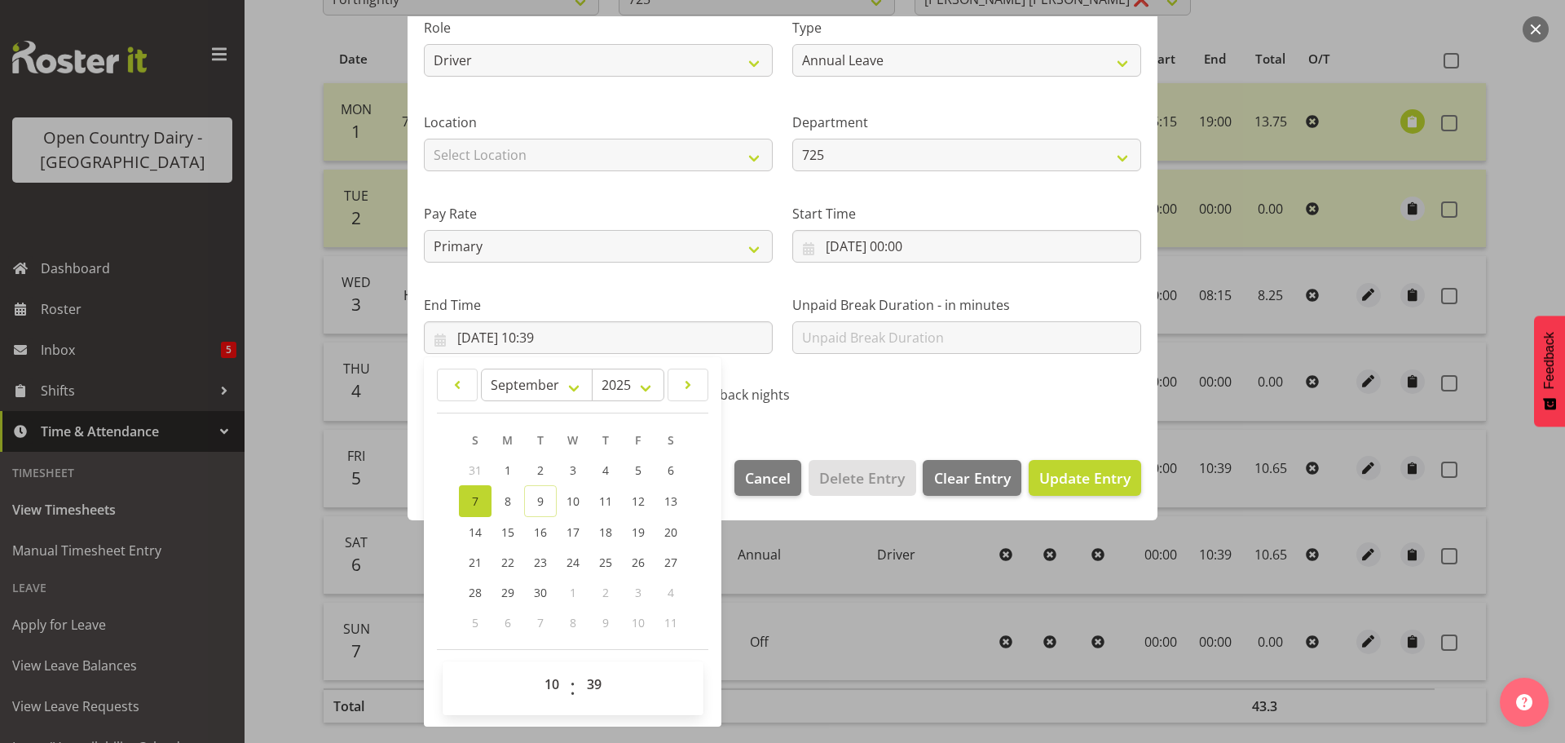
click at [770, 509] on footer "Cancel Delete Entry Clear Entry Update Entry" at bounding box center [783, 482] width 750 height 77
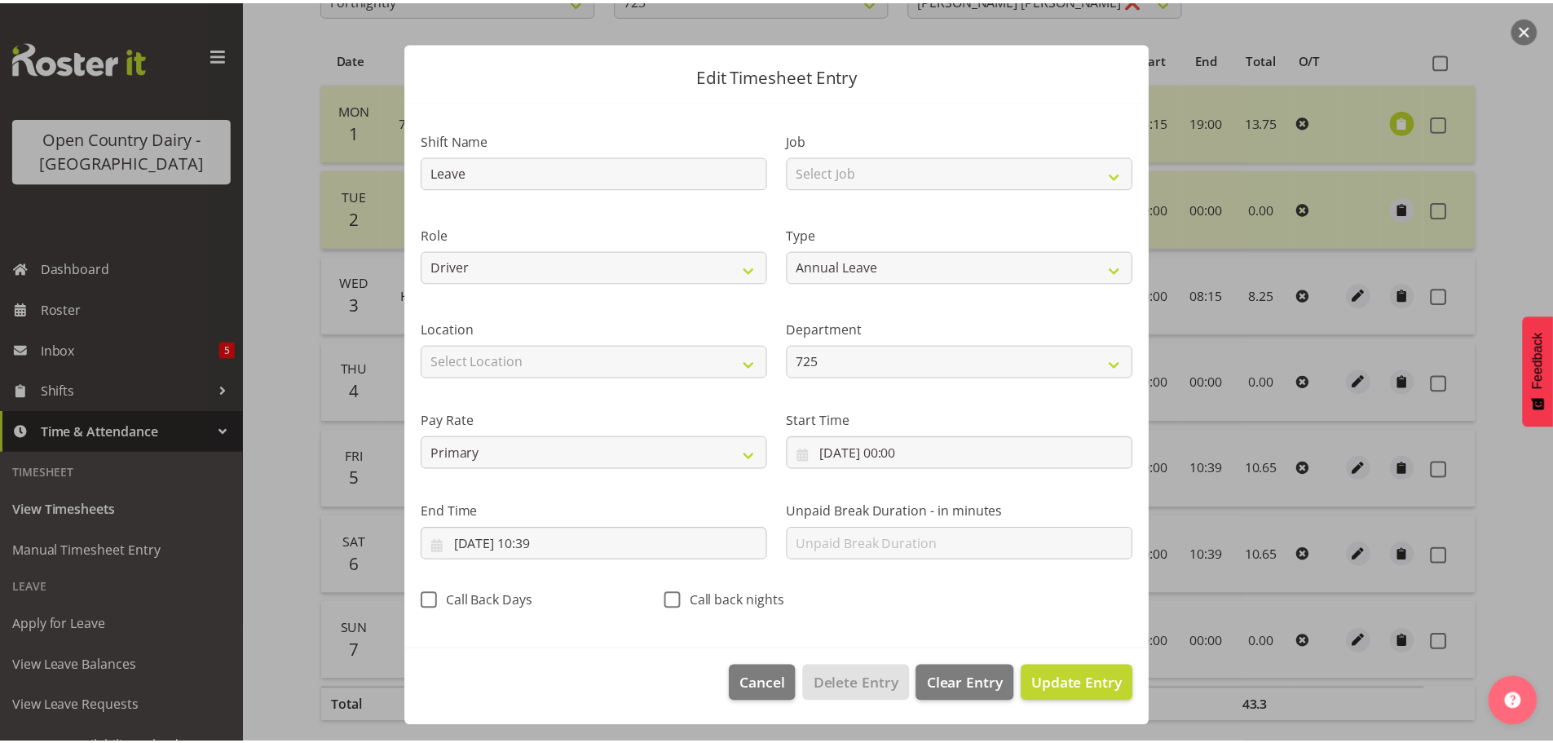
scroll to position [15, 0]
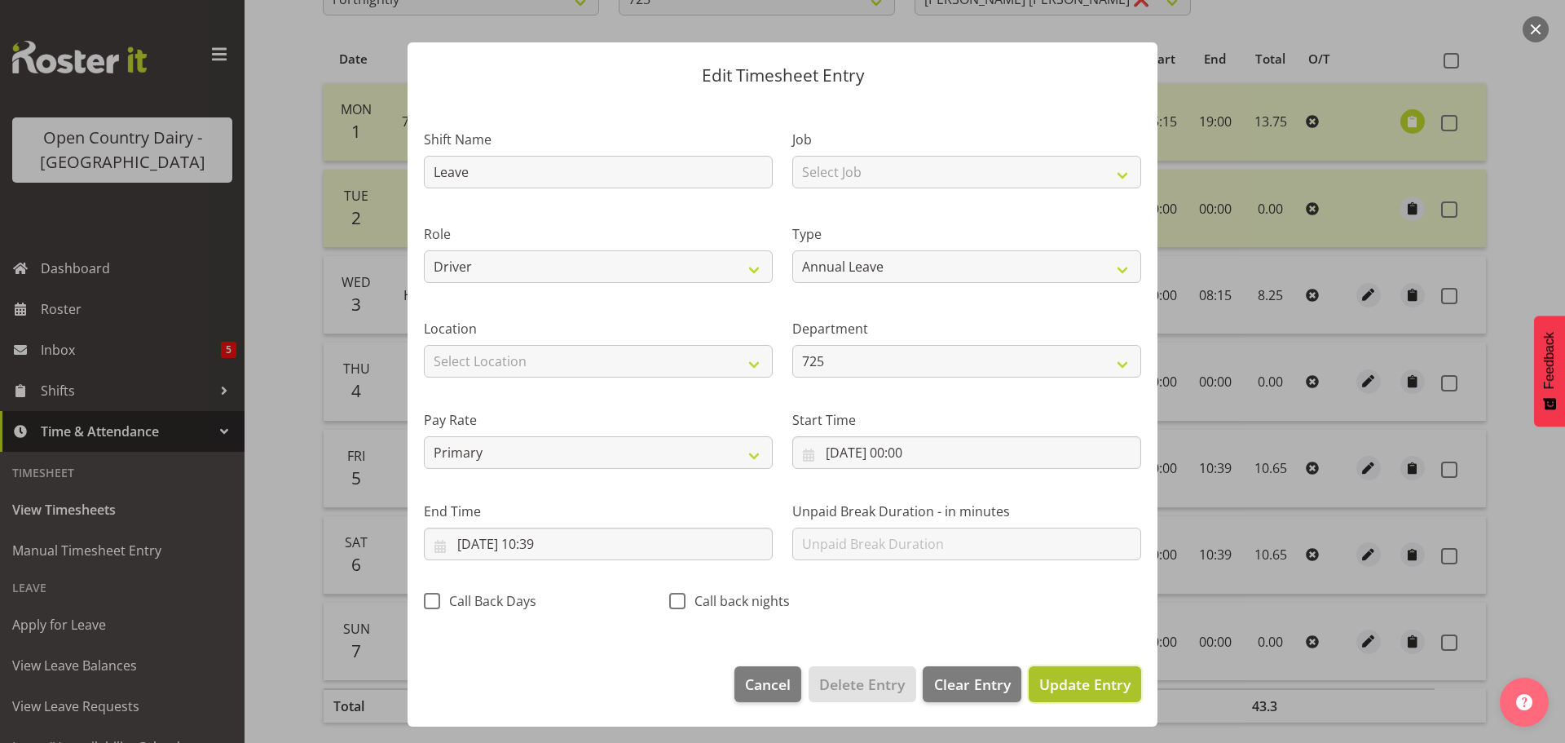
click at [1092, 686] on span "Update Entry" at bounding box center [1085, 684] width 91 height 20
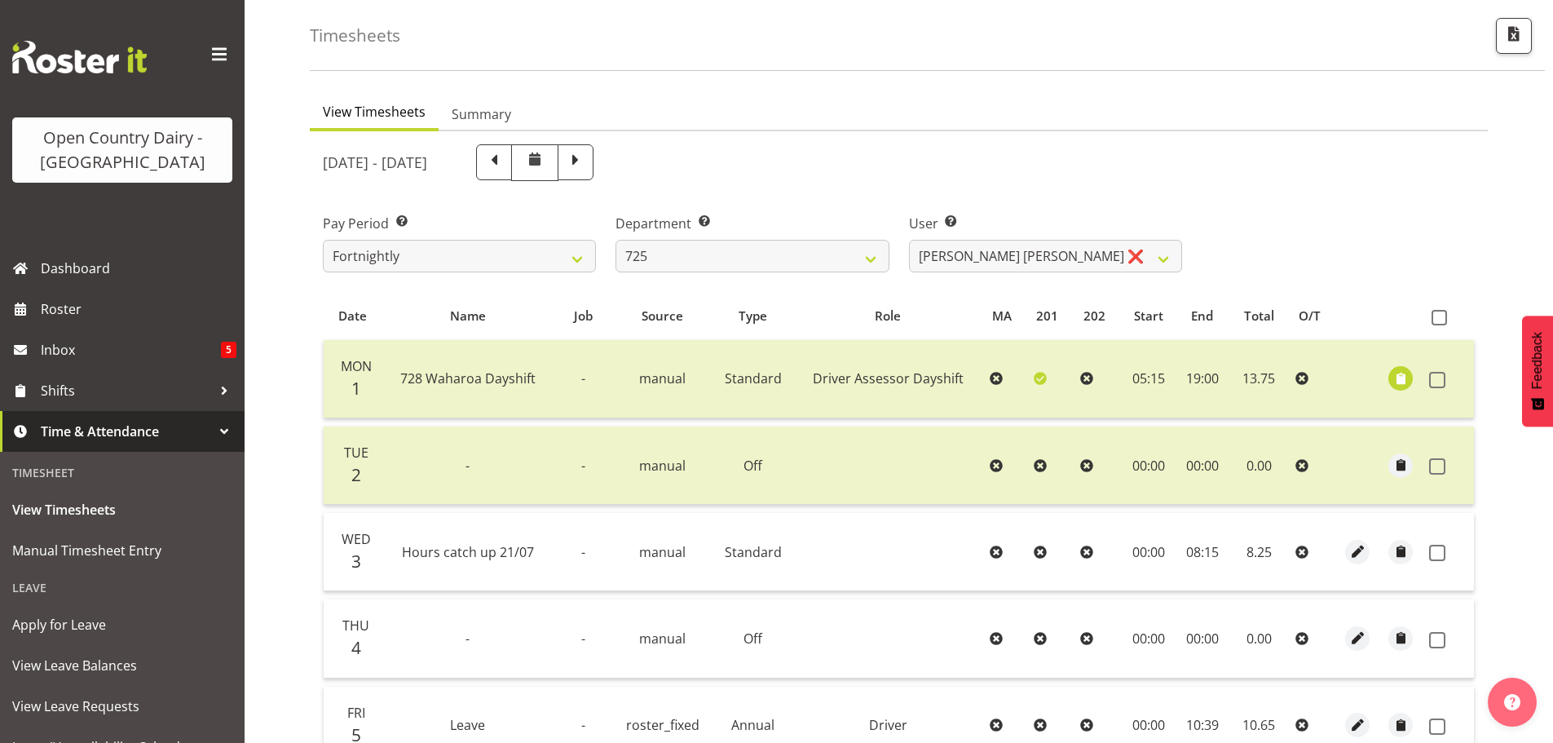
scroll to position [0, 0]
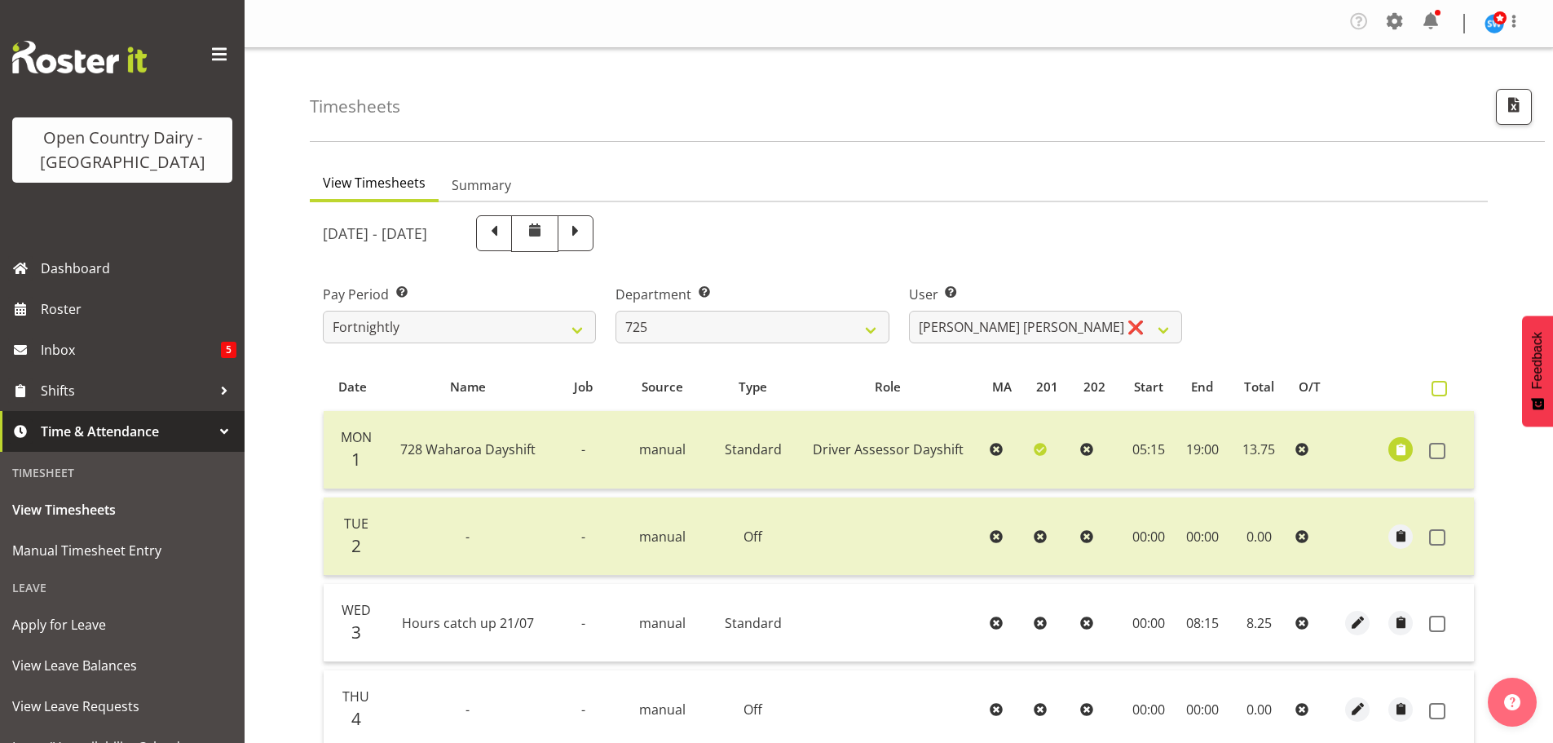
click at [1441, 386] on span at bounding box center [1439, 388] width 15 height 15
click at [1441, 386] on input "checkbox" at bounding box center [1437, 388] width 11 height 11
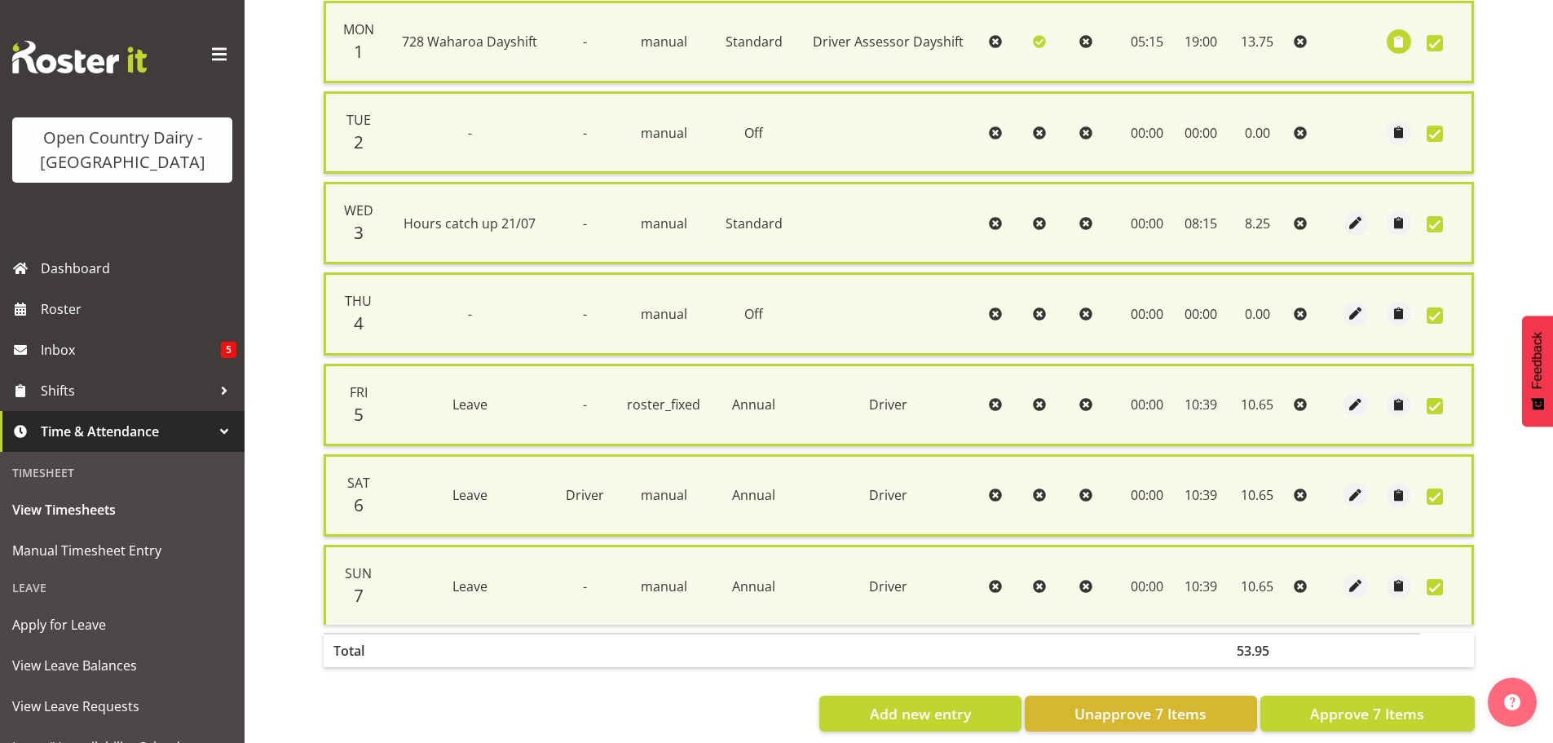
scroll to position [436, 0]
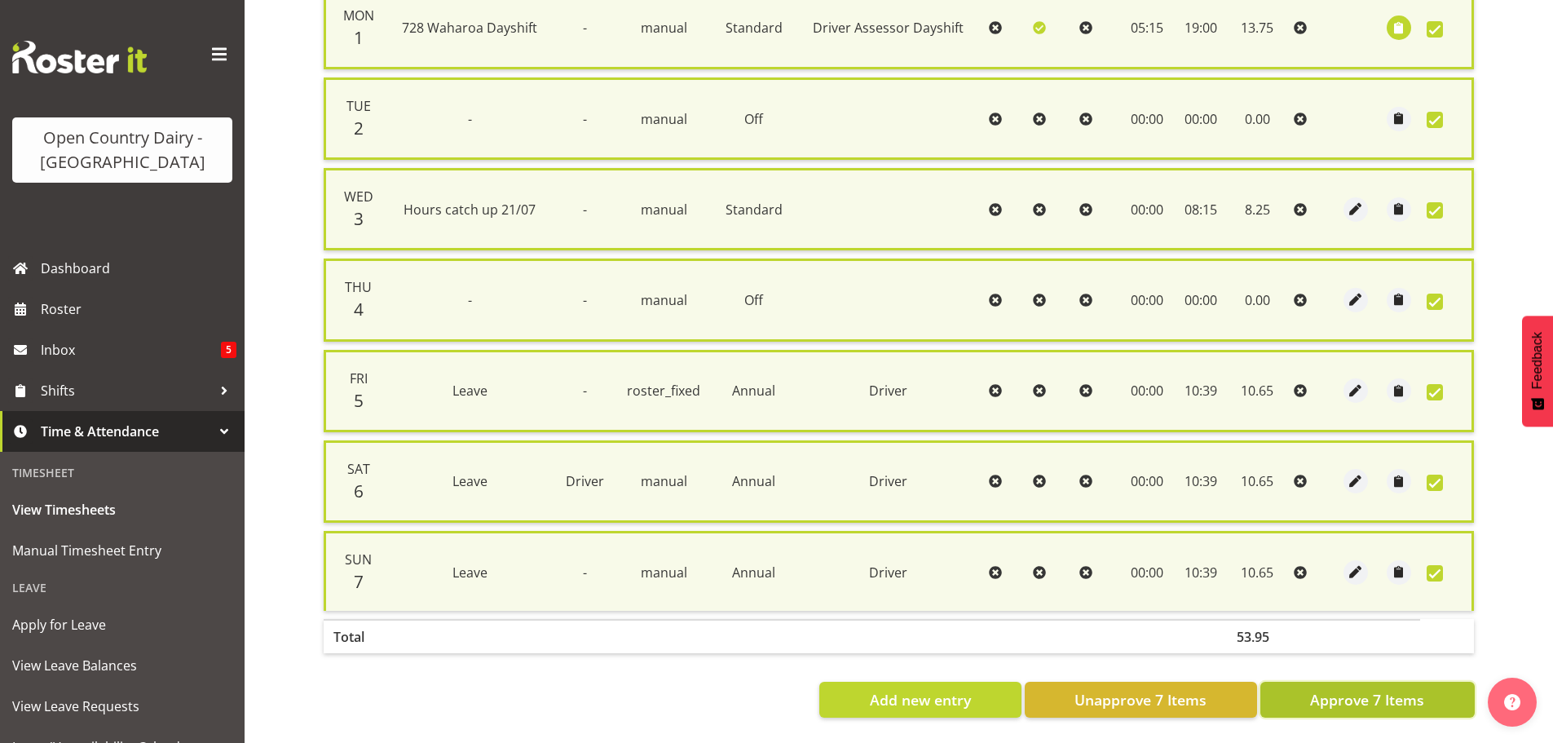
click at [1393, 689] on span "Approve 7 Items" at bounding box center [1367, 699] width 114 height 21
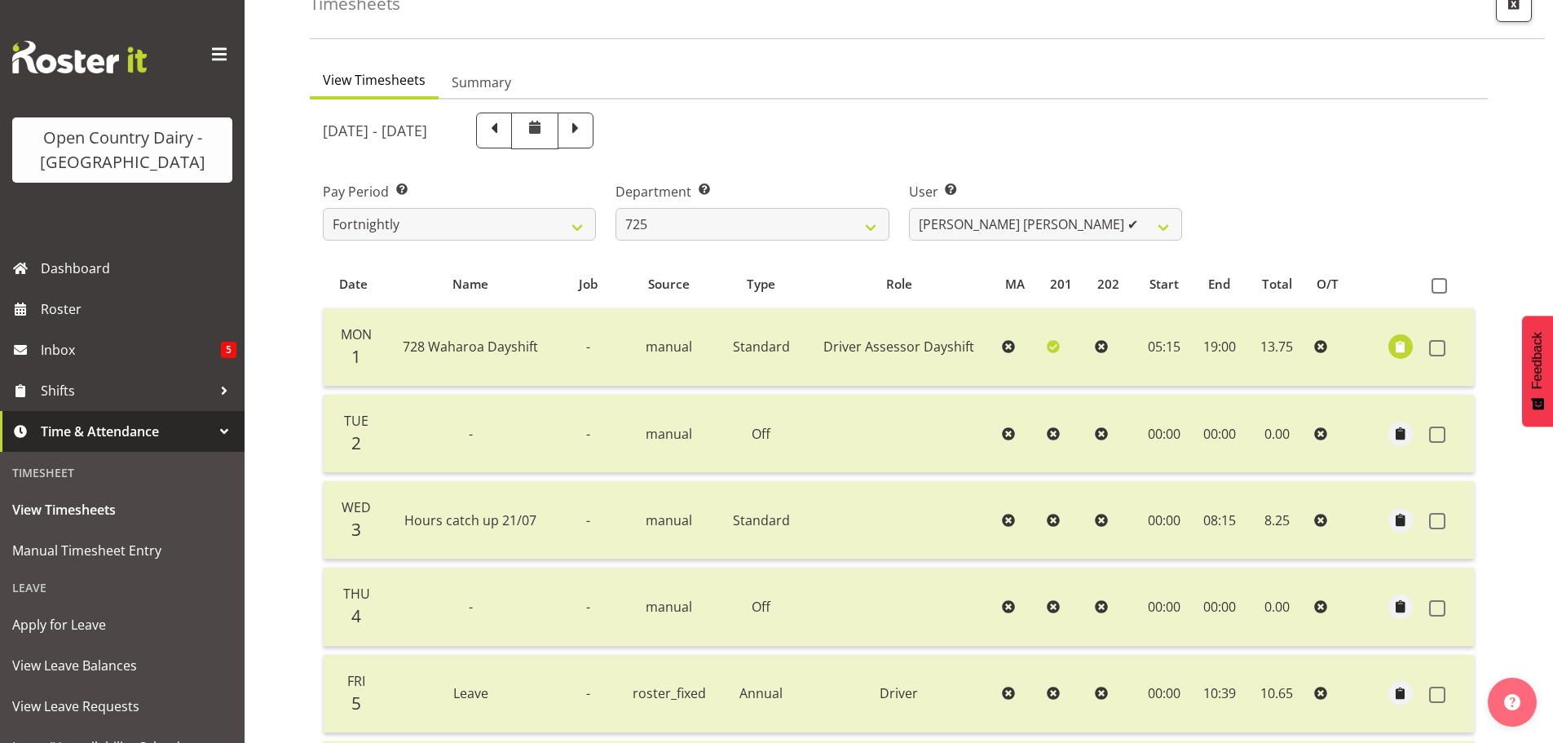
scroll to position [2, 0]
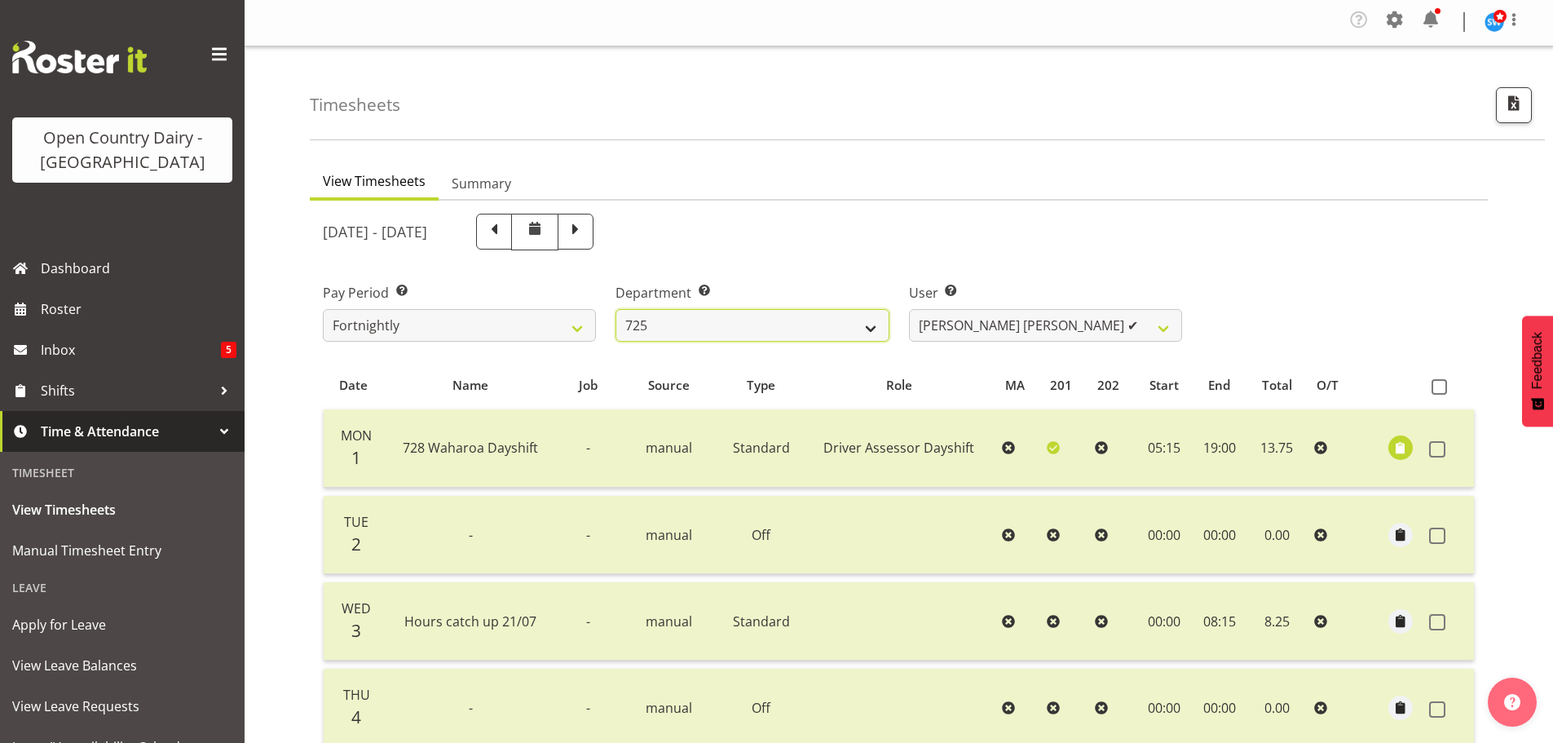
click at [874, 327] on select "701 702 703 704 705 706 707 708 709 710 711 712 713 714 715 716 717 718 719 720" at bounding box center [752, 325] width 273 height 33
click at [616, 309] on select "701 702 703 704 705 706 707 708 709 710 711 712 713 714 715 716 717 718 719 720" at bounding box center [752, 325] width 273 height 33
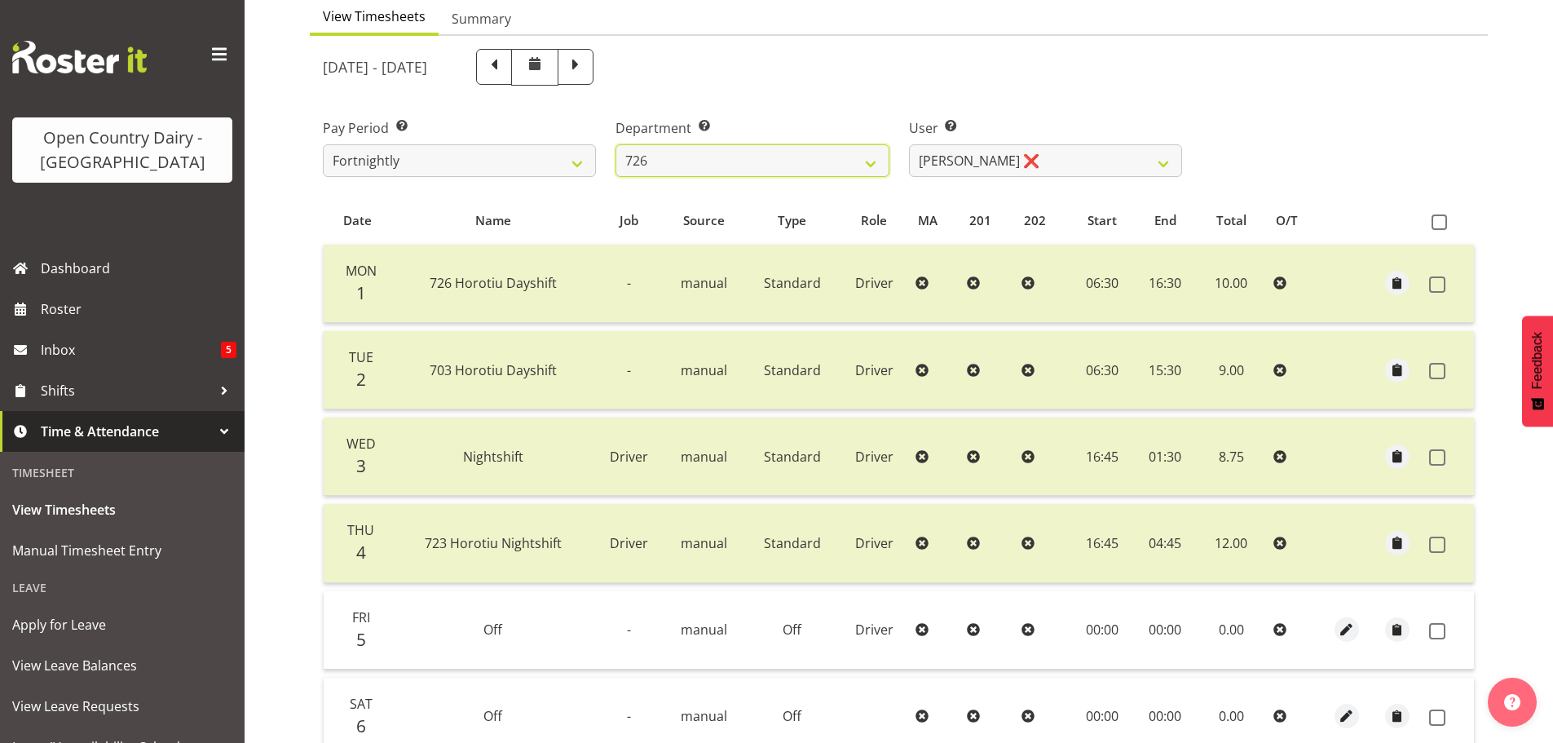
scroll to position [165, 0]
click at [1163, 164] on select "[PERSON_NAME] ❌ [PERSON_NAME] ❌ [PERSON_NAME] ✔ [PERSON_NAME] ❌" at bounding box center [1045, 162] width 273 height 33
click at [909, 146] on select "[PERSON_NAME] ❌ [PERSON_NAME] ❌ [PERSON_NAME] ✔ [PERSON_NAME] ❌" at bounding box center [1045, 162] width 273 height 33
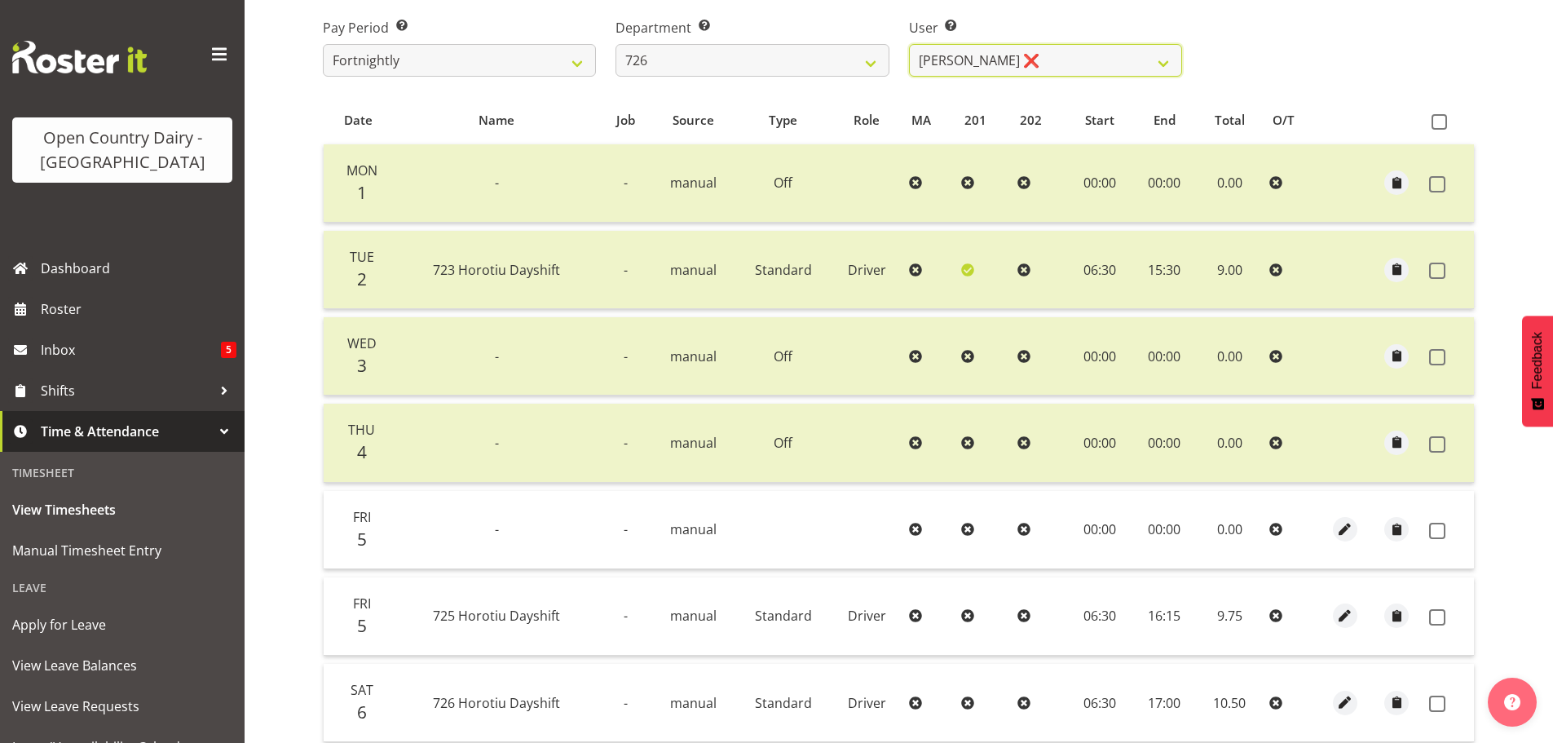
scroll to position [251, 0]
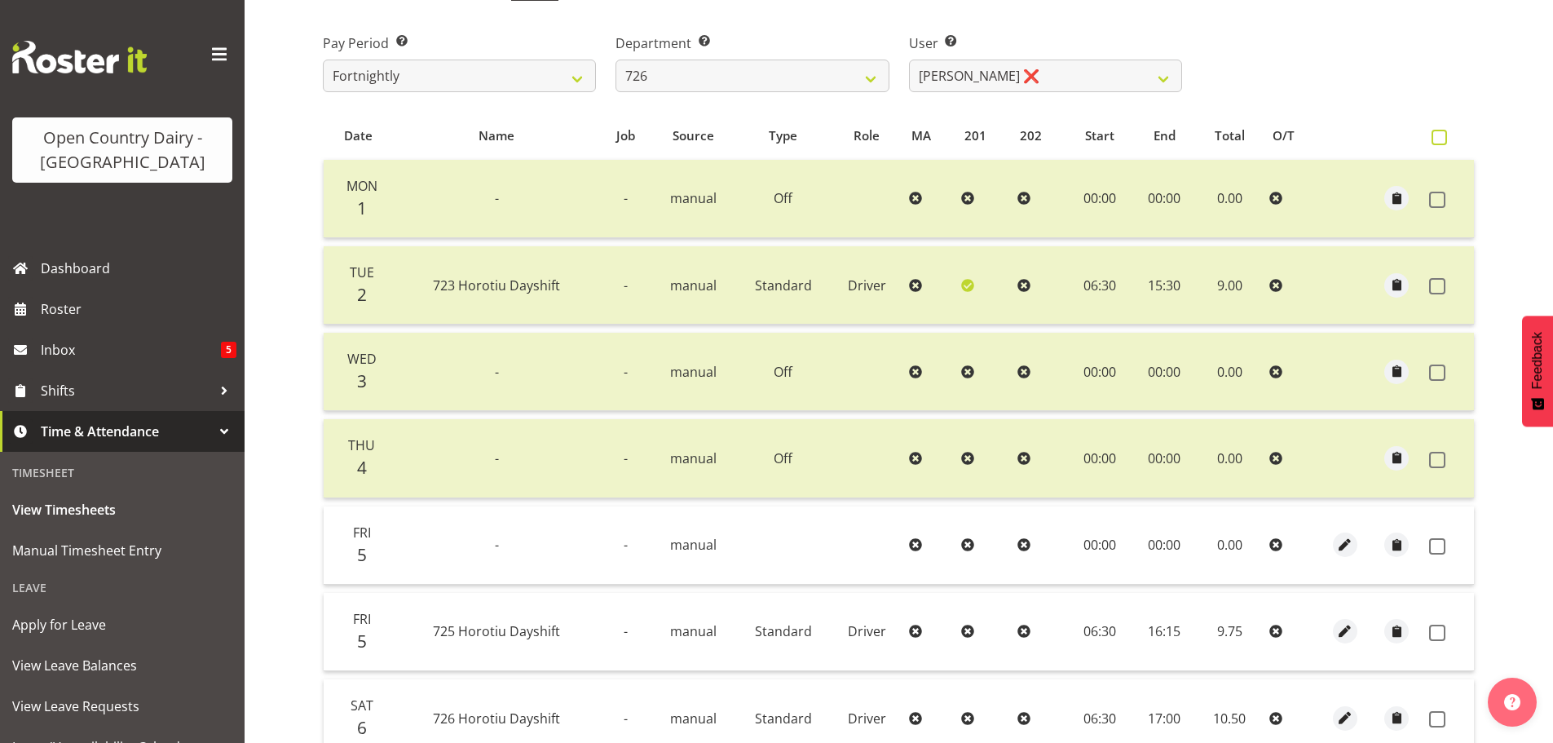
drag, startPoint x: 1445, startPoint y: 139, endPoint x: 1436, endPoint y: 139, distance: 9.0
click at [1444, 138] on span at bounding box center [1439, 137] width 15 height 15
click at [1442, 138] on input "checkbox" at bounding box center [1437, 137] width 11 height 11
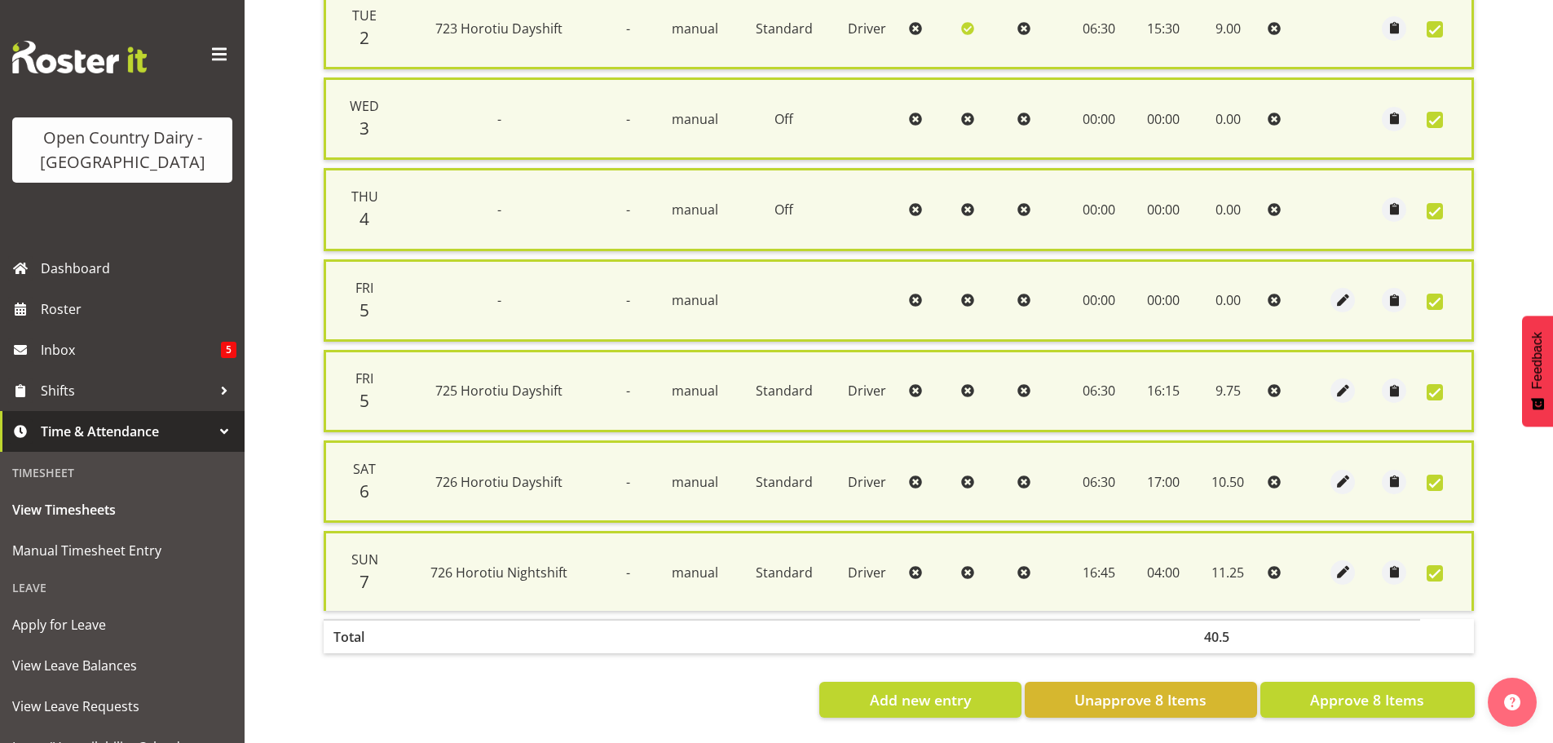
scroll to position [527, 0]
click at [1437, 294] on span at bounding box center [1435, 302] width 16 height 16
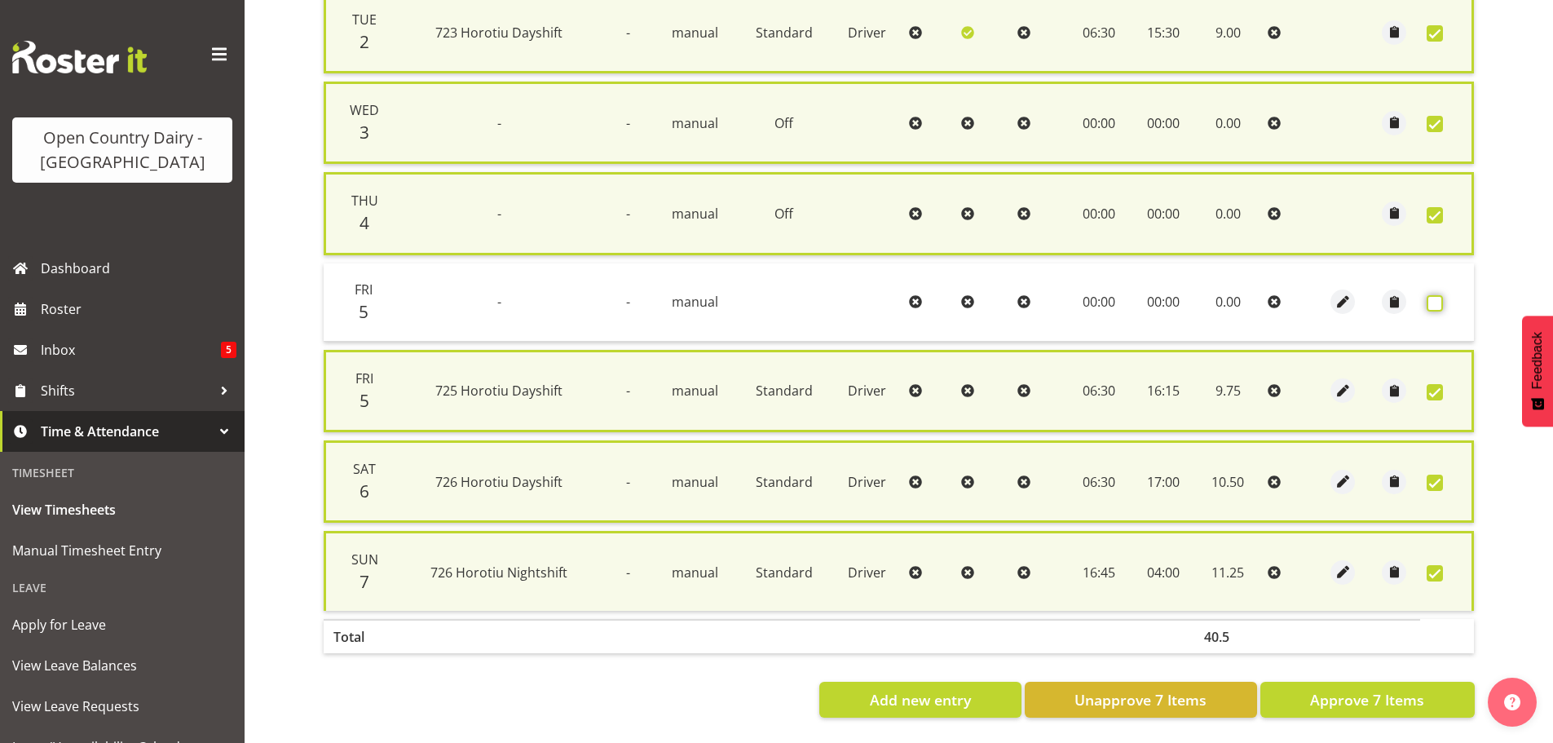
scroll to position [523, 0]
click at [1340, 293] on span "button" at bounding box center [1343, 302] width 19 height 19
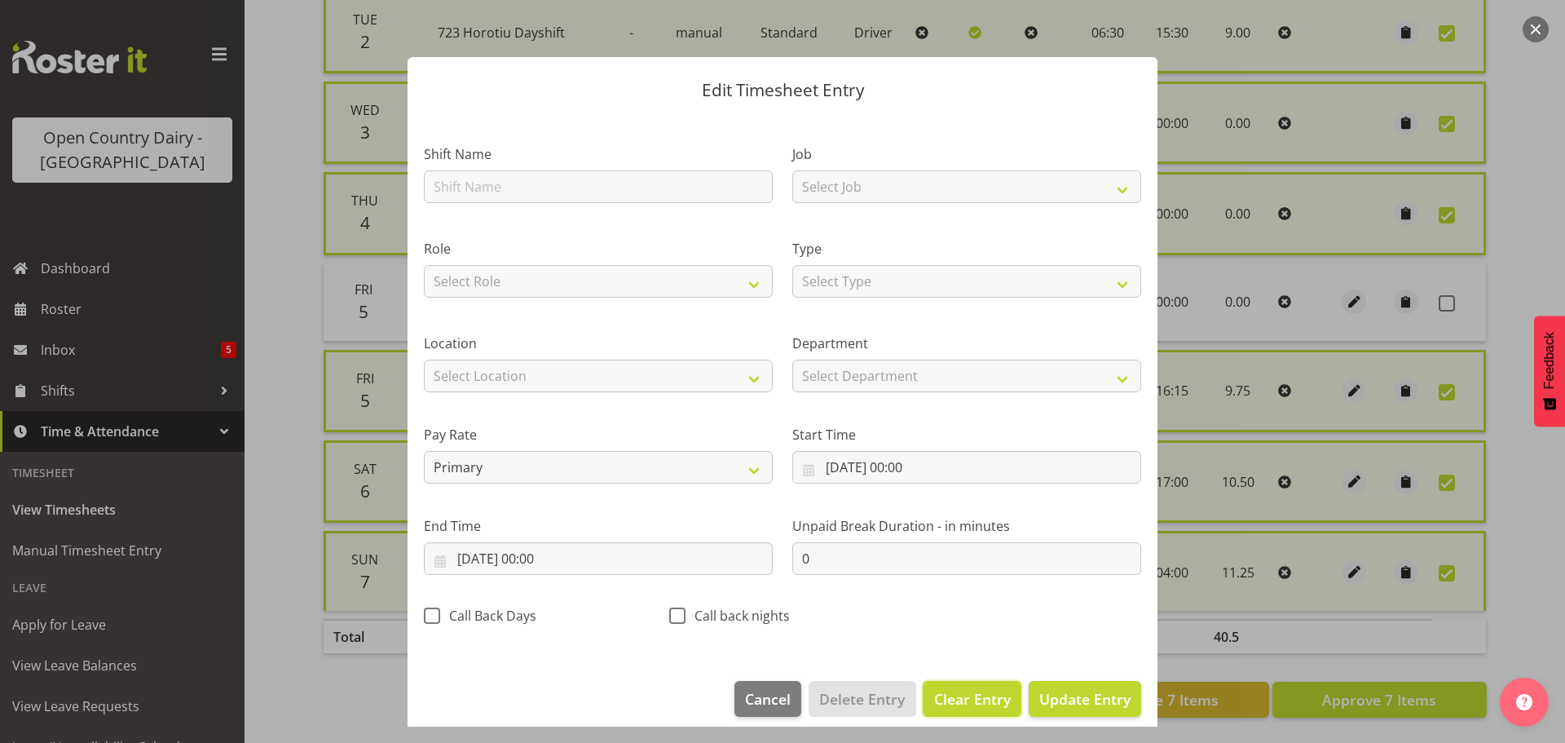
click at [953, 701] on span "Clear Entry" at bounding box center [972, 698] width 77 height 21
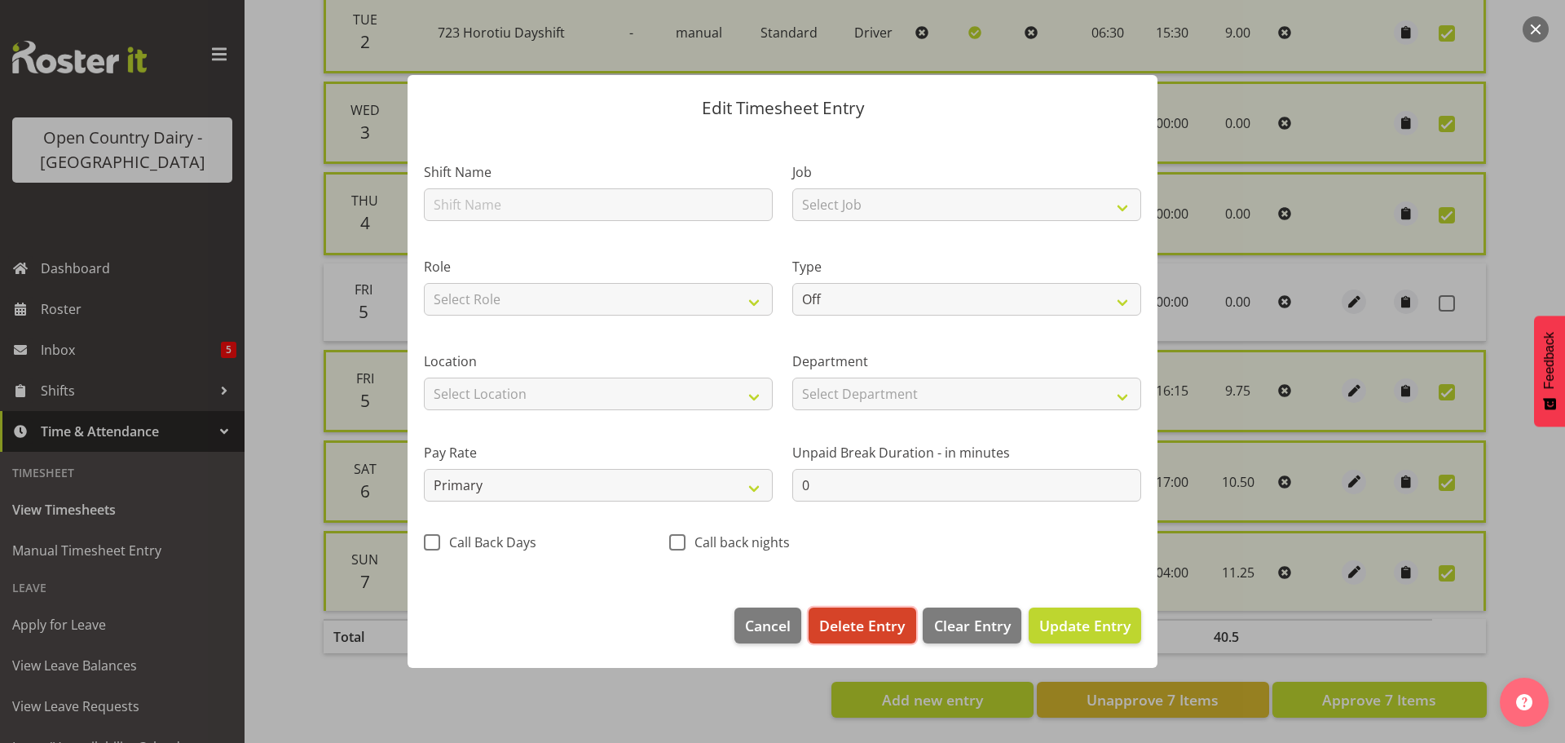
click at [846, 630] on span "Delete Entry" at bounding box center [862, 625] width 86 height 21
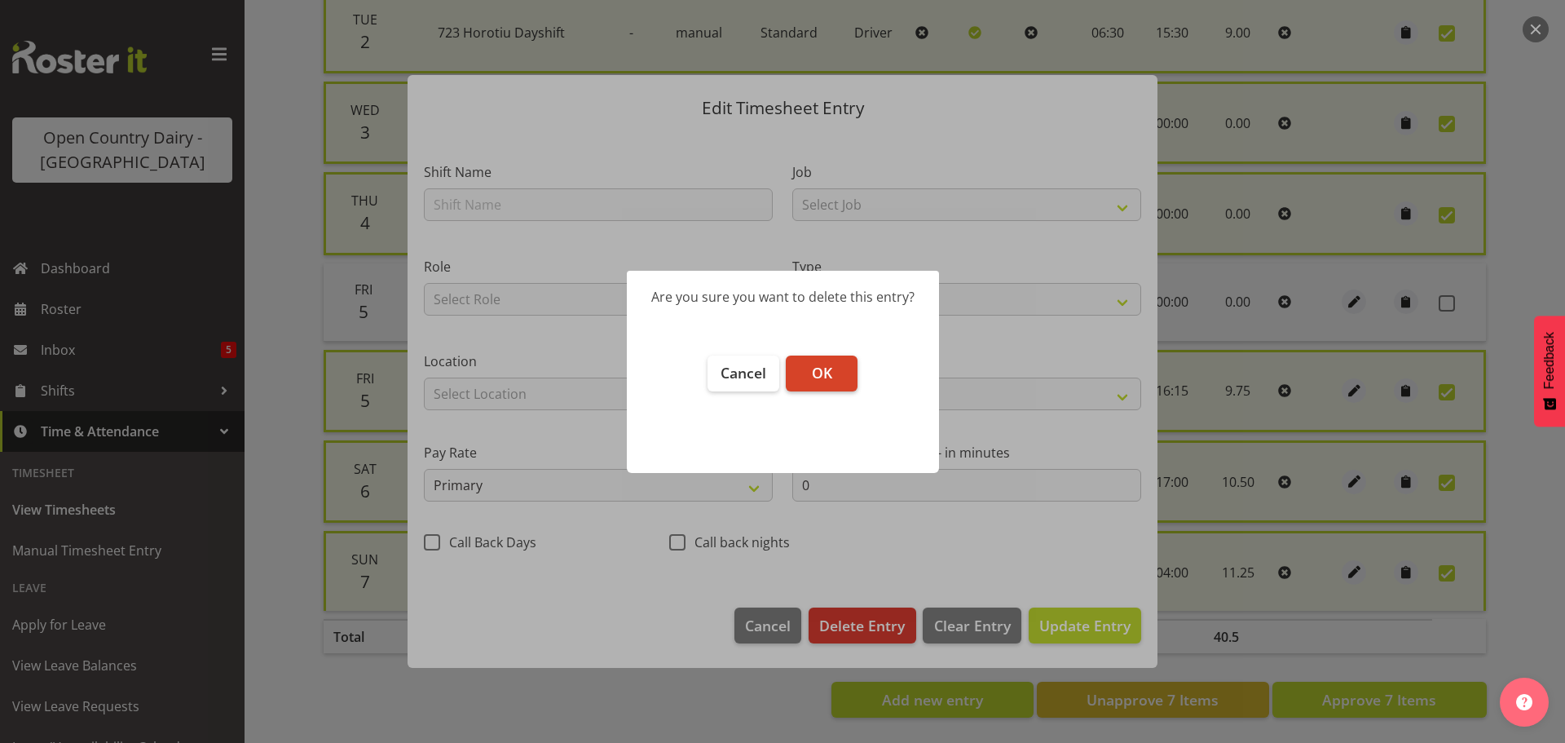
click at [829, 365] on span "OK" at bounding box center [822, 373] width 20 height 20
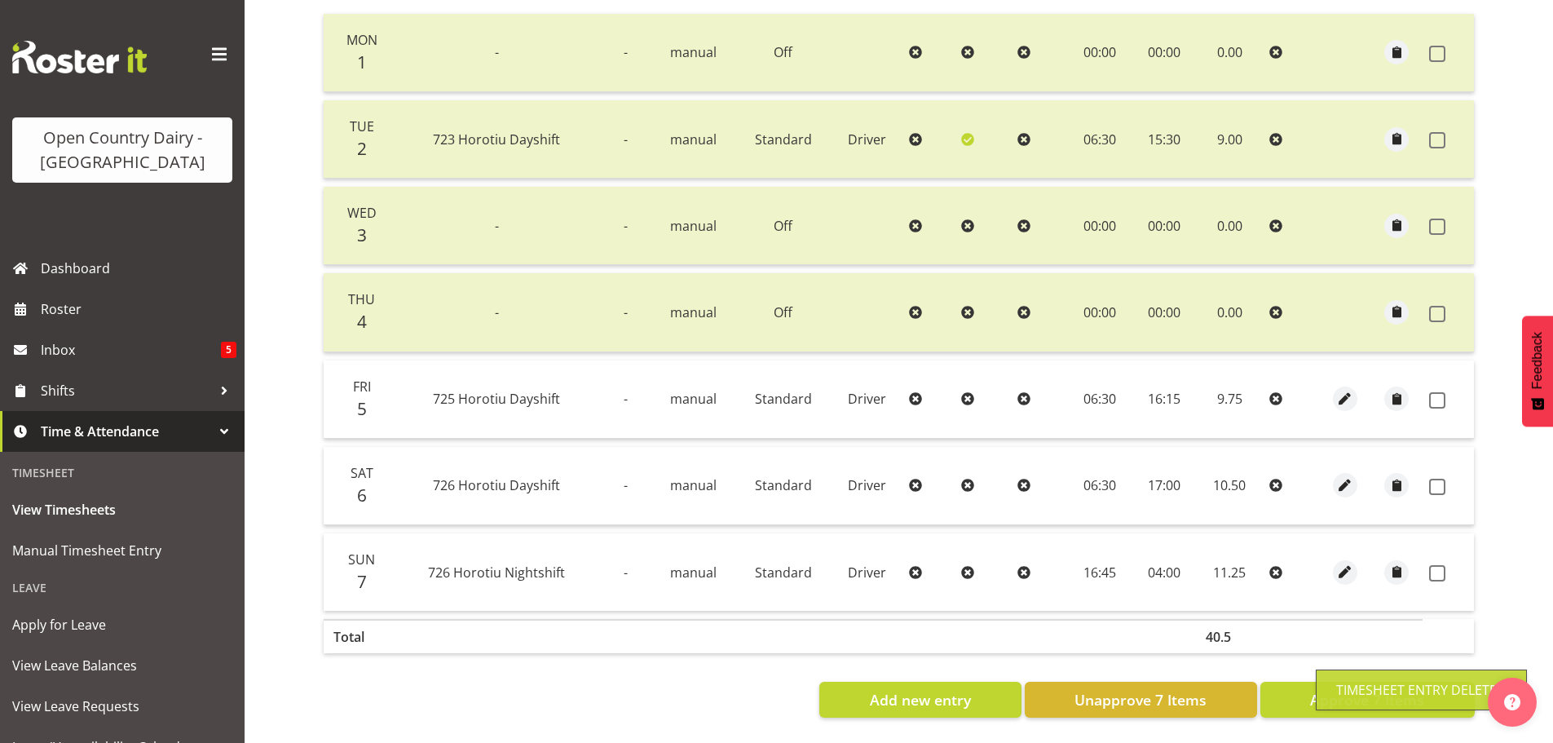
scroll to position [409, 0]
click at [1353, 689] on span "Approve 7 Items" at bounding box center [1367, 699] width 114 height 21
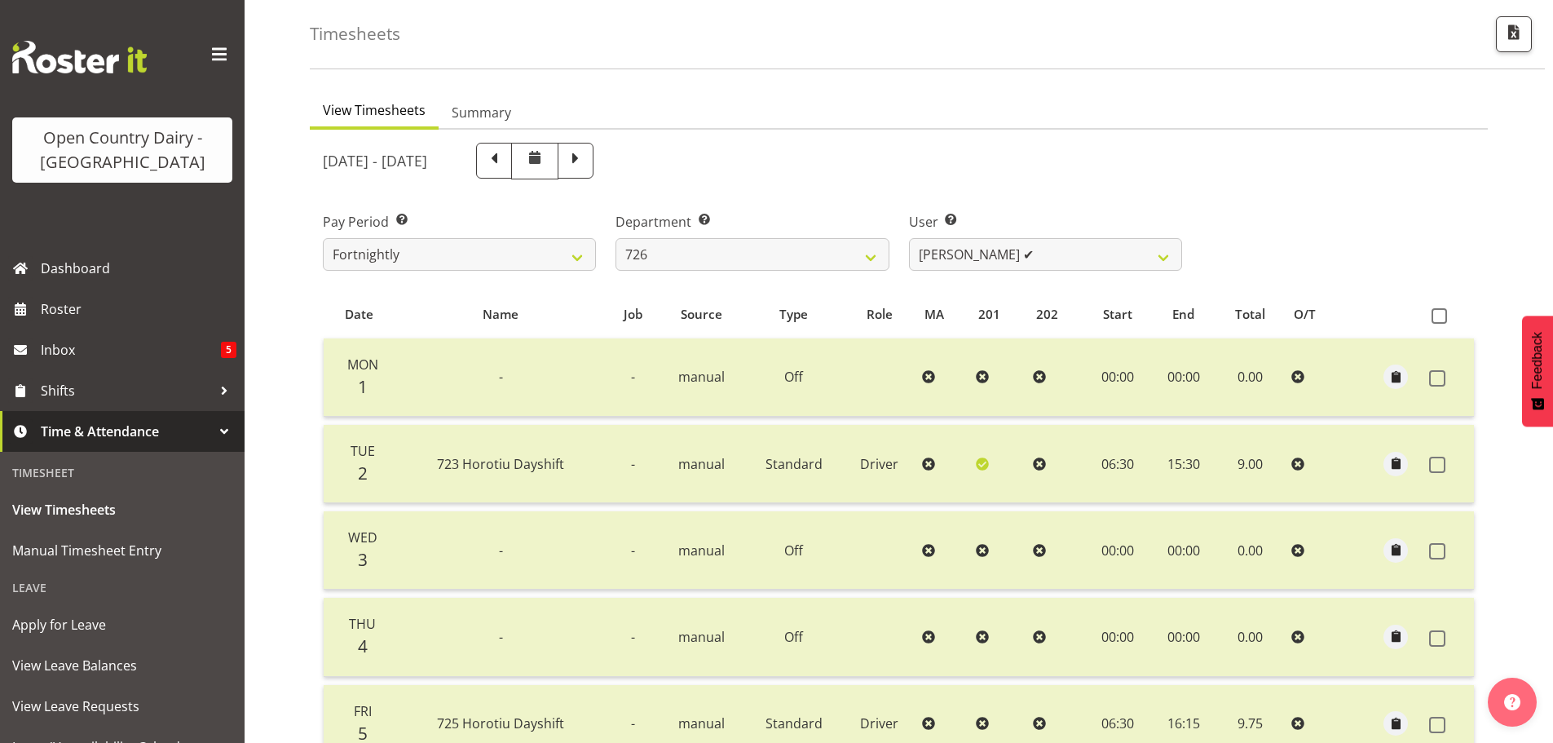
scroll to position [0, 0]
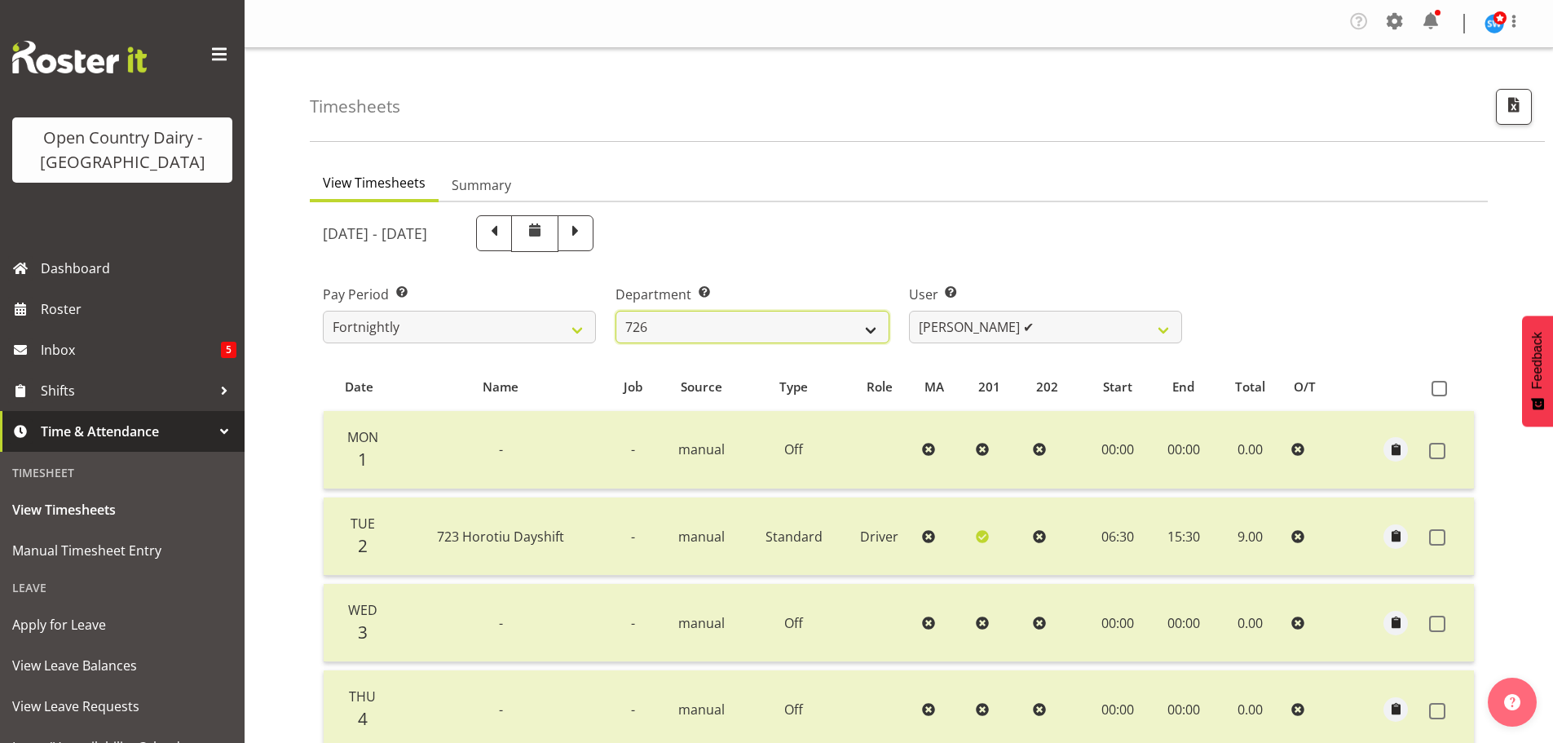
click at [868, 338] on select "701 702 703 704 705 706 707 708 709 710 711 712 713 714 715 716 717 718 719 720" at bounding box center [752, 327] width 273 height 33
click at [616, 311] on select "701 702 703 704 705 706 707 708 709 710 711 712 713 714 715 716 717 718 719 720" at bounding box center [752, 327] width 273 height 33
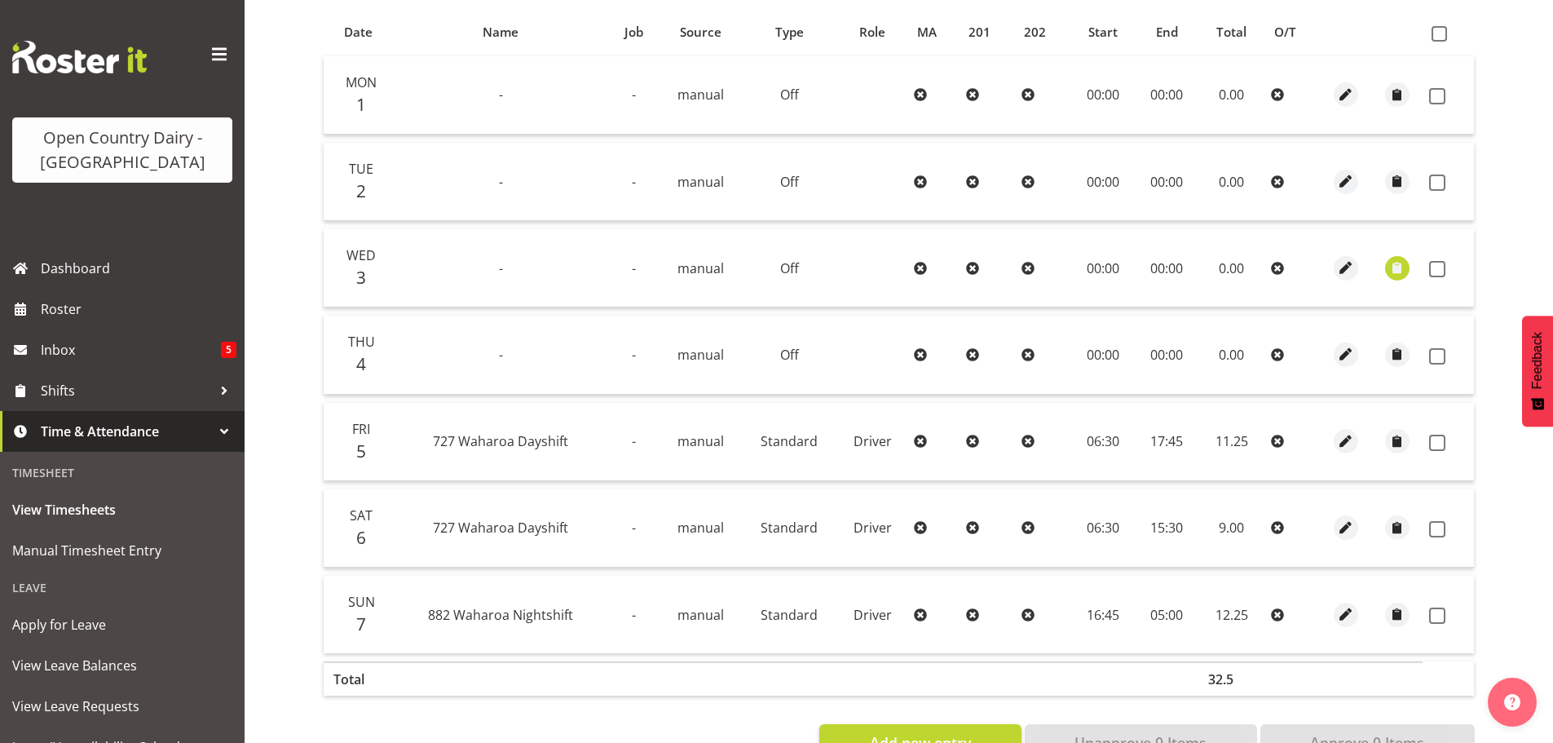
scroll to position [245, 0]
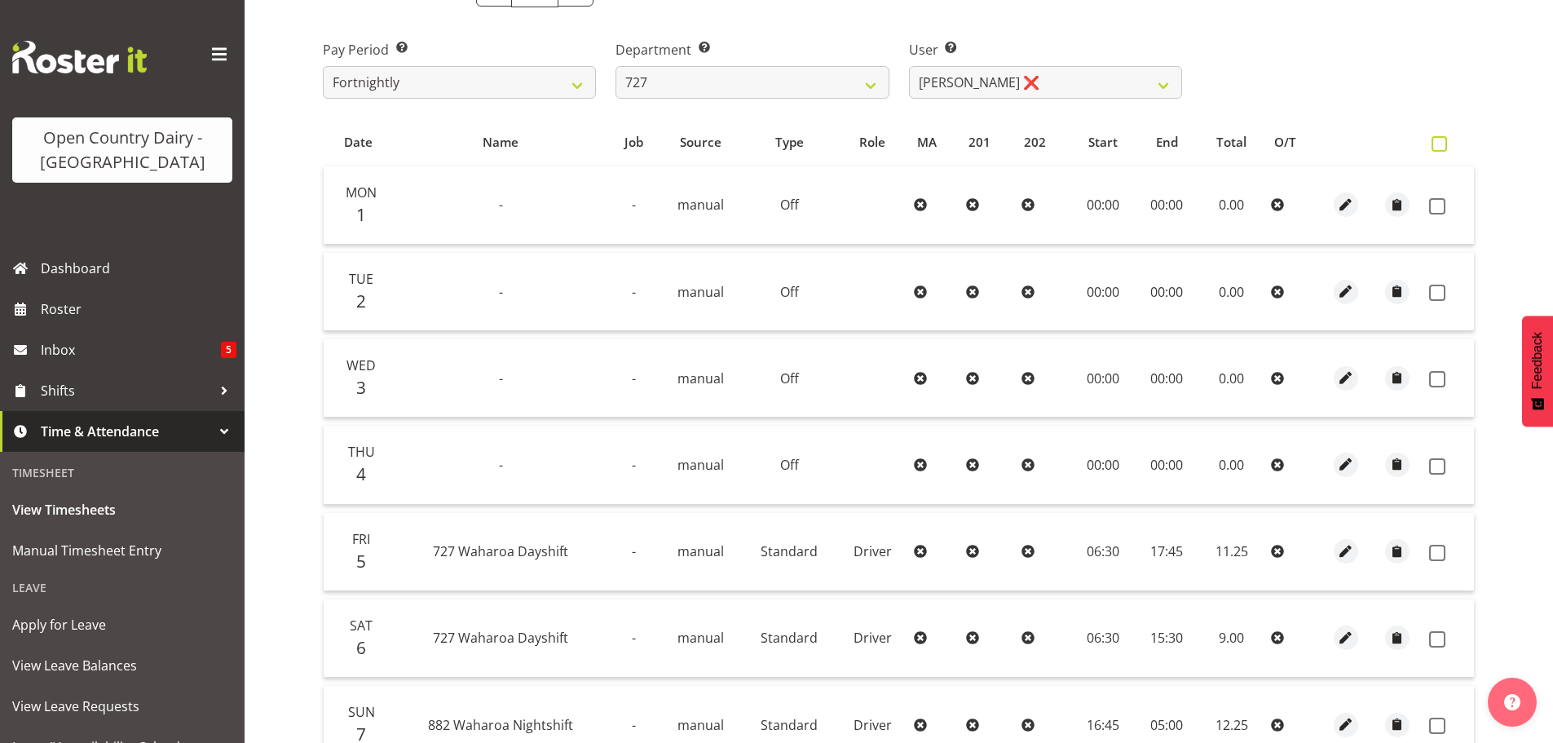
click at [1439, 148] on span at bounding box center [1439, 143] width 15 height 15
click at [1439, 148] on input "checkbox" at bounding box center [1437, 144] width 11 height 11
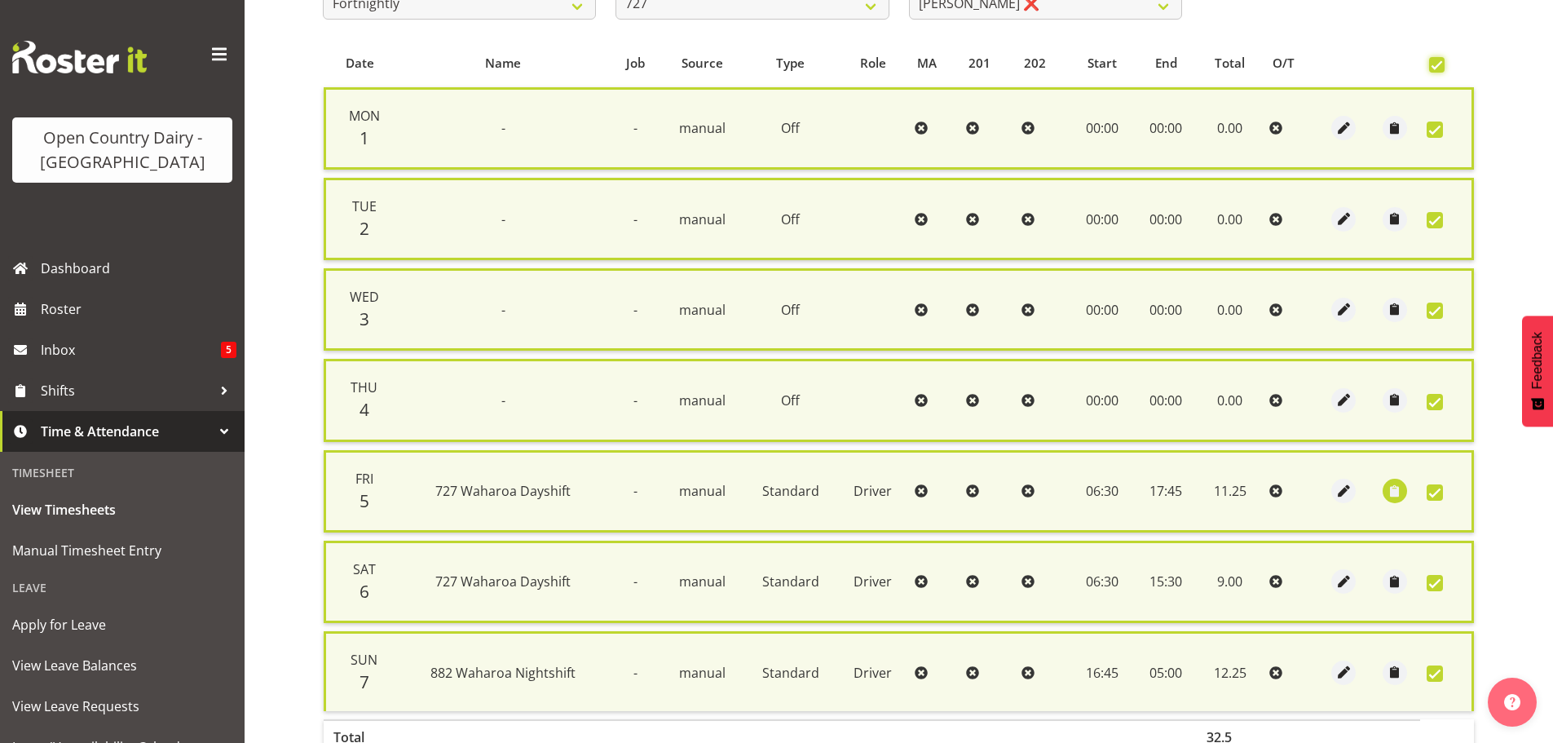
scroll to position [436, 0]
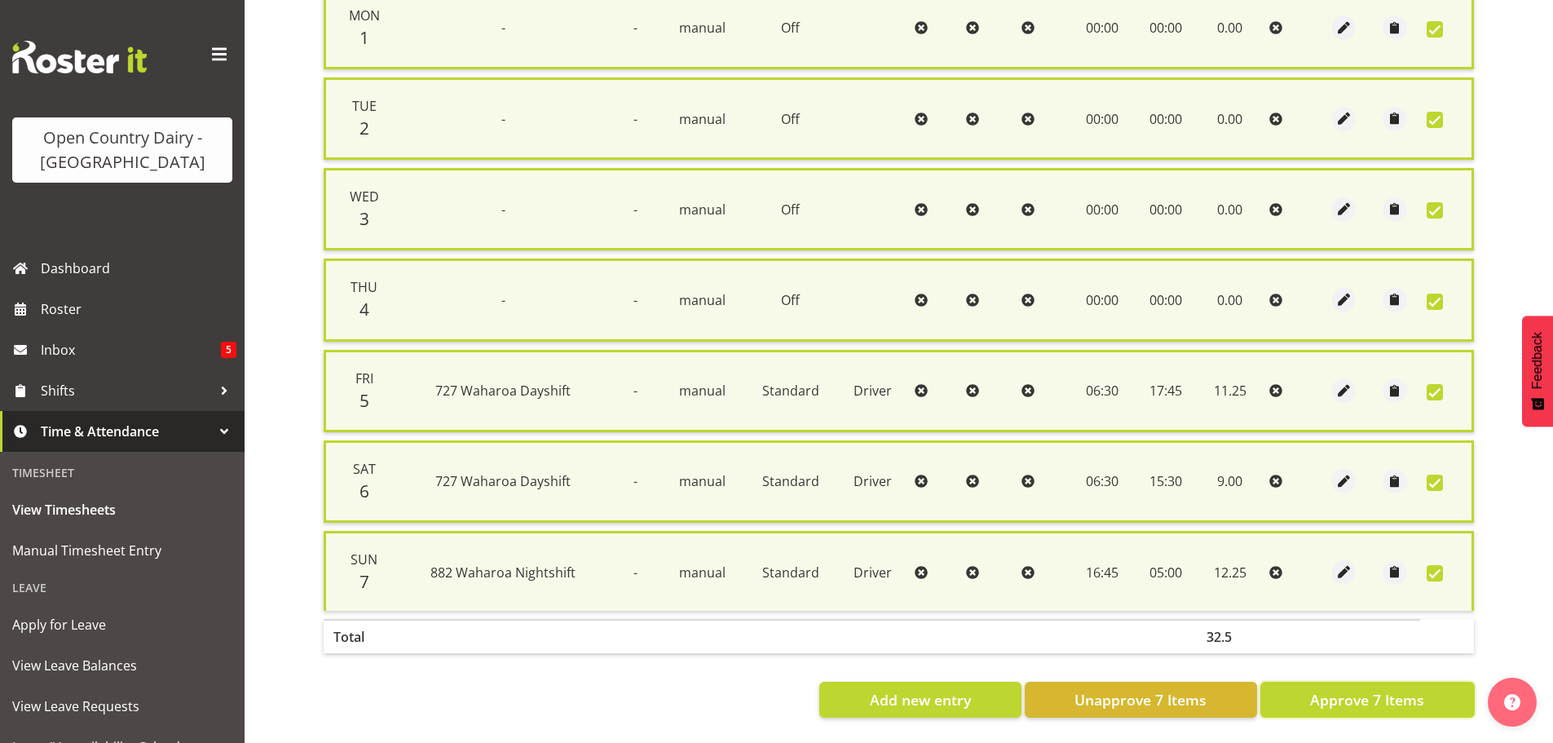
click at [1390, 690] on span "Approve 7 Items" at bounding box center [1367, 699] width 114 height 21
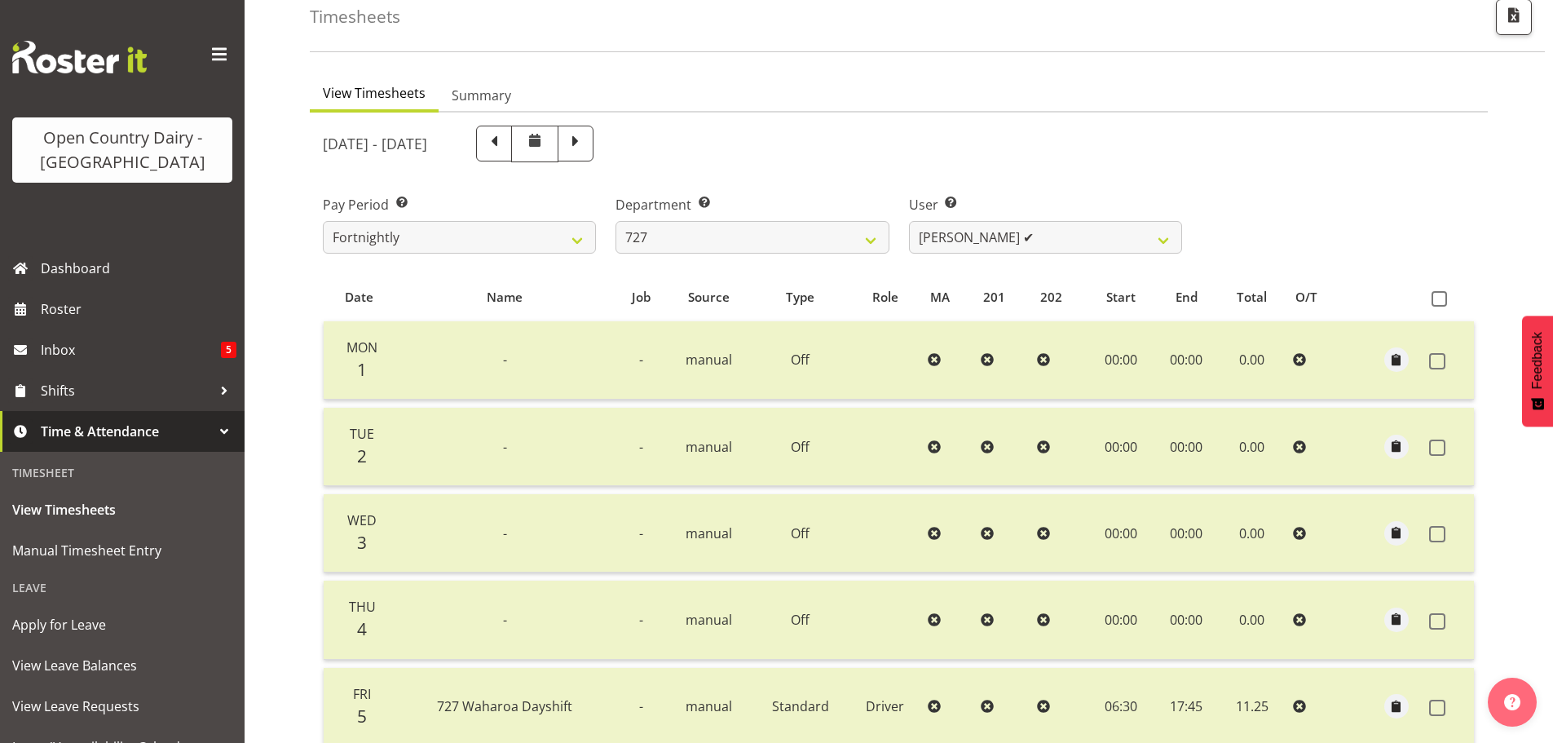
scroll to position [83, 0]
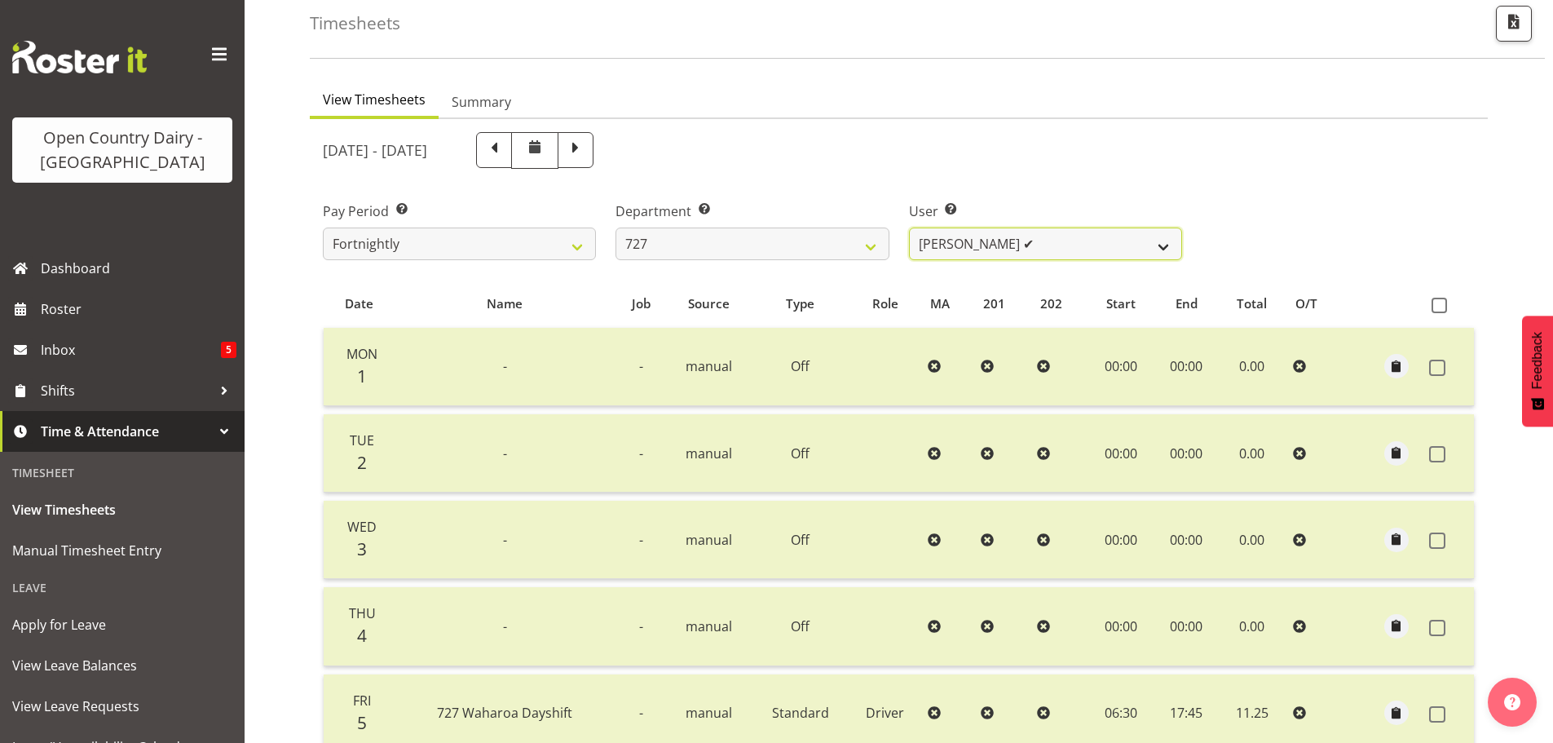
click at [1161, 244] on select "[PERSON_NAME] ✔ [PERSON_NAME] ❌ [PERSON_NAME] ✔" at bounding box center [1045, 243] width 273 height 33
click at [872, 244] on select "701 702 703 704 705 706 707 708 709 710 711 712 713 714 715 716 717 718 719 720" at bounding box center [752, 243] width 273 height 33
click at [616, 227] on select "701 702 703 704 705 706 707 708 709 710 711 712 713 714 715 716 717 718 719 720" at bounding box center [752, 243] width 273 height 33
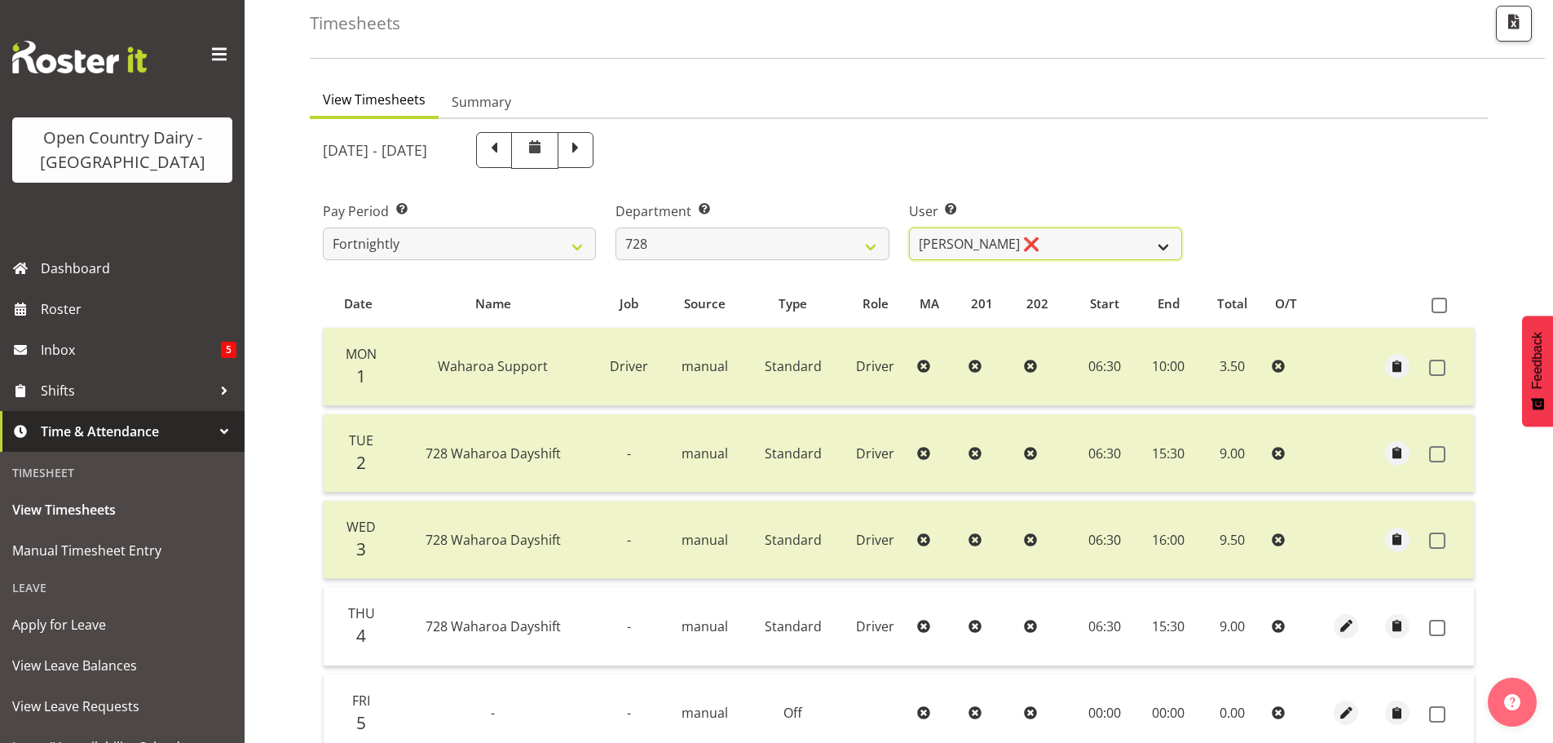
click at [1171, 251] on select "[PERSON_NAME] ❌ [PERSON_NAME] ❌ [PERSON_NAME] [PERSON_NAME] ✔ [PERSON_NAME] ❌ […" at bounding box center [1045, 243] width 273 height 33
click at [909, 227] on select "[PERSON_NAME] ❌ [PERSON_NAME] ❌ [PERSON_NAME] [PERSON_NAME] ✔ [PERSON_NAME] ❌ […" at bounding box center [1045, 243] width 273 height 33
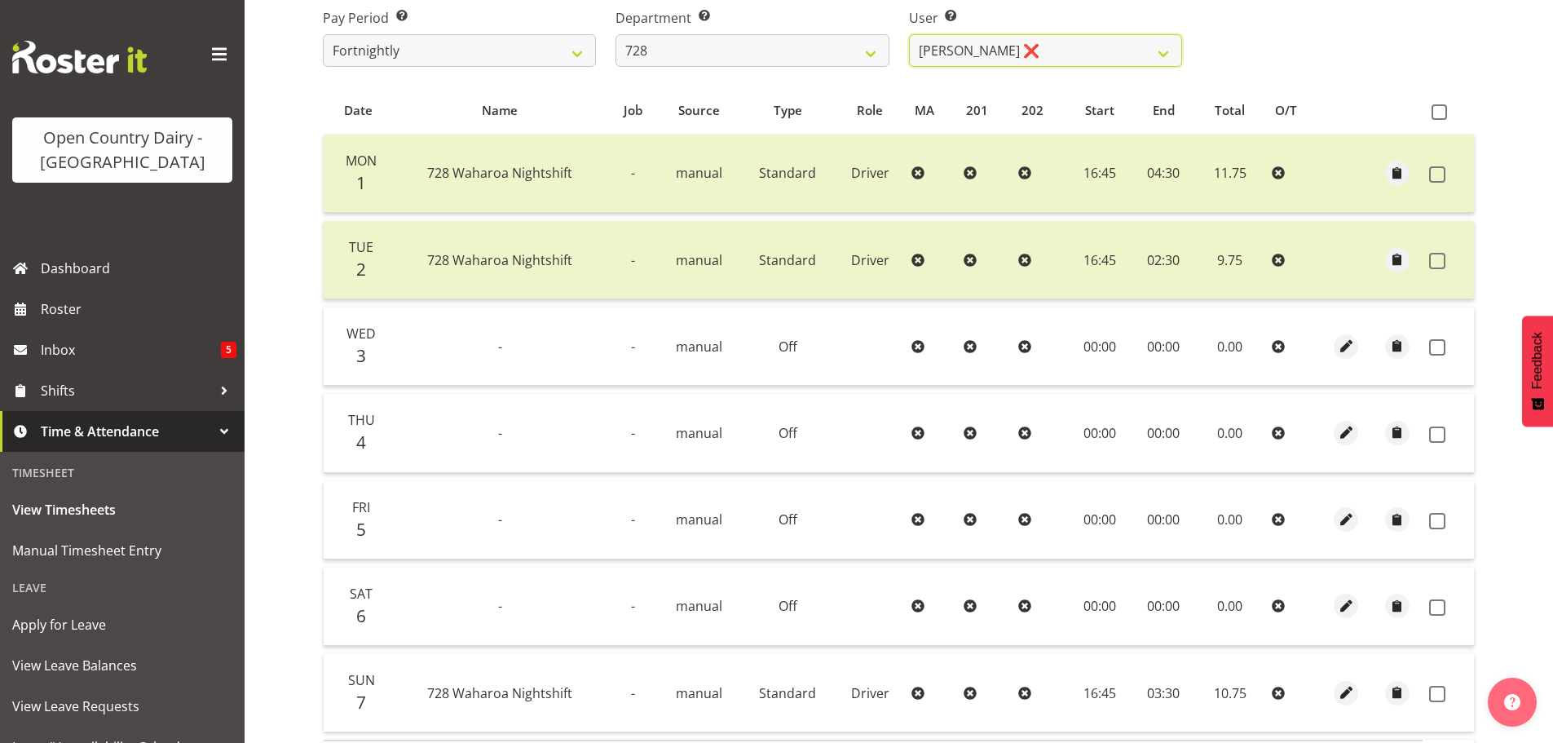
scroll to position [328, 0]
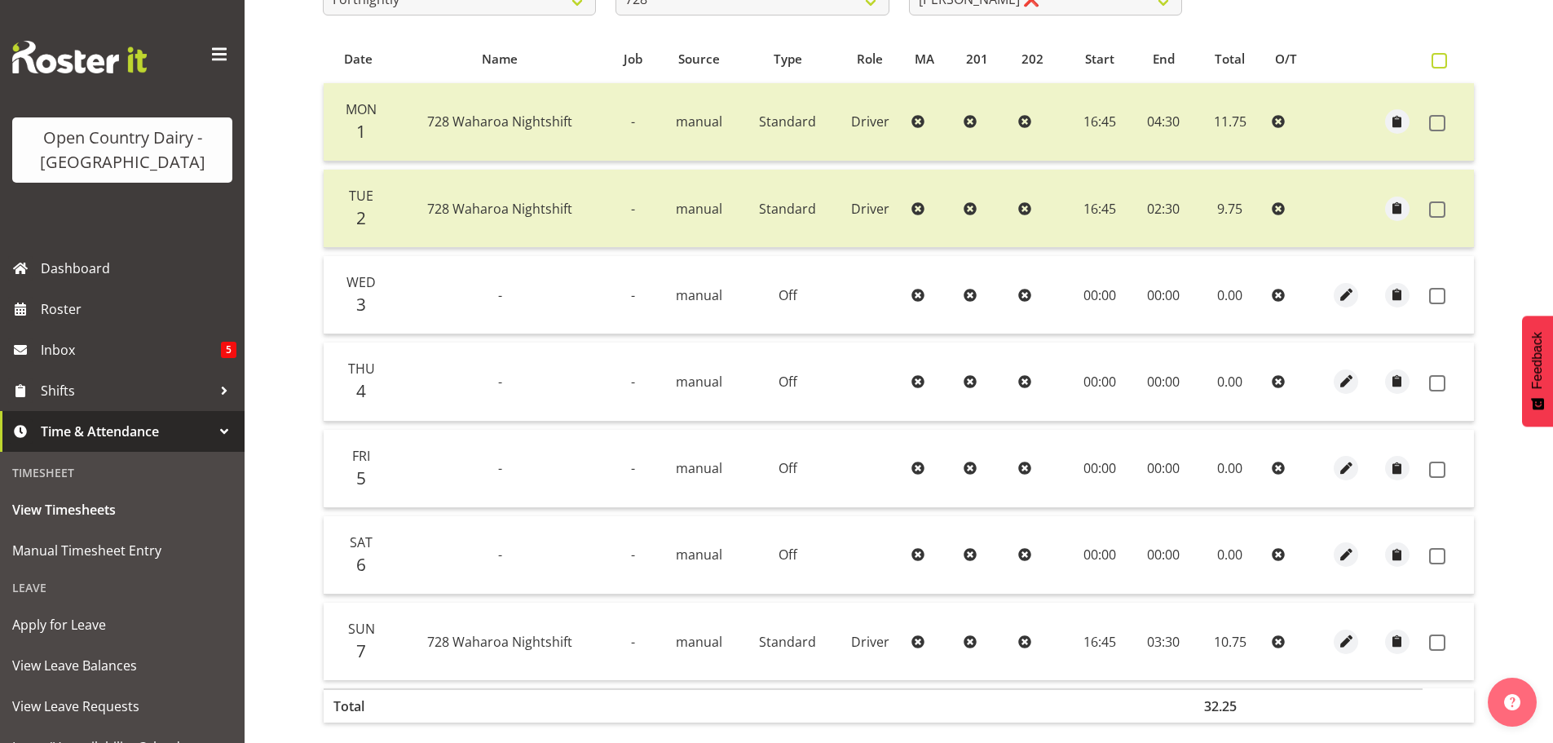
click at [1443, 60] on span at bounding box center [1439, 60] width 15 height 15
click at [1442, 60] on input "checkbox" at bounding box center [1437, 60] width 11 height 11
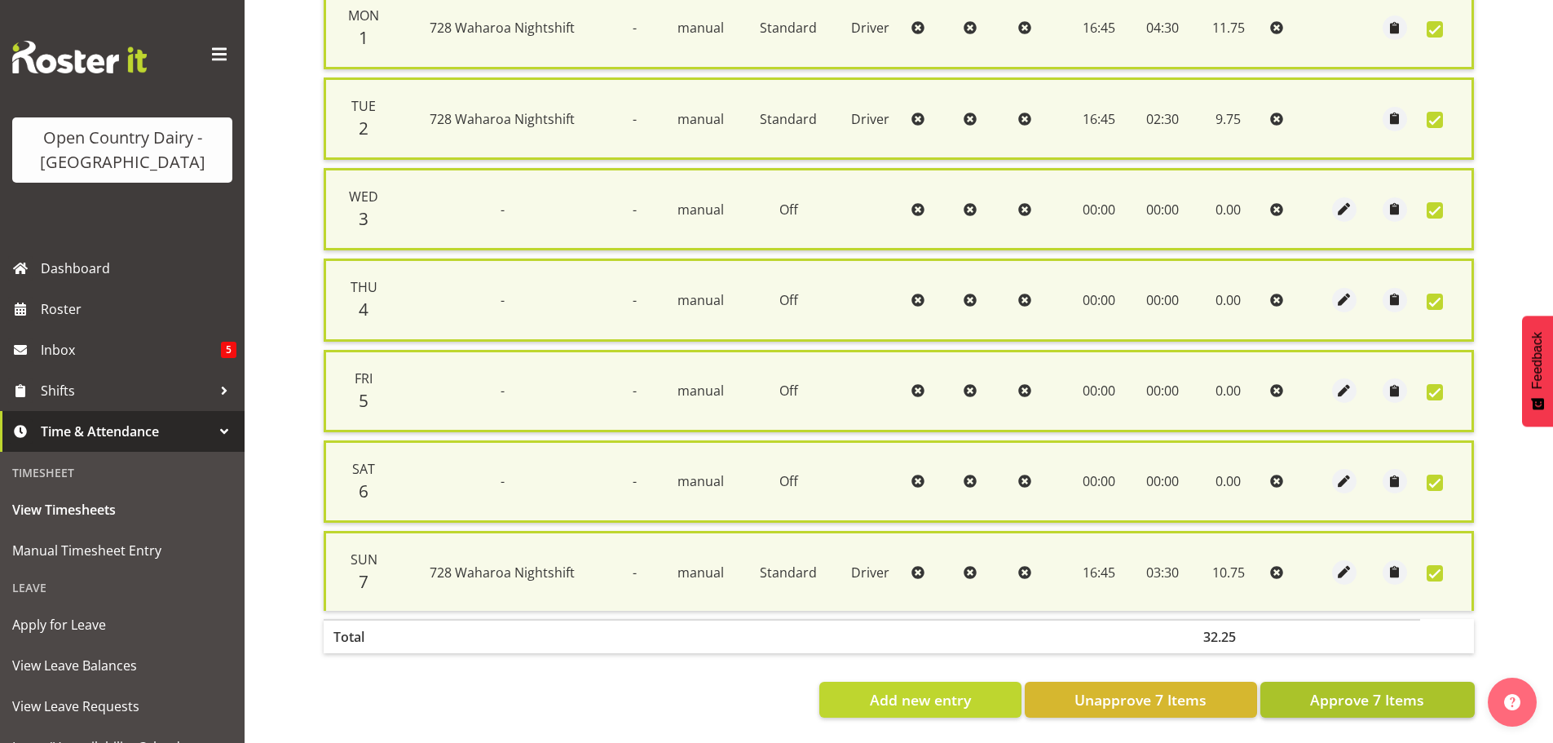
scroll to position [436, 0]
click at [1365, 689] on span "Approve 7 Items" at bounding box center [1367, 699] width 114 height 21
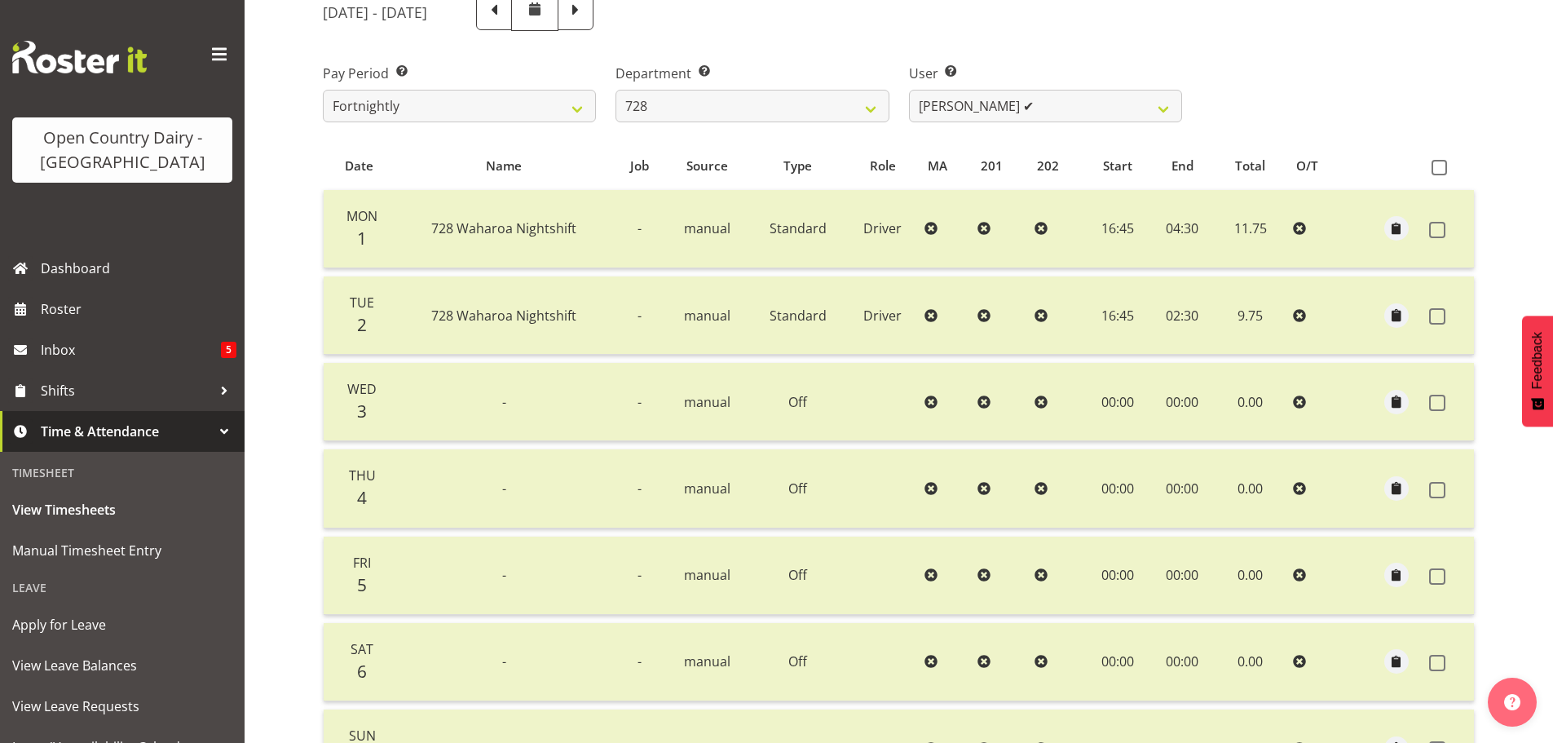
scroll to position [83, 0]
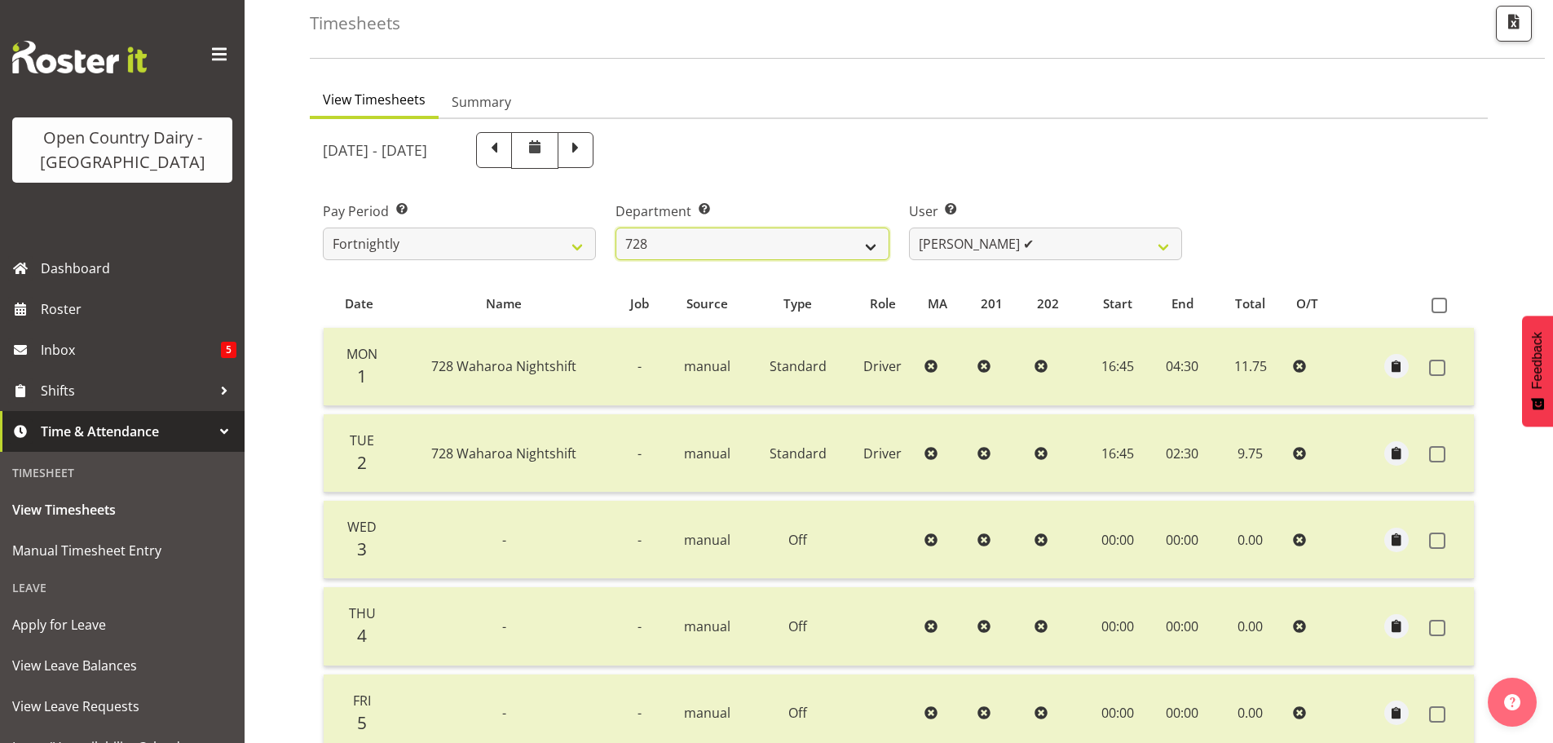
click at [872, 250] on select "701 702 703 704 705 706 707 708 709 710 711 712 713 714 715 716 717 718 719 720" at bounding box center [752, 243] width 273 height 33
click at [616, 227] on select "701 702 703 704 705 706 707 708 709 710 711 712 713 714 715 716 717 718 719 720" at bounding box center [752, 243] width 273 height 33
click at [868, 245] on select "701 702 703 704 705 706 707 708 709 710 711 712 713 714 715 716 717 718 719 720" at bounding box center [752, 243] width 273 height 33
click at [616, 227] on select "701 702 703 704 705 706 707 708 709 710 711 712 713 714 715 716 717 718 719 720" at bounding box center [752, 243] width 273 height 33
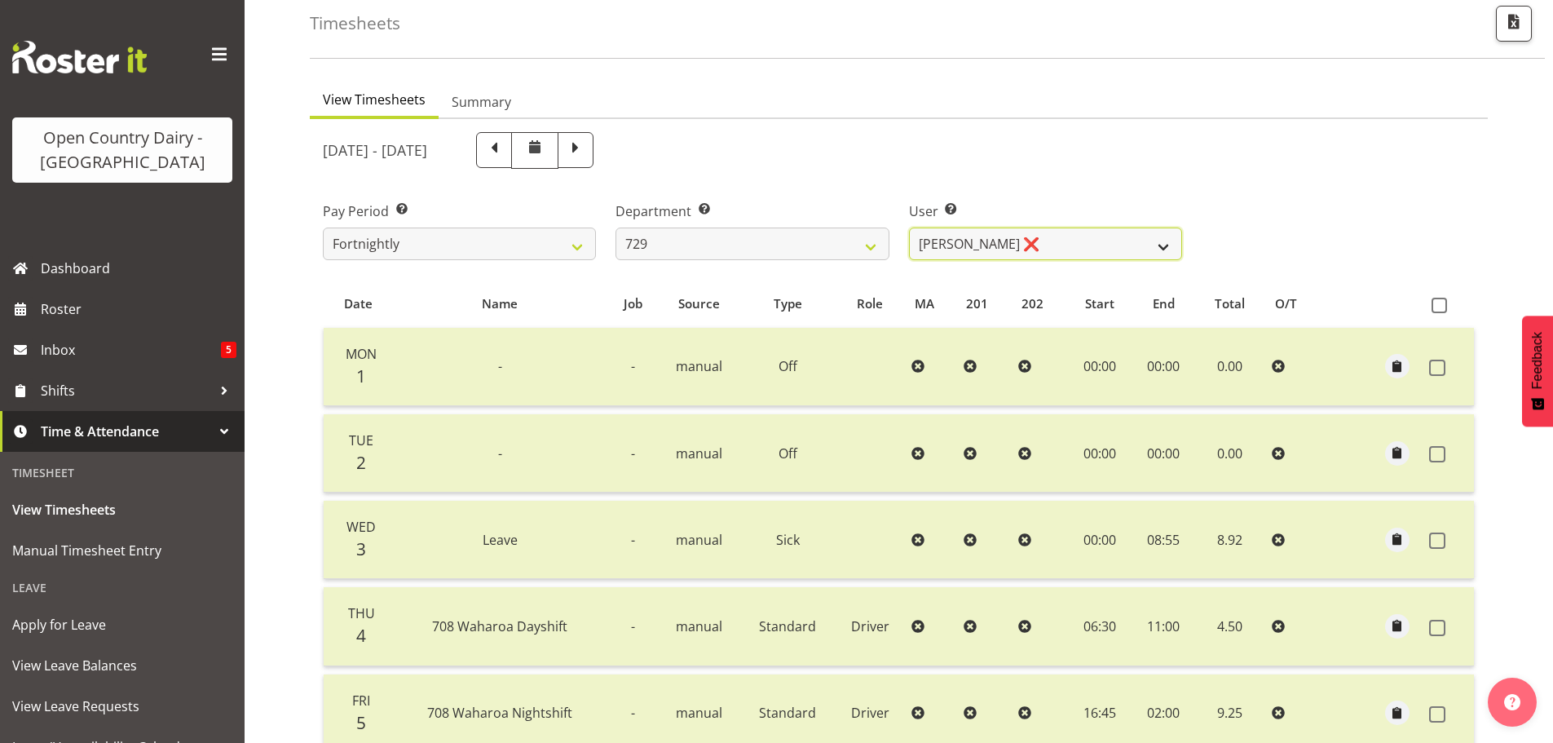
click at [1165, 250] on select "[PERSON_NAME] ❌ [PERSON_NAME] ❌ [PERSON_NAME] ❌ [PERSON_NAME] ✔" at bounding box center [1045, 243] width 273 height 33
click at [909, 227] on select "[PERSON_NAME] ❌ [PERSON_NAME] ❌ [PERSON_NAME] ❌ [PERSON_NAME] ✔" at bounding box center [1045, 243] width 273 height 33
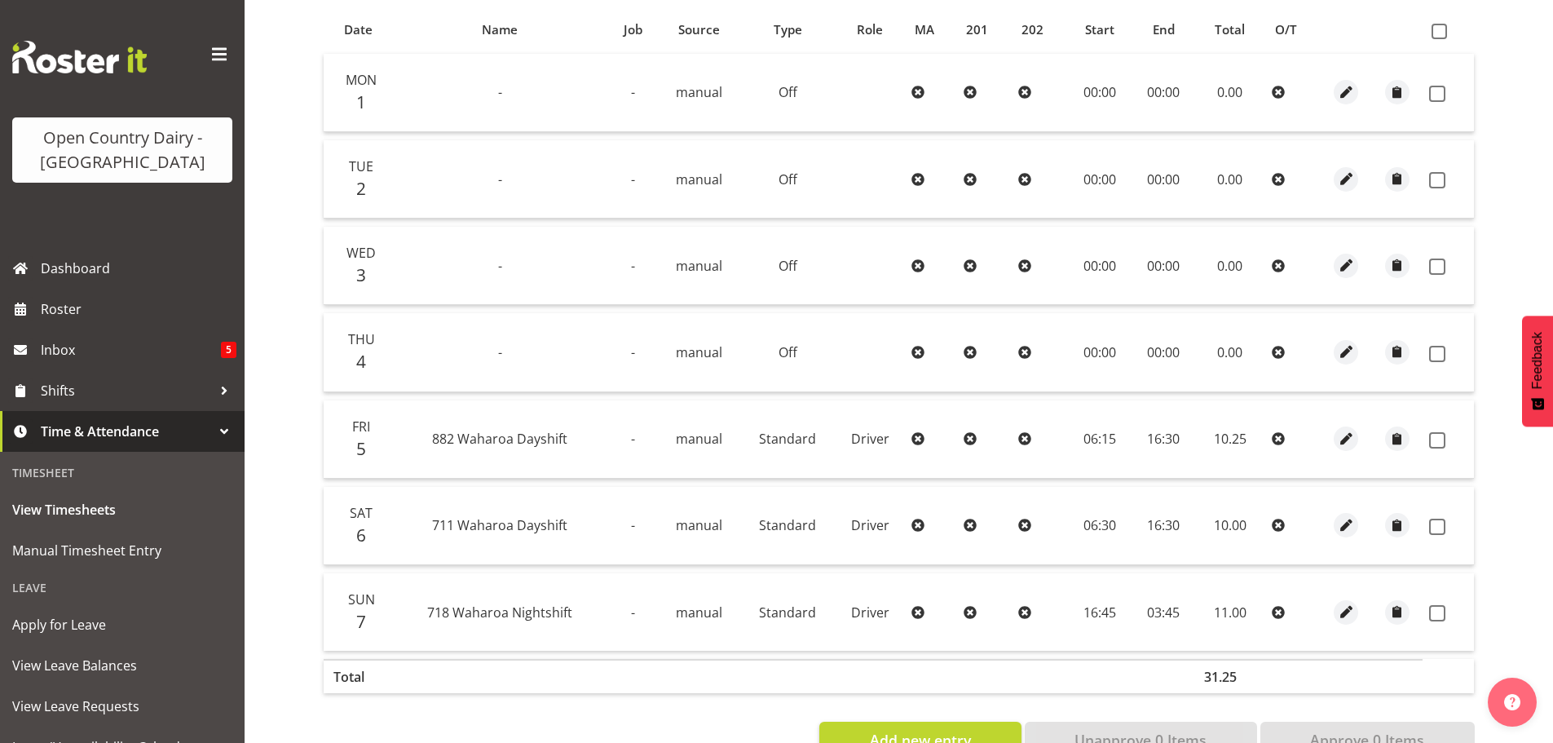
scroll to position [328, 0]
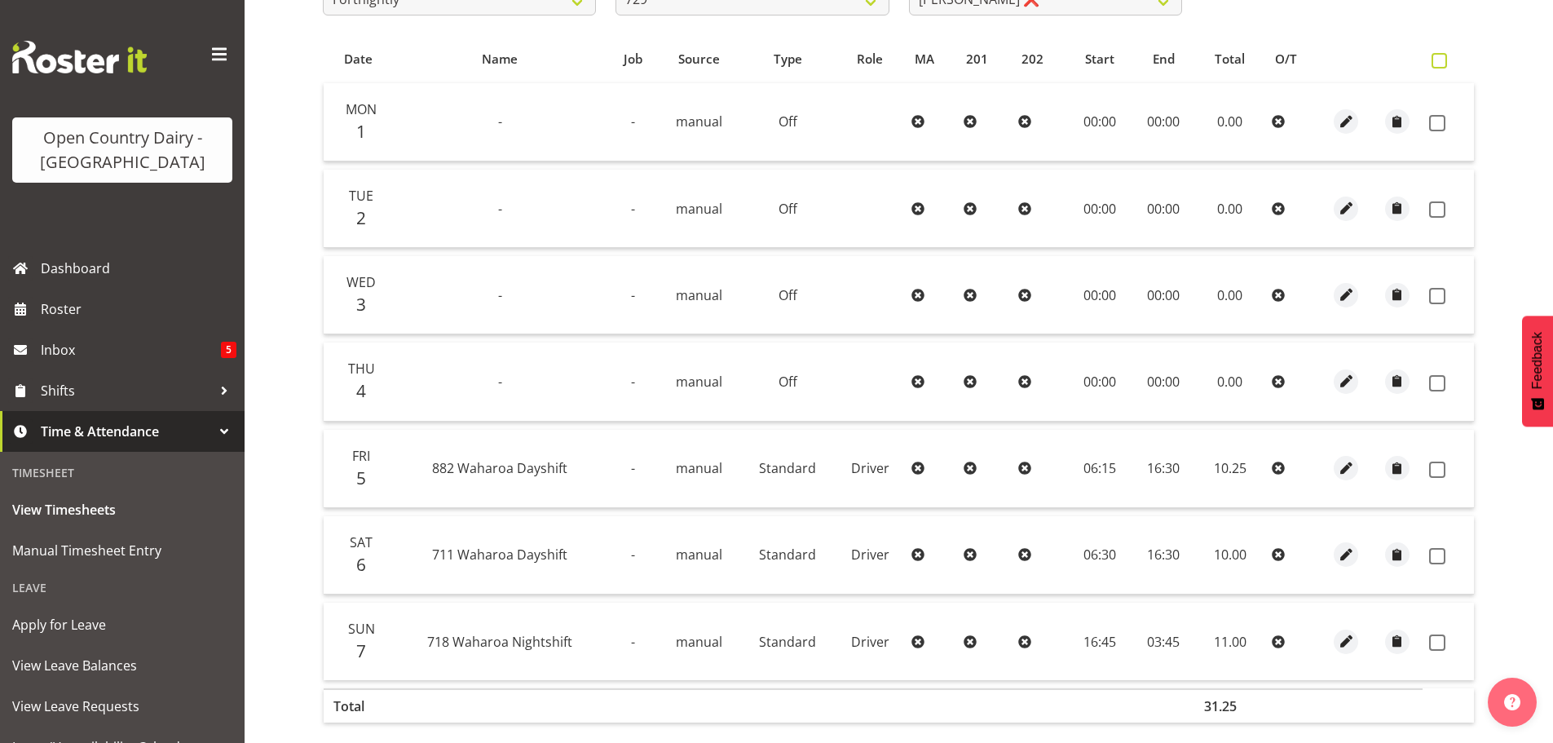
click at [1441, 61] on span at bounding box center [1439, 60] width 15 height 15
click at [1441, 61] on input "checkbox" at bounding box center [1437, 60] width 11 height 11
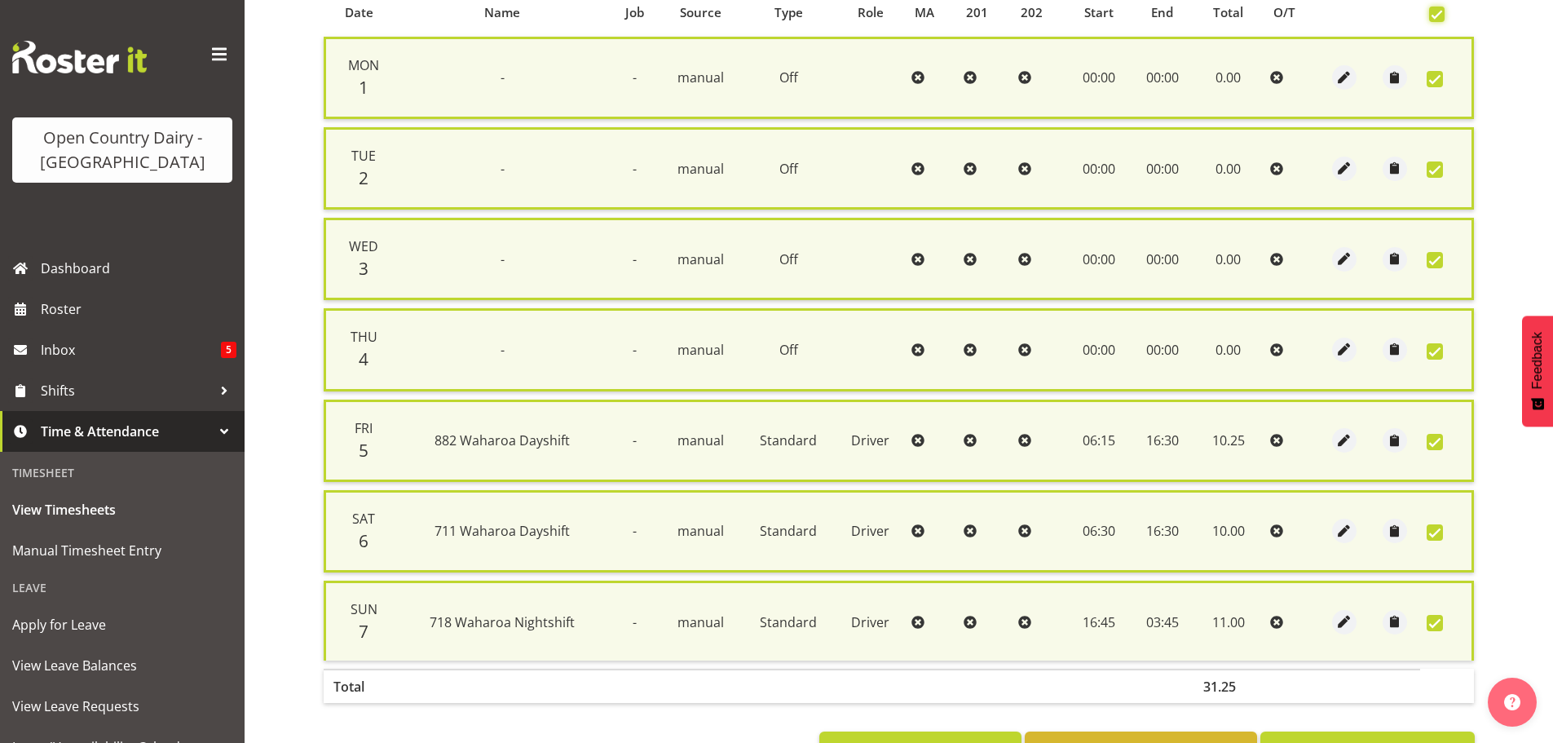
scroll to position [436, 0]
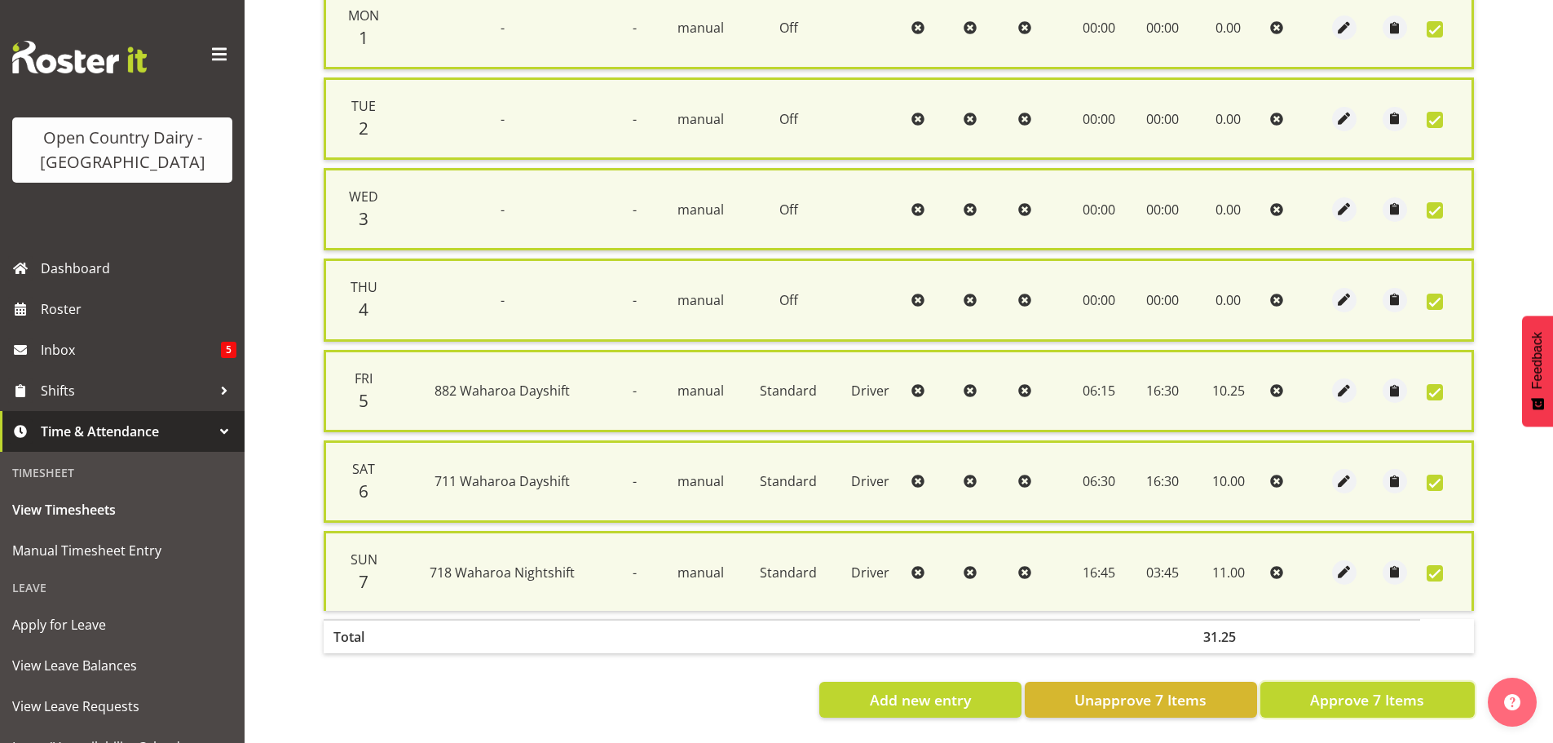
click at [1383, 689] on span "Approve 7 Items" at bounding box center [1367, 699] width 114 height 21
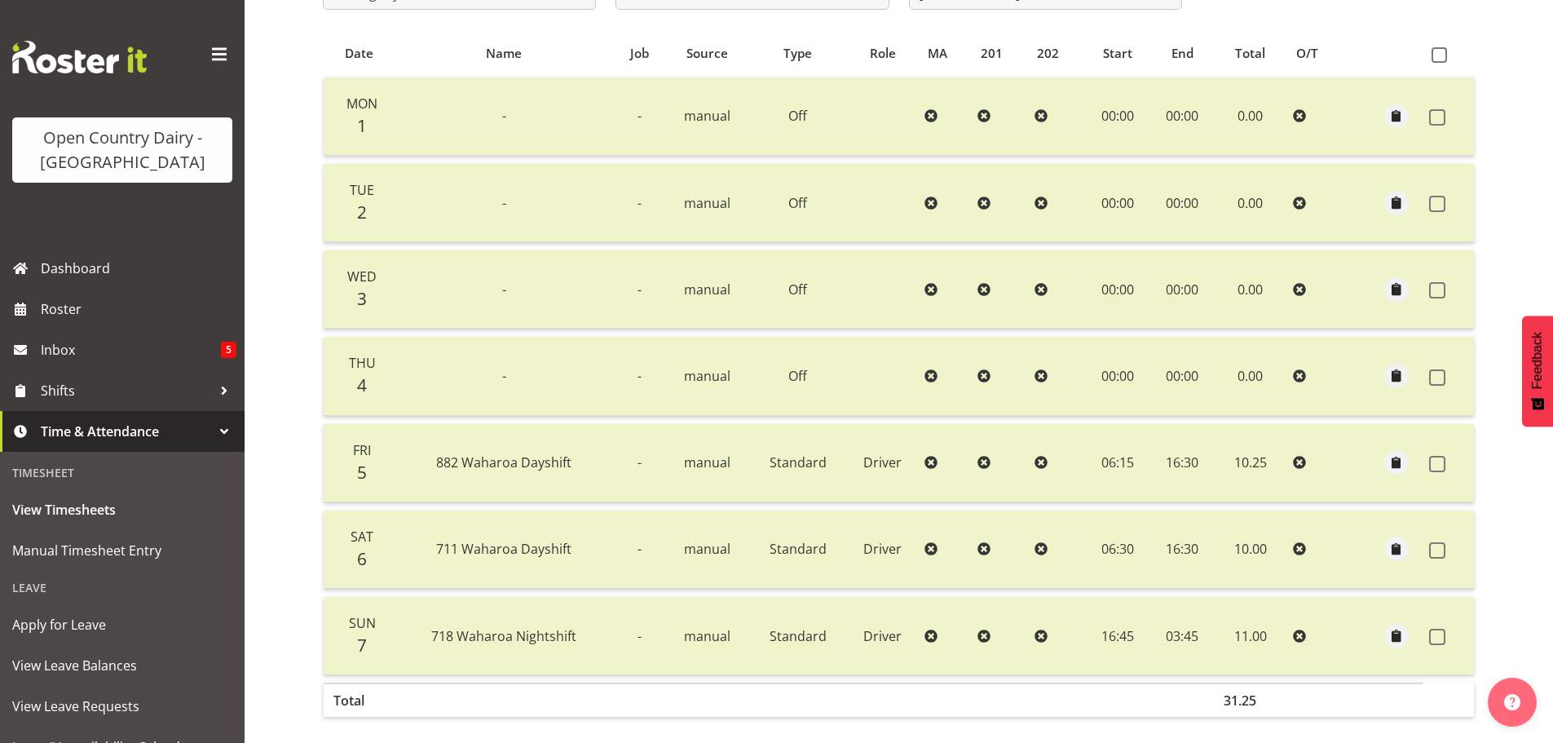
scroll to position [165, 0]
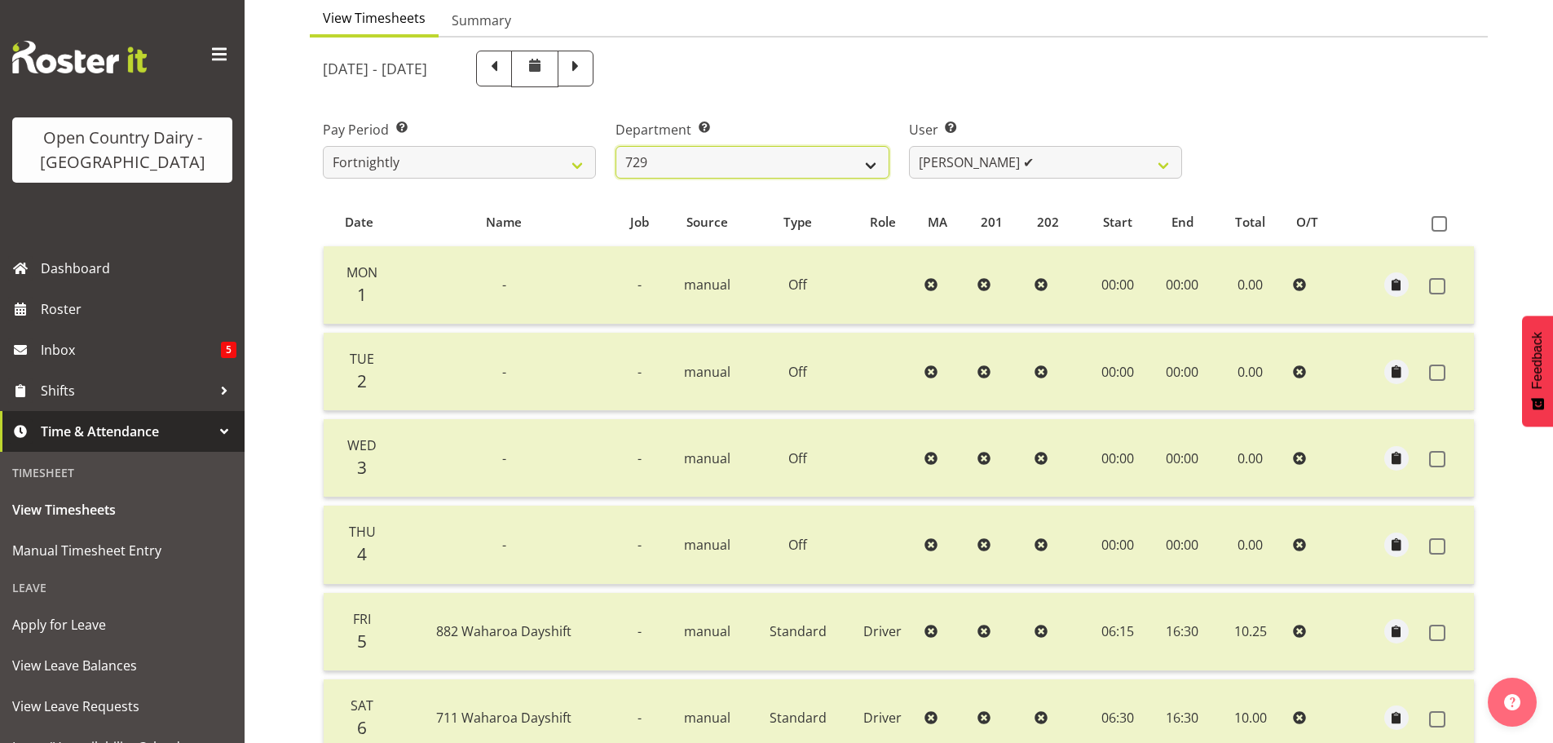
click at [870, 159] on select "701 702 703 704 705 706 707 708 709 710 711 712 713 714 715 716 717 718 719 720" at bounding box center [752, 162] width 273 height 33
click at [616, 146] on select "701 702 703 704 705 706 707 708 709 710 711 712 713 714 715 716 717 718 719 720" at bounding box center [752, 162] width 273 height 33
click at [869, 170] on select "701 702 703 704 705 706 707 708 709 710 711 712 713 714 715 716 717 718 719 720" at bounding box center [752, 162] width 273 height 33
click at [616, 146] on select "701 702 703 704 705 706 707 708 709 710 711 712 713 714 715 716 717 718 719 720" at bounding box center [752, 162] width 273 height 33
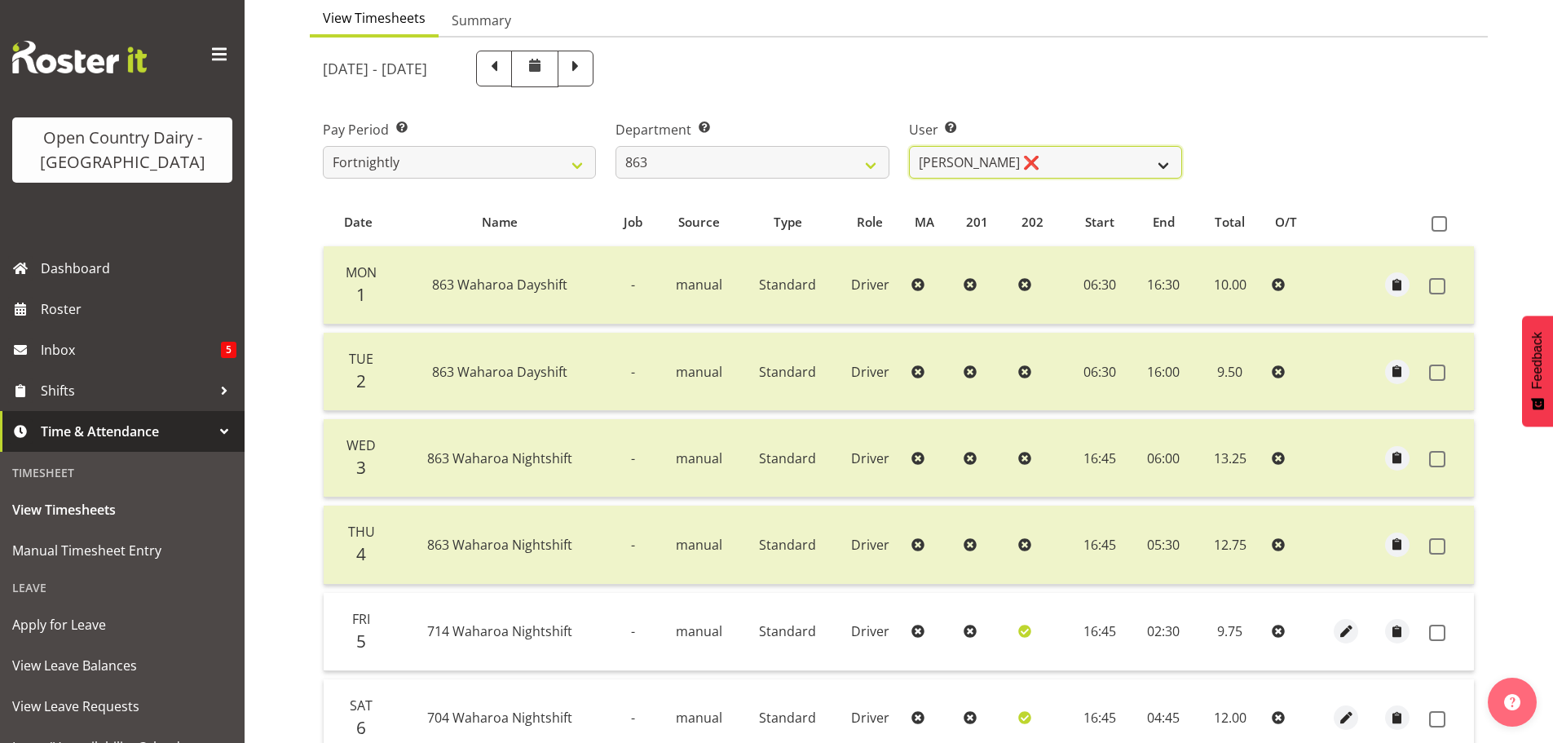
click at [1161, 167] on select "[PERSON_NAME] ❌ [PERSON_NAME] ❌ [PERSON_NAME] ✔ [PERSON_NAME] ❌" at bounding box center [1045, 162] width 273 height 33
click at [876, 167] on select "701 702 703 704 705 706 707 708 709 710 711 712 713 714 715 716 717 718 719 720" at bounding box center [752, 162] width 273 height 33
click at [616, 146] on select "701 702 703 704 705 706 707 708 709 710 711 712 713 714 715 716 717 718 719 720" at bounding box center [752, 162] width 273 height 33
click at [1163, 160] on select "[PERSON_NAME] ❌ [PERSON_NAME] ❌ [PERSON_NAME] ❌ [PERSON_NAME] ✔" at bounding box center [1045, 162] width 273 height 33
click at [909, 146] on select "[PERSON_NAME] ❌ [PERSON_NAME] ❌ [PERSON_NAME] ❌ [PERSON_NAME] ✔" at bounding box center [1045, 162] width 273 height 33
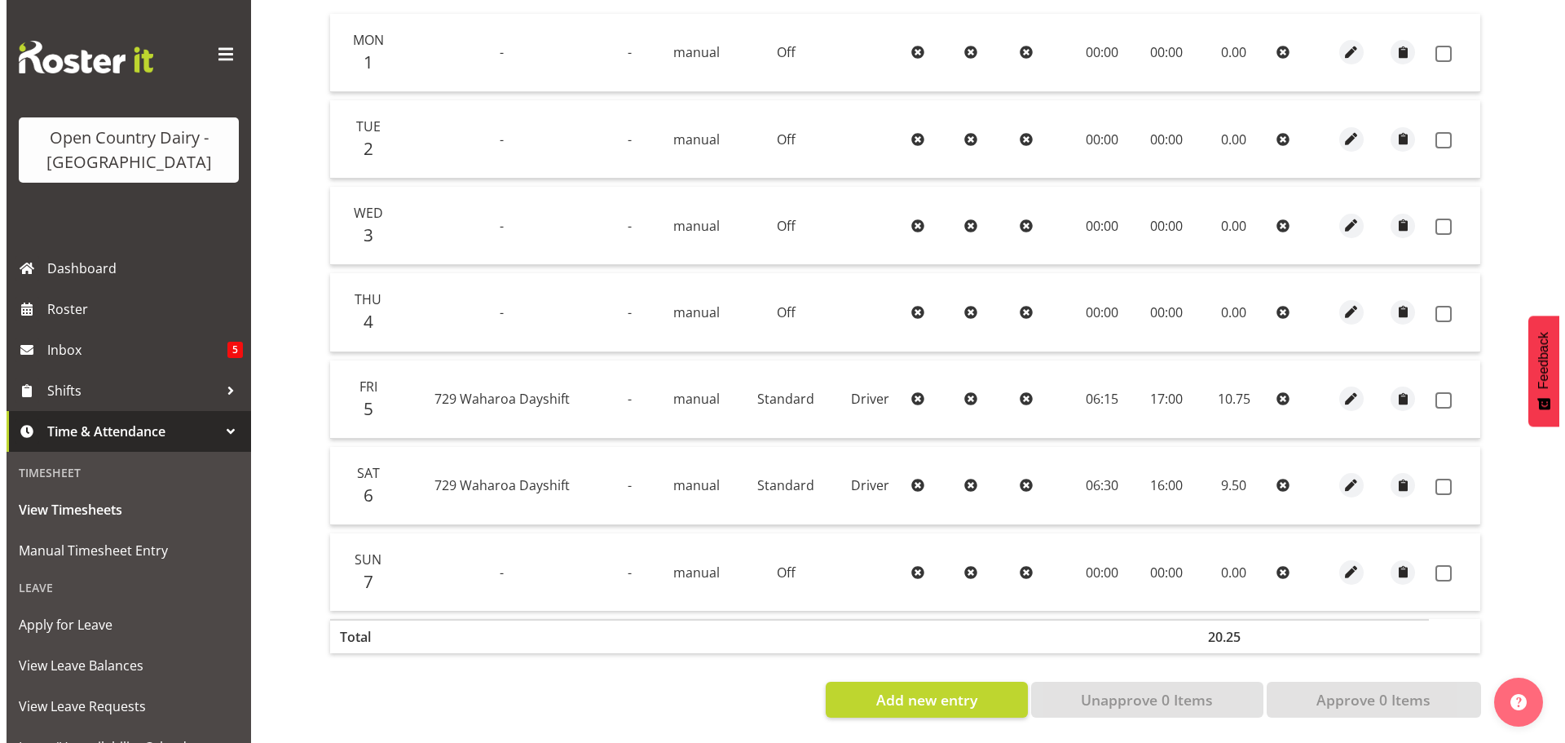
scroll to position [409, 0]
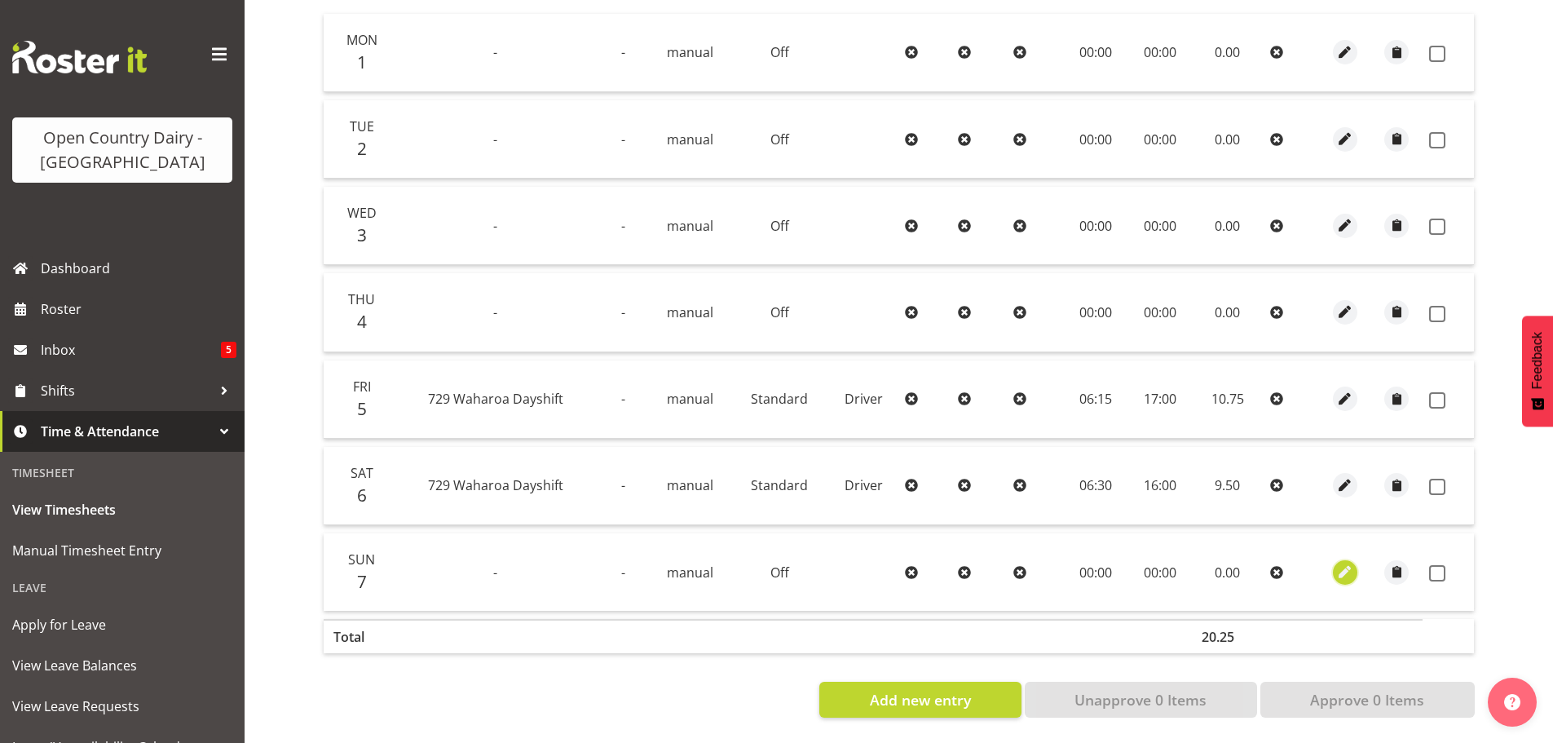
click at [1342, 563] on span "button" at bounding box center [1345, 572] width 19 height 19
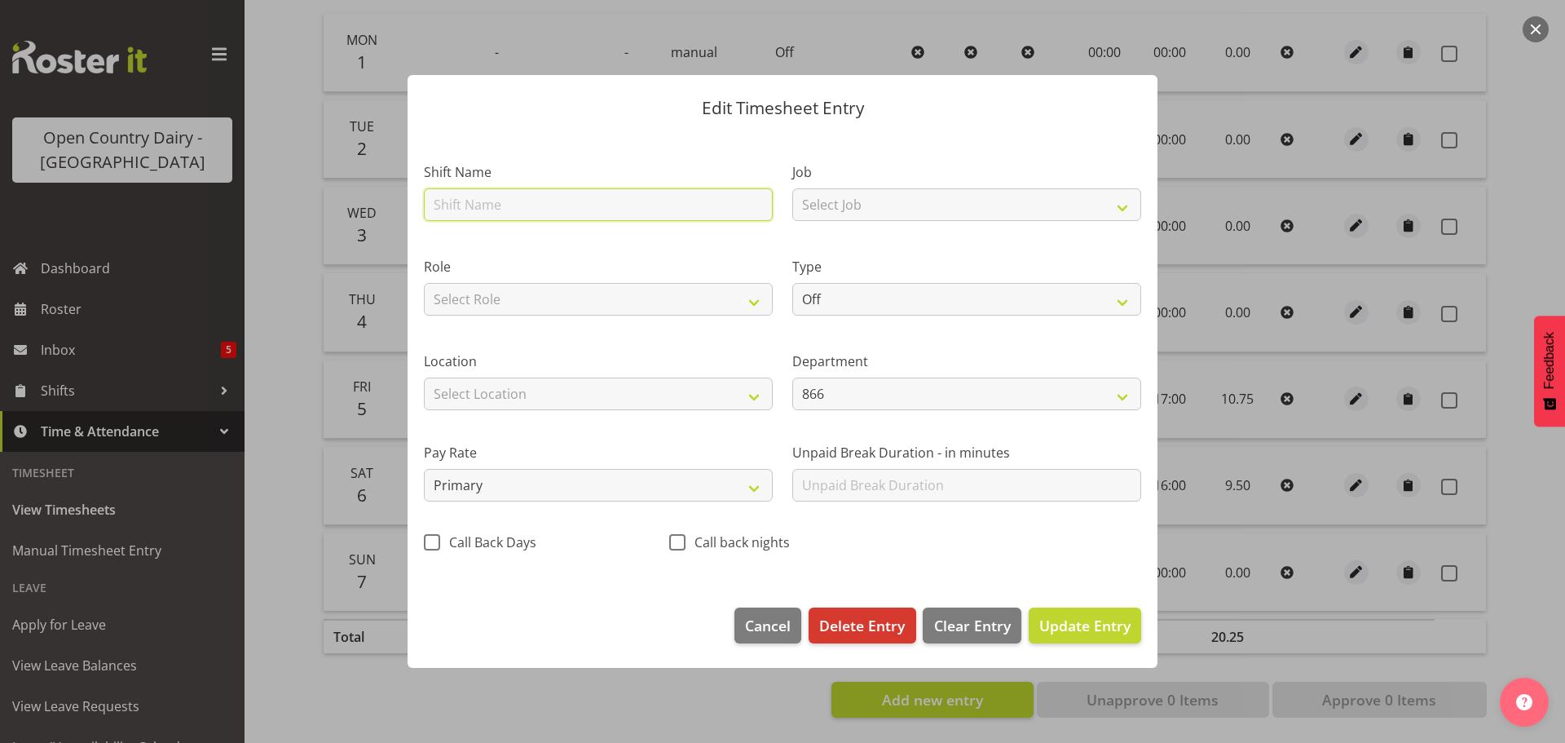
click at [501, 205] on input "text" at bounding box center [598, 204] width 349 height 33
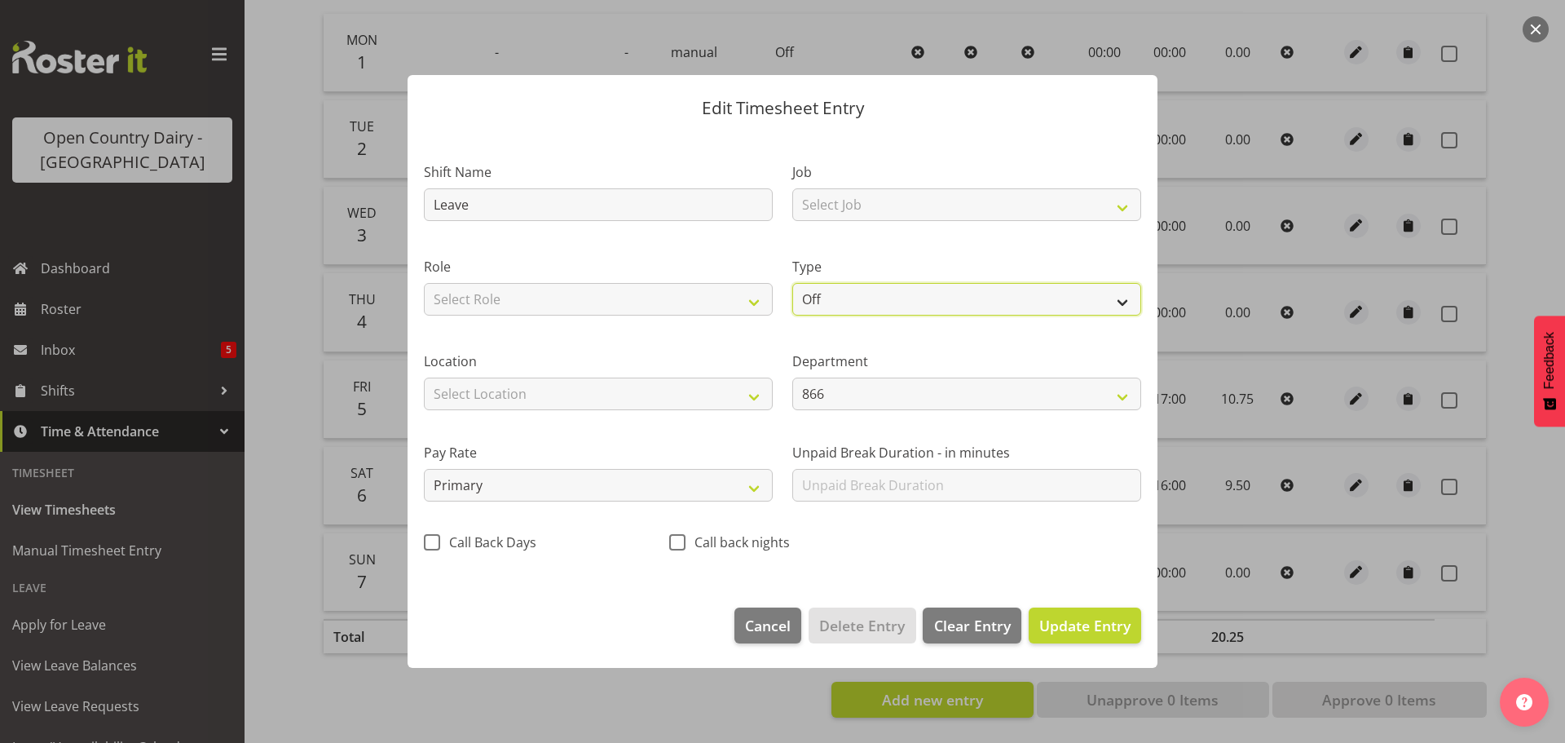
click at [1119, 303] on select "Off Standard Public Holiday Public Holiday (Worked) Day In Lieu Annual Leave Si…" at bounding box center [966, 299] width 349 height 33
click at [792, 283] on select "Off Standard Public Holiday Public Holiday (Worked) Day In Lieu Annual Leave Si…" at bounding box center [966, 299] width 349 height 33
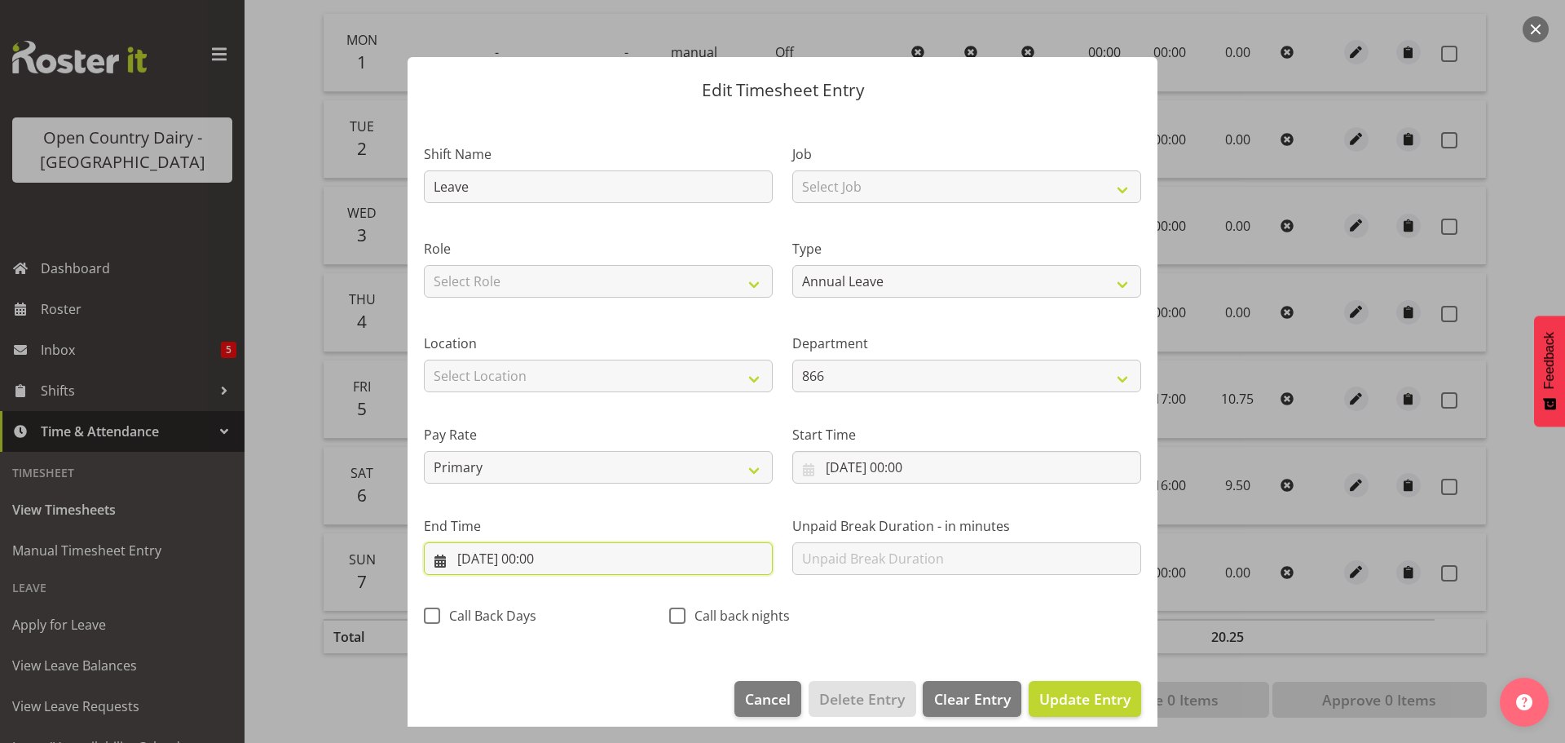
click at [550, 558] on input "[DATE] 00:00" at bounding box center [598, 558] width 349 height 33
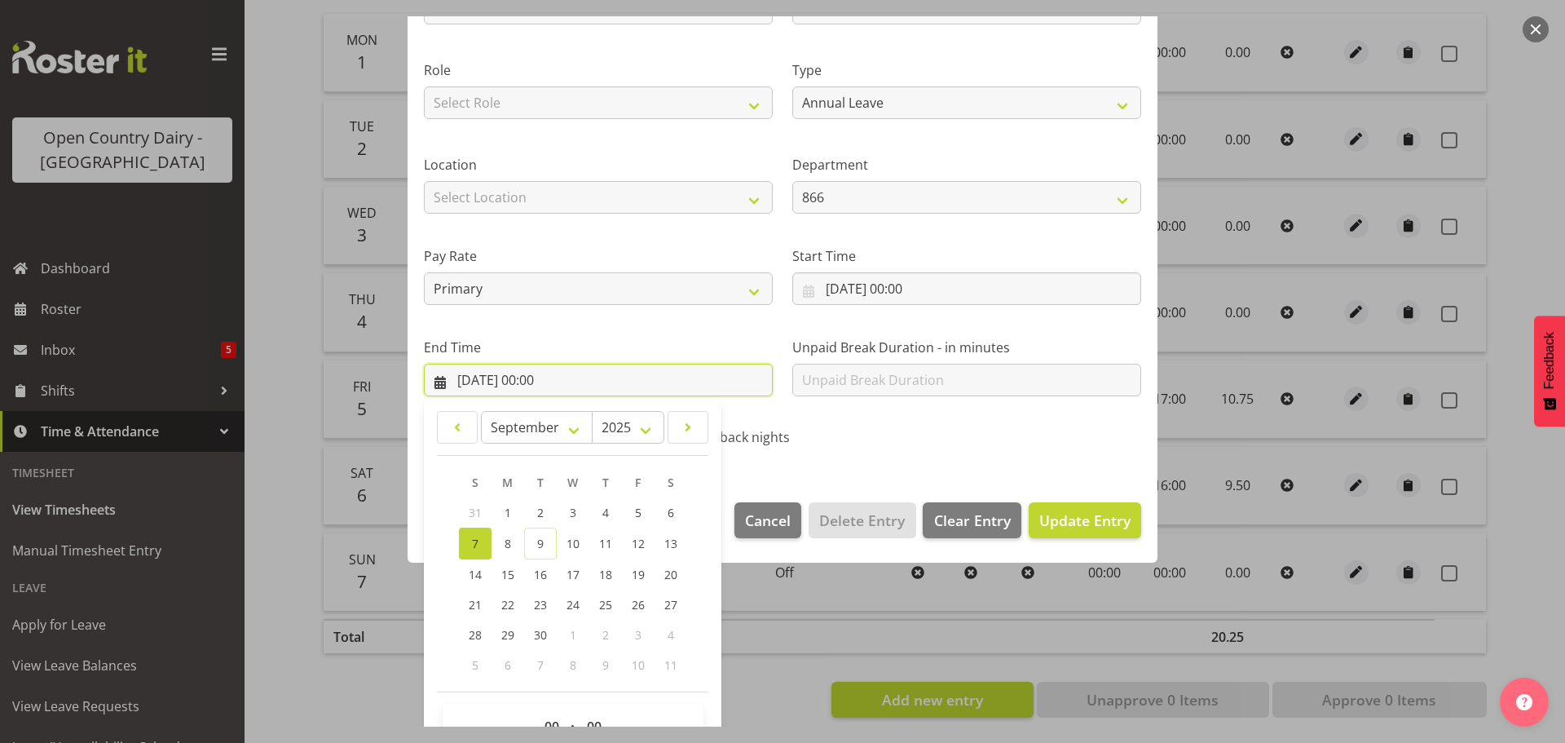
scroll to position [221, 0]
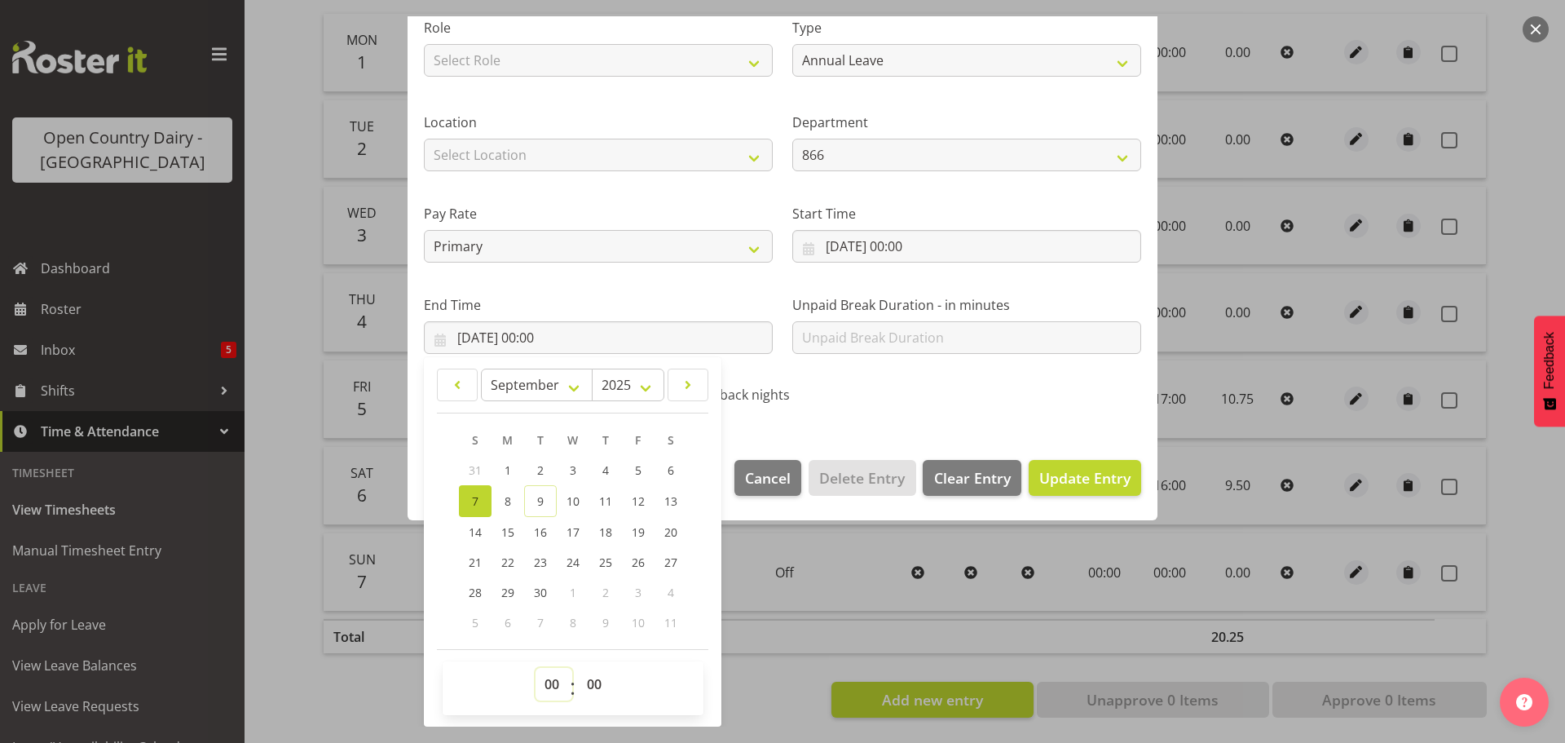
click at [554, 687] on select "00 01 02 03 04 05 06 07 08 09 10 11 12 13 14 15 16 17 18 19 20 21 22 23" at bounding box center [554, 684] width 37 height 33
click at [536, 668] on select "00 01 02 03 04 05 06 07 08 09 10 11 12 13 14 15 16 17 18 19 20 21 22 23" at bounding box center [554, 684] width 37 height 33
click at [594, 683] on select "00 01 02 03 04 05 06 07 08 09 10 11 12 13 14 15 16 17 18 19 20 21 22 23 24 25 2…" at bounding box center [596, 684] width 37 height 33
click at [578, 668] on select "00 01 02 03 04 05 06 07 08 09 10 11 12 13 14 15 16 17 18 19 20 21 22 23 24 25 2…" at bounding box center [596, 684] width 37 height 33
click at [1071, 478] on span "Update Entry" at bounding box center [1085, 478] width 91 height 20
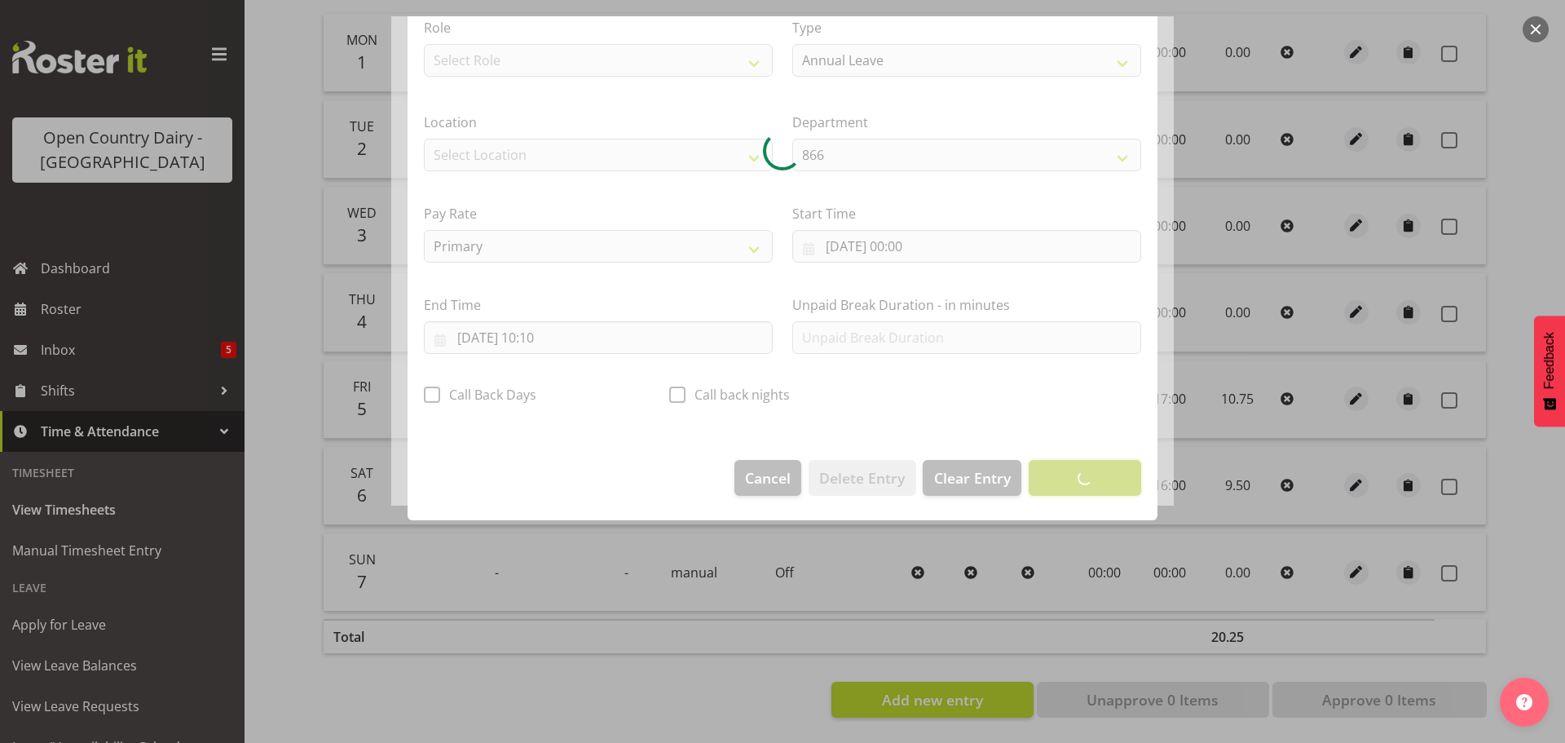
scroll to position [15, 0]
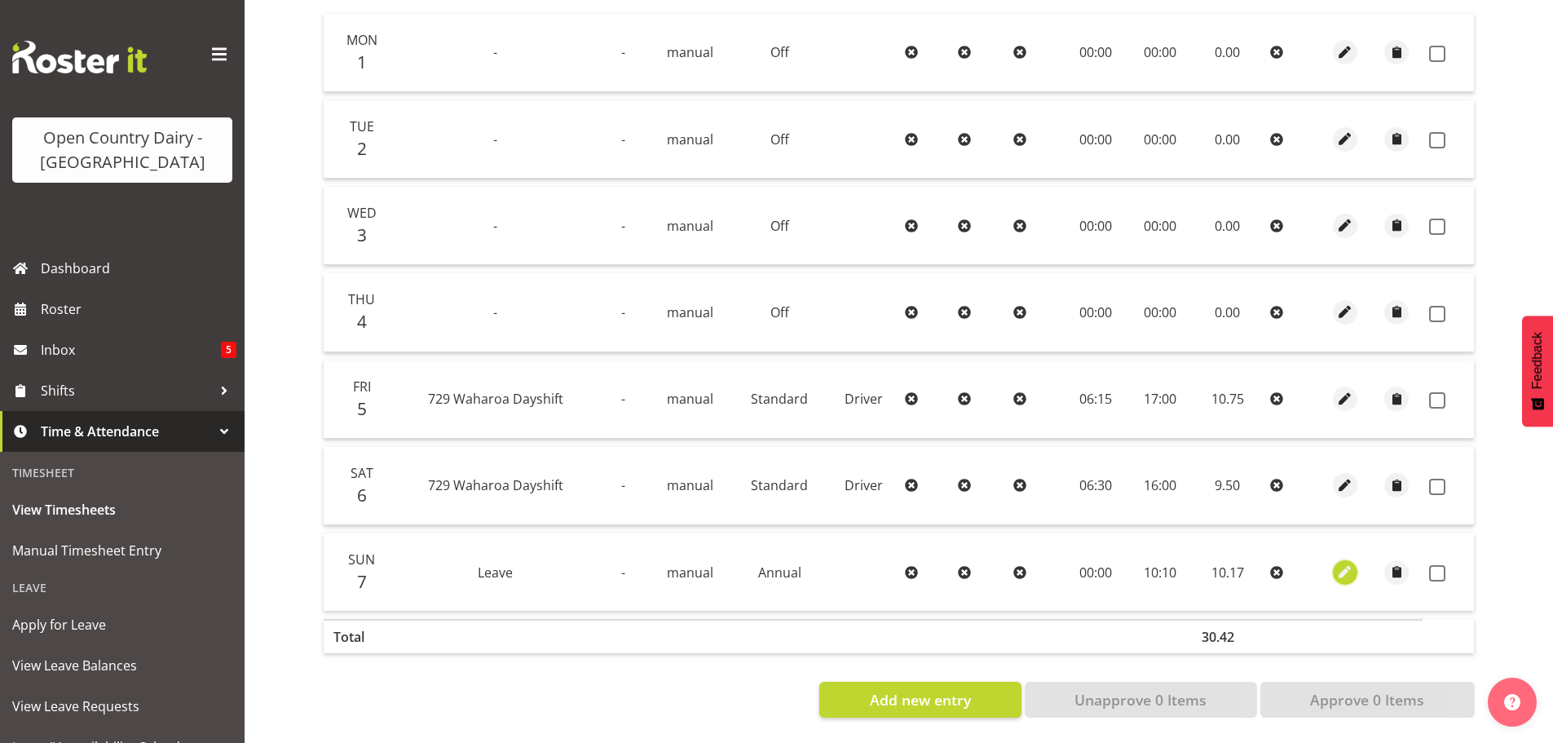
click at [1341, 564] on span "button" at bounding box center [1345, 572] width 19 height 19
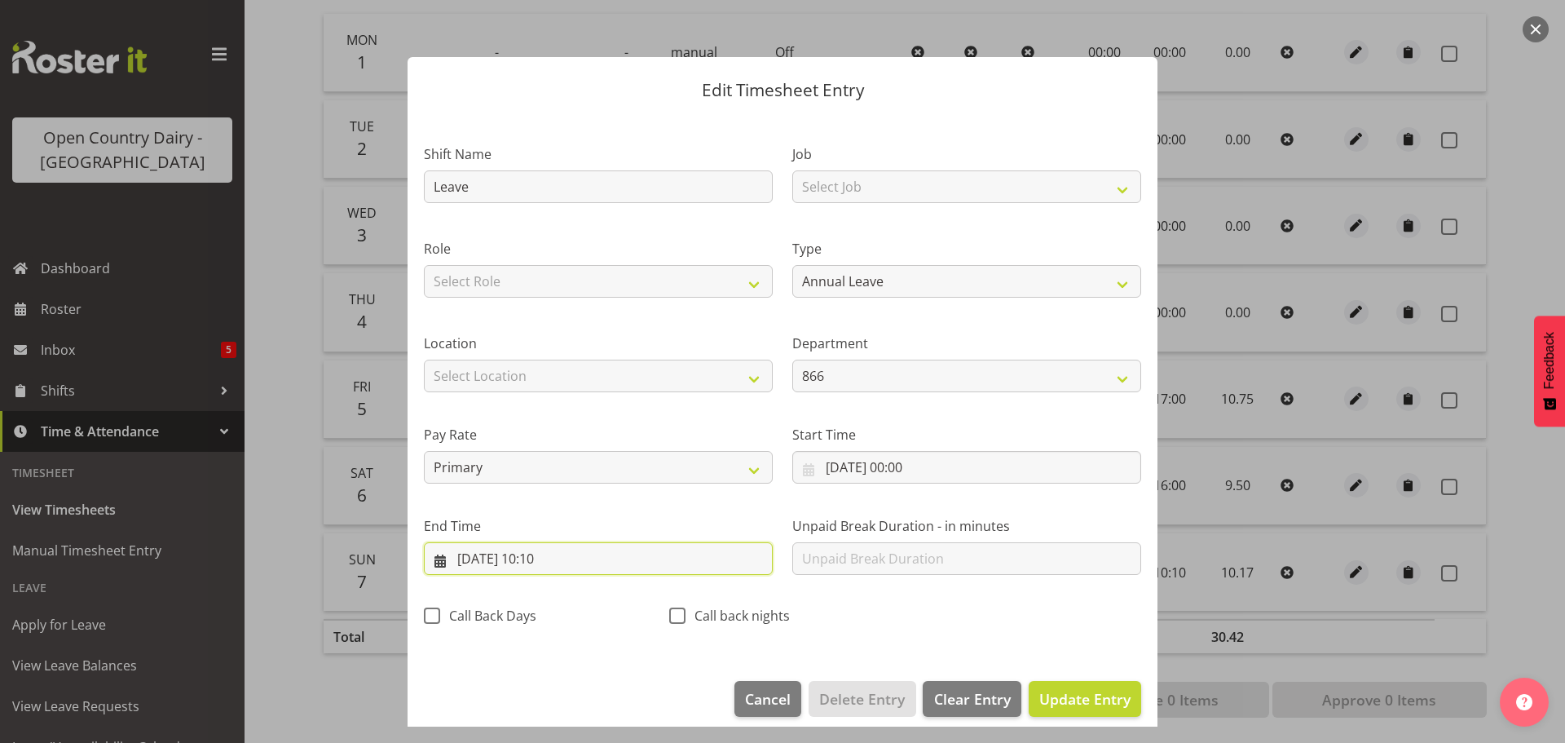
click at [556, 563] on input "[DATE] 10:10" at bounding box center [598, 558] width 349 height 33
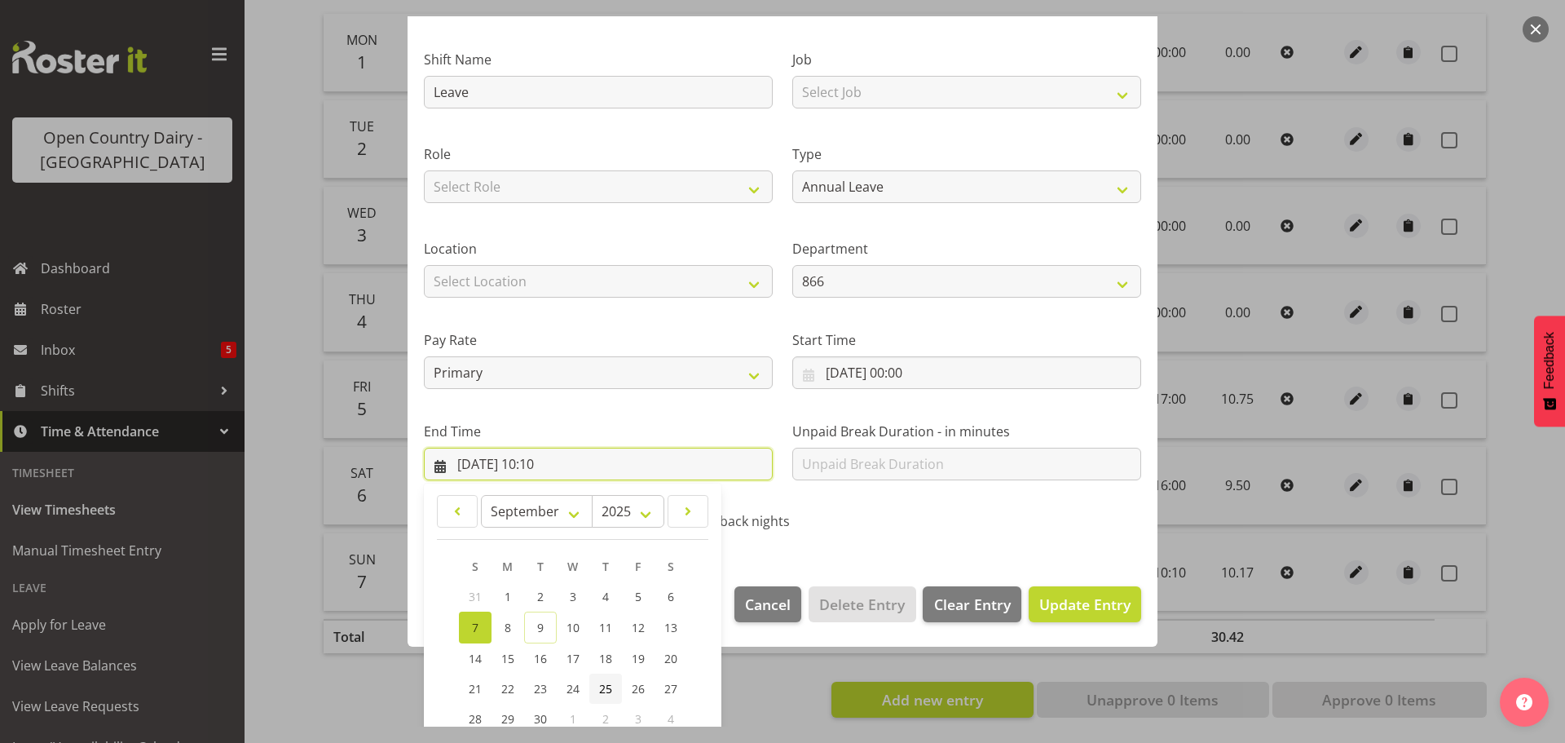
scroll to position [221, 0]
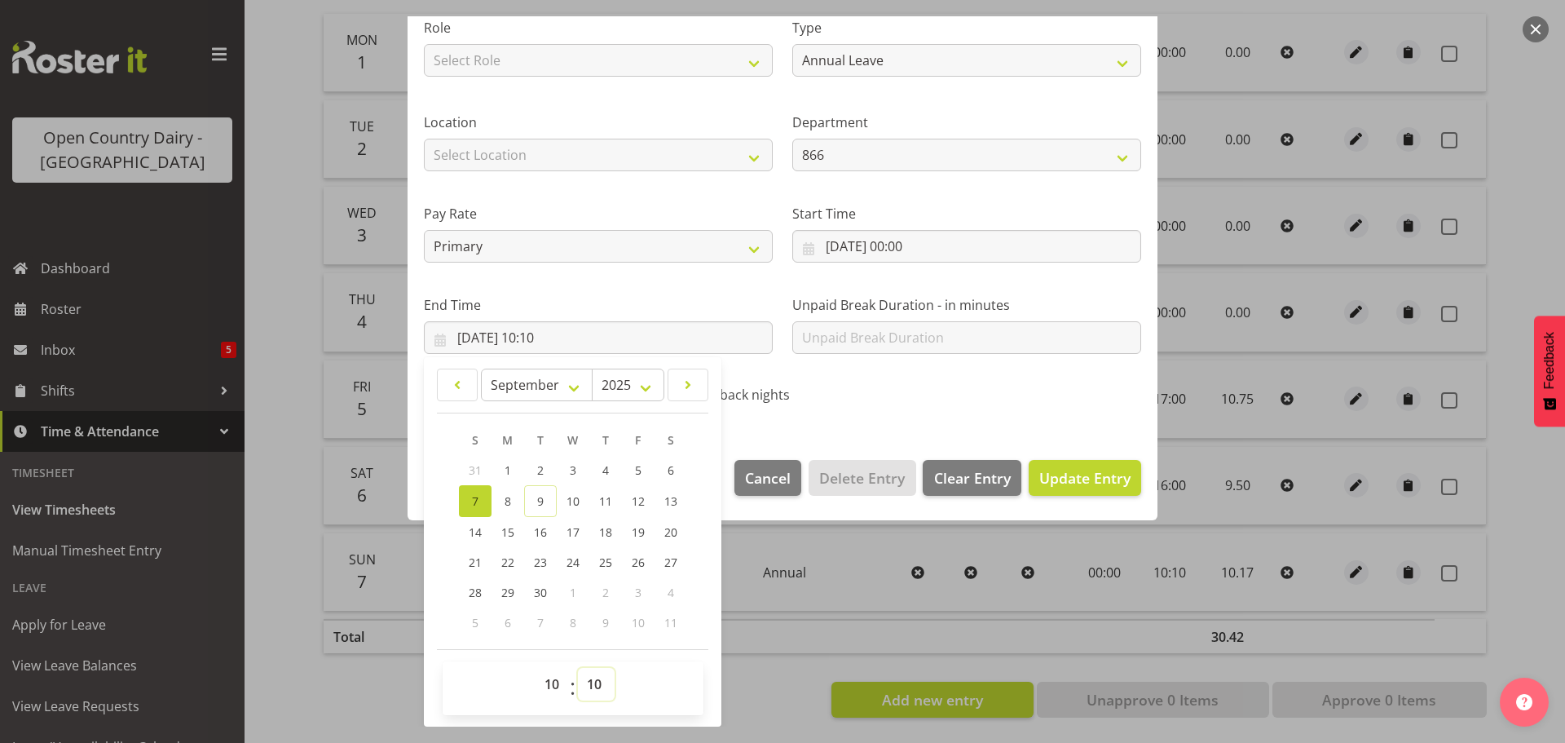
click at [601, 683] on select "00 01 02 03 04 05 06 07 08 09 10 11 12 13 14 15 16 17 18 19 20 21 22 23 24 25 2…" at bounding box center [596, 684] width 37 height 33
click at [578, 668] on select "00 01 02 03 04 05 06 07 08 09 10 11 12 13 14 15 16 17 18 19 20 21 22 23 24 25 2…" at bounding box center [596, 684] width 37 height 33
click at [1048, 480] on span "Update Entry" at bounding box center [1085, 478] width 91 height 20
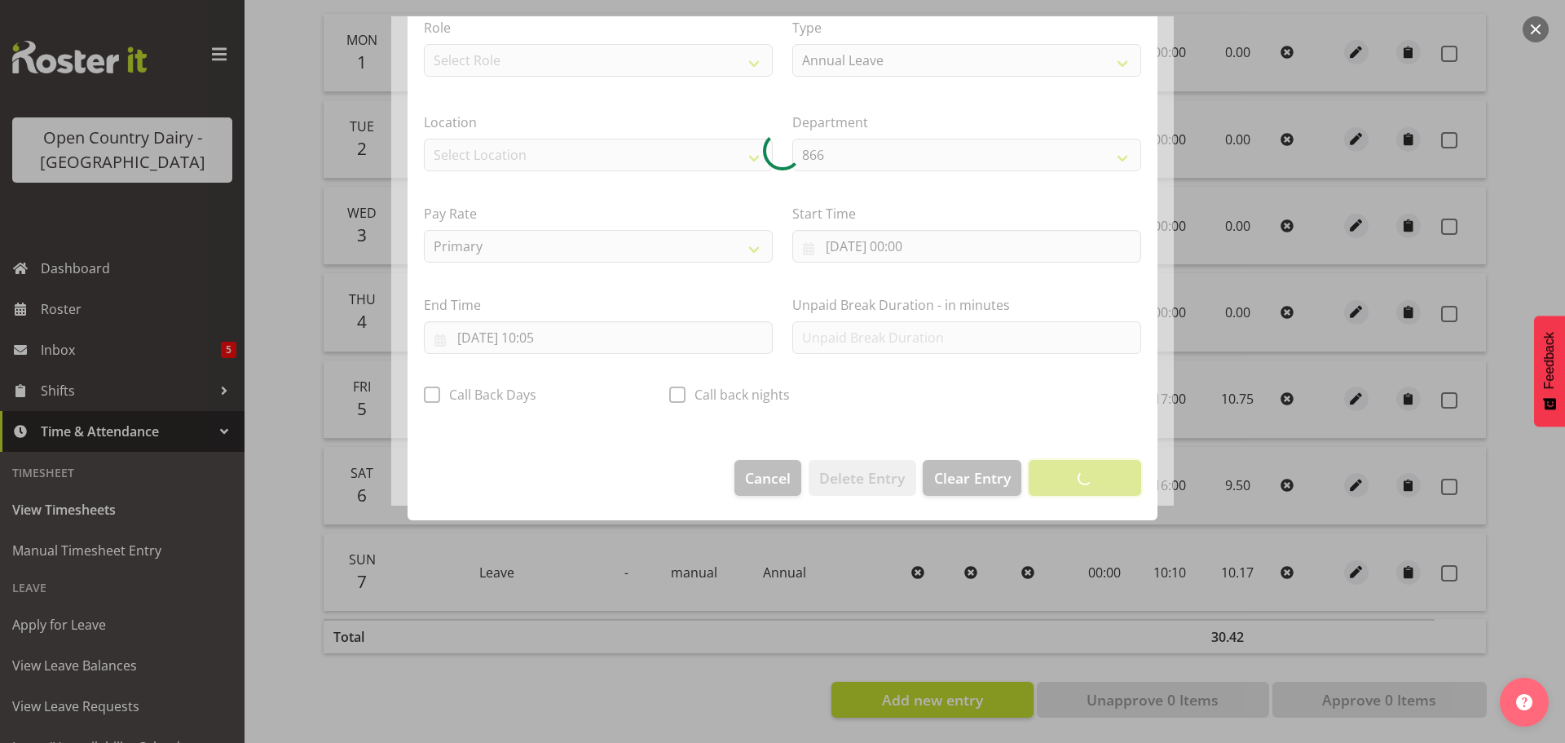
scroll to position [15, 0]
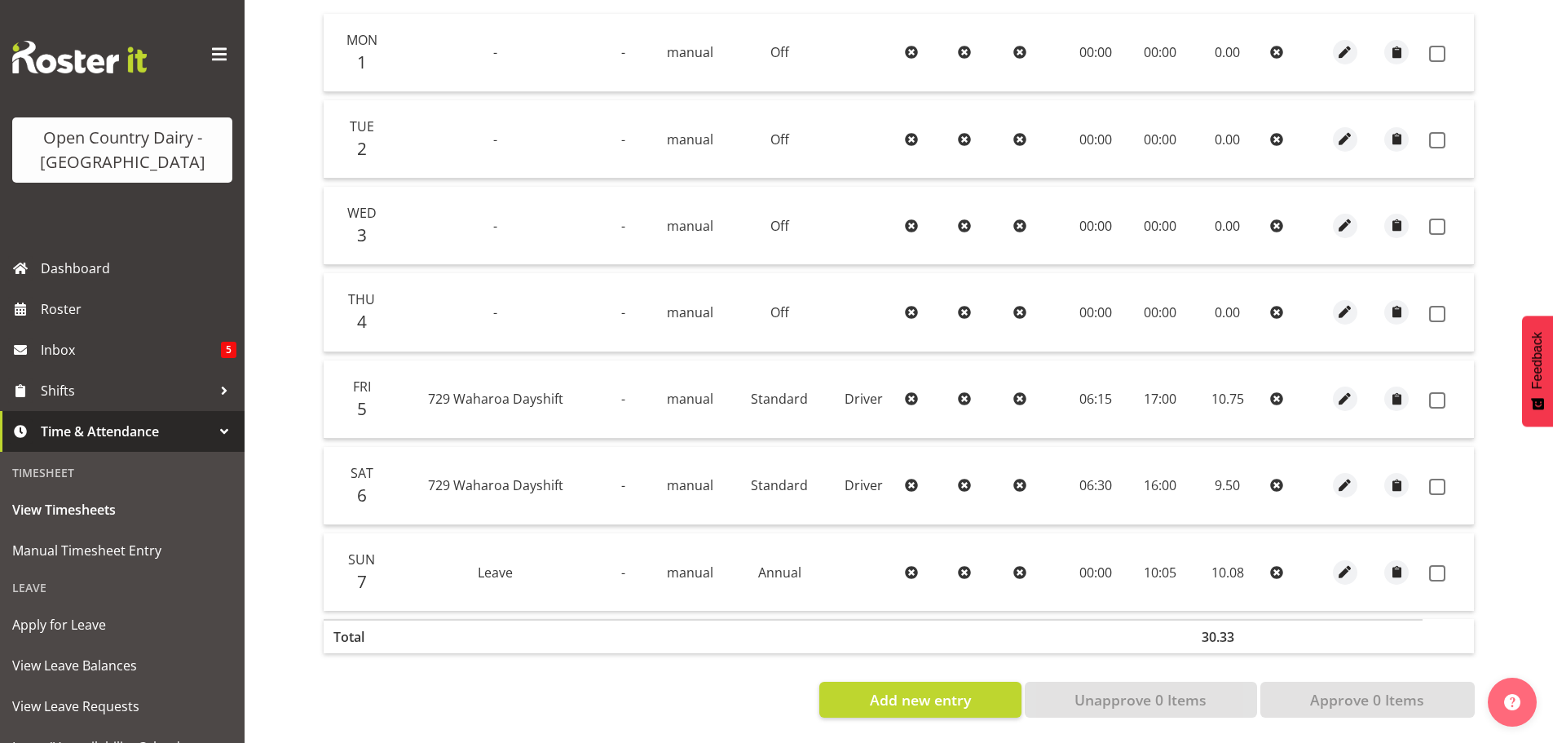
click at [1154, 563] on td "10:05" at bounding box center [1160, 571] width 63 height 77
click at [1136, 568] on td "10:05" at bounding box center [1160, 571] width 63 height 77
click at [1349, 563] on span "button" at bounding box center [1345, 572] width 19 height 19
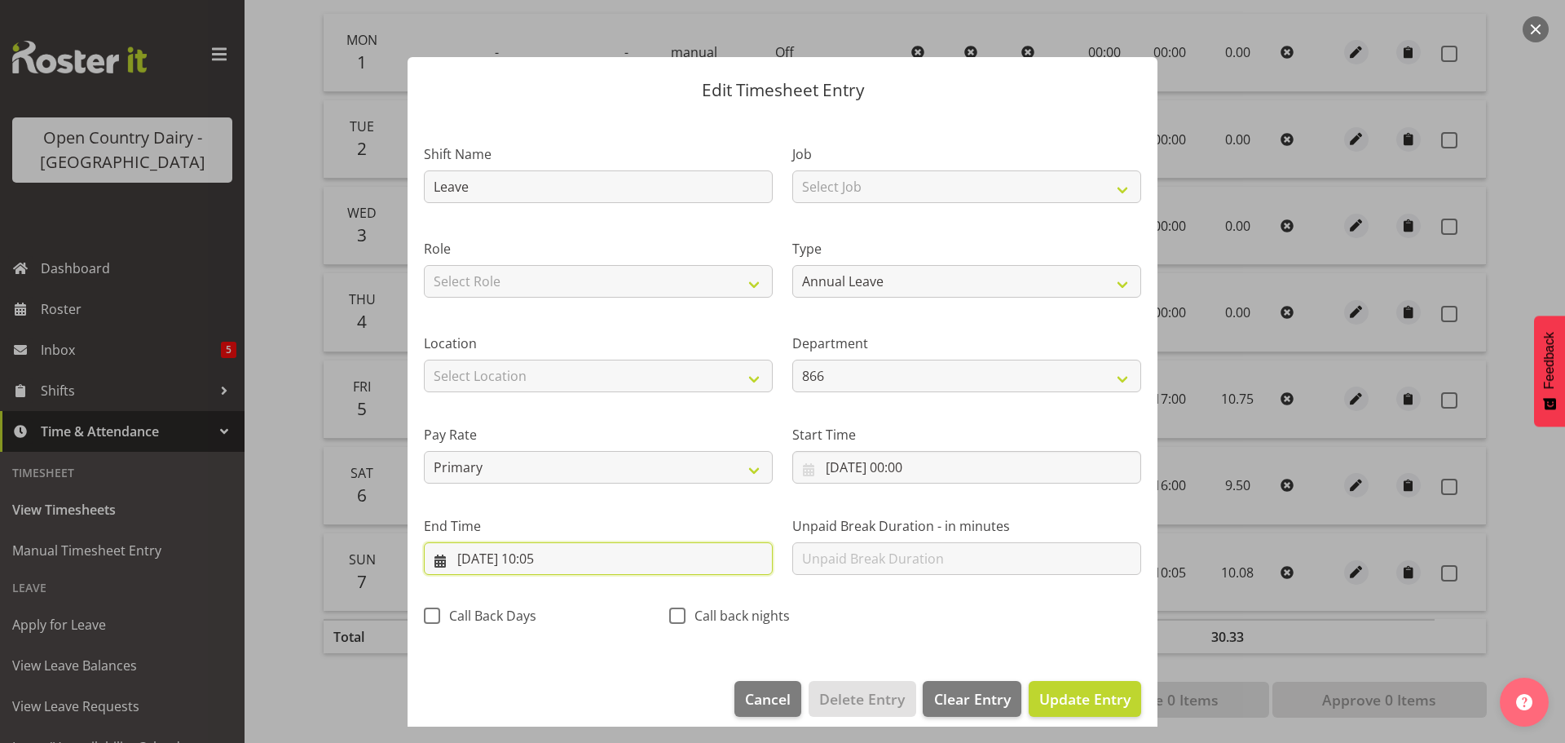
click at [545, 556] on input "[DATE] 10:05" at bounding box center [598, 558] width 349 height 33
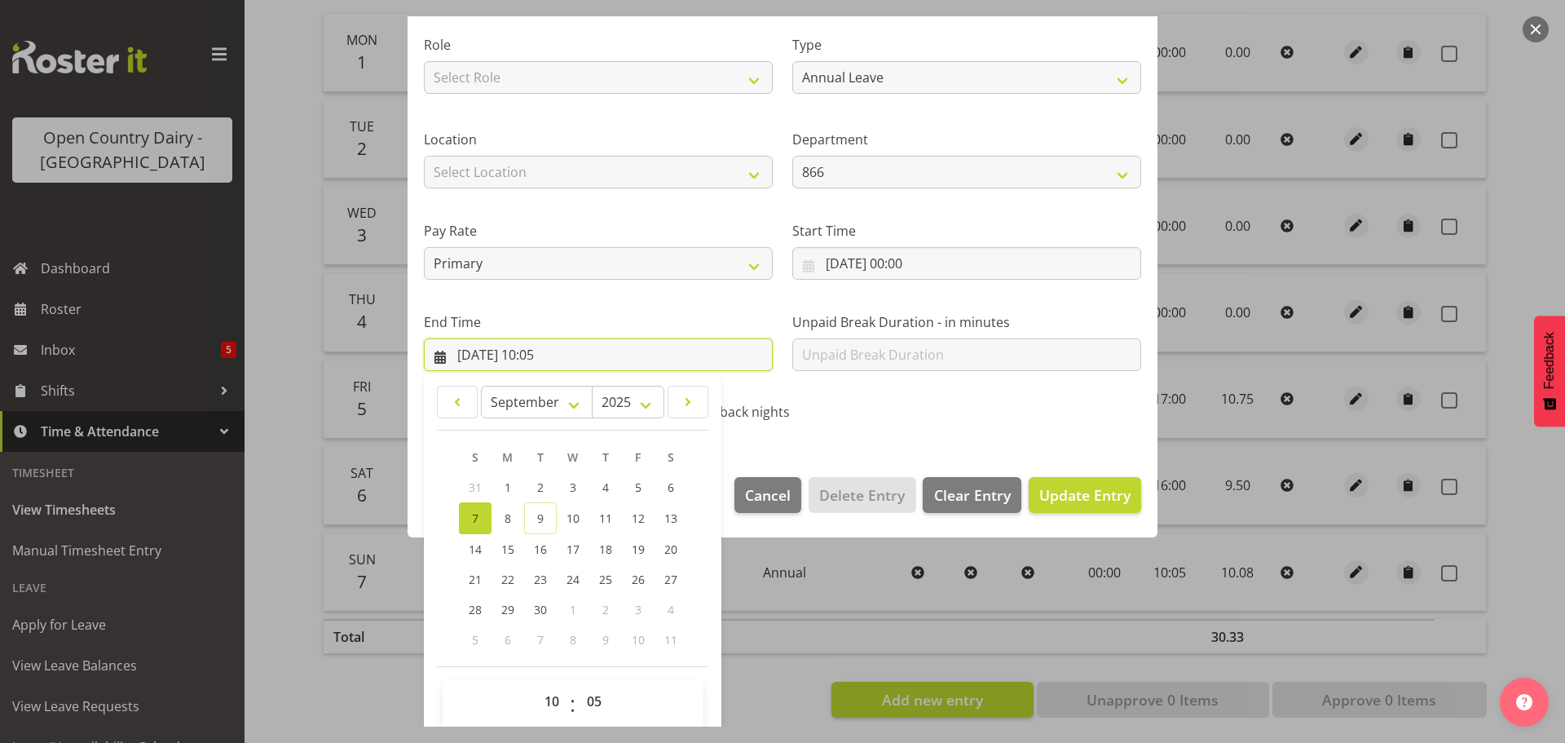
scroll to position [221, 0]
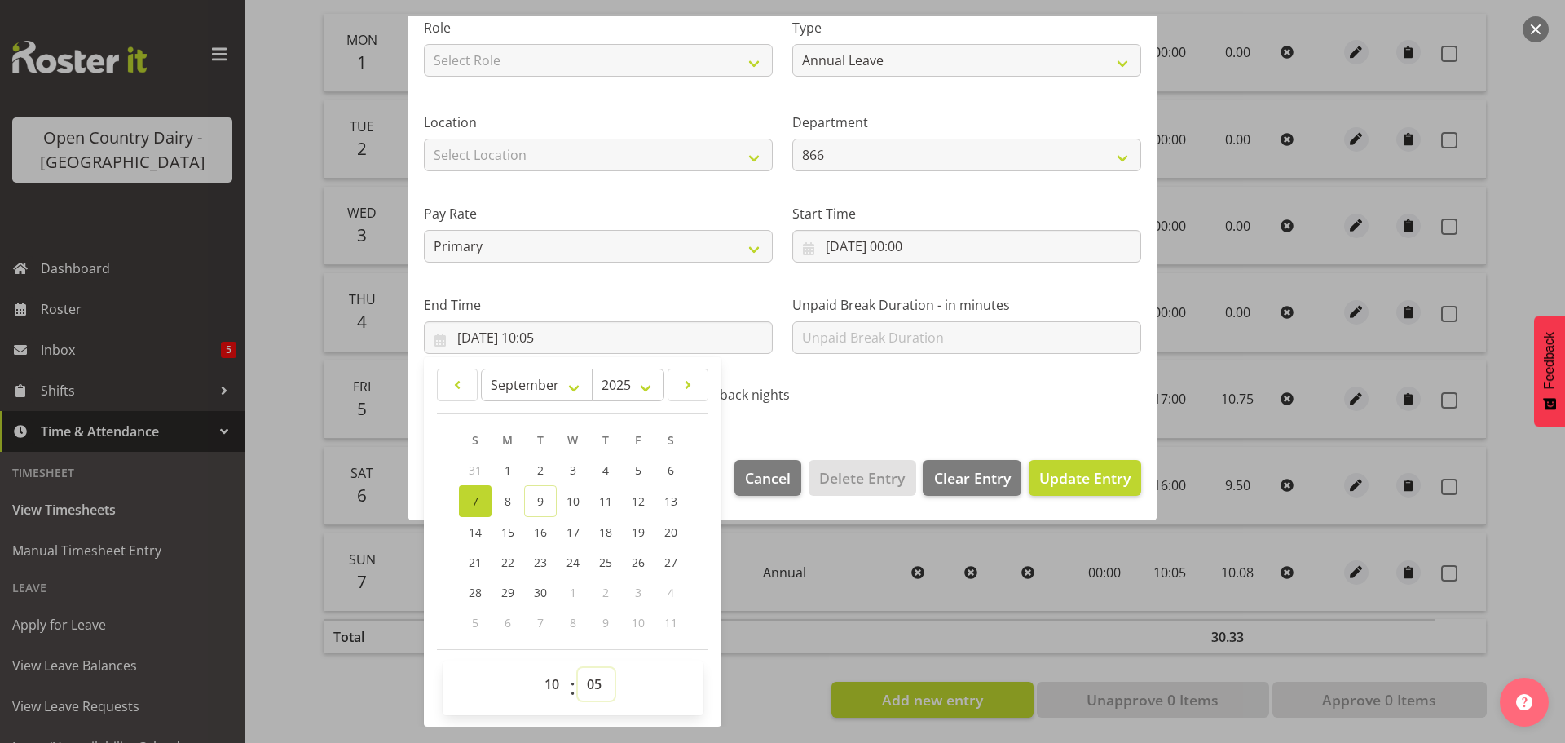
click at [601, 685] on select "00 01 02 03 04 05 06 07 08 09 10 11 12 13 14 15 16 17 18 19 20 21 22 23 24 25 2…" at bounding box center [596, 684] width 37 height 33
click at [578, 668] on select "00 01 02 03 04 05 06 07 08 09 10 11 12 13 14 15 16 17 18 19 20 21 22 23 24 25 2…" at bounding box center [596, 684] width 37 height 33
click at [1059, 474] on span "Update Entry" at bounding box center [1085, 478] width 91 height 20
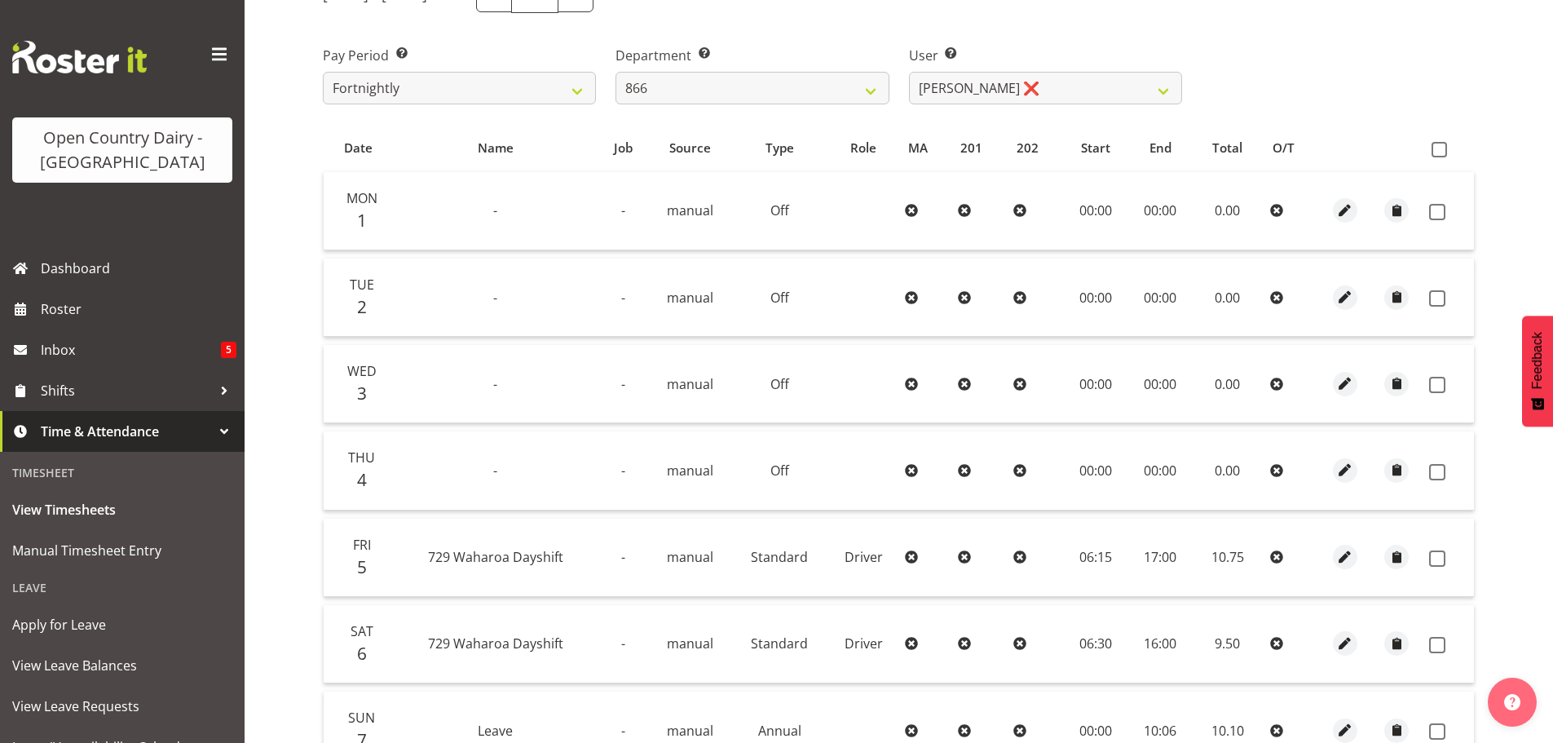
scroll to position [83, 0]
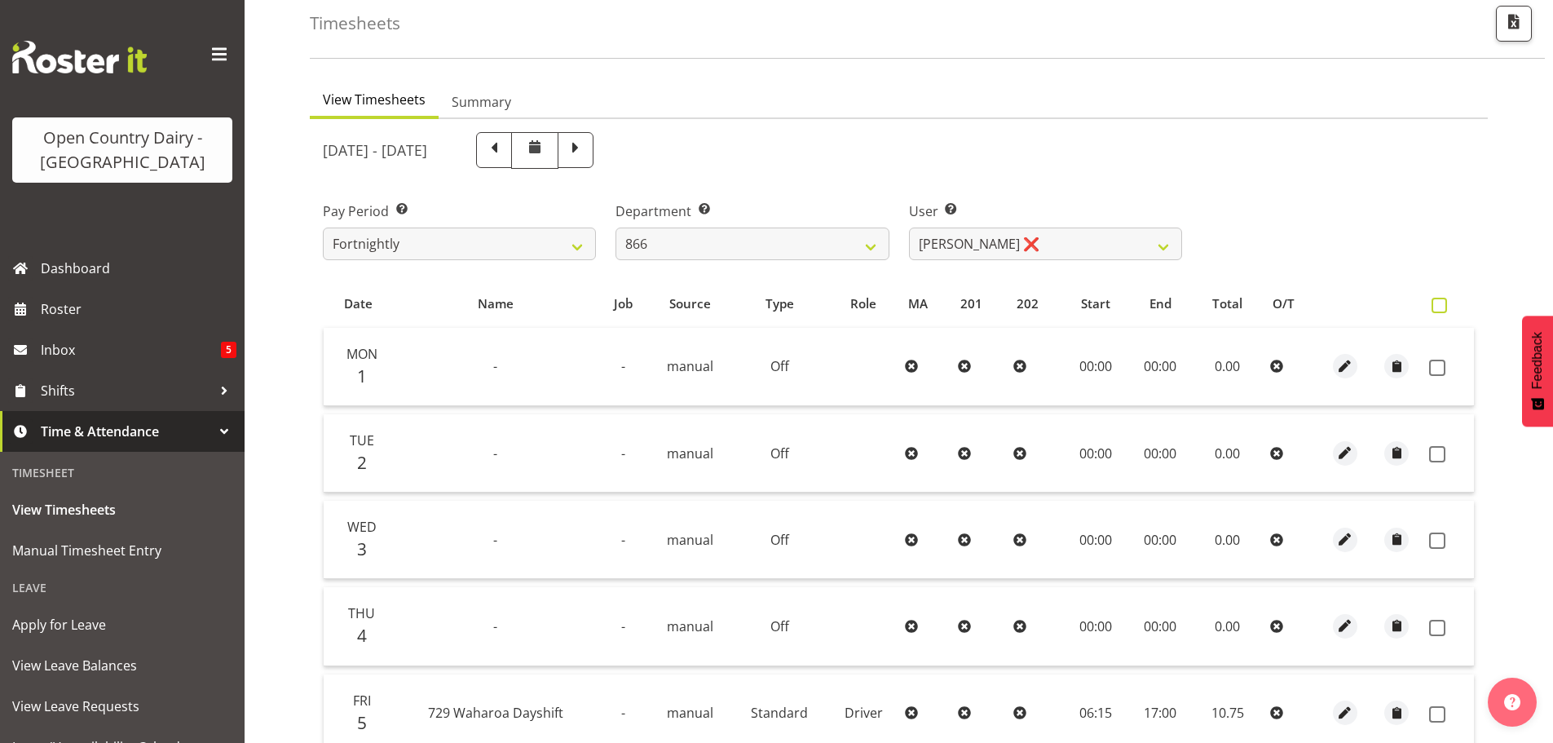
click at [1441, 307] on span at bounding box center [1439, 305] width 15 height 15
click at [1441, 307] on input "checkbox" at bounding box center [1437, 305] width 11 height 11
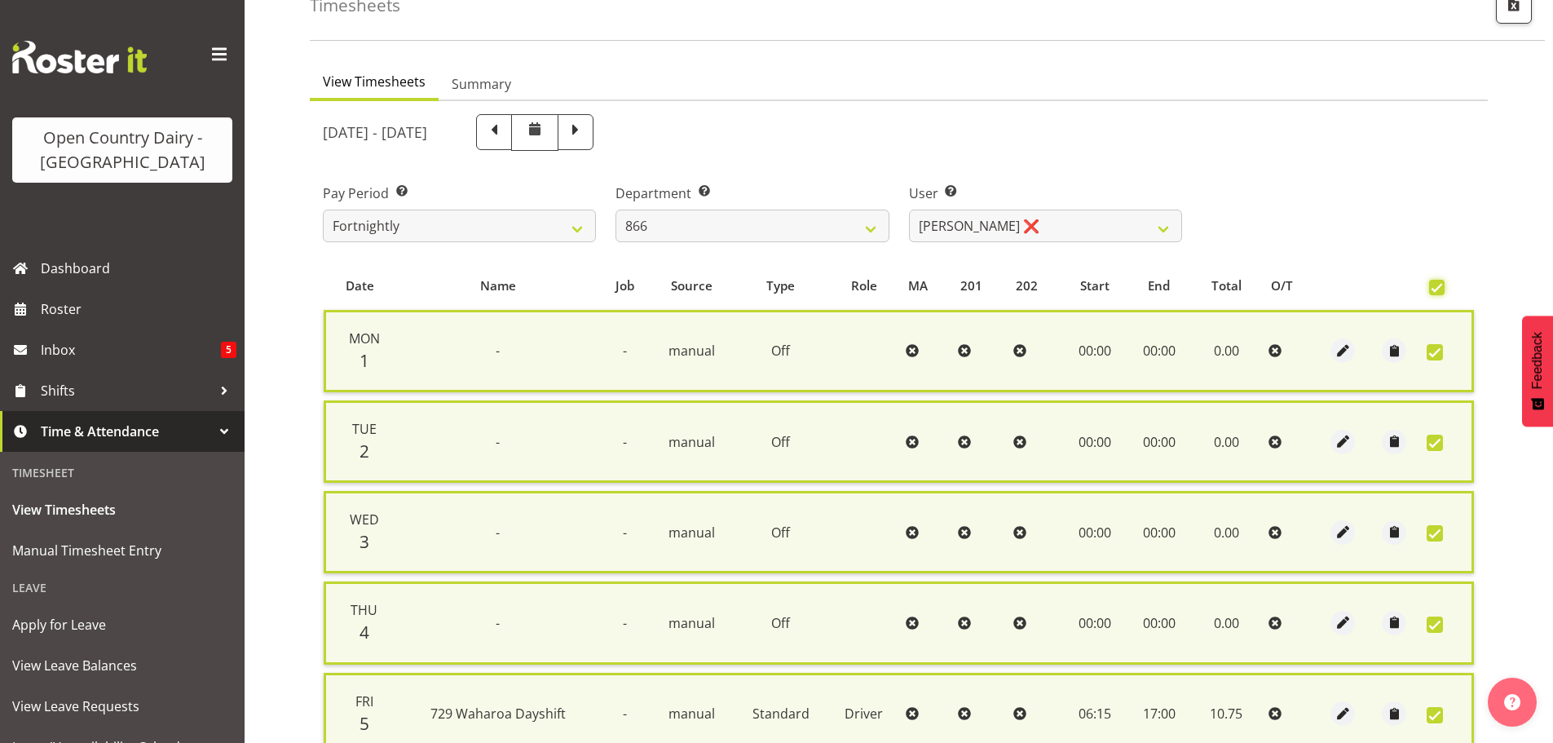
scroll to position [436, 0]
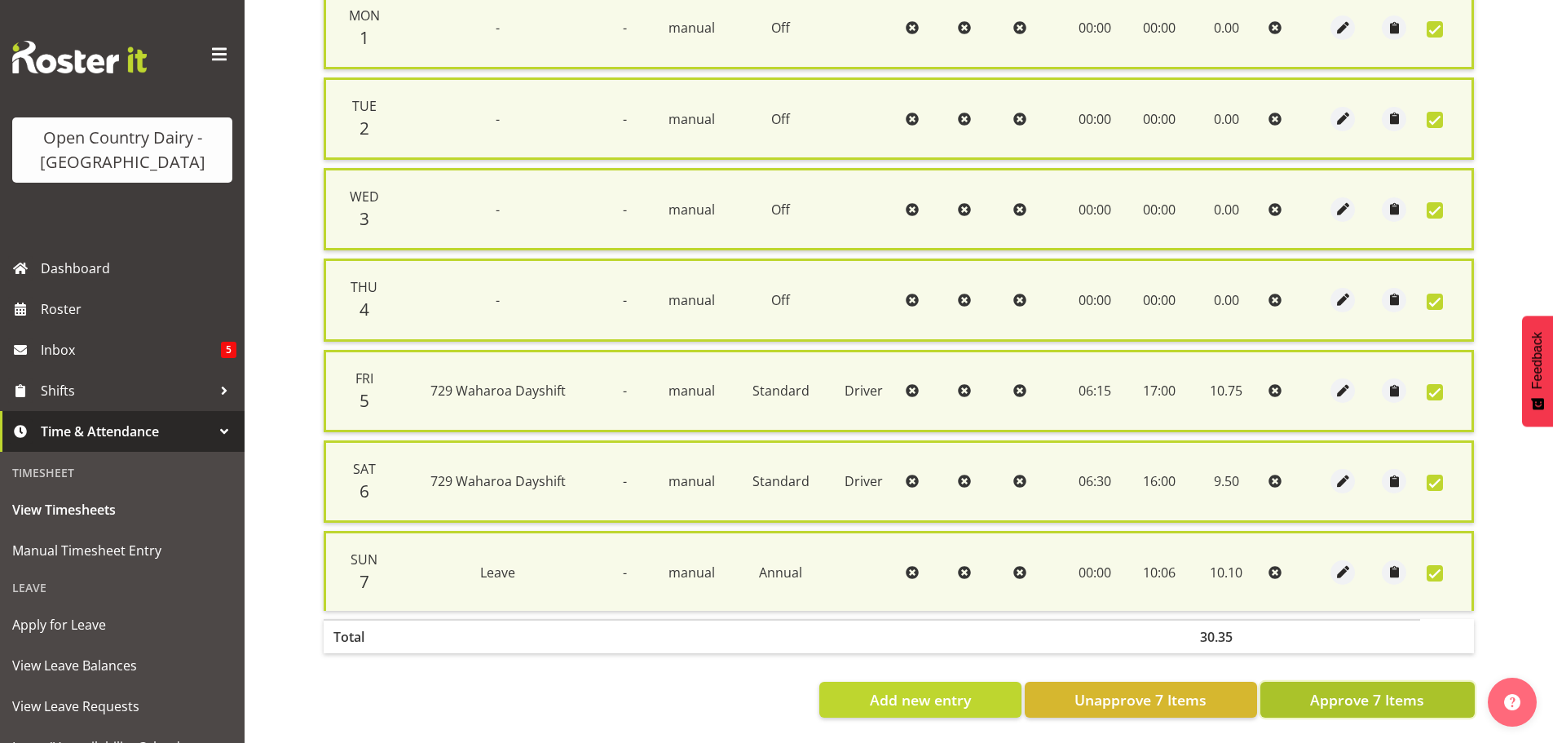
click at [1349, 689] on span "Approve 7 Items" at bounding box center [1367, 699] width 114 height 21
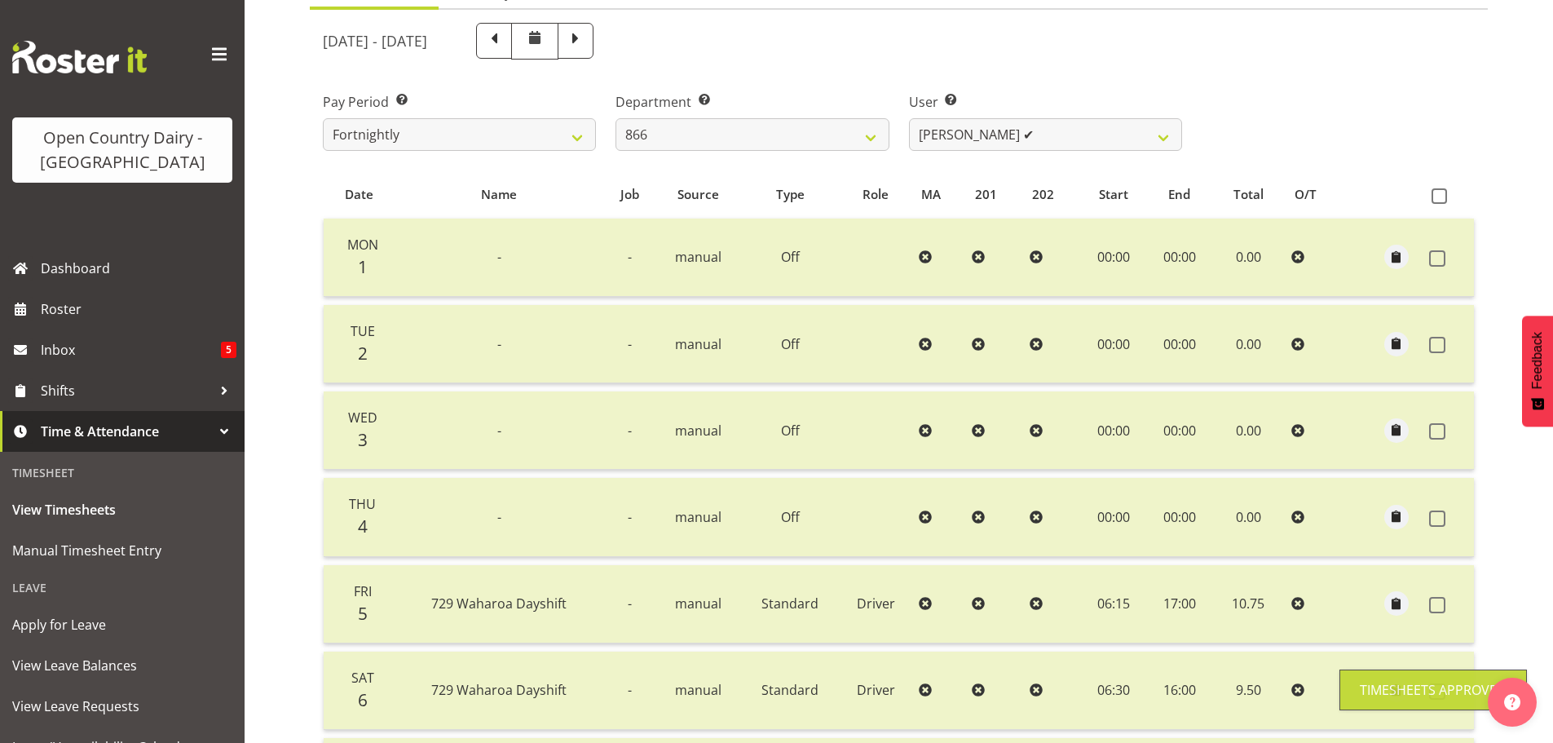
scroll to position [83, 0]
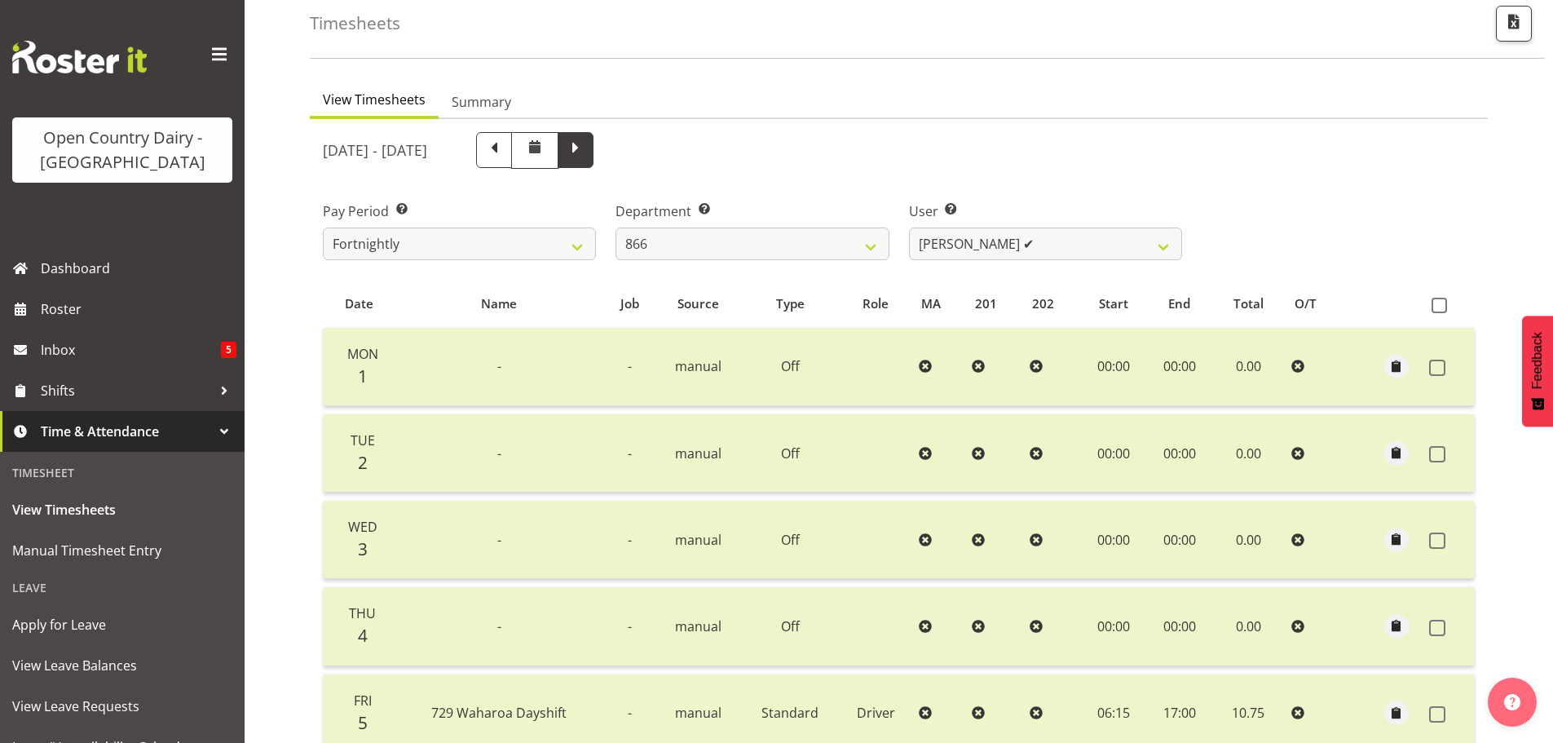
click at [586, 144] on span at bounding box center [575, 148] width 21 height 21
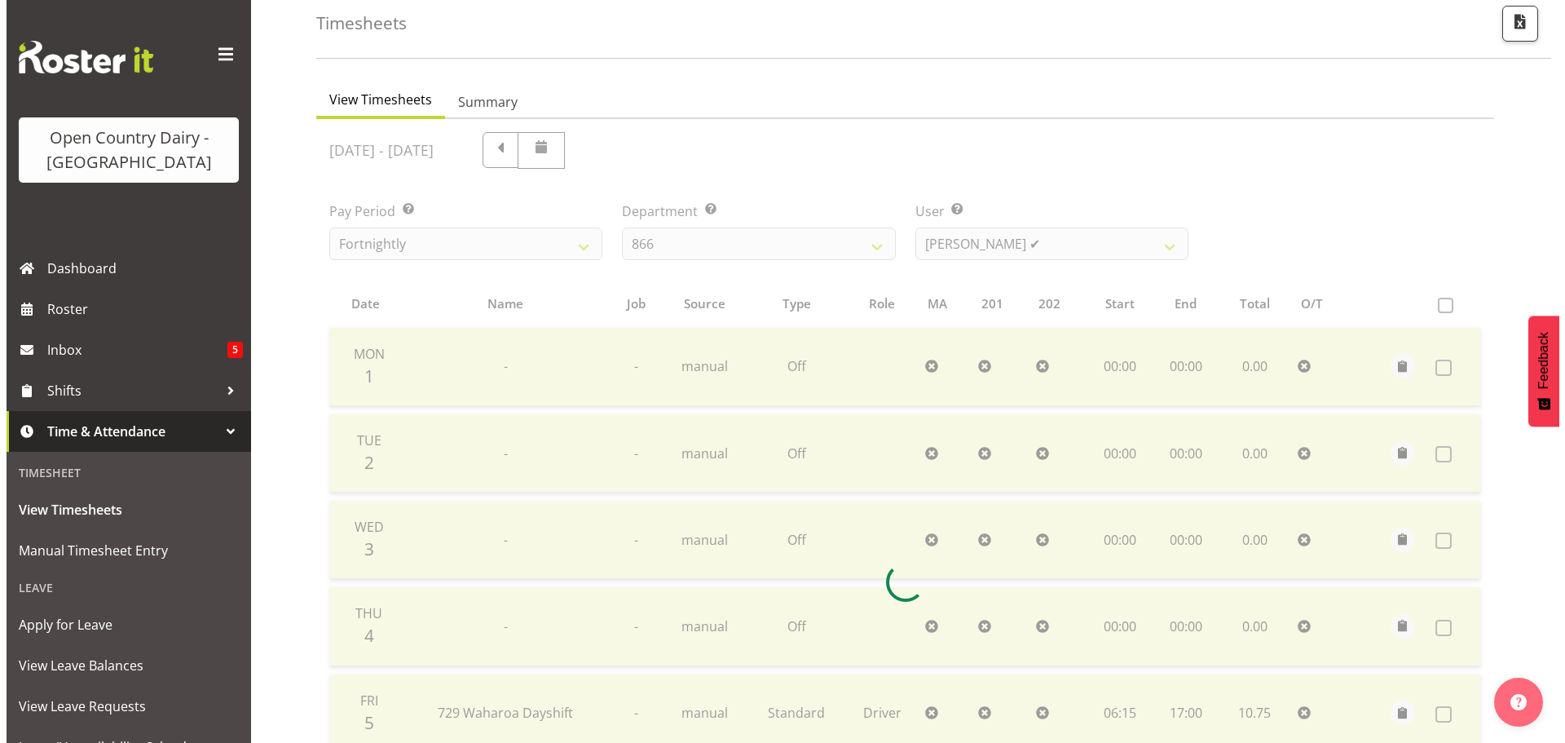
scroll to position [76, 0]
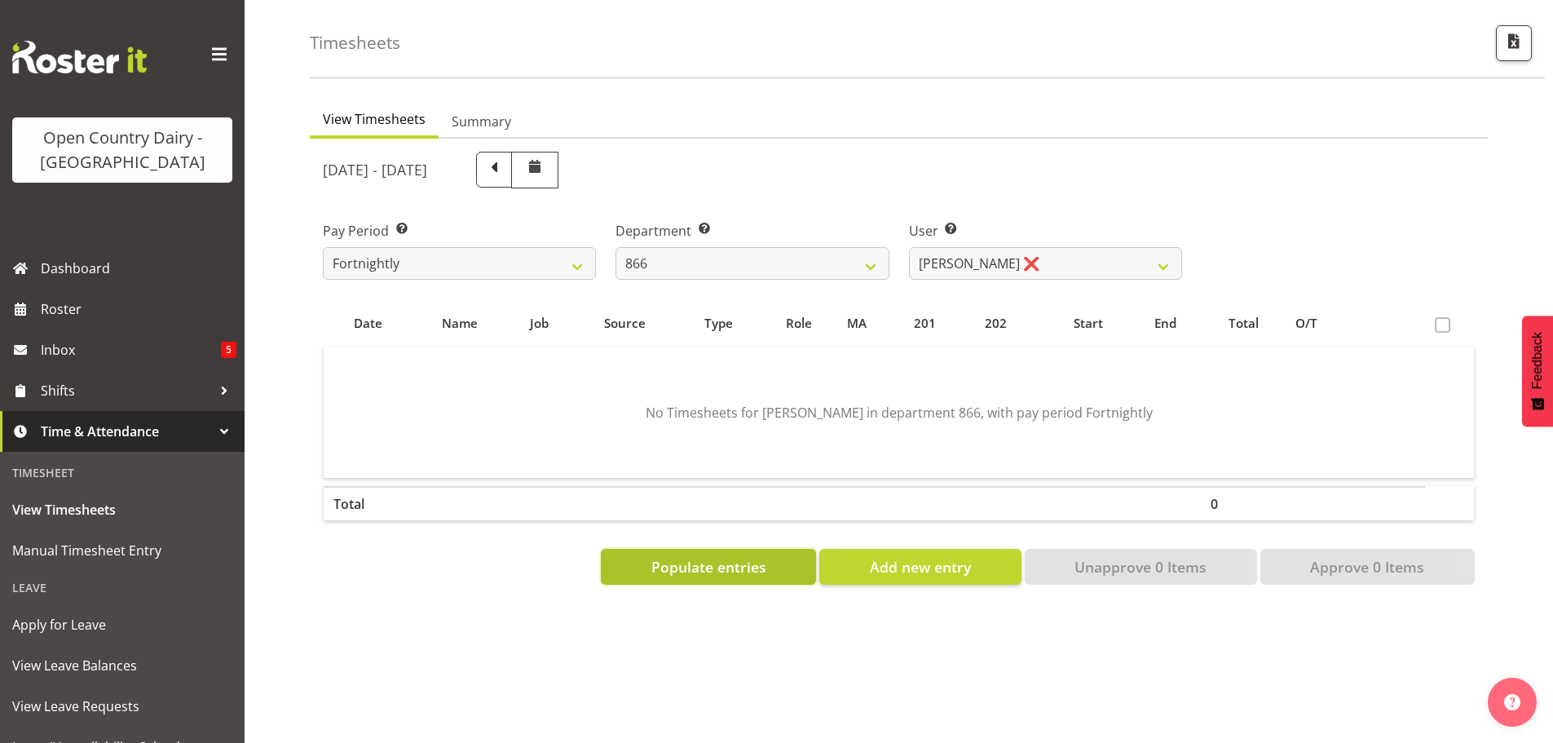
click at [717, 556] on span "Populate entries" at bounding box center [708, 566] width 115 height 21
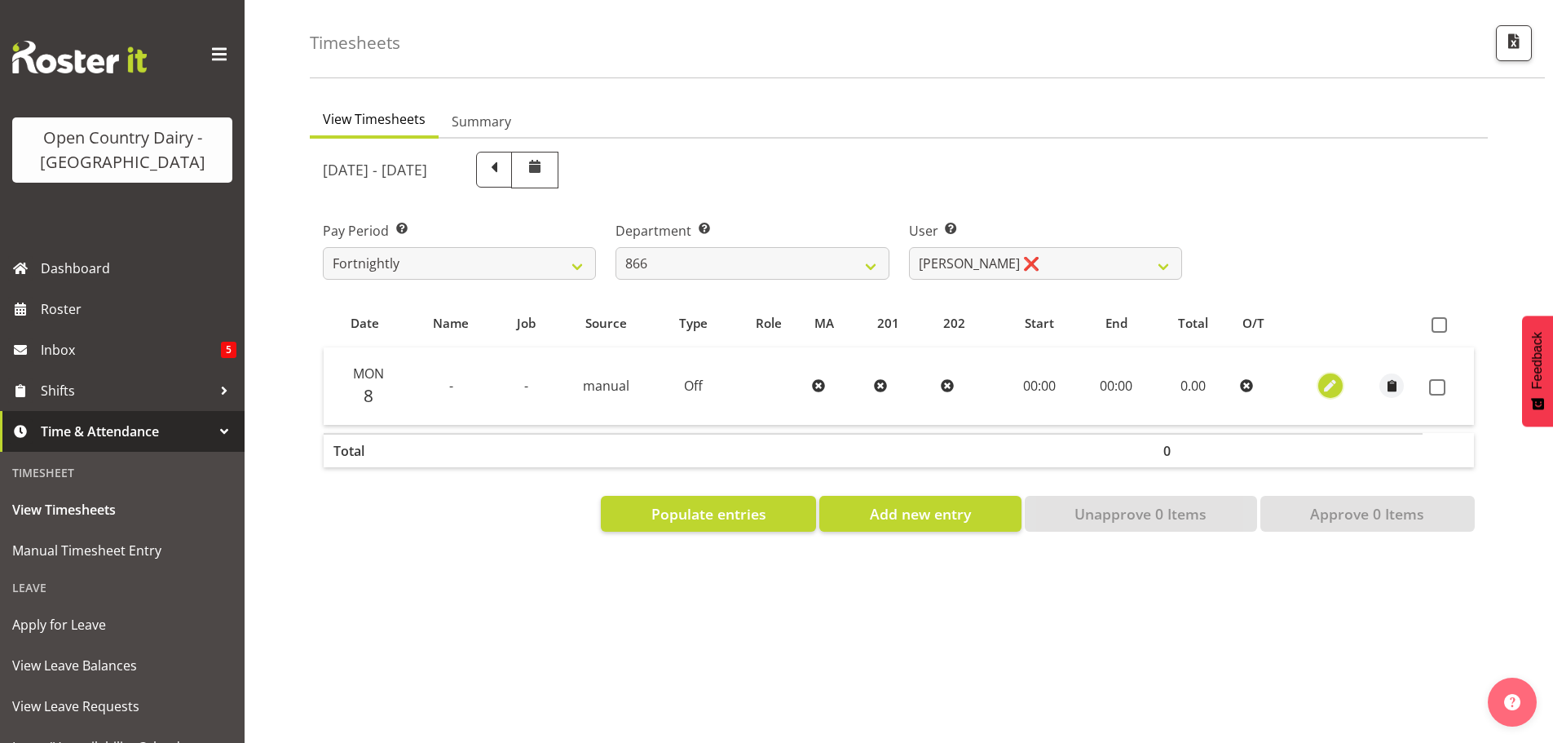
click at [1335, 377] on span "button" at bounding box center [1331, 386] width 19 height 19
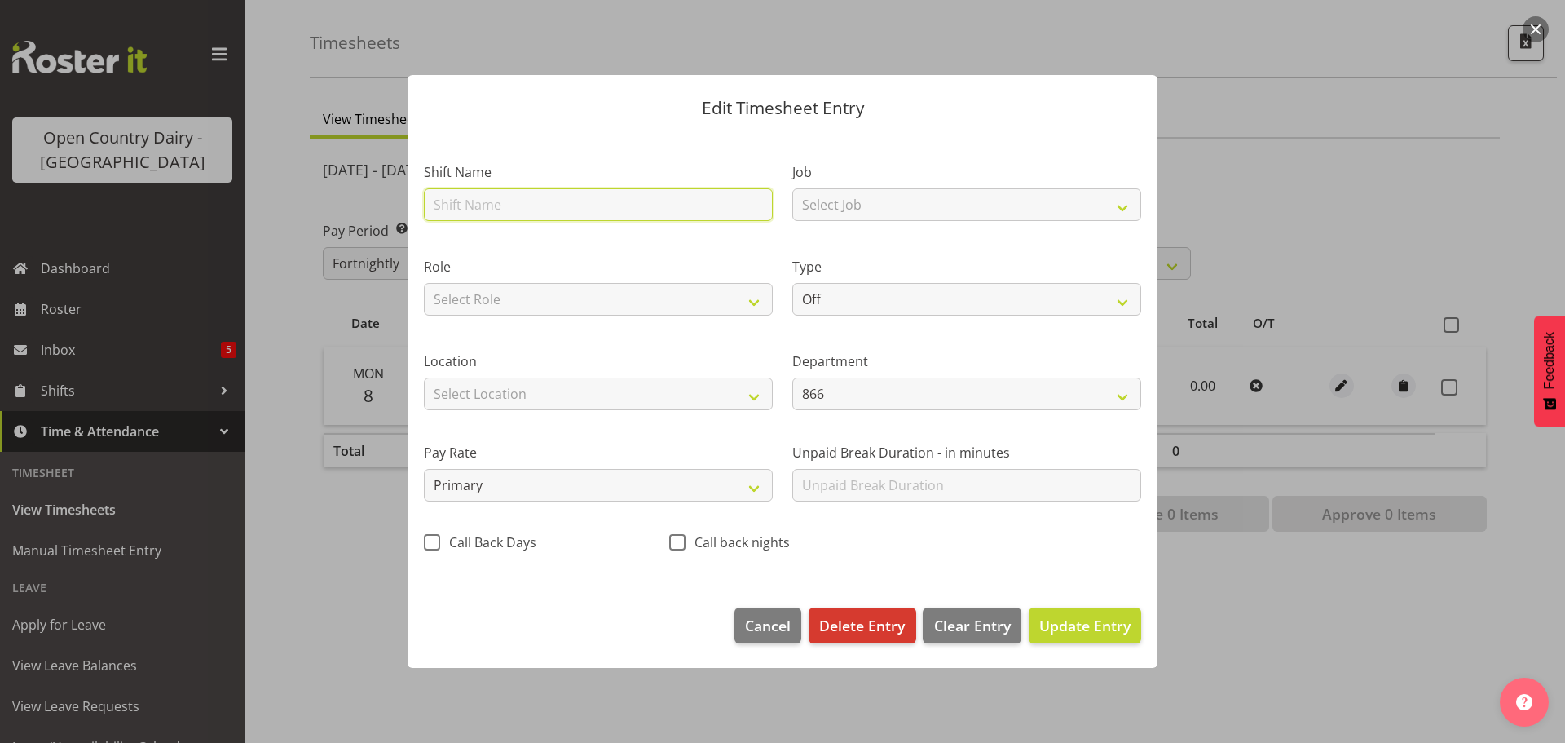
click at [500, 211] on input "text" at bounding box center [598, 204] width 349 height 33
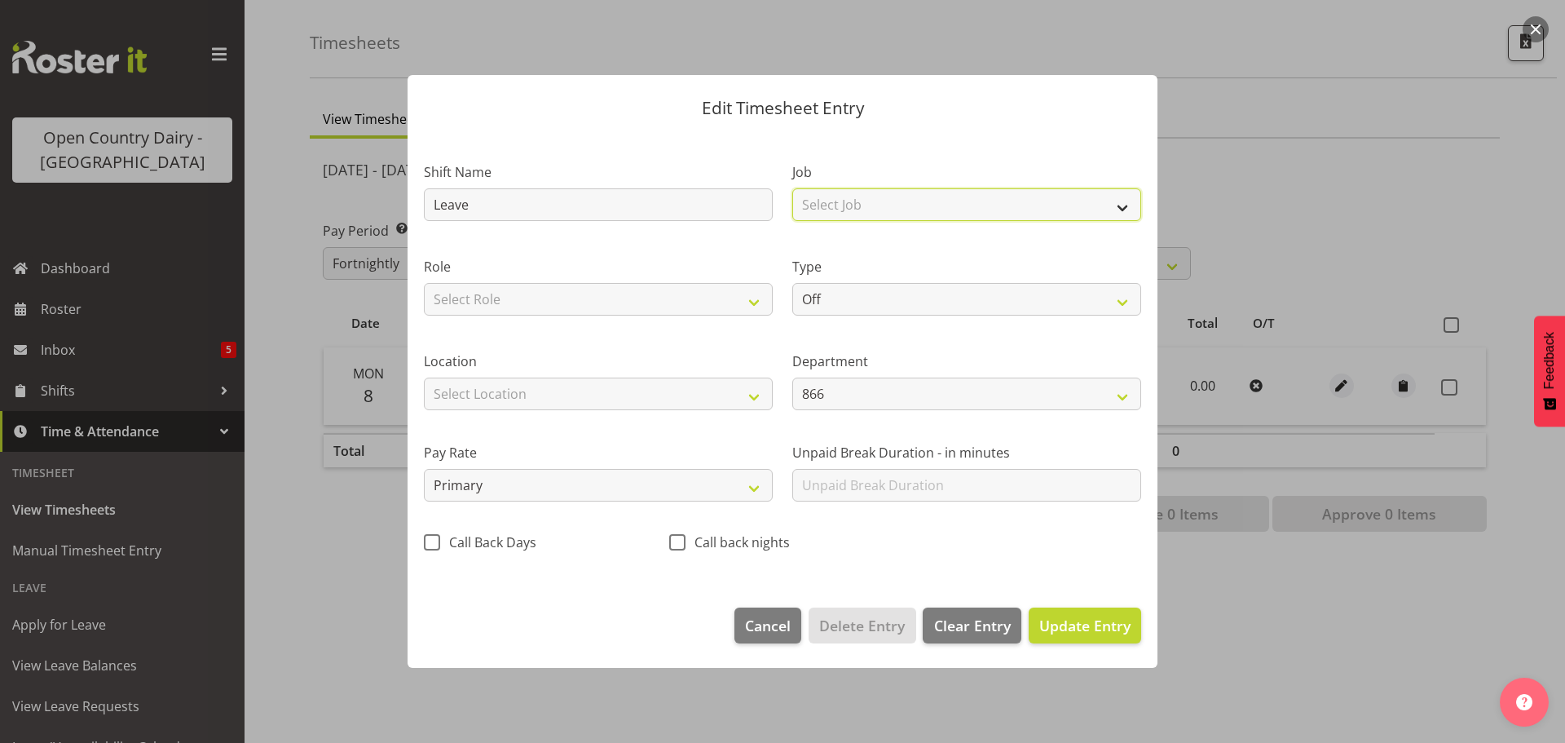
click at [1126, 205] on select "Select Job Driver Driver supervisor Support" at bounding box center [966, 204] width 349 height 33
click at [792, 188] on select "Select Job Driver Driver supervisor Support" at bounding box center [966, 204] width 349 height 33
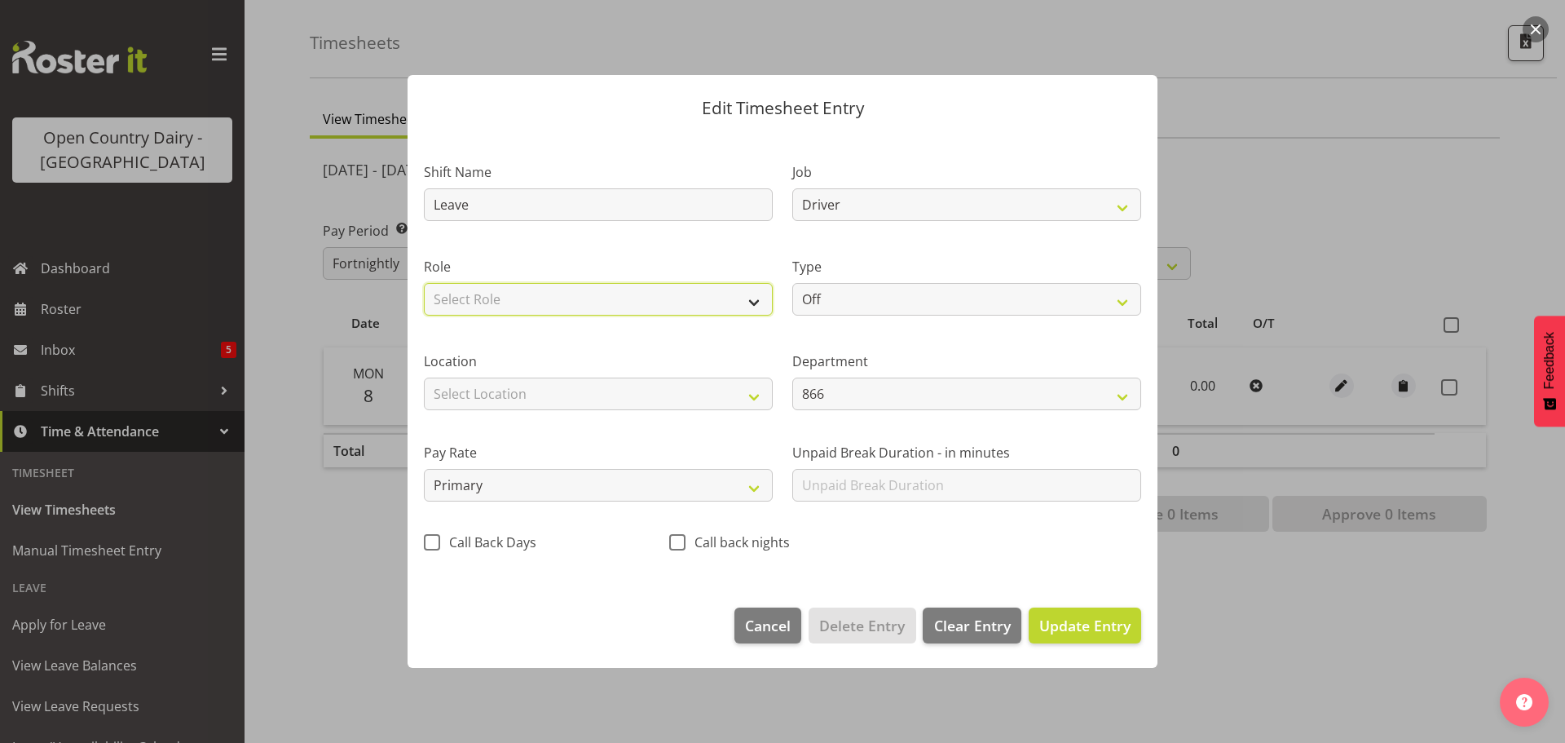
click at [756, 306] on select "Select Role Driver" at bounding box center [598, 299] width 349 height 33
click at [424, 283] on select "Select Role Driver" at bounding box center [598, 299] width 349 height 33
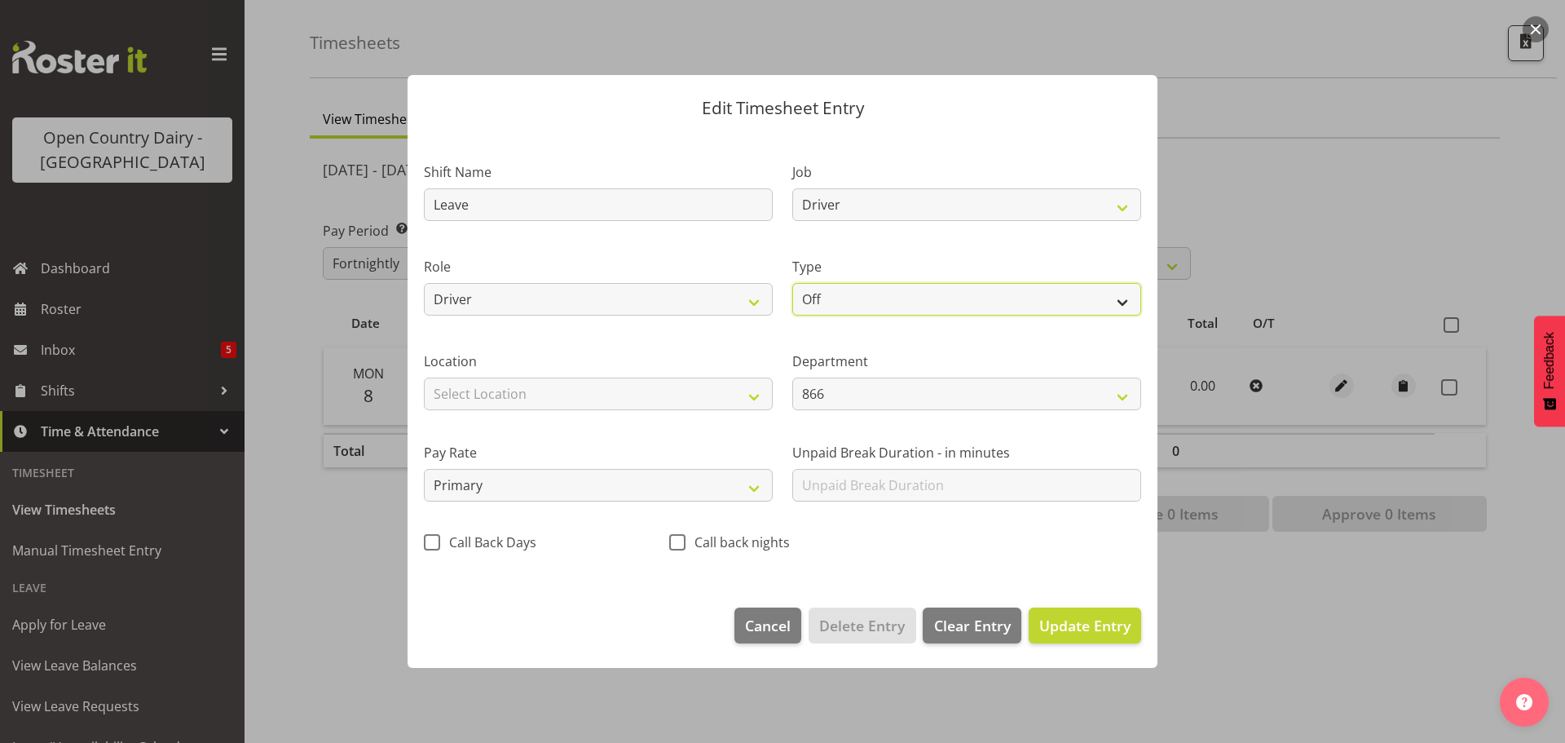
click at [1127, 303] on select "Off Standard Public Holiday Public Holiday (Worked) Day In Lieu Annual Leave Si…" at bounding box center [966, 299] width 349 height 33
click at [792, 283] on select "Off Standard Public Holiday Public Holiday (Worked) Day In Lieu Annual Leave Si…" at bounding box center [966, 299] width 349 height 33
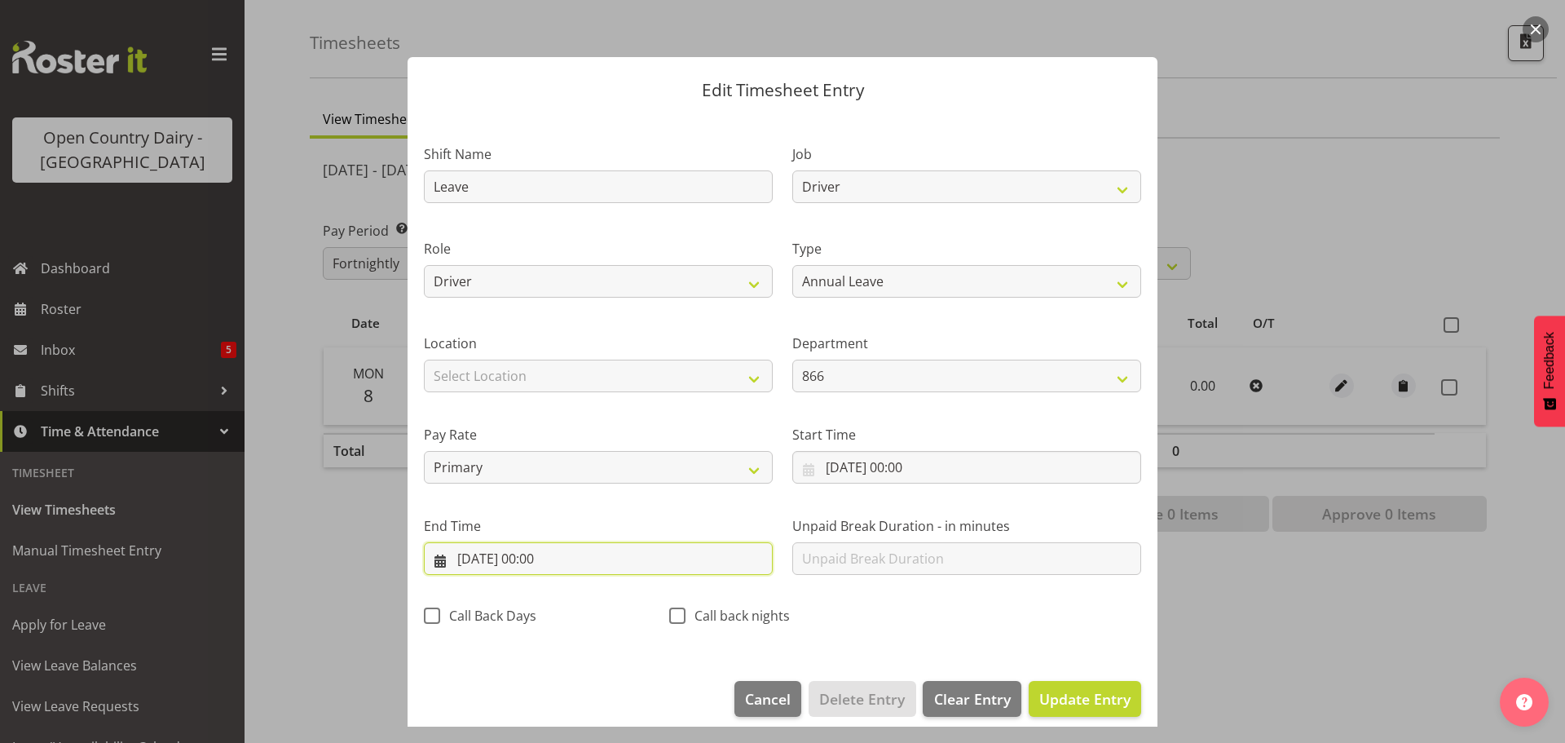
click at [547, 559] on input "[DATE] 00:00" at bounding box center [598, 558] width 349 height 33
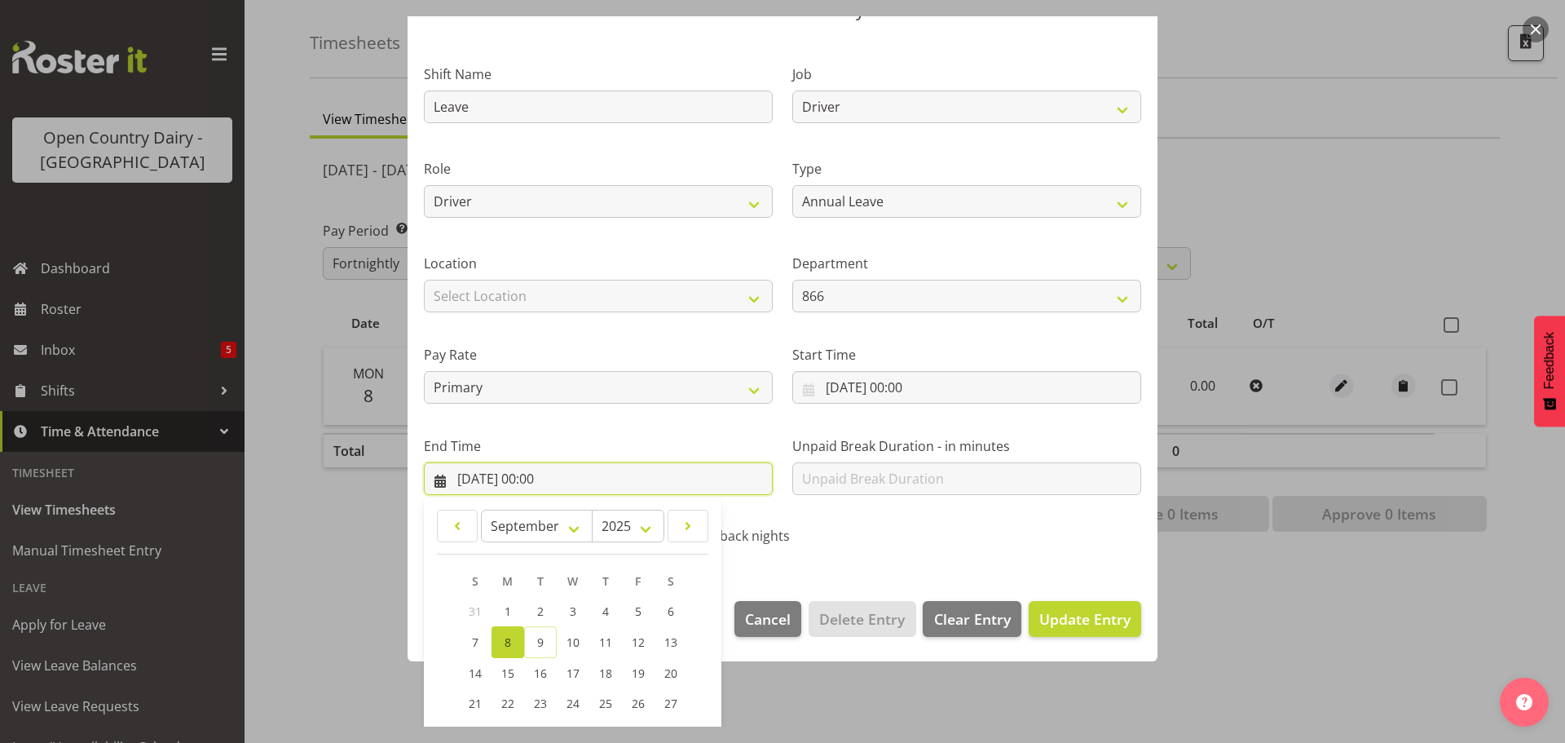
scroll to position [221, 0]
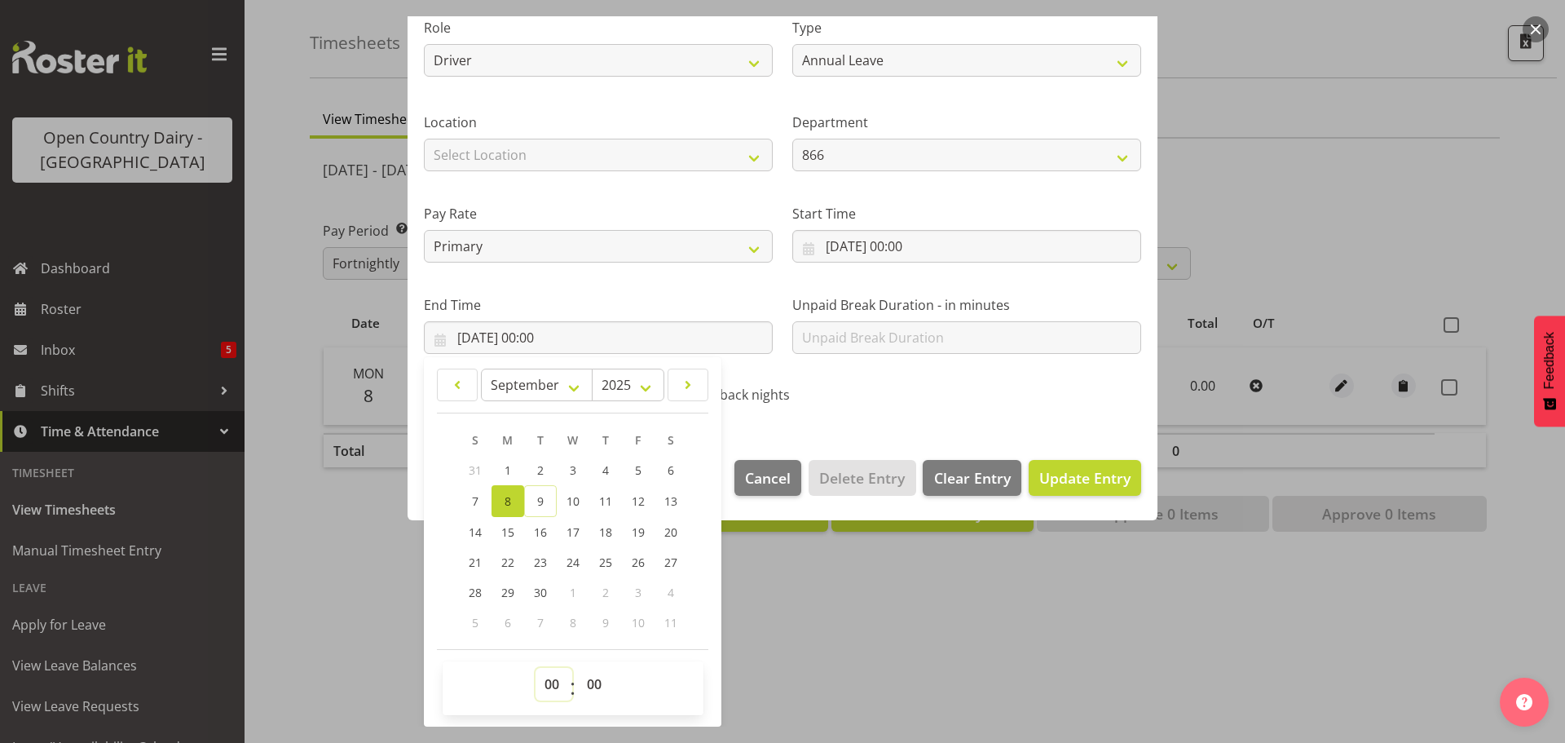
click at [558, 687] on select "00 01 02 03 04 05 06 07 08 09 10 11 12 13 14 15 16 17 18 19 20 21 22 23" at bounding box center [554, 684] width 37 height 33
click at [536, 668] on select "00 01 02 03 04 05 06 07 08 09 10 11 12 13 14 15 16 17 18 19 20 21 22 23" at bounding box center [554, 684] width 37 height 33
click at [594, 688] on select "00 01 02 03 04 05 06 07 08 09 10 11 12 13 14 15 16 17 18 19 20 21 22 23 24 25 2…" at bounding box center [596, 684] width 37 height 33
click at [578, 668] on select "00 01 02 03 04 05 06 07 08 09 10 11 12 13 14 15 16 17 18 19 20 21 22 23 24 25 2…" at bounding box center [596, 684] width 37 height 33
click at [1077, 483] on span "Update Entry" at bounding box center [1085, 478] width 91 height 20
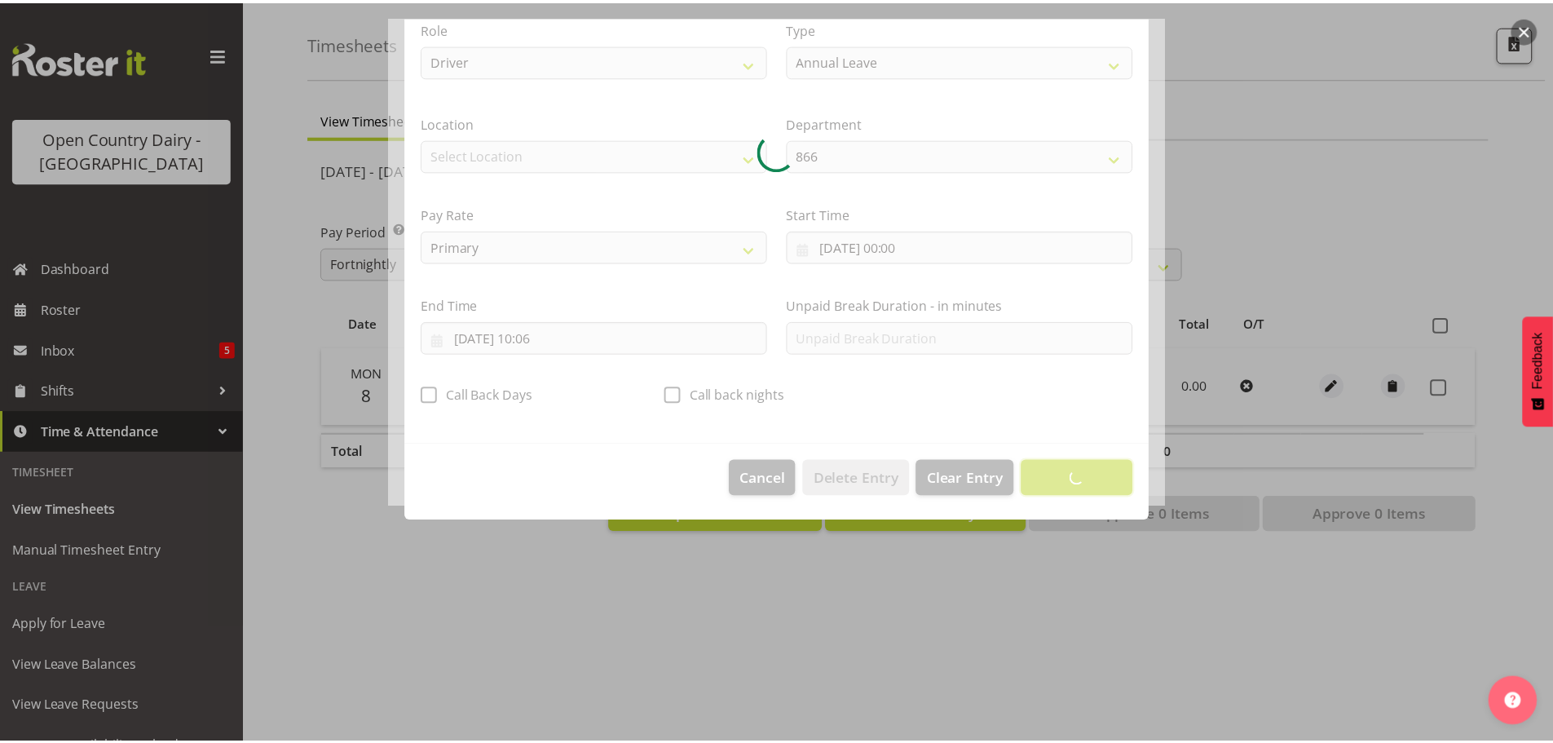
scroll to position [15, 0]
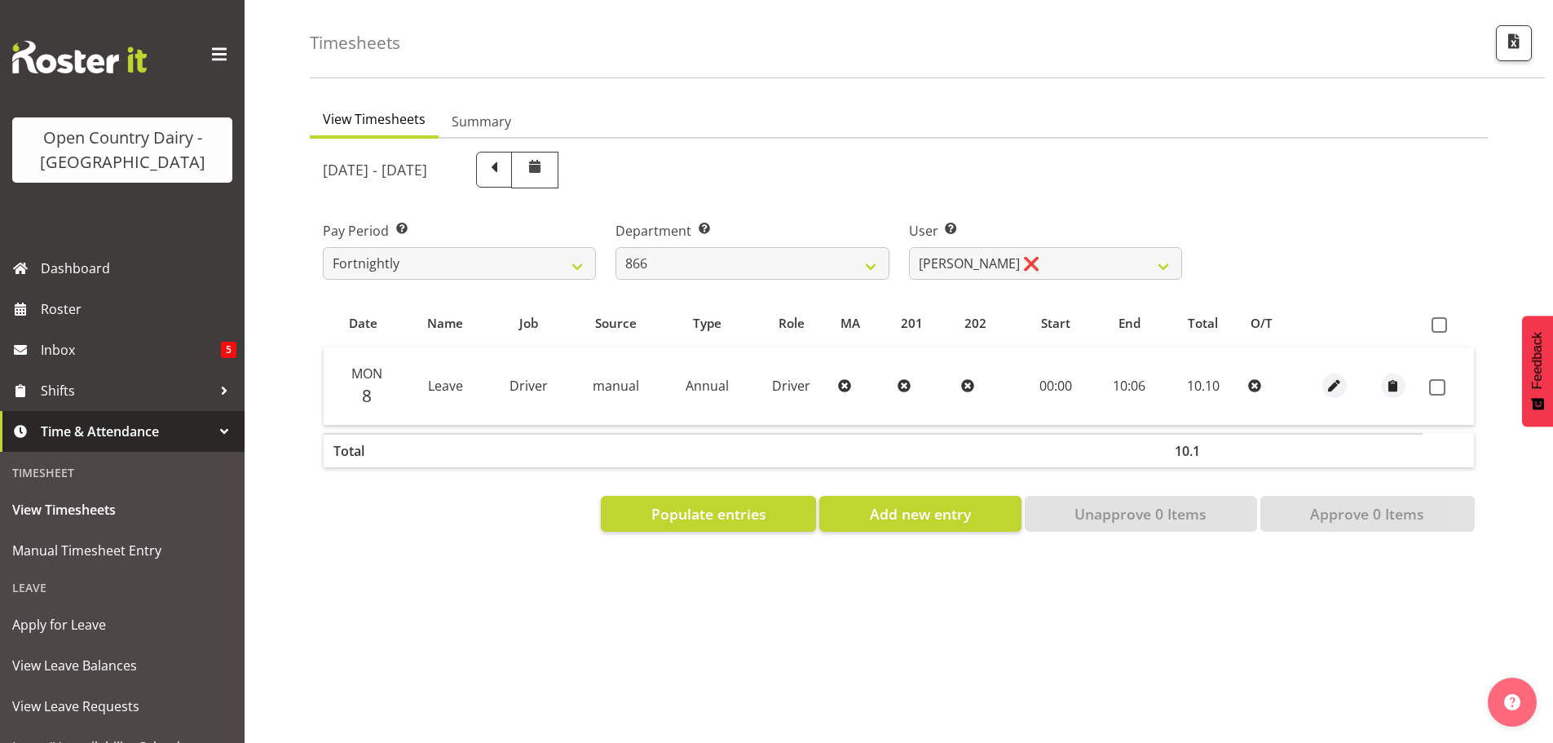
click at [1351, 229] on div "Pay Period Select which pay period you would like to view. Fortnightly Departme…" at bounding box center [899, 243] width 1172 height 91
click at [505, 164] on span at bounding box center [493, 167] width 21 height 21
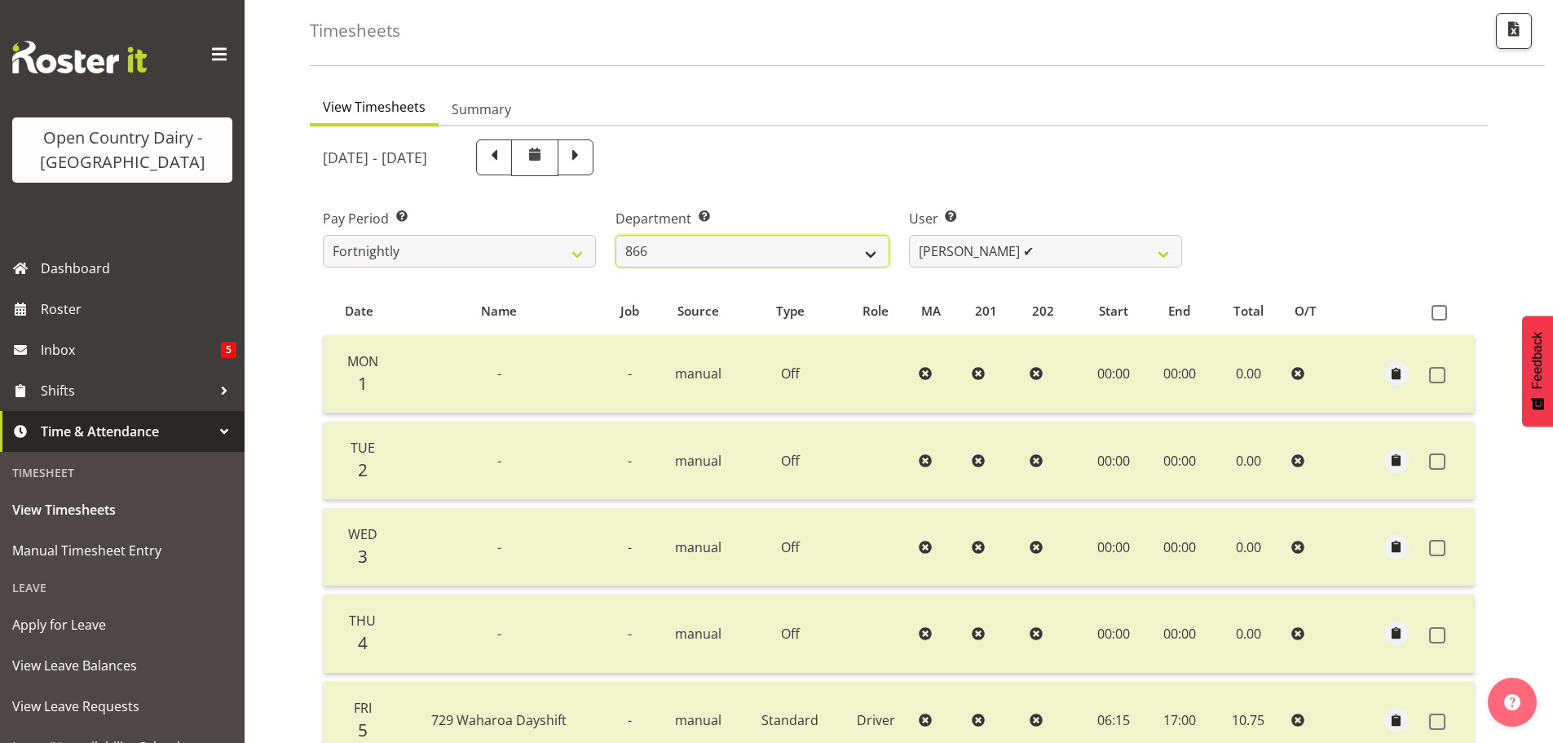
click at [867, 256] on select "701 702 703 704 705 706 707 708 709 710 711 712 713 714 715 716 717 718 719 720" at bounding box center [752, 251] width 273 height 33
click at [616, 235] on select "701 702 703 704 705 706 707 708 709 710 711 712 713 714 715 716 717 718 719 720" at bounding box center [752, 251] width 273 height 33
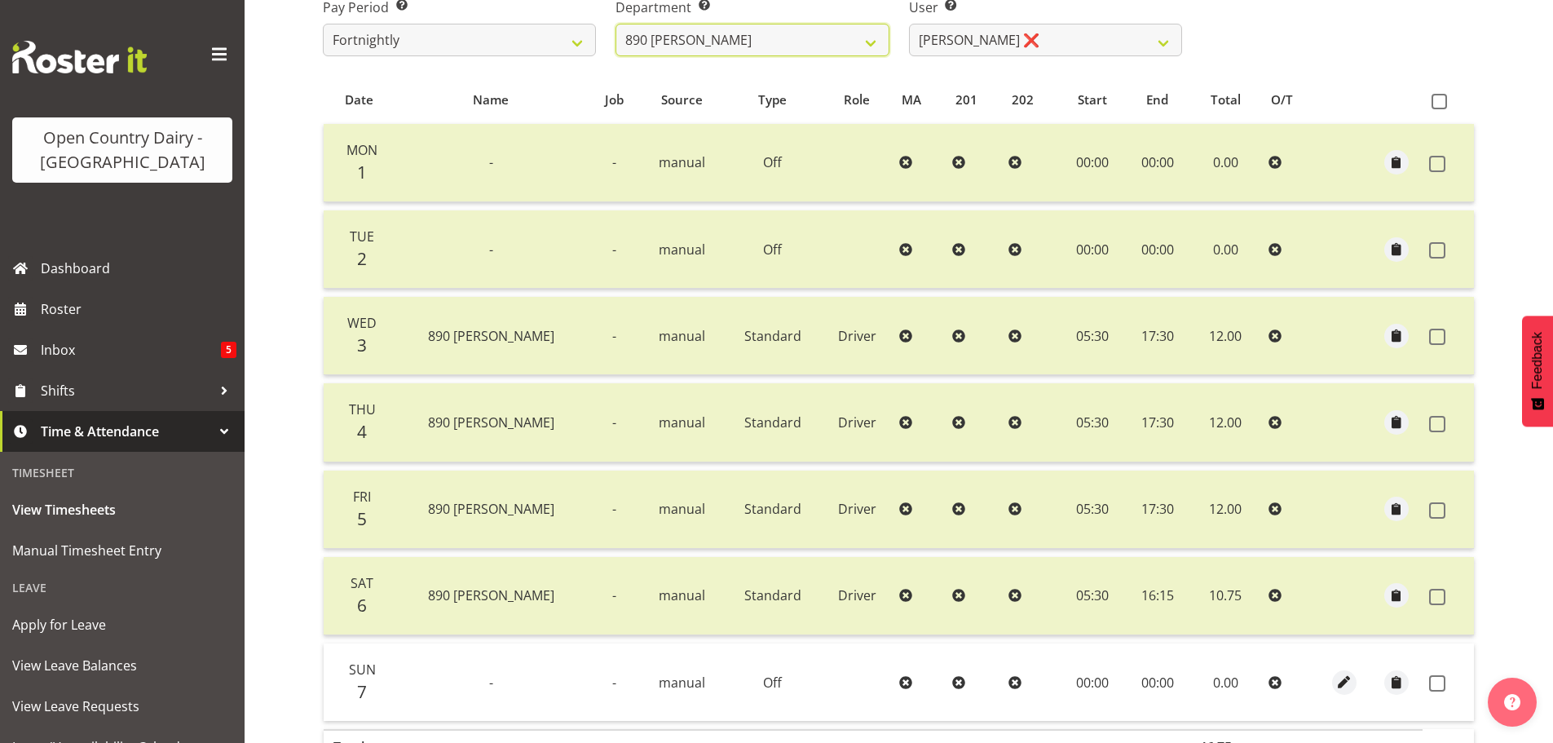
scroll to position [246, 0]
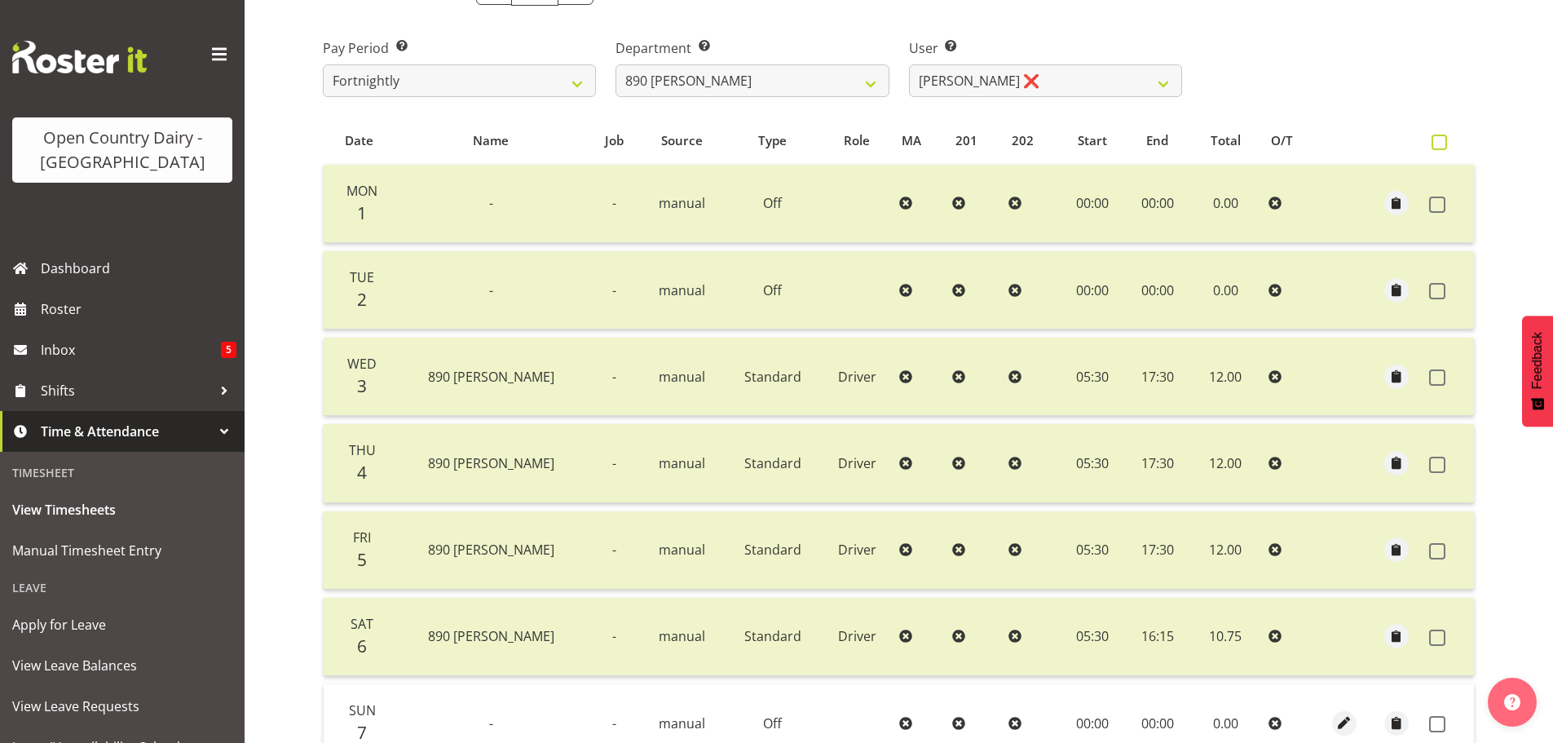
click at [1442, 135] on span at bounding box center [1439, 142] width 15 height 15
click at [1442, 137] on input "checkbox" at bounding box center [1437, 142] width 11 height 11
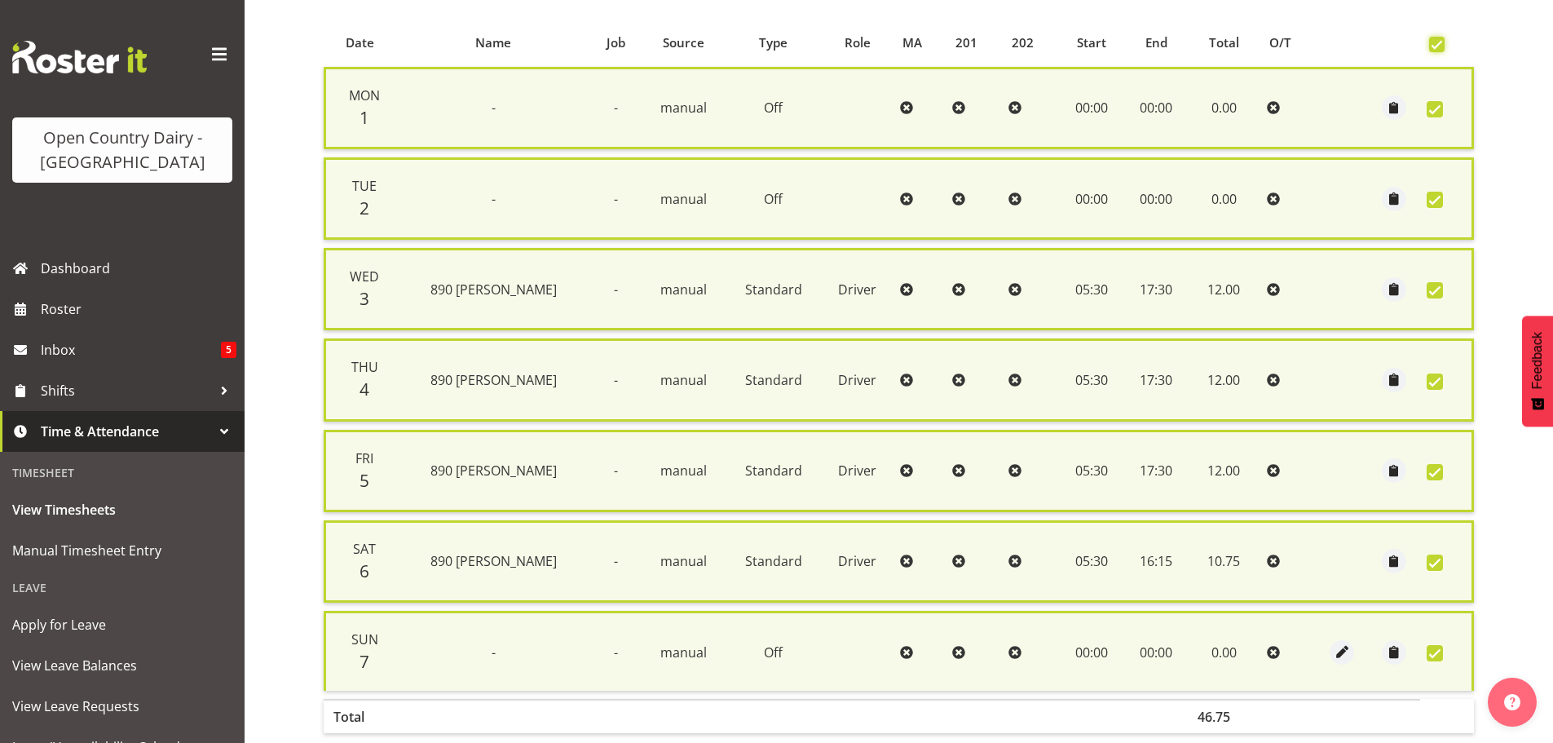
scroll to position [436, 0]
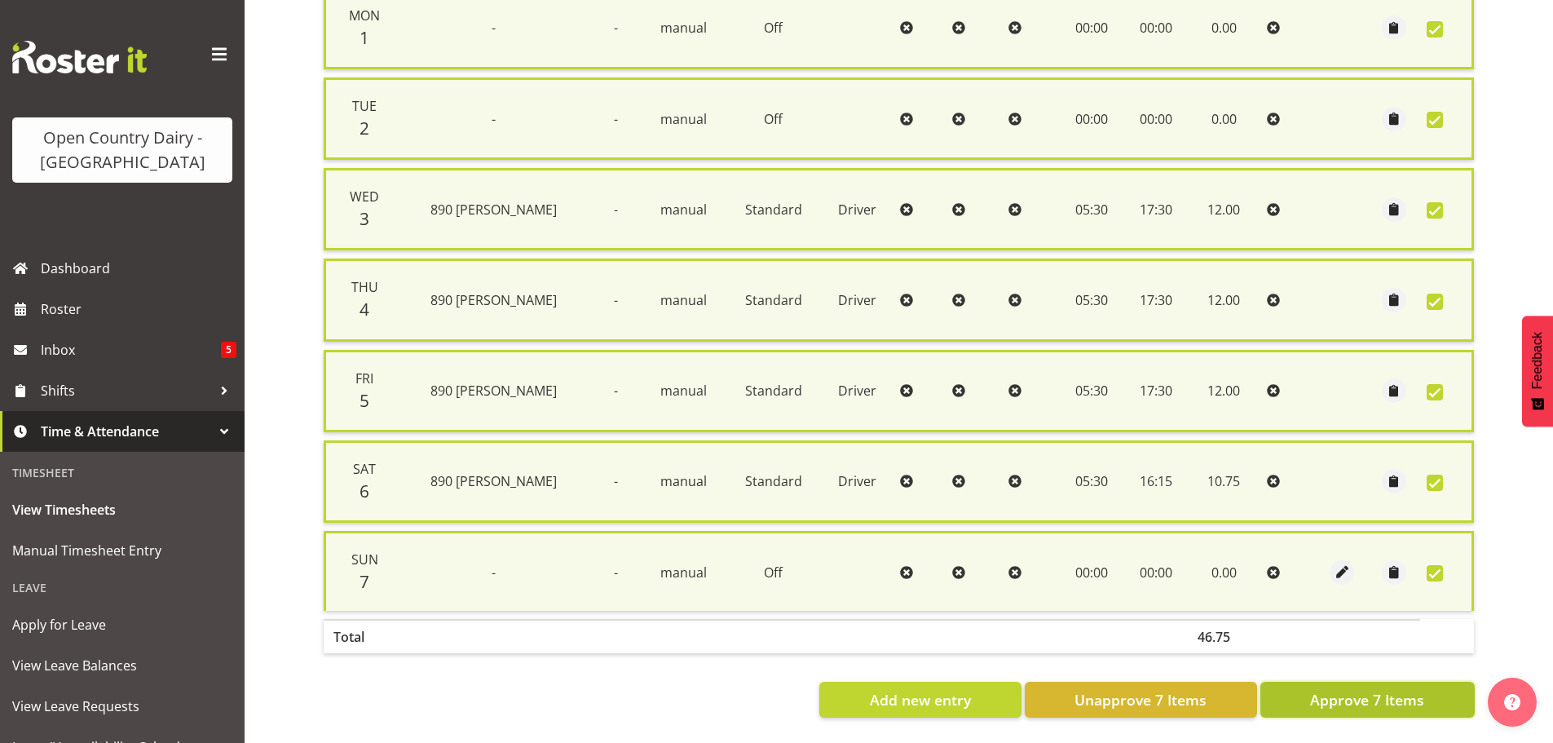
click at [1371, 689] on span "Approve 7 Items" at bounding box center [1367, 699] width 114 height 21
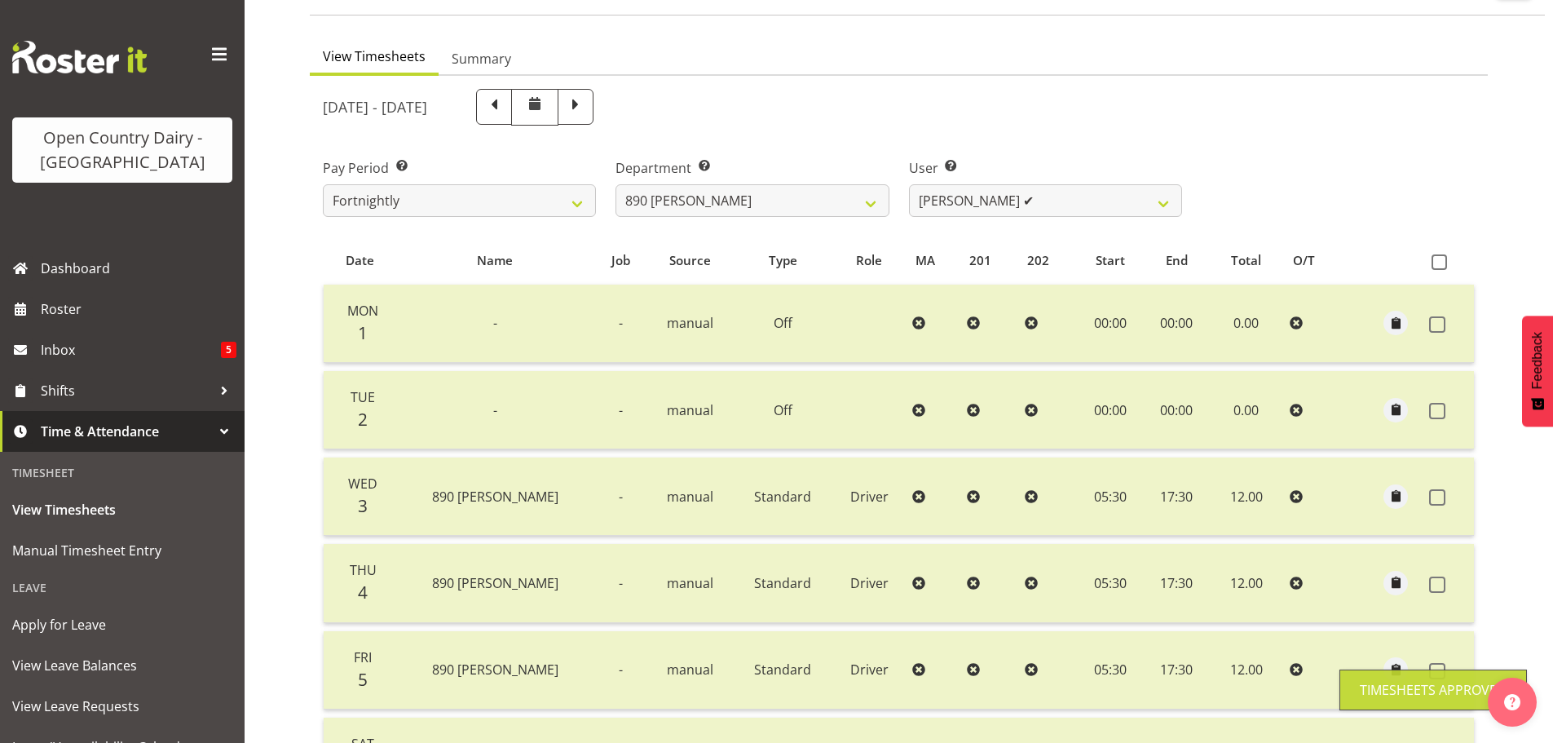
scroll to position [83, 0]
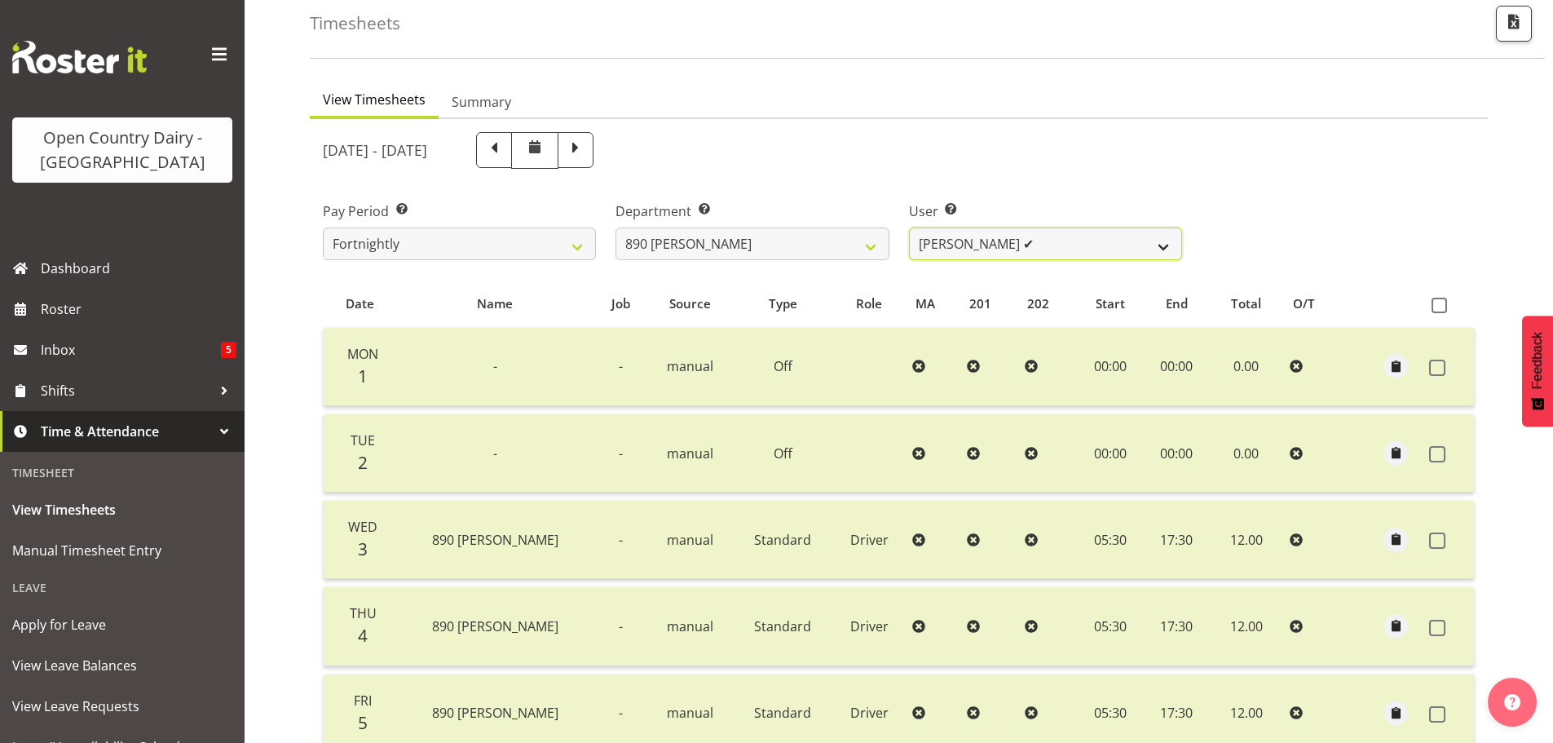
click at [1169, 244] on select "[PERSON_NAME] ✔ [PERSON_NAME] ❌" at bounding box center [1045, 243] width 273 height 33
click at [909, 227] on select "[PERSON_NAME] ✔ [PERSON_NAME] ❌" at bounding box center [1045, 243] width 273 height 33
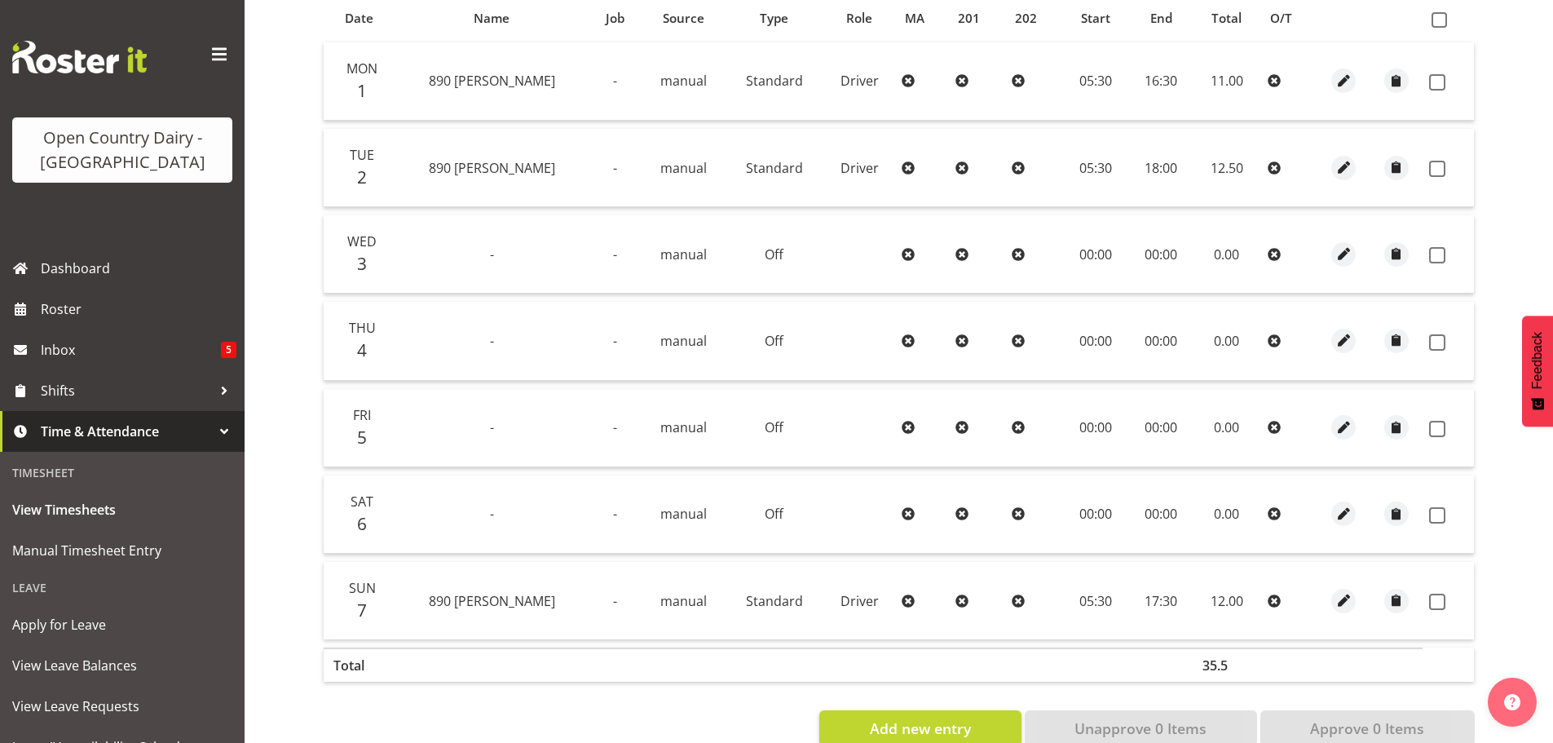
scroll to position [328, 0]
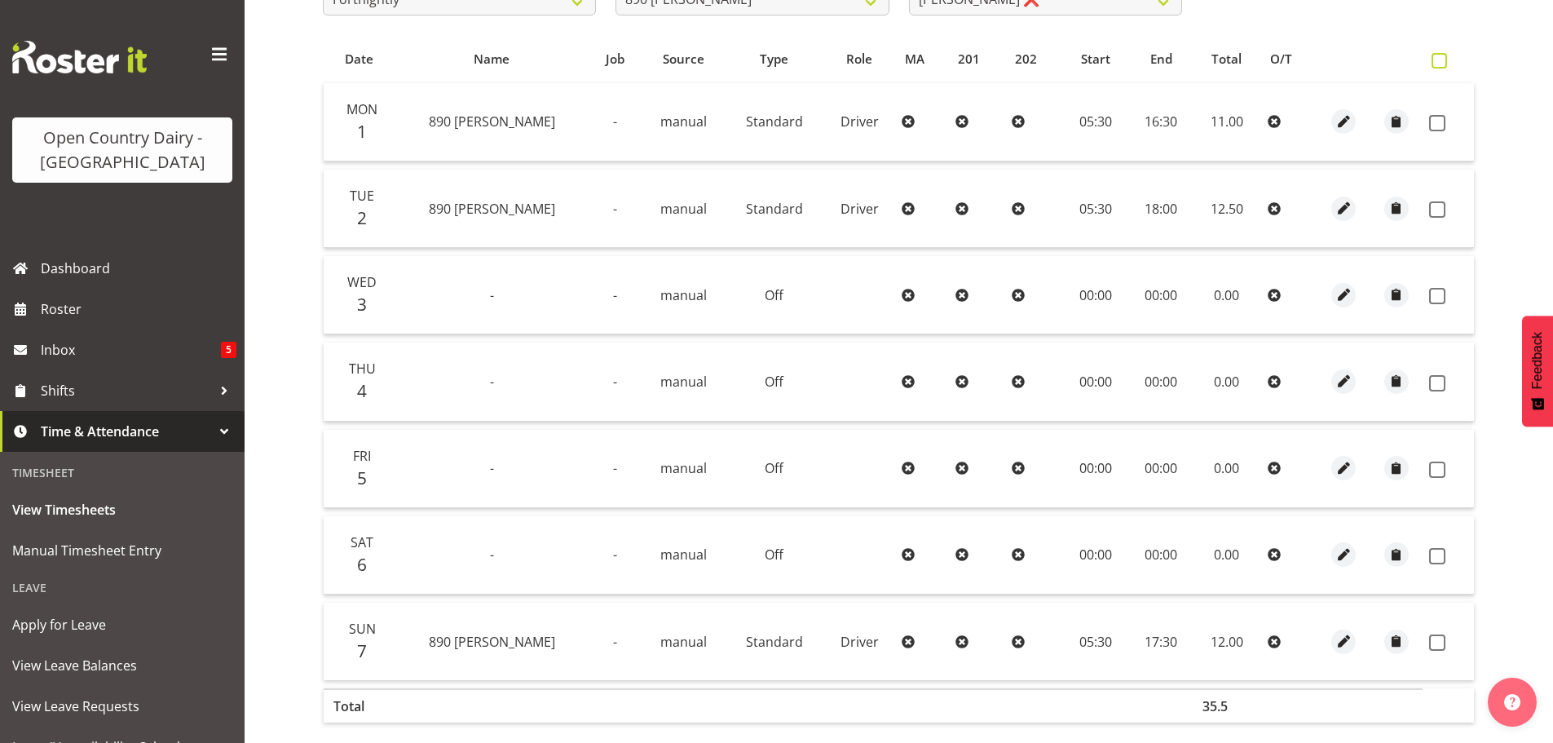
click at [1436, 60] on span at bounding box center [1439, 60] width 15 height 15
click at [1436, 60] on input "checkbox" at bounding box center [1437, 60] width 11 height 11
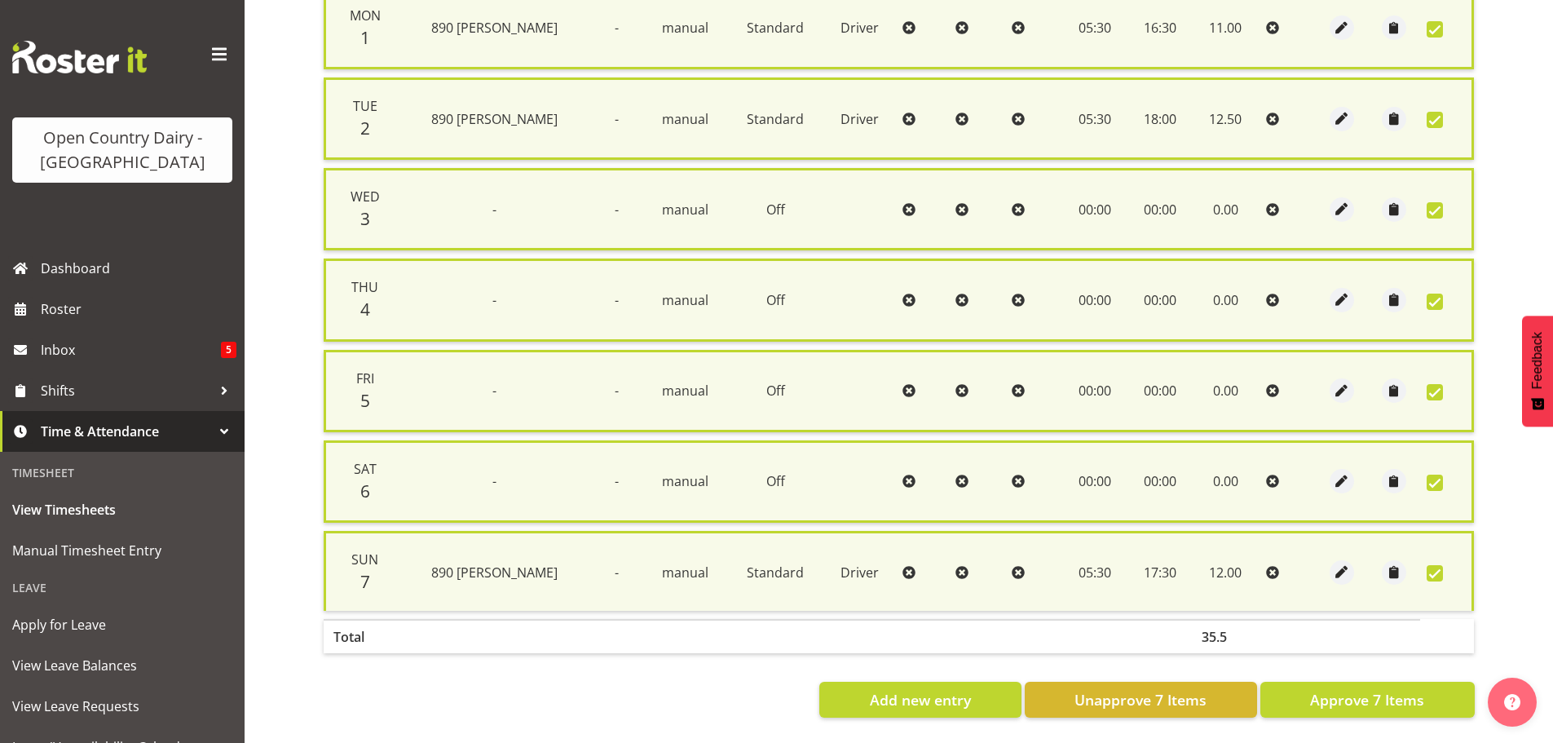
scroll to position [436, 0]
click at [1385, 689] on span "Approve 7 Items" at bounding box center [1367, 699] width 114 height 21
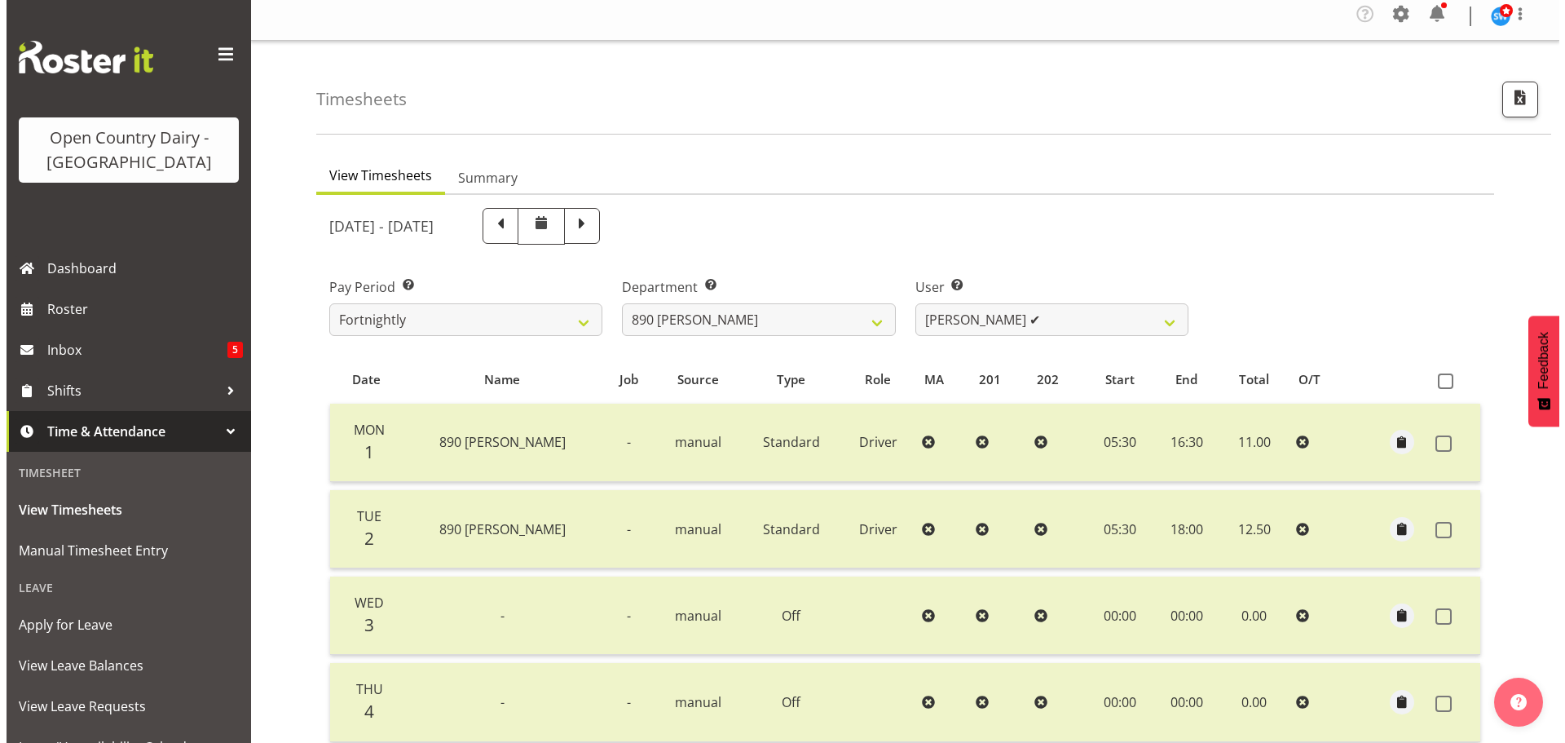
scroll to position [2, 0]
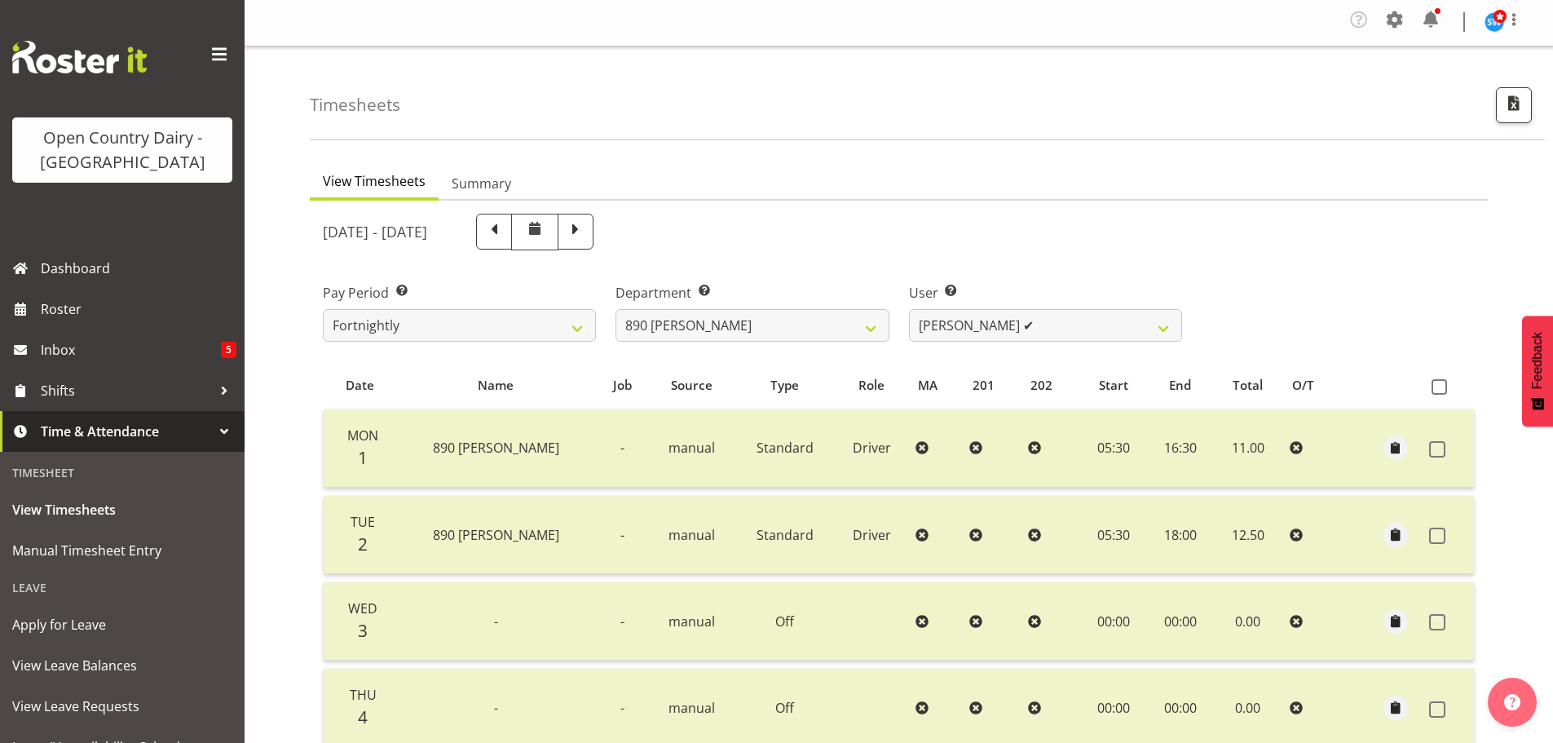
click at [594, 241] on span at bounding box center [576, 232] width 36 height 36
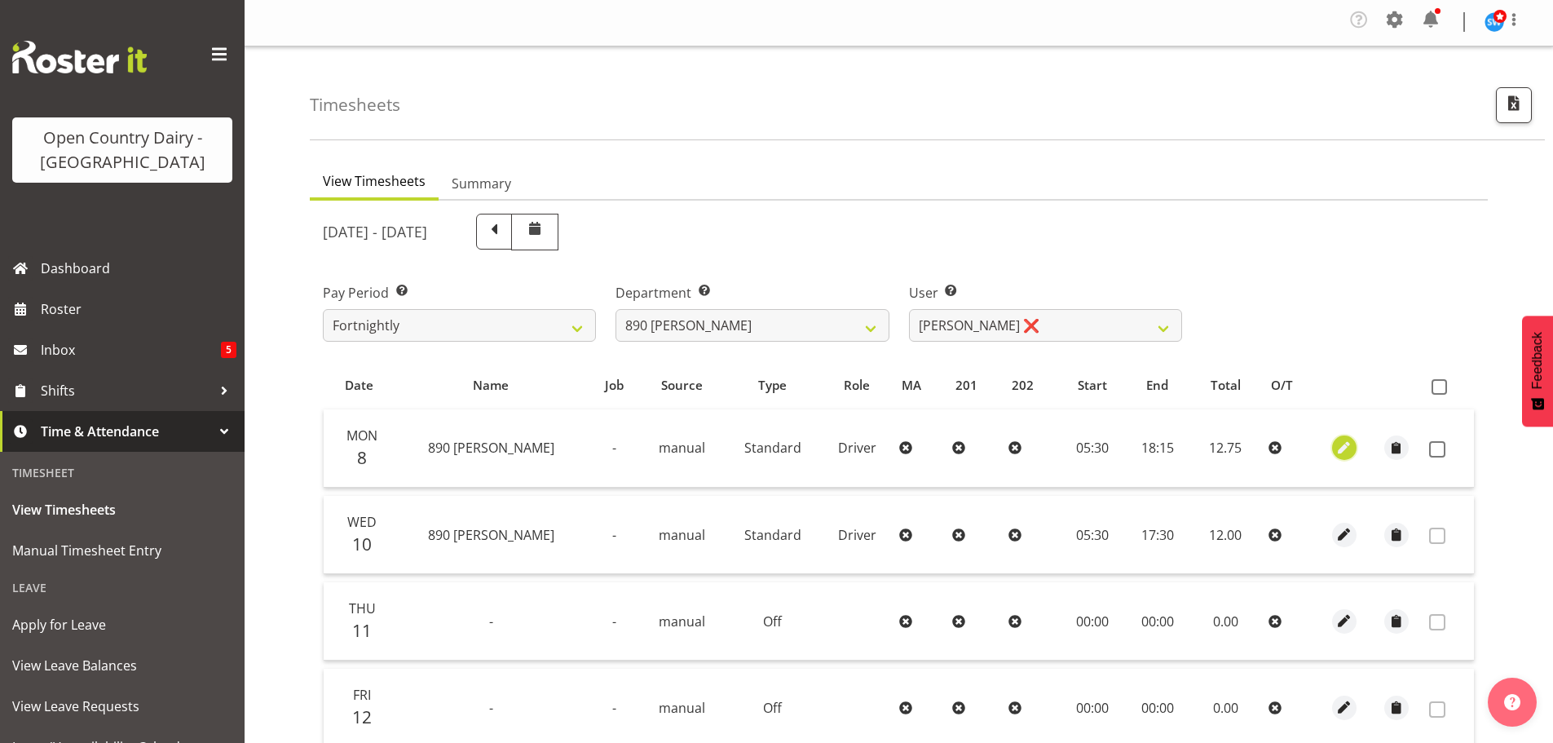
click at [1335, 452] on span "button" at bounding box center [1344, 448] width 19 height 19
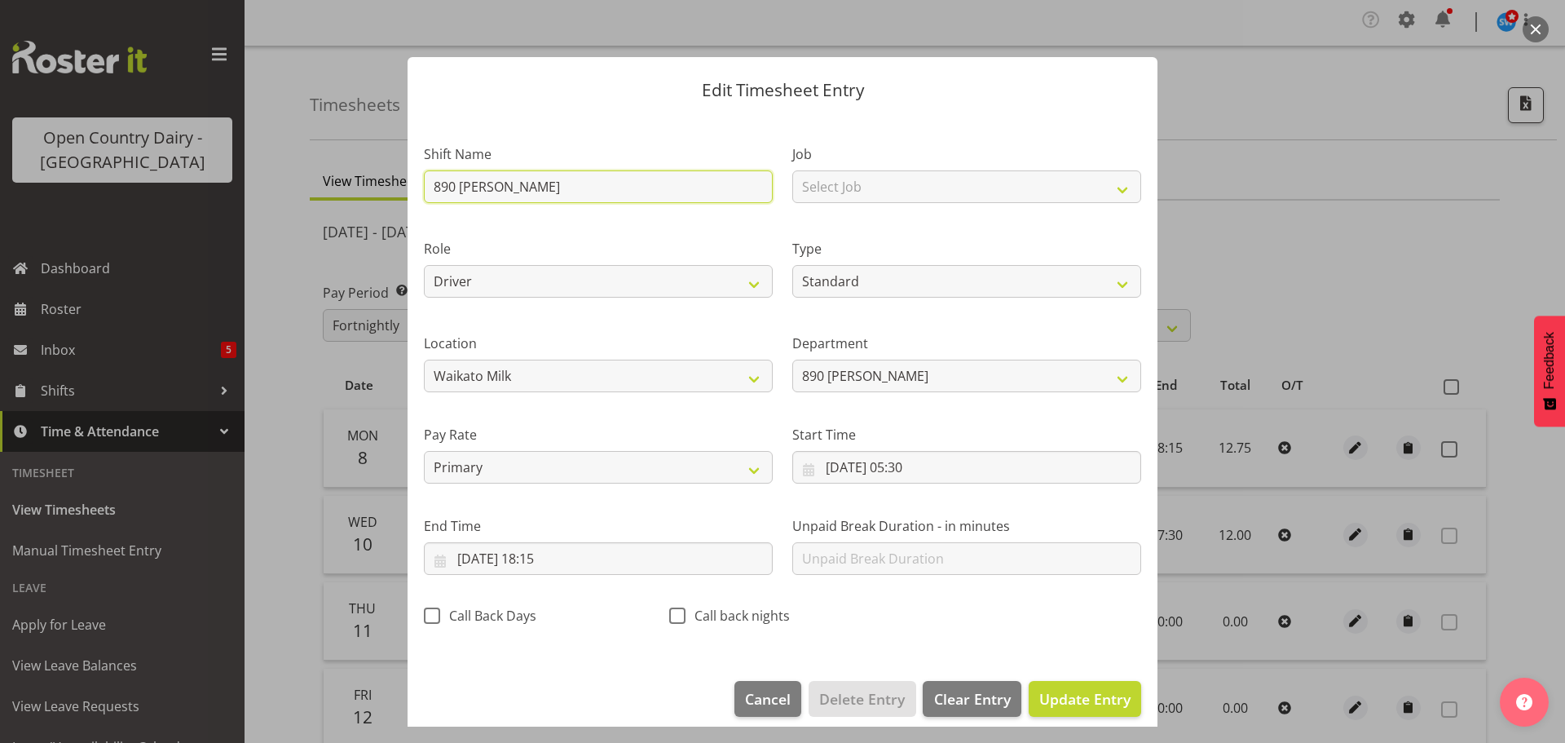
click at [545, 196] on input "890 [PERSON_NAME]" at bounding box center [598, 186] width 349 height 33
drag, startPoint x: 524, startPoint y: 183, endPoint x: 410, endPoint y: 204, distance: 115.9
click at [410, 204] on section "Shift Name 890 [PERSON_NAME] Select Job Driver Driver supervisor Support Role D…" at bounding box center [783, 390] width 750 height 550
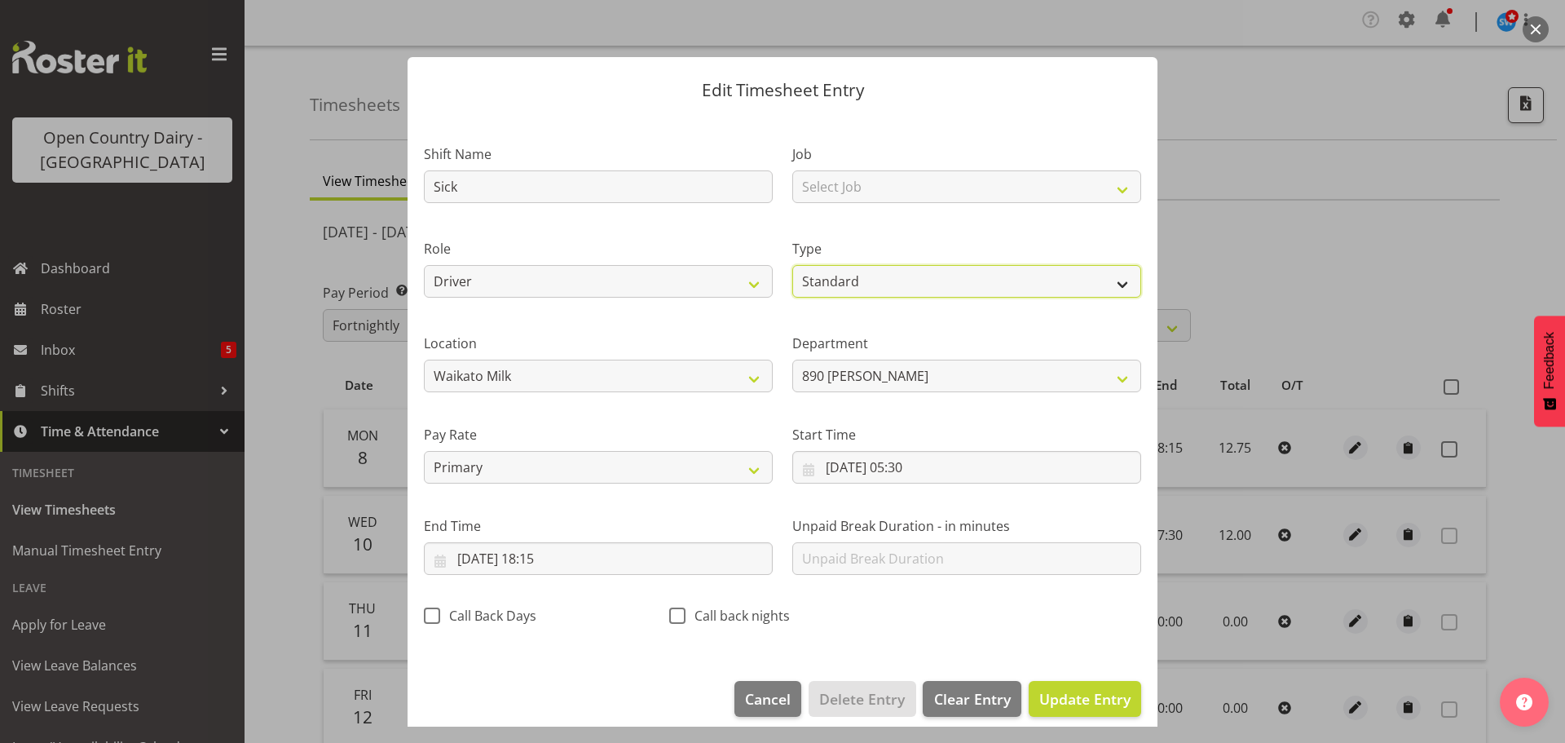
click at [1106, 282] on select "Off Standard Public Holiday Public Holiday (Worked) Day In Lieu Annual Leave Si…" at bounding box center [966, 281] width 349 height 33
click at [792, 265] on select "Off Standard Public Holiday Public Holiday (Worked) Day In Lieu Annual Leave Si…" at bounding box center [966, 281] width 349 height 33
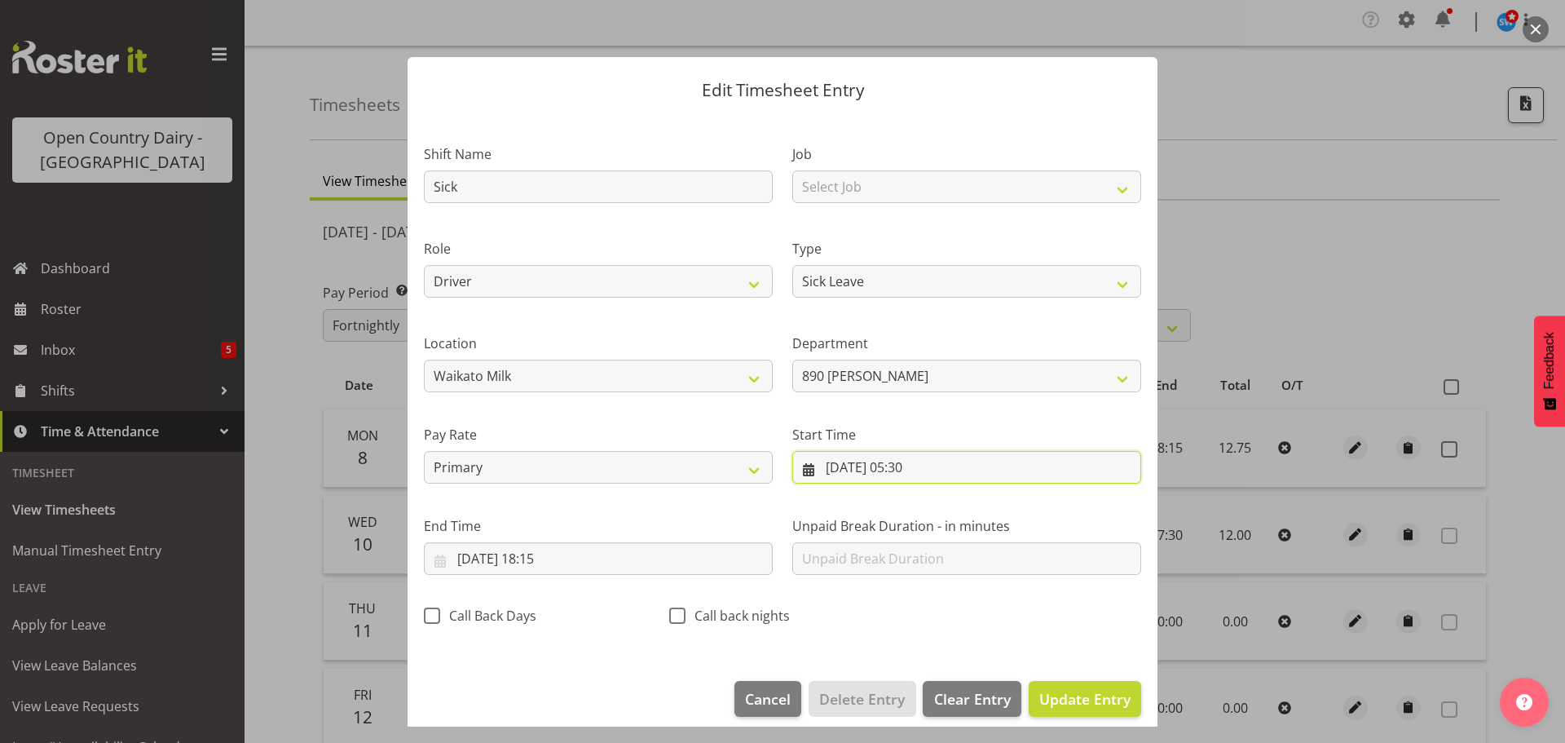
click at [912, 468] on input "[DATE] 05:30" at bounding box center [966, 467] width 349 height 33
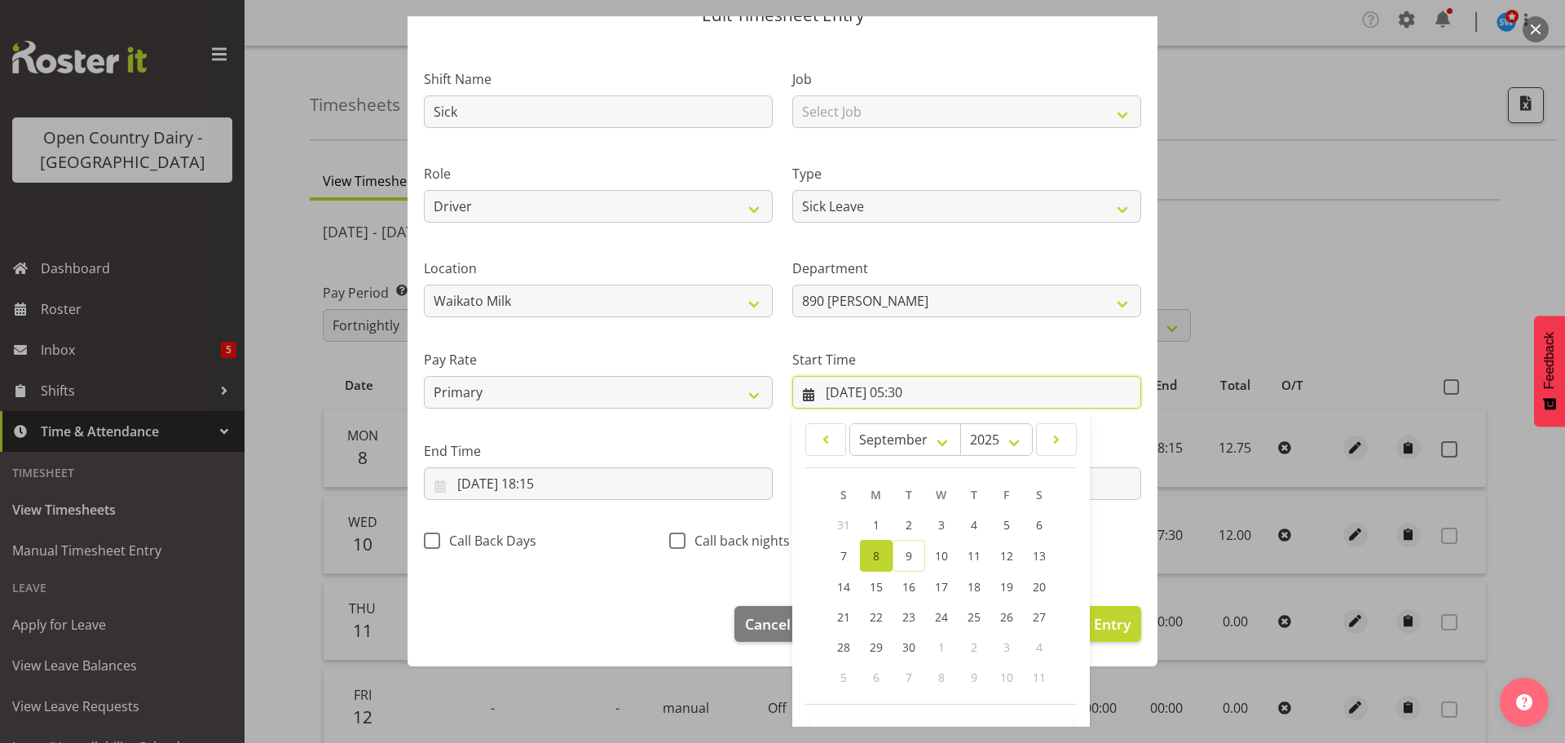
scroll to position [130, 0]
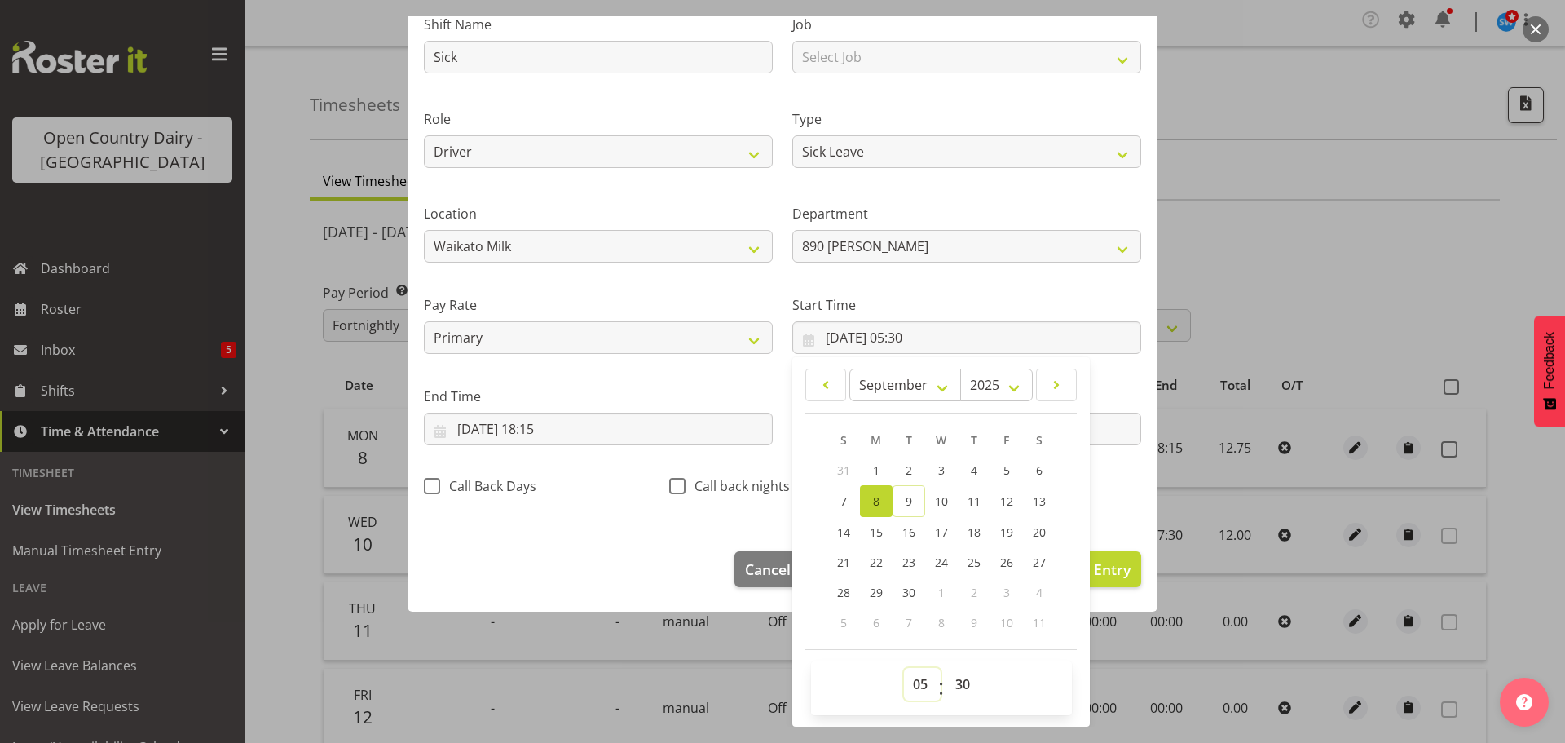
click at [916, 682] on select "00 01 02 03 04 05 06 07 08 09 10 11 12 13 14 15 16 17 18 19 20 21 22 23" at bounding box center [922, 684] width 37 height 33
click at [904, 668] on select "00 01 02 03 04 05 06 07 08 09 10 11 12 13 14 15 16 17 18 19 20 21 22 23" at bounding box center [922, 684] width 37 height 33
click at [961, 686] on select "00 01 02 03 04 05 06 07 08 09 10 11 12 13 14 15 16 17 18 19 20 21 22 23 24 25 2…" at bounding box center [965, 684] width 37 height 33
click at [947, 668] on select "00 01 02 03 04 05 06 07 08 09 10 11 12 13 14 15 16 17 18 19 20 21 22 23 24 25 2…" at bounding box center [965, 684] width 37 height 33
click at [563, 433] on input "[DATE] 18:15" at bounding box center [598, 429] width 349 height 33
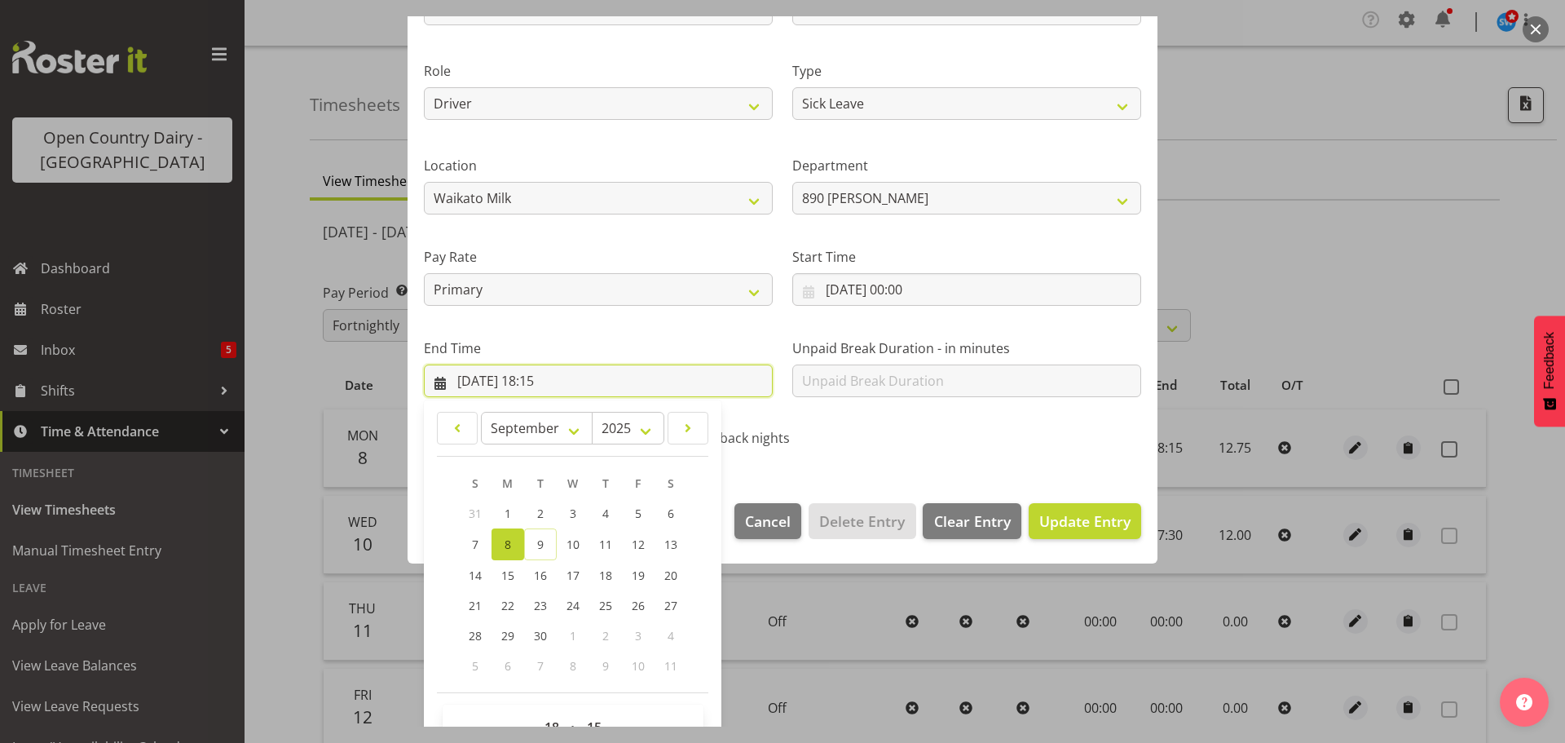
scroll to position [221, 0]
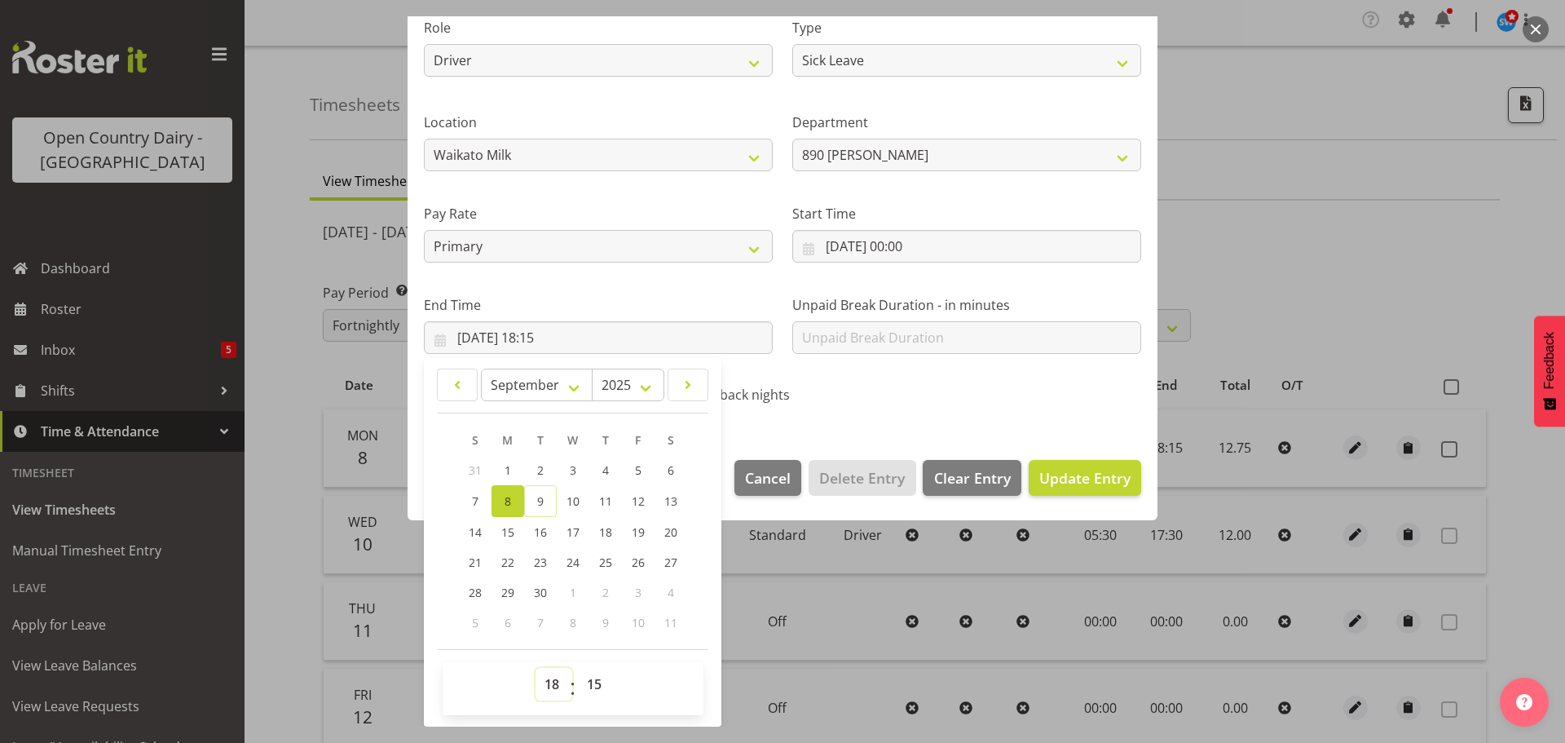
click at [551, 680] on select "00 01 02 03 04 05 06 07 08 09 10 11 12 13 14 15 16 17 18 19 20 21 22 23" at bounding box center [554, 684] width 37 height 33
click at [536, 668] on select "00 01 02 03 04 05 06 07 08 09 10 11 12 13 14 15 16 17 18 19 20 21 22 23" at bounding box center [554, 684] width 37 height 33
click at [596, 677] on select "00 01 02 03 04 05 06 07 08 09 10 11 12 13 14 15 16 17 18 19 20 21 22 23 24 25 2…" at bounding box center [596, 684] width 37 height 33
click at [578, 668] on select "00 01 02 03 04 05 06 07 08 09 10 11 12 13 14 15 16 17 18 19 20 21 22 23 24 25 2…" at bounding box center [596, 684] width 37 height 33
click at [1077, 468] on span "Update Entry" at bounding box center [1085, 478] width 91 height 20
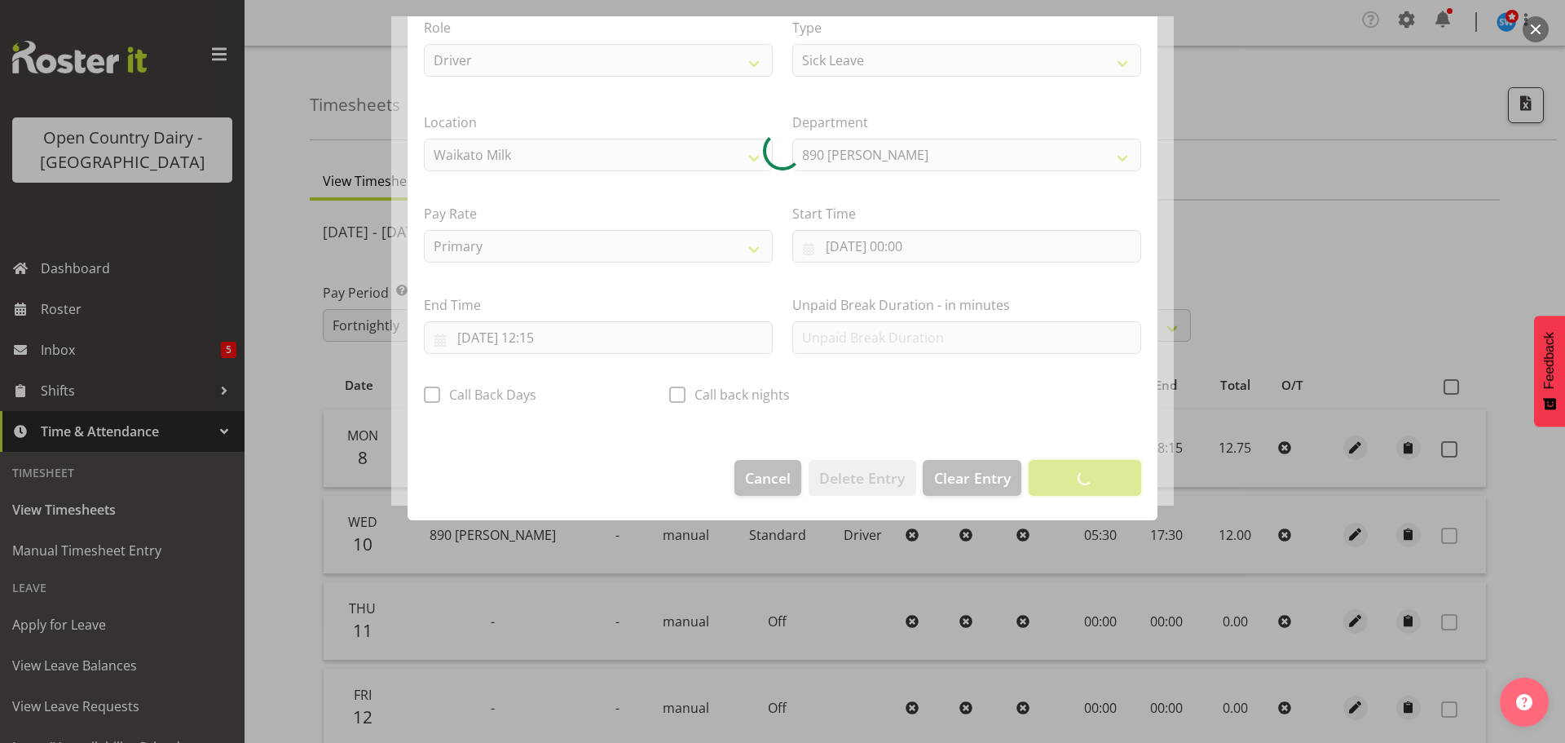
scroll to position [15, 0]
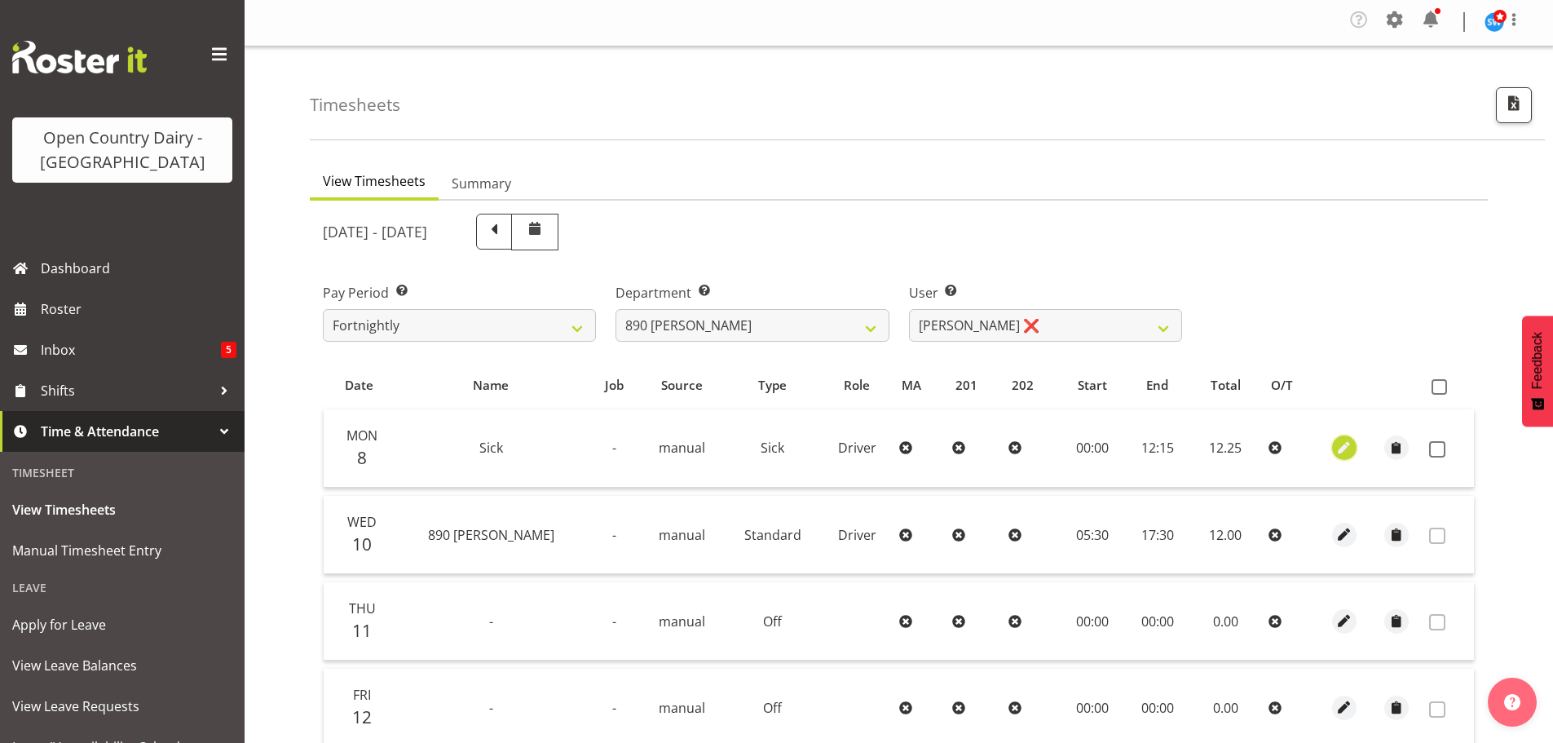
click at [1337, 448] on span "button" at bounding box center [1344, 448] width 19 height 19
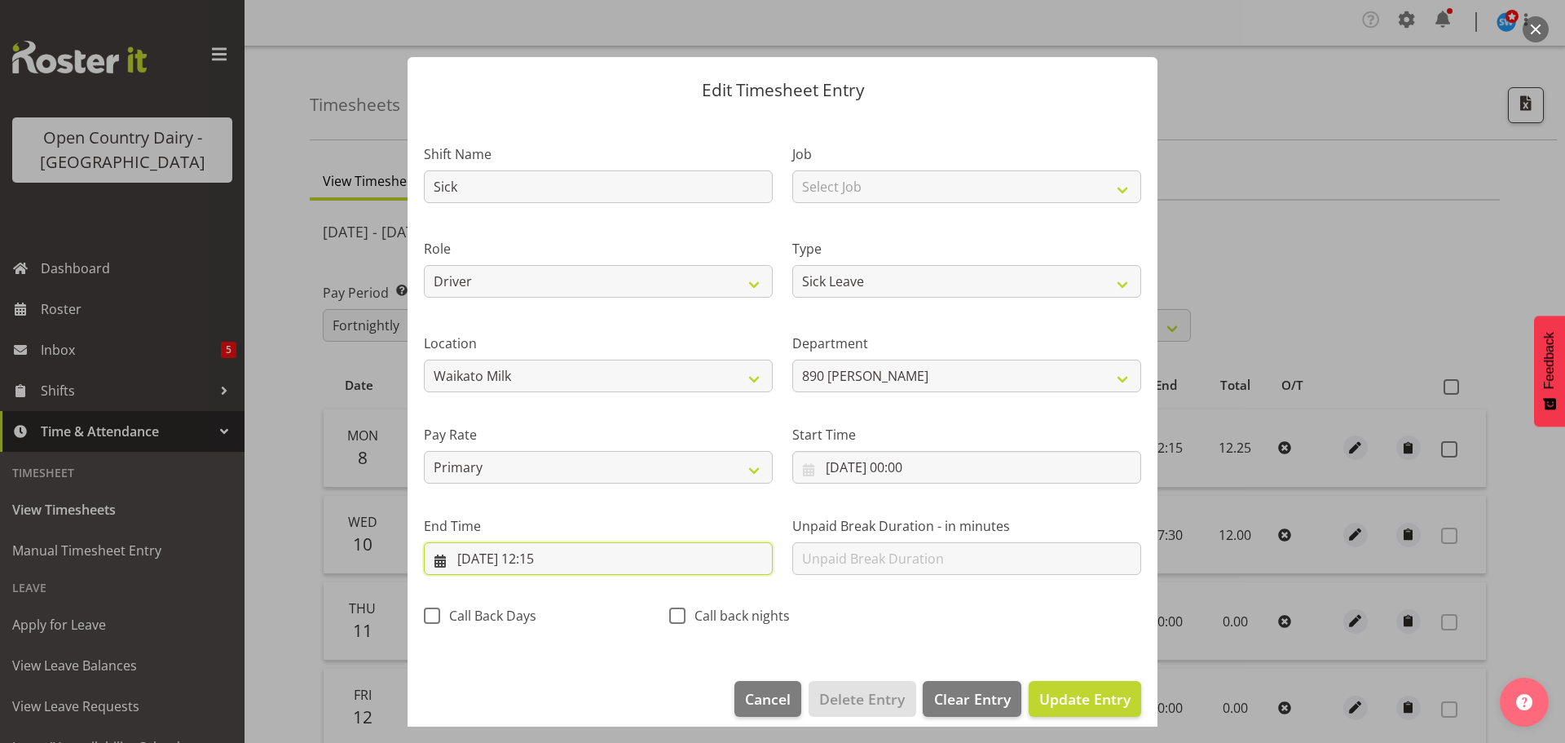
click at [559, 560] on input "[DATE] 12:15" at bounding box center [598, 558] width 349 height 33
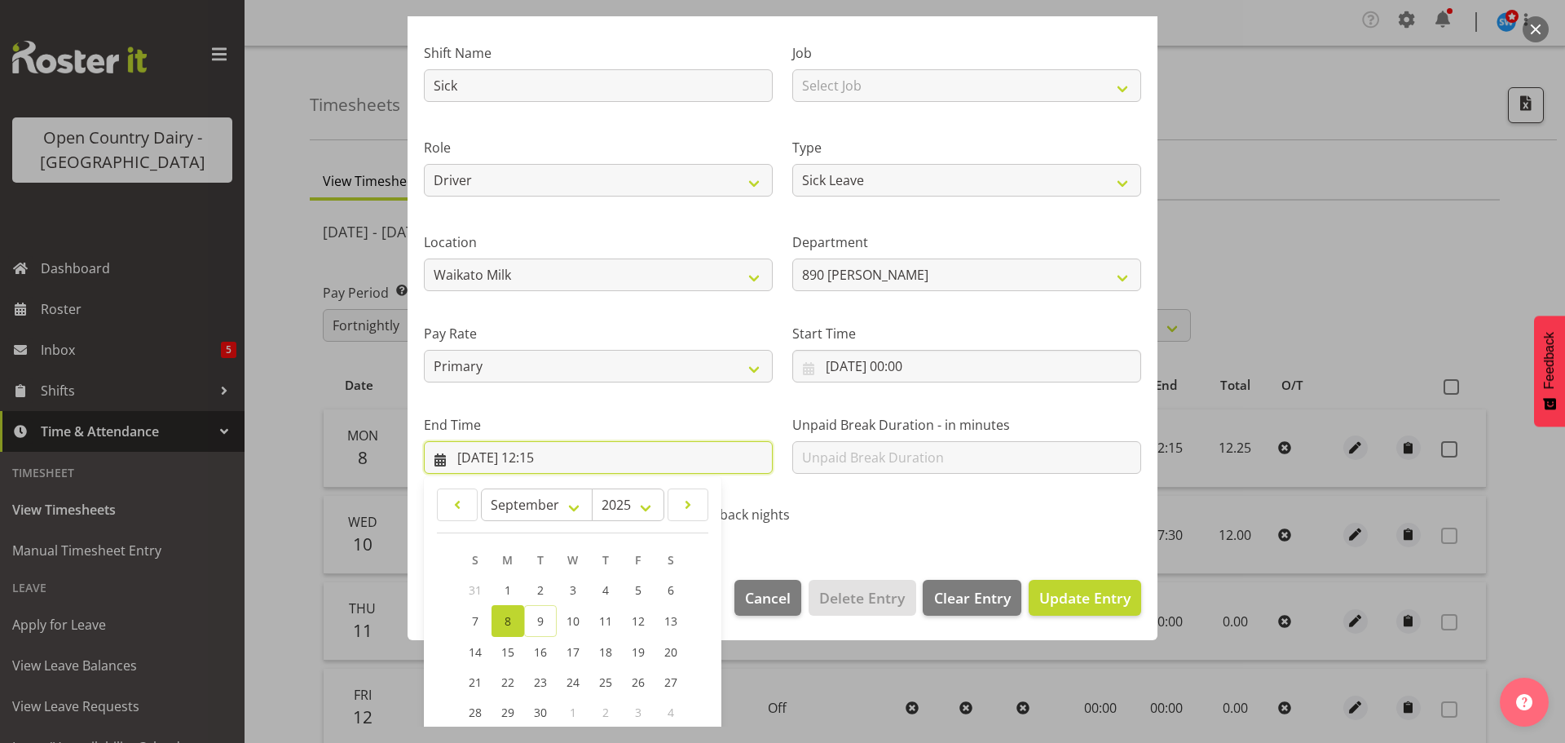
scroll to position [221, 0]
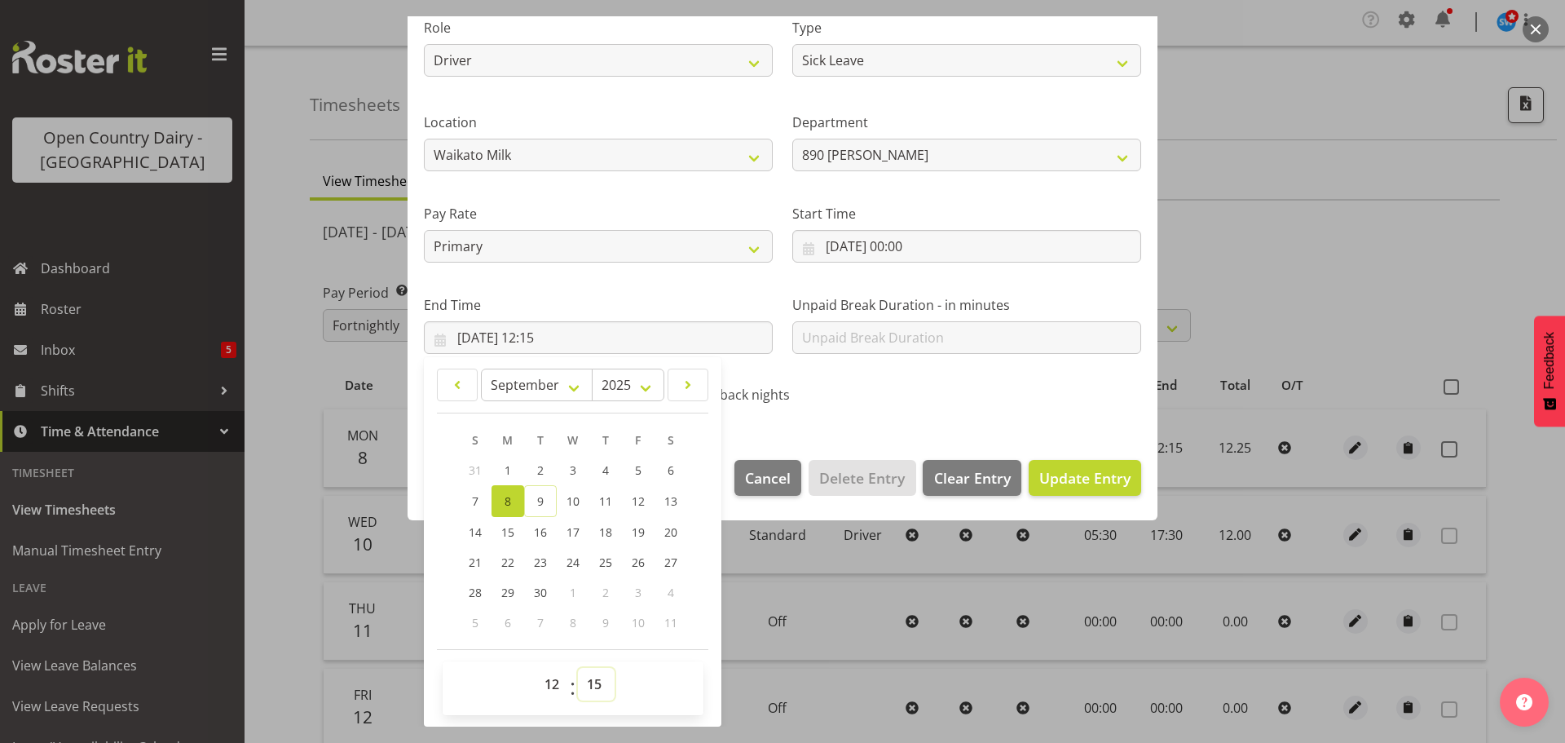
click at [597, 686] on select "00 01 02 03 04 05 06 07 08 09 10 11 12 13 14 15 16 17 18 19 20 21 22 23 24 25 2…" at bounding box center [596, 684] width 37 height 33
click at [578, 668] on select "00 01 02 03 04 05 06 07 08 09 10 11 12 13 14 15 16 17 18 19 20 21 22 23 24 25 2…" at bounding box center [596, 684] width 37 height 33
click at [1053, 475] on span "Update Entry" at bounding box center [1085, 478] width 91 height 20
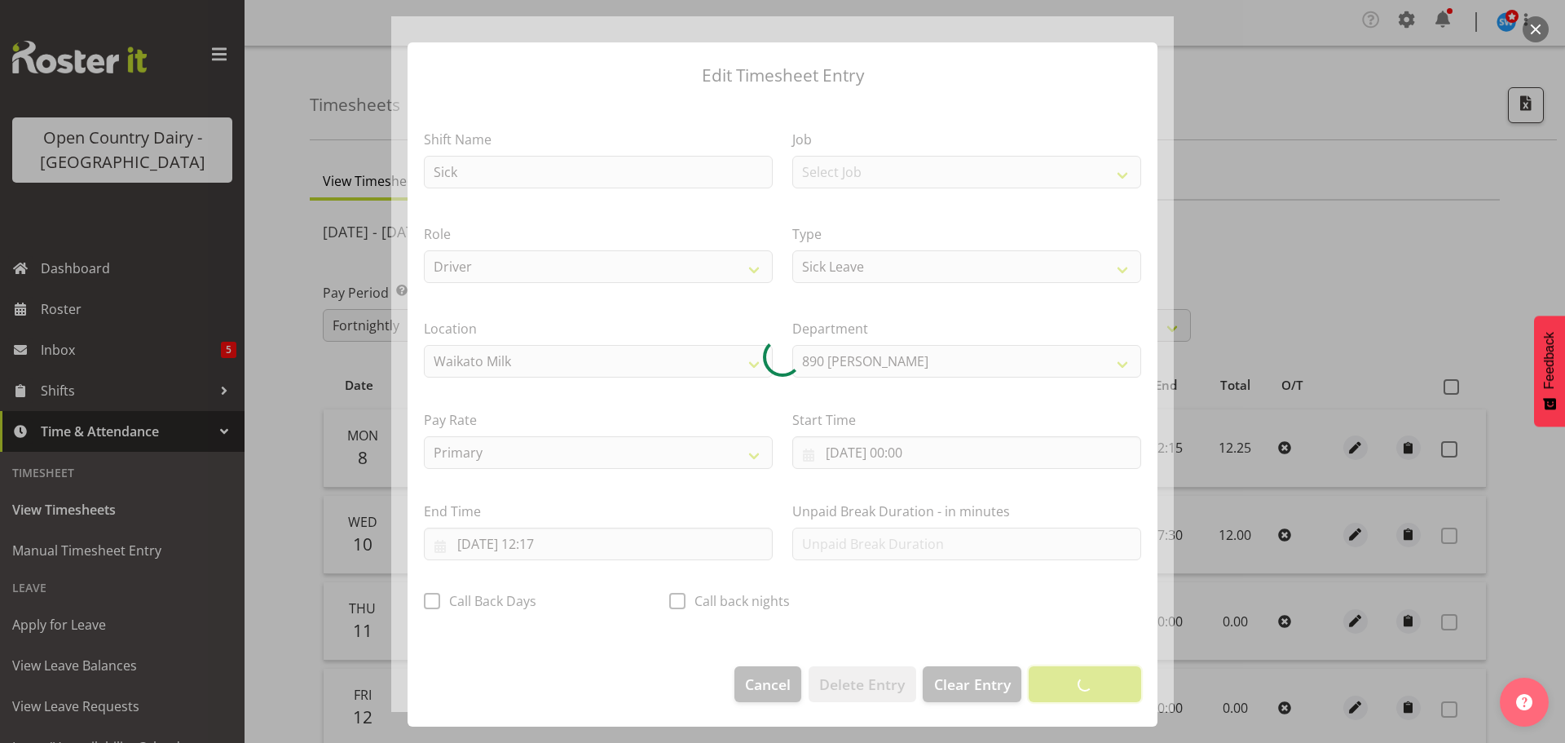
scroll to position [15, 0]
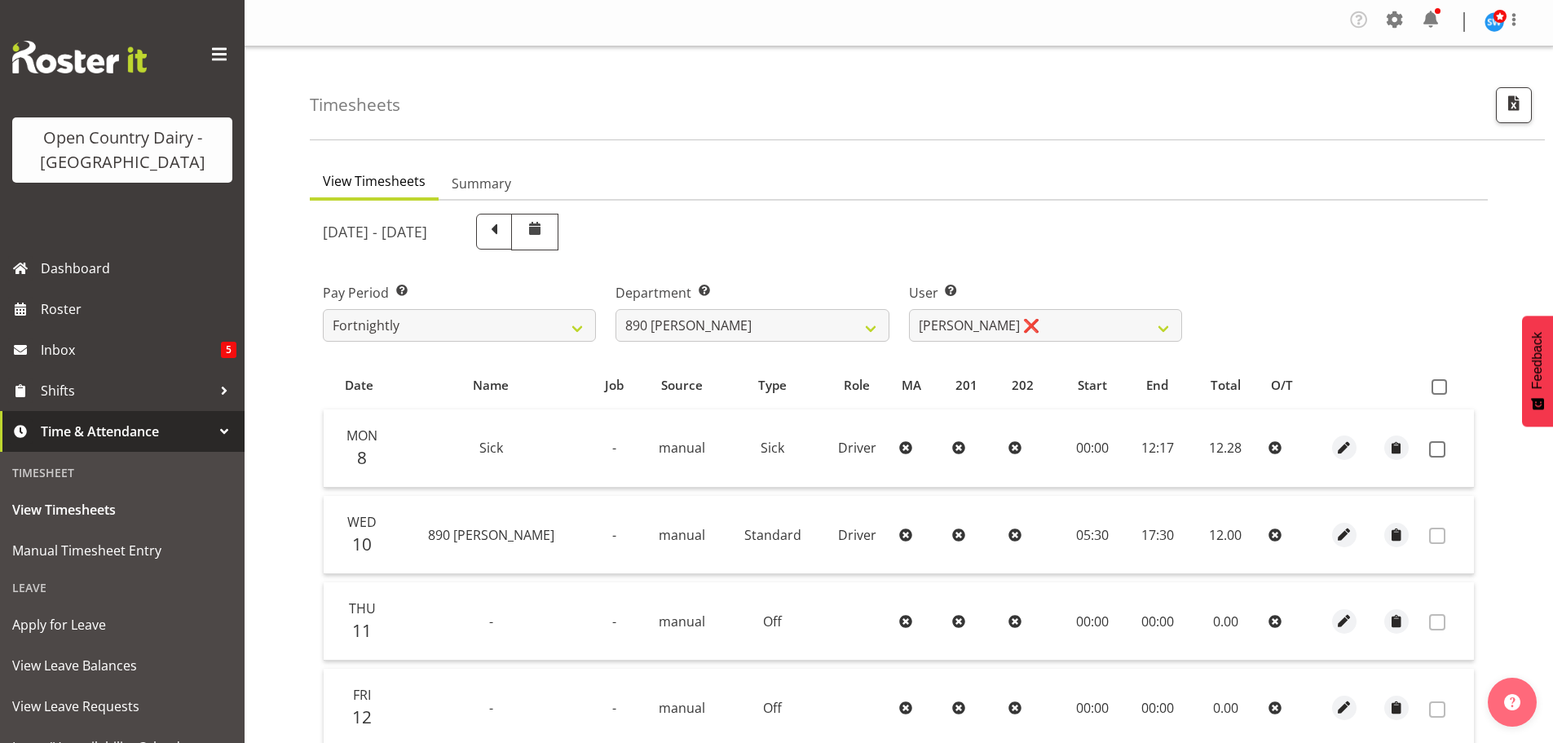
click at [1136, 448] on td "12:17" at bounding box center [1158, 448] width 64 height 78
click at [1340, 448] on span "button" at bounding box center [1344, 448] width 19 height 19
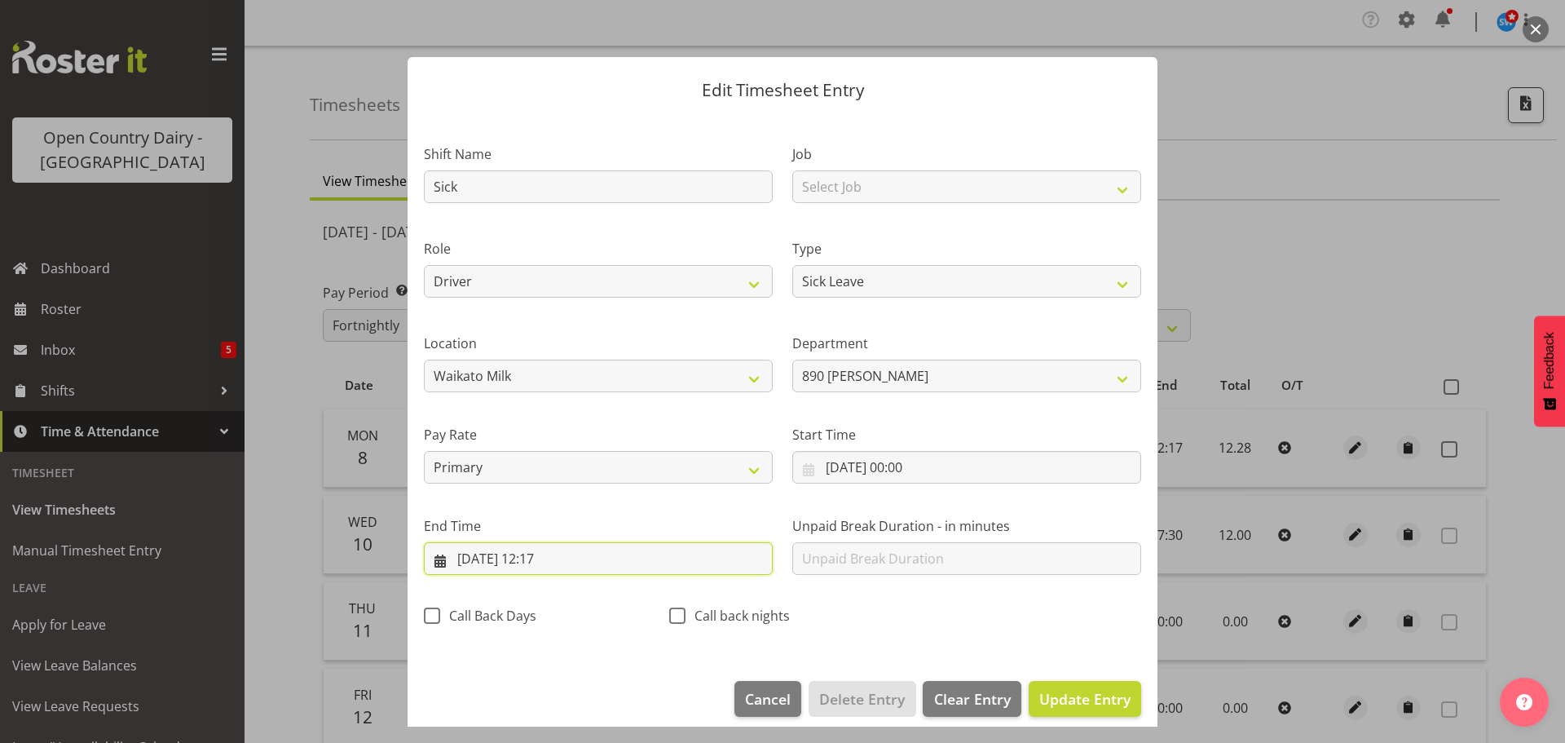
click at [567, 557] on input "[DATE] 12:17" at bounding box center [598, 558] width 349 height 33
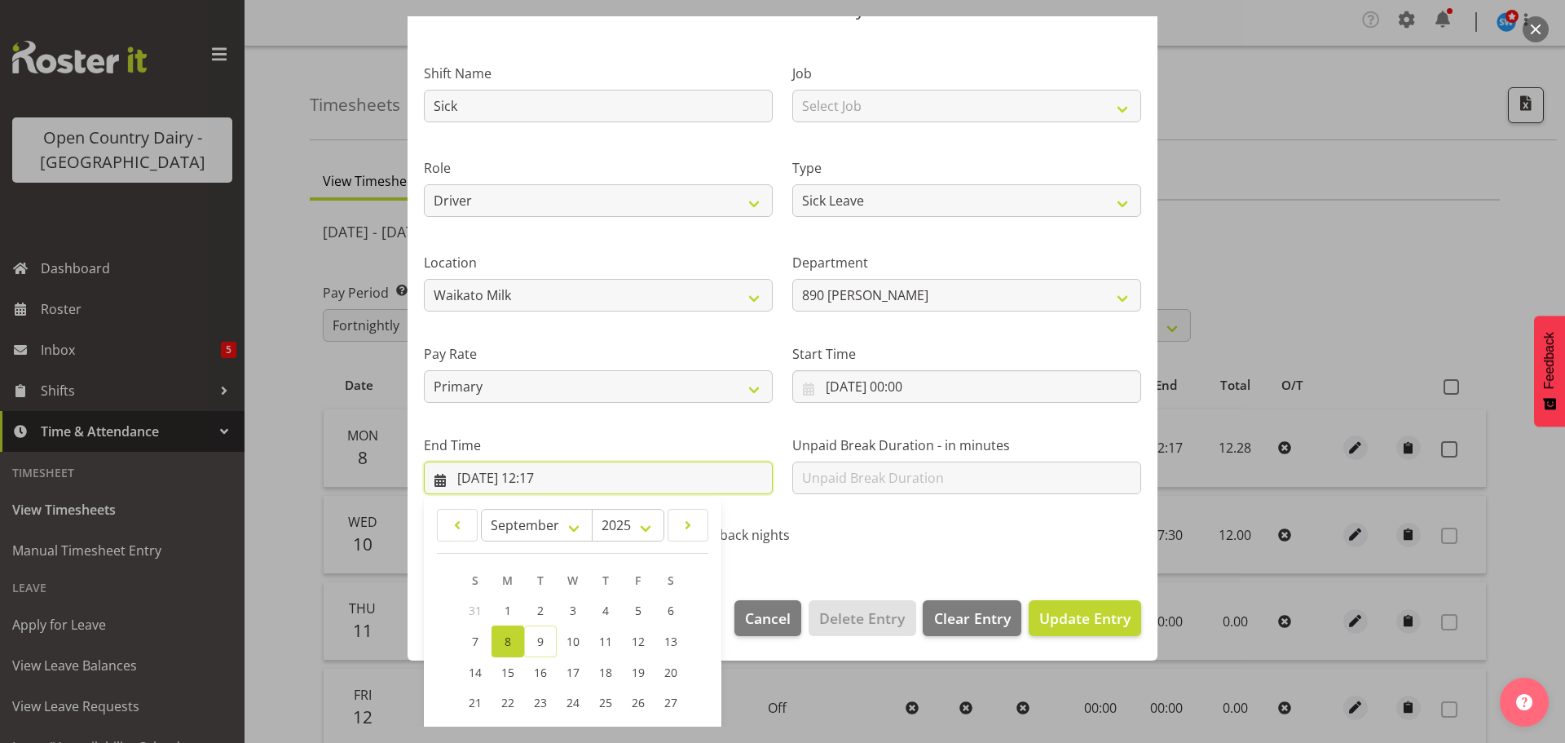
scroll to position [221, 0]
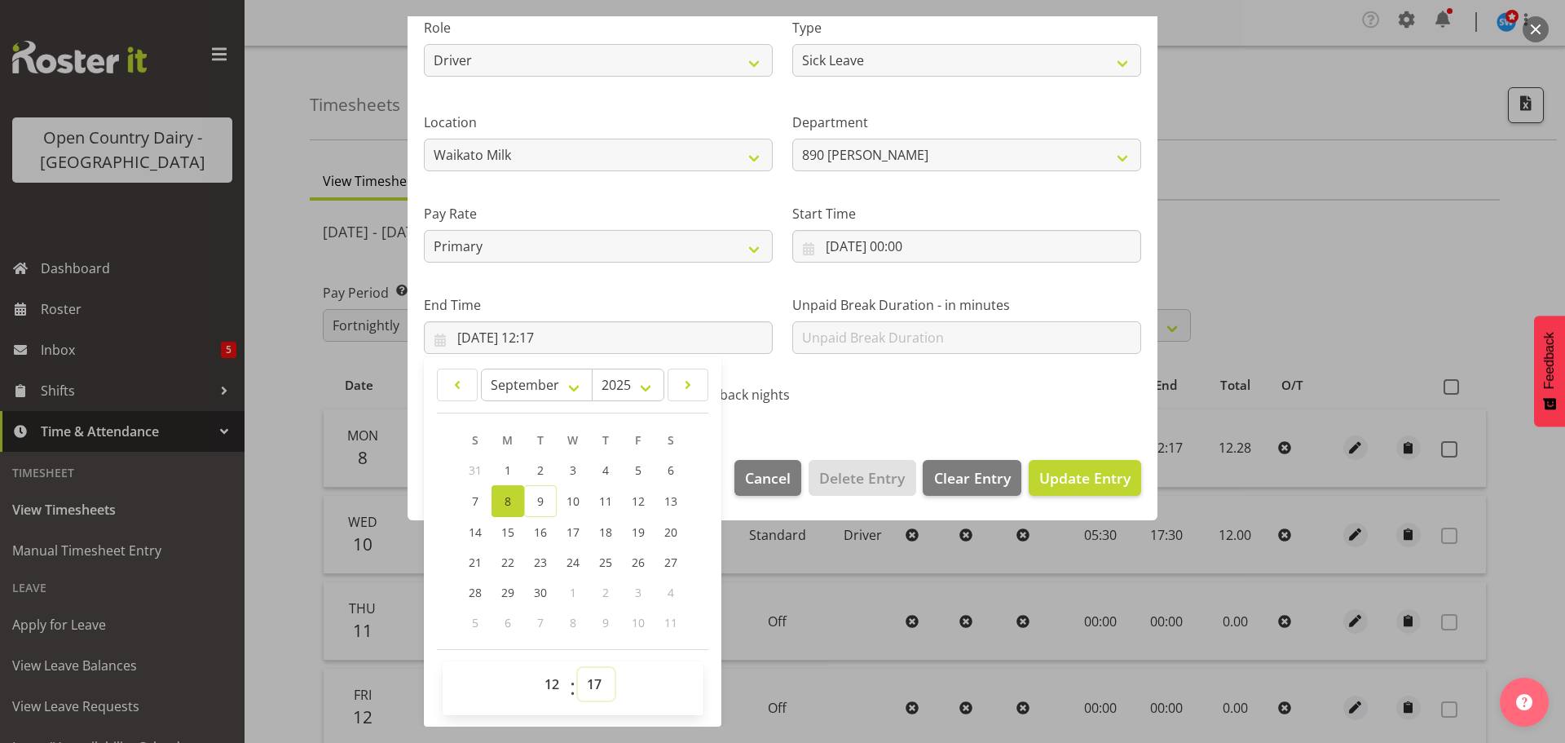
click at [598, 691] on select "00 01 02 03 04 05 06 07 08 09 10 11 12 13 14 15 16 17 18 19 20 21 22 23 24 25 2…" at bounding box center [596, 684] width 37 height 33
click at [578, 668] on select "00 01 02 03 04 05 06 07 08 09 10 11 12 13 14 15 16 17 18 19 20 21 22 23 24 25 2…" at bounding box center [596, 684] width 37 height 33
click at [1070, 475] on span "Update Entry" at bounding box center [1085, 478] width 91 height 20
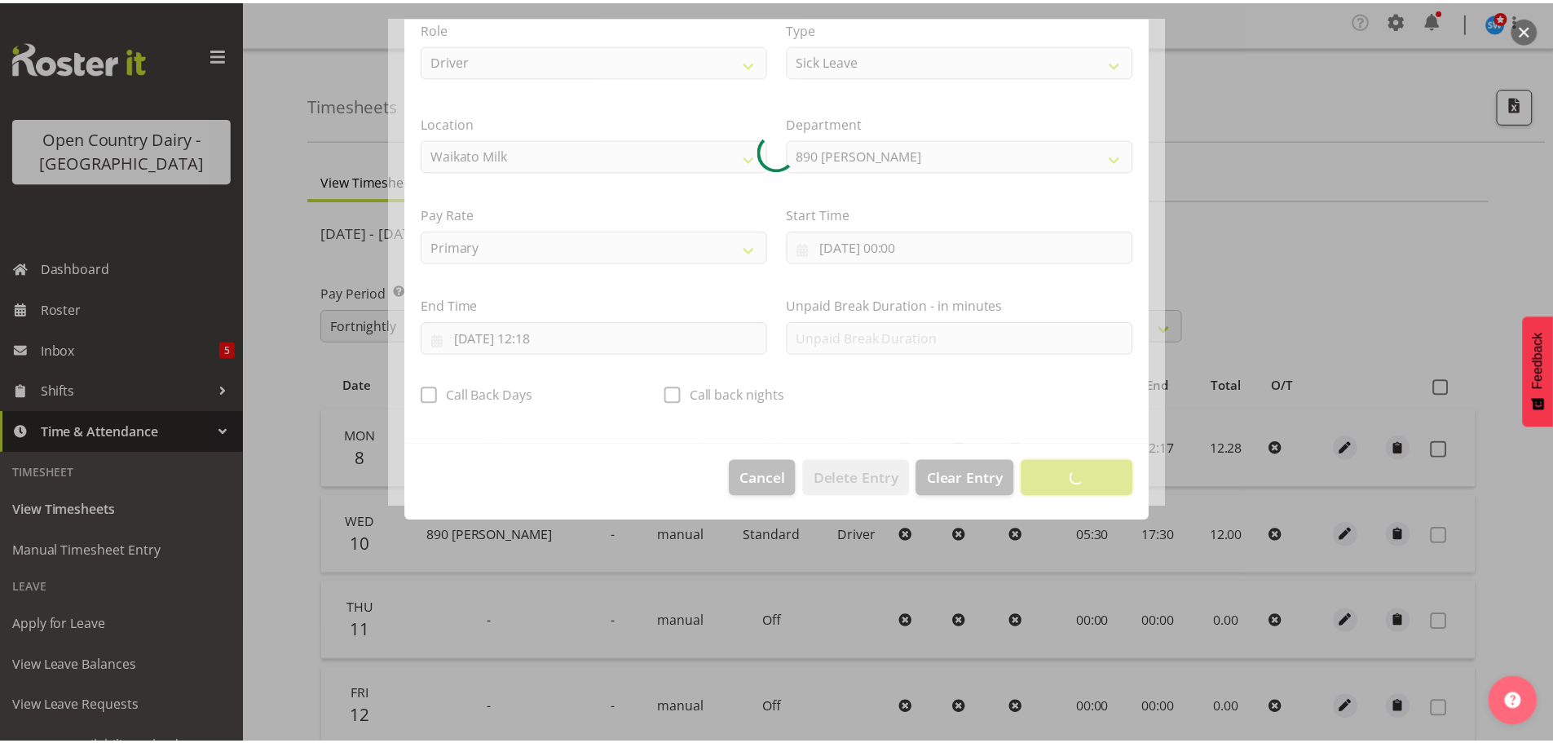
scroll to position [15, 0]
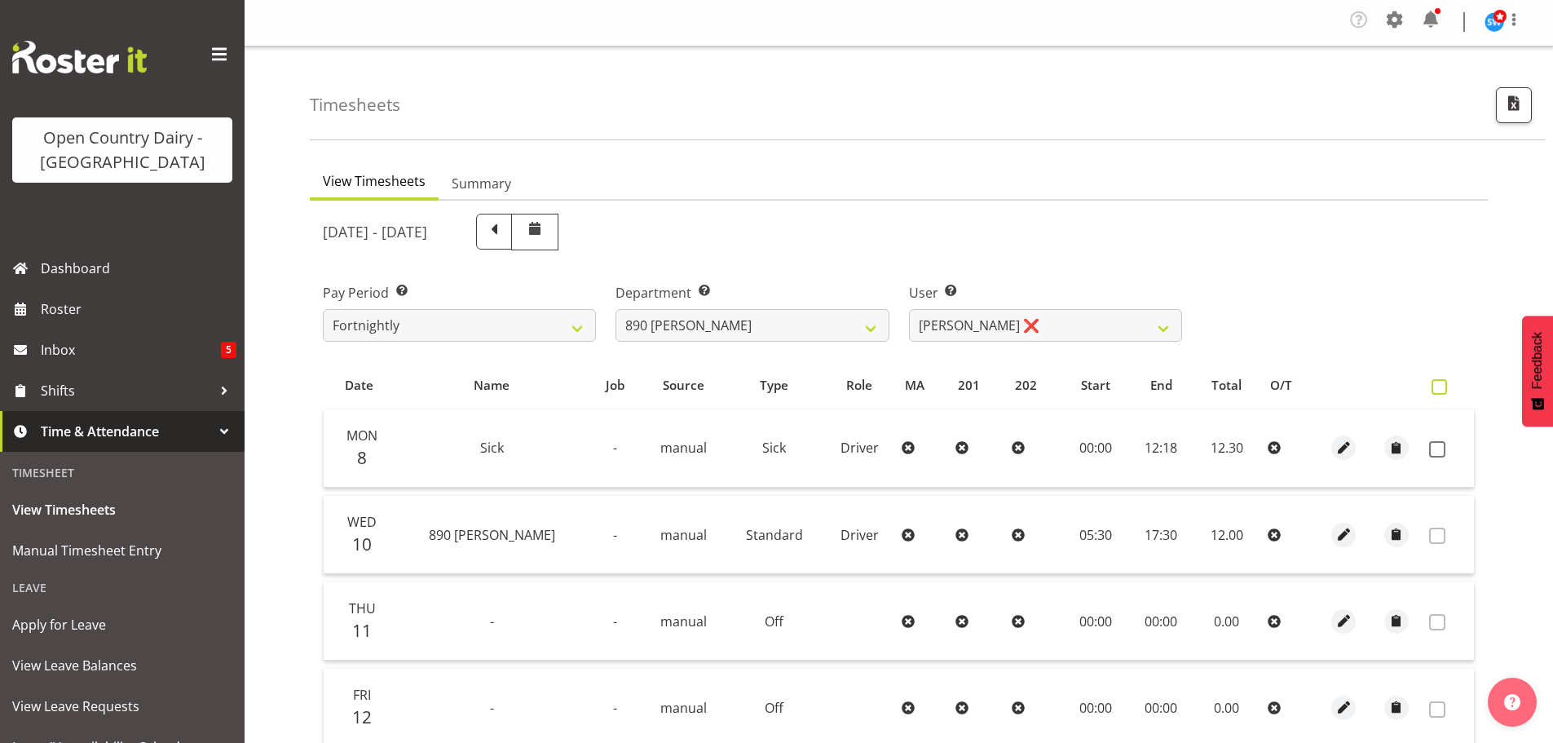
click at [1437, 389] on span at bounding box center [1439, 386] width 15 height 15
click at [1437, 389] on input "checkbox" at bounding box center [1437, 387] width 11 height 11
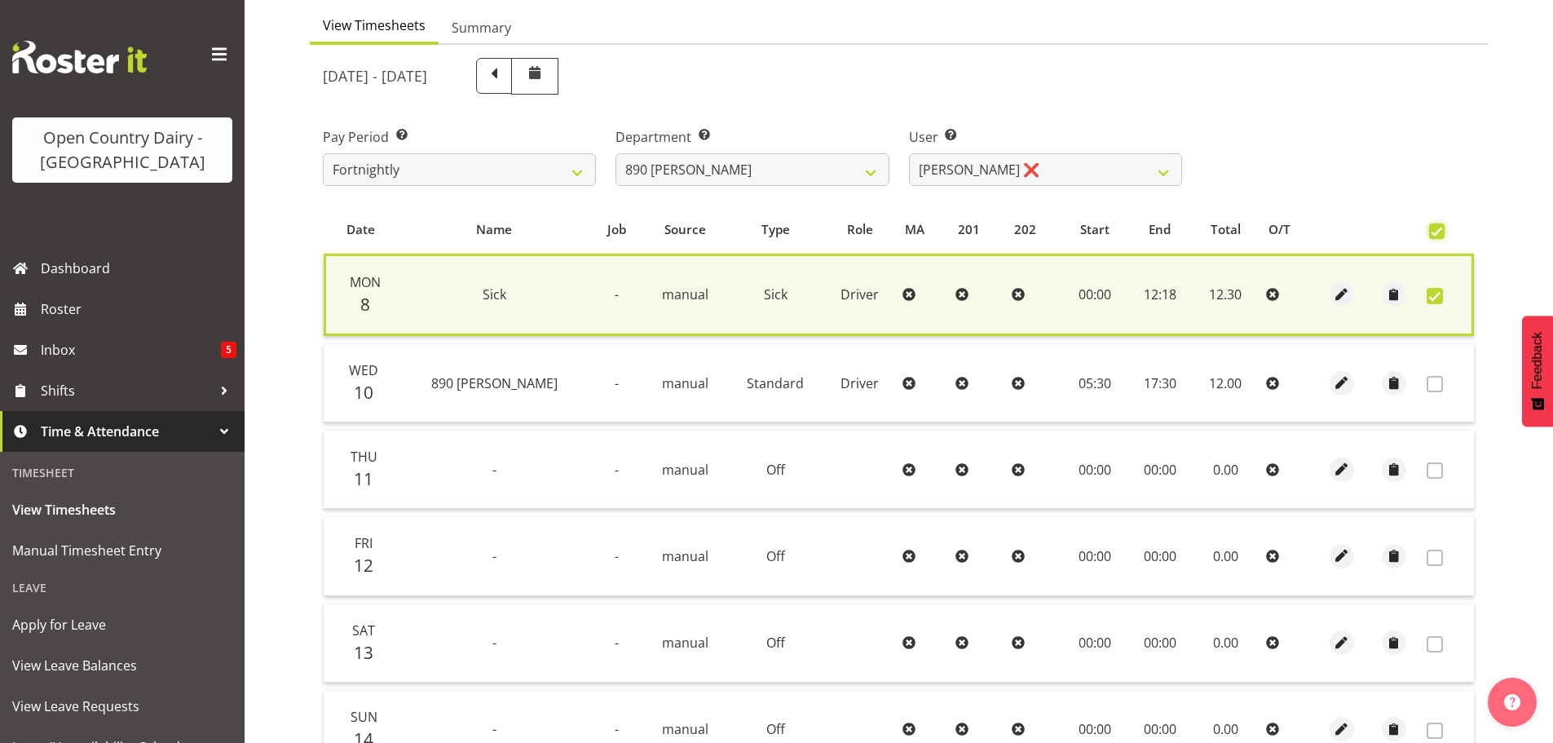
scroll to position [327, 0]
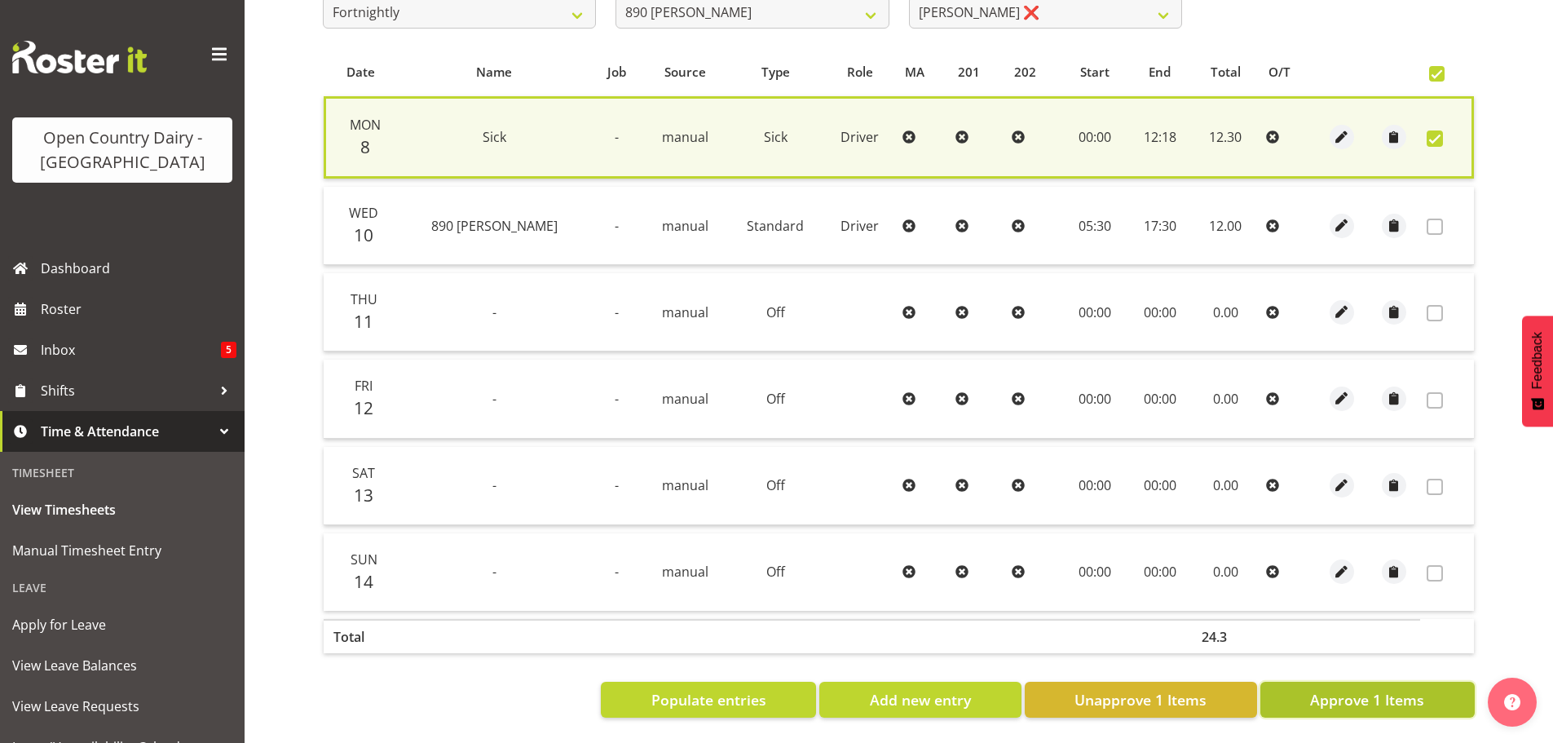
click at [1348, 689] on span "Approve 1 Items" at bounding box center [1367, 699] width 114 height 21
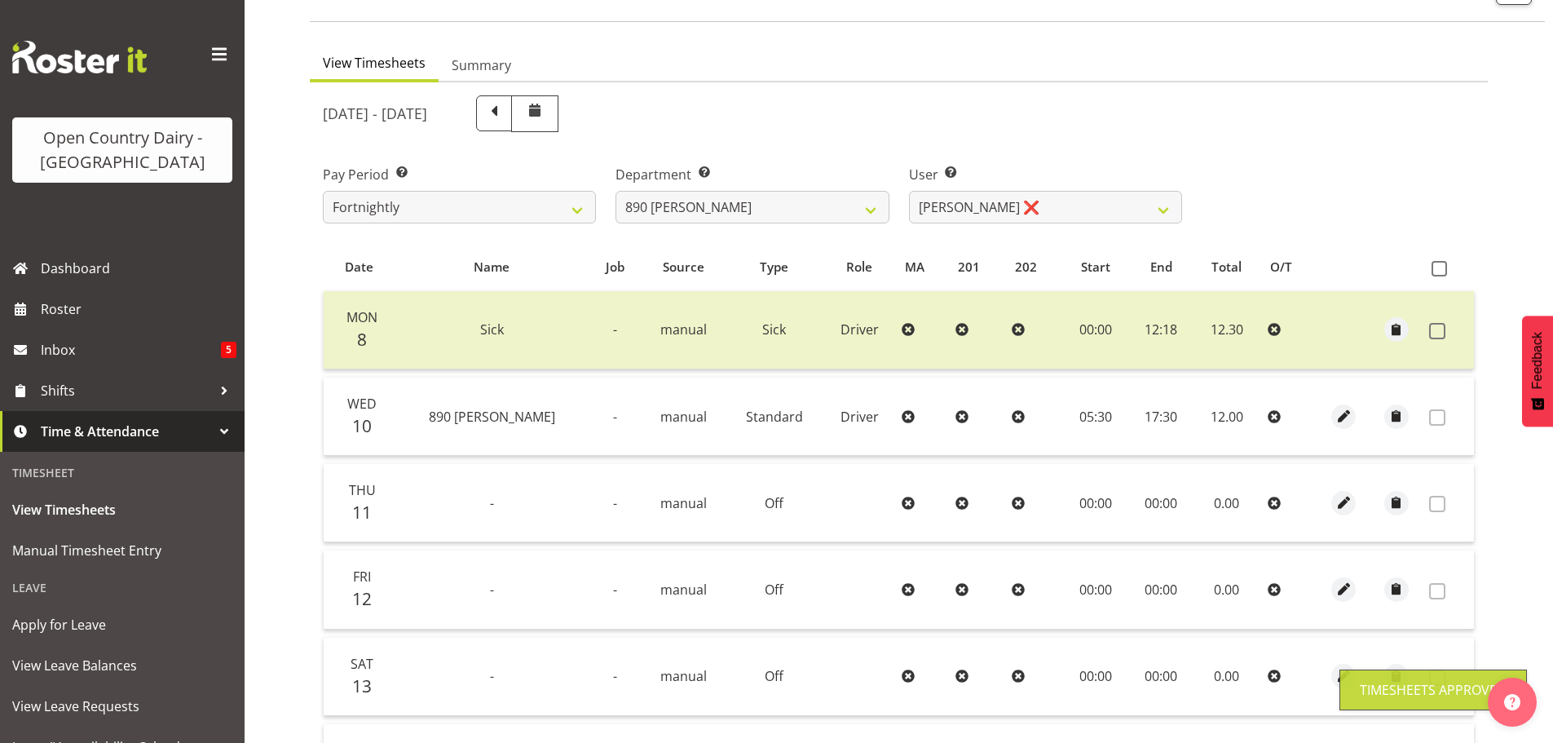
scroll to position [0, 0]
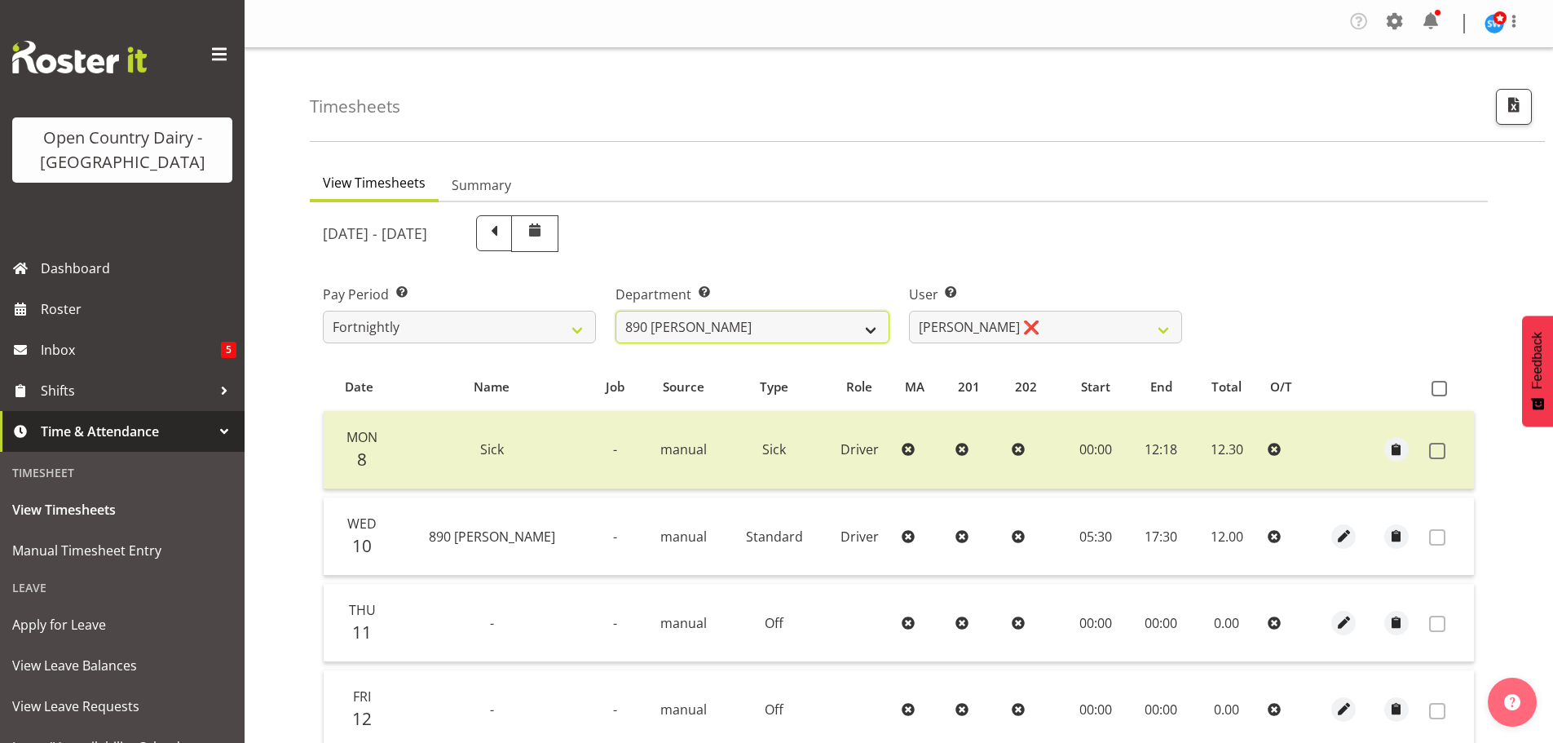
click at [874, 338] on select "701 702 703 704 705 706 707 708 709 710 711 712 713 714 715 716 717 718 719 720" at bounding box center [752, 327] width 273 height 33
click at [616, 311] on select "701 702 703 704 705 706 707 708 709 710 711 712 713 714 715 716 717 718 719 720" at bounding box center [752, 327] width 273 height 33
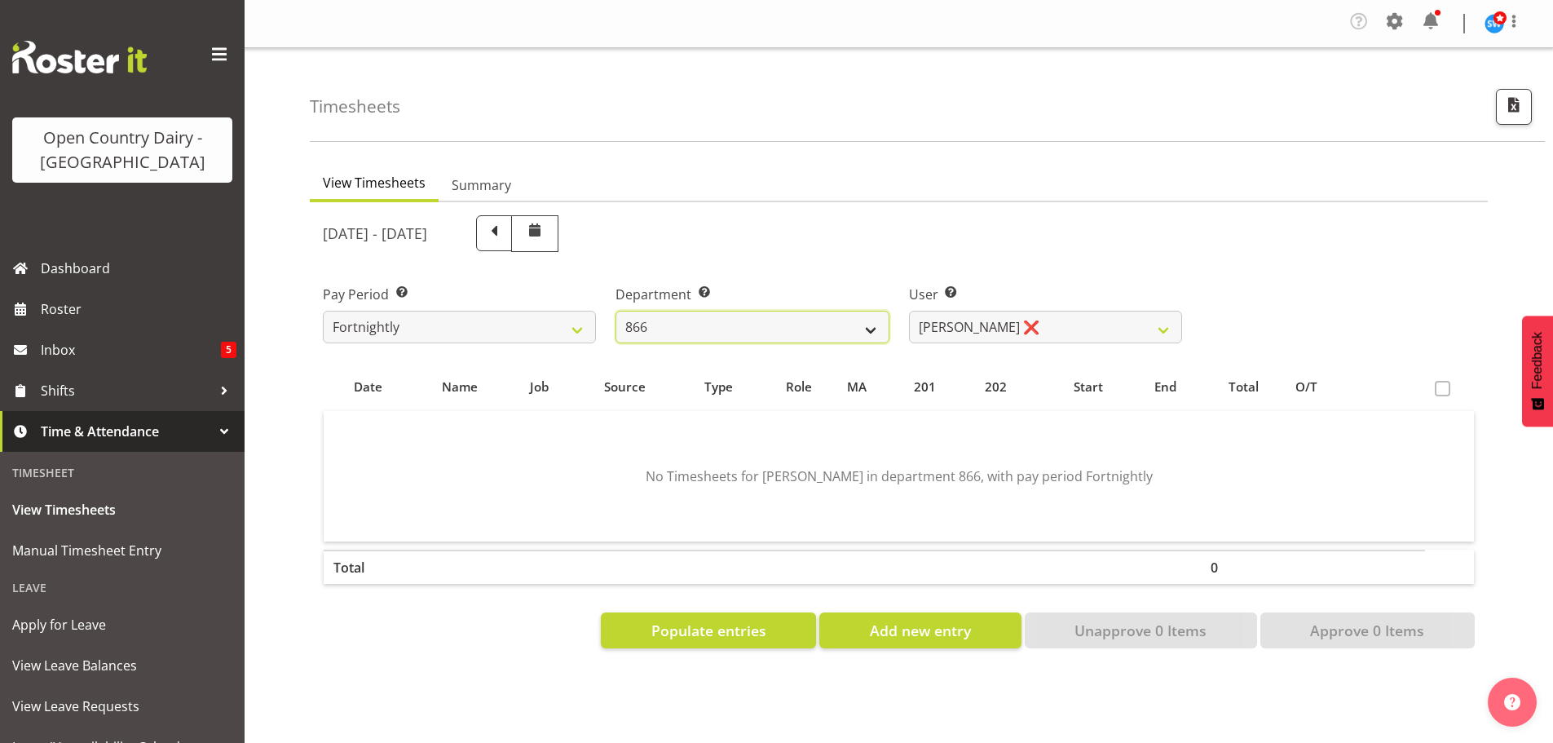
click at [876, 328] on select "701 702 703 704 705 706 707 708 709 710 711 712 713 714 715 716 717 718 719 720" at bounding box center [752, 327] width 273 height 33
click at [1162, 334] on select "[PERSON_NAME] ❌ [PERSON_NAME] ❌ [PERSON_NAME] ❌ [PERSON_NAME] ❌" at bounding box center [1045, 327] width 273 height 33
click at [909, 311] on select "[PERSON_NAME] ❌ [PERSON_NAME] ❌ [PERSON_NAME] ❌ [PERSON_NAME] ❌" at bounding box center [1045, 327] width 273 height 33
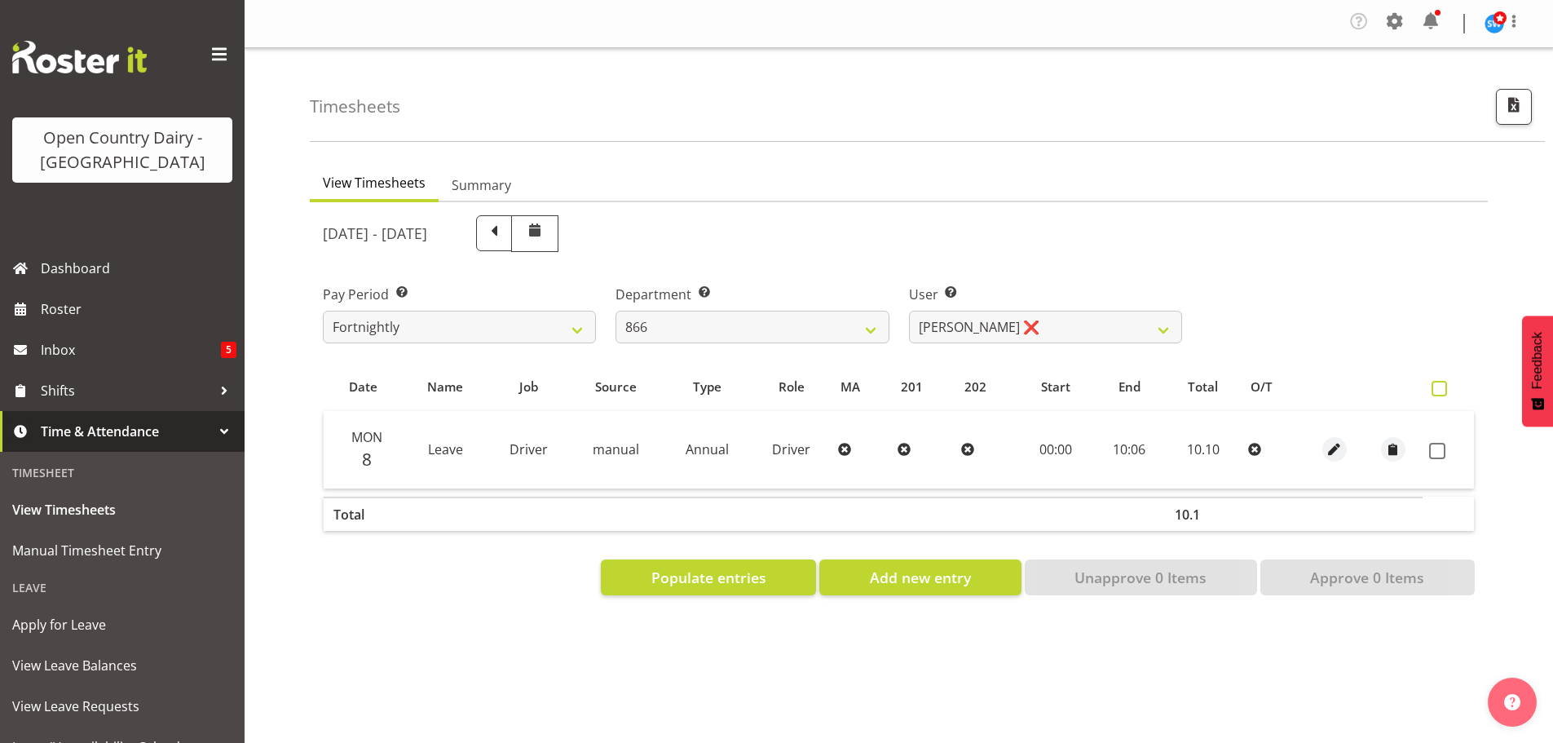
click at [1440, 388] on span at bounding box center [1439, 388] width 15 height 15
click at [1440, 388] on input "checkbox" at bounding box center [1437, 388] width 11 height 11
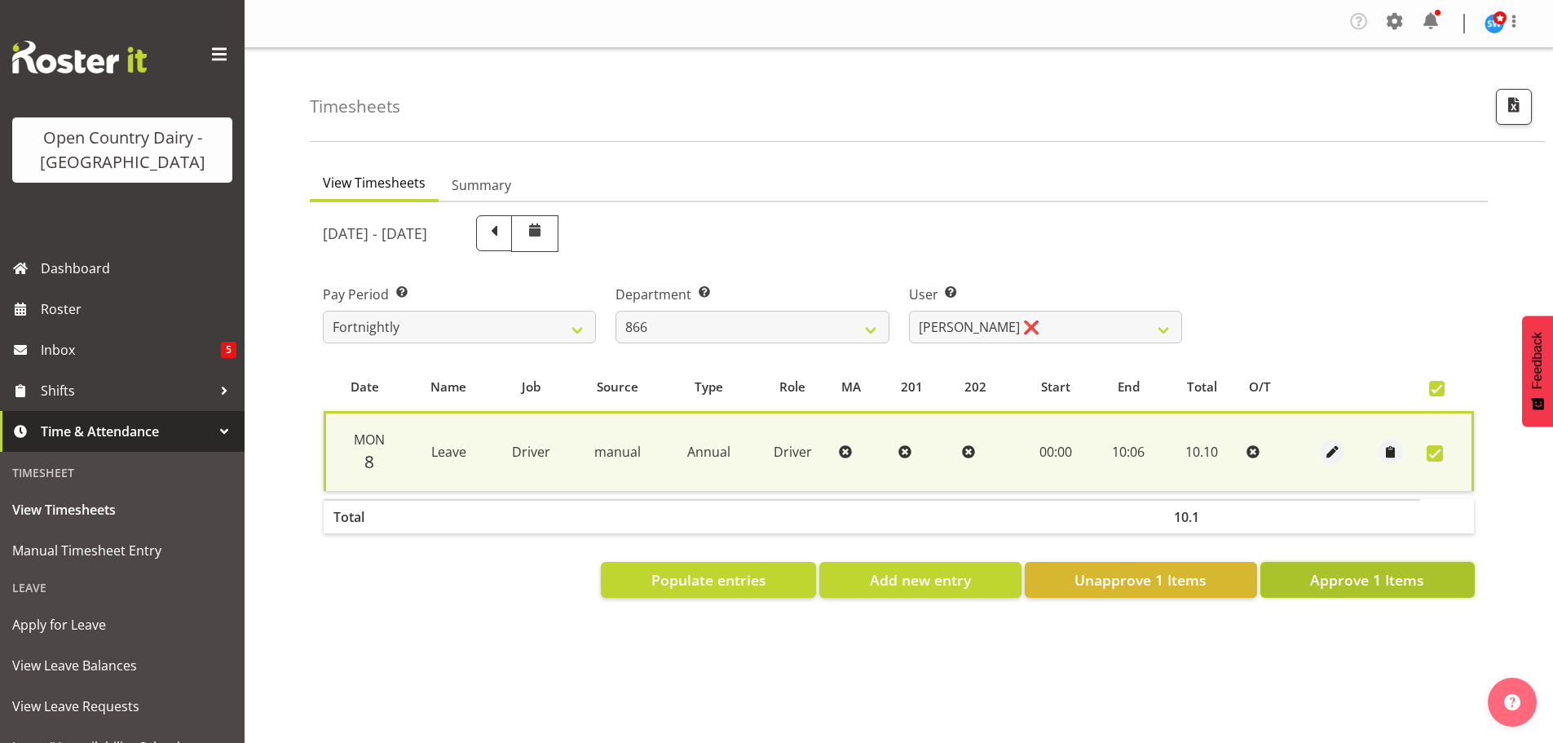
click at [1373, 582] on span "Approve 1 Items" at bounding box center [1367, 579] width 114 height 21
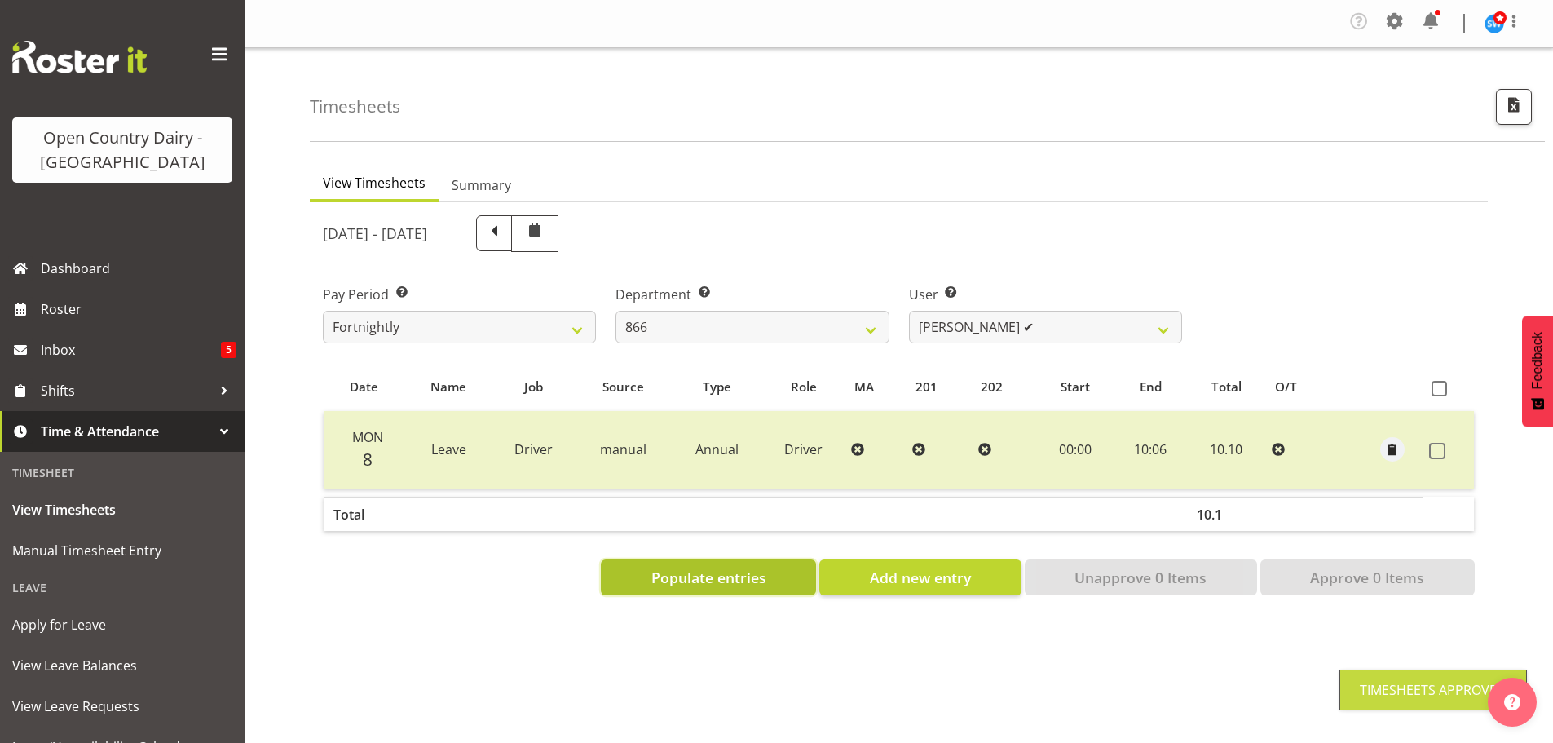
click at [713, 569] on span "Populate entries" at bounding box center [708, 577] width 115 height 21
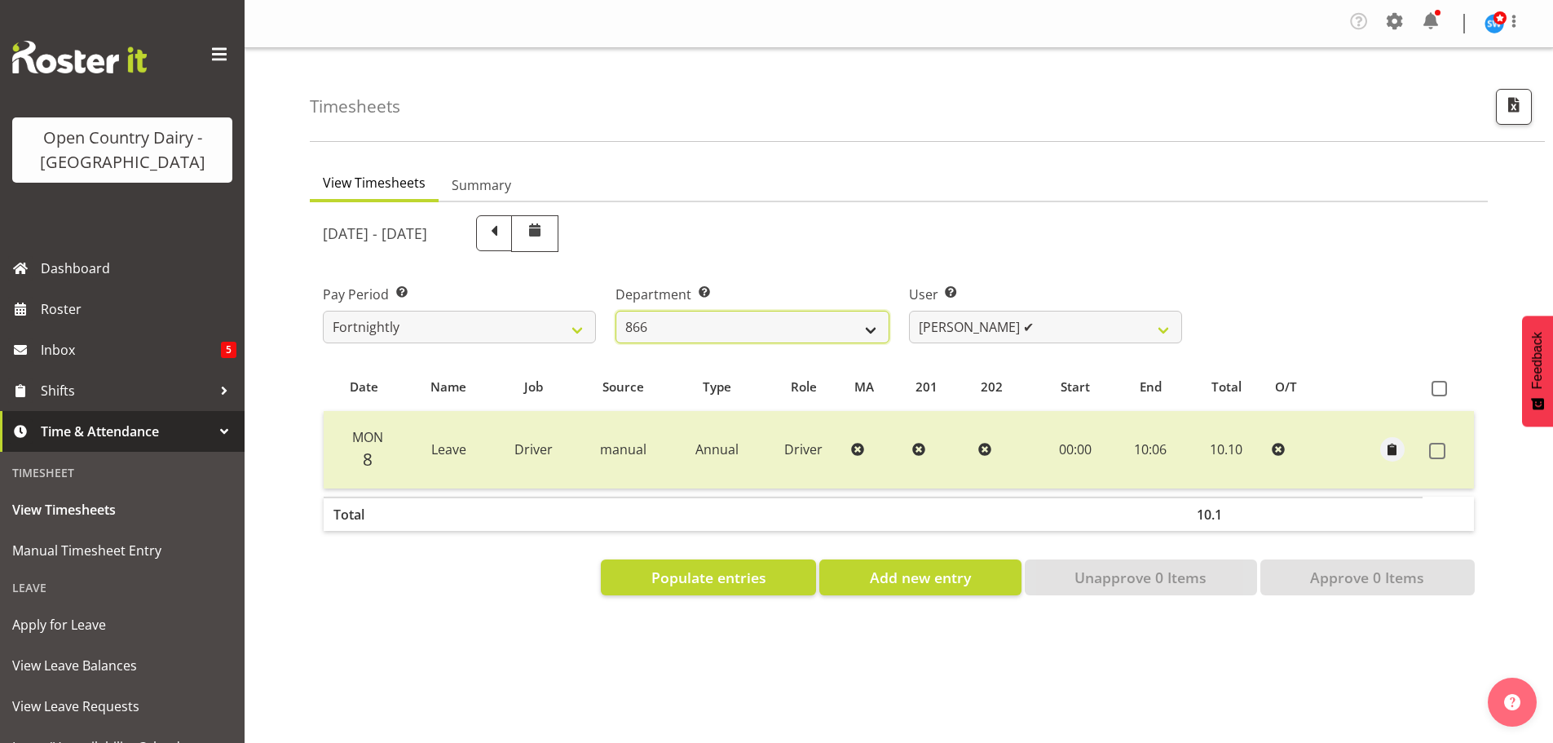
click at [867, 331] on select "701 702 703 704 705 706 707 708 709 710 711 712 713 714 715 716 717 718 719 720" at bounding box center [752, 327] width 273 height 33
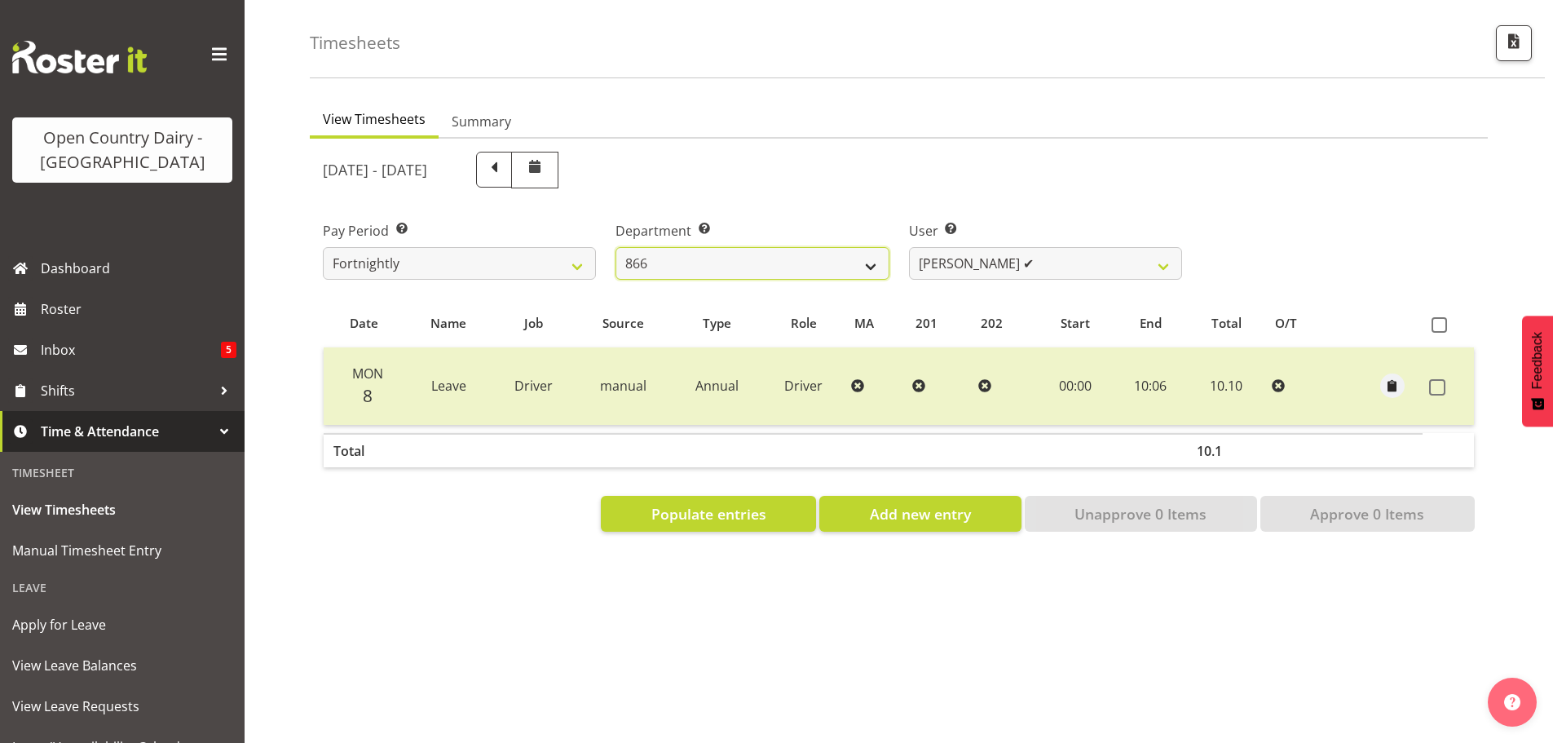
click at [870, 256] on select "701 702 703 704 705 706 707 708 709 710 711 712 713 714 715 716 717 718 719 720" at bounding box center [752, 263] width 273 height 33
click at [874, 254] on select "701 702 703 704 705 706 707 708 709 710 711 712 713 714 715 716 717 718 719 720" at bounding box center [752, 263] width 273 height 33
click at [616, 247] on select "701 702 703 704 705 706 707 708 709 710 711 712 713 714 715 716 717 718 719 720" at bounding box center [752, 263] width 273 height 33
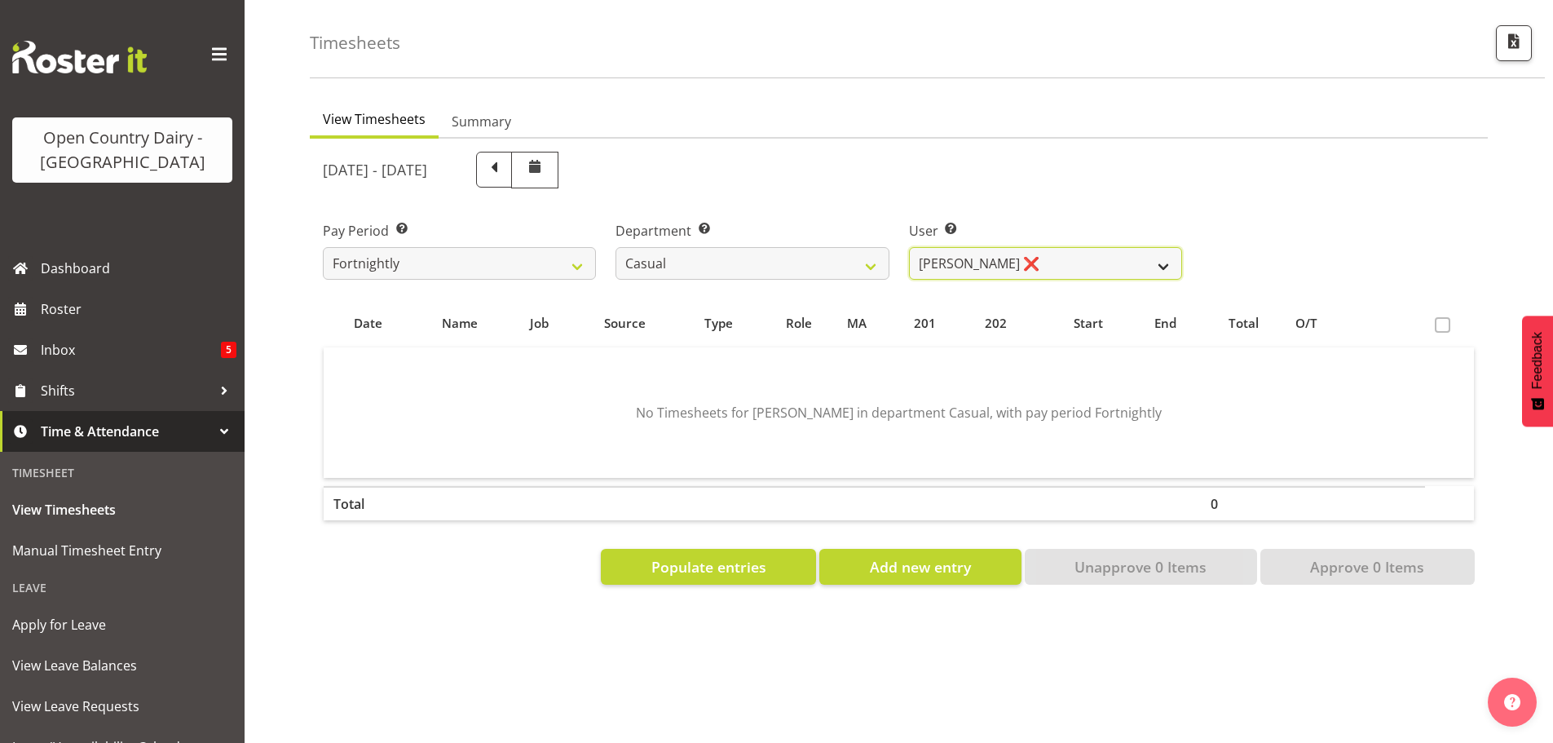
click at [1159, 252] on select "[PERSON_NAME] ❌ [PERSON_NAME] ❌ [PERSON_NAME] ❌ [PERSON_NAME] ❌" at bounding box center [1045, 263] width 273 height 33
click at [909, 247] on select "[PERSON_NAME] ❌ [PERSON_NAME] ❌ [PERSON_NAME] ❌ [PERSON_NAME] ❌" at bounding box center [1045, 263] width 273 height 33
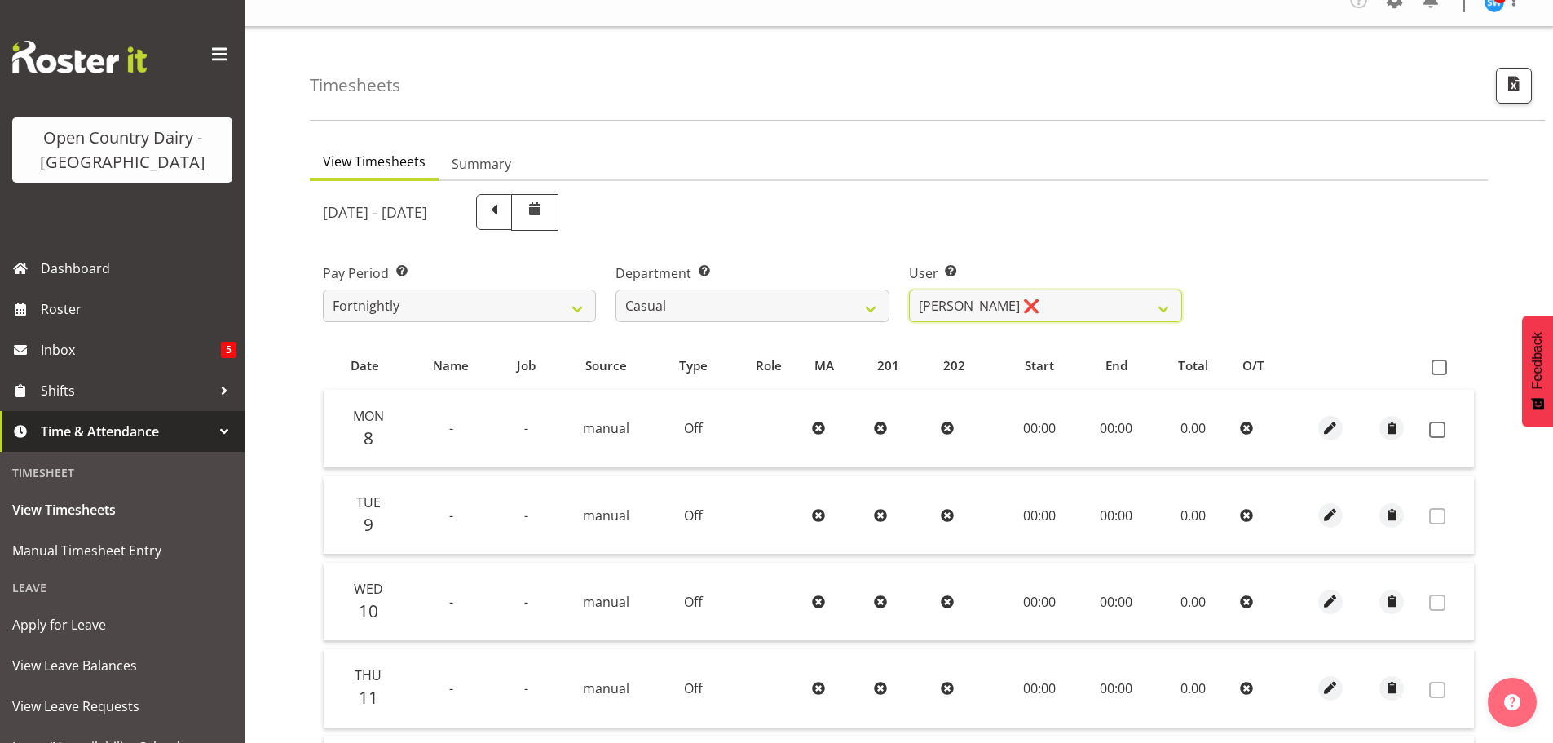
scroll to position [2, 0]
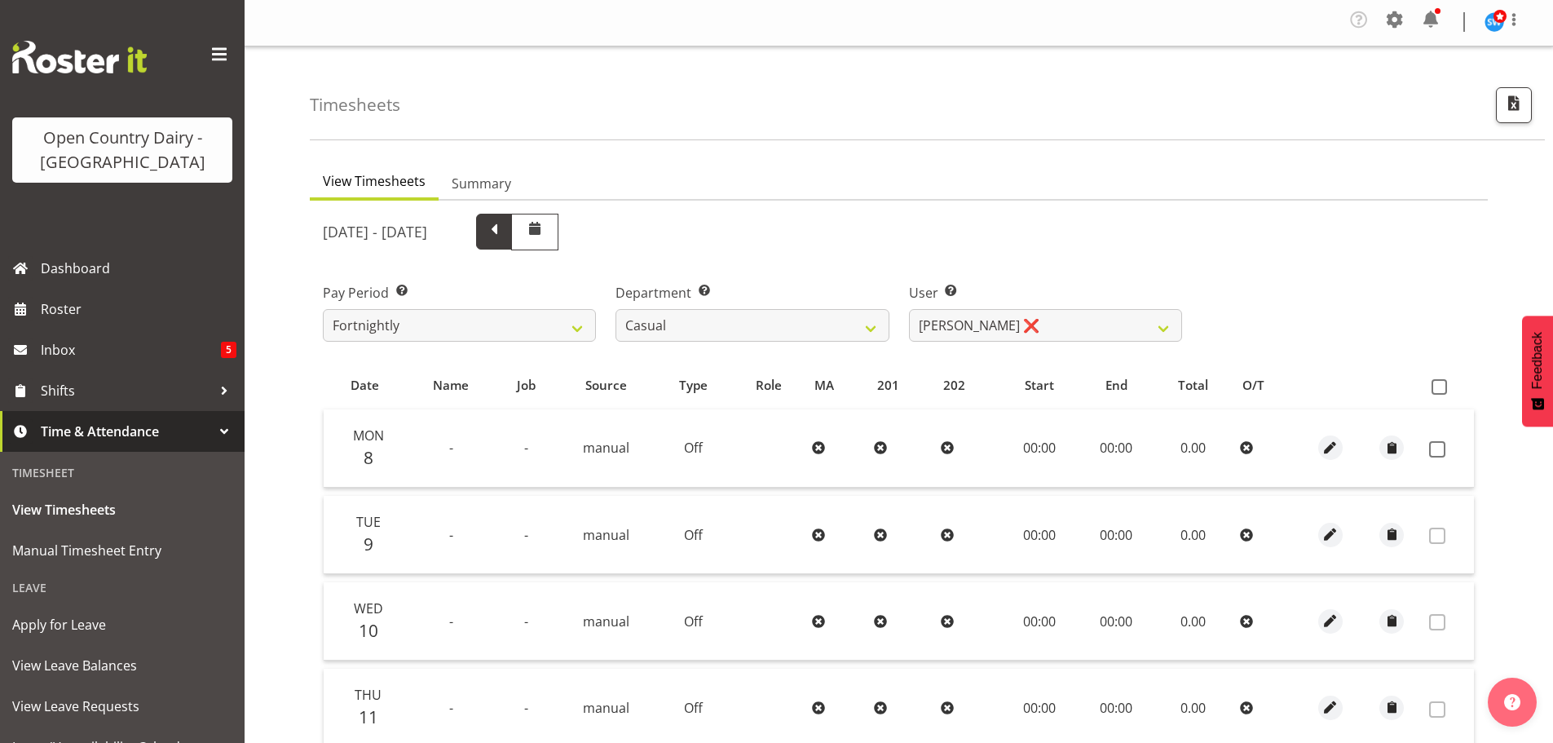
click at [505, 238] on span at bounding box center [493, 229] width 21 height 21
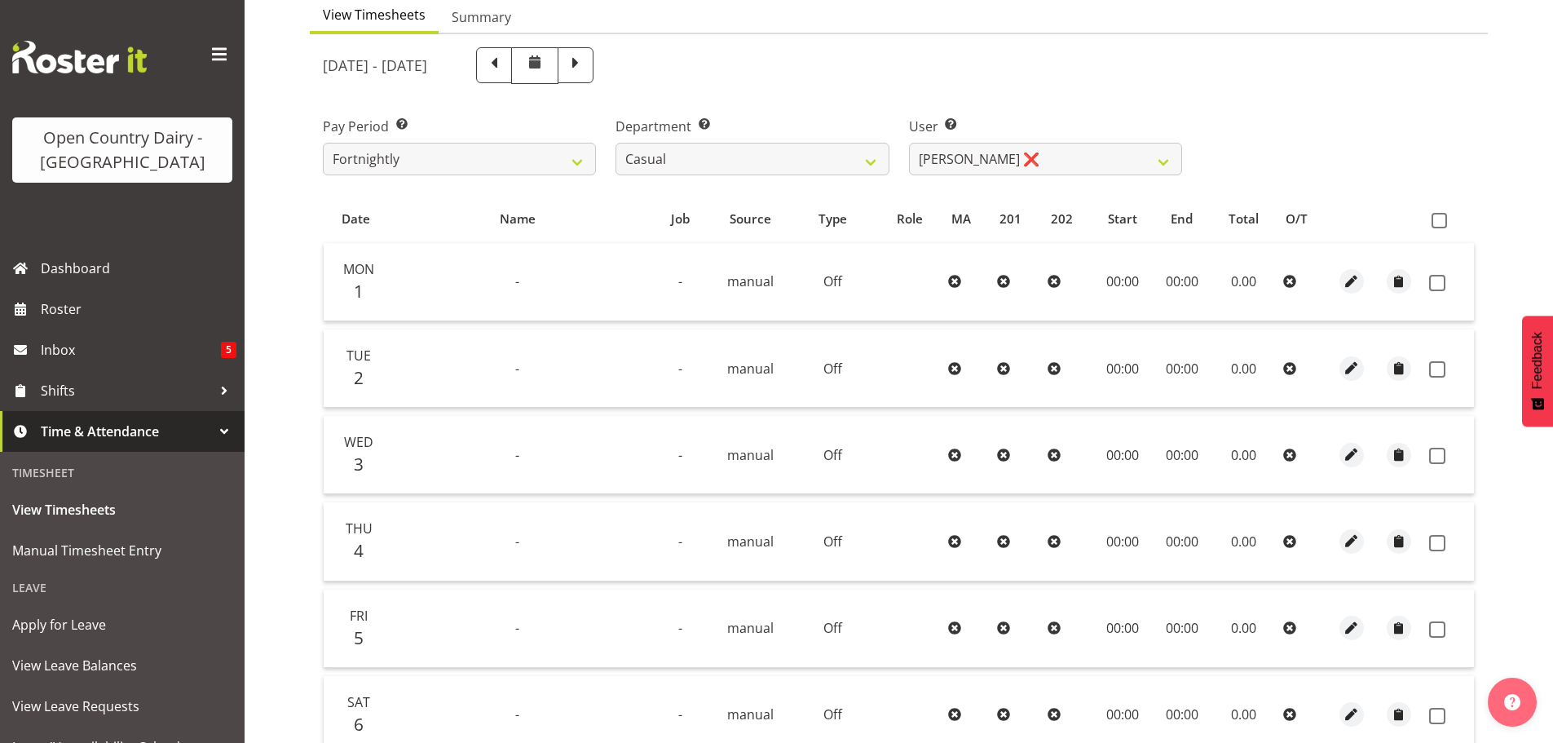
scroll to position [83, 0]
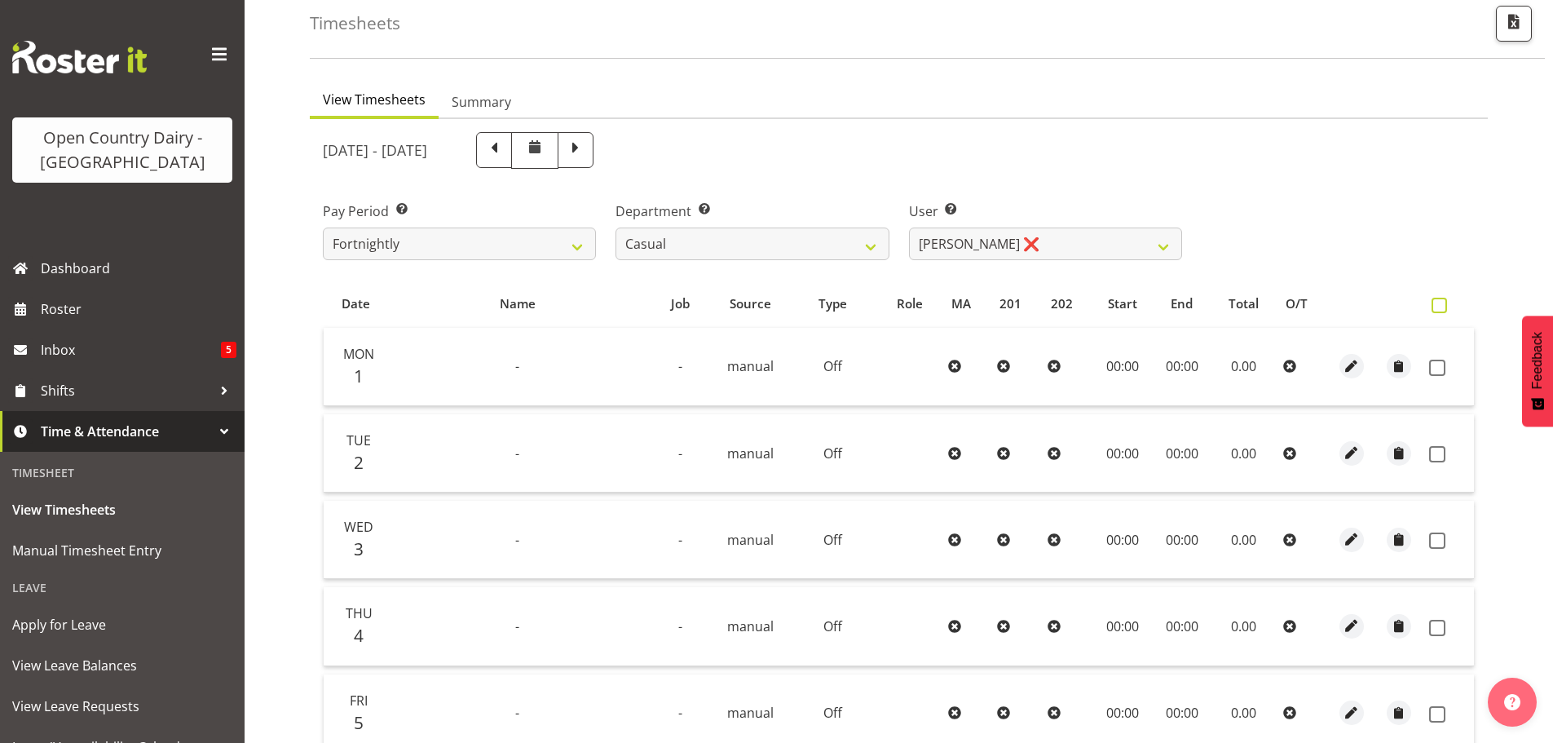
click at [1440, 305] on span at bounding box center [1439, 305] width 15 height 15
click at [1440, 305] on input "checkbox" at bounding box center [1437, 305] width 11 height 11
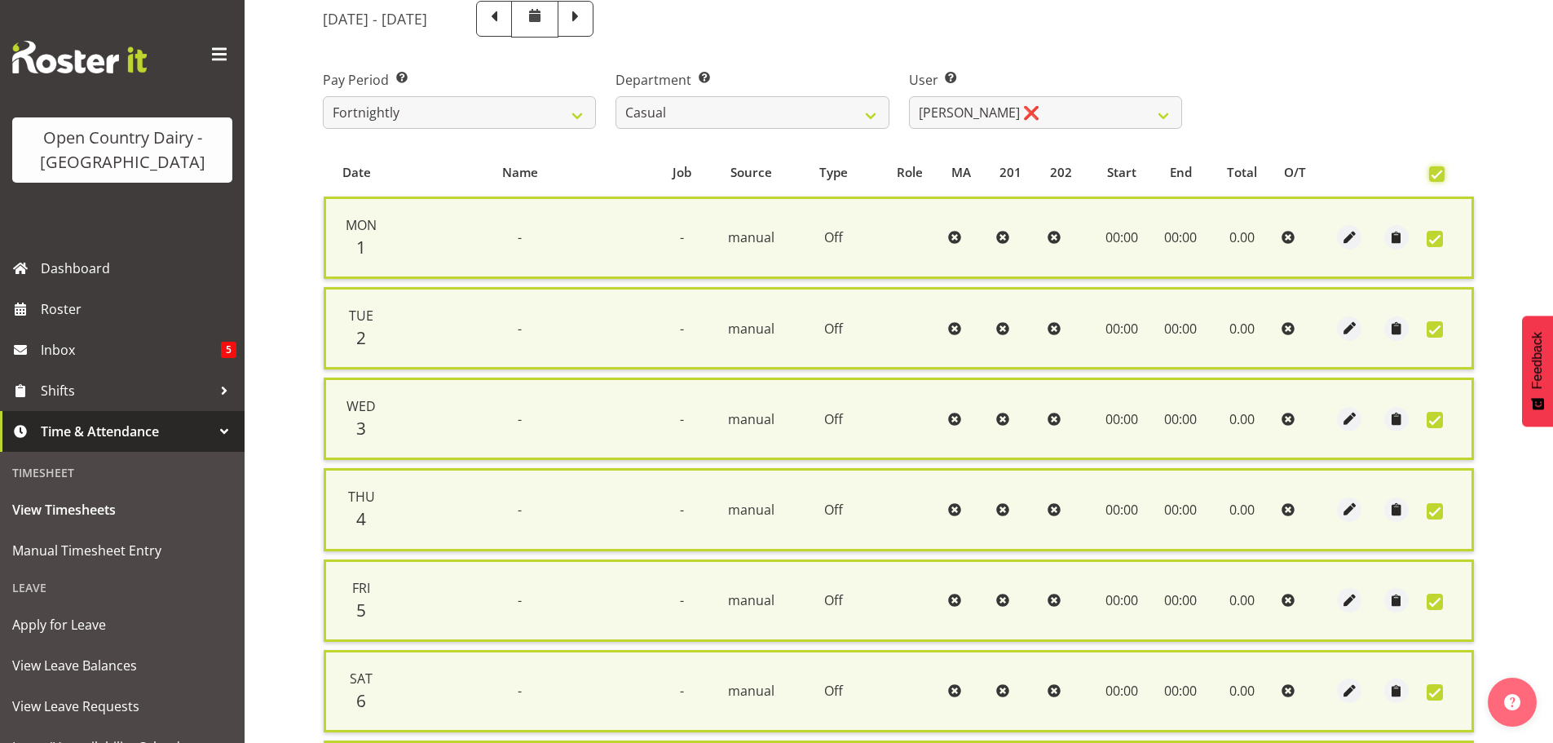
scroll to position [436, 0]
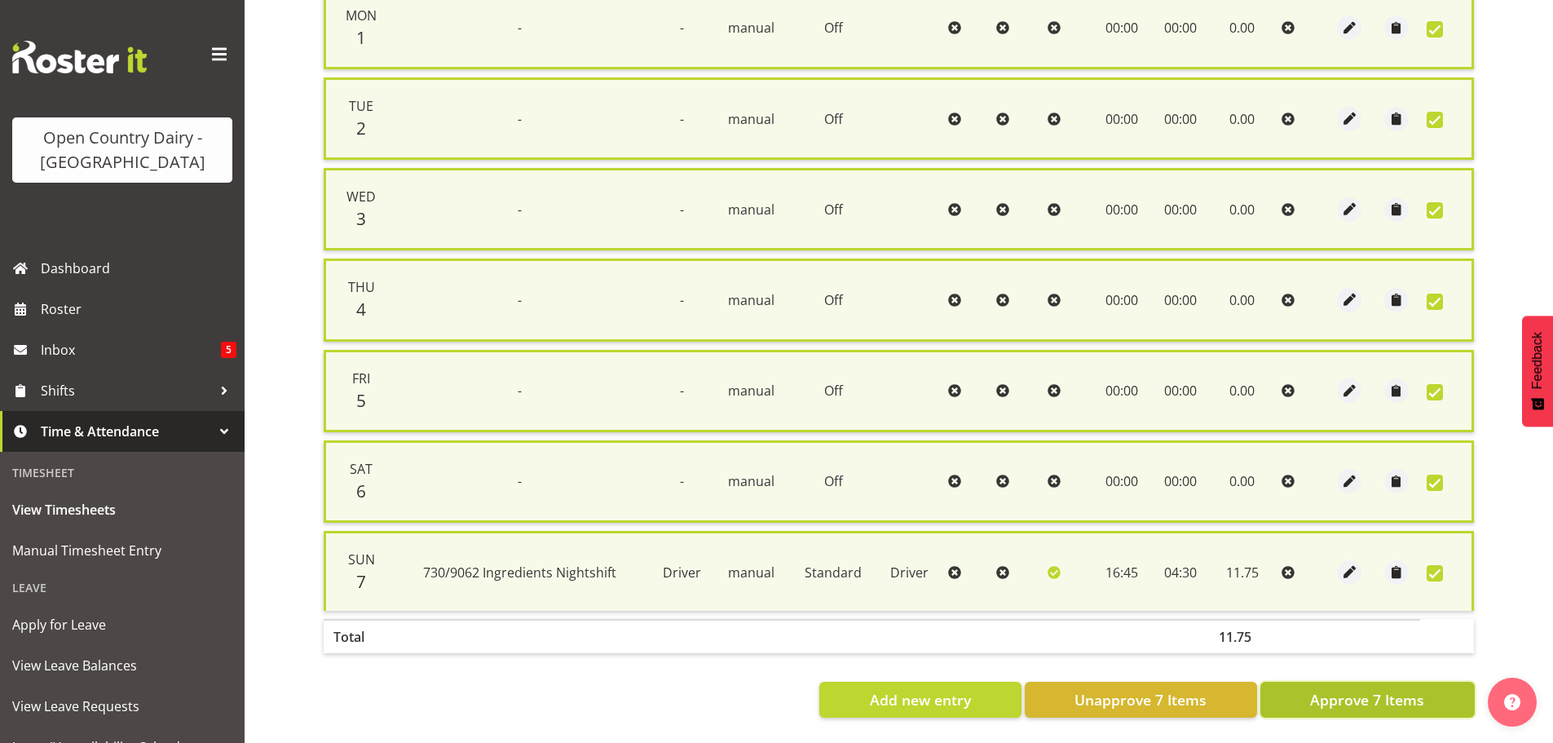
click at [1375, 689] on span "Approve 7 Items" at bounding box center [1367, 699] width 114 height 21
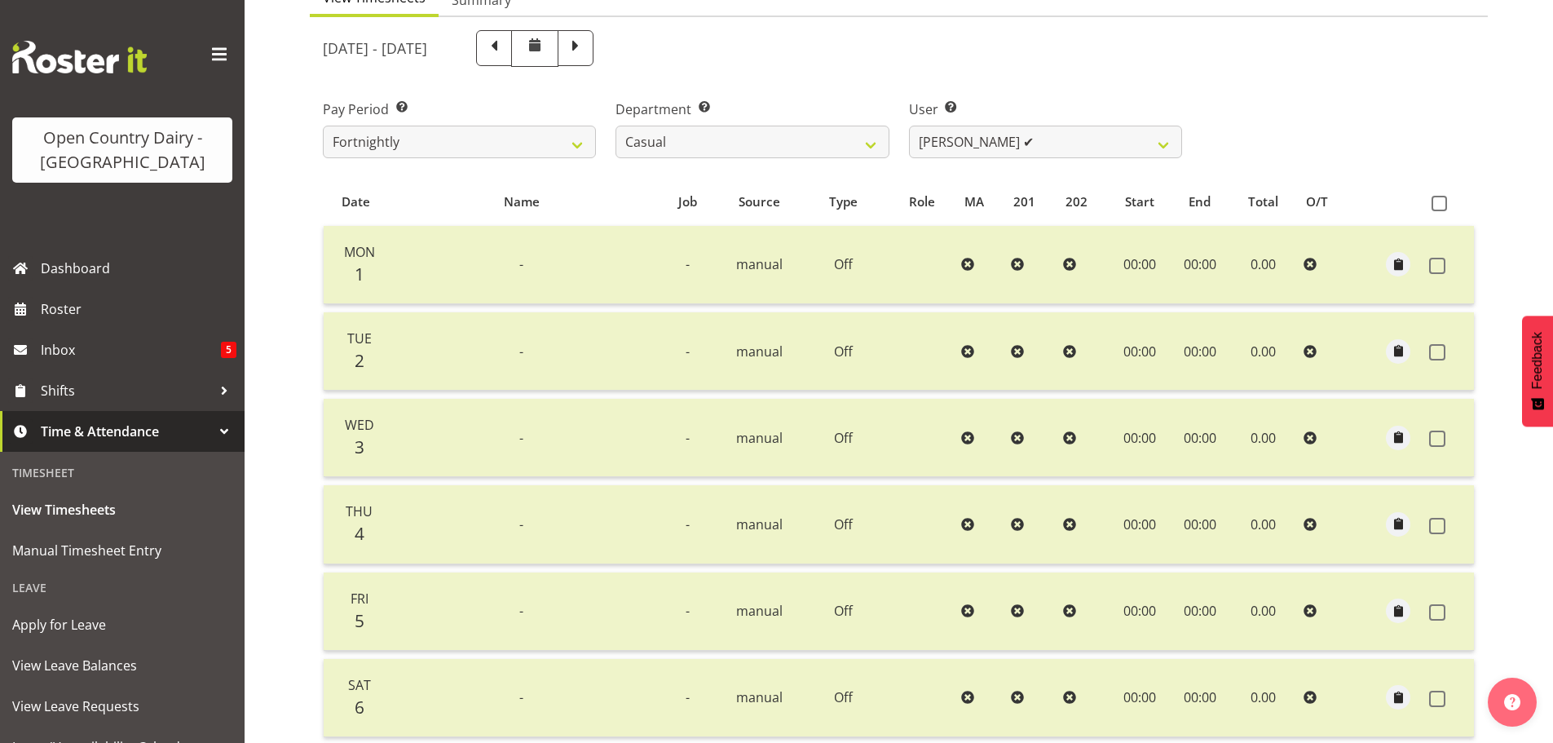
scroll to position [83, 0]
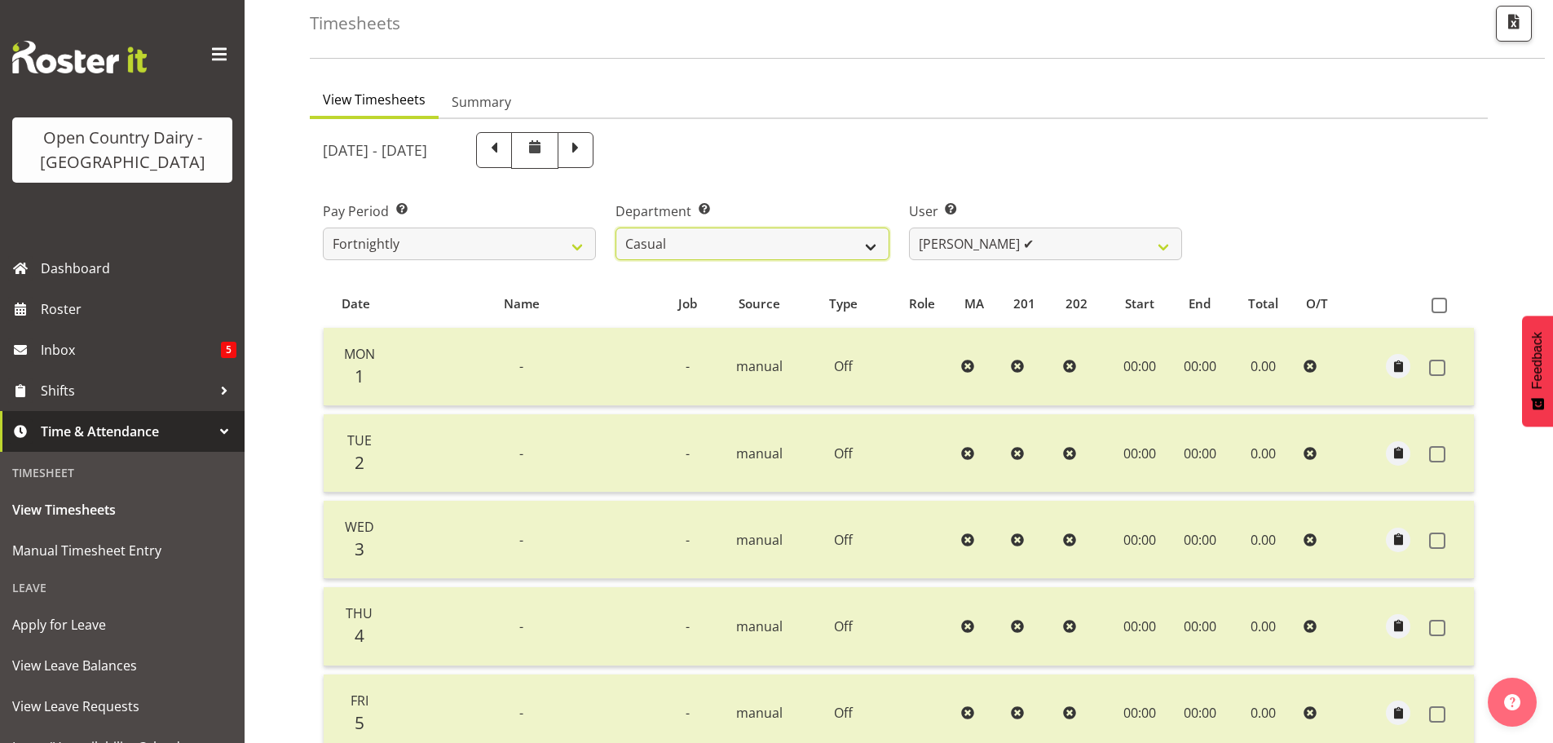
click at [871, 244] on select "701 702 703 704 705 706 707 708 709 710 711 712 713 714 715 716 717 718 719 720" at bounding box center [752, 243] width 273 height 33
click at [1159, 250] on select "[PERSON_NAME] ❌ [PERSON_NAME] ❌ [PERSON_NAME] ✔ [PERSON_NAME] ❌" at bounding box center [1045, 243] width 273 height 33
click at [909, 227] on select "[PERSON_NAME] ❌ [PERSON_NAME] ❌ [PERSON_NAME] ✔ [PERSON_NAME] ❌" at bounding box center [1045, 243] width 273 height 33
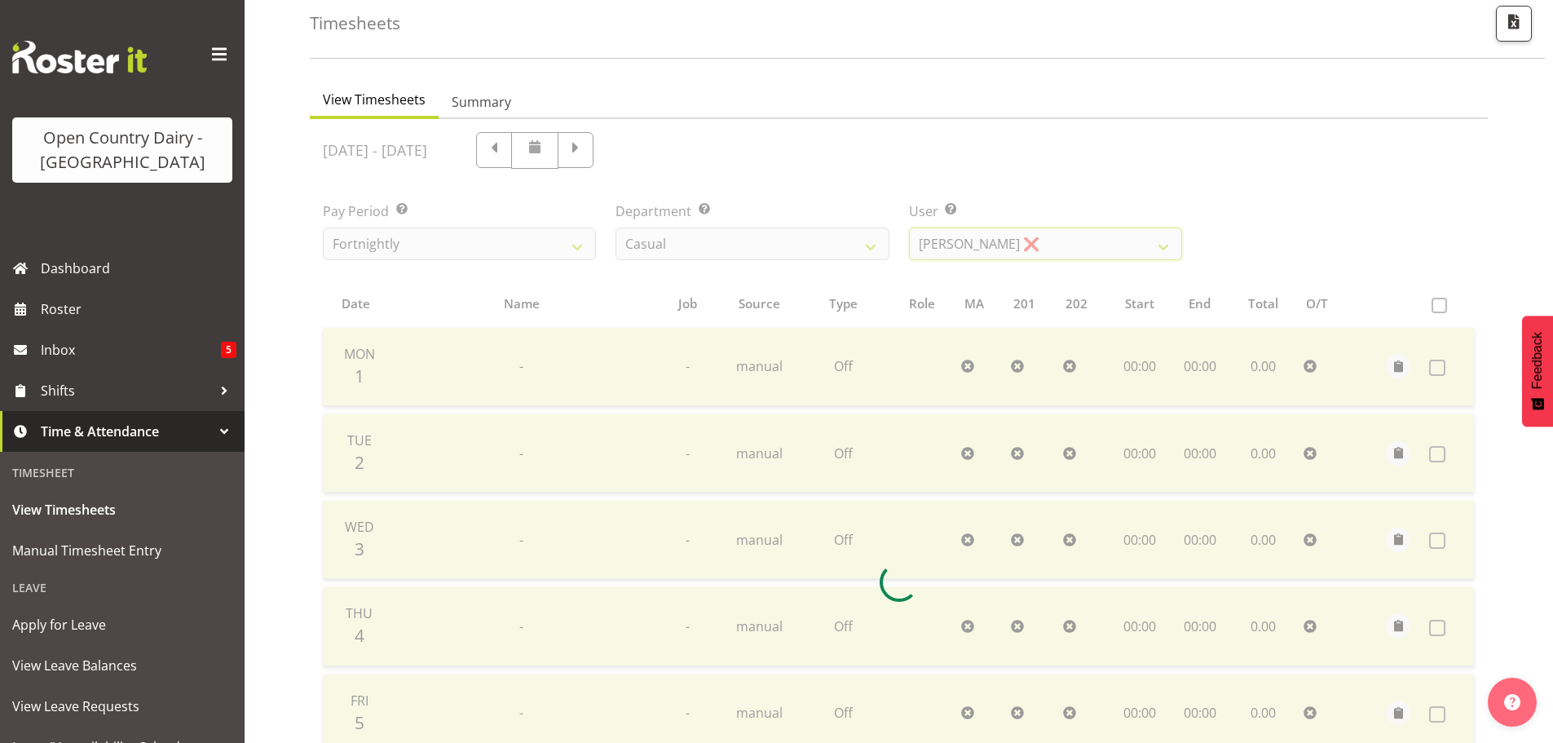
scroll to position [76, 0]
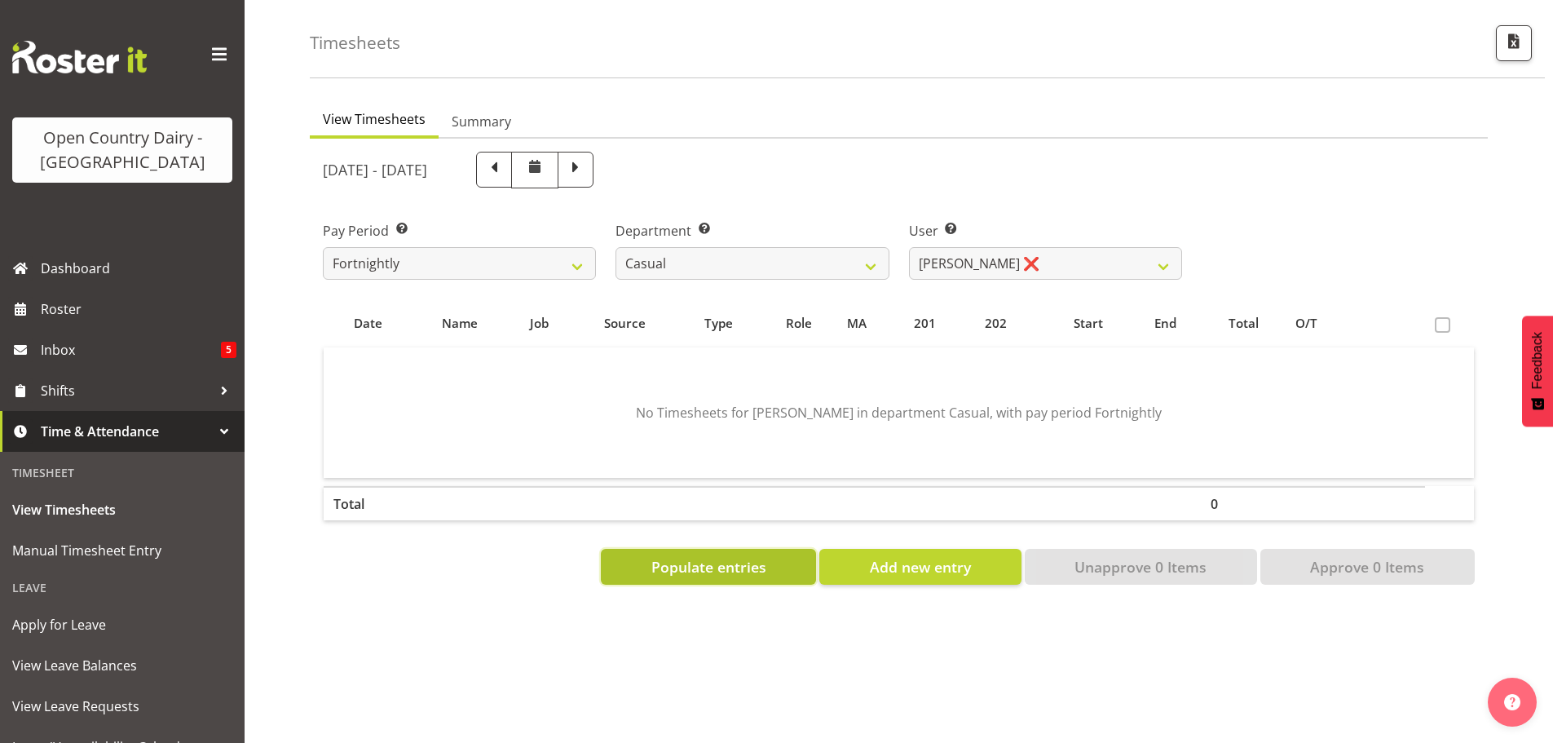
click at [750, 556] on span "Populate entries" at bounding box center [708, 566] width 115 height 21
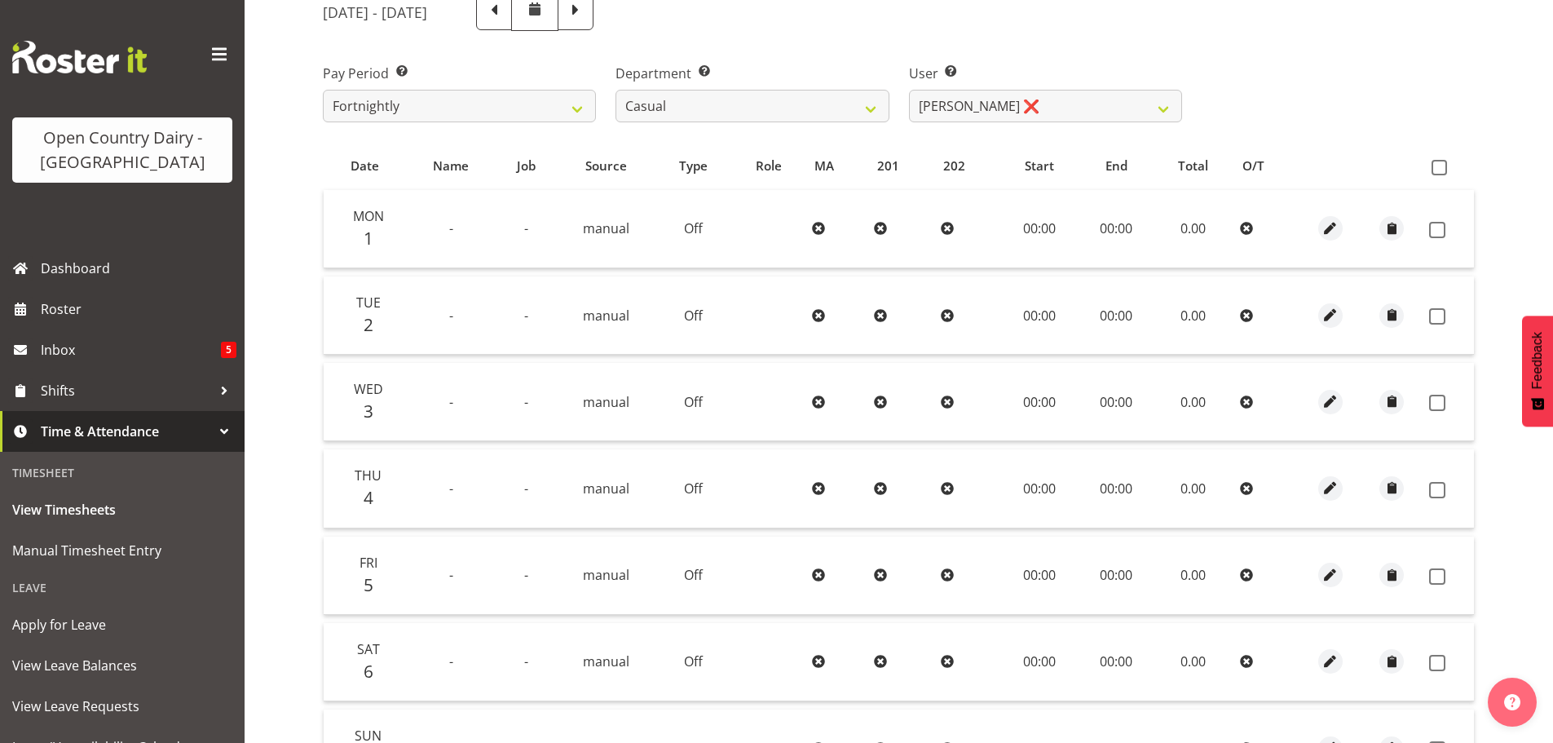
scroll to position [165, 0]
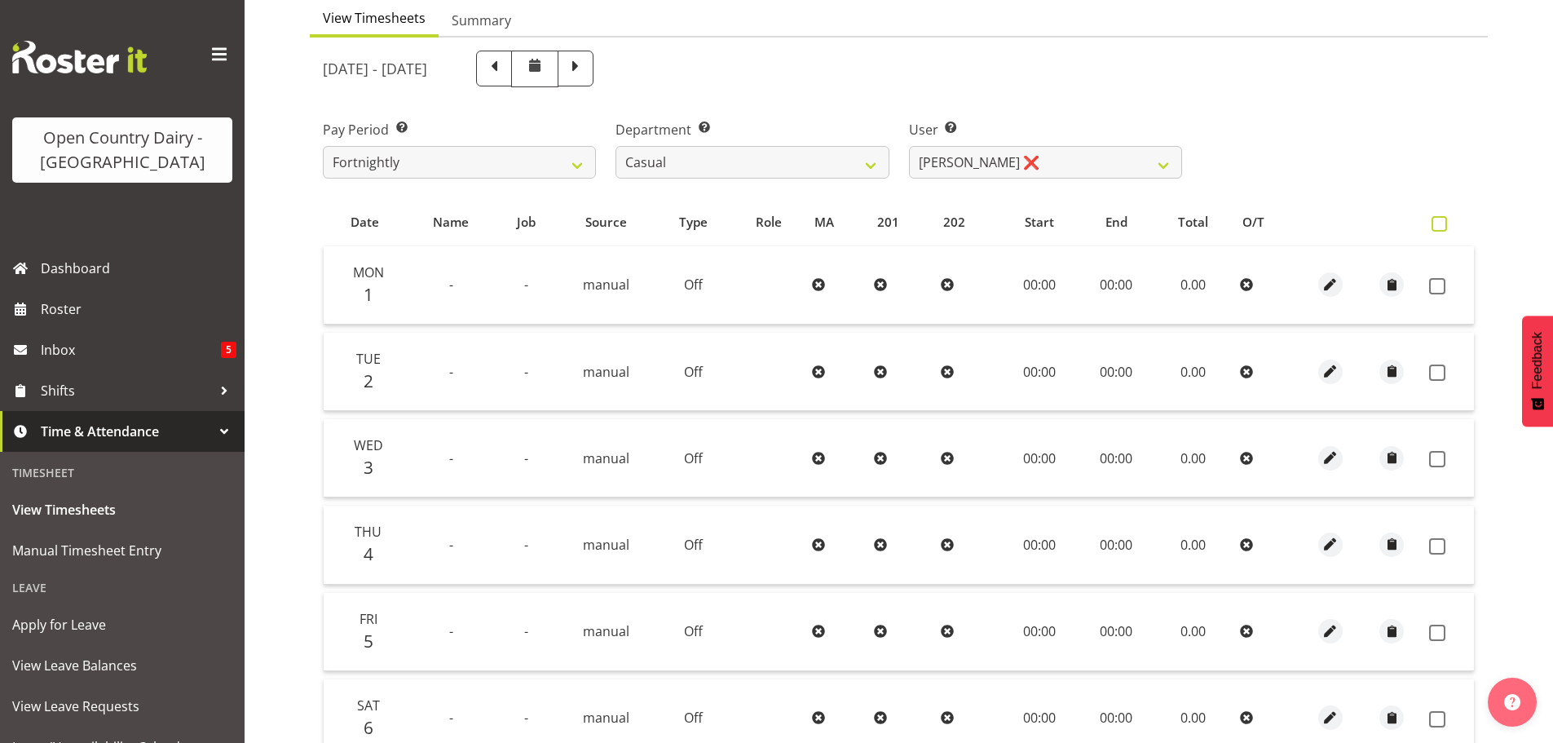
click at [1437, 225] on span at bounding box center [1439, 223] width 15 height 15
click at [1437, 225] on input "checkbox" at bounding box center [1437, 223] width 11 height 11
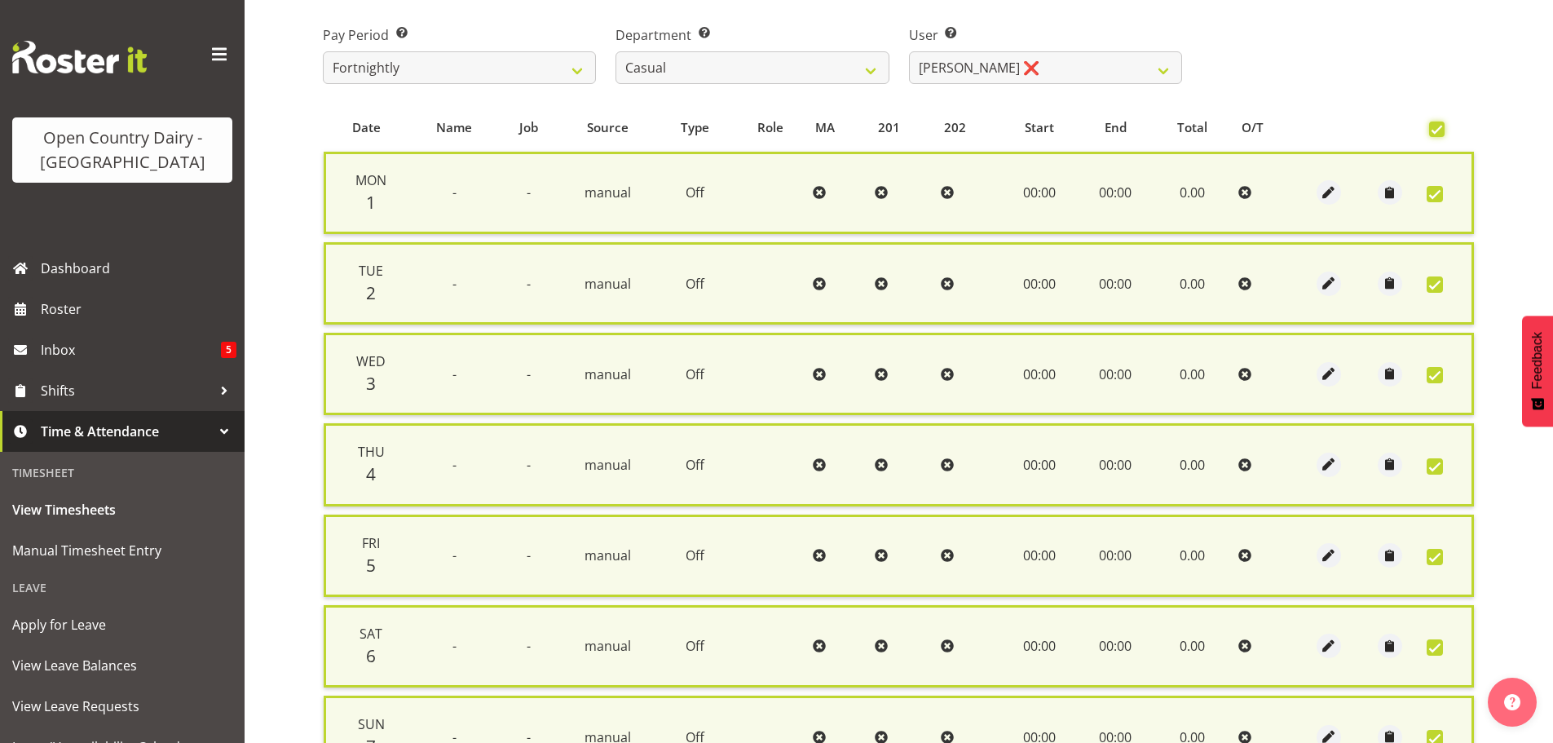
scroll to position [409, 0]
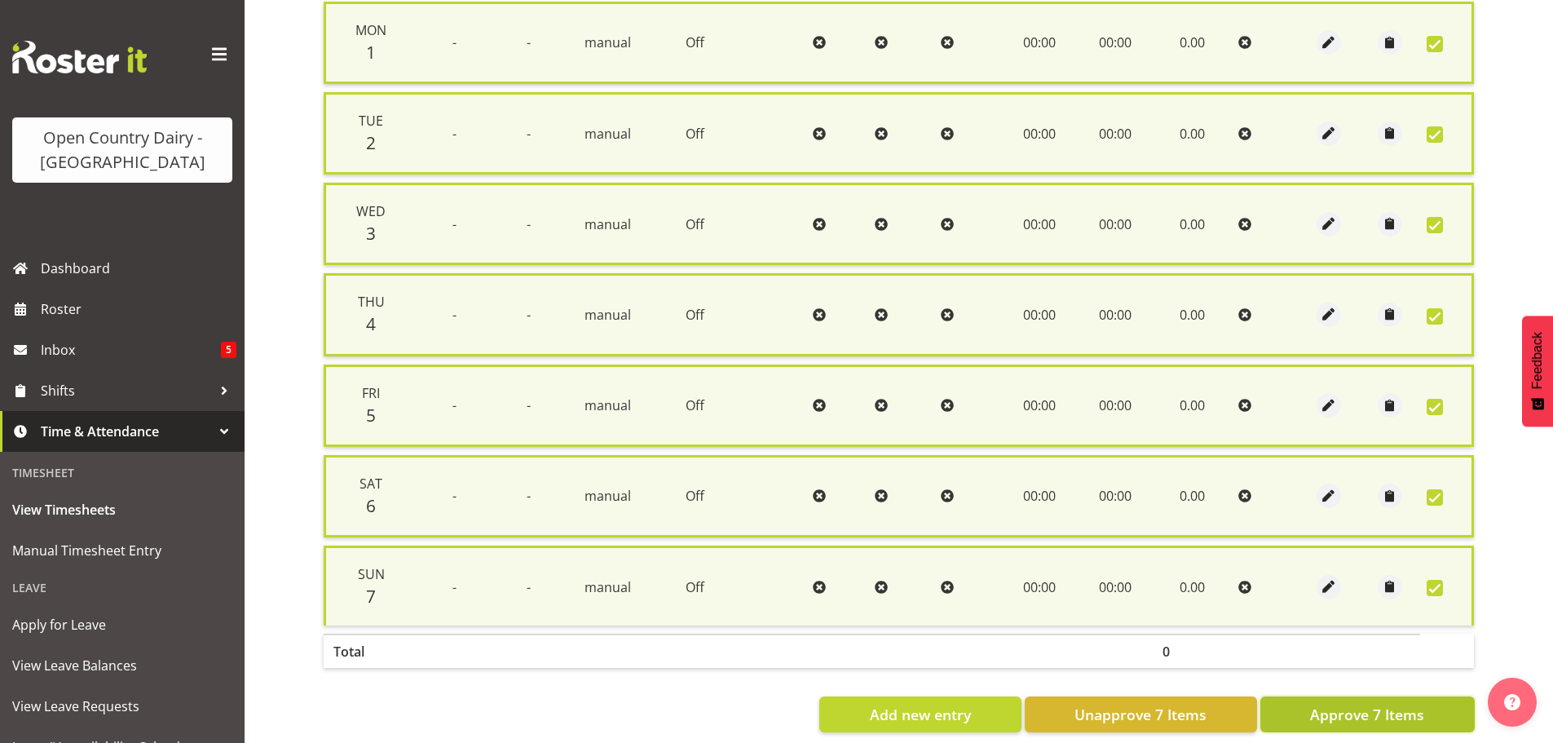
click at [1337, 708] on span "Approve 7 Items" at bounding box center [1367, 714] width 114 height 21
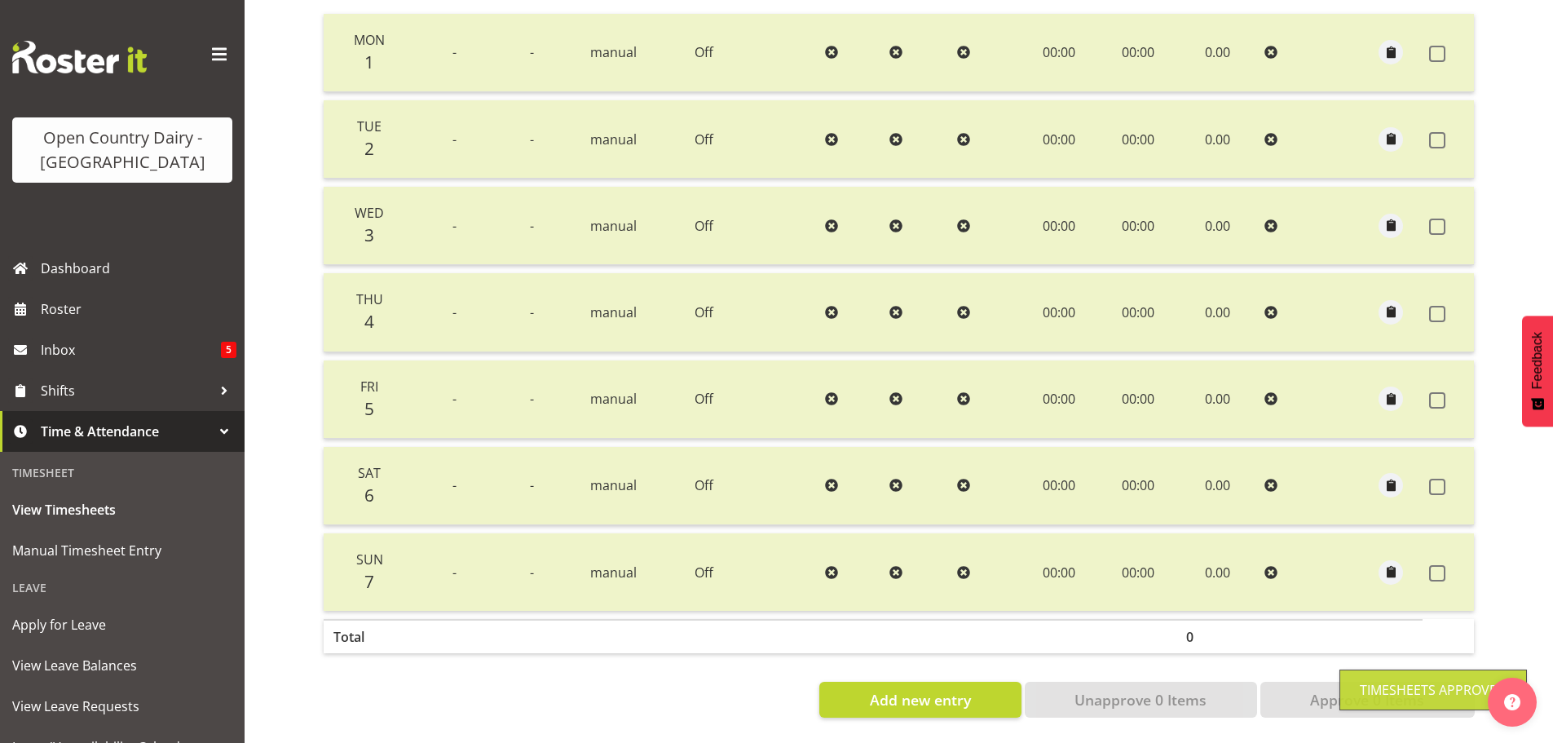
scroll to position [83, 0]
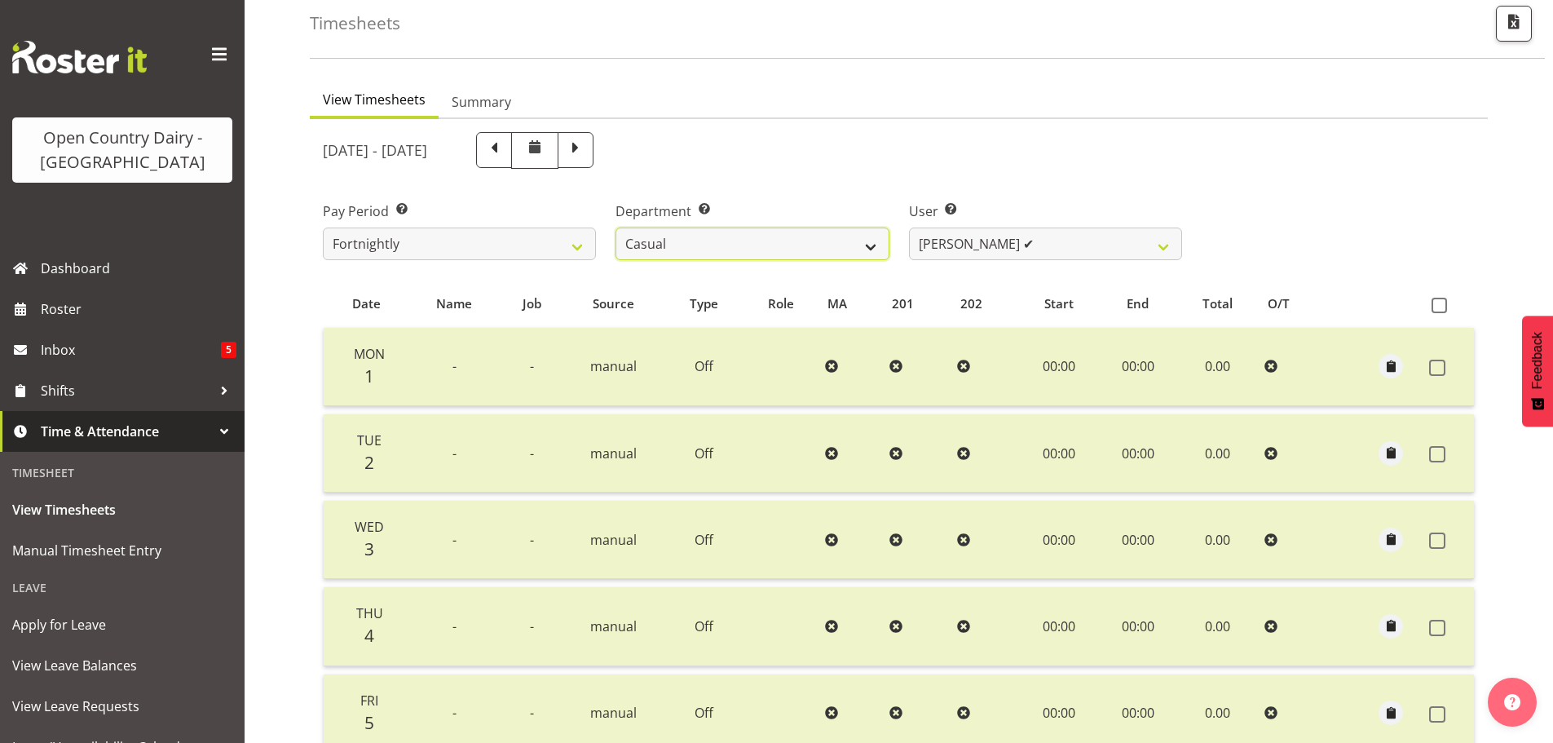
click at [869, 245] on select "701 702 703 704 705 706 707 708 709 710 711 712 713 714 715 716 717 718 719 720" at bounding box center [752, 243] width 273 height 33
click at [616, 227] on select "701 702 703 704 705 706 707 708 709 710 711 712 713 714 715 716 717 718 719 720" at bounding box center [752, 243] width 273 height 33
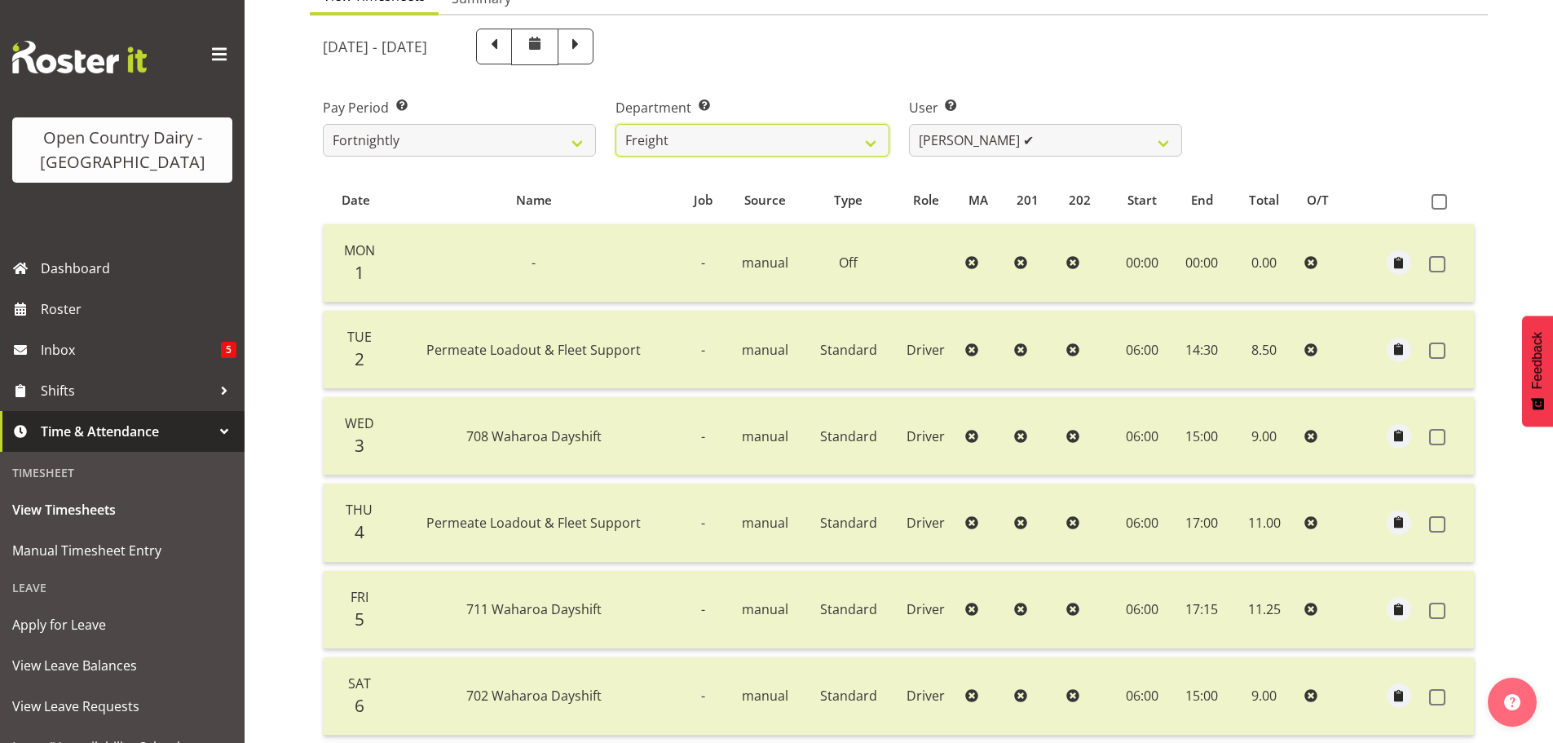
scroll to position [165, 0]
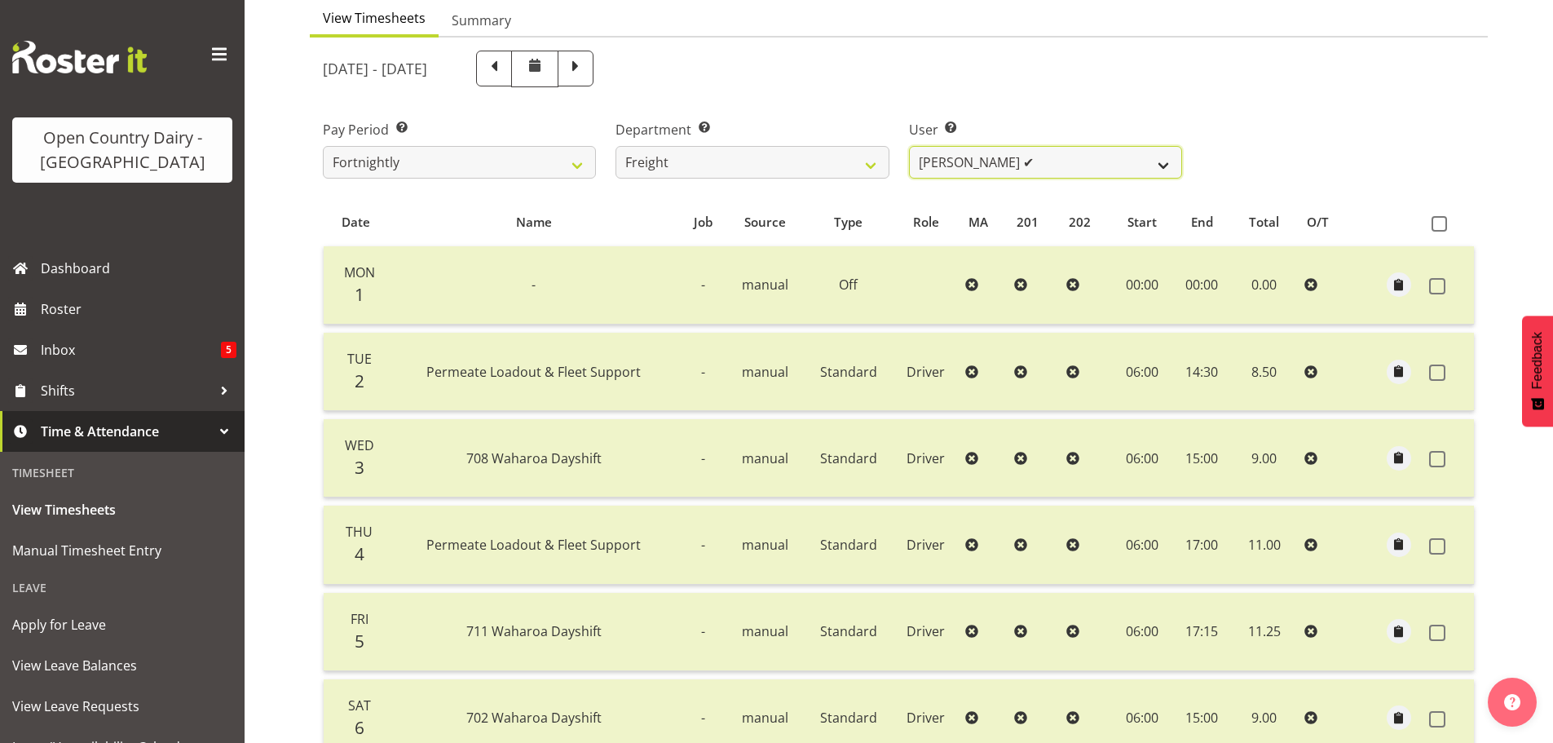
click at [1165, 161] on select "[PERSON_NAME] ✔ [PERSON_NAME] ✔" at bounding box center [1045, 162] width 273 height 33
click at [872, 164] on select "701 702 703 704 705 706 707 708 709 710 711 712 713 714 715 716 717 718 719 720" at bounding box center [752, 162] width 273 height 33
click at [616, 146] on select "701 702 703 704 705 706 707 708 709 710 711 712 713 714 715 716 717 718 719 720" at bounding box center [752, 162] width 273 height 33
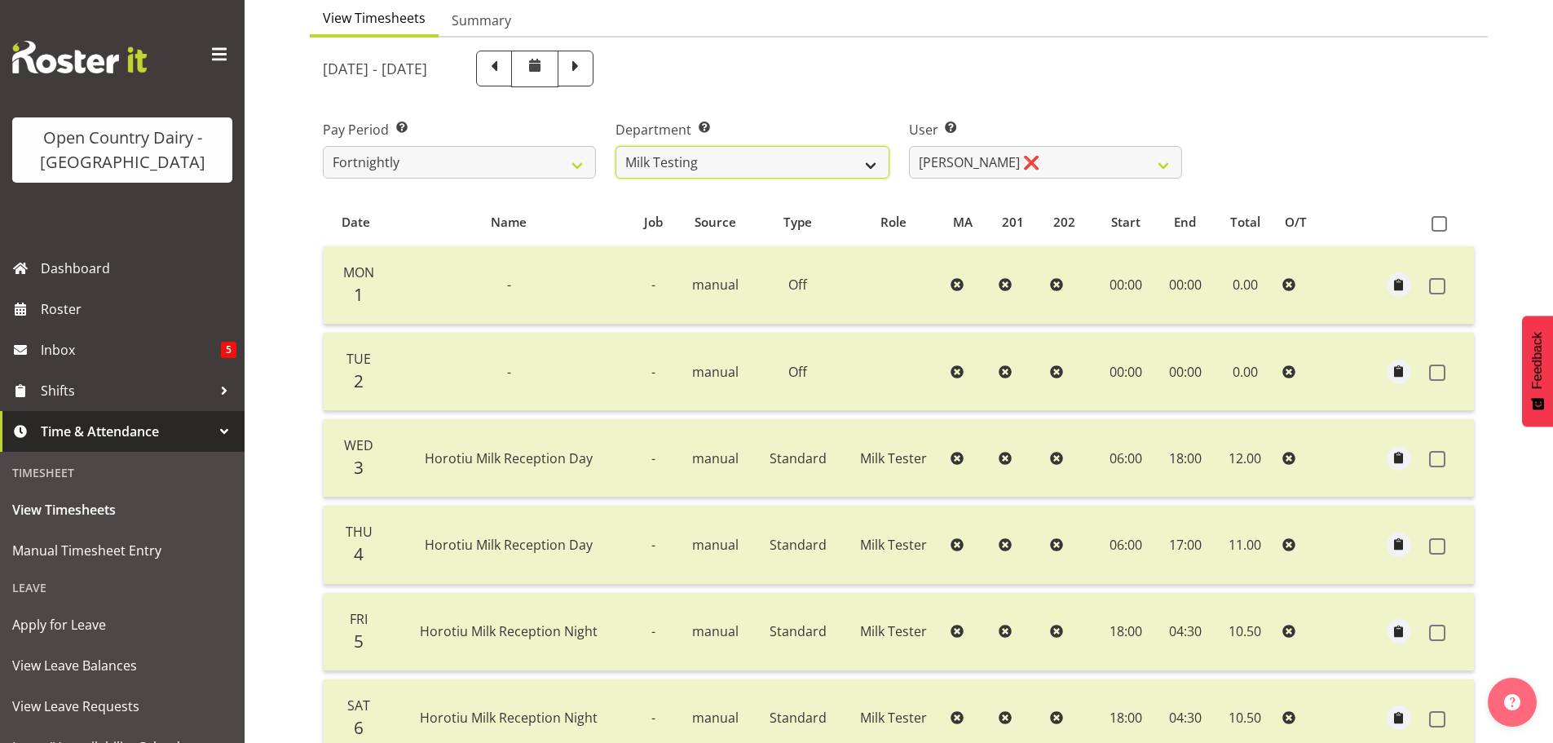
click at [875, 165] on select "701 702 703 704 705 706 707 708 709 710 711 712 713 714 715 716 717 718 719 720" at bounding box center [752, 162] width 273 height 33
click at [616, 146] on select "701 702 703 704 705 706 707 708 709 710 711 712 713 714 715 716 717 718 719 720" at bounding box center [752, 162] width 273 height 33
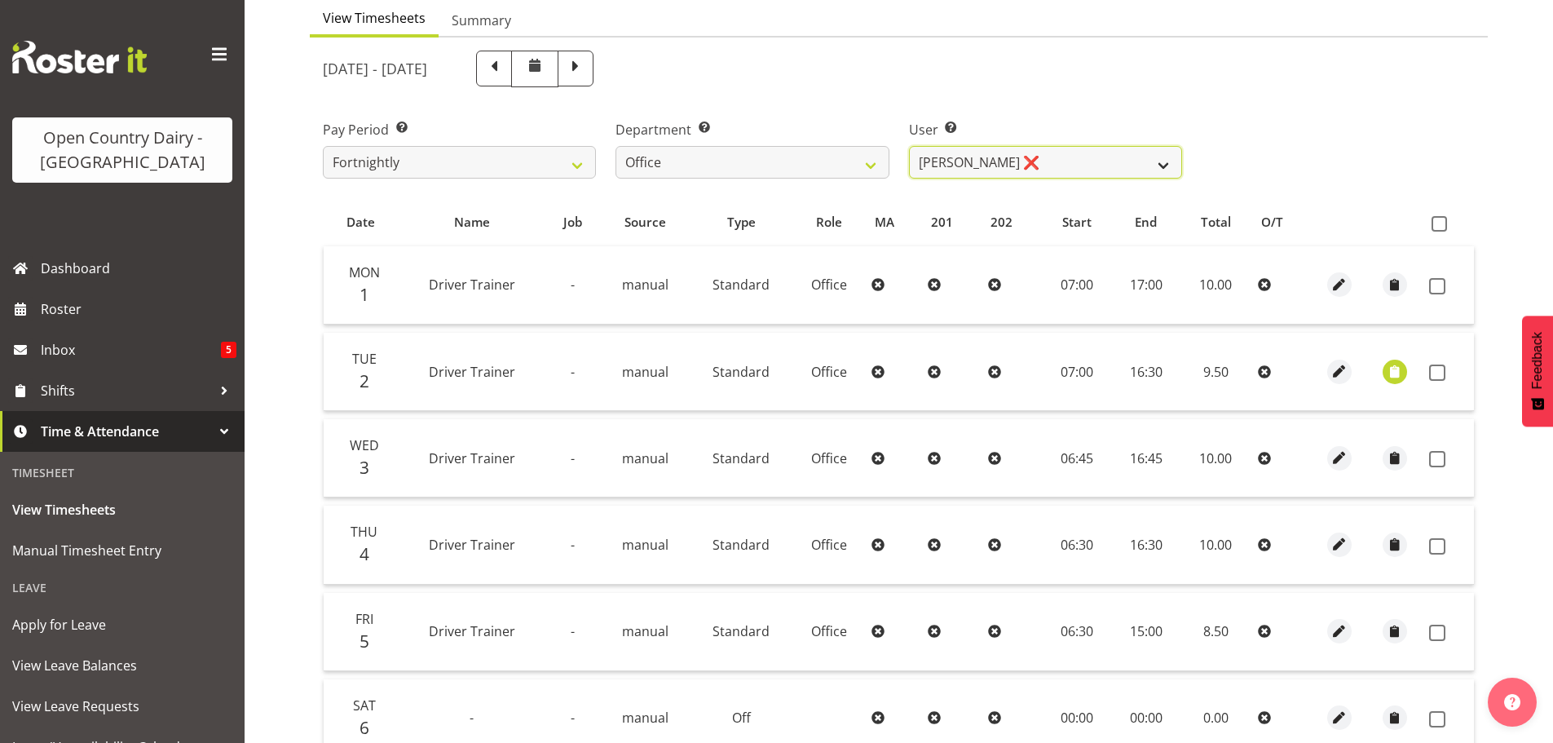
click at [1164, 164] on select "[PERSON_NAME] ❌ [PERSON_NAME] ❌ [PERSON_NAME] ❌ [PERSON_NAME] ❌ Milk Reception …" at bounding box center [1045, 162] width 273 height 33
click at [872, 163] on select "701 702 703 704 705 706 707 708 709 710 711 712 713 714 715 716 717 718 719 720" at bounding box center [752, 162] width 273 height 33
click at [616, 146] on select "701 702 703 704 705 706 707 708 709 710 711 712 713 714 715 716 717 718 719 720" at bounding box center [752, 162] width 273 height 33
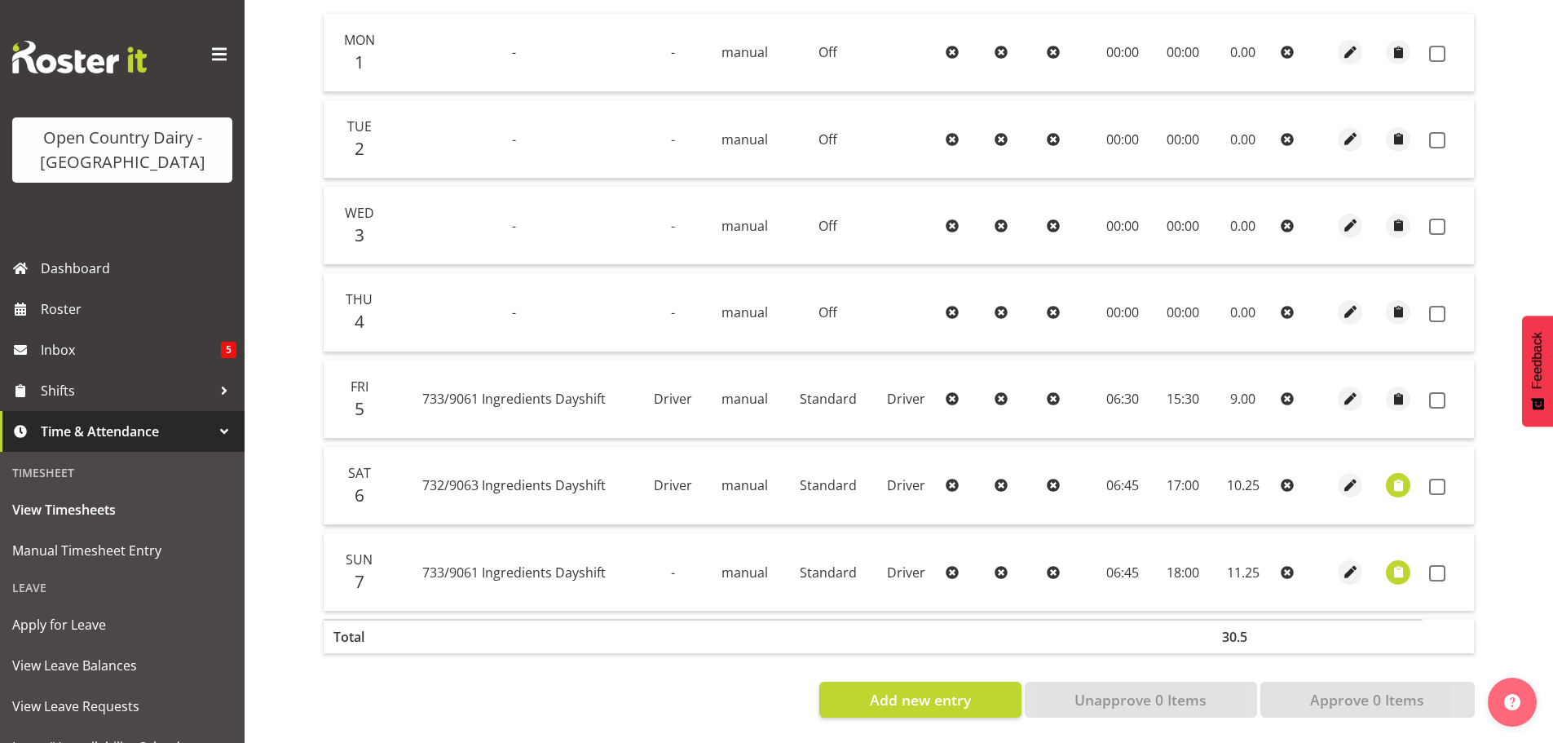
scroll to position [409, 0]
click at [1397, 476] on span "button" at bounding box center [1398, 485] width 19 height 19
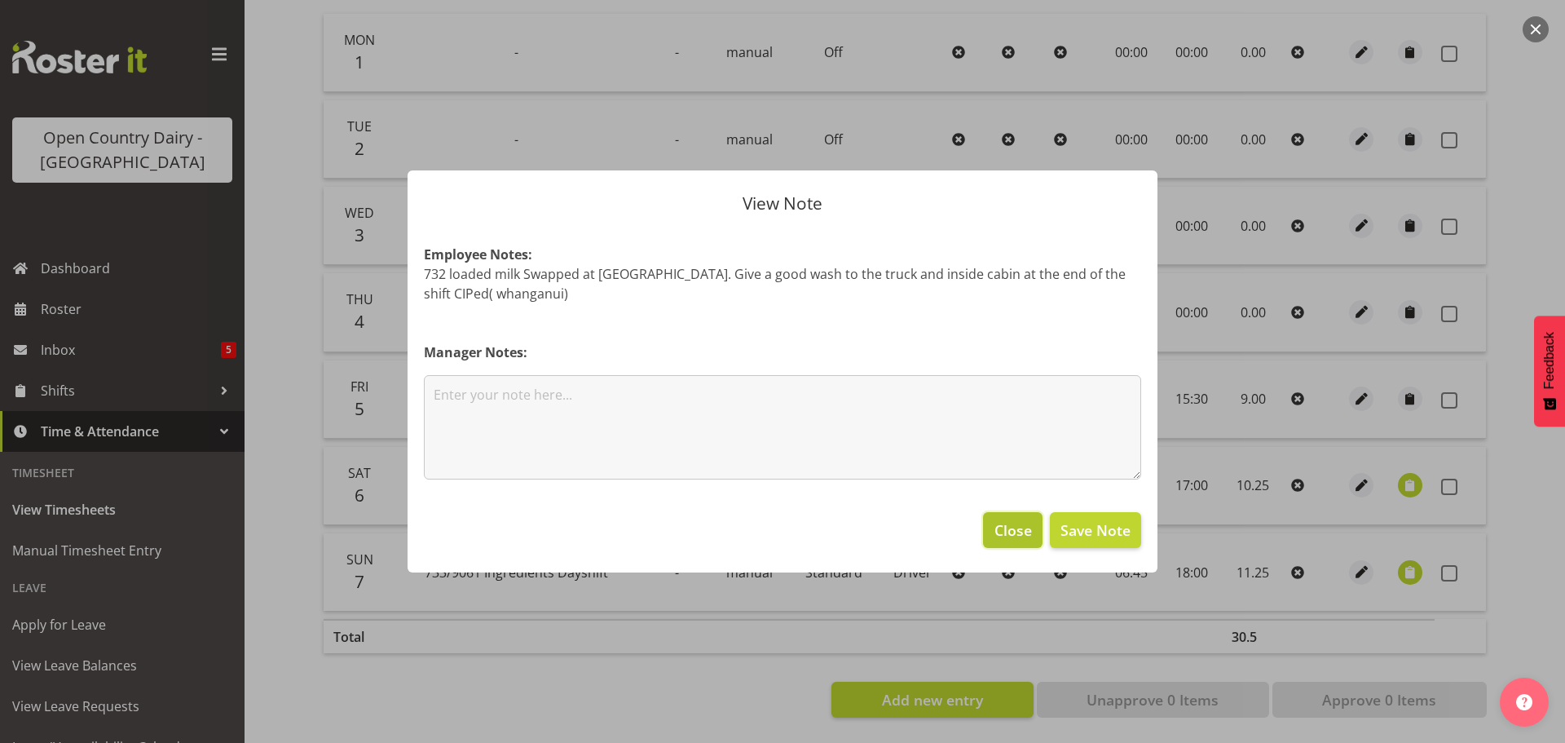
click at [1004, 532] on span "Close" at bounding box center [1014, 529] width 38 height 21
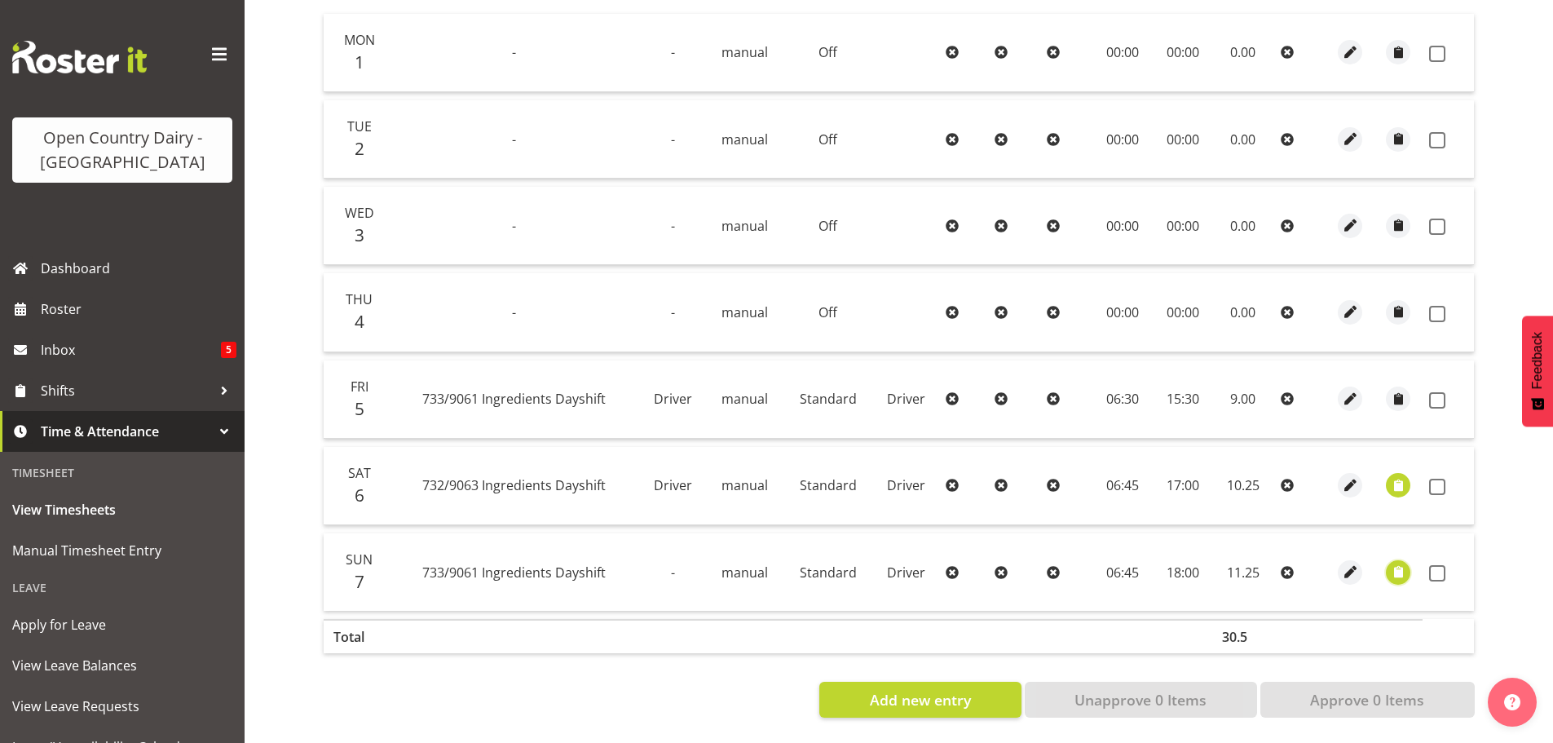
click at [1395, 563] on span "button" at bounding box center [1398, 572] width 19 height 19
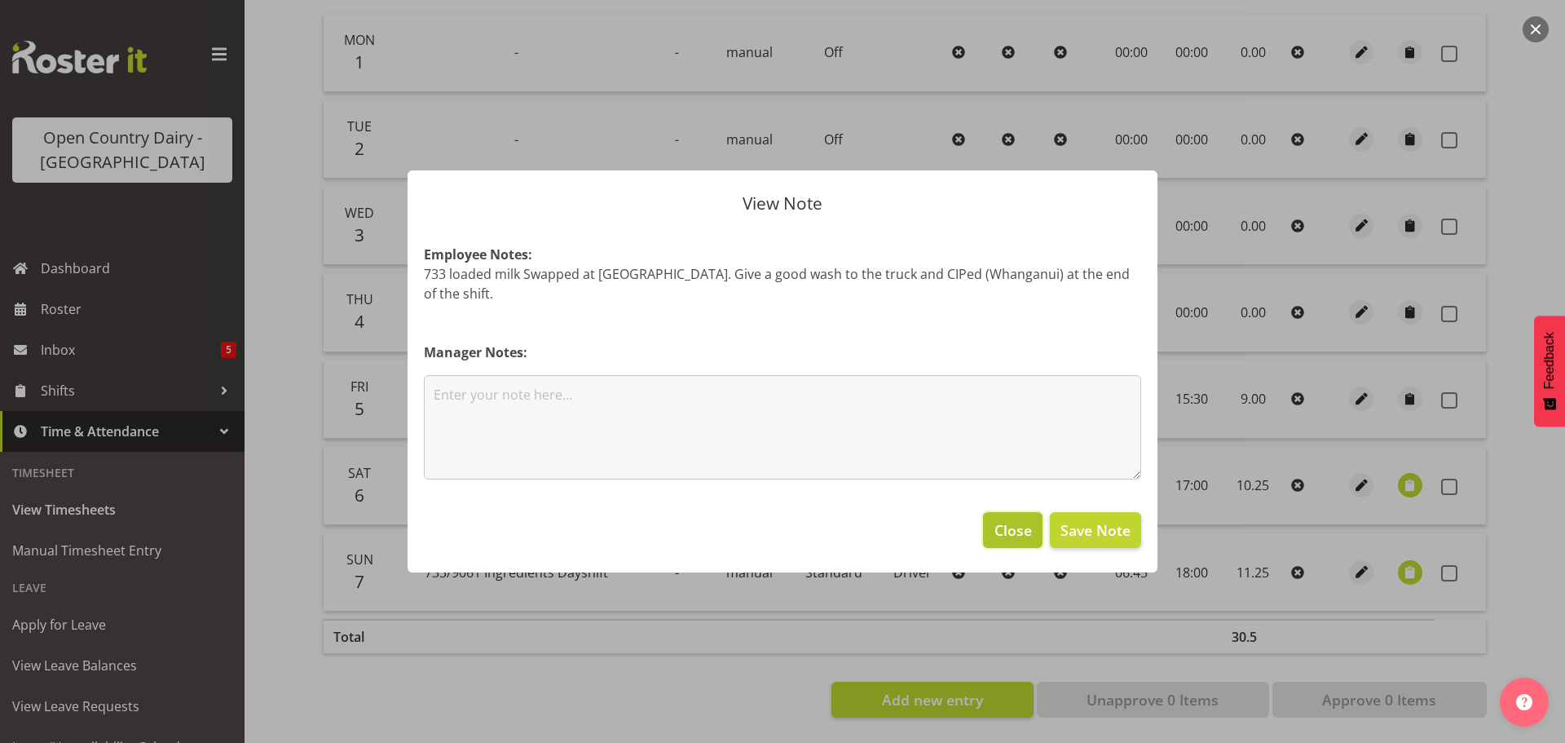
click at [1004, 521] on span "Close" at bounding box center [1014, 529] width 38 height 21
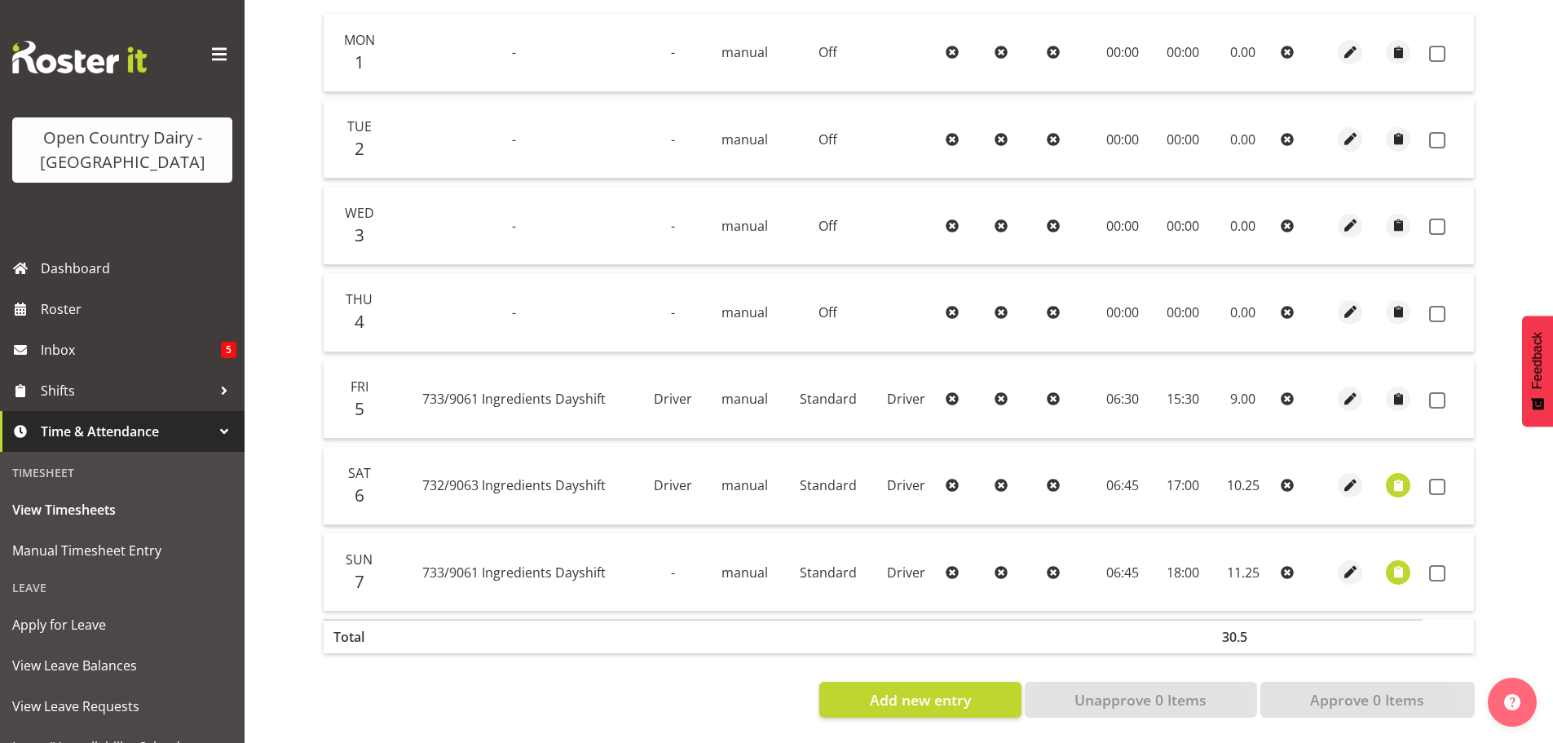
scroll to position [328, 0]
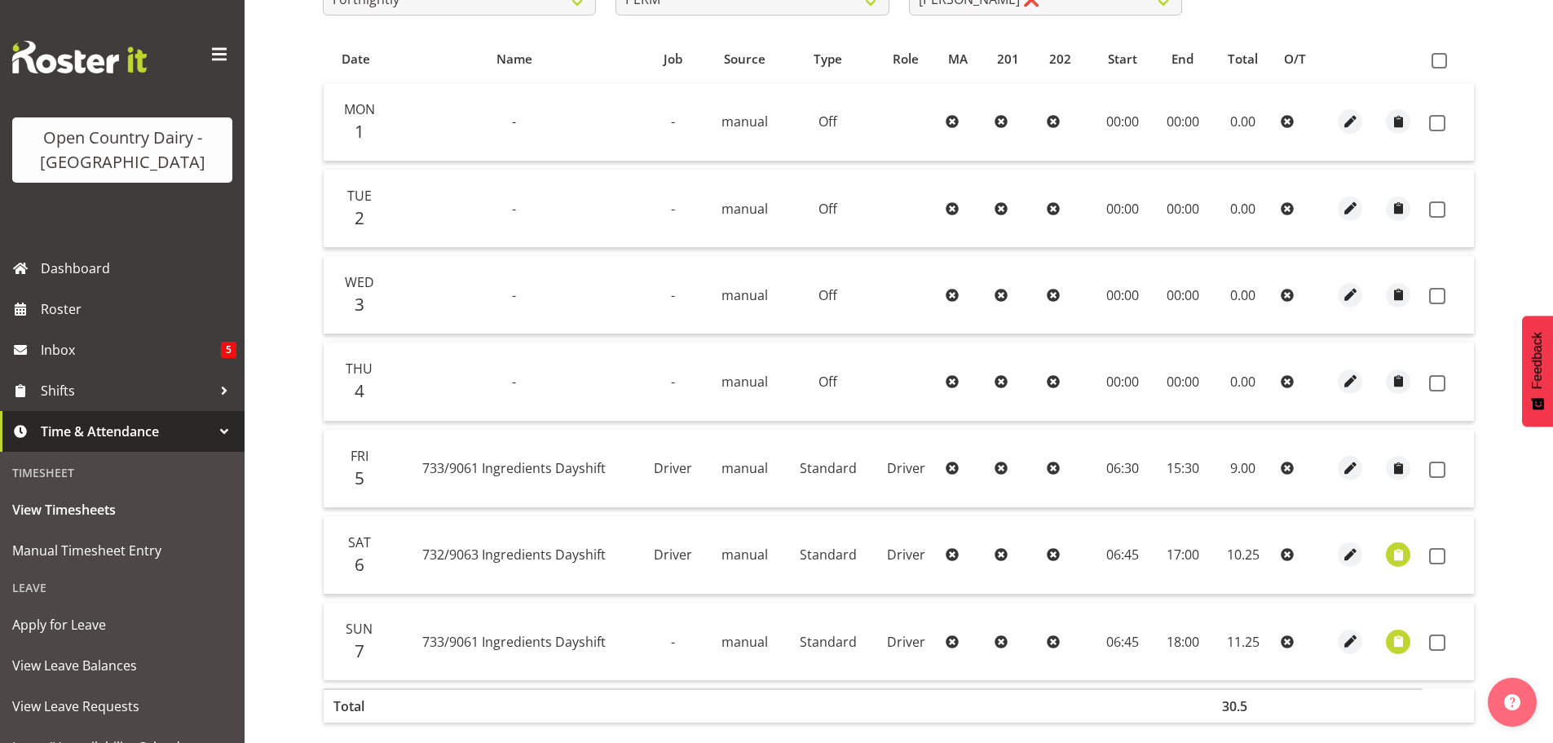
drag, startPoint x: 1444, startPoint y: 60, endPoint x: 1441, endPoint y: 68, distance: 8.5
click at [1444, 61] on span at bounding box center [1439, 60] width 15 height 15
click at [1442, 61] on input "checkbox" at bounding box center [1437, 60] width 11 height 11
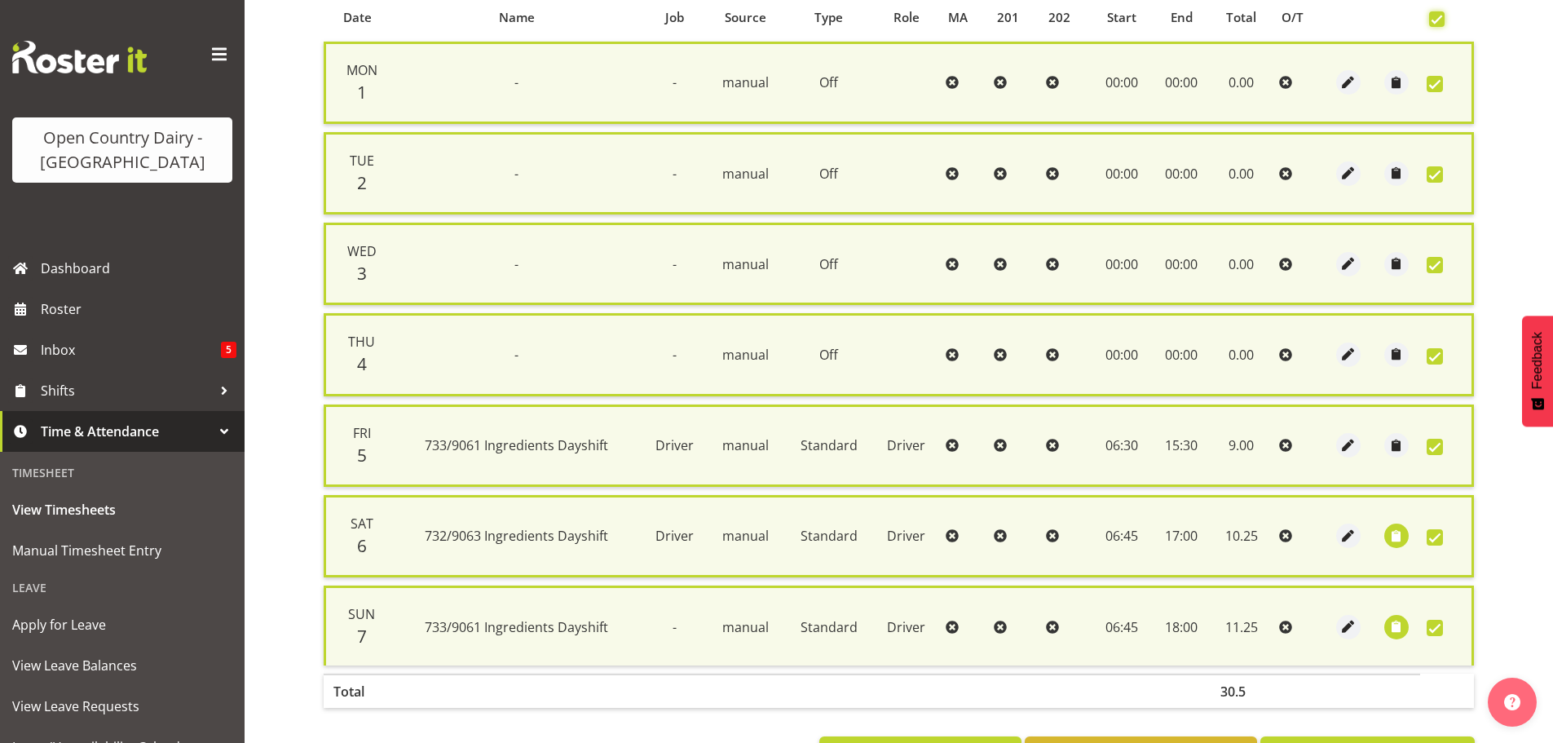
scroll to position [436, 0]
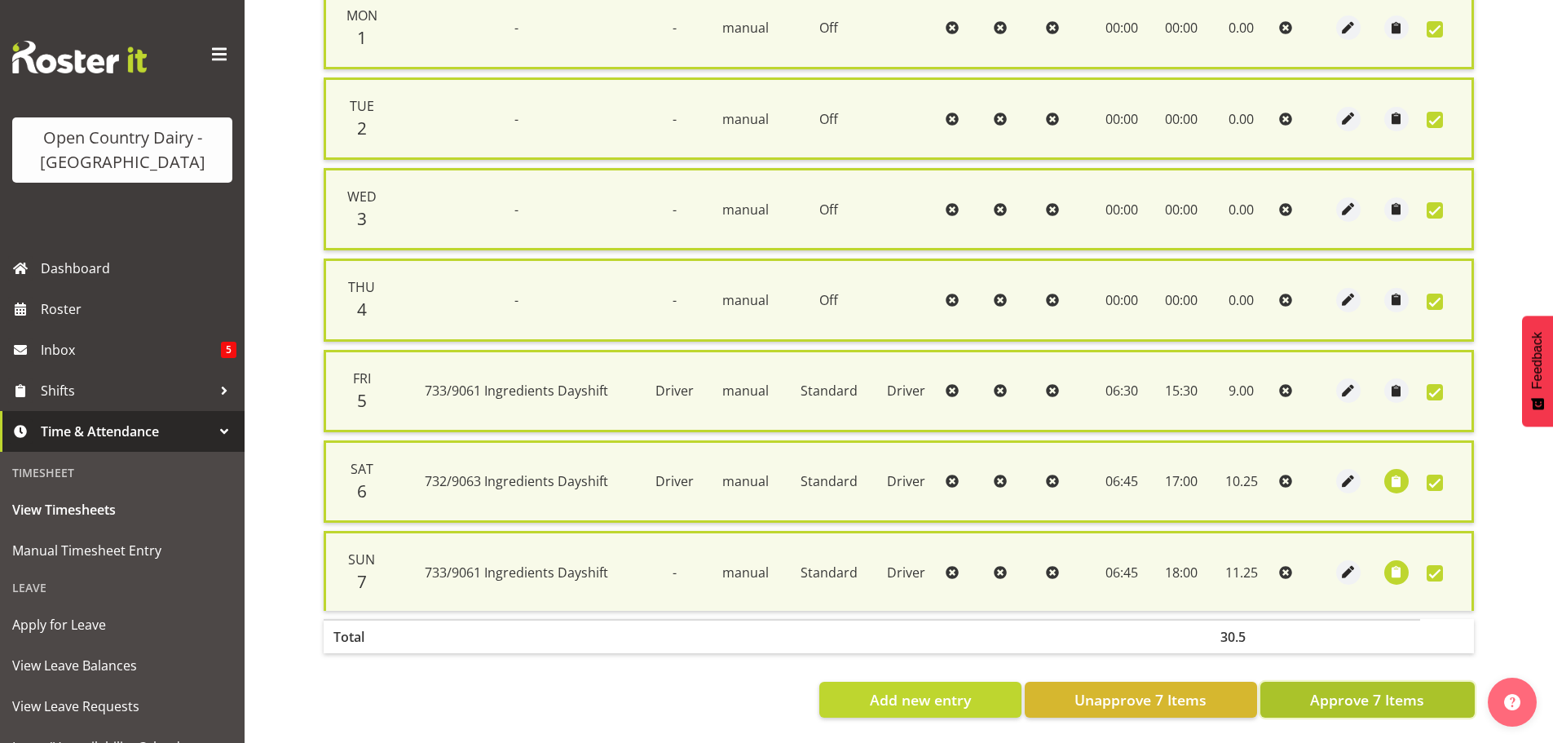
click at [1386, 689] on span "Approve 7 Items" at bounding box center [1367, 699] width 114 height 21
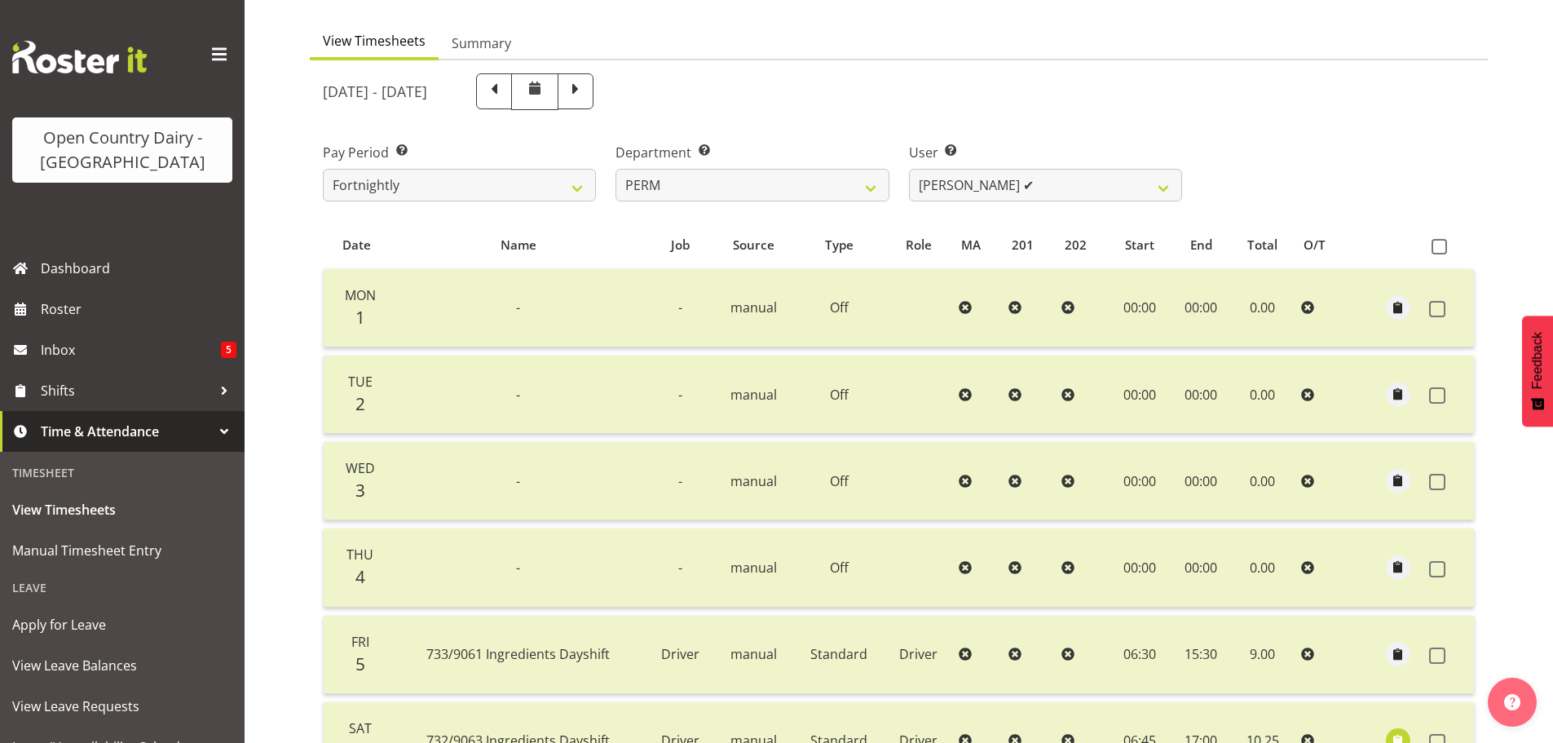
scroll to position [83, 0]
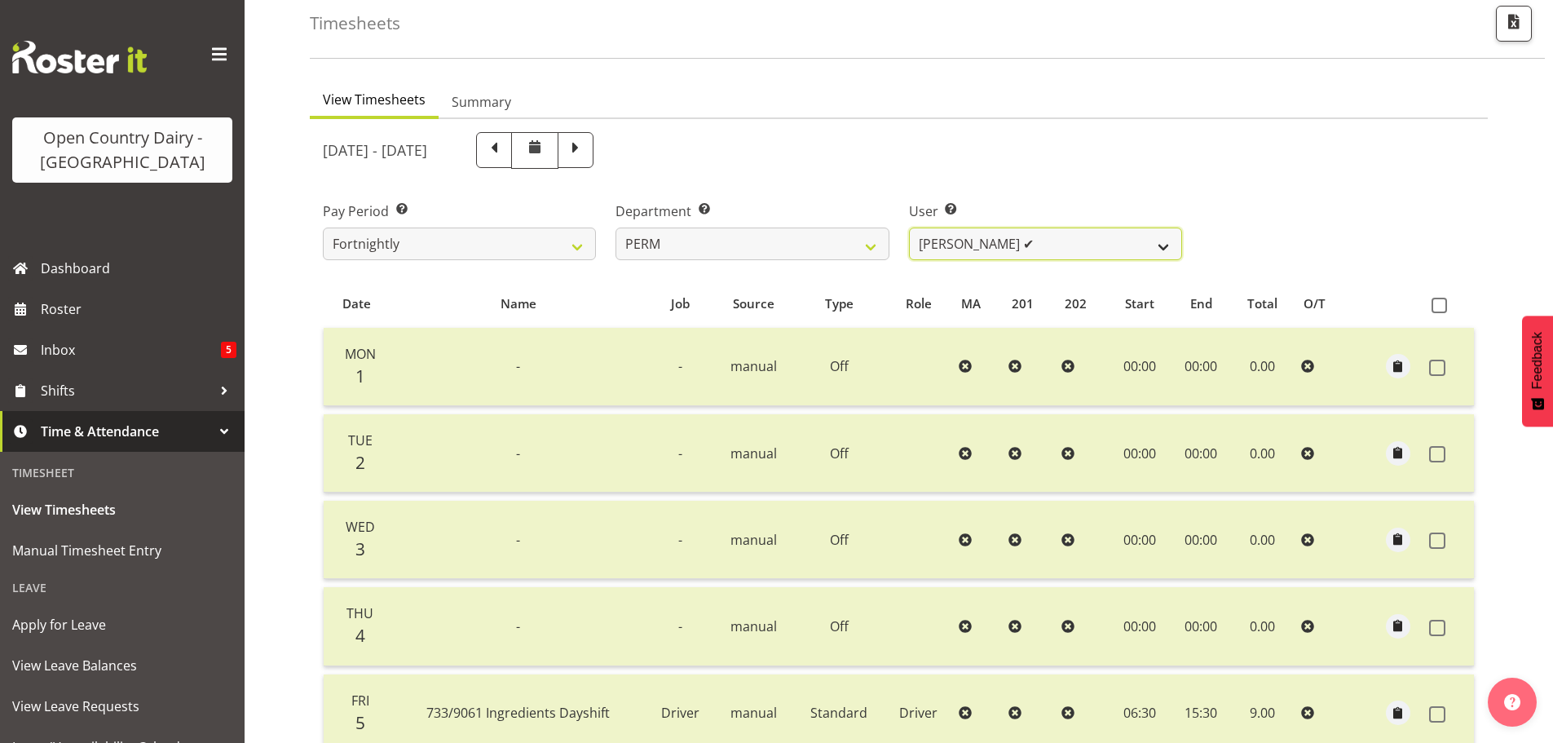
click at [1167, 253] on select "[PERSON_NAME] ✔ [PERSON_NAME] ❌ [PERSON_NAME] ❌ [PERSON_NAME] ❌ [PERSON_NAME] ✔…" at bounding box center [1045, 243] width 273 height 33
click at [909, 227] on select "[PERSON_NAME] ✔ [PERSON_NAME] ❌ [PERSON_NAME] ❌ [PERSON_NAME] ❌ [PERSON_NAME] ✔…" at bounding box center [1045, 243] width 273 height 33
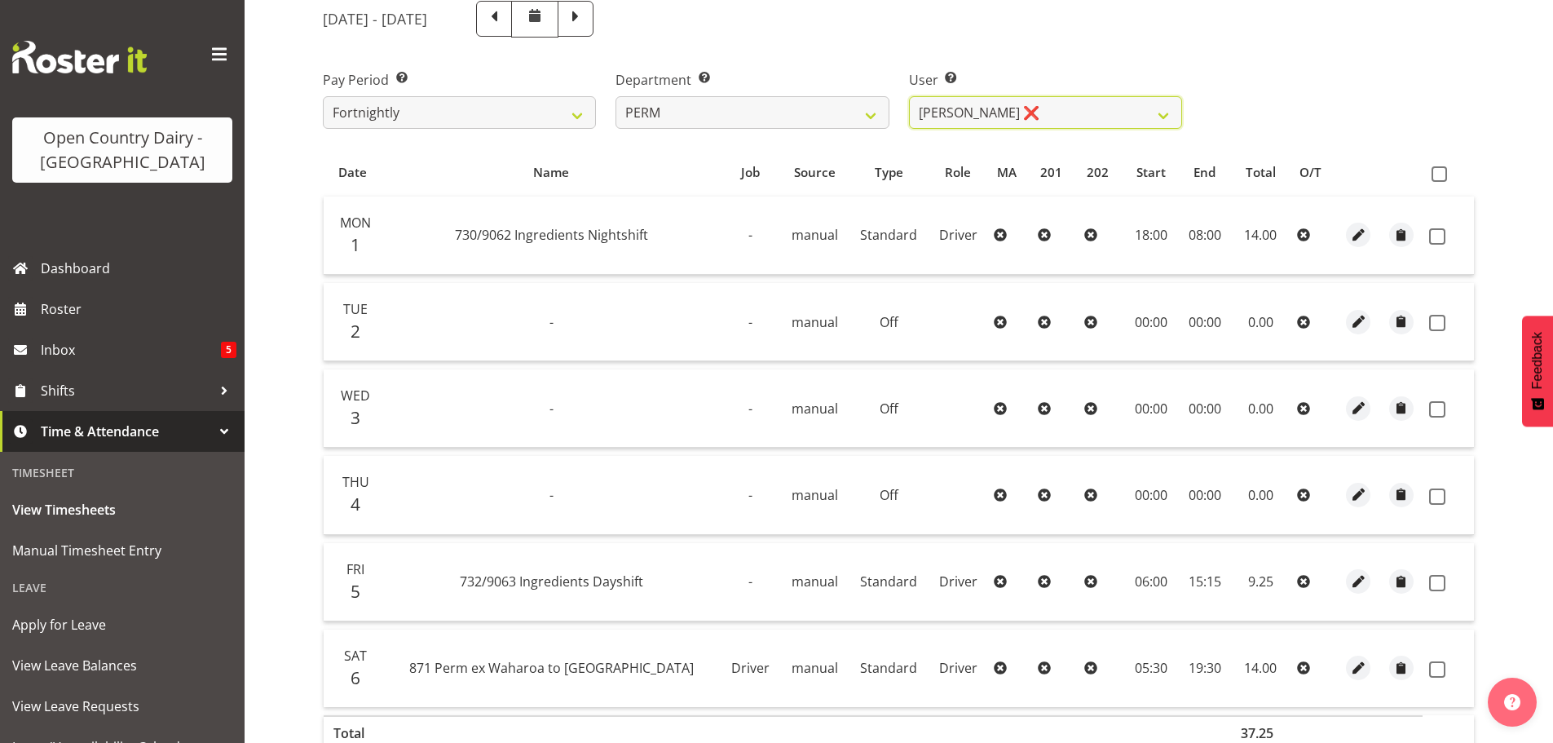
scroll to position [160, 0]
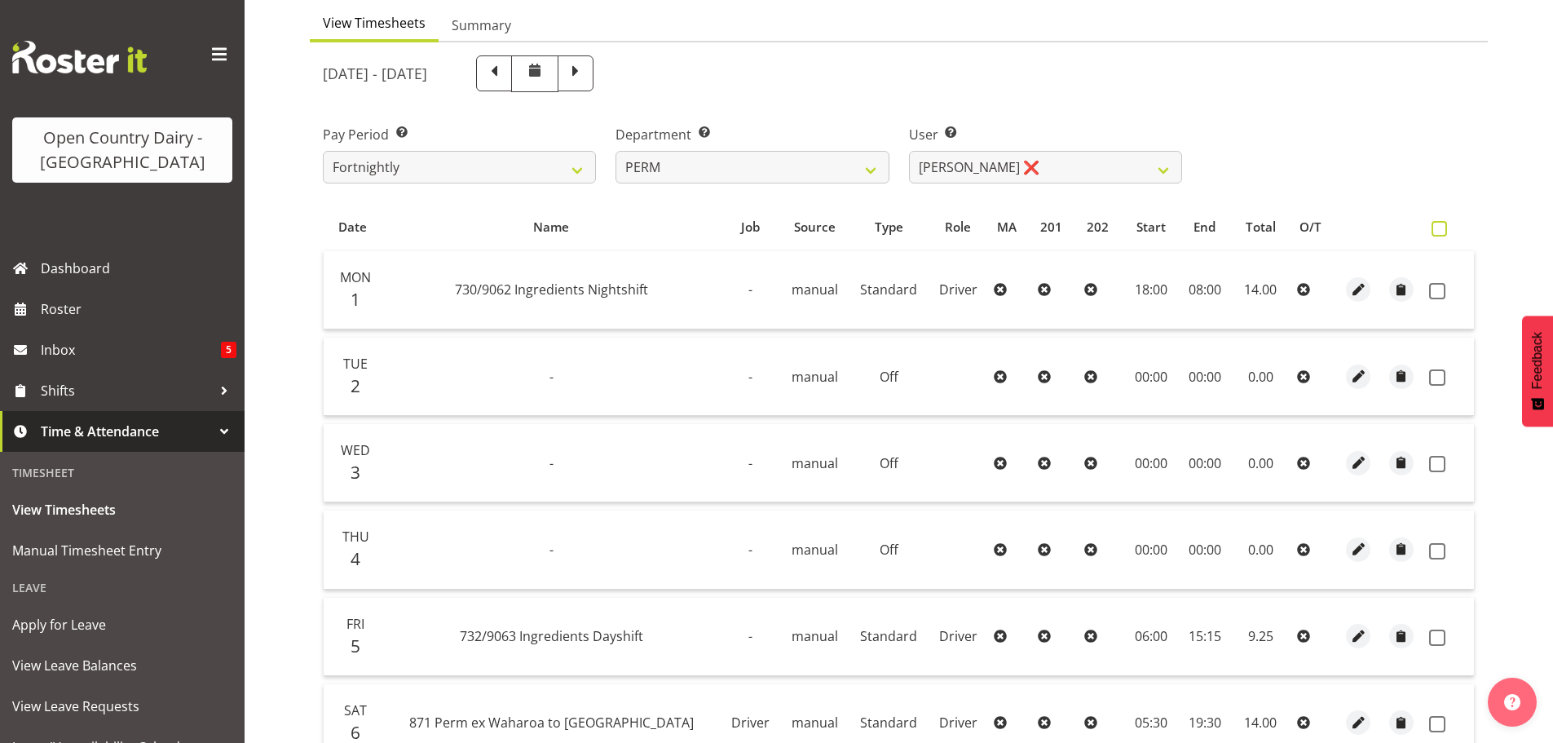
click at [1437, 229] on span at bounding box center [1439, 228] width 15 height 15
click at [1437, 229] on input "checkbox" at bounding box center [1437, 228] width 11 height 11
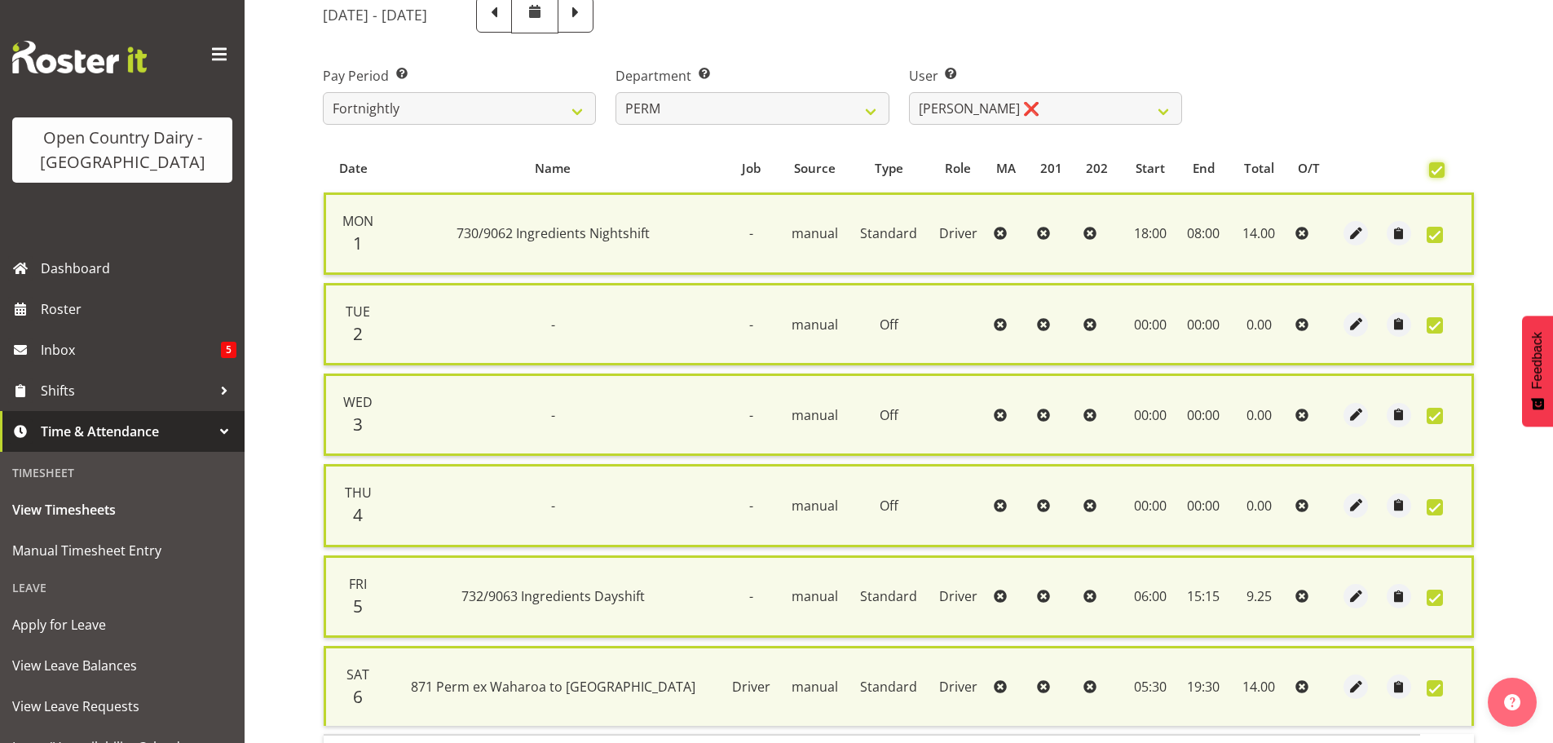
scroll to position [346, 0]
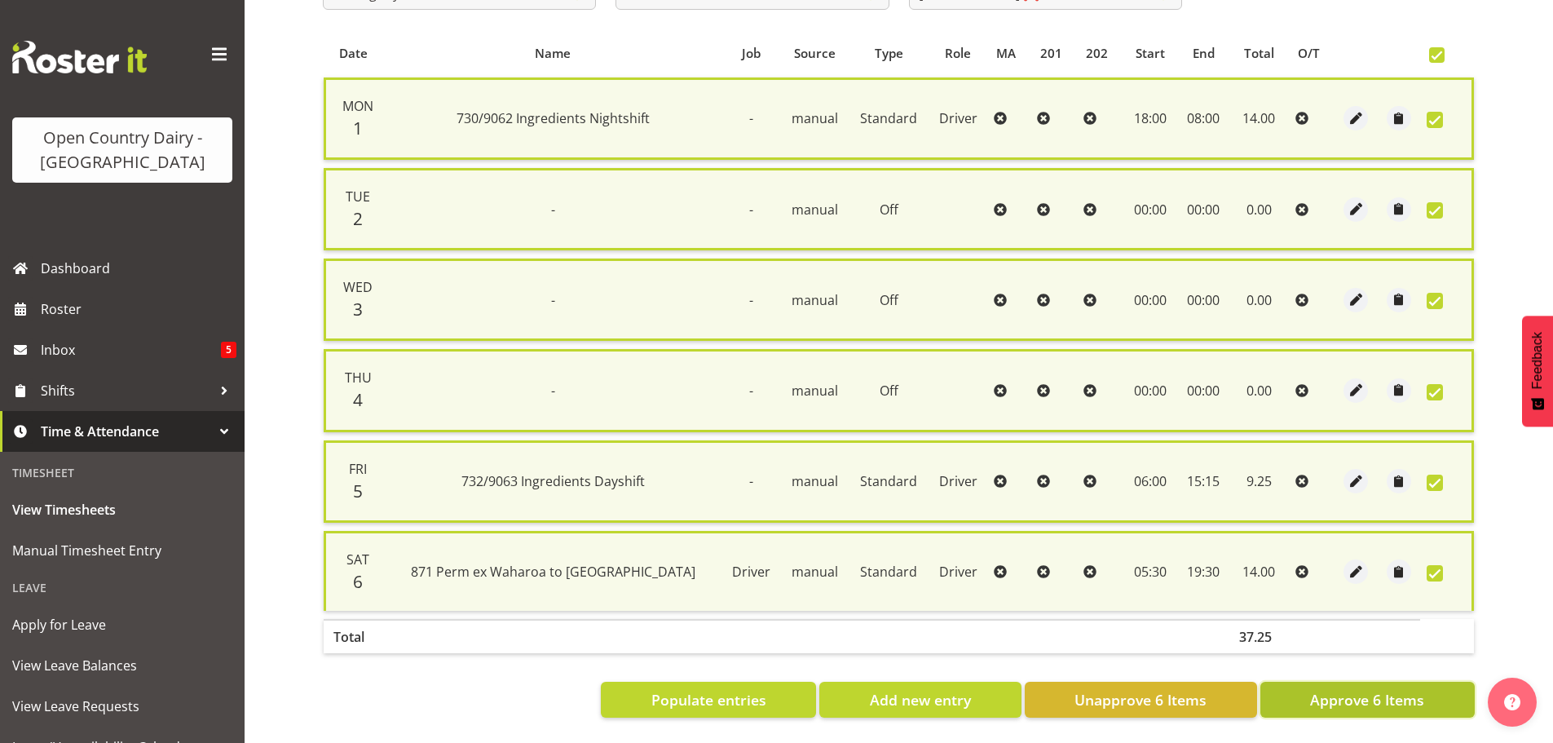
click at [1381, 691] on span "Approve 6 Items" at bounding box center [1367, 699] width 114 height 21
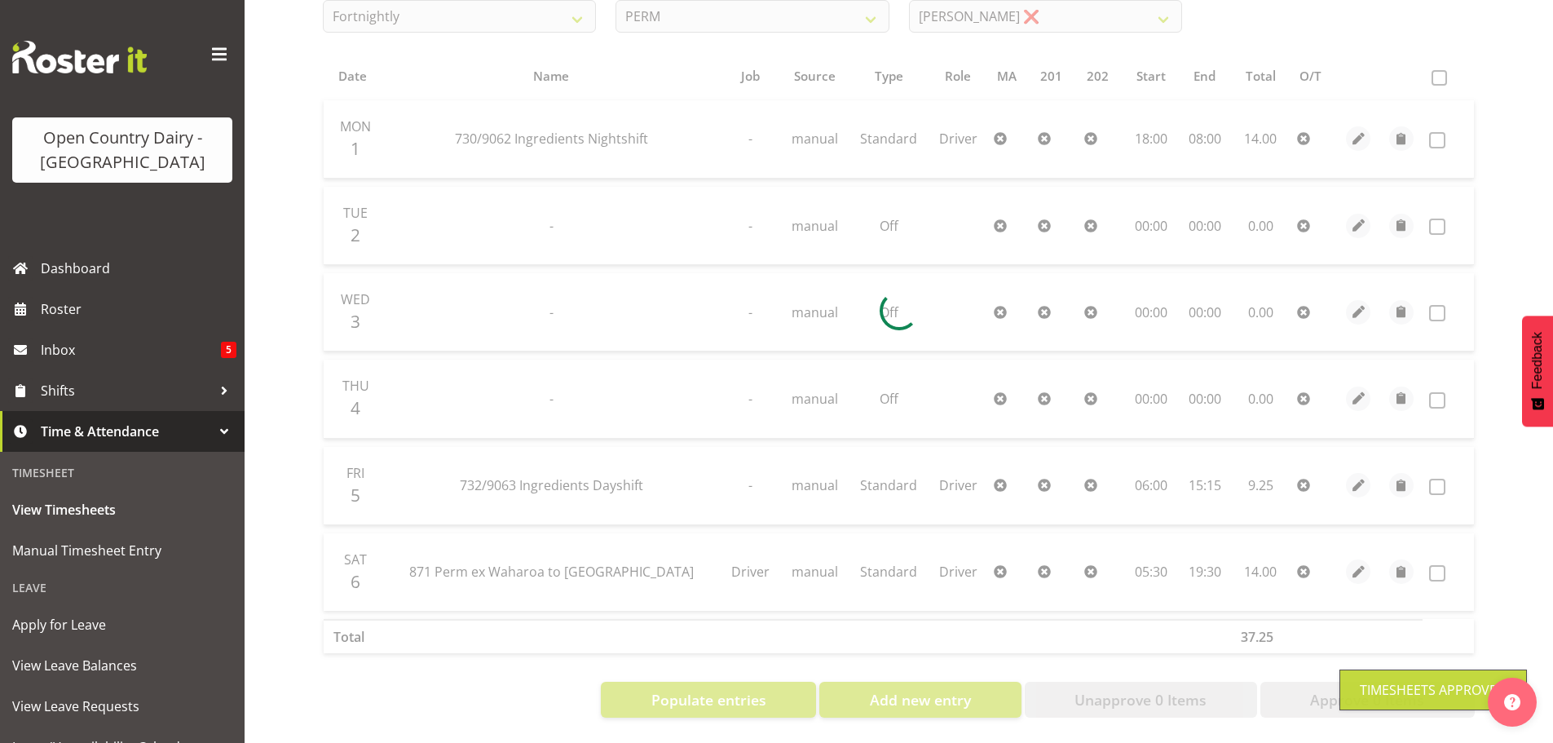
scroll to position [323, 0]
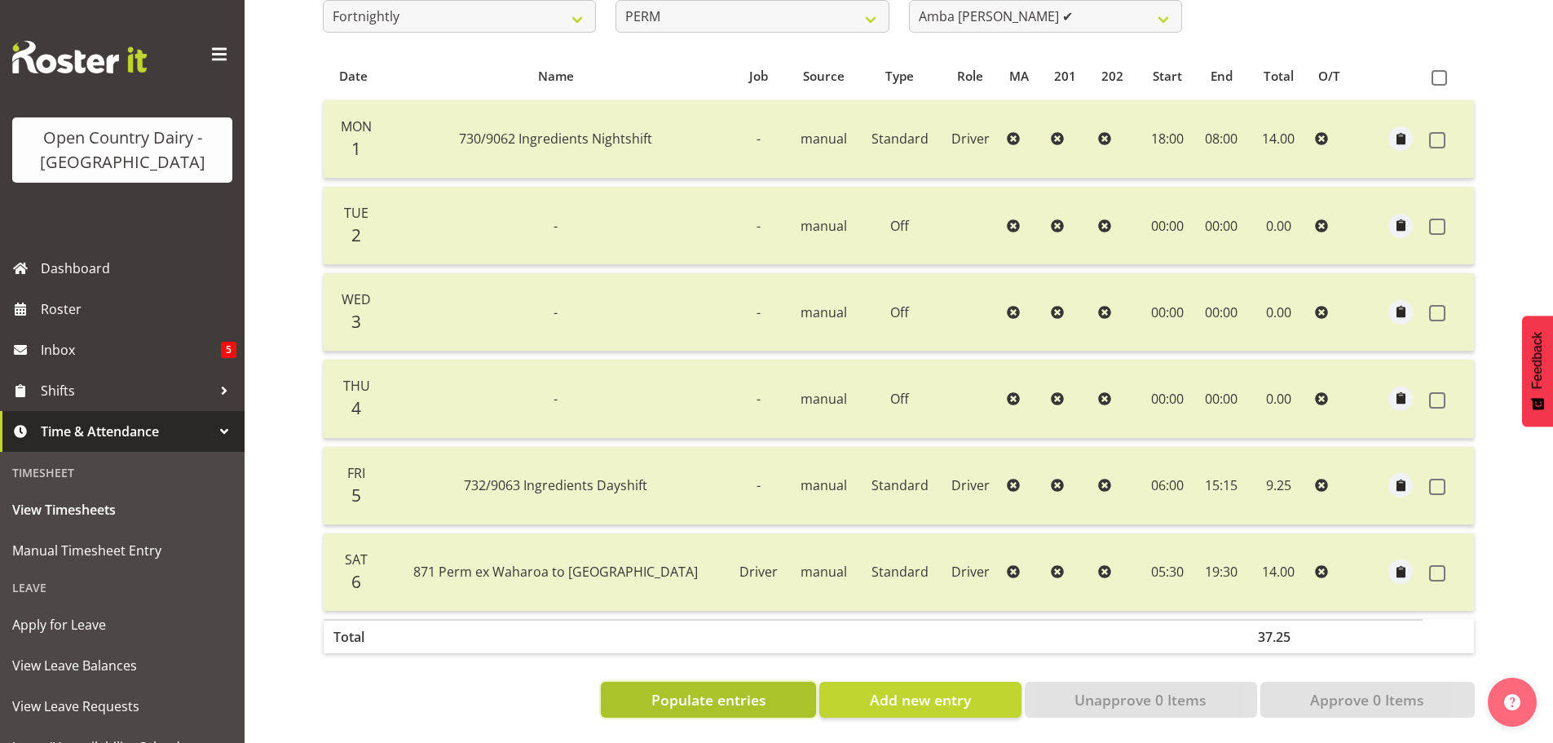
click at [694, 691] on span "Populate entries" at bounding box center [708, 699] width 115 height 21
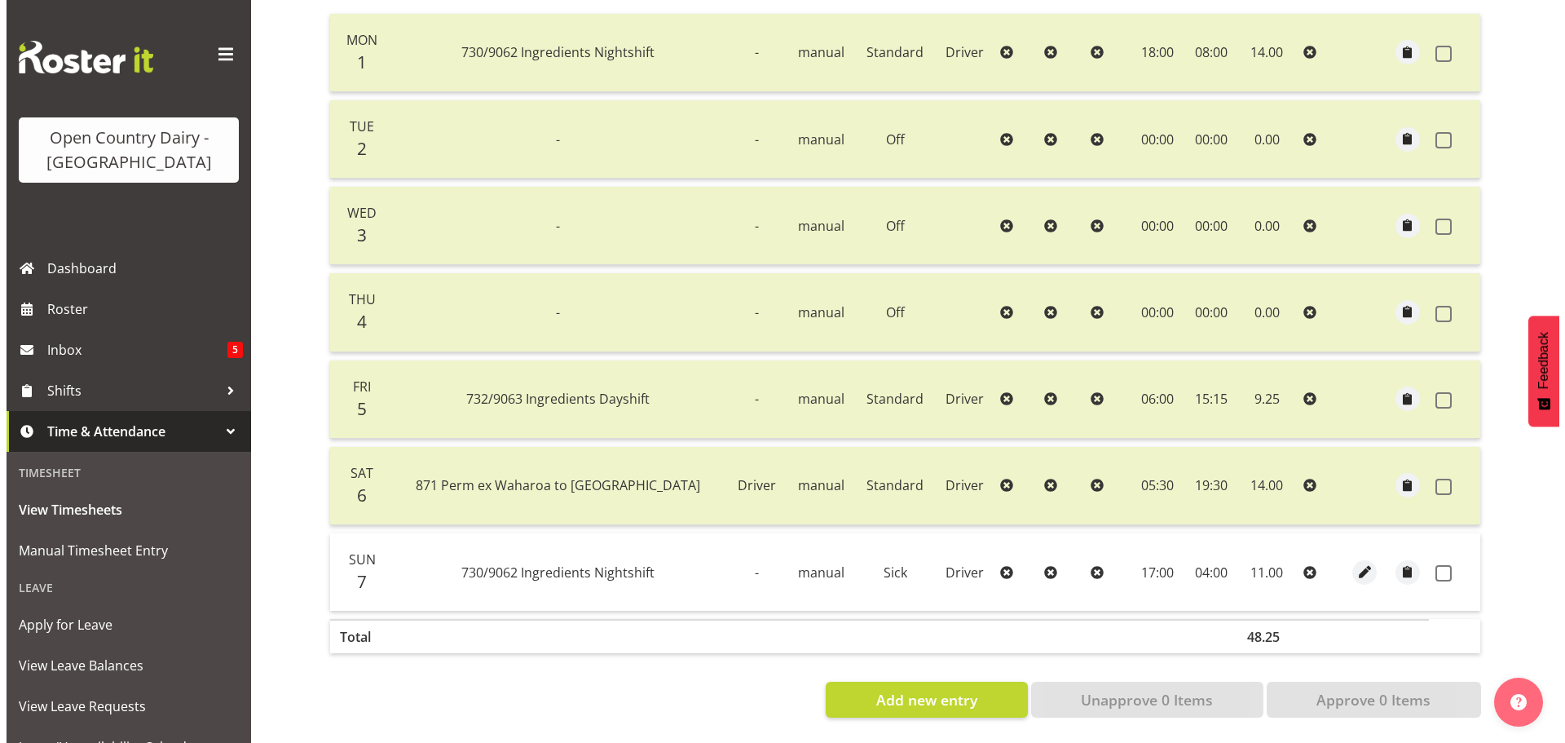
scroll to position [409, 0]
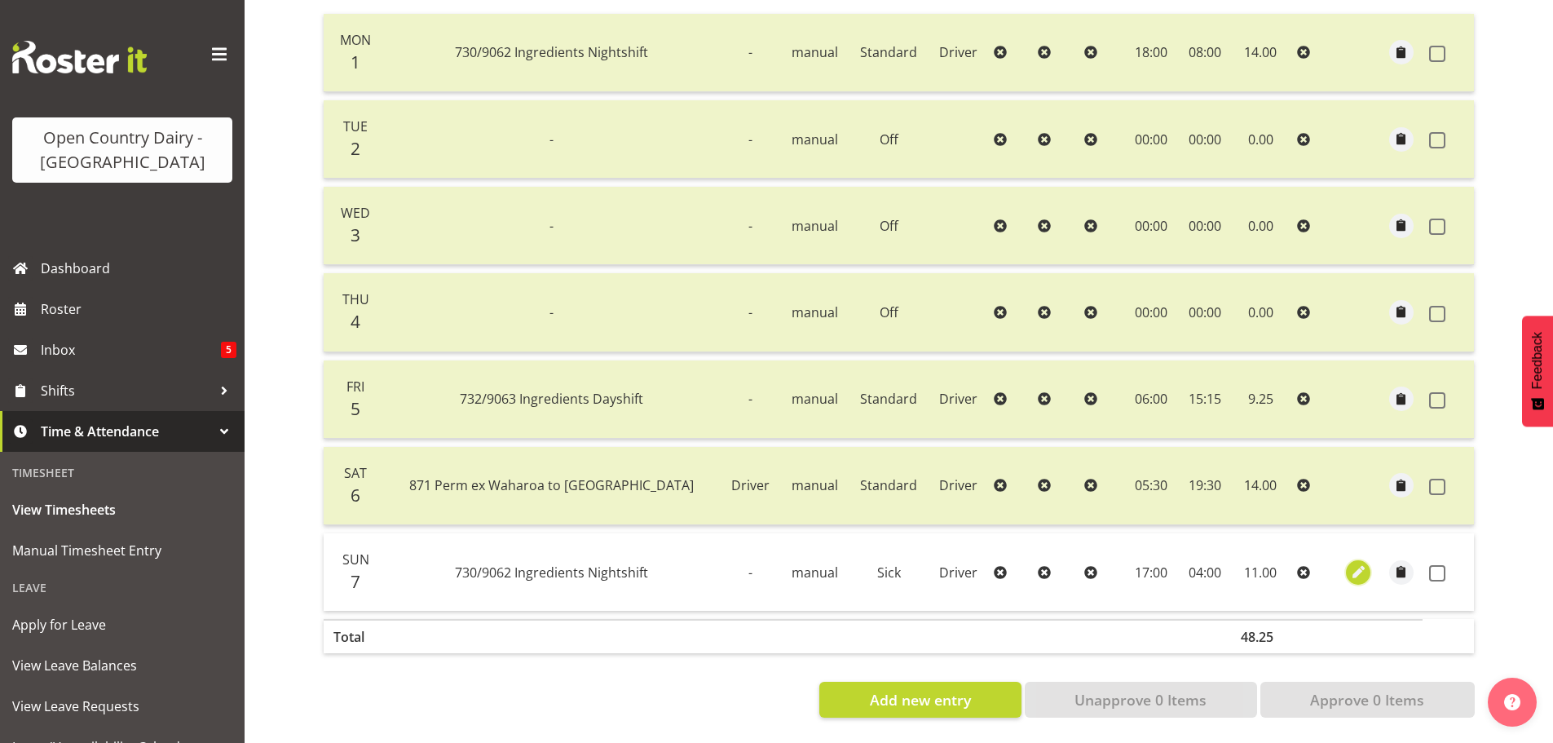
click at [1349, 563] on span "button" at bounding box center [1358, 572] width 19 height 19
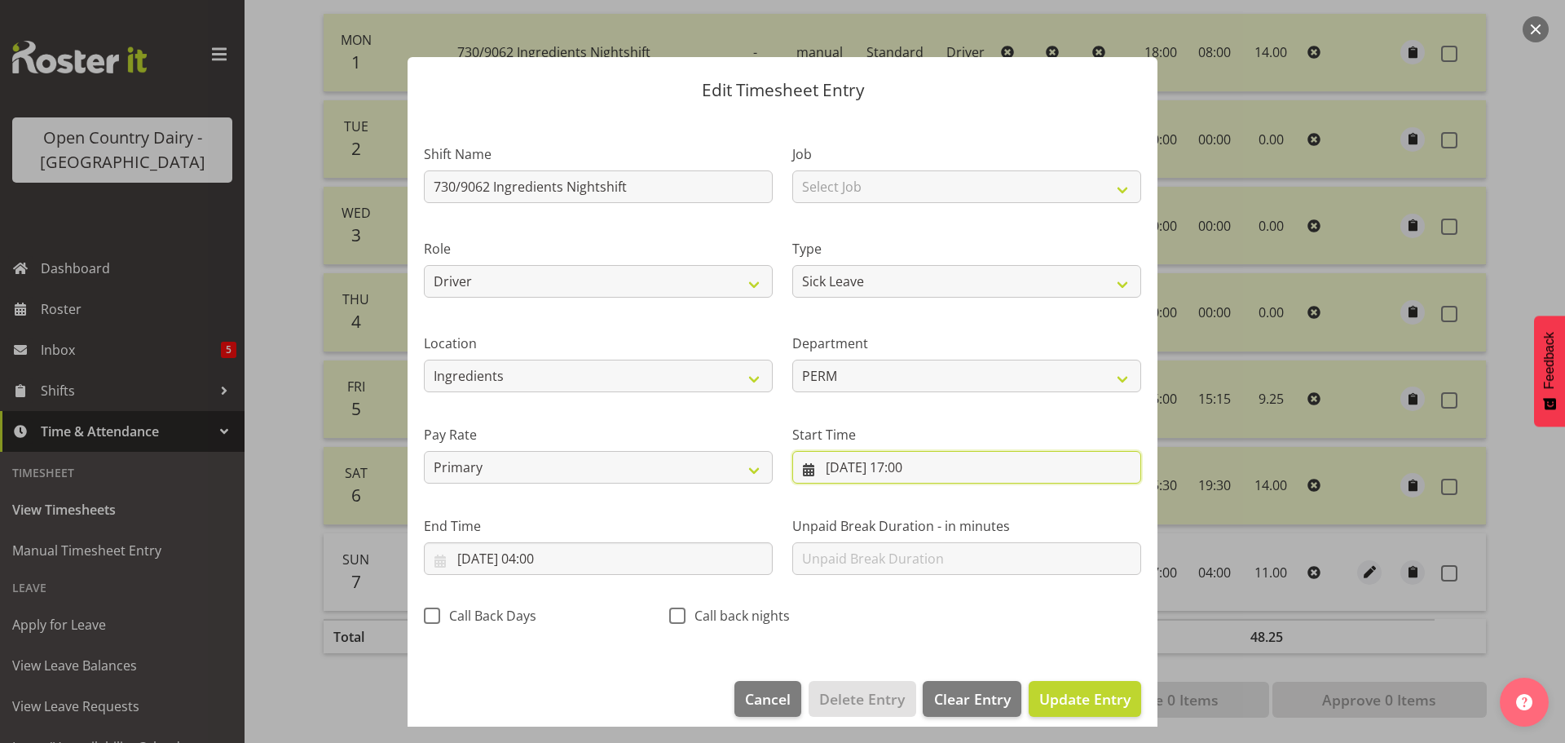
click at [917, 467] on input "[DATE] 17:00" at bounding box center [966, 467] width 349 height 33
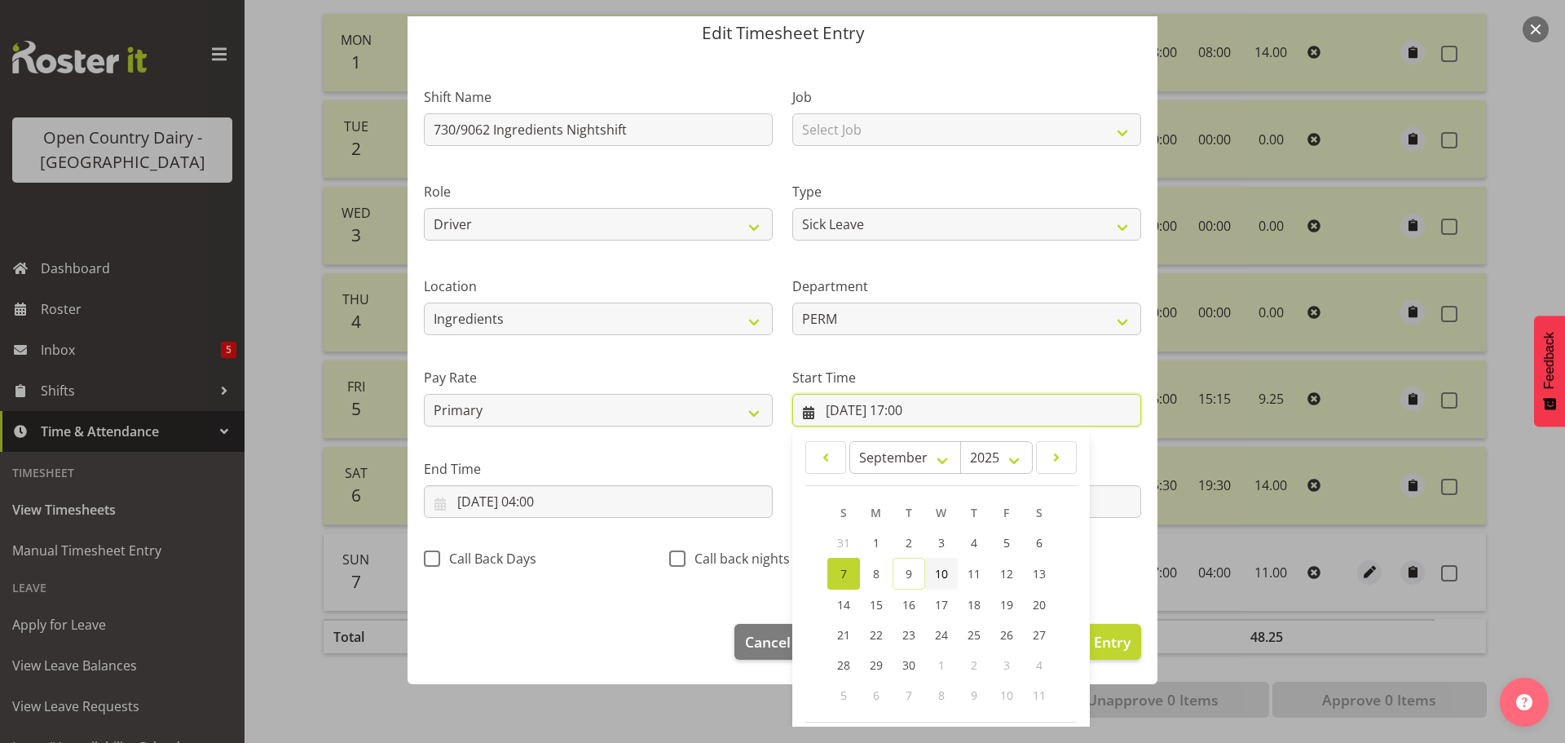
scroll to position [130, 0]
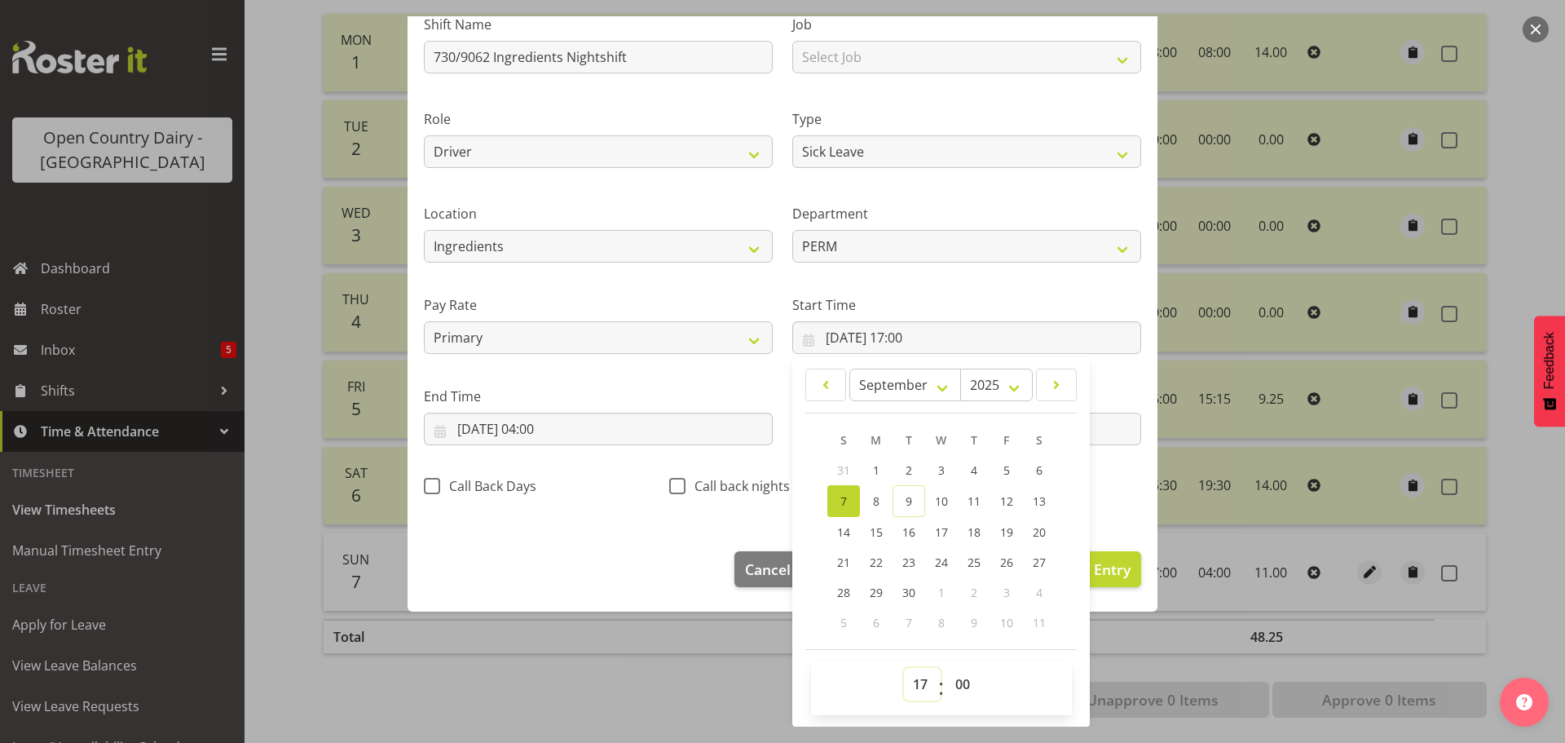
click at [919, 682] on select "00 01 02 03 04 05 06 07 08 09 10 11 12 13 14 15 16 17 18 19 20 21 22 23" at bounding box center [922, 684] width 37 height 33
click at [904, 668] on select "00 01 02 03 04 05 06 07 08 09 10 11 12 13 14 15 16 17 18 19 20 21 22 23" at bounding box center [922, 684] width 37 height 33
click at [558, 440] on input "[DATE] 04:00" at bounding box center [598, 429] width 349 height 33
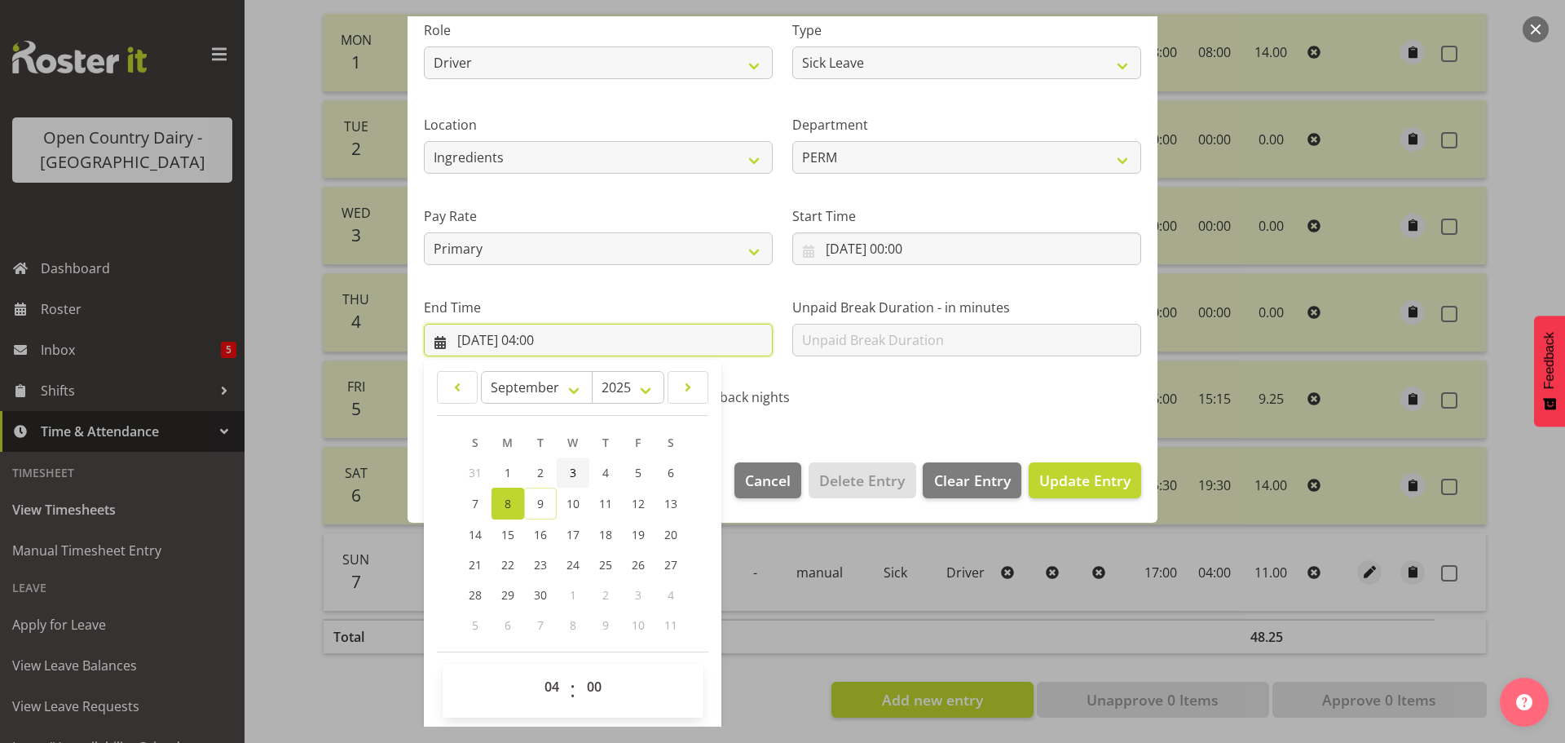
scroll to position [221, 0]
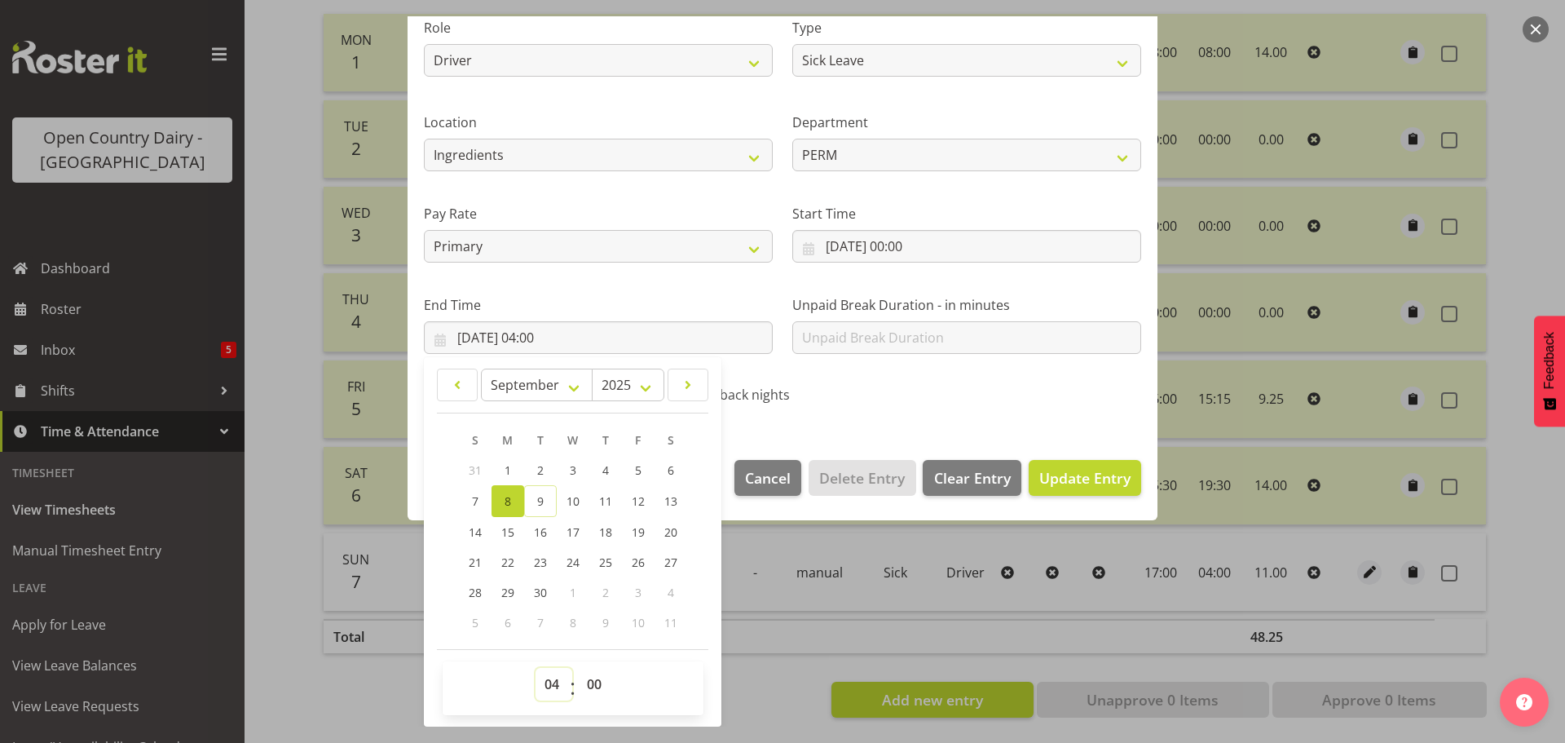
click at [554, 674] on select "00 01 02 03 04 05 06 07 08 09 10 11 12 13 14 15 16 17 18 19 20 21 22 23" at bounding box center [554, 684] width 37 height 33
click at [536, 668] on select "00 01 02 03 04 05 06 07 08 09 10 11 12 13 14 15 16 17 18 19 20 21 22 23" at bounding box center [554, 684] width 37 height 33
click at [594, 686] on select "00 01 02 03 04 05 06 07 08 09 10 11 12 13 14 15 16 17 18 19 20 21 22 23 24 25 2…" at bounding box center [596, 684] width 37 height 33
click at [578, 668] on select "00 01 02 03 04 05 06 07 08 09 10 11 12 13 14 15 16 17 18 19 20 21 22 23 24 25 2…" at bounding box center [596, 684] width 37 height 33
click at [1053, 473] on span "Update Entry" at bounding box center [1085, 478] width 91 height 20
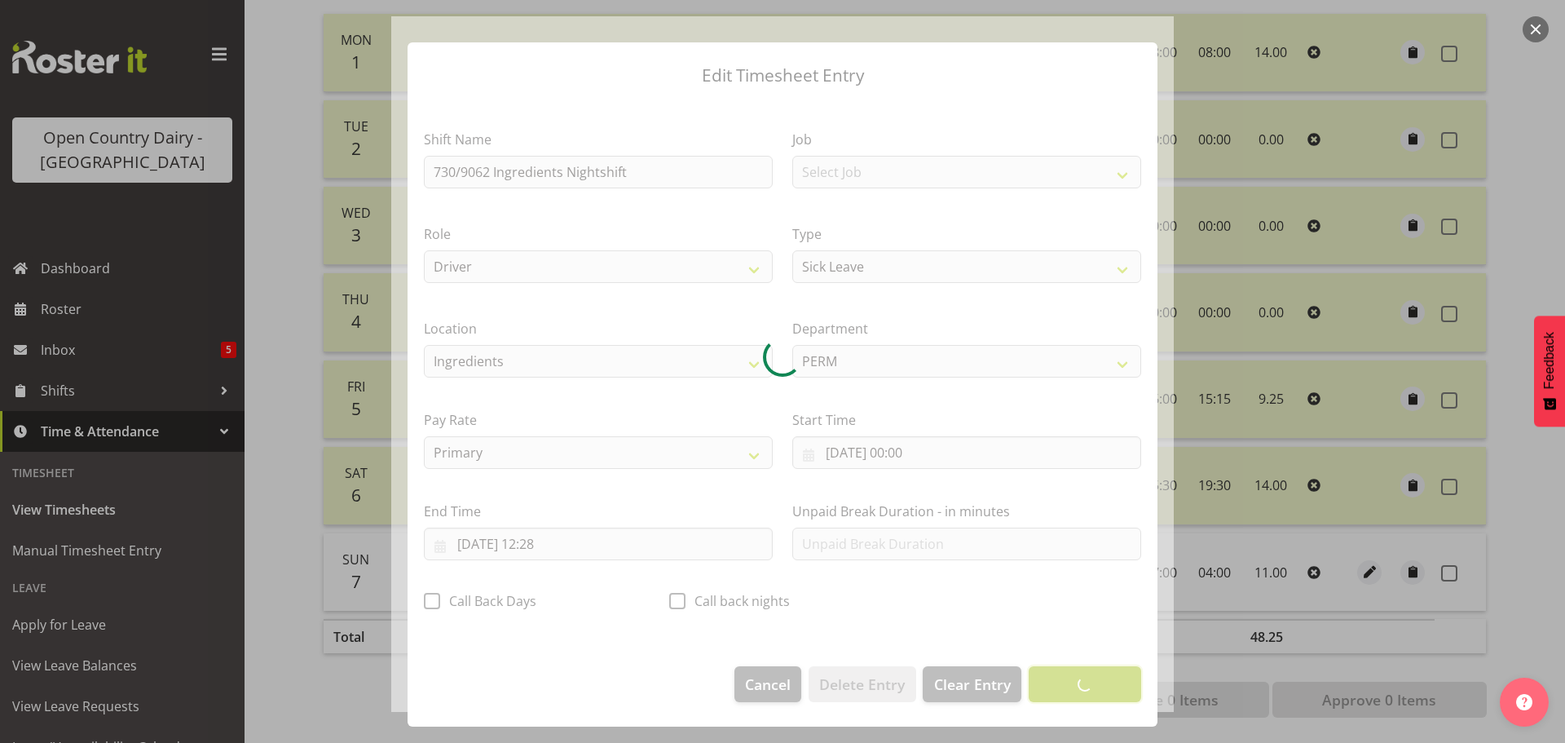
scroll to position [15, 0]
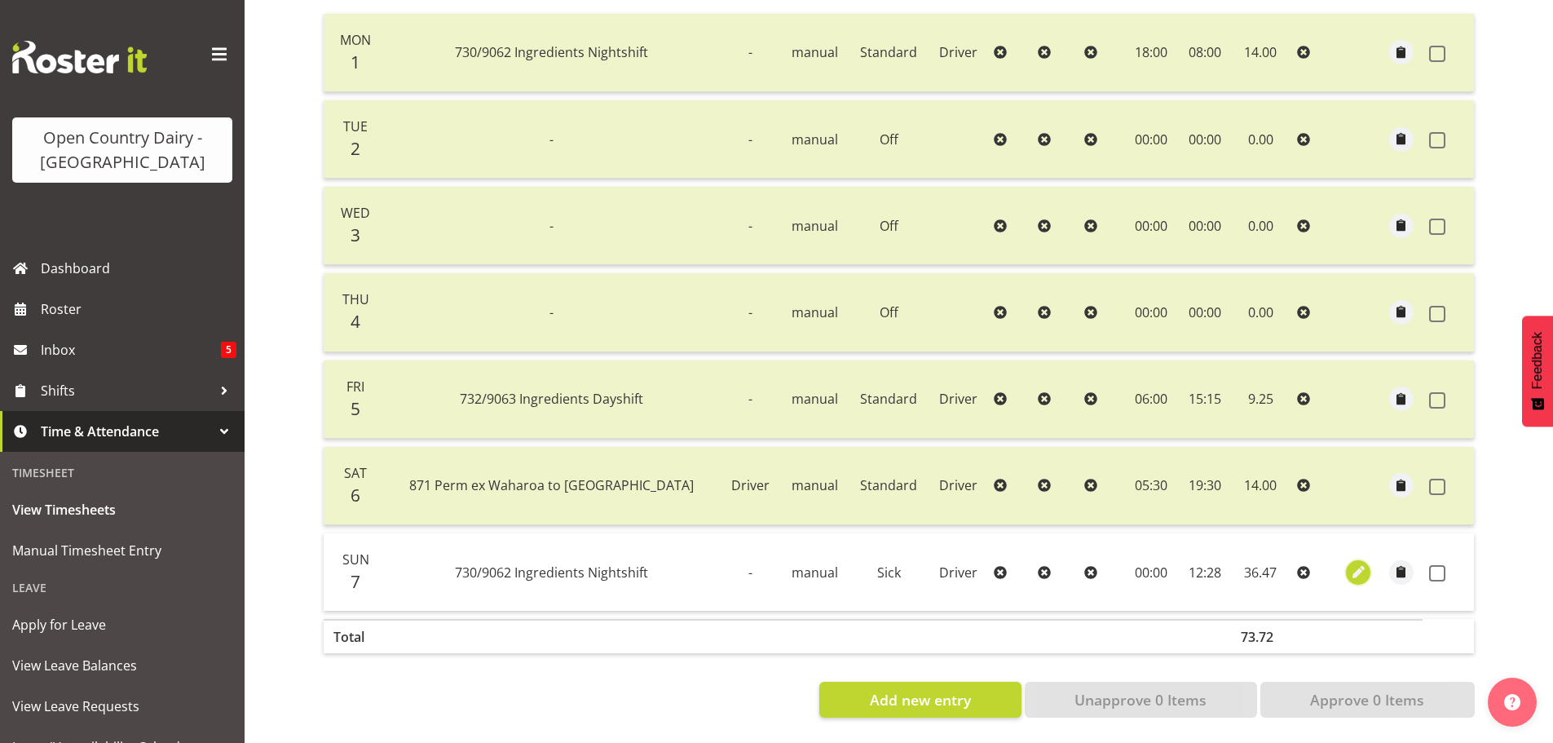
click at [1354, 563] on span "button" at bounding box center [1358, 572] width 19 height 19
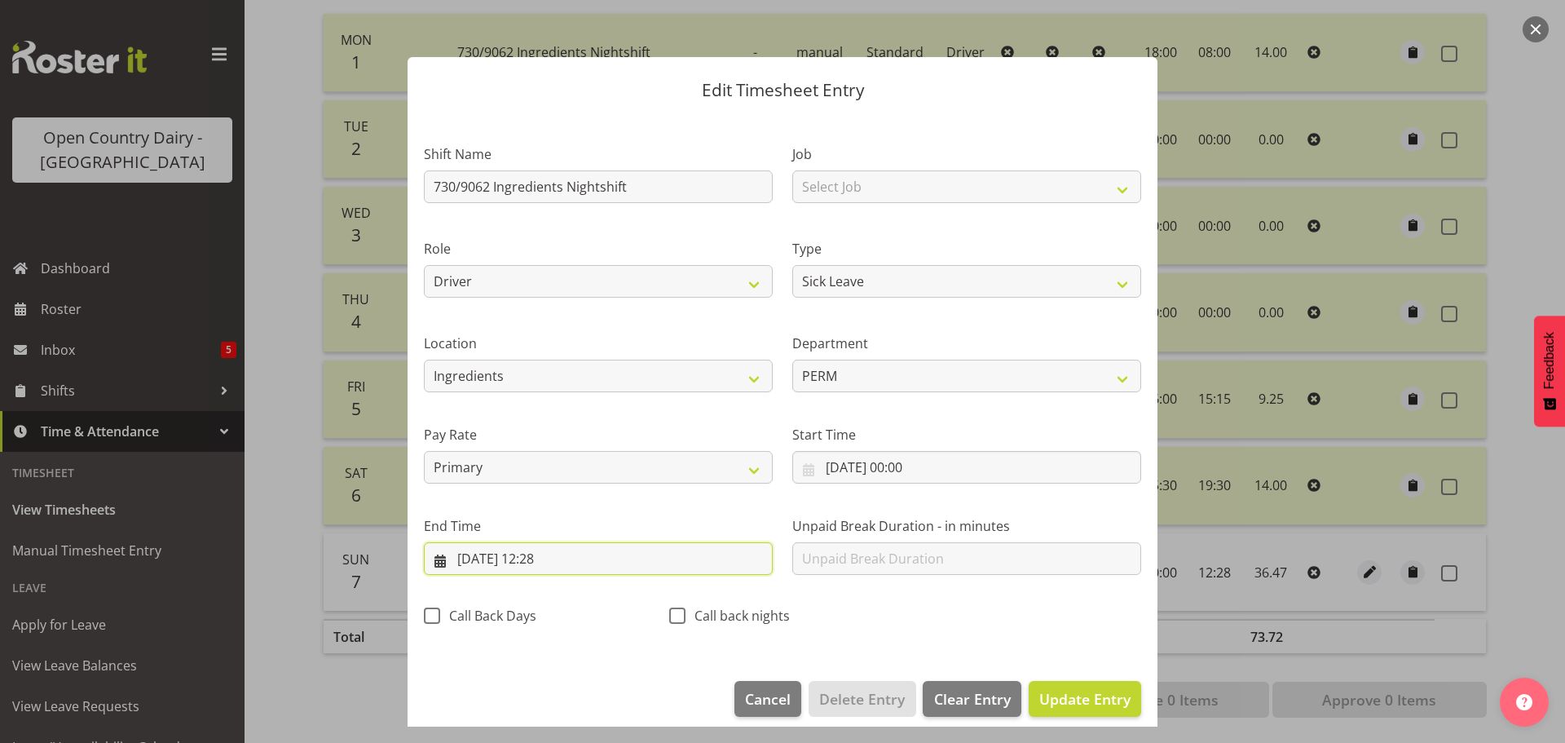
click at [490, 558] on input "08/09/2025, 12:28" at bounding box center [598, 558] width 349 height 33
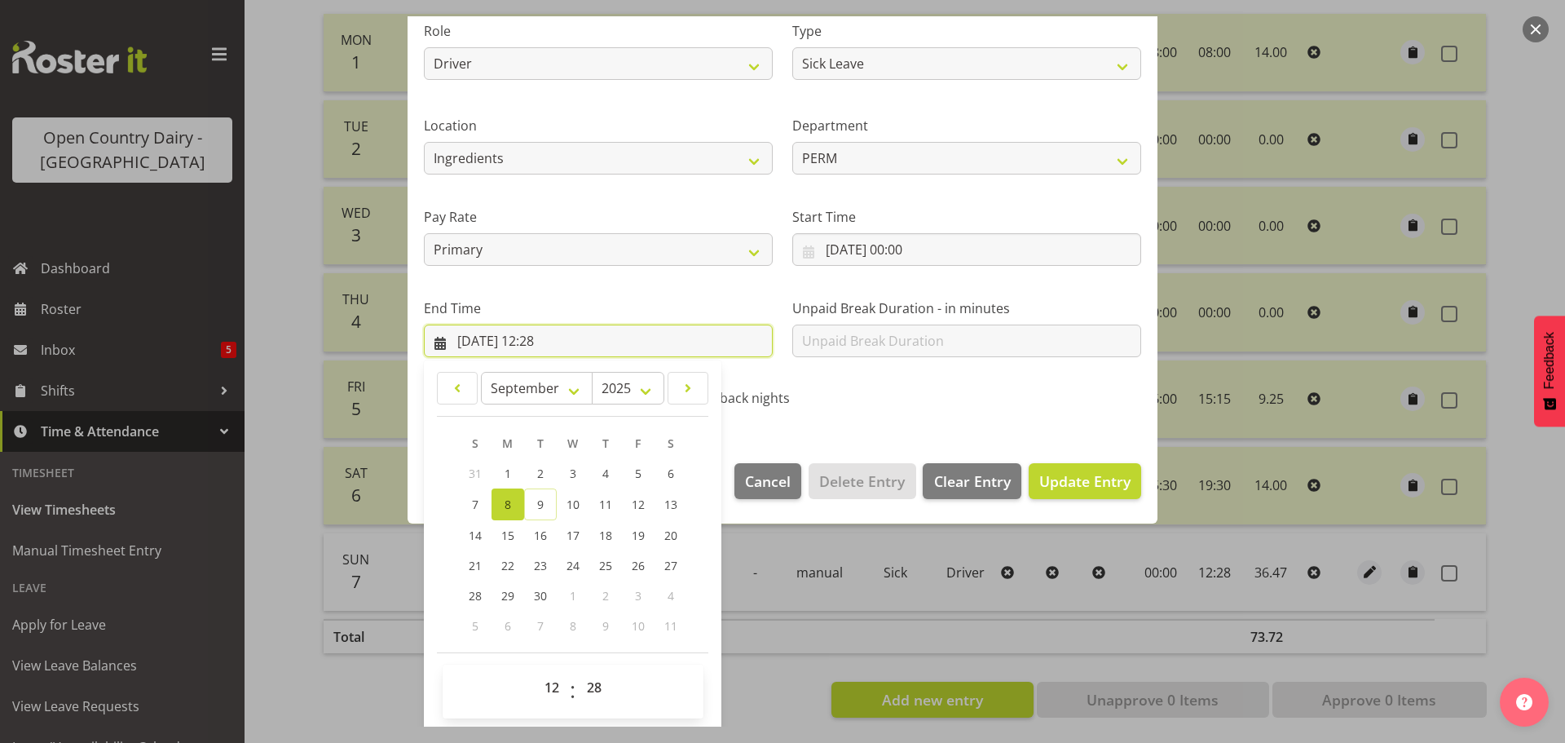
scroll to position [221, 0]
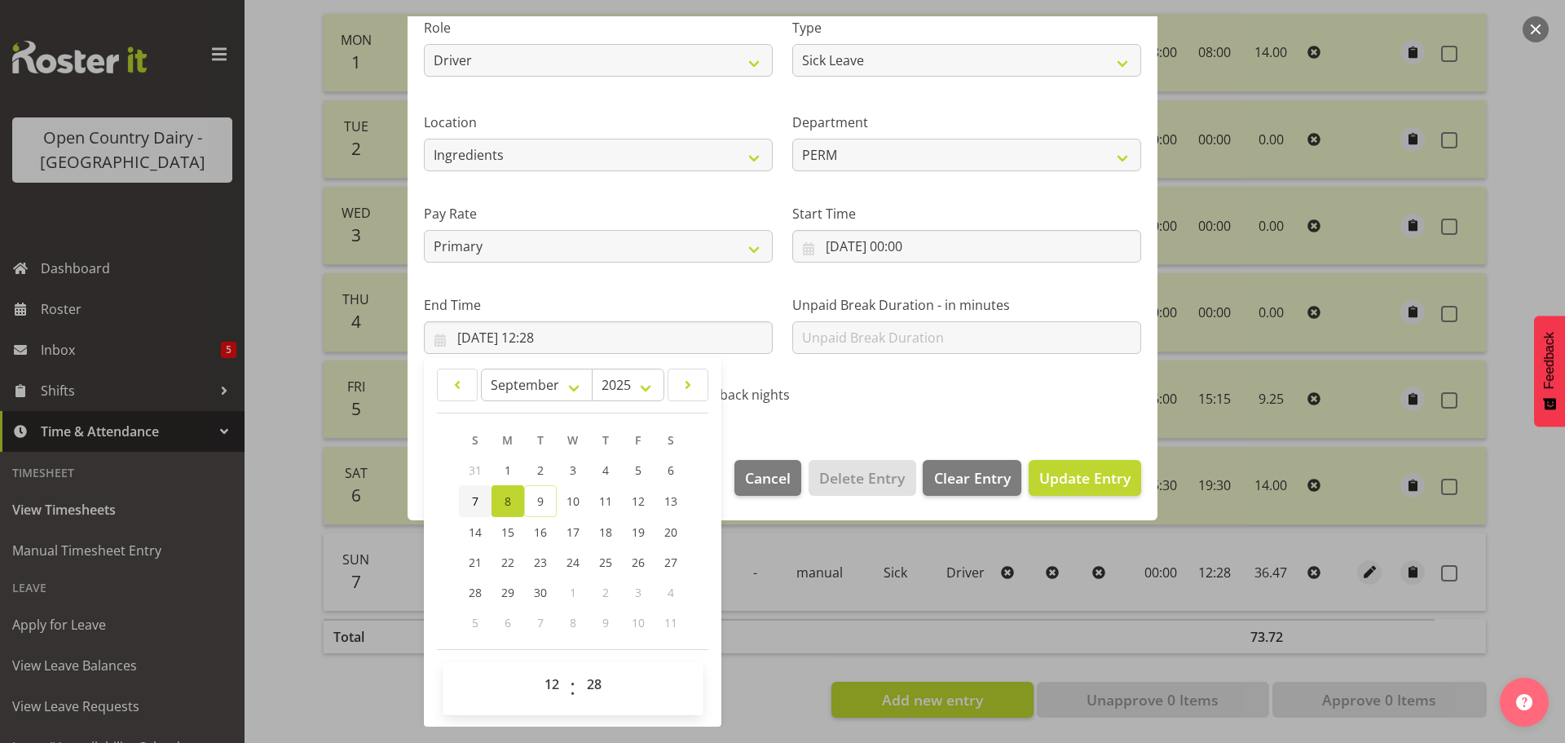
click at [480, 501] on link "7" at bounding box center [475, 501] width 33 height 32
click at [1007, 426] on section "Shift Name 730/9062 Ingredients Nightshift Job Select Job Driver Driver supervi…" at bounding box center [783, 169] width 750 height 550
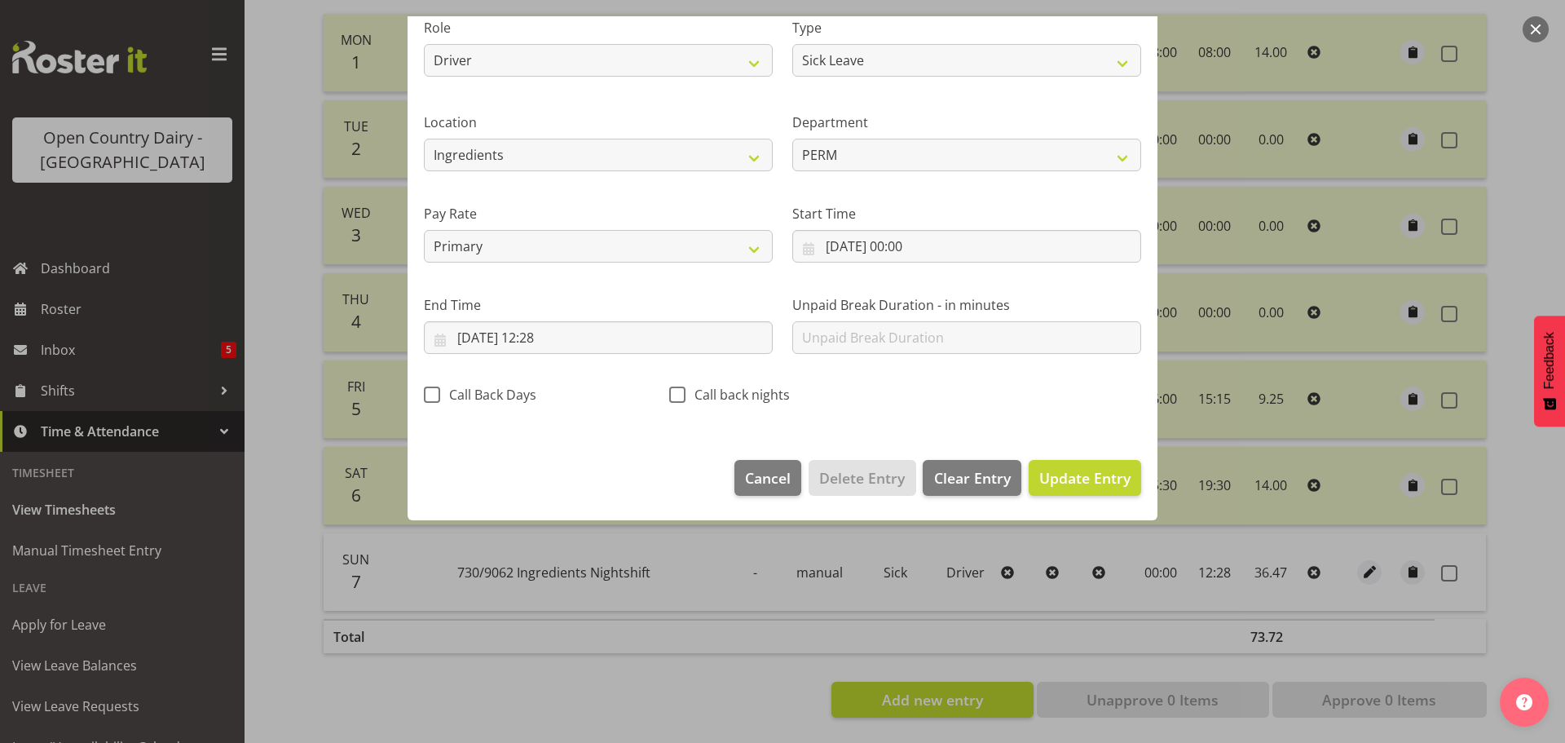
scroll to position [15, 0]
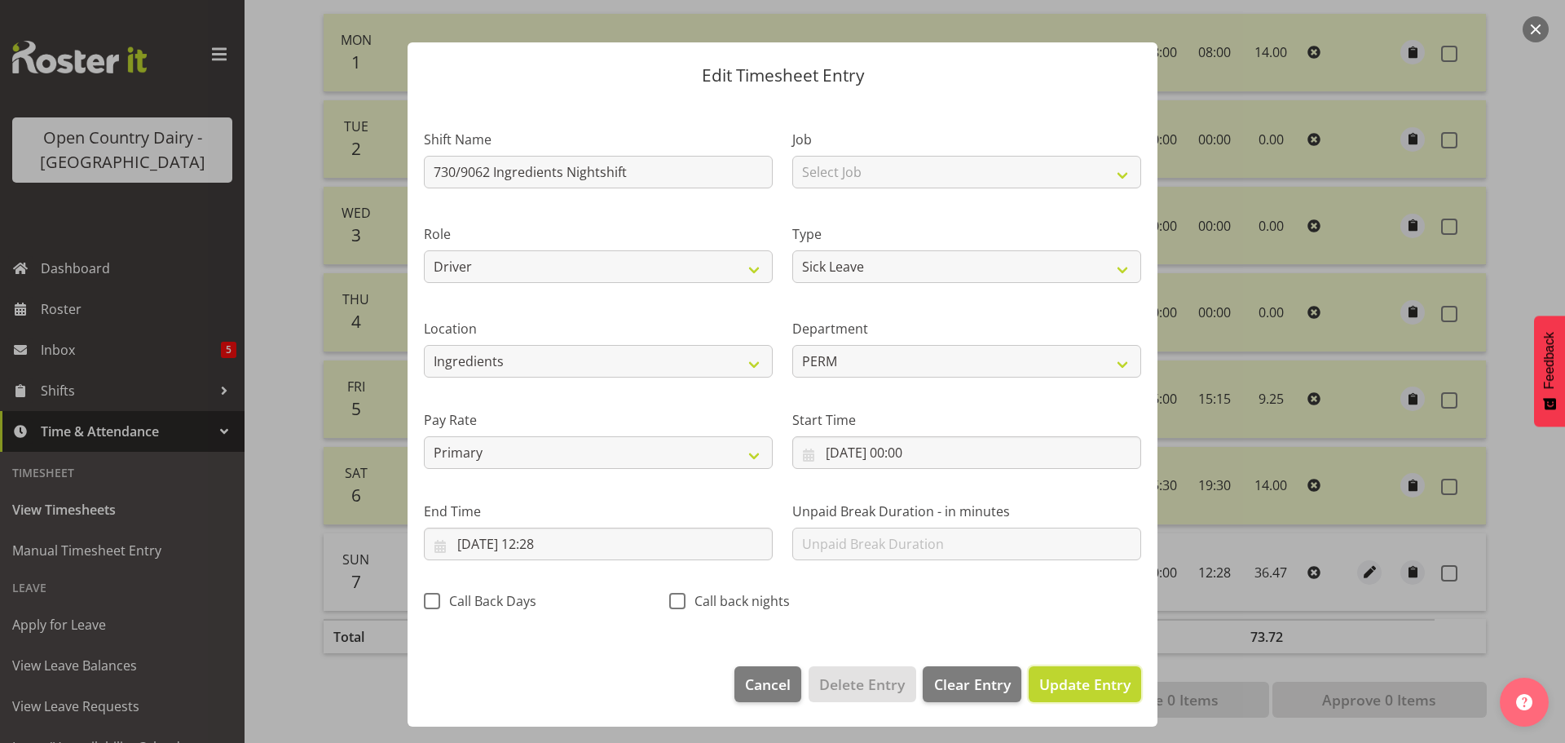
click at [1060, 687] on span "Update Entry" at bounding box center [1085, 684] width 91 height 20
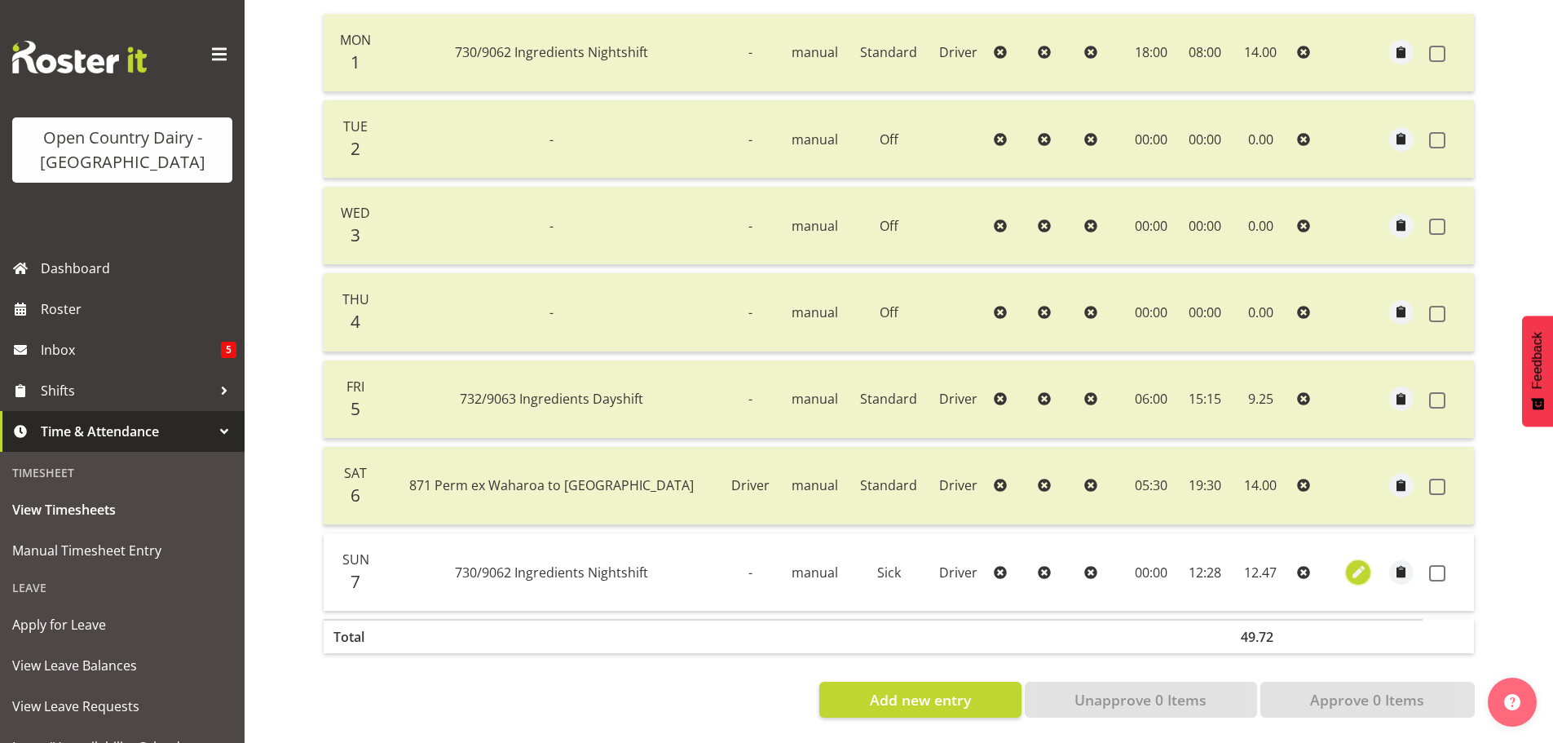
click at [1353, 563] on span "button" at bounding box center [1358, 572] width 19 height 19
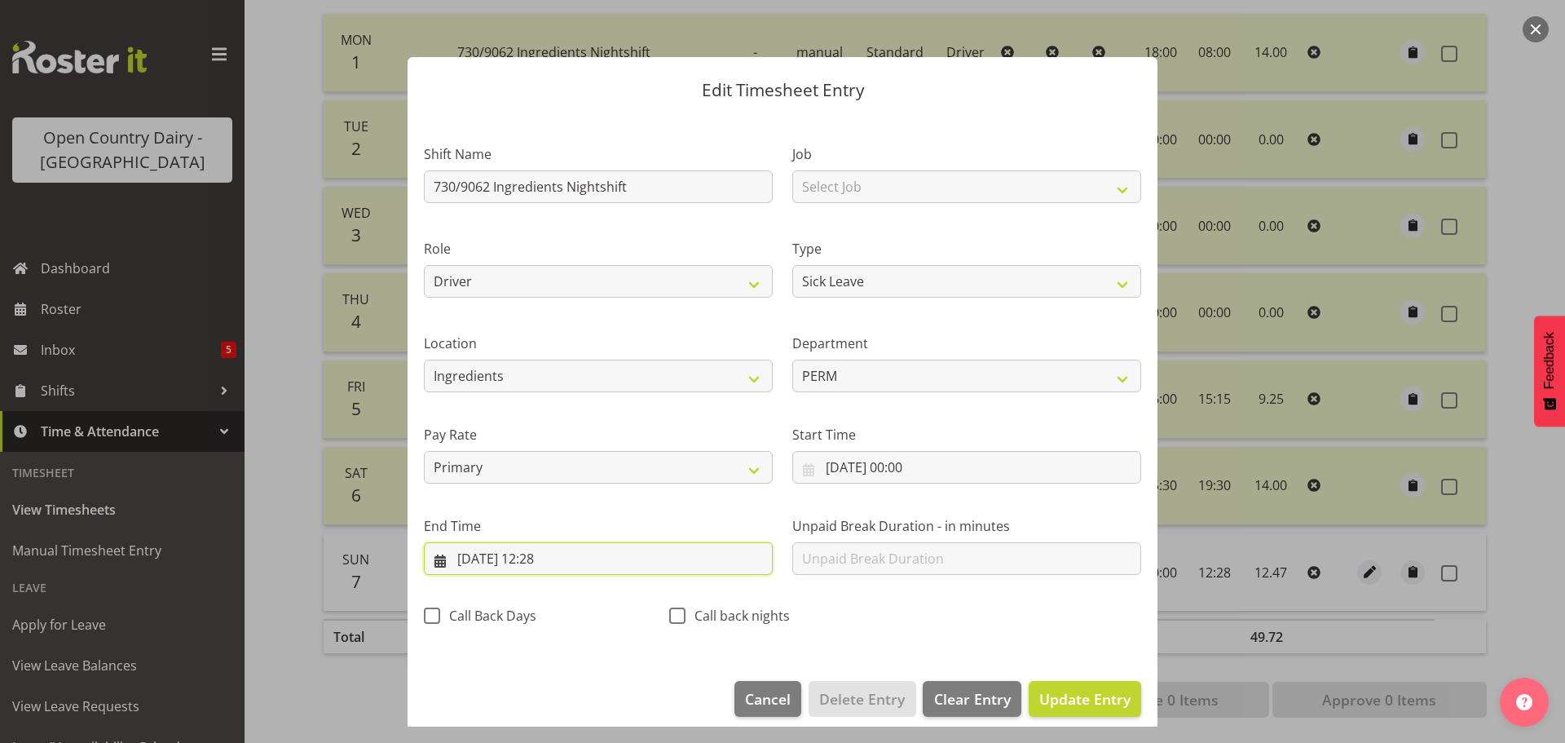
click at [550, 561] on input "07/09/2025, 12:28" at bounding box center [598, 558] width 349 height 33
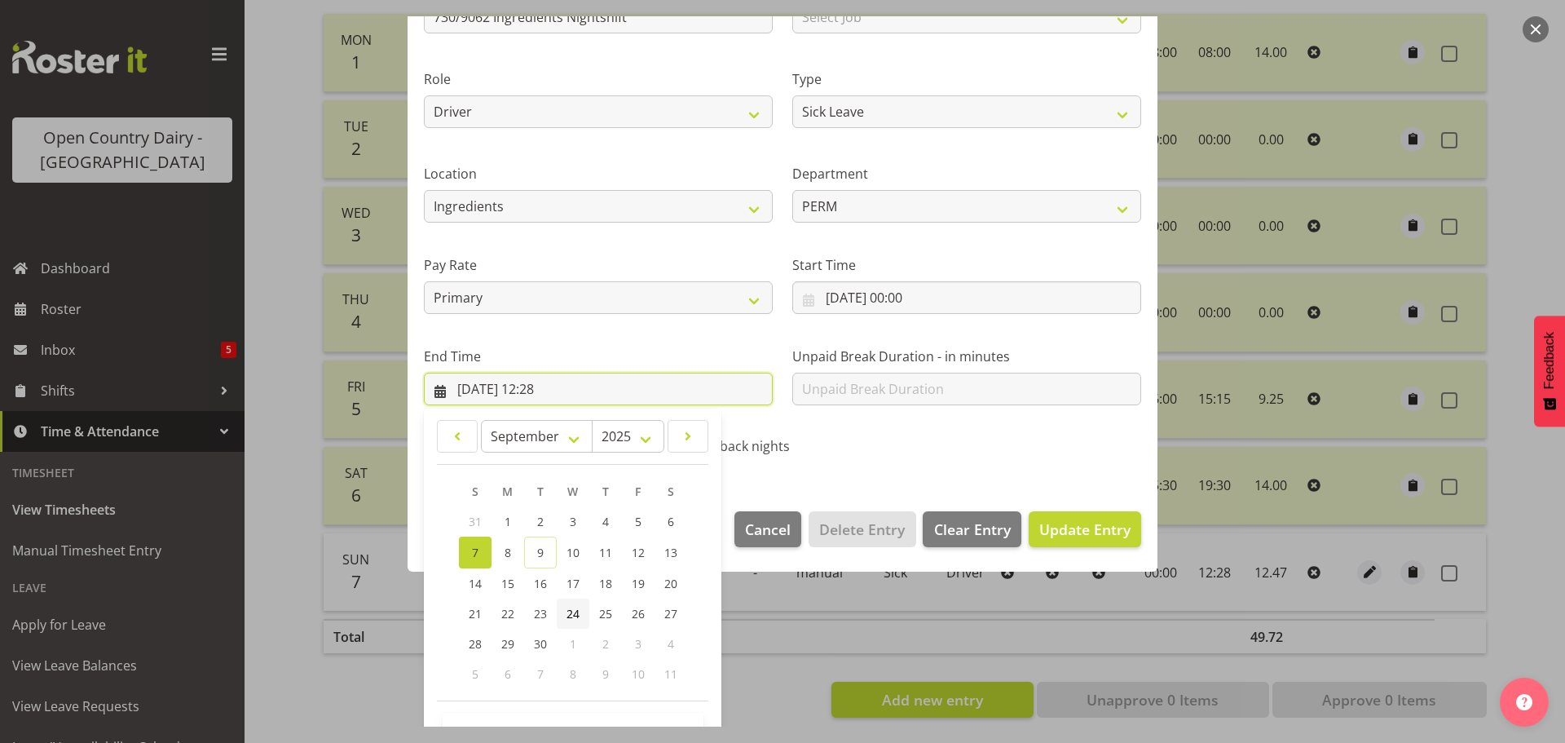
scroll to position [221, 0]
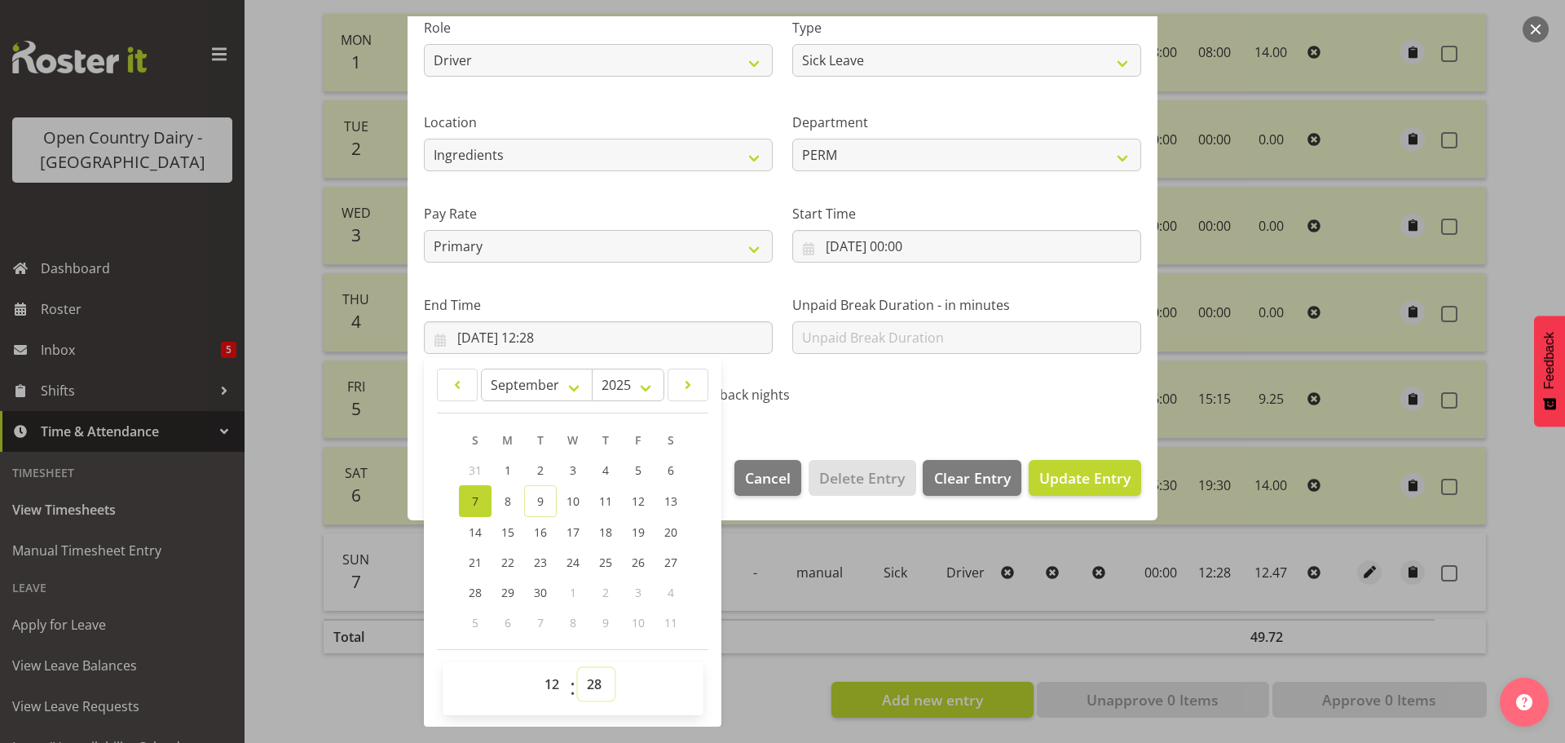
click at [594, 677] on select "00 01 02 03 04 05 06 07 08 09 10 11 12 13 14 15 16 17 18 19 20 21 22 23 24 25 2…" at bounding box center [596, 684] width 37 height 33
click at [578, 668] on select "00 01 02 03 04 05 06 07 08 09 10 11 12 13 14 15 16 17 18 19 20 21 22 23 24 25 2…" at bounding box center [596, 684] width 37 height 33
click at [703, 636] on div "S M T W T F S 31 1 2 3 4 5 6 7 8 9 10 11 12 13 14 15 16 17 18 19 20 21 22 23 24…" at bounding box center [572, 531] width 271 height 213
click at [1081, 481] on span "Update Entry" at bounding box center [1085, 478] width 91 height 20
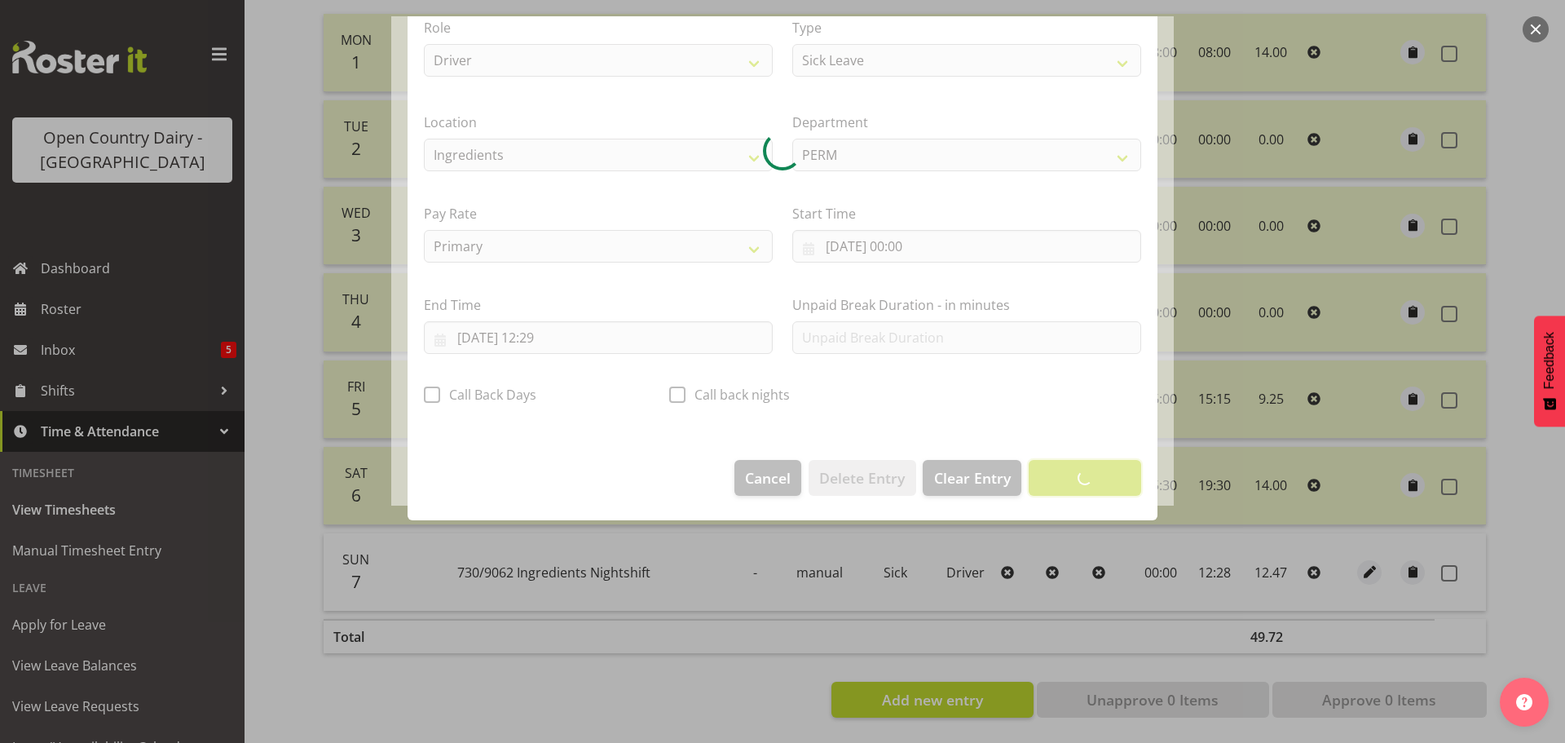
scroll to position [15, 0]
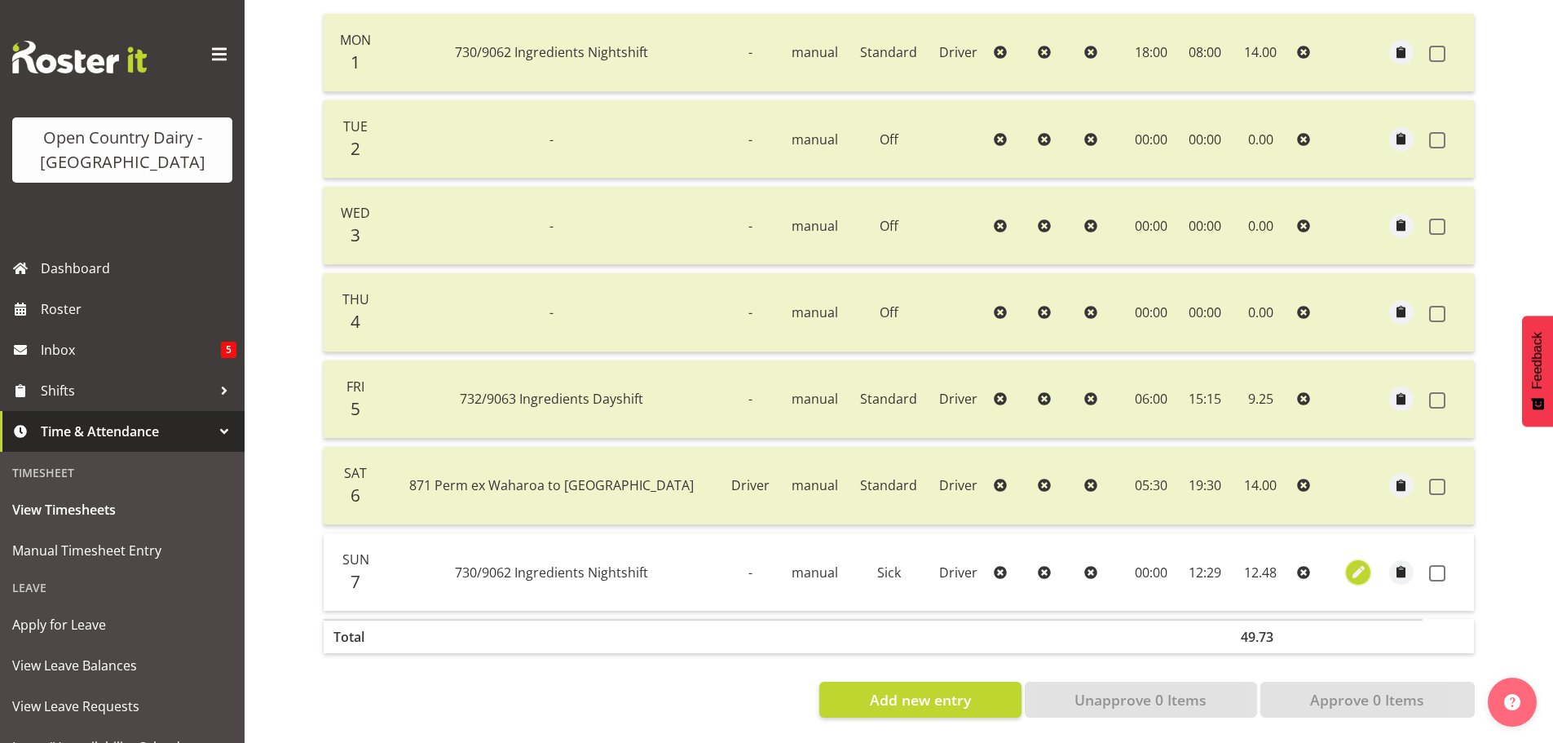
click at [1353, 563] on span "button" at bounding box center [1358, 572] width 19 height 19
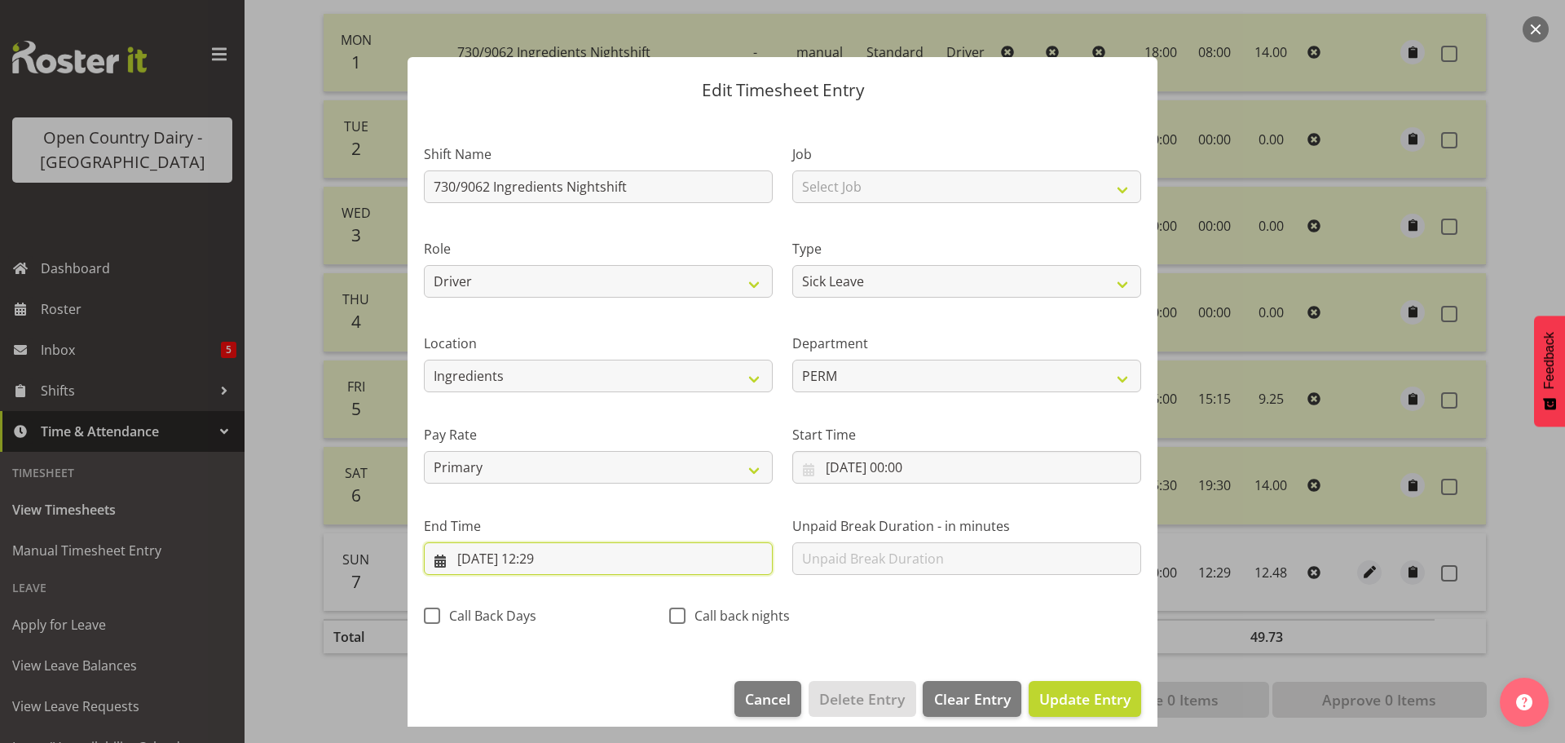
click at [570, 563] on input "07/09/2025, 12:29" at bounding box center [598, 558] width 349 height 33
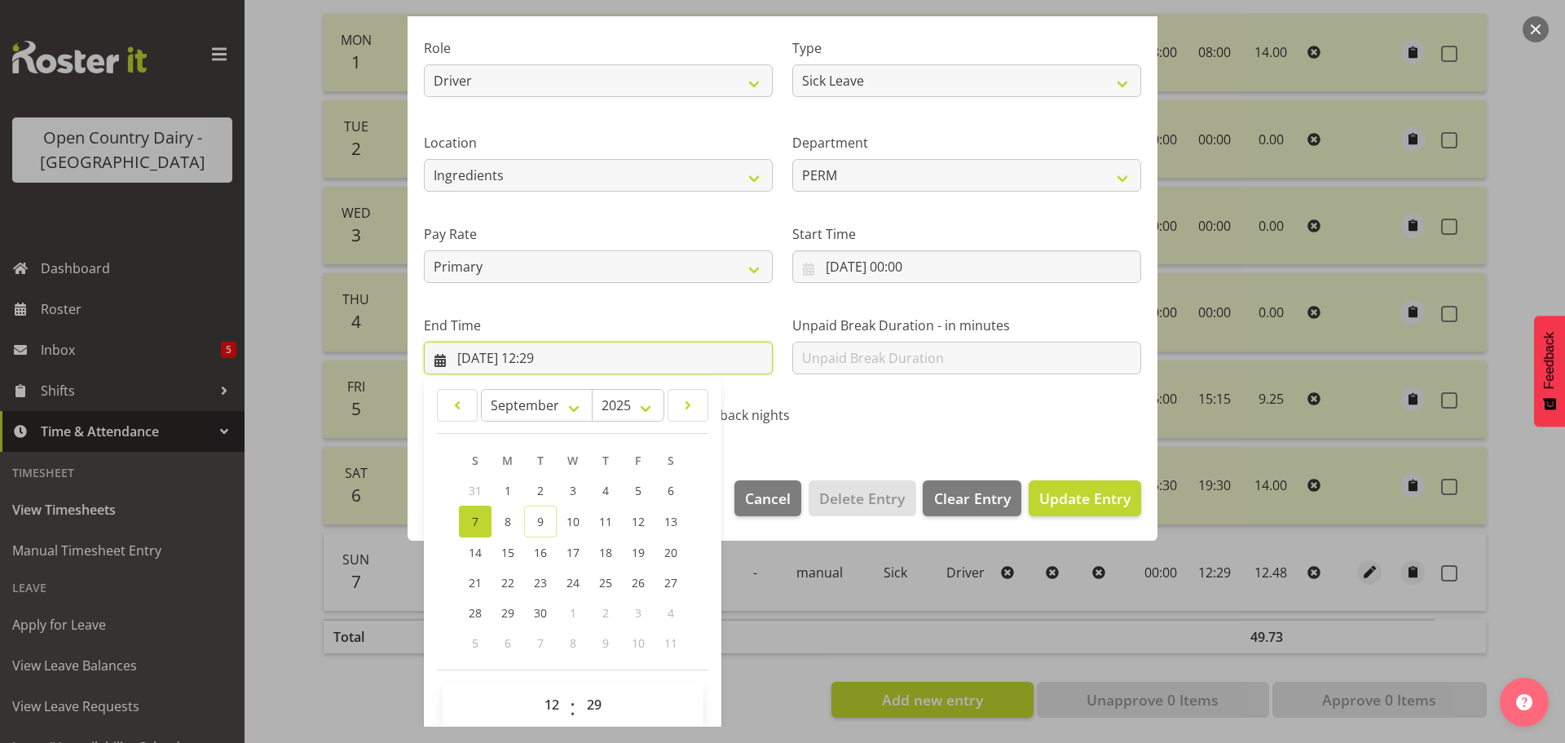
scroll to position [221, 0]
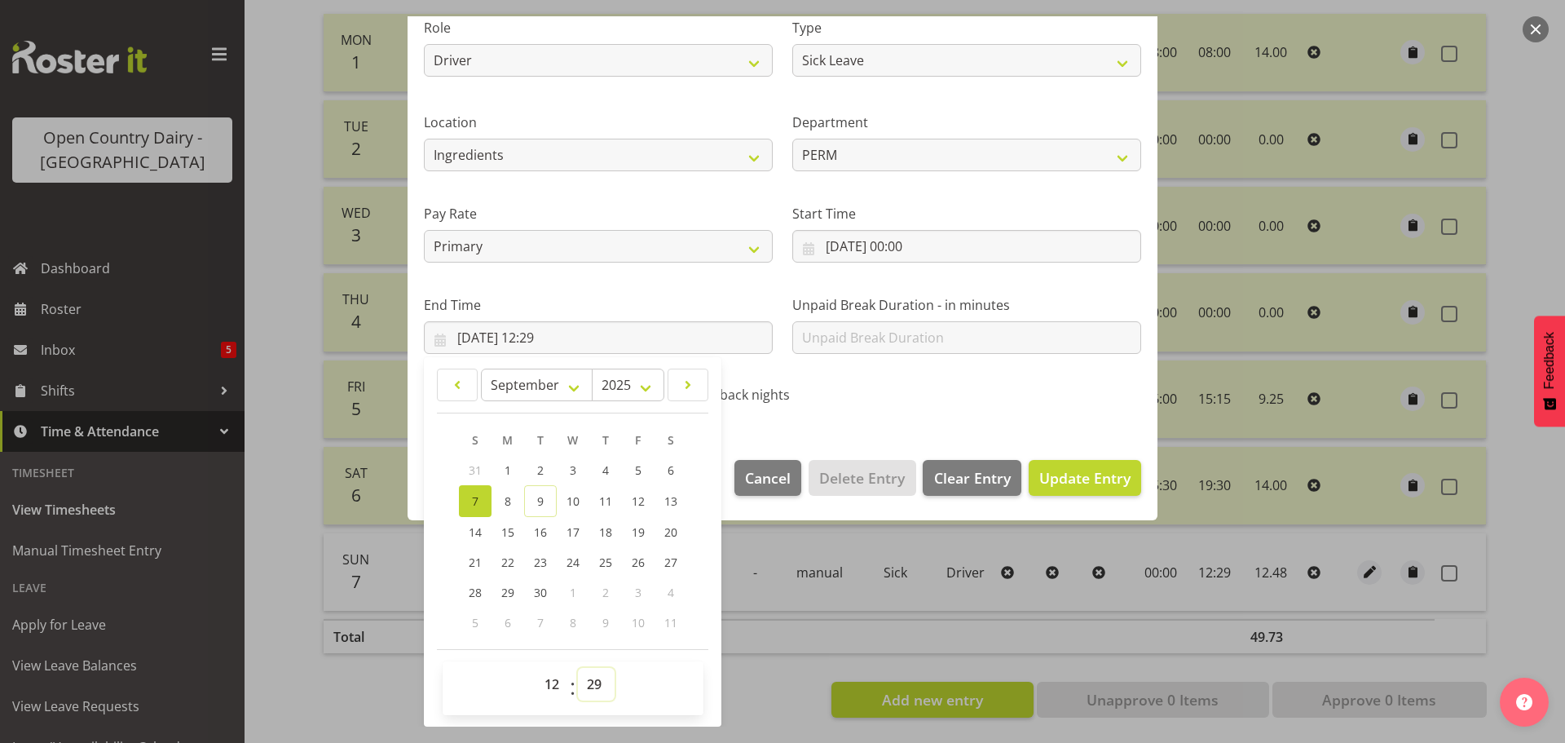
click at [594, 680] on select "00 01 02 03 04 05 06 07 08 09 10 11 12 13 14 15 16 17 18 19 20 21 22 23 24 25 2…" at bounding box center [596, 684] width 37 height 33
click at [578, 668] on select "00 01 02 03 04 05 06 07 08 09 10 11 12 13 14 15 16 17 18 19 20 21 22 23 24 25 2…" at bounding box center [596, 684] width 37 height 33
click at [1090, 468] on span "Update Entry" at bounding box center [1085, 478] width 91 height 20
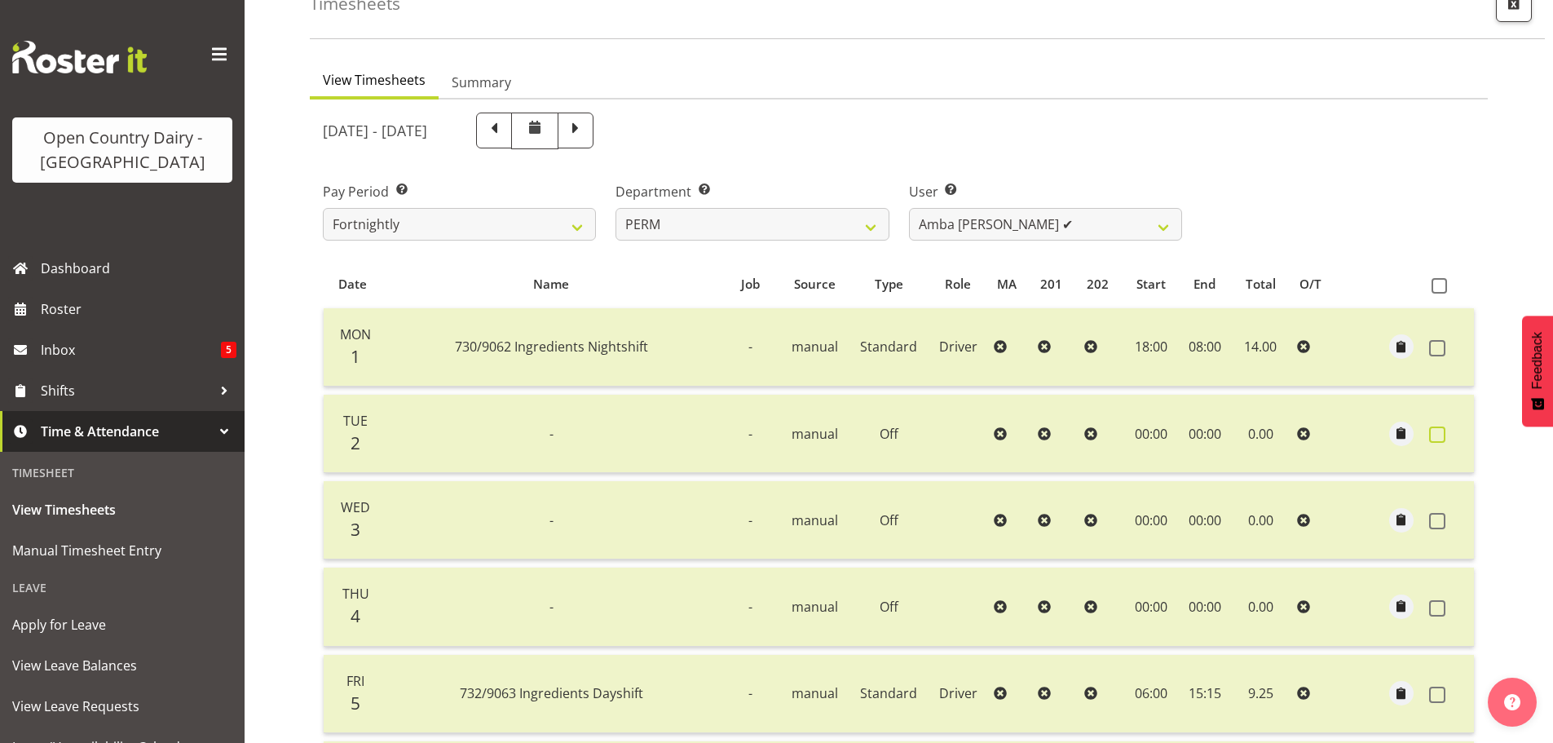
scroll to position [83, 0]
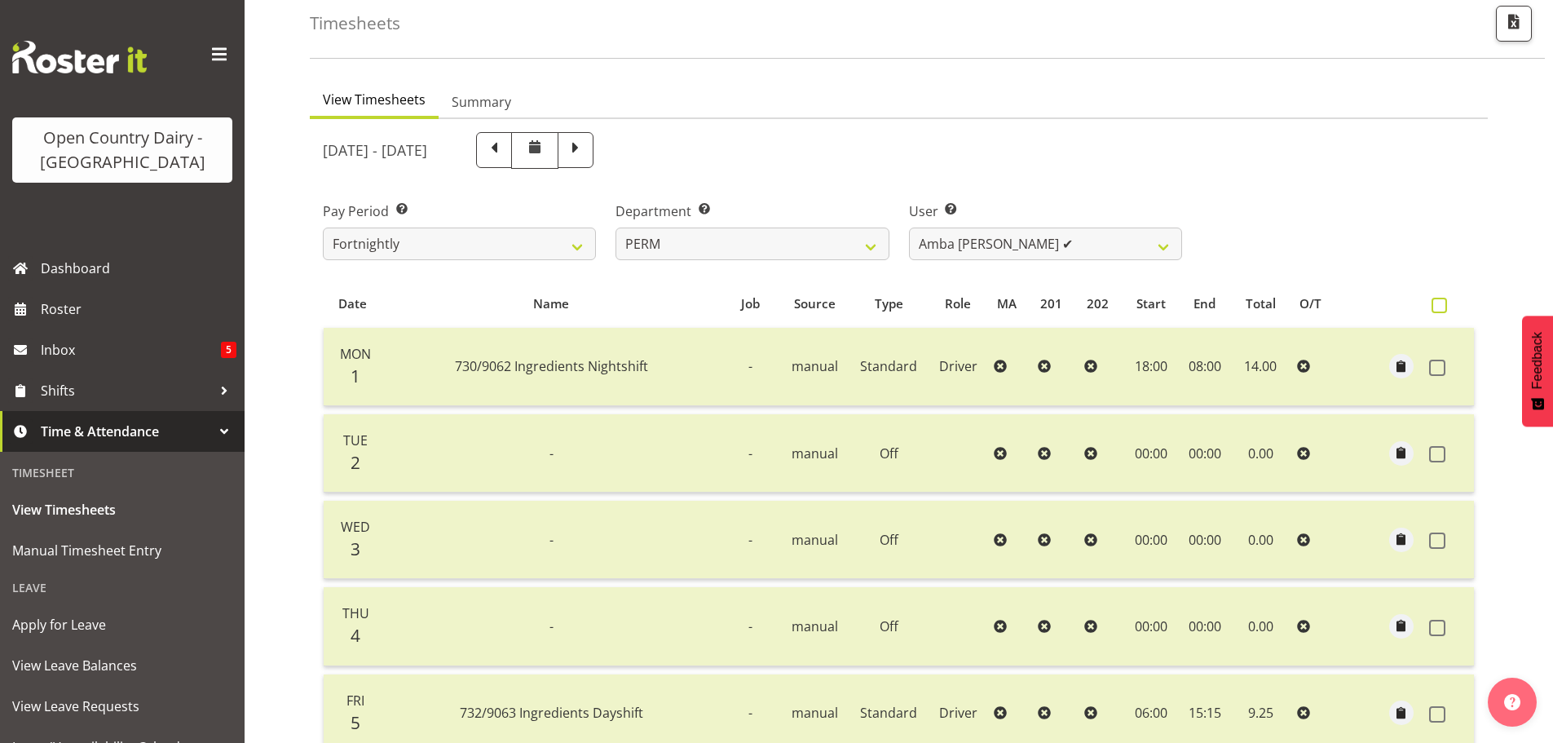
click at [1436, 311] on span at bounding box center [1439, 305] width 15 height 15
click at [1436, 311] on input "checkbox" at bounding box center [1437, 305] width 11 height 11
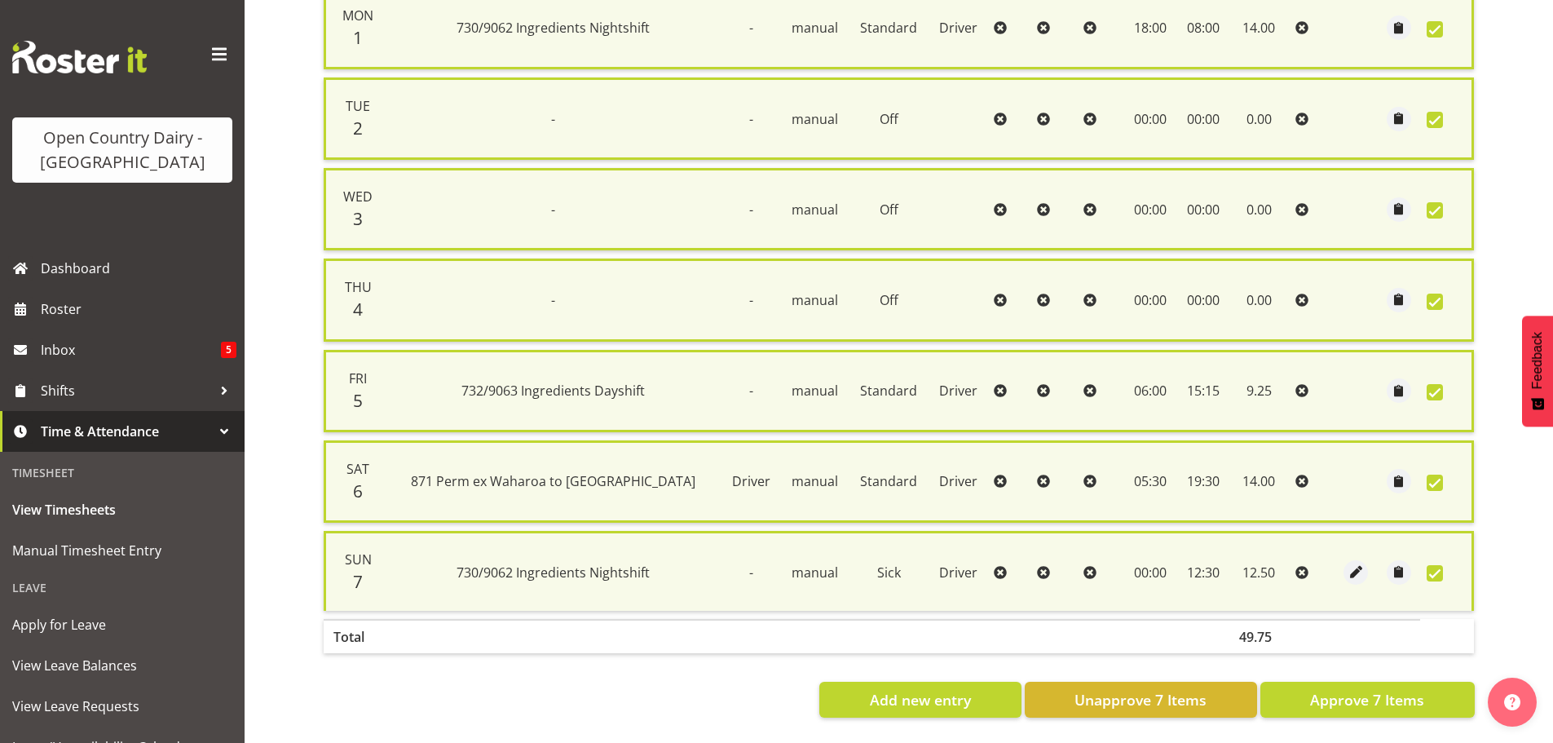
scroll to position [436, 0]
click at [1384, 689] on span "Approve 7 Items" at bounding box center [1367, 699] width 114 height 21
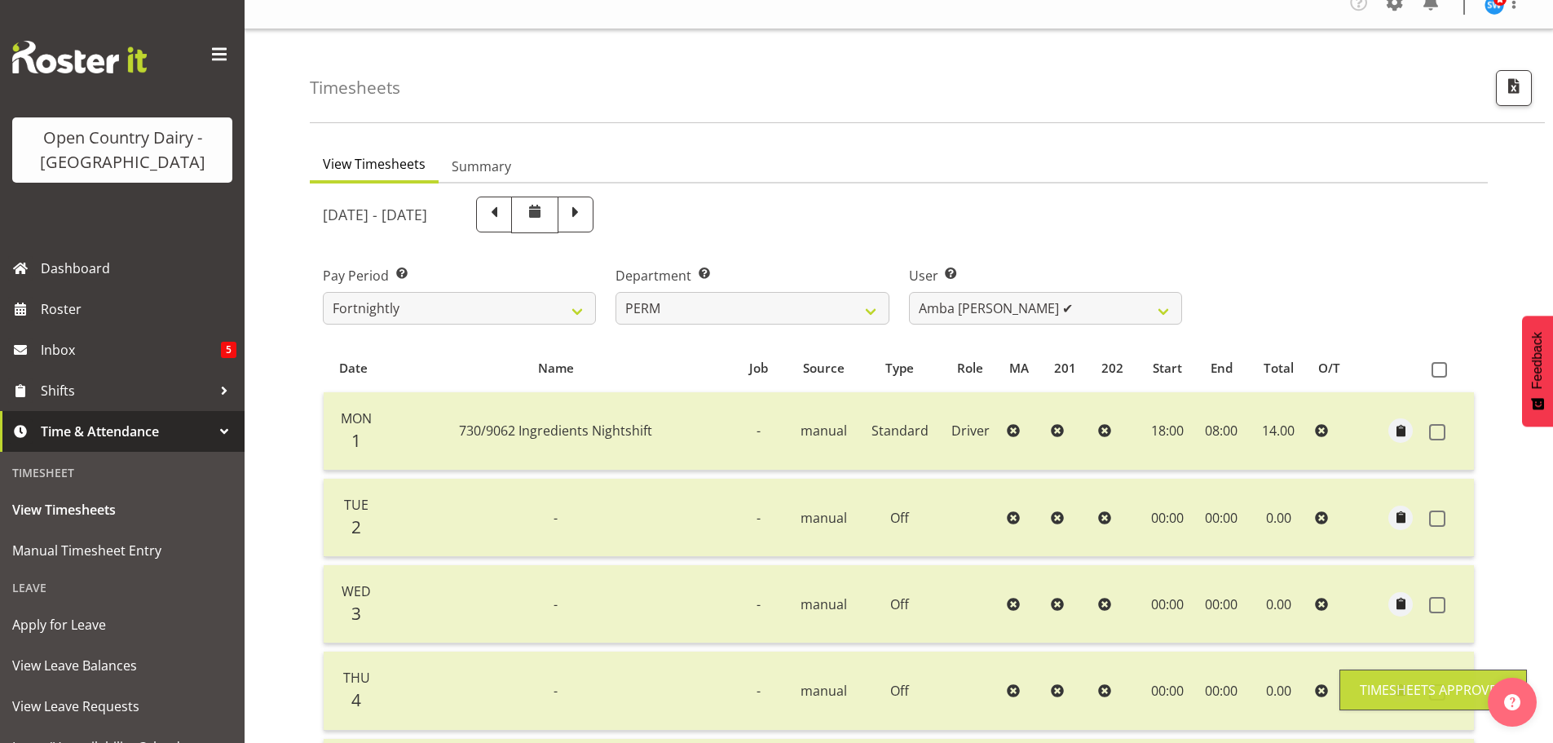
scroll to position [2, 0]
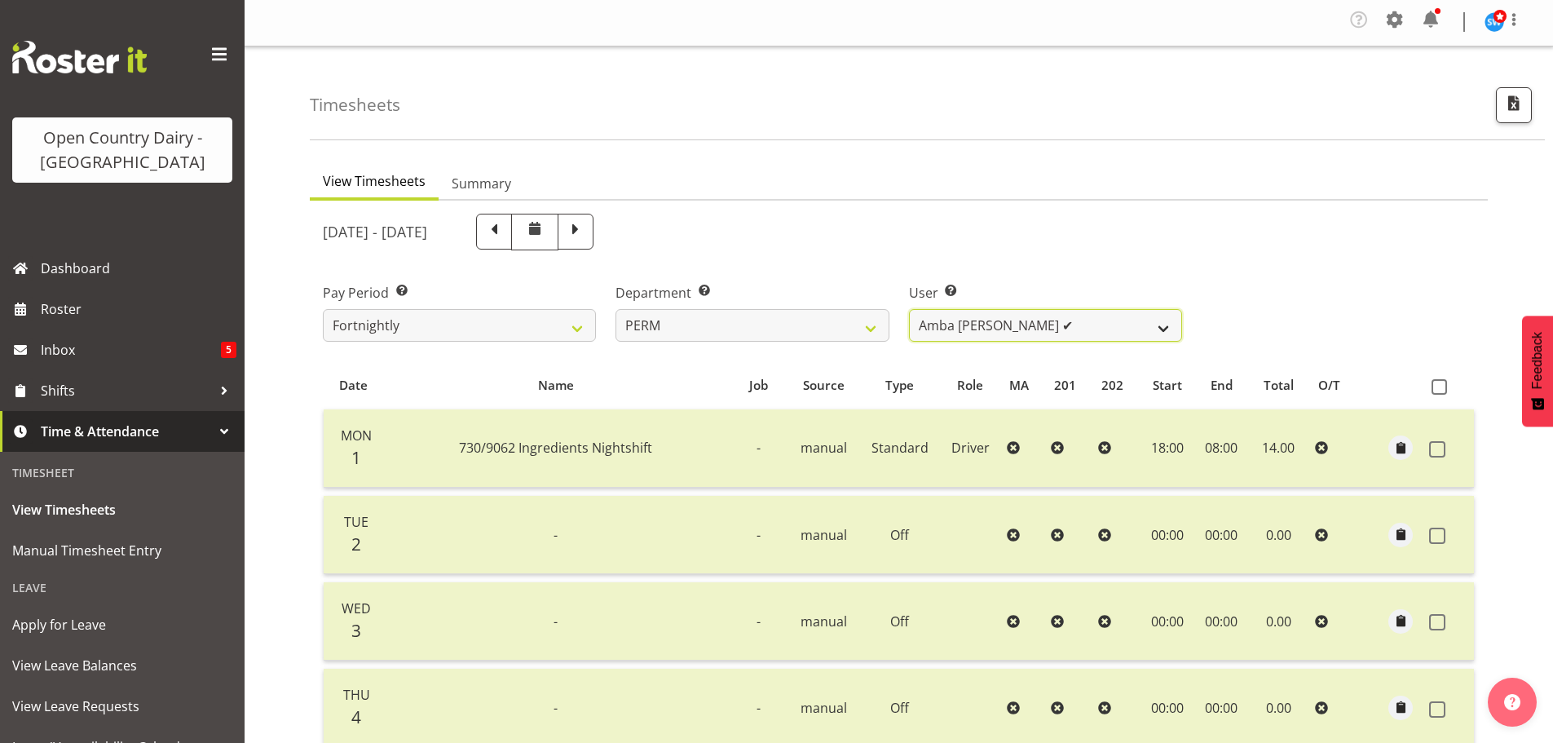
click at [1164, 323] on select "Abhilash Antony ✔ Amba Swann ✔ Chris Kneebone ❌ Jayden Vincent ❌ Paul Wilson ✔ …" at bounding box center [1045, 325] width 273 height 33
click at [1252, 269] on div "Pay Period Select which pay period you would like to view. Fortnightly Departme…" at bounding box center [899, 305] width 1172 height 91
click at [869, 330] on select "701 702 703 704 705 706 707 708 709 710 711 712 713 714 715 716 717 718 719 720" at bounding box center [752, 325] width 273 height 33
click at [616, 309] on select "701 702 703 704 705 706 707 708 709 710 711 712 713 714 715 716 717 718 719 720" at bounding box center [752, 325] width 273 height 33
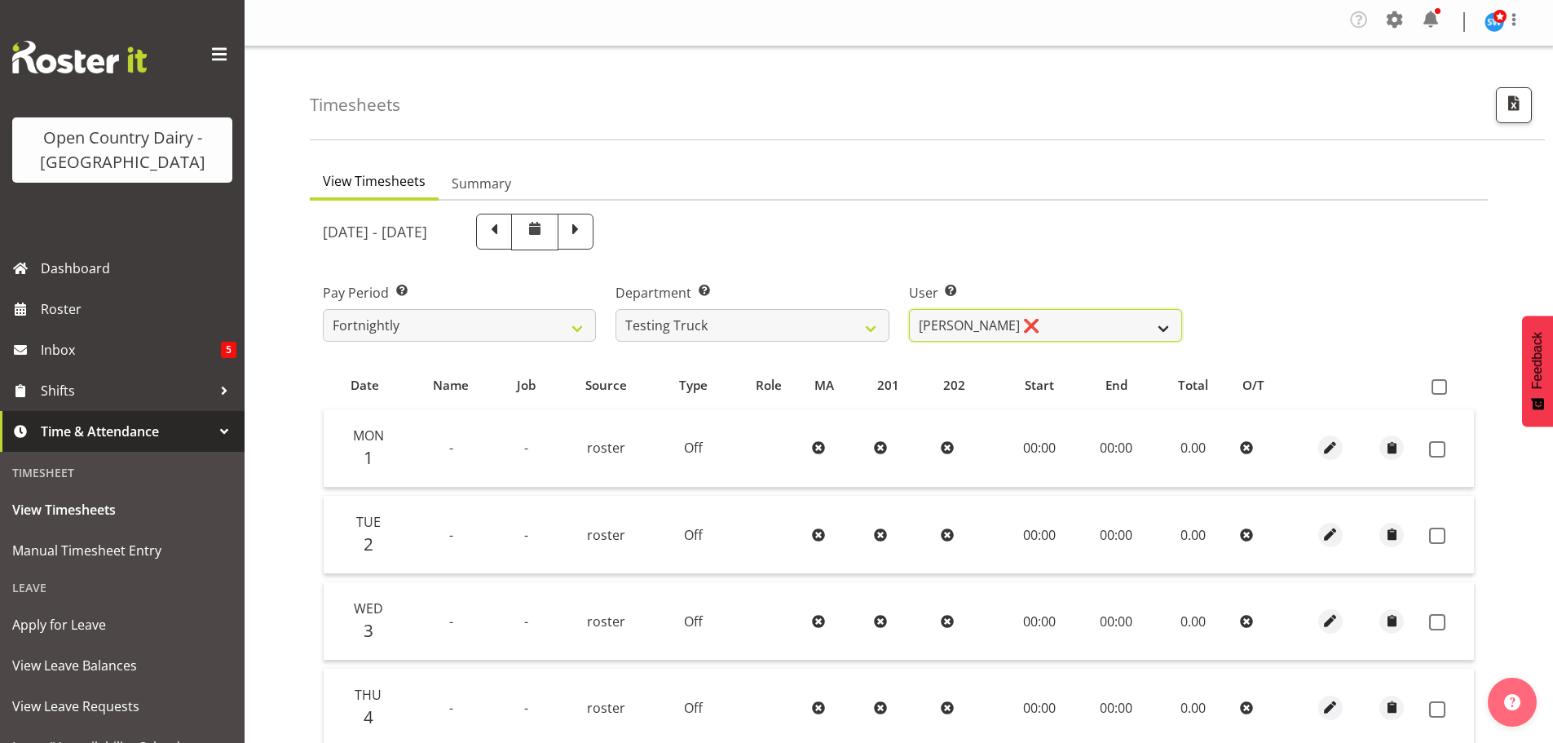
click at [1163, 330] on select "Zoe Mercer ❌" at bounding box center [1045, 325] width 273 height 33
click at [512, 243] on span at bounding box center [494, 232] width 36 height 36
click at [594, 244] on span at bounding box center [576, 232] width 36 height 36
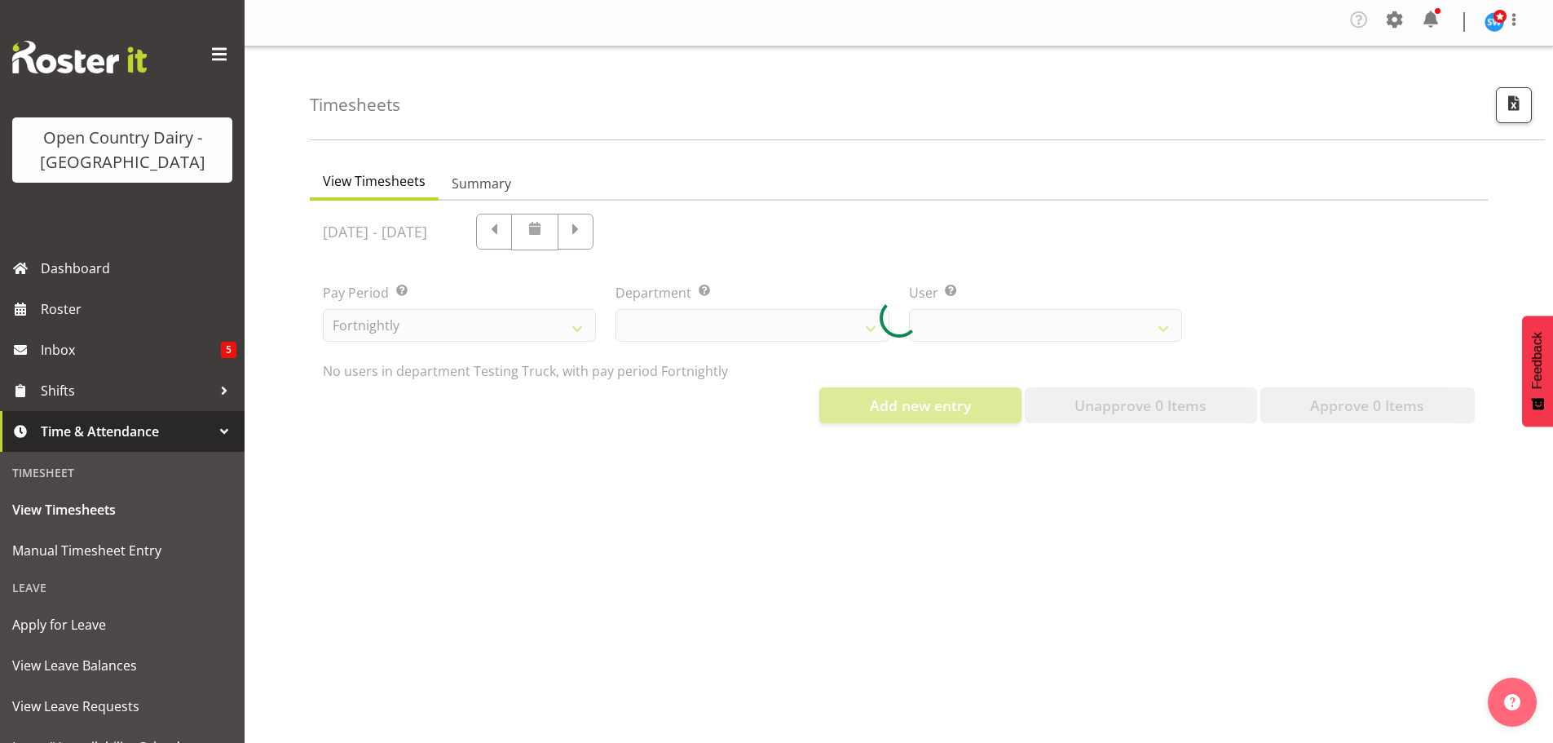
click at [872, 331] on div at bounding box center [899, 319] width 1178 height 236
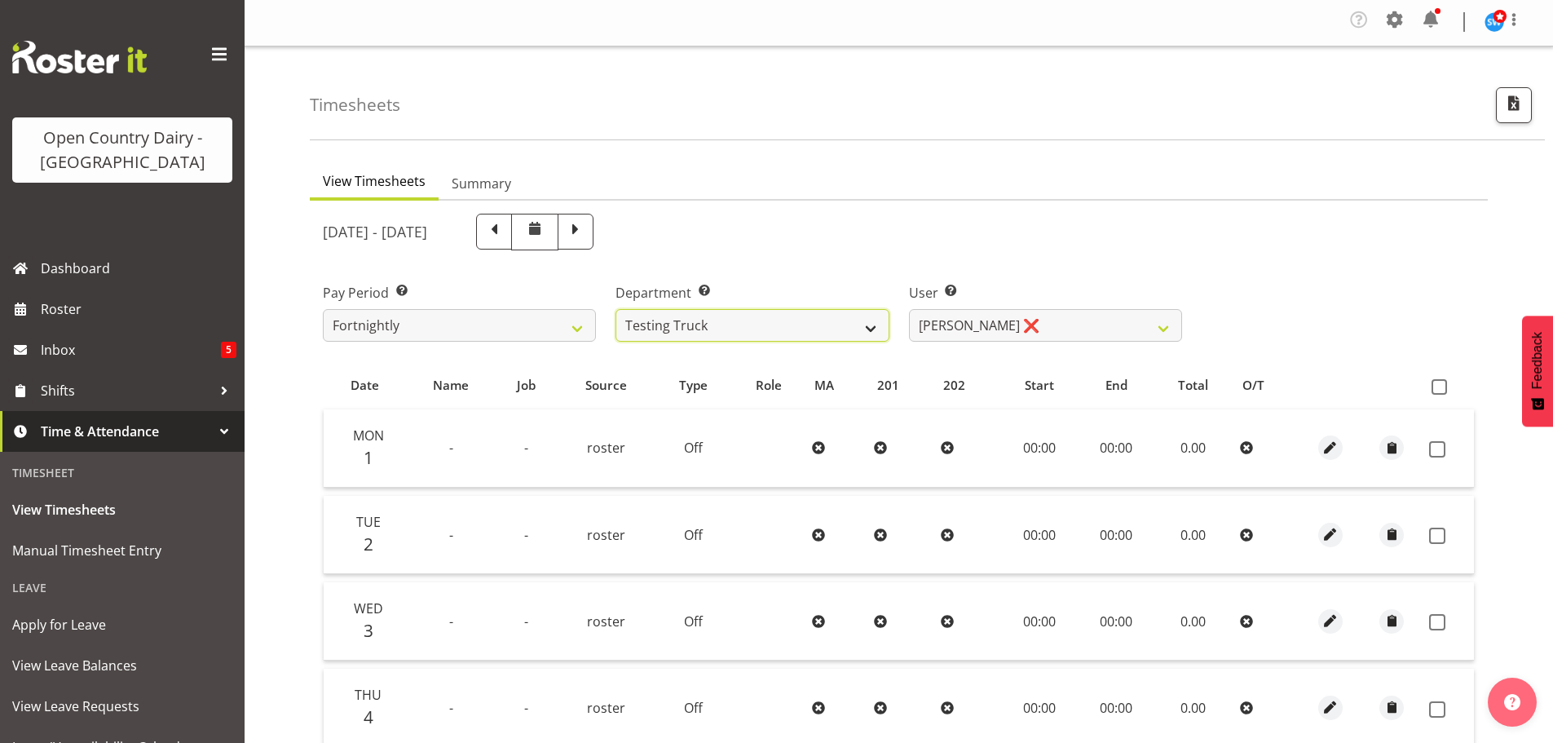
click at [872, 324] on select "701 702 703 704 705 706 707 708 709 710 711 712 713 714 715 716 717 718 719 720" at bounding box center [752, 325] width 273 height 33
click at [616, 309] on select "701 702 703 704 705 706 707 708 709 710 711 712 713 714 715 716 717 718 719 720" at bounding box center [752, 325] width 273 height 33
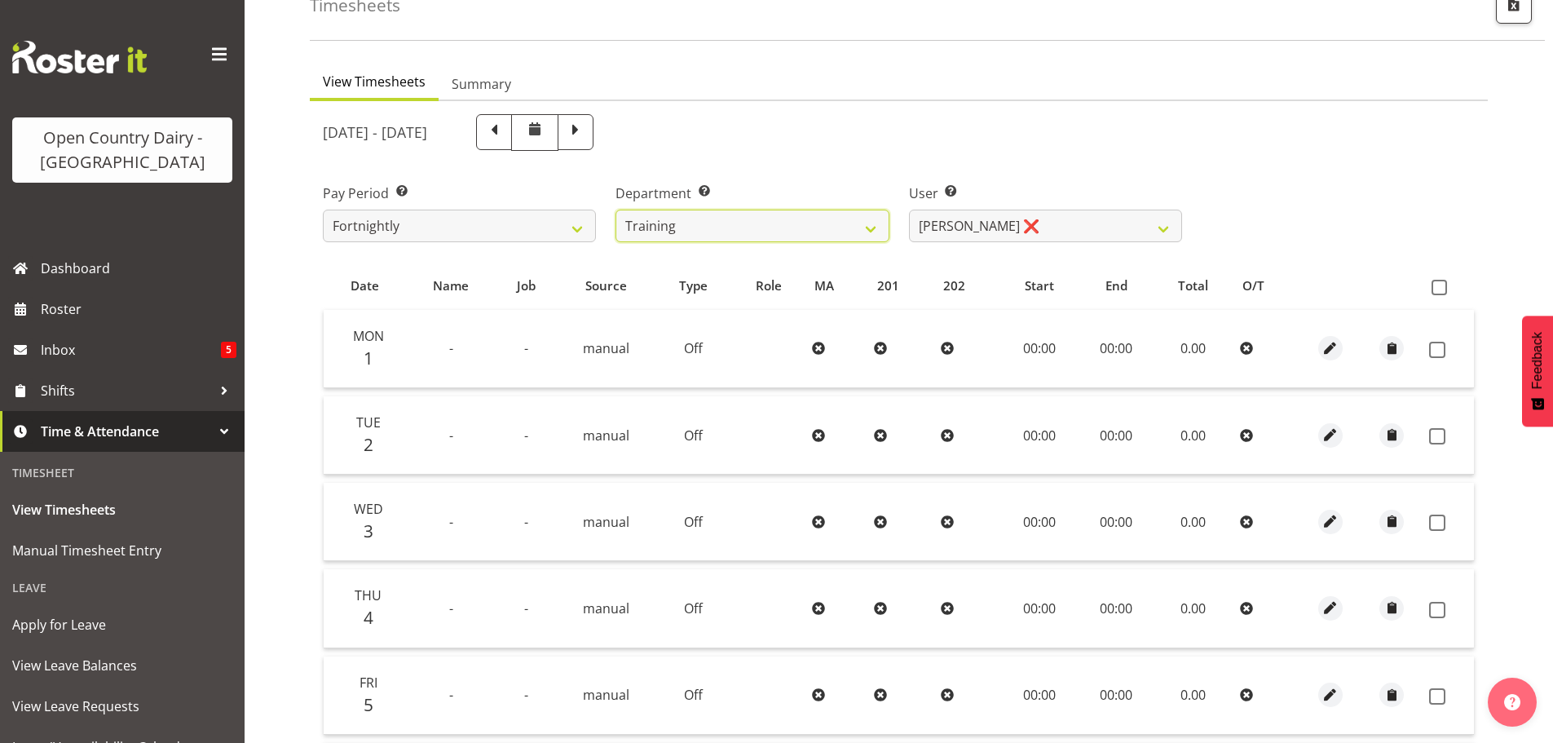
scroll to position [83, 0]
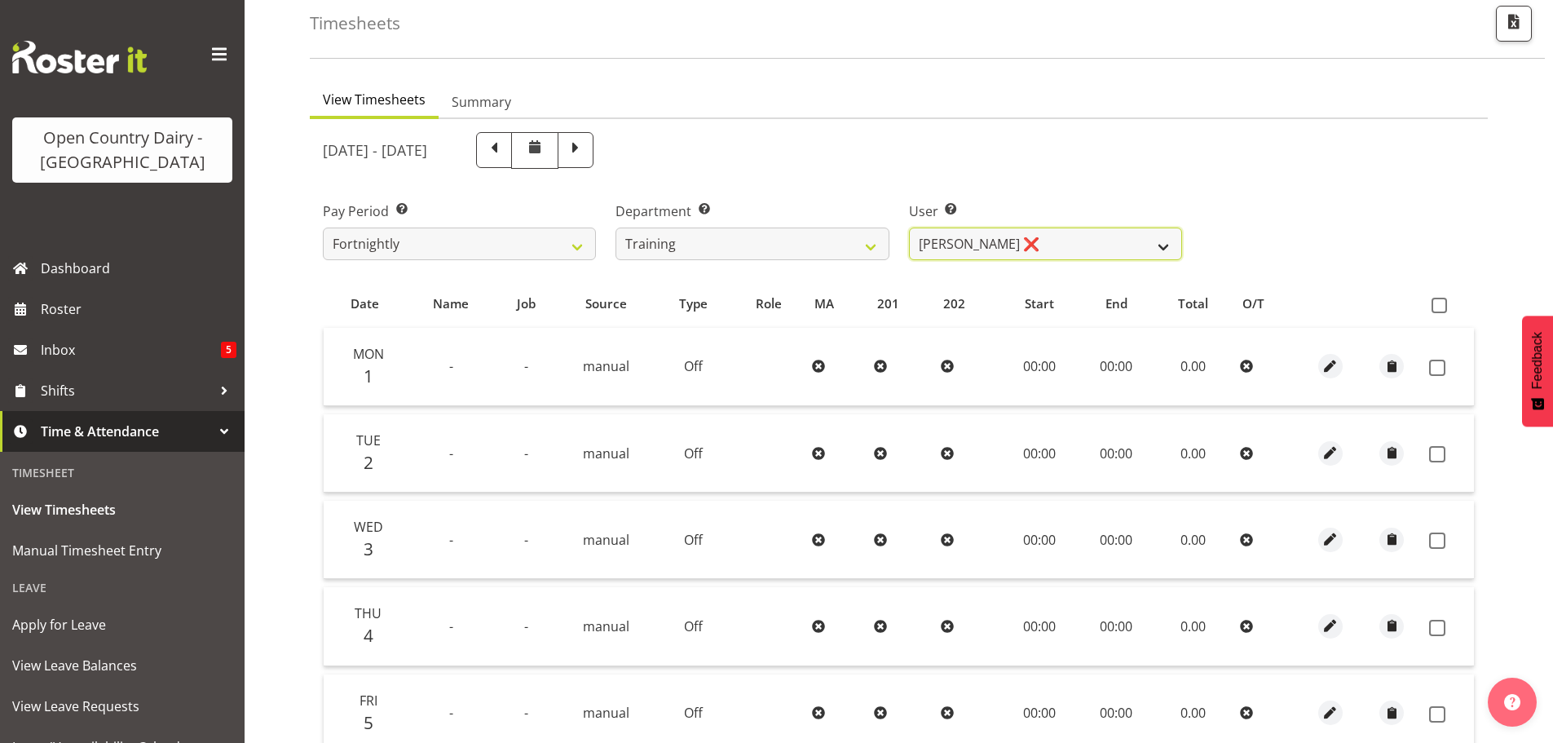
click at [1174, 252] on select "Andre Syben ❌ Andrew Murphy ❌ Antony Lockyer ❌ Haley Galecki ✔ Jesse Simpson ❌ …" at bounding box center [1045, 243] width 273 height 33
click at [909, 227] on select "Andre Syben ❌ Andrew Murphy ❌ Antony Lockyer ❌ Haley Galecki ✔ Jesse Simpson ❌ …" at bounding box center [1045, 243] width 273 height 33
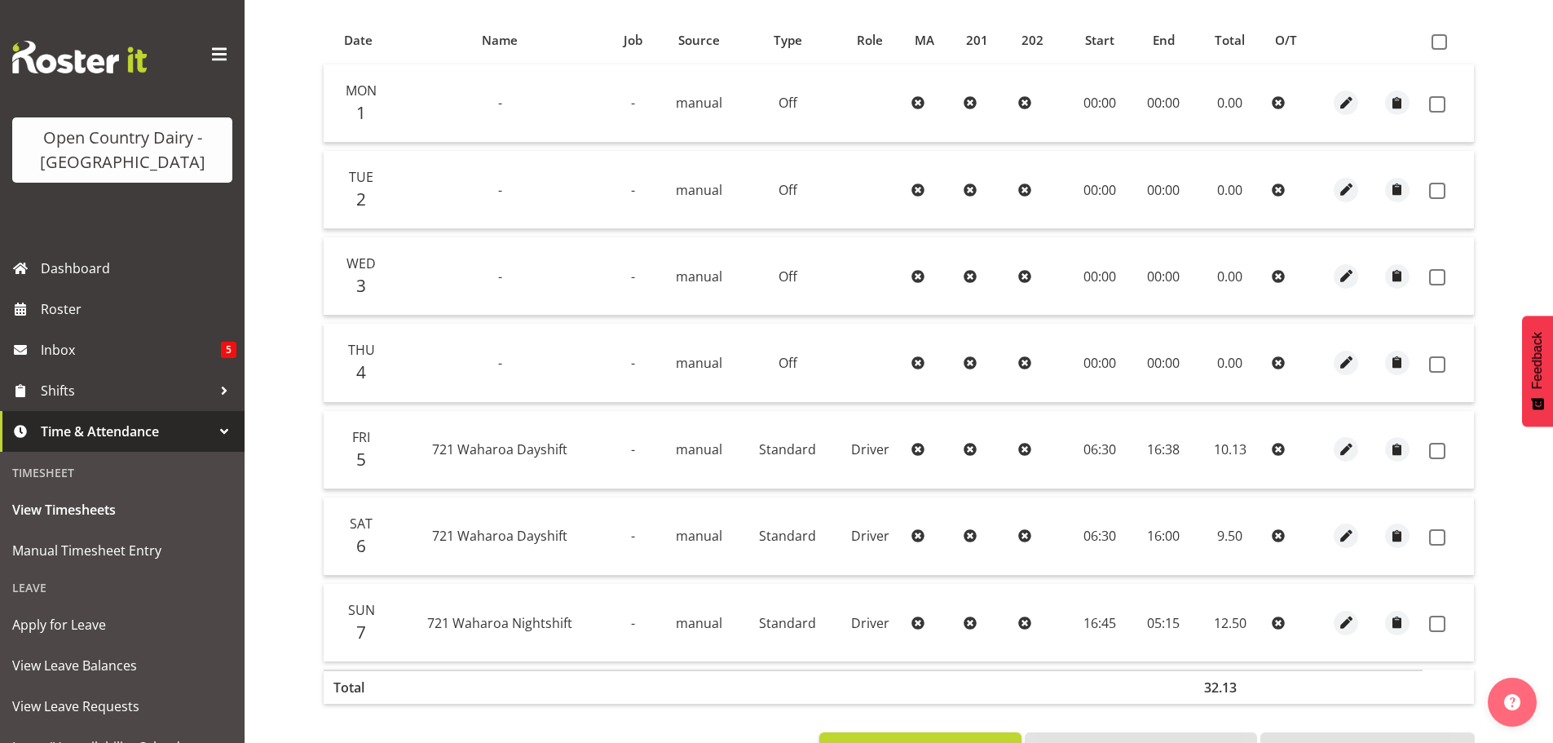
scroll to position [328, 0]
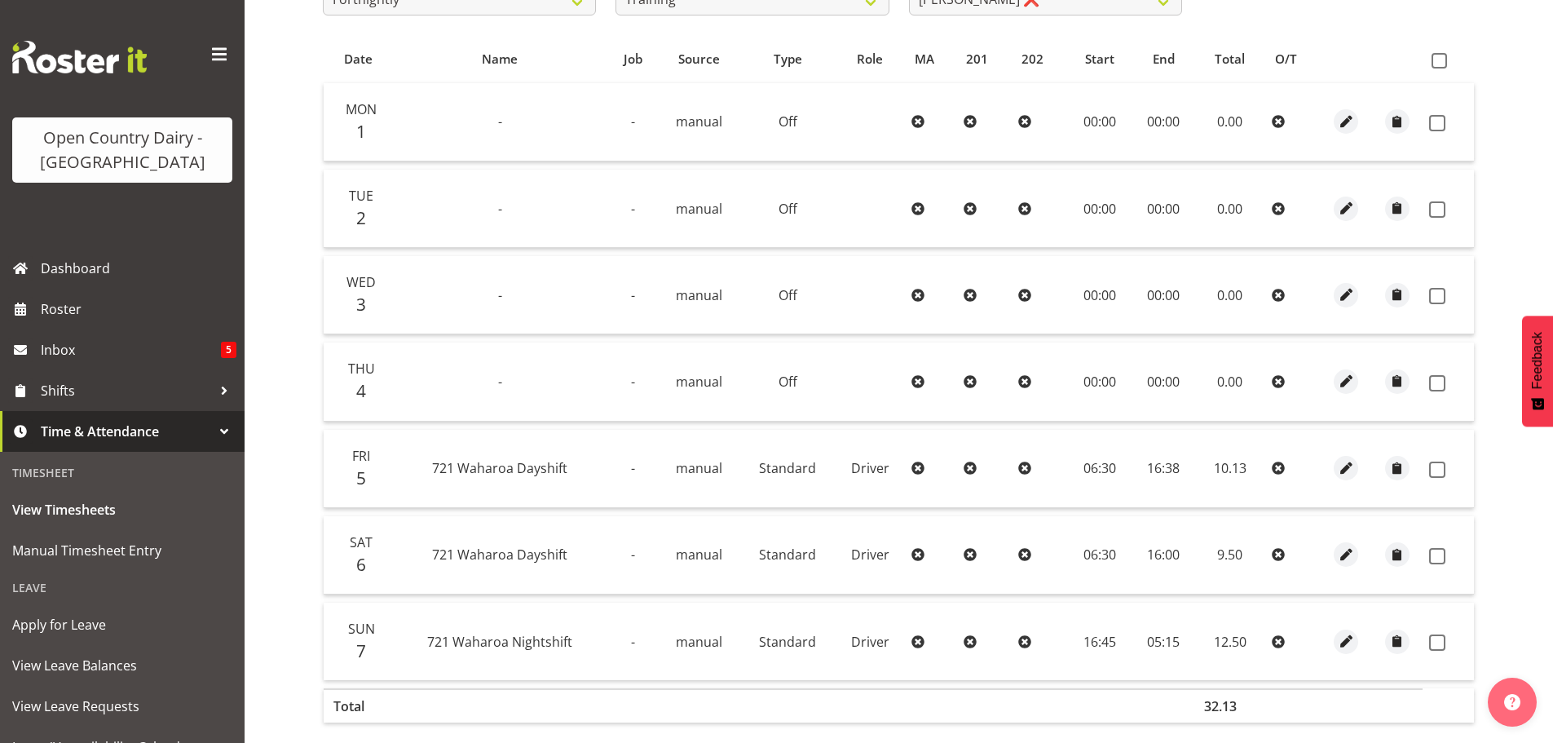
drag, startPoint x: 1444, startPoint y: 62, endPoint x: 1436, endPoint y: 69, distance: 11.0
click at [1444, 64] on span at bounding box center [1439, 60] width 15 height 15
click at [1442, 64] on input "checkbox" at bounding box center [1437, 60] width 11 height 11
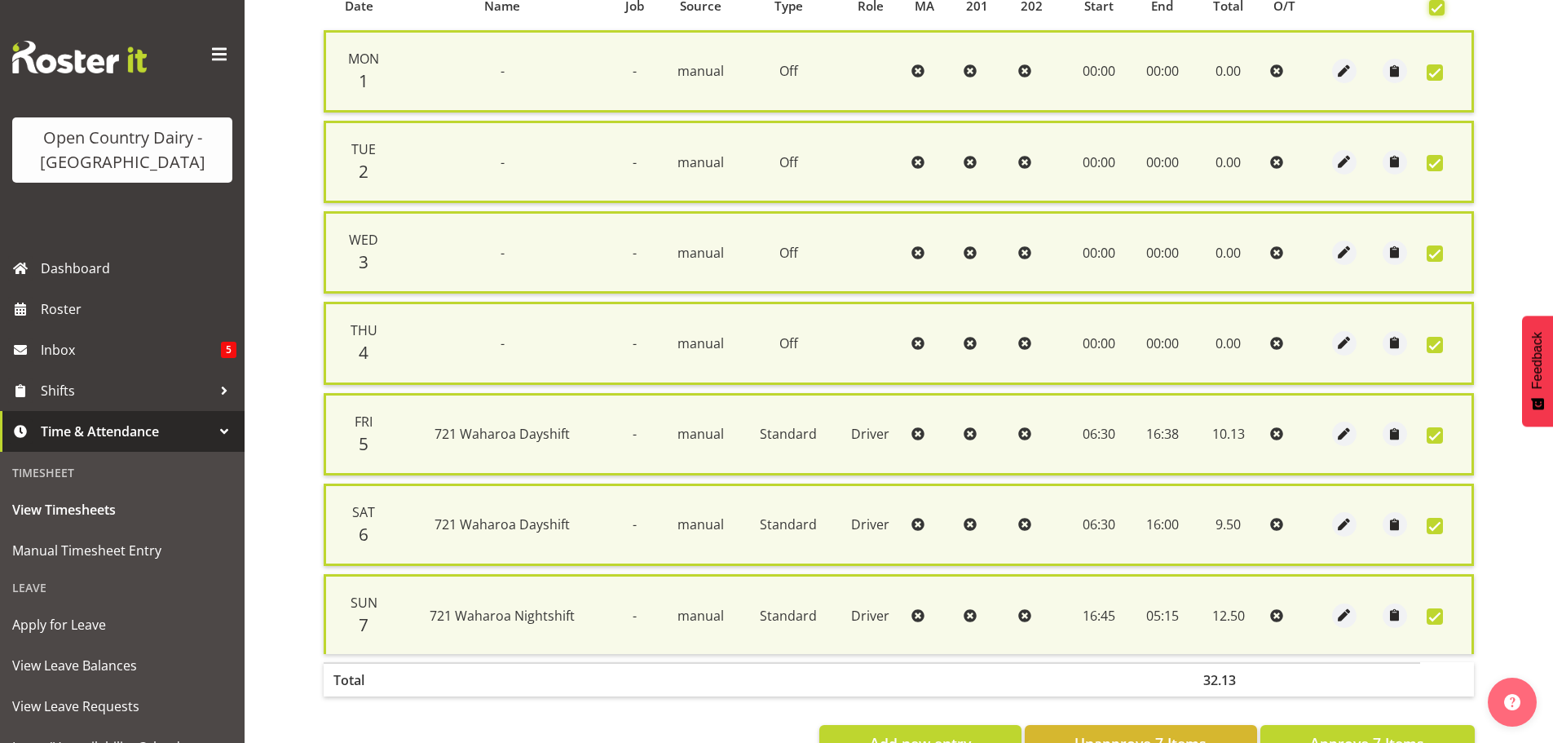
scroll to position [436, 0]
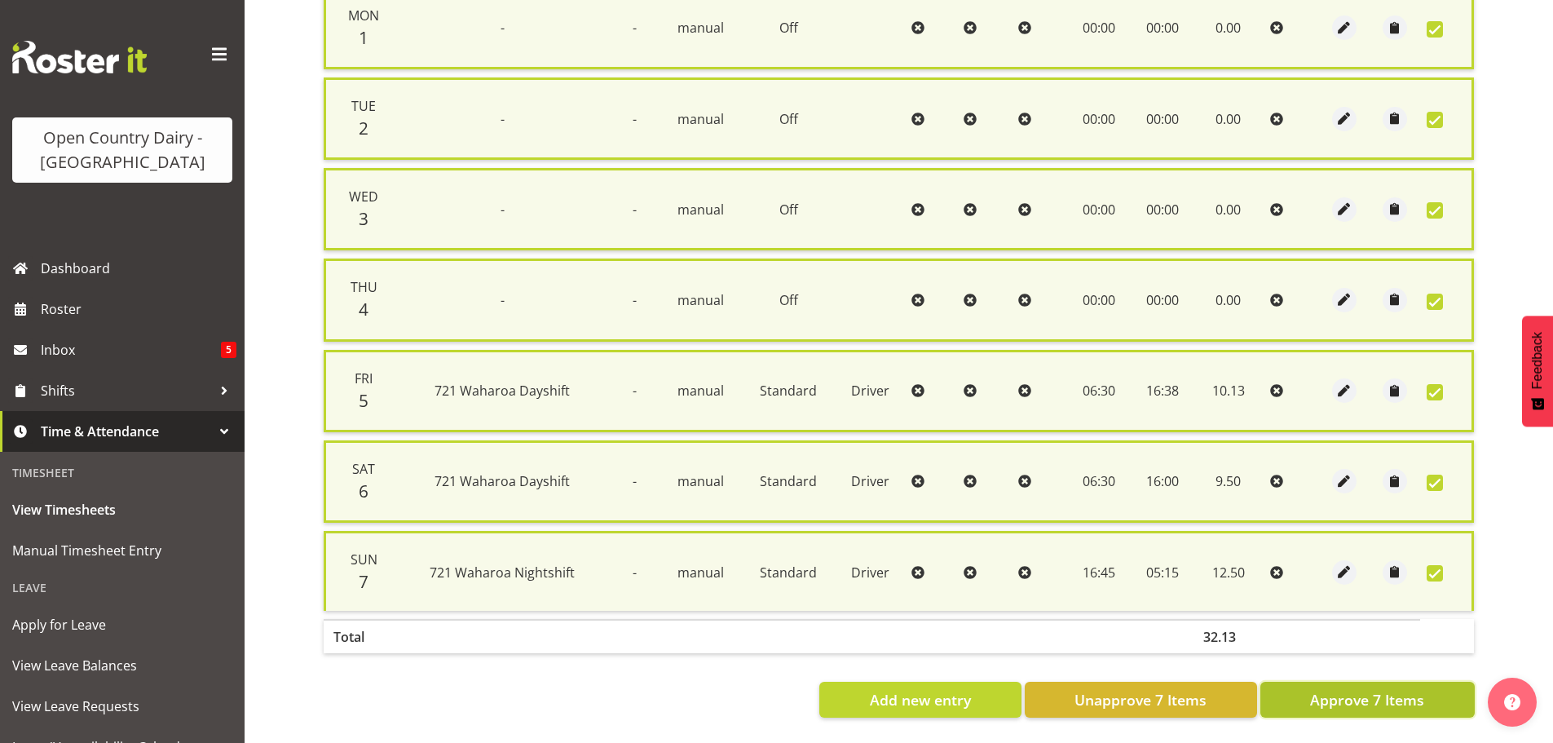
click at [1351, 689] on span "Approve 7 Items" at bounding box center [1367, 699] width 114 height 21
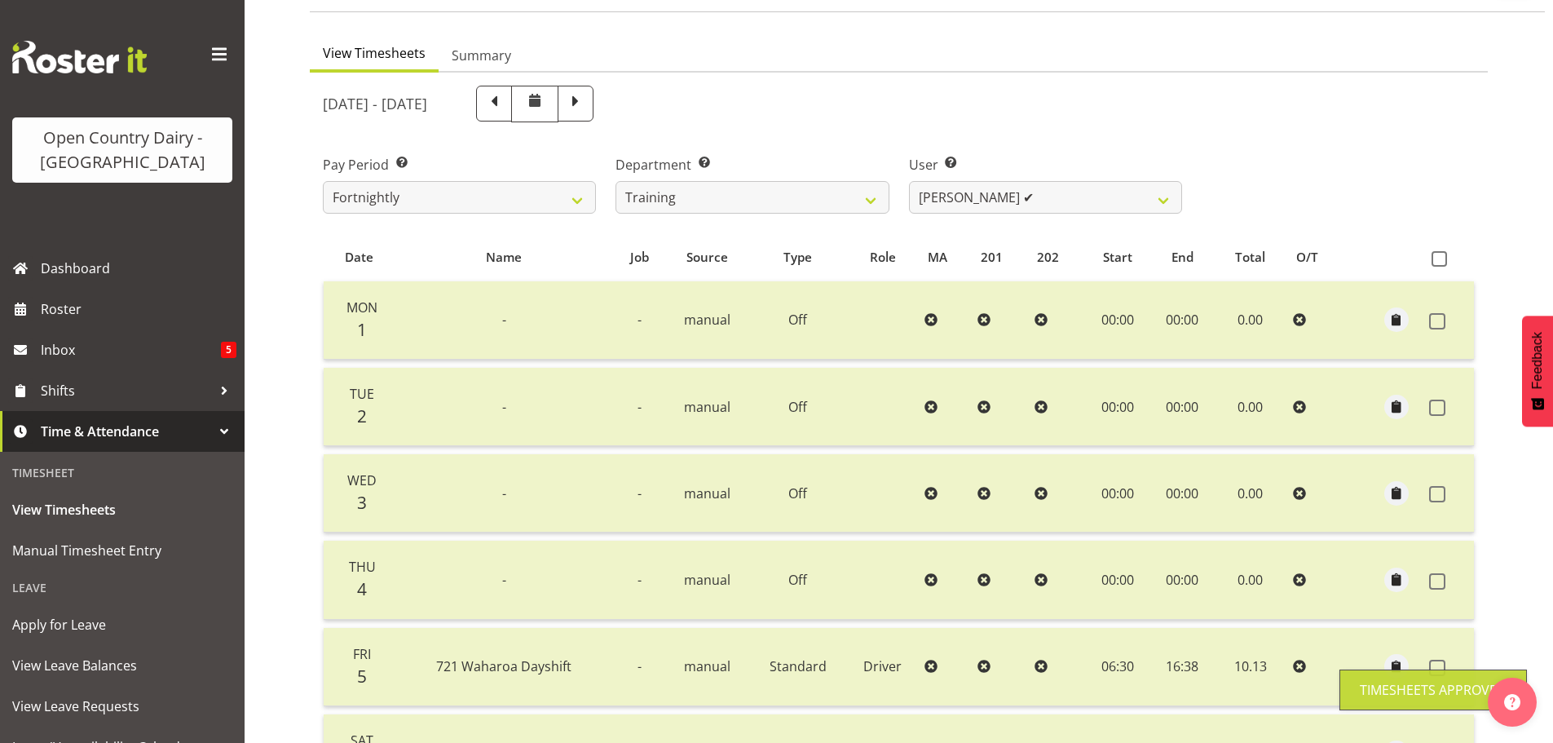
scroll to position [83, 0]
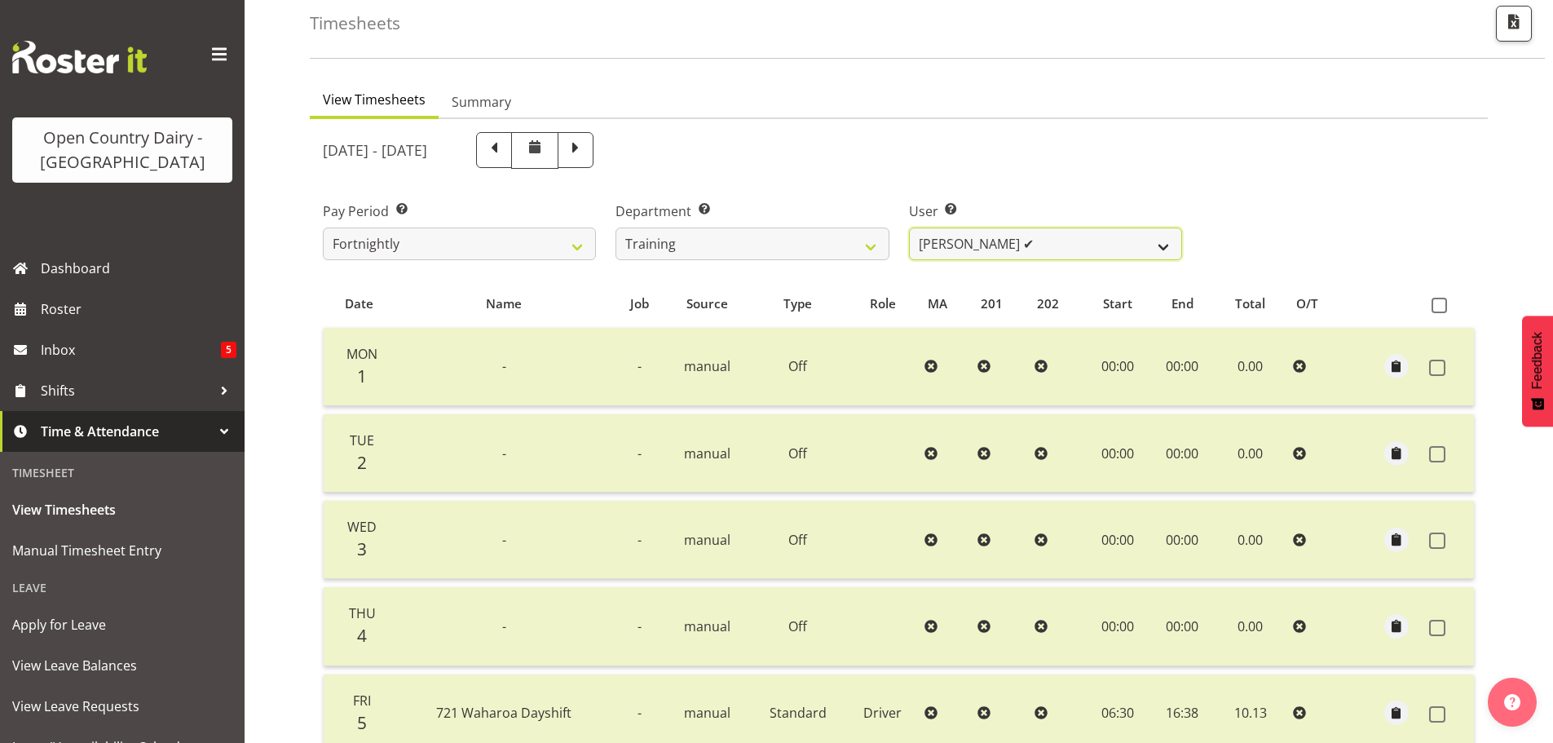
click at [1159, 245] on select "Andre Syben ❌ Andrew Murphy ❌ Antony Lockyer ❌ Haley Galecki ✔ Jesse Simpson ❌ …" at bounding box center [1045, 243] width 273 height 33
click at [1311, 262] on div "Pay Period Select which pay period you would like to view. Fortnightly Departme…" at bounding box center [899, 224] width 1172 height 91
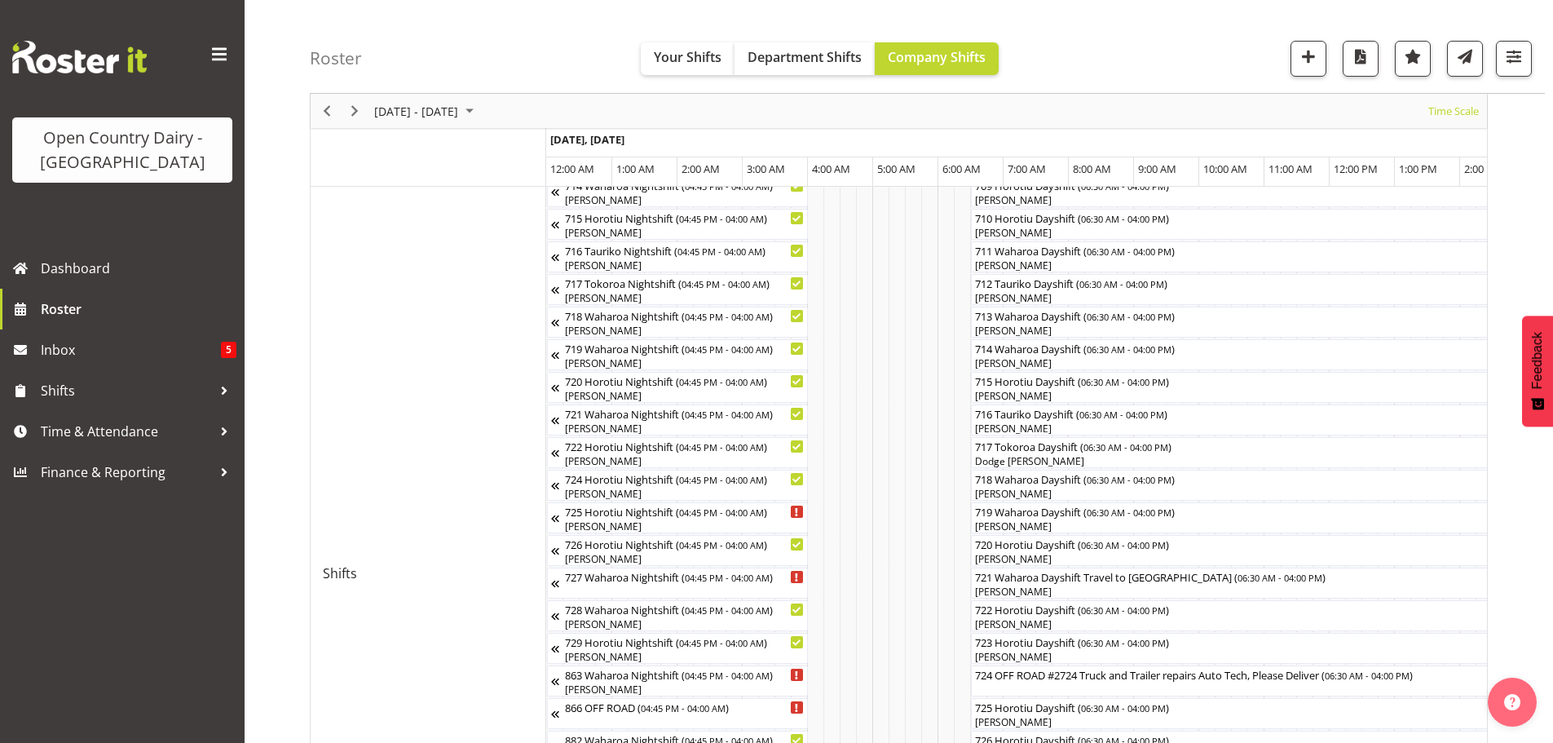
scroll to position [571, 0]
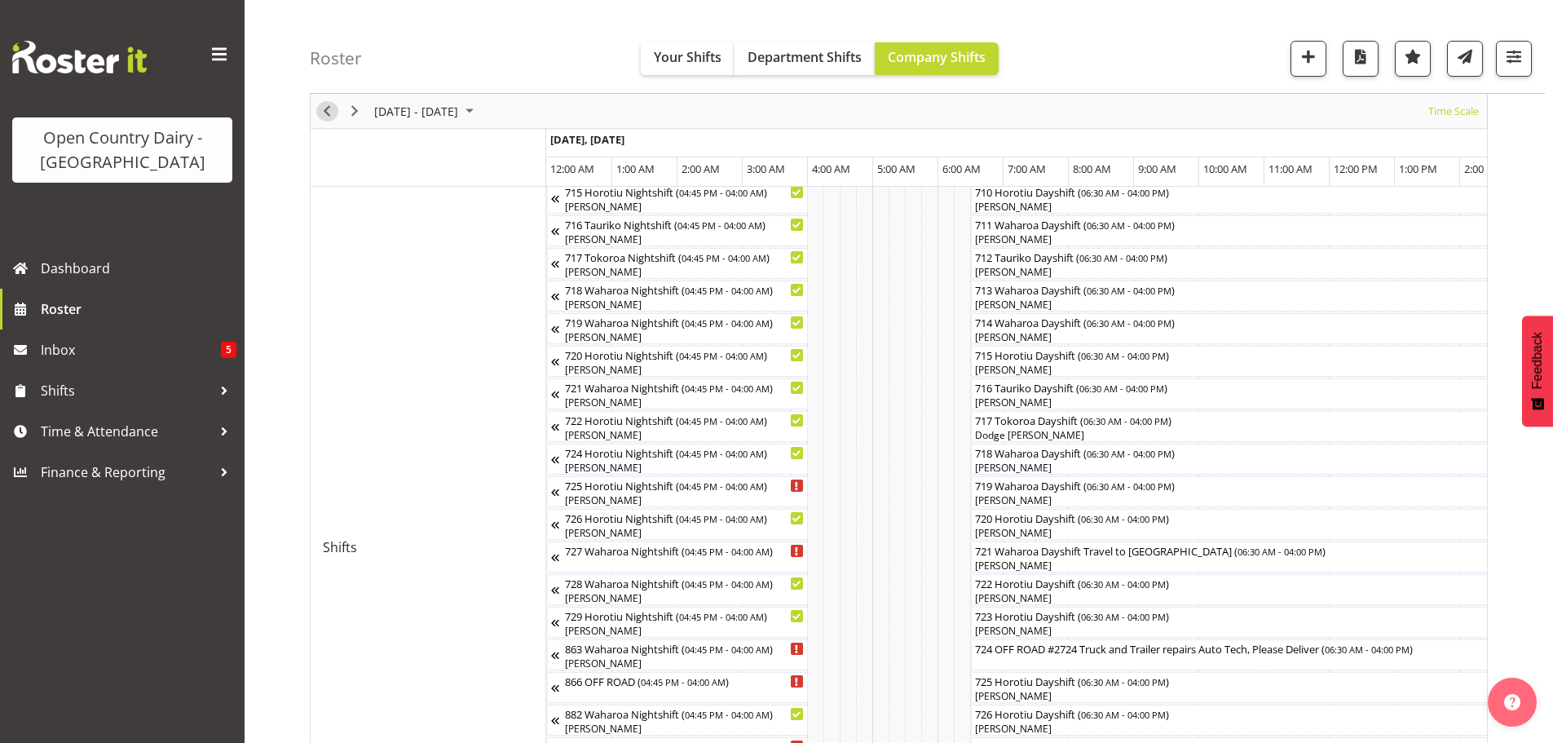
click at [329, 110] on span "Previous" at bounding box center [327, 111] width 20 height 20
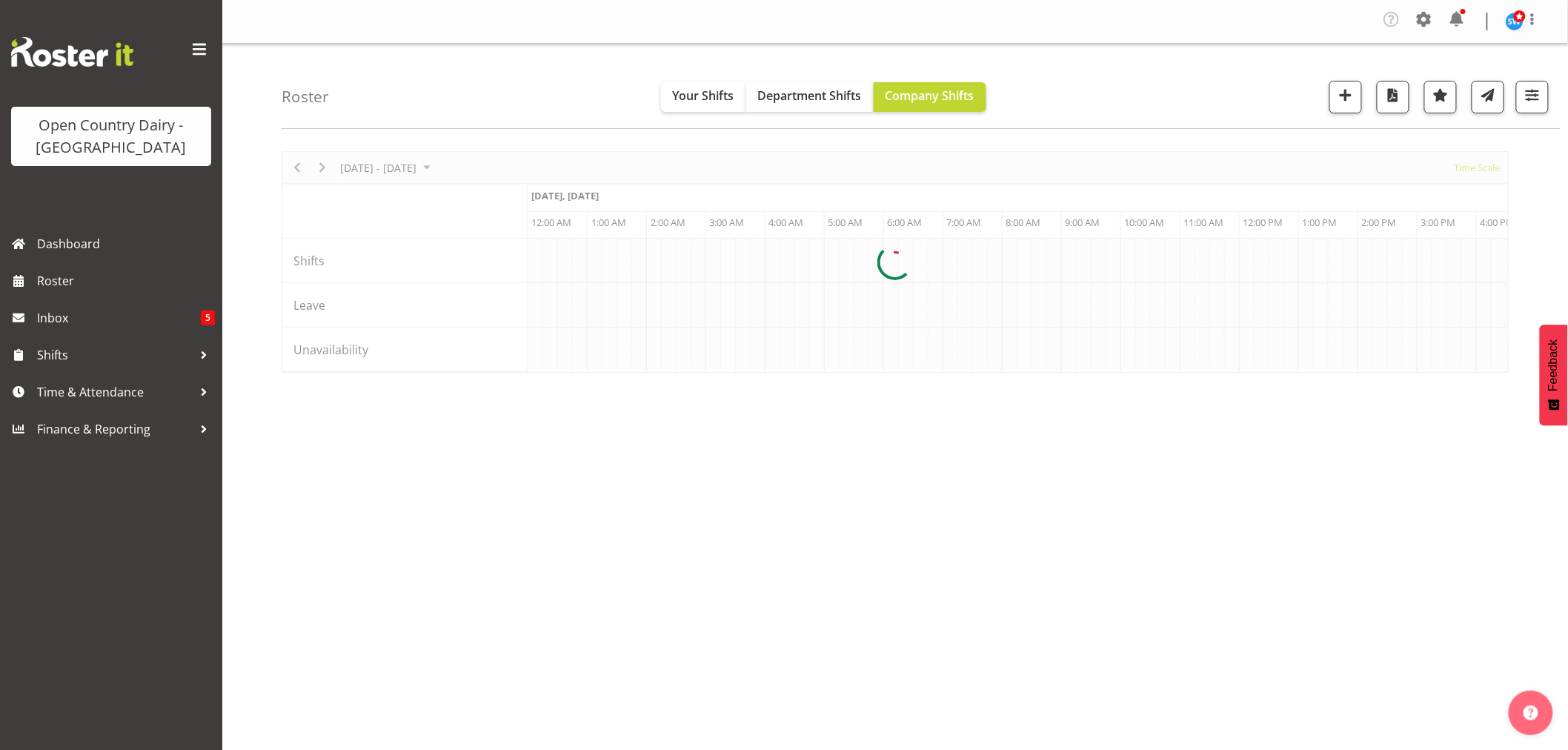
scroll to position [0, 1423]
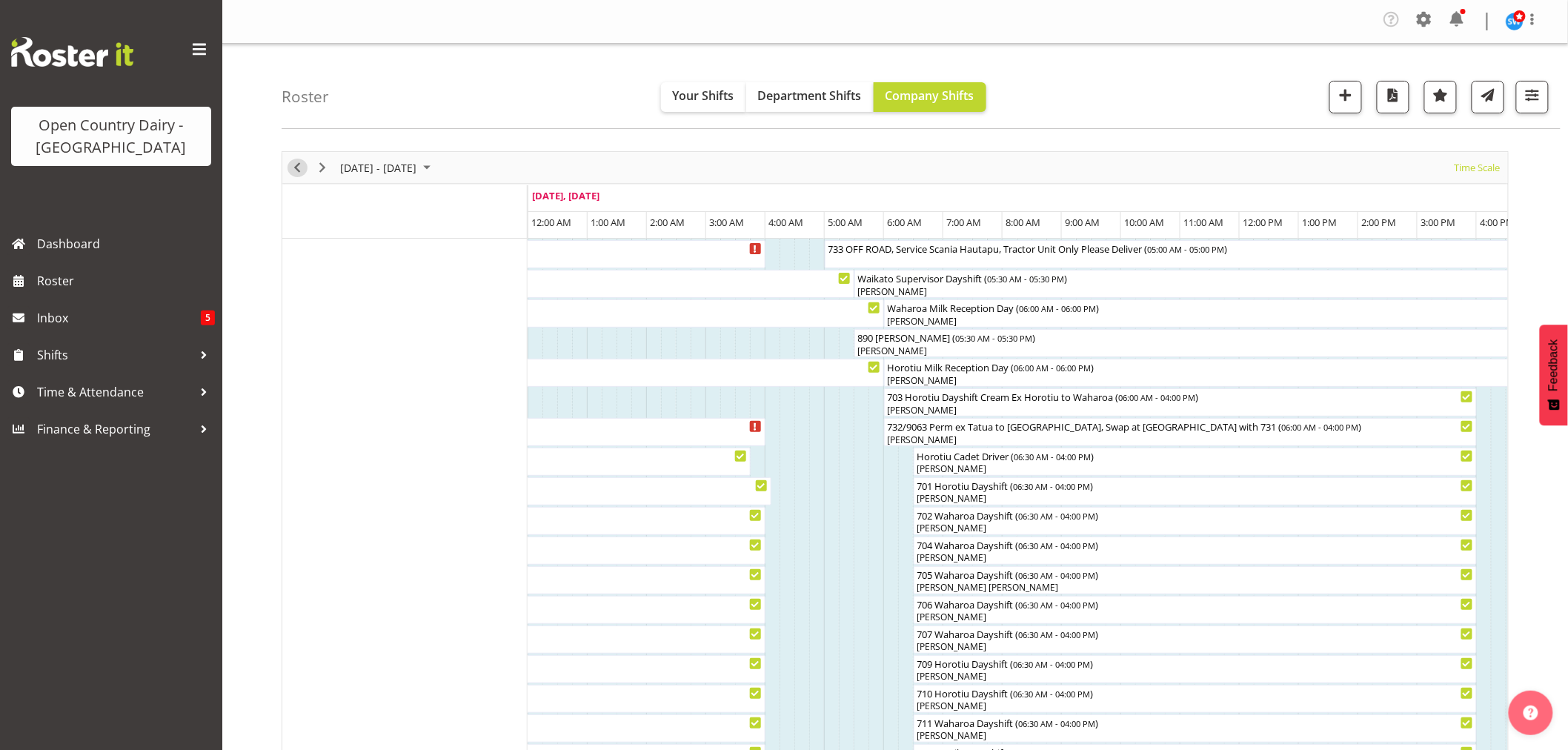
click at [296, 168] on span "Previous" at bounding box center [297, 167] width 18 height 18
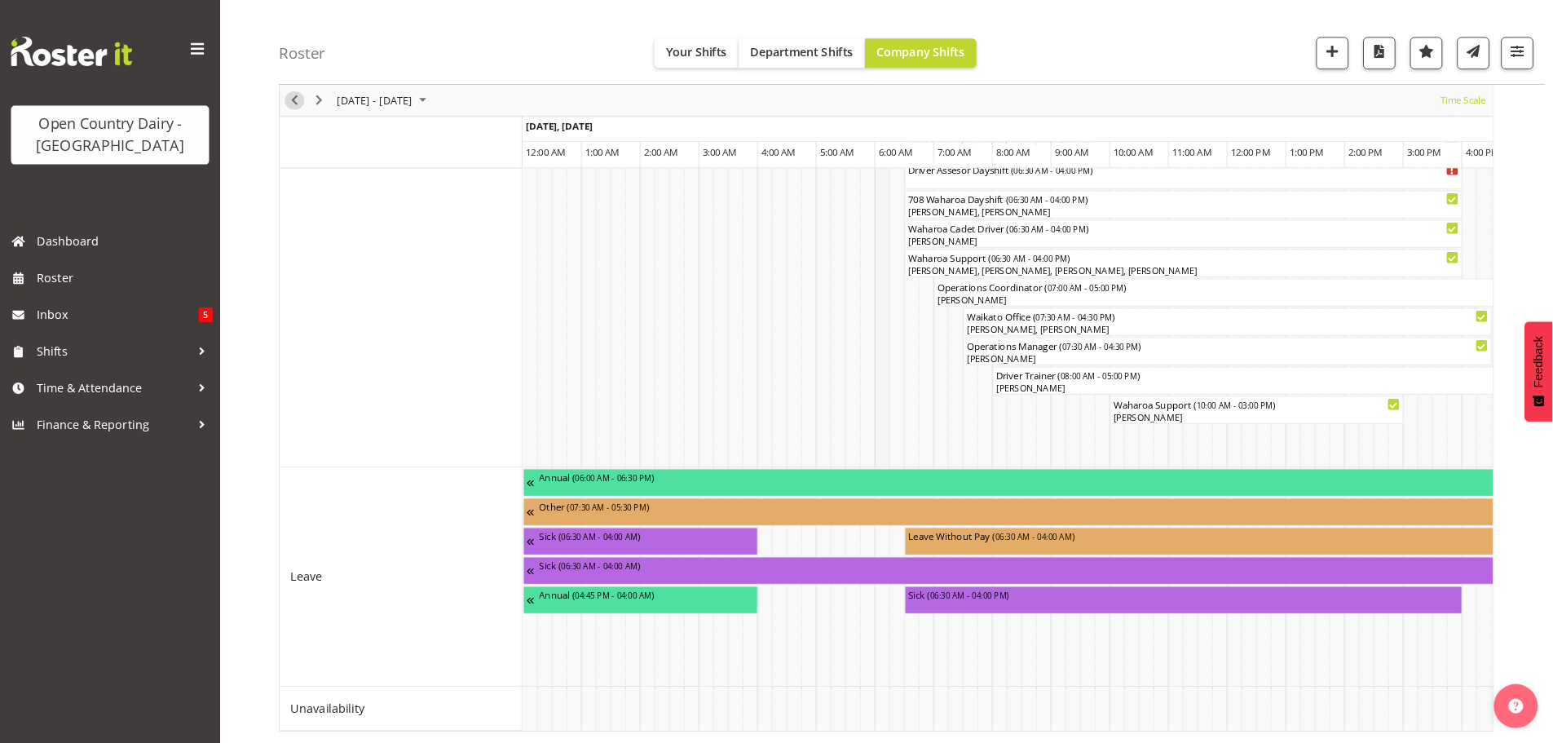
scroll to position [1500, 0]
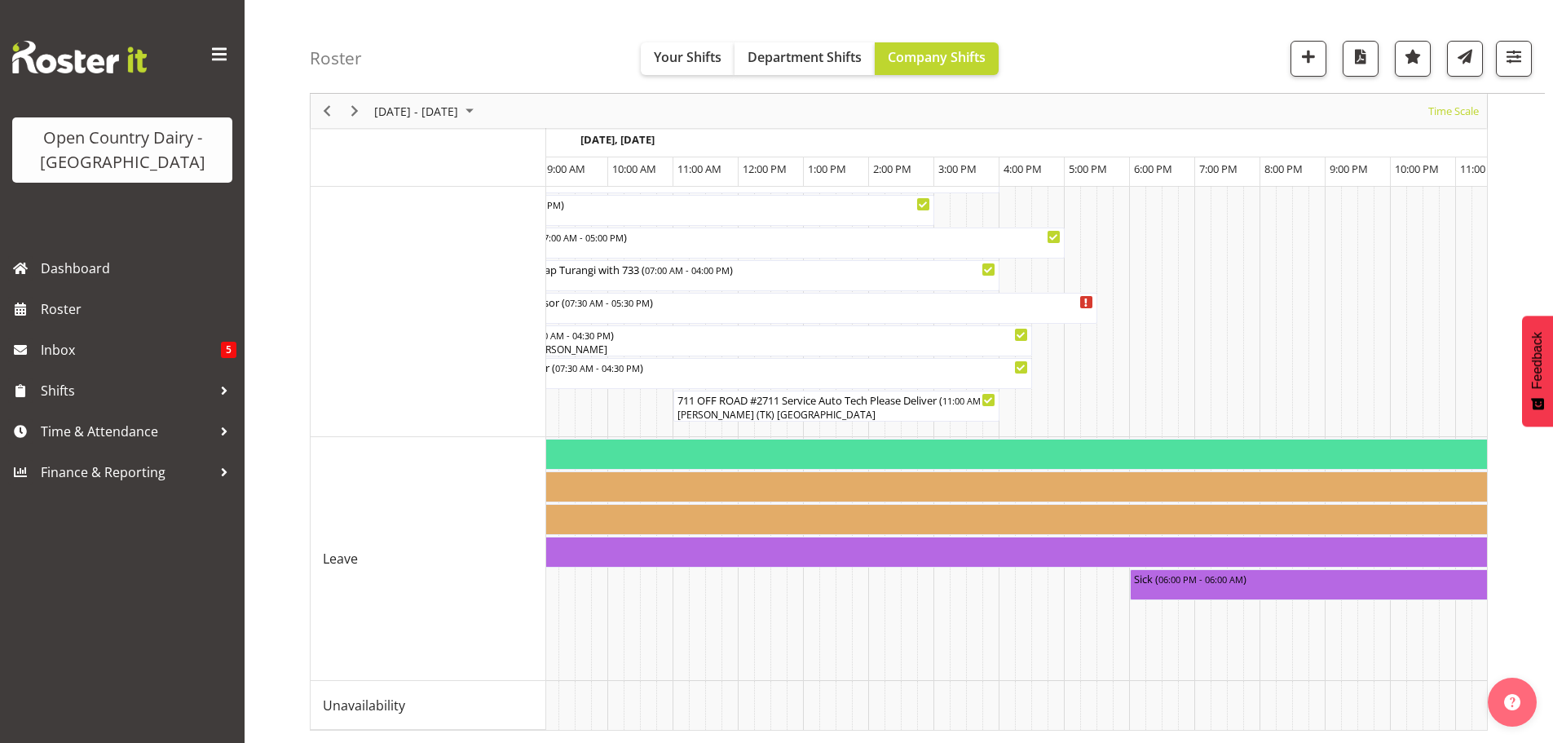
scroll to position [0, 0]
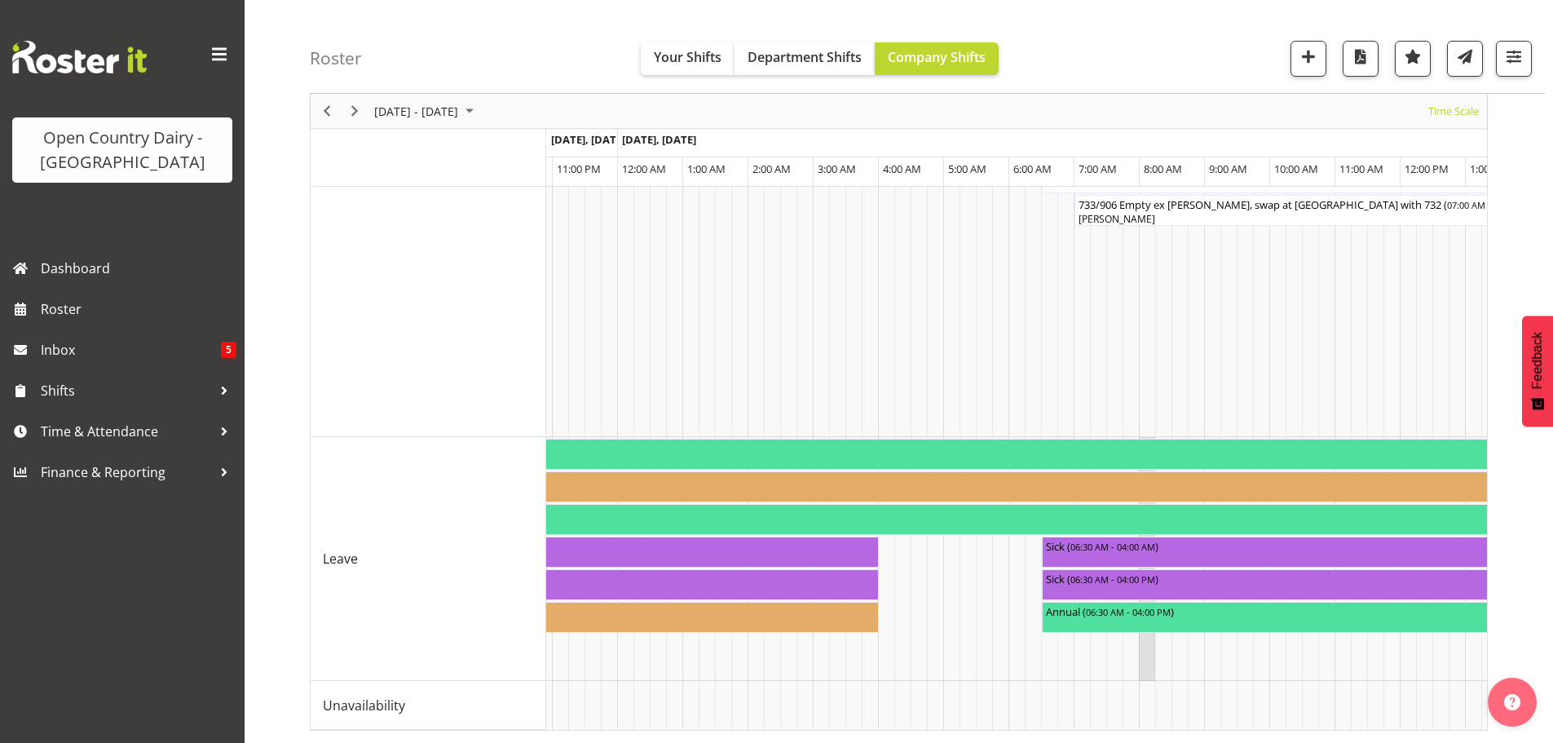
click at [1141, 537] on td "Timeline Week of September 2, 2025" at bounding box center [1147, 559] width 16 height 244
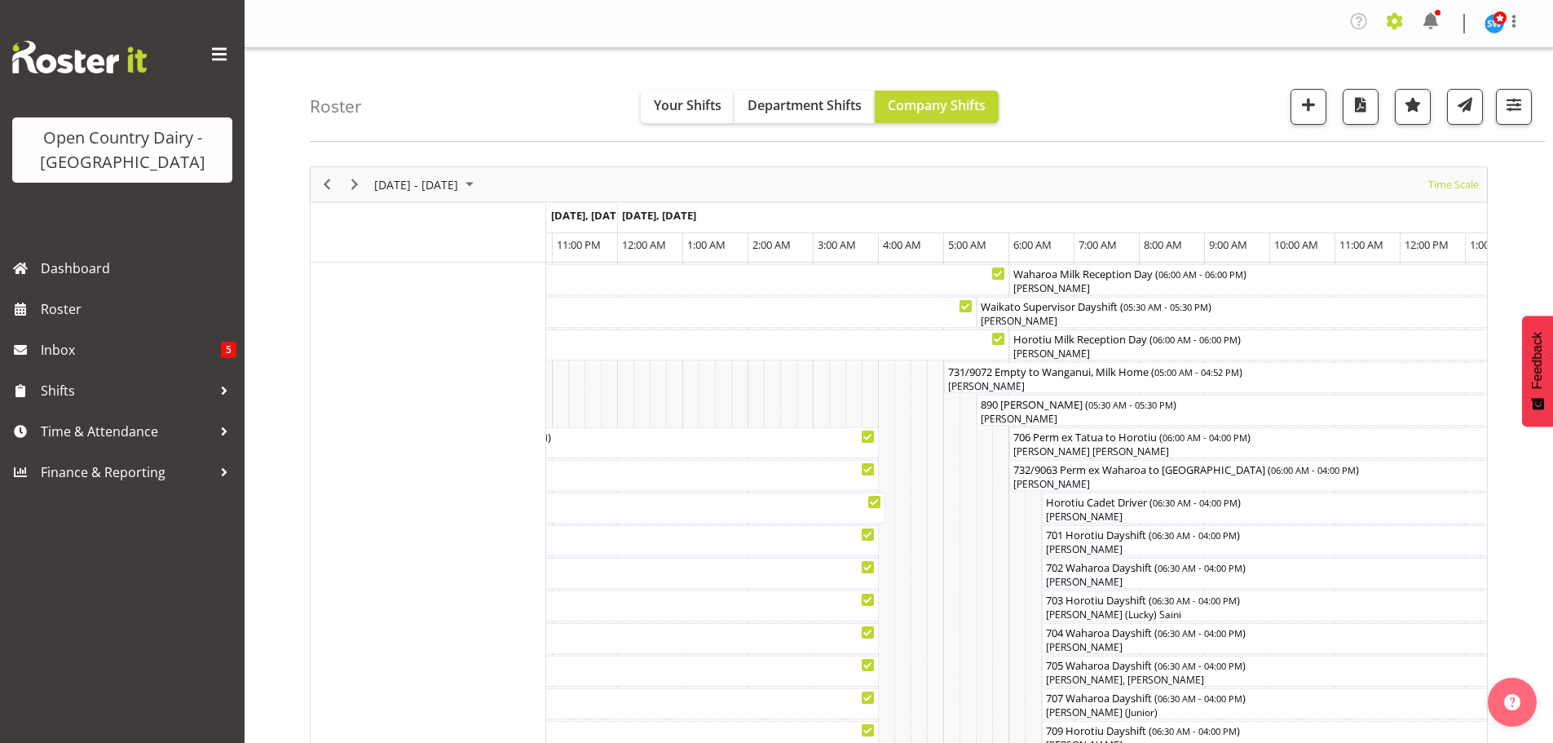
click at [1391, 27] on span at bounding box center [1395, 21] width 26 height 26
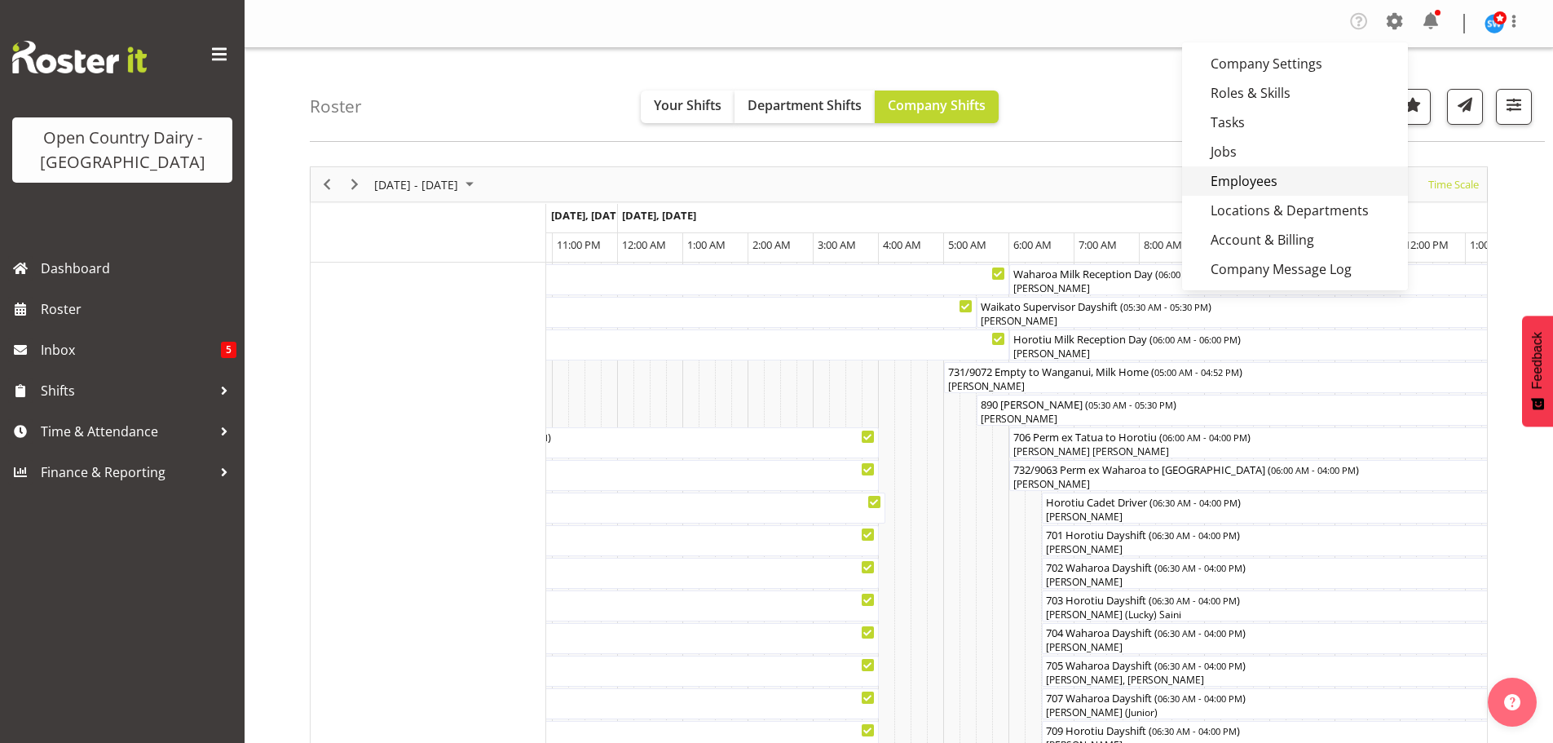
click at [1266, 179] on link "Employees" at bounding box center [1295, 180] width 226 height 29
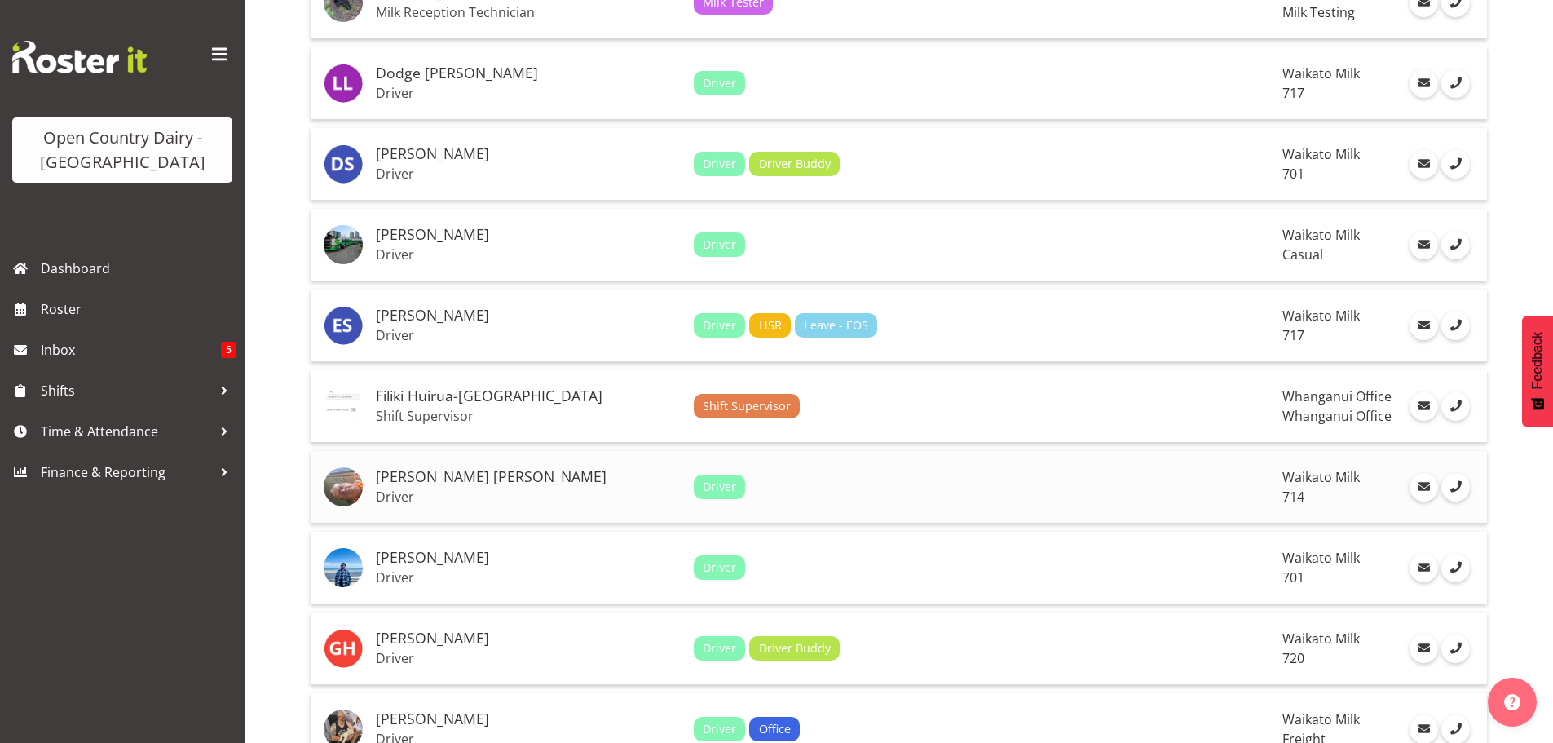
scroll to position [3637, 0]
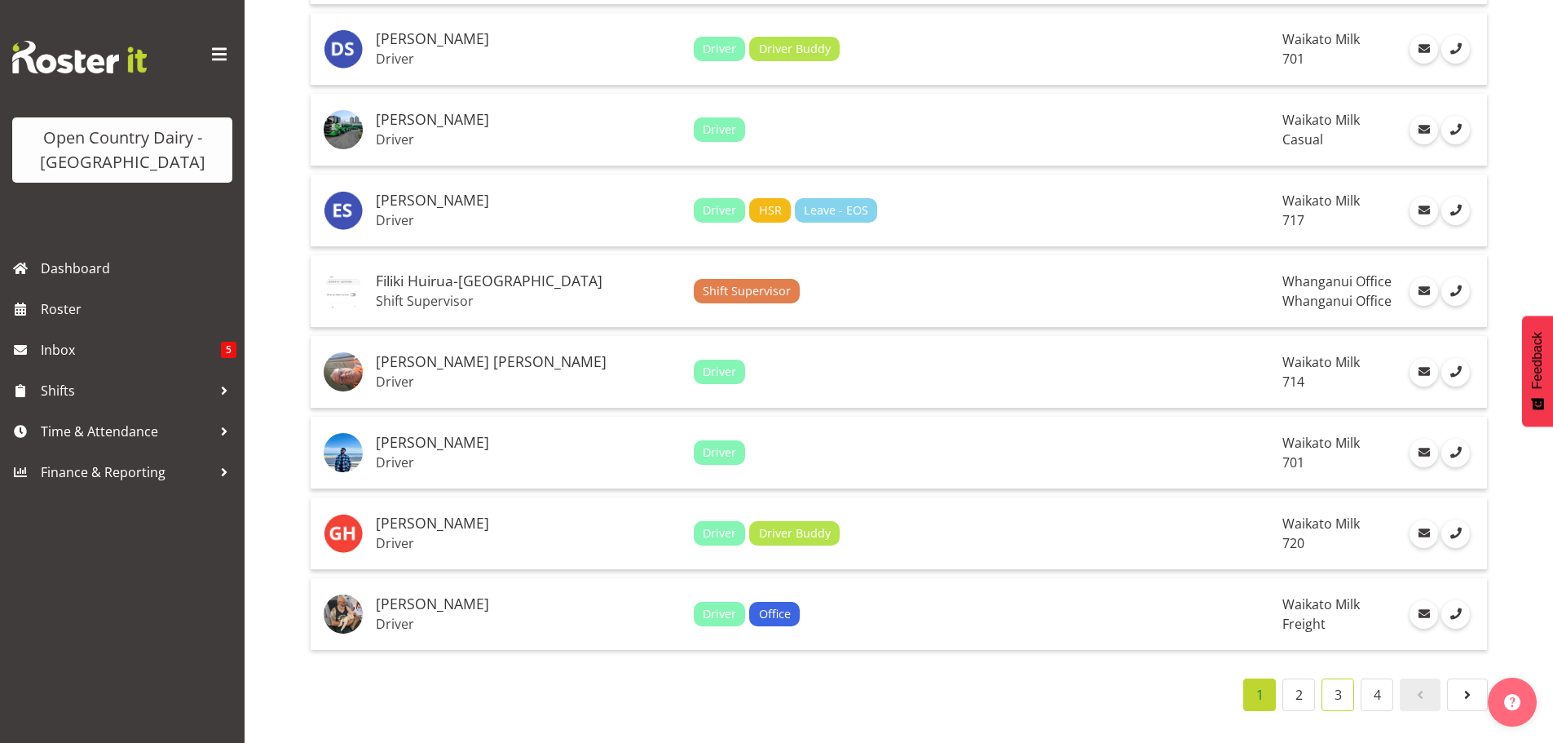
click at [1335, 684] on link "3" at bounding box center [1338, 694] width 33 height 33
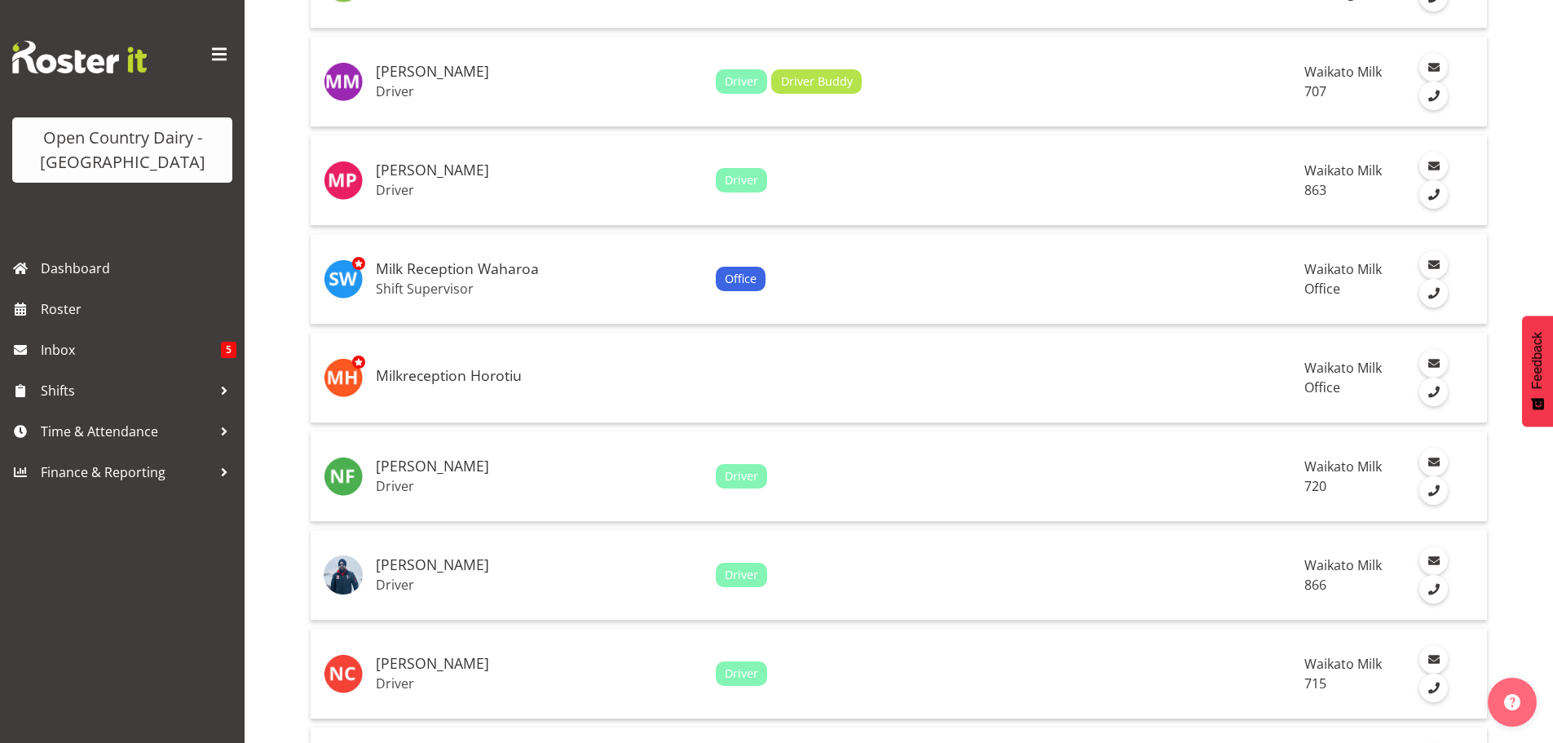
scroll to position [1843, 0]
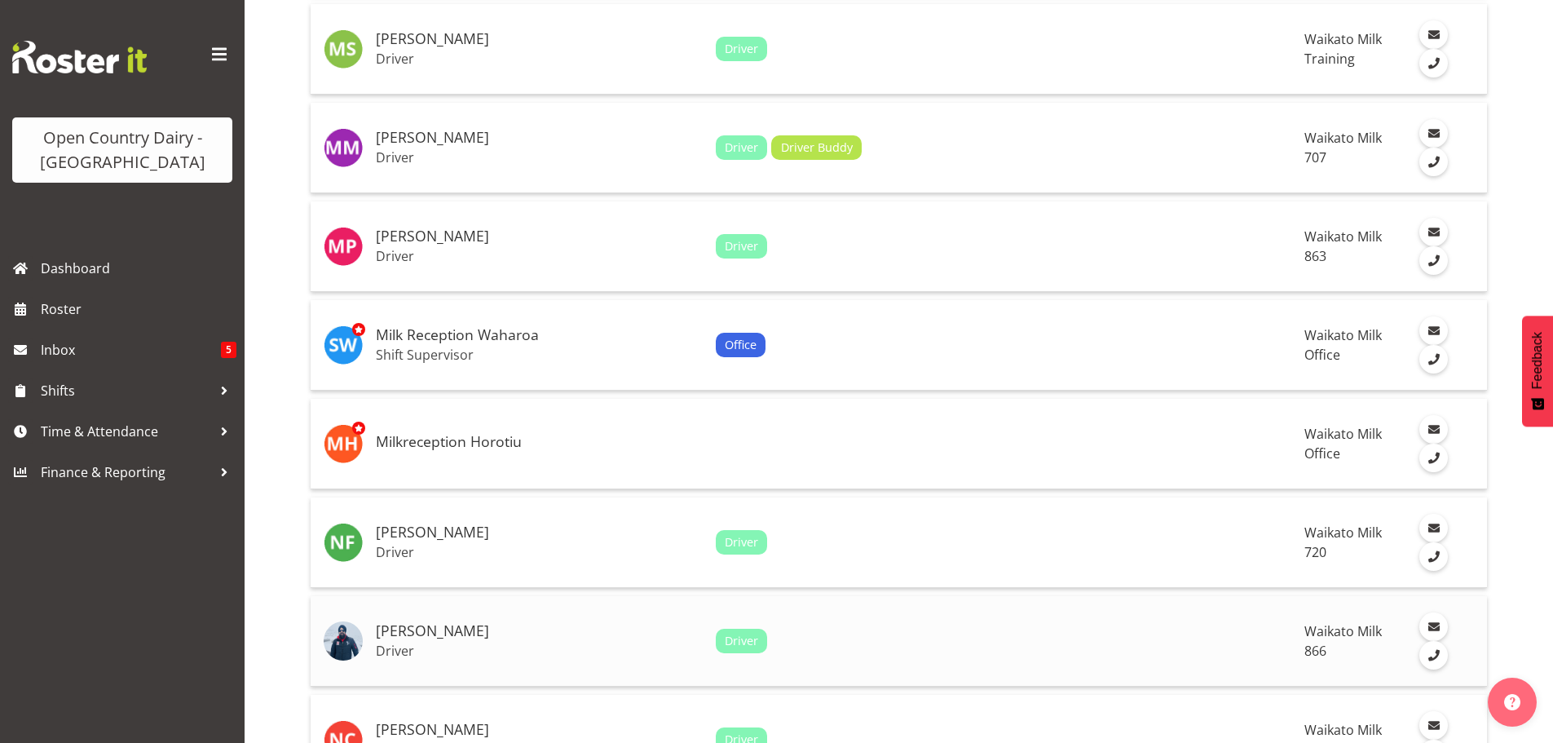
click at [413, 623] on h5 "[PERSON_NAME]" at bounding box center [539, 631] width 327 height 16
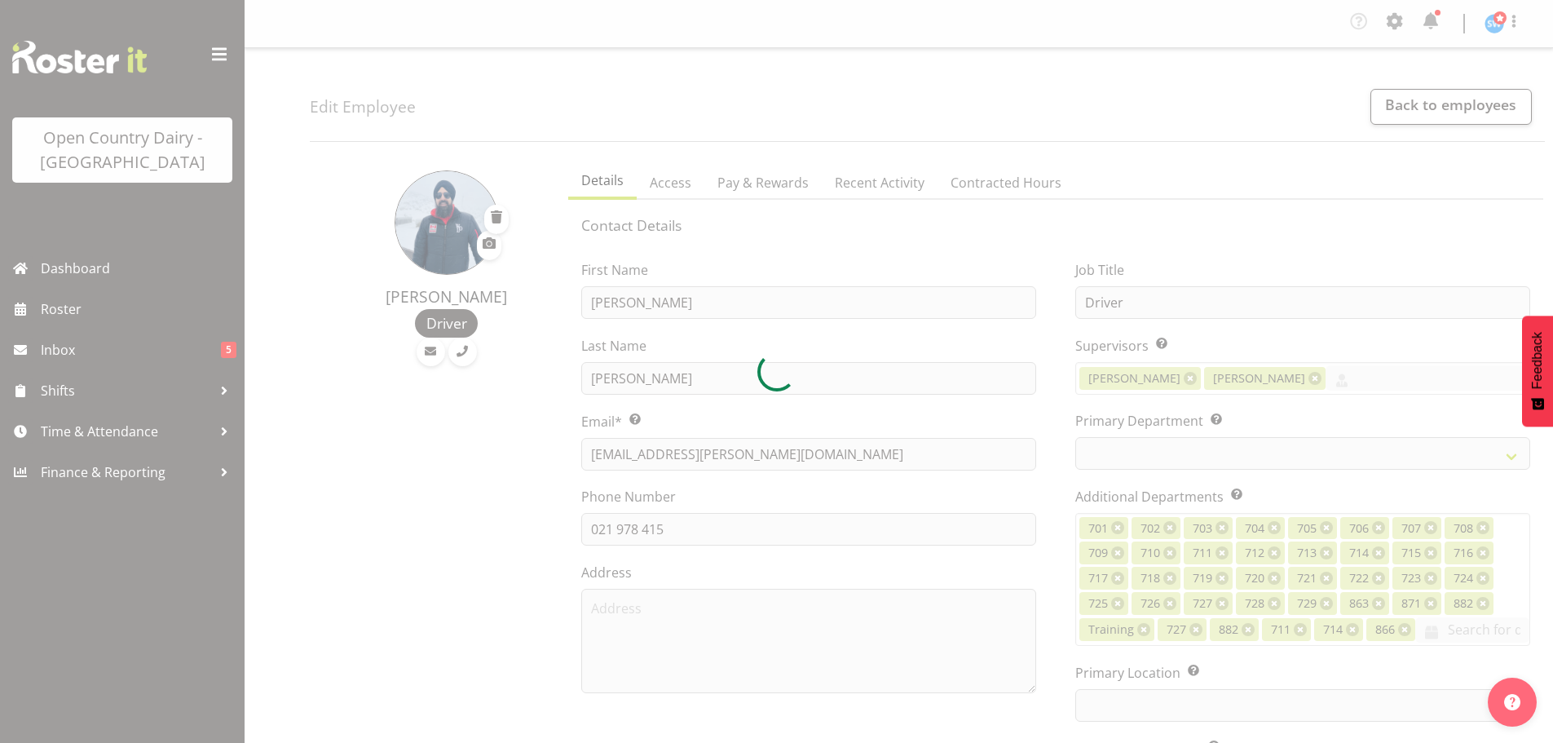
select select "TimelineWeek"
select select
select select "1054"
select select "898"
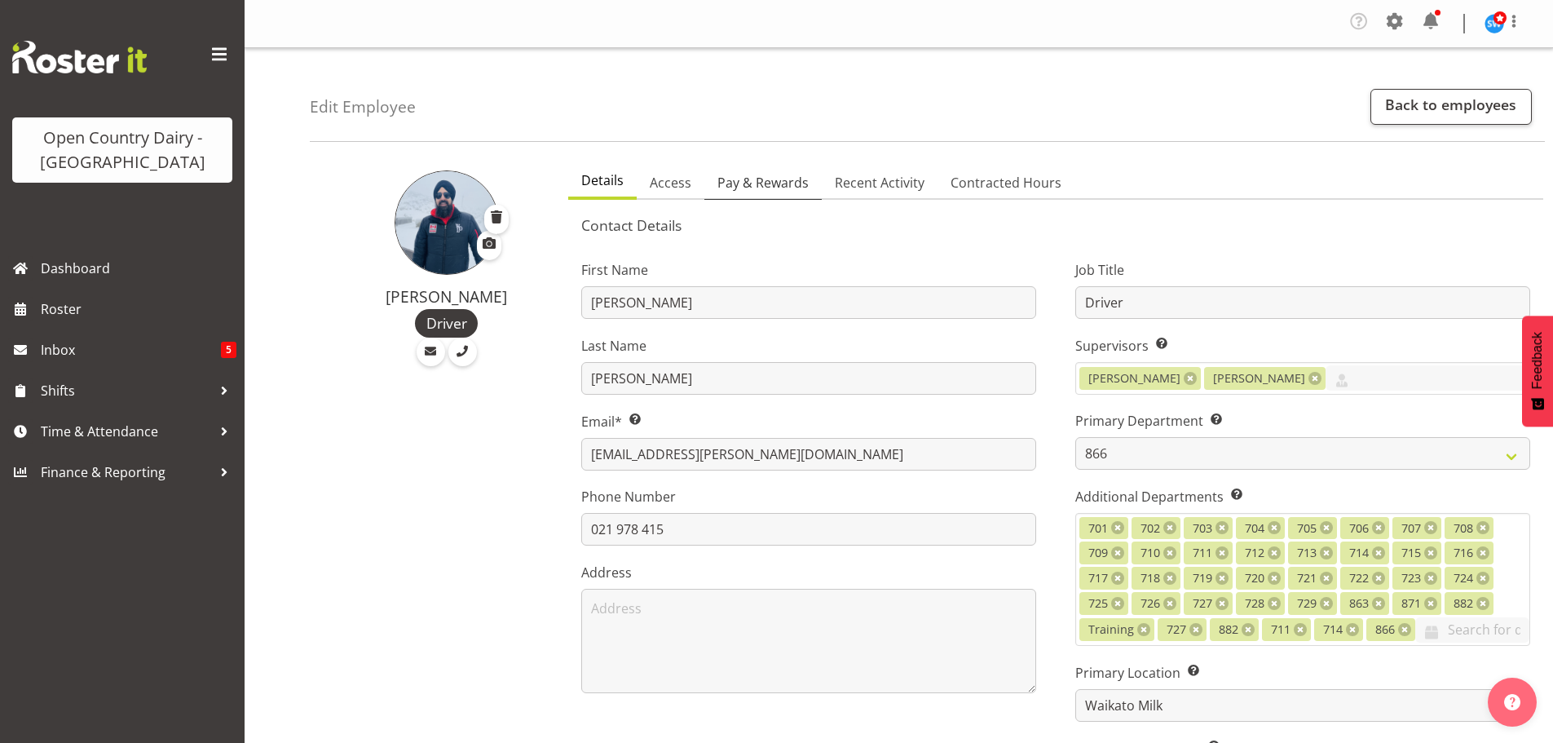
click at [748, 181] on span "Pay & Rewards" at bounding box center [762, 183] width 91 height 20
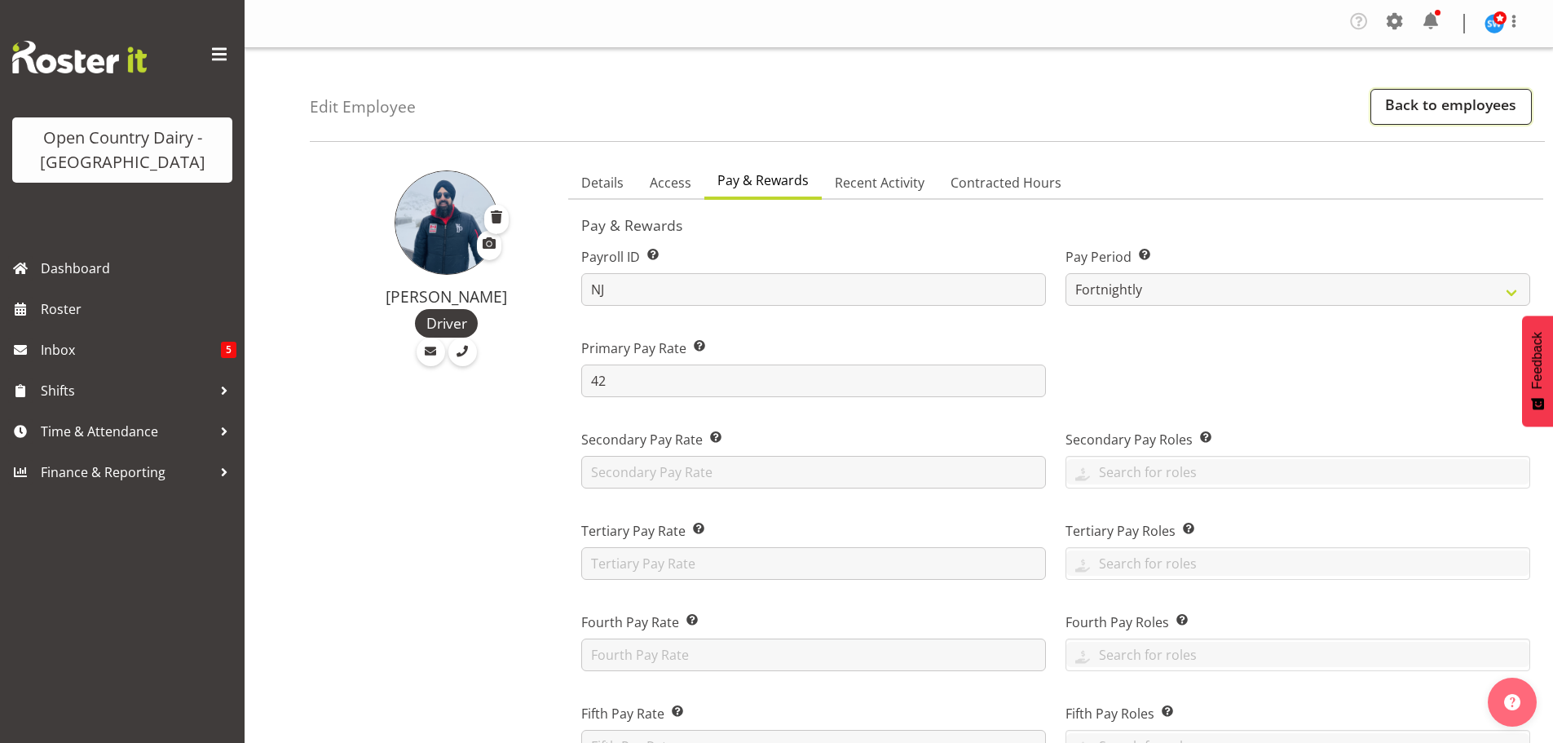
click at [1421, 105] on link "Back to employees" at bounding box center [1451, 107] width 161 height 36
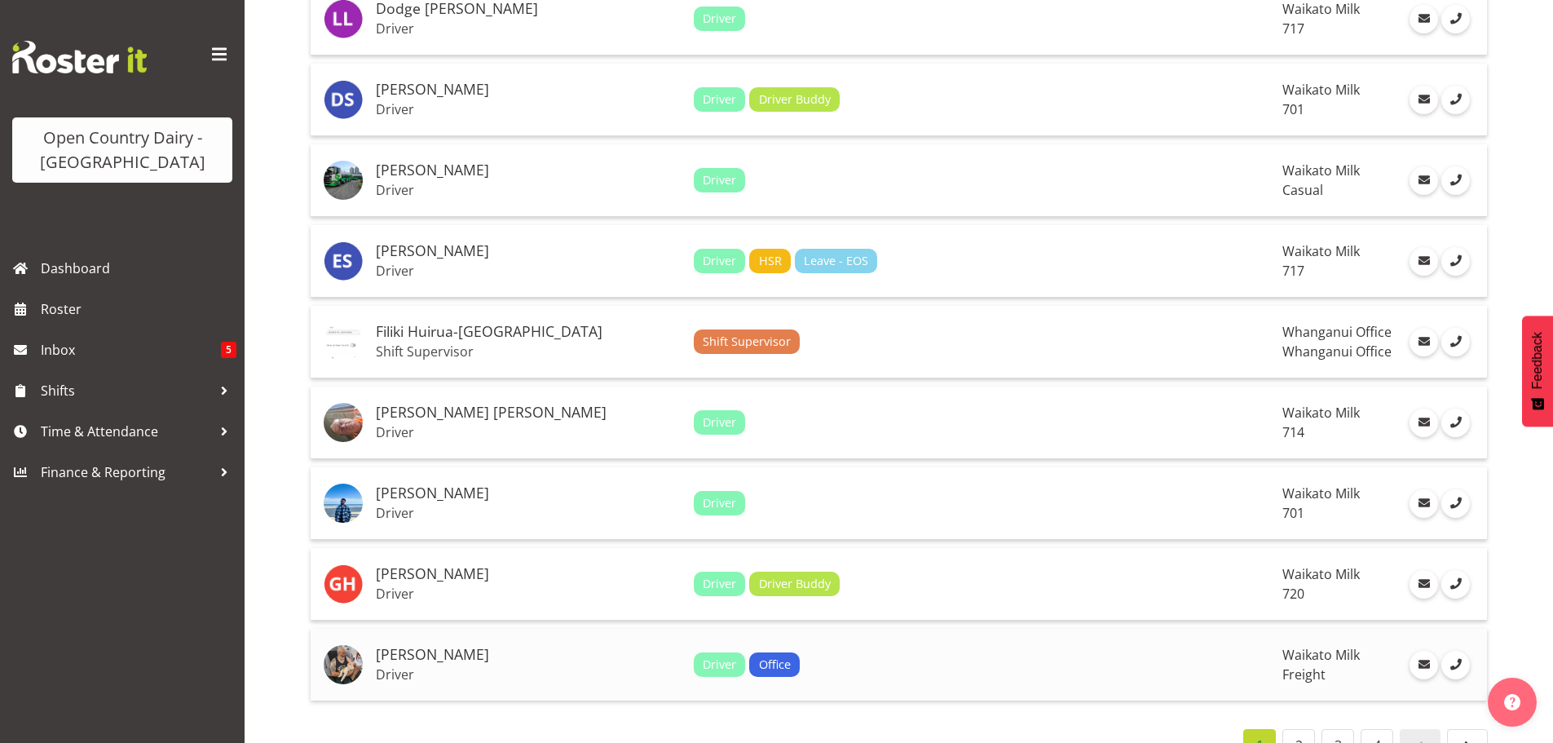
scroll to position [3637, 0]
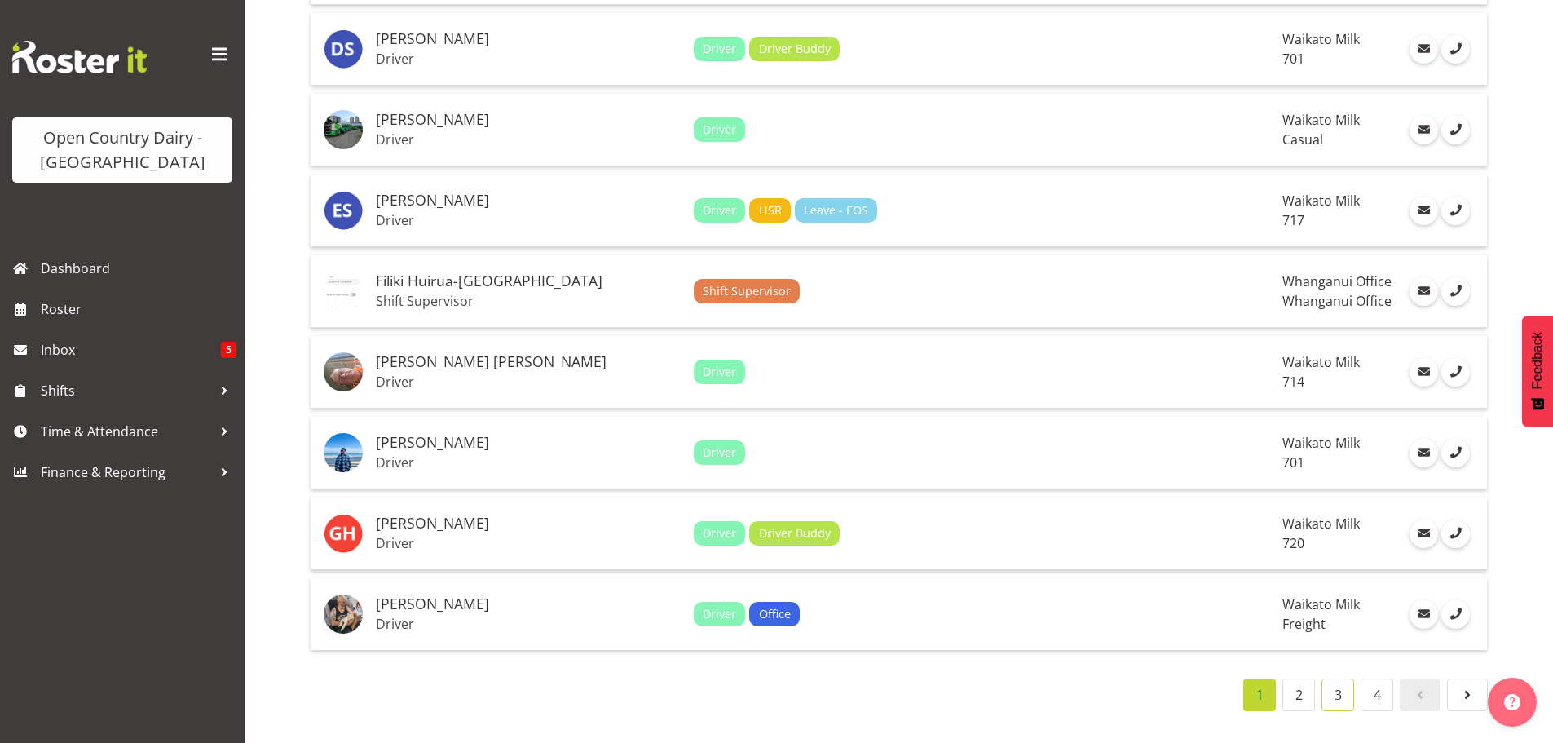
click at [1337, 682] on link "3" at bounding box center [1338, 694] width 33 height 33
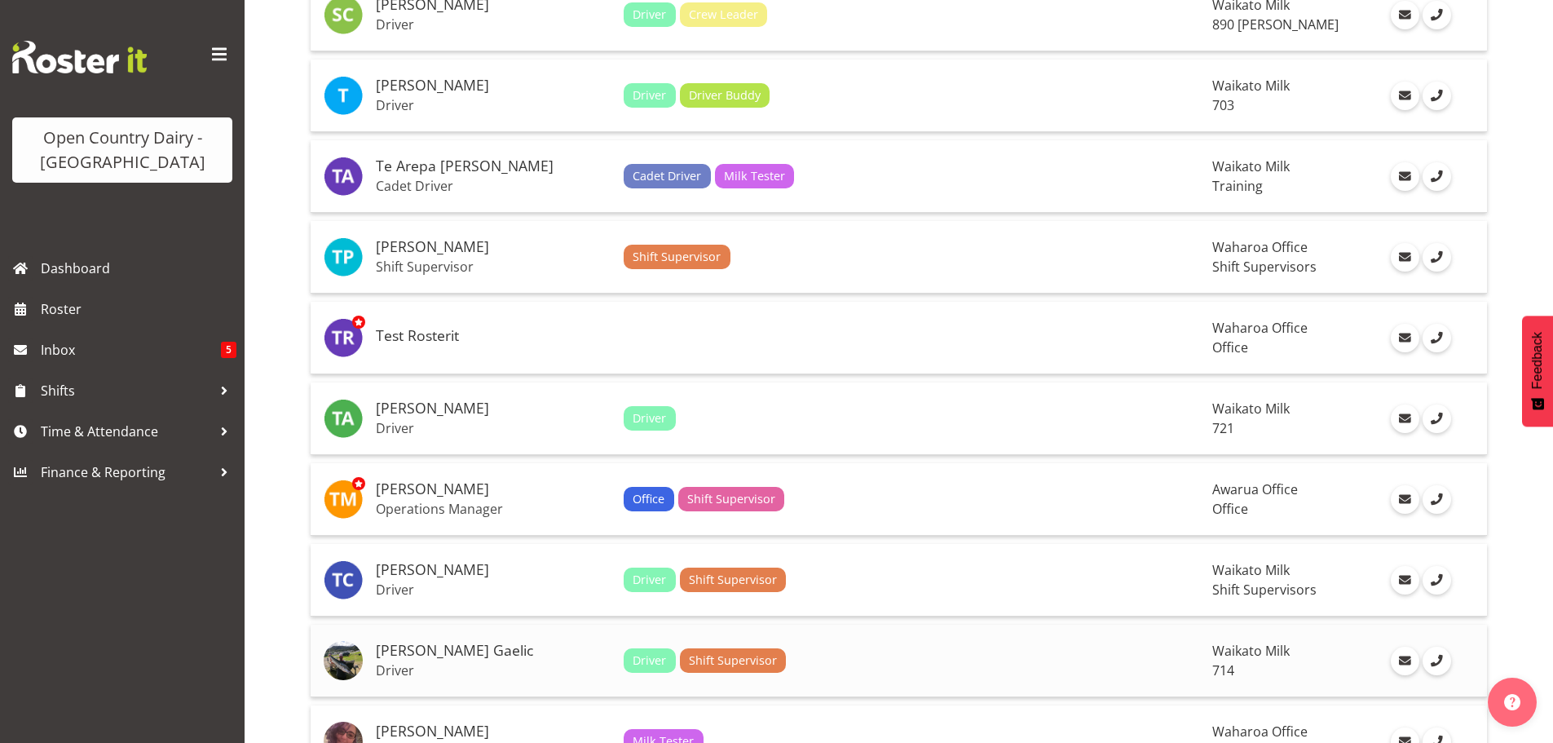
scroll to position [725, 0]
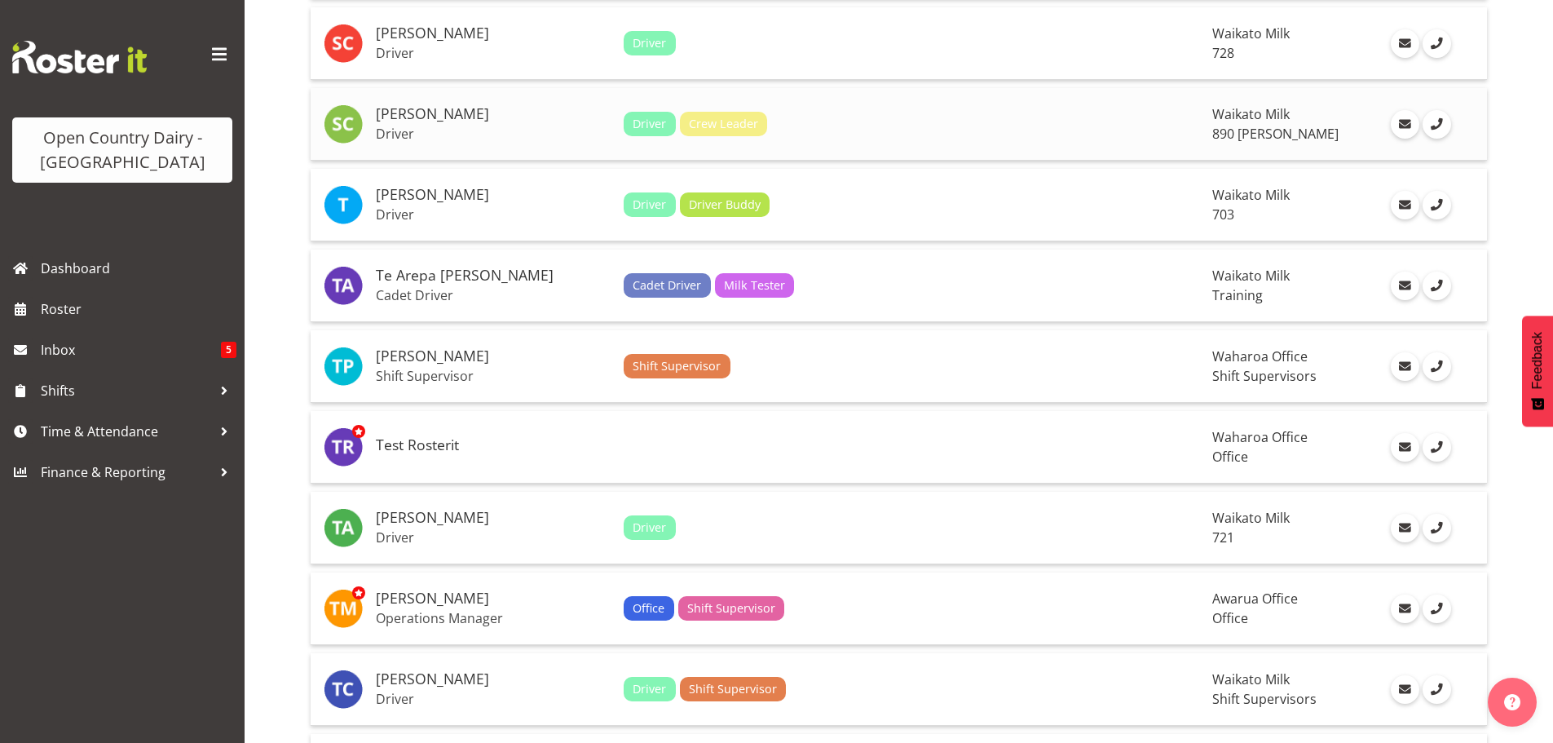
click at [401, 117] on h5 "[PERSON_NAME]" at bounding box center [493, 114] width 235 height 16
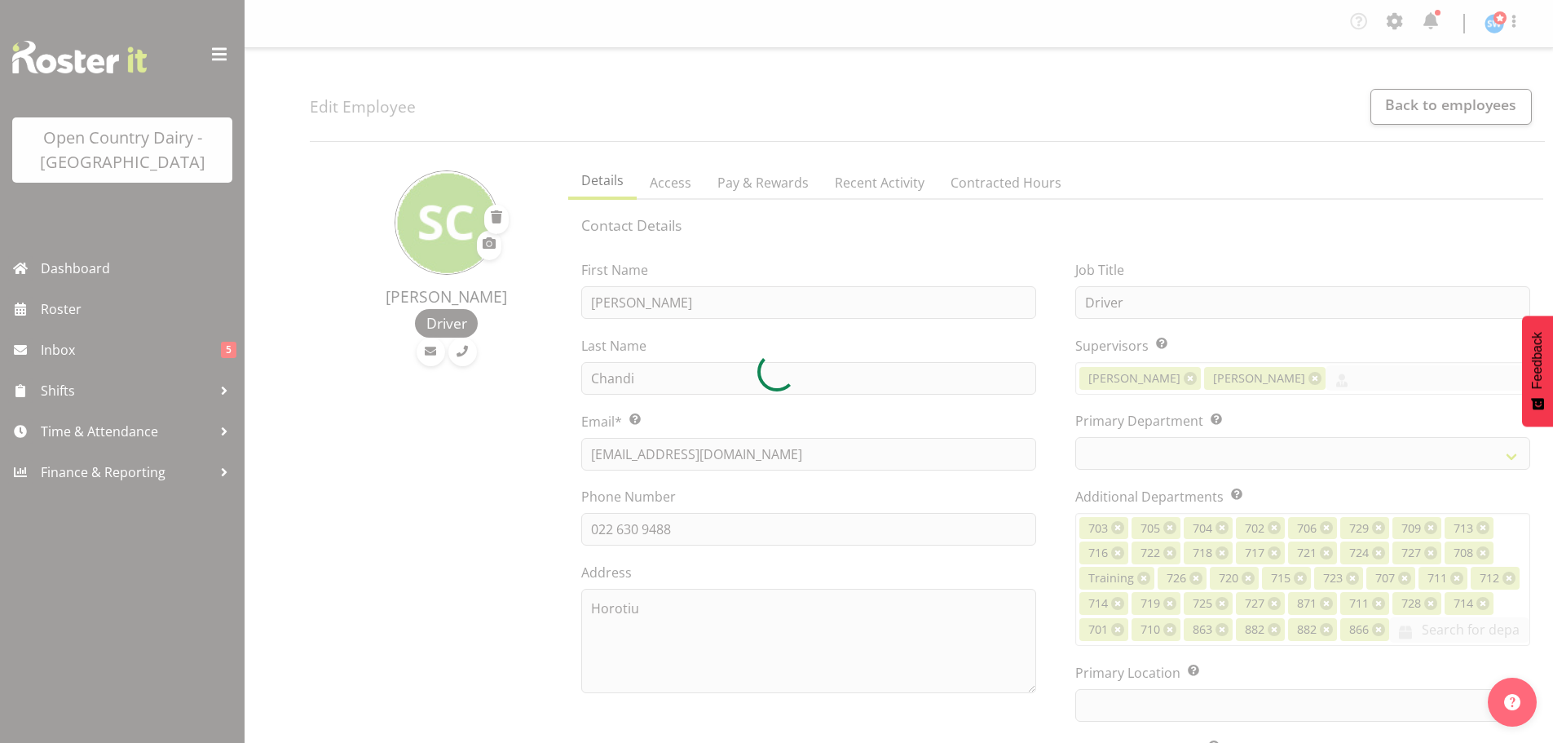
select select "TimelineWeek"
select select
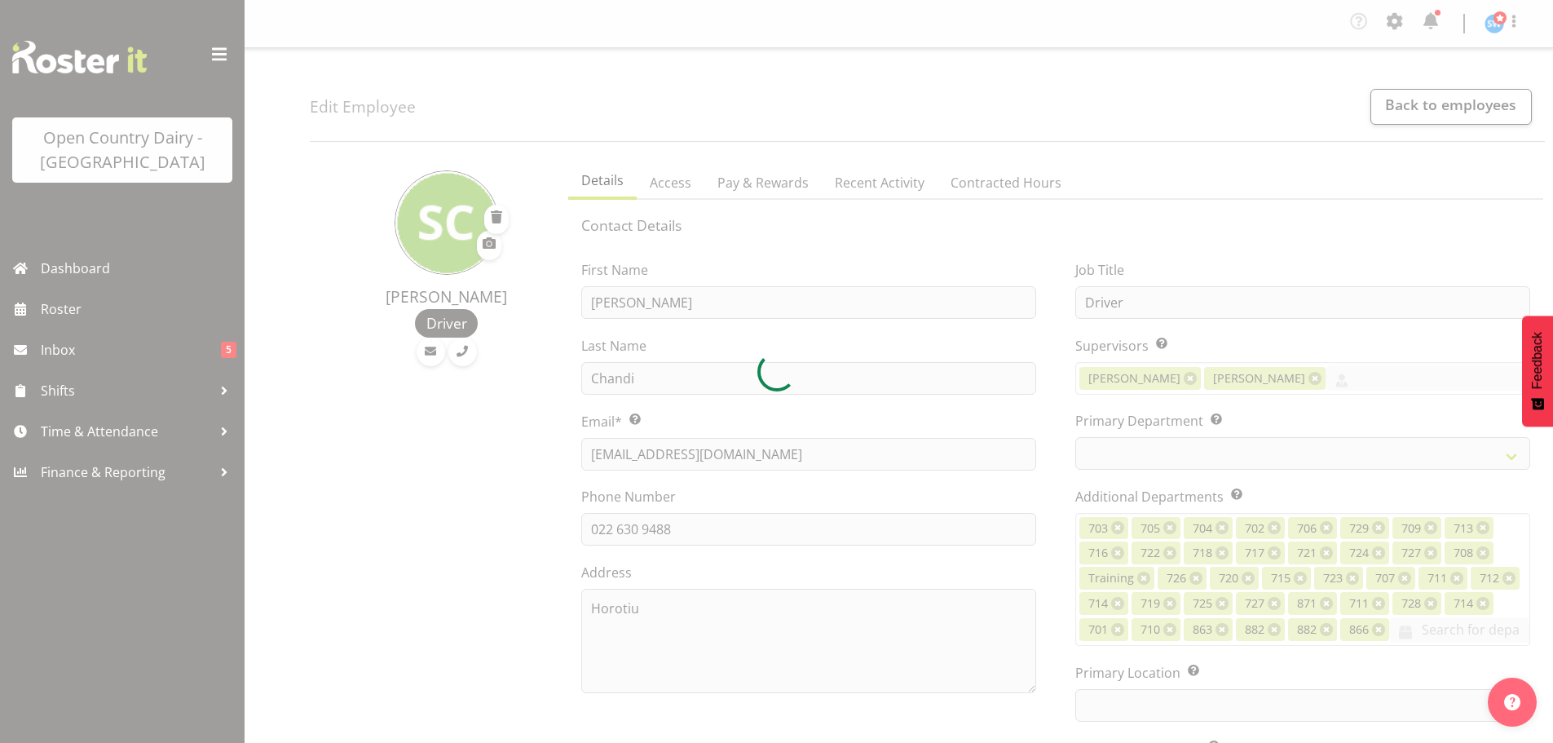
click at [757, 182] on div at bounding box center [776, 371] width 1553 height 743
select select
select select "1054"
select select "797"
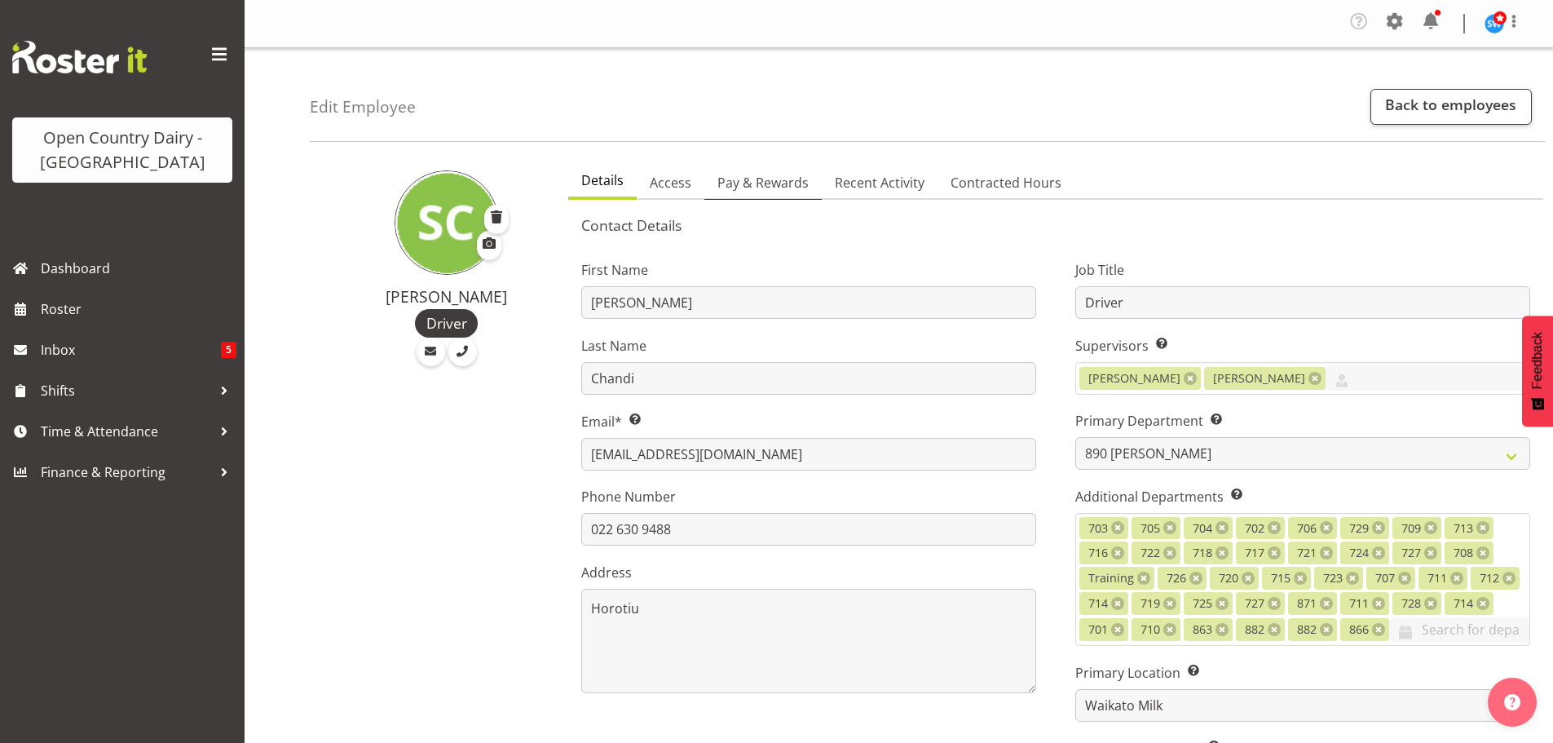
click at [759, 180] on span "Pay & Rewards" at bounding box center [762, 183] width 91 height 20
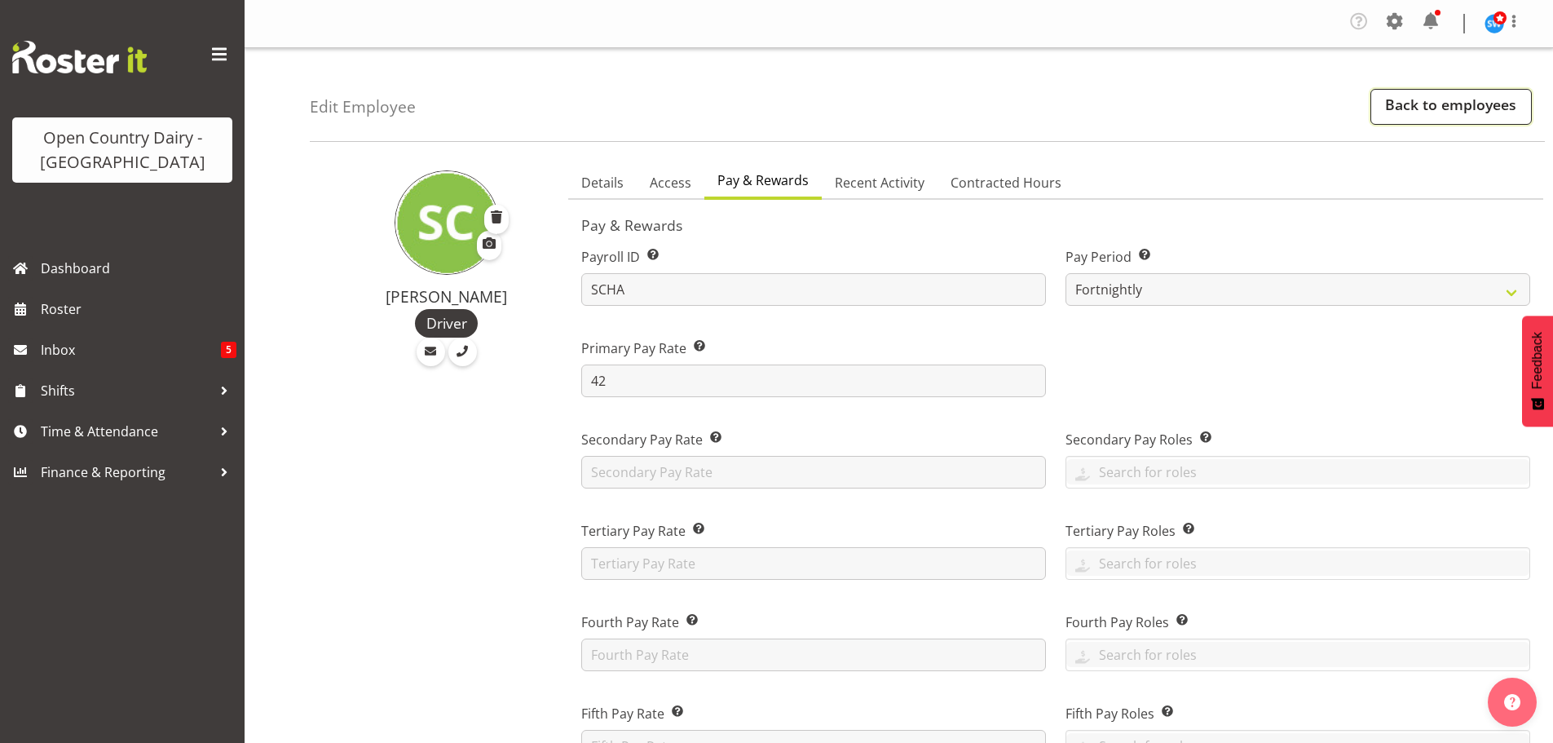
click at [1419, 99] on link "Back to employees" at bounding box center [1451, 107] width 161 height 36
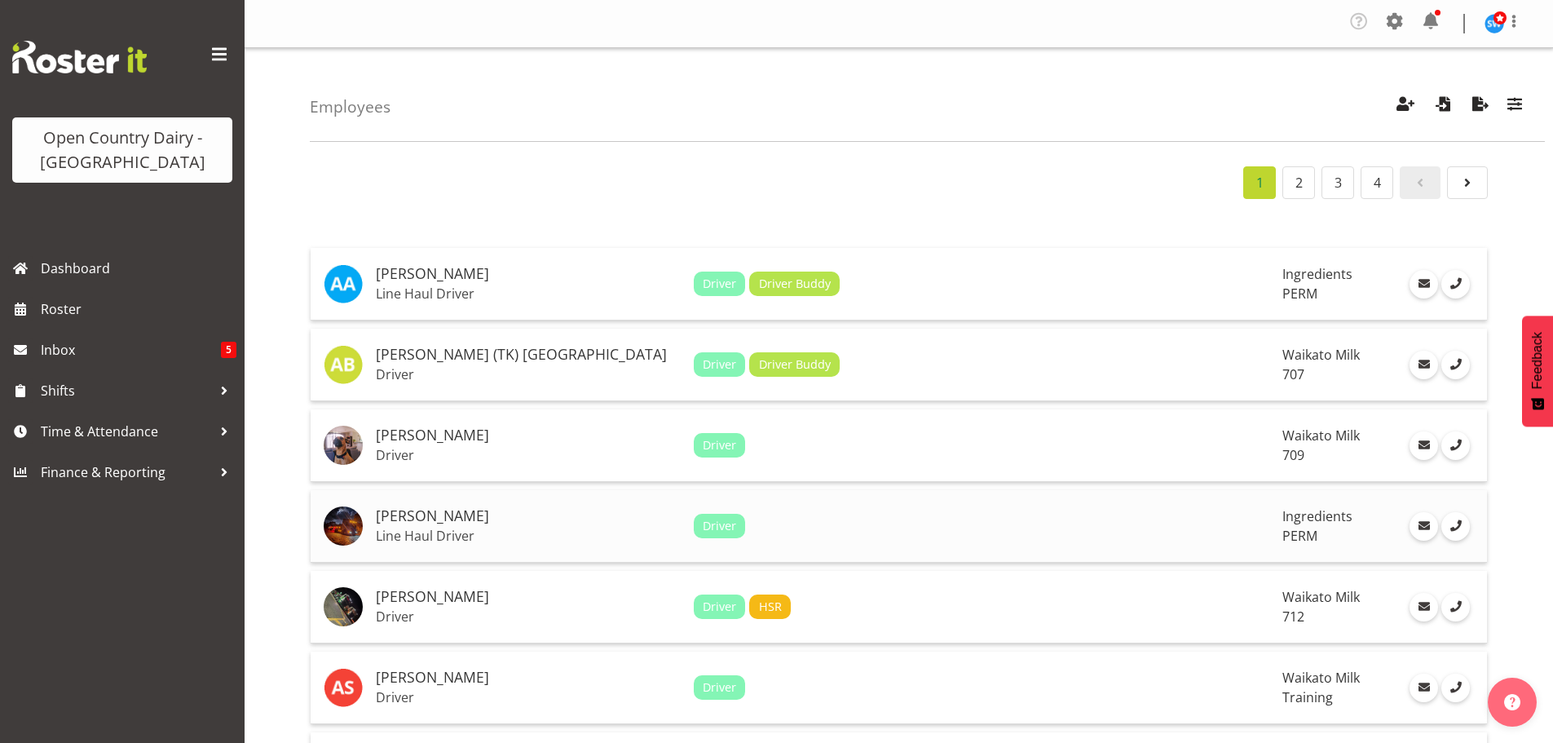
click at [410, 521] on h5 "[PERSON_NAME]" at bounding box center [528, 516] width 305 height 16
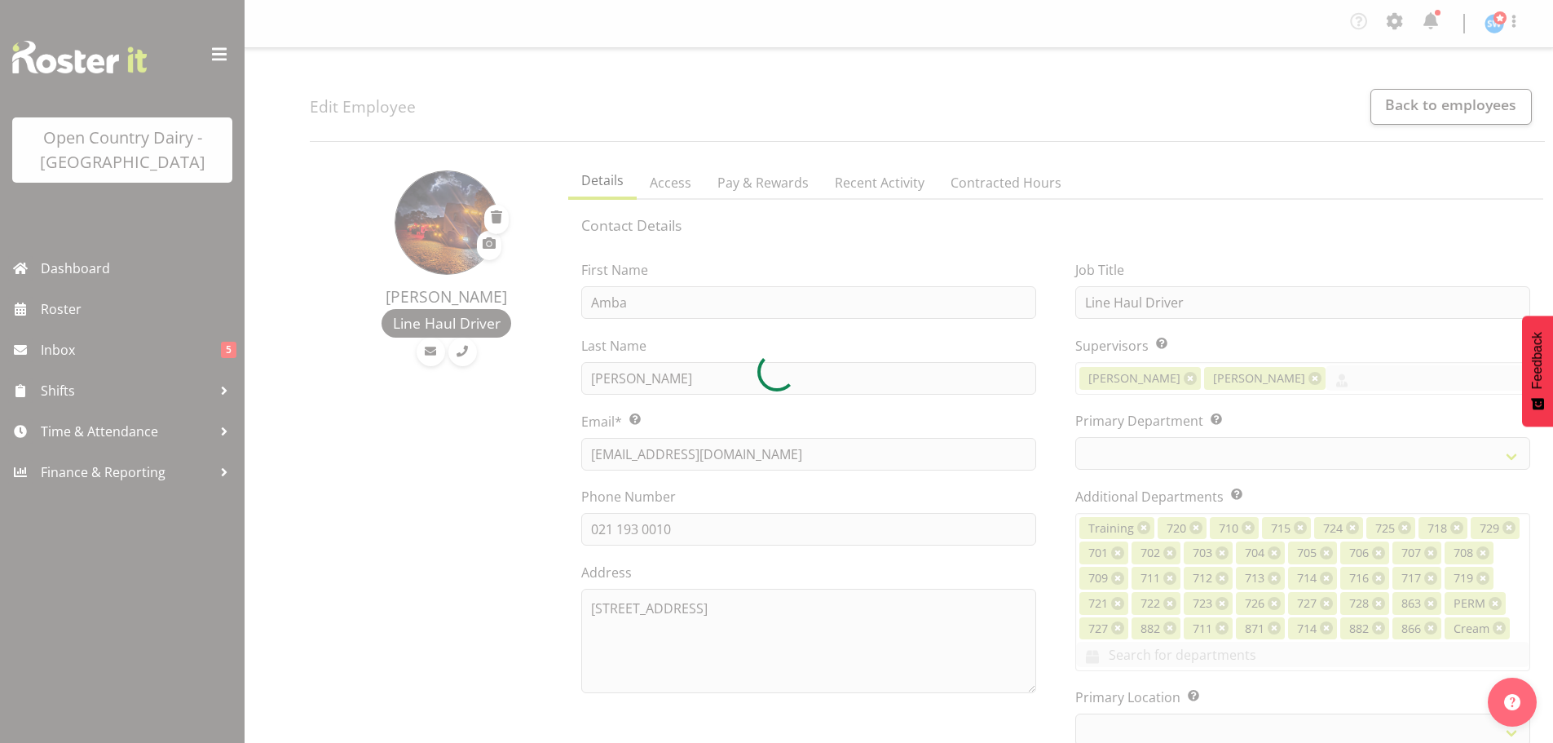
select select "TimelineWeek"
select select
click at [745, 184] on div at bounding box center [776, 371] width 1553 height 743
select select "802"
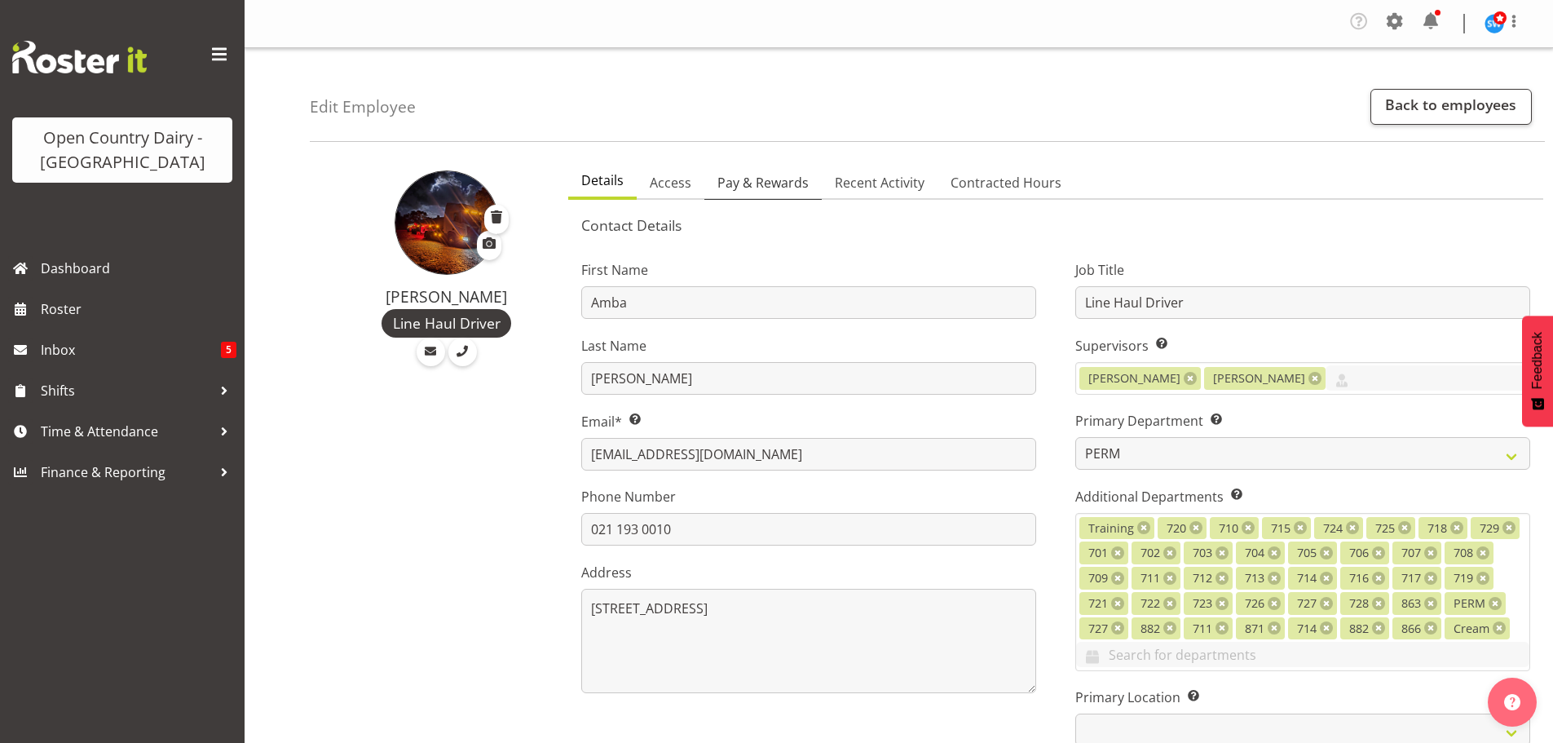
click at [784, 180] on span "Pay & Rewards" at bounding box center [762, 183] width 91 height 20
